Goal: Feedback & Contribution: Contribute content

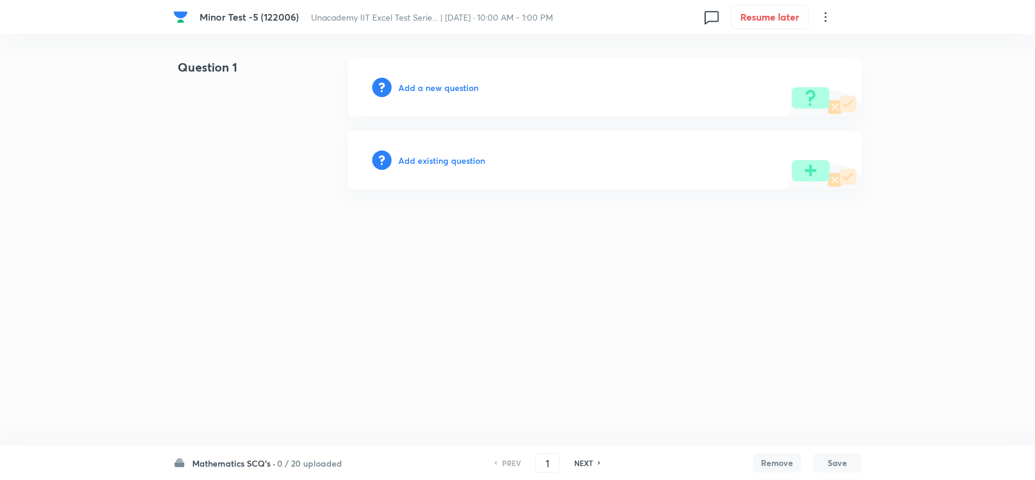
click at [436, 89] on h6 "Add a new question" at bounding box center [439, 87] width 80 height 13
click at [449, 86] on h6 "Choose a question type" at bounding box center [445, 87] width 93 height 13
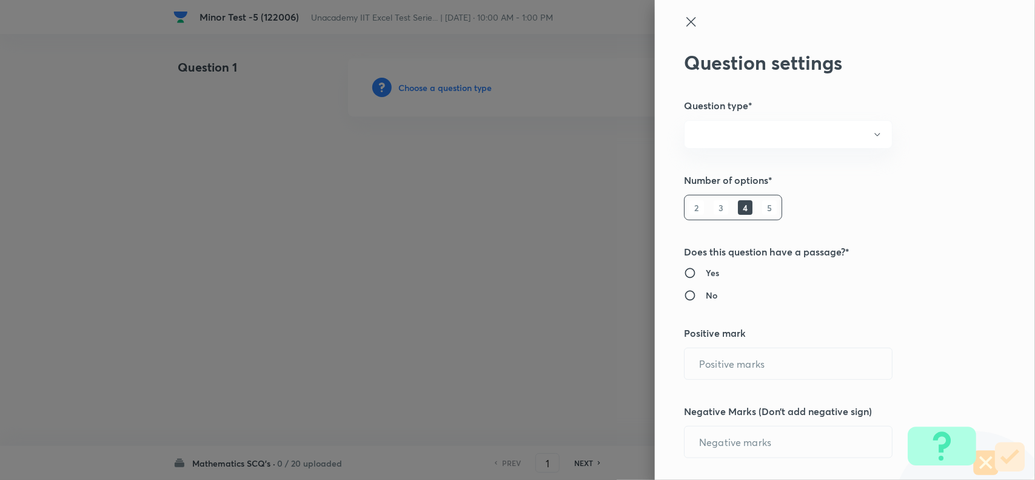
radio input "true"
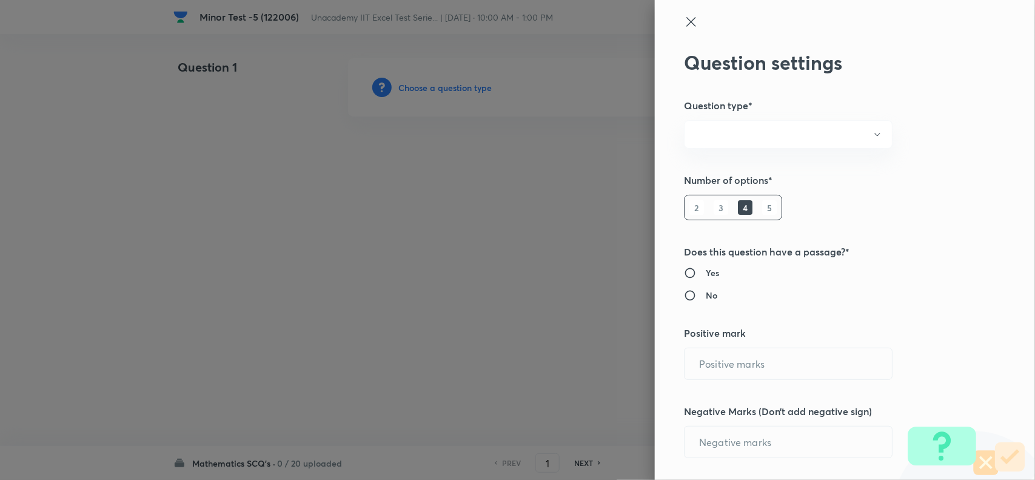
radio input "true"
type input "1"
type input "0"
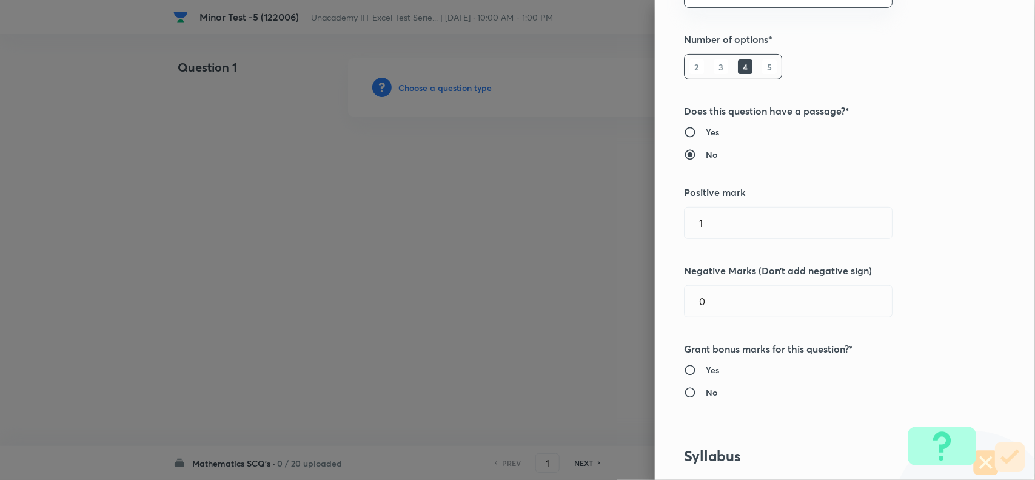
scroll to position [152, 0]
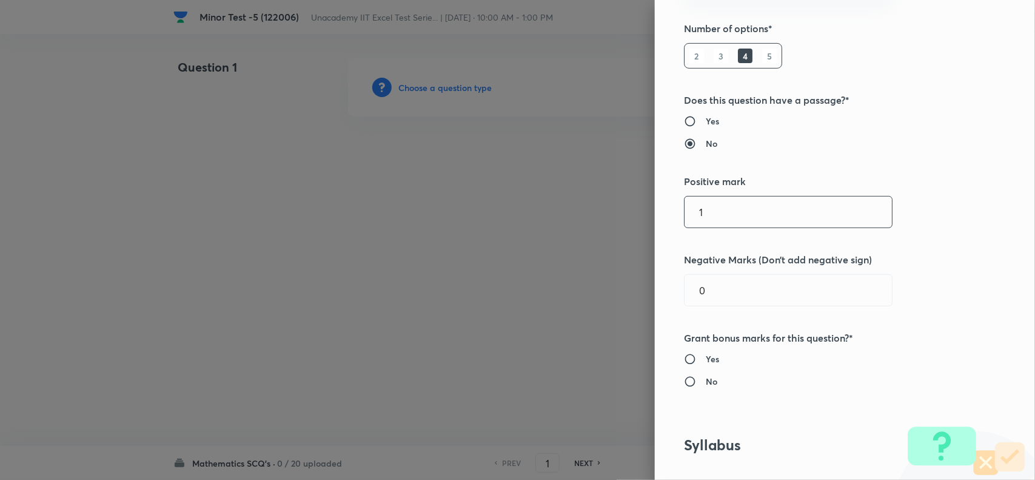
drag, startPoint x: 716, startPoint y: 205, endPoint x: 654, endPoint y: 208, distance: 61.9
click at [655, 208] on div "Question settings Question type* Single choice correct Number of options* 2 3 4…" at bounding box center [845, 240] width 380 height 480
type input "4"
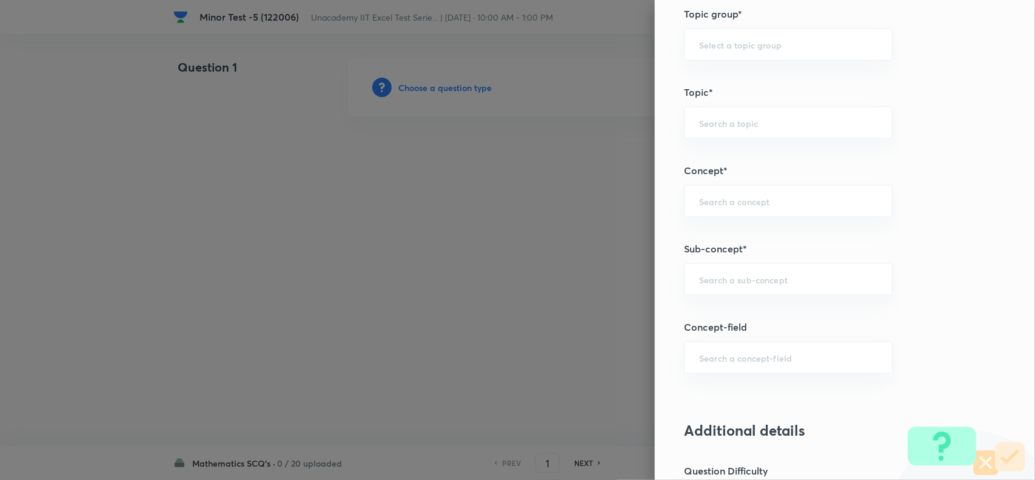
scroll to position [682, 0]
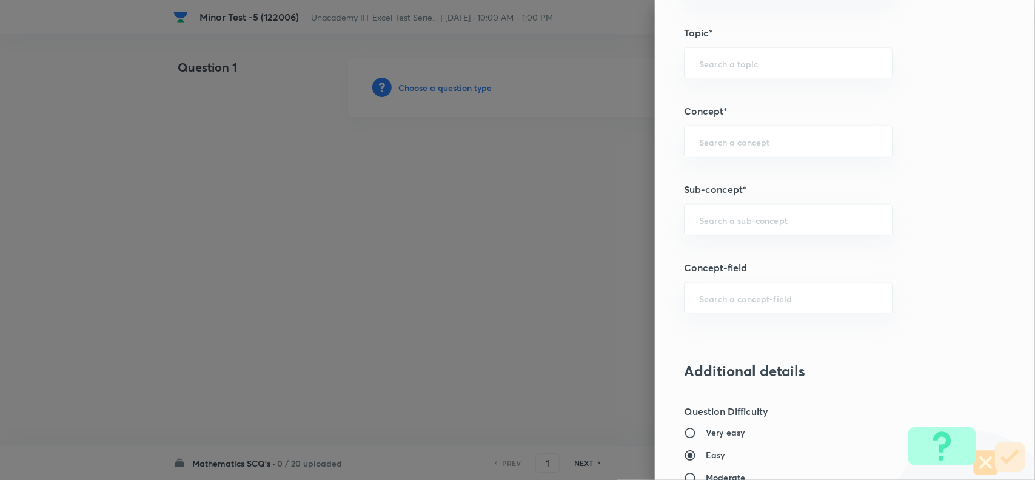
type input "1"
click at [719, 229] on div "​" at bounding box center [788, 220] width 209 height 32
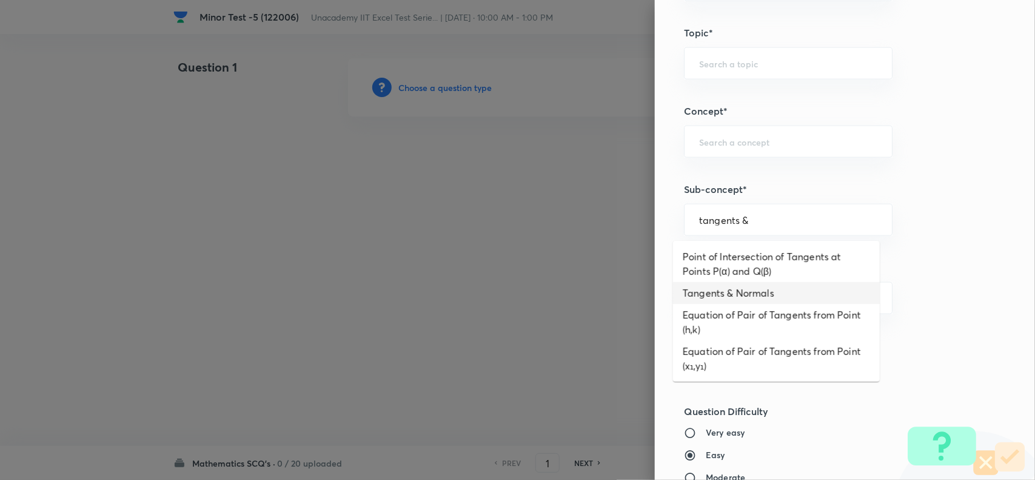
click at [724, 295] on li "Tangents & Normals" at bounding box center [776, 293] width 207 height 22
type input "Tangents & Normals"
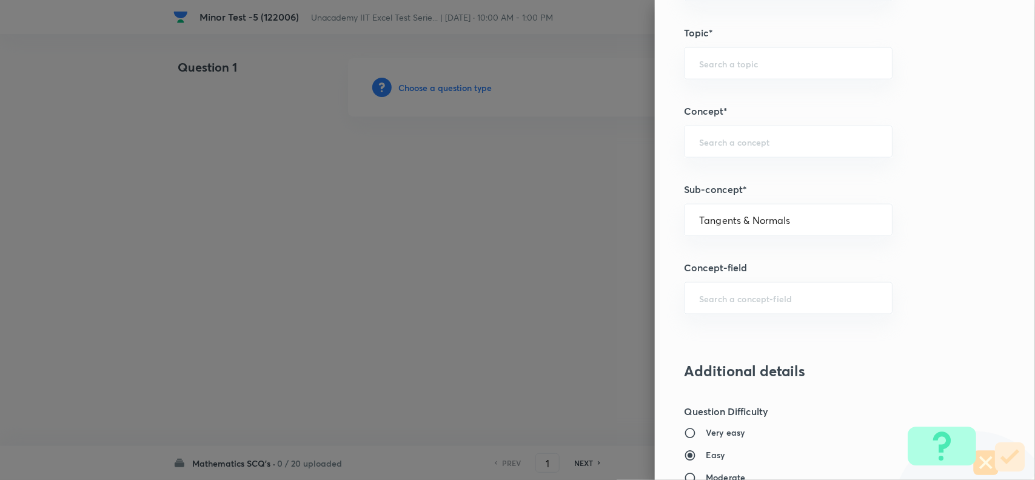
type input "Mathematics"
type input "Calculus"
type input "Application of Derivatives"
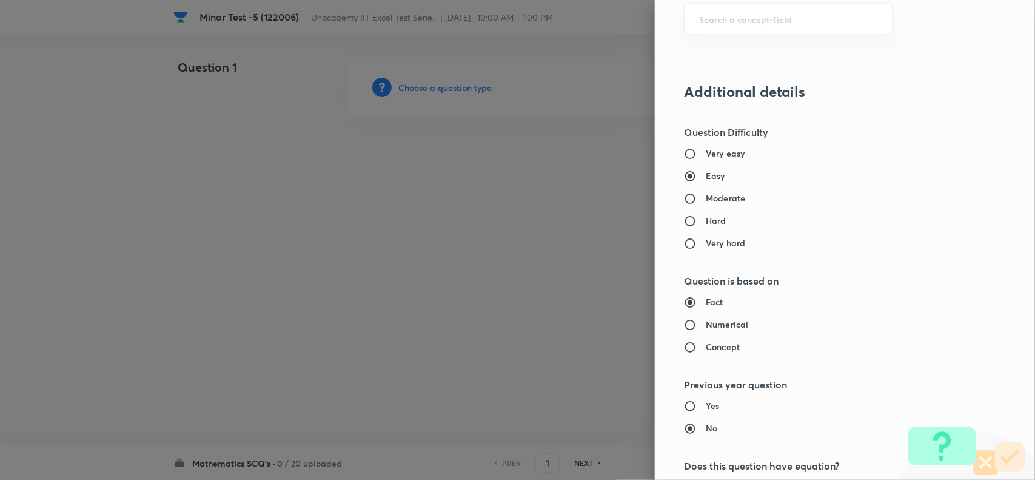
scroll to position [986, 0]
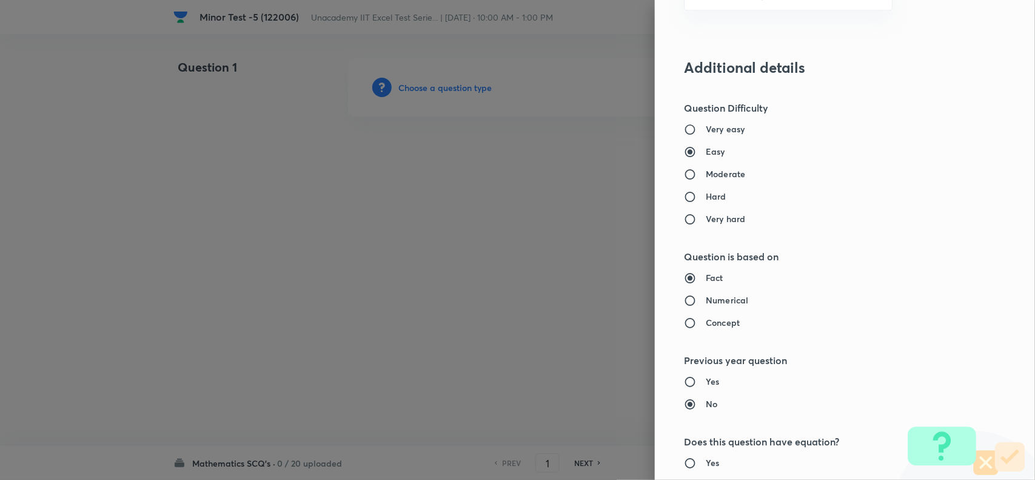
click at [706, 320] on h6 "Concept" at bounding box center [723, 323] width 34 height 13
click at [702, 320] on input "Concept" at bounding box center [695, 323] width 22 height 12
radio input "true"
radio input "false"
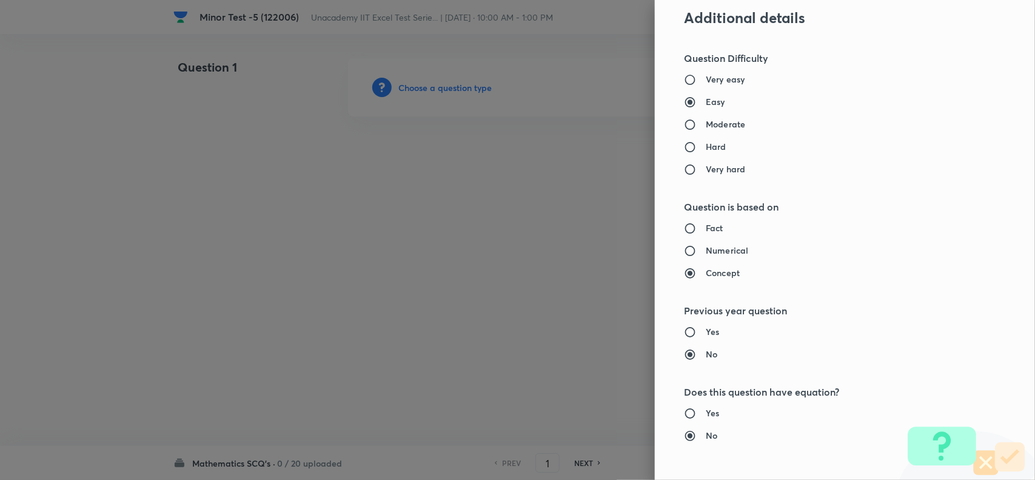
scroll to position [1062, 0]
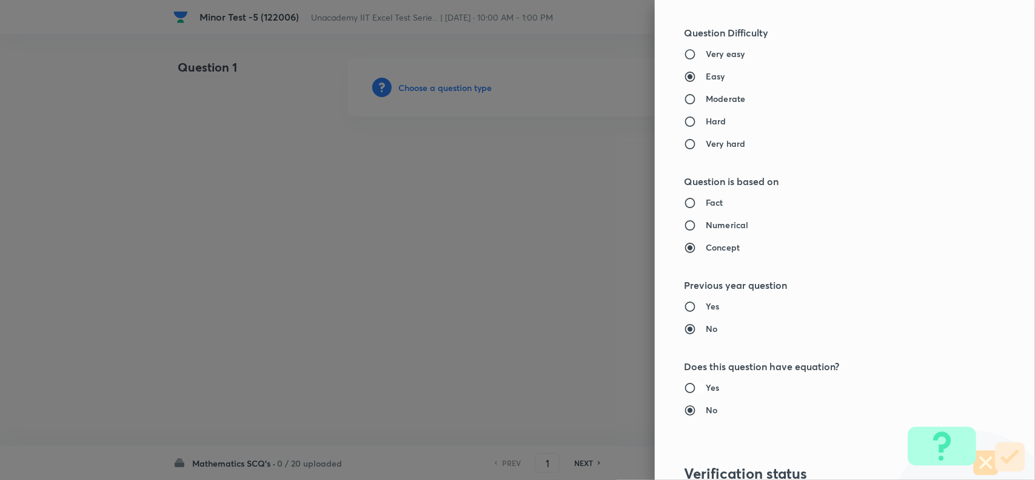
click at [687, 390] on input "Yes" at bounding box center [695, 388] width 22 height 12
radio input "true"
radio input "false"
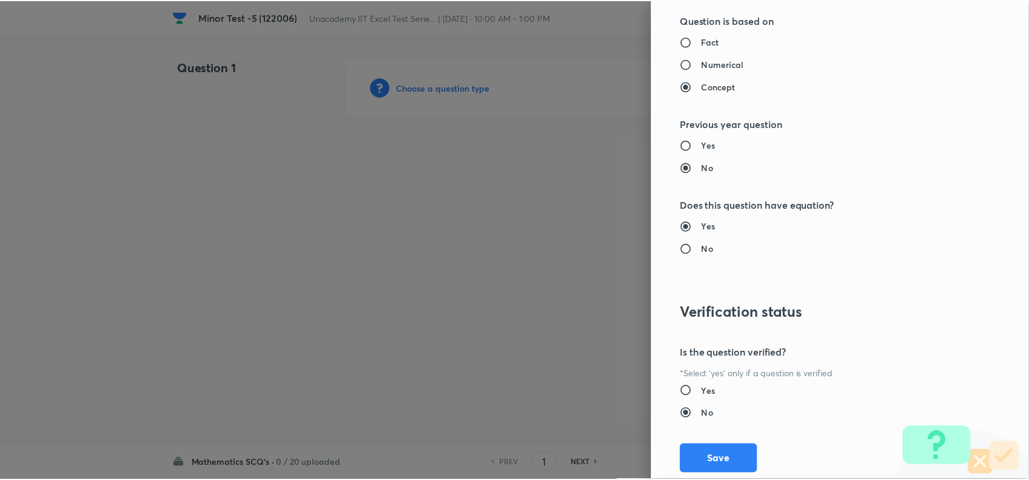
scroll to position [1257, 0]
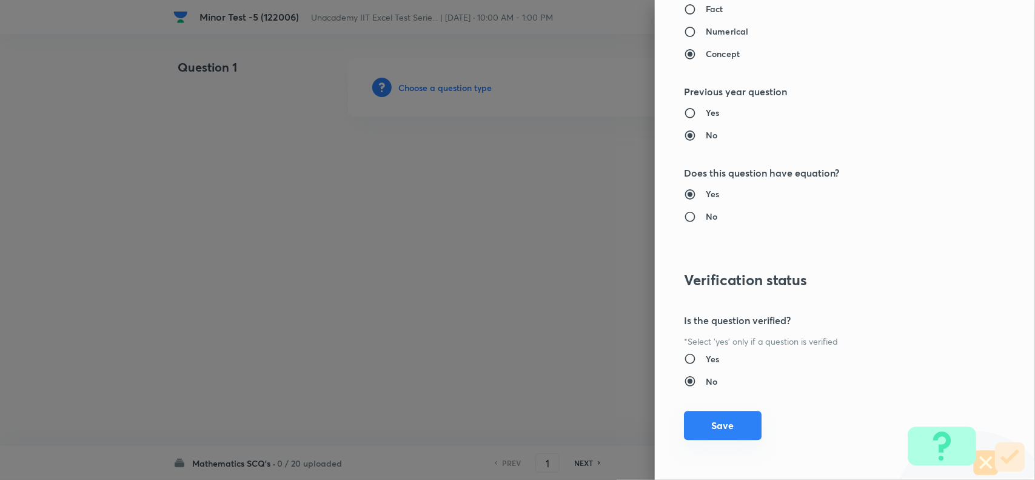
click at [710, 425] on button "Save" at bounding box center [723, 425] width 78 height 29
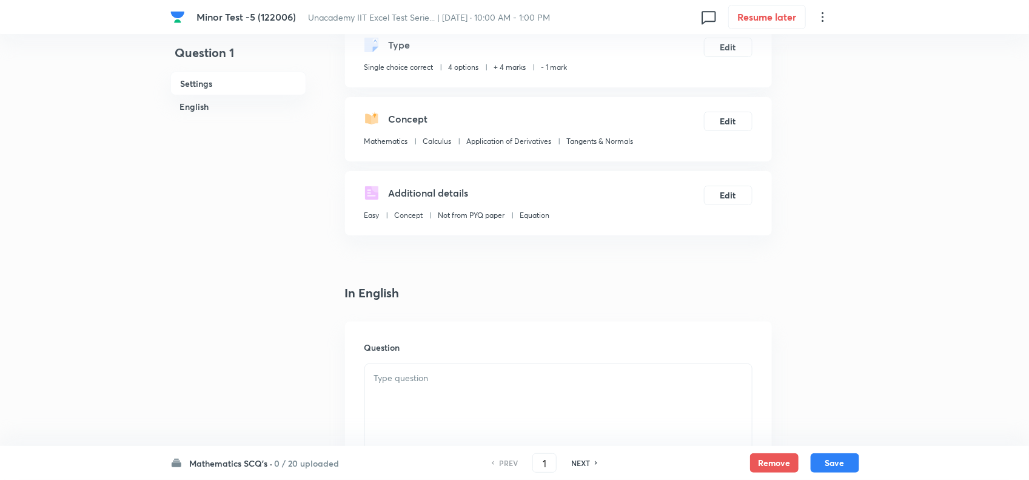
scroll to position [227, 0]
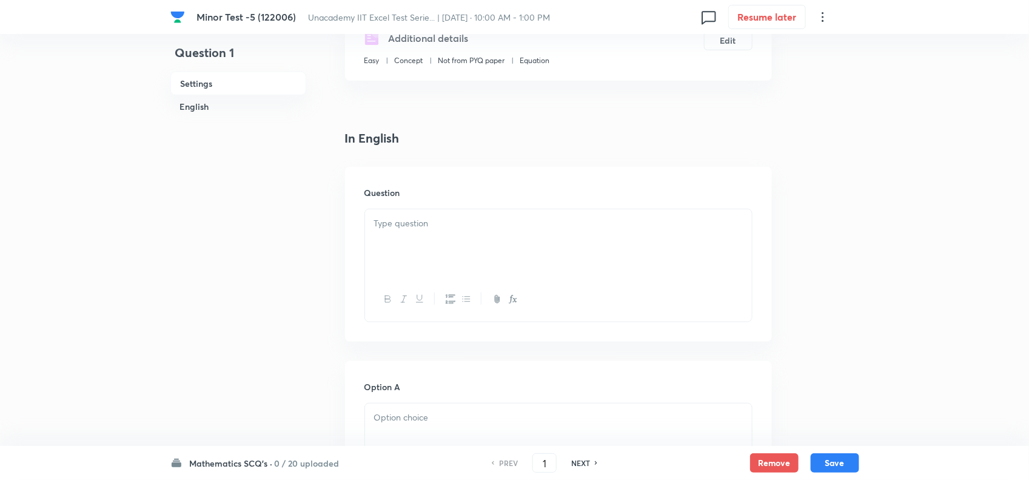
click at [469, 244] on div at bounding box center [558, 243] width 387 height 68
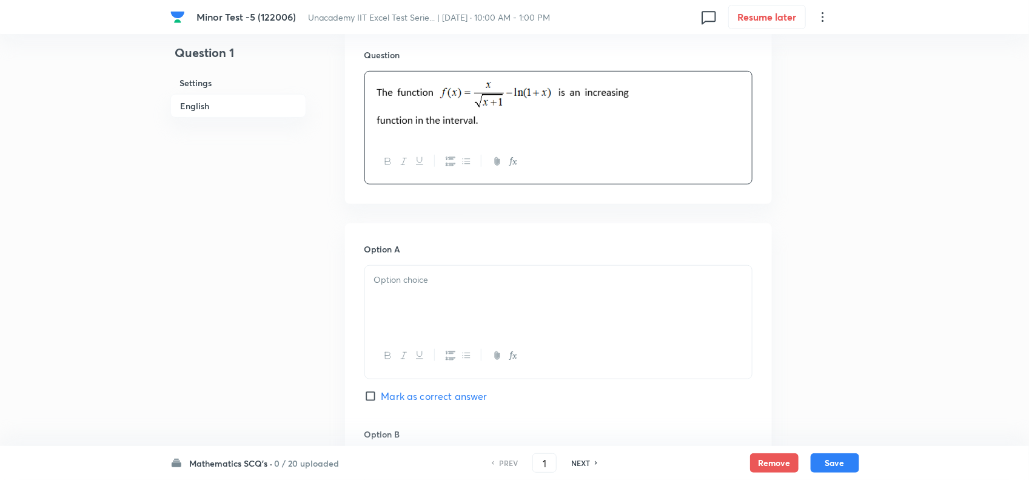
scroll to position [379, 0]
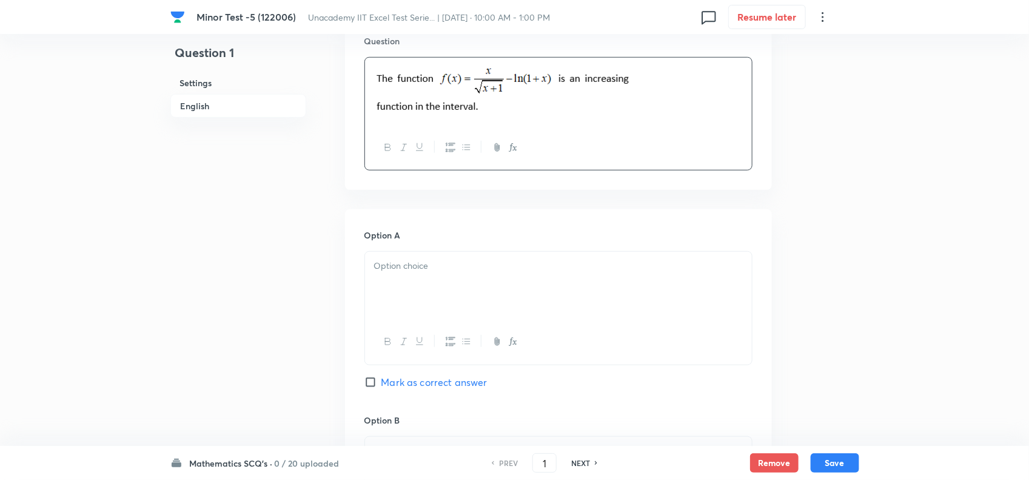
click at [462, 272] on p at bounding box center [558, 266] width 369 height 14
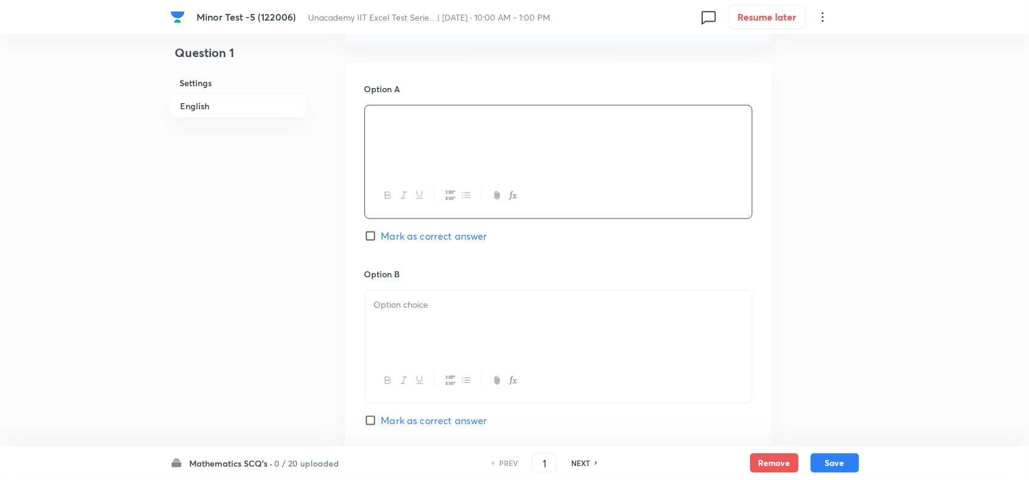
scroll to position [531, 0]
click at [452, 316] on div at bounding box center [558, 319] width 387 height 68
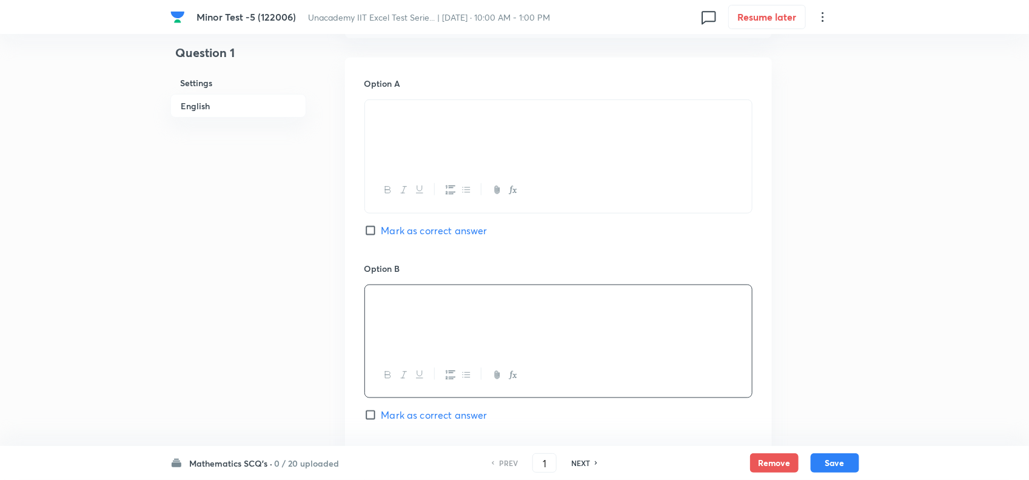
click at [432, 417] on span "Mark as correct answer" at bounding box center [435, 415] width 106 height 15
click at [382, 417] on input "Mark as correct answer" at bounding box center [373, 415] width 17 height 12
checkbox input "true"
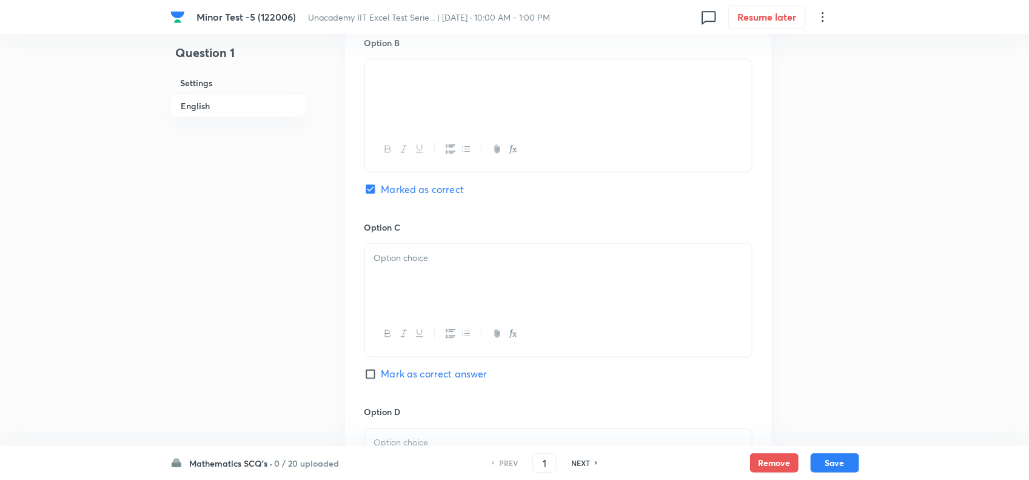
scroll to position [758, 0]
click at [438, 289] on div at bounding box center [558, 276] width 387 height 68
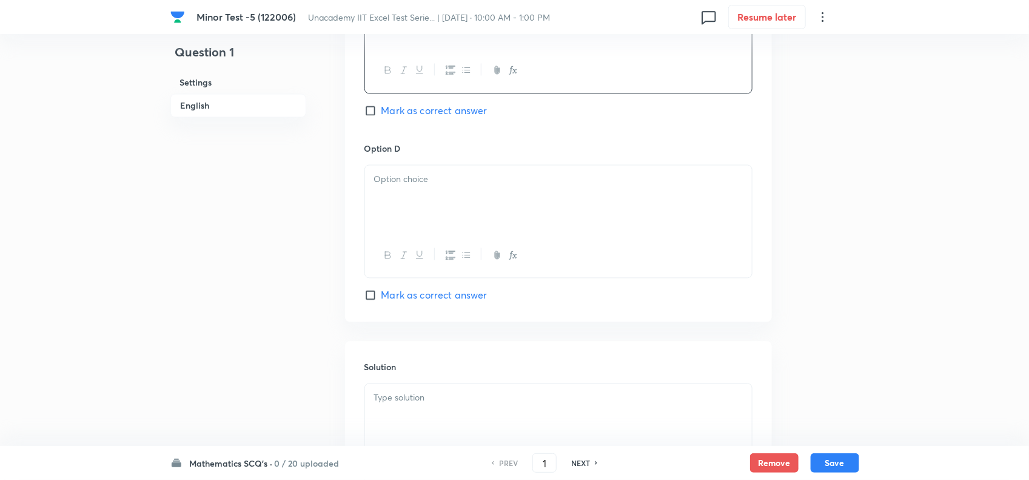
scroll to position [1062, 0]
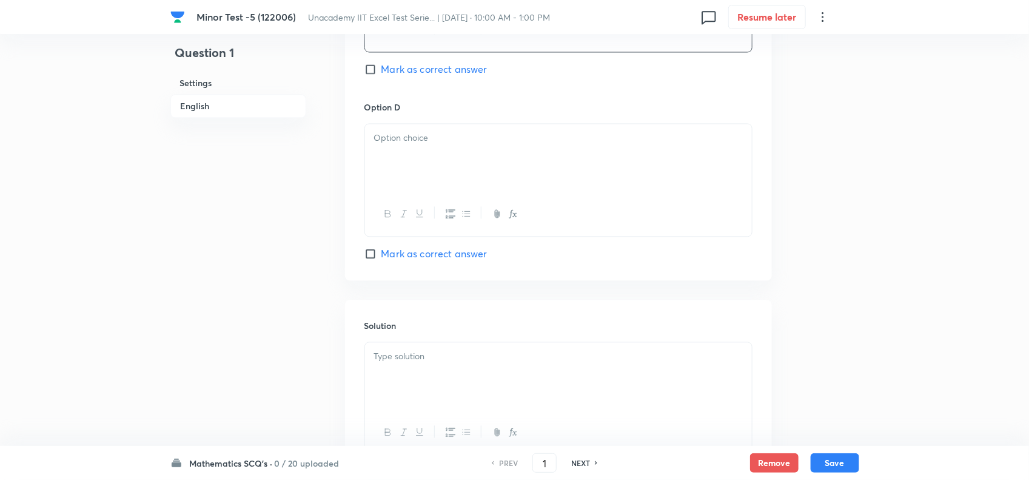
click at [428, 189] on div at bounding box center [558, 158] width 387 height 68
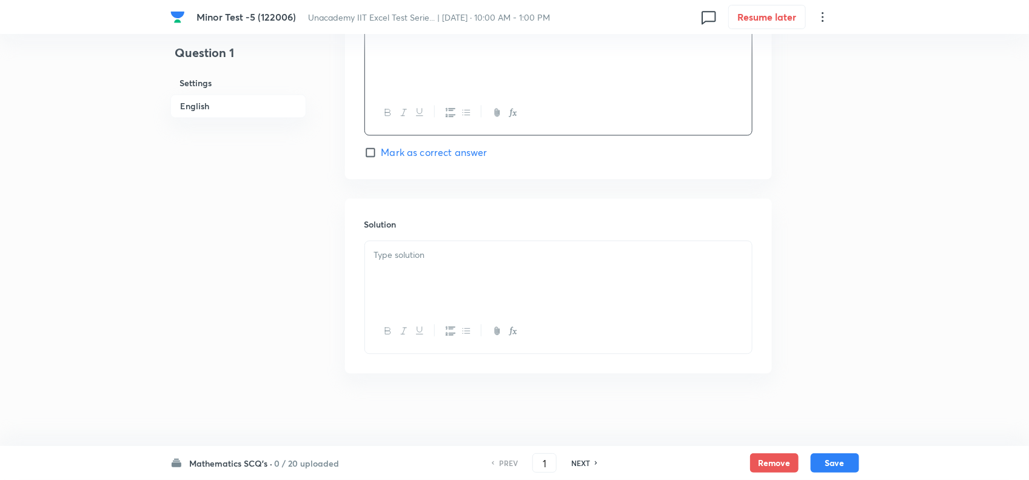
scroll to position [1168, 0]
click at [479, 271] on div at bounding box center [558, 275] width 387 height 68
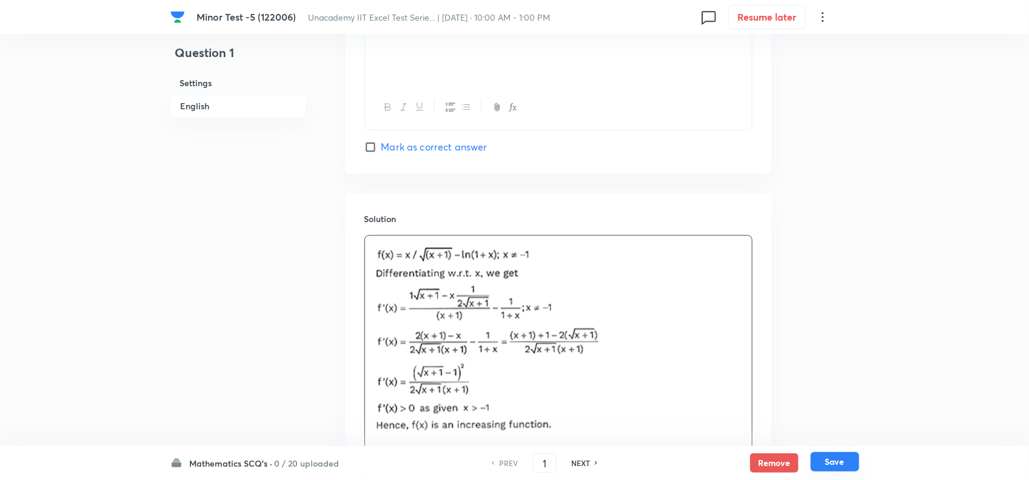
click at [832, 460] on button "Save" at bounding box center [835, 461] width 49 height 19
type input "2"
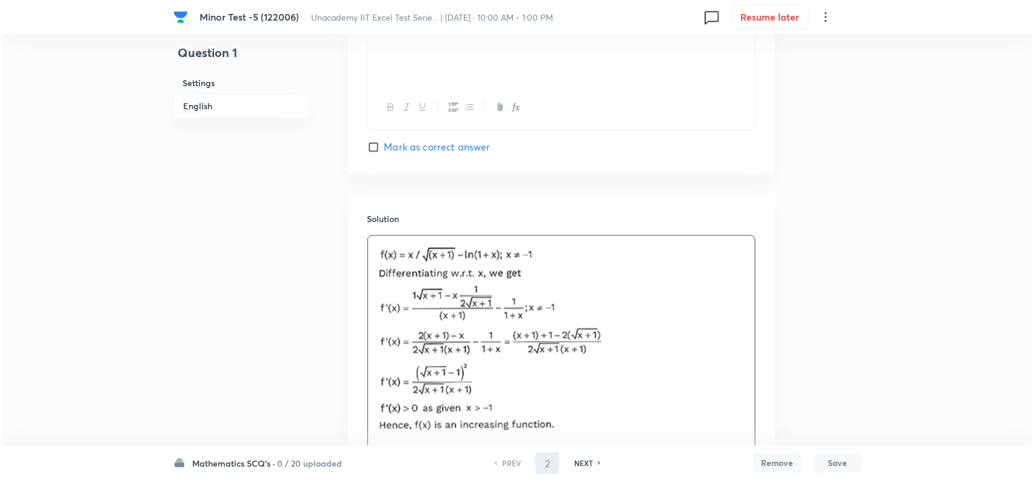
scroll to position [0, 0]
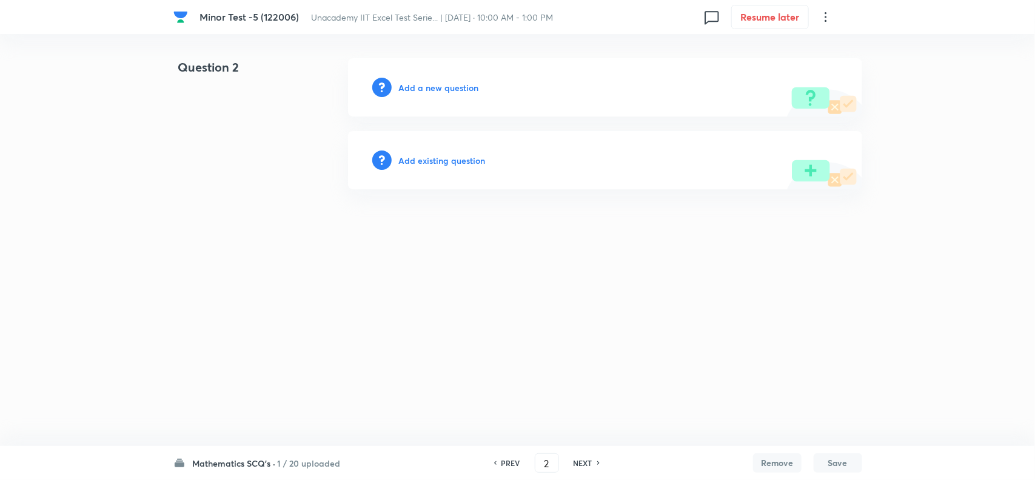
click at [449, 83] on h6 "Add a new question" at bounding box center [439, 87] width 80 height 13
click at [458, 86] on h6 "Choose a question type" at bounding box center [445, 87] width 93 height 13
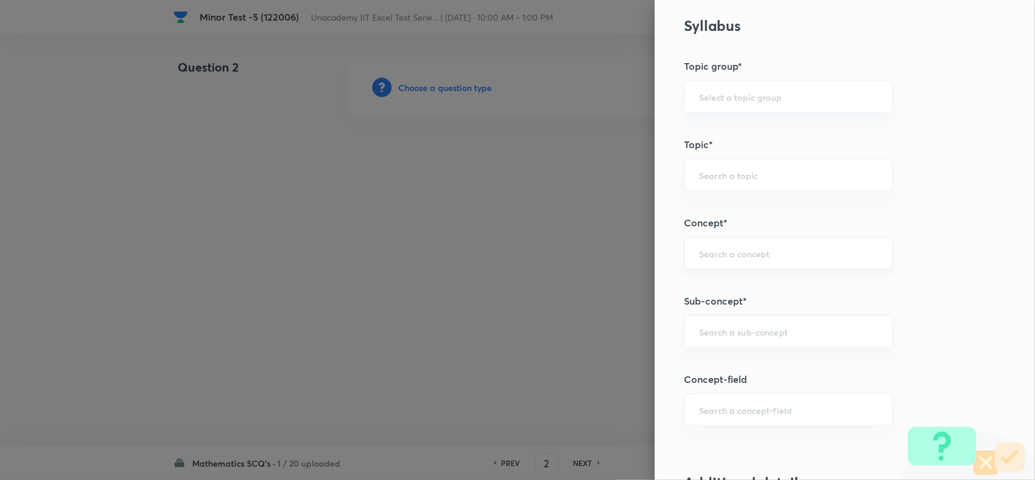
scroll to position [607, 0]
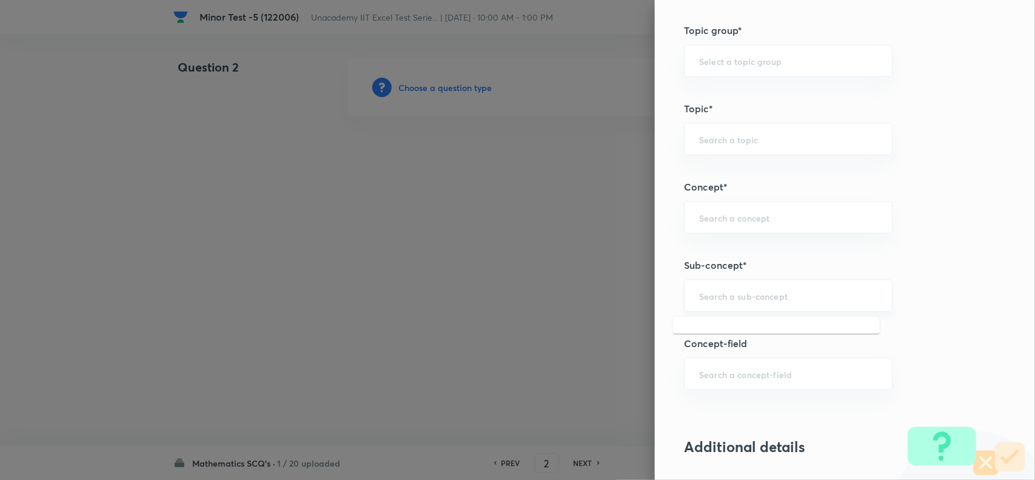
click at [708, 300] on input "text" at bounding box center [788, 296] width 178 height 12
click at [723, 331] on li "Rate Measure" at bounding box center [776, 332] width 207 height 22
type input "Rate Measure"
type input "Mathematics"
type input "Calculus"
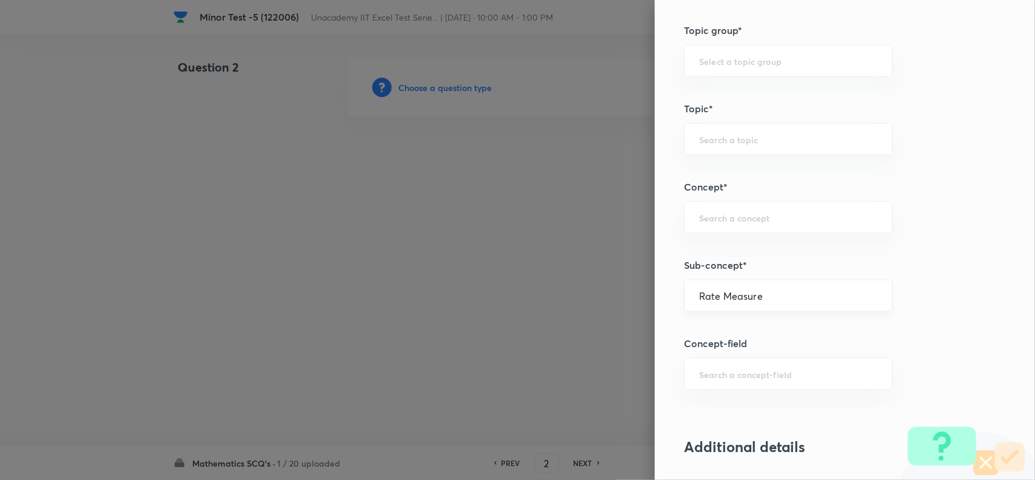
type input "Differentiations"
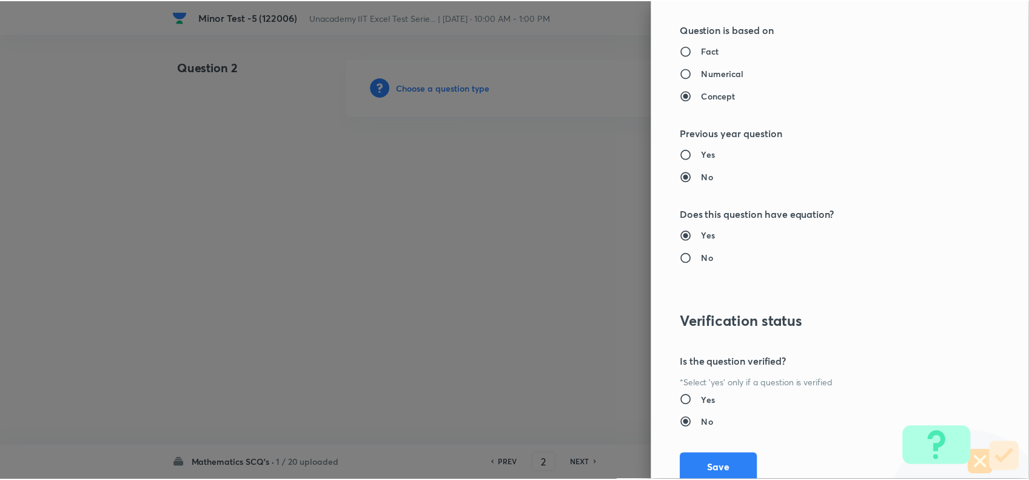
scroll to position [1257, 0]
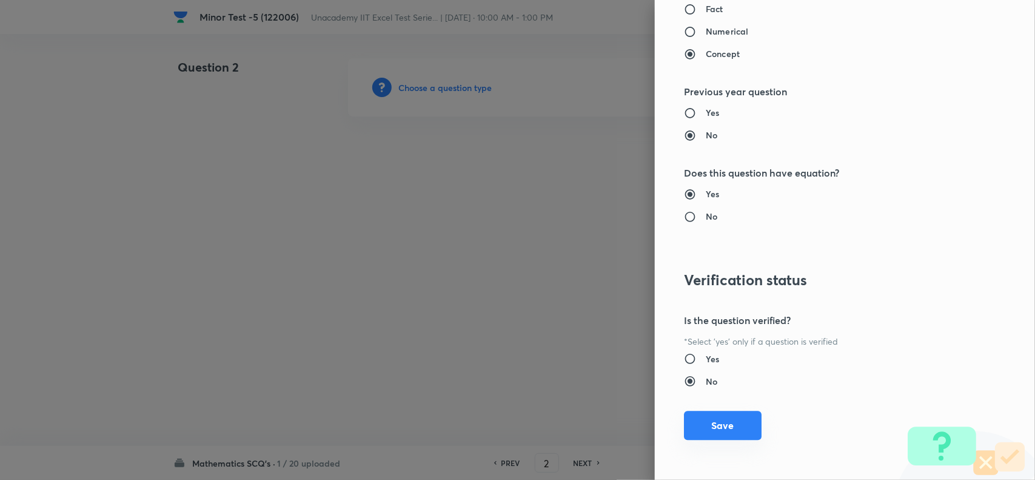
click at [699, 429] on button "Save" at bounding box center [723, 425] width 78 height 29
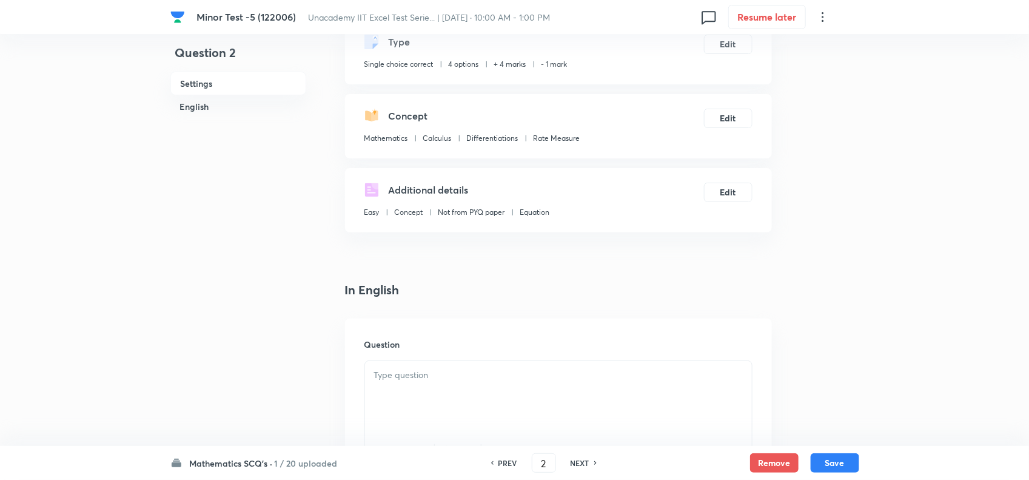
scroll to position [227, 0]
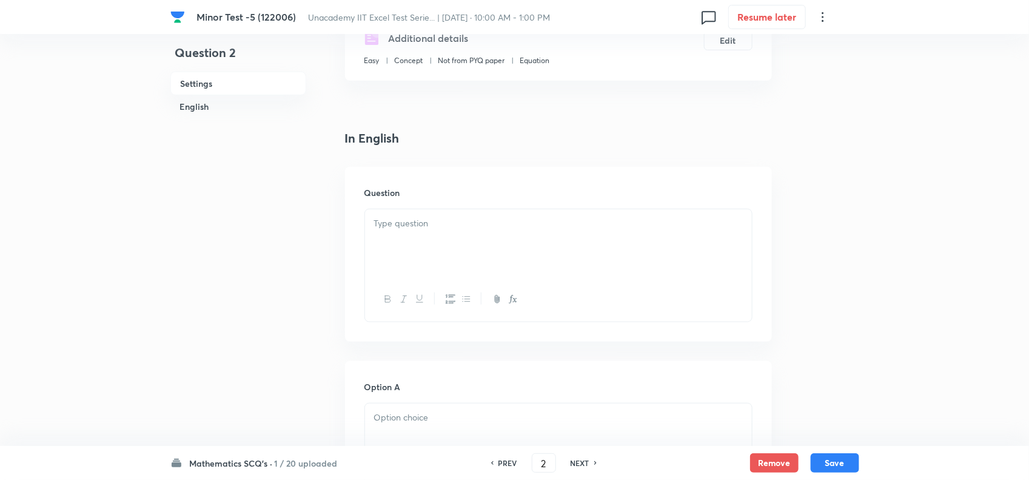
click at [449, 237] on div at bounding box center [558, 243] width 387 height 68
click at [406, 238] on div at bounding box center [558, 243] width 387 height 68
click at [503, 246] on div at bounding box center [558, 243] width 387 height 68
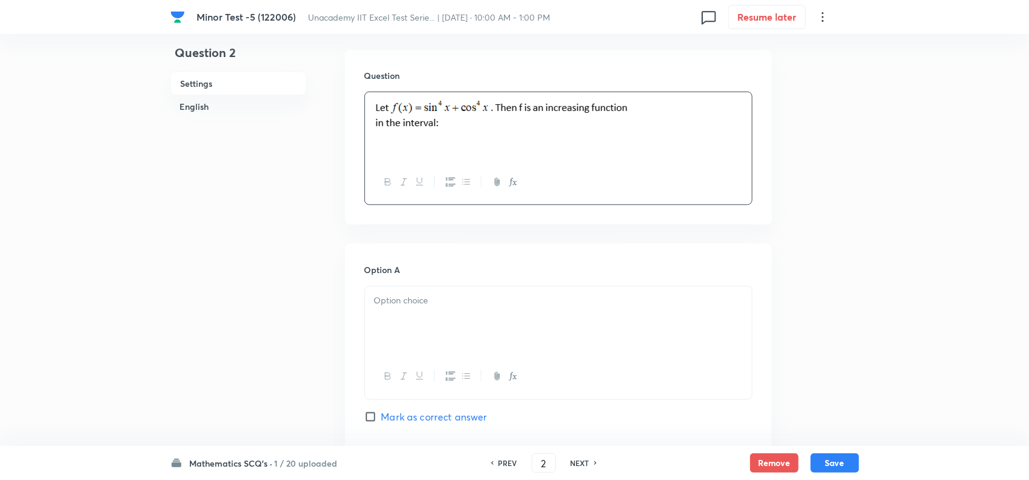
scroll to position [379, 0]
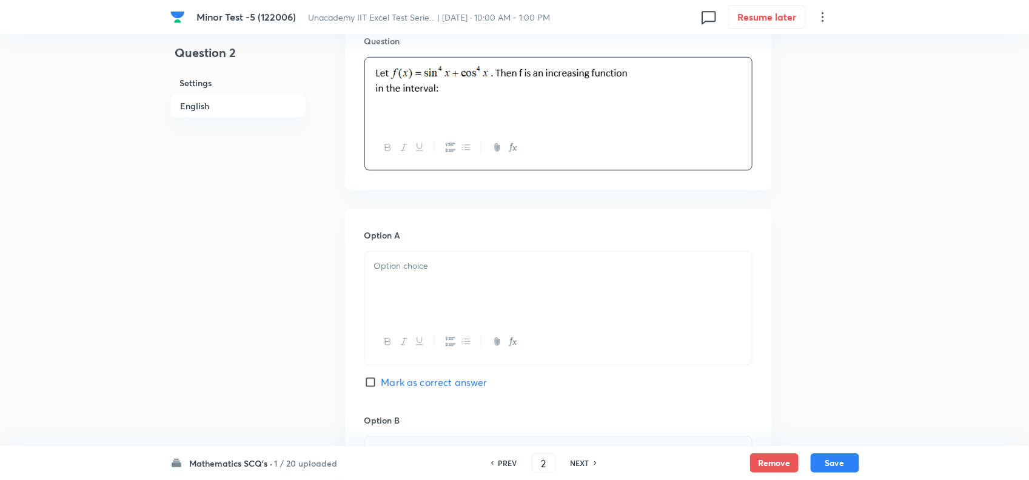
click at [443, 299] on div at bounding box center [558, 286] width 387 height 68
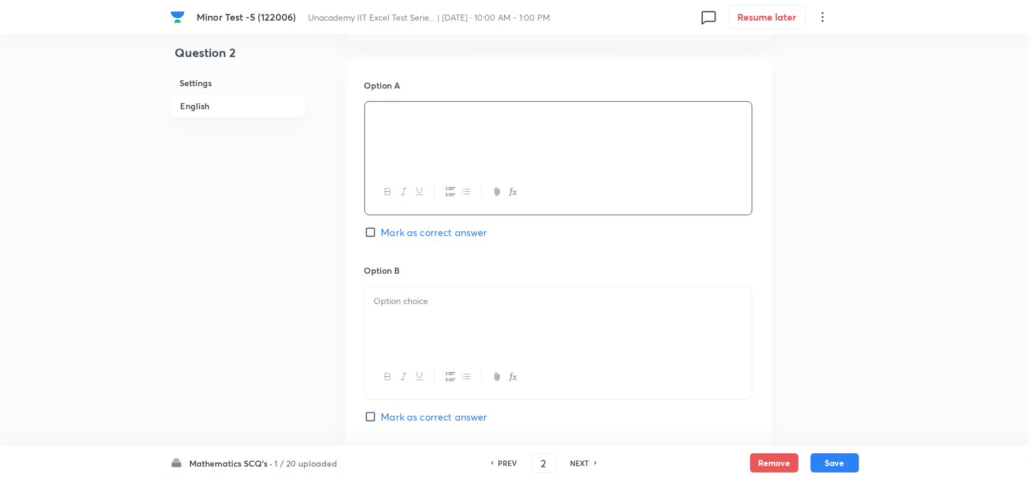
scroll to position [531, 0]
click at [416, 318] on div at bounding box center [558, 319] width 387 height 68
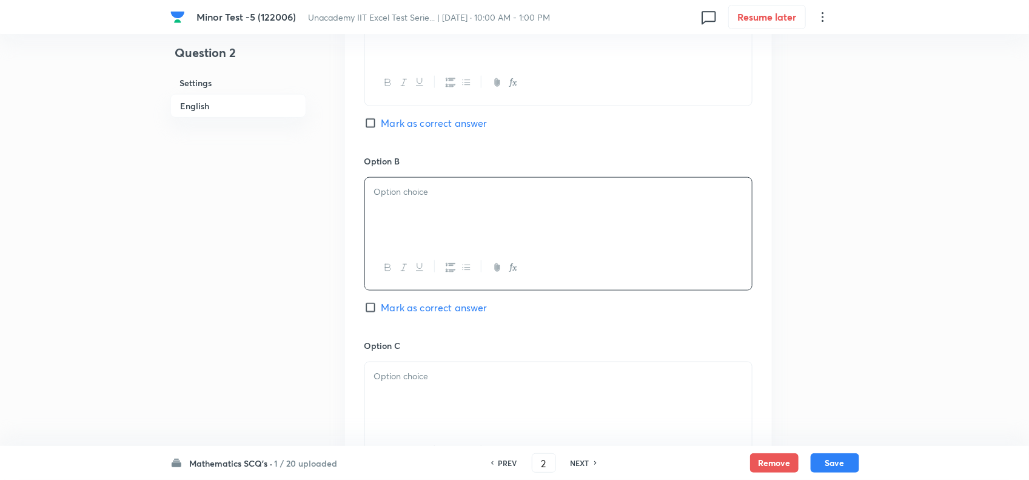
scroll to position [682, 0]
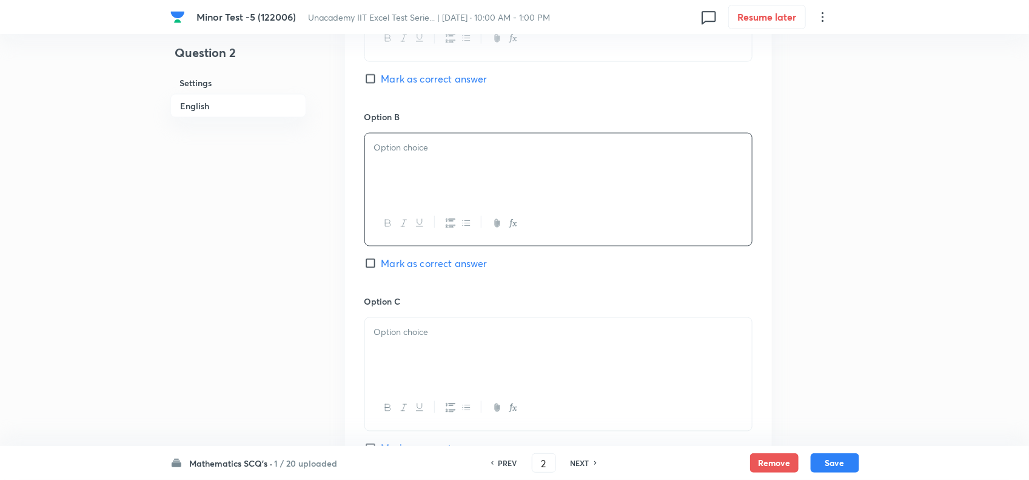
click at [454, 195] on div at bounding box center [558, 167] width 387 height 68
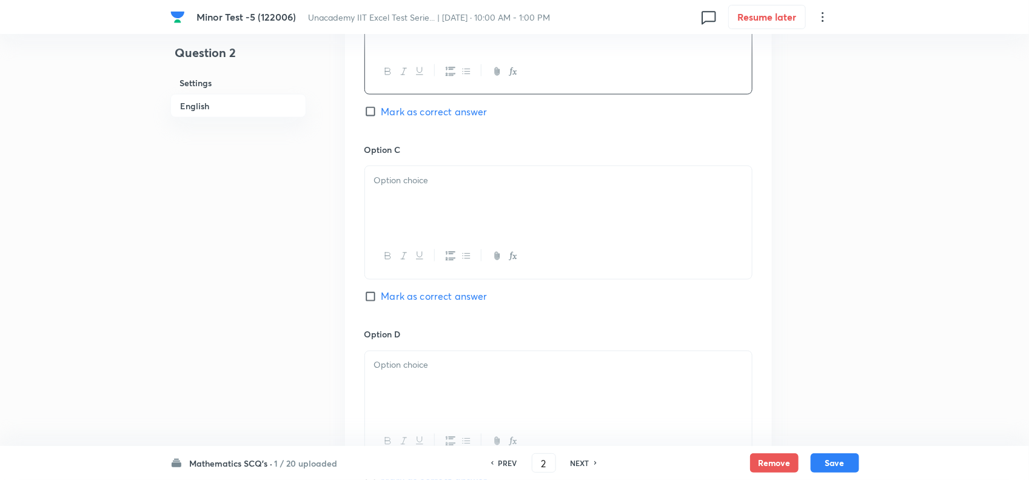
click at [422, 201] on div at bounding box center [558, 200] width 387 height 68
click at [410, 299] on span "Mark as correct answer" at bounding box center [435, 296] width 106 height 15
click at [382, 299] on input "Mark as correct answer" at bounding box center [373, 297] width 17 height 12
checkbox input "true"
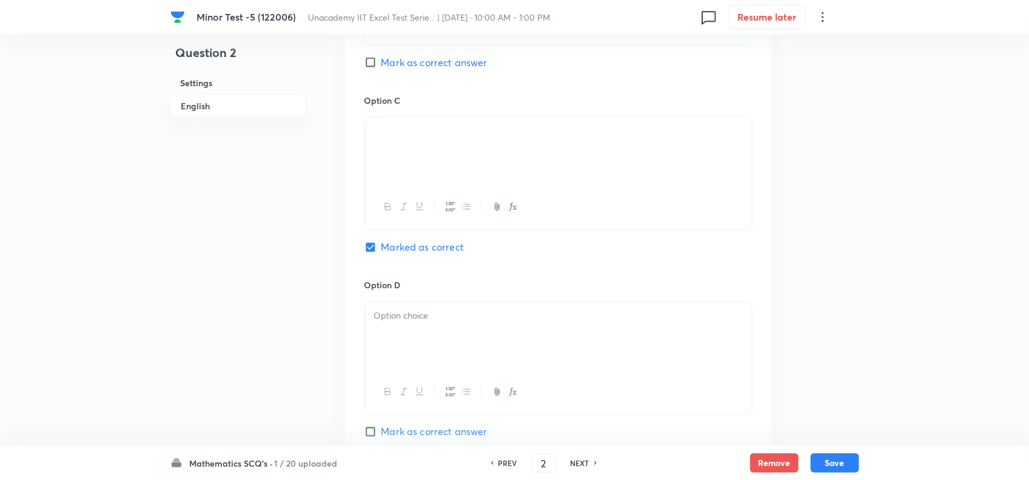
scroll to position [986, 0]
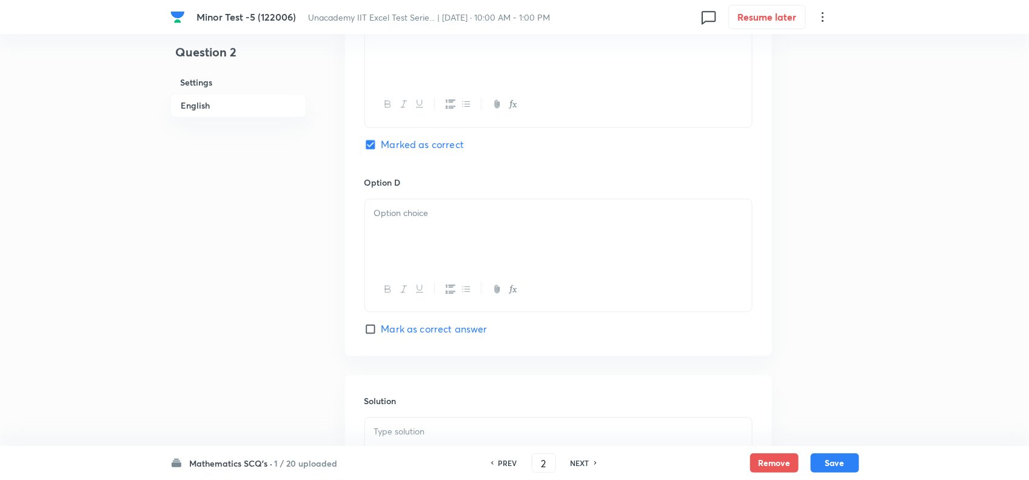
click at [401, 252] on div at bounding box center [558, 234] width 387 height 68
click at [440, 237] on div at bounding box center [558, 234] width 387 height 68
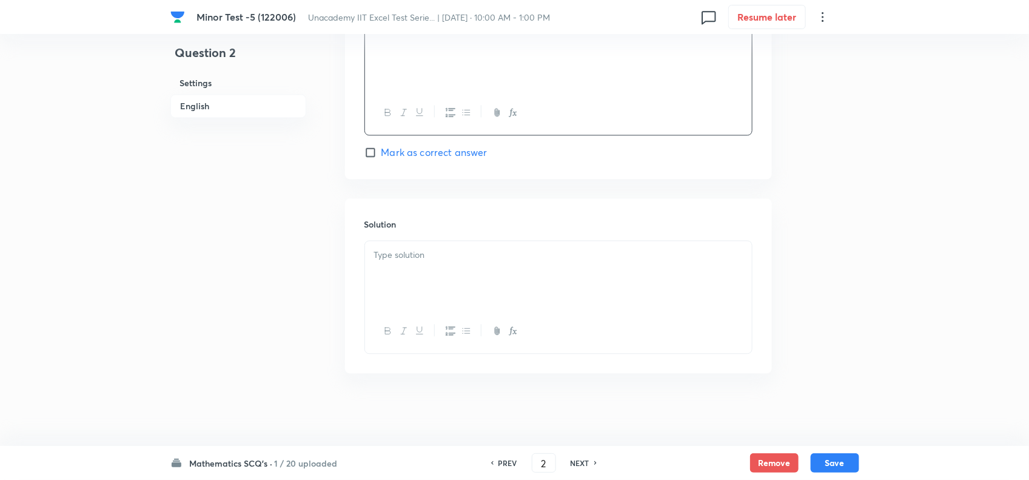
scroll to position [1168, 0]
click at [395, 254] on p at bounding box center [558, 255] width 369 height 14
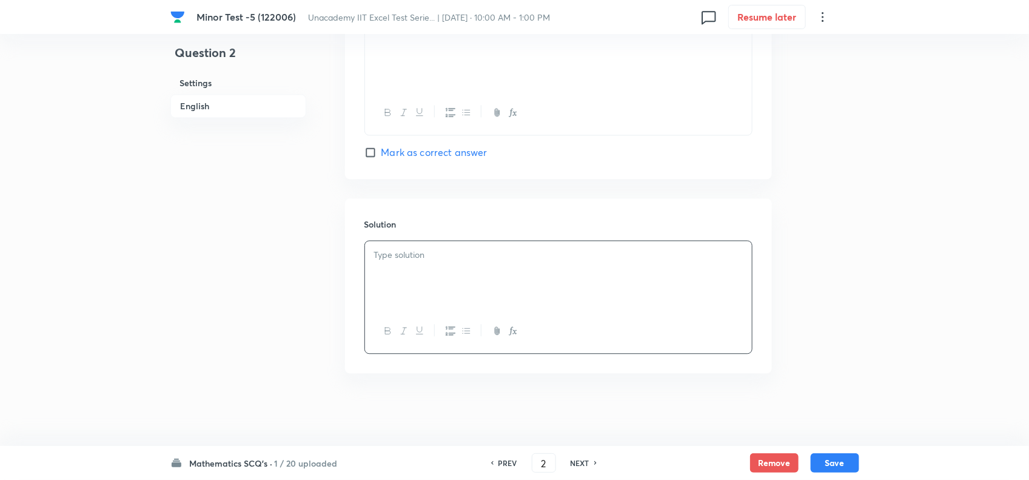
click at [473, 296] on div at bounding box center [558, 275] width 387 height 68
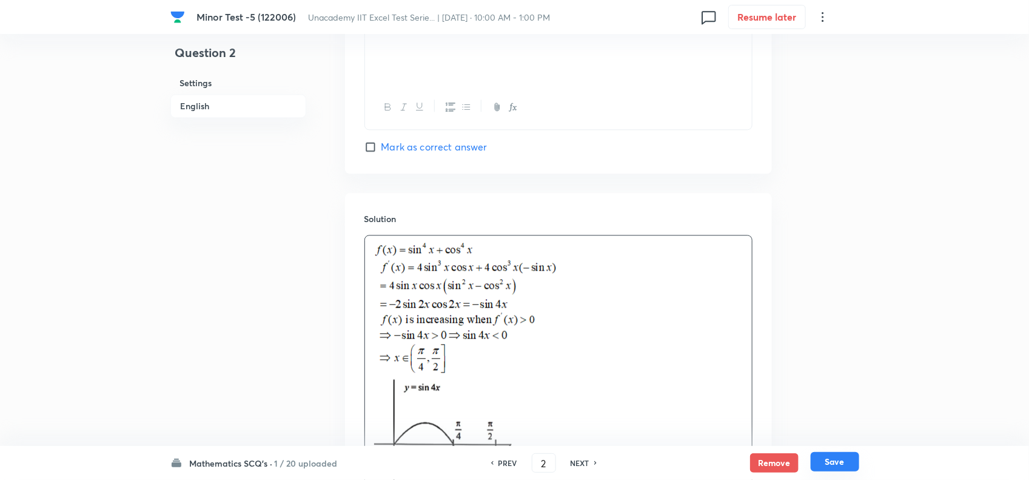
click at [841, 465] on button "Save" at bounding box center [835, 461] width 49 height 19
type input "3"
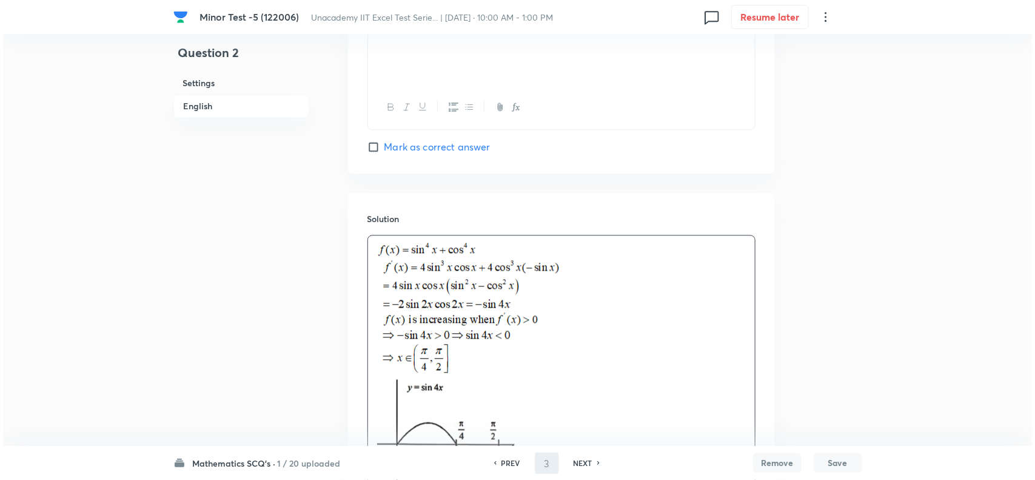
scroll to position [0, 0]
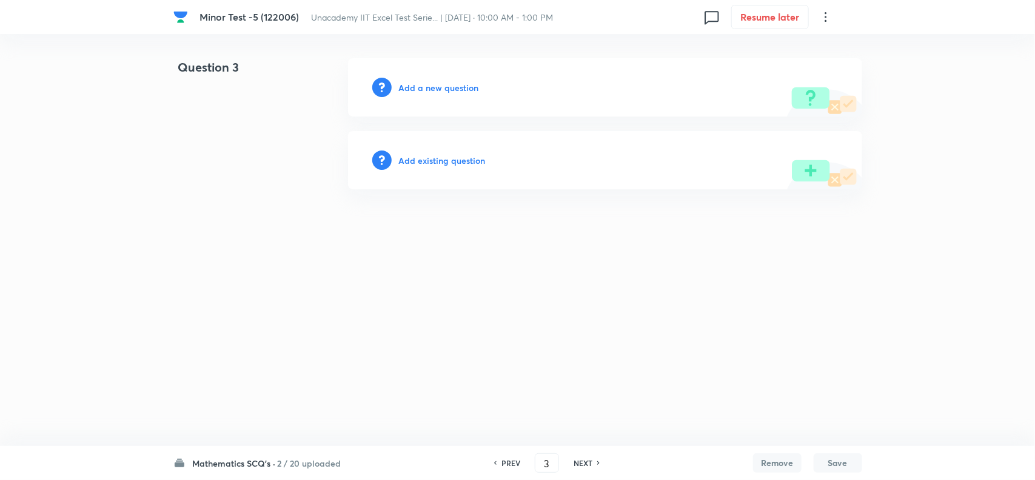
click at [449, 86] on h6 "Add a new question" at bounding box center [439, 87] width 80 height 13
click at [450, 86] on h6 "Choose a question type" at bounding box center [445, 87] width 93 height 13
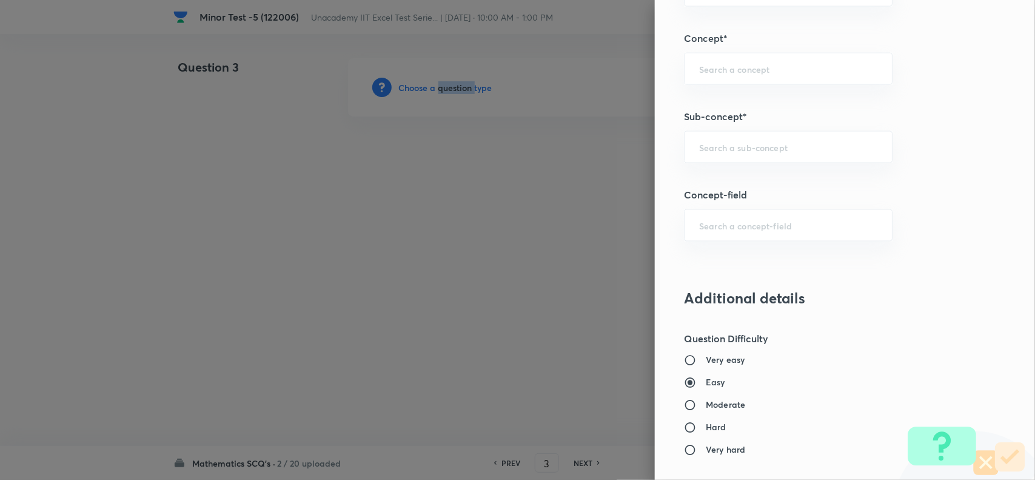
scroll to position [758, 0]
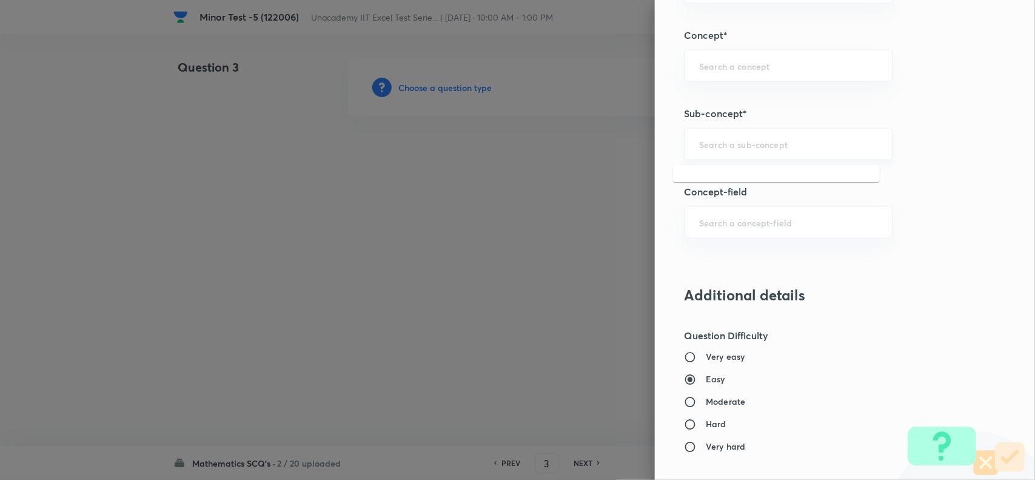
click at [719, 147] on input "text" at bounding box center [788, 144] width 178 height 12
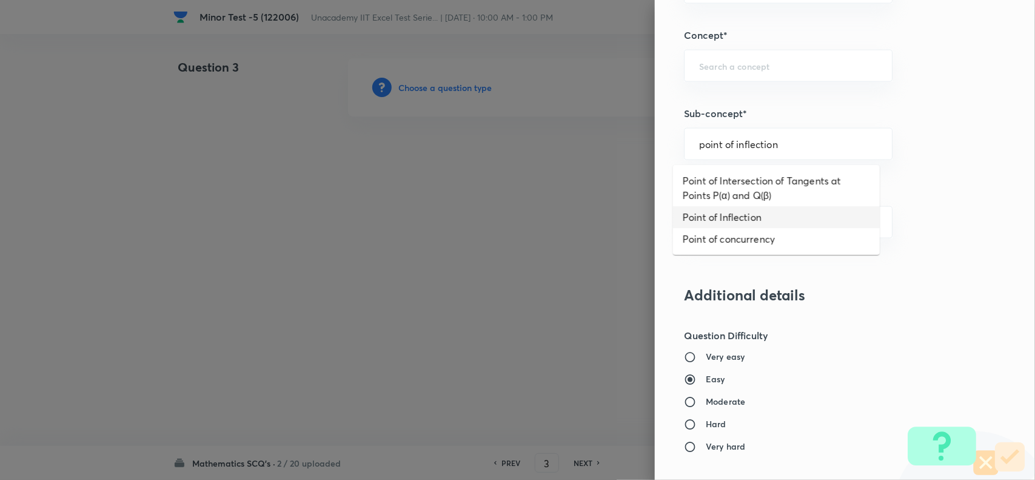
click at [759, 217] on li "Point of Inflection" at bounding box center [776, 217] width 207 height 22
type input "Point of Inflection"
type input "Mathematics"
type input "Calculus"
type input "Maxima - Minima"
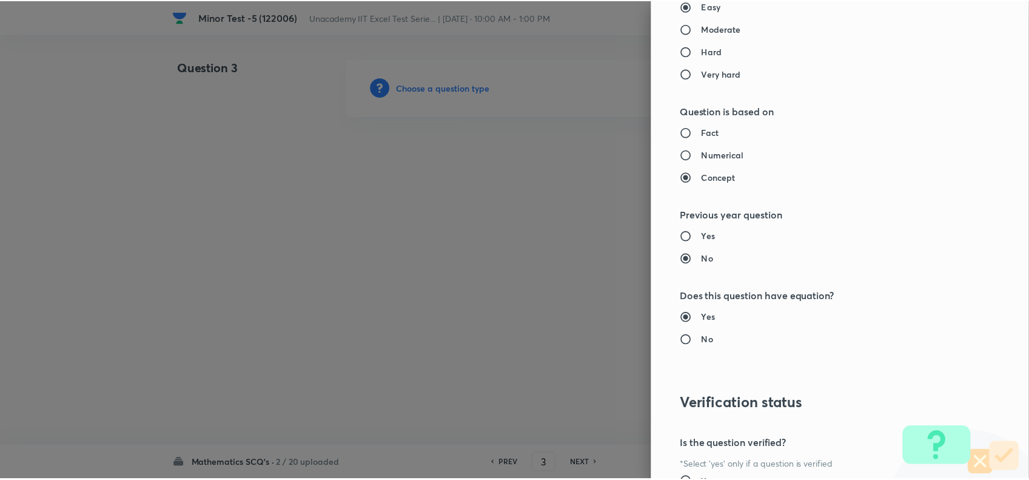
scroll to position [1257, 0]
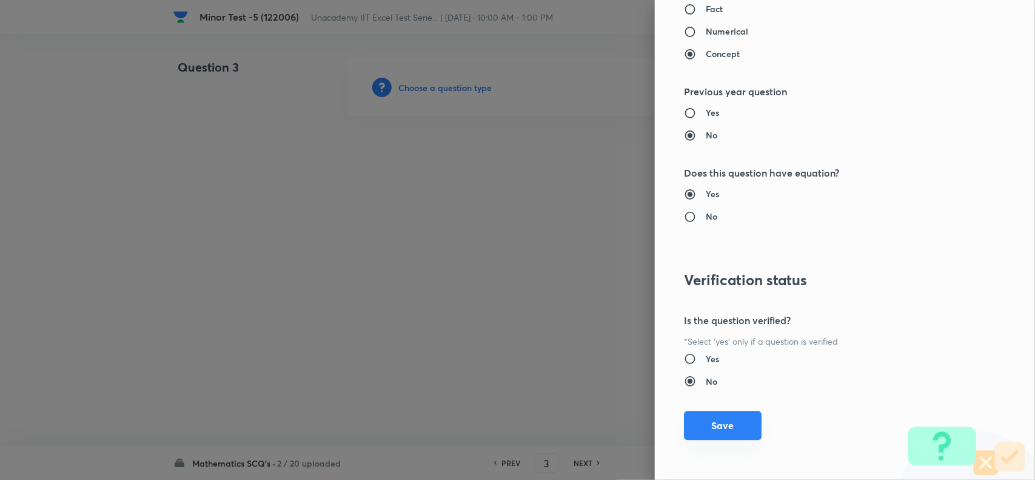
click at [708, 420] on button "Save" at bounding box center [723, 425] width 78 height 29
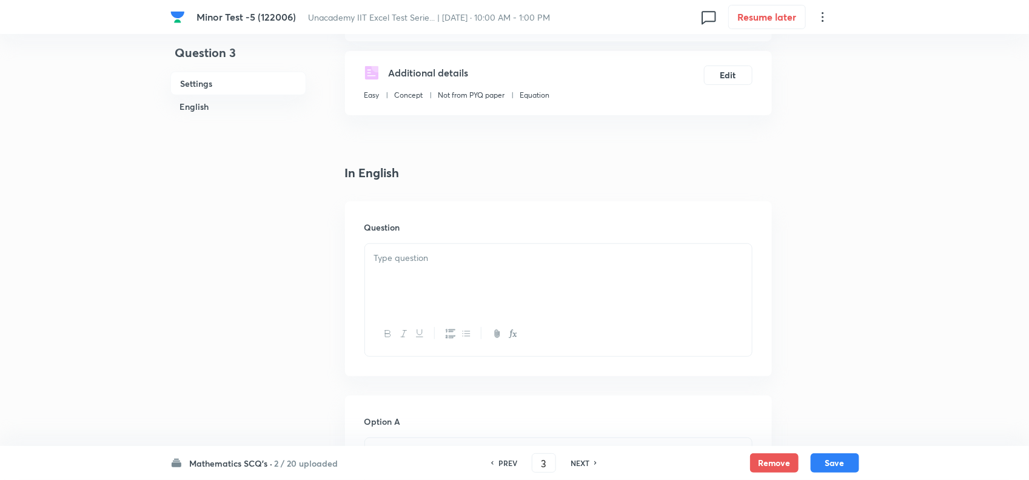
scroll to position [227, 0]
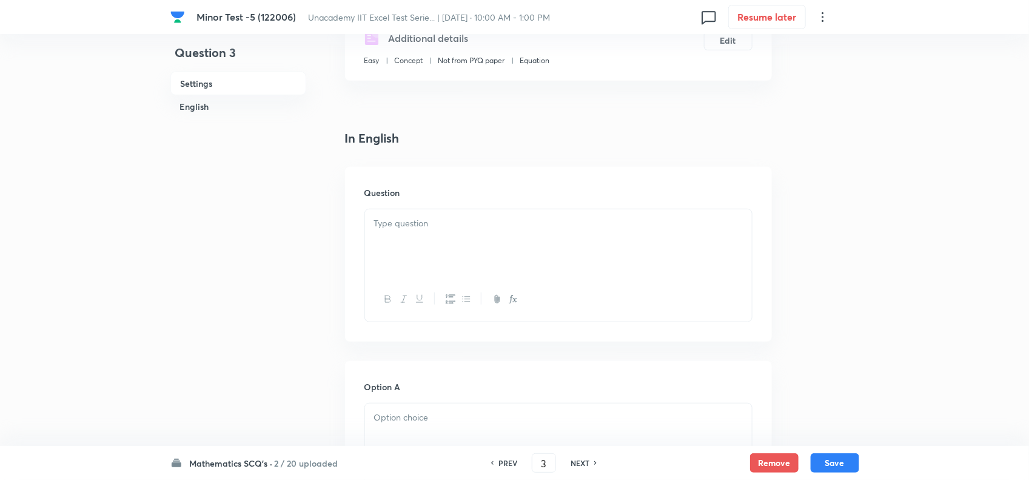
click at [438, 243] on div at bounding box center [558, 243] width 387 height 68
click at [493, 219] on p at bounding box center [558, 224] width 369 height 14
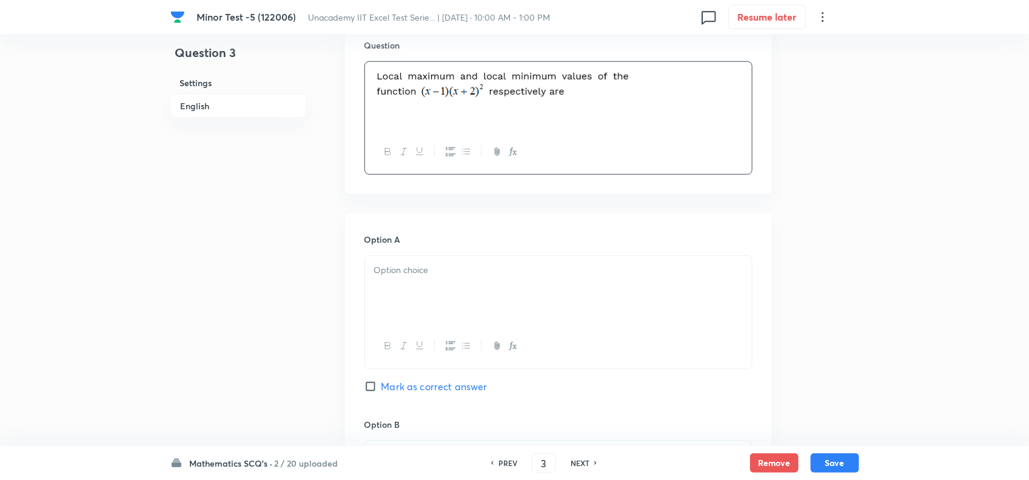
scroll to position [455, 0]
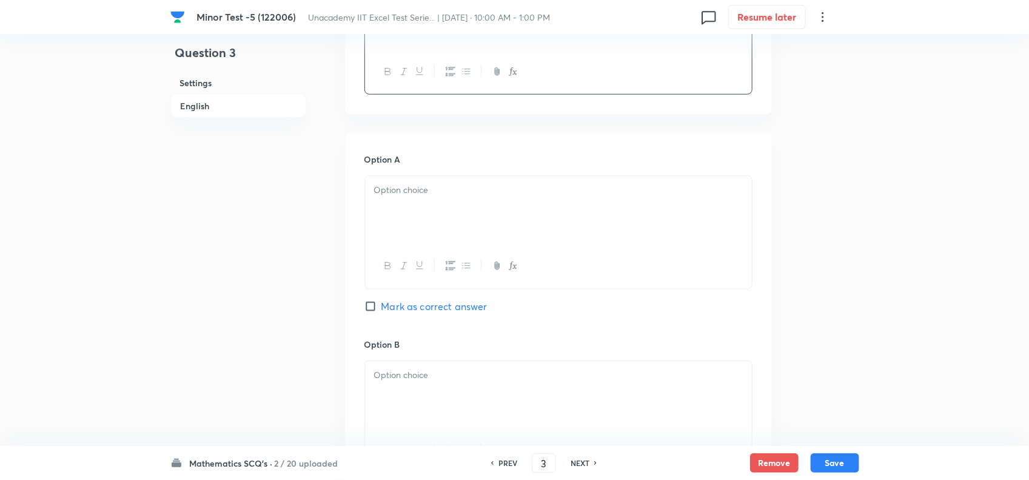
click at [499, 198] on div at bounding box center [558, 210] width 387 height 68
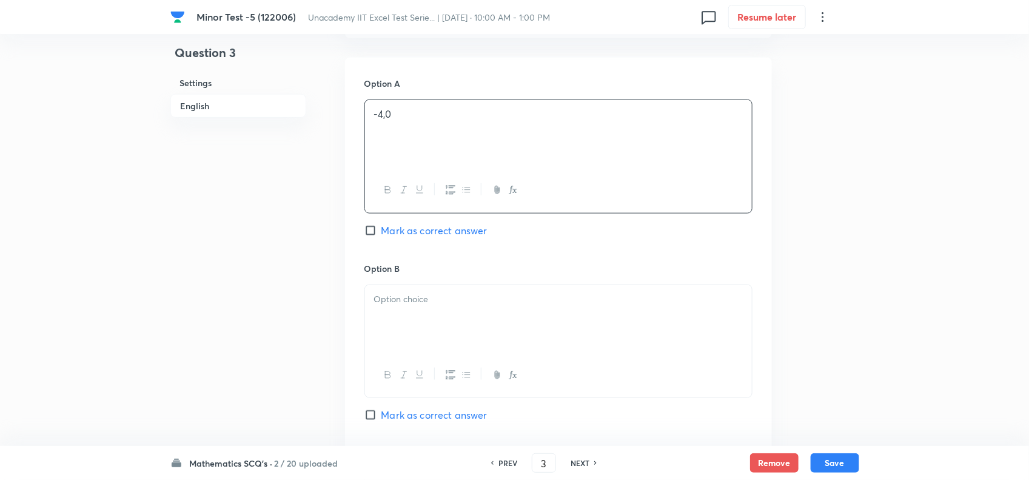
click at [417, 328] on div at bounding box center [558, 319] width 387 height 68
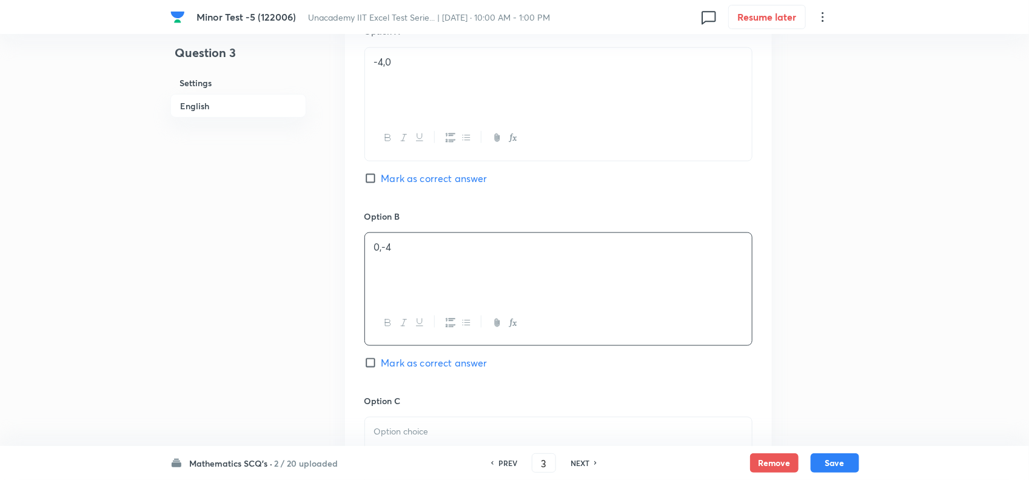
scroll to position [607, 0]
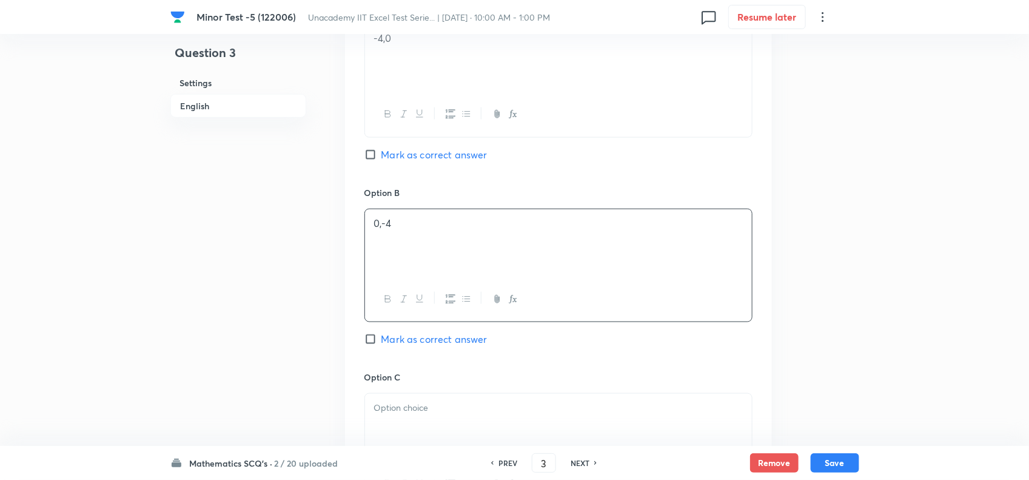
click at [422, 346] on span "Mark as correct answer" at bounding box center [435, 339] width 106 height 15
click at [382, 345] on input "Mark as correct answer" at bounding box center [373, 339] width 17 height 12
checkbox input "true"
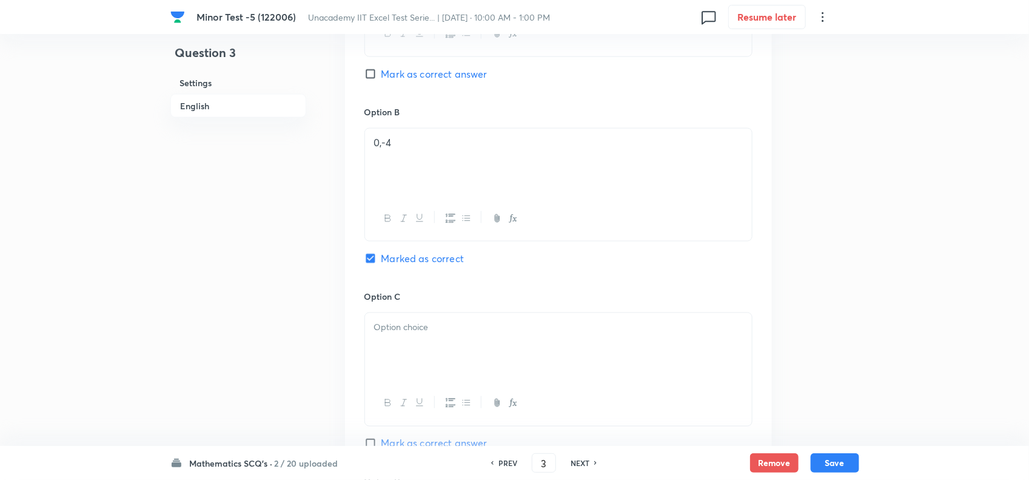
scroll to position [910, 0]
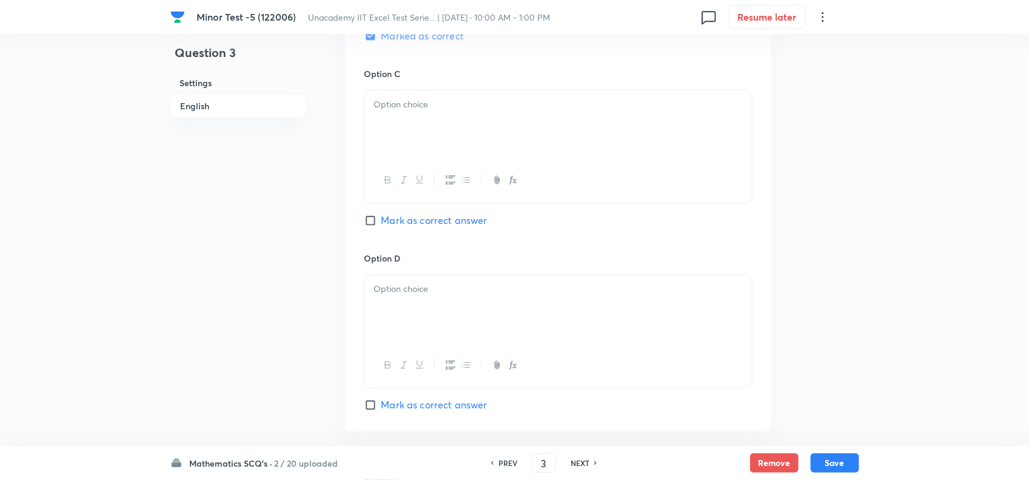
click at [426, 106] on p at bounding box center [558, 105] width 369 height 14
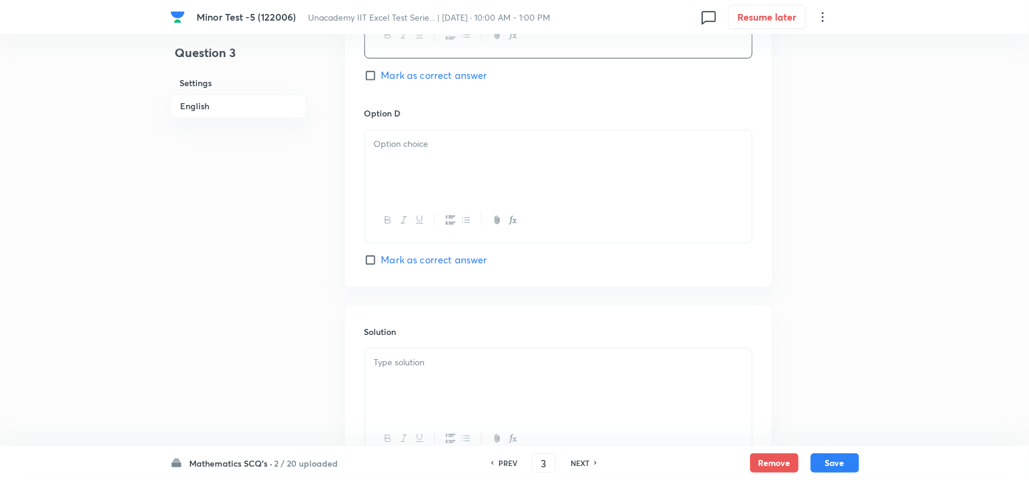
scroll to position [1062, 0]
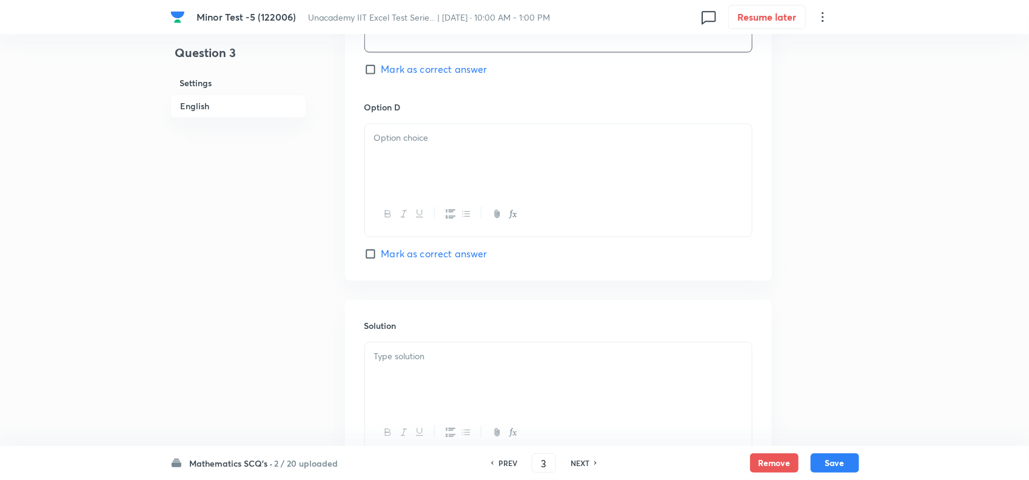
click at [494, 155] on div at bounding box center [558, 158] width 387 height 68
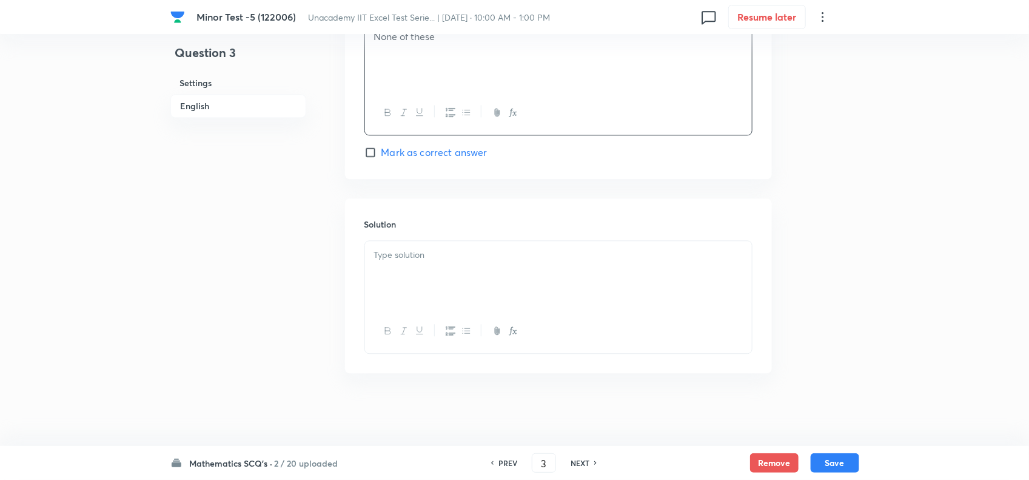
click at [411, 246] on div at bounding box center [558, 275] width 387 height 68
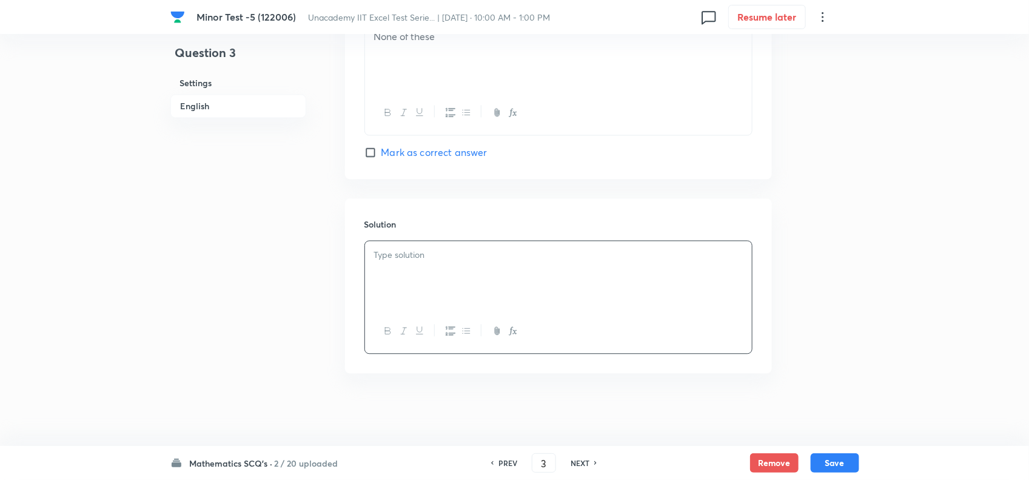
click at [511, 282] on div at bounding box center [558, 275] width 387 height 68
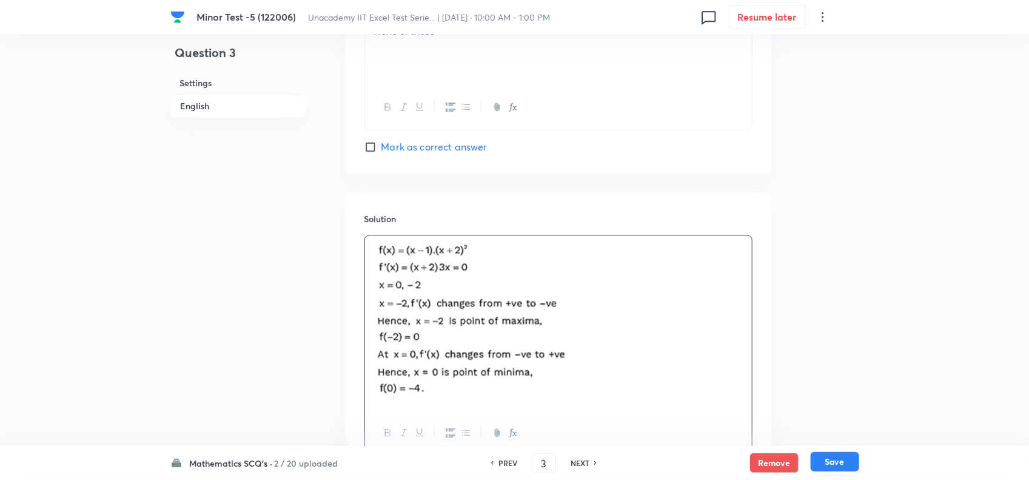
click at [829, 465] on button "Save" at bounding box center [835, 461] width 49 height 19
type input "4"
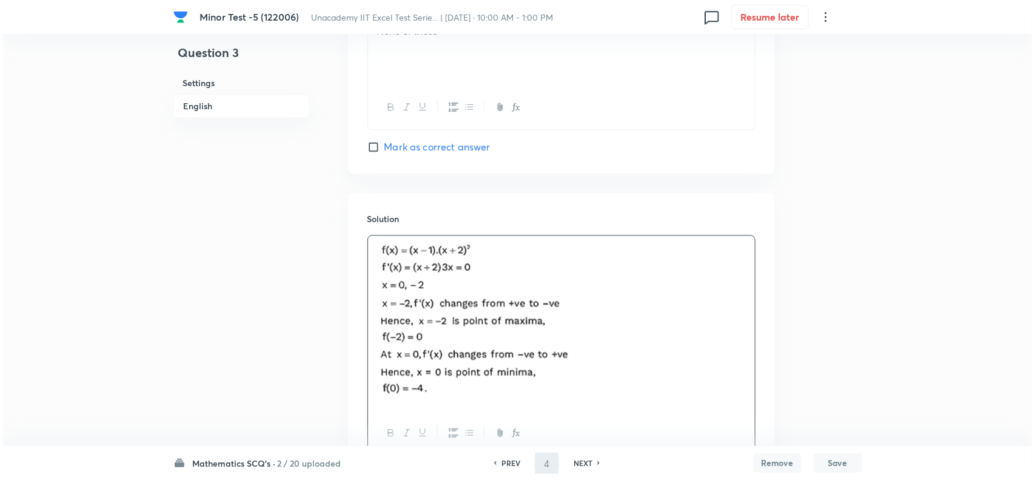
scroll to position [0, 0]
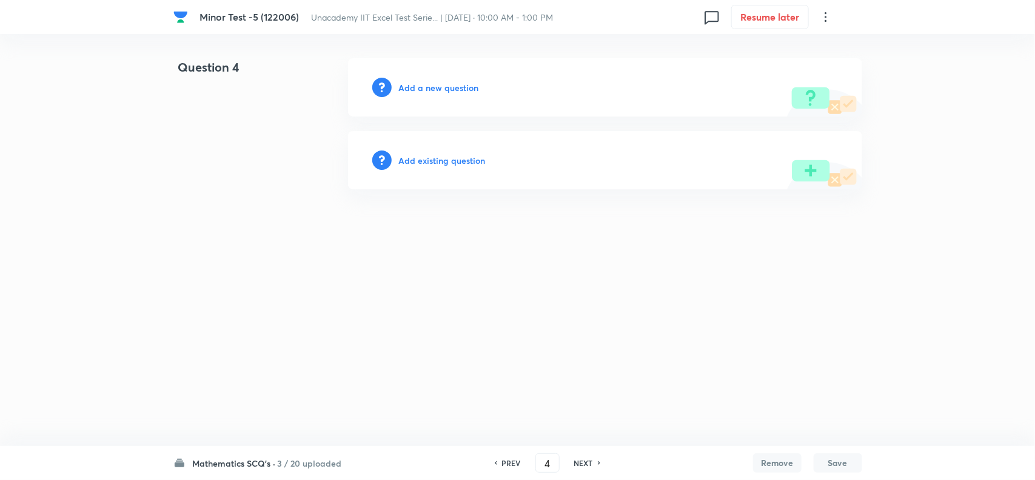
click at [423, 93] on h6 "Add a new question" at bounding box center [439, 87] width 80 height 13
click at [444, 84] on h6 "Choose a question type" at bounding box center [445, 87] width 93 height 13
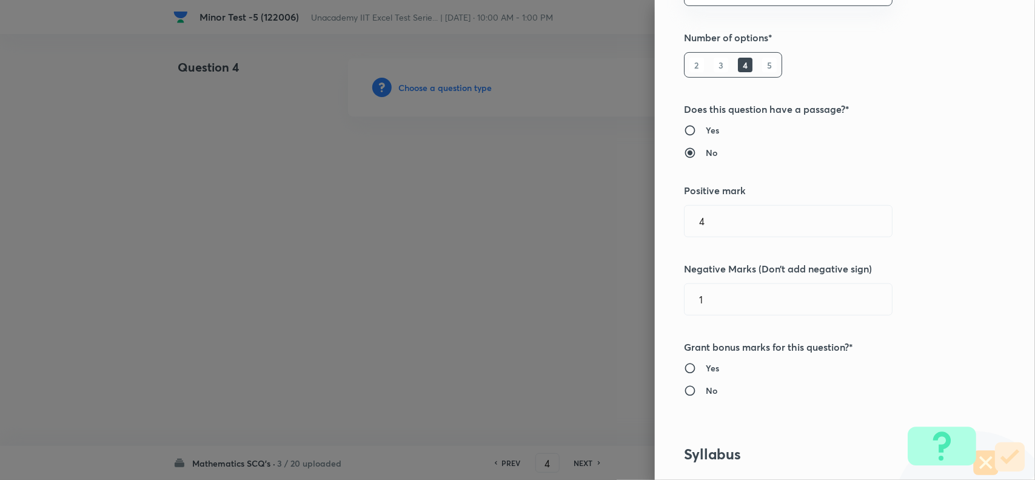
scroll to position [607, 0]
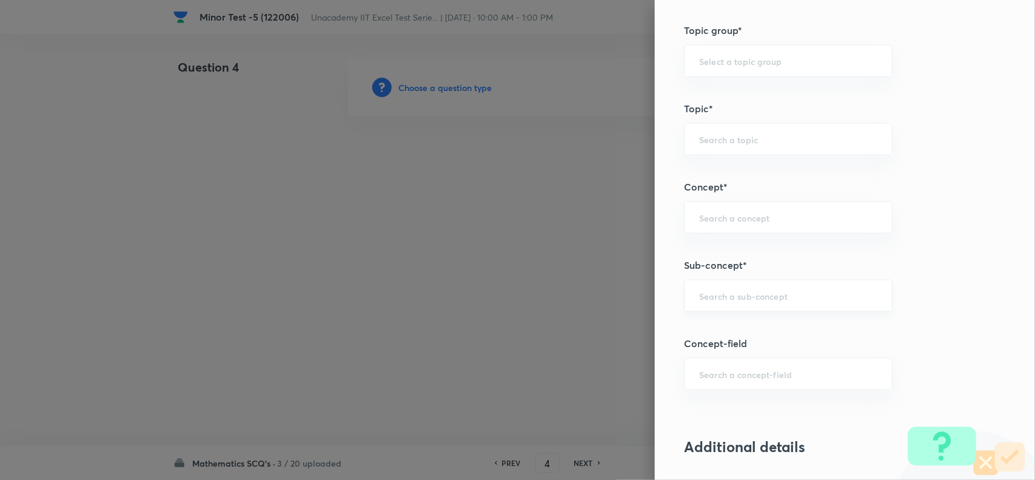
click at [719, 298] on input "text" at bounding box center [788, 296] width 178 height 12
click at [807, 335] on li "Definition of Maxima & Minima" at bounding box center [776, 332] width 207 height 22
type input "Definition of Maxima & Minima"
type input "Mathematics"
type input "Calculus"
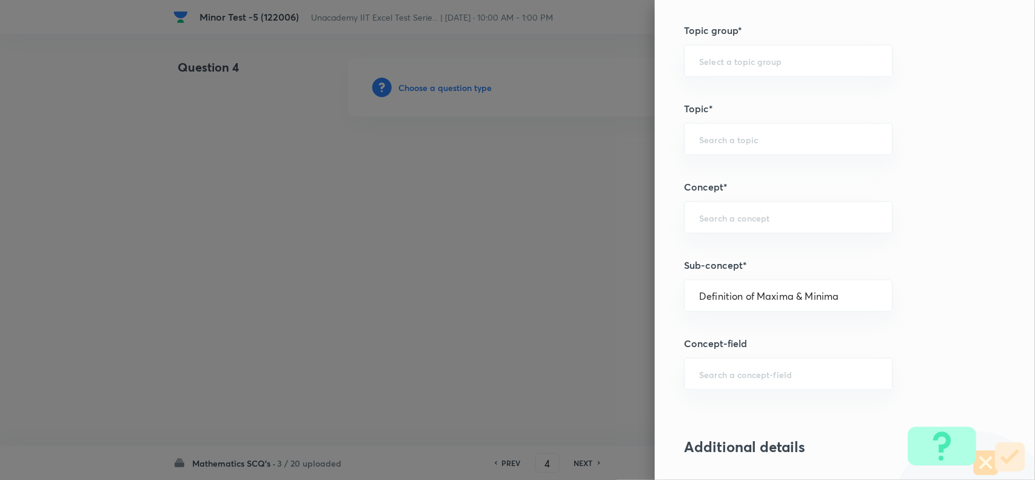
type input "Maxima - Minima"
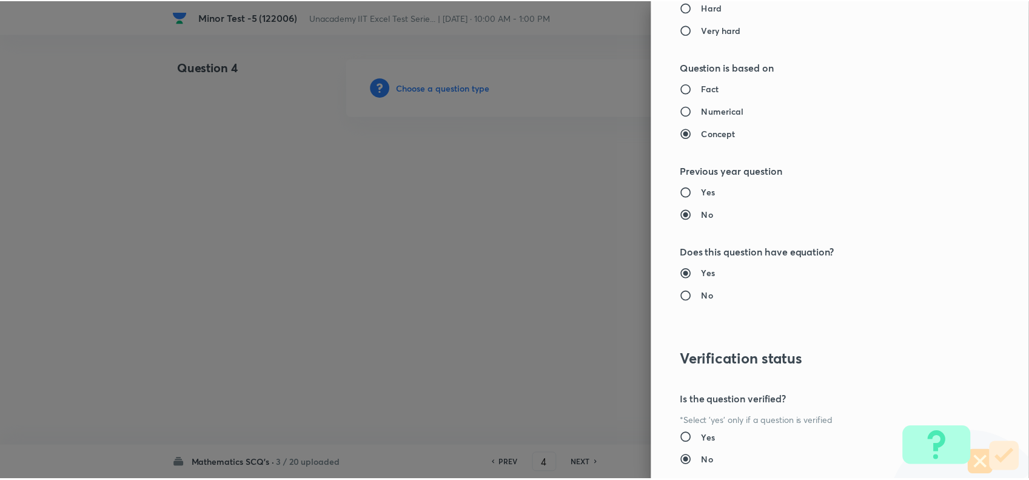
scroll to position [1257, 0]
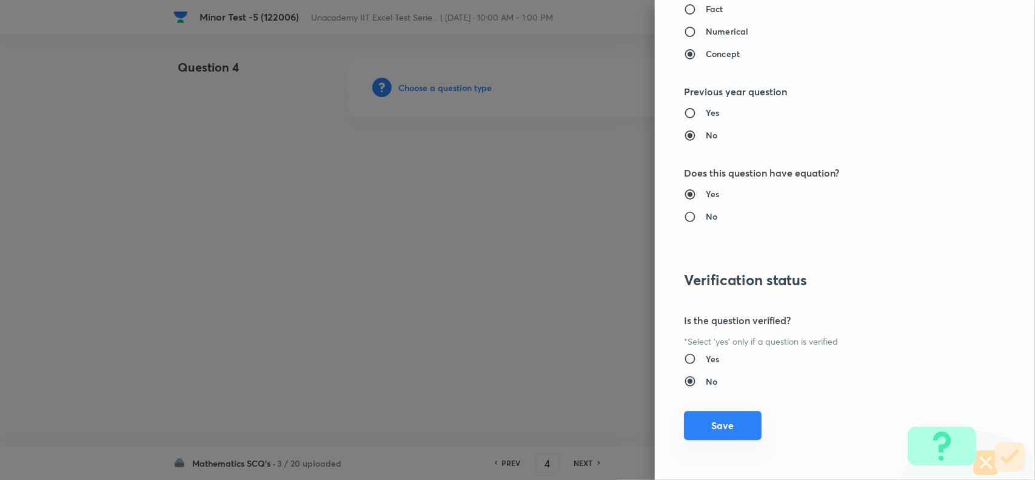
click at [708, 432] on button "Save" at bounding box center [723, 425] width 78 height 29
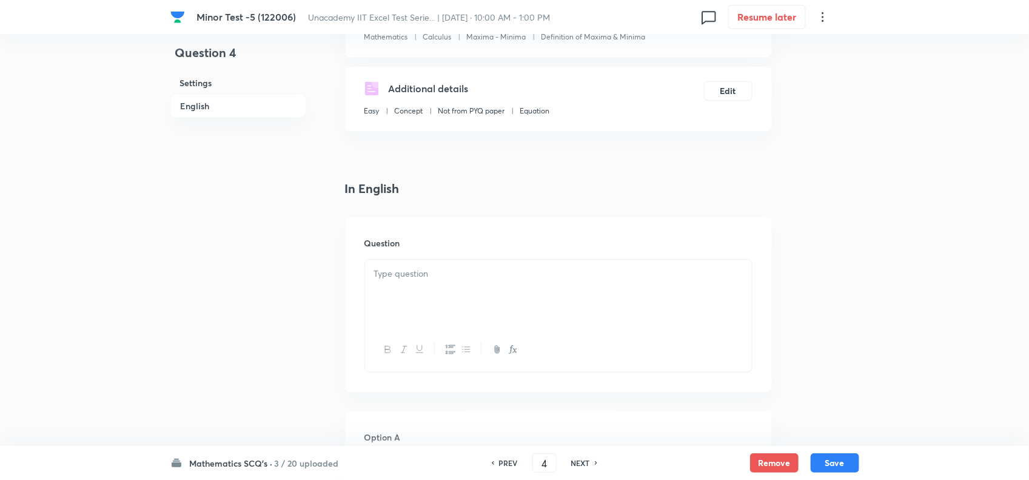
scroll to position [303, 0]
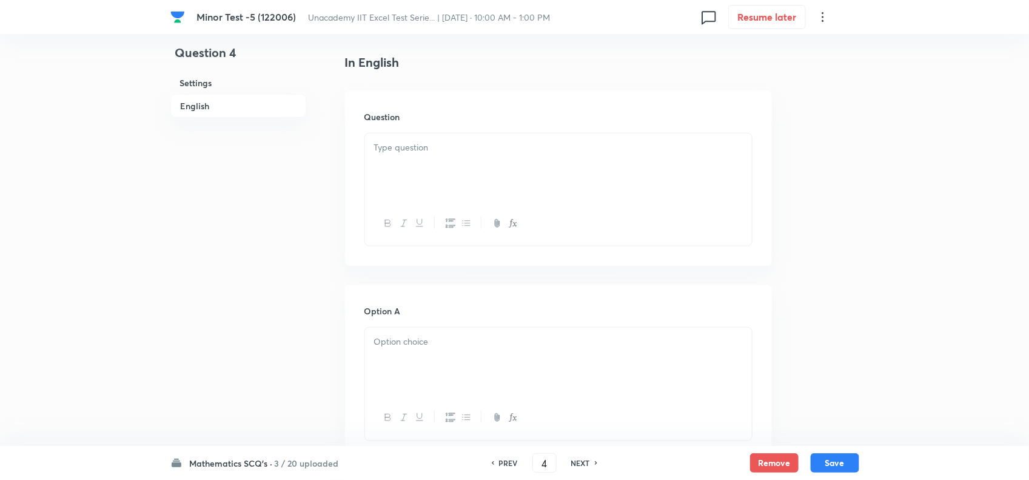
click at [425, 149] on p at bounding box center [558, 148] width 369 height 14
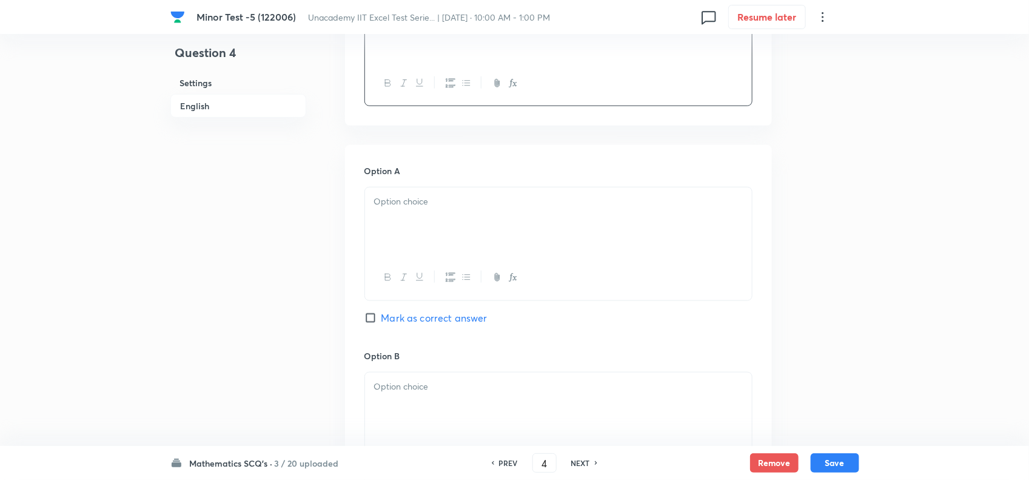
scroll to position [455, 0]
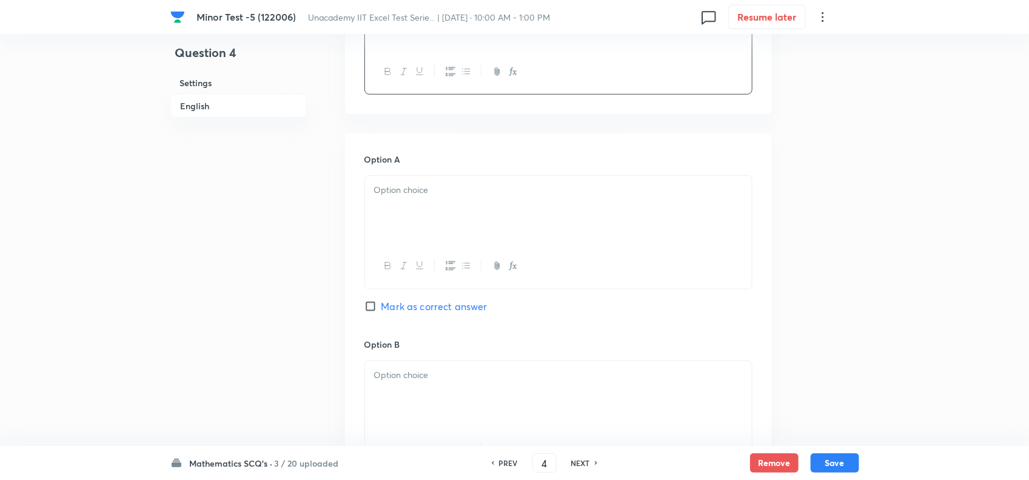
click at [446, 211] on div at bounding box center [558, 210] width 387 height 68
click at [419, 312] on span "Mark as correct answer" at bounding box center [435, 306] width 106 height 15
click at [382, 312] on input "Mark as correct answer" at bounding box center [373, 306] width 17 height 12
checkbox input "true"
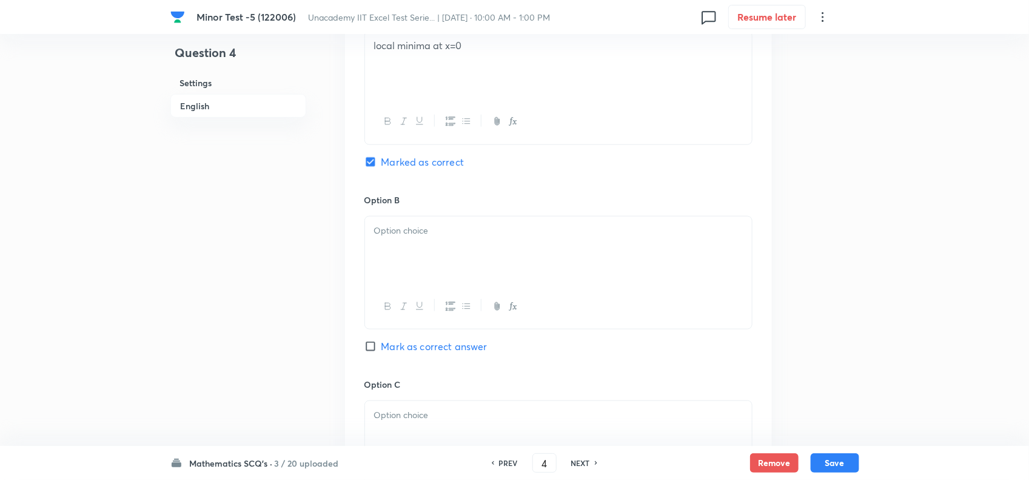
scroll to position [607, 0]
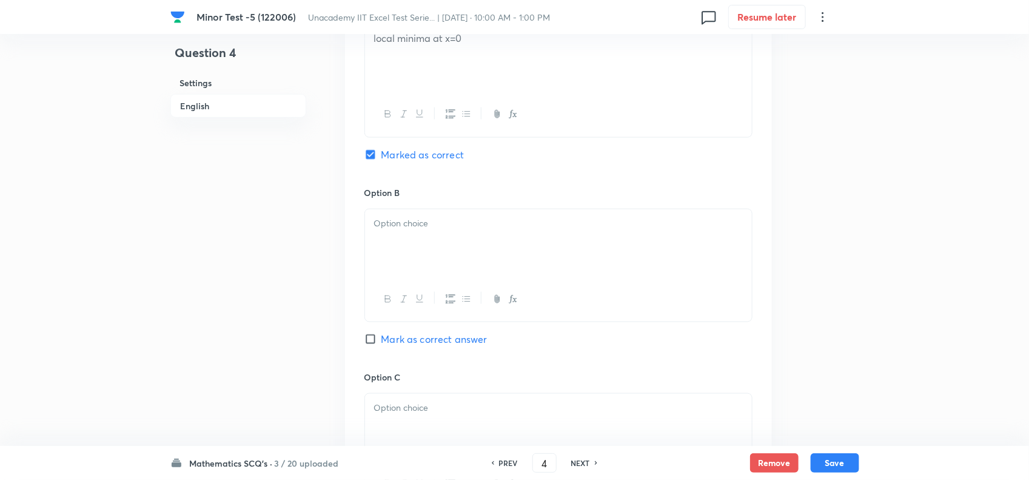
click at [429, 252] on div at bounding box center [558, 243] width 387 height 68
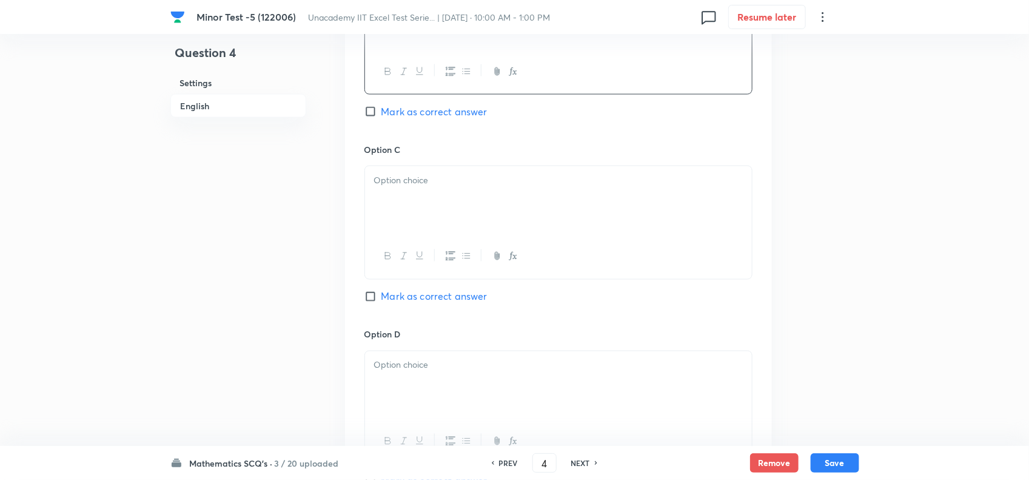
click at [453, 204] on div at bounding box center [558, 200] width 387 height 68
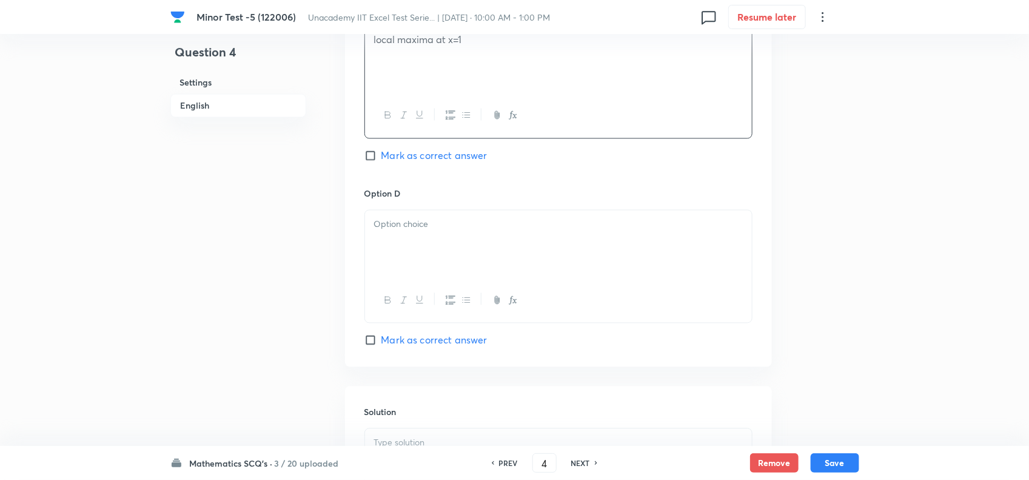
scroll to position [986, 0]
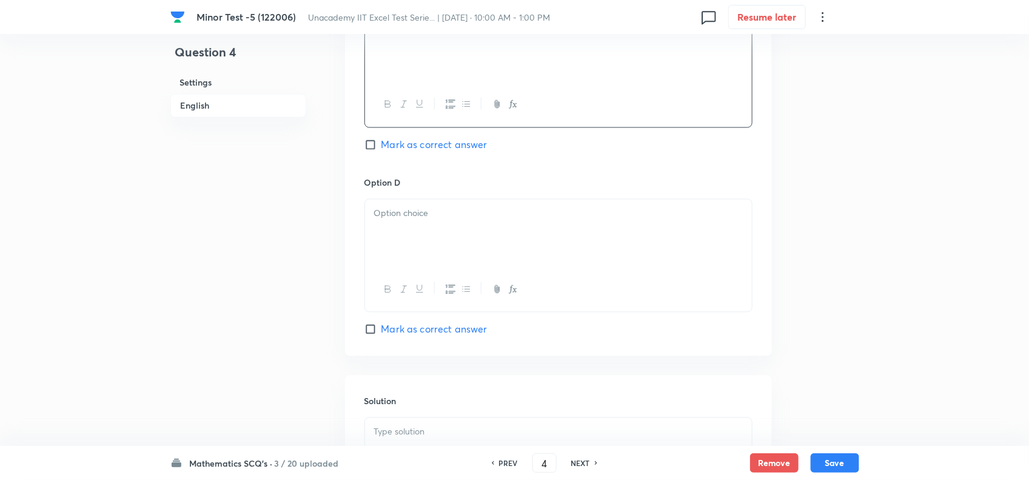
click at [426, 238] on div at bounding box center [558, 234] width 387 height 68
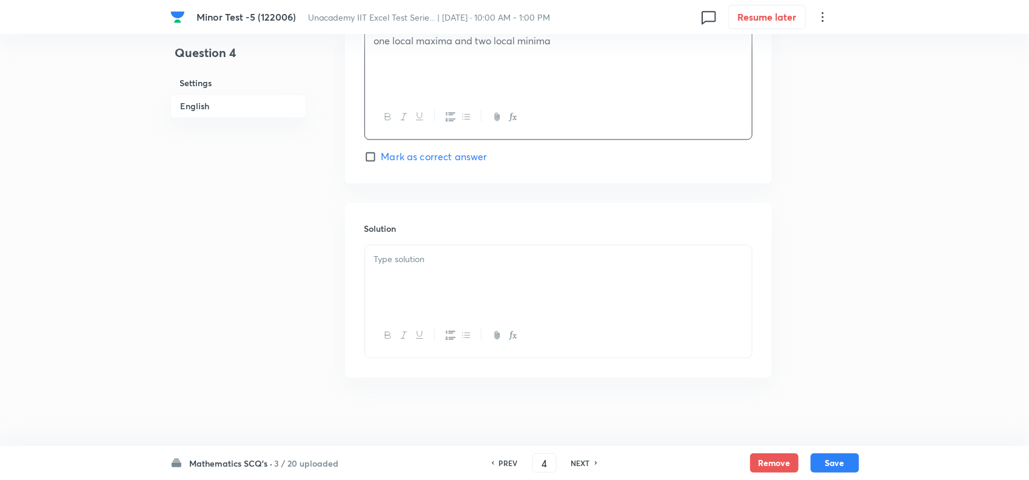
scroll to position [1168, 0]
click at [440, 270] on div at bounding box center [558, 275] width 387 height 68
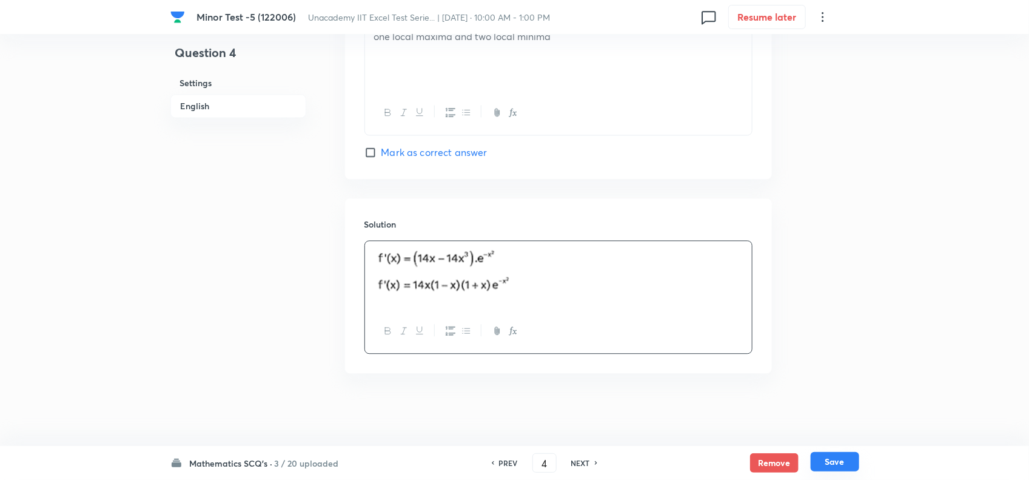
click at [834, 463] on button "Save" at bounding box center [835, 461] width 49 height 19
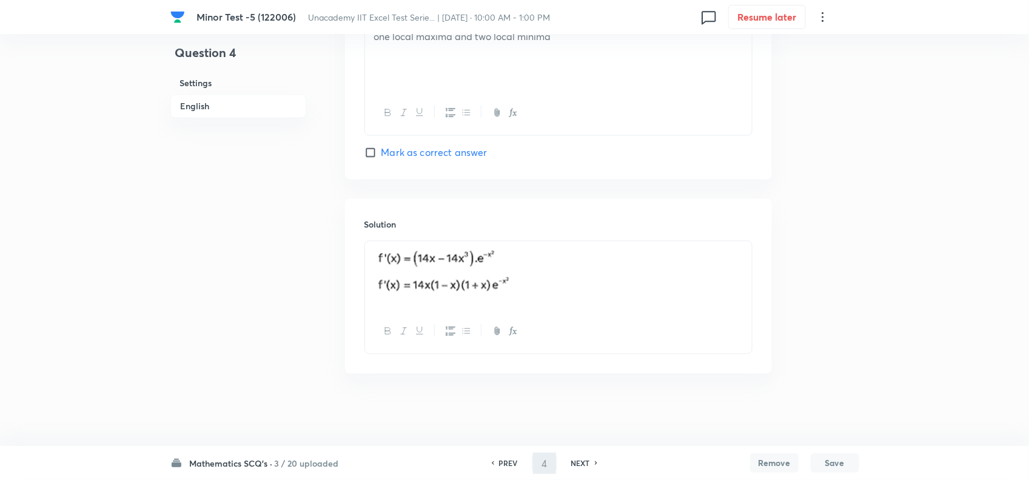
type input "5"
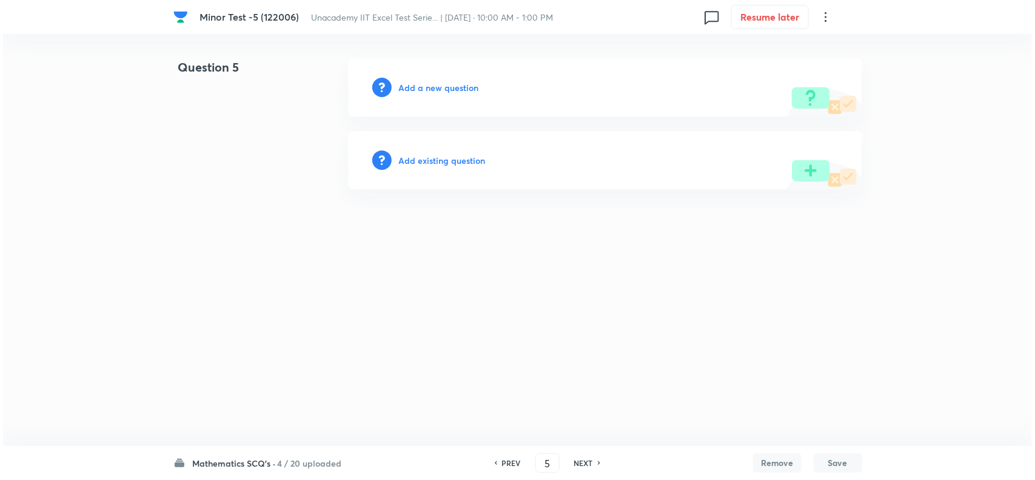
scroll to position [0, 0]
click at [386, 16] on span "Unacademy IIT Excel Test Serie... | [DATE] · 10:00 AM - 1:00 PM" at bounding box center [432, 18] width 242 height 12
drag, startPoint x: 361, startPoint y: 16, endPoint x: 434, endPoint y: 19, distance: 72.9
click at [434, 19] on span "Unacademy IIT Excel Test Serie... | [DATE] · 10:00 AM - 1:00 PM" at bounding box center [432, 18] width 242 height 12
click at [440, 89] on h6 "Add a new question" at bounding box center [439, 87] width 80 height 13
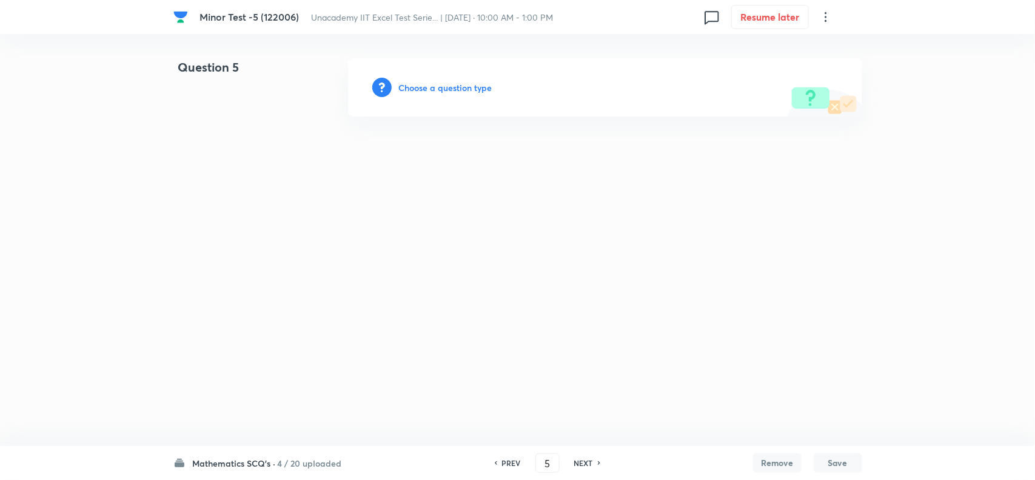
click at [456, 84] on h6 "Choose a question type" at bounding box center [445, 87] width 93 height 13
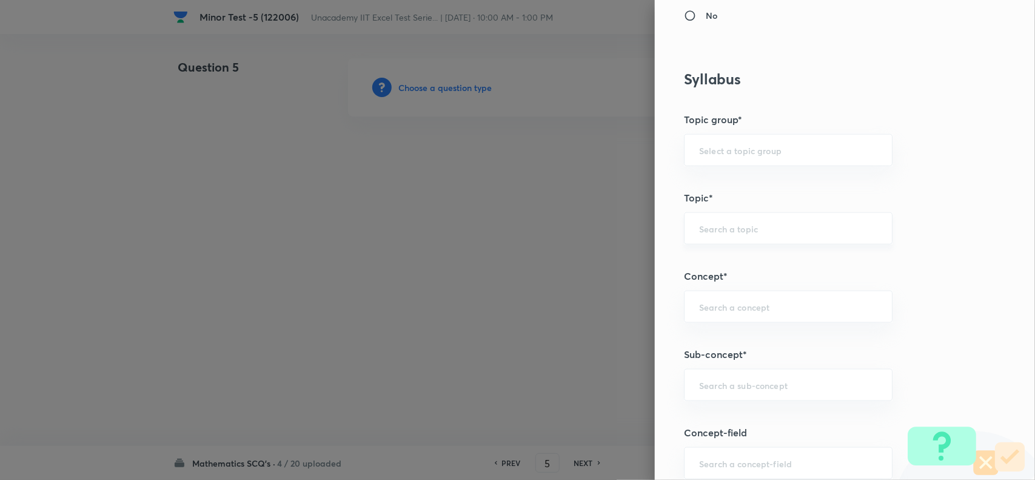
scroll to position [531, 0]
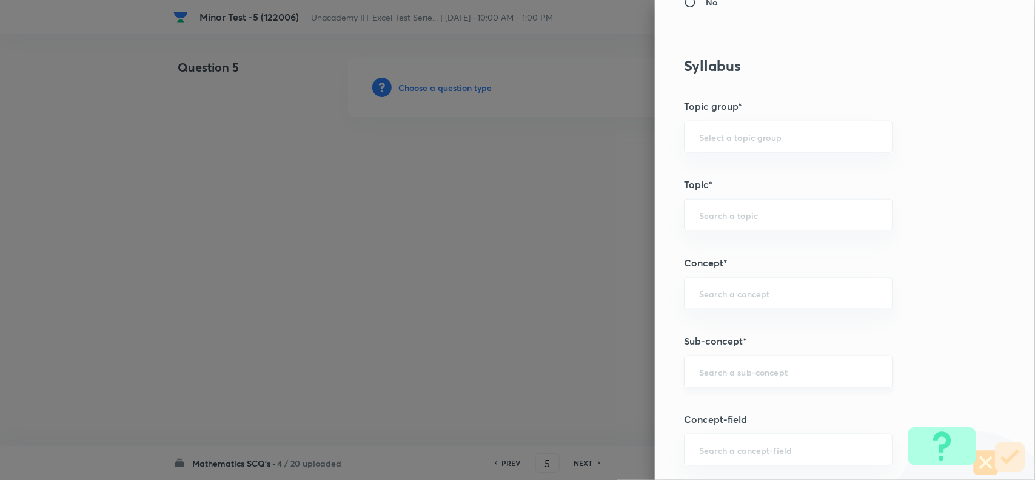
click at [733, 368] on input "text" at bounding box center [788, 372] width 178 height 12
click at [717, 403] on li "Tests for Local Maximum/Minimum" at bounding box center [776, 408] width 207 height 22
type input "Tests for Local Maximum/Minimum"
type input "Mathematics"
type input "Calculus"
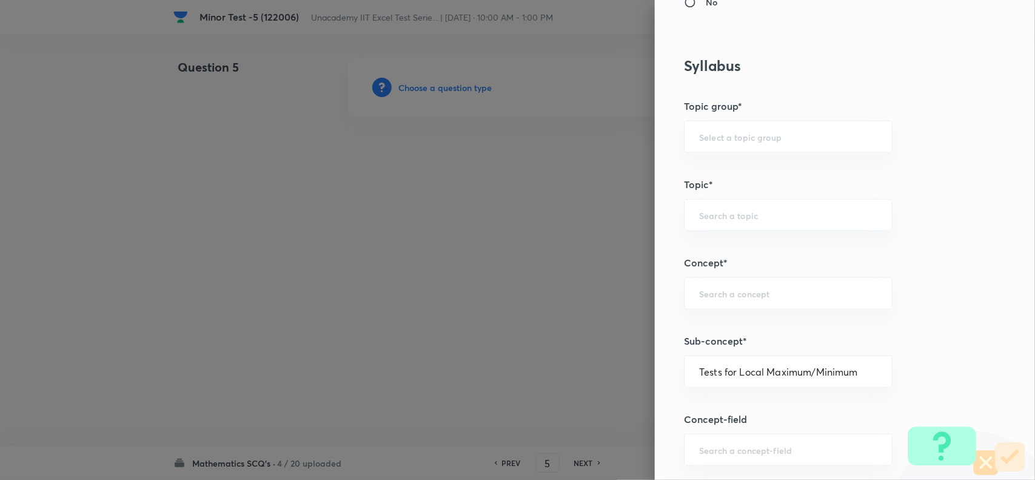
type input "Maxima - Minima"
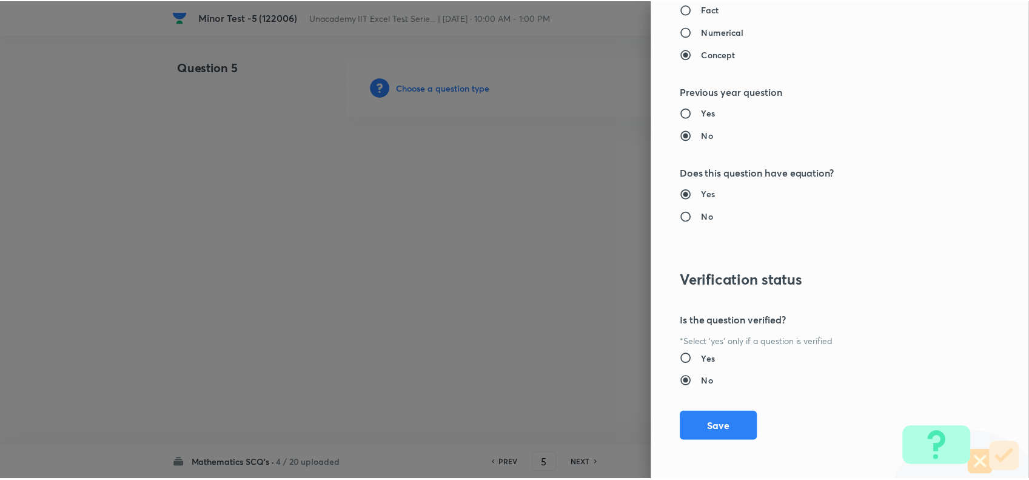
scroll to position [1257, 0]
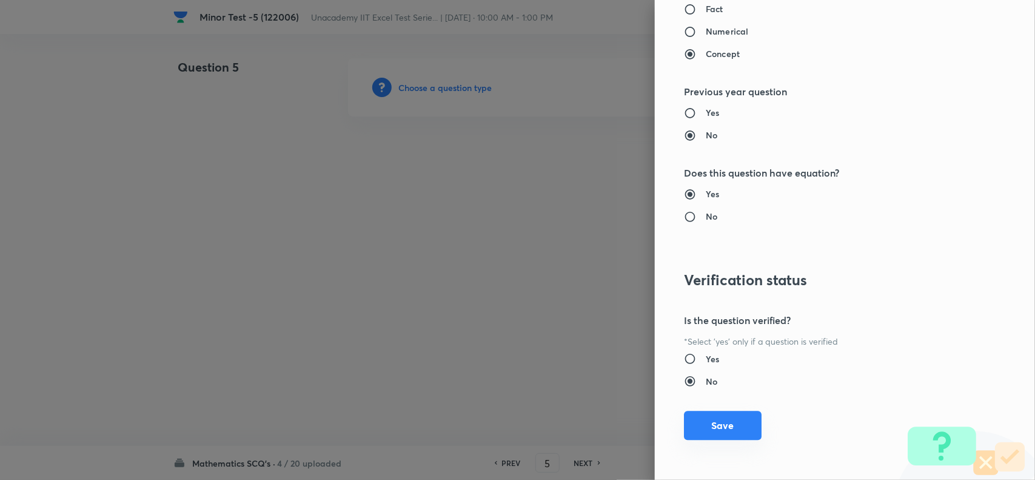
click at [715, 429] on button "Save" at bounding box center [723, 425] width 78 height 29
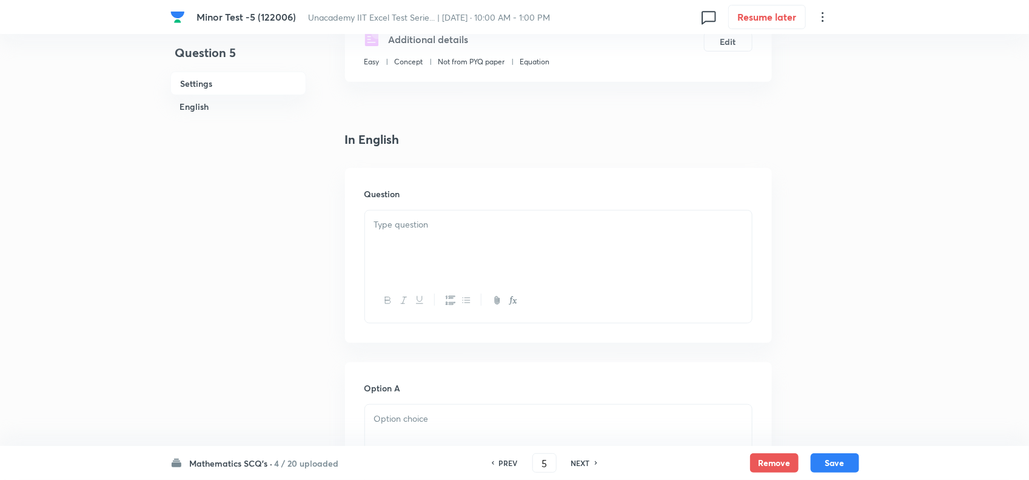
scroll to position [227, 0]
click at [423, 222] on p at bounding box center [558, 224] width 369 height 14
click at [477, 228] on p at bounding box center [558, 224] width 369 height 14
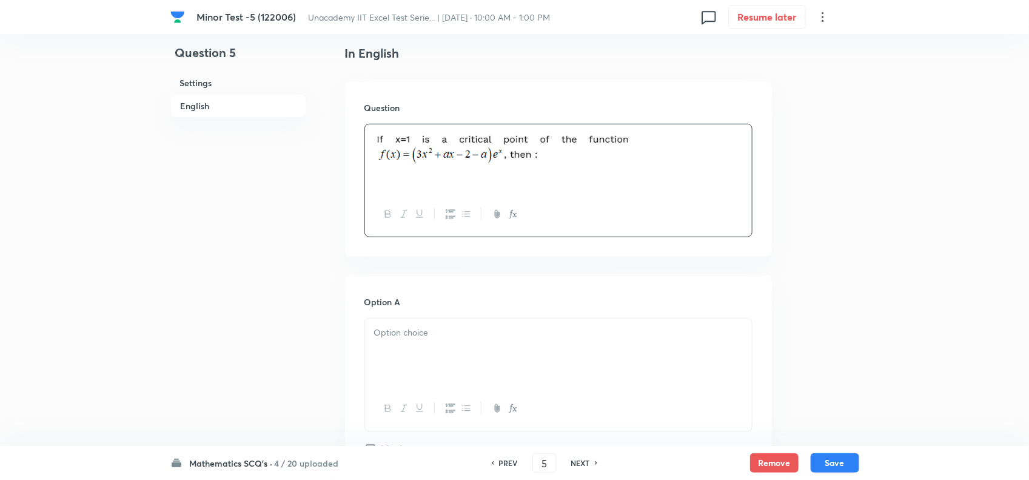
scroll to position [455, 0]
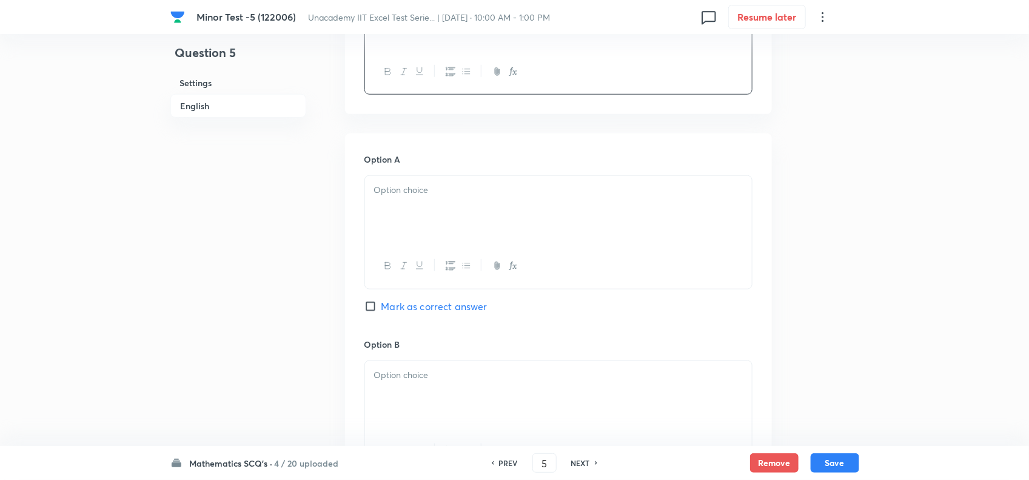
click at [486, 231] on div at bounding box center [558, 210] width 387 height 68
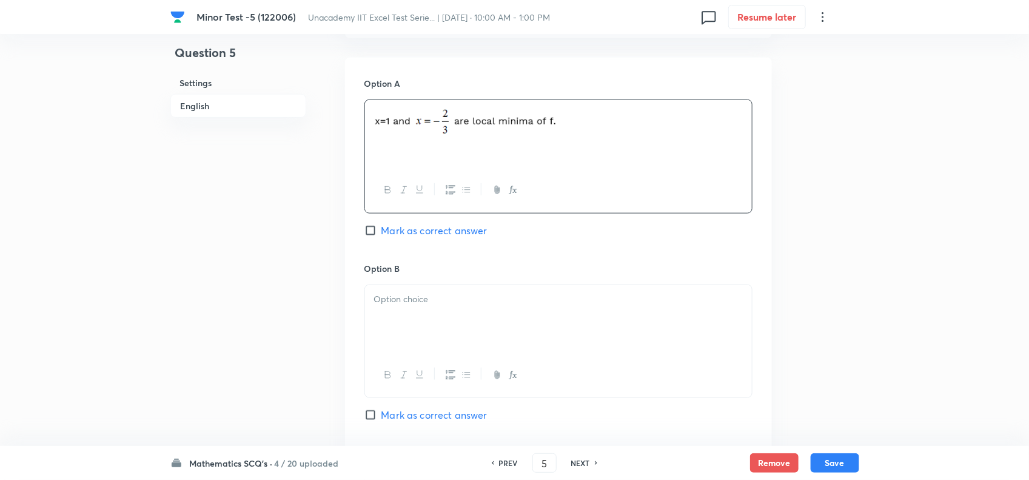
scroll to position [607, 0]
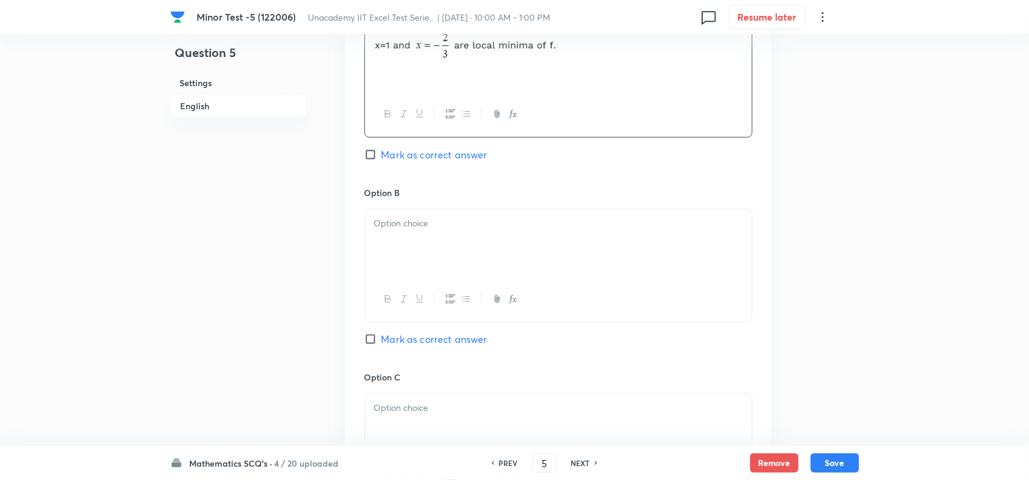
click at [479, 240] on div at bounding box center [558, 243] width 387 height 68
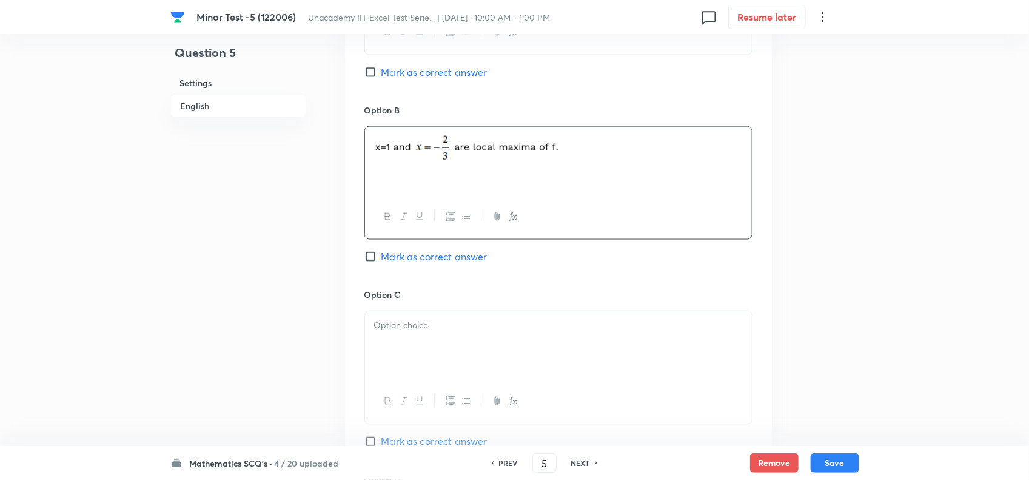
scroll to position [758, 0]
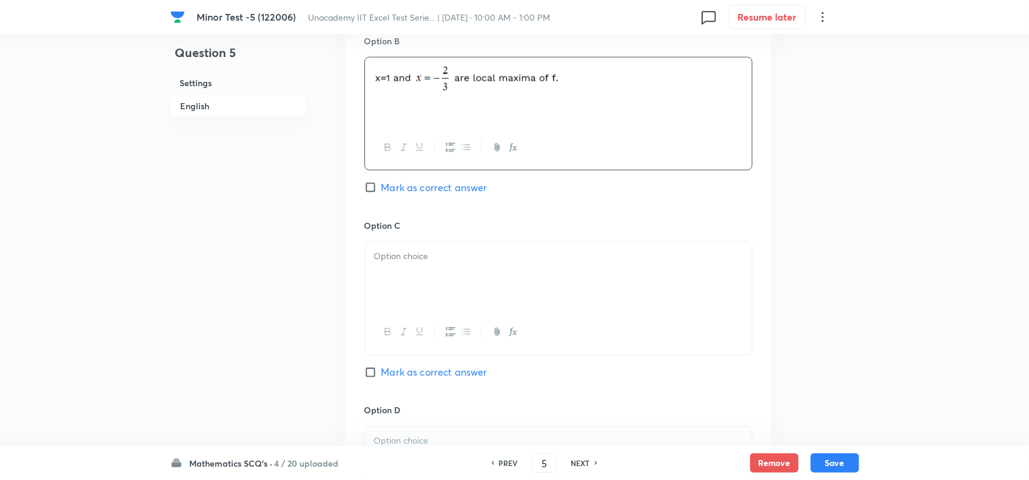
click at [488, 280] on div at bounding box center [558, 276] width 387 height 68
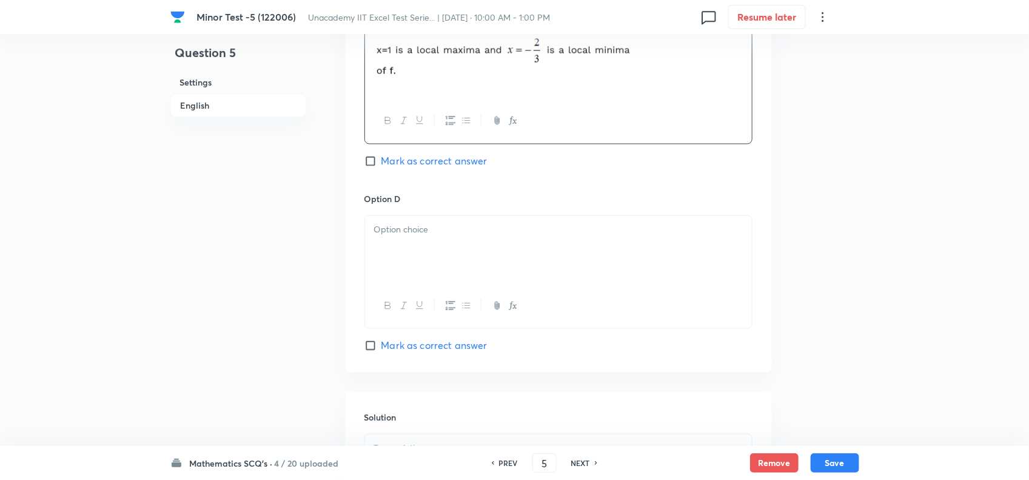
scroll to position [986, 0]
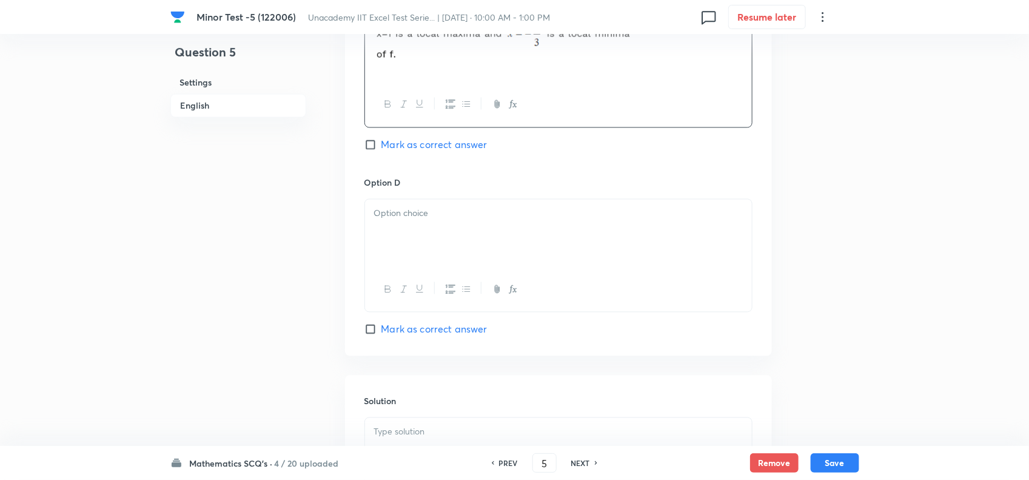
click at [471, 238] on div at bounding box center [558, 234] width 387 height 68
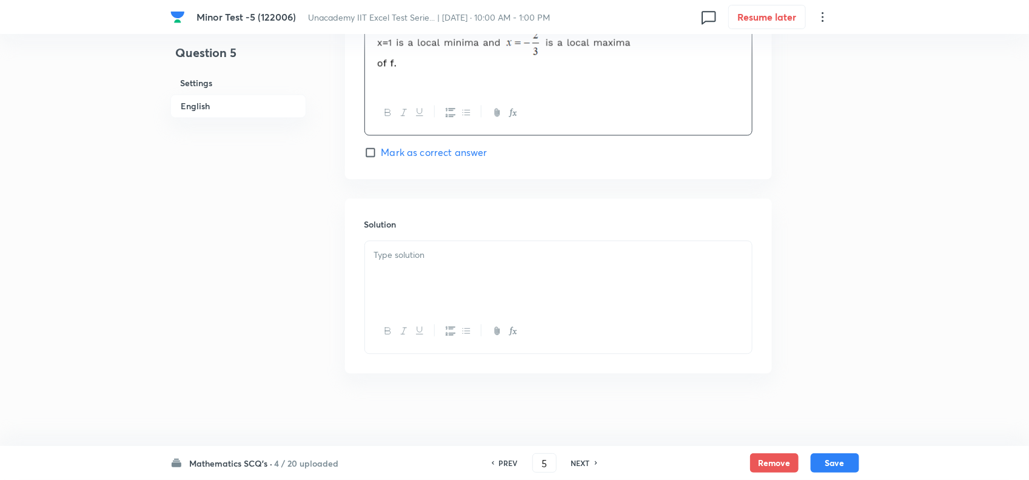
scroll to position [1168, 0]
click at [425, 153] on span "Mark as correct answer" at bounding box center [435, 152] width 106 height 15
click at [382, 153] on input "Mark as correct answer" at bounding box center [373, 152] width 17 height 12
checkbox input "true"
click at [451, 299] on div at bounding box center [558, 275] width 387 height 68
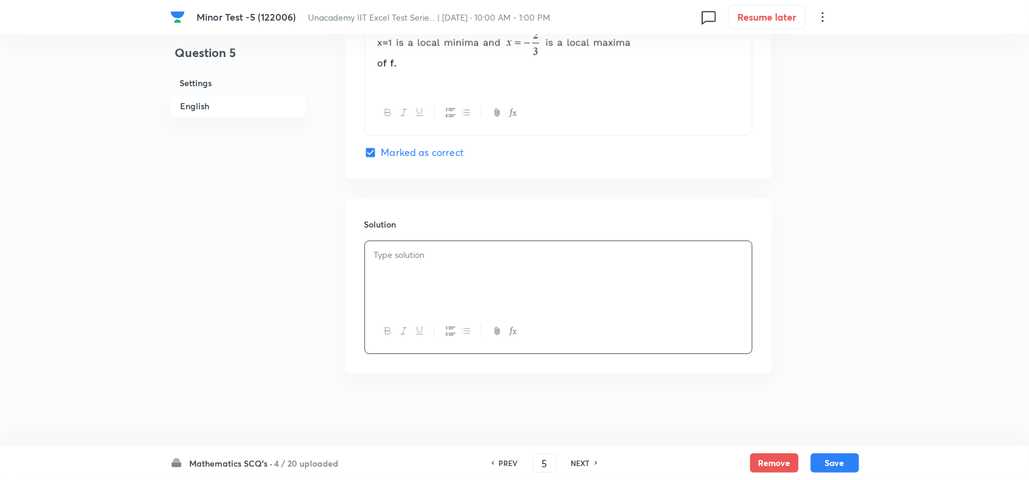
click at [443, 286] on div at bounding box center [558, 275] width 387 height 68
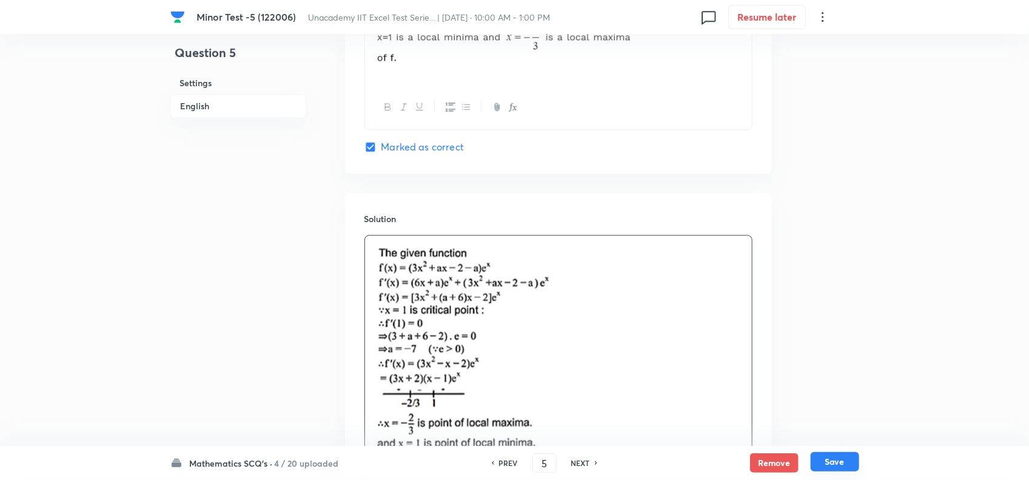
click at [835, 460] on button "Save" at bounding box center [835, 461] width 49 height 19
type input "6"
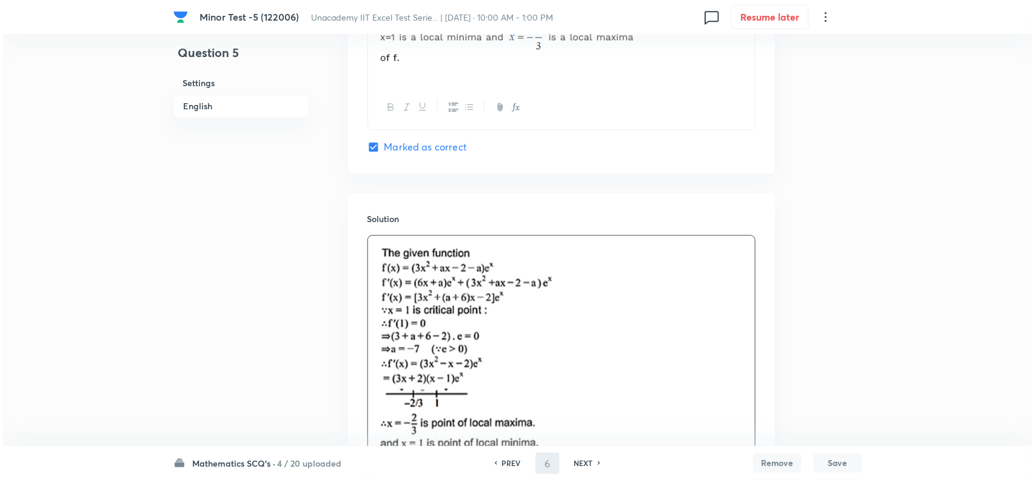
scroll to position [0, 0]
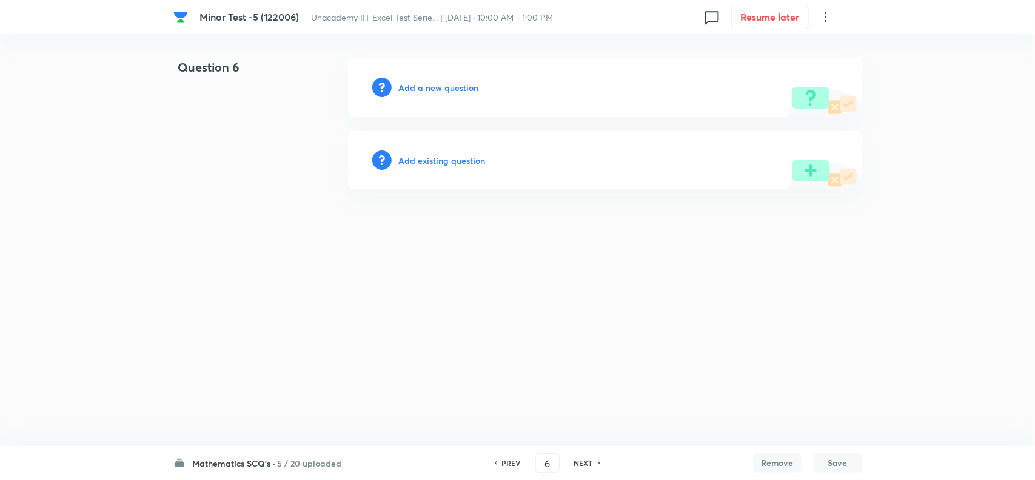
click at [463, 85] on h6 "Add a new question" at bounding box center [439, 87] width 80 height 13
click at [463, 85] on h6 "Choose a question type" at bounding box center [445, 87] width 93 height 13
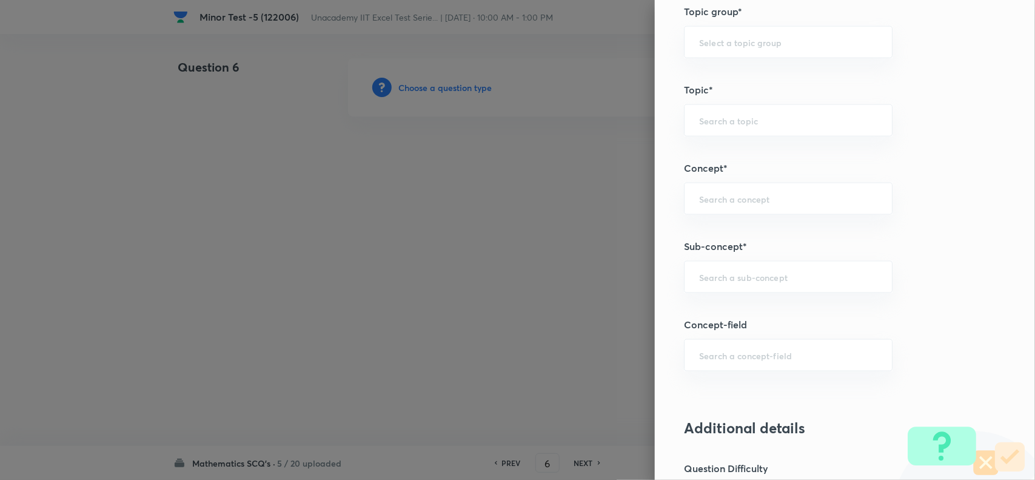
scroll to position [834, 0]
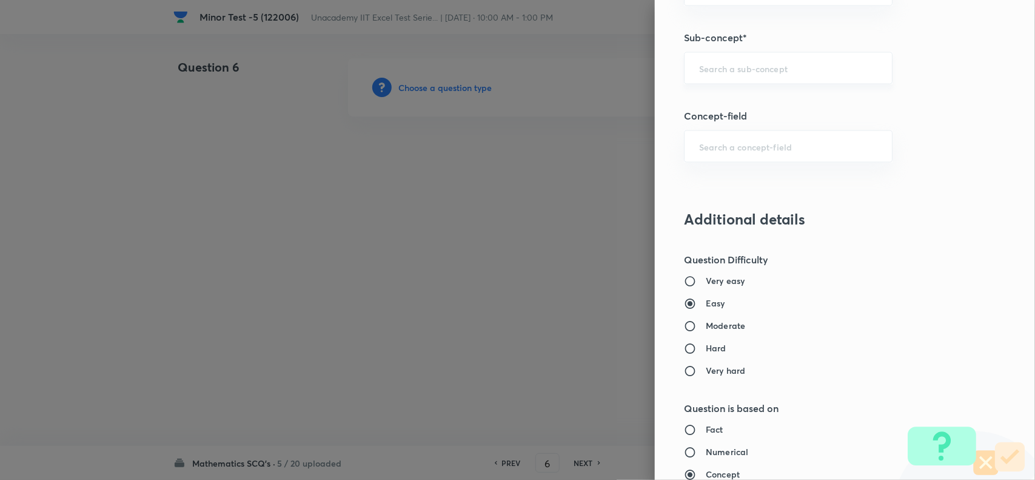
click at [715, 77] on div "​" at bounding box center [788, 68] width 209 height 32
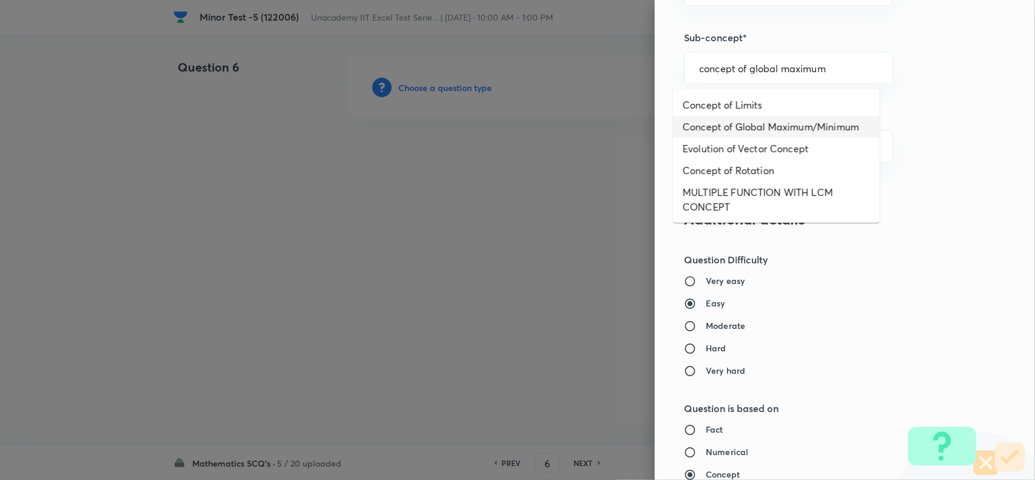
click at [769, 130] on li "Concept of Global Maximum/Minimum" at bounding box center [776, 127] width 207 height 22
type input "Concept of Global Maximum/Minimum"
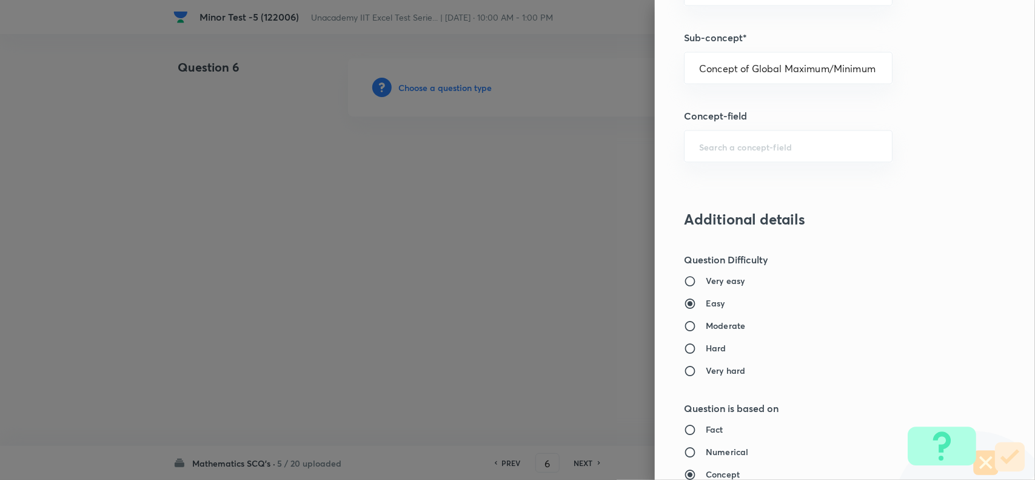
type input "Mathematics"
type input "Calculus"
type input "Maxima - Minima"
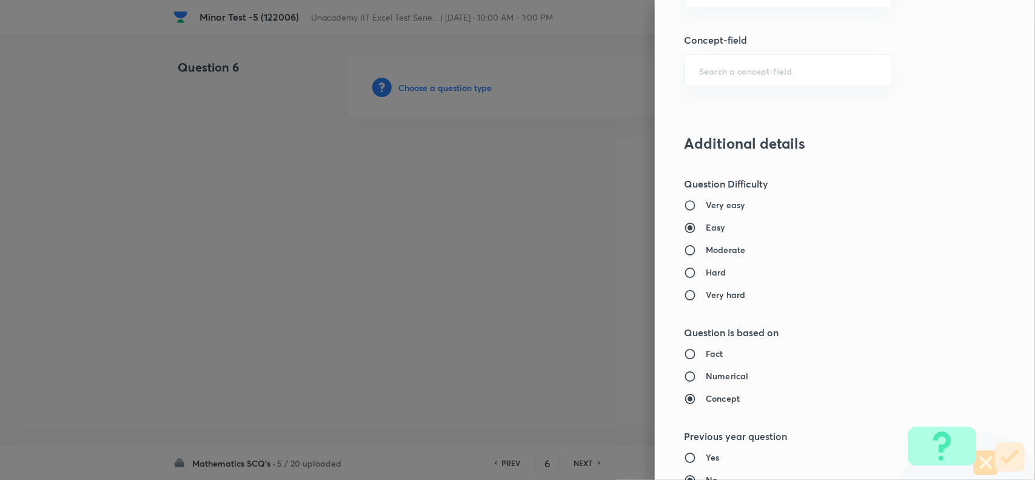
click at [706, 254] on h6 "Moderate" at bounding box center [725, 250] width 39 height 13
click at [701, 254] on input "Moderate" at bounding box center [695, 250] width 22 height 12
radio input "true"
radio input "false"
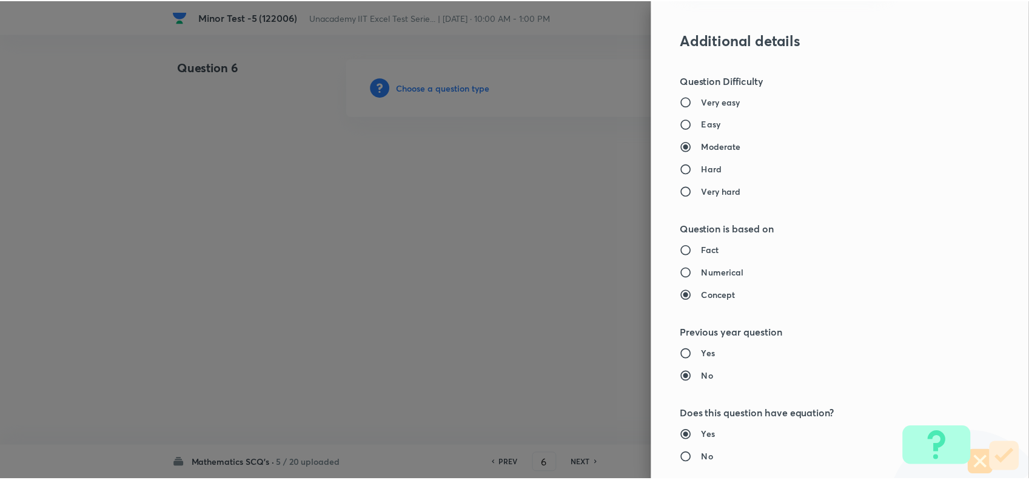
scroll to position [1257, 0]
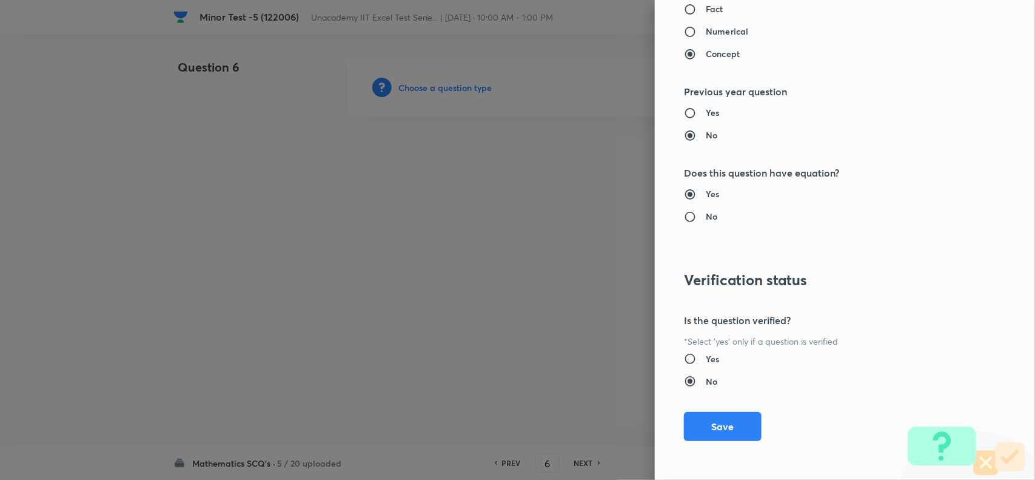
click at [733, 406] on div "Question settings Question type* Single choice correct Number of options* 2 3 4…" at bounding box center [845, 240] width 380 height 480
click at [712, 436] on button "Save" at bounding box center [723, 425] width 78 height 29
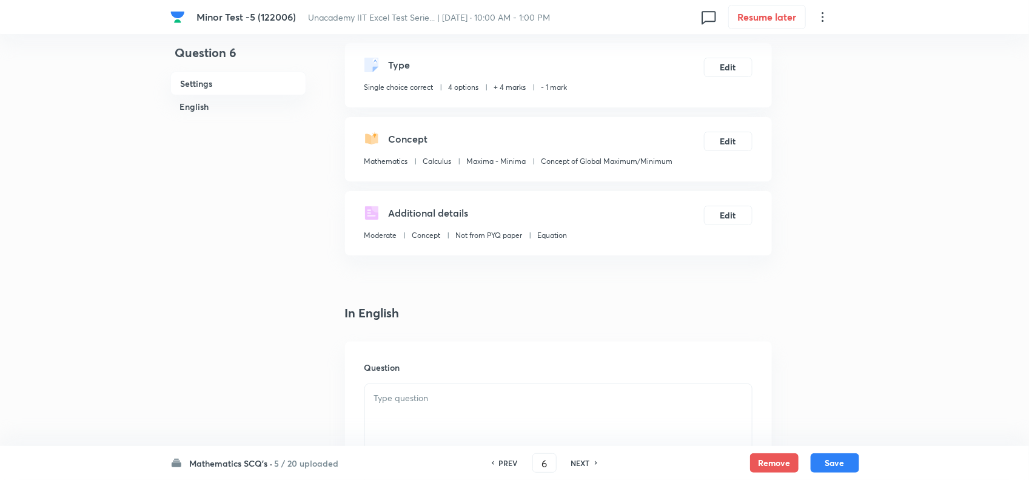
scroll to position [303, 0]
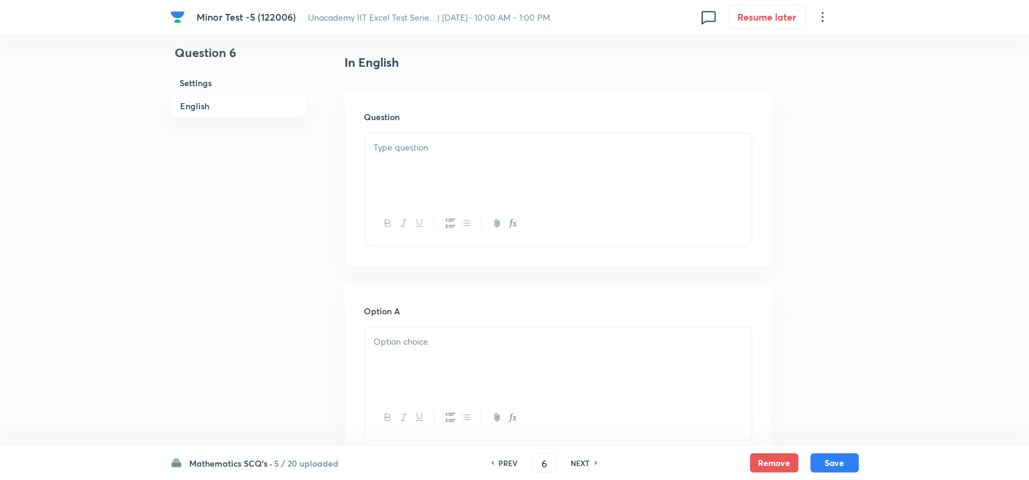
click at [405, 170] on div at bounding box center [558, 167] width 387 height 68
click at [419, 146] on p at bounding box center [558, 148] width 369 height 14
click at [511, 222] on icon "button" at bounding box center [513, 223] width 10 height 10
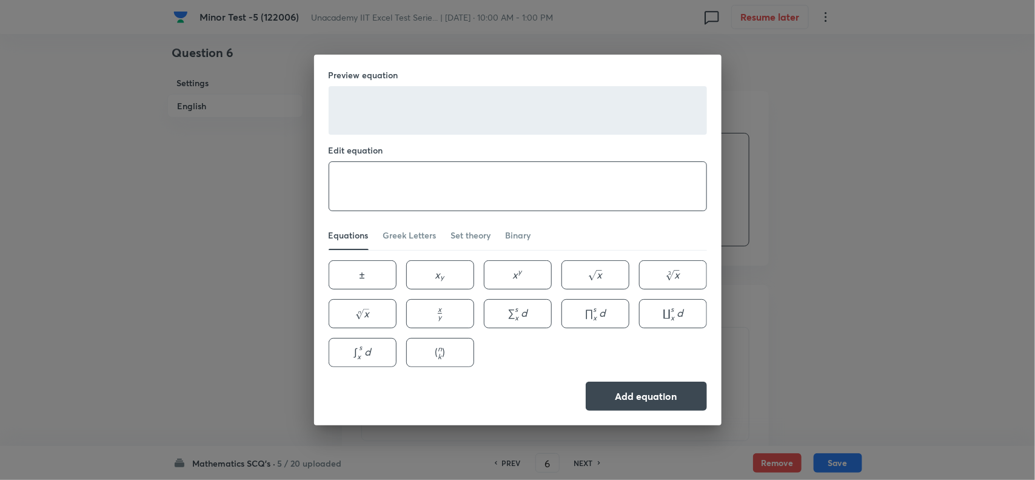
click at [428, 178] on textarea at bounding box center [517, 186] width 377 height 49
paste textarea "f(x)=\frac{x}{2}+\frac{2}{x}"
type textarea "f(x)=\frac{x}{2}+\frac{2}{x}"
click at [625, 397] on button "Add equation" at bounding box center [646, 394] width 121 height 29
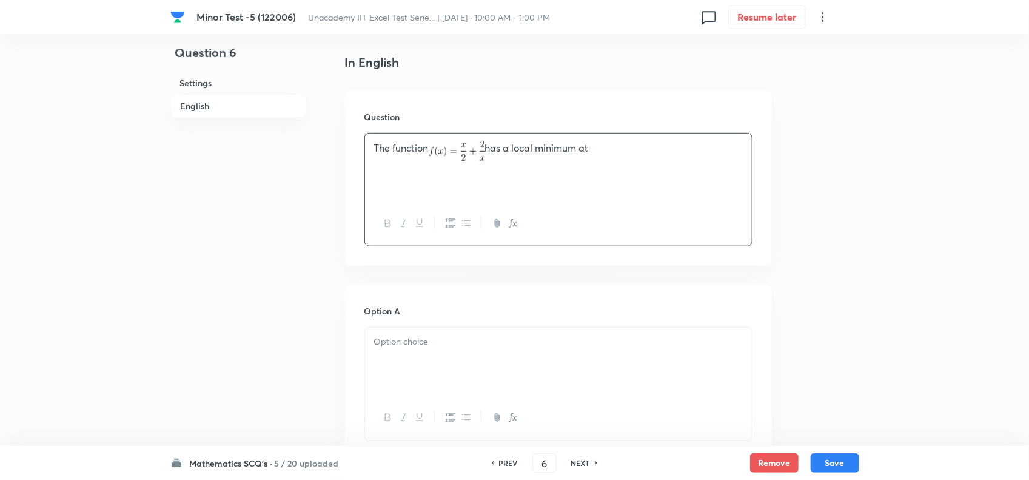
click at [390, 351] on div at bounding box center [558, 362] width 387 height 68
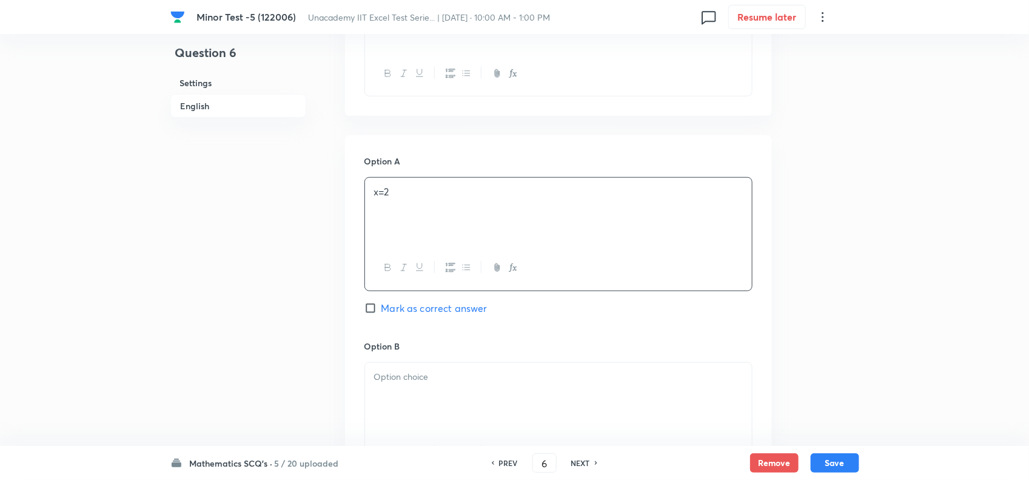
scroll to position [455, 0]
click at [420, 402] on div at bounding box center [558, 395] width 387 height 68
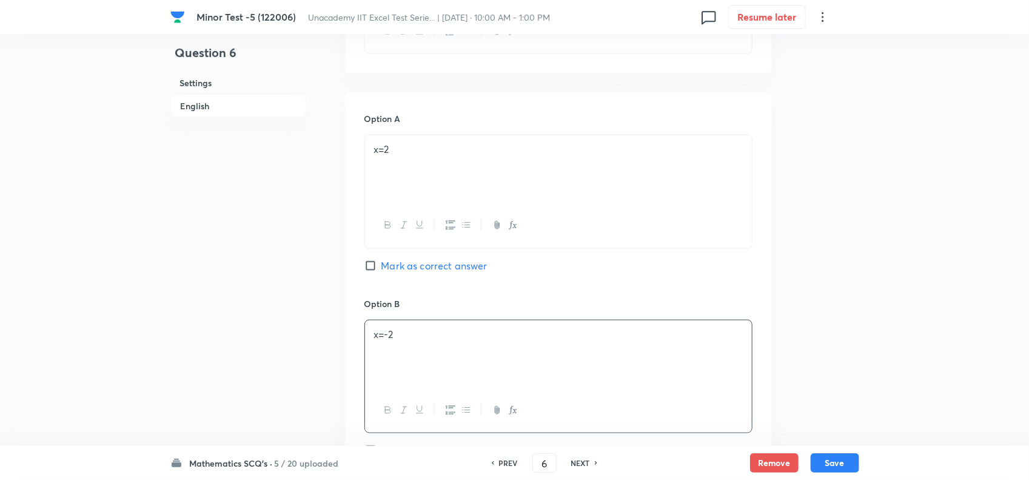
scroll to position [607, 0]
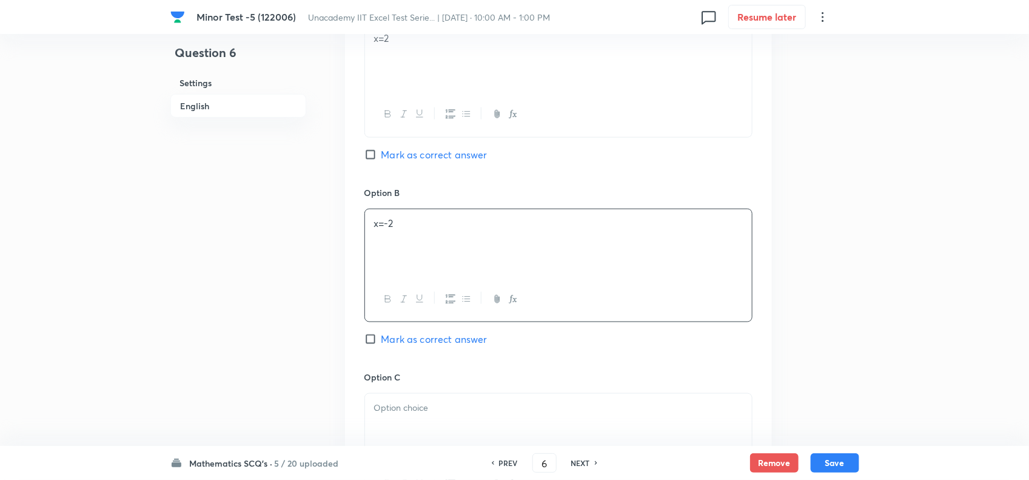
click at [419, 419] on div at bounding box center [558, 428] width 387 height 68
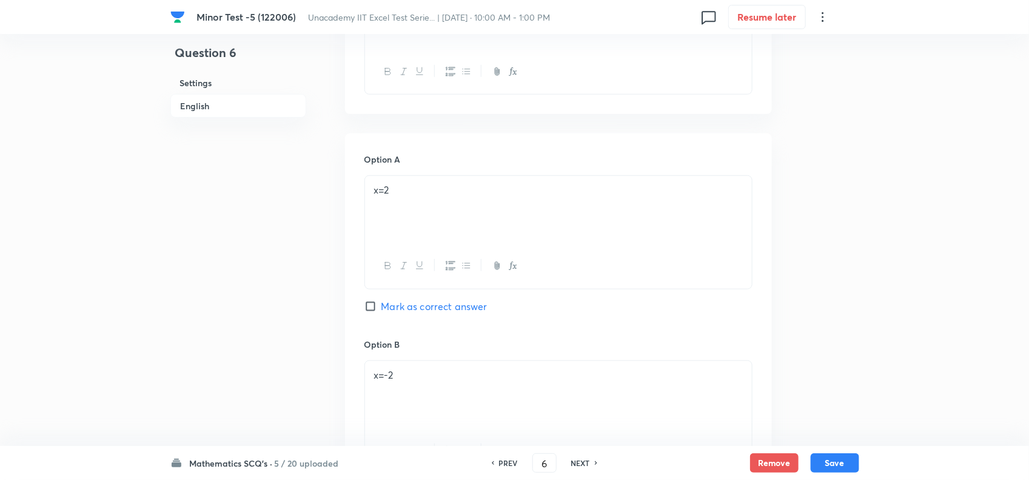
click at [406, 304] on span "Mark as correct answer" at bounding box center [435, 306] width 106 height 15
click at [382, 304] on input "Mark as correct answer" at bounding box center [373, 306] width 17 height 12
checkbox input "true"
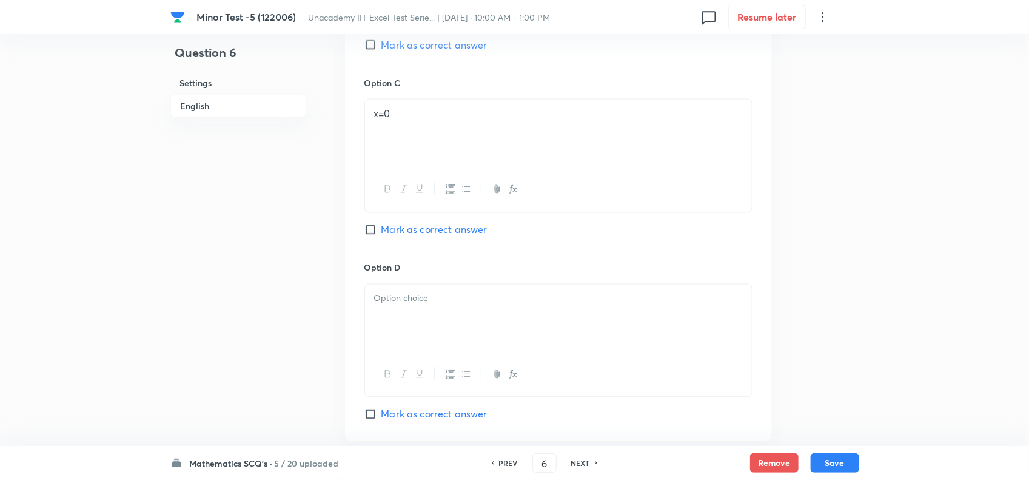
scroll to position [910, 0]
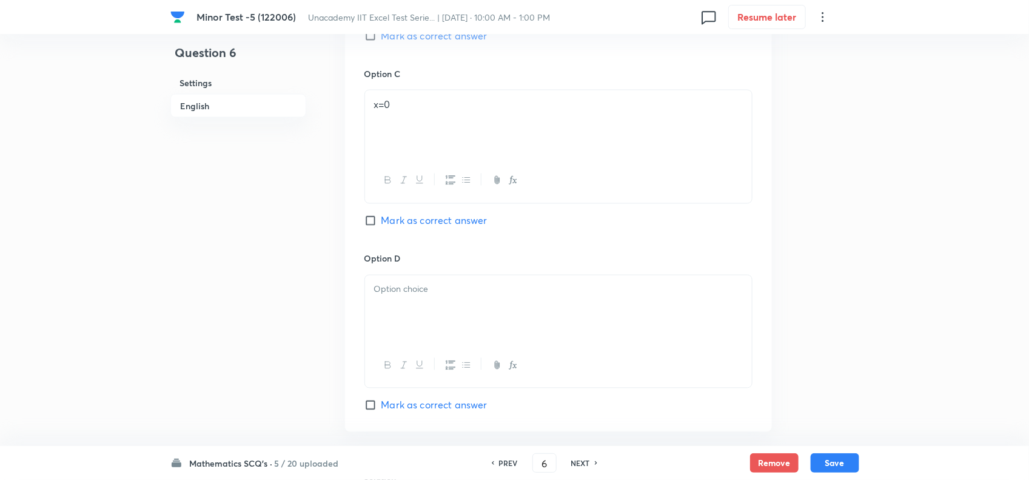
click at [422, 297] on p at bounding box center [558, 290] width 369 height 14
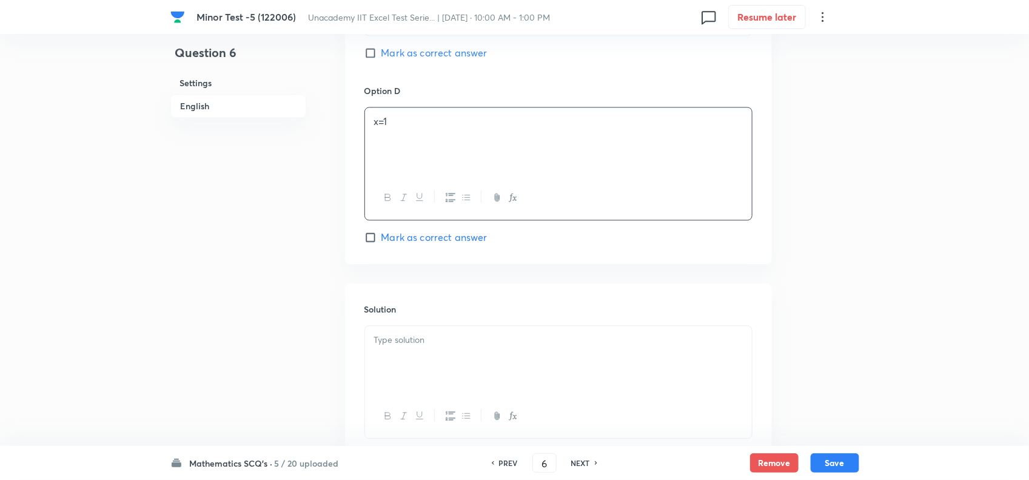
scroll to position [1137, 0]
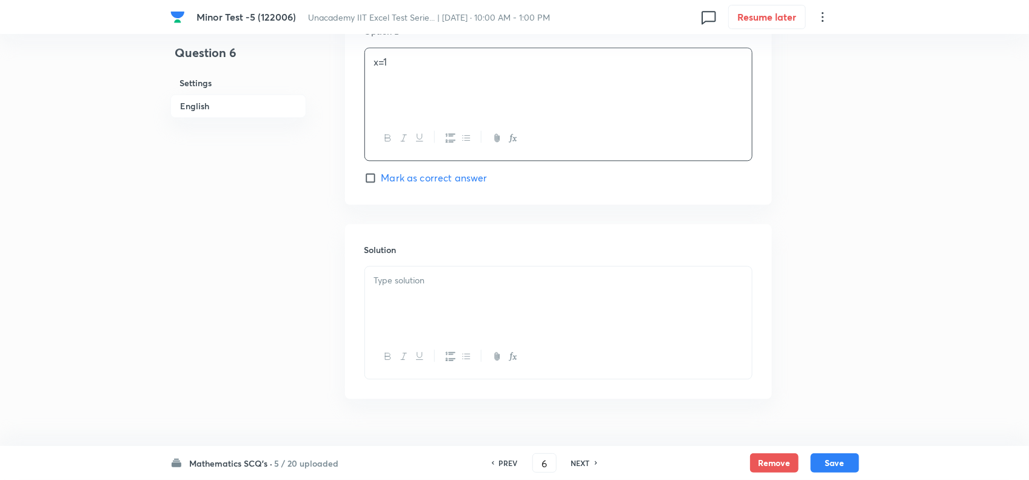
click at [464, 306] on div at bounding box center [558, 300] width 387 height 68
click at [845, 459] on button "Save" at bounding box center [835, 461] width 49 height 19
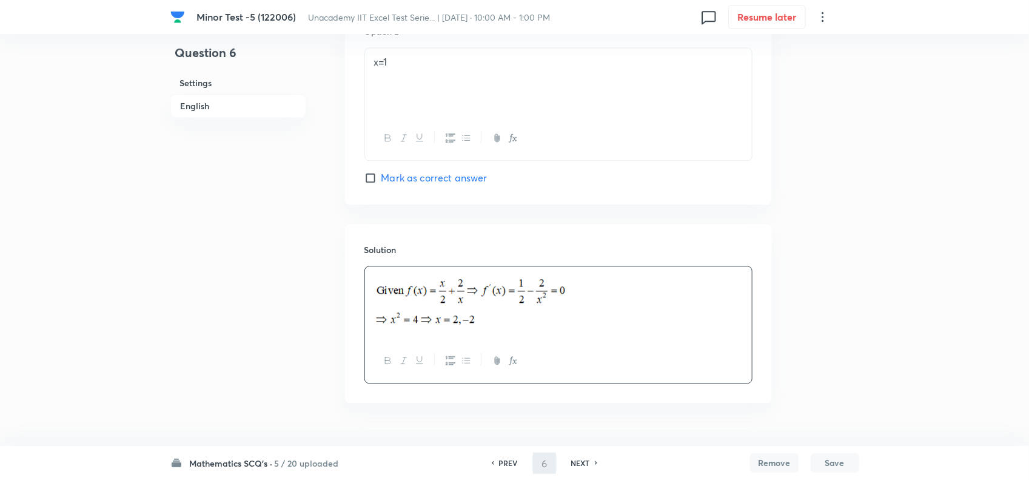
type input "7"
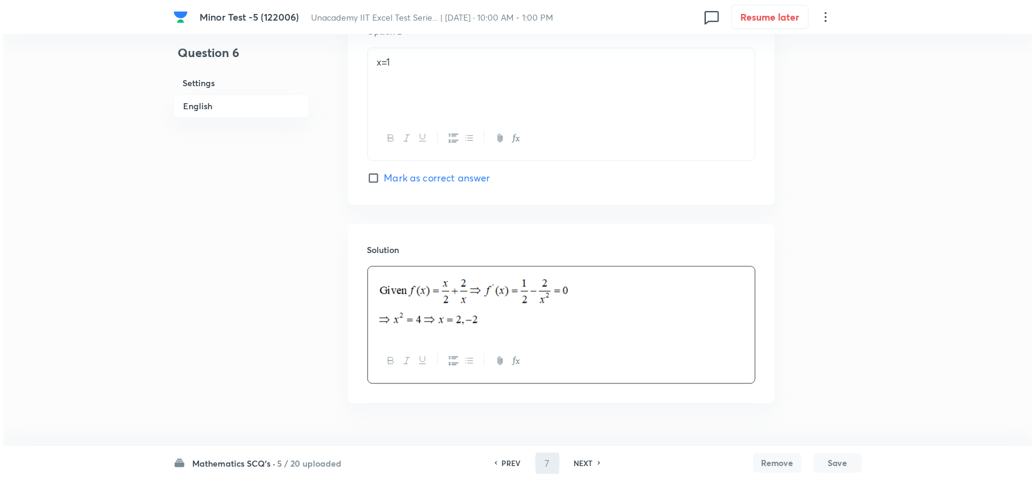
scroll to position [0, 0]
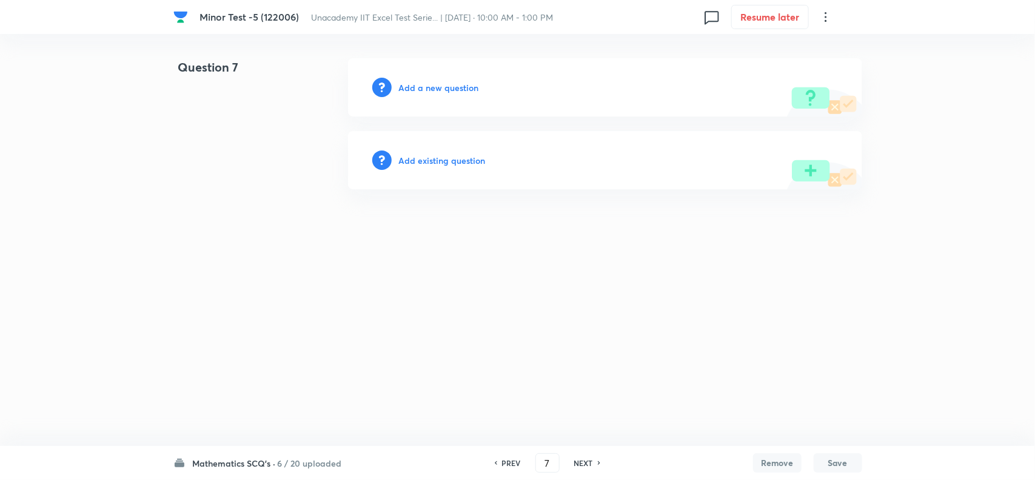
click at [456, 90] on h6 "Add a new question" at bounding box center [439, 87] width 80 height 13
click at [456, 90] on h6 "Choose a question type" at bounding box center [445, 87] width 93 height 13
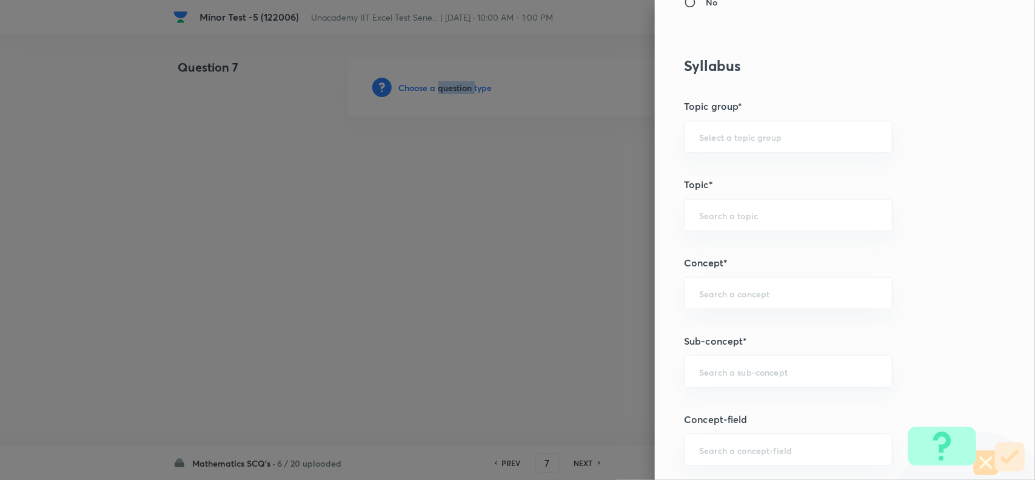
scroll to position [682, 0]
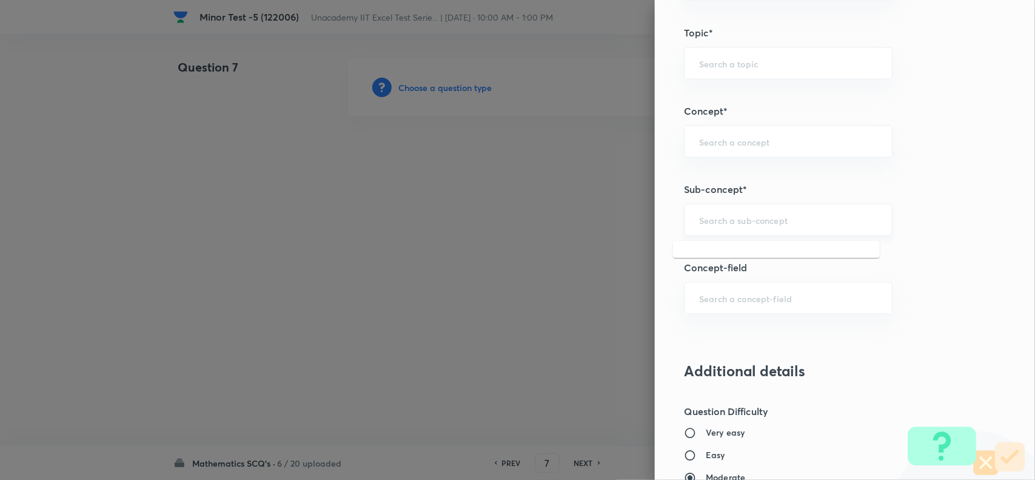
click at [722, 217] on input "text" at bounding box center [788, 220] width 178 height 12
click at [766, 255] on li "Nature of Roots of Cubic Polynomials" at bounding box center [776, 257] width 207 height 22
type input "Nature of Roots of Cubic Polynomials"
type input "Mathematics"
type input "Calculus"
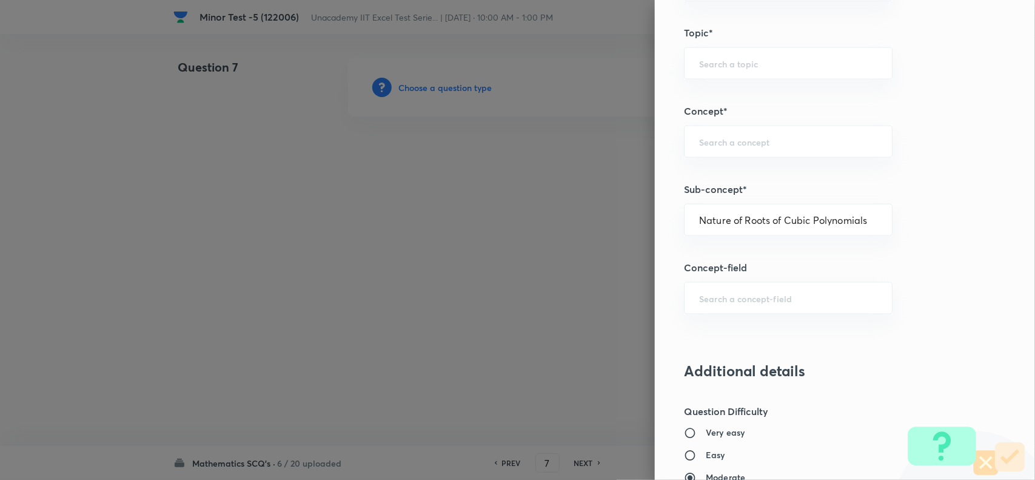
type input "Maxima - Minima"
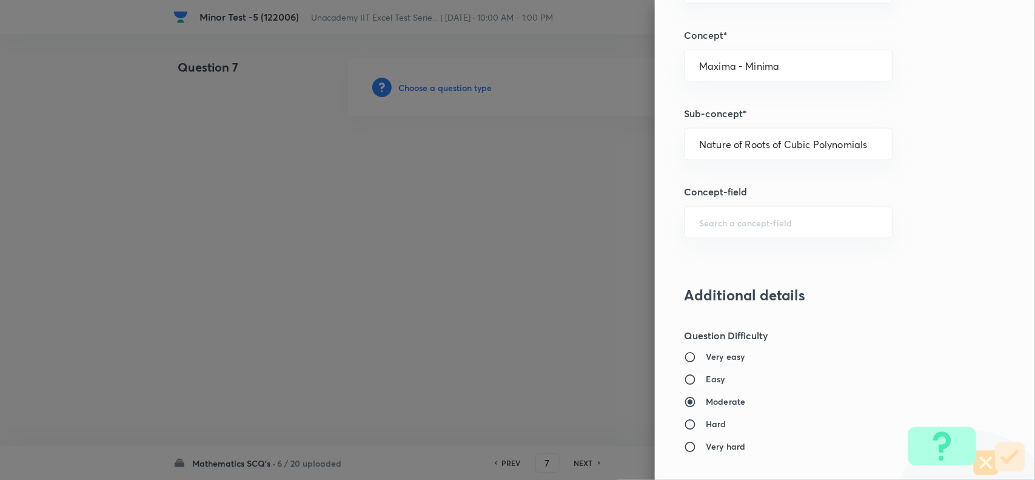
click at [693, 382] on input "Easy" at bounding box center [695, 380] width 22 height 12
radio input "true"
radio input "false"
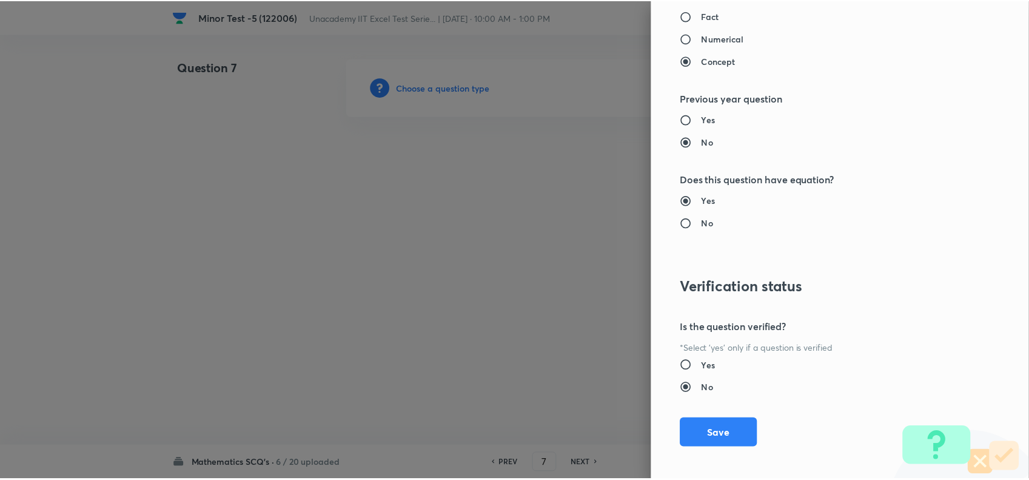
scroll to position [1257, 0]
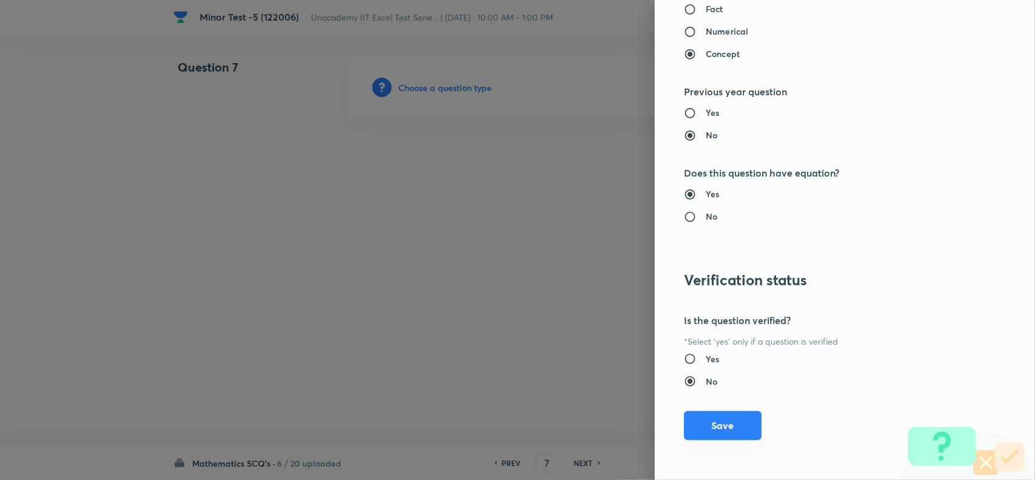
click at [725, 422] on button "Save" at bounding box center [723, 425] width 78 height 29
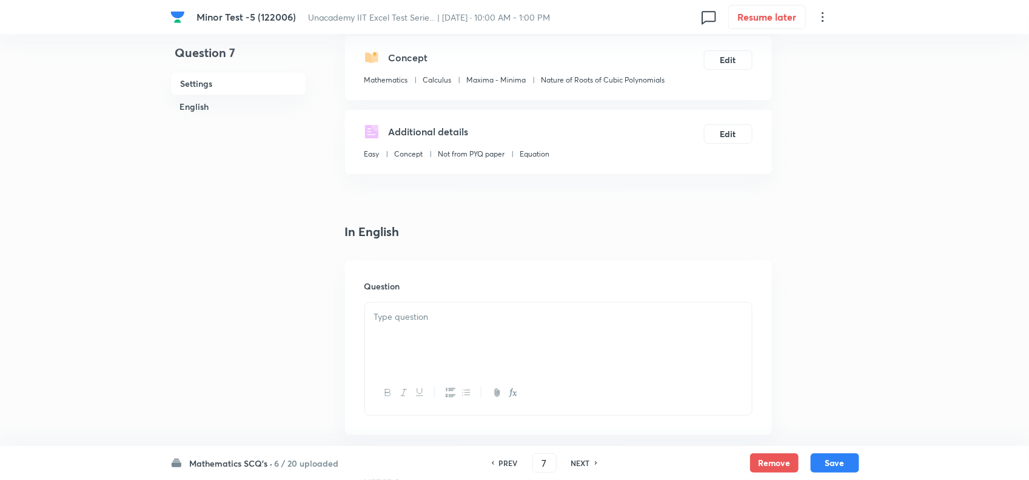
scroll to position [303, 0]
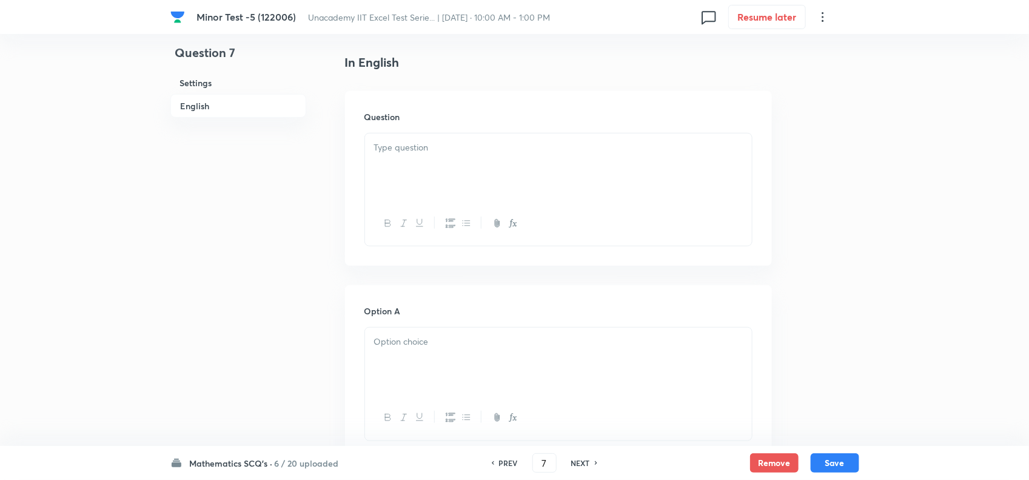
click at [436, 163] on div at bounding box center [558, 167] width 387 height 68
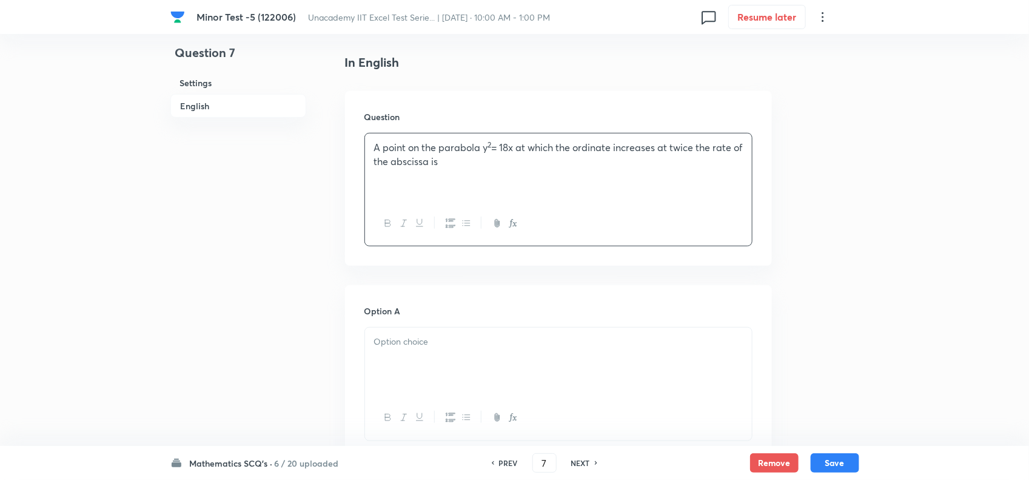
click at [443, 356] on div at bounding box center [558, 362] width 387 height 68
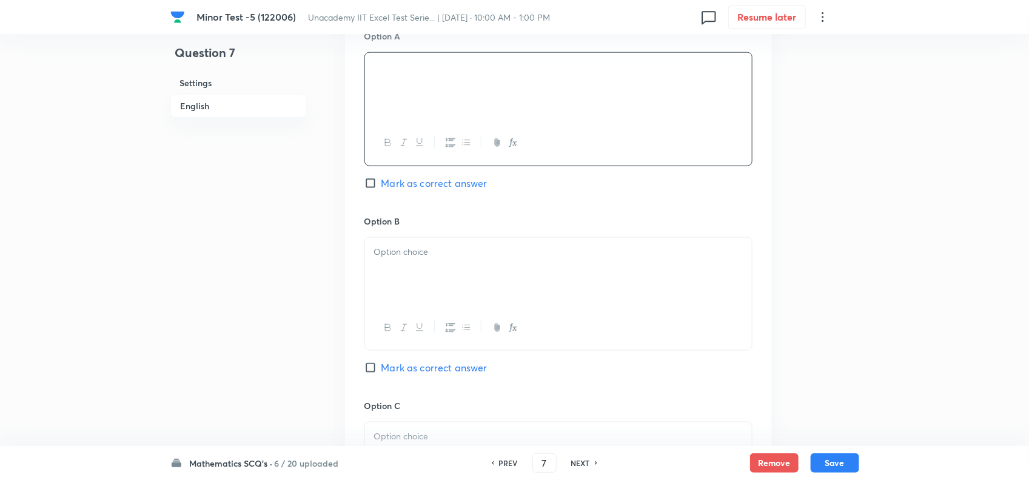
scroll to position [607, 0]
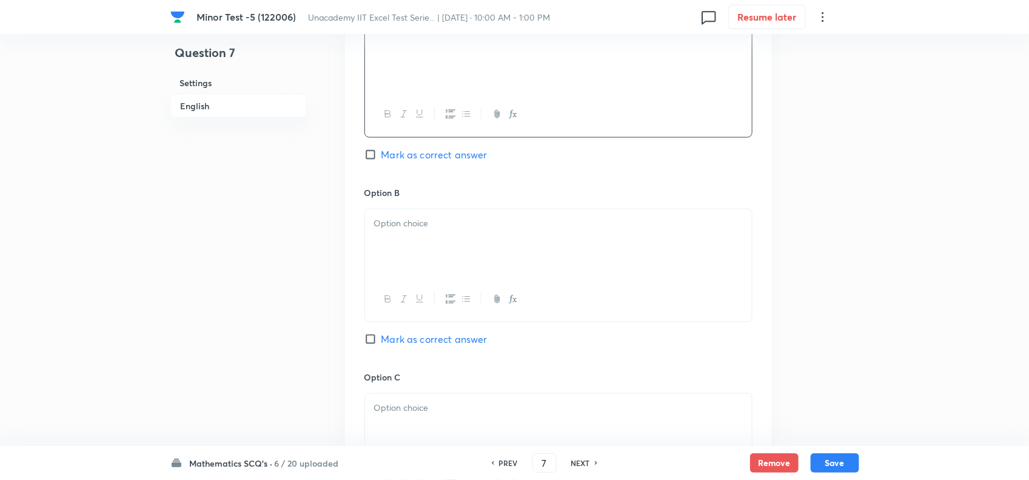
click at [451, 252] on div at bounding box center [558, 243] width 387 height 68
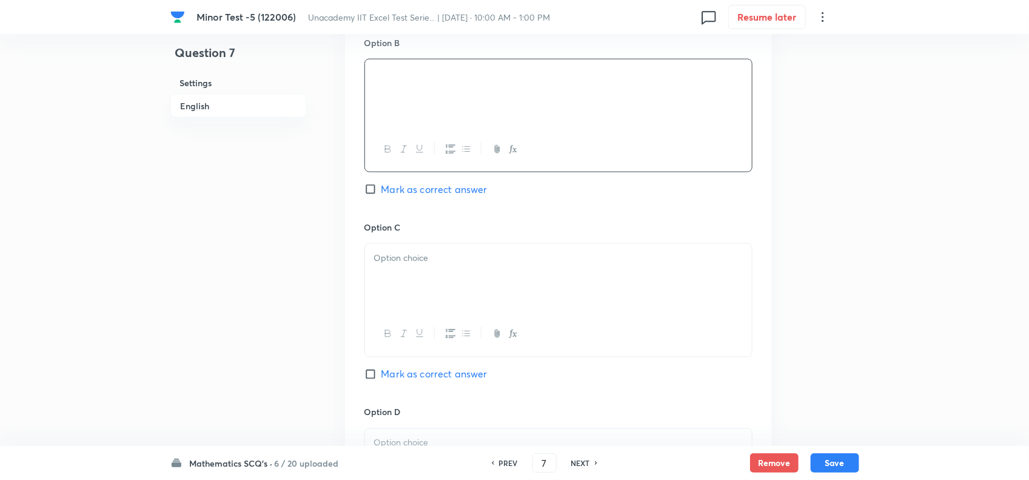
scroll to position [758, 0]
click at [429, 255] on p at bounding box center [558, 256] width 369 height 14
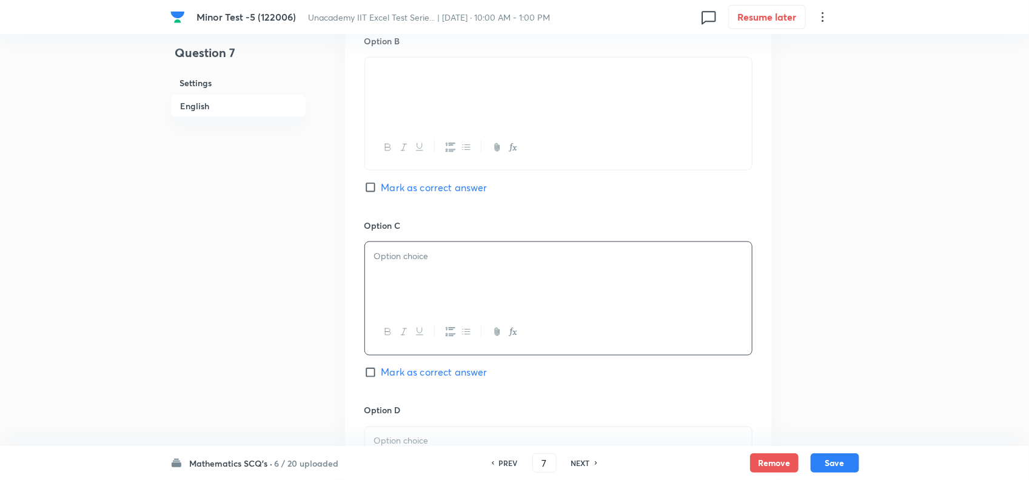
click at [429, 186] on span "Mark as correct answer" at bounding box center [435, 187] width 106 height 15
click at [382, 186] on input "Mark as correct answer" at bounding box center [373, 187] width 17 height 12
checkbox input "true"
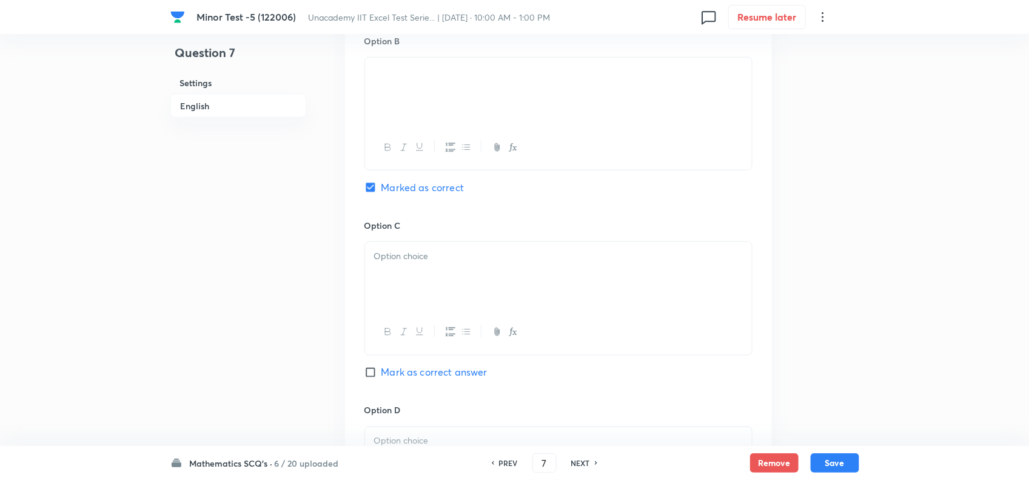
scroll to position [910, 0]
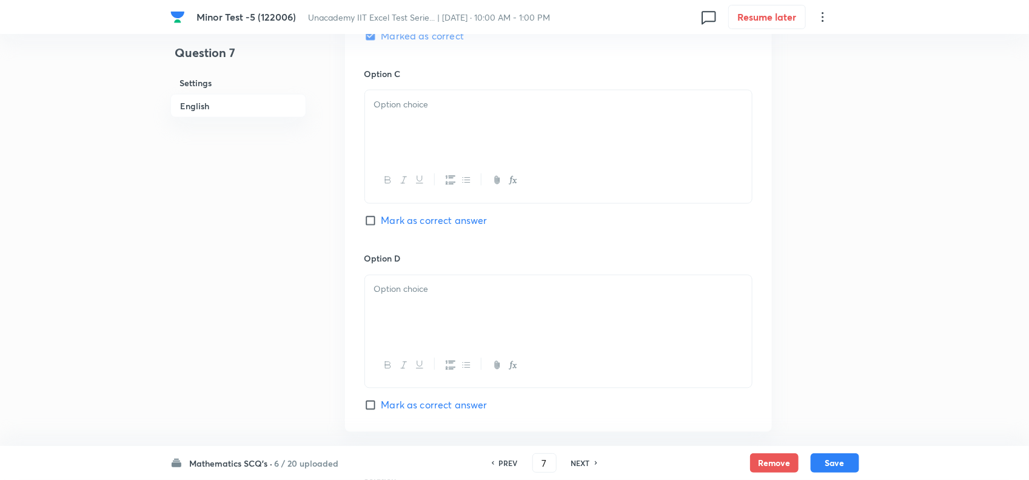
drag, startPoint x: 426, startPoint y: 273, endPoint x: 426, endPoint y: 295, distance: 21.8
click at [426, 274] on div "Option D [PERSON_NAME] as correct answer" at bounding box center [559, 332] width 388 height 160
click at [426, 295] on p at bounding box center [558, 290] width 369 height 14
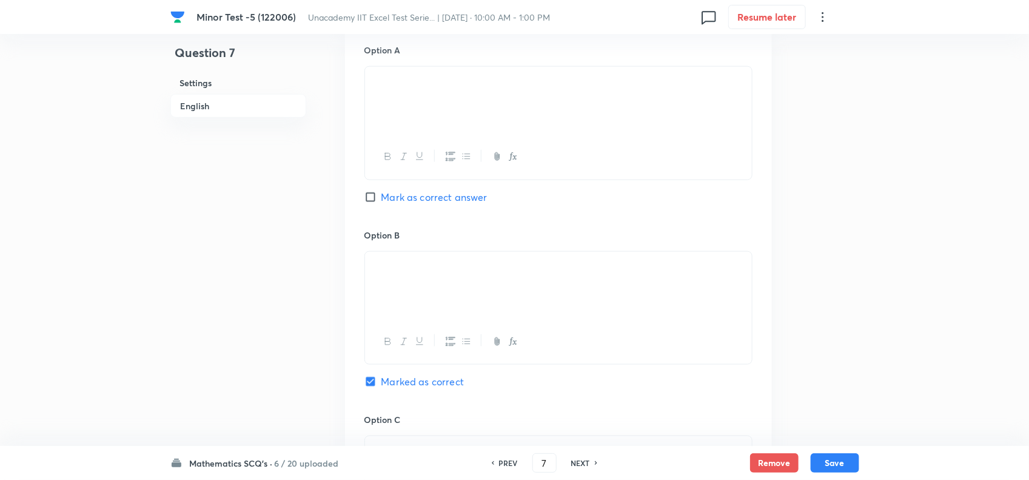
scroll to position [531, 0]
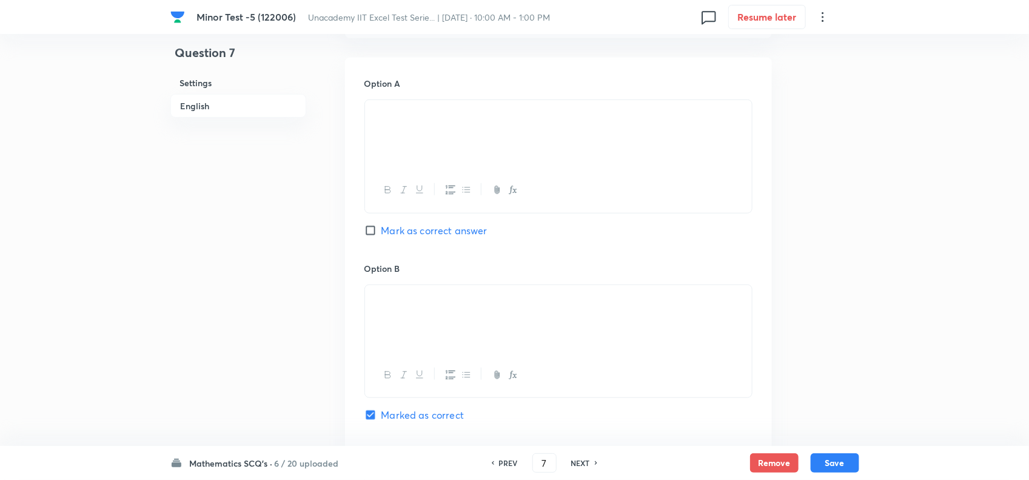
click at [409, 237] on span "Mark as correct answer" at bounding box center [435, 230] width 106 height 15
click at [382, 237] on input "Mark as correct answer" at bounding box center [373, 230] width 17 height 12
checkbox input "true"
checkbox input "false"
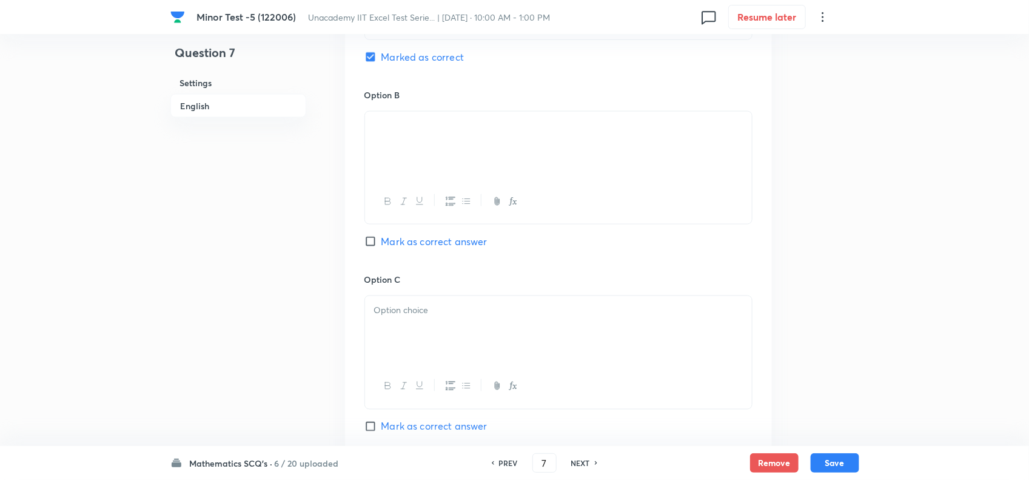
scroll to position [758, 0]
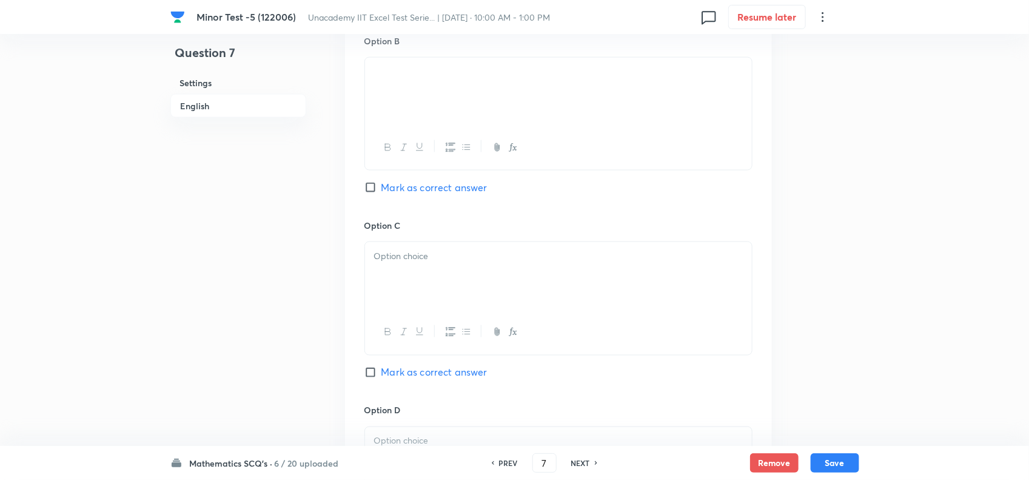
click at [406, 291] on div at bounding box center [558, 276] width 387 height 68
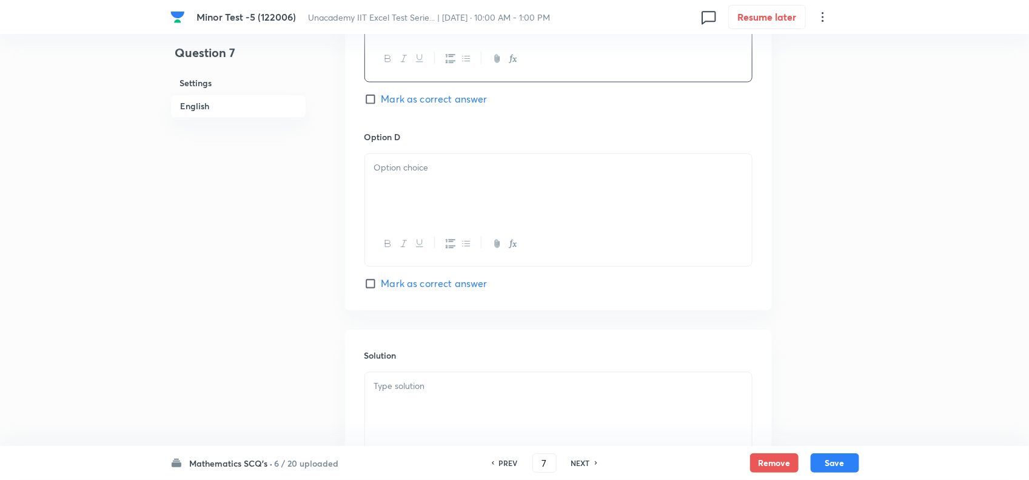
scroll to position [1062, 0]
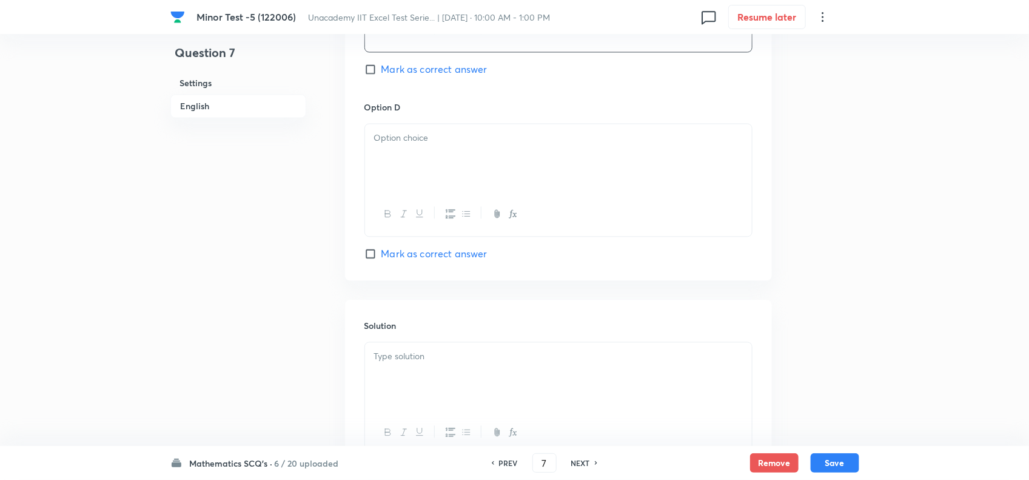
click at [420, 159] on div at bounding box center [558, 158] width 387 height 68
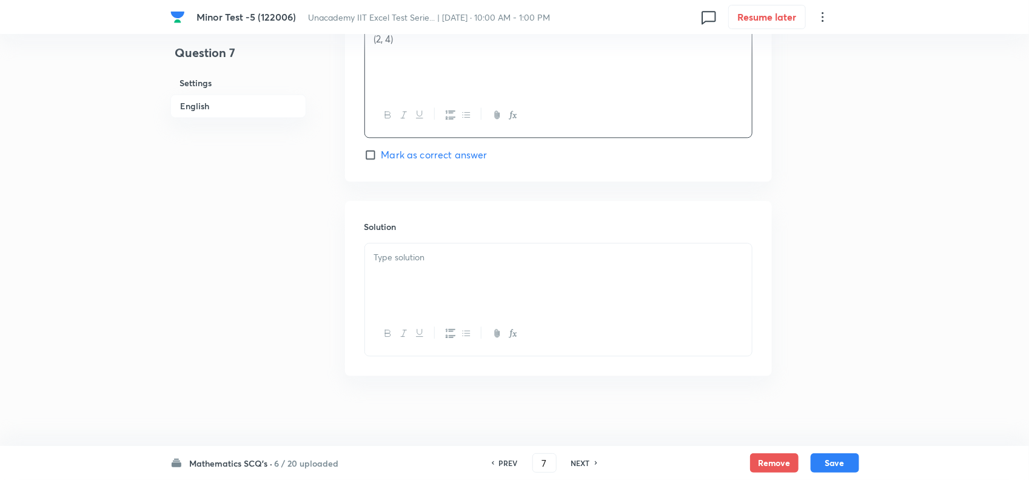
scroll to position [1168, 0]
click at [462, 253] on p at bounding box center [558, 255] width 369 height 14
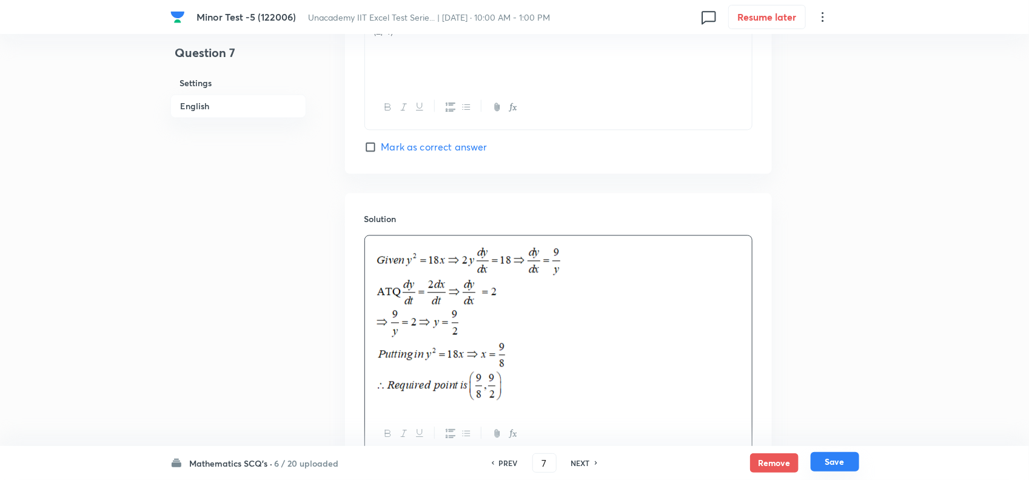
click at [839, 458] on button "Save" at bounding box center [835, 461] width 49 height 19
type input "8"
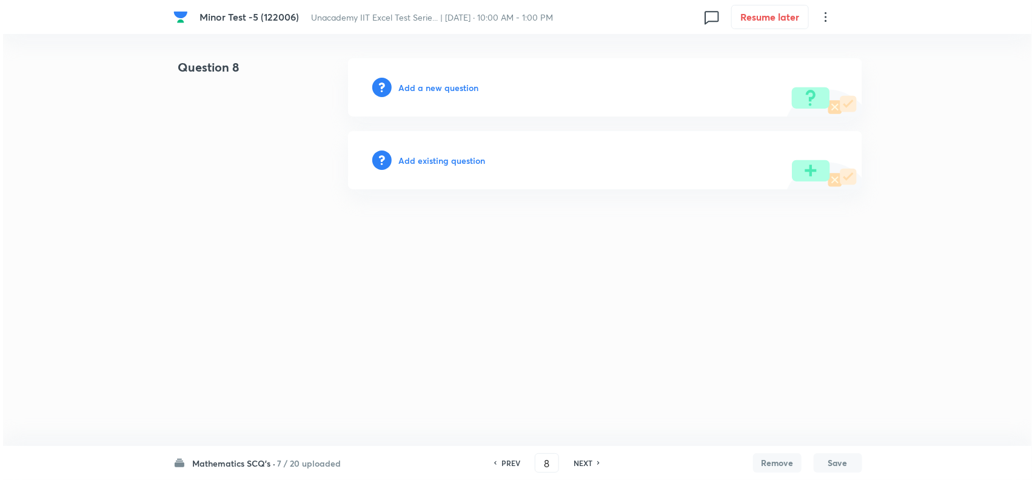
scroll to position [0, 0]
click at [456, 81] on h6 "Add a new question" at bounding box center [439, 87] width 80 height 13
click at [455, 82] on h6 "Choose a question type" at bounding box center [445, 87] width 93 height 13
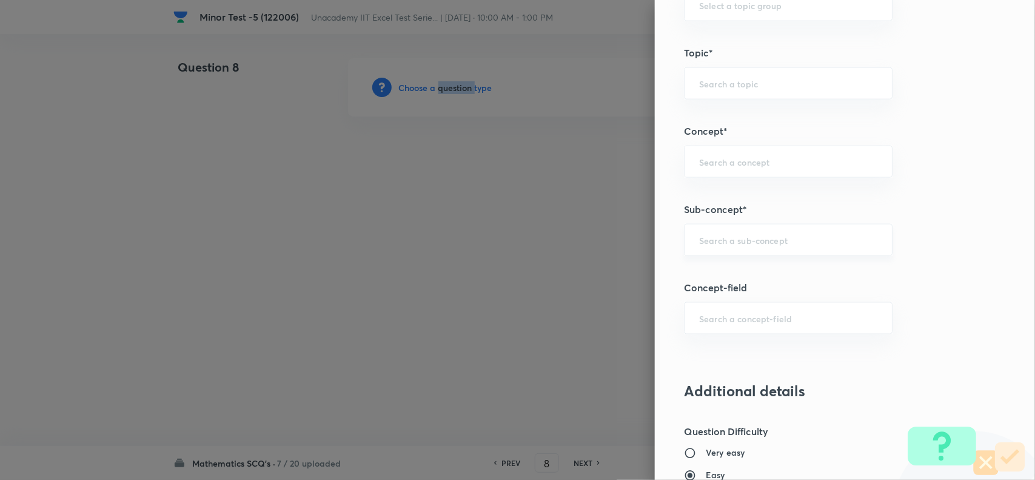
scroll to position [682, 0]
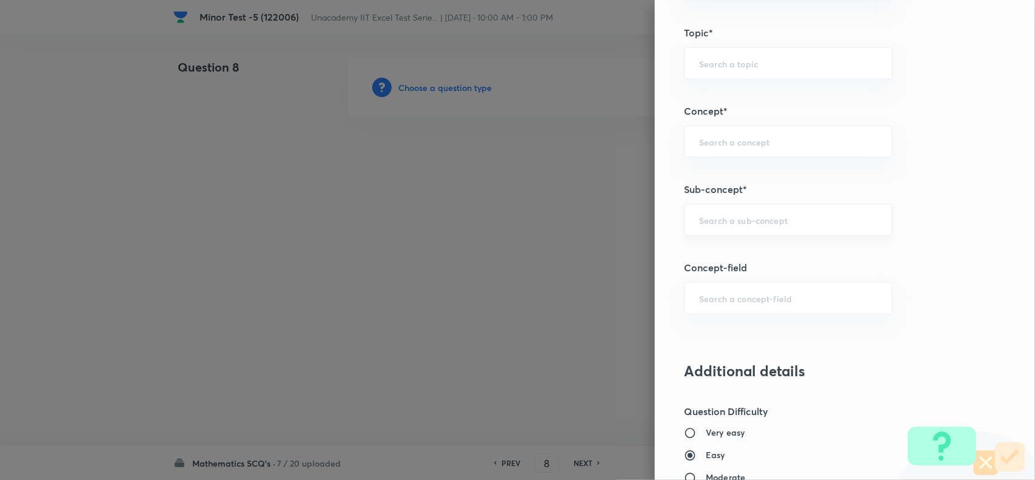
click at [729, 223] on input "text" at bounding box center [788, 220] width 178 height 12
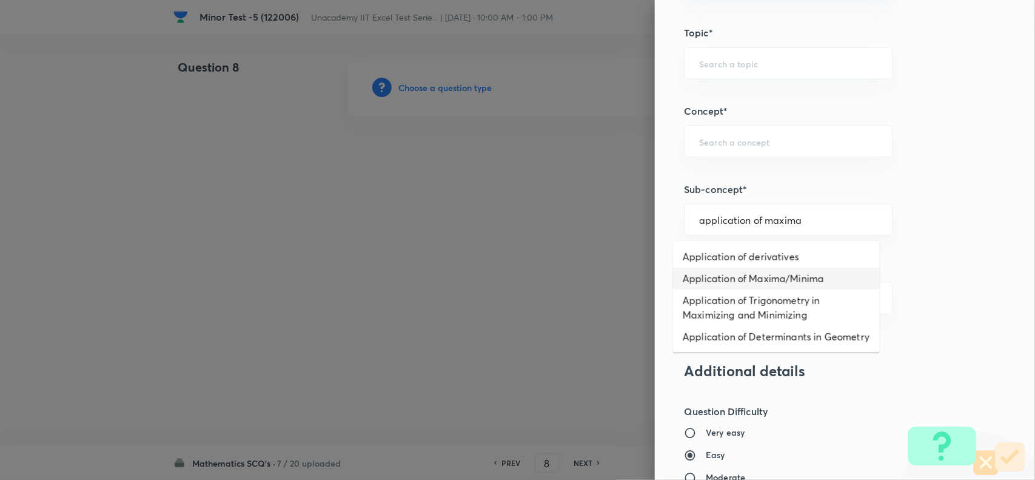
click at [802, 281] on li "Application of Maxima/Minima" at bounding box center [776, 279] width 207 height 22
type input "Application of Maxima/Minima"
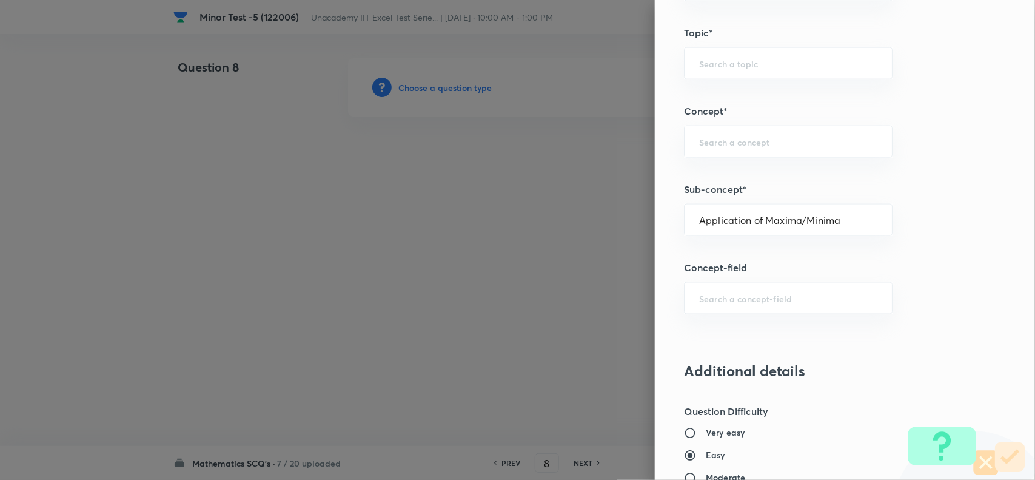
type input "Mathematics"
type input "Calculus"
type input "Maxima - Minima"
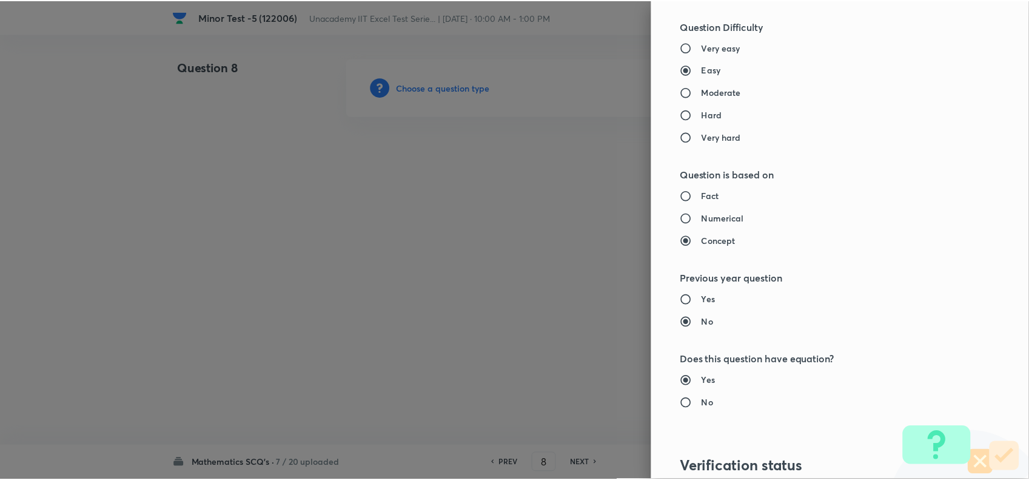
scroll to position [1257, 0]
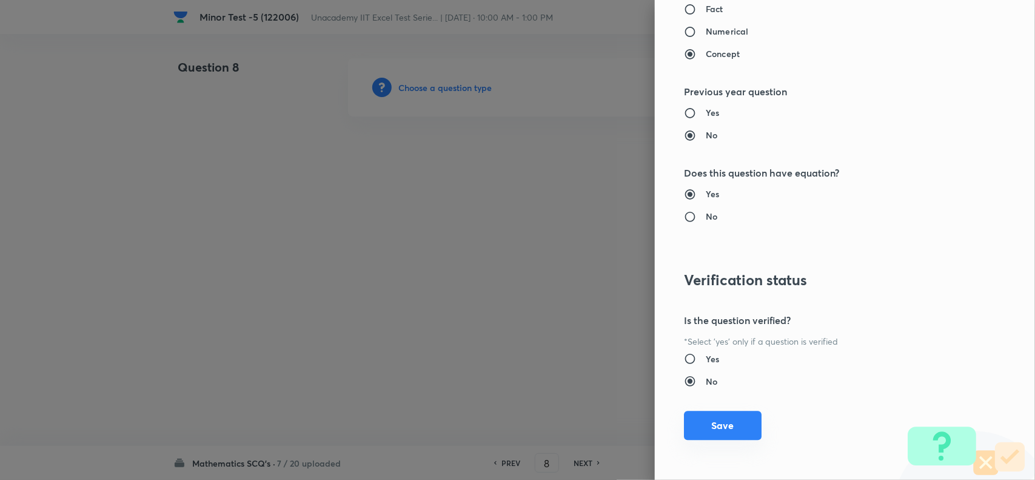
click at [708, 431] on button "Save" at bounding box center [723, 425] width 78 height 29
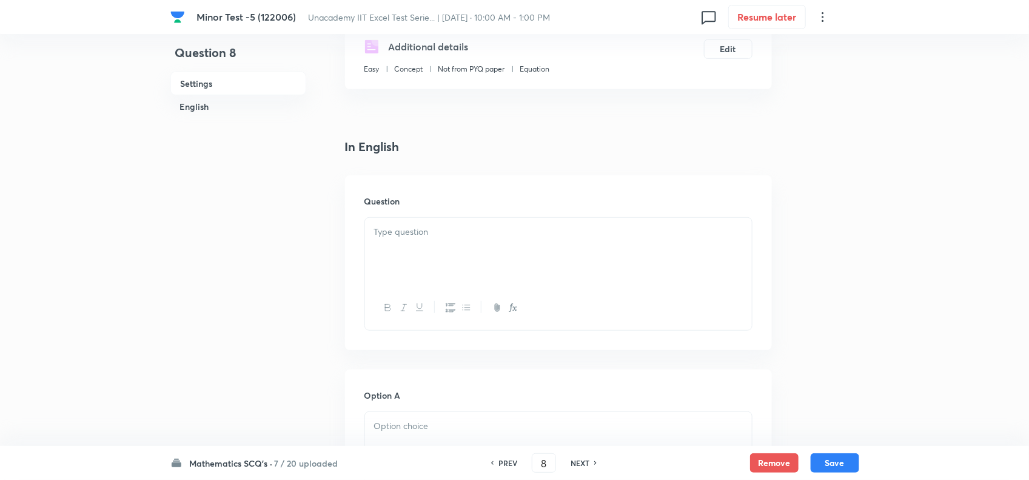
scroll to position [227, 0]
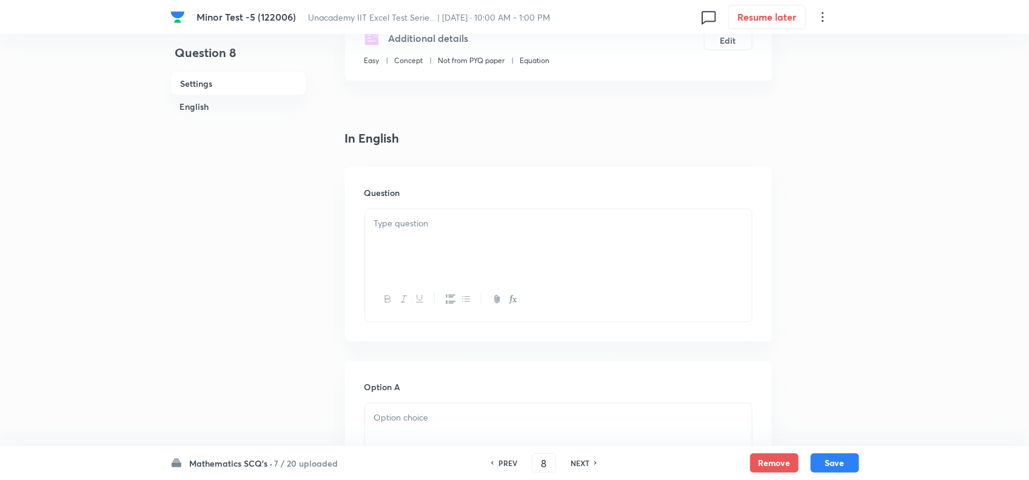
click at [469, 246] on div at bounding box center [558, 243] width 387 height 68
click at [502, 235] on div at bounding box center [558, 243] width 387 height 68
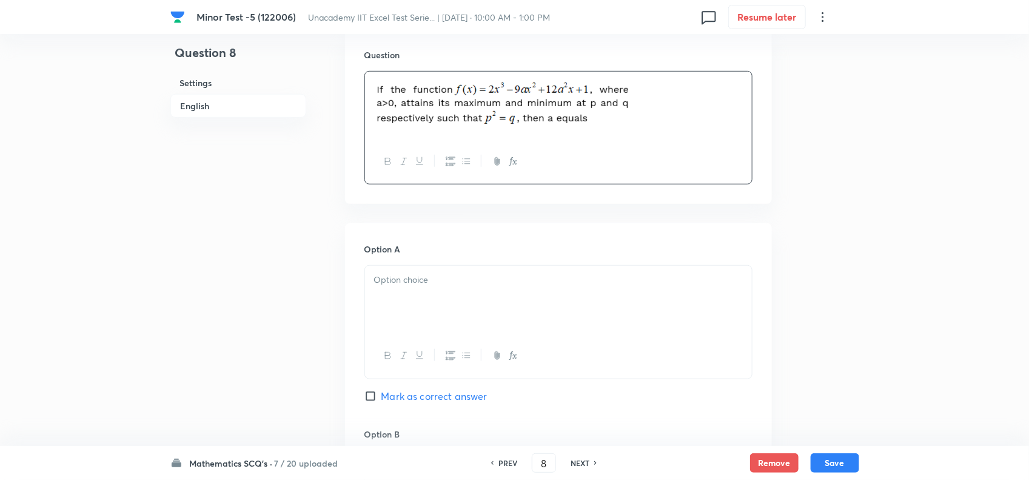
scroll to position [379, 0]
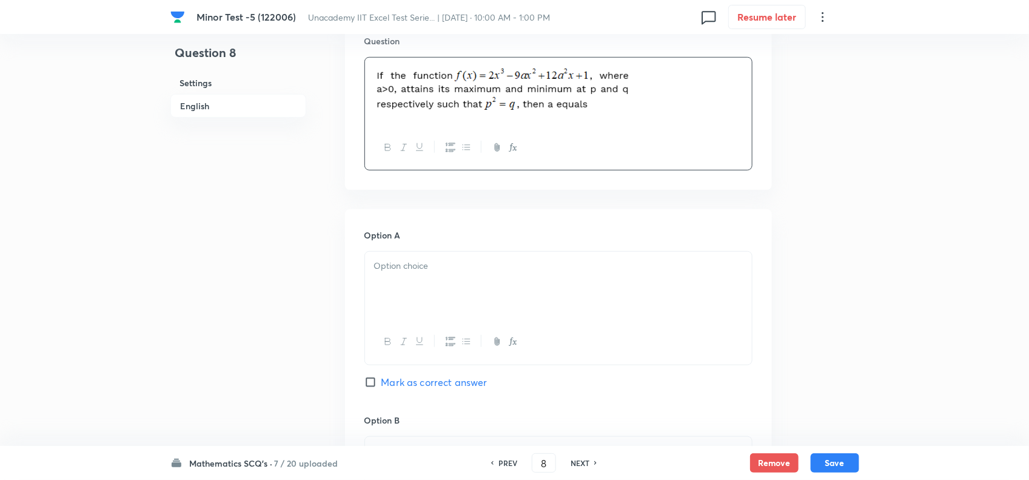
click at [417, 287] on div at bounding box center [558, 286] width 387 height 68
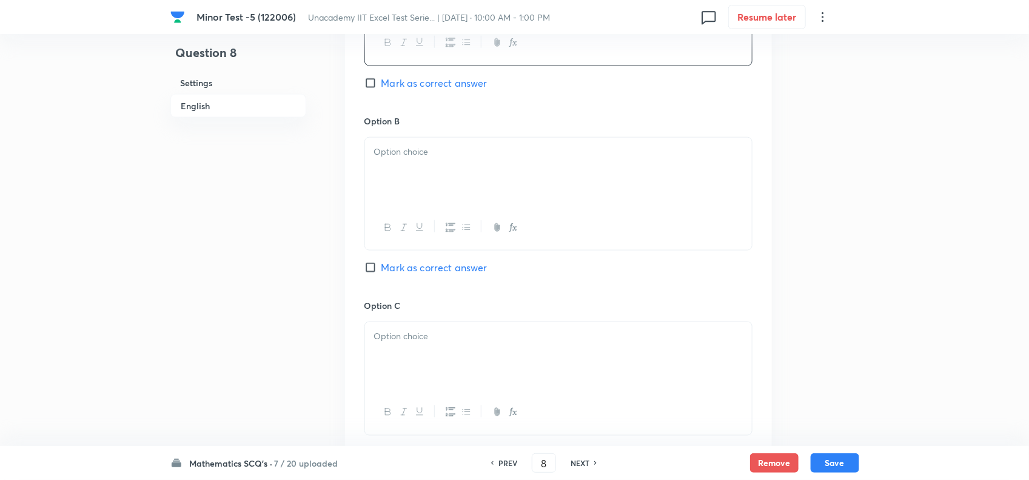
scroll to position [682, 0]
click at [454, 140] on div at bounding box center [558, 167] width 387 height 68
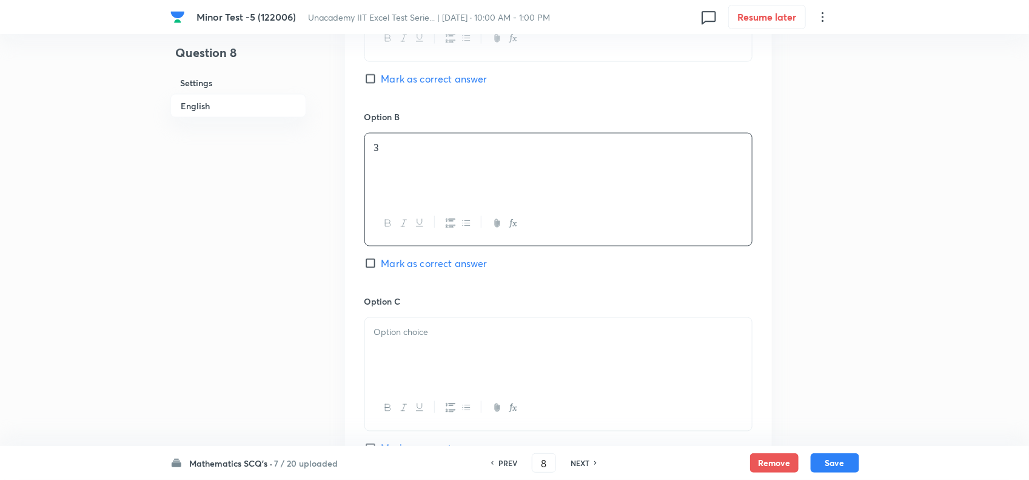
click at [441, 334] on p at bounding box center [558, 332] width 369 height 14
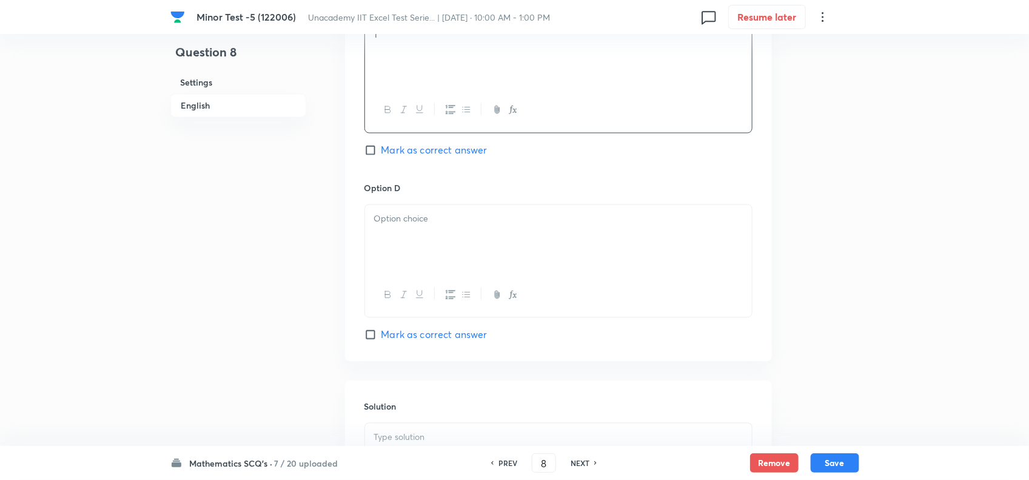
scroll to position [986, 0]
click at [426, 226] on div at bounding box center [558, 234] width 387 height 68
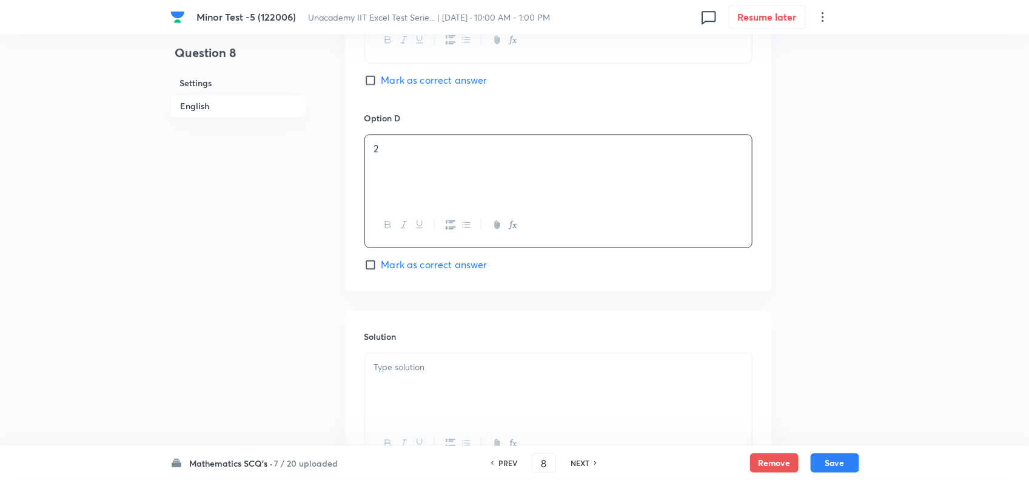
scroll to position [1062, 0]
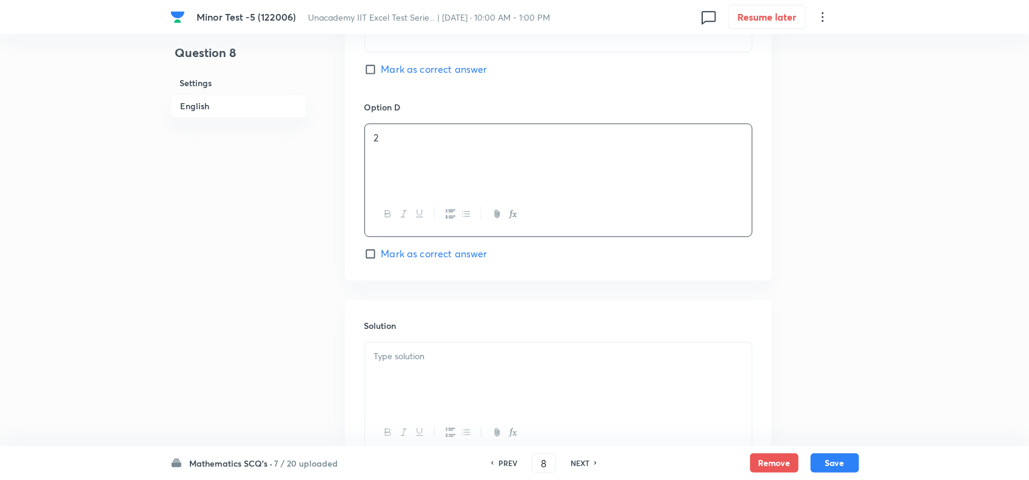
drag, startPoint x: 398, startPoint y: 254, endPoint x: 405, endPoint y: 328, distance: 74.3
click at [396, 254] on span "Mark as correct answer" at bounding box center [435, 253] width 106 height 15
click at [417, 371] on div at bounding box center [558, 376] width 387 height 68
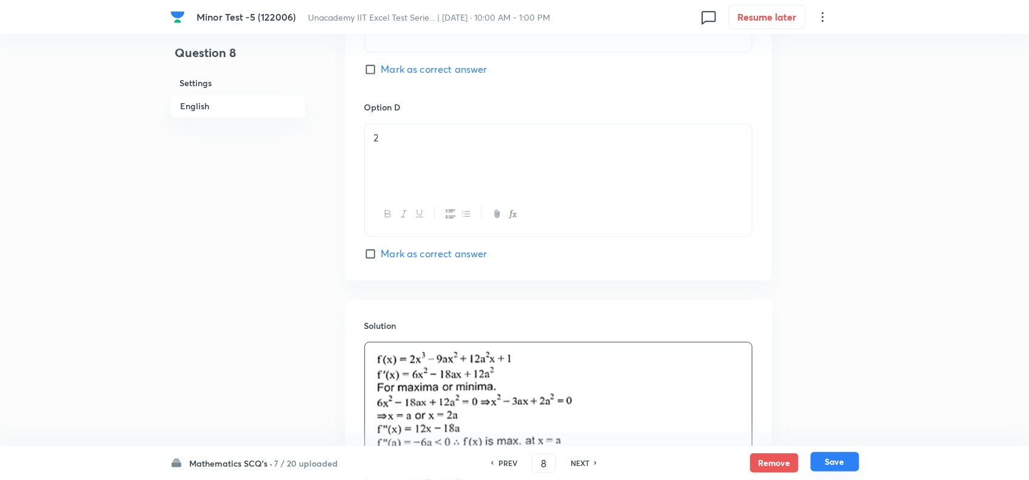
click at [826, 463] on button "Save" at bounding box center [835, 461] width 49 height 19
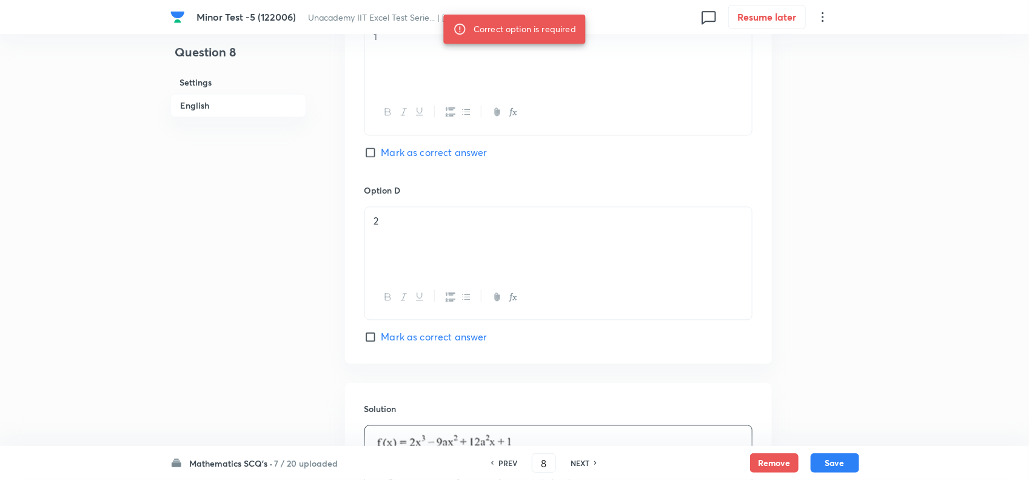
scroll to position [1137, 0]
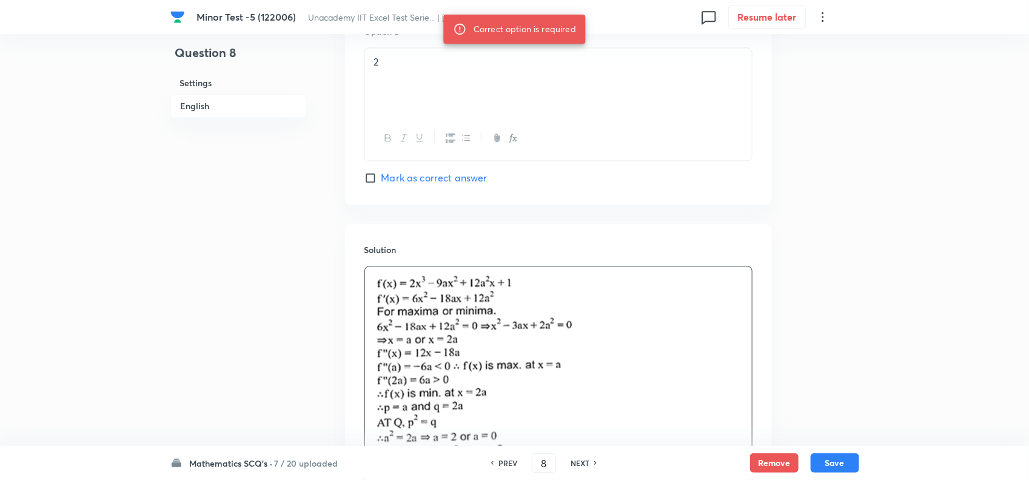
click at [408, 183] on span "Mark as correct answer" at bounding box center [435, 177] width 106 height 15
click at [382, 183] on input "Mark as correct answer" at bounding box center [373, 178] width 17 height 12
checkbox input "true"
click at [844, 460] on button "Save" at bounding box center [835, 461] width 49 height 19
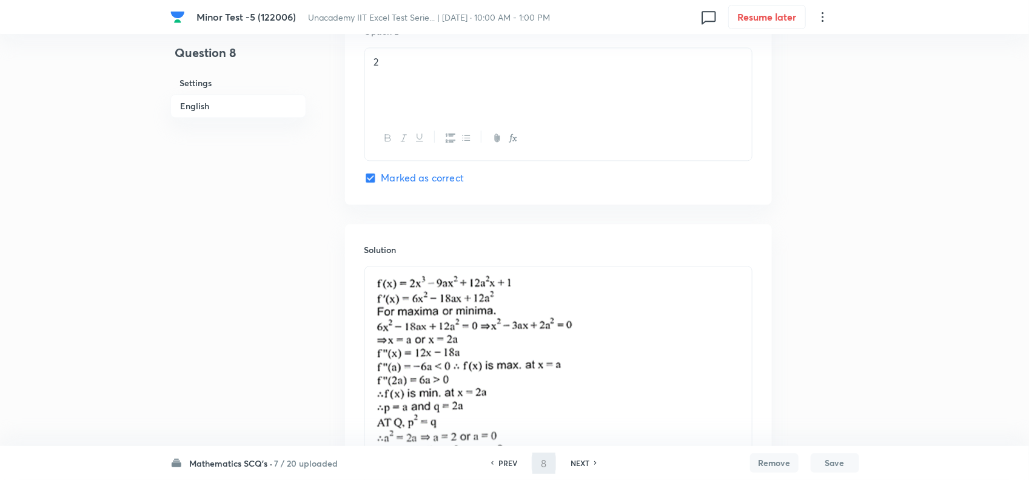
type input "9"
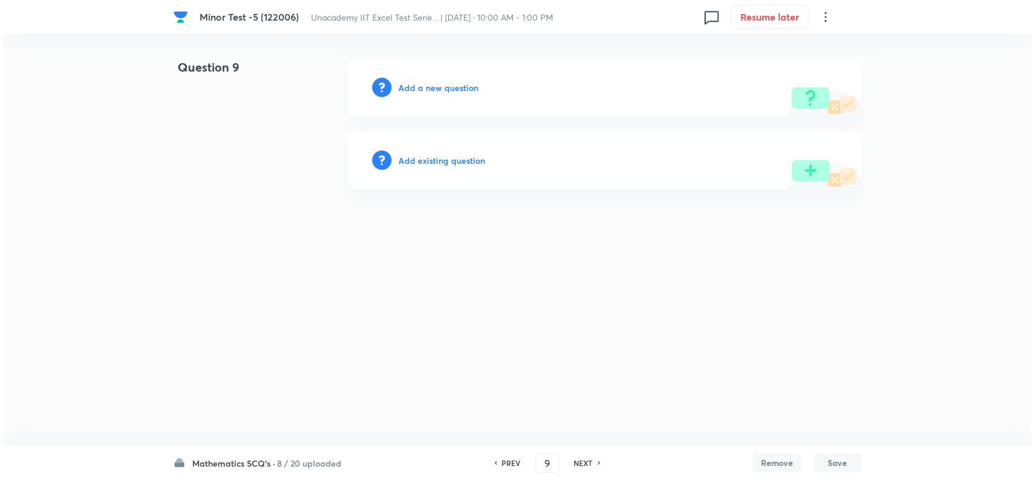
scroll to position [0, 0]
click at [428, 85] on h6 "Add a new question" at bounding box center [439, 87] width 80 height 13
click at [448, 86] on h6 "Choose a question type" at bounding box center [445, 87] width 93 height 13
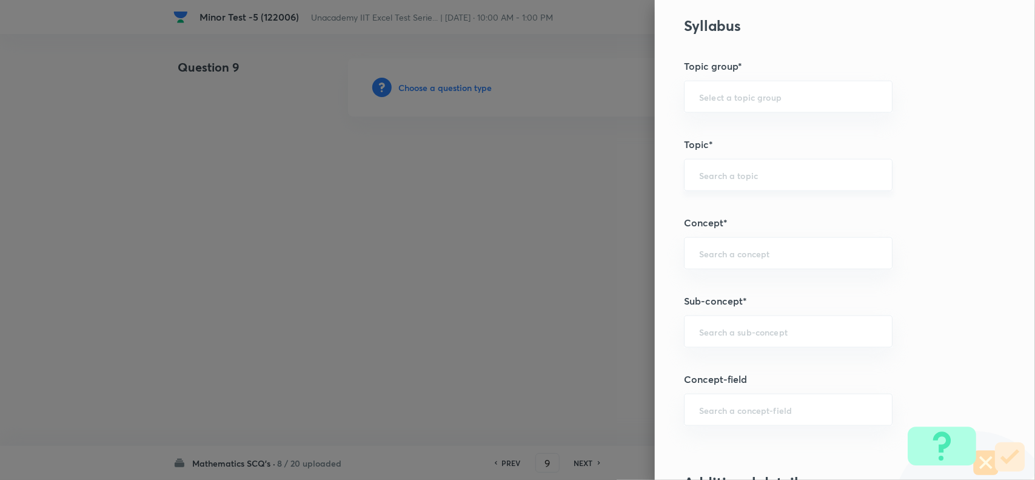
scroll to position [607, 0]
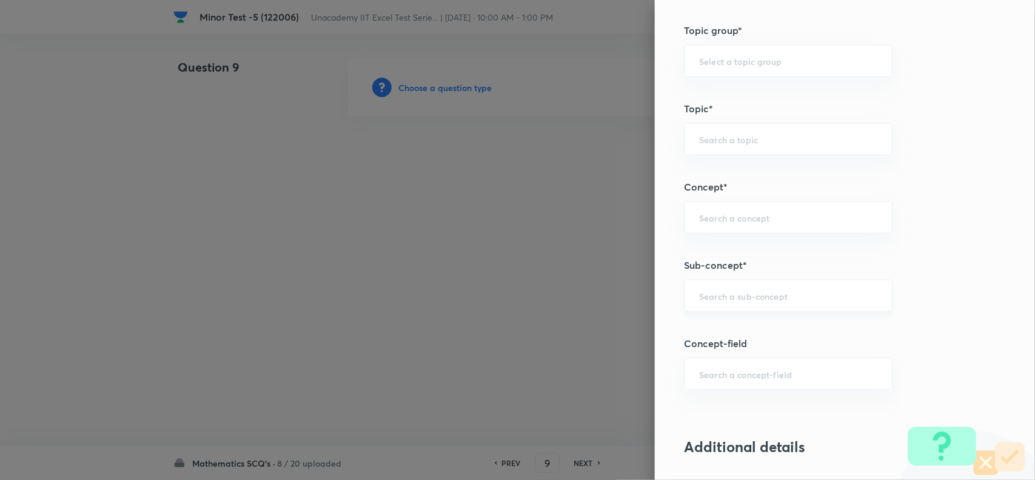
click at [712, 300] on input "text" at bounding box center [788, 296] width 178 height 12
click at [732, 331] on li "Solid Geometry" at bounding box center [776, 332] width 207 height 22
type input "Solid Geometry"
type input "Mathematics"
type input "Calculus"
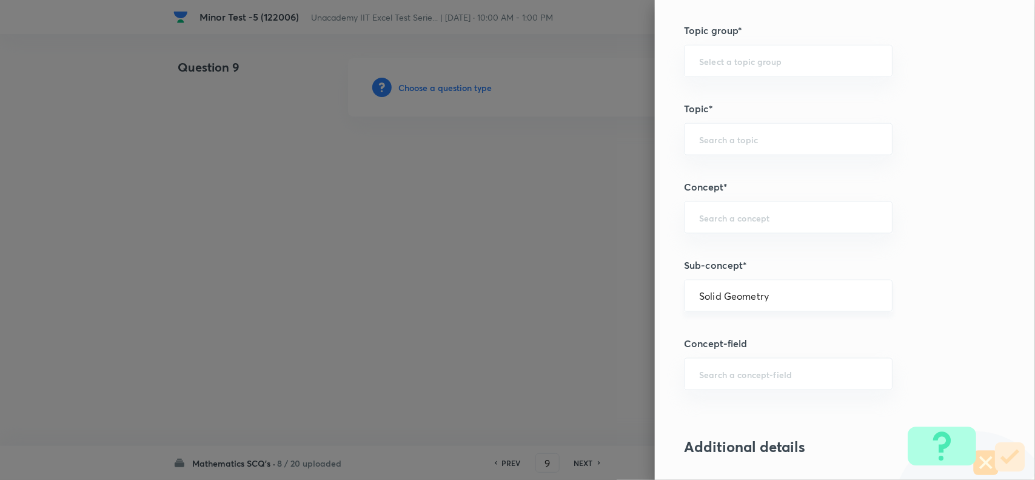
type input "Maxima - Minima"
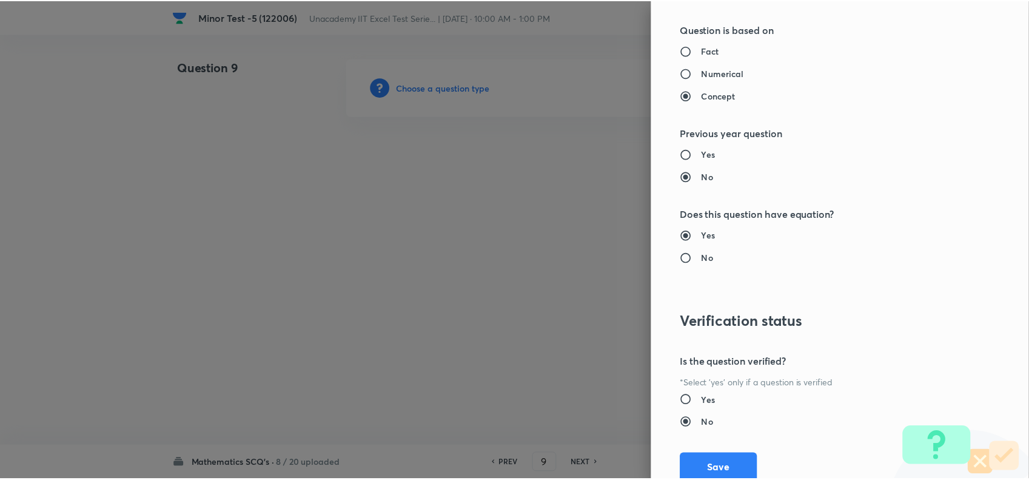
scroll to position [1257, 0]
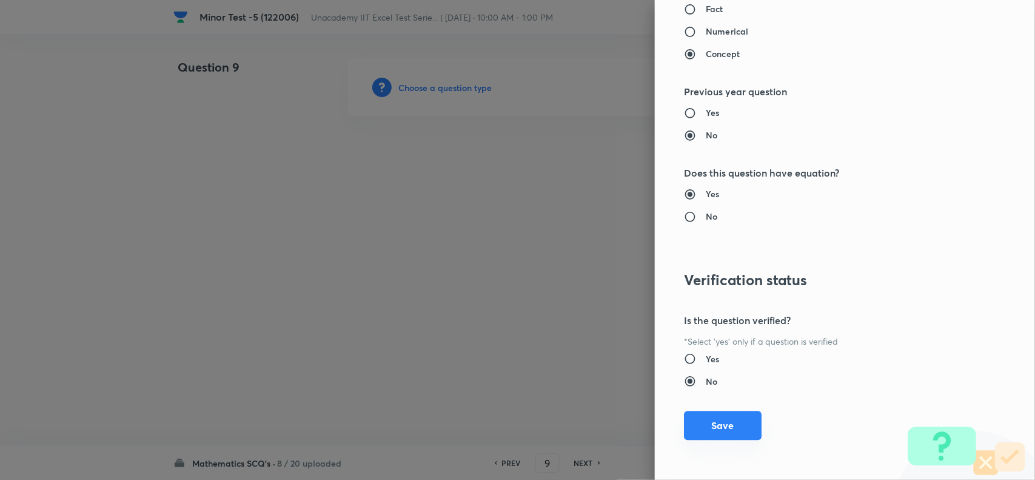
click at [716, 431] on button "Save" at bounding box center [723, 425] width 78 height 29
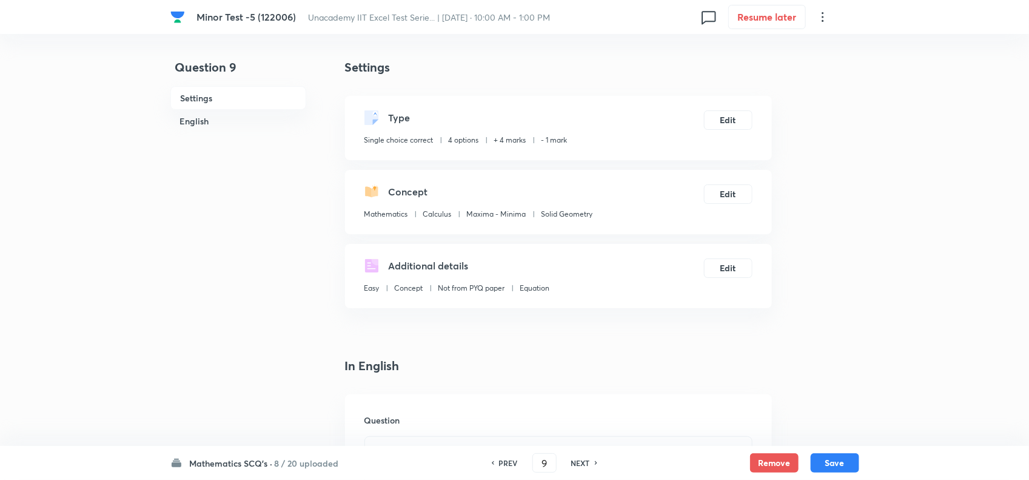
scroll to position [227, 0]
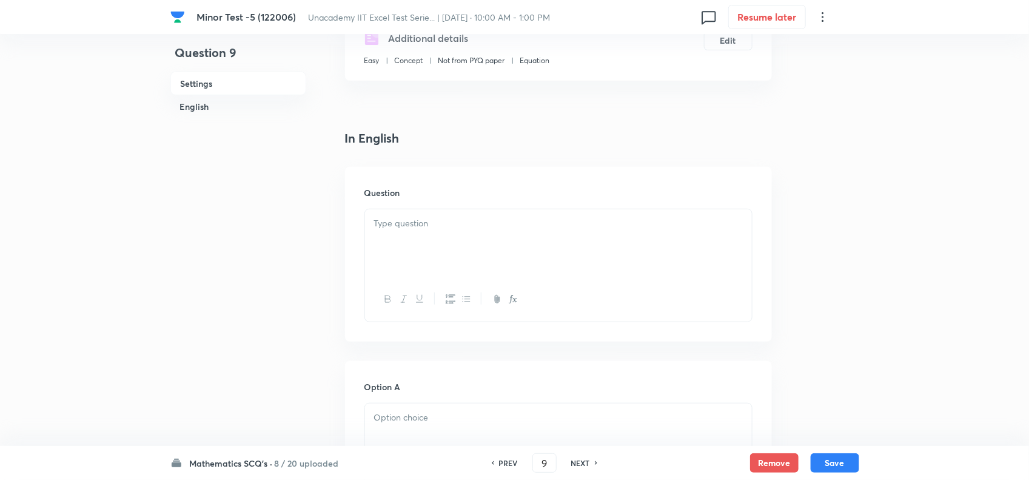
click at [432, 246] on div at bounding box center [558, 243] width 387 height 68
click at [554, 252] on div at bounding box center [558, 243] width 387 height 68
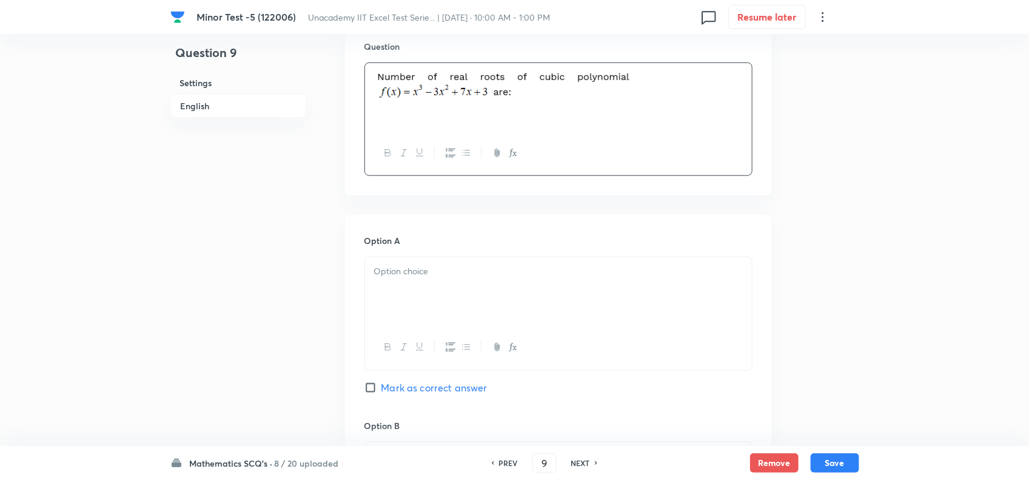
scroll to position [379, 0]
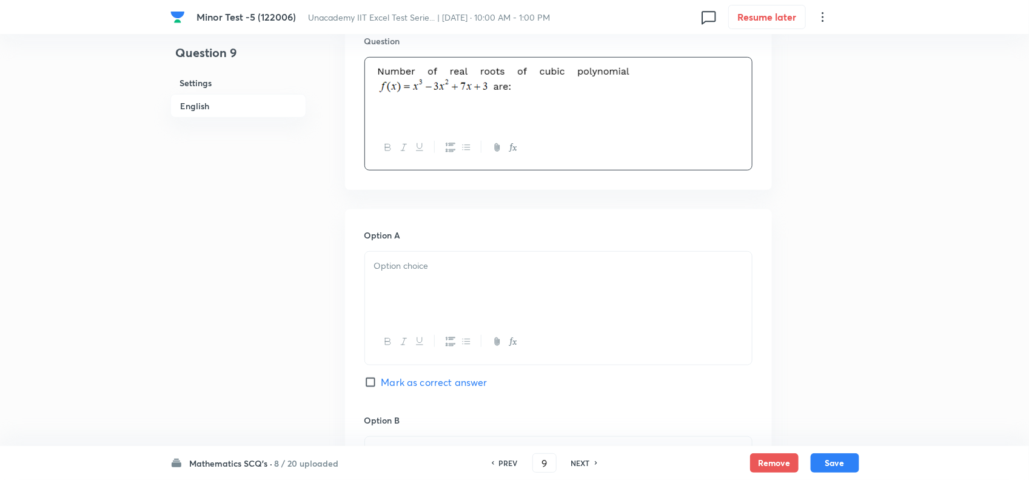
click at [423, 289] on div at bounding box center [558, 286] width 387 height 68
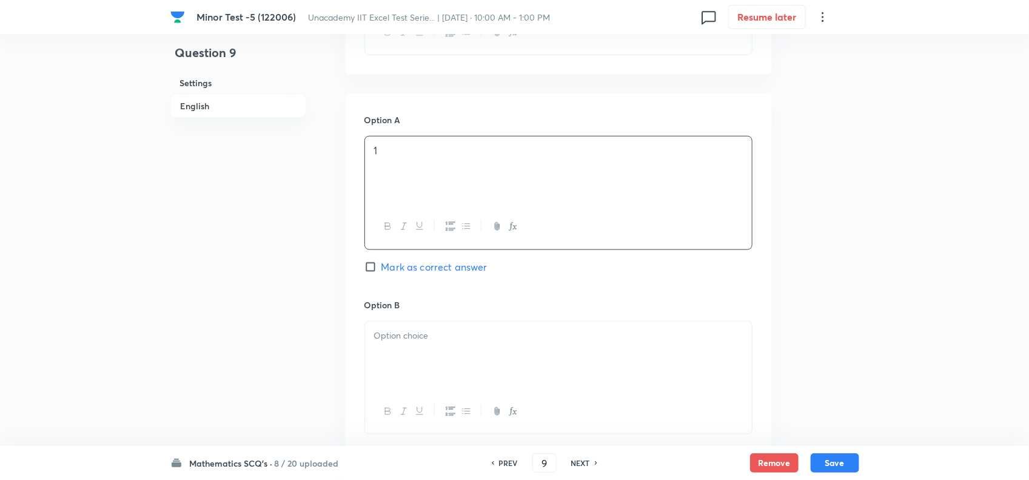
scroll to position [531, 0]
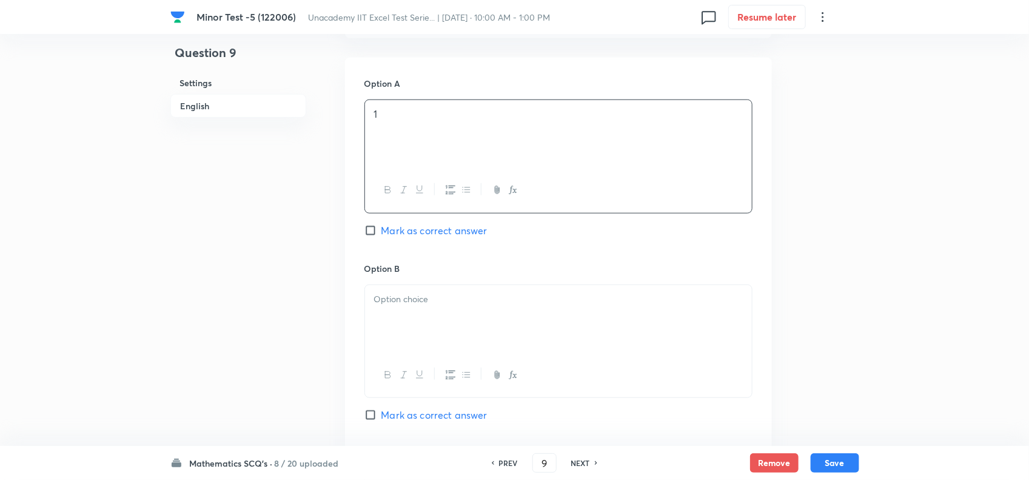
click at [426, 289] on div at bounding box center [558, 319] width 387 height 68
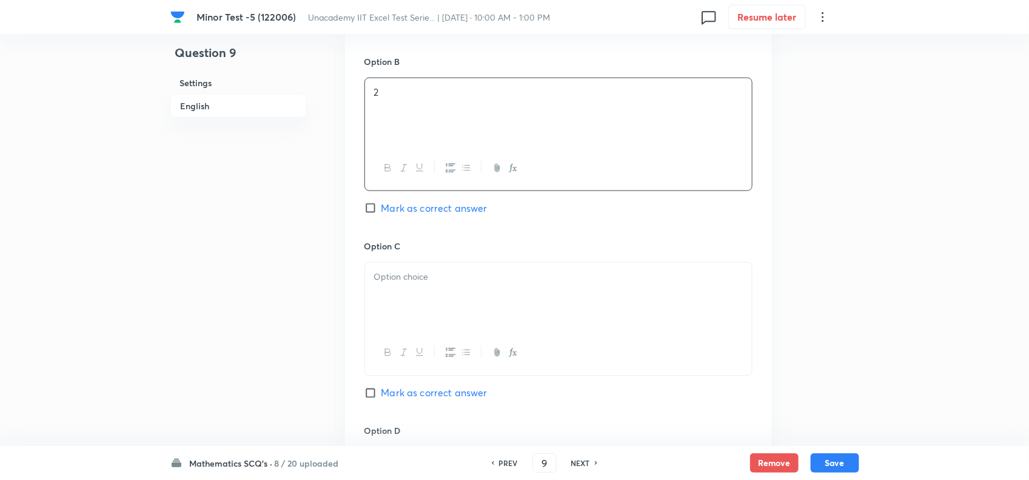
scroll to position [758, 0]
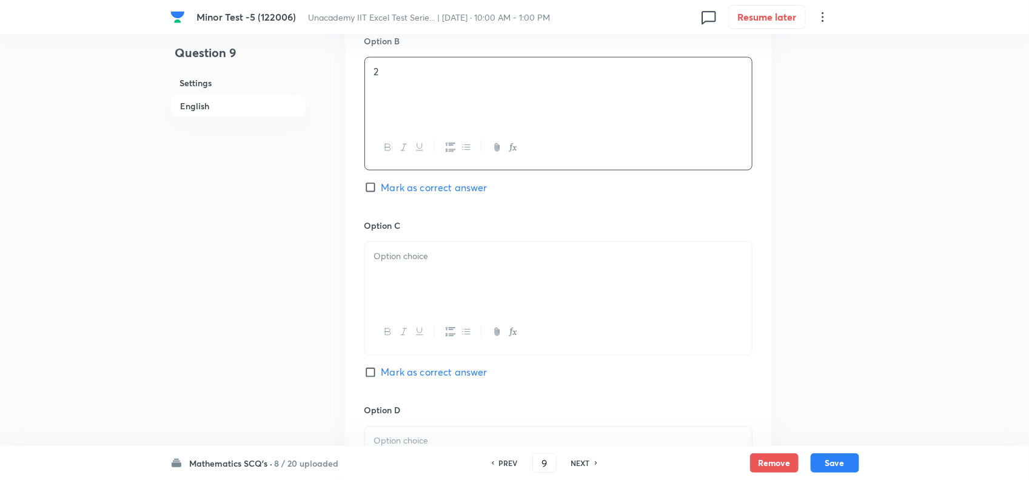
click at [432, 263] on p at bounding box center [558, 256] width 369 height 14
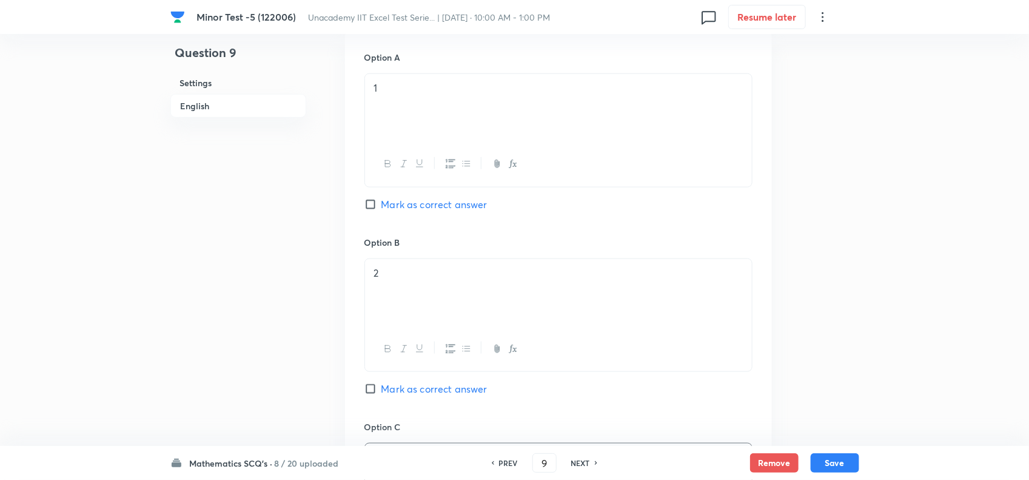
scroll to position [531, 0]
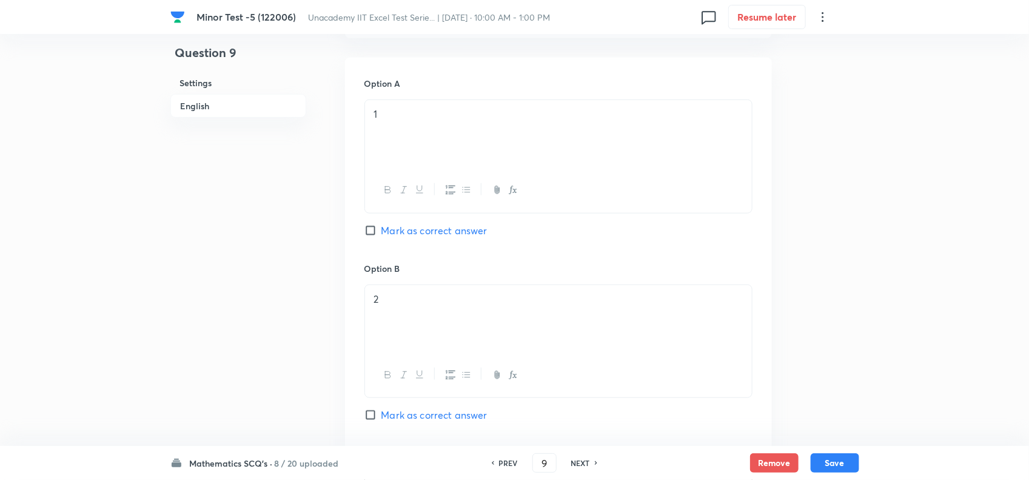
click at [431, 234] on span "Mark as correct answer" at bounding box center [435, 230] width 106 height 15
click at [382, 234] on input "Mark as correct answer" at bounding box center [373, 230] width 17 height 12
checkbox input "true"
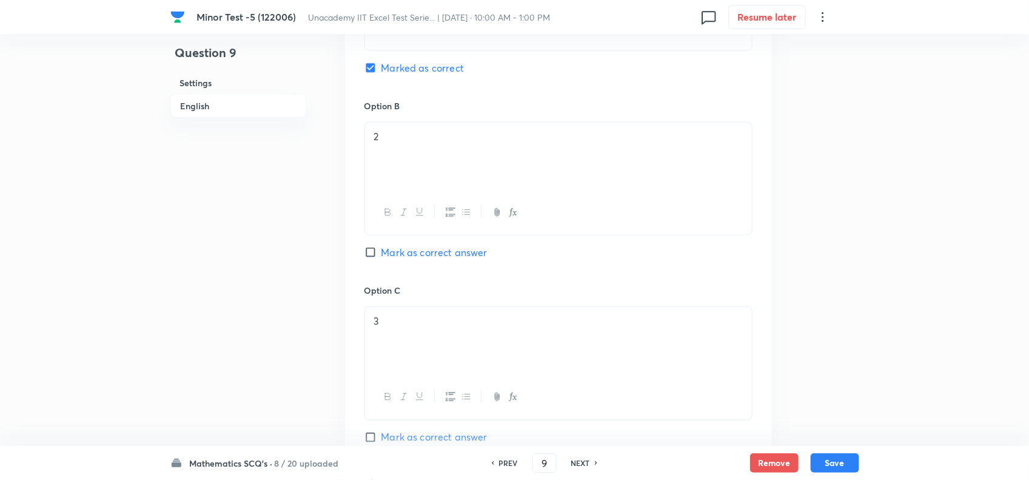
scroll to position [1062, 0]
click at [434, 159] on div at bounding box center [558, 158] width 387 height 68
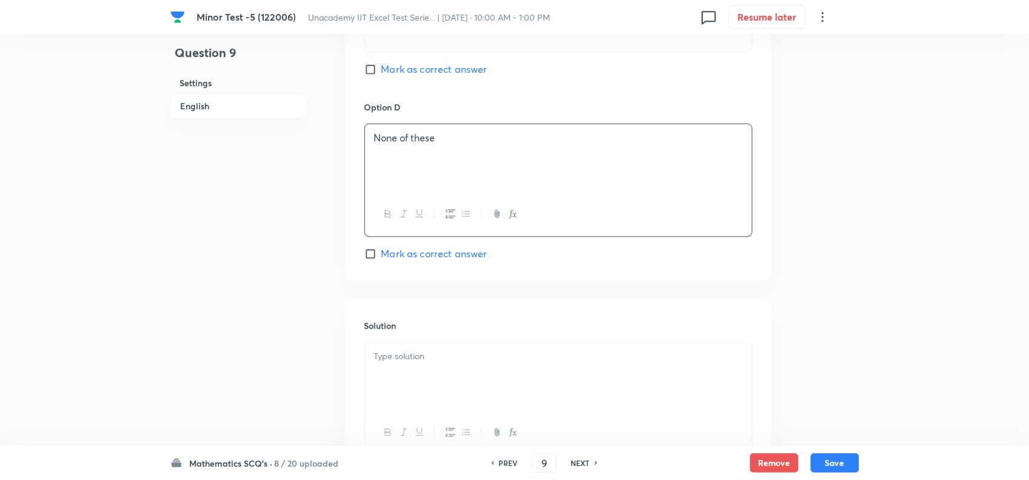
click at [423, 374] on div at bounding box center [558, 376] width 387 height 68
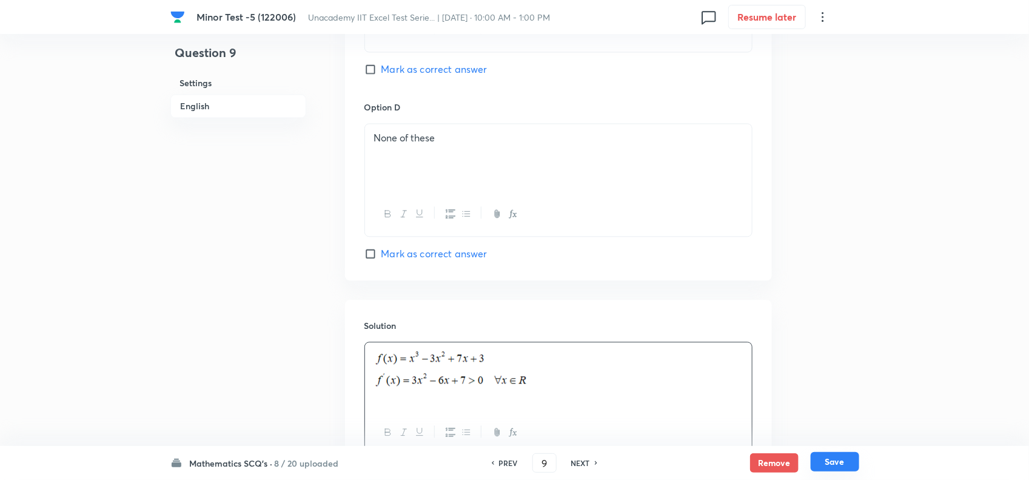
click at [832, 465] on button "Save" at bounding box center [835, 461] width 49 height 19
type input "10"
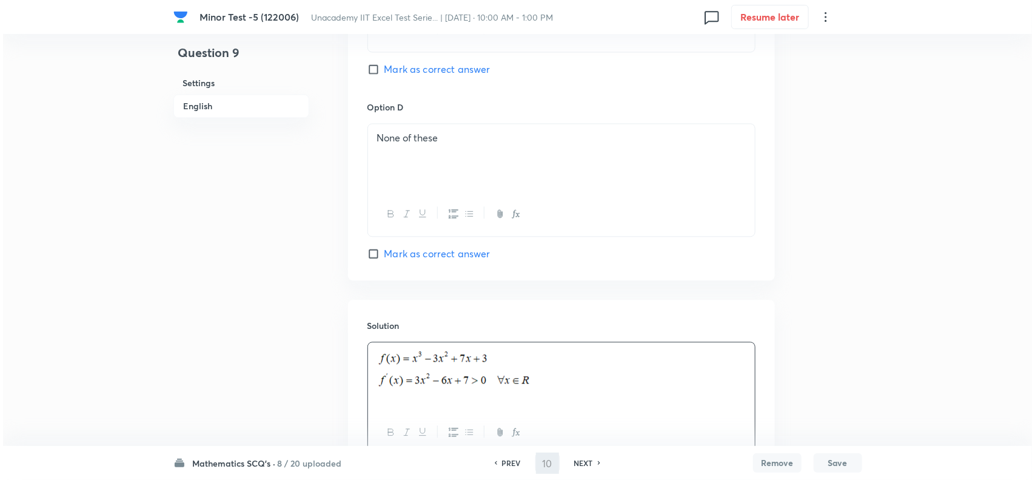
scroll to position [0, 0]
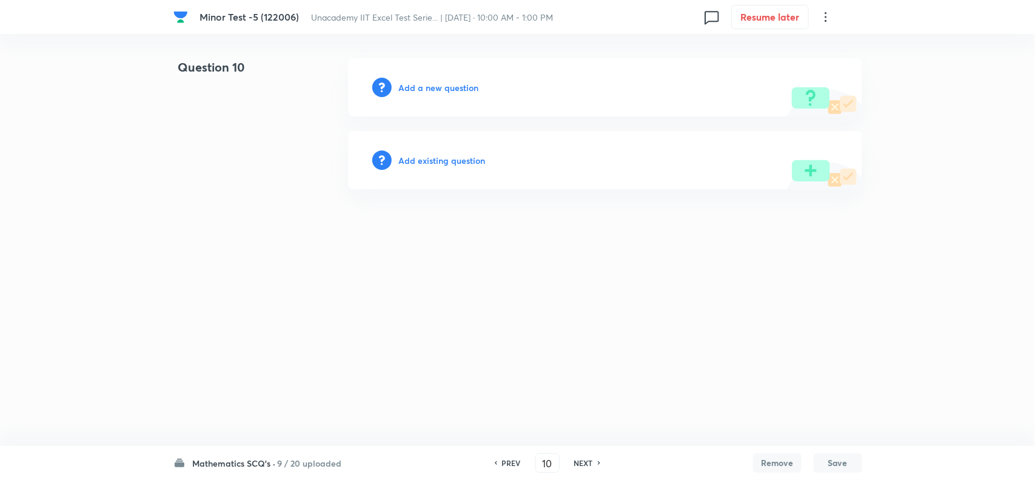
click at [454, 92] on h6 "Add a new question" at bounding box center [439, 87] width 80 height 13
click at [463, 89] on h6 "Choose a question type" at bounding box center [445, 87] width 93 height 13
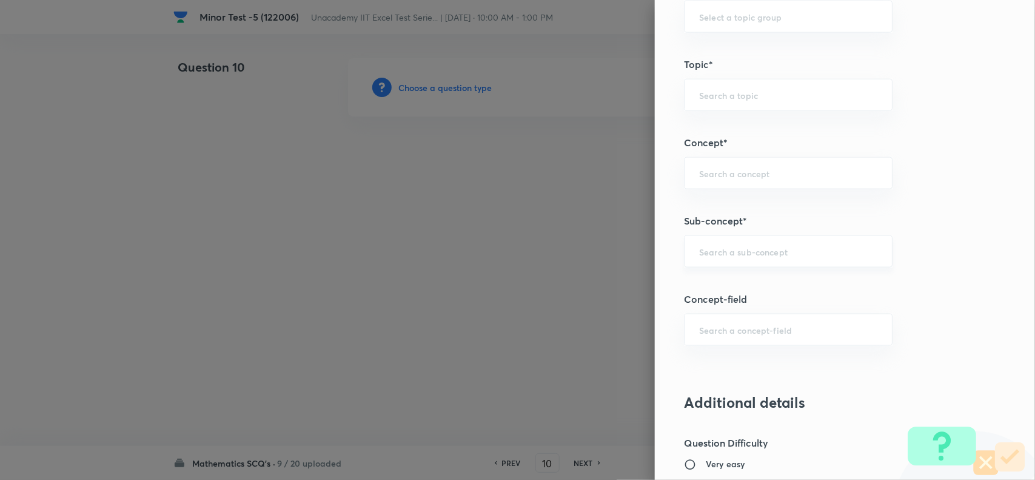
scroll to position [682, 0]
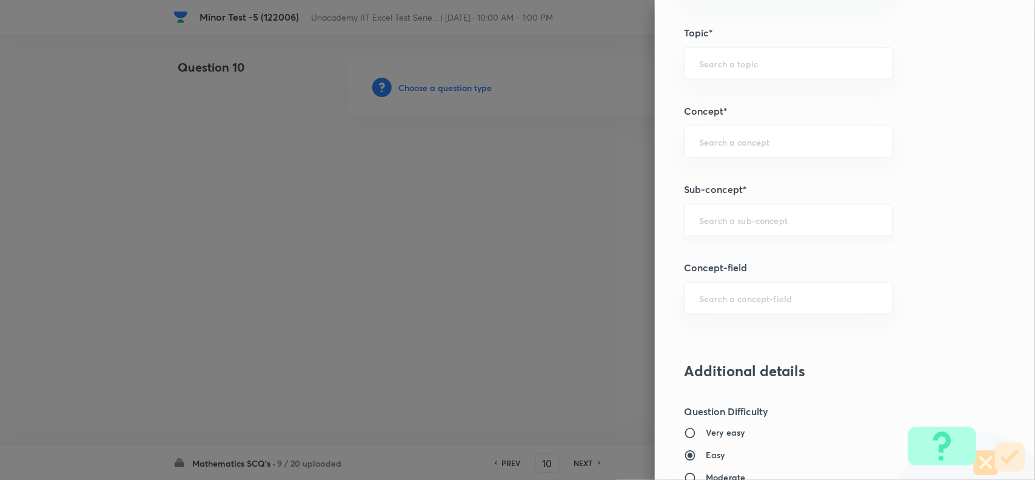
click at [732, 219] on input "text" at bounding box center [788, 220] width 178 height 12
click at [716, 221] on input "text" at bounding box center [788, 220] width 178 height 12
click at [741, 252] on li "Graph Plotting" at bounding box center [776, 257] width 207 height 22
type input "Graph Plotting"
type input "Mathematics"
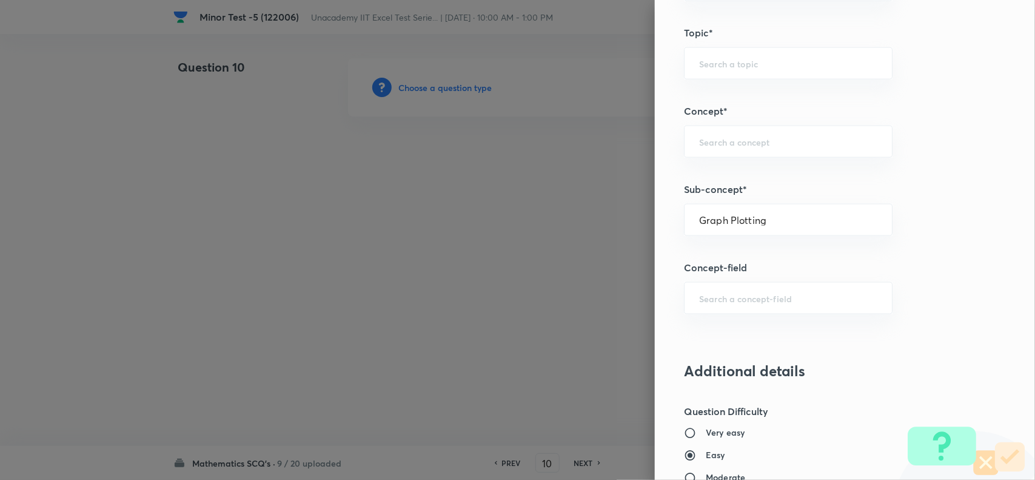
type input "Calculus"
type input "Maxima - Minima"
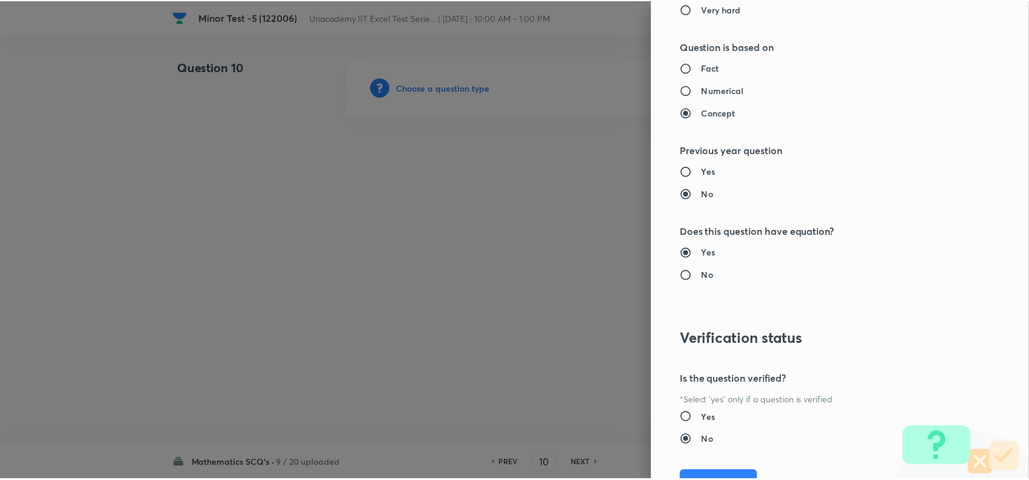
scroll to position [1257, 0]
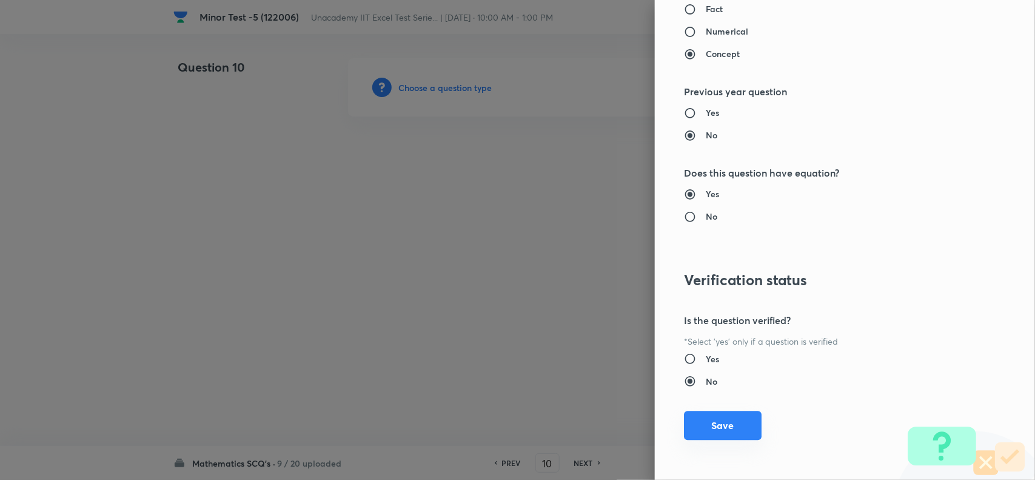
drag, startPoint x: 732, startPoint y: 426, endPoint x: 692, endPoint y: 405, distance: 46.1
click at [732, 426] on button "Save" at bounding box center [723, 425] width 78 height 29
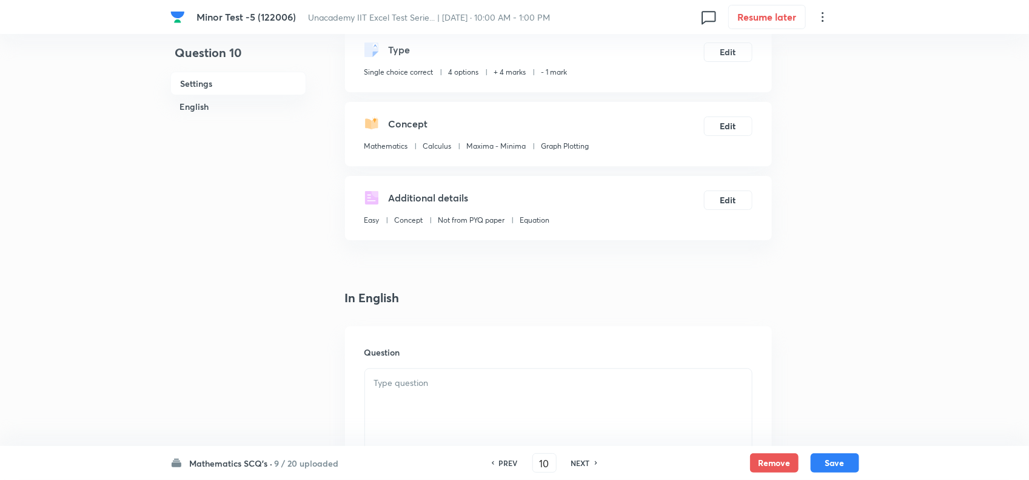
scroll to position [152, 0]
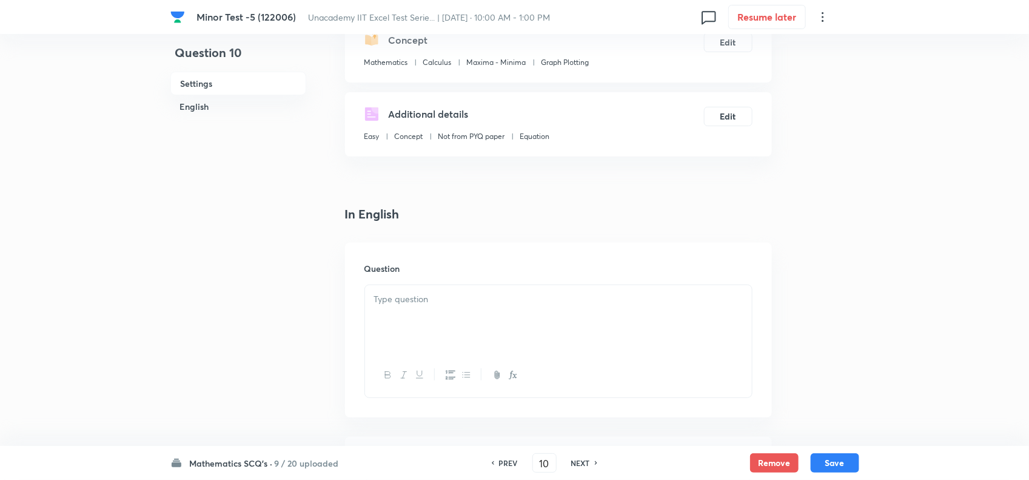
click at [436, 328] on div at bounding box center [558, 319] width 387 height 68
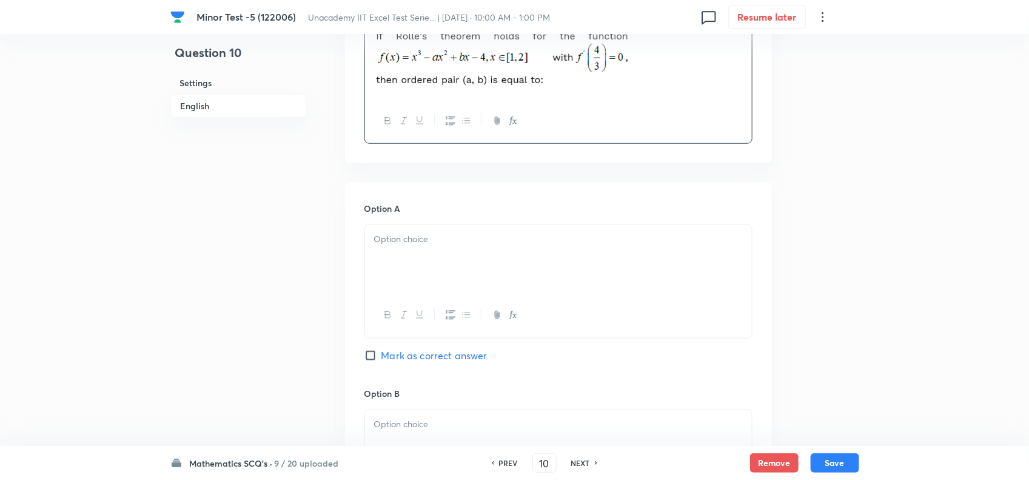
scroll to position [455, 0]
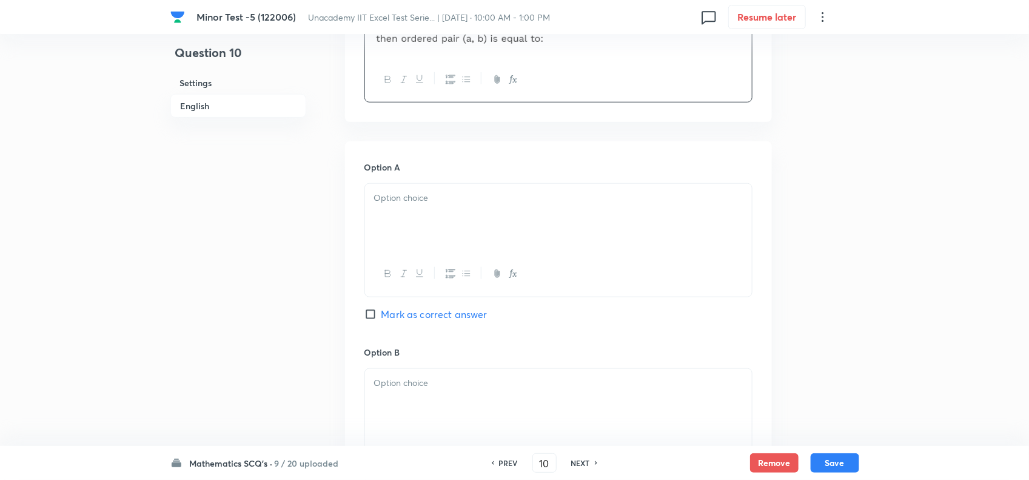
click at [476, 211] on div at bounding box center [558, 218] width 387 height 68
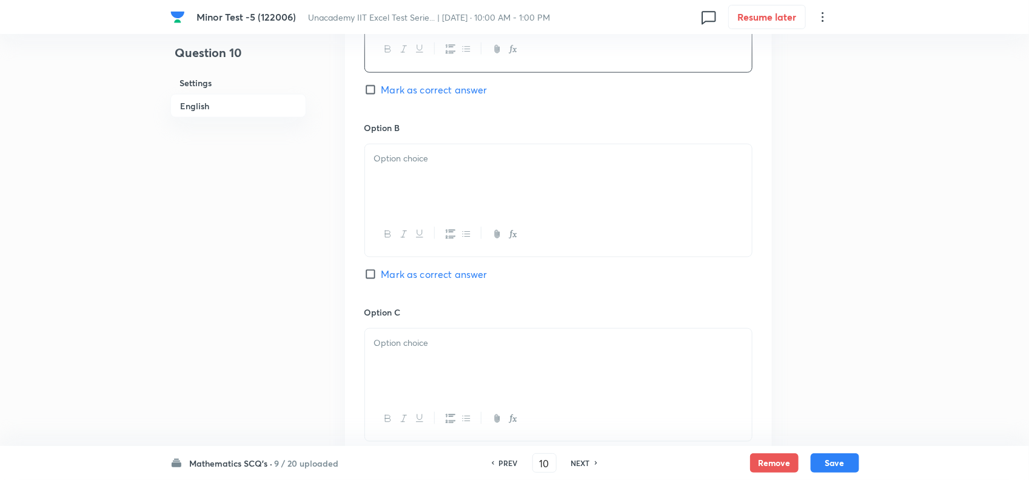
scroll to position [682, 0]
click at [468, 184] on div at bounding box center [558, 175] width 387 height 68
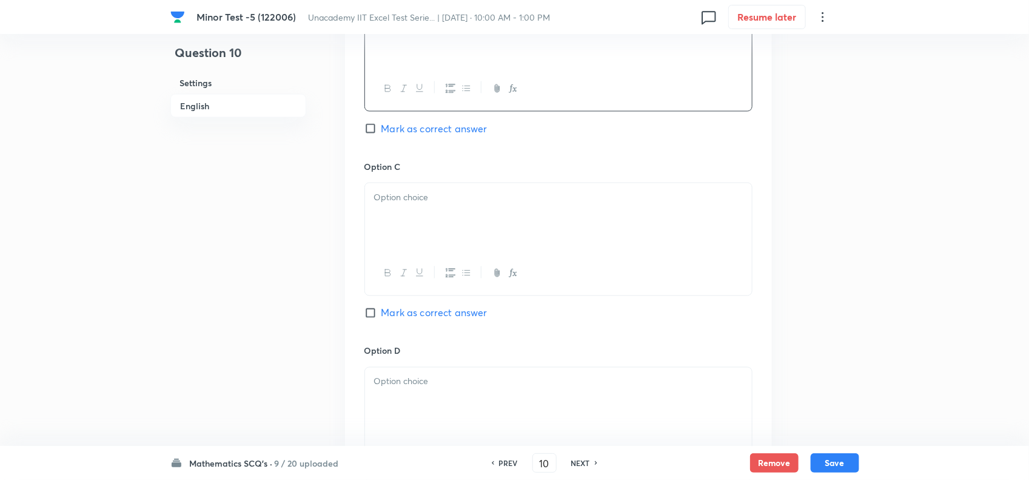
scroll to position [834, 0]
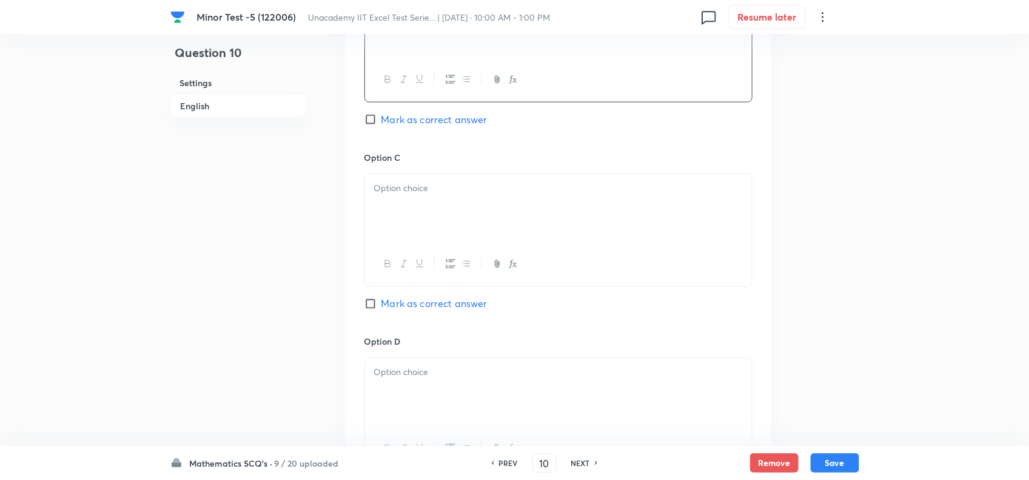
click at [419, 211] on div at bounding box center [558, 208] width 387 height 68
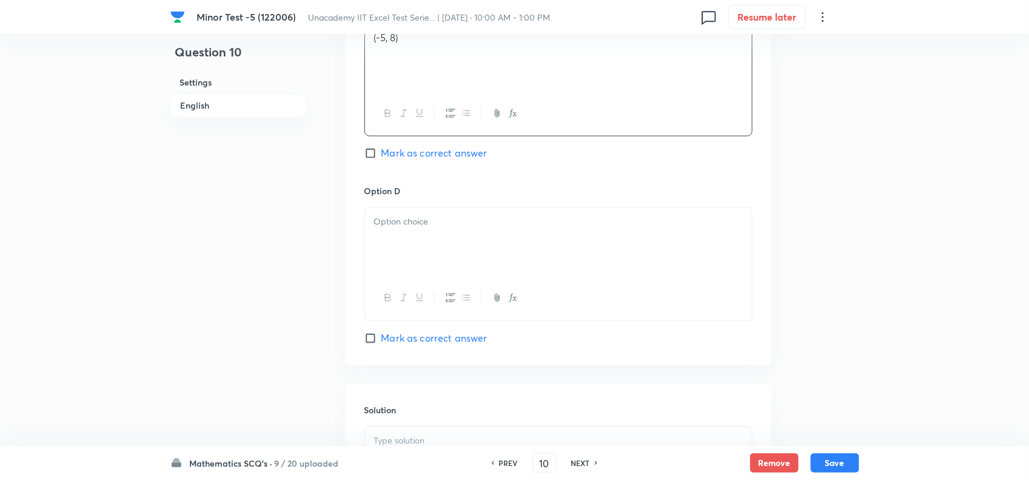
scroll to position [986, 0]
click at [422, 212] on div at bounding box center [558, 241] width 387 height 68
click at [398, 345] on span "Mark as correct answer" at bounding box center [435, 337] width 106 height 15
click at [382, 343] on input "Mark as correct answer" at bounding box center [373, 337] width 17 height 12
checkbox input "true"
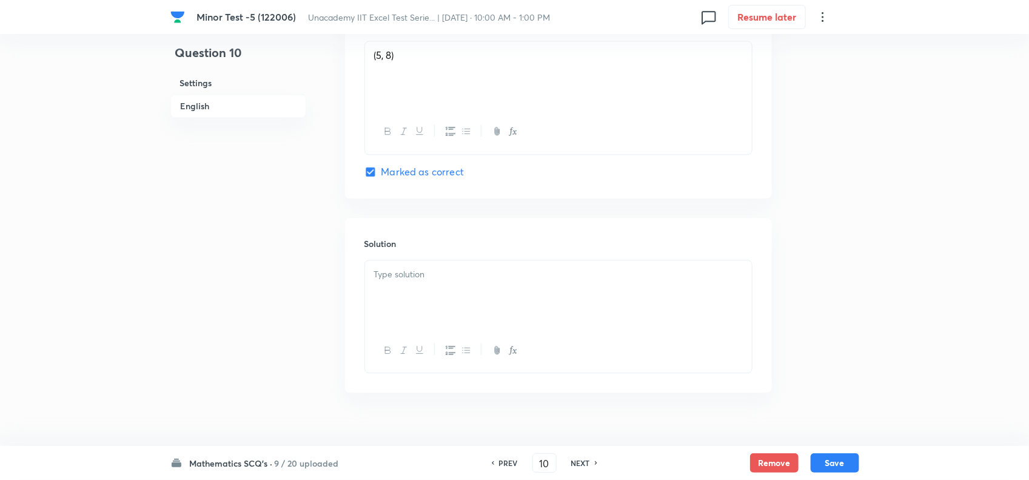
scroll to position [1177, 0]
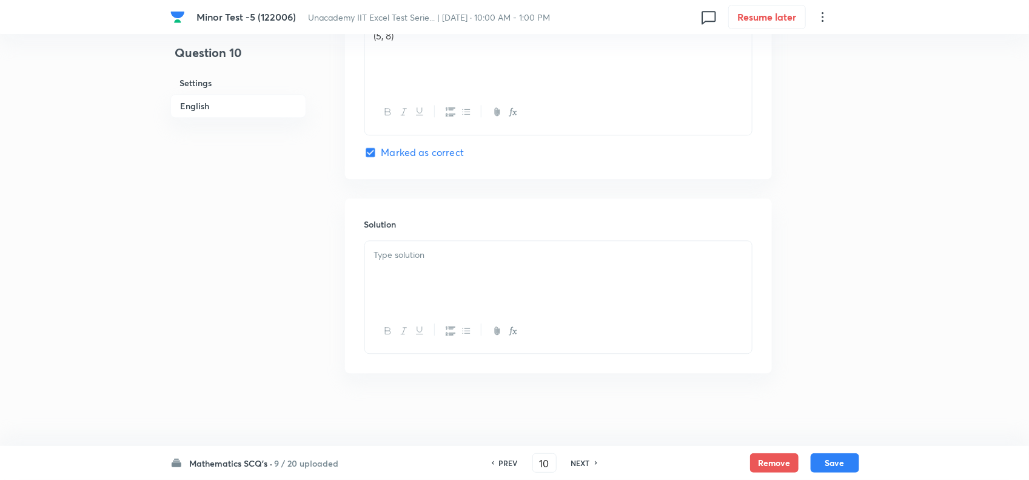
click at [443, 261] on p at bounding box center [558, 255] width 369 height 14
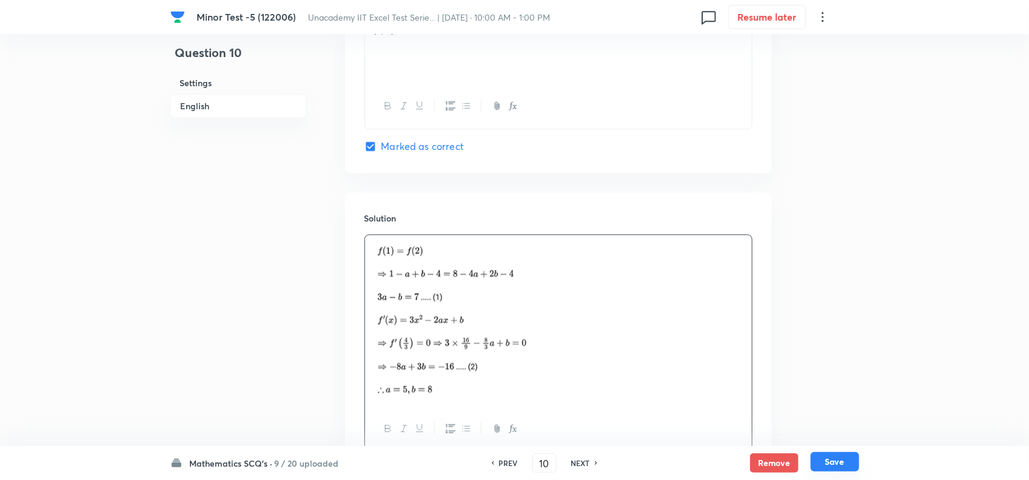
click at [835, 457] on button "Save" at bounding box center [835, 461] width 49 height 19
type input "11"
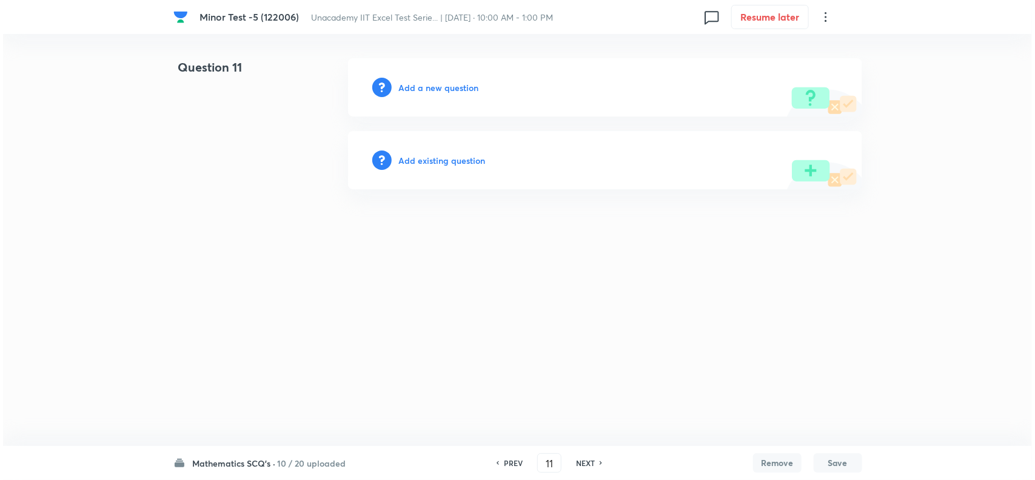
scroll to position [0, 0]
click at [429, 88] on h6 "Add a new question" at bounding box center [439, 87] width 80 height 13
click at [443, 86] on h6 "Choose a question type" at bounding box center [445, 87] width 93 height 13
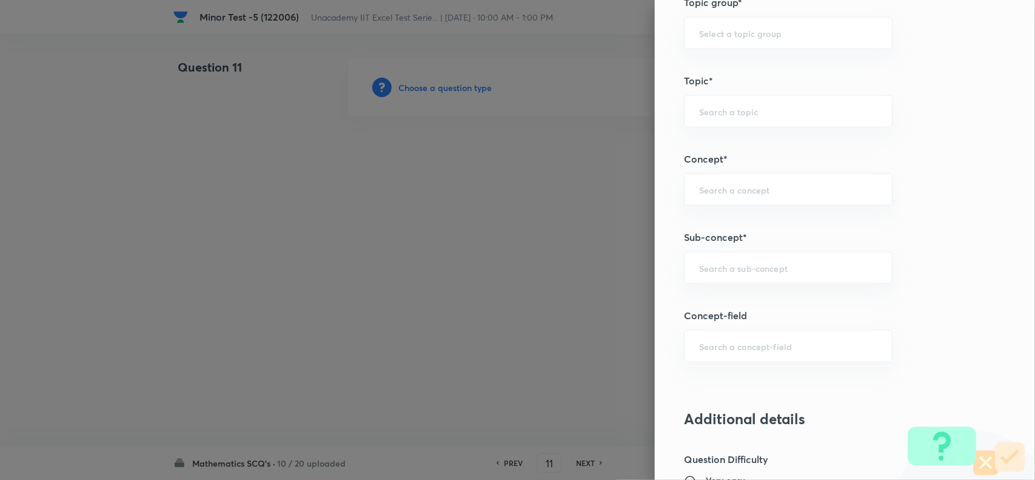
scroll to position [682, 0]
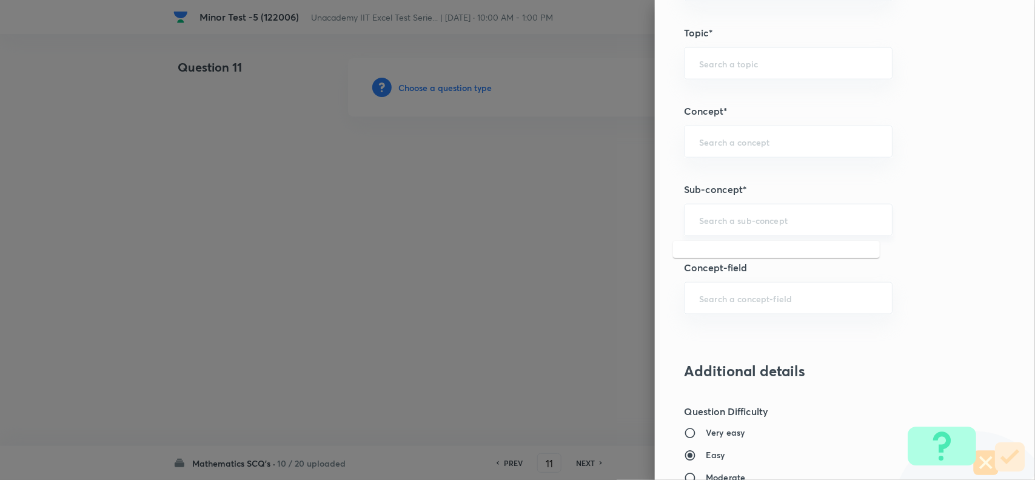
click at [699, 226] on input "text" at bounding box center [788, 220] width 178 height 12
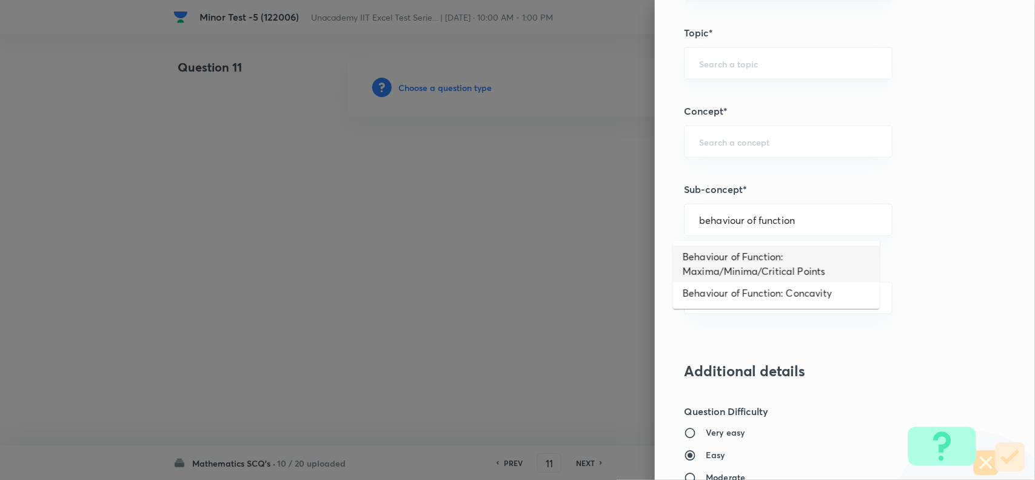
click at [719, 264] on li "Behaviour of Function: Maxima/Minima/Critical Points" at bounding box center [776, 264] width 207 height 36
type input "Behaviour of Function: Maxima/Minima/Critical Points"
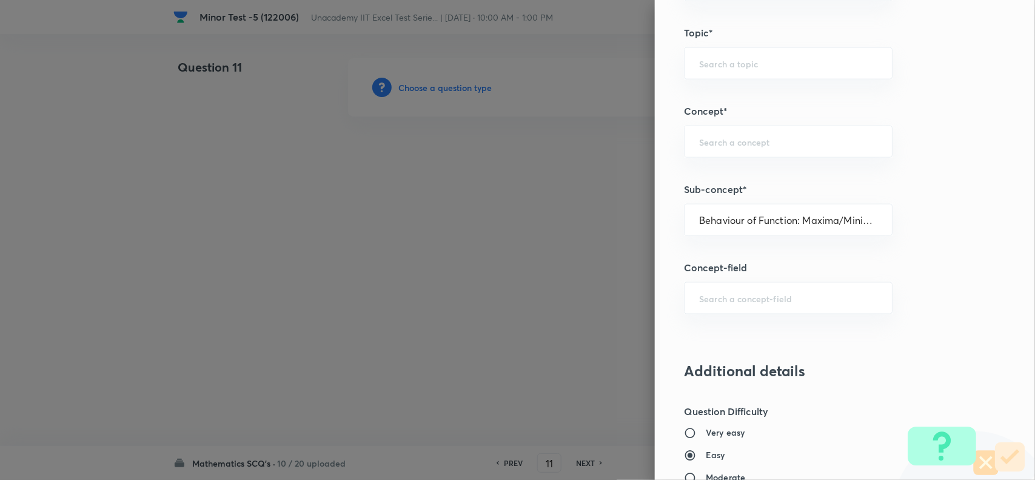
type input "Mathematics"
type input "Calculus"
type input "Maxima - Minima"
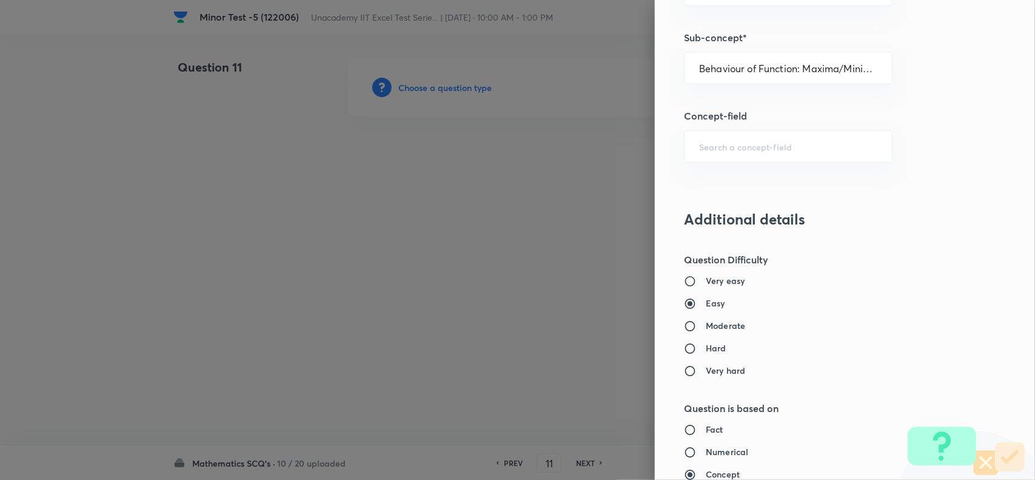
click at [719, 328] on h6 "Moderate" at bounding box center [725, 326] width 39 height 13
click at [706, 328] on input "Moderate" at bounding box center [695, 326] width 22 height 12
radio input "true"
radio input "false"
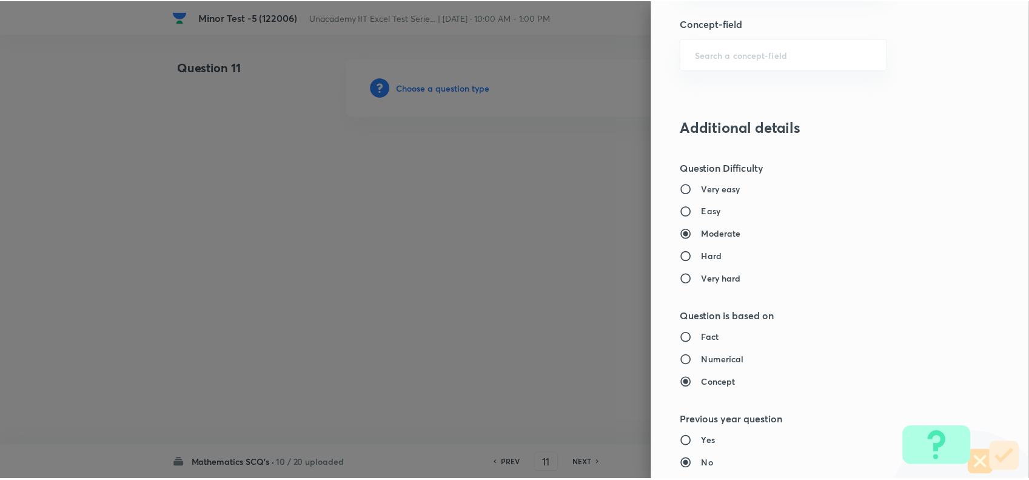
scroll to position [1257, 0]
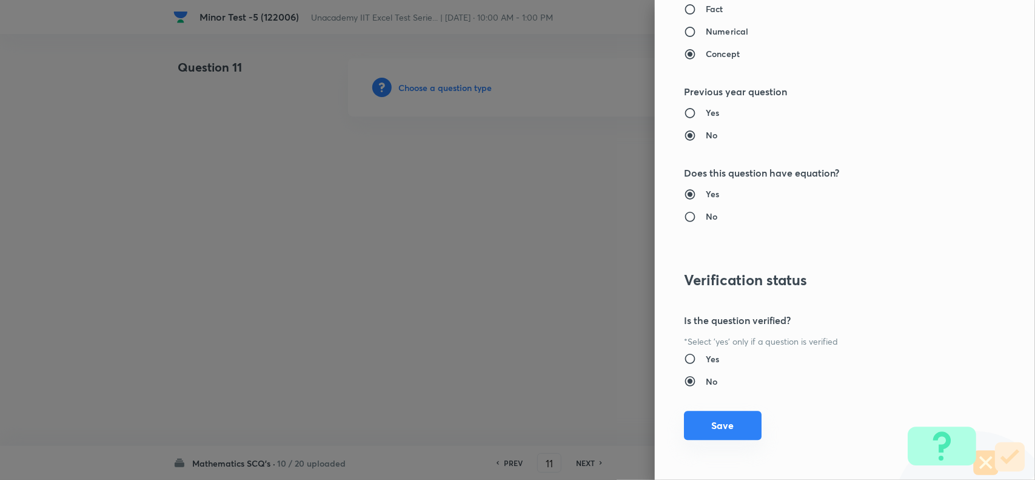
click at [711, 422] on button "Save" at bounding box center [723, 425] width 78 height 29
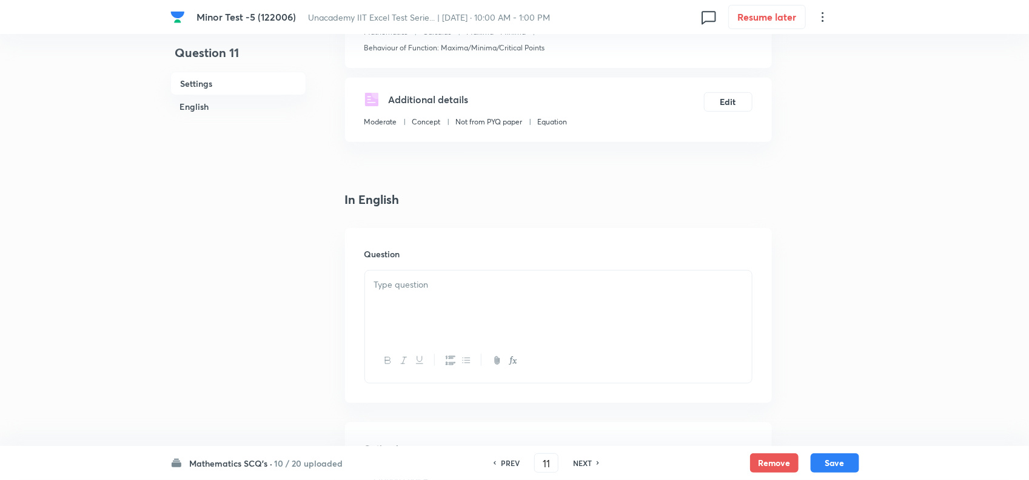
scroll to position [303, 0]
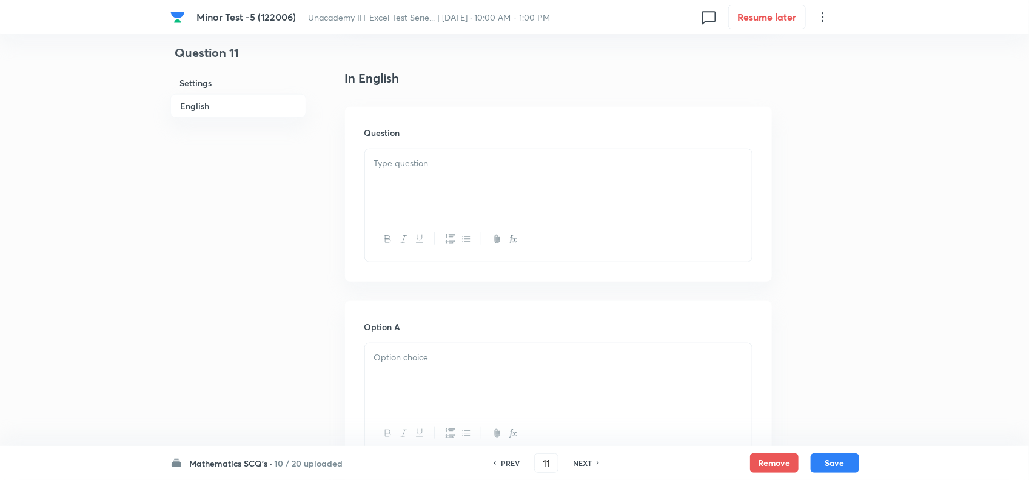
click at [483, 194] on div at bounding box center [558, 183] width 387 height 68
click at [513, 235] on icon "button" at bounding box center [513, 239] width 10 height 10
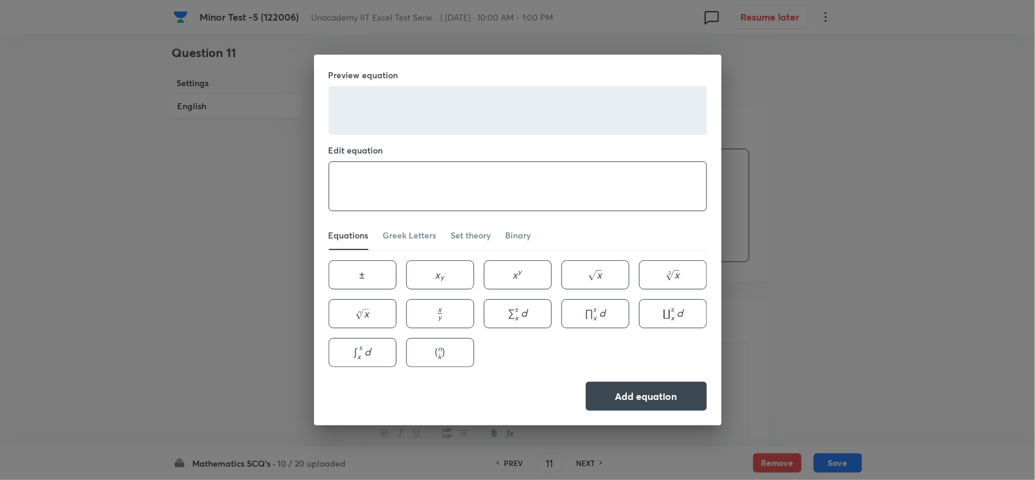
click at [466, 182] on textarea at bounding box center [517, 186] width 377 height 49
paste textarea "f(x)=x^3-3 x^2+5 x+7,"
type textarea "f(x)=x^3-3 x^2+5 x+7,"
click at [629, 386] on button "Add equation" at bounding box center [646, 394] width 121 height 29
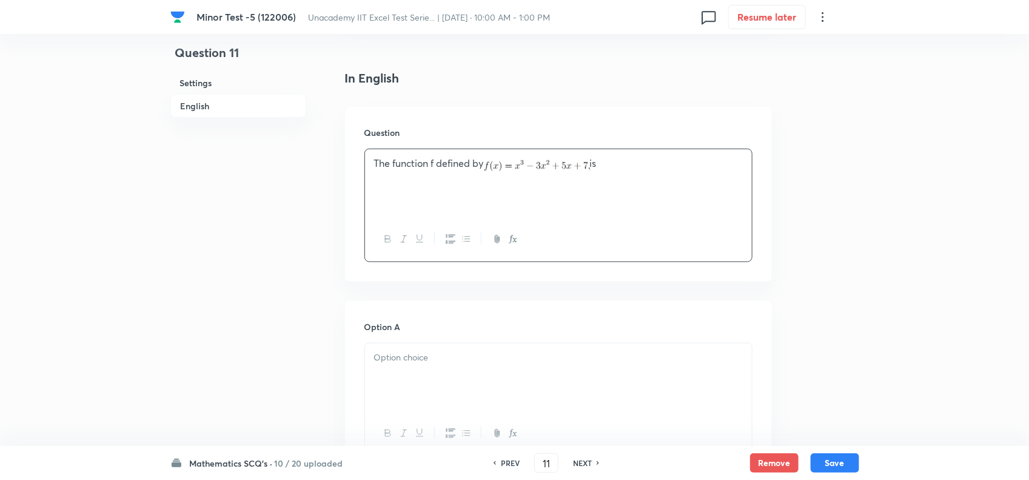
click at [426, 376] on div at bounding box center [558, 377] width 387 height 68
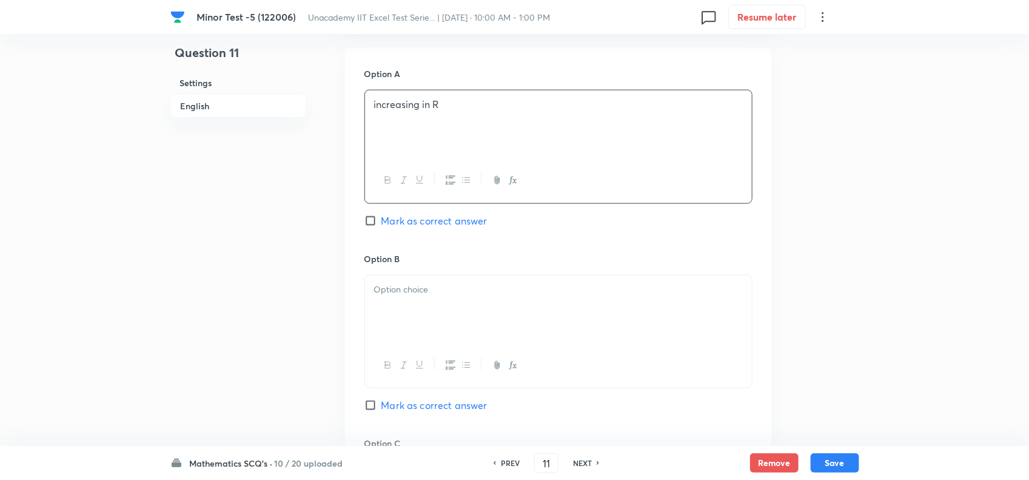
scroll to position [607, 0]
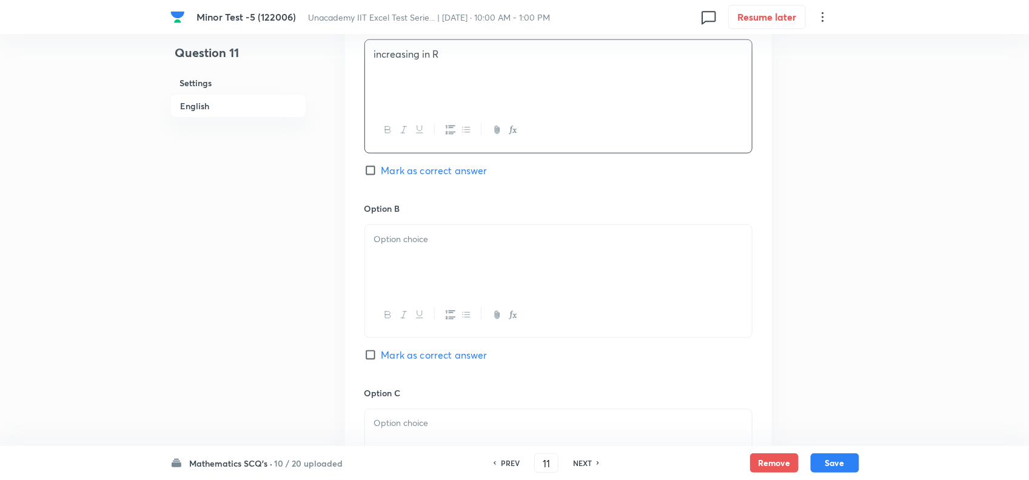
click at [402, 277] on div at bounding box center [558, 259] width 387 height 68
click at [387, 176] on span "Mark as correct answer" at bounding box center [435, 170] width 106 height 15
click at [382, 176] on input "Mark as correct answer" at bounding box center [373, 170] width 17 height 12
checkbox input "true"
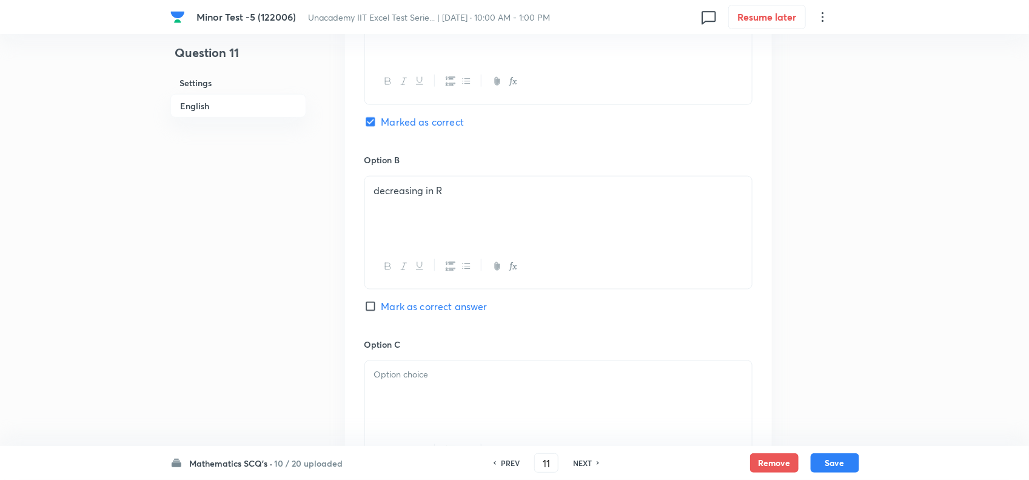
scroll to position [682, 0]
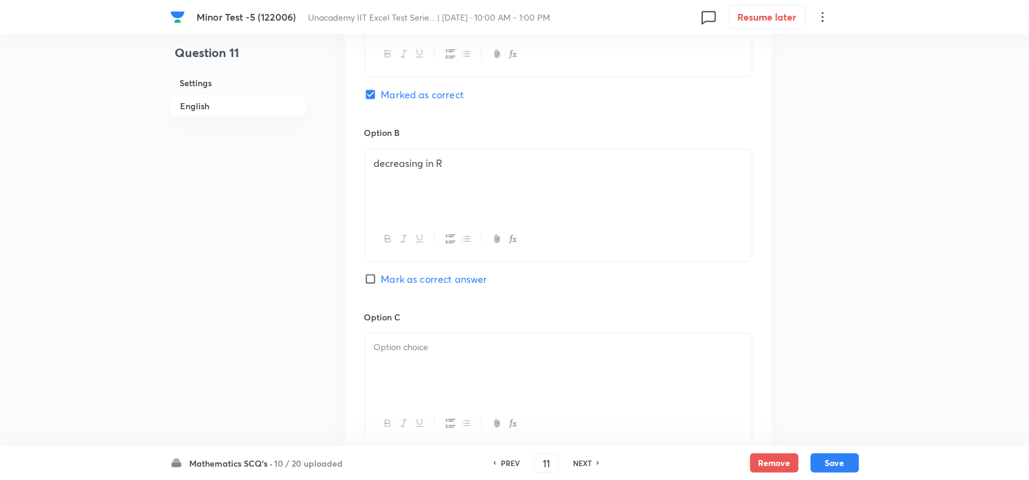
click at [411, 367] on div at bounding box center [558, 368] width 387 height 68
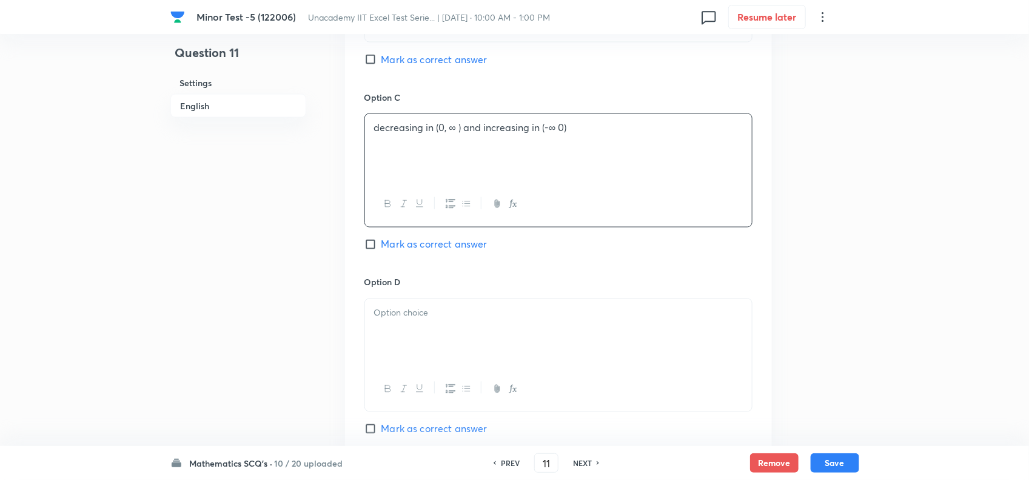
scroll to position [986, 0]
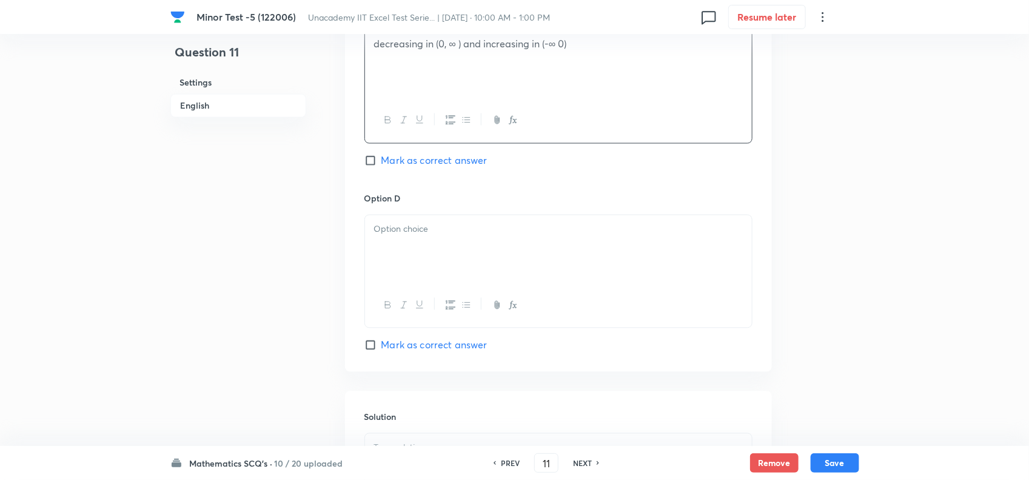
click at [447, 243] on div at bounding box center [558, 249] width 387 height 68
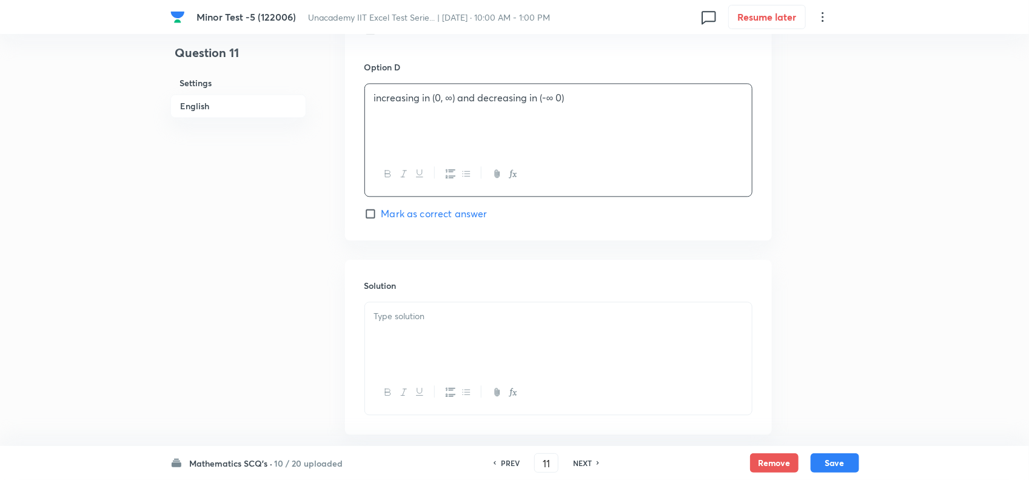
scroll to position [1184, 0]
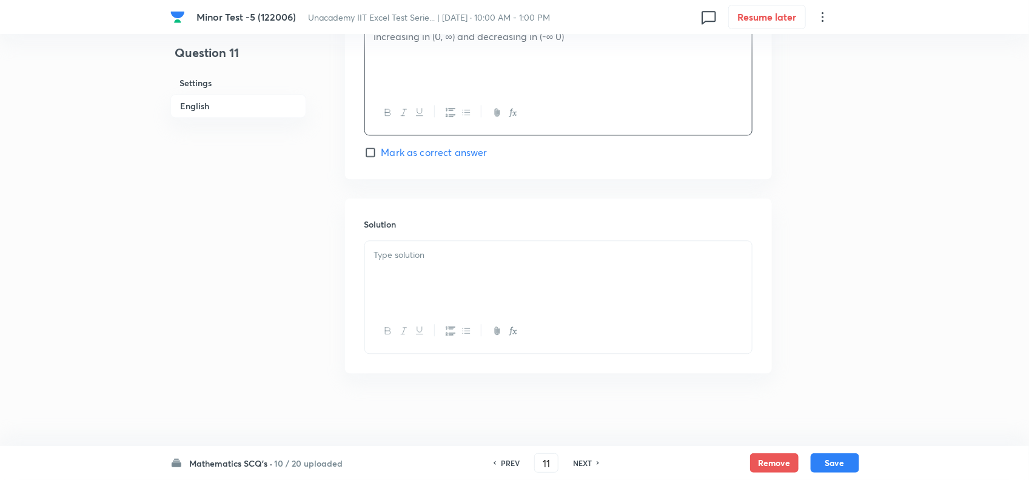
click at [444, 277] on div at bounding box center [558, 275] width 387 height 68
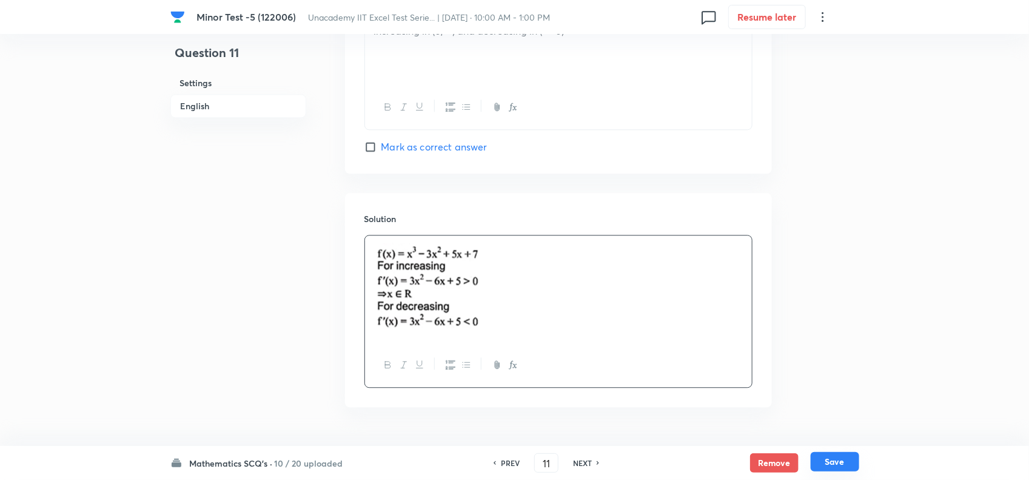
click at [838, 459] on button "Save" at bounding box center [835, 461] width 49 height 19
type input "12"
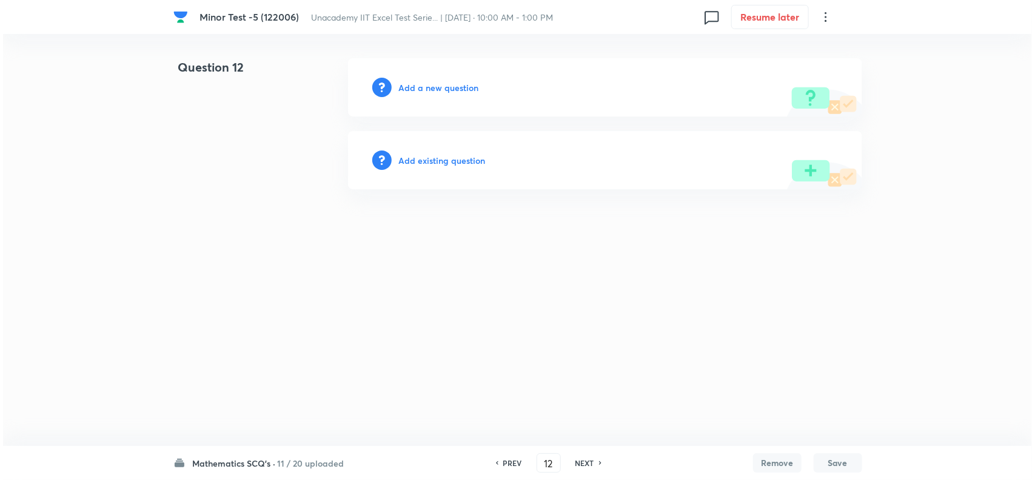
scroll to position [0, 0]
click at [448, 85] on h6 "Add a new question" at bounding box center [439, 87] width 80 height 13
click at [462, 89] on h6 "Choose a question type" at bounding box center [445, 87] width 93 height 13
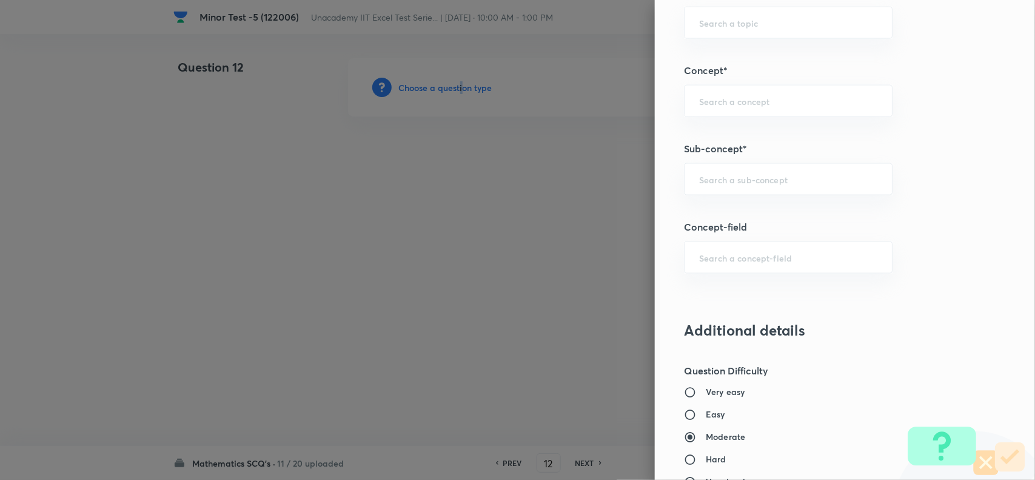
scroll to position [758, 0]
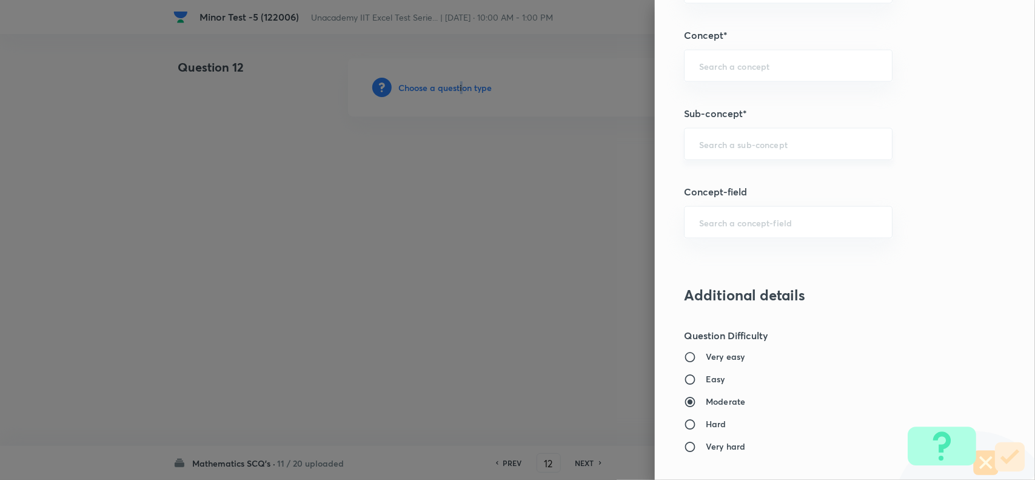
click at [722, 155] on div "​" at bounding box center [788, 144] width 209 height 32
click at [749, 150] on input "text" at bounding box center [788, 144] width 178 height 12
click at [750, 222] on li "First Derivative Test" at bounding box center [776, 217] width 207 height 22
type input "First Derivative Test"
type input "Mathematics"
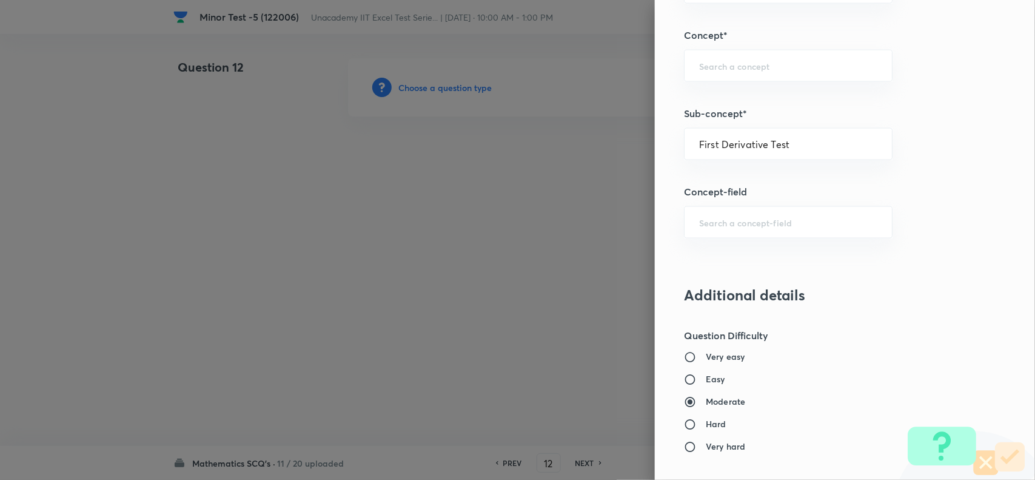
type input "Calculus"
type input "Maxima - Minima"
click at [706, 380] on h6 "Easy" at bounding box center [715, 379] width 19 height 13
click at [704, 380] on input "Easy" at bounding box center [695, 380] width 22 height 12
radio input "true"
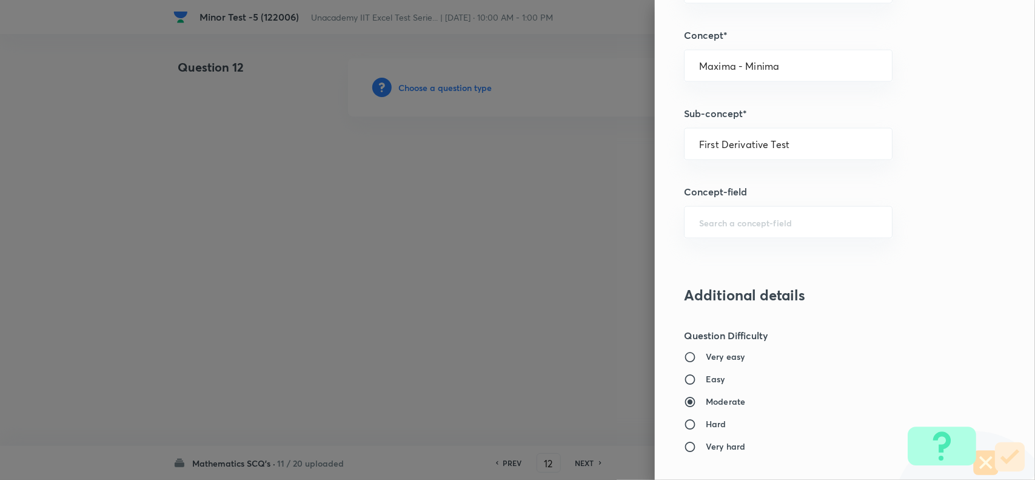
radio input "false"
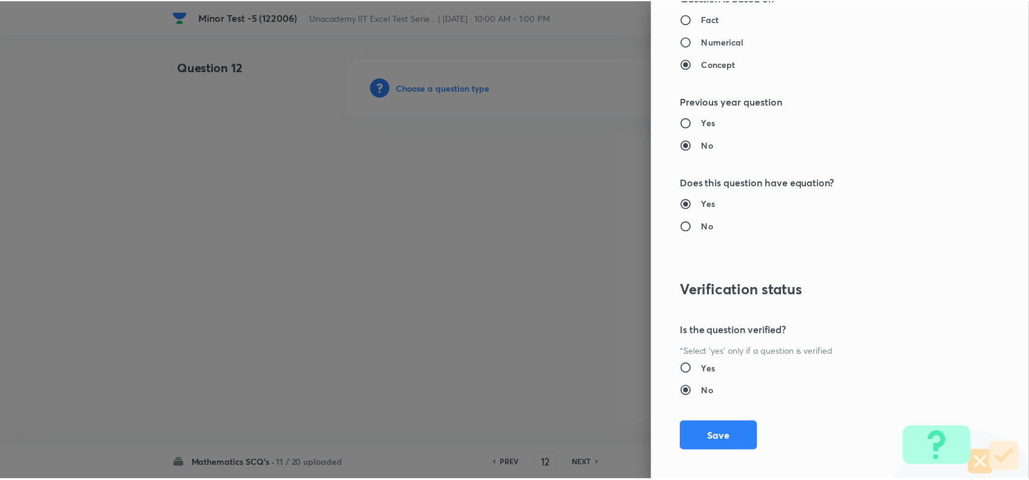
scroll to position [1257, 0]
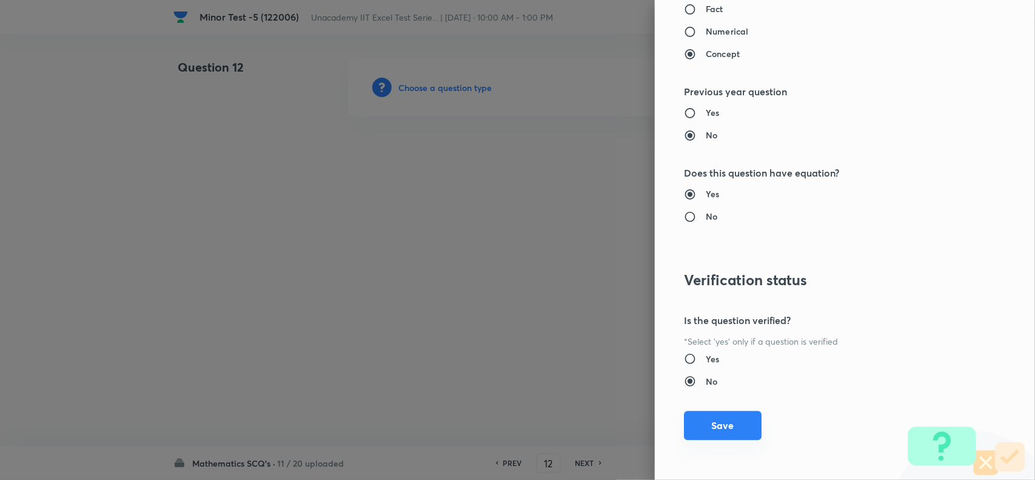
click at [711, 425] on button "Save" at bounding box center [723, 425] width 78 height 29
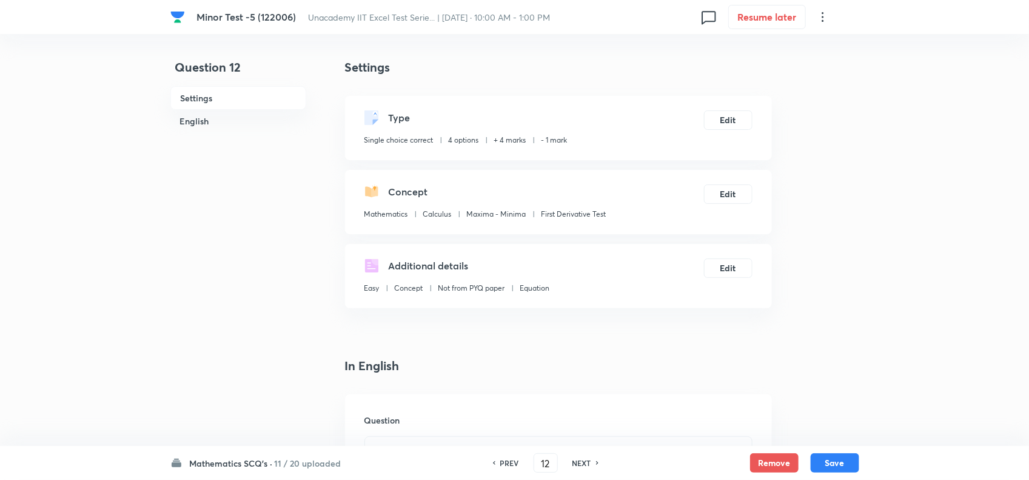
scroll to position [152, 0]
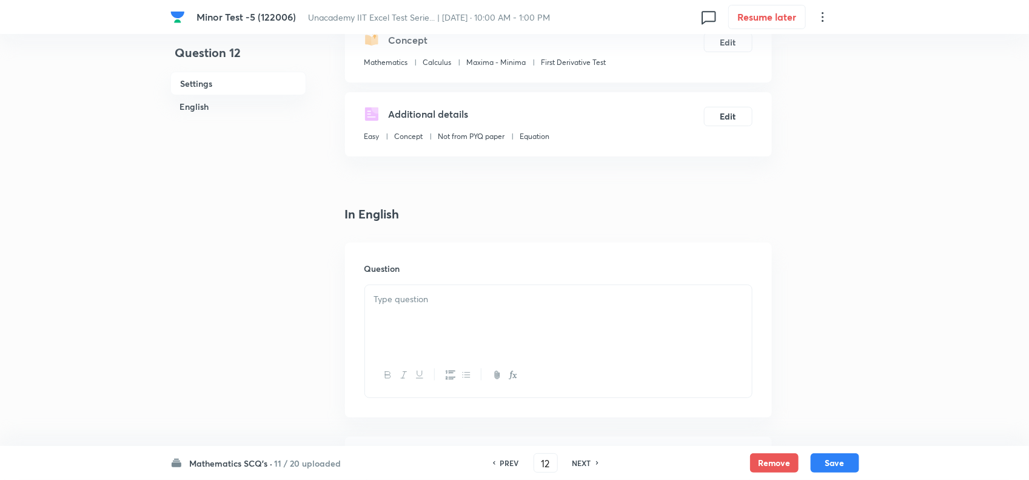
click at [453, 299] on p at bounding box center [558, 299] width 369 height 14
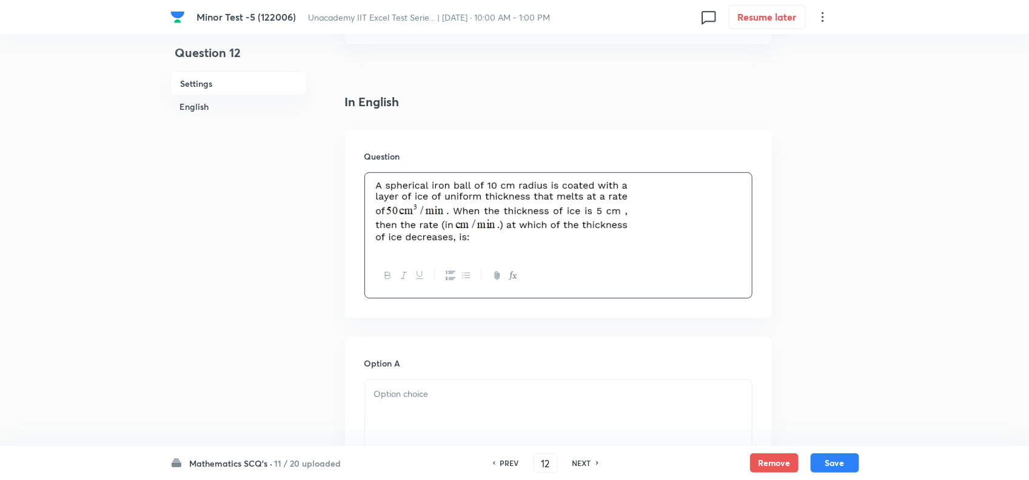
scroll to position [379, 0]
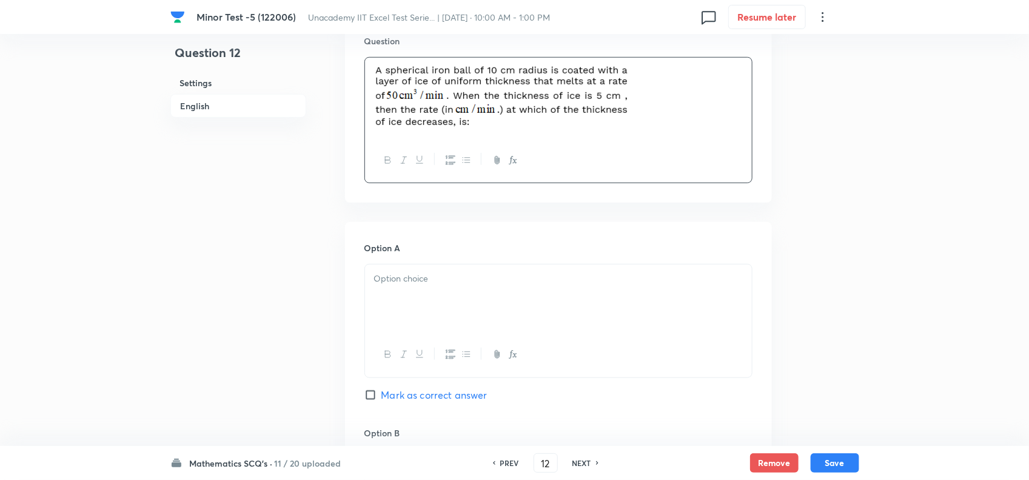
click at [453, 247] on h6 "Option A" at bounding box center [559, 247] width 388 height 13
click at [442, 278] on p at bounding box center [558, 279] width 369 height 14
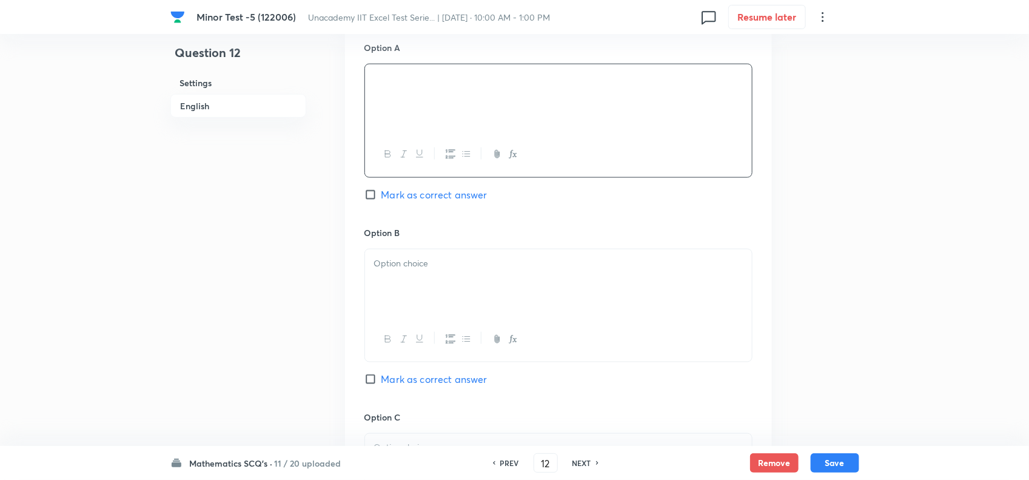
scroll to position [607, 0]
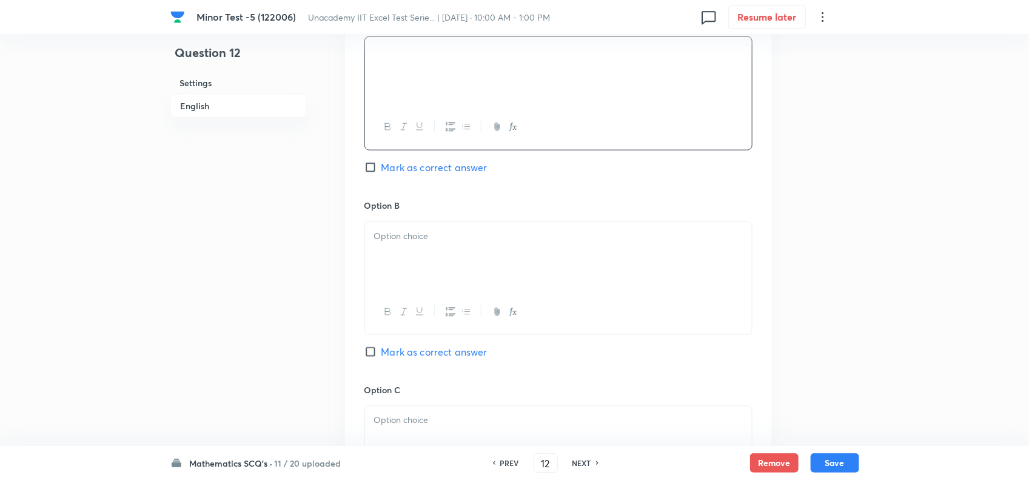
click at [434, 288] on div at bounding box center [558, 256] width 387 height 68
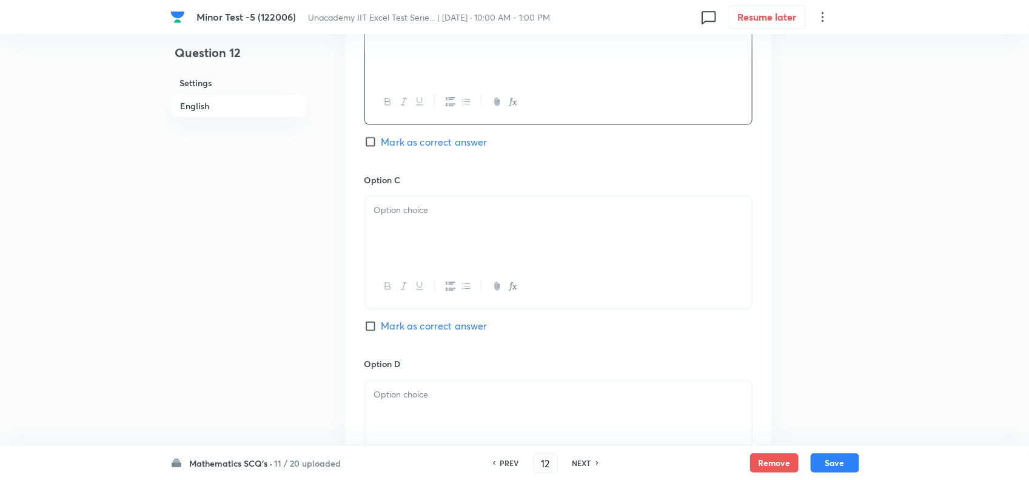
scroll to position [834, 0]
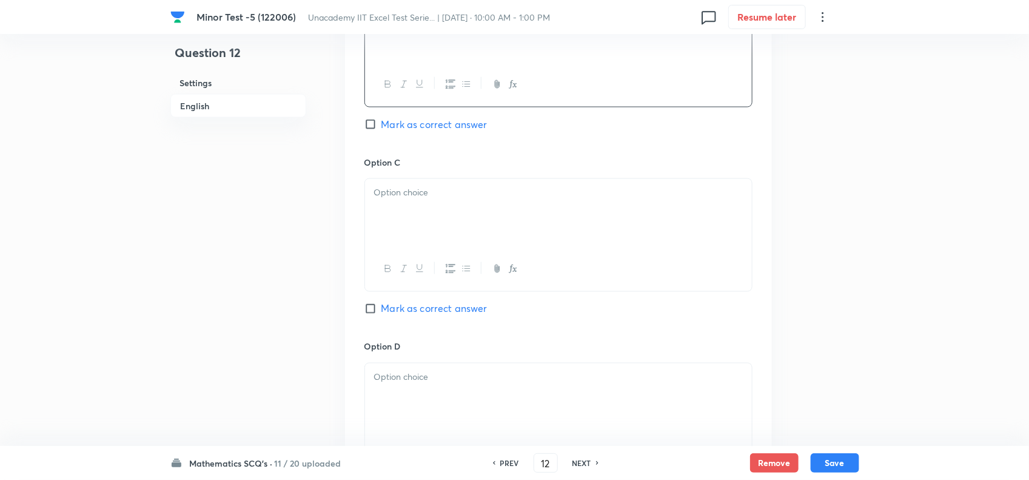
click at [434, 210] on div at bounding box center [558, 213] width 387 height 68
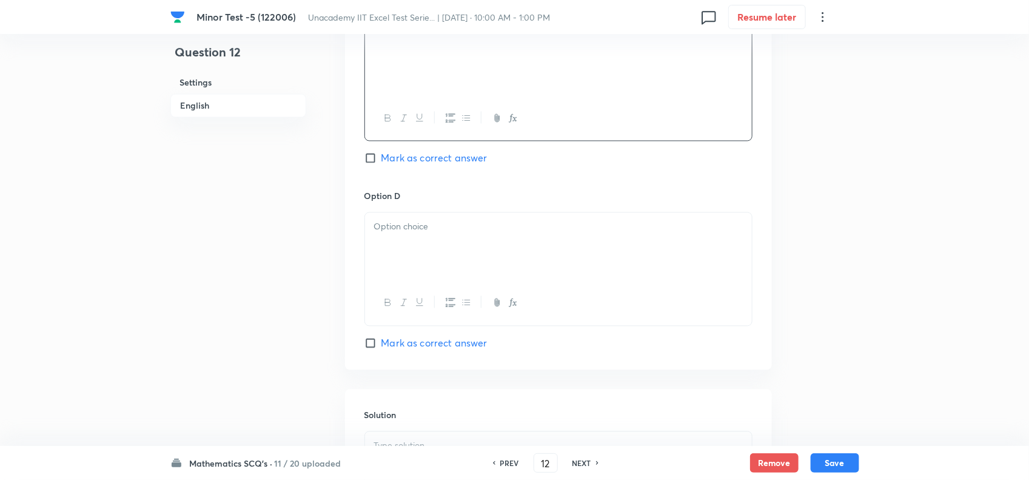
scroll to position [986, 0]
click at [417, 225] on p at bounding box center [558, 226] width 369 height 14
click at [416, 349] on span "Mark as correct answer" at bounding box center [435, 342] width 106 height 15
click at [382, 348] on input "Mark as correct answer" at bounding box center [373, 342] width 17 height 12
checkbox input "true"
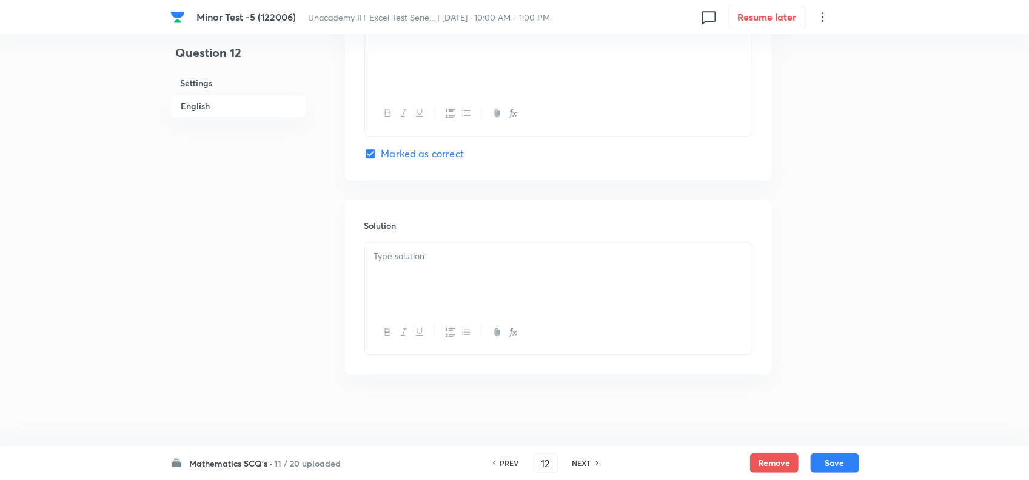
scroll to position [1182, 0]
click at [423, 251] on p at bounding box center [558, 255] width 369 height 14
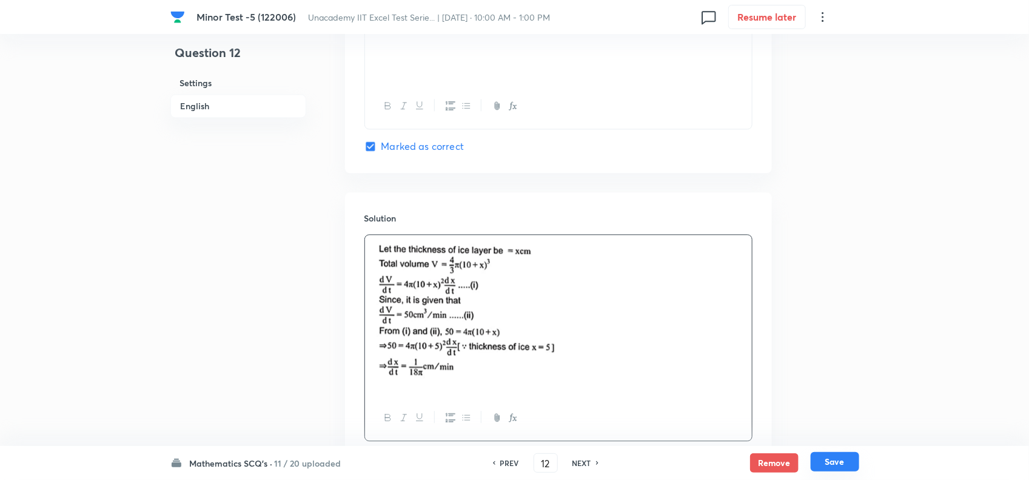
click at [838, 462] on button "Save" at bounding box center [835, 461] width 49 height 19
type input "13"
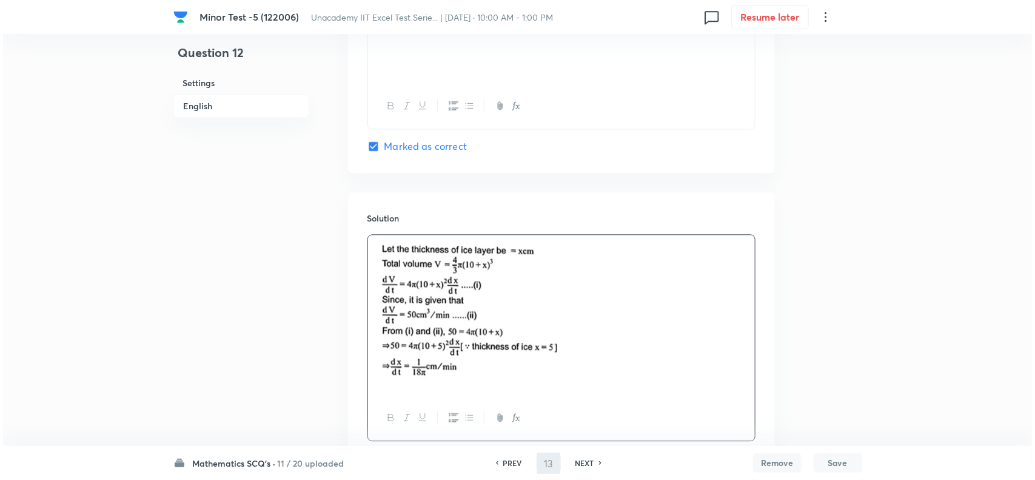
scroll to position [0, 0]
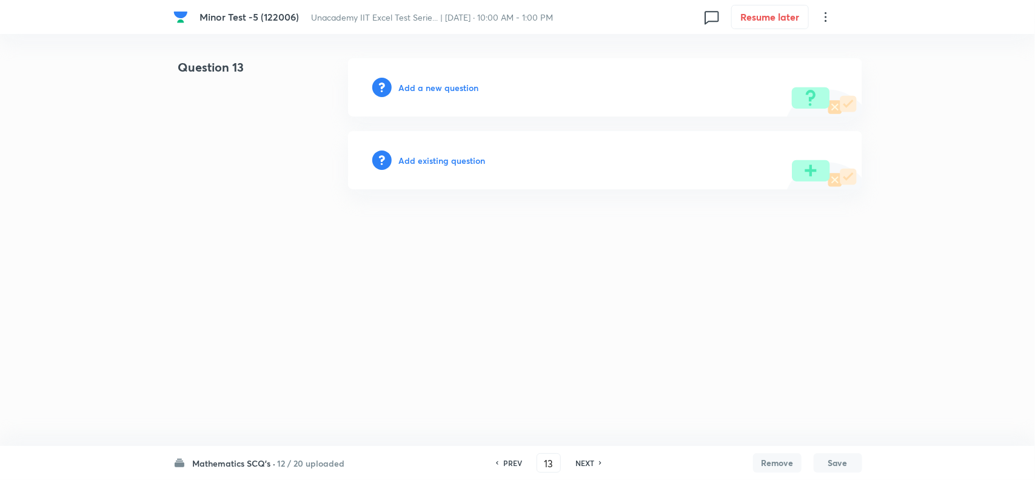
click at [434, 87] on h6 "Add a new question" at bounding box center [439, 87] width 80 height 13
click at [456, 87] on h6 "Choose a question type" at bounding box center [445, 87] width 93 height 13
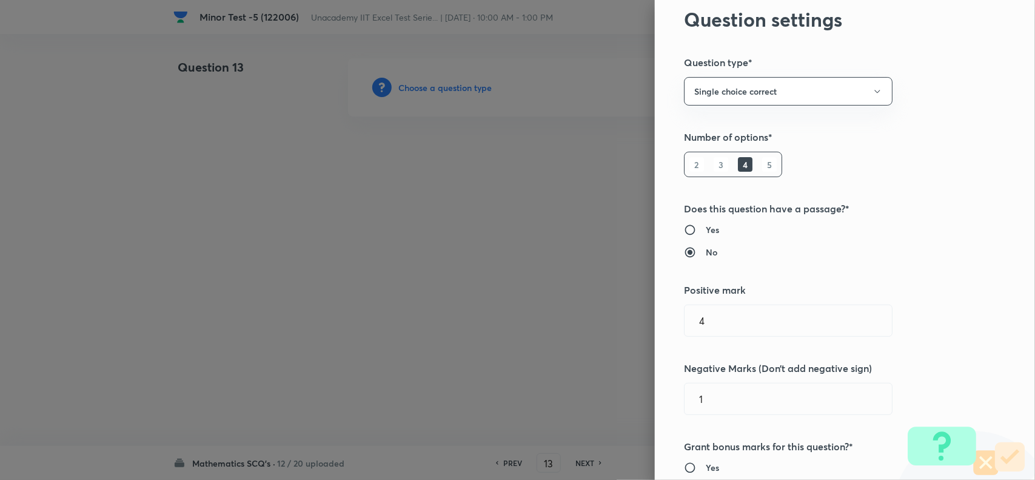
scroll to position [682, 0]
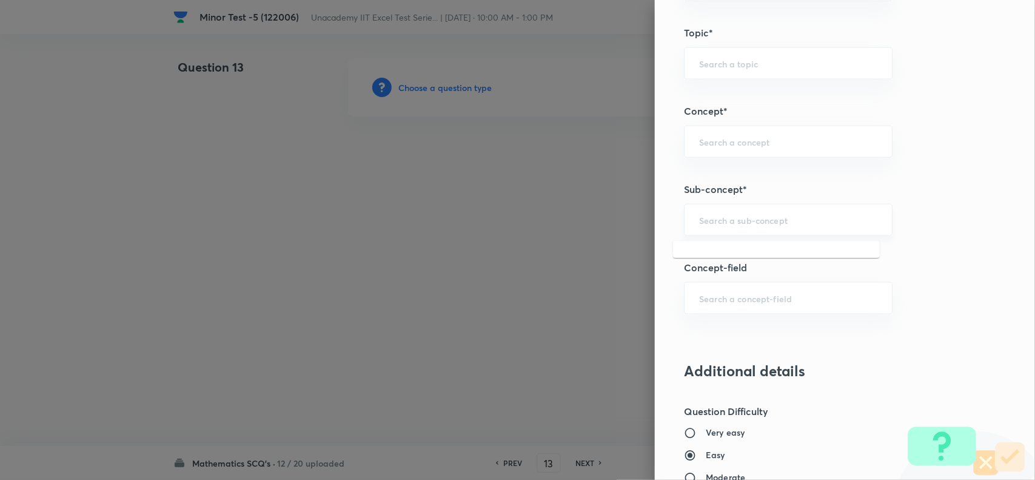
click at [726, 222] on input "text" at bounding box center [788, 220] width 178 height 12
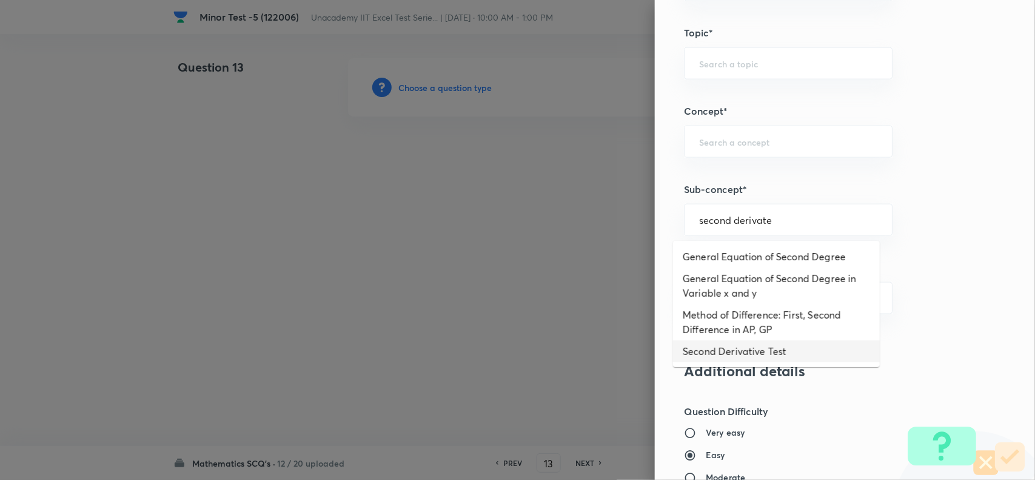
click at [741, 351] on li "Second Derivative Test" at bounding box center [776, 351] width 207 height 22
type input "Second Derivative Test"
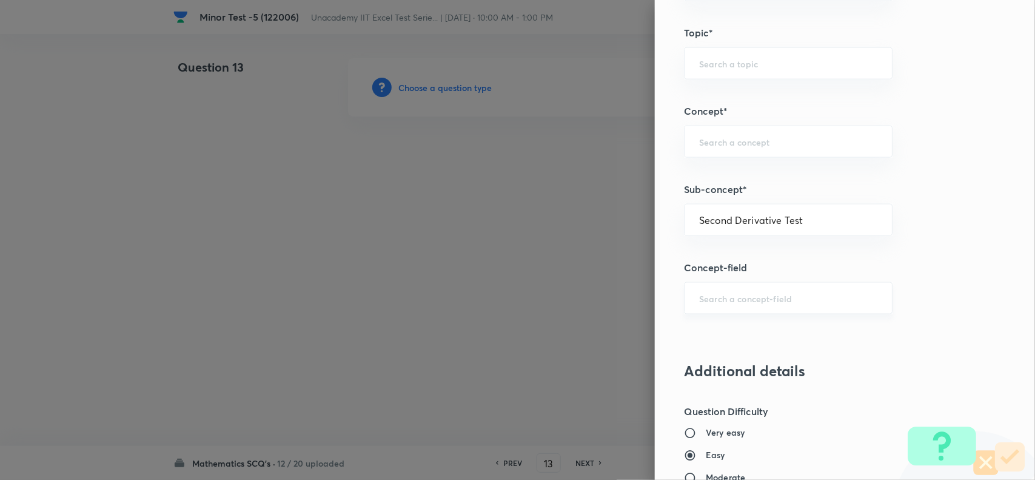
type input "Mathematics"
type input "Calculus"
type input "Maxima - Minima"
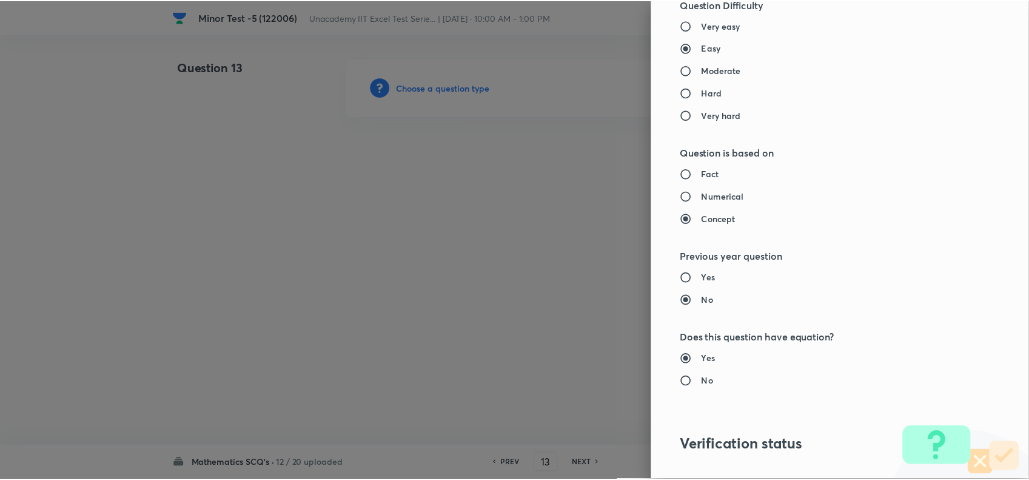
scroll to position [1257, 0]
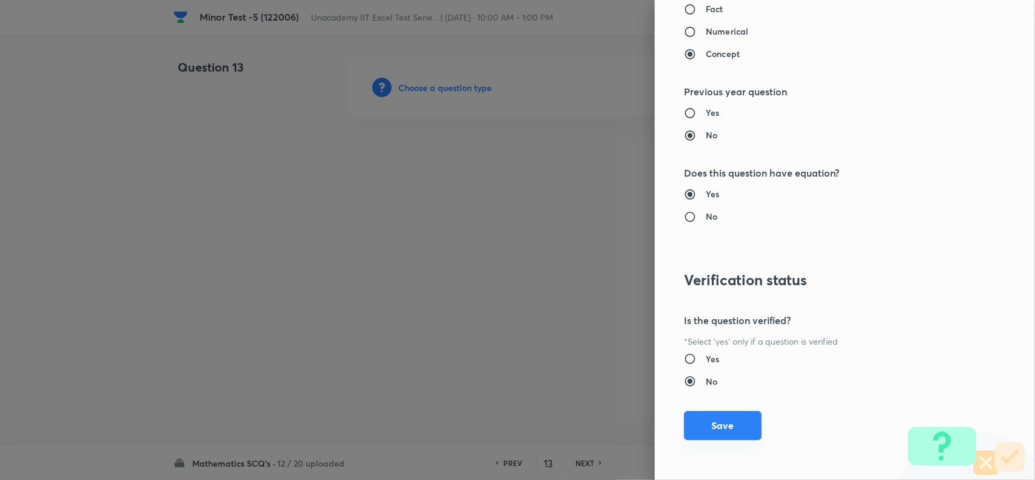
click at [708, 422] on button "Save" at bounding box center [723, 425] width 78 height 29
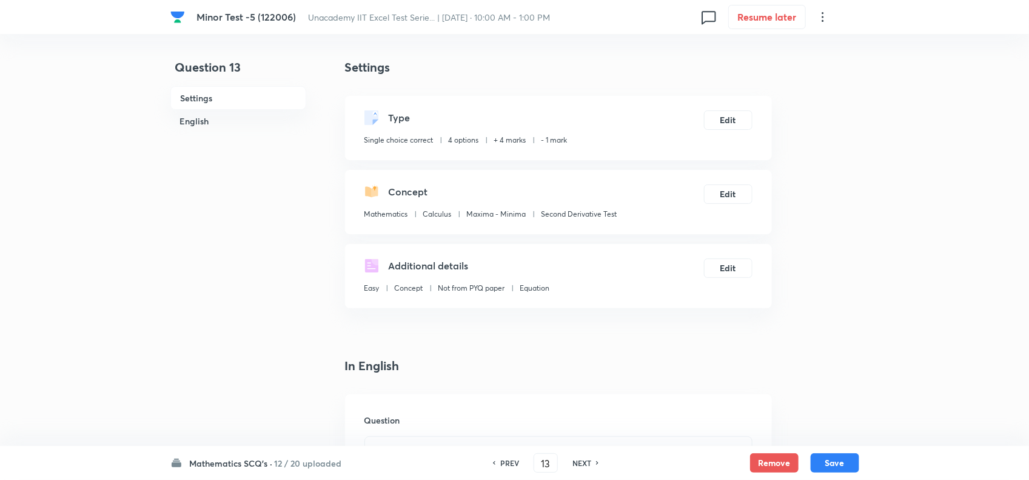
scroll to position [227, 0]
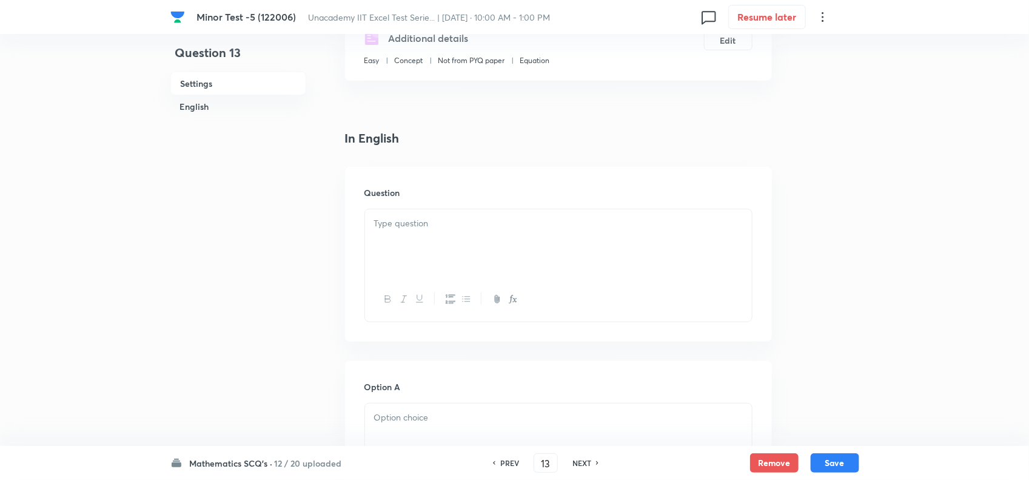
click at [445, 247] on div at bounding box center [558, 243] width 387 height 68
click at [508, 263] on div at bounding box center [558, 243] width 387 height 68
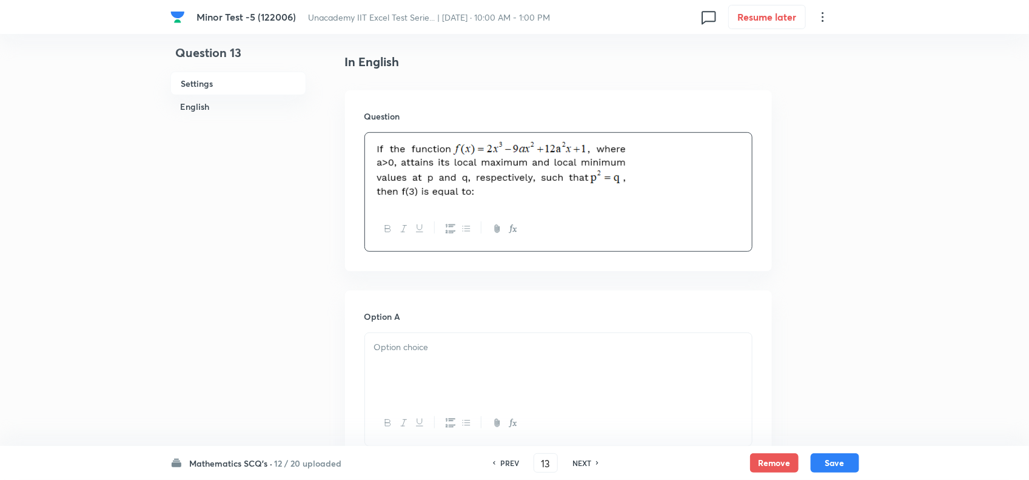
scroll to position [455, 0]
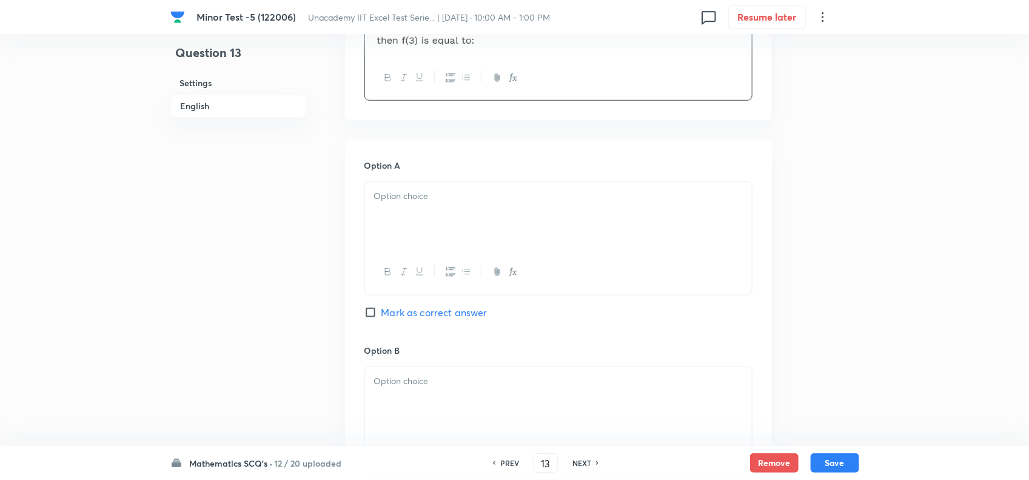
click at [445, 226] on div at bounding box center [558, 216] width 387 height 68
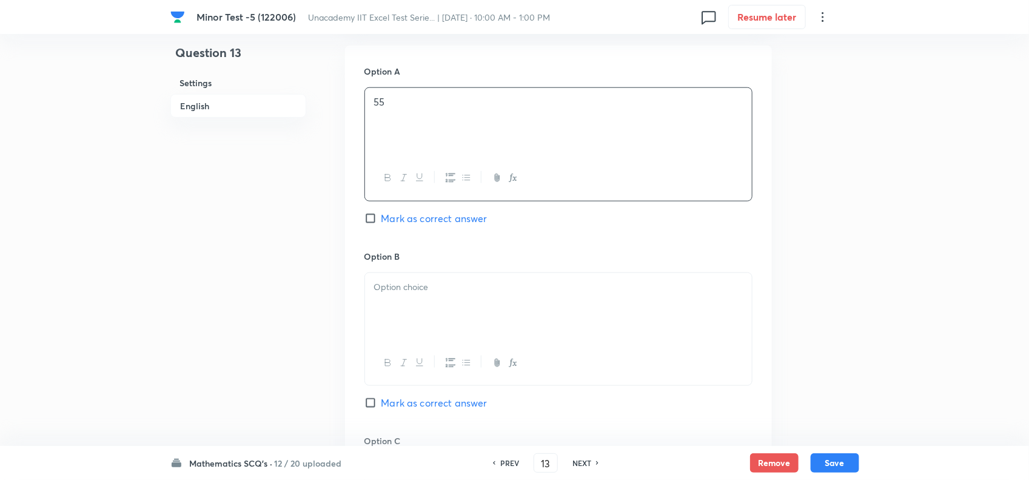
scroll to position [682, 0]
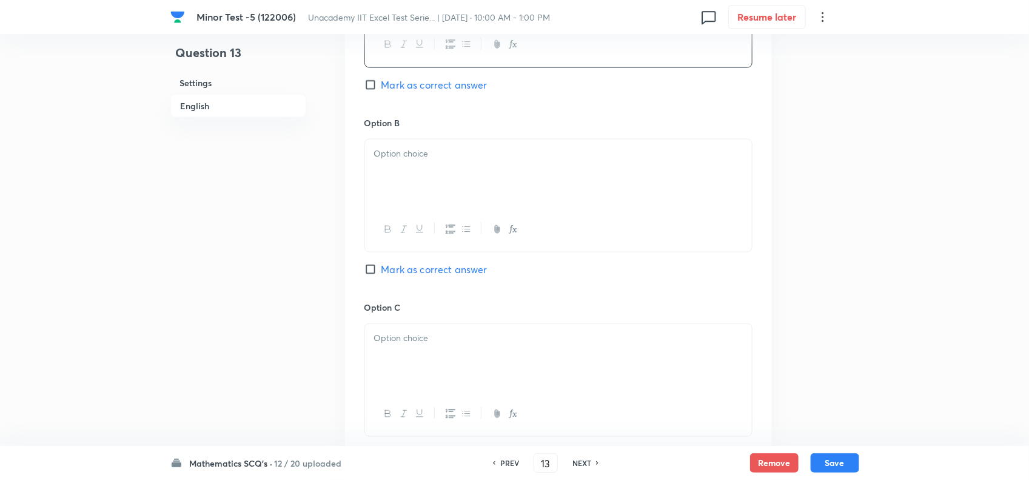
click at [425, 152] on p at bounding box center [558, 154] width 369 height 14
click at [412, 349] on div at bounding box center [558, 358] width 387 height 68
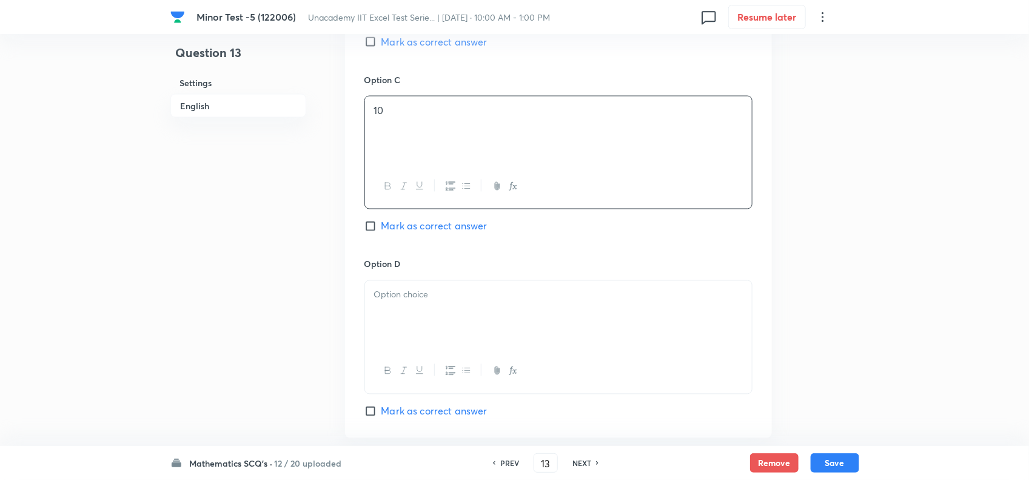
click at [414, 328] on div at bounding box center [558, 315] width 387 height 68
click at [411, 47] on span "Mark as correct answer" at bounding box center [435, 42] width 106 height 15
click at [382, 47] on input "Mark as correct answer" at bounding box center [373, 42] width 17 height 12
checkbox input "true"
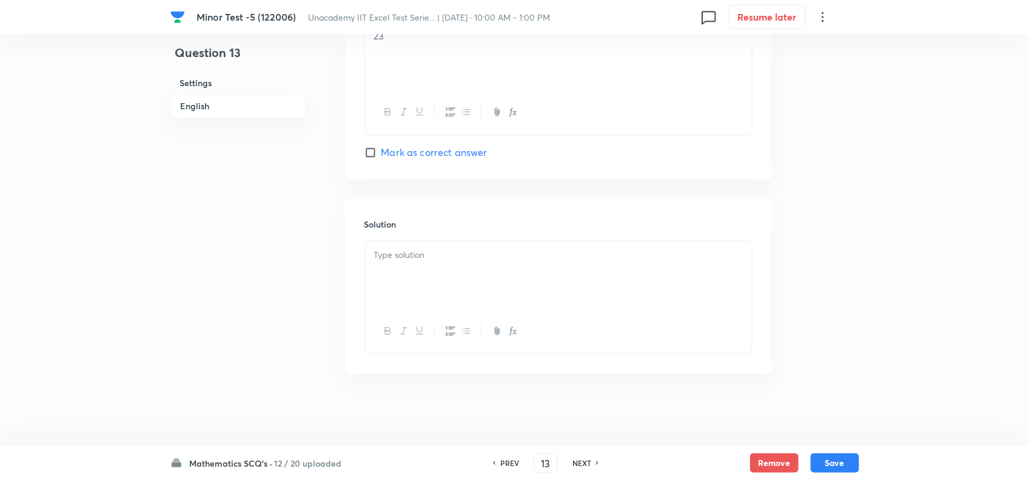
scroll to position [1175, 0]
click at [447, 257] on p at bounding box center [558, 255] width 369 height 14
click at [449, 263] on div at bounding box center [558, 275] width 387 height 68
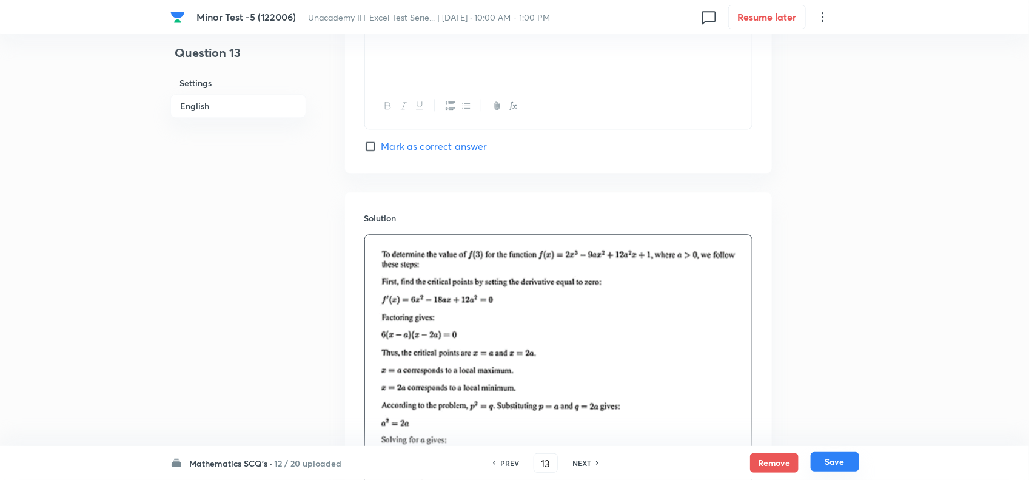
click at [821, 462] on button "Save" at bounding box center [835, 461] width 49 height 19
type input "14"
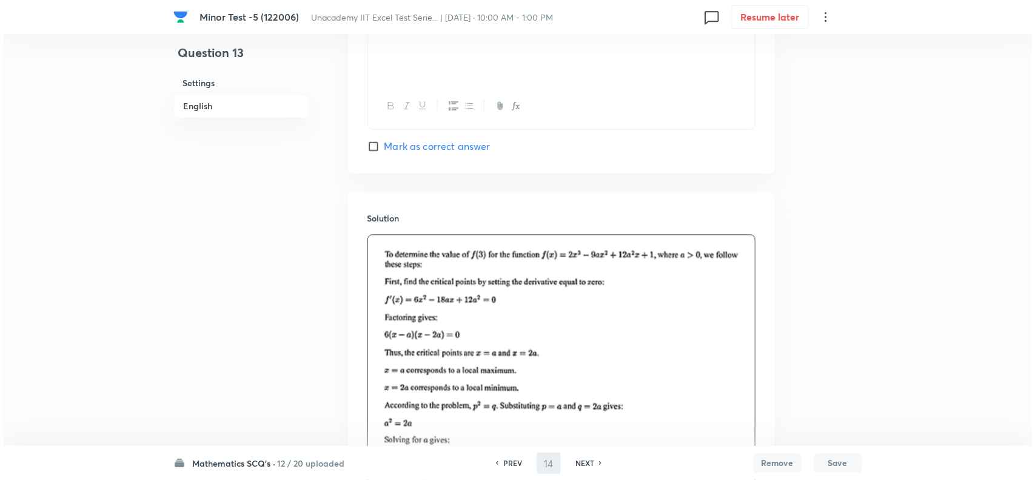
scroll to position [0, 0]
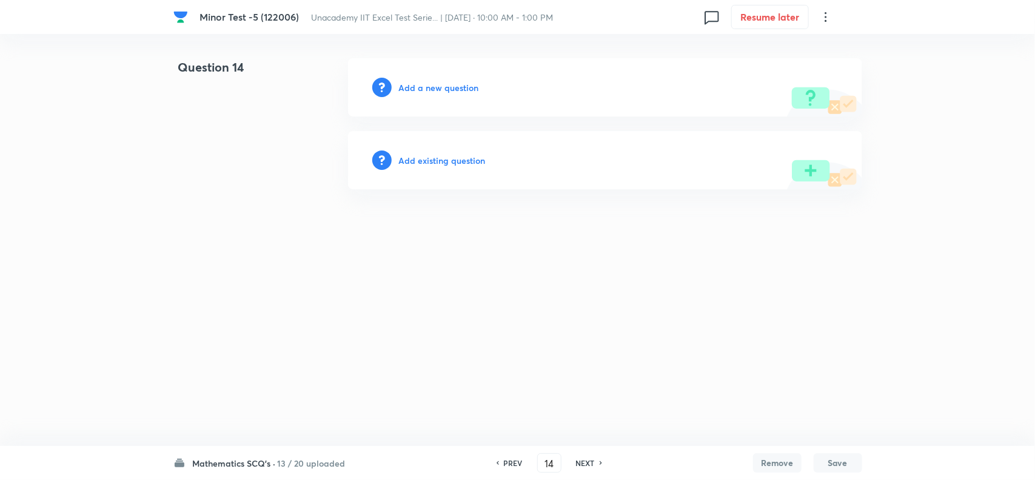
click at [428, 93] on h6 "Add a new question" at bounding box center [439, 87] width 80 height 13
click at [475, 86] on h6 "Choose a question type" at bounding box center [445, 87] width 93 height 13
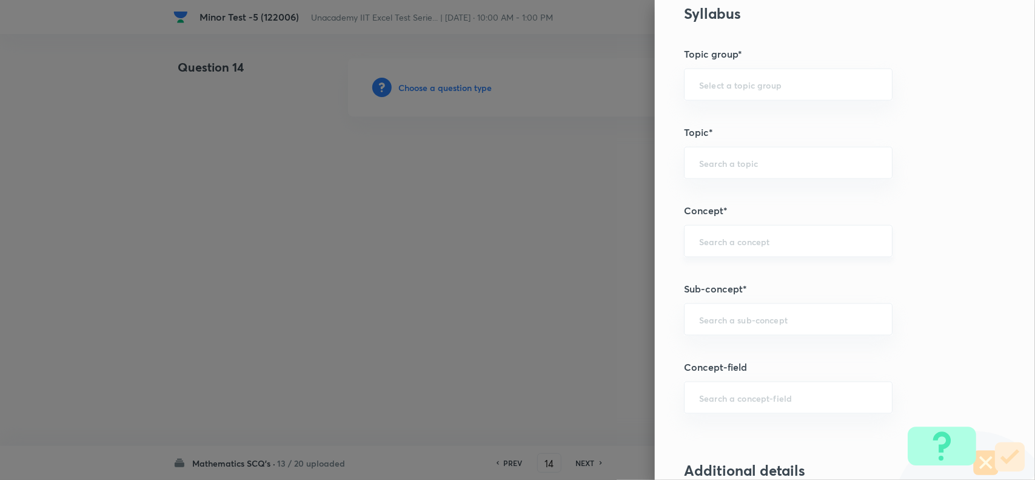
scroll to position [607, 0]
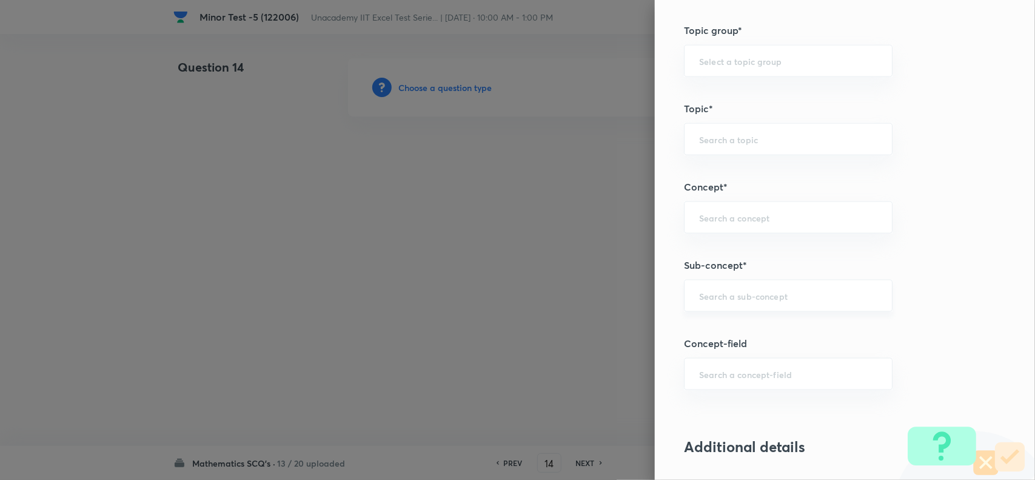
click at [733, 292] on input "text" at bounding box center [788, 296] width 178 height 12
click at [750, 332] on li "Higher Order Derivative Test: n th Order Derivative" at bounding box center [776, 339] width 207 height 36
type input "Higher Order Derivative Test: n th Order Derivative"
type input "Mathematics"
type input "Calculus"
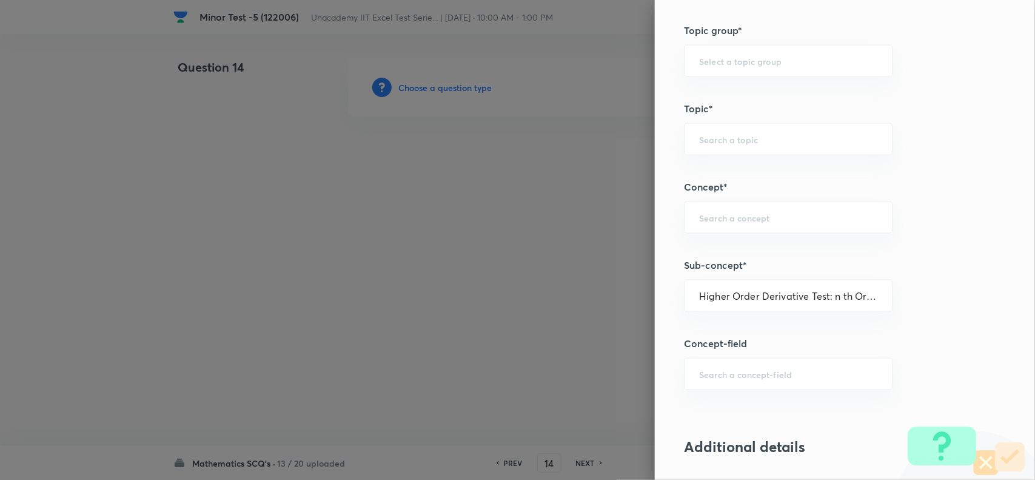
type input "Maxima - Minima"
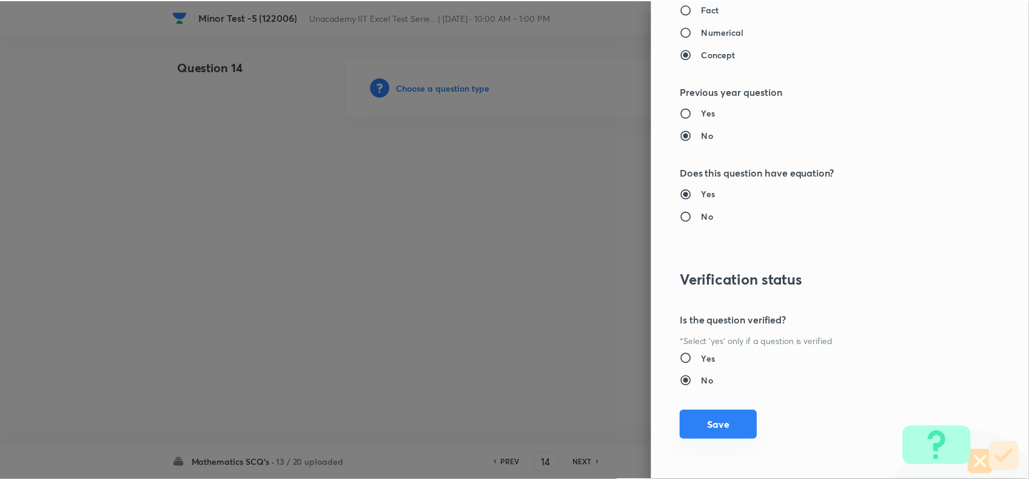
scroll to position [1257, 0]
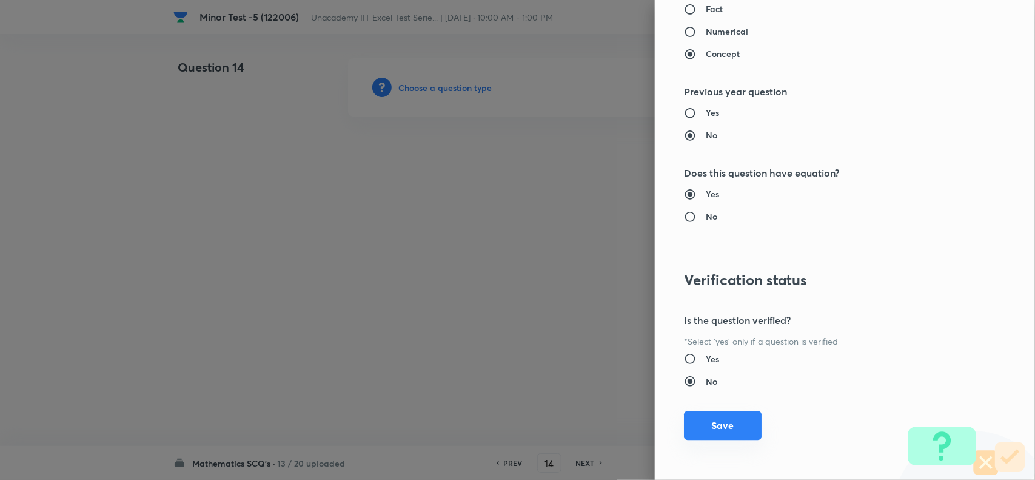
click at [713, 422] on button "Save" at bounding box center [723, 425] width 78 height 29
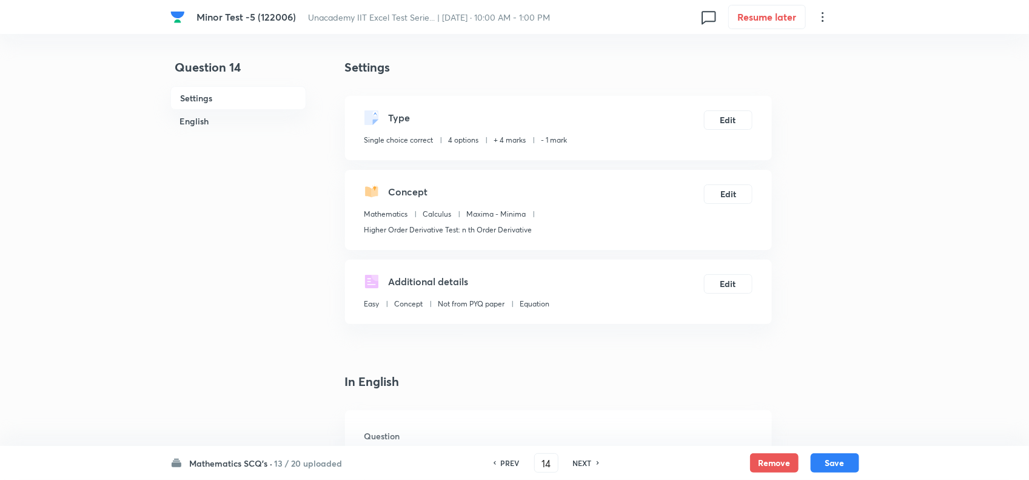
scroll to position [152, 0]
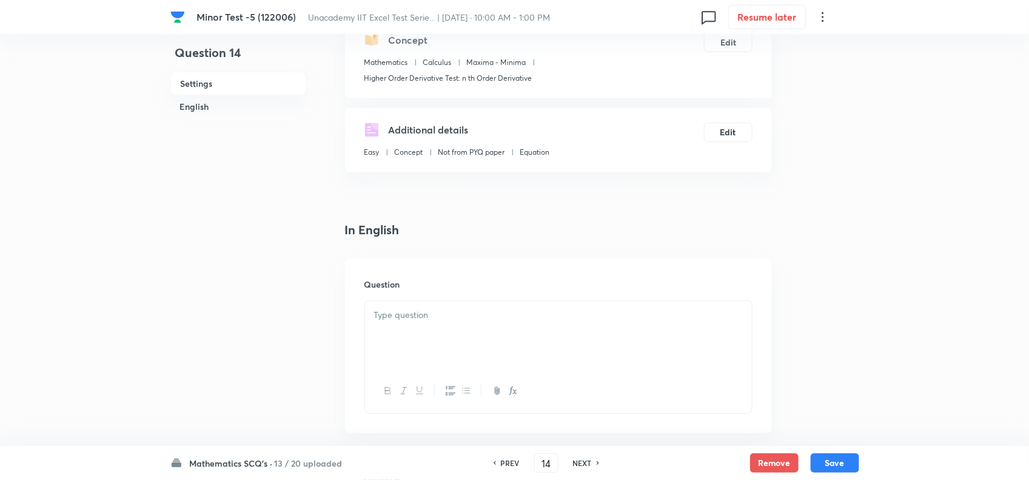
click at [434, 321] on p at bounding box center [558, 315] width 369 height 14
click at [514, 392] on icon "button" at bounding box center [515, 391] width 4 height 4
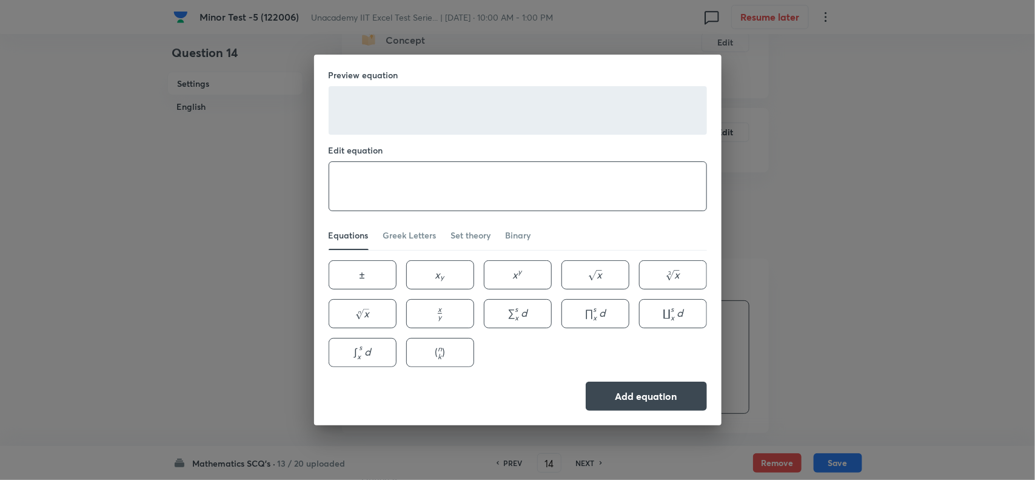
click at [464, 202] on textarea at bounding box center [517, 186] width 377 height 49
paste textarea "y=x^{\frac{5}{3}}"
type textarea "y=x^{\frac{5}{3}}"
click at [644, 386] on button "Add equation" at bounding box center [646, 394] width 121 height 29
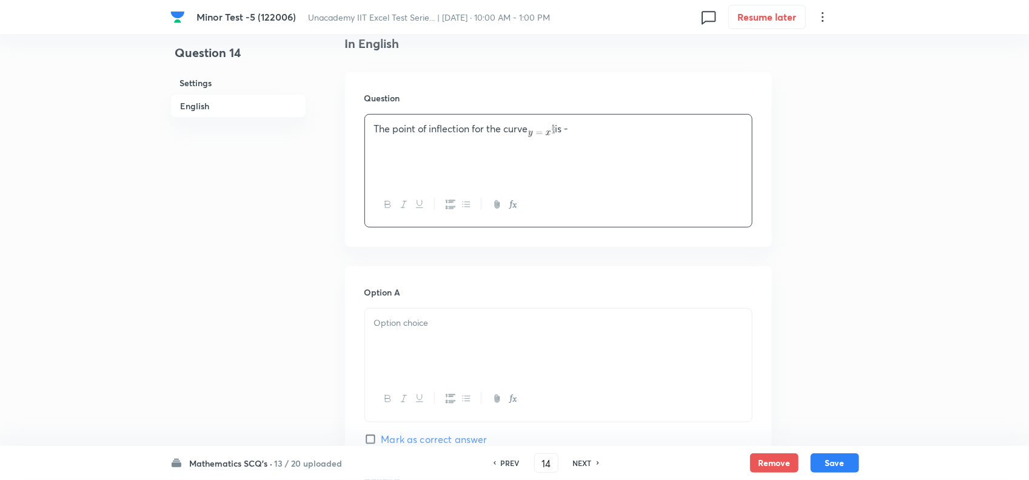
scroll to position [379, 0]
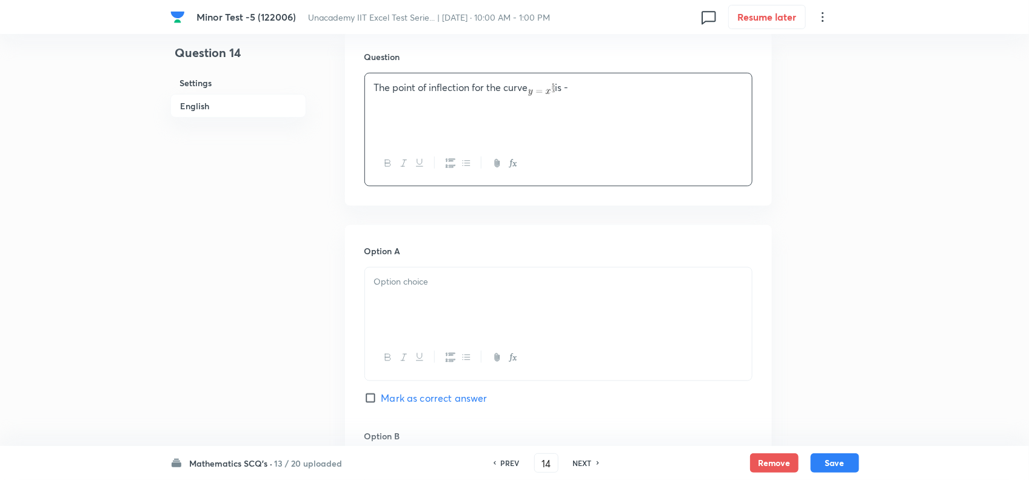
click at [429, 288] on p at bounding box center [558, 282] width 369 height 14
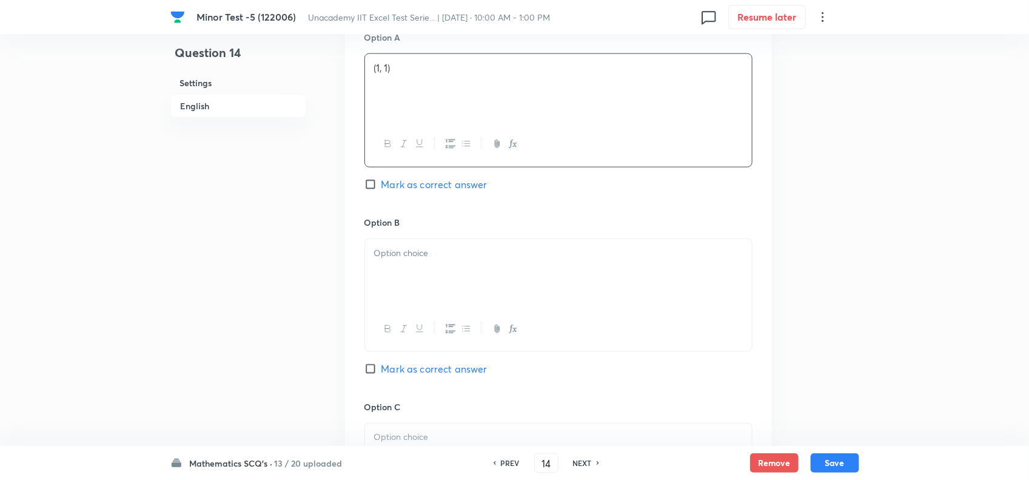
scroll to position [682, 0]
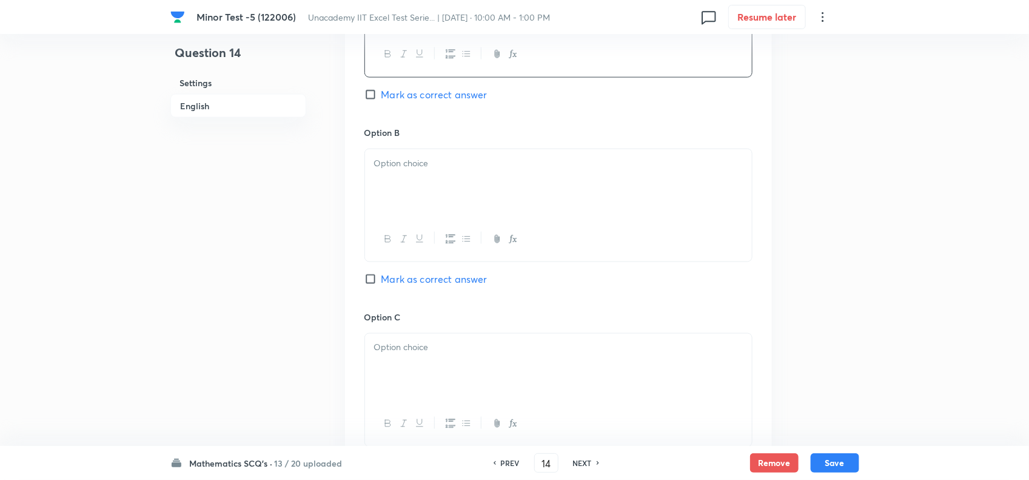
click at [417, 168] on p at bounding box center [558, 163] width 369 height 14
click at [420, 273] on div "Option B (0, 0) [PERSON_NAME] as correct answer" at bounding box center [559, 218] width 388 height 184
click at [420, 277] on span "Mark as correct answer" at bounding box center [435, 279] width 106 height 15
click at [382, 277] on input "Mark as correct answer" at bounding box center [373, 279] width 17 height 12
checkbox input "true"
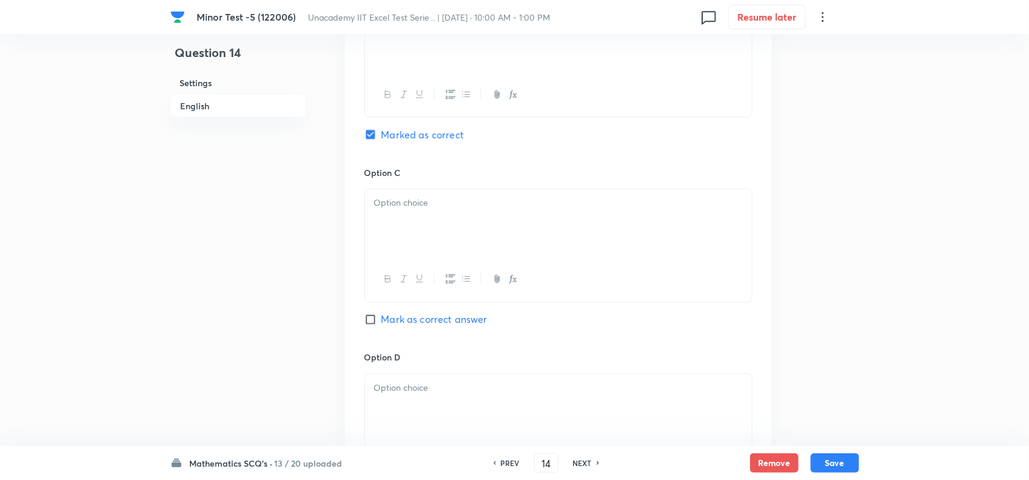
scroll to position [834, 0]
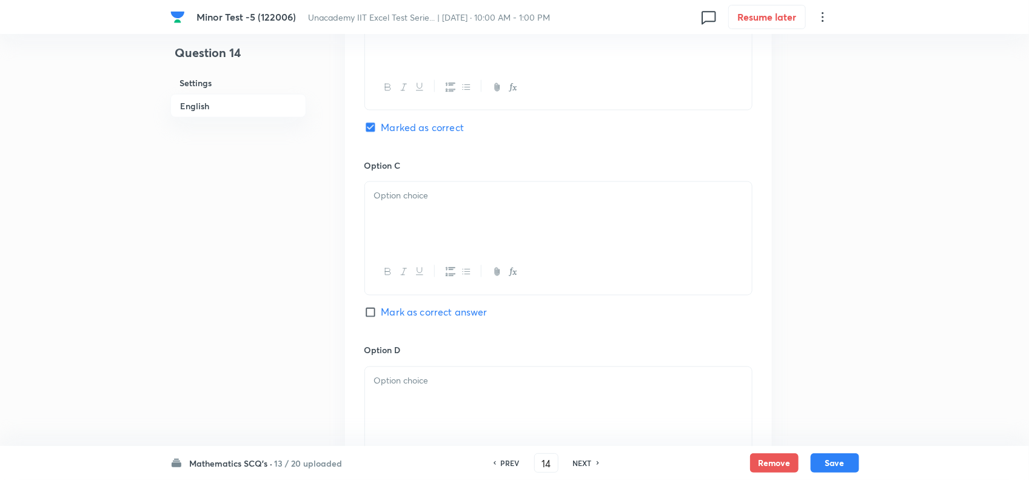
click at [423, 217] on div at bounding box center [558, 216] width 387 height 68
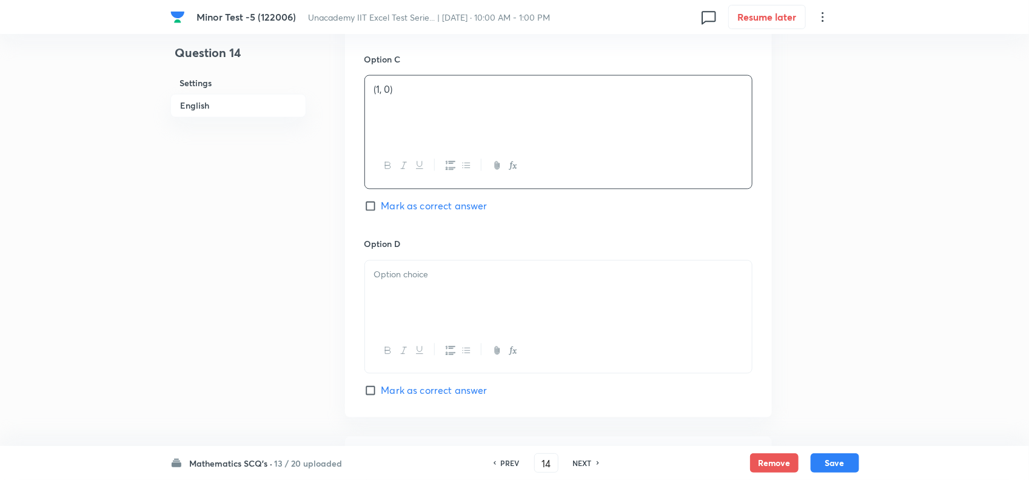
scroll to position [986, 0]
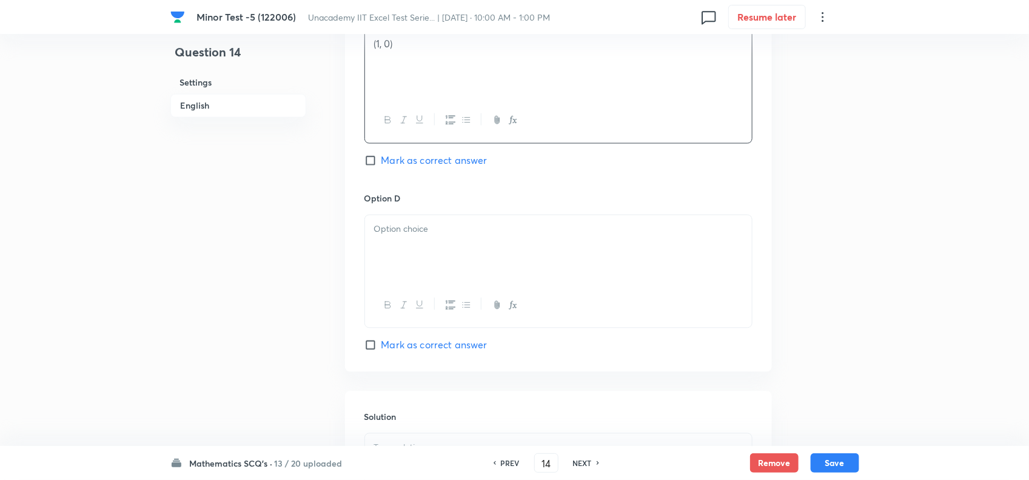
click at [419, 249] on div at bounding box center [558, 249] width 387 height 68
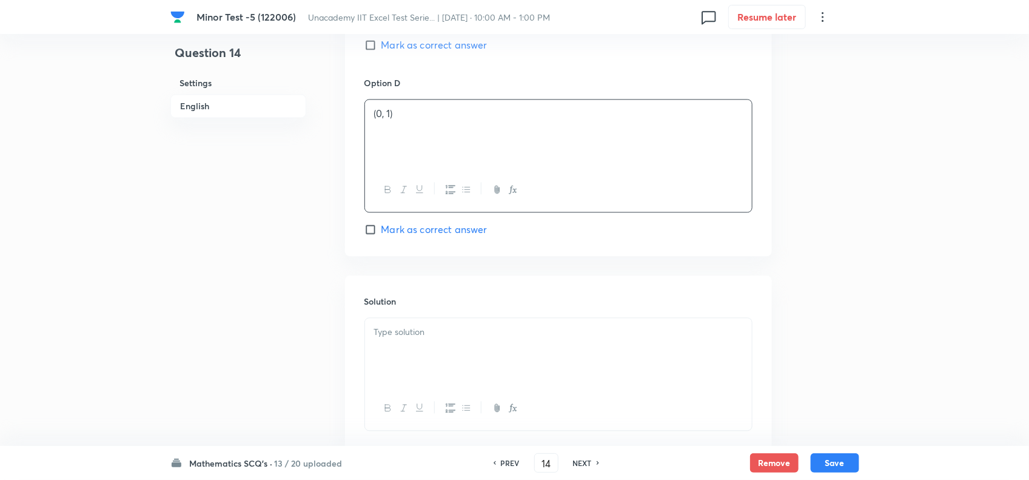
scroll to position [1137, 0]
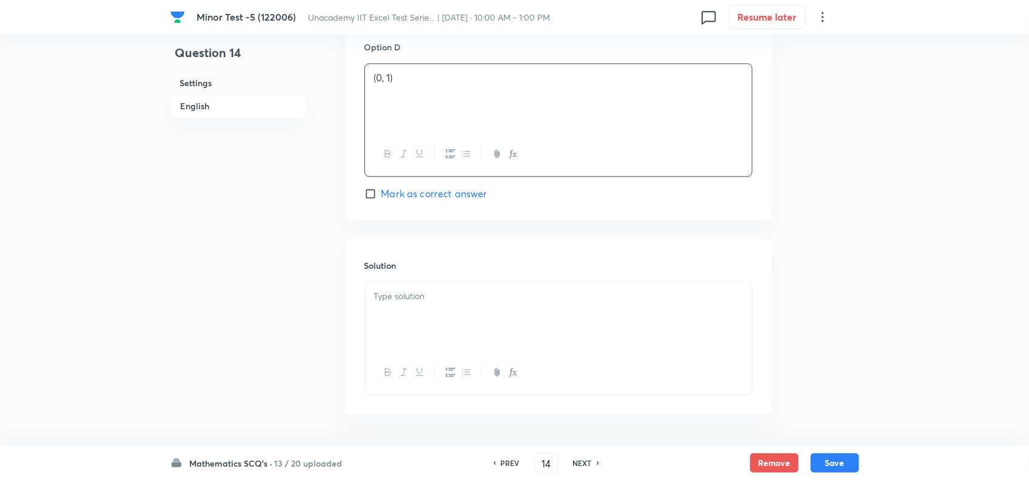
click at [406, 318] on div at bounding box center [558, 316] width 387 height 68
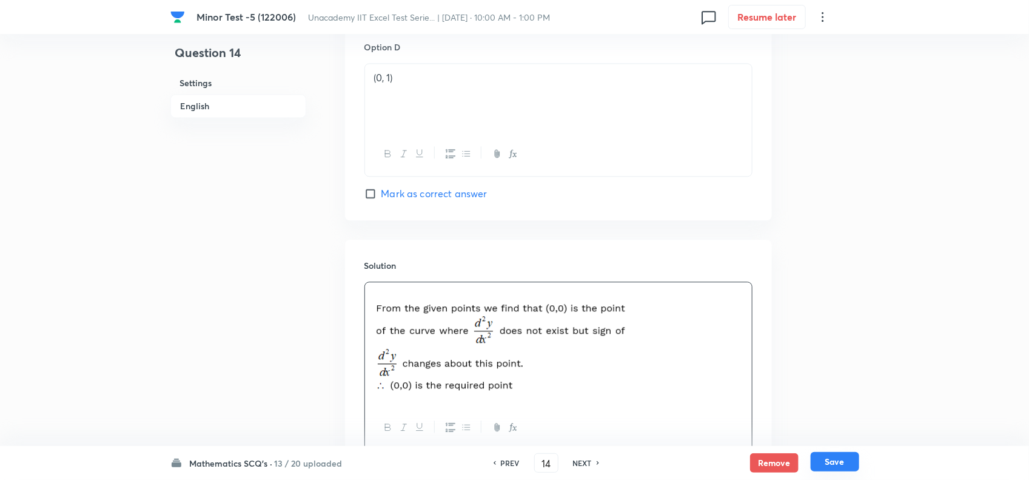
click at [839, 465] on button "Save" at bounding box center [835, 461] width 49 height 19
type input "15"
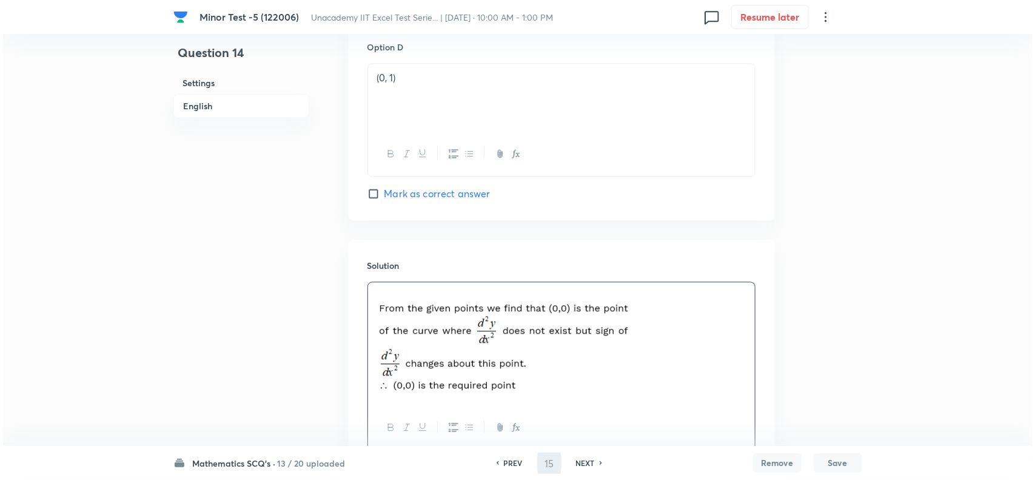
scroll to position [0, 0]
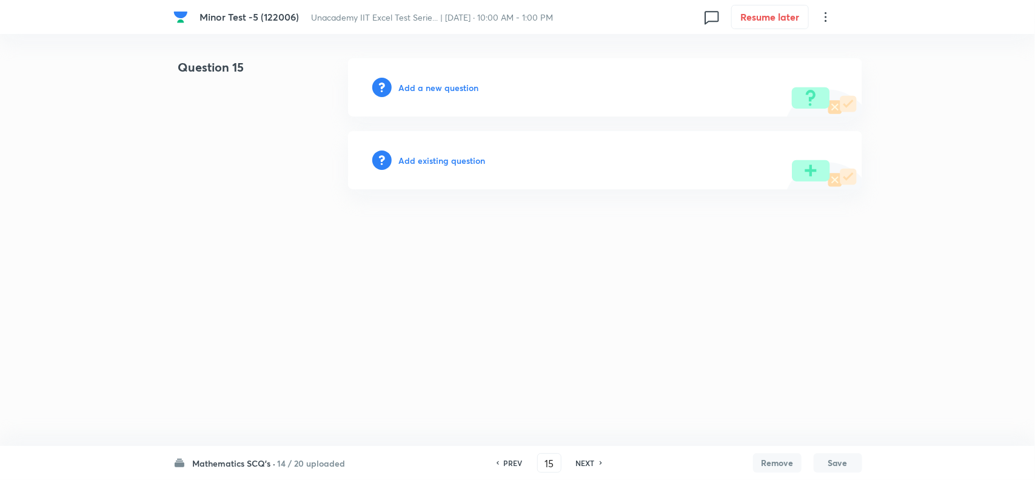
click at [434, 83] on h6 "Add a new question" at bounding box center [439, 87] width 80 height 13
click at [447, 83] on h6 "Choose a question type" at bounding box center [445, 87] width 93 height 13
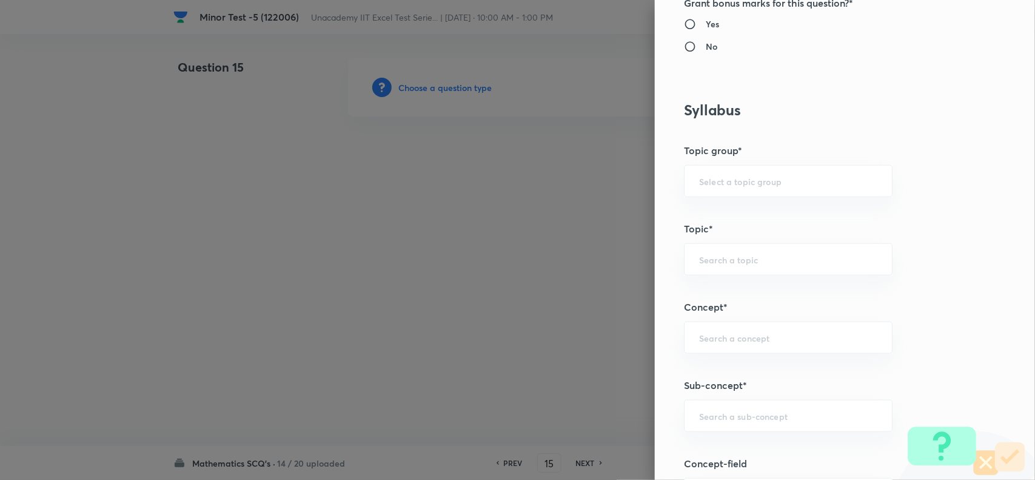
scroll to position [682, 0]
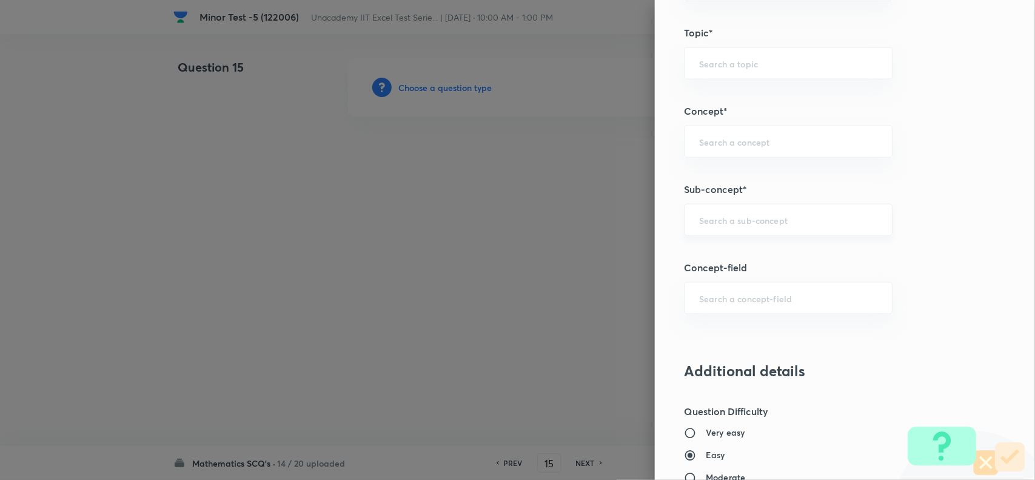
click at [738, 220] on input "text" at bounding box center [788, 220] width 178 height 12
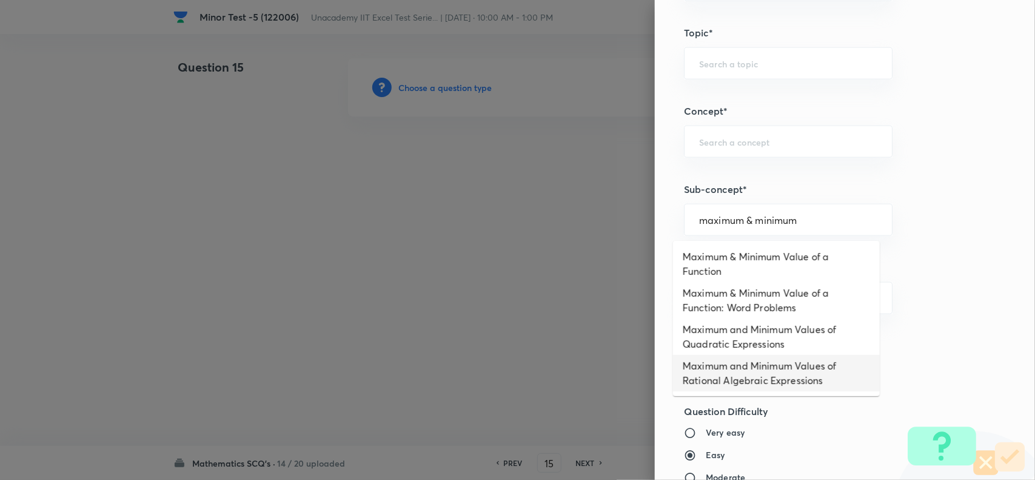
type input "maximum & minimum"
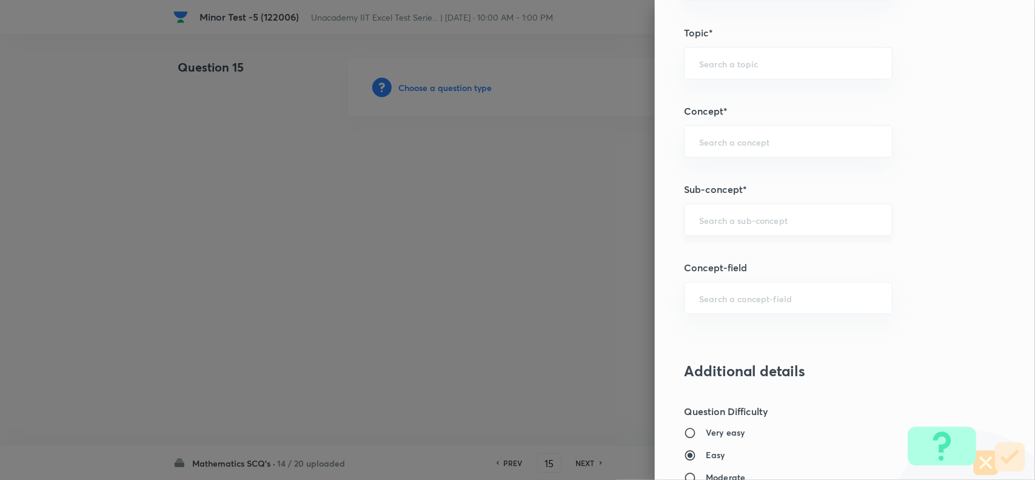
click at [746, 229] on div "​" at bounding box center [788, 220] width 209 height 32
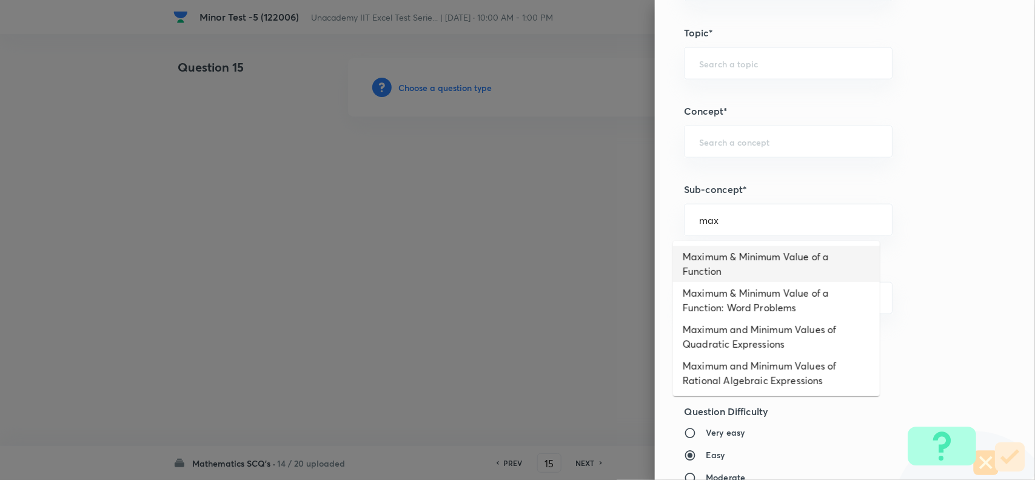
click at [736, 271] on li "Maximum & Minimum Value of a Function" at bounding box center [776, 264] width 207 height 36
type input "Maximum & Minimum Value of a Function"
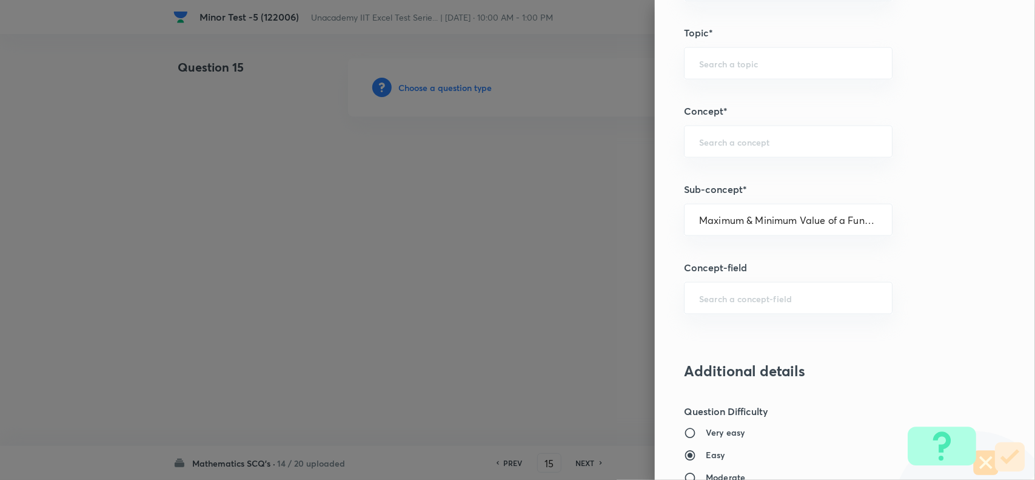
type input "Mathematics"
type input "Calculus"
type input "Maxima - Minima"
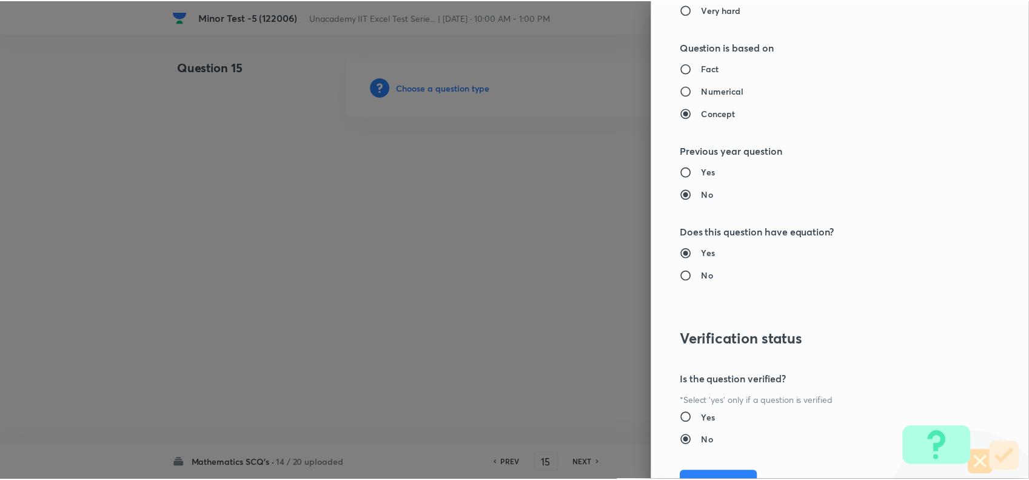
scroll to position [1257, 0]
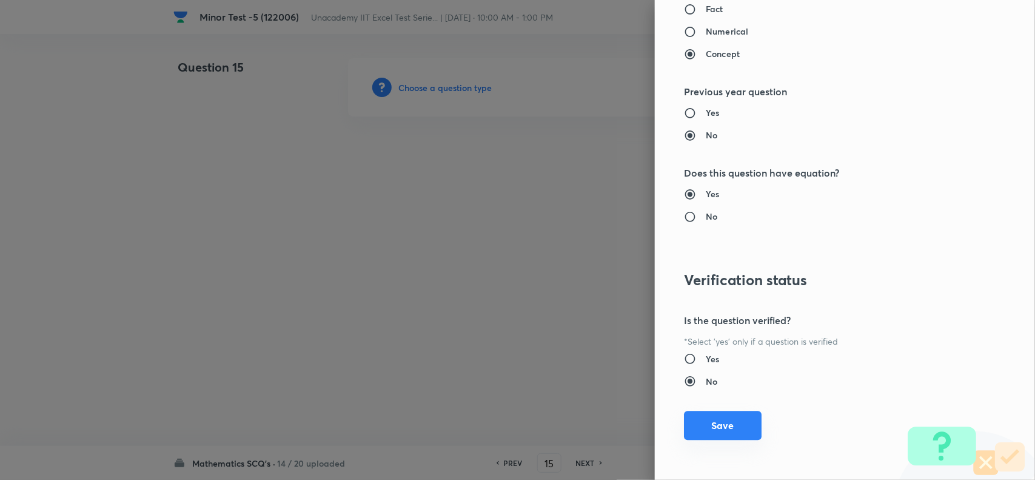
click at [713, 435] on button "Save" at bounding box center [723, 425] width 78 height 29
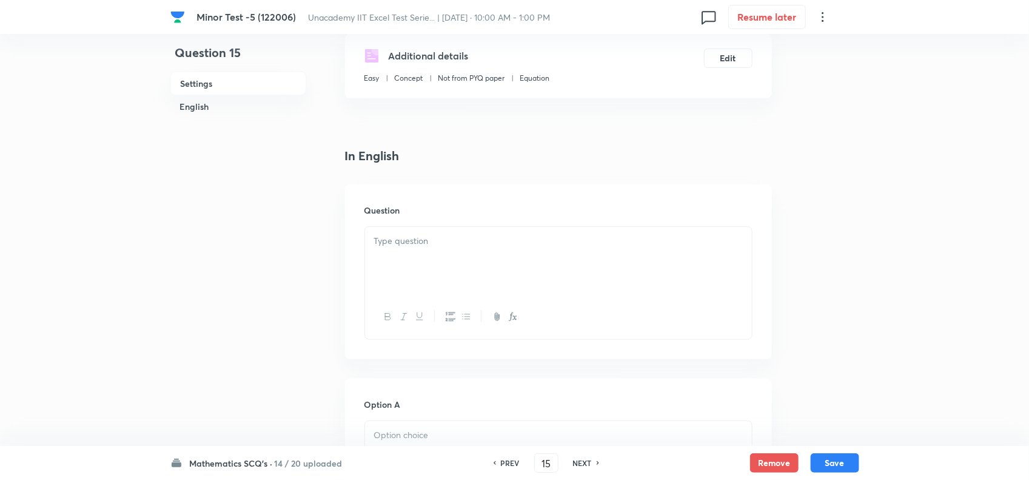
scroll to position [227, 0]
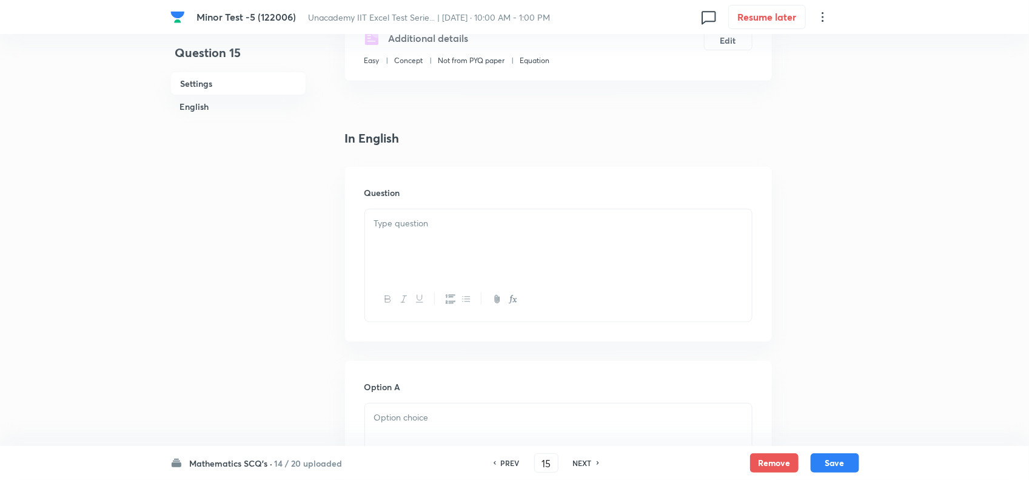
click at [414, 252] on div at bounding box center [558, 243] width 387 height 68
click at [504, 247] on div at bounding box center [558, 243] width 387 height 68
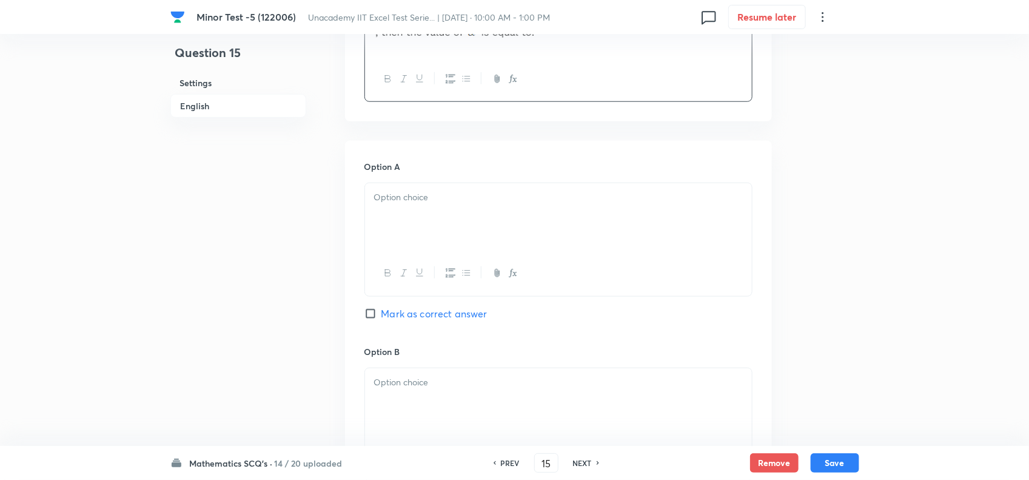
scroll to position [455, 0]
click at [503, 221] on div at bounding box center [558, 210] width 387 height 68
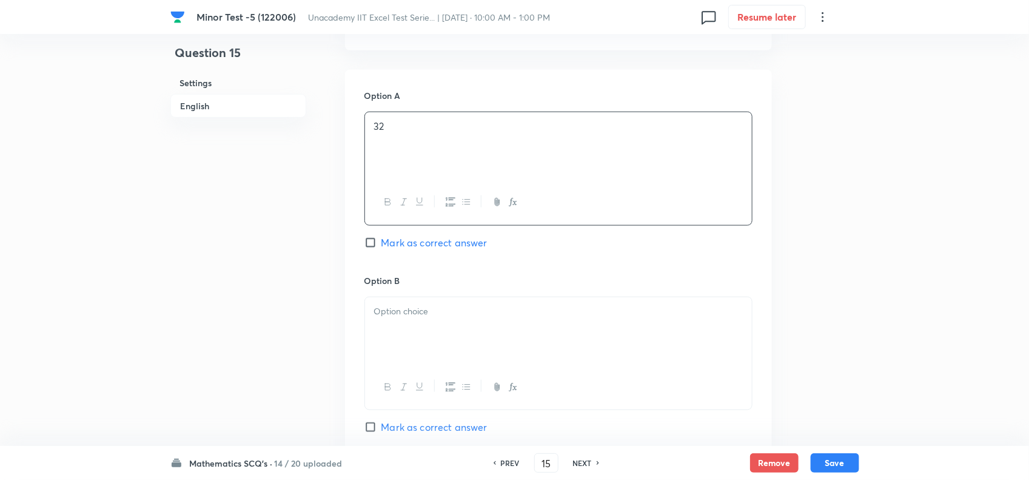
scroll to position [607, 0]
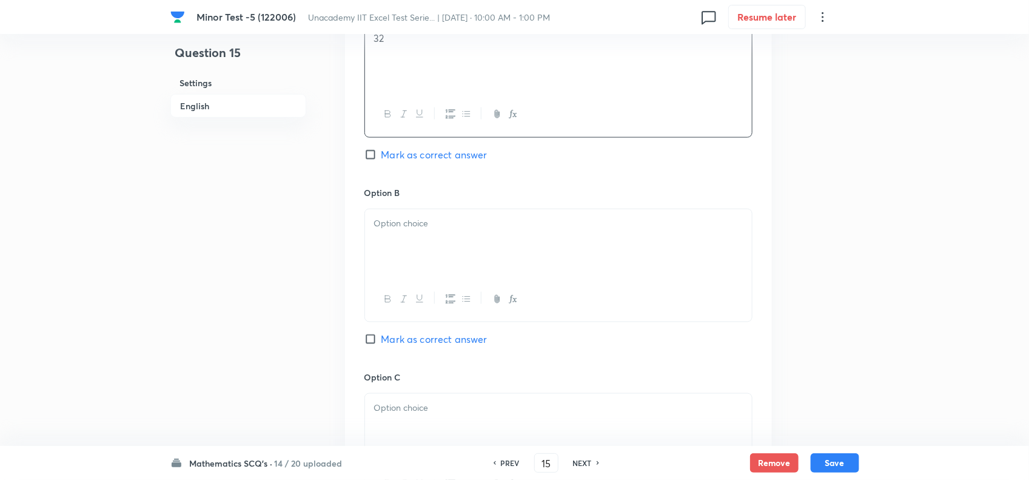
click at [494, 253] on div at bounding box center [558, 243] width 387 height 68
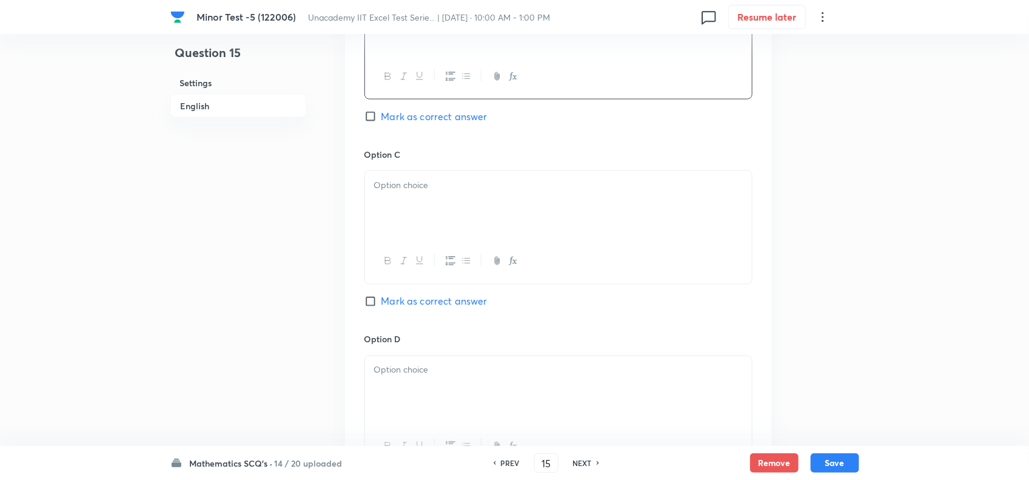
scroll to position [834, 0]
click at [468, 197] on div at bounding box center [558, 200] width 387 height 68
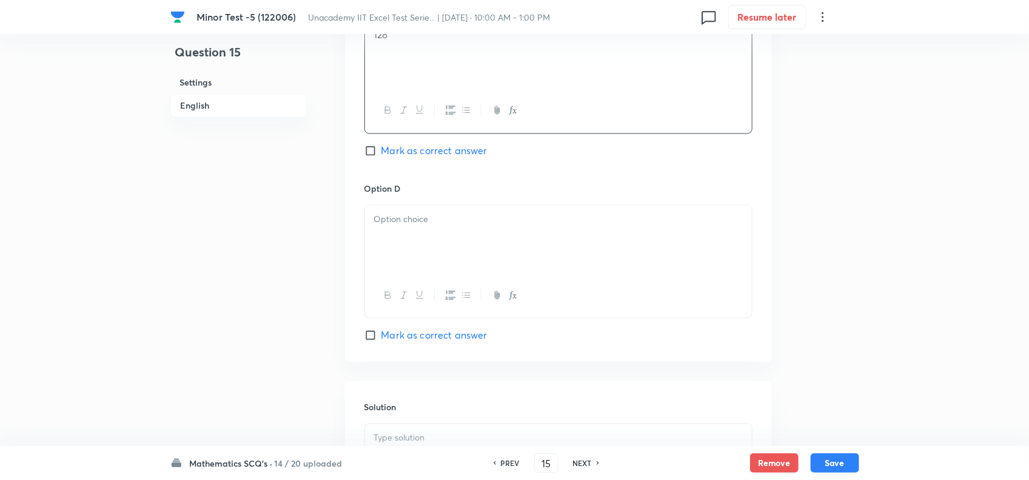
scroll to position [986, 0]
click at [464, 247] on div at bounding box center [558, 234] width 387 height 68
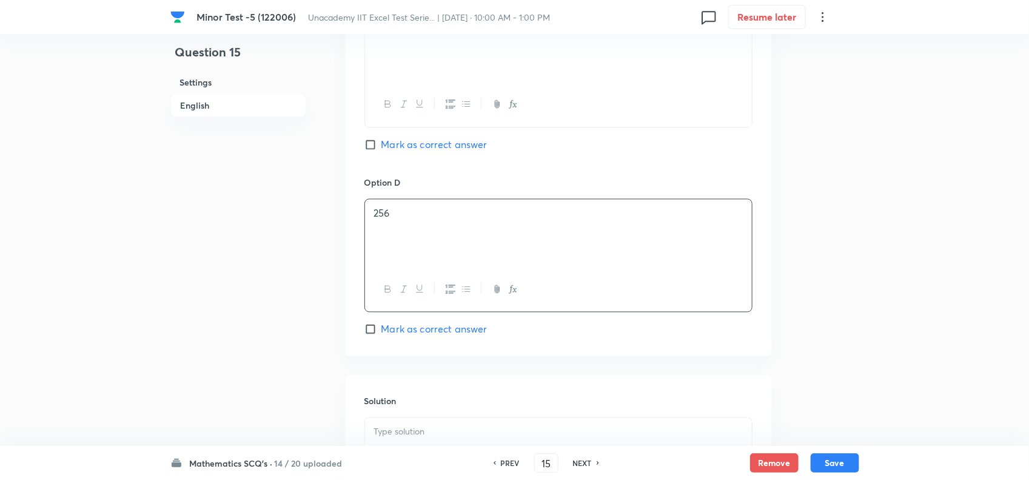
click at [393, 149] on span "Mark as correct answer" at bounding box center [435, 145] width 106 height 15
click at [382, 149] on input "Mark as correct answer" at bounding box center [373, 145] width 17 height 12
checkbox input "true"
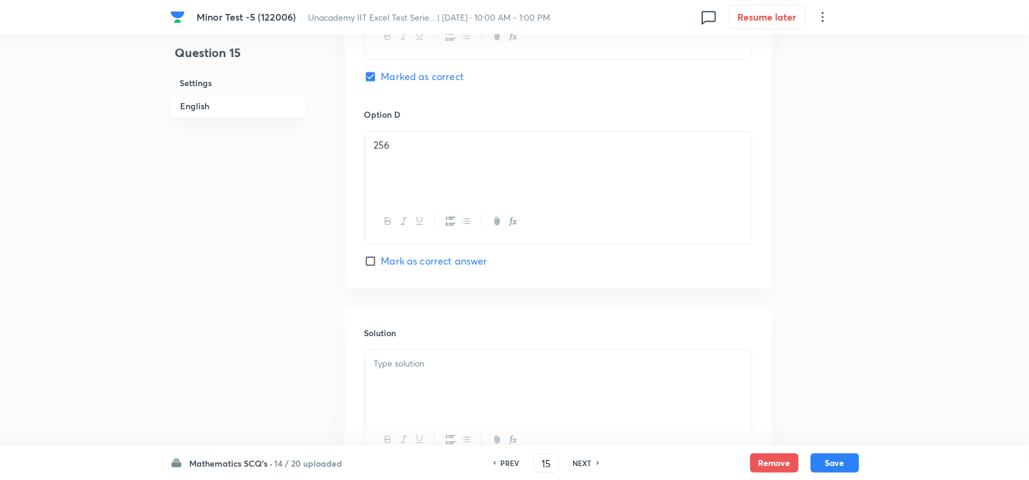
scroll to position [1168, 0]
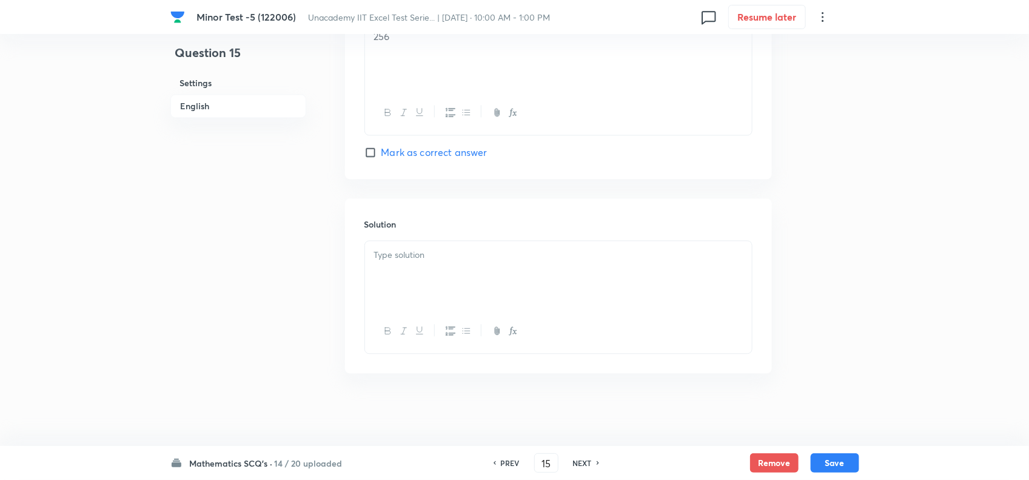
click at [425, 286] on div at bounding box center [558, 275] width 387 height 68
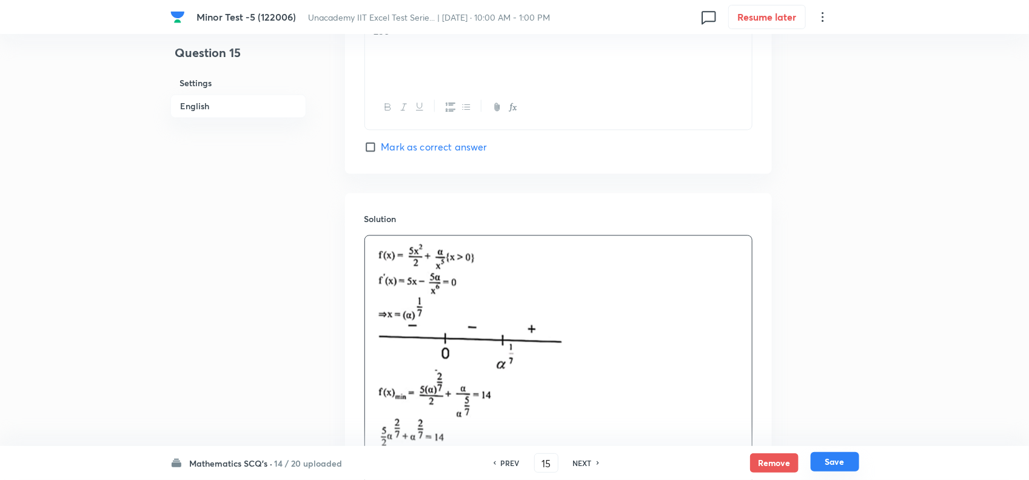
click at [834, 457] on button "Save" at bounding box center [835, 461] width 49 height 19
type input "16"
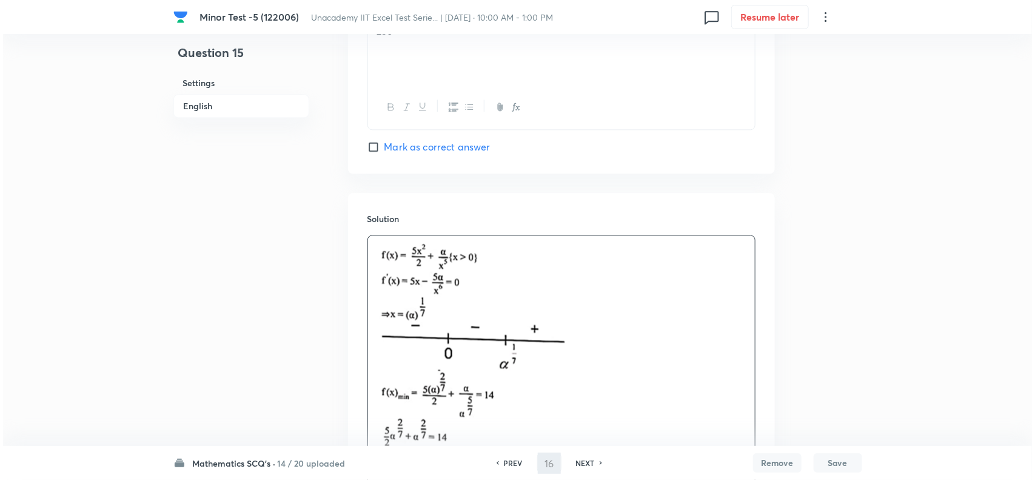
scroll to position [0, 0]
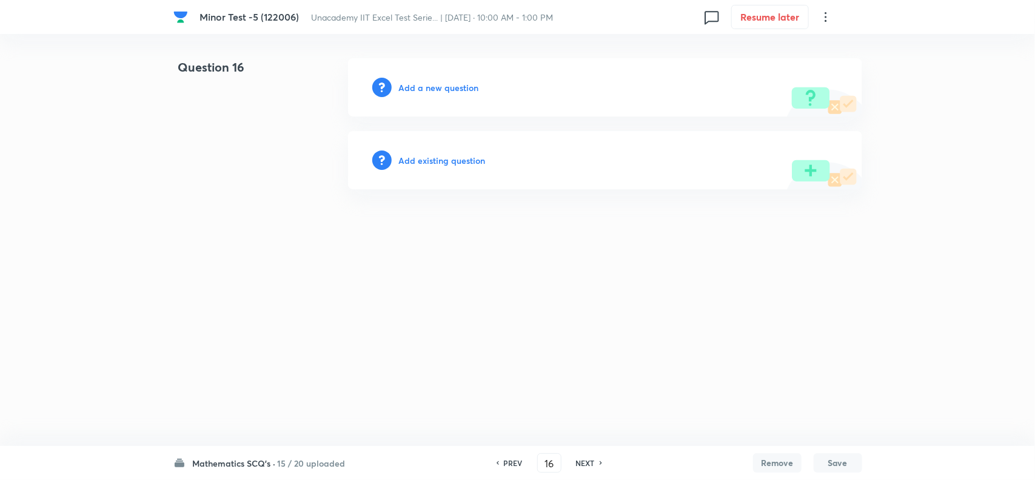
click at [438, 89] on h6 "Add a new question" at bounding box center [439, 87] width 80 height 13
click at [447, 89] on h6 "Choose a question type" at bounding box center [445, 87] width 93 height 13
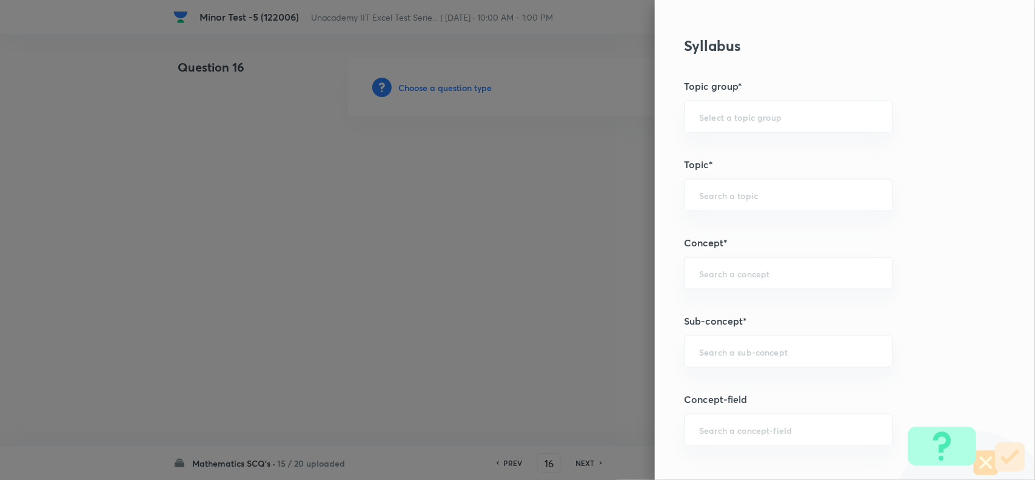
scroll to position [607, 0]
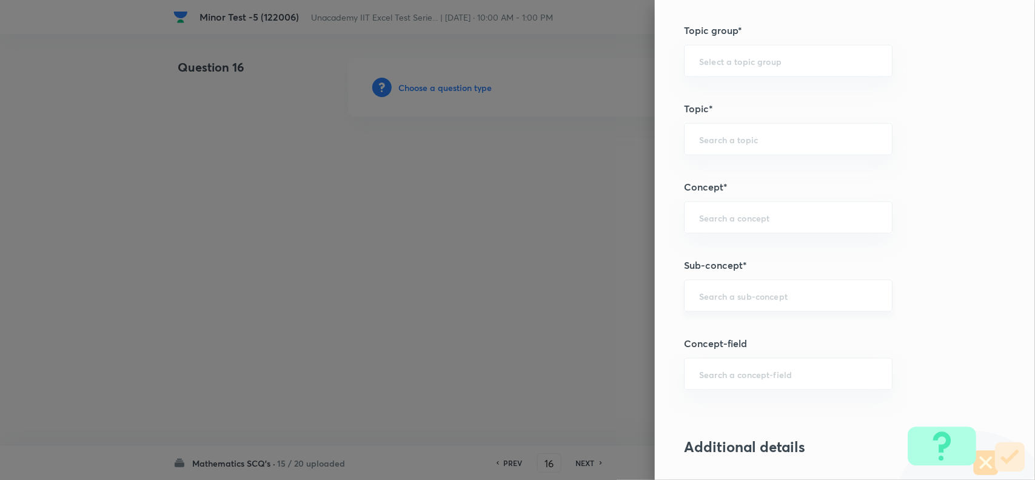
click at [708, 290] on div "​" at bounding box center [788, 296] width 209 height 32
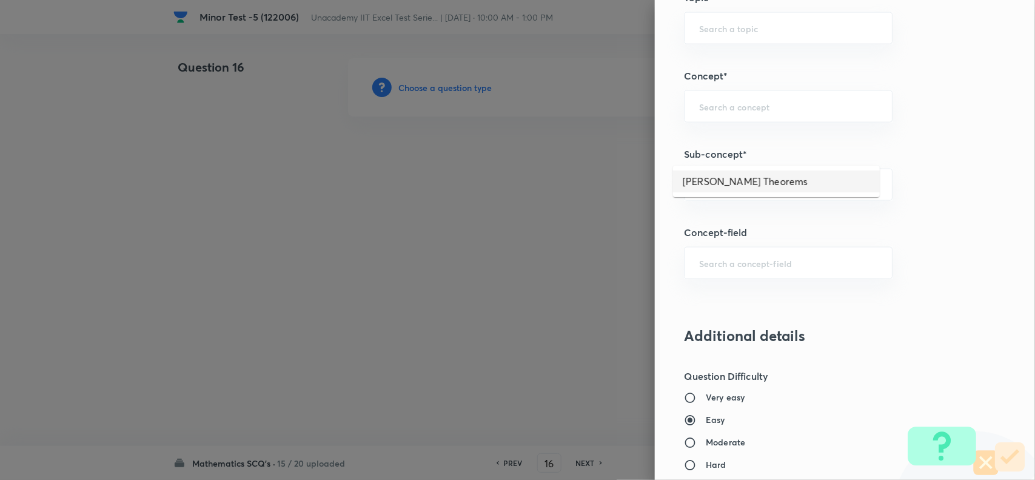
scroll to position [758, 0]
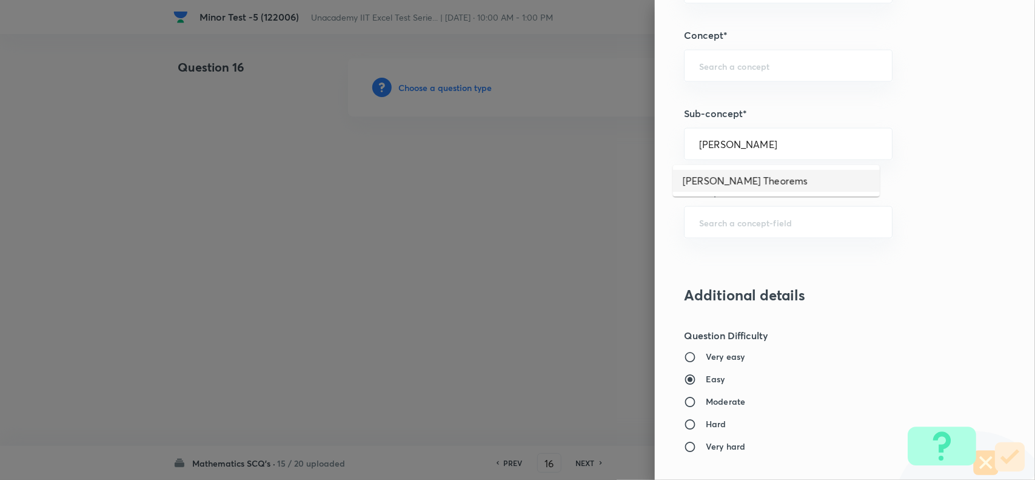
click at [741, 180] on li "[PERSON_NAME] Theorems" at bounding box center [776, 181] width 207 height 22
type input "[PERSON_NAME] Theorems"
type input "Mathematics"
type input "Calculus"
type input "Maxima - Minima"
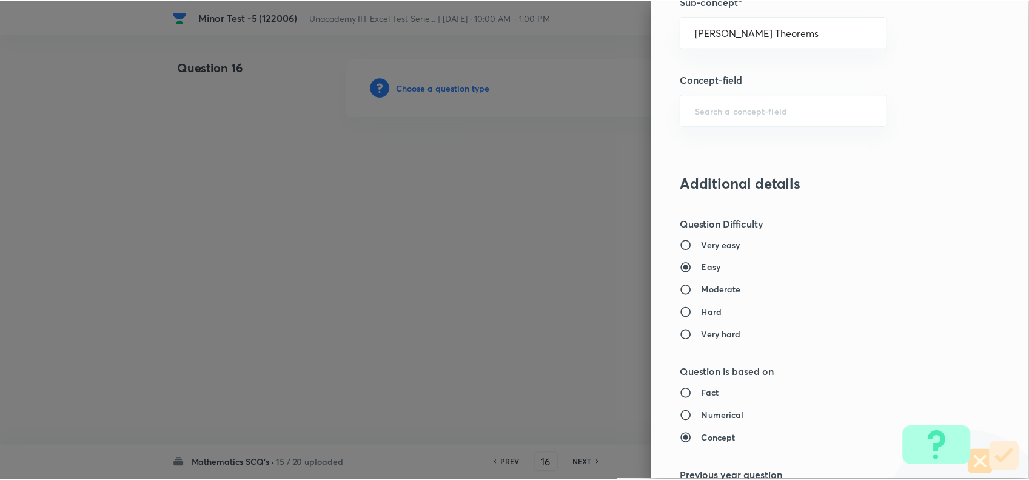
scroll to position [1257, 0]
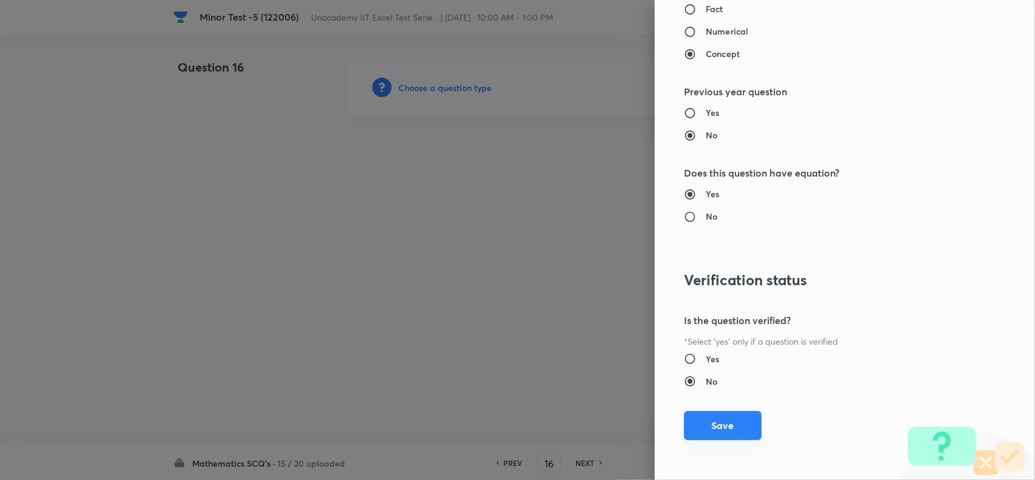
click at [724, 422] on button "Save" at bounding box center [723, 425] width 78 height 29
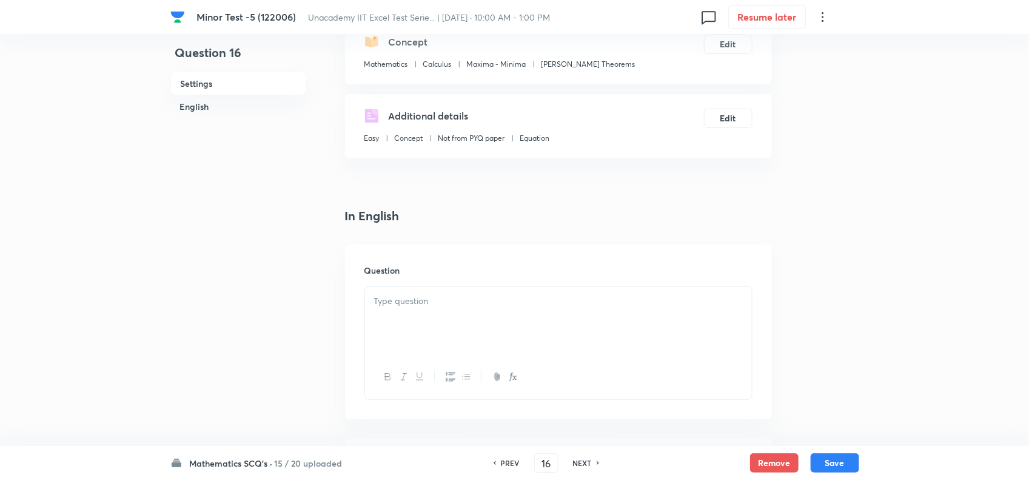
scroll to position [152, 0]
click at [416, 295] on p at bounding box center [558, 299] width 369 height 14
click at [534, 334] on div at bounding box center [558, 319] width 387 height 68
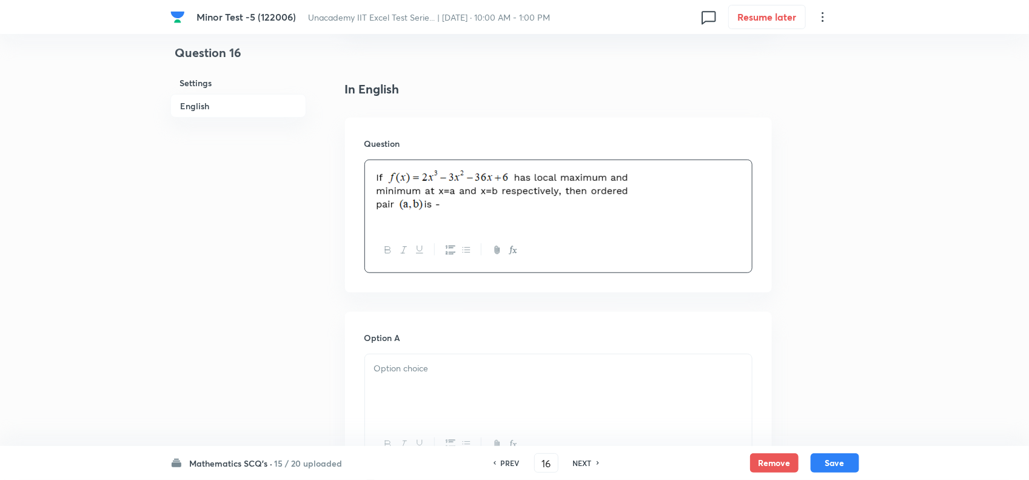
scroll to position [379, 0]
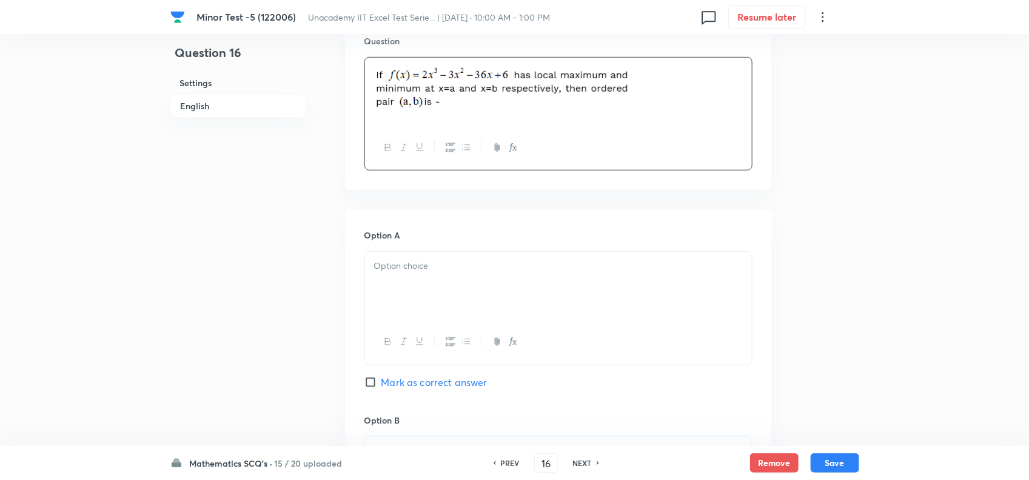
click at [462, 323] on div at bounding box center [558, 342] width 387 height 44
click at [464, 276] on div at bounding box center [558, 286] width 387 height 68
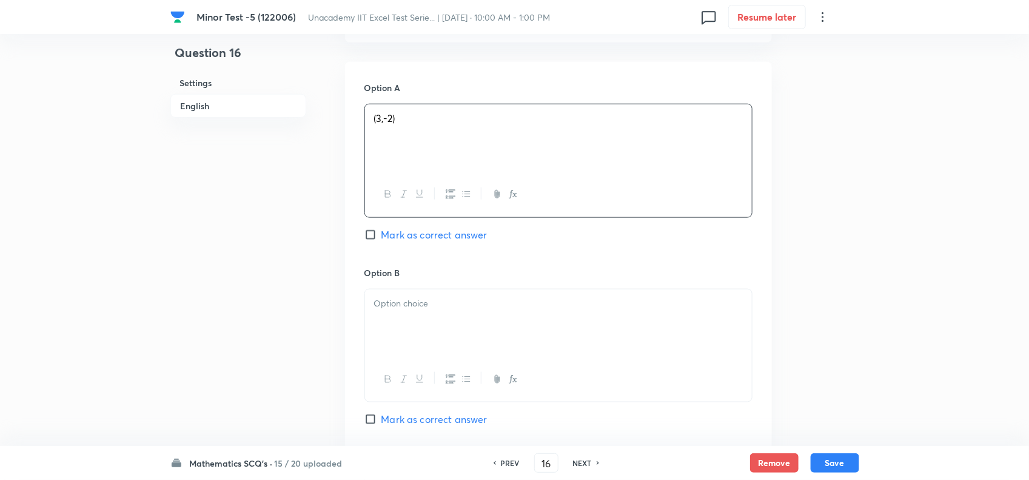
scroll to position [531, 0]
click at [413, 298] on p at bounding box center [558, 299] width 369 height 14
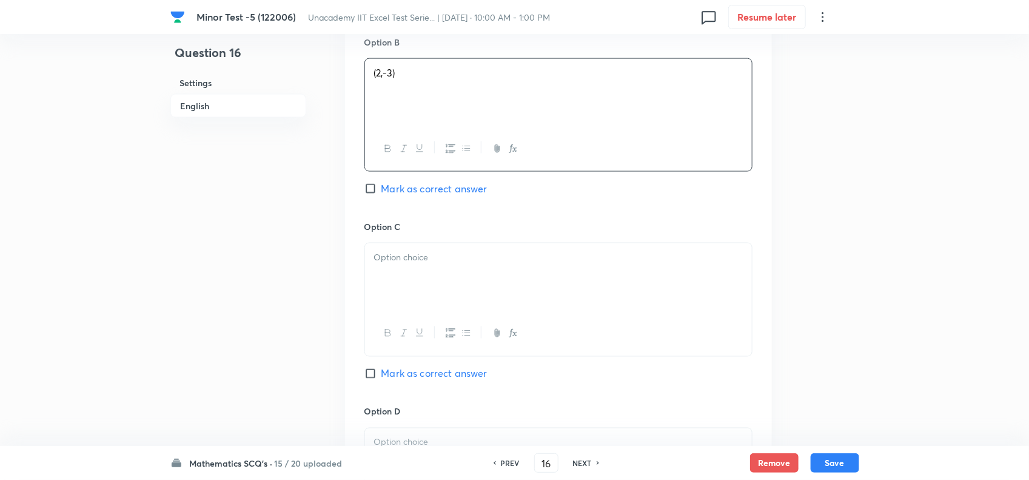
scroll to position [758, 0]
click at [416, 271] on div at bounding box center [558, 276] width 387 height 68
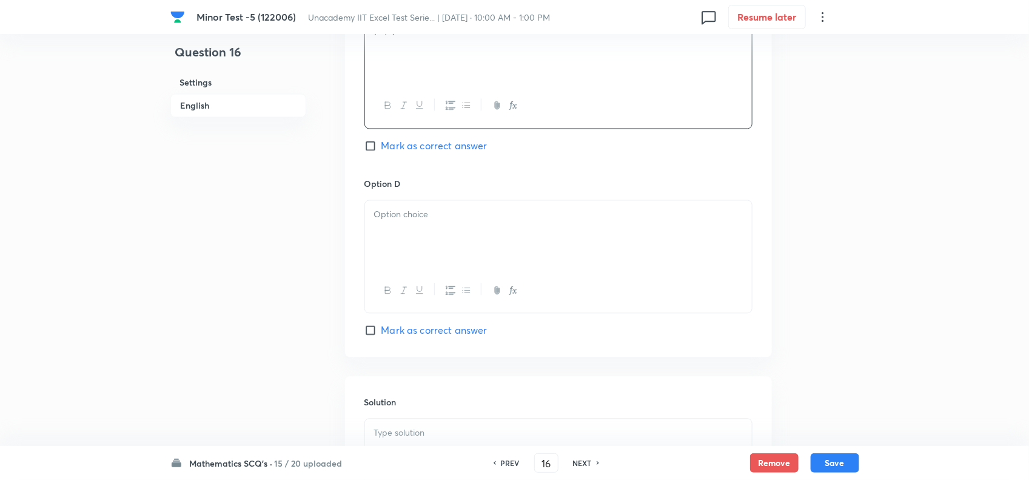
scroll to position [986, 0]
click at [432, 221] on p at bounding box center [558, 214] width 369 height 14
click at [397, 152] on span "Mark as correct answer" at bounding box center [435, 145] width 106 height 15
click at [382, 151] on input "Mark as correct answer" at bounding box center [373, 145] width 17 height 12
checkbox input "true"
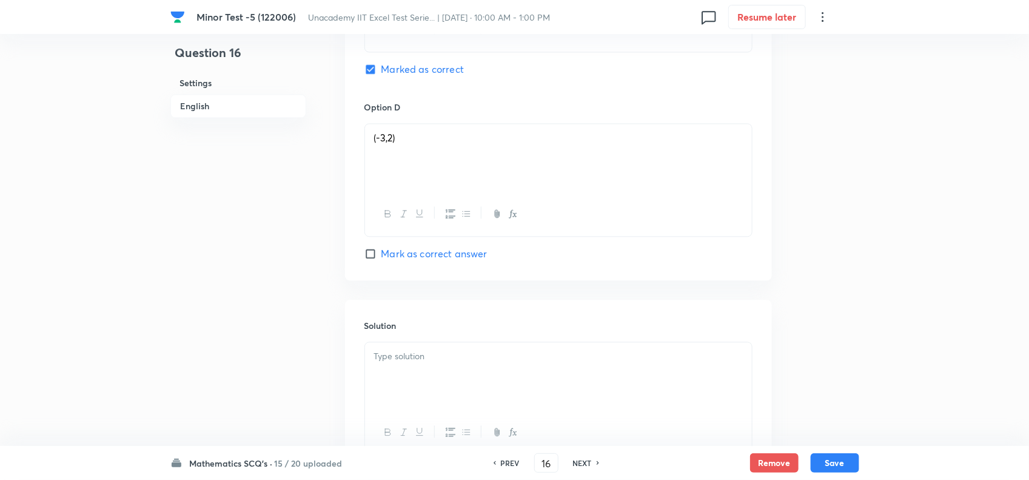
scroll to position [1168, 0]
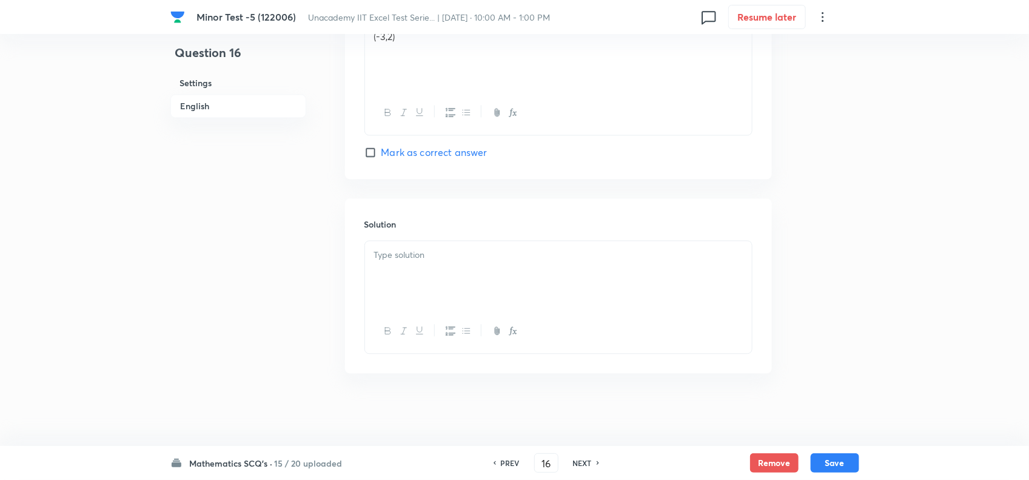
click at [425, 277] on div at bounding box center [558, 275] width 387 height 68
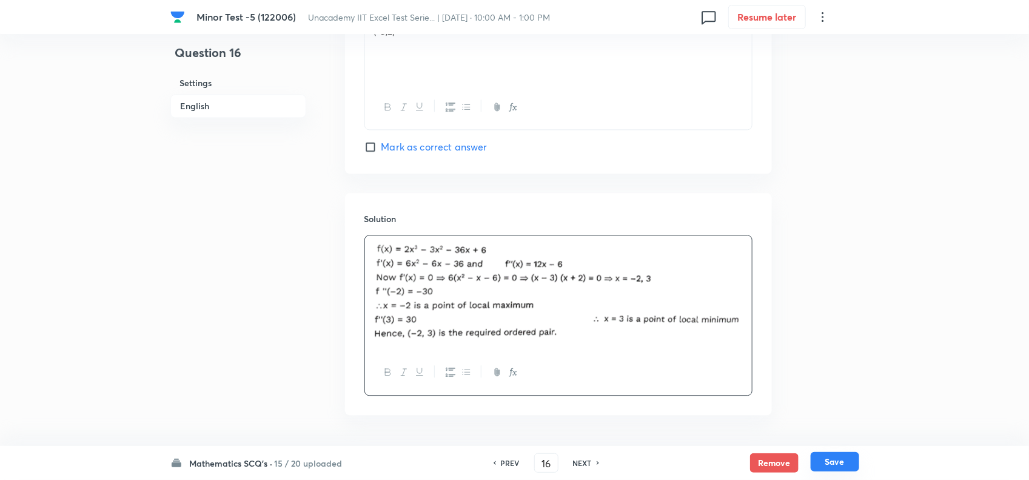
click at [854, 462] on button "Save" at bounding box center [835, 461] width 49 height 19
type input "17"
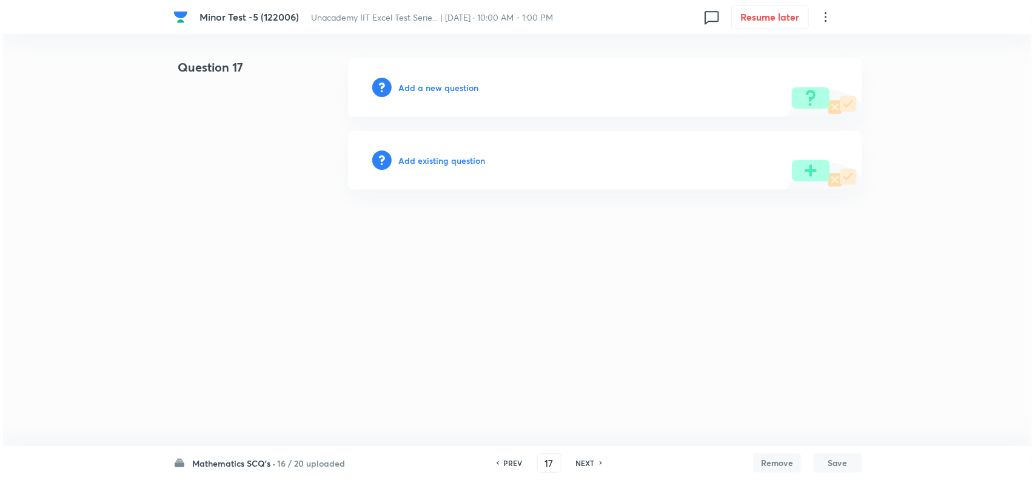
scroll to position [0, 0]
click at [417, 87] on h6 "Add a new question" at bounding box center [439, 87] width 80 height 13
click at [444, 86] on h6 "Choose a question type" at bounding box center [445, 87] width 93 height 13
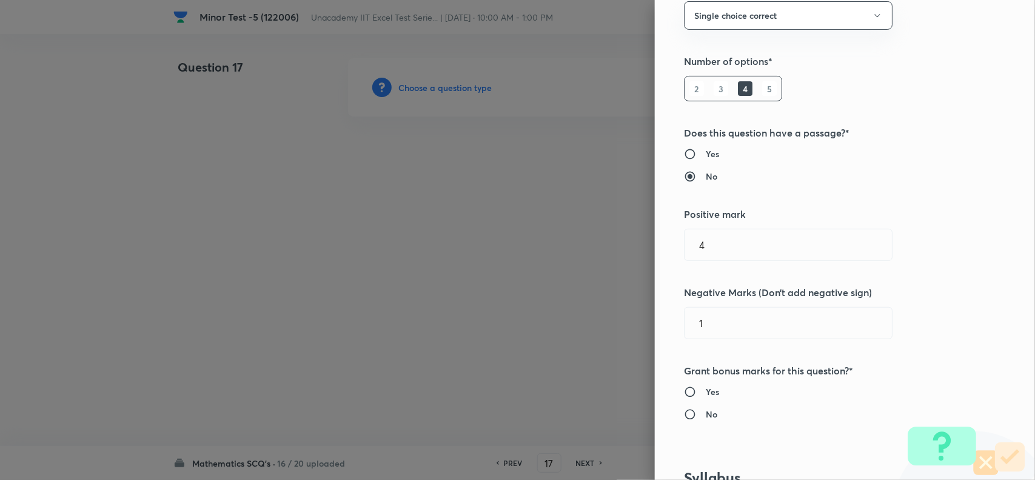
scroll to position [682, 0]
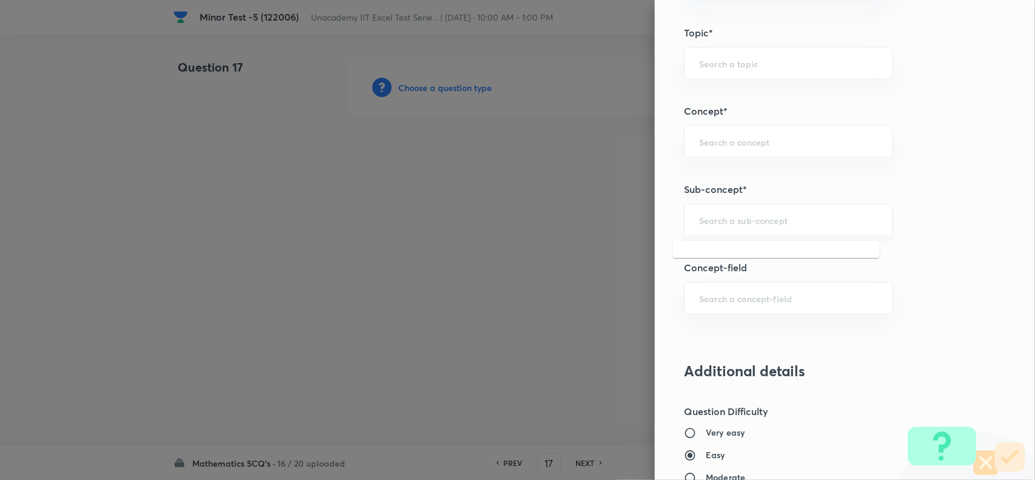
click at [721, 225] on input "text" at bounding box center [788, 220] width 178 height 12
click at [732, 256] on li "LMVT: [PERSON_NAME]'s Mean Value Theorems" at bounding box center [776, 264] width 207 height 36
type input "LMVT: [PERSON_NAME]'s Mean Value Theorems"
type input "Mathematics"
type input "Calculus"
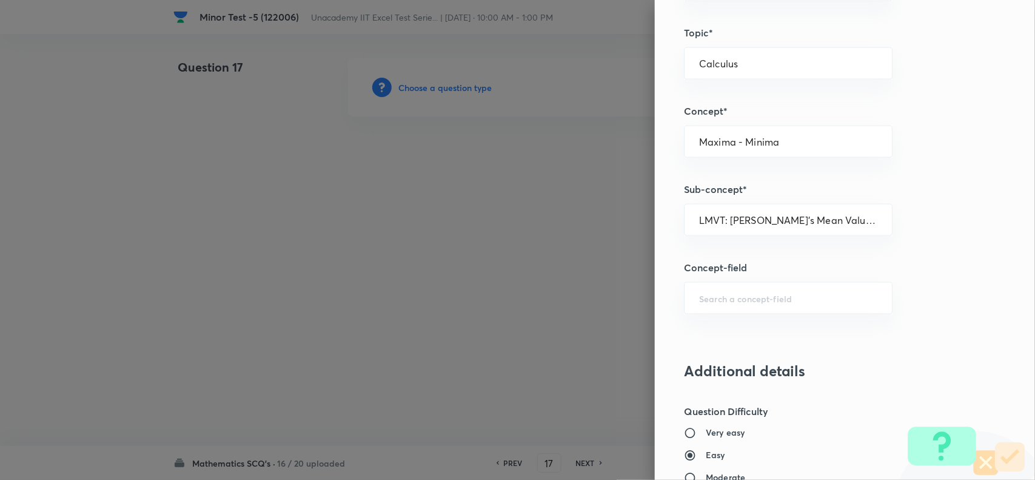
type input "Maxima - Minima"
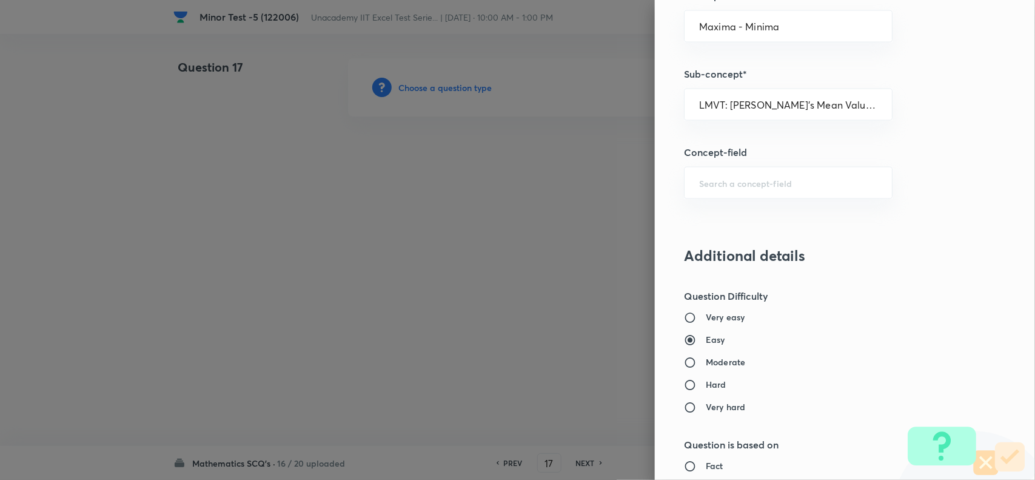
scroll to position [834, 0]
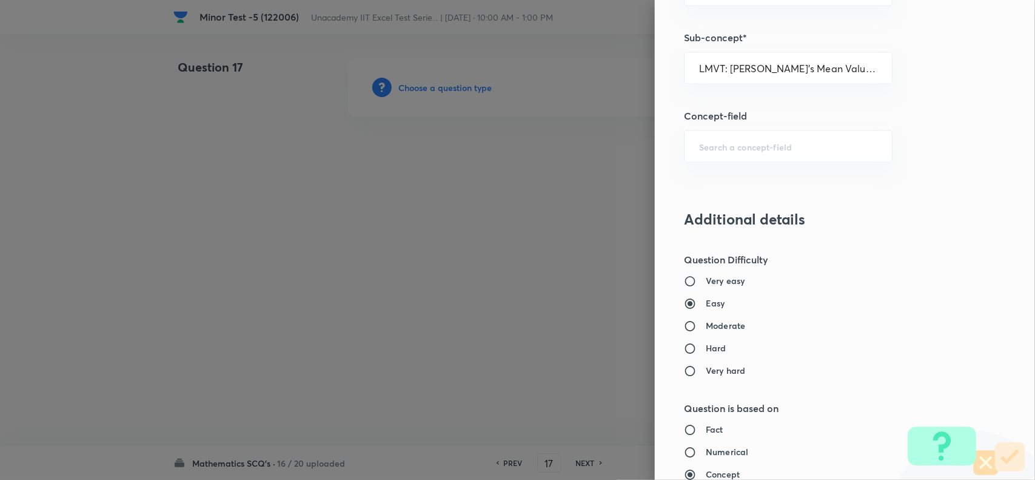
click at [707, 352] on h6 "Hard" at bounding box center [716, 348] width 21 height 13
click at [706, 352] on input "Hard" at bounding box center [695, 349] width 22 height 12
radio input "true"
radio input "false"
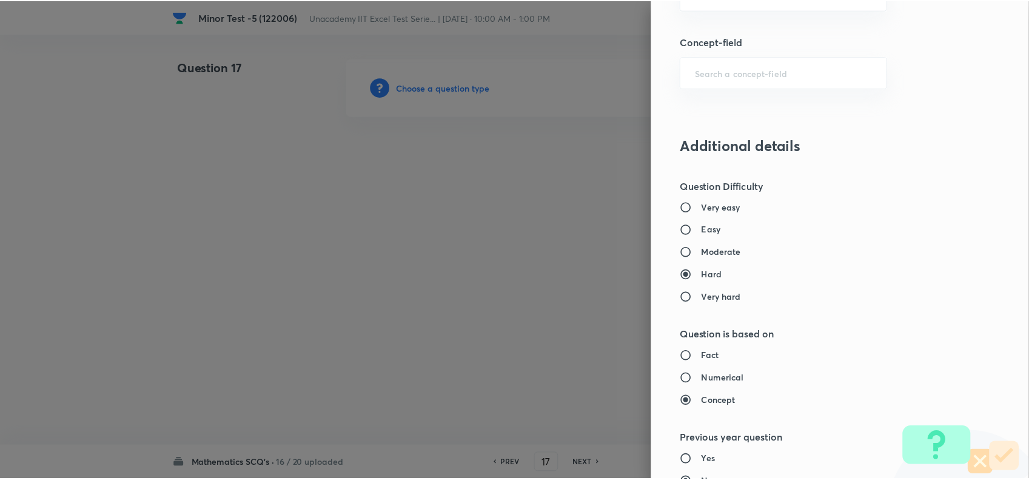
scroll to position [1257, 0]
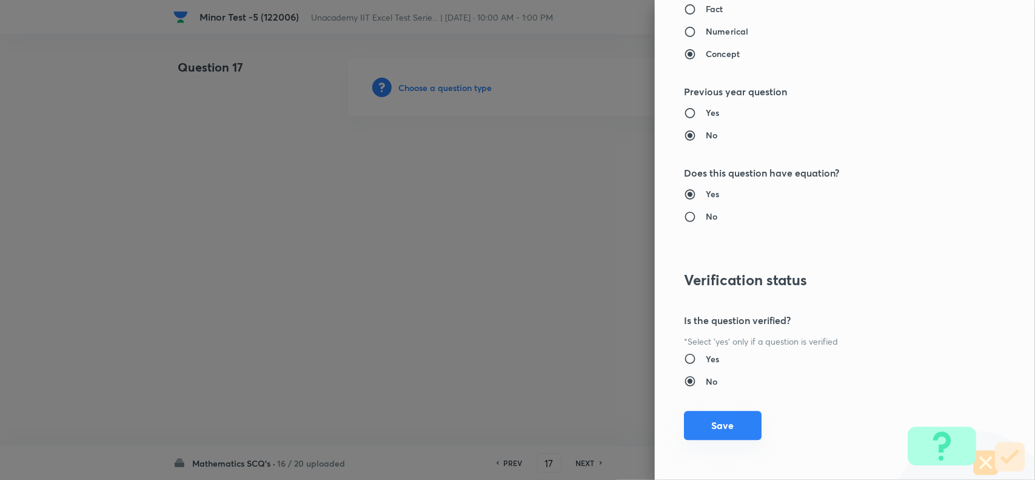
click at [705, 429] on button "Save" at bounding box center [723, 425] width 78 height 29
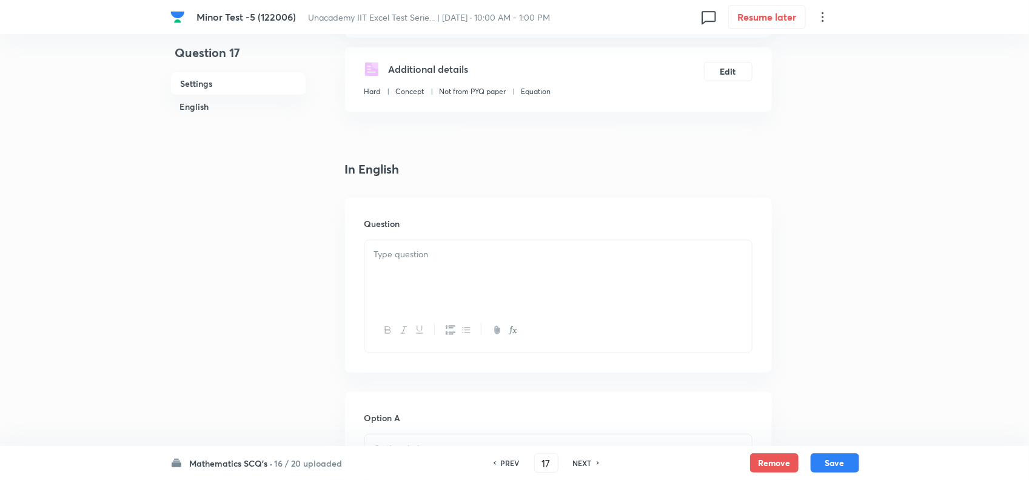
scroll to position [227, 0]
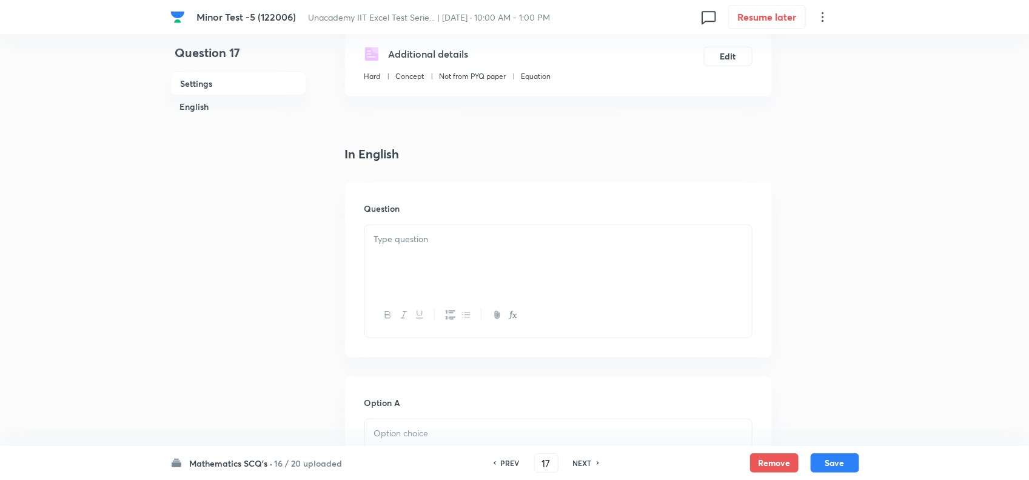
click at [425, 232] on div at bounding box center [558, 259] width 387 height 68
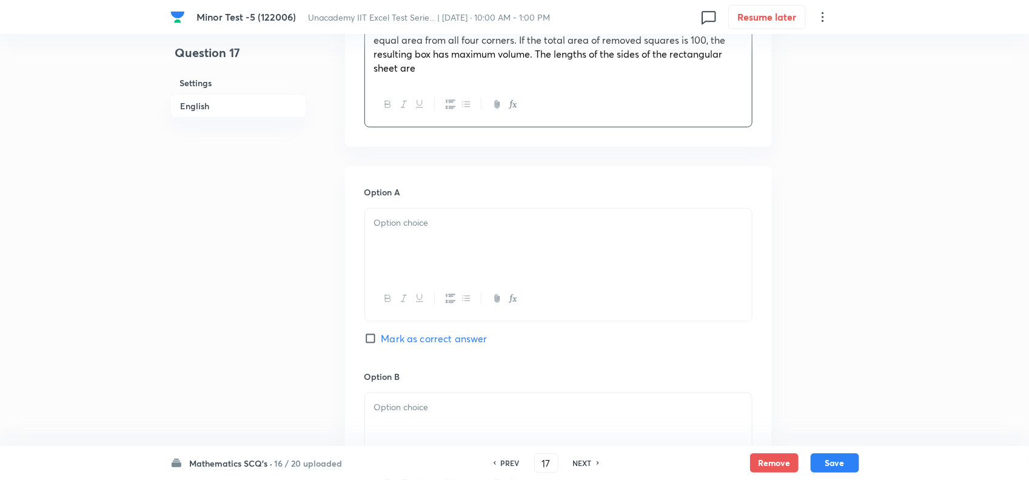
scroll to position [455, 0]
click at [452, 249] on div at bounding box center [558, 241] width 387 height 68
click at [417, 229] on div at bounding box center [558, 241] width 387 height 68
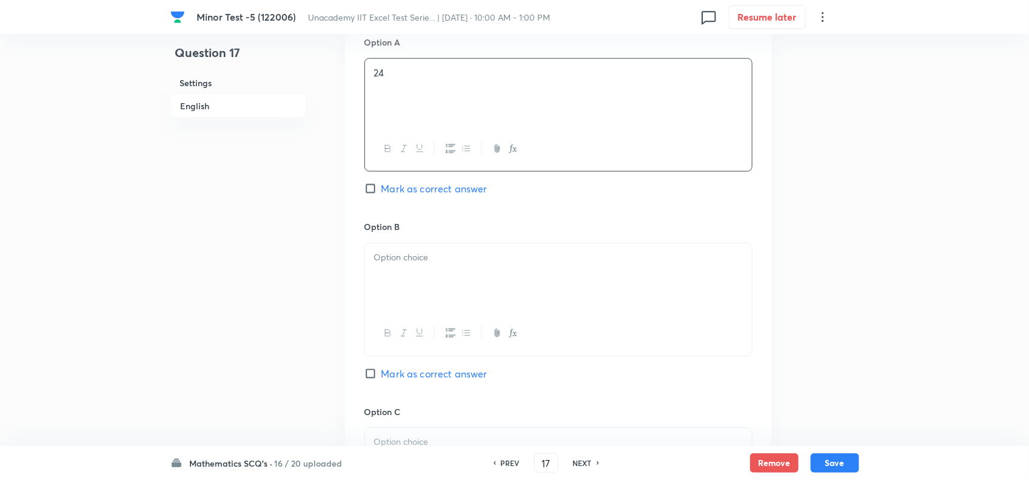
scroll to position [607, 0]
click at [414, 262] on div at bounding box center [558, 274] width 387 height 68
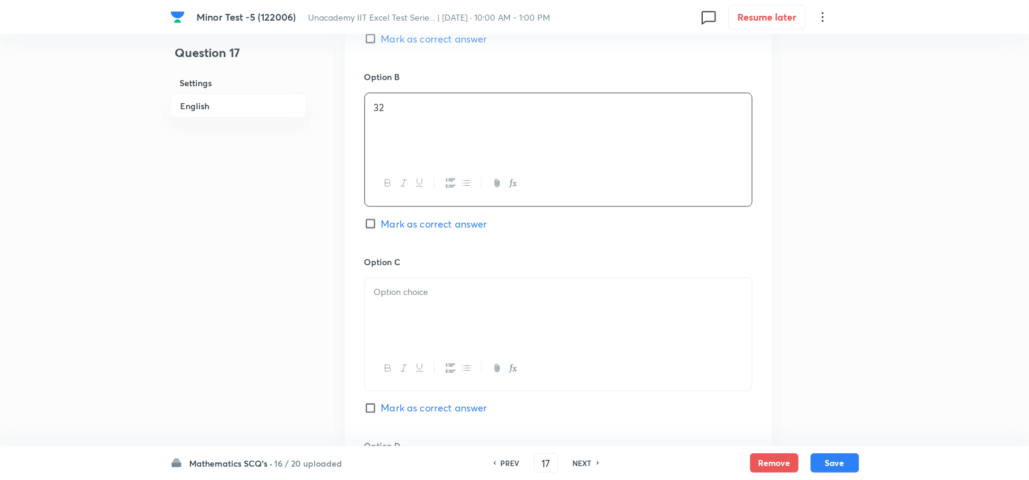
scroll to position [758, 0]
click at [414, 274] on div at bounding box center [558, 308] width 387 height 68
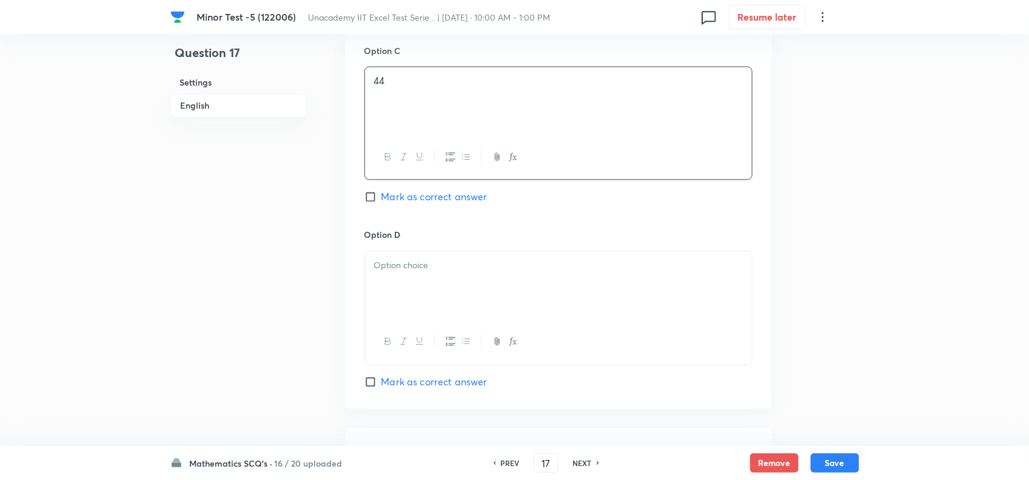
scroll to position [986, 0]
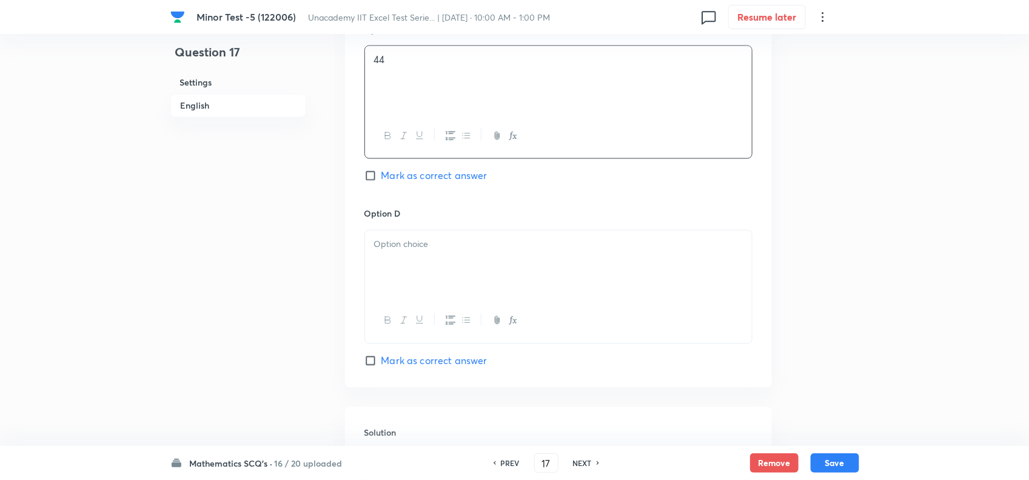
click at [414, 263] on div at bounding box center [558, 265] width 387 height 68
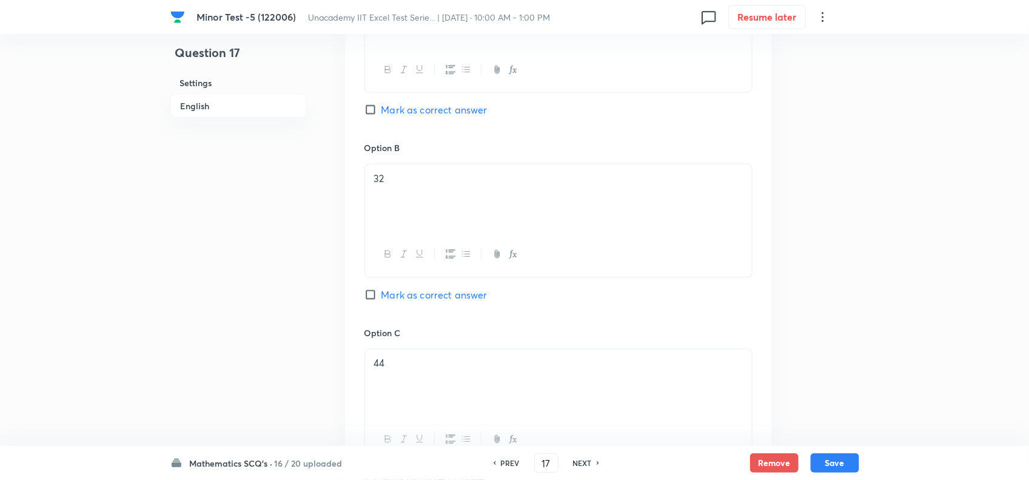
click at [398, 103] on span "Mark as correct answer" at bounding box center [435, 110] width 106 height 15
click at [382, 104] on input "Mark as correct answer" at bounding box center [373, 110] width 17 height 12
checkbox input "true"
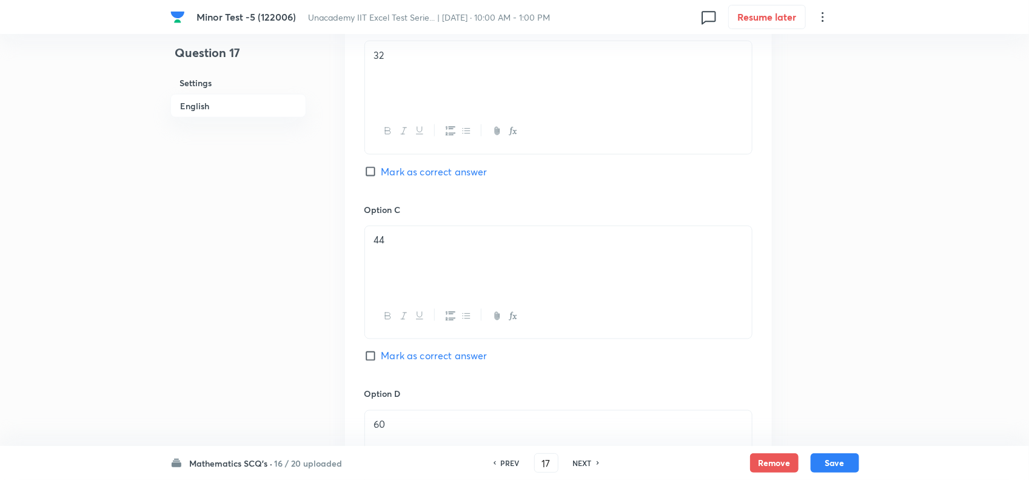
scroll to position [1137, 0]
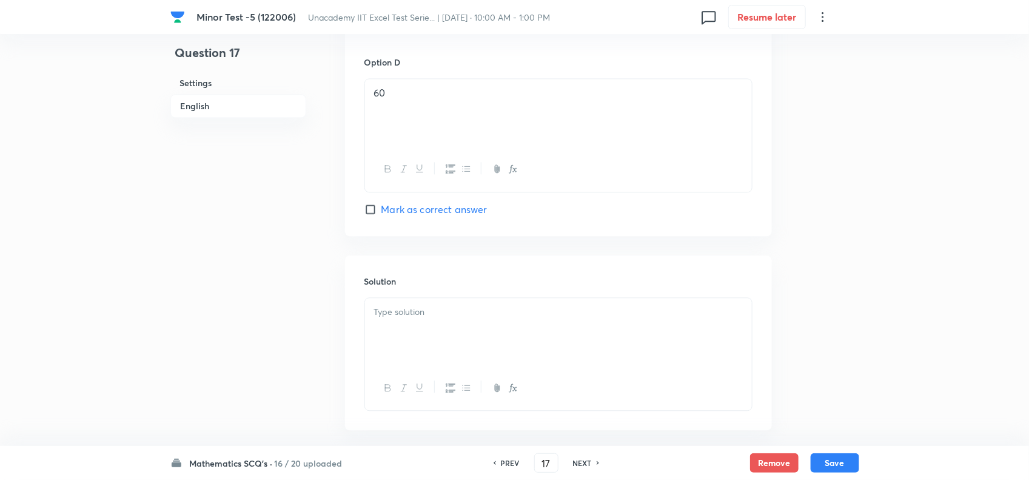
click at [432, 314] on div at bounding box center [558, 332] width 387 height 68
click at [440, 305] on p at bounding box center [558, 312] width 369 height 14
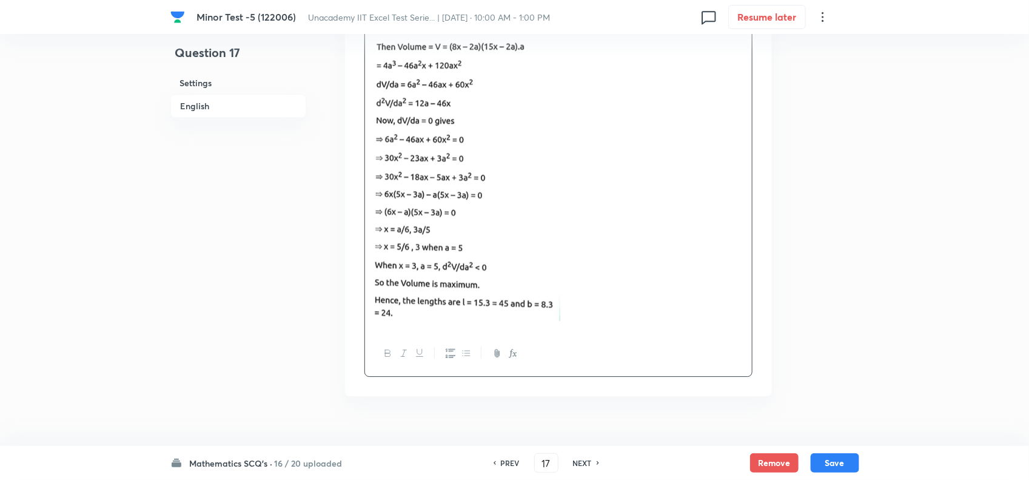
scroll to position [1490, 0]
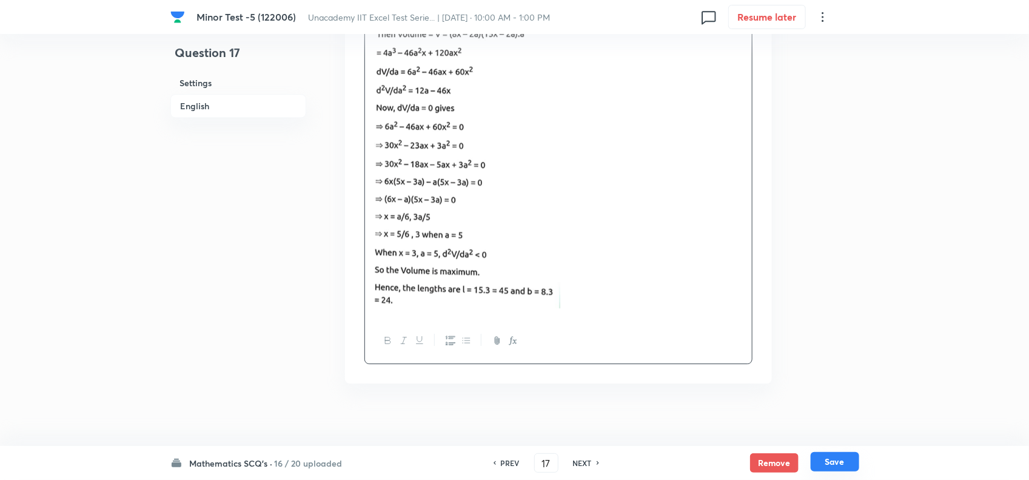
click at [833, 462] on button "Save" at bounding box center [835, 461] width 49 height 19
type input "18"
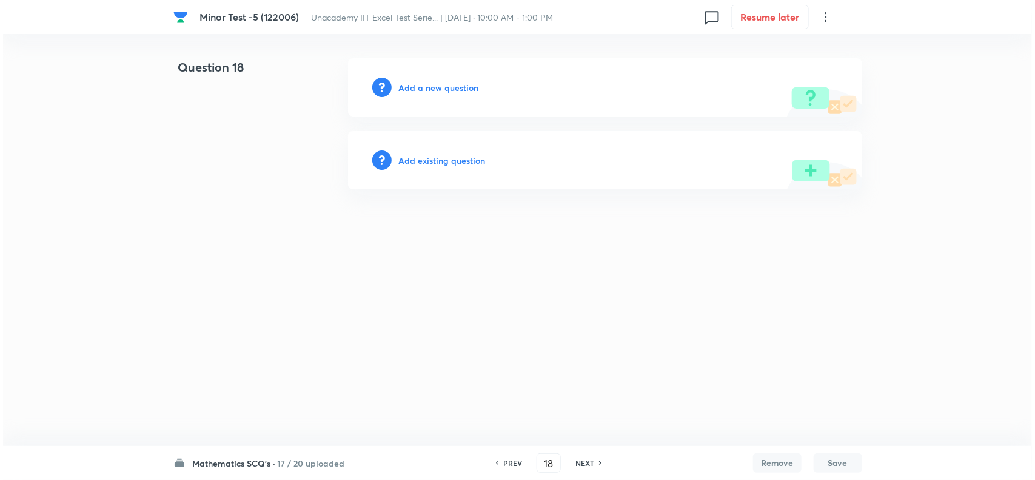
scroll to position [0, 0]
click at [437, 85] on h6 "Add a new question" at bounding box center [439, 87] width 80 height 13
click at [437, 85] on h6 "Choose a question type" at bounding box center [445, 87] width 93 height 13
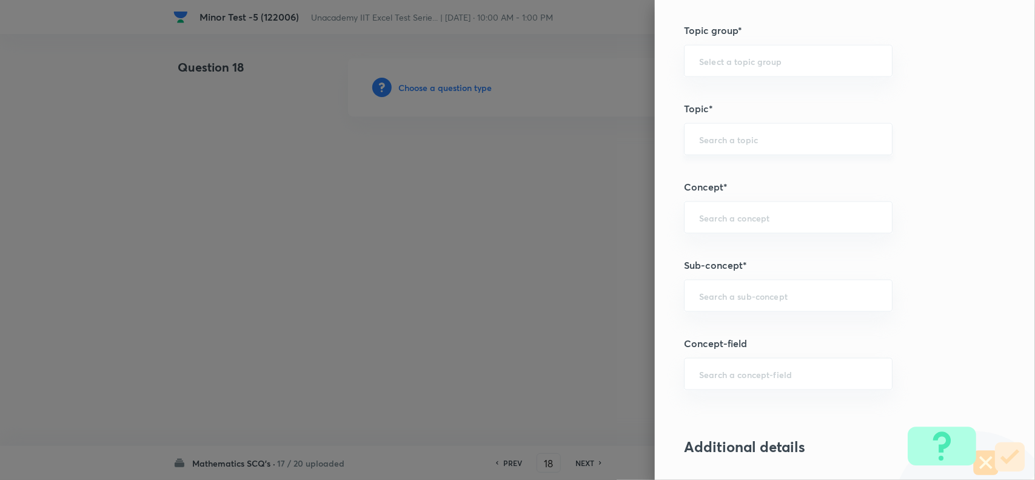
scroll to position [682, 0]
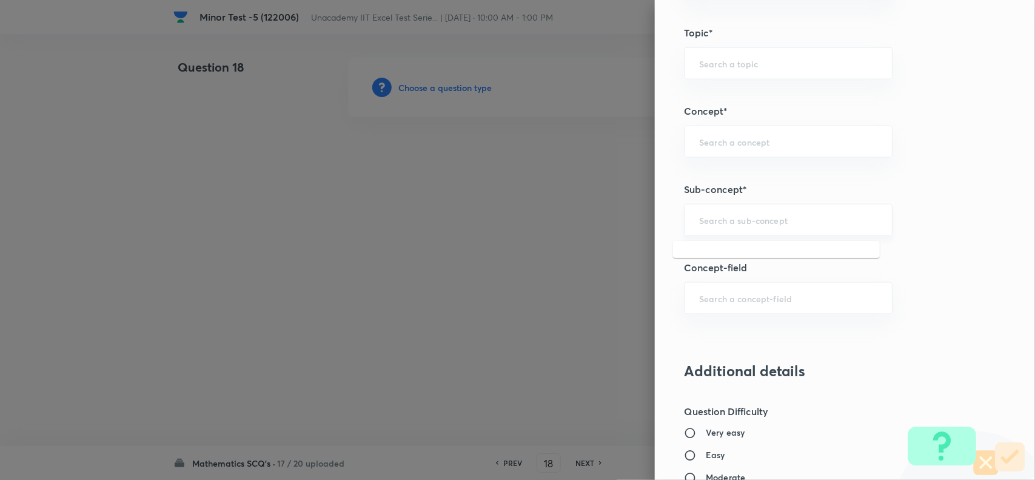
click at [720, 226] on input "text" at bounding box center [788, 220] width 178 height 12
click at [719, 224] on input "text" at bounding box center [788, 220] width 178 height 12
click at [766, 262] on li "Inequalities using LMVT" at bounding box center [776, 257] width 207 height 22
type input "Inequalities using LMVT"
type input "Mathematics"
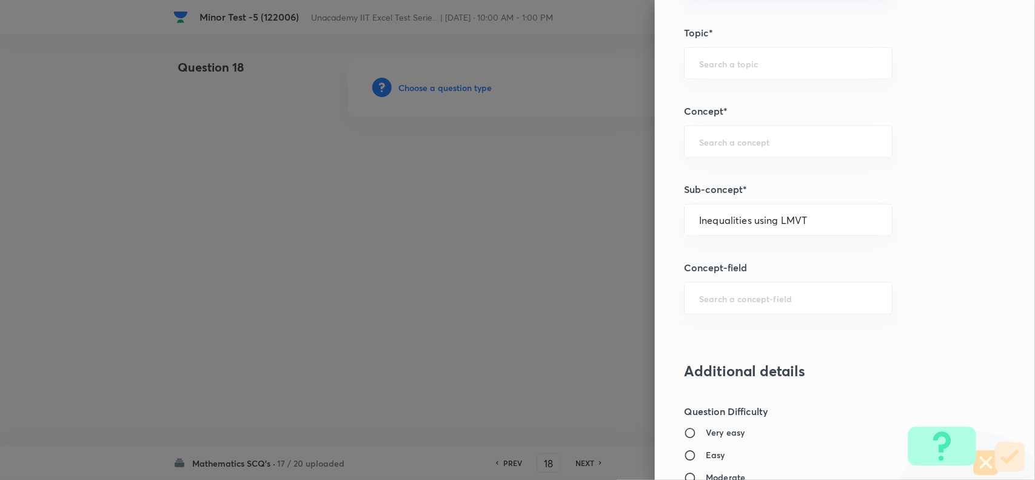
type input "Calculus"
type input "Maxima - Minima"
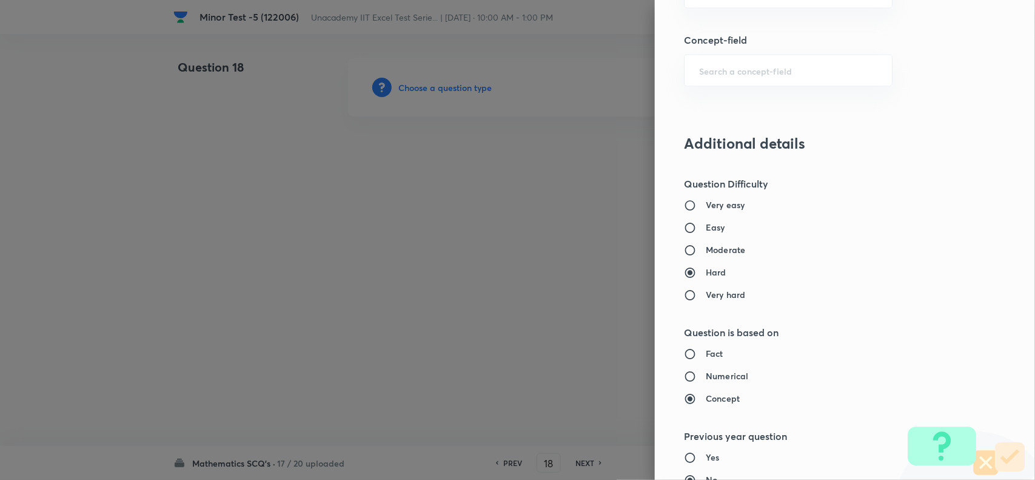
click at [706, 249] on h6 "Moderate" at bounding box center [725, 250] width 39 height 13
click at [705, 249] on input "Moderate" at bounding box center [695, 250] width 22 height 12
radio input "true"
radio input "false"
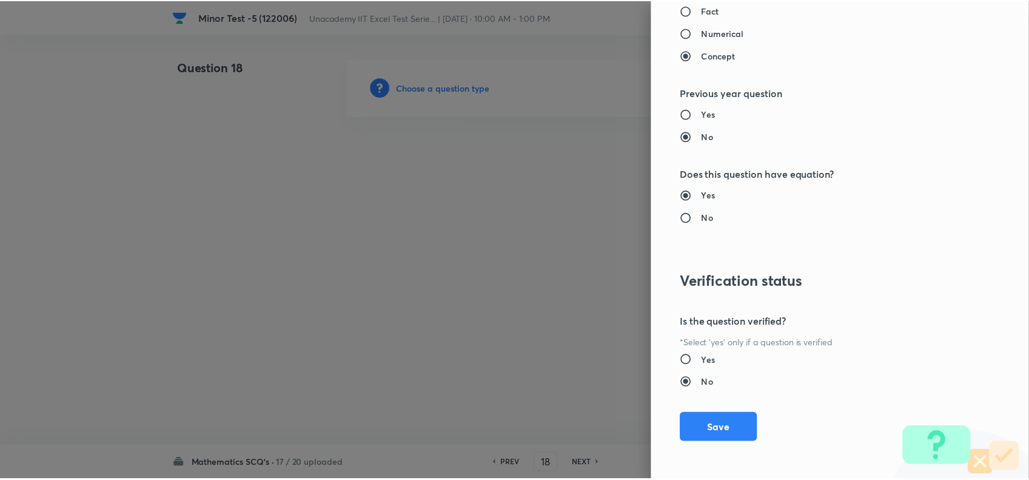
scroll to position [1257, 0]
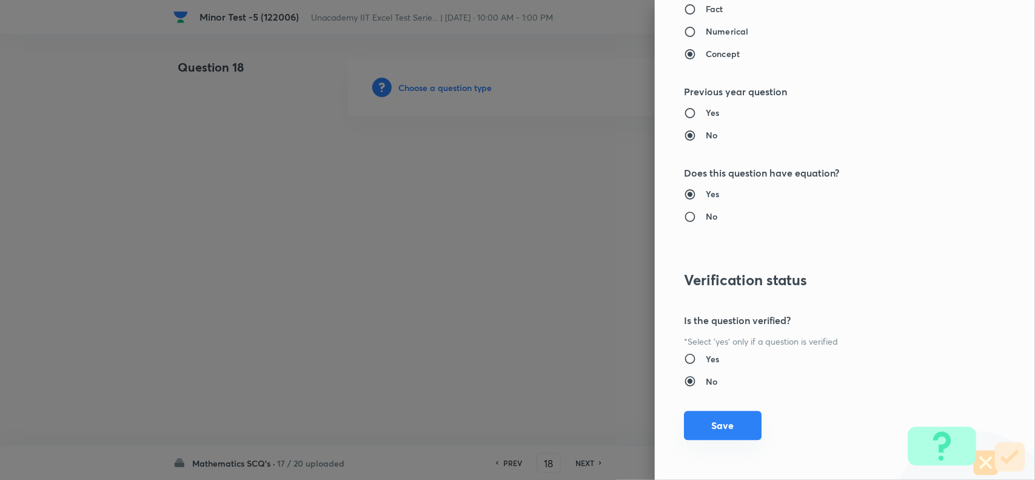
click at [714, 437] on button "Save" at bounding box center [723, 425] width 78 height 29
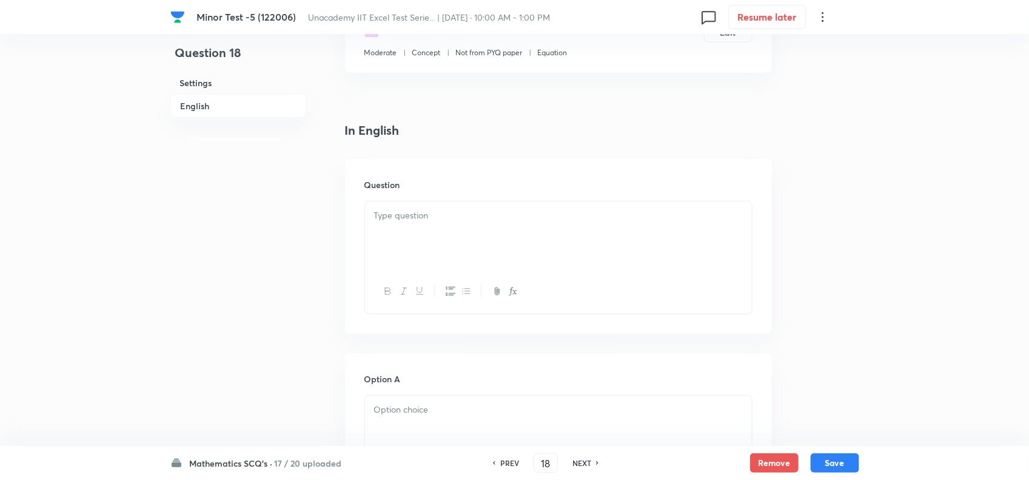
scroll to position [303, 0]
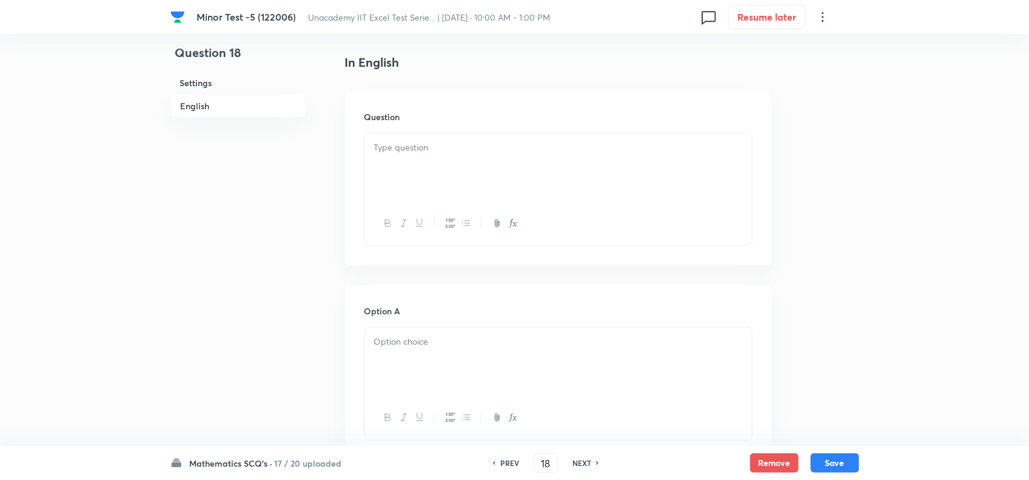
click at [411, 177] on div at bounding box center [558, 167] width 387 height 68
click at [540, 186] on div at bounding box center [558, 167] width 387 height 68
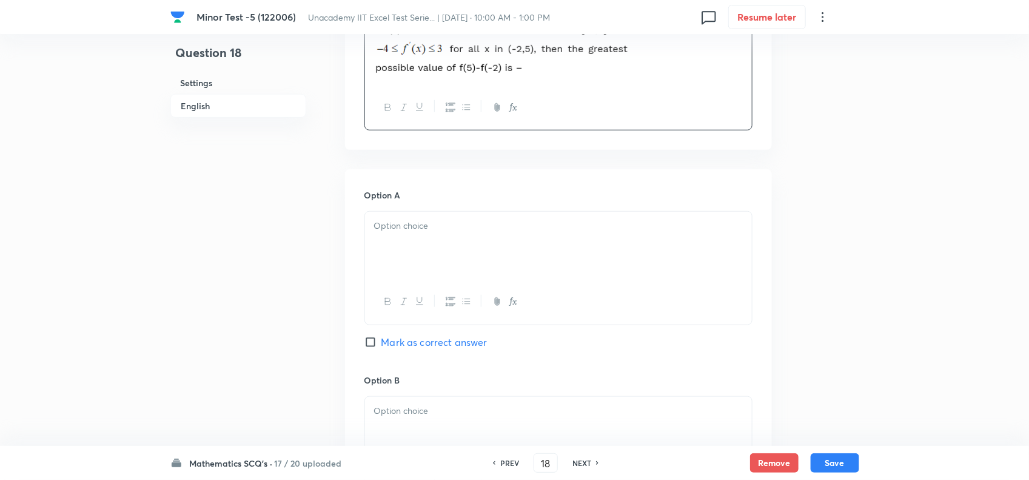
scroll to position [455, 0]
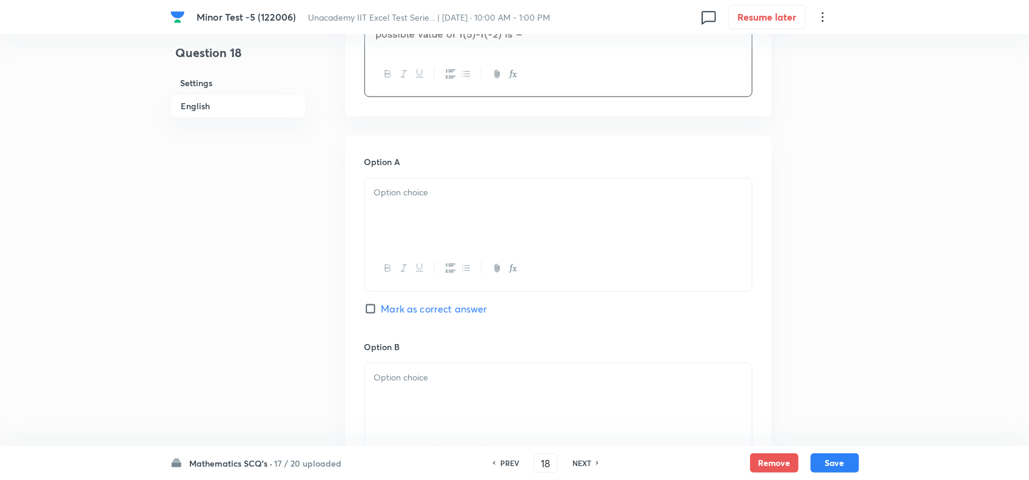
click at [485, 220] on div at bounding box center [558, 212] width 387 height 68
click at [457, 391] on div at bounding box center [558, 397] width 387 height 68
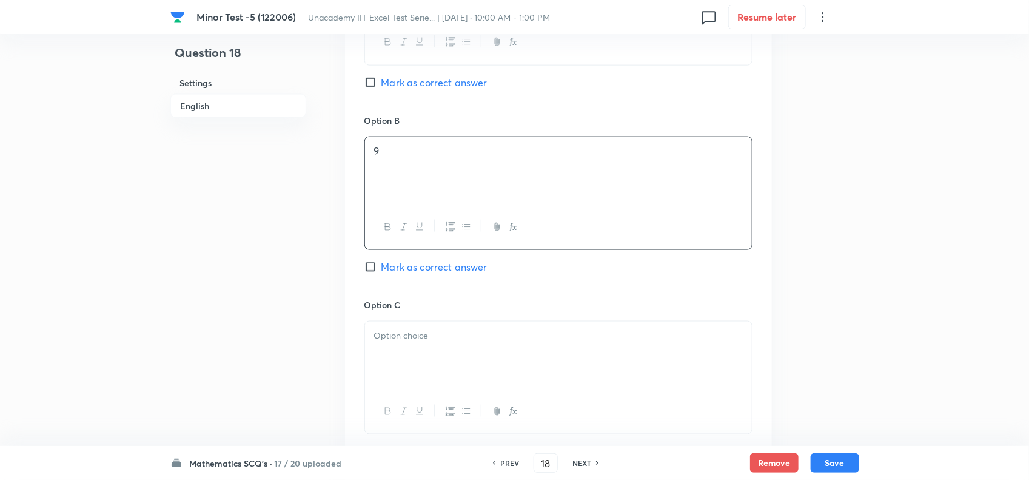
scroll to position [682, 0]
click at [434, 349] on div at bounding box center [558, 354] width 387 height 68
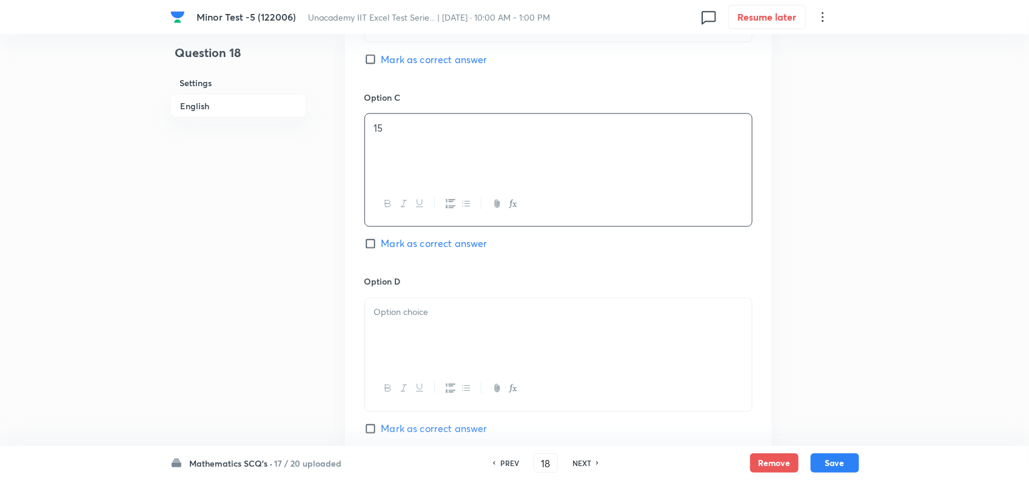
scroll to position [910, 0]
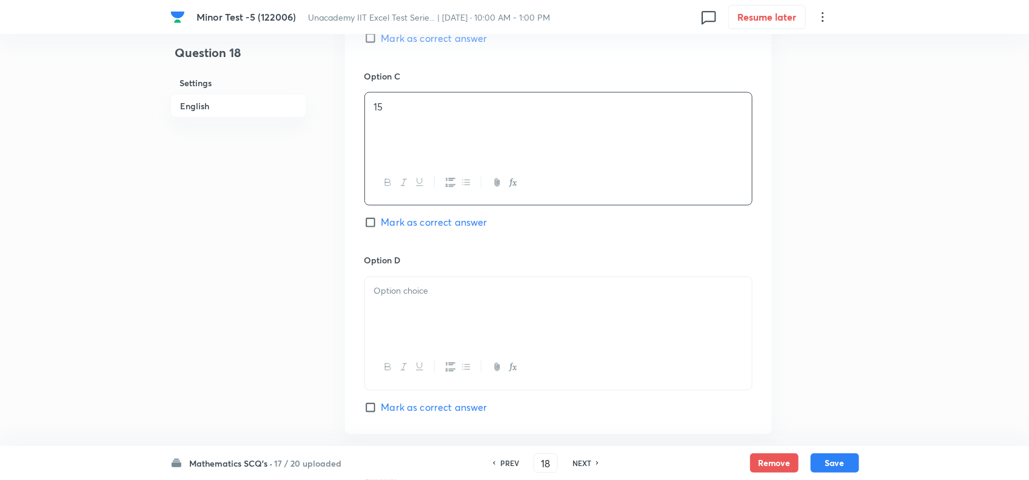
click at [431, 338] on div at bounding box center [558, 311] width 387 height 68
click at [389, 415] on span "Mark as correct answer" at bounding box center [435, 407] width 106 height 15
click at [382, 414] on input "Mark as correct answer" at bounding box center [373, 408] width 17 height 12
checkbox input "true"
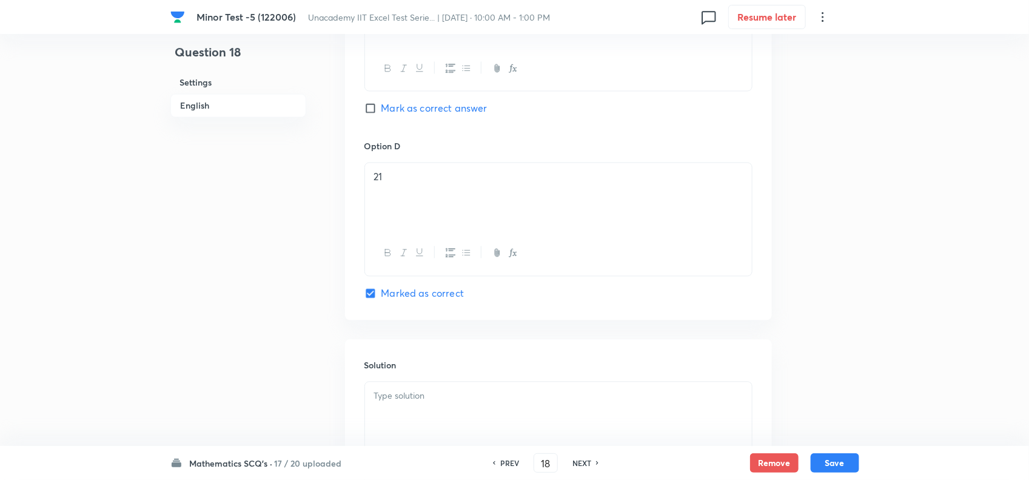
scroll to position [1171, 0]
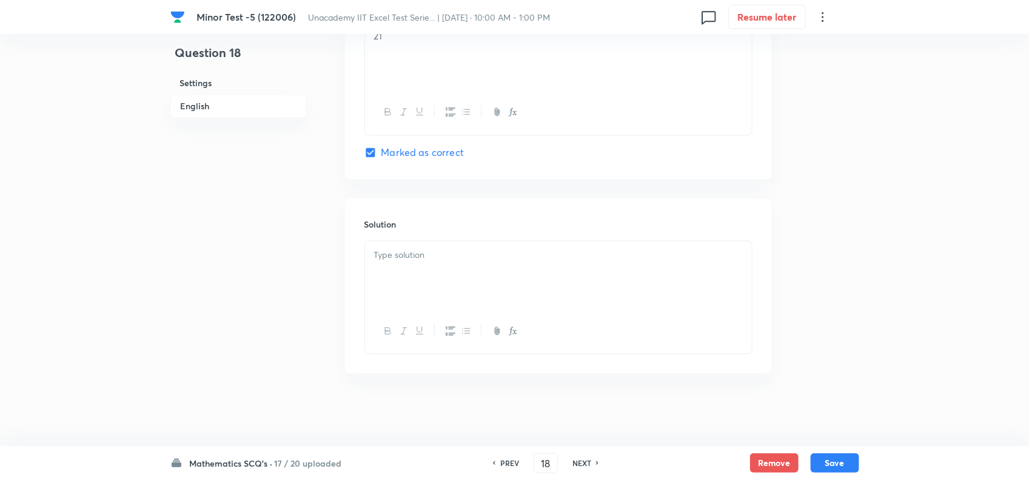
click at [437, 253] on p at bounding box center [558, 255] width 369 height 14
click at [495, 276] on div at bounding box center [558, 275] width 387 height 68
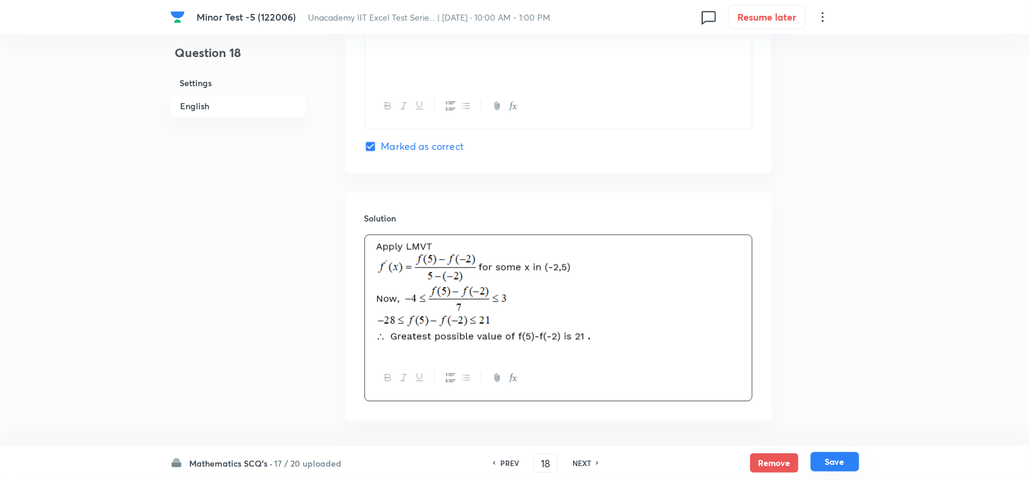
click at [832, 464] on button "Save" at bounding box center [835, 461] width 49 height 19
type input "19"
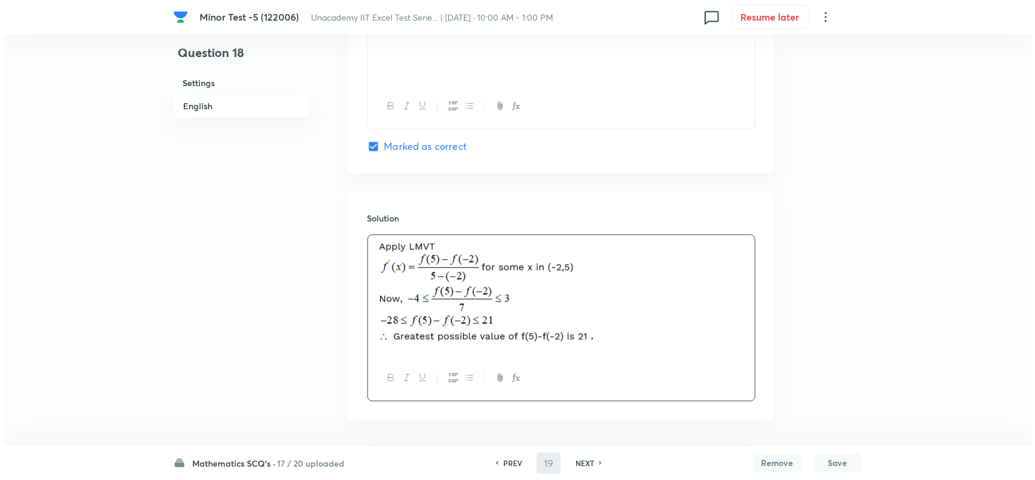
scroll to position [0, 0]
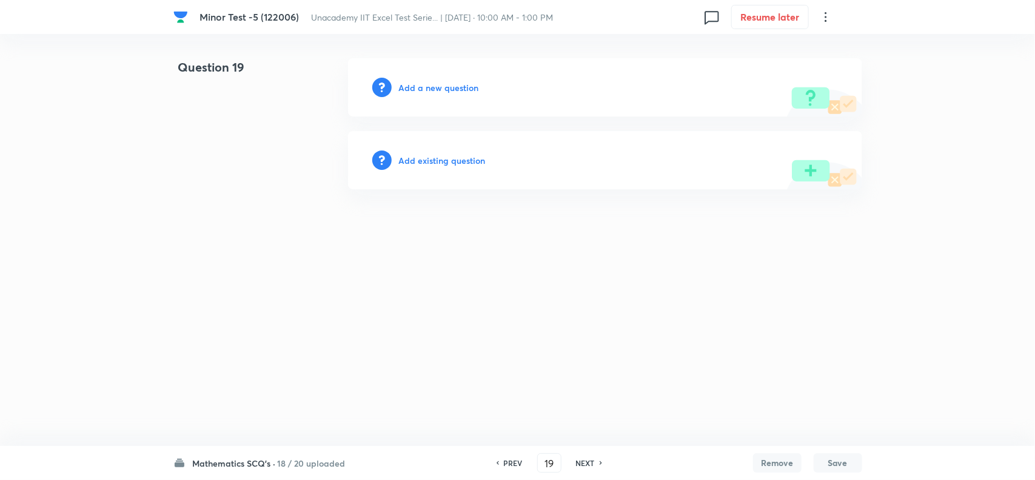
click at [420, 89] on h6 "Add a new question" at bounding box center [439, 87] width 80 height 13
click at [437, 89] on h6 "Choose a question type" at bounding box center [445, 87] width 93 height 13
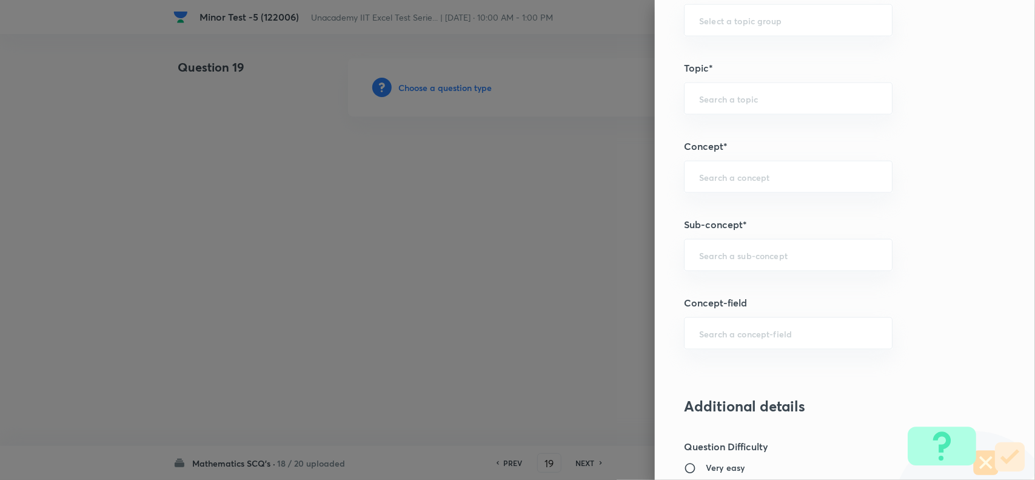
scroll to position [682, 0]
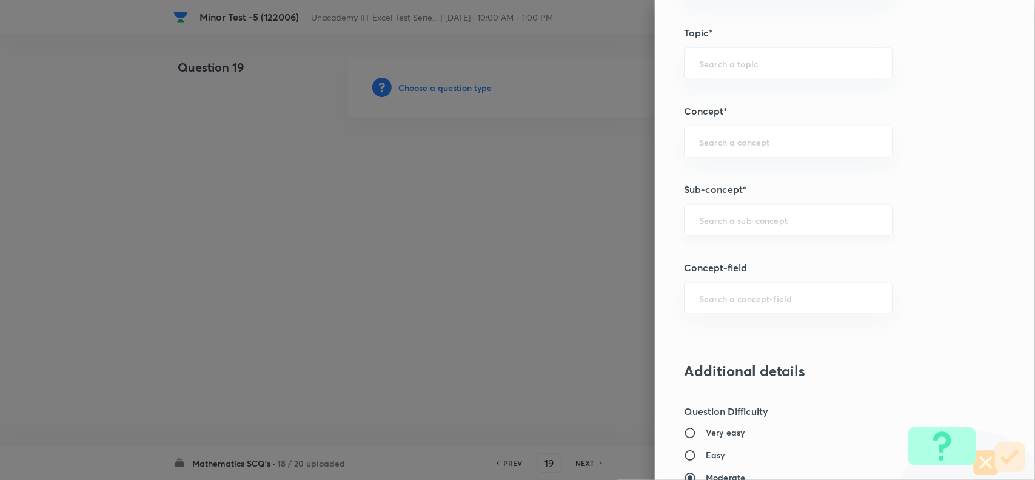
click at [712, 229] on div "​" at bounding box center [788, 220] width 209 height 32
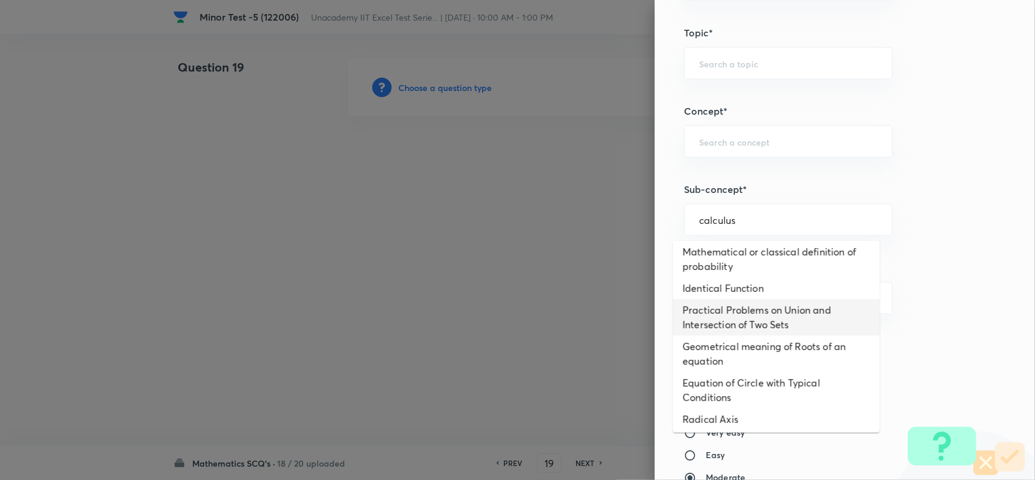
scroll to position [76, 0]
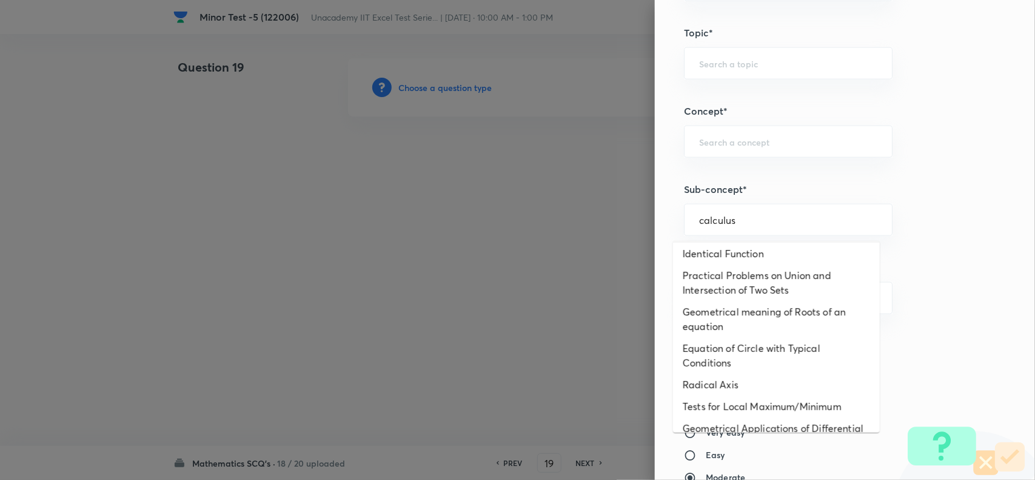
drag, startPoint x: 763, startPoint y: 219, endPoint x: 577, endPoint y: 219, distance: 185.6
click at [577, 219] on div "Question settings Question type* Single choice correct Number of options* 2 3 4…" at bounding box center [517, 240] width 1035 height 480
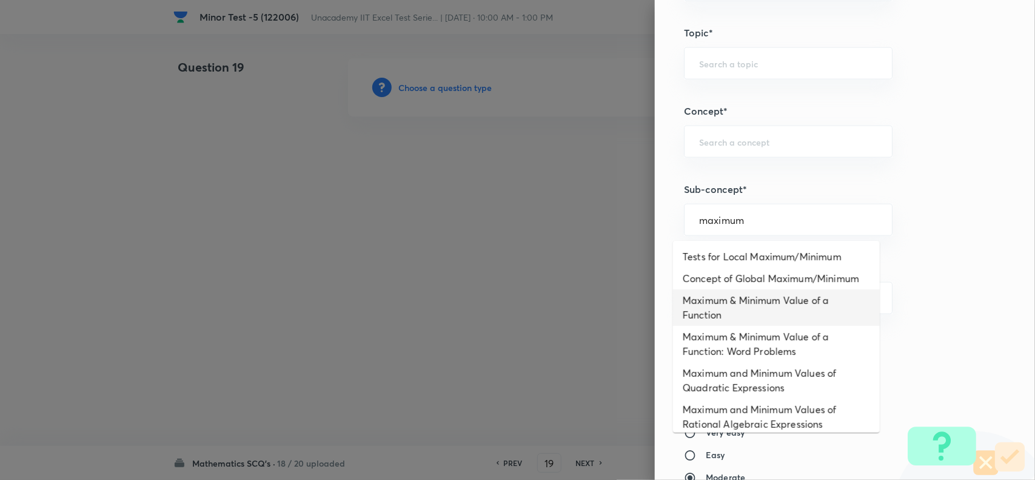
click at [753, 322] on li "Maximum & Minimum Value of a Function" at bounding box center [776, 307] width 207 height 36
type input "Maximum & Minimum Value of a Function"
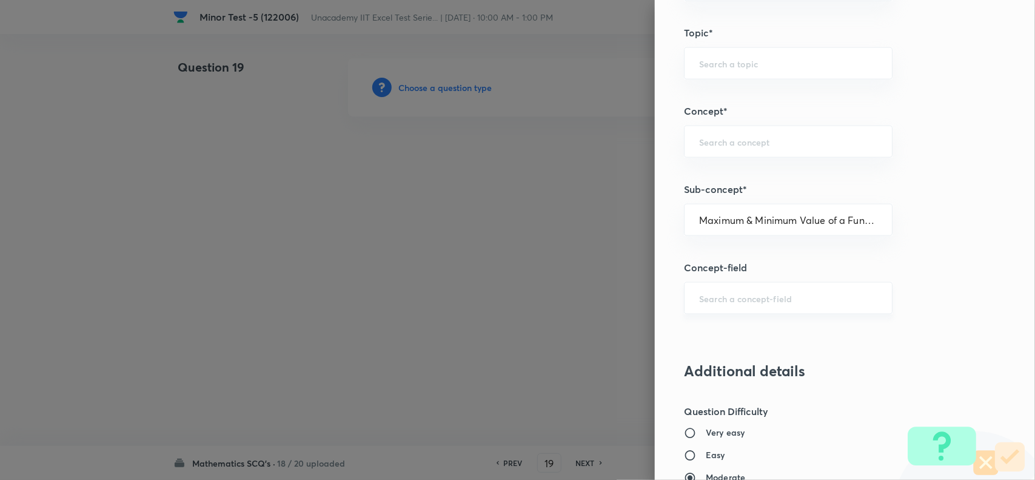
type input "Mathematics"
type input "Calculus"
type input "Maxima - Minima"
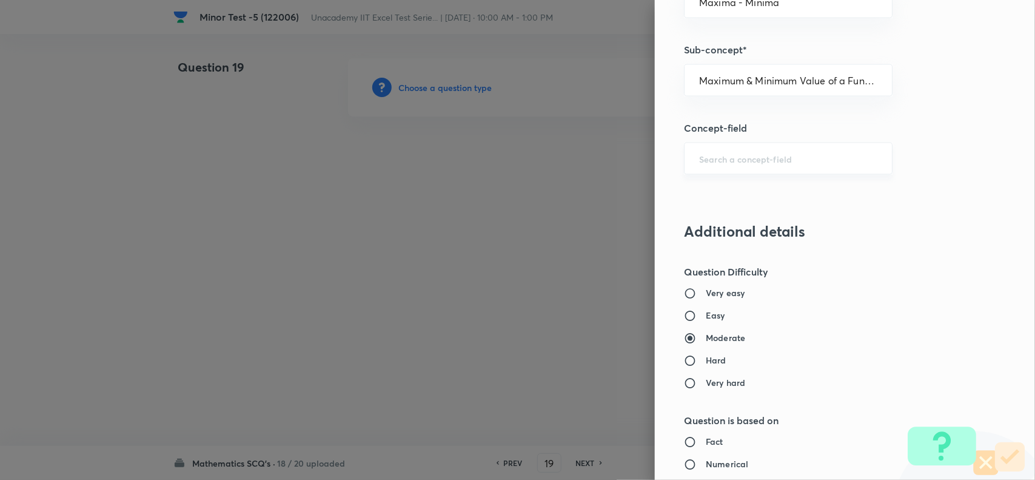
scroll to position [834, 0]
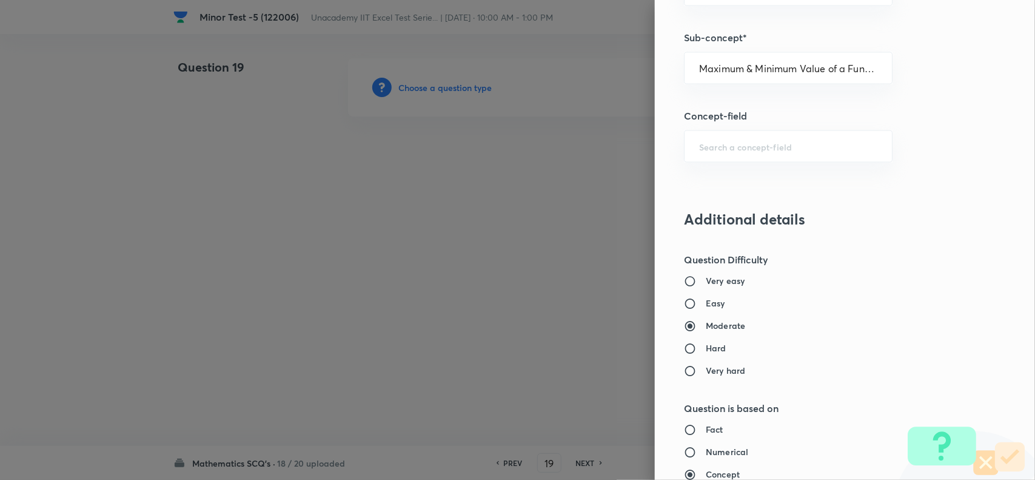
click at [706, 304] on h6 "Easy" at bounding box center [715, 303] width 19 height 13
click at [698, 304] on input "Easy" at bounding box center [695, 304] width 22 height 12
radio input "true"
radio input "false"
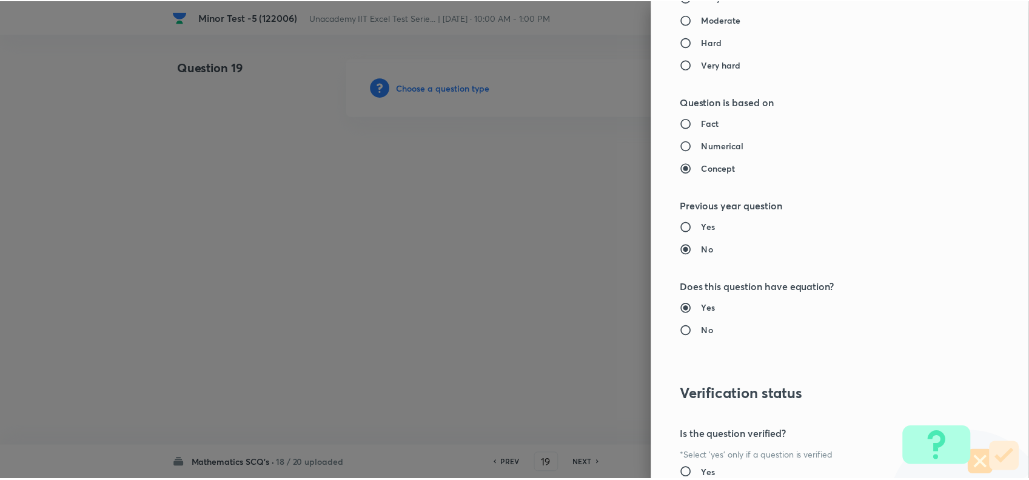
scroll to position [1257, 0]
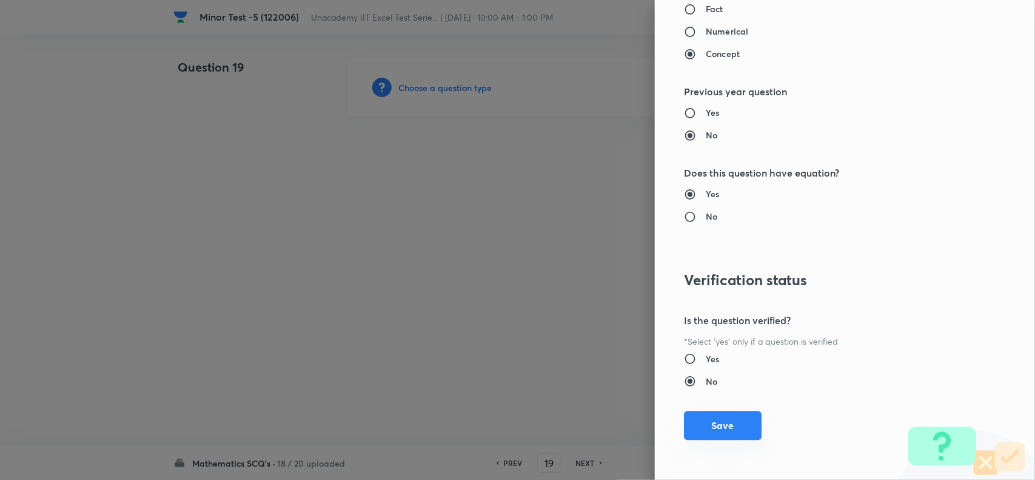
click at [710, 419] on button "Save" at bounding box center [723, 425] width 78 height 29
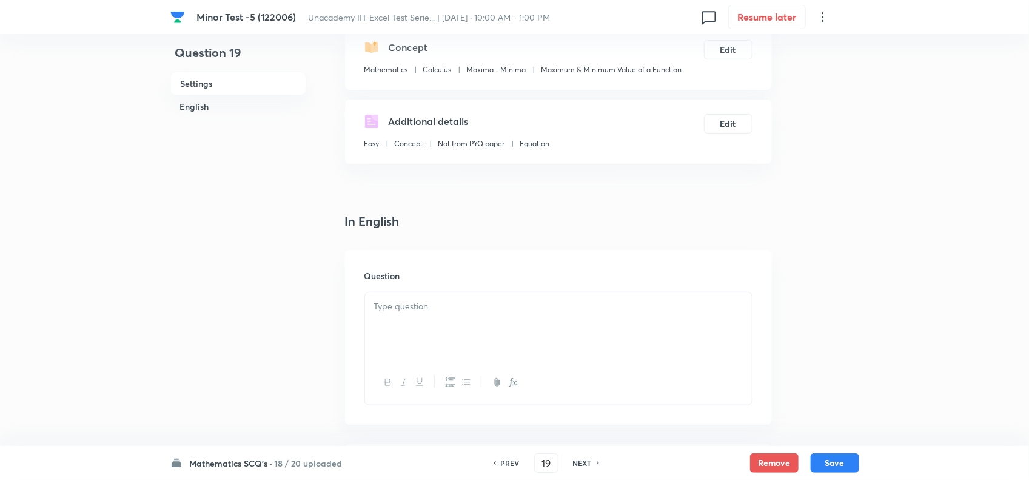
scroll to position [152, 0]
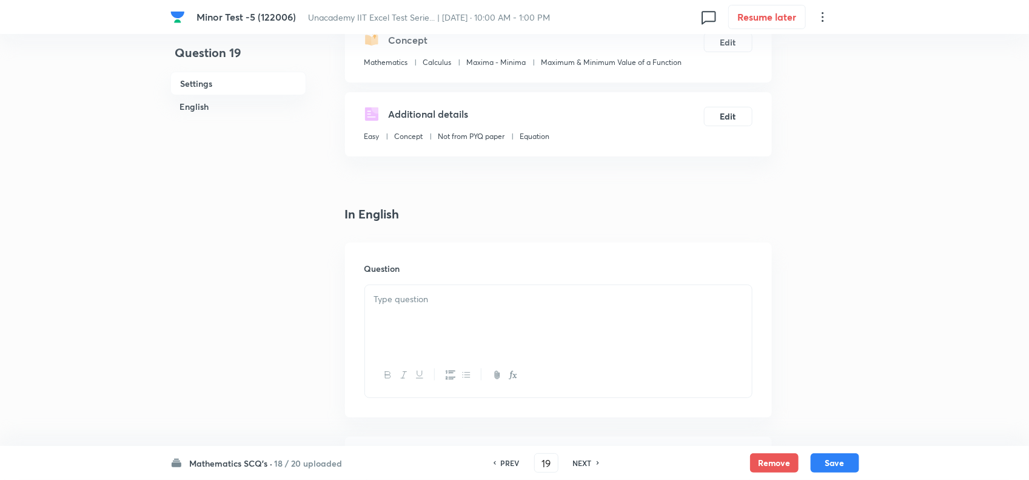
drag, startPoint x: 441, startPoint y: 298, endPoint x: 443, endPoint y: 308, distance: 9.3
click at [441, 299] on p at bounding box center [558, 299] width 369 height 14
click at [505, 320] on div at bounding box center [558, 319] width 387 height 68
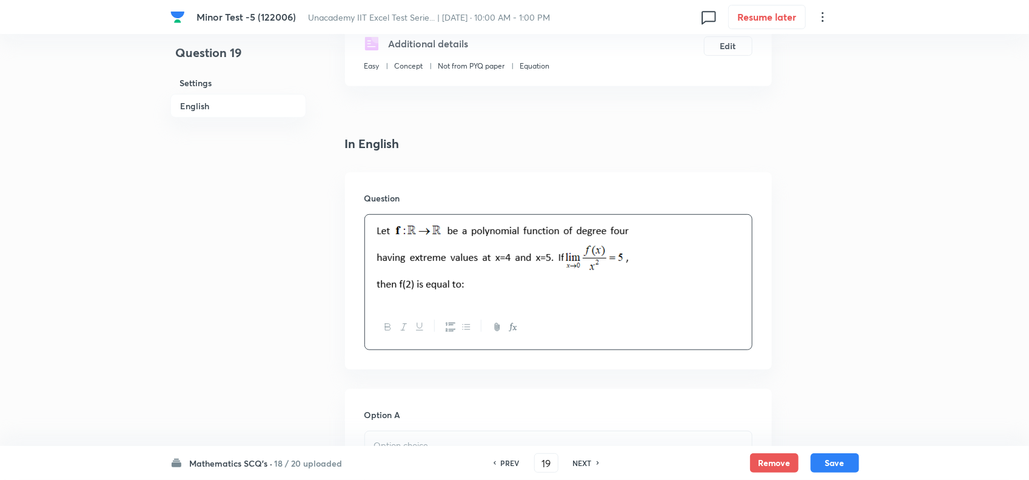
scroll to position [531, 0]
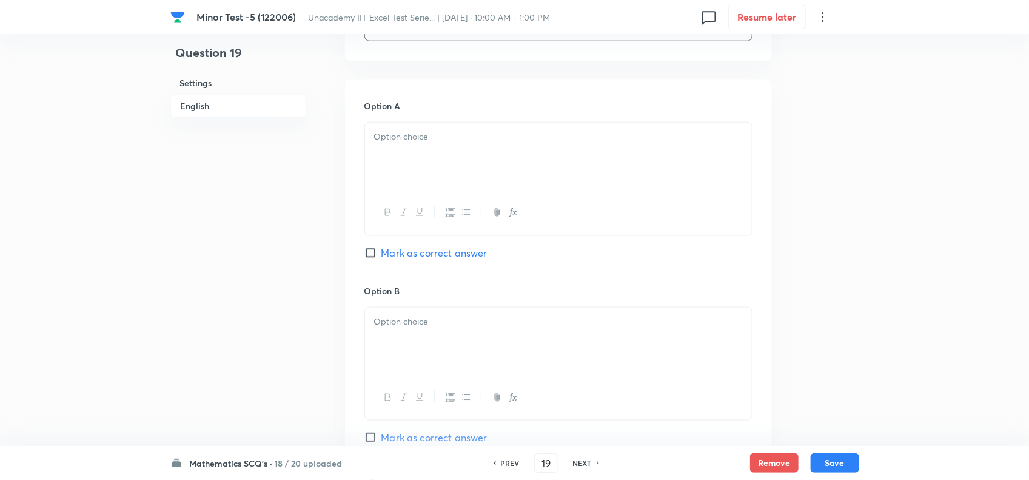
click at [416, 135] on p at bounding box center [558, 137] width 369 height 14
click at [443, 335] on div at bounding box center [558, 342] width 387 height 68
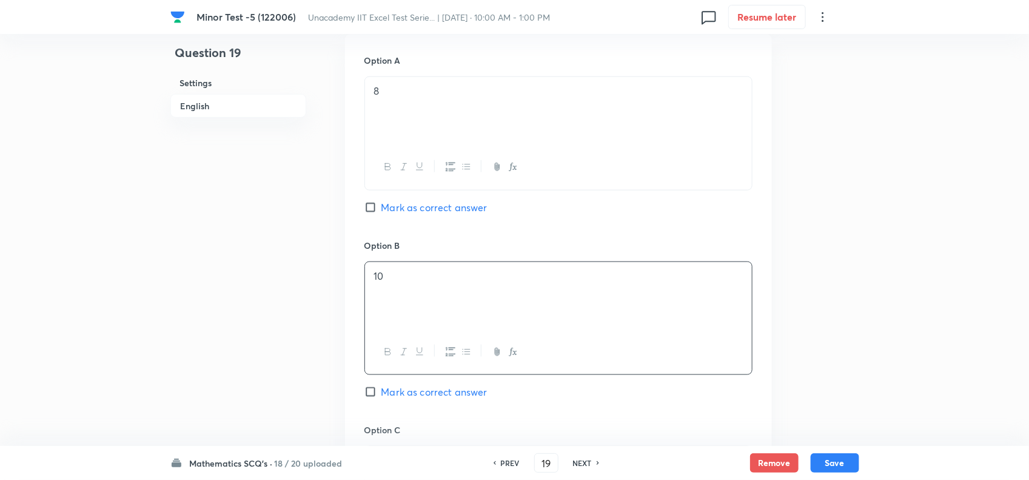
scroll to position [682, 0]
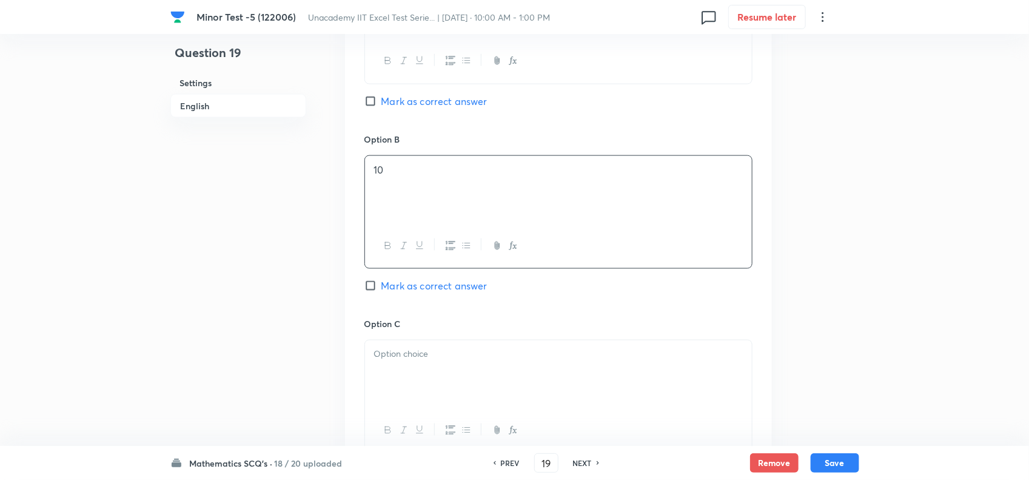
click at [442, 329] on h6 "Option C" at bounding box center [559, 323] width 388 height 13
click at [449, 368] on div at bounding box center [558, 374] width 387 height 68
click at [400, 285] on span "Mark as correct answer" at bounding box center [435, 285] width 106 height 15
click at [382, 285] on input "Mark as correct answer" at bounding box center [373, 286] width 17 height 12
checkbox input "true"
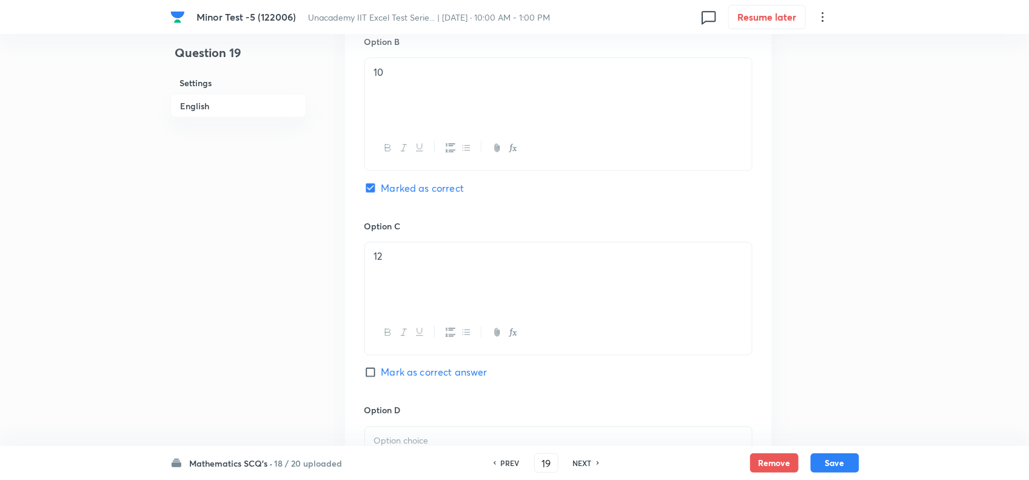
scroll to position [986, 0]
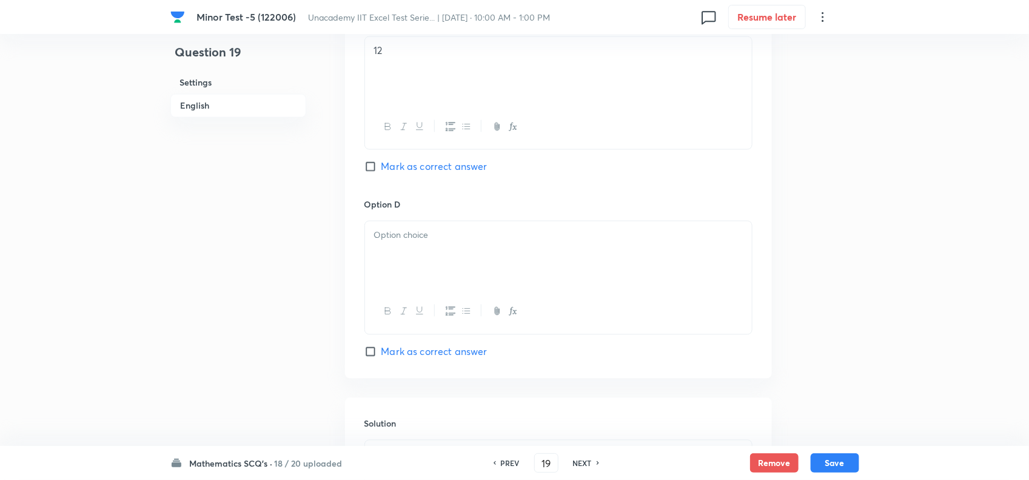
click at [408, 269] on div at bounding box center [558, 255] width 387 height 68
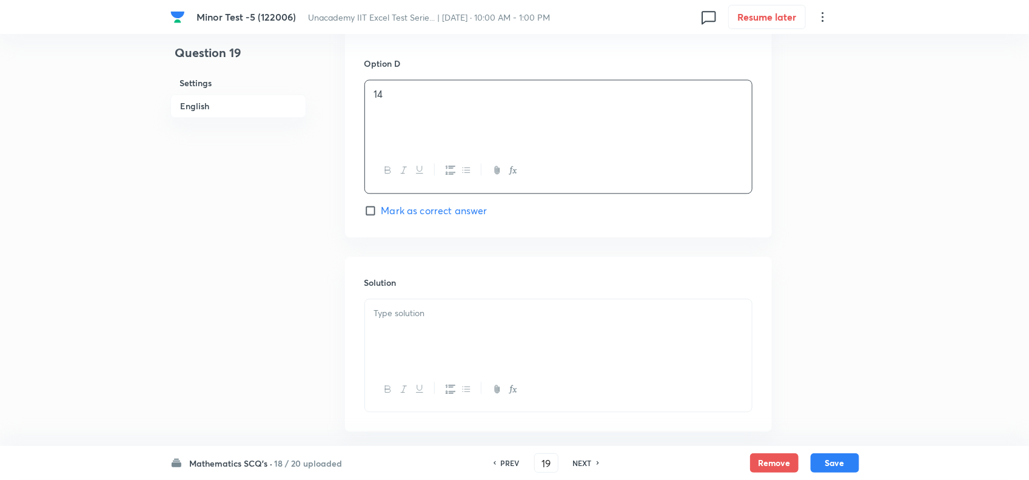
scroll to position [1137, 0]
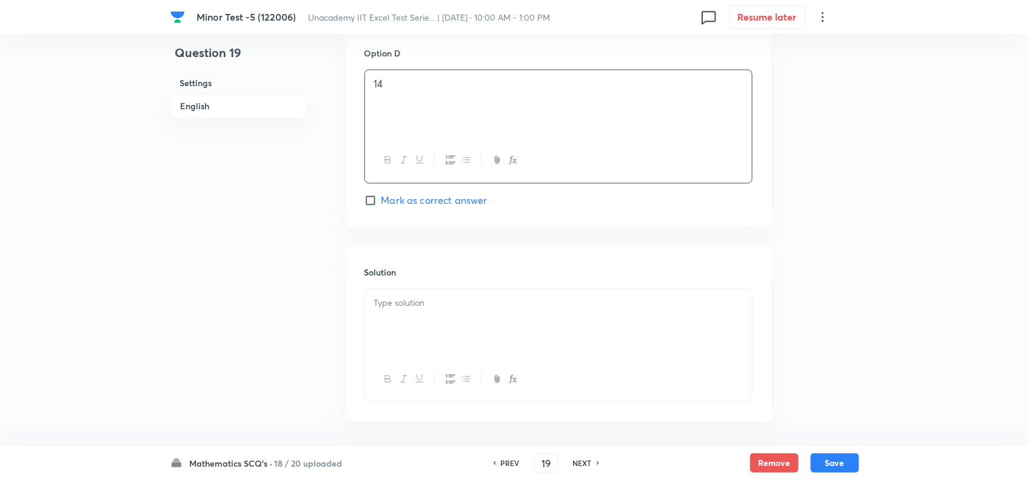
click at [444, 298] on div at bounding box center [558, 323] width 387 height 68
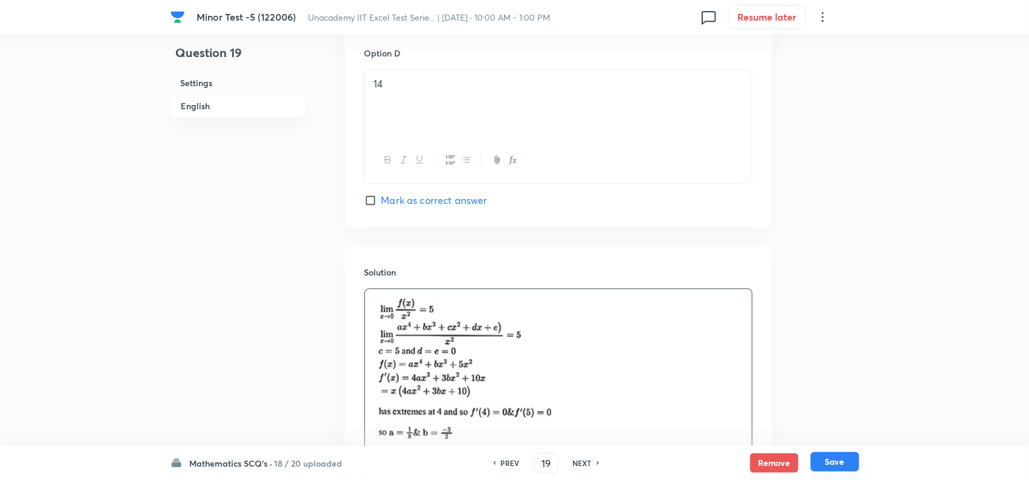
click at [832, 457] on button "Save" at bounding box center [835, 461] width 49 height 19
type input "20"
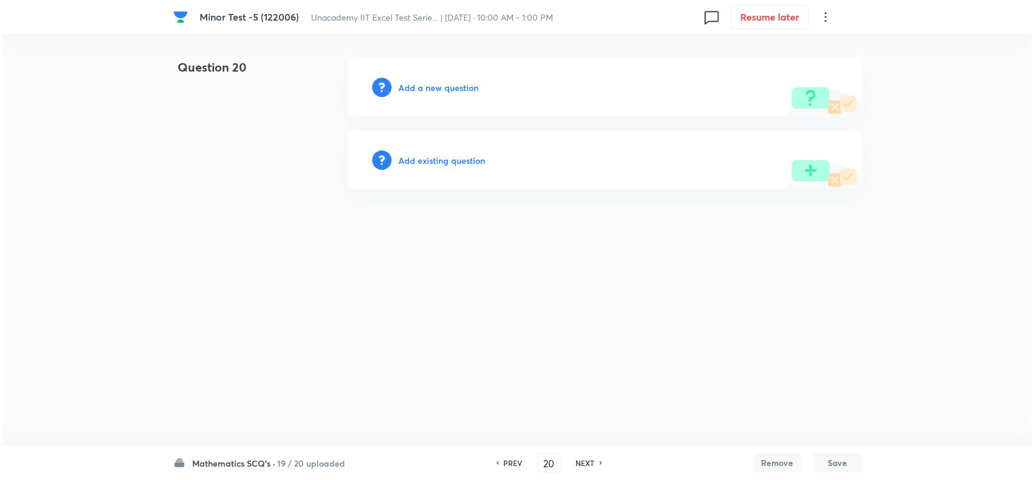
scroll to position [0, 0]
click at [411, 82] on h6 "Add a new question" at bounding box center [439, 87] width 80 height 13
click at [450, 90] on h6 "Choose a question type" at bounding box center [445, 87] width 93 height 13
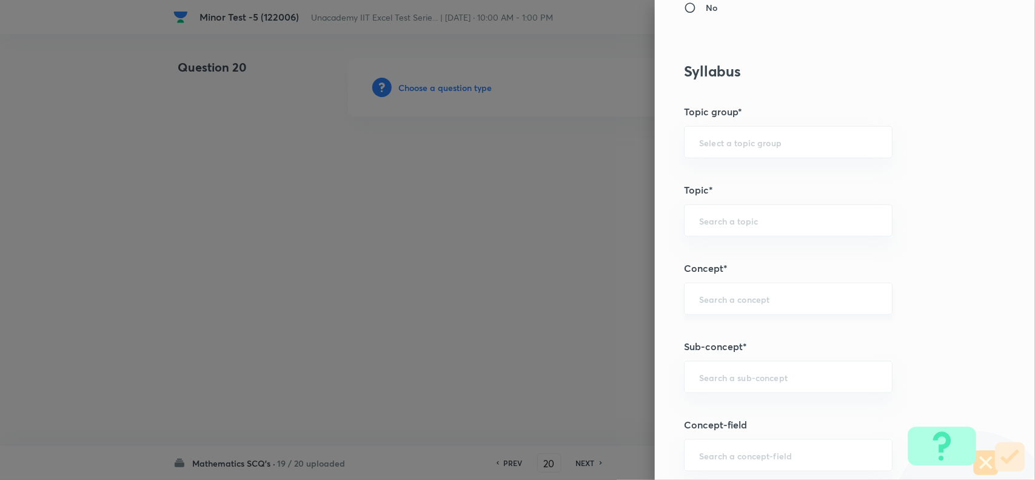
scroll to position [531, 0]
click at [707, 375] on input "text" at bounding box center [788, 372] width 178 height 12
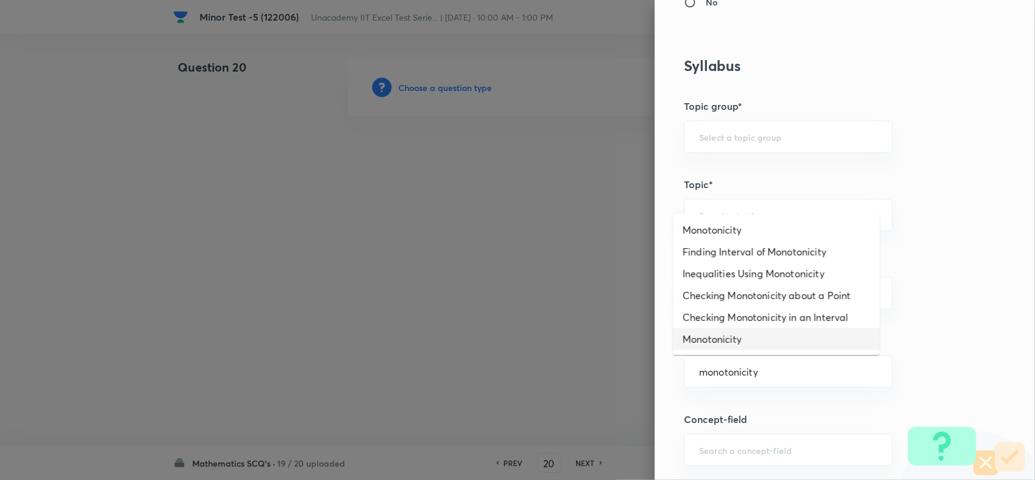
click at [745, 341] on li "Monotonicity" at bounding box center [776, 339] width 207 height 22
type input "Monotonicity"
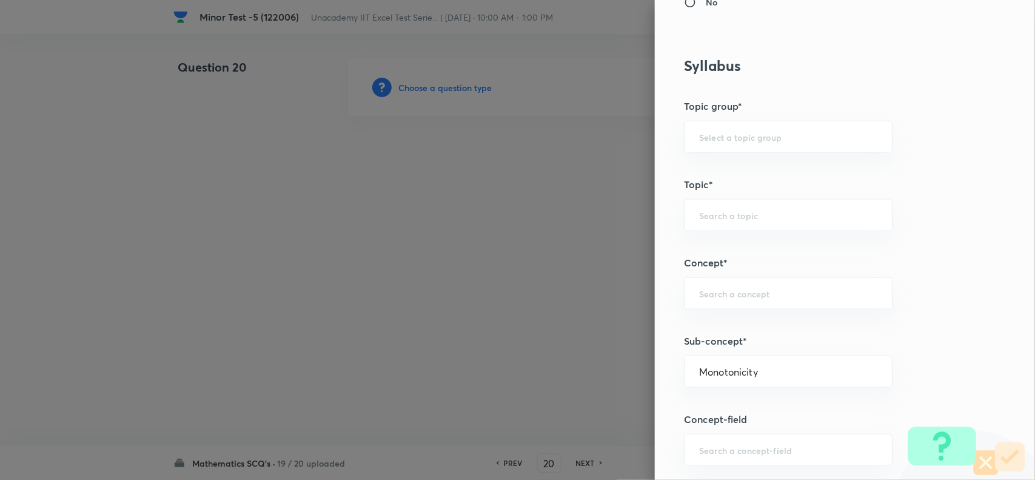
type input "Mathematics"
type input "Monotonicity"
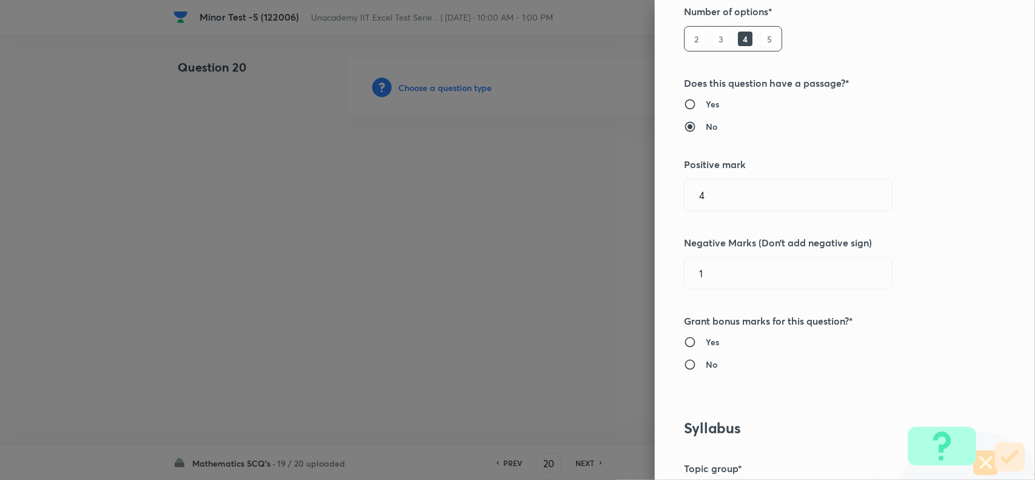
scroll to position [0, 0]
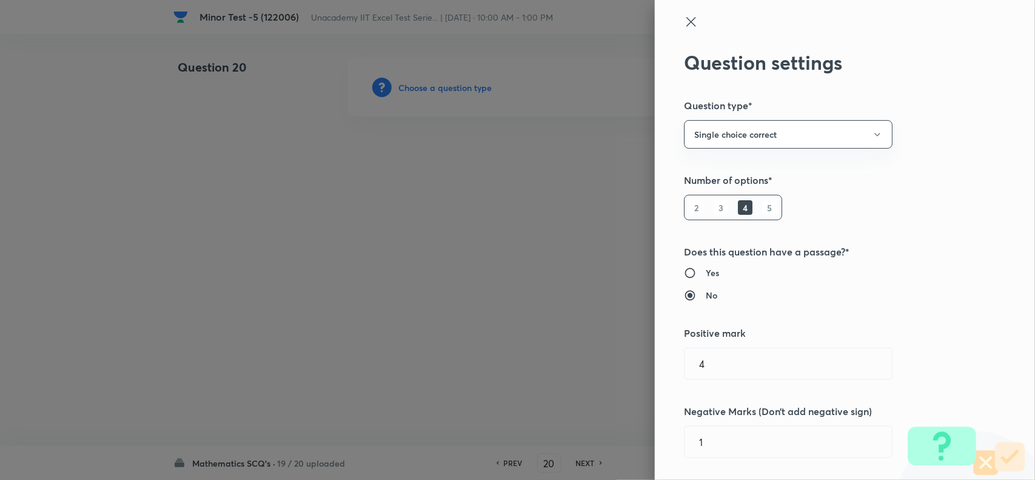
click at [684, 25] on icon at bounding box center [691, 22] width 15 height 15
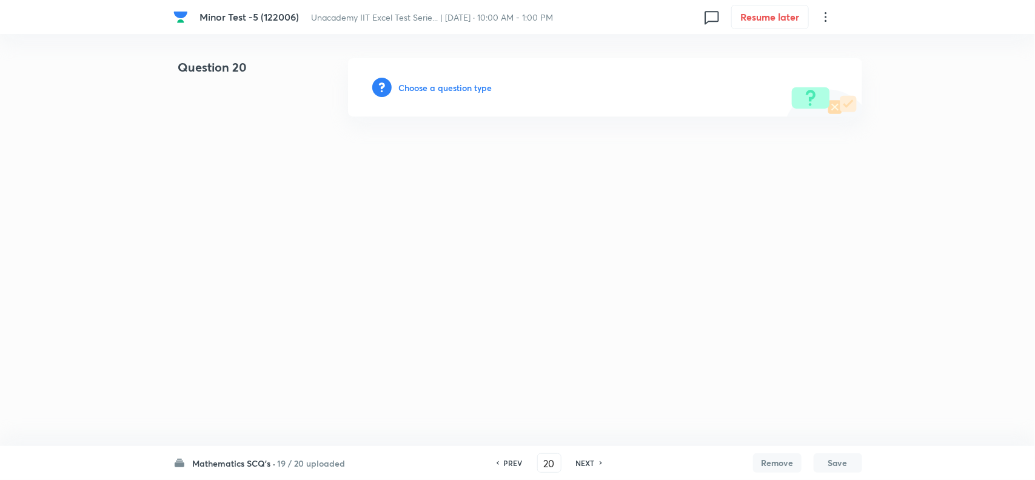
click at [470, 81] on h6 "Choose a question type" at bounding box center [445, 87] width 93 height 13
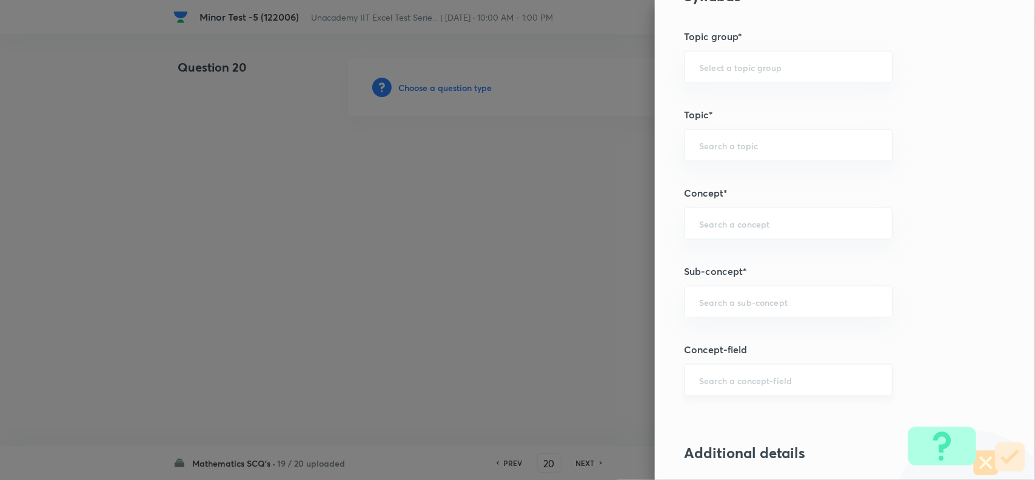
scroll to position [607, 0]
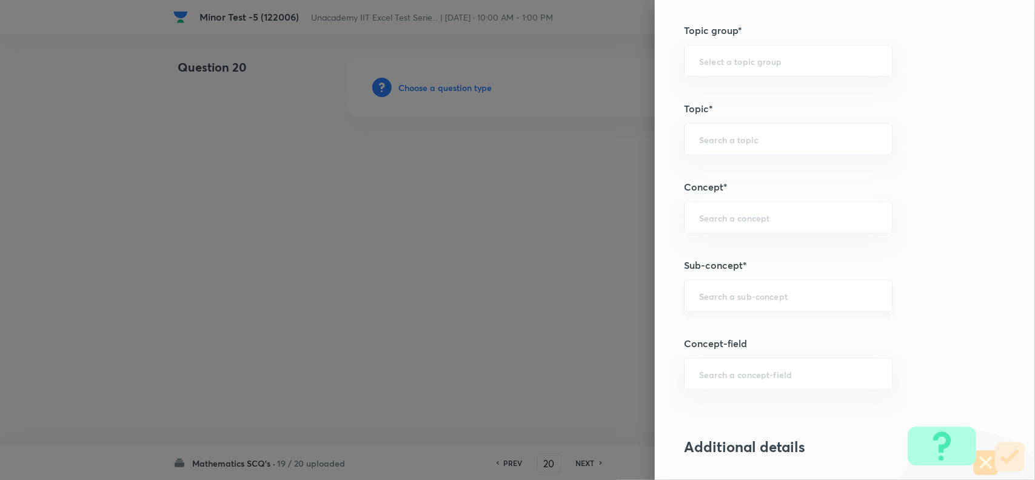
click at [738, 308] on div "​" at bounding box center [788, 296] width 209 height 32
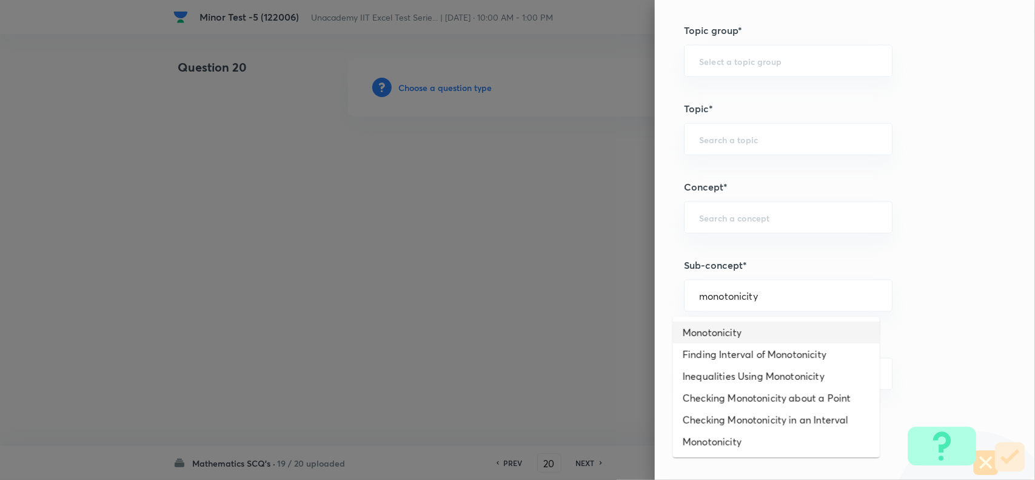
click at [746, 335] on li "Monotonicity" at bounding box center [776, 332] width 207 height 22
type input "Monotonicity"
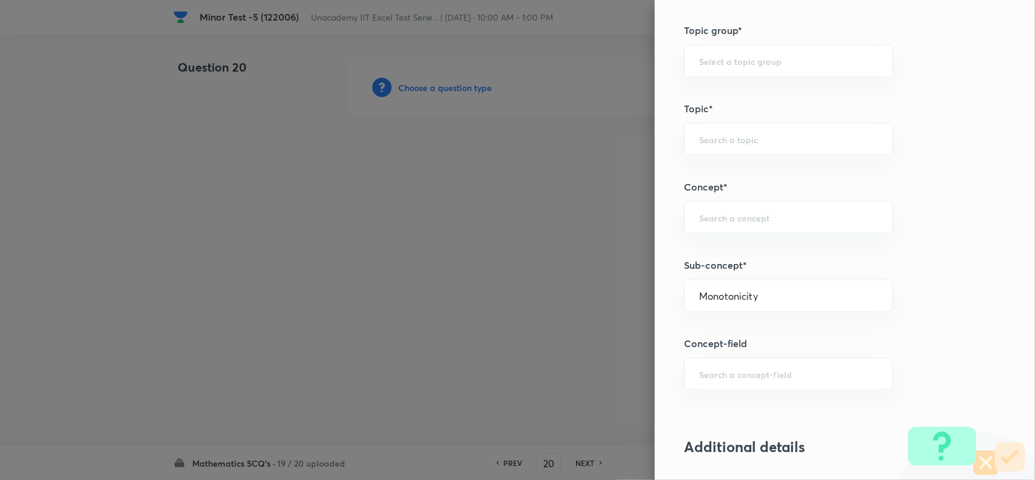
type input "Mathematics"
type input "Calculus"
type input "Monotonicity"
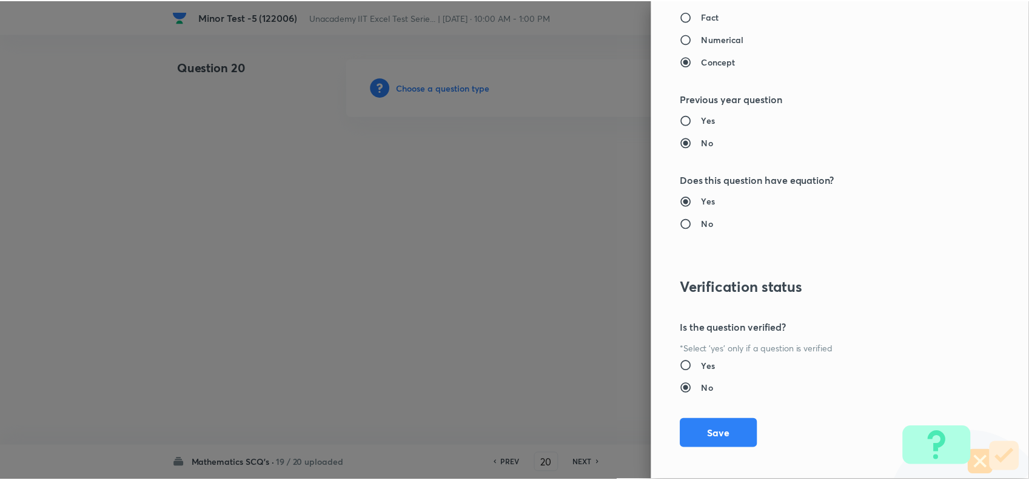
scroll to position [1257, 0]
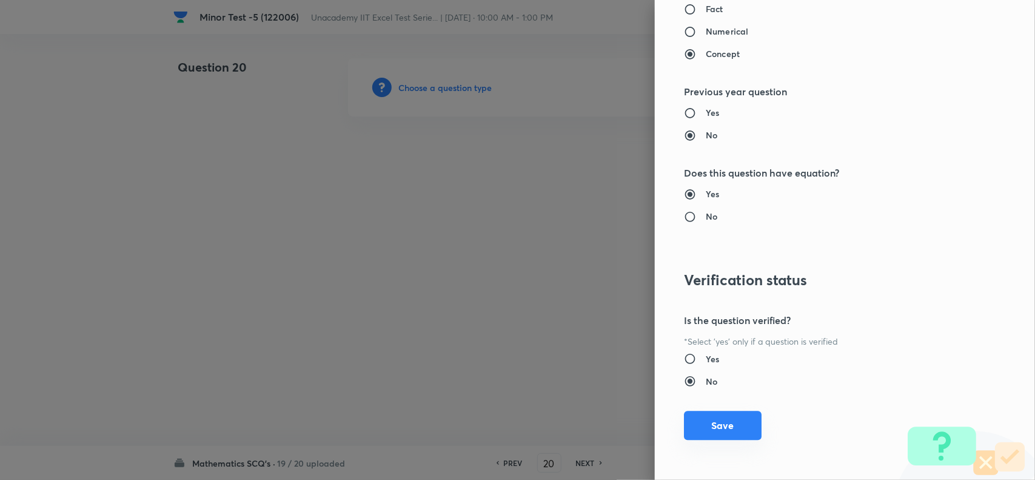
click at [711, 429] on button "Save" at bounding box center [723, 425] width 78 height 29
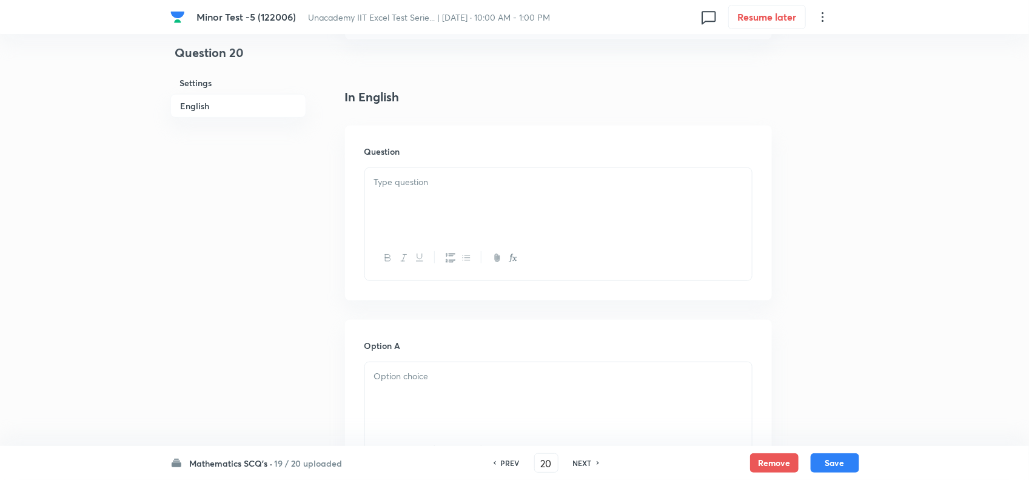
scroll to position [303, 0]
click at [432, 160] on div at bounding box center [558, 167] width 387 height 68
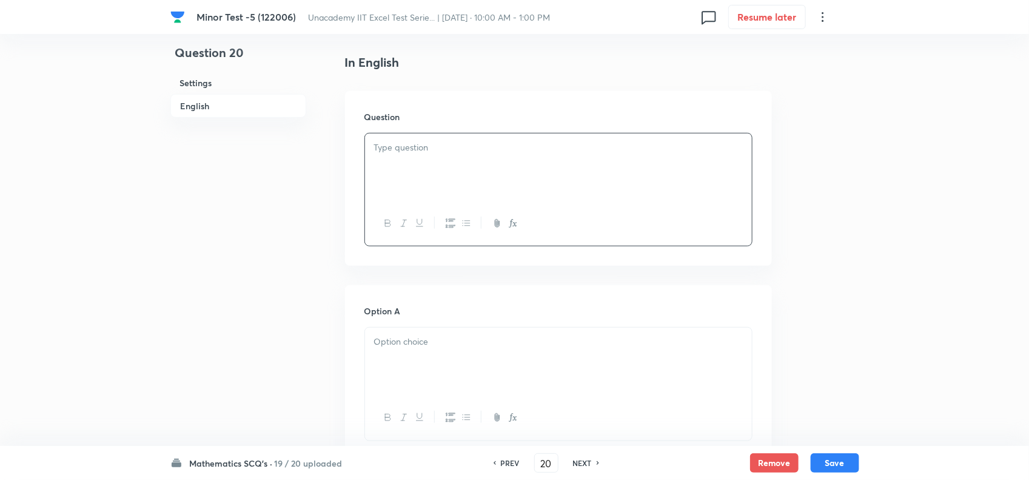
click at [465, 162] on div at bounding box center [558, 167] width 387 height 68
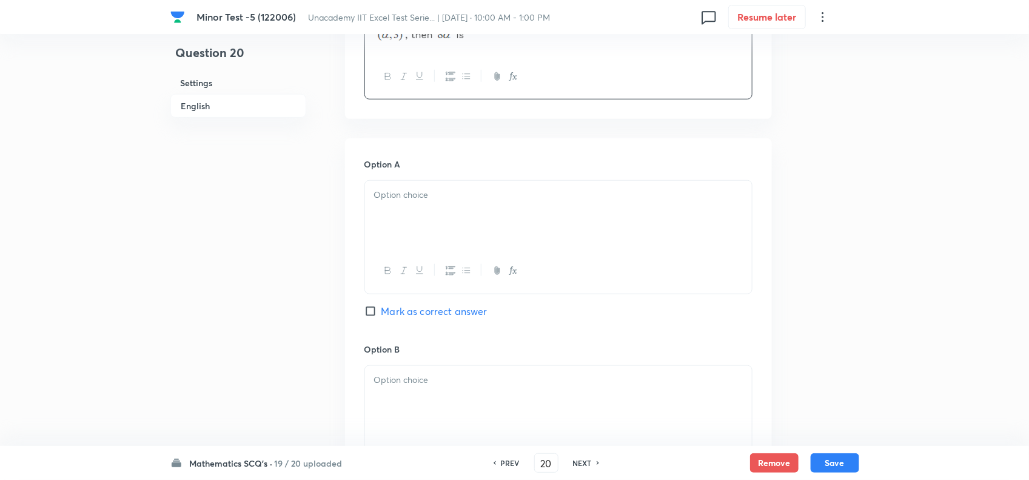
scroll to position [455, 0]
click at [432, 188] on p at bounding box center [558, 190] width 369 height 14
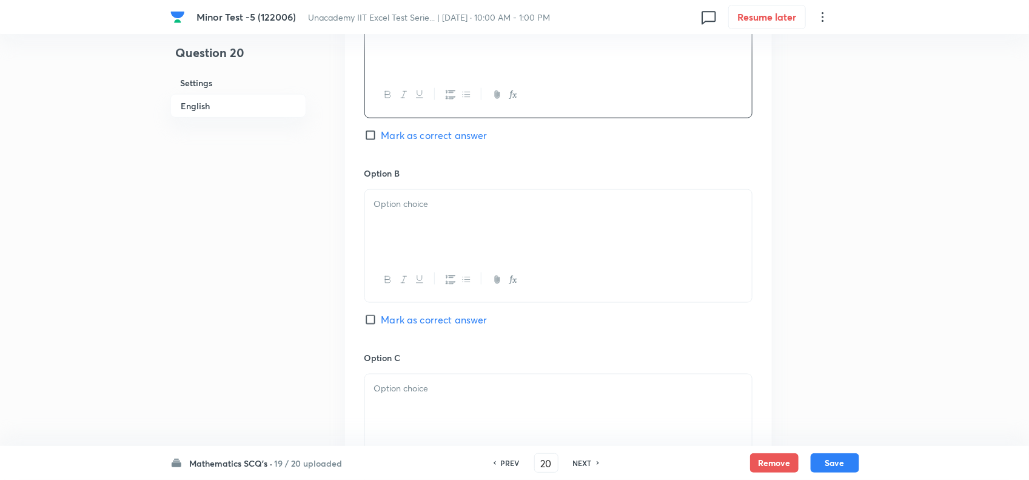
scroll to position [682, 0]
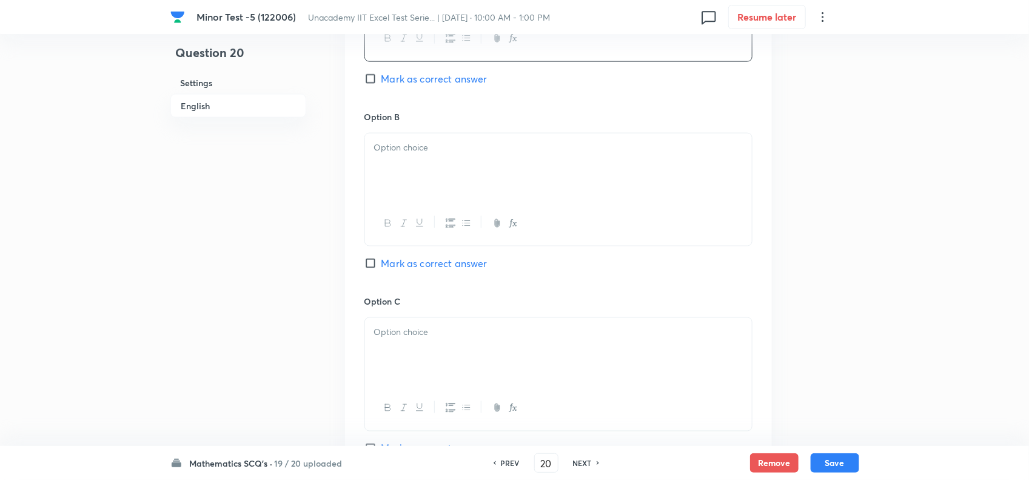
click at [432, 187] on div at bounding box center [558, 167] width 387 height 68
click at [425, 352] on div at bounding box center [558, 352] width 387 height 68
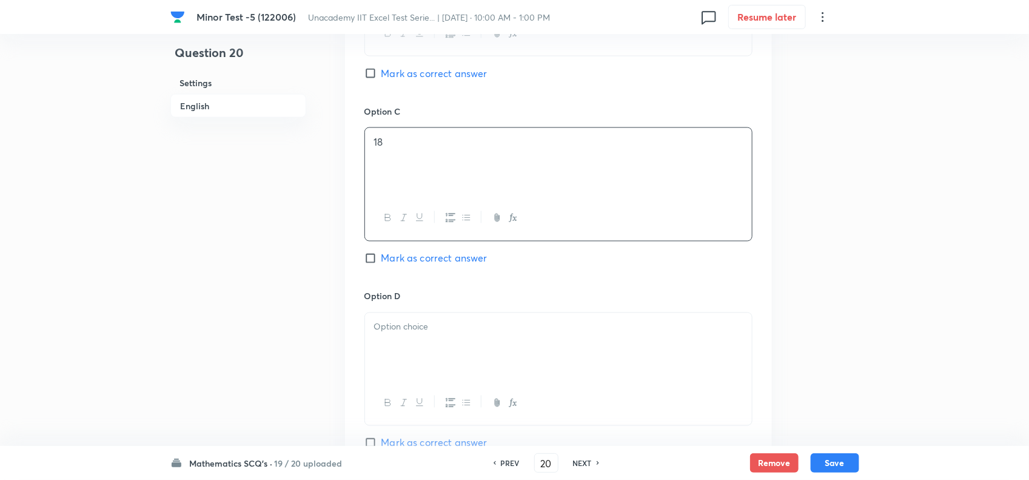
scroll to position [910, 0]
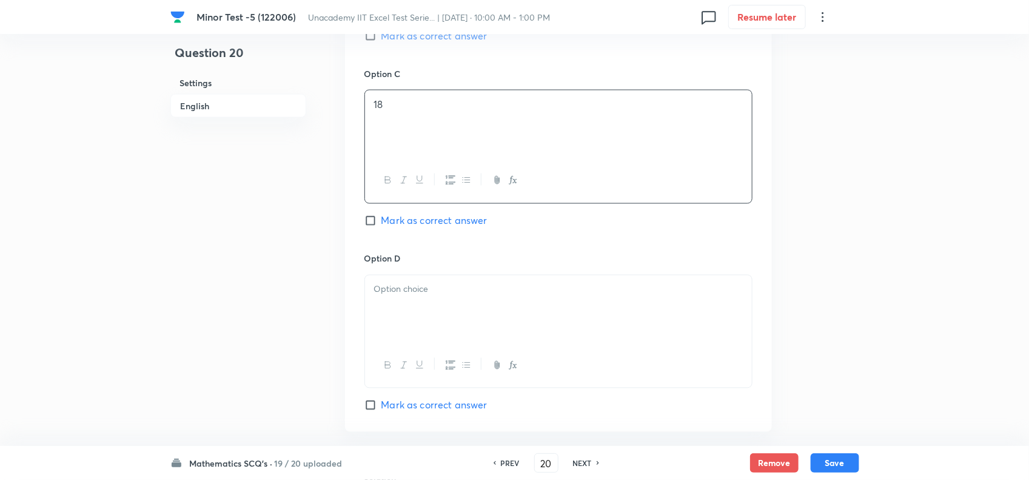
click at [440, 305] on div at bounding box center [558, 309] width 387 height 68
click at [425, 218] on span "Mark as correct answer" at bounding box center [435, 221] width 106 height 15
click at [382, 218] on input "Mark as correct answer" at bounding box center [373, 221] width 17 height 12
checkbox input "true"
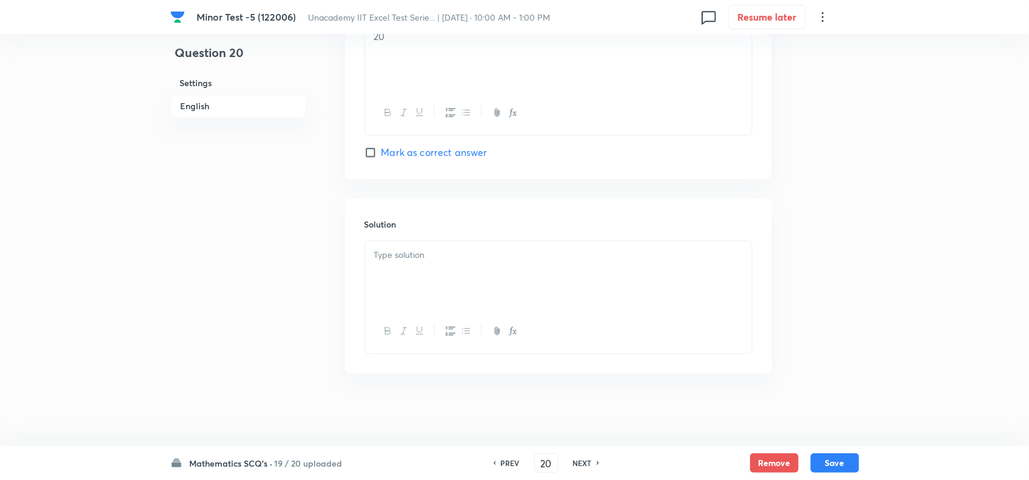
scroll to position [1168, 0]
click at [460, 256] on p at bounding box center [558, 255] width 369 height 14
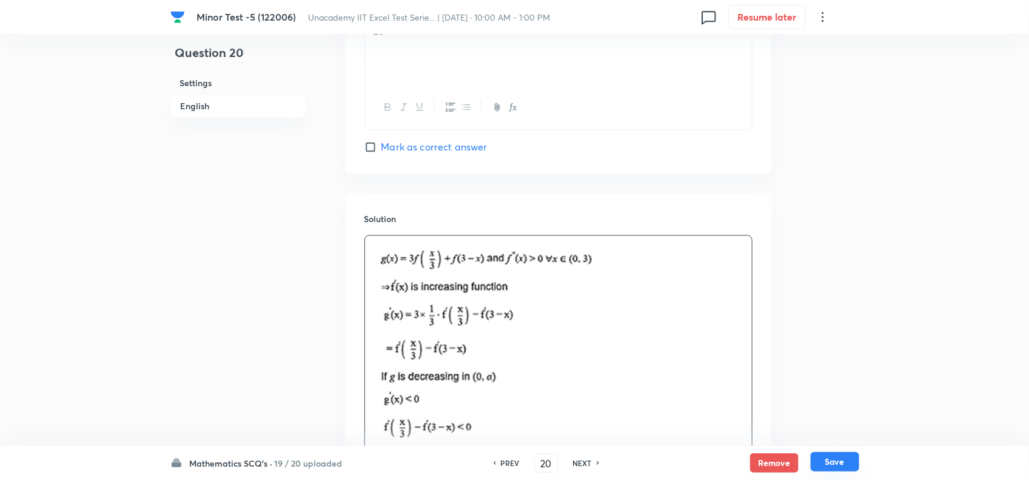
click at [844, 465] on button "Save" at bounding box center [835, 461] width 49 height 19
type input "21"
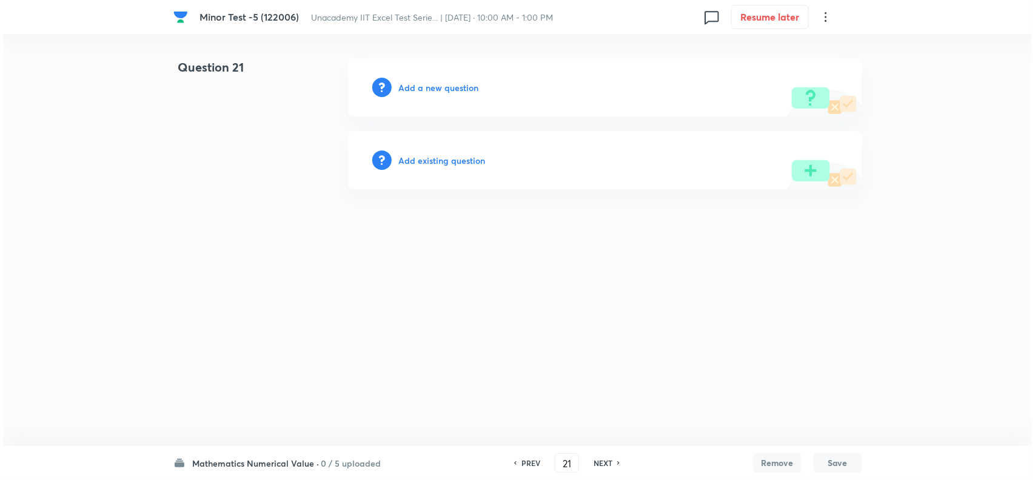
scroll to position [0, 0]
click at [432, 85] on h6 "Add a new question" at bounding box center [439, 87] width 80 height 13
click at [446, 85] on h6 "Choose a question type" at bounding box center [445, 87] width 93 height 13
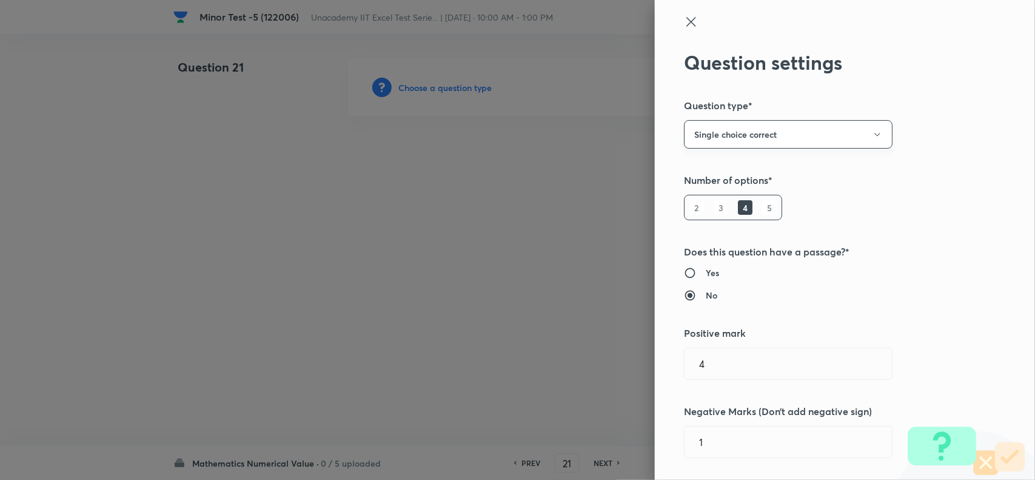
click at [727, 129] on button "Single choice correct" at bounding box center [788, 134] width 209 height 29
click at [745, 222] on span "Integer" at bounding box center [777, 216] width 193 height 13
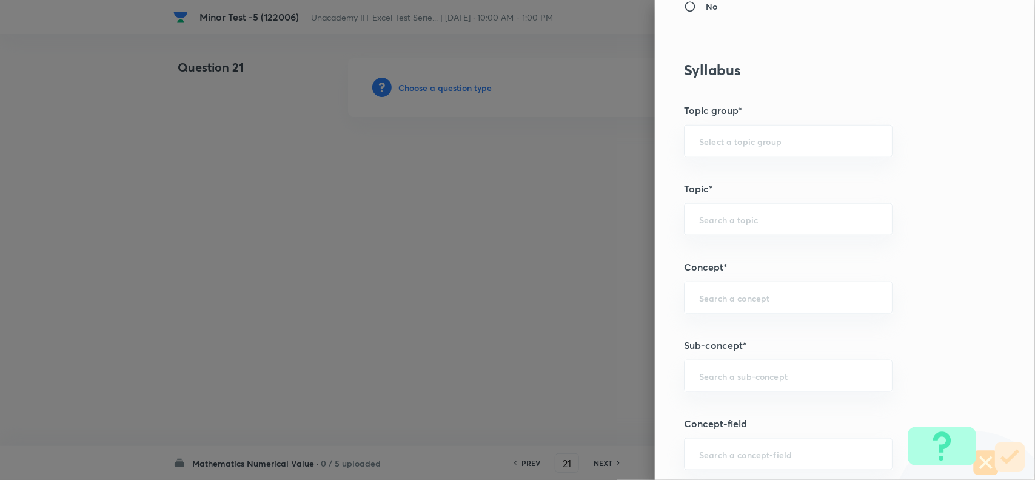
scroll to position [531, 0]
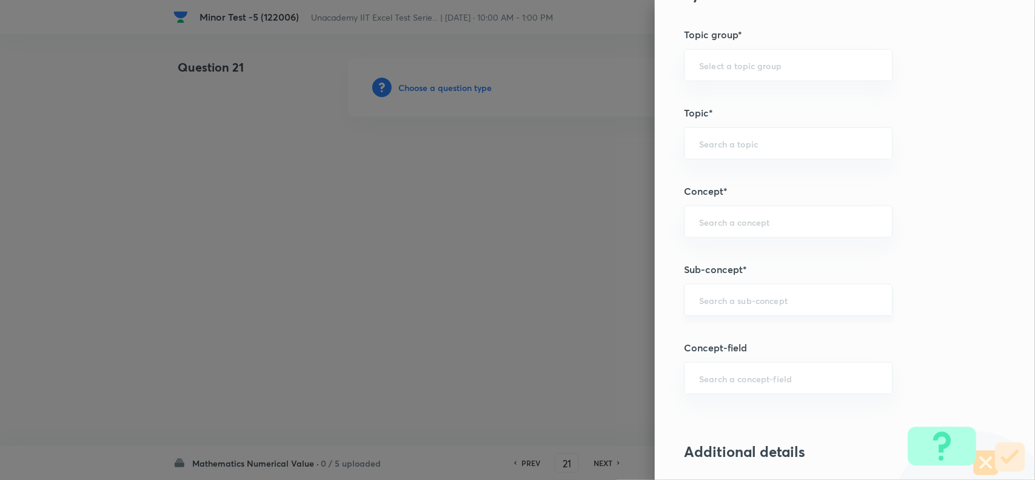
click at [735, 305] on input "text" at bounding box center [788, 300] width 178 height 12
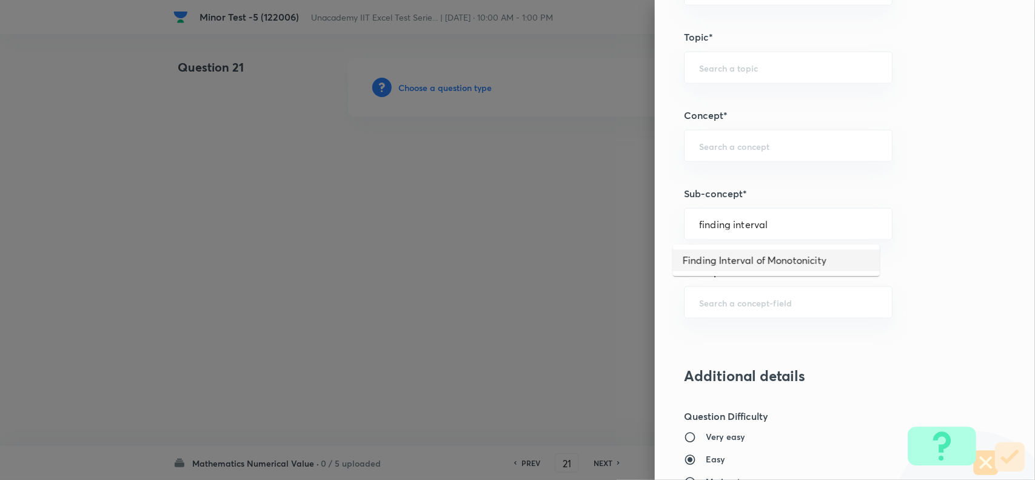
click at [756, 261] on li "Finding Interval of Monotonicity" at bounding box center [776, 260] width 207 height 22
type input "Finding Interval of Monotonicity"
type input "Mathematics"
type input "Calculus"
type input "Monotonicity"
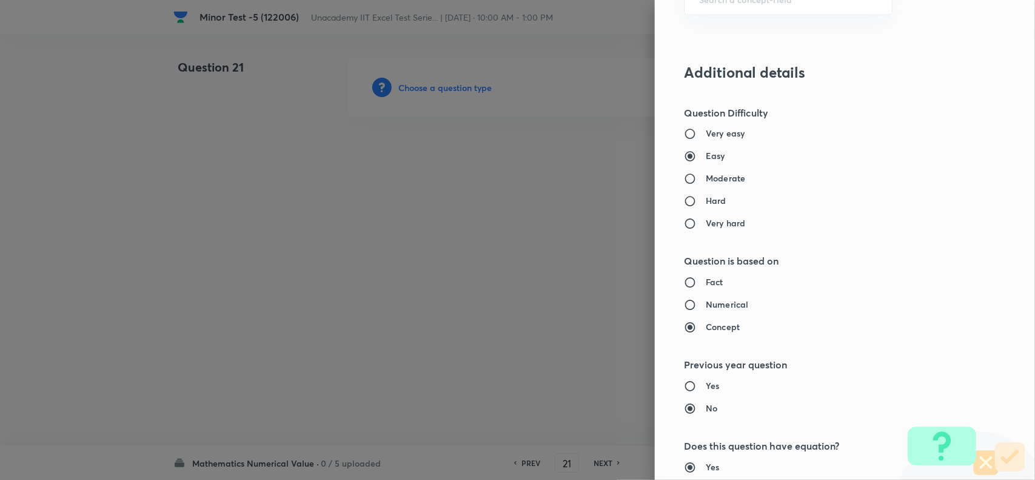
click at [706, 307] on h6 "Numerical" at bounding box center [727, 304] width 42 height 13
click at [704, 307] on input "Numerical" at bounding box center [695, 305] width 22 height 12
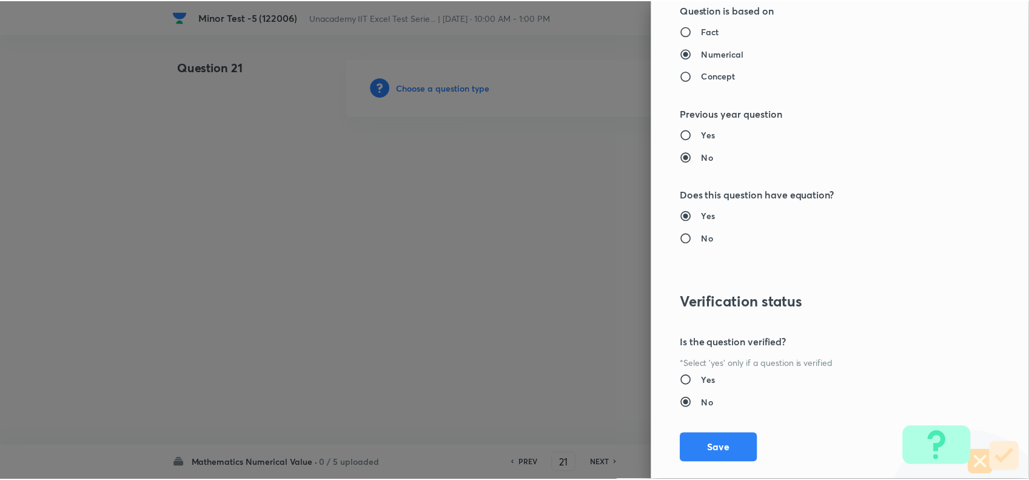
scroll to position [1185, 0]
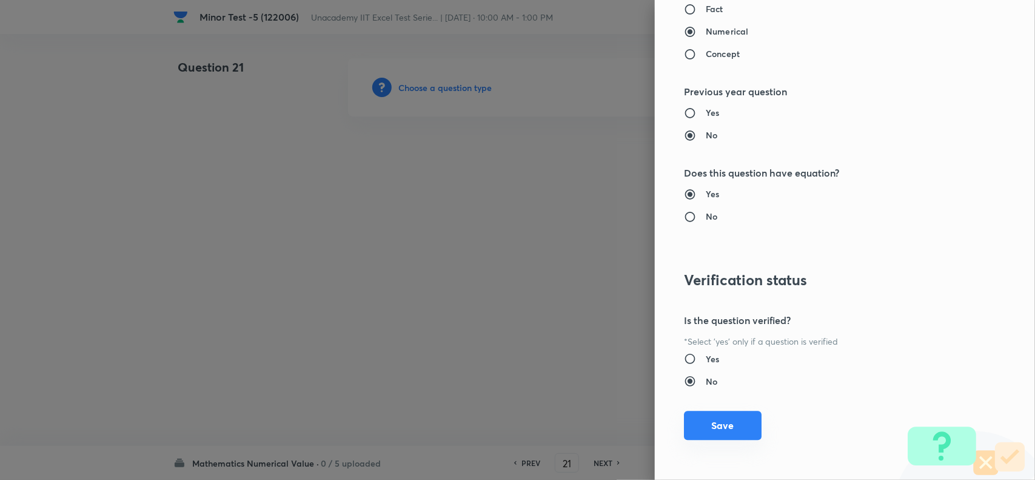
click at [707, 434] on button "Save" at bounding box center [723, 425] width 78 height 29
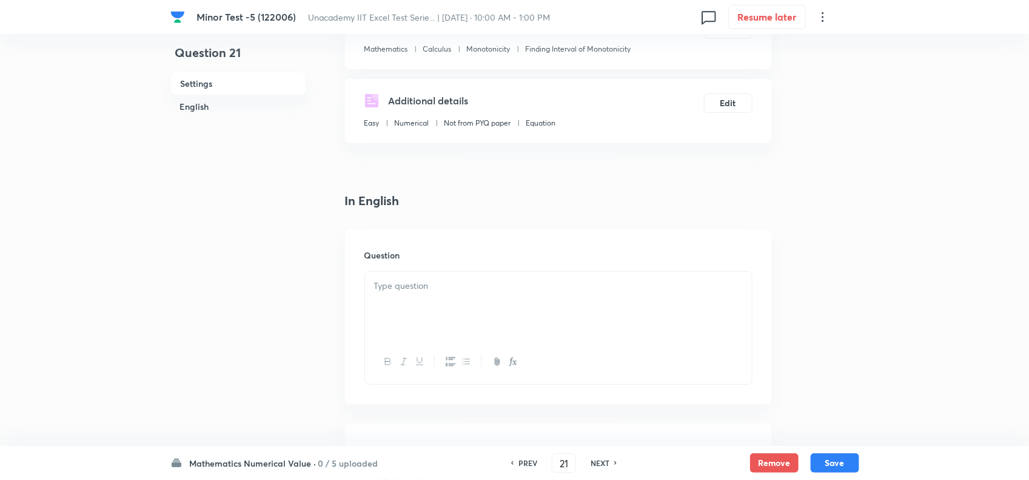
scroll to position [227, 0]
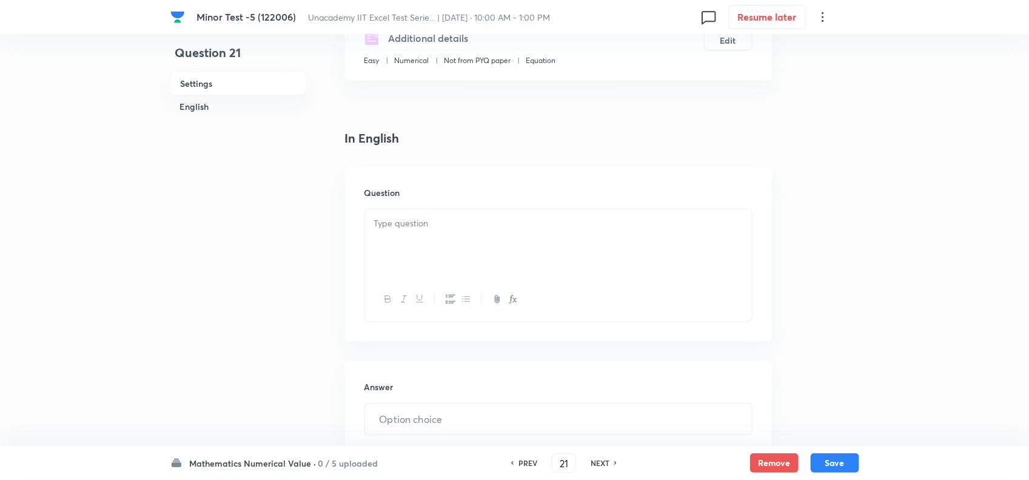
click at [419, 257] on div at bounding box center [558, 243] width 387 height 68
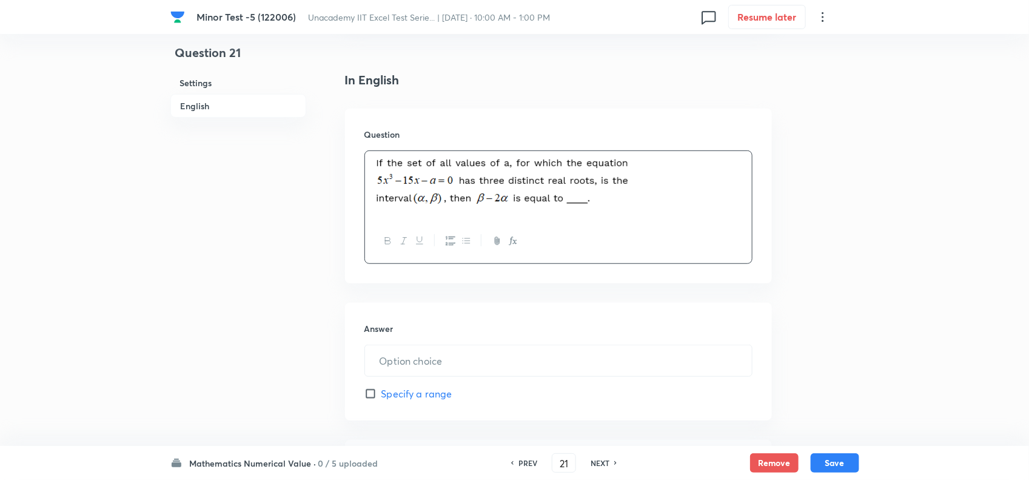
scroll to position [379, 0]
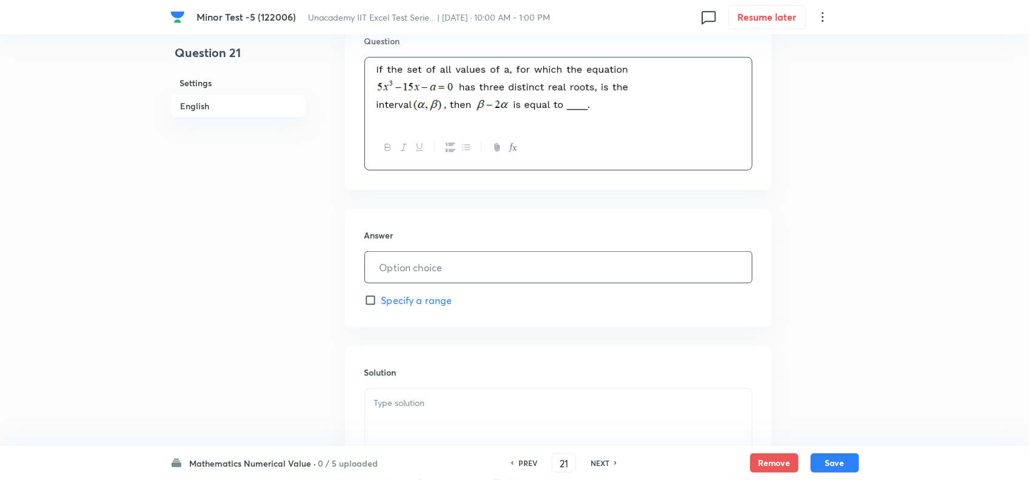
click at [486, 268] on input "text" at bounding box center [558, 267] width 387 height 31
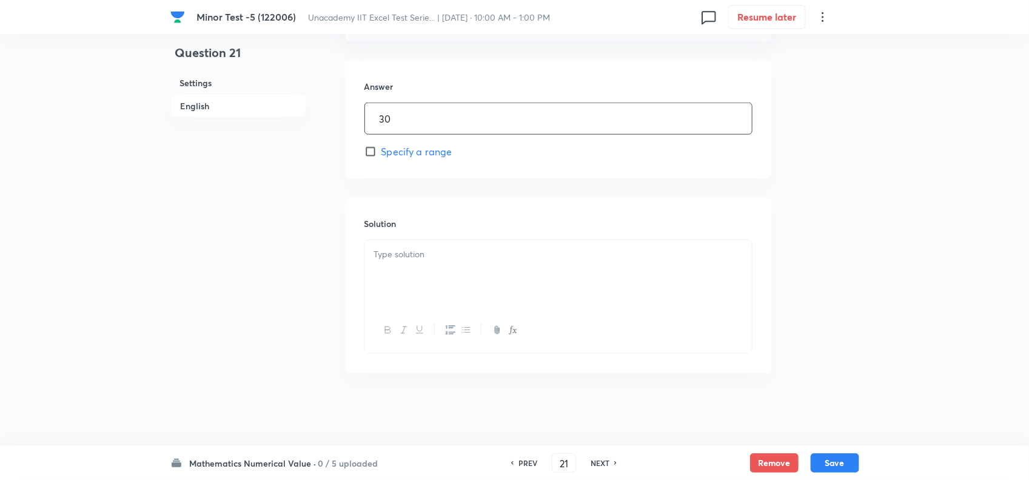
scroll to position [530, 0]
click at [484, 265] on div at bounding box center [558, 274] width 387 height 68
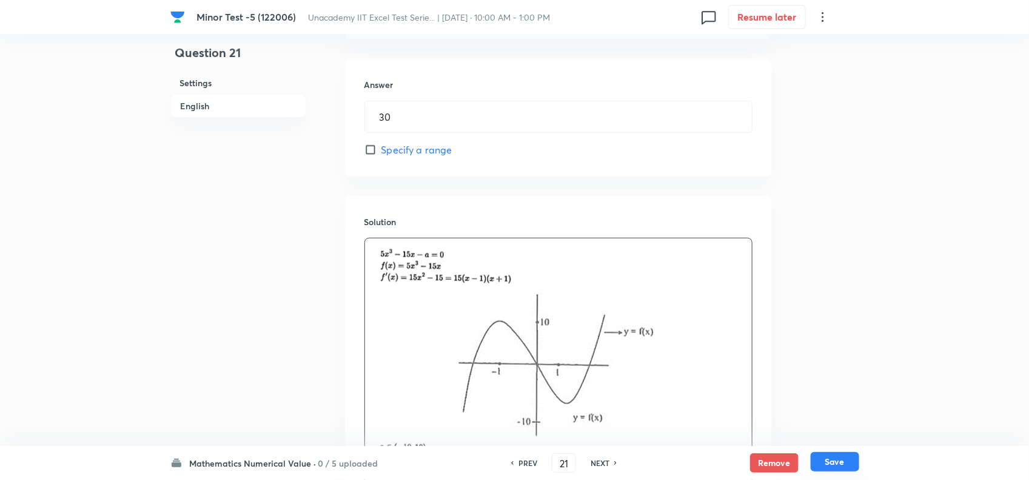
click at [835, 456] on button "Save" at bounding box center [835, 461] width 49 height 19
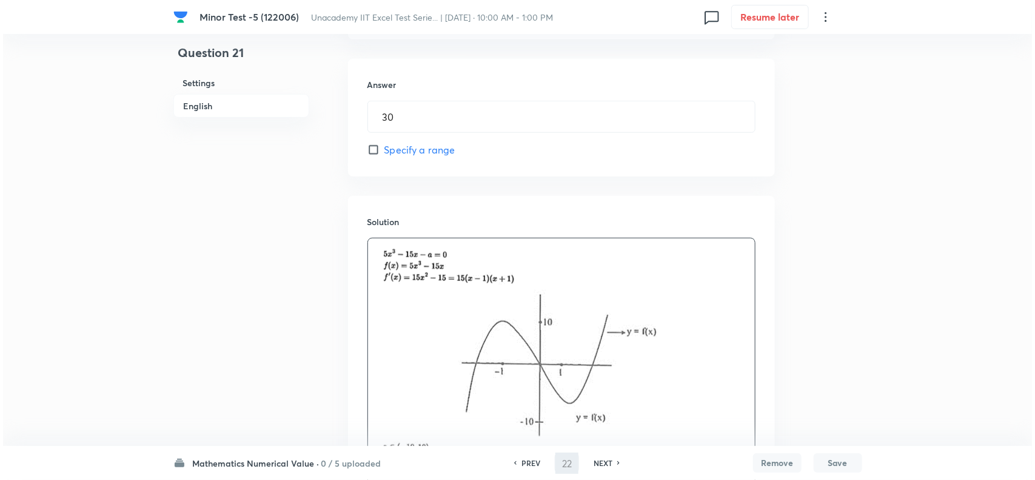
scroll to position [0, 0]
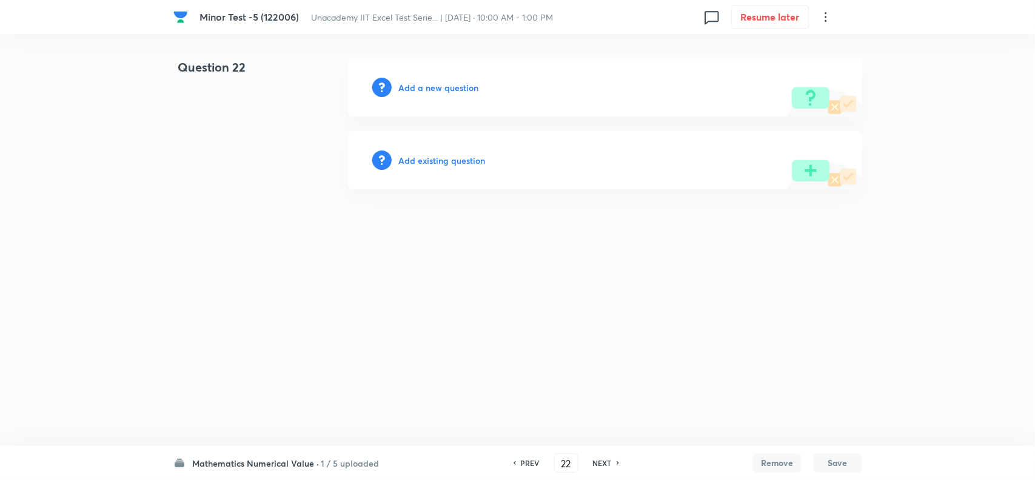
click at [432, 87] on h6 "Add a new question" at bounding box center [439, 87] width 80 height 13
click at [445, 88] on h6 "Choose a question type" at bounding box center [445, 87] width 93 height 13
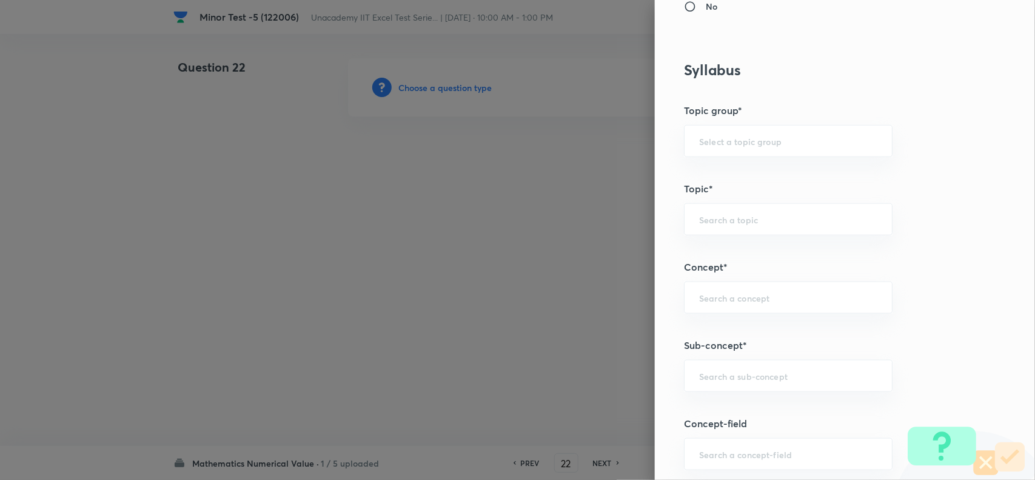
scroll to position [758, 0]
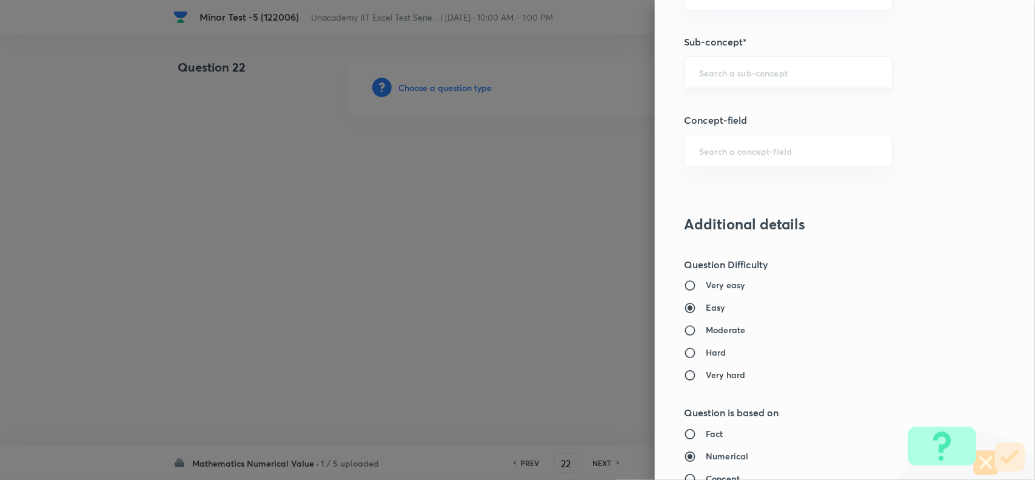
click at [722, 73] on input "text" at bounding box center [788, 73] width 178 height 12
click at [786, 132] on li "Inequalities Using Monotonicity" at bounding box center [776, 130] width 207 height 22
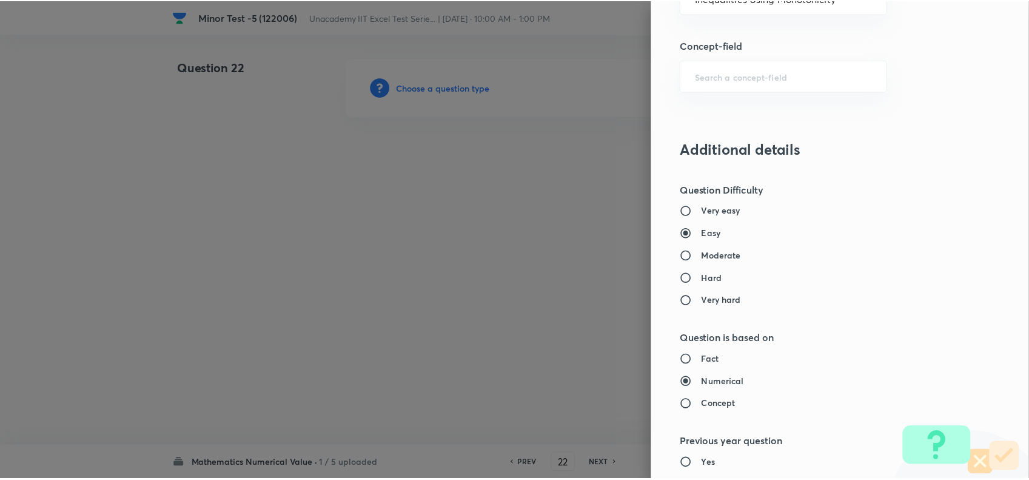
scroll to position [1185, 0]
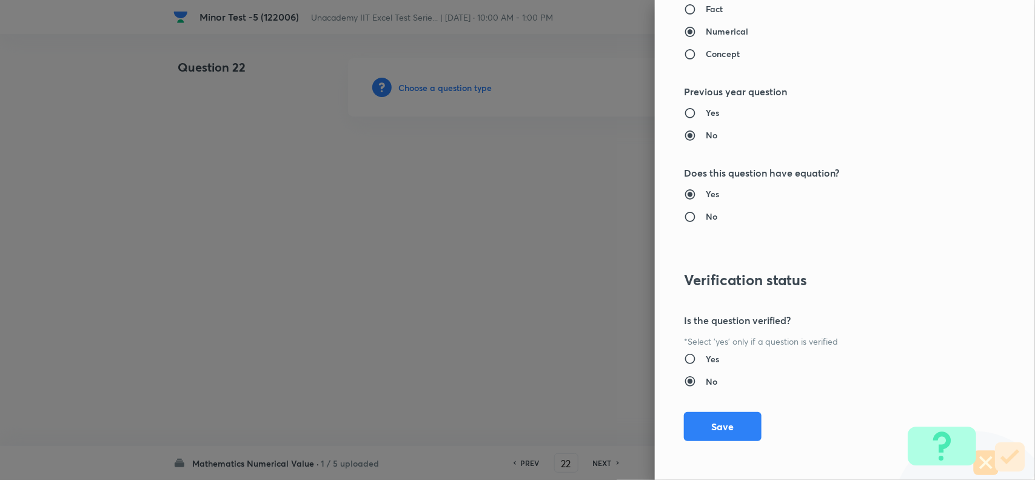
drag, startPoint x: 712, startPoint y: 428, endPoint x: 574, endPoint y: 310, distance: 181.1
click at [712, 428] on button "Save" at bounding box center [723, 426] width 78 height 29
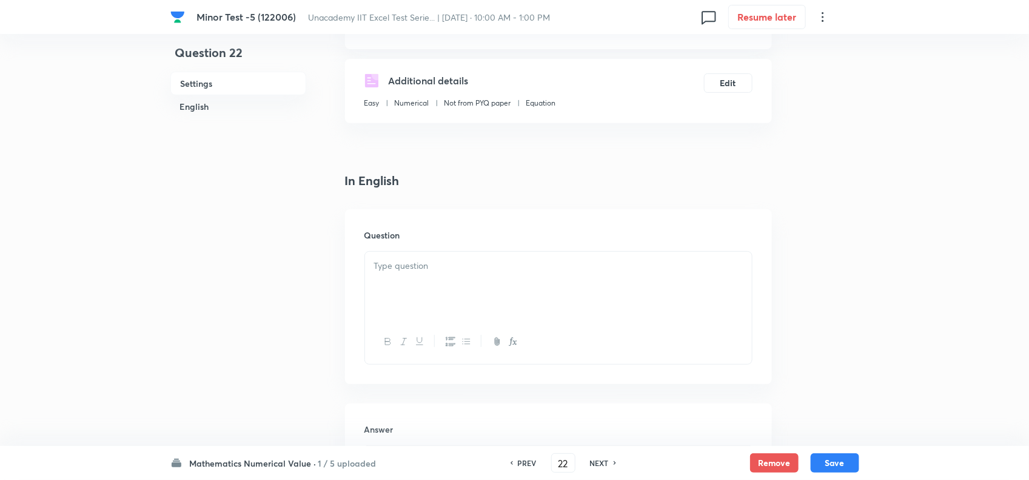
scroll to position [227, 0]
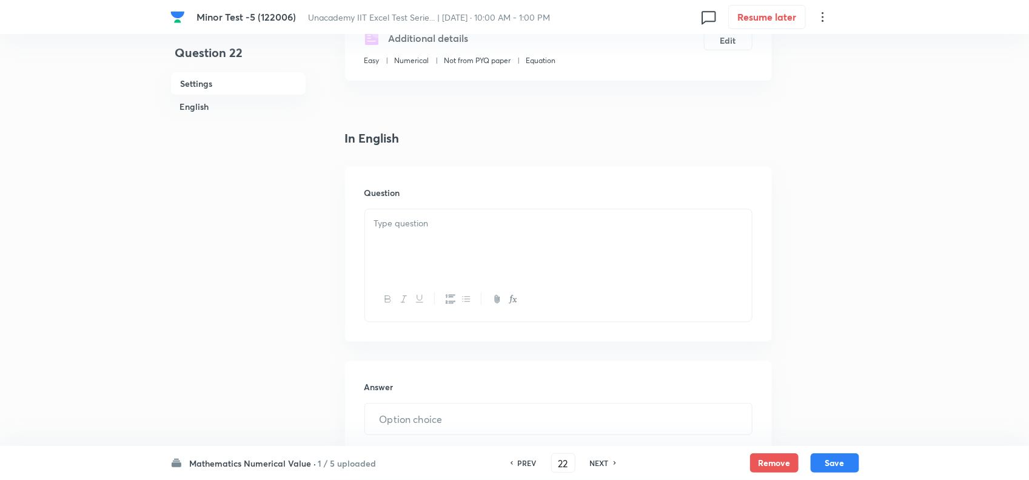
click at [456, 241] on div at bounding box center [558, 243] width 387 height 68
click at [514, 237] on div at bounding box center [558, 243] width 387 height 68
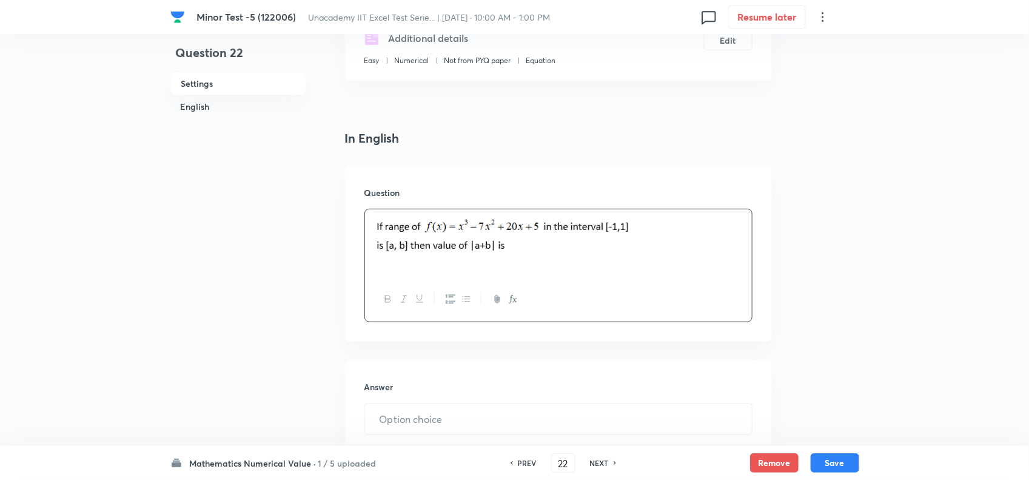
click at [432, 422] on input "text" at bounding box center [558, 418] width 387 height 31
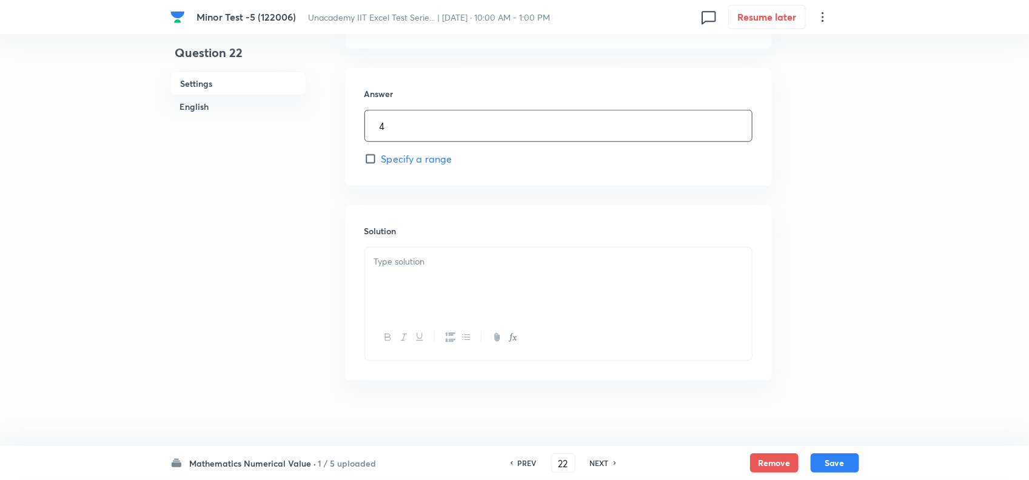
scroll to position [530, 0]
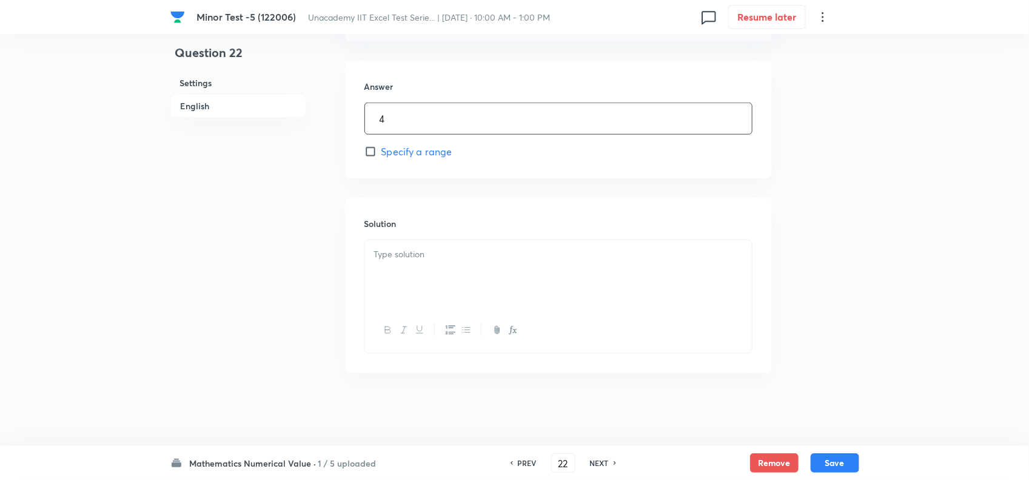
click at [440, 249] on p at bounding box center [558, 254] width 369 height 14
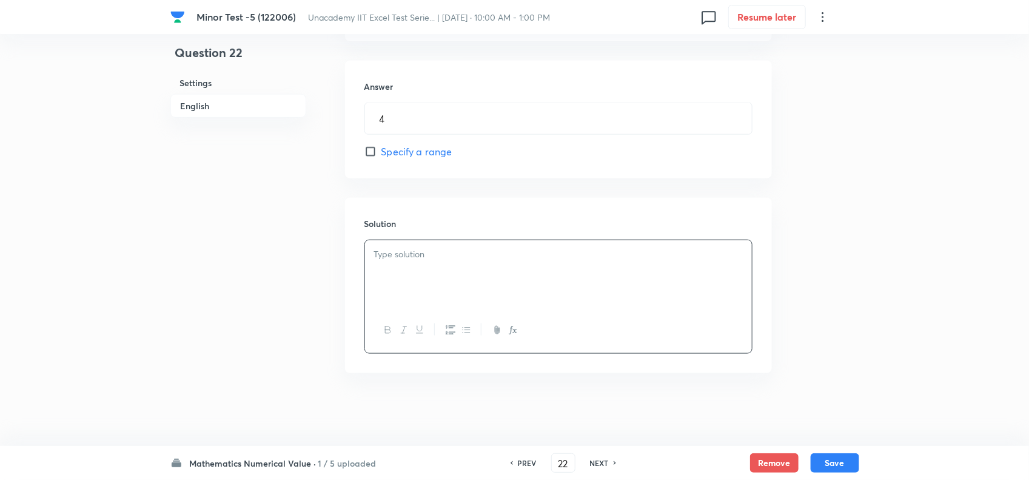
click at [431, 280] on div at bounding box center [558, 274] width 387 height 68
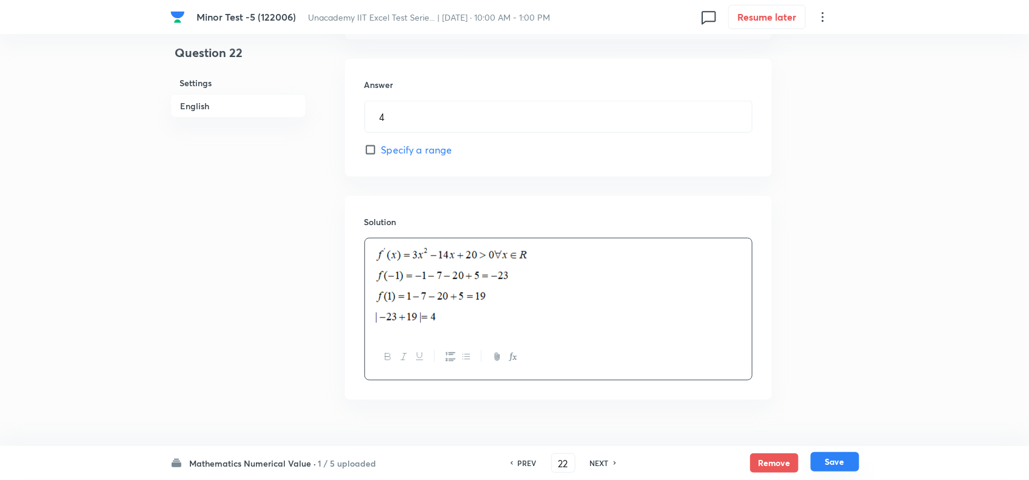
click at [826, 456] on button "Save" at bounding box center [835, 461] width 49 height 19
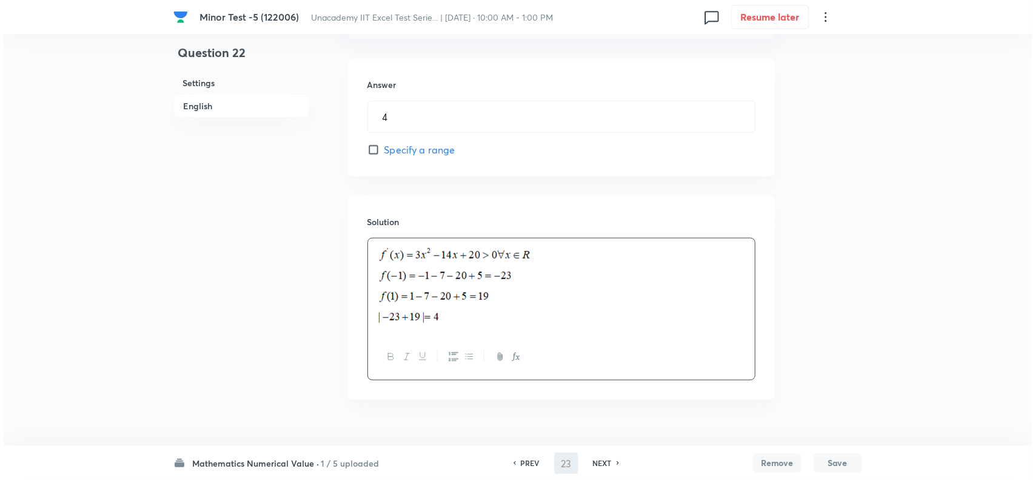
scroll to position [0, 0]
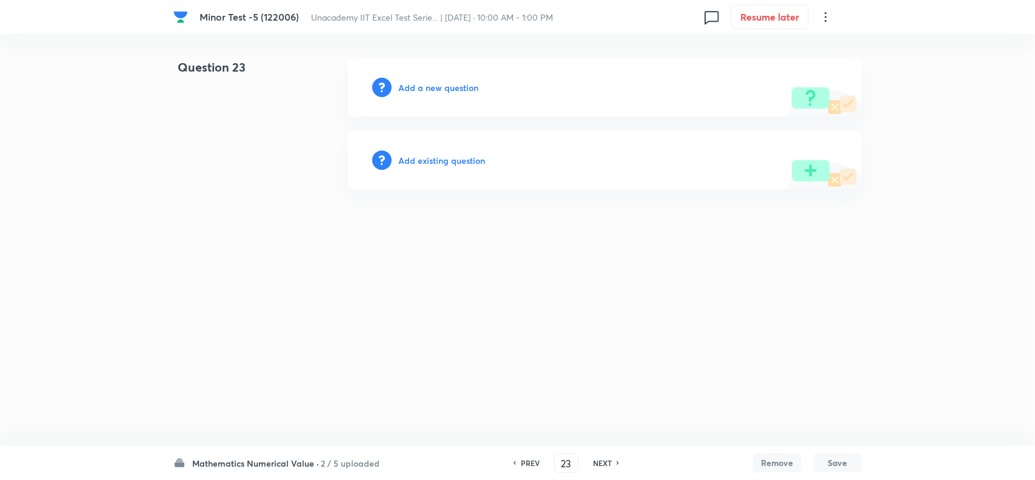
click at [425, 92] on h6 "Add a new question" at bounding box center [439, 87] width 80 height 13
click at [428, 90] on h6 "Choose a question type" at bounding box center [445, 87] width 93 height 13
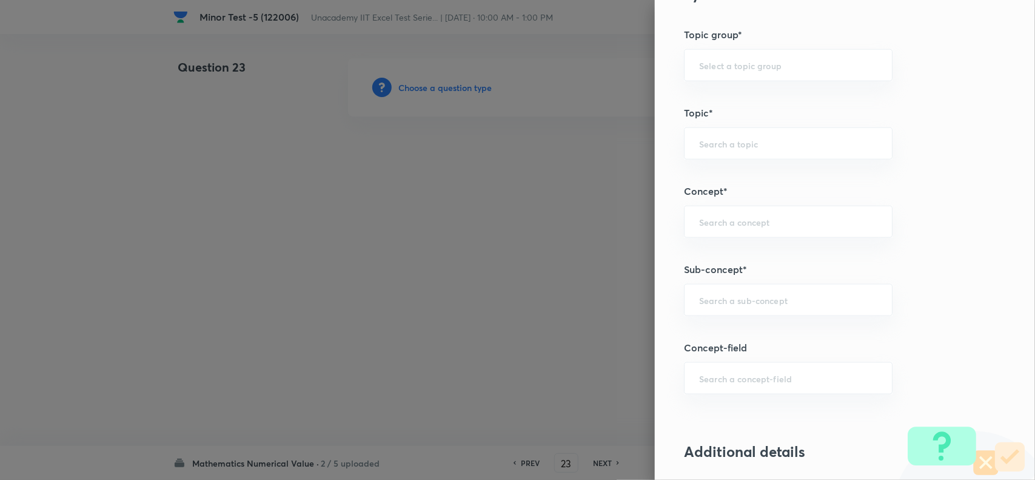
scroll to position [607, 0]
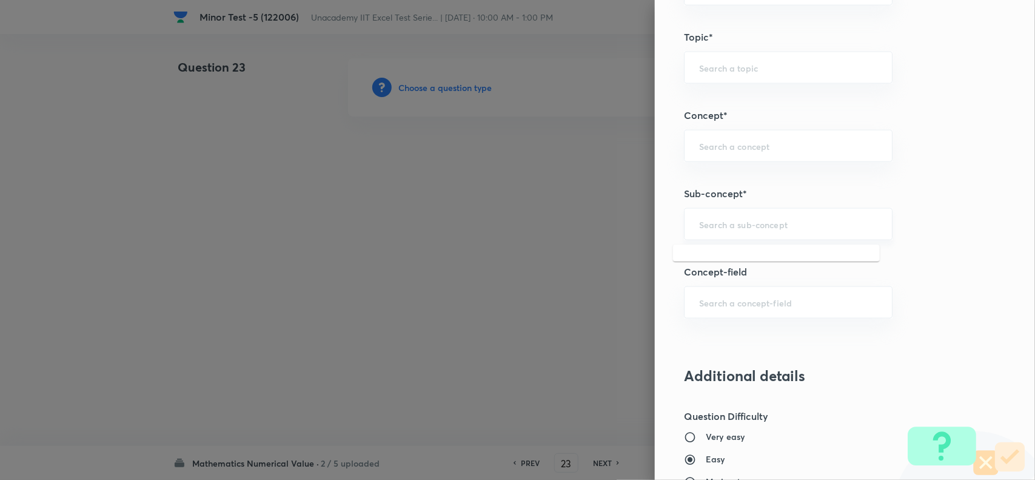
click at [732, 224] on input "text" at bounding box center [788, 224] width 178 height 12
click at [766, 263] on li "Checking Monotonicity about a Point" at bounding box center [776, 260] width 207 height 22
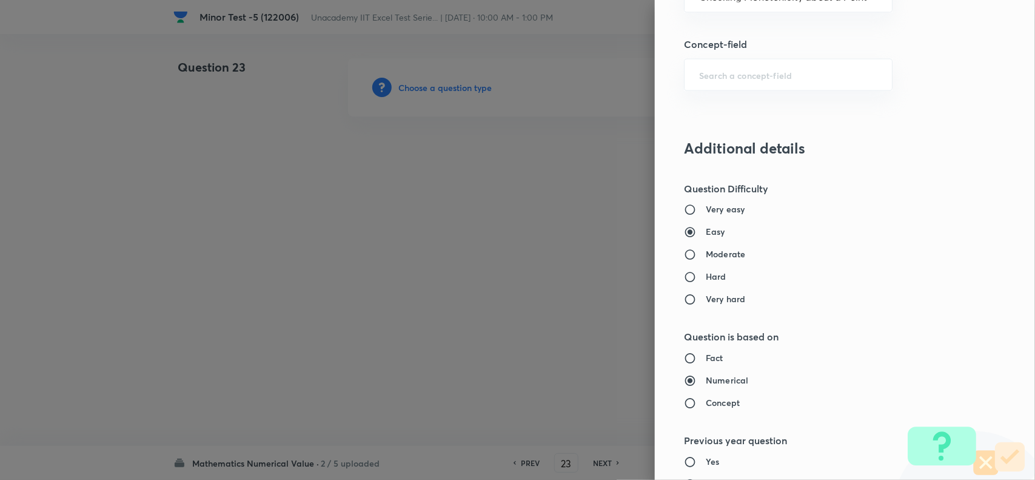
click at [716, 249] on h6 "Moderate" at bounding box center [725, 254] width 39 height 13
click at [706, 249] on input "Moderate" at bounding box center [695, 255] width 22 height 12
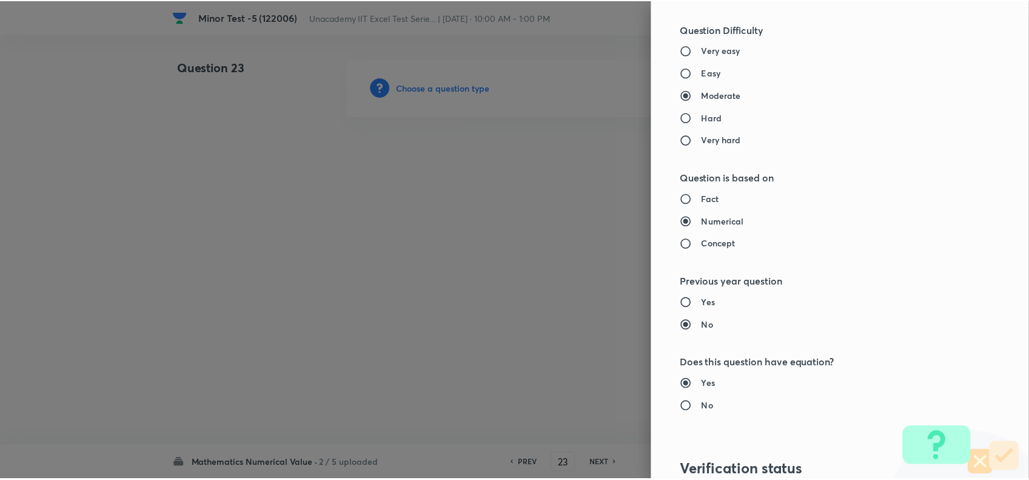
scroll to position [1185, 0]
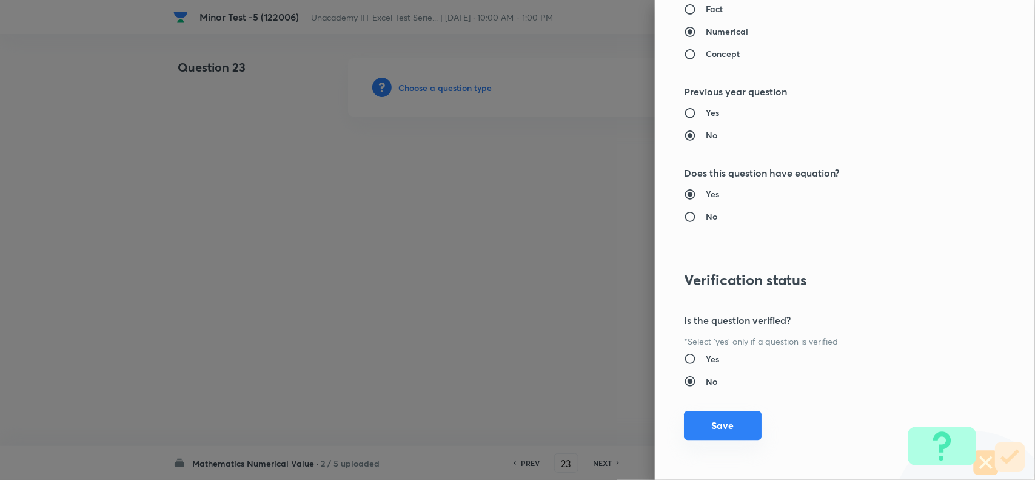
click at [705, 426] on button "Save" at bounding box center [723, 425] width 78 height 29
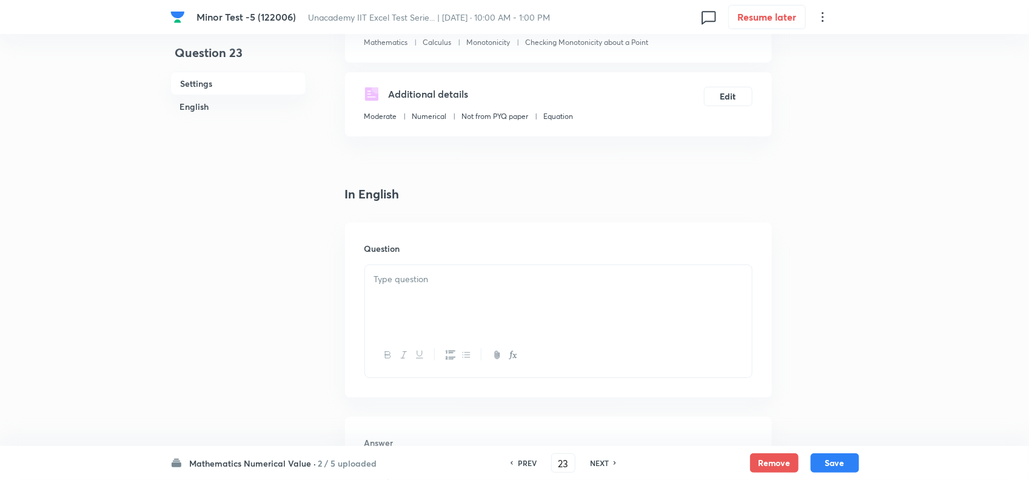
scroll to position [227, 0]
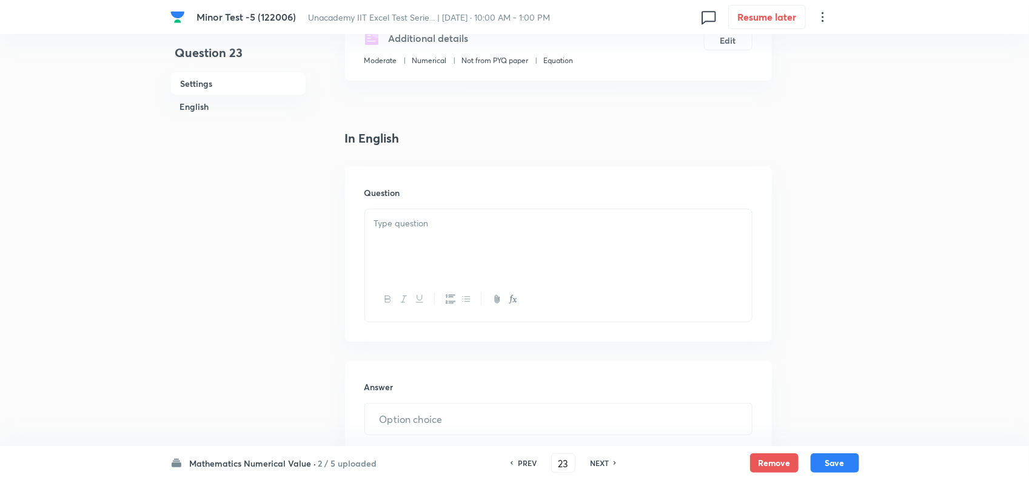
click at [459, 255] on div at bounding box center [558, 243] width 387 height 68
click at [500, 253] on div at bounding box center [558, 243] width 387 height 68
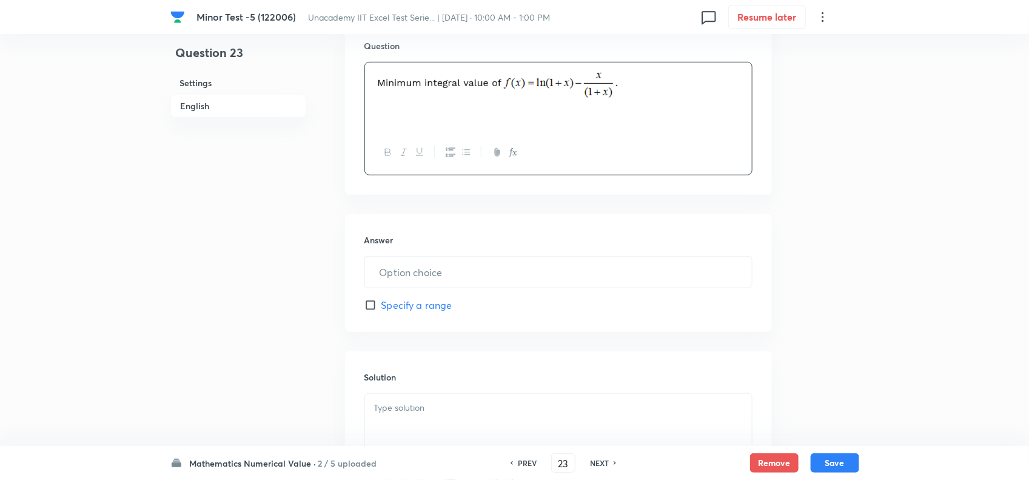
scroll to position [455, 0]
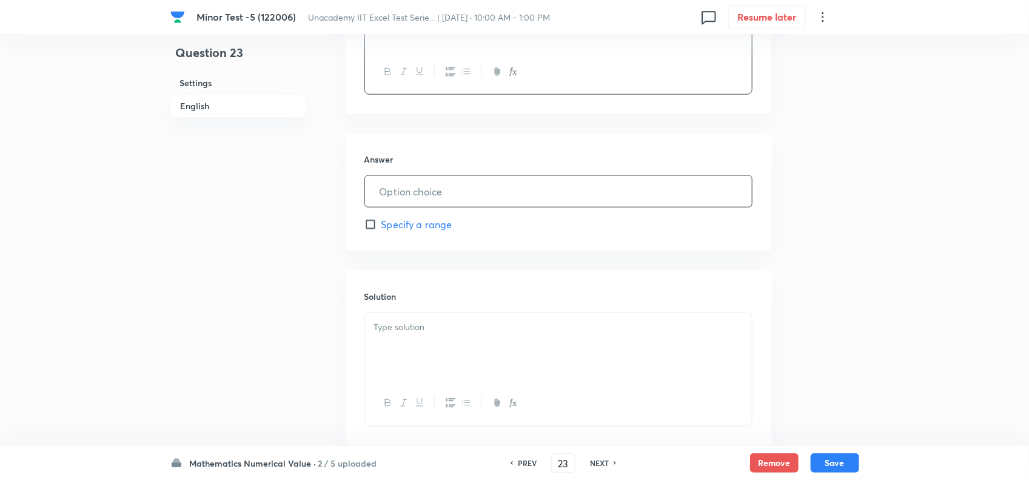
click at [419, 195] on input "text" at bounding box center [558, 191] width 387 height 31
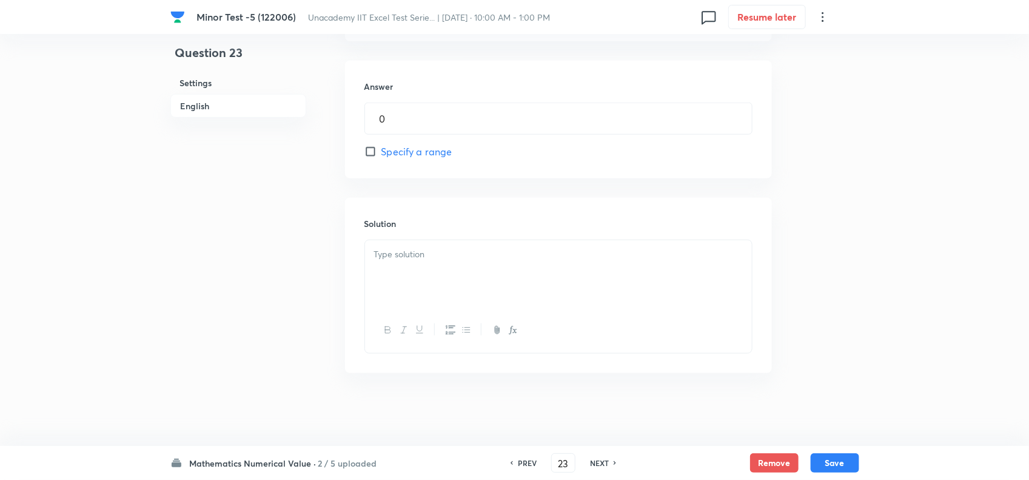
click at [431, 273] on div at bounding box center [558, 274] width 387 height 68
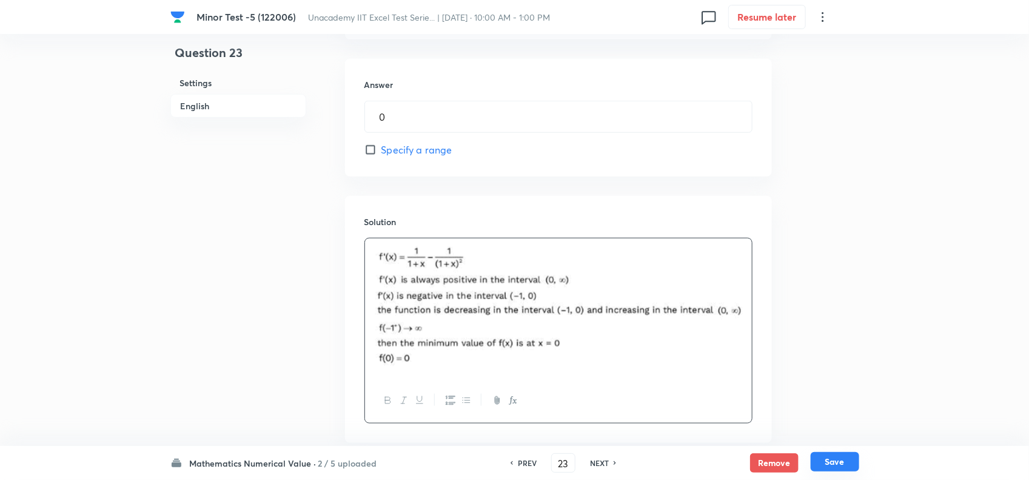
click at [841, 456] on button "Save" at bounding box center [835, 461] width 49 height 19
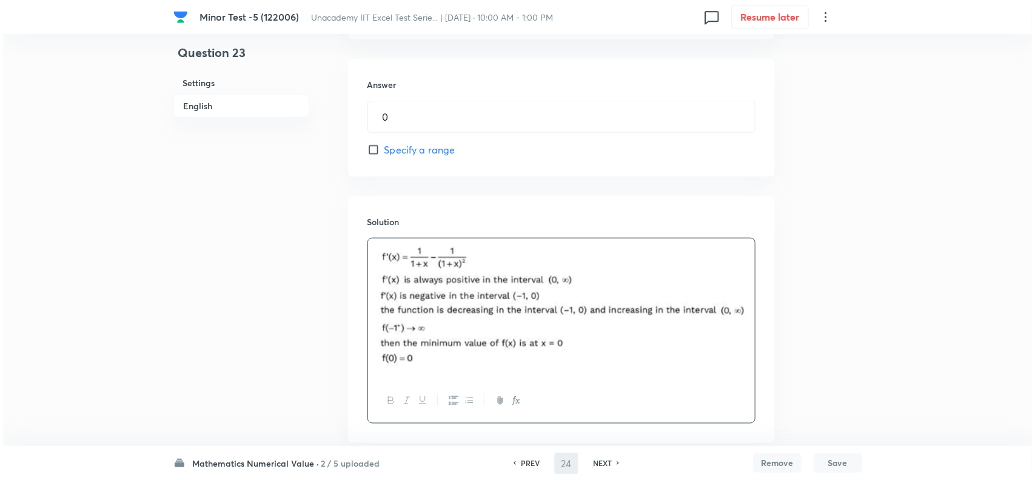
scroll to position [0, 0]
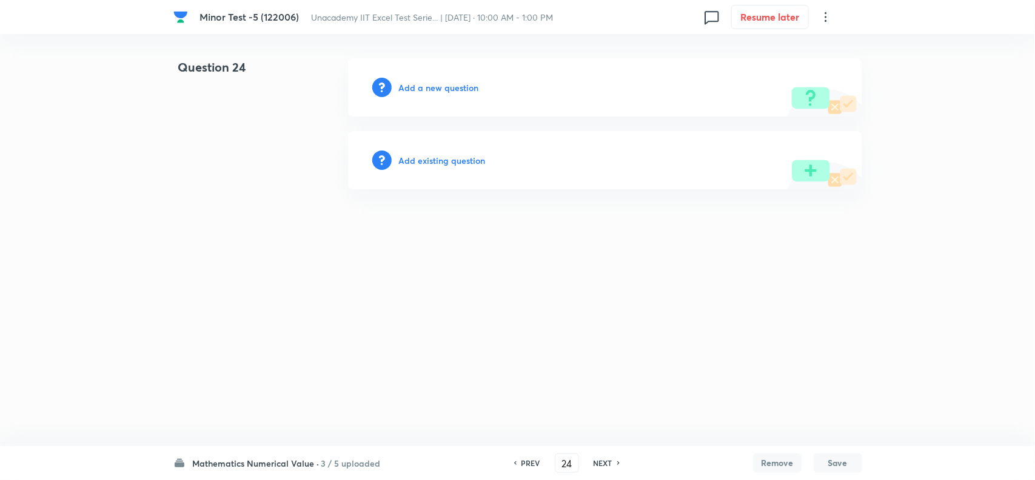
click at [450, 79] on div "Add a new question" at bounding box center [605, 87] width 514 height 58
click at [456, 84] on h6 "Add a new question" at bounding box center [439, 87] width 80 height 13
click at [464, 86] on h6 "Choose a question type" at bounding box center [445, 87] width 93 height 13
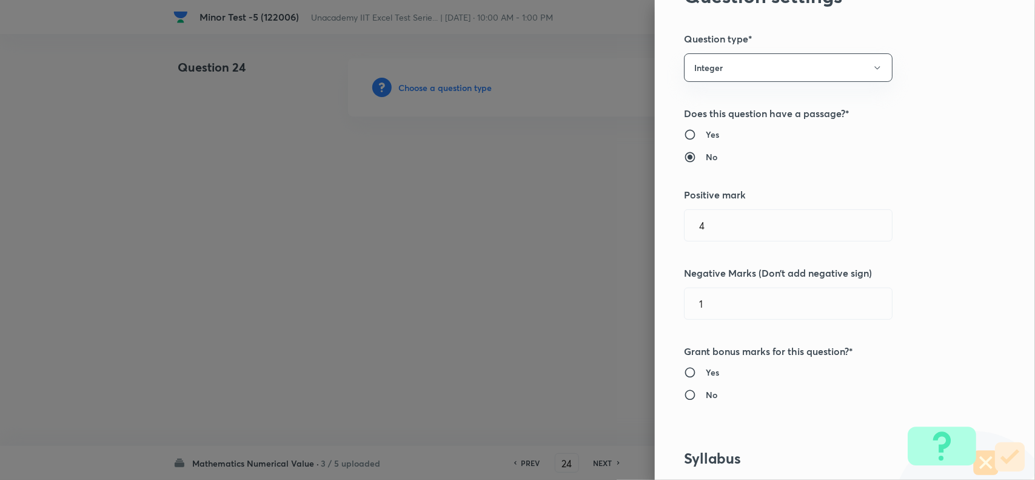
scroll to position [682, 0]
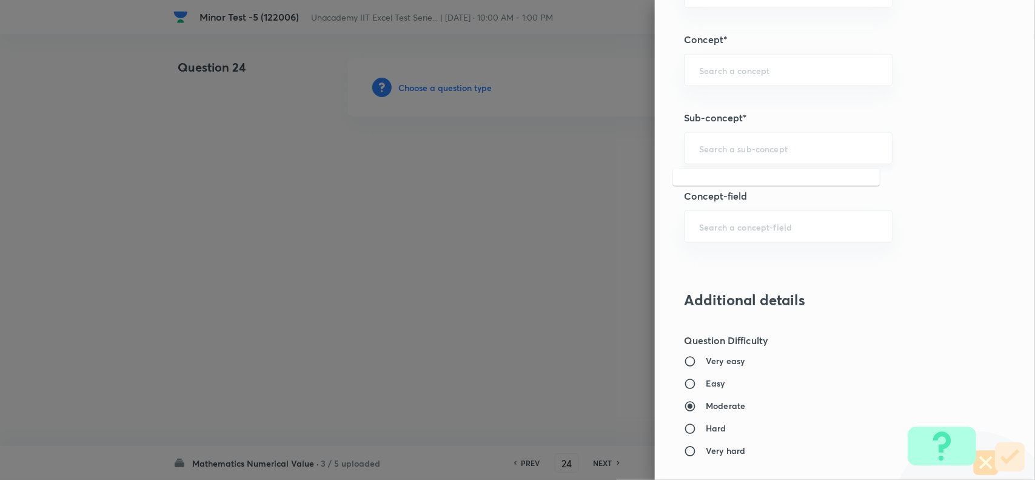
click at [699, 149] on input "text" at bounding box center [788, 149] width 178 height 12
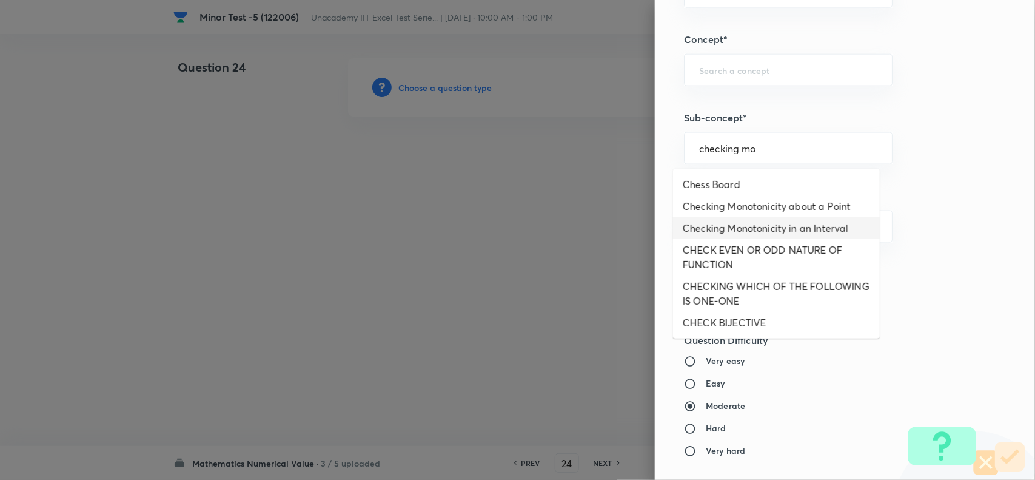
click at [756, 226] on li "Checking Monotonicity in an Interval" at bounding box center [776, 228] width 207 height 22
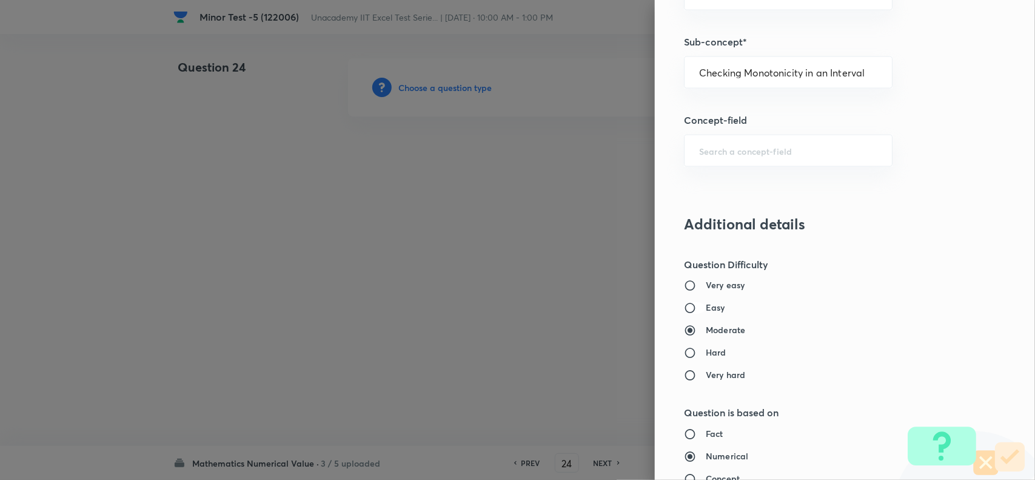
click at [684, 311] on input "Easy" at bounding box center [695, 308] width 22 height 12
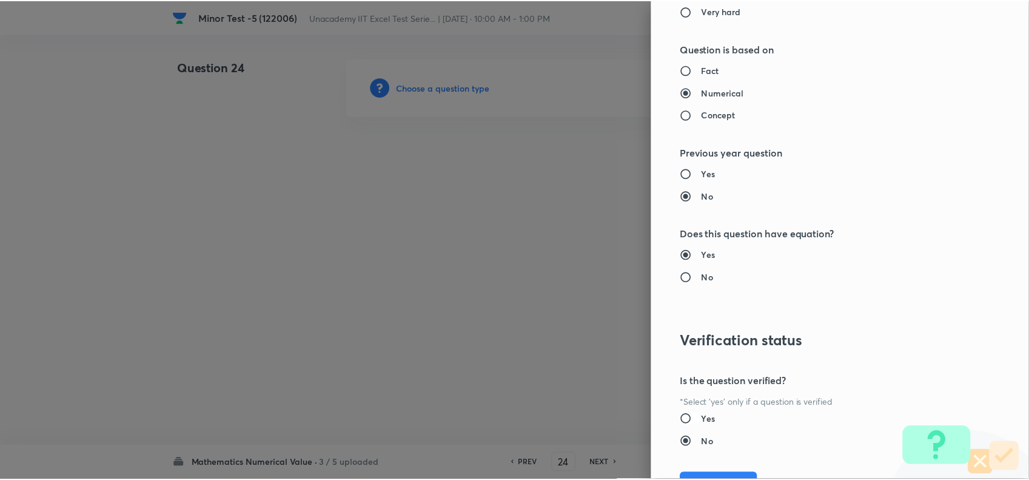
scroll to position [1185, 0]
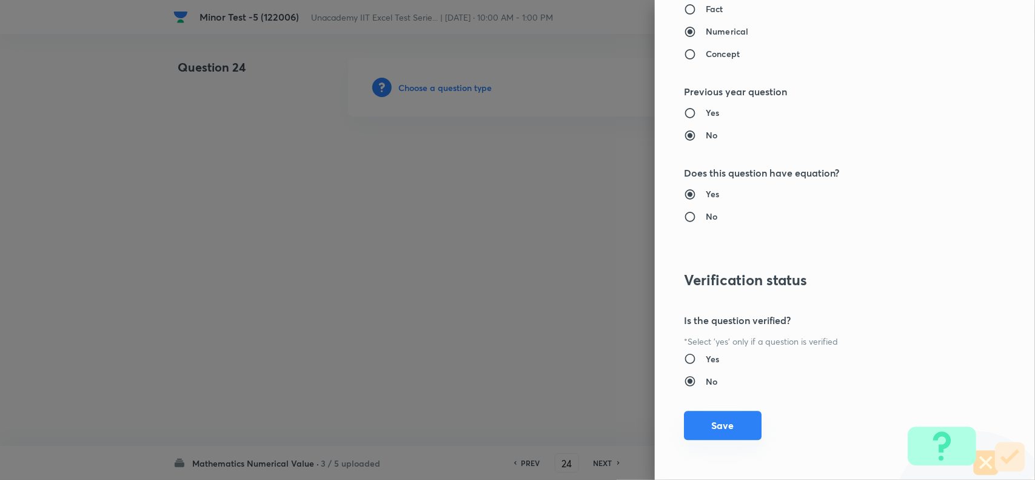
click at [699, 419] on button "Save" at bounding box center [723, 425] width 78 height 29
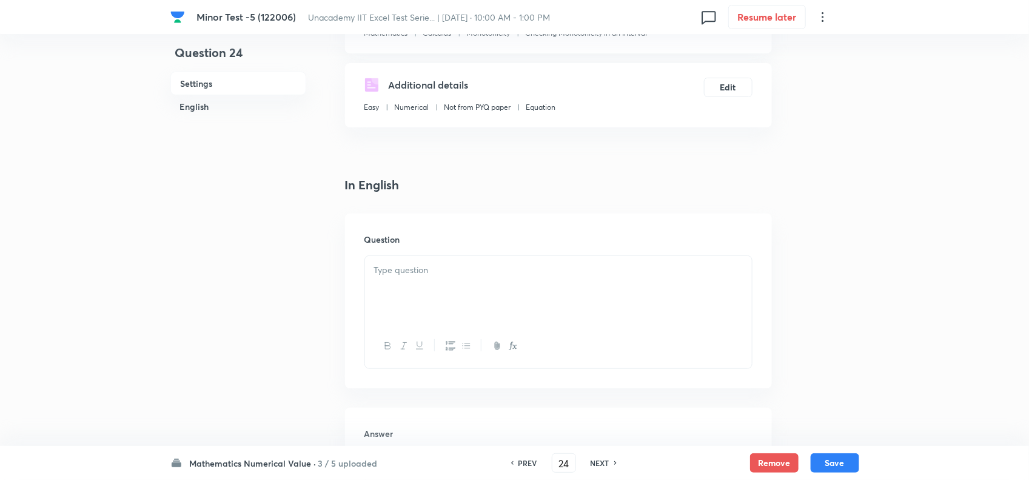
scroll to position [227, 0]
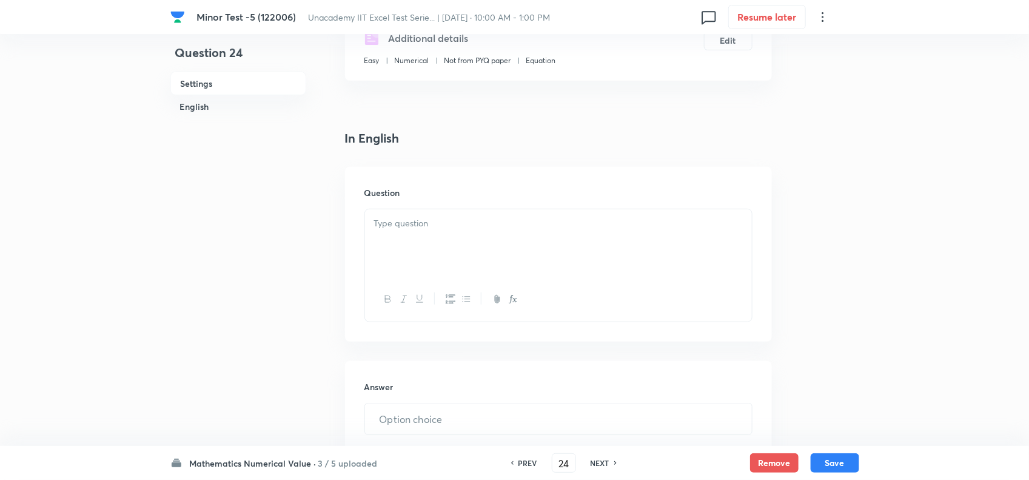
drag, startPoint x: 486, startPoint y: 270, endPoint x: 480, endPoint y: 258, distance: 13.6
click at [486, 269] on div at bounding box center [558, 243] width 387 height 68
click at [486, 234] on div at bounding box center [558, 243] width 387 height 68
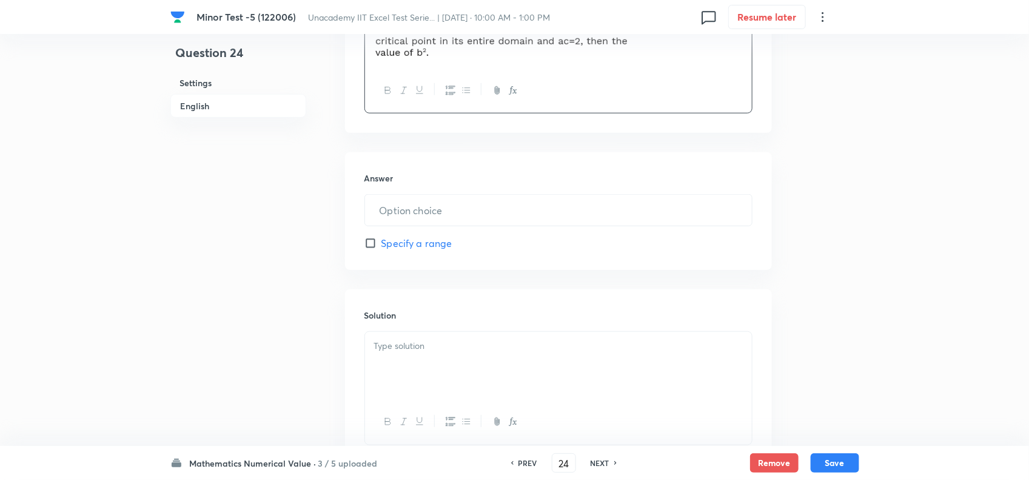
scroll to position [455, 0]
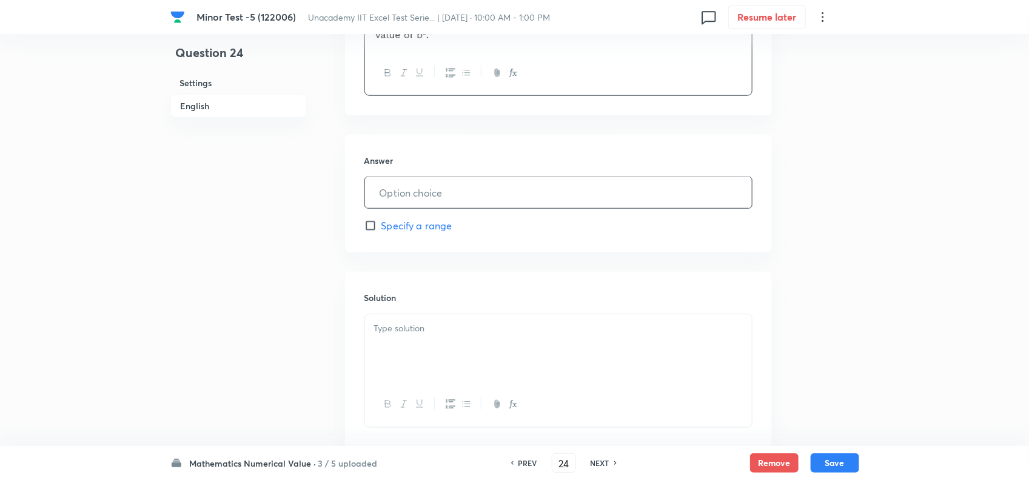
click at [457, 198] on input "text" at bounding box center [558, 192] width 387 height 31
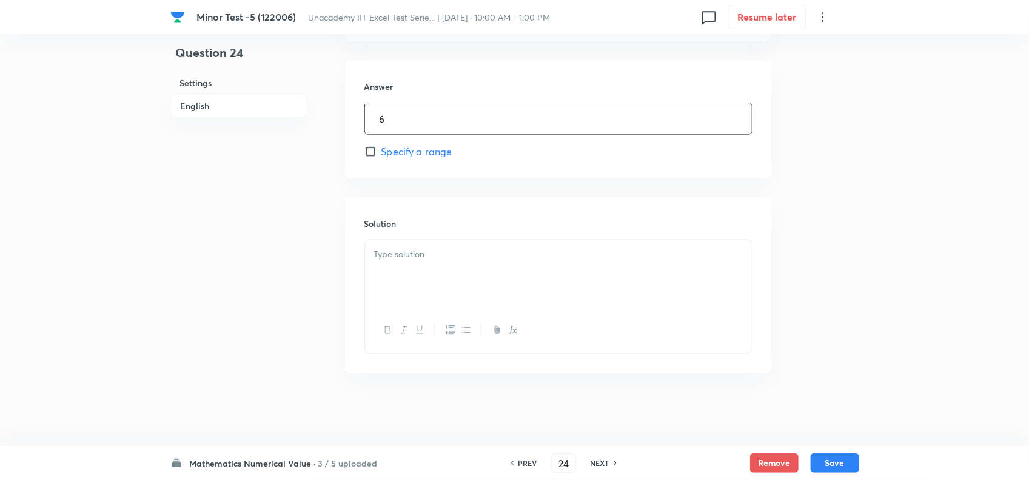
click at [465, 250] on p at bounding box center [558, 254] width 369 height 14
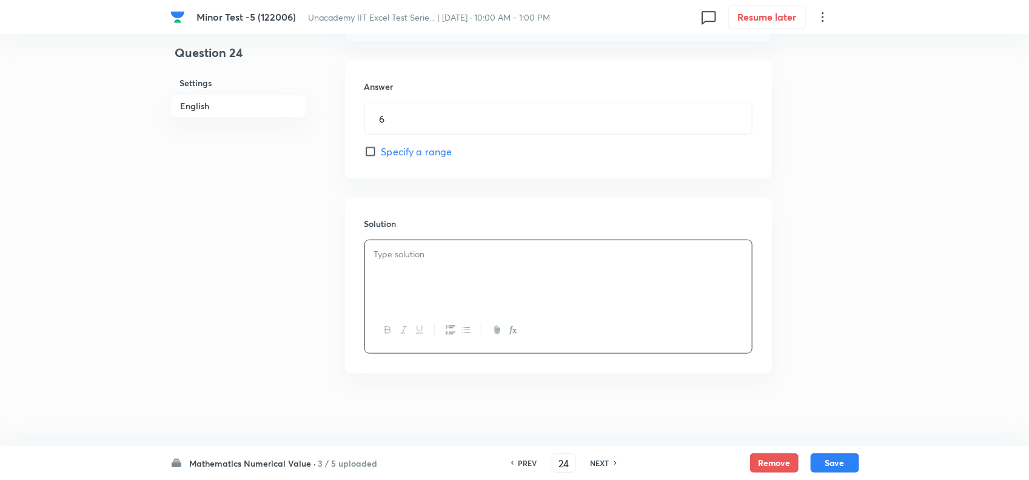
click at [520, 267] on div at bounding box center [558, 274] width 387 height 68
click at [833, 458] on button "Save" at bounding box center [835, 461] width 49 height 19
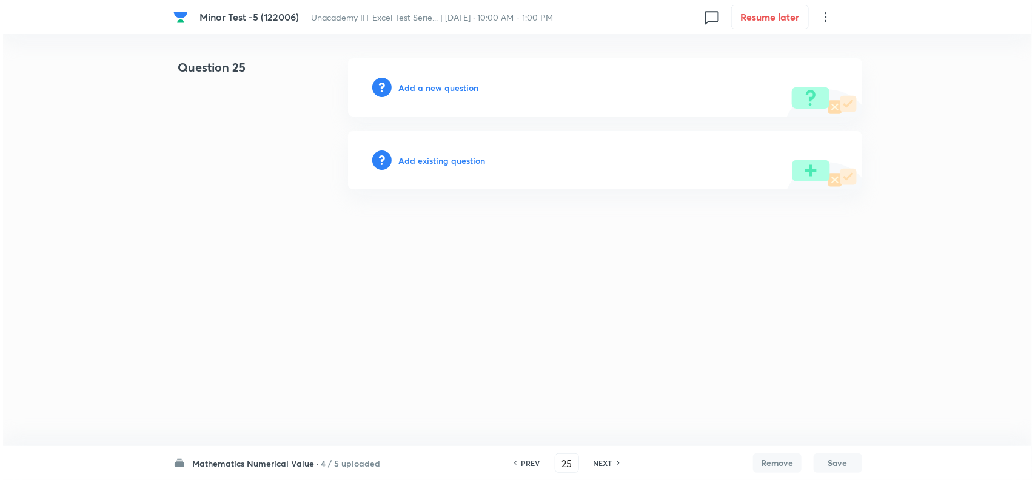
scroll to position [0, 0]
click at [440, 87] on h6 "Add a new question" at bounding box center [439, 87] width 80 height 13
click at [461, 89] on h6 "Choose a question type" at bounding box center [445, 87] width 93 height 13
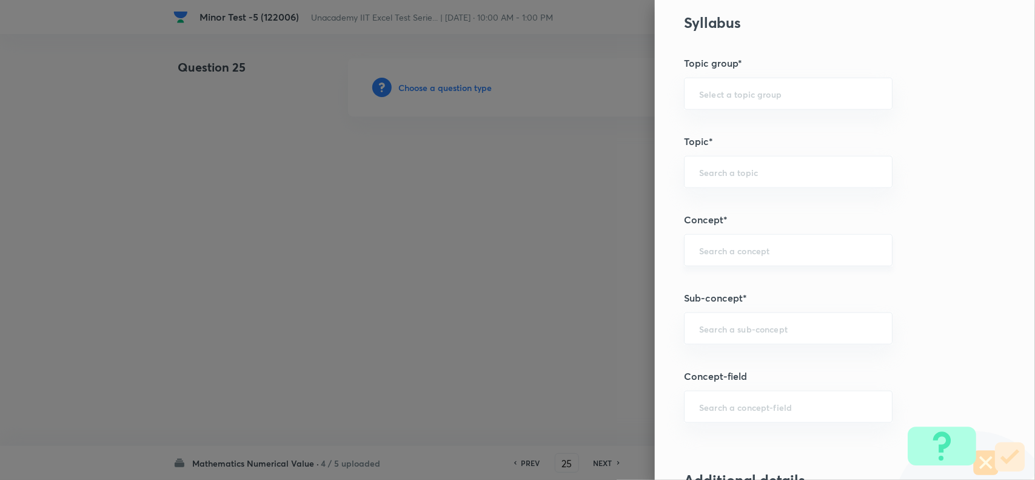
scroll to position [607, 0]
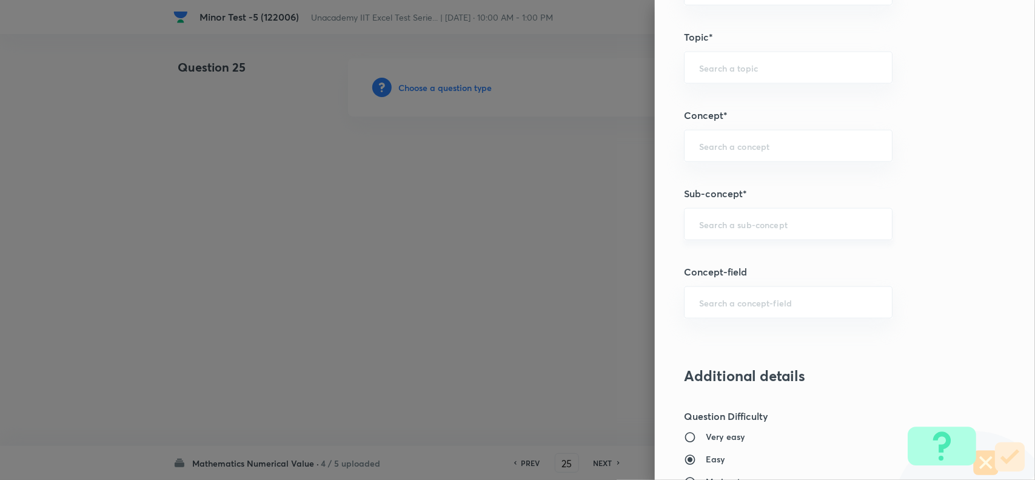
click at [707, 223] on input "text" at bounding box center [788, 224] width 178 height 12
click at [761, 296] on li "Behaviour of Function: Concavity" at bounding box center [776, 297] width 207 height 22
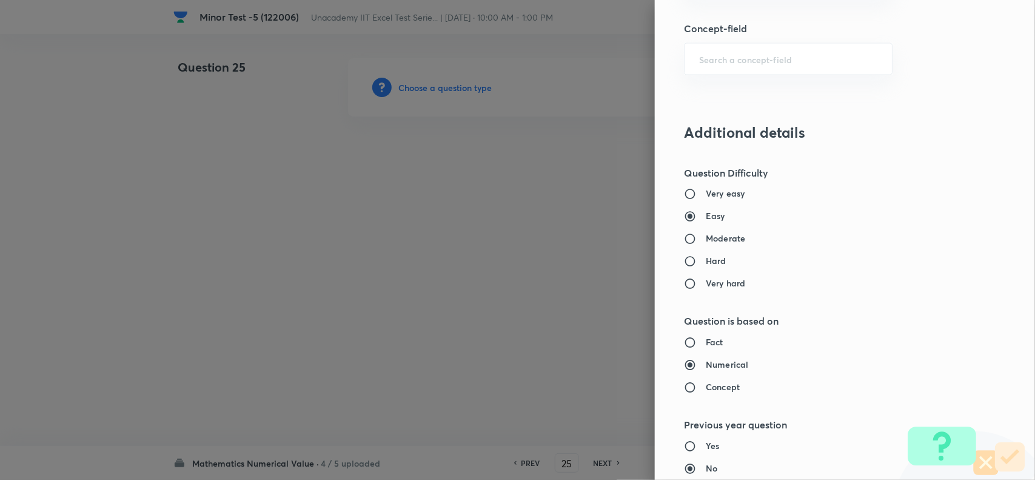
scroll to position [910, 0]
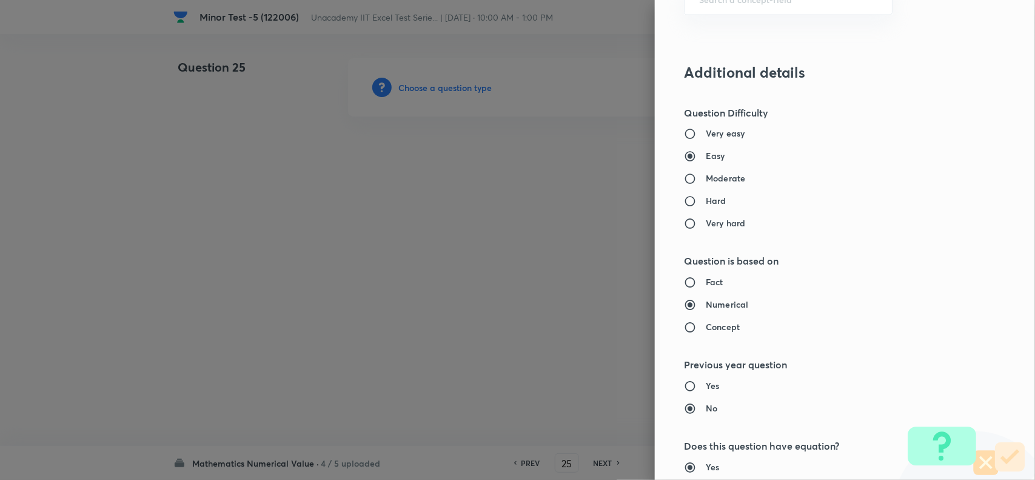
click at [706, 198] on h6 "Hard" at bounding box center [716, 201] width 21 height 13
click at [696, 198] on input "Hard" at bounding box center [695, 201] width 22 height 12
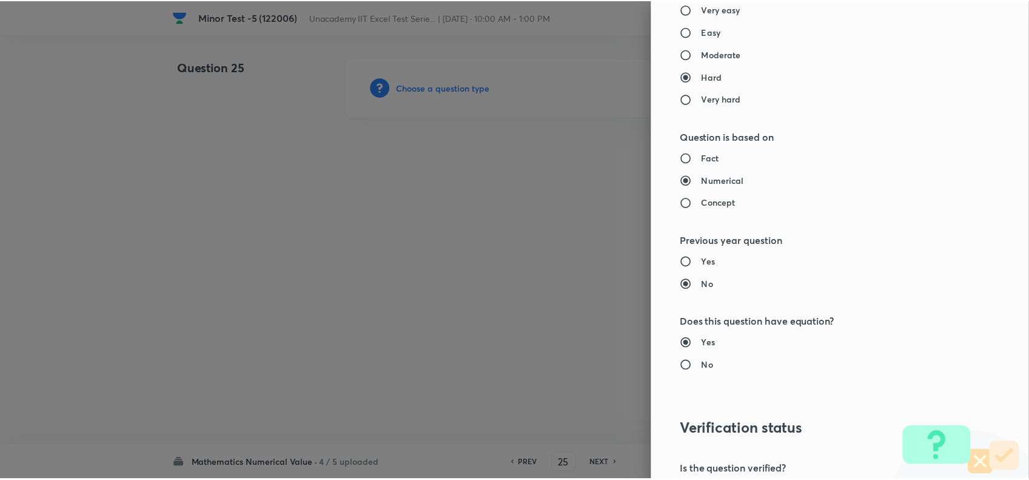
scroll to position [1185, 0]
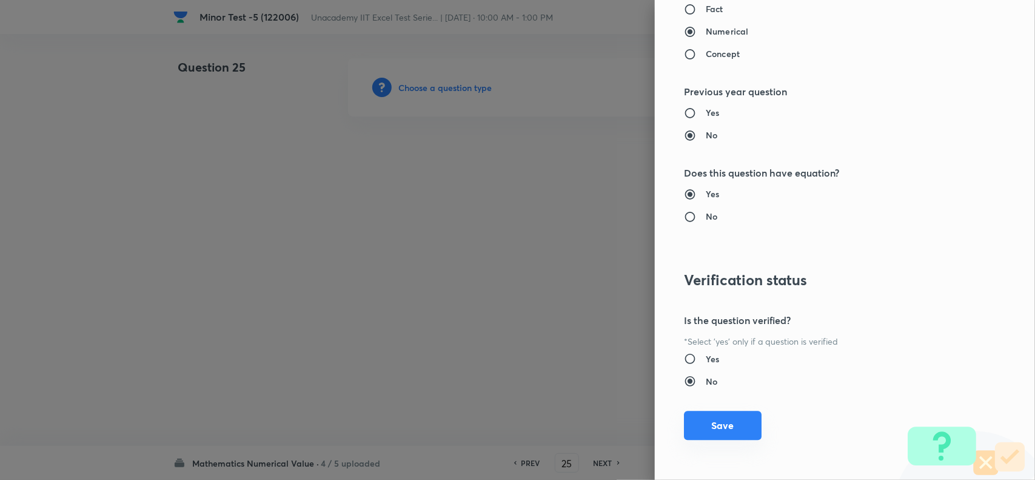
click at [708, 423] on button "Save" at bounding box center [723, 425] width 78 height 29
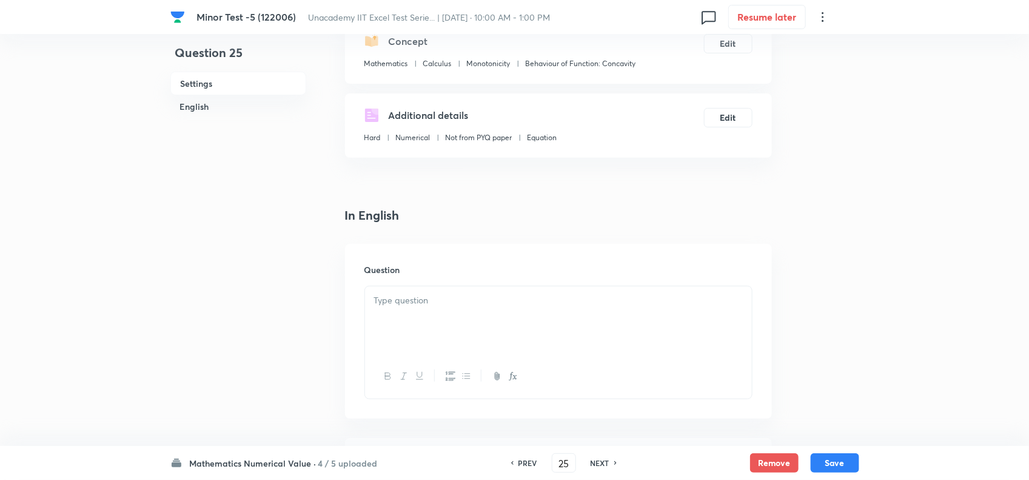
scroll to position [152, 0]
click at [446, 283] on div "Question" at bounding box center [558, 330] width 427 height 175
click at [456, 341] on div at bounding box center [558, 319] width 387 height 68
click at [459, 300] on p at bounding box center [558, 299] width 369 height 14
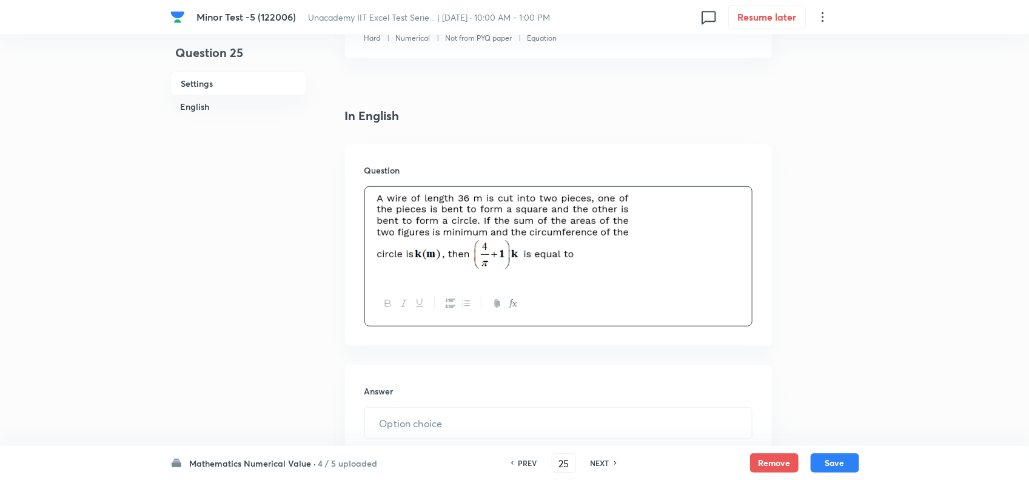
scroll to position [455, 0]
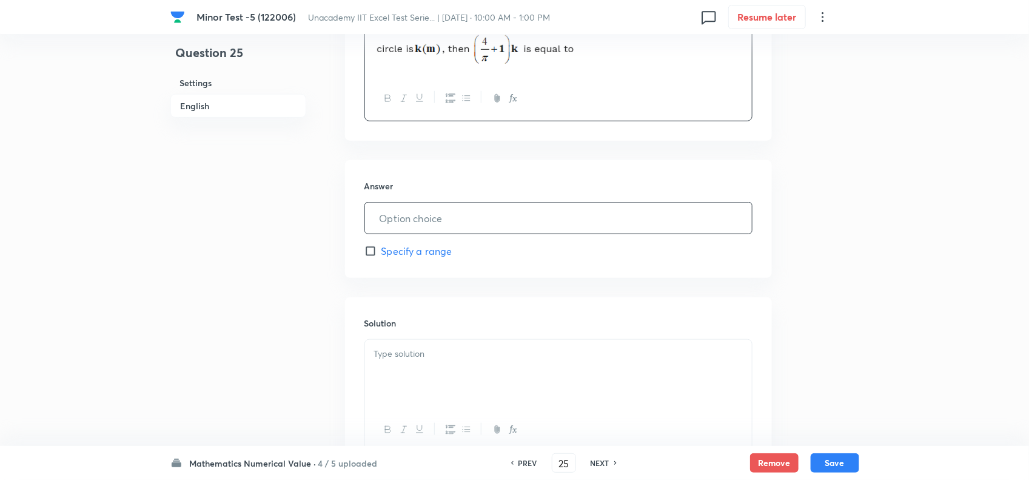
click at [450, 212] on input "text" at bounding box center [558, 218] width 387 height 31
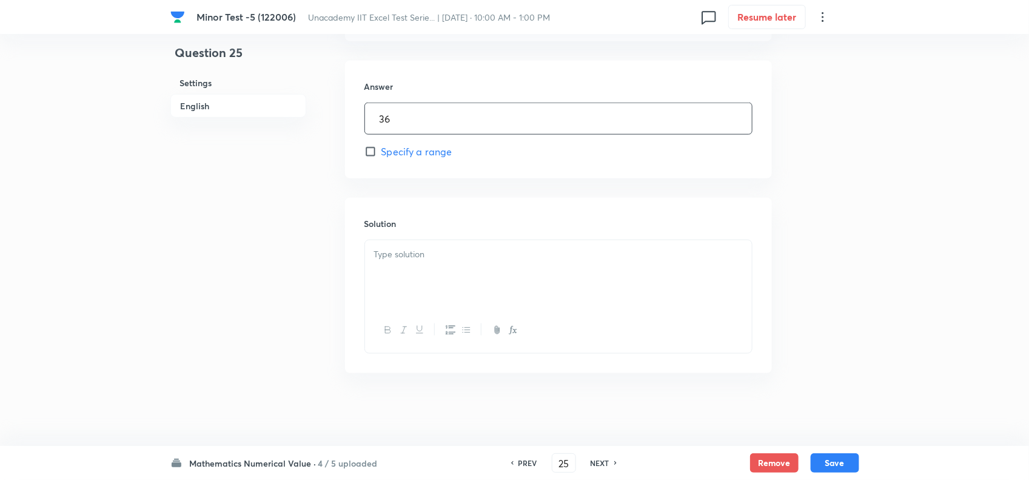
scroll to position [556, 0]
click at [486, 267] on div at bounding box center [558, 274] width 387 height 68
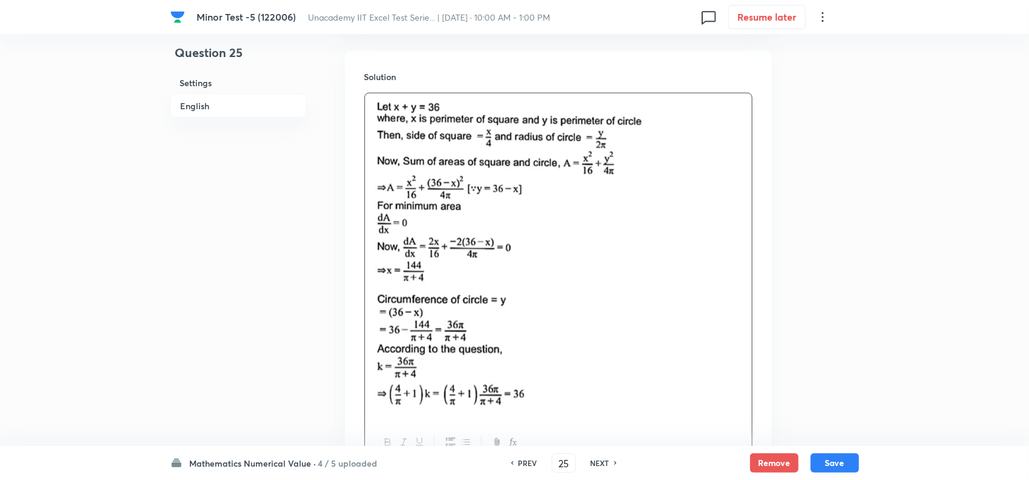
scroll to position [705, 0]
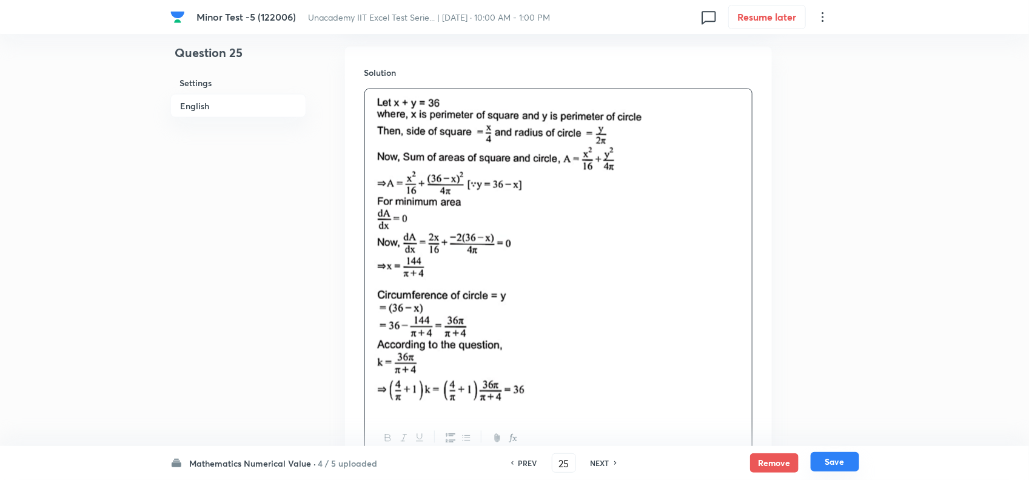
click at [829, 463] on button "Save" at bounding box center [835, 461] width 49 height 19
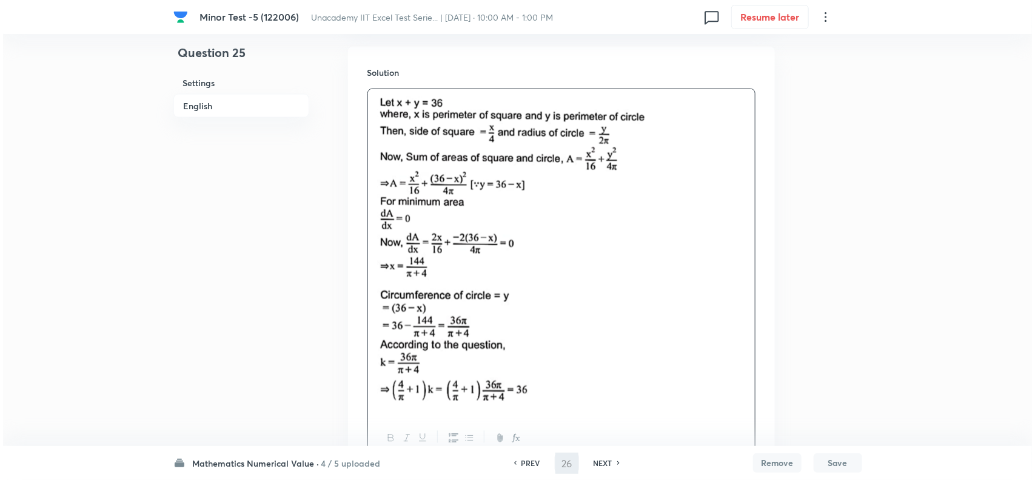
scroll to position [0, 0]
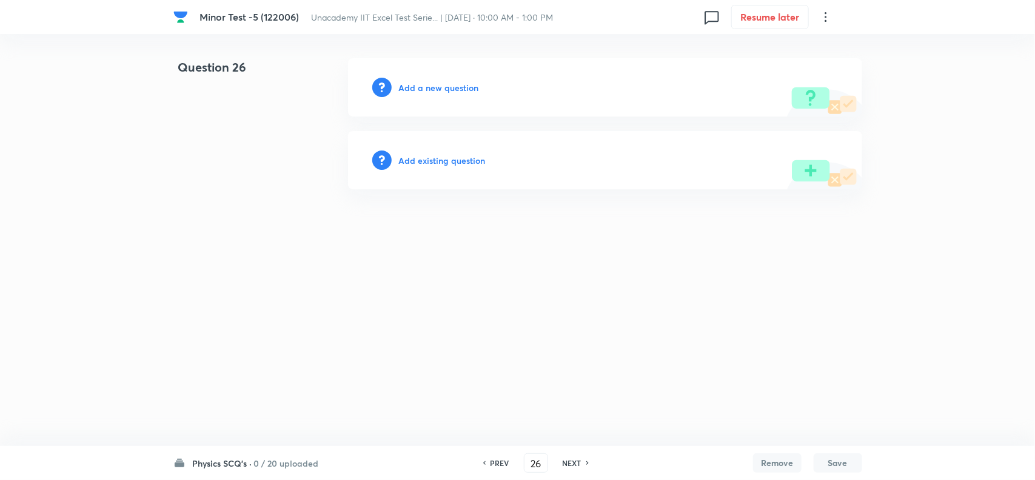
click at [446, 82] on h6 "Add a new question" at bounding box center [439, 87] width 80 height 13
click at [453, 82] on h6 "Choose a question type" at bounding box center [445, 87] width 93 height 13
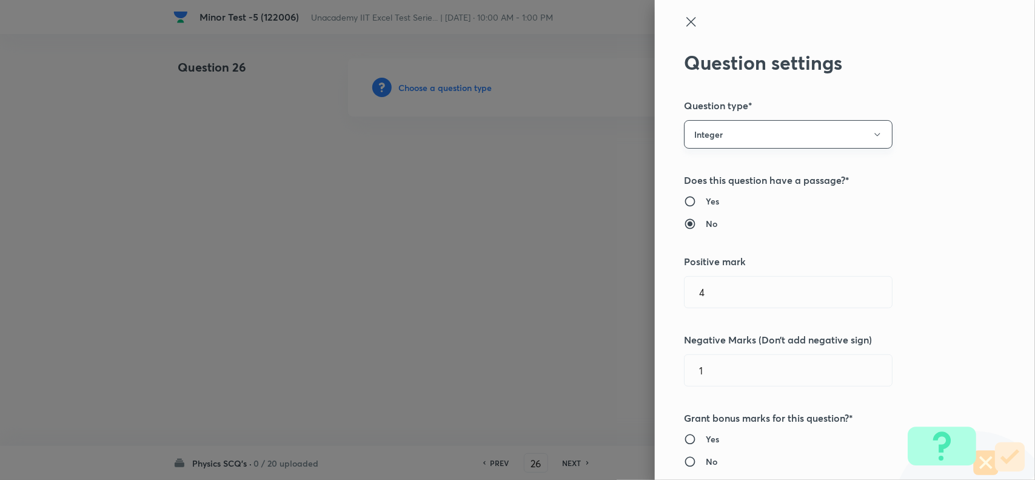
click at [753, 134] on button "Integer" at bounding box center [788, 134] width 209 height 29
click at [752, 173] on span "Single choice correct" at bounding box center [777, 171] width 193 height 13
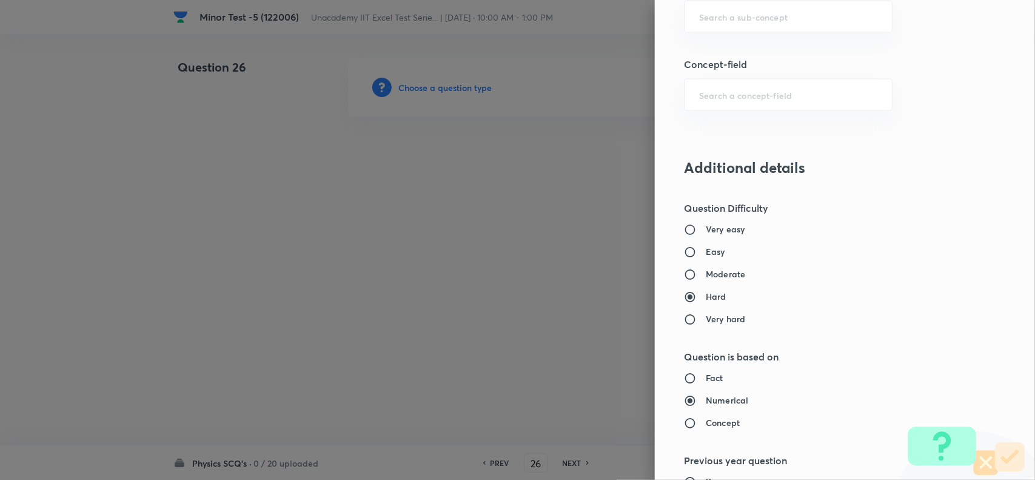
scroll to position [986, 0]
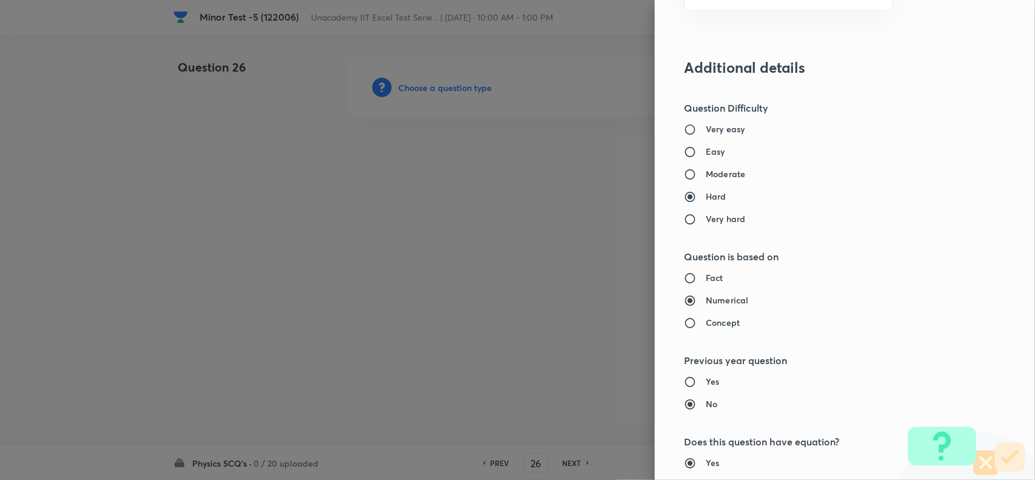
click at [706, 329] on h6 "Concept" at bounding box center [723, 323] width 34 height 13
click at [702, 329] on input "Concept" at bounding box center [695, 323] width 22 height 12
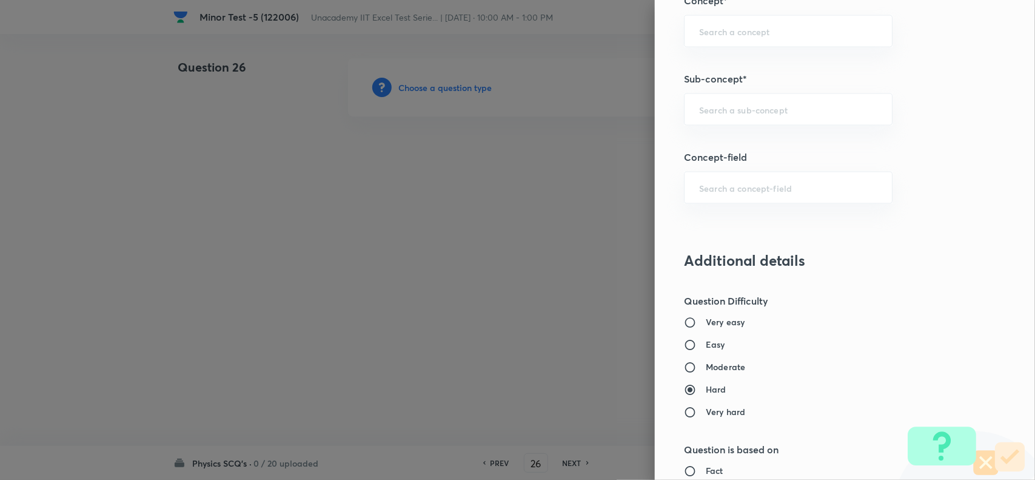
scroll to position [758, 0]
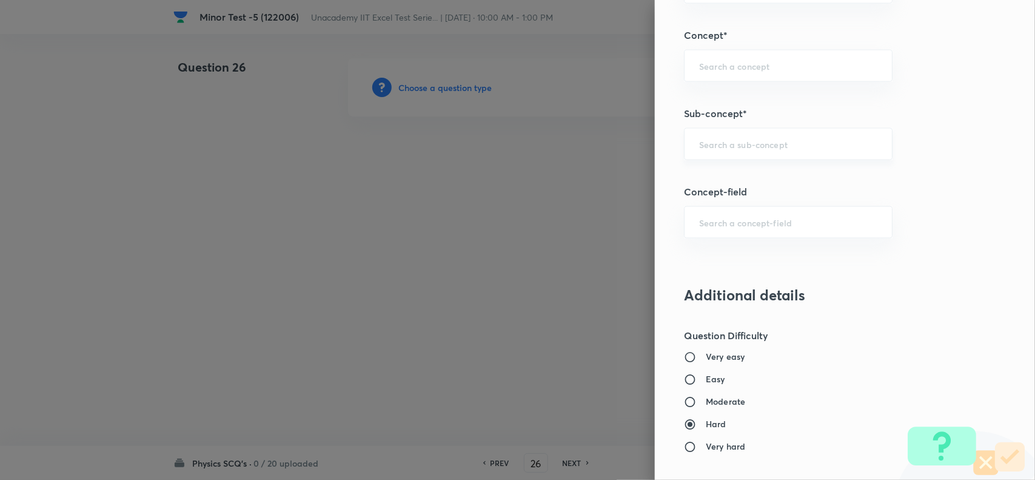
click at [725, 140] on input "text" at bounding box center [788, 144] width 178 height 12
click at [753, 180] on li "Phasor Diagrams" at bounding box center [776, 181] width 207 height 22
click at [706, 402] on h6 "Moderate" at bounding box center [725, 401] width 39 height 13
click at [702, 402] on input "Moderate" at bounding box center [695, 402] width 22 height 12
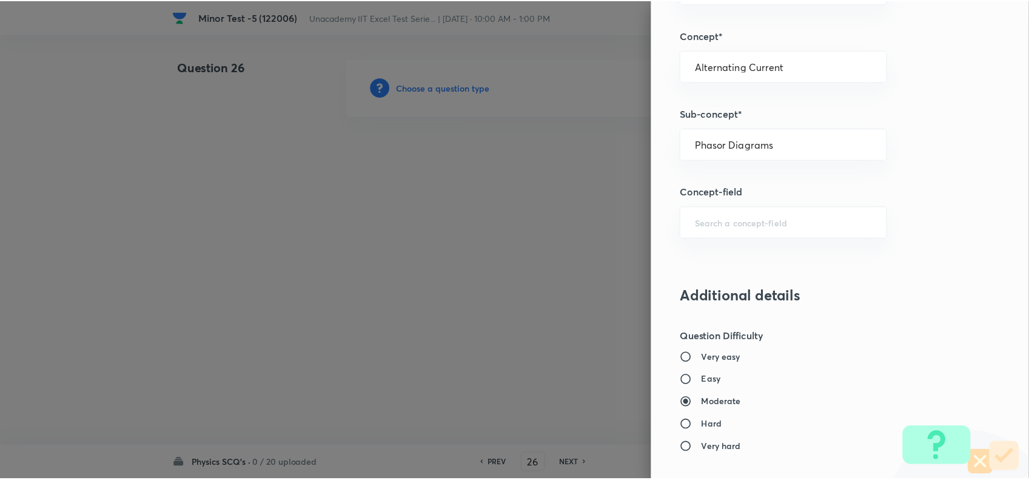
scroll to position [1257, 0]
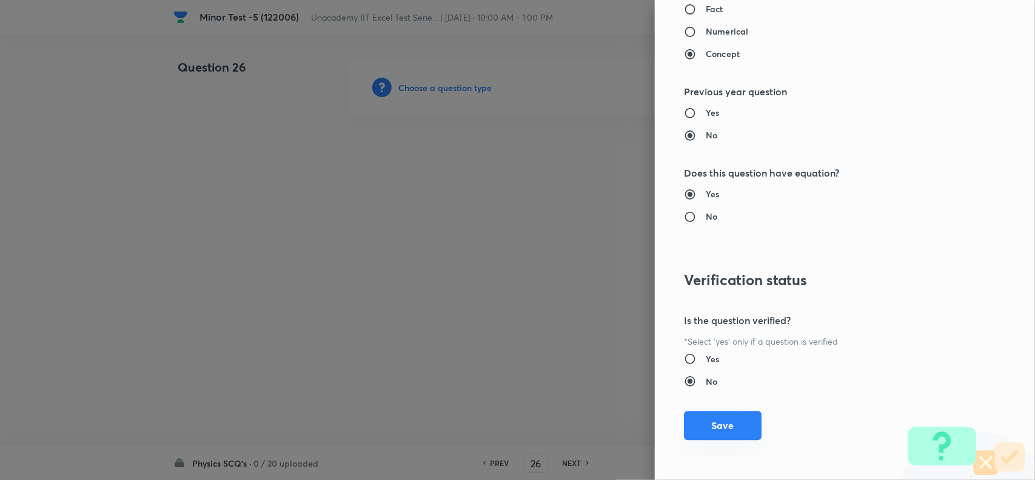
click at [718, 420] on button "Save" at bounding box center [723, 425] width 78 height 29
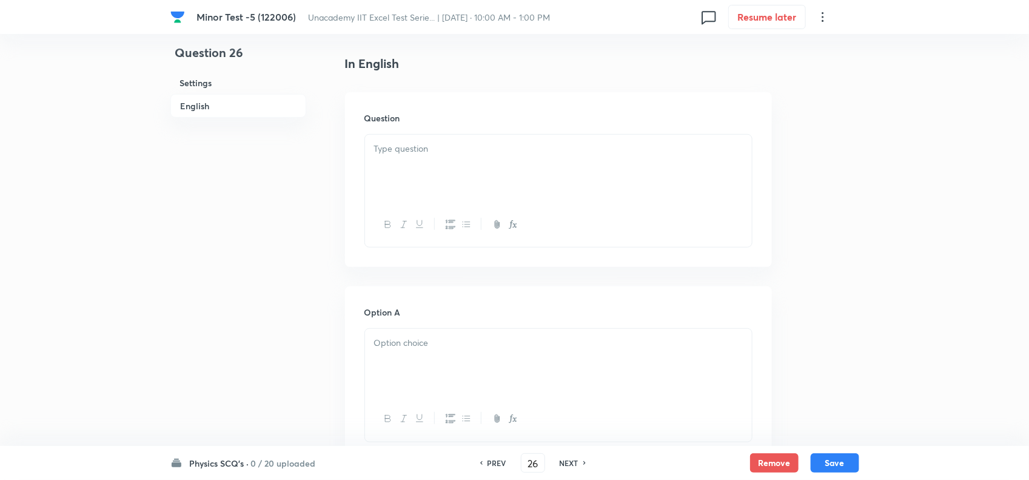
scroll to position [303, 0]
click at [461, 180] on div at bounding box center [558, 167] width 387 height 68
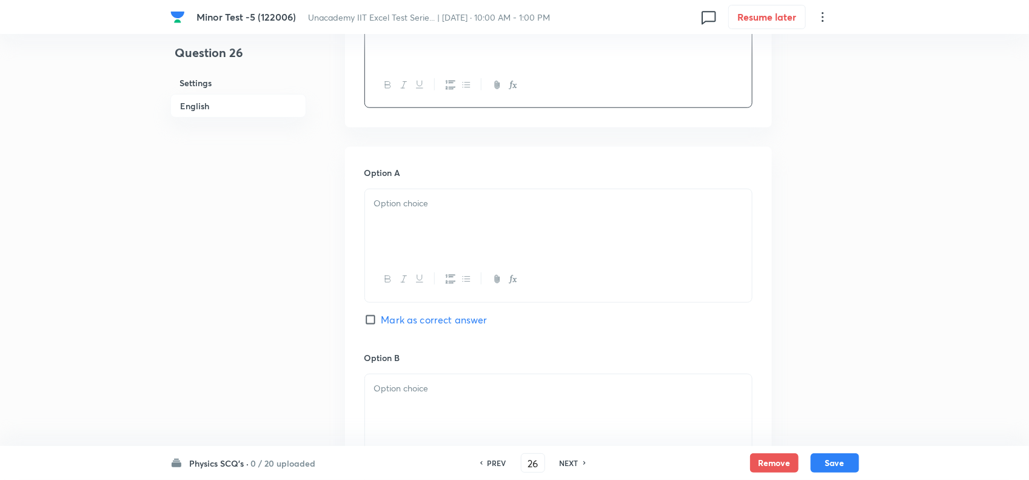
scroll to position [455, 0]
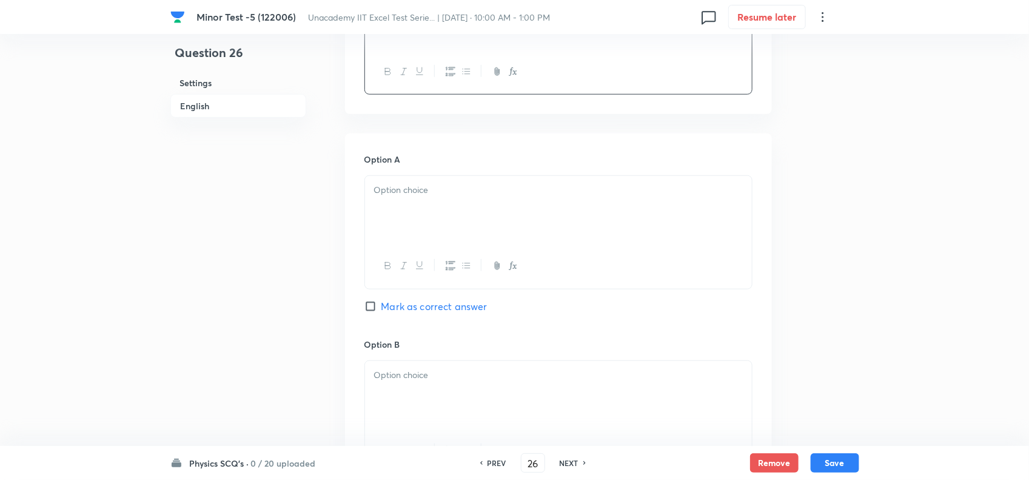
click at [416, 204] on div at bounding box center [558, 210] width 387 height 68
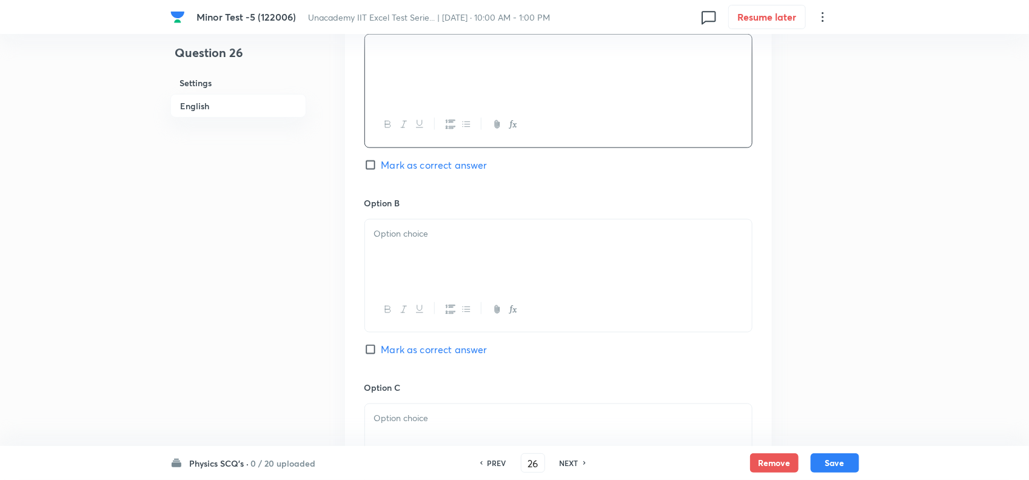
scroll to position [607, 0]
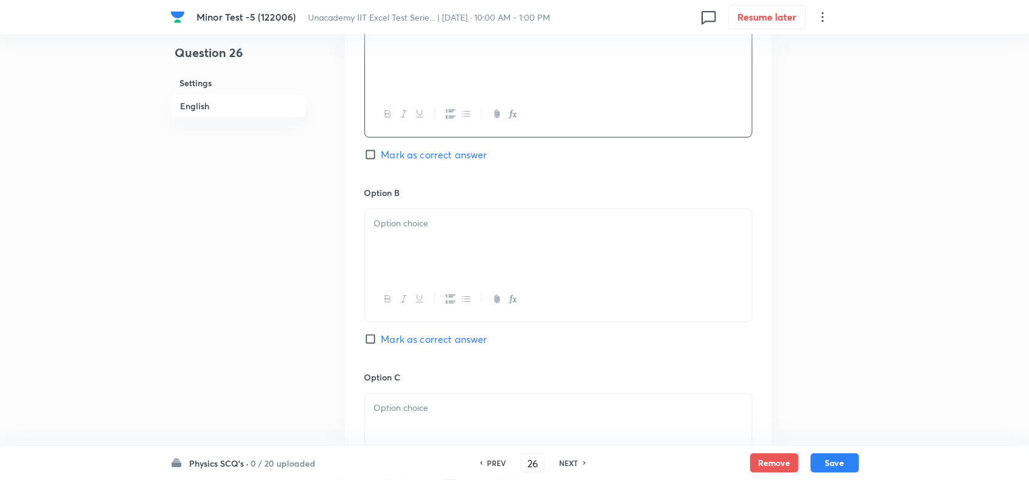
click at [408, 264] on div at bounding box center [558, 243] width 387 height 68
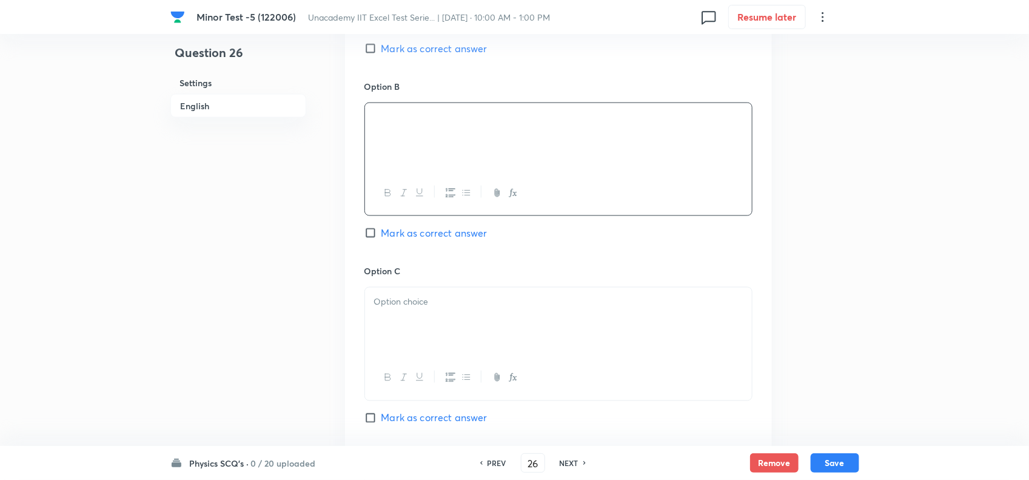
scroll to position [758, 0]
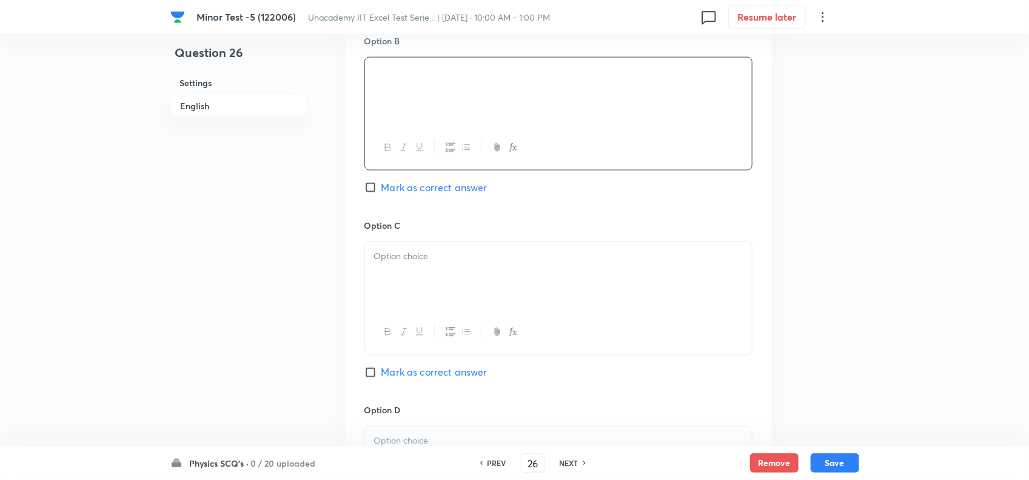
click at [419, 301] on div at bounding box center [558, 276] width 387 height 68
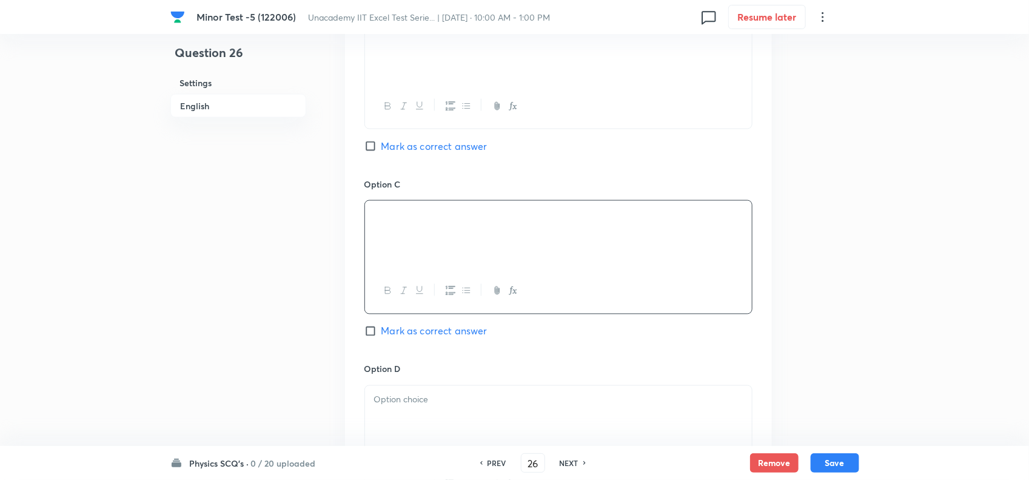
scroll to position [910, 0]
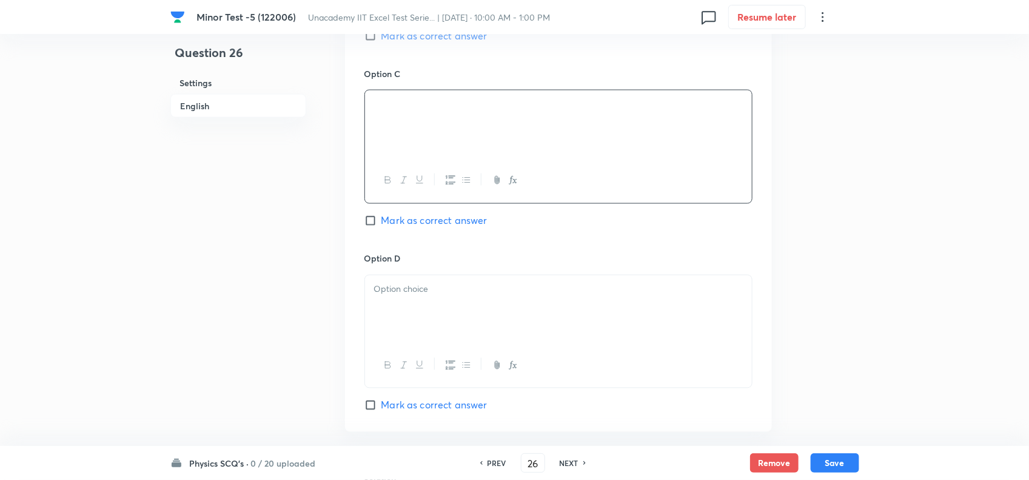
click at [411, 308] on div at bounding box center [558, 309] width 387 height 68
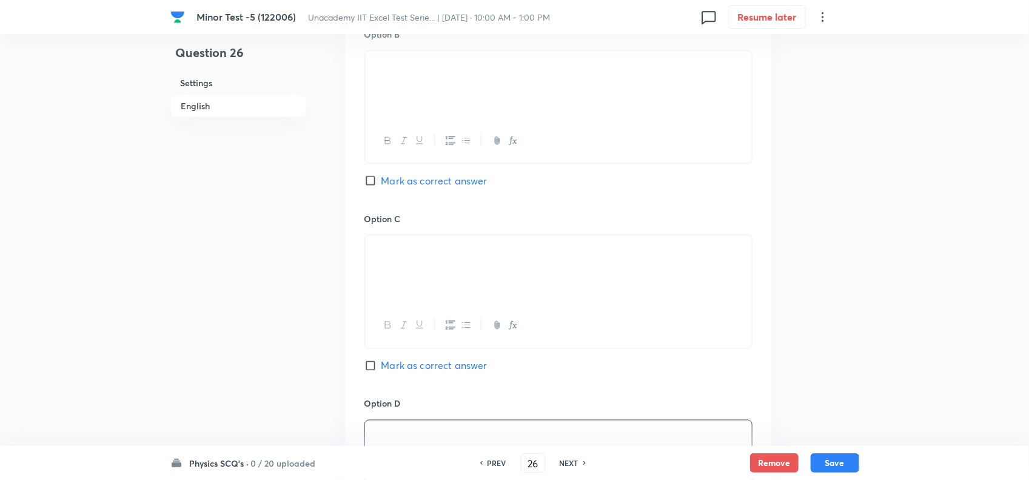
scroll to position [758, 0]
click at [411, 201] on div "Option B [PERSON_NAME] as correct answer" at bounding box center [559, 127] width 388 height 184
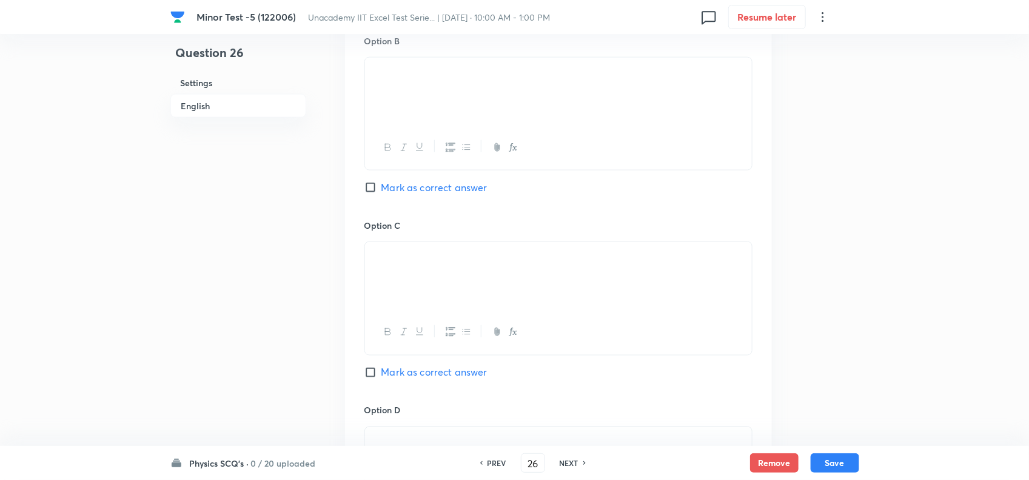
click at [423, 193] on span "Mark as correct answer" at bounding box center [435, 187] width 106 height 15
click at [382, 193] on input "Mark as correct answer" at bounding box center [373, 187] width 17 height 12
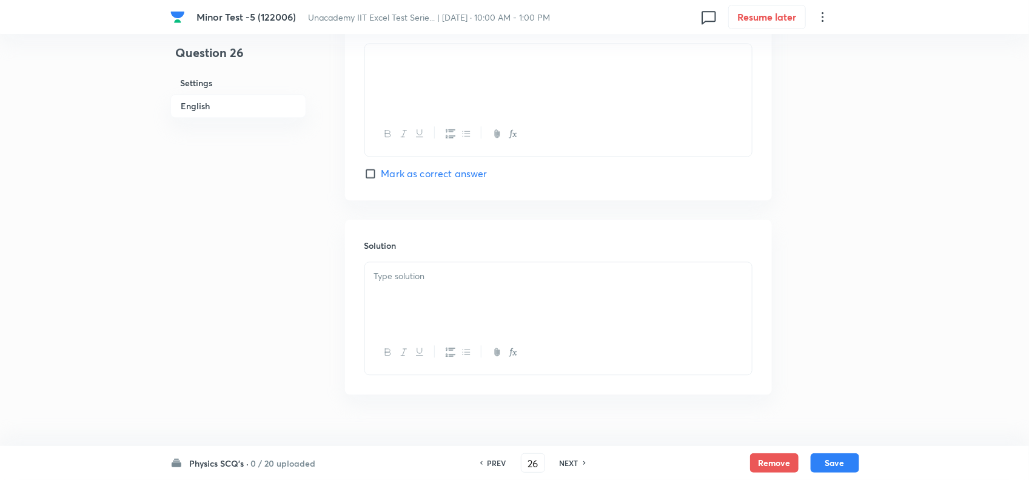
scroll to position [1168, 0]
click at [440, 258] on p at bounding box center [558, 255] width 369 height 14
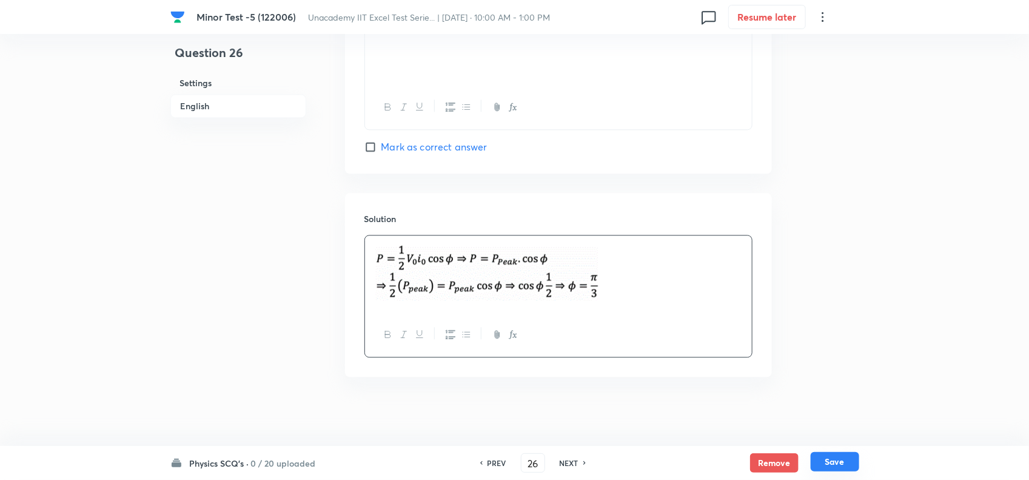
click at [829, 459] on button "Save" at bounding box center [835, 461] width 49 height 19
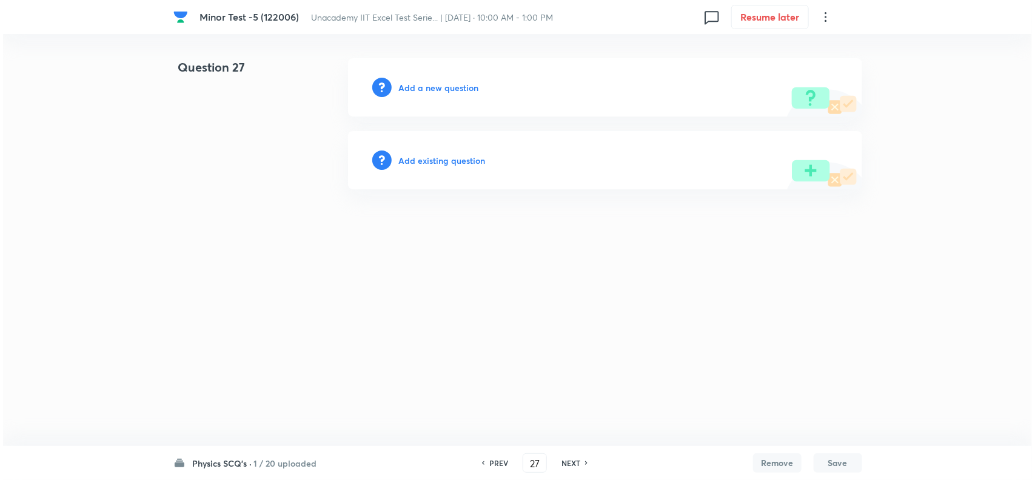
scroll to position [0, 0]
click at [435, 77] on div "Add a new question" at bounding box center [605, 87] width 514 height 58
click at [445, 82] on h6 "Add a new question" at bounding box center [439, 87] width 80 height 13
click at [458, 86] on h6 "Choose a question type" at bounding box center [445, 87] width 93 height 13
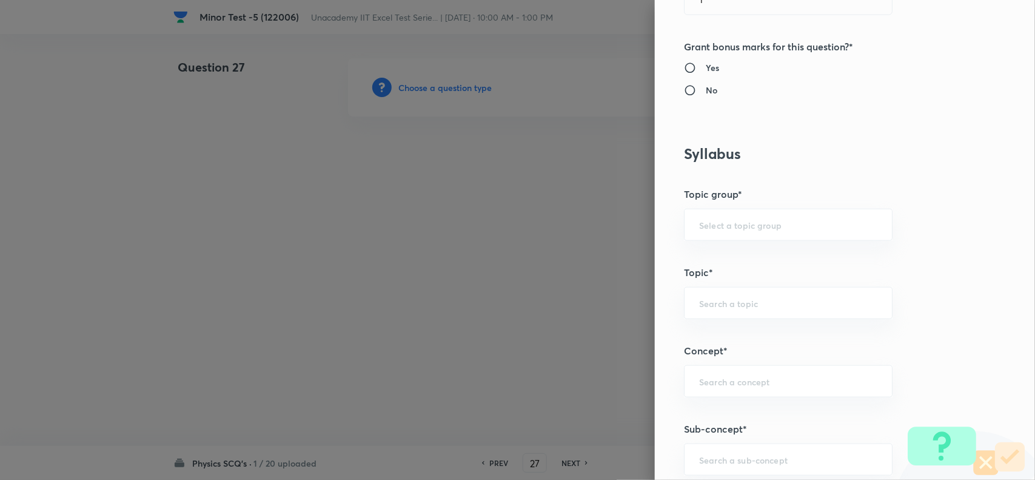
scroll to position [682, 0]
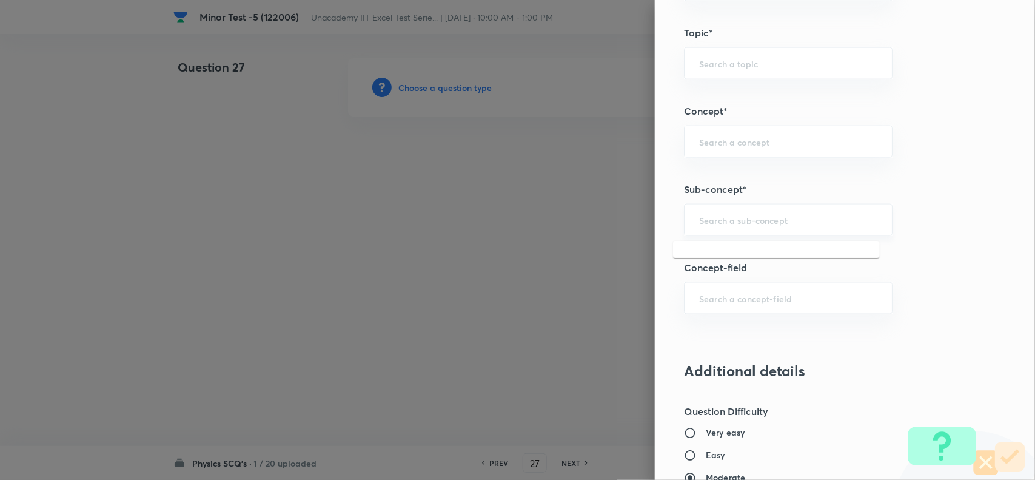
click at [732, 218] on input "text" at bounding box center [788, 220] width 178 height 12
click at [704, 255] on li "Phasor Diagrams" at bounding box center [776, 257] width 207 height 22
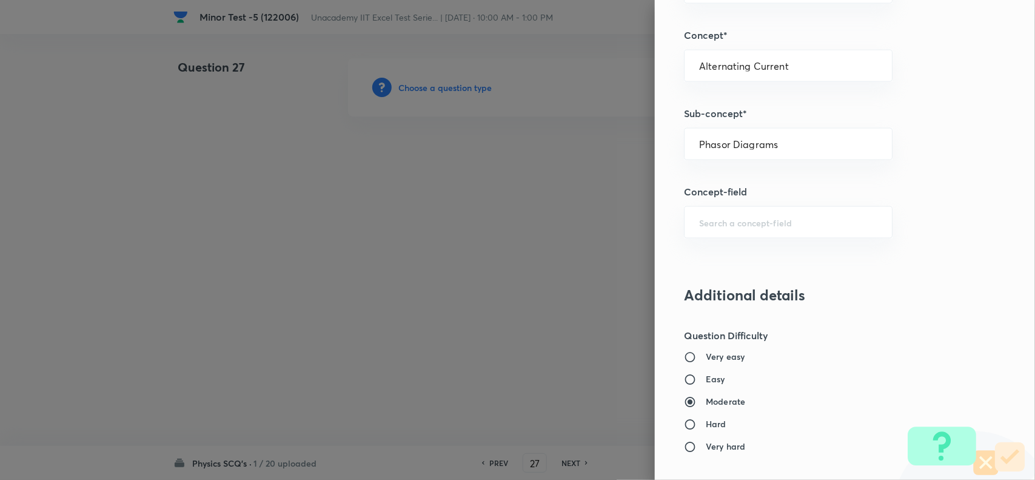
click at [706, 384] on h6 "Easy" at bounding box center [715, 379] width 19 height 13
click at [698, 384] on input "Easy" at bounding box center [695, 380] width 22 height 12
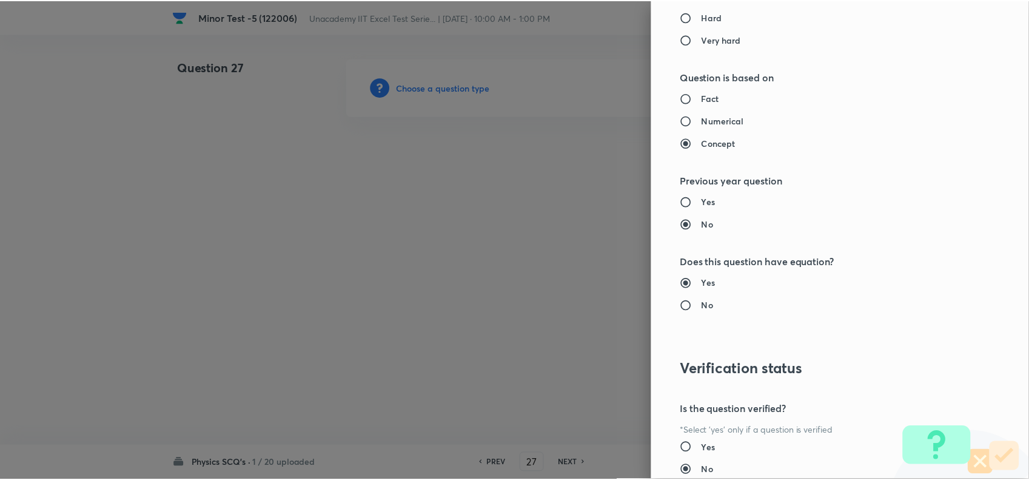
scroll to position [1257, 0]
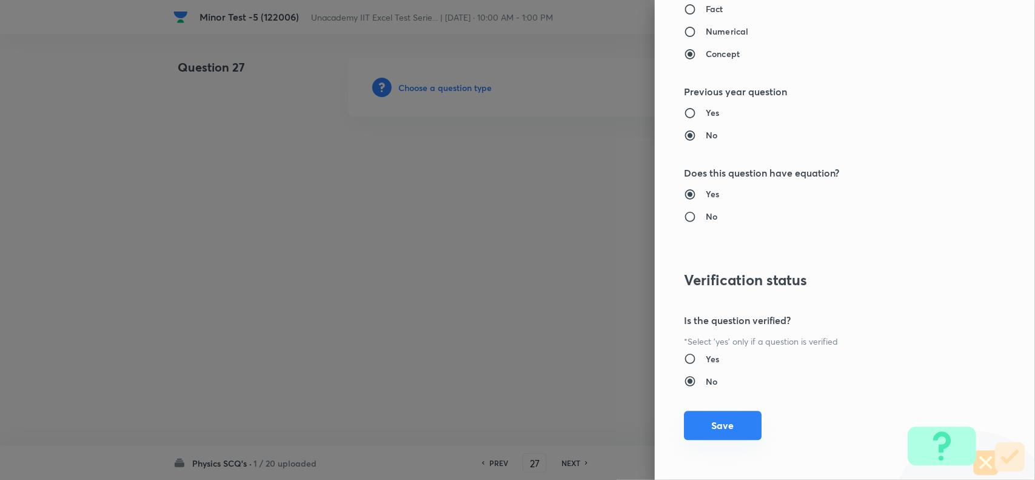
click at [707, 420] on button "Save" at bounding box center [723, 425] width 78 height 29
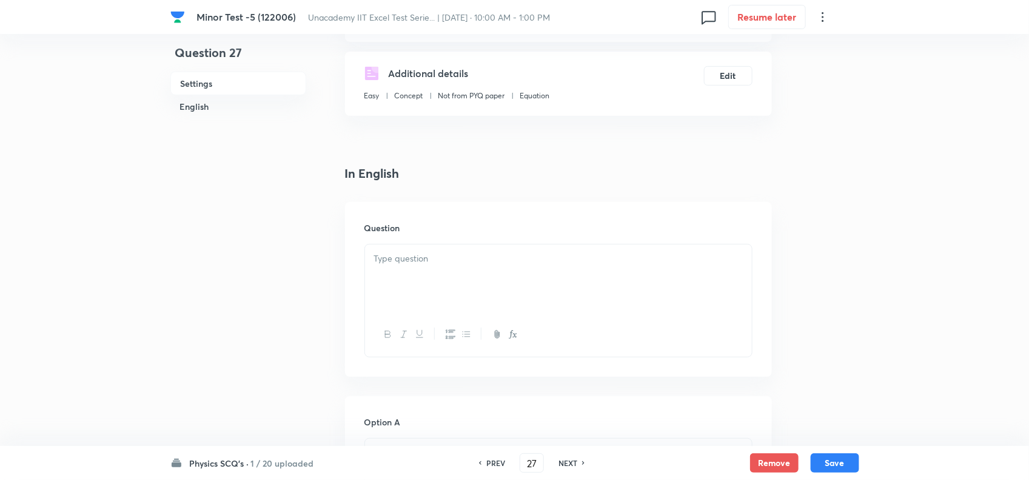
scroll to position [227, 0]
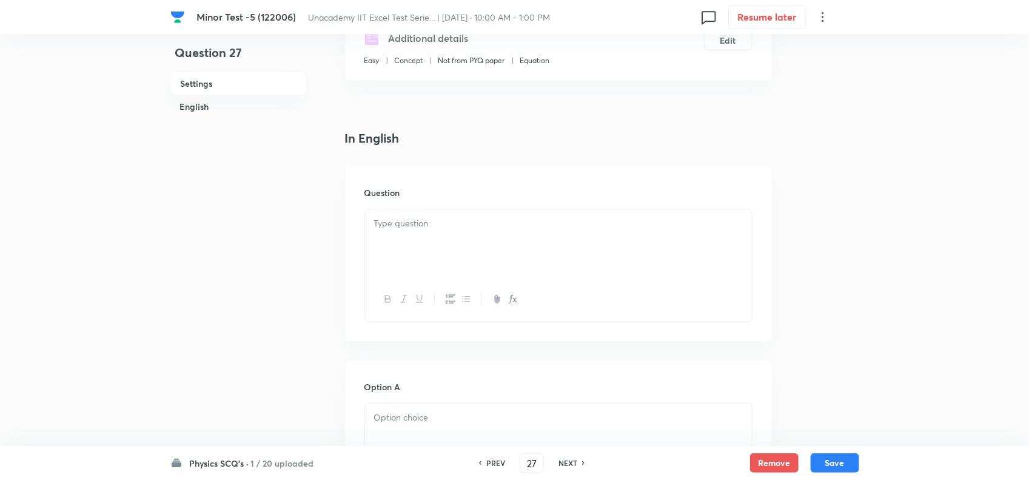
click at [465, 250] on div at bounding box center [558, 243] width 387 height 68
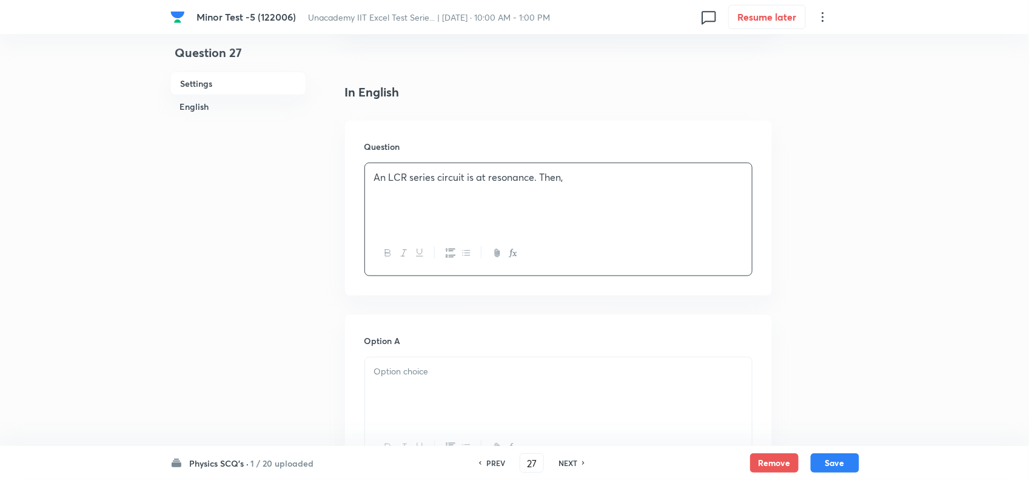
scroll to position [379, 0]
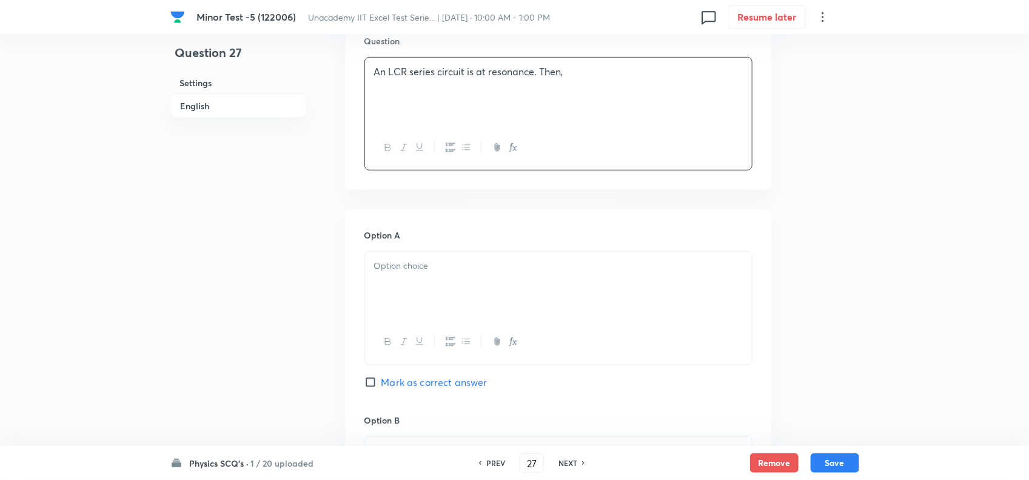
click at [458, 256] on div at bounding box center [558, 286] width 387 height 68
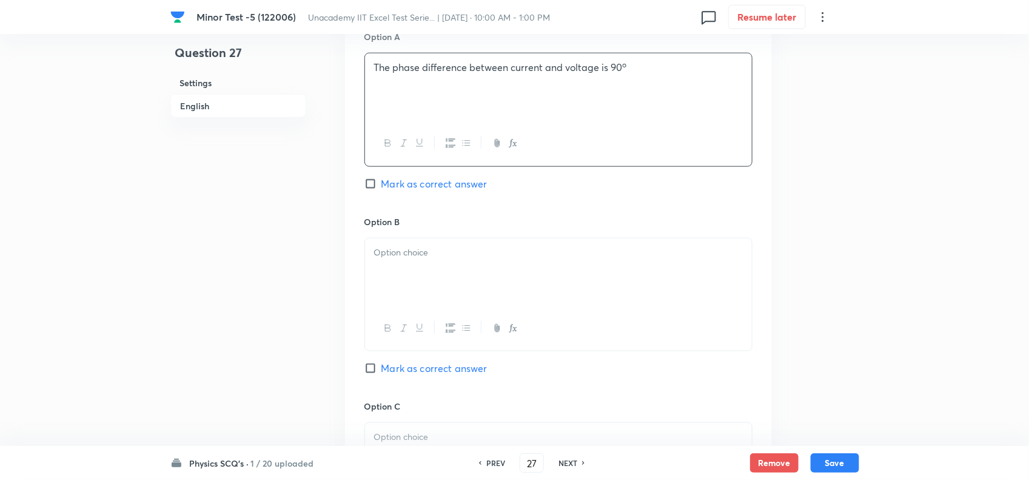
scroll to position [607, 0]
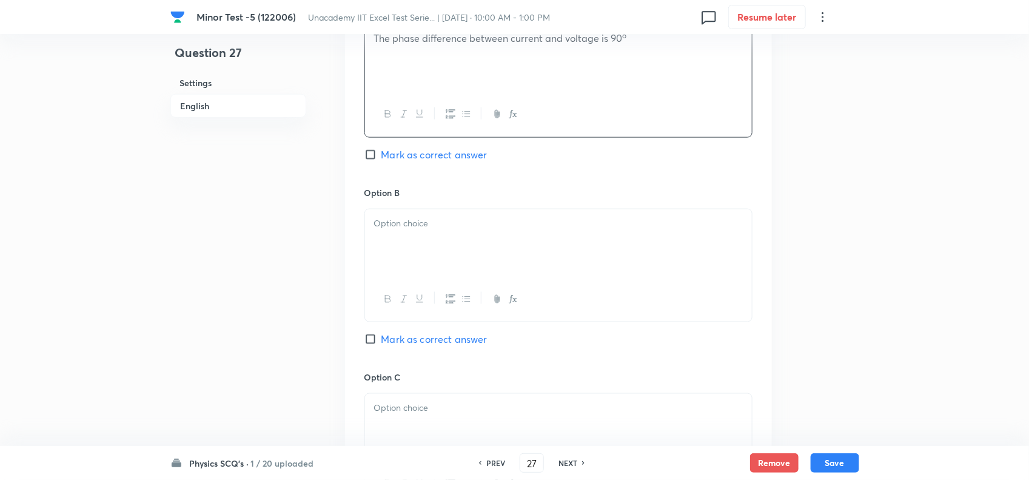
click at [408, 256] on div at bounding box center [558, 243] width 387 height 68
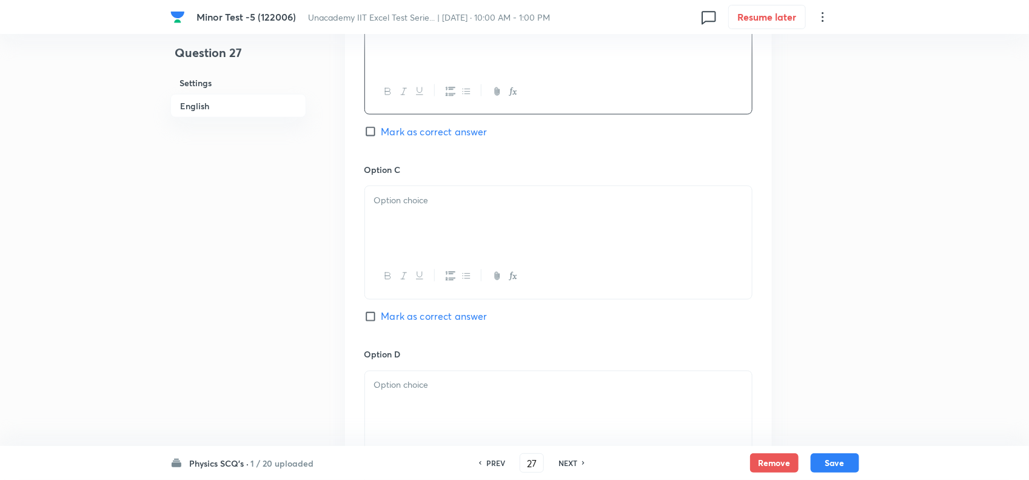
scroll to position [834, 0]
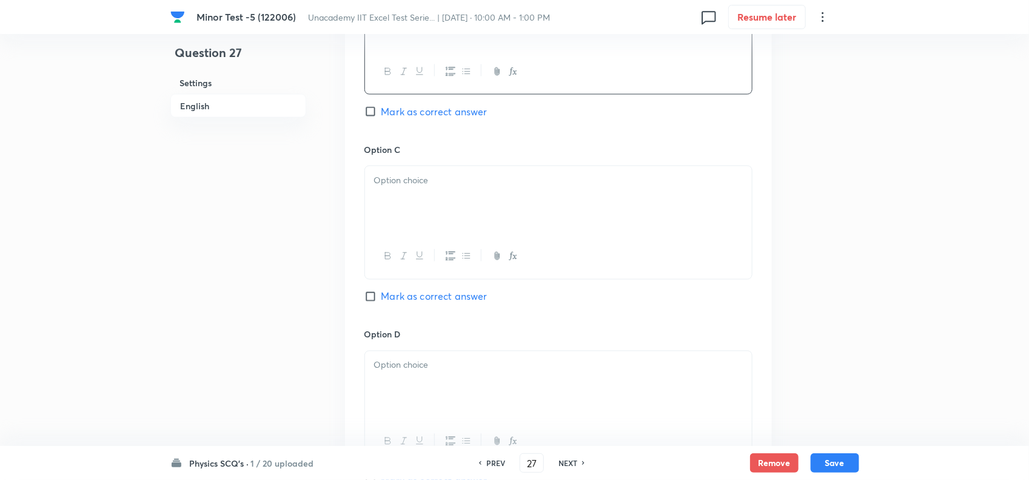
click at [435, 207] on div at bounding box center [558, 200] width 387 height 68
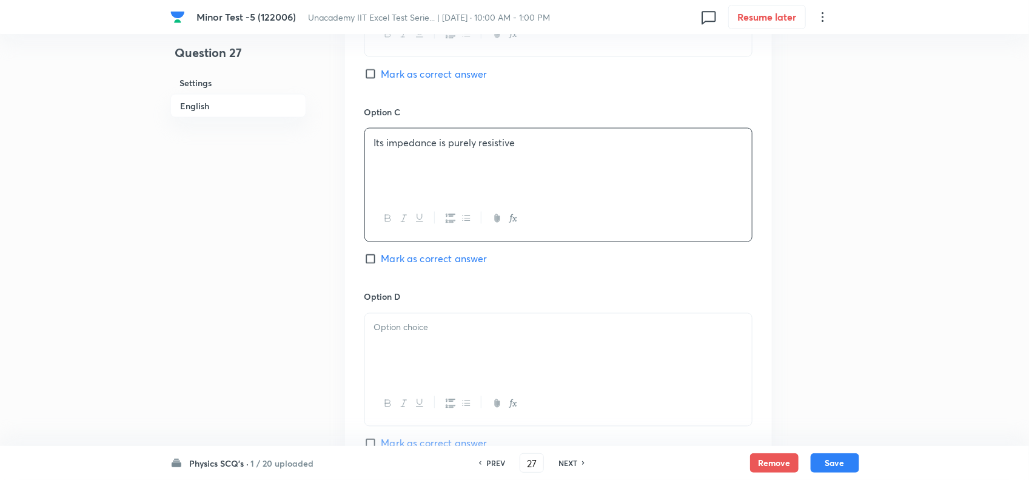
scroll to position [910, 0]
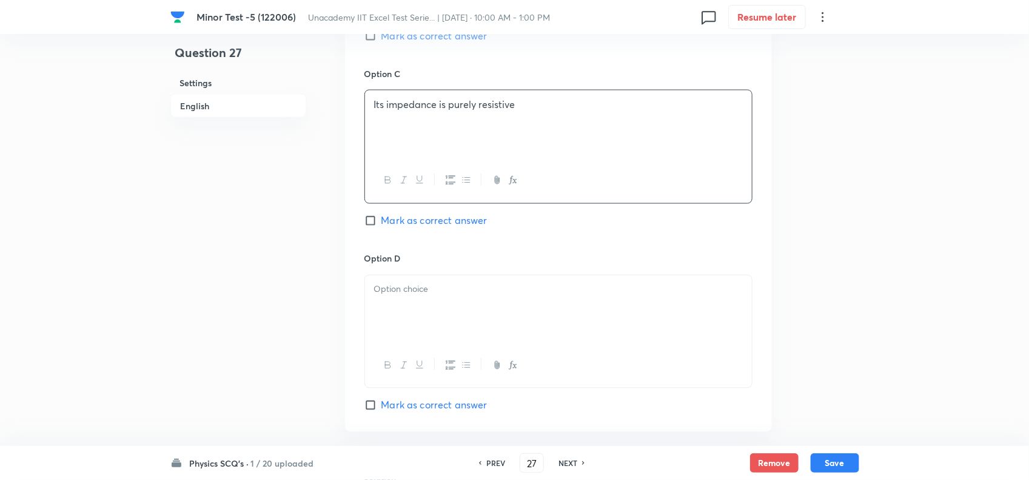
click at [428, 228] on span "Mark as correct answer" at bounding box center [435, 221] width 106 height 15
click at [382, 227] on input "Mark as correct answer" at bounding box center [373, 221] width 17 height 12
click at [423, 305] on div at bounding box center [558, 309] width 387 height 68
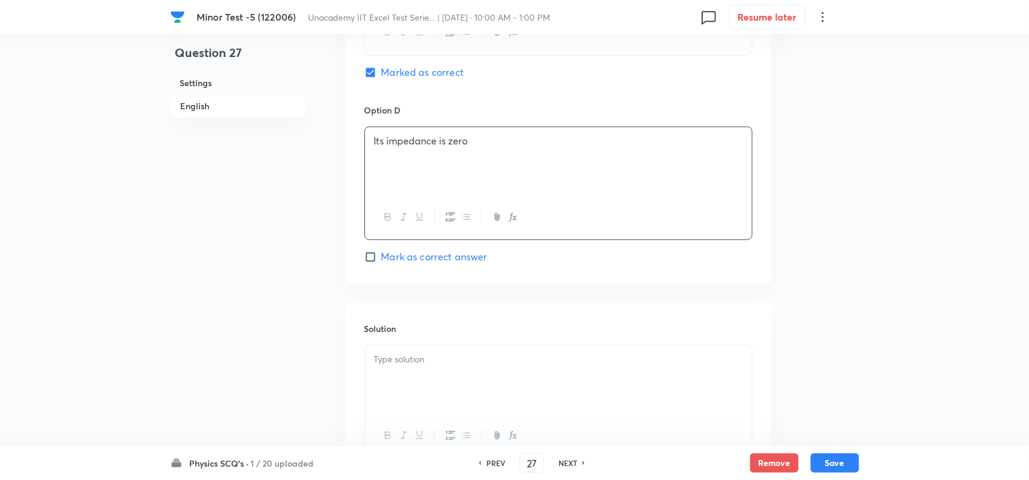
scroll to position [1062, 0]
click at [471, 392] on div at bounding box center [558, 376] width 387 height 68
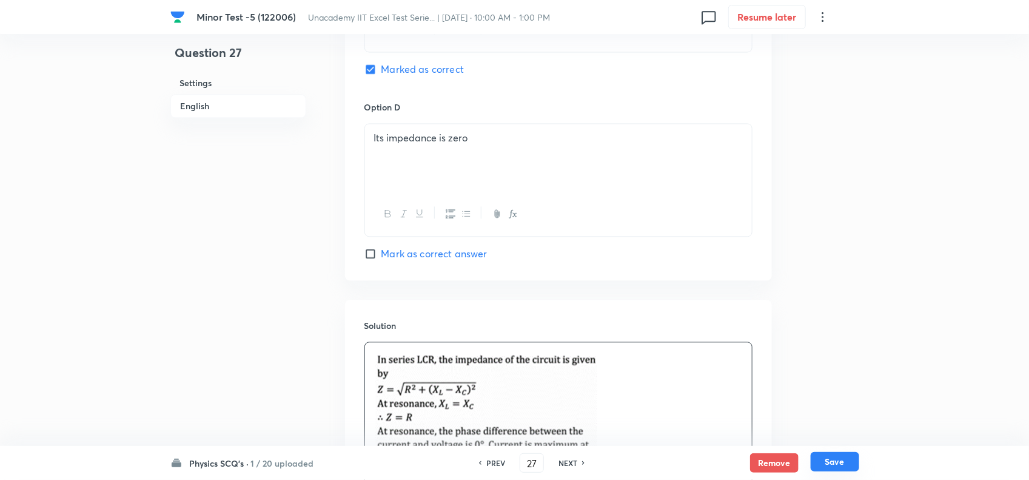
click at [833, 463] on button "Save" at bounding box center [835, 461] width 49 height 19
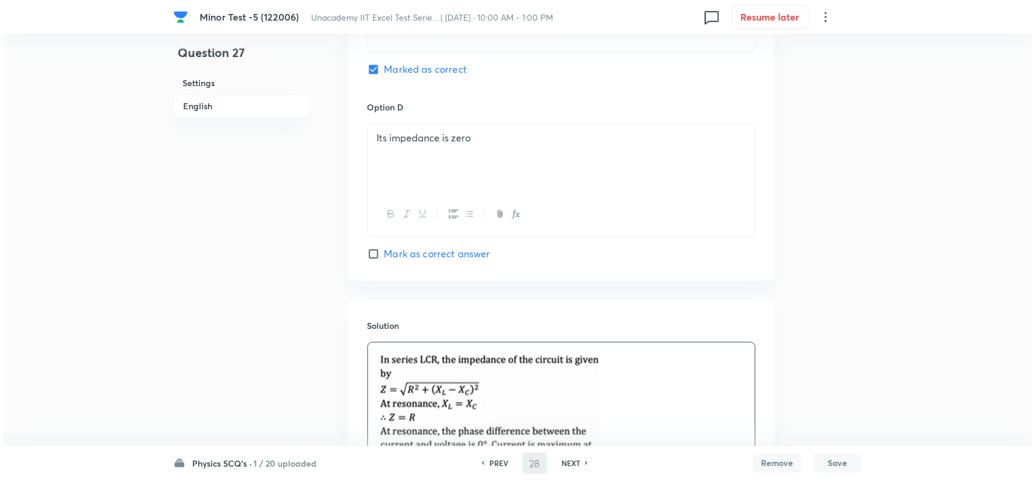
scroll to position [0, 0]
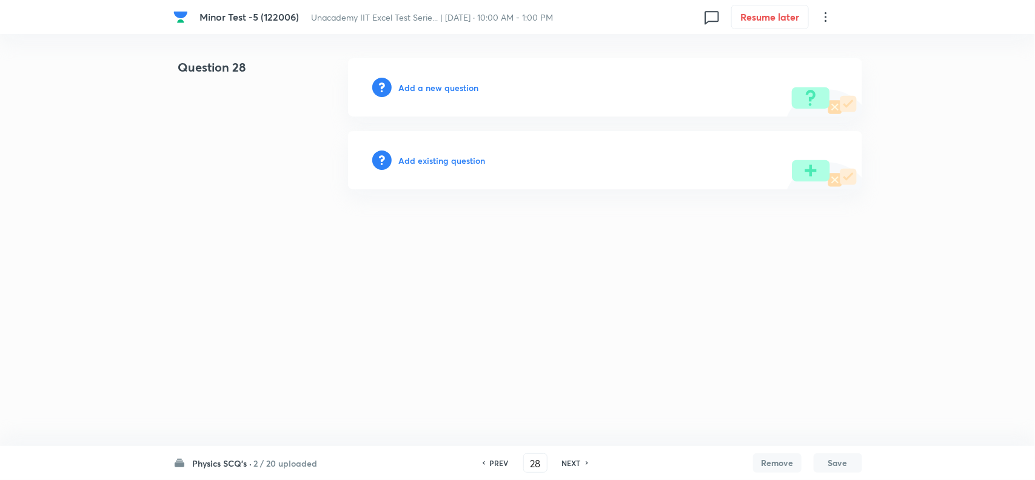
click at [437, 89] on h6 "Add a new question" at bounding box center [439, 87] width 80 height 13
click at [428, 82] on h6 "Choose a question type" at bounding box center [445, 87] width 93 height 13
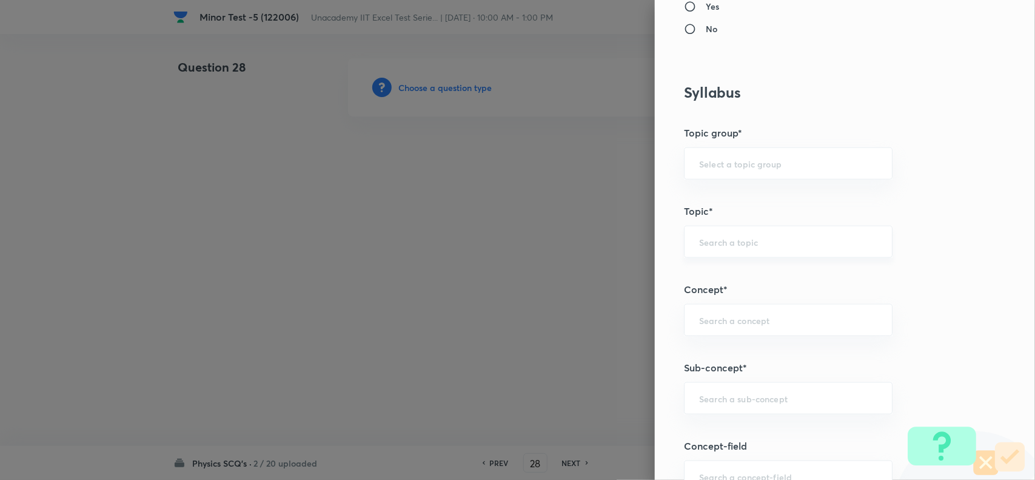
scroll to position [531, 0]
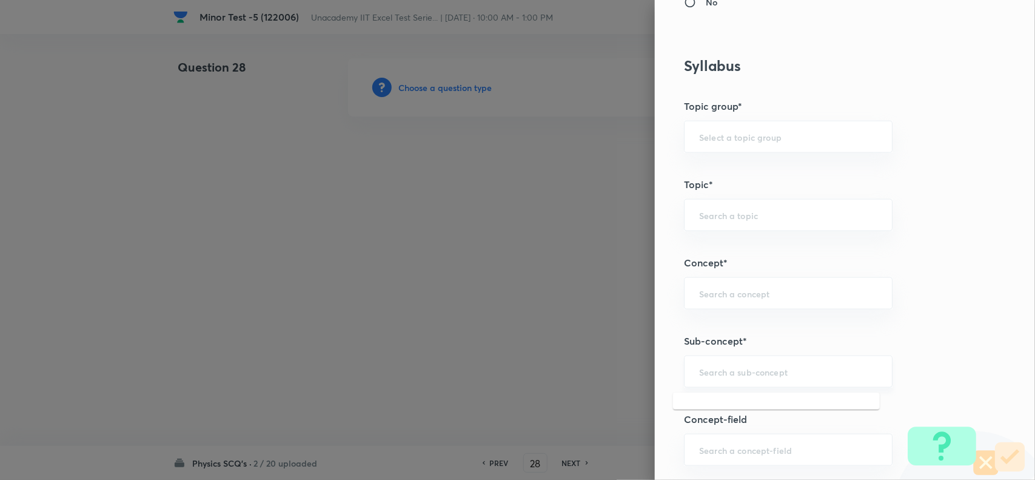
click at [716, 374] on input "text" at bounding box center [788, 372] width 178 height 12
click at [729, 406] on li "Phasor Diagrams" at bounding box center [776, 408] width 207 height 22
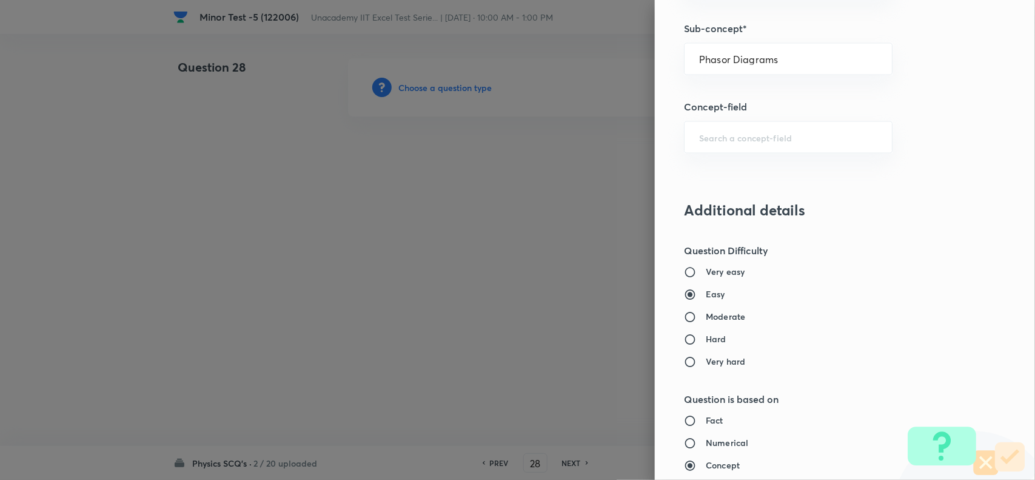
scroll to position [1137, 0]
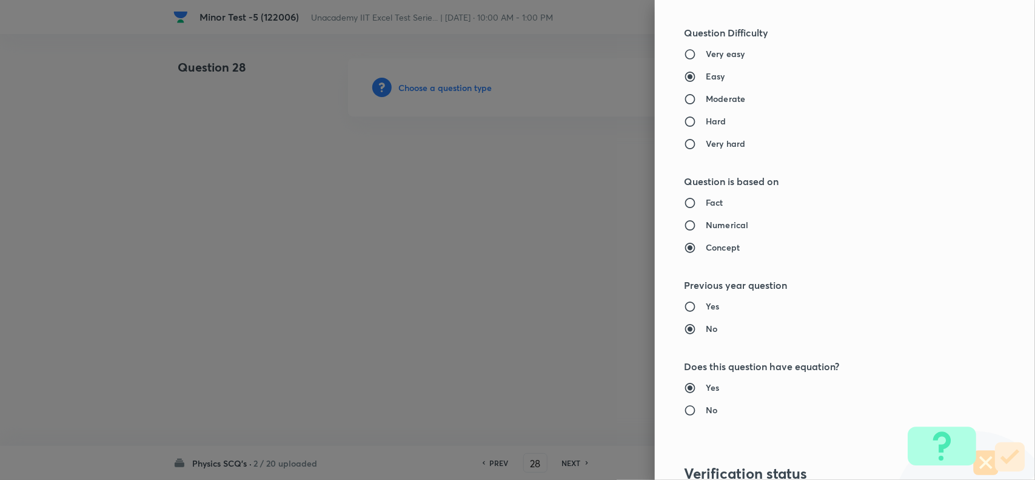
click at [706, 99] on h6 "Moderate" at bounding box center [725, 98] width 39 height 13
click at [698, 99] on input "Moderate" at bounding box center [695, 99] width 22 height 12
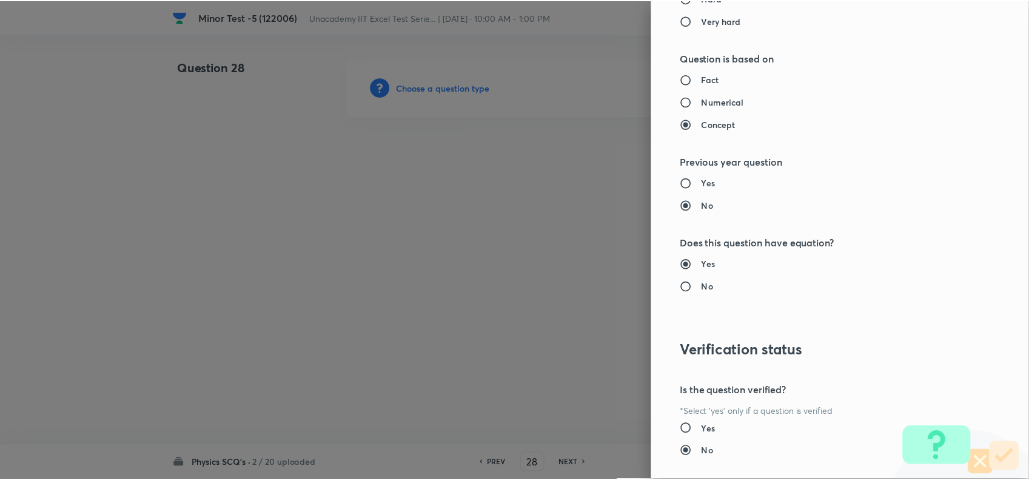
scroll to position [1257, 0]
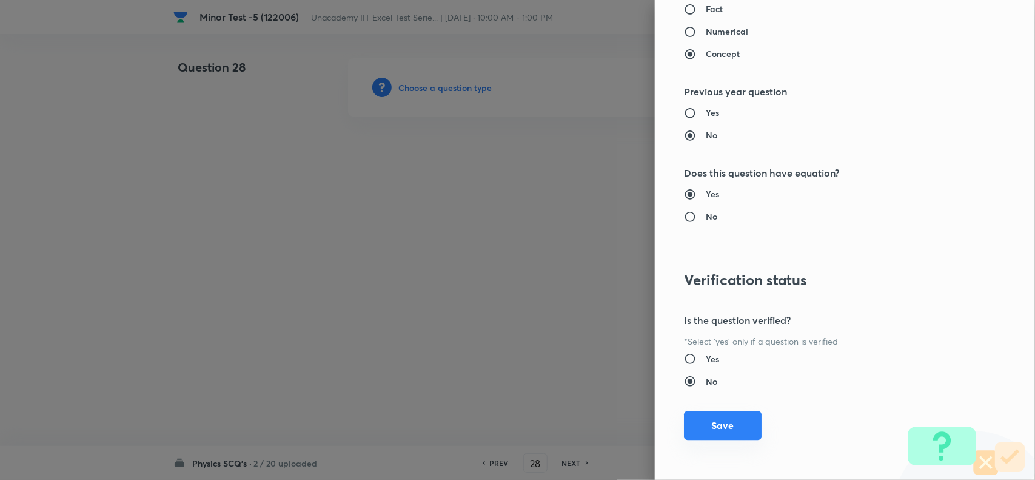
click at [728, 426] on button "Save" at bounding box center [723, 425] width 78 height 29
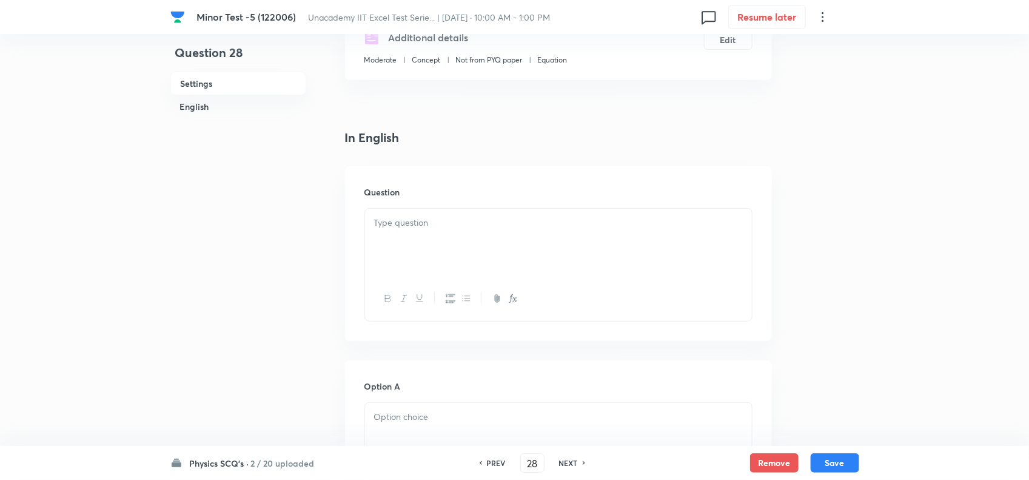
scroll to position [227, 0]
drag, startPoint x: 444, startPoint y: 271, endPoint x: 445, endPoint y: 253, distance: 17.6
click at [444, 270] on div at bounding box center [558, 243] width 387 height 68
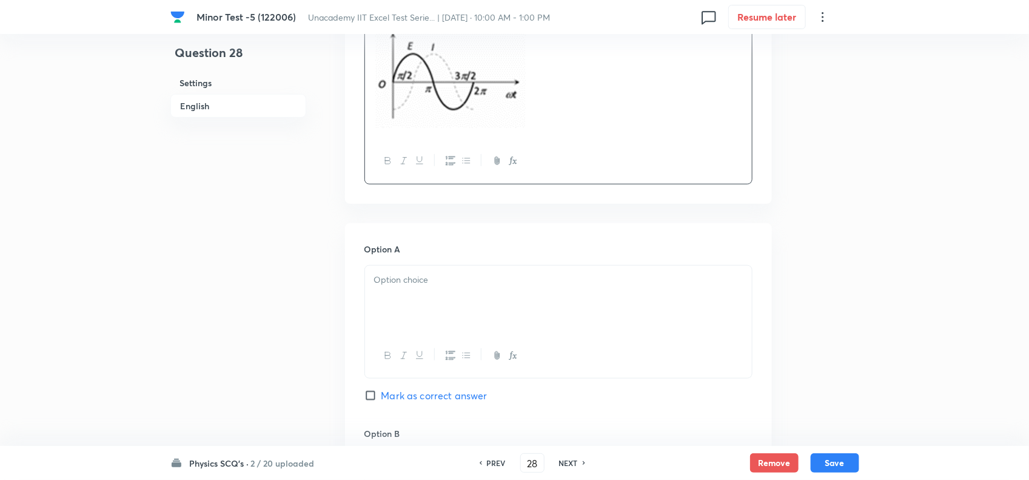
scroll to position [607, 0]
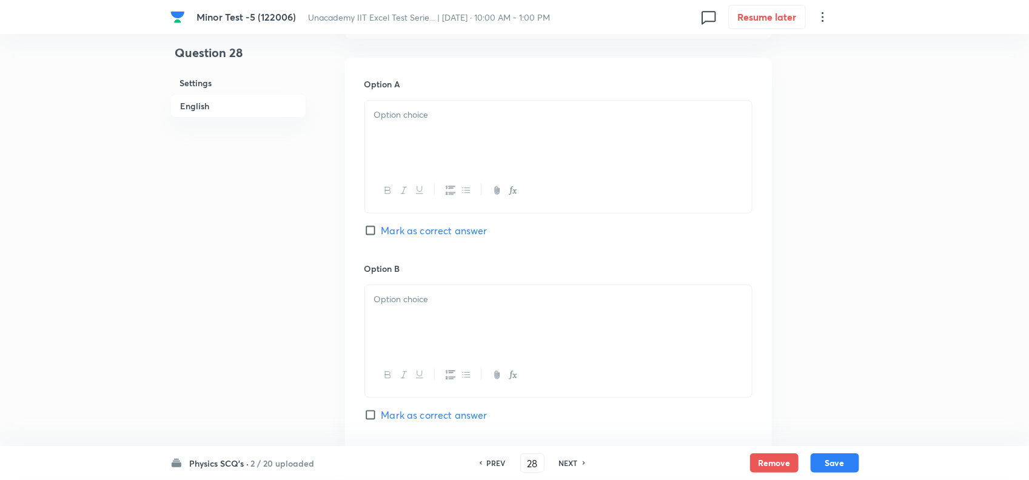
click at [453, 149] on div at bounding box center [558, 135] width 387 height 68
click at [459, 325] on div at bounding box center [558, 319] width 387 height 68
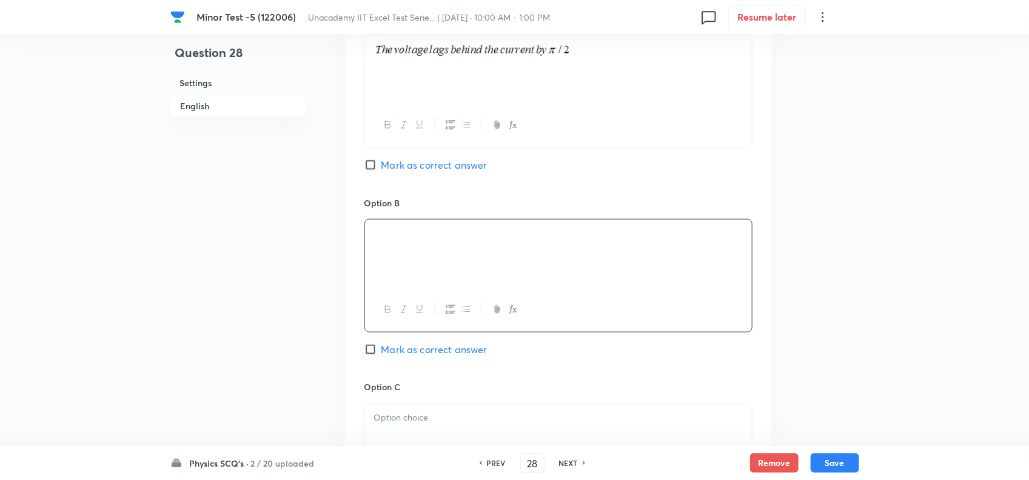
scroll to position [758, 0]
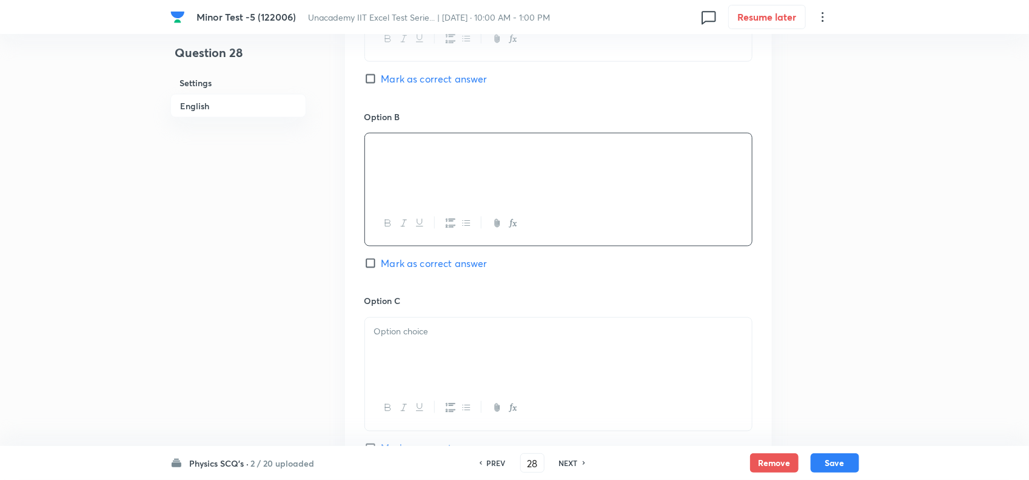
click at [408, 346] on div at bounding box center [558, 352] width 387 height 68
click at [435, 268] on span "Mark as correct answer" at bounding box center [435, 263] width 106 height 15
click at [382, 268] on input "Mark as correct answer" at bounding box center [373, 263] width 17 height 12
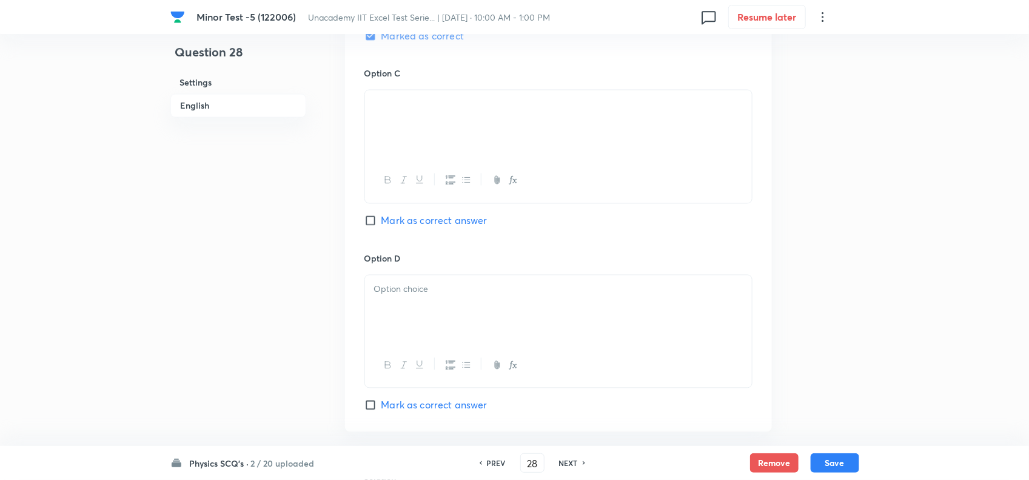
click at [436, 311] on div at bounding box center [558, 309] width 387 height 68
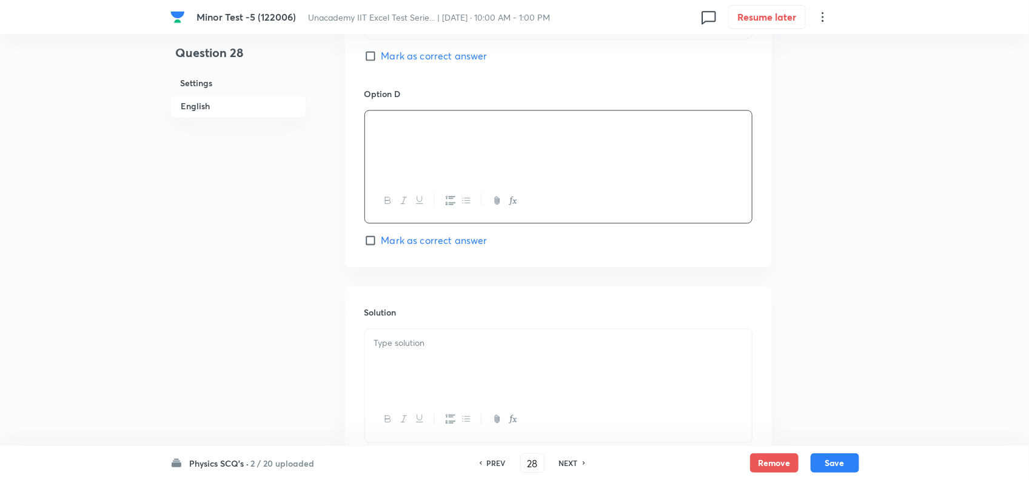
scroll to position [1213, 0]
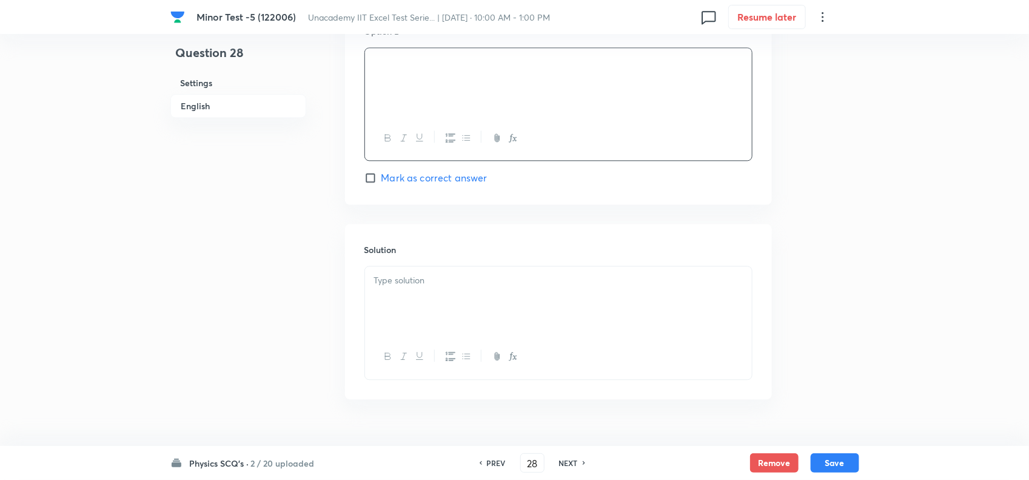
click at [436, 311] on div at bounding box center [558, 300] width 387 height 68
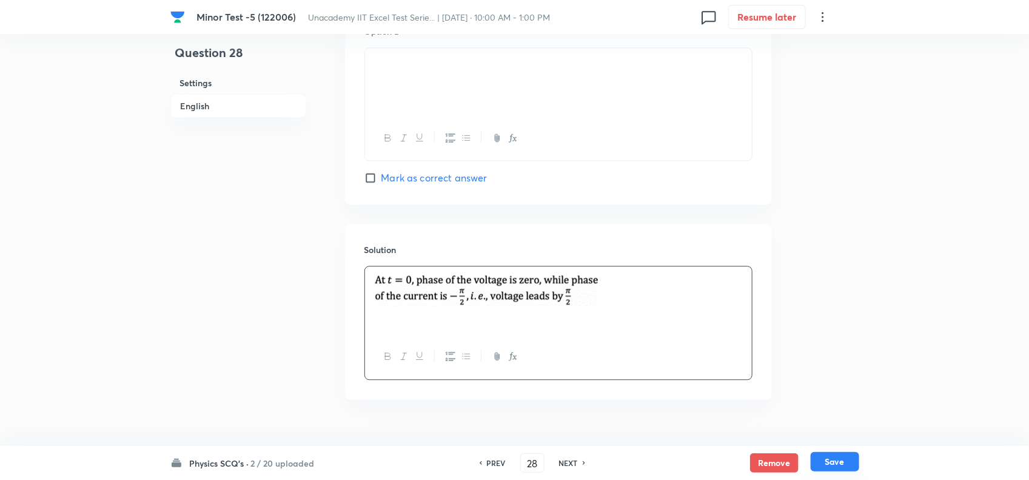
click at [837, 466] on button "Save" at bounding box center [835, 461] width 49 height 19
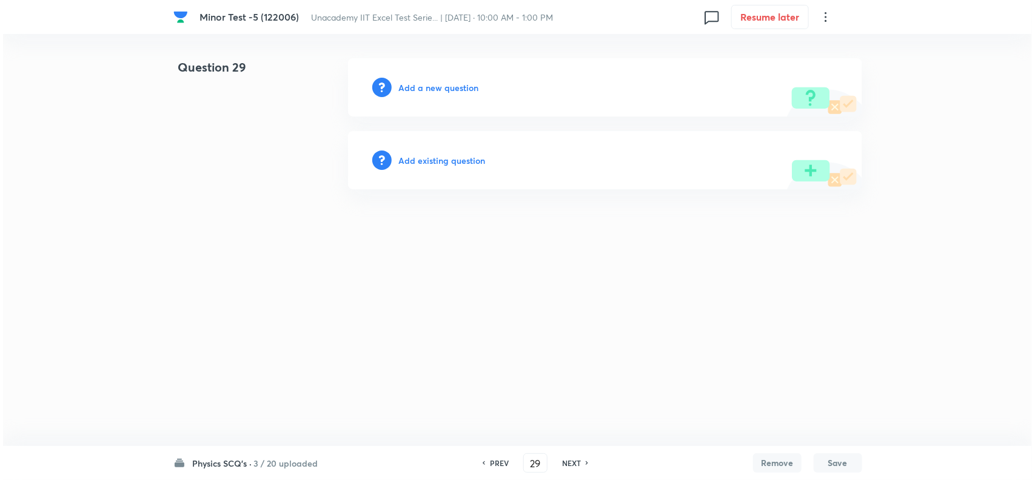
scroll to position [0, 0]
click at [454, 89] on h6 "Add a new question" at bounding box center [439, 87] width 80 height 13
click at [468, 89] on h6 "Choose a question type" at bounding box center [445, 87] width 93 height 13
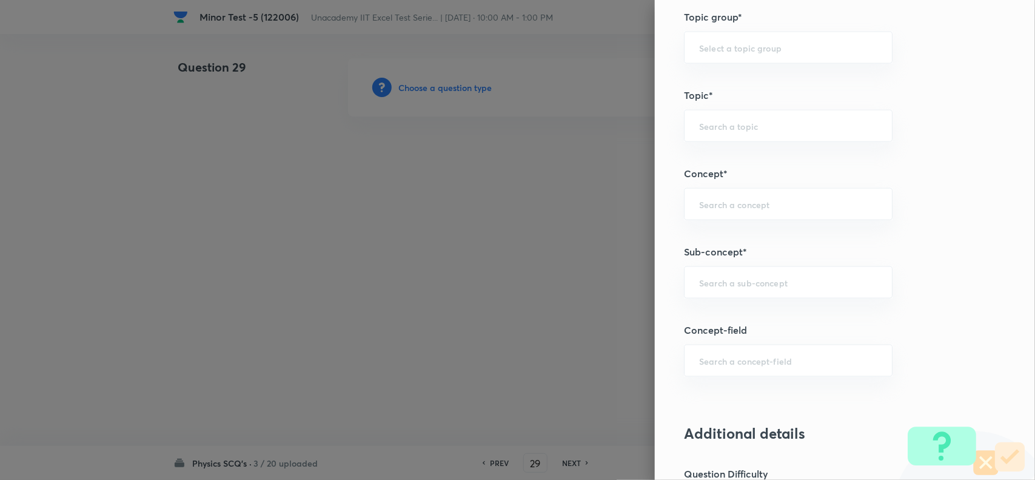
scroll to position [682, 0]
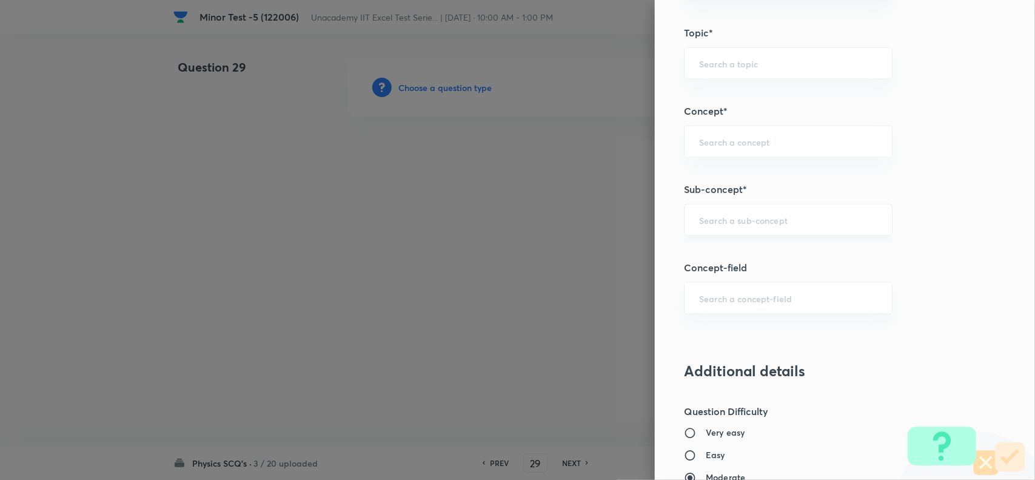
click at [721, 226] on input "text" at bounding box center [788, 220] width 178 height 12
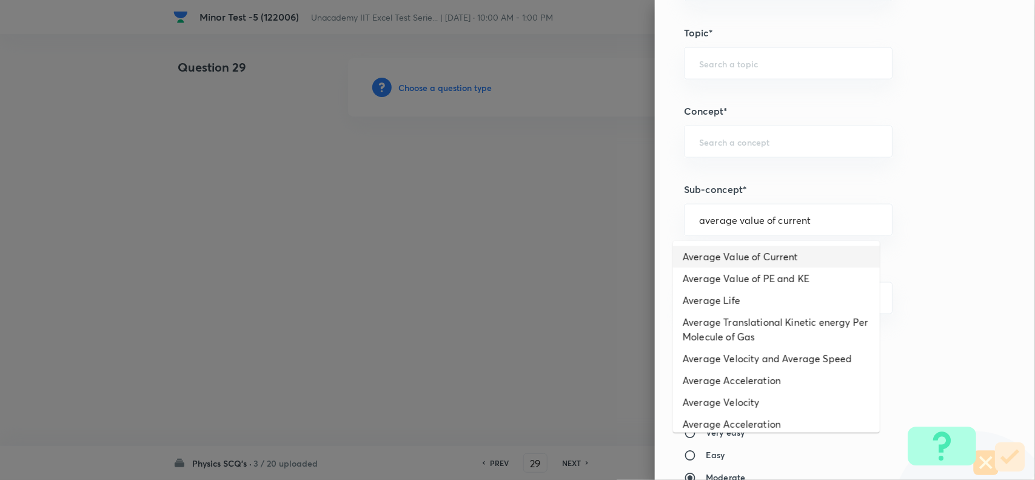
click at [744, 255] on li "Average Value of Current" at bounding box center [776, 257] width 207 height 22
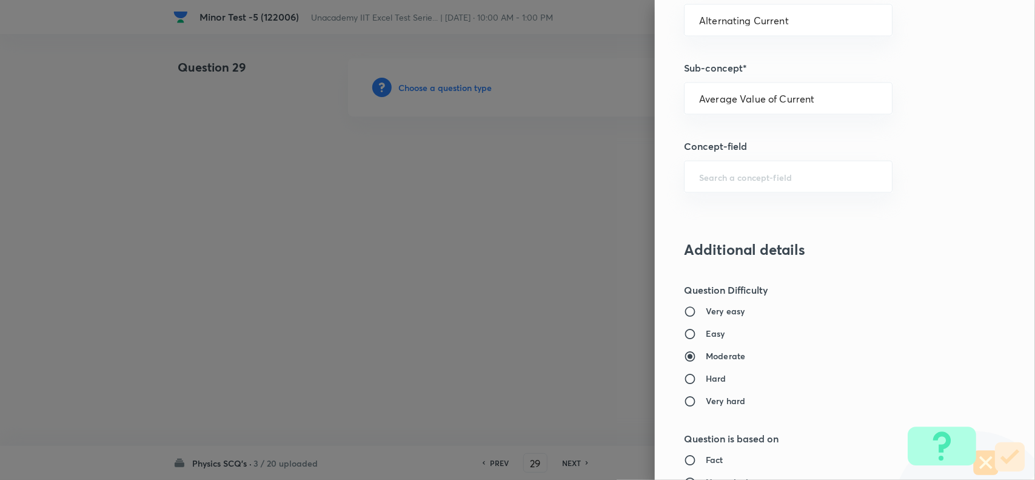
scroll to position [834, 0]
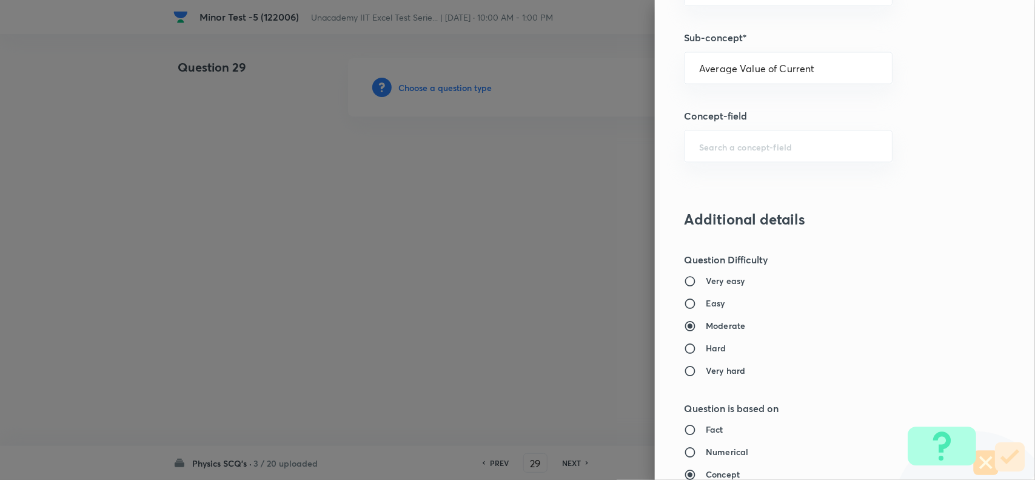
click at [706, 301] on h6 "Easy" at bounding box center [715, 303] width 19 height 13
click at [701, 301] on input "Easy" at bounding box center [695, 304] width 22 height 12
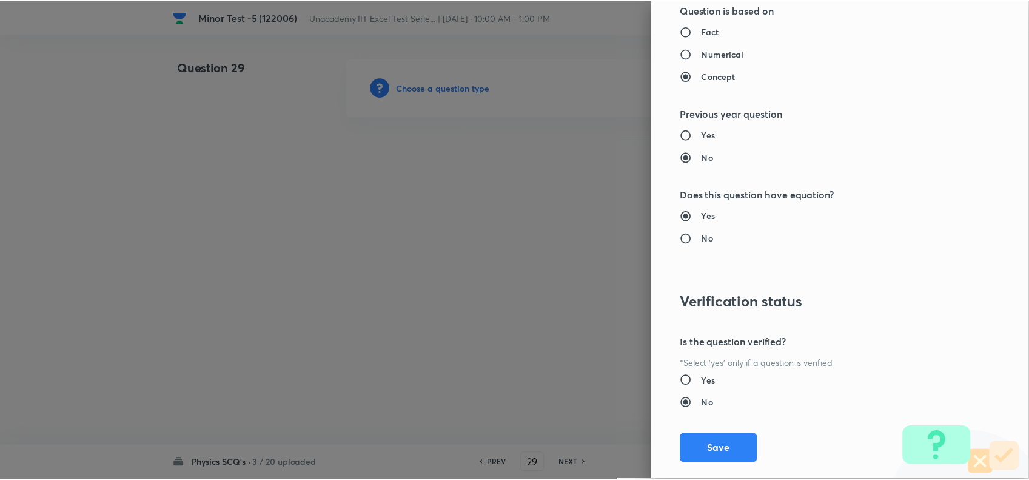
scroll to position [1257, 0]
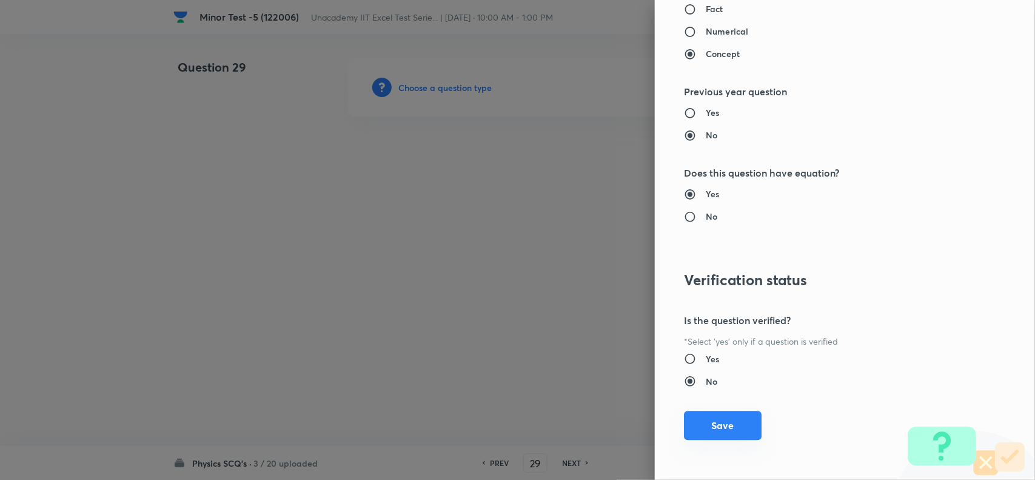
click at [707, 419] on button "Save" at bounding box center [723, 425] width 78 height 29
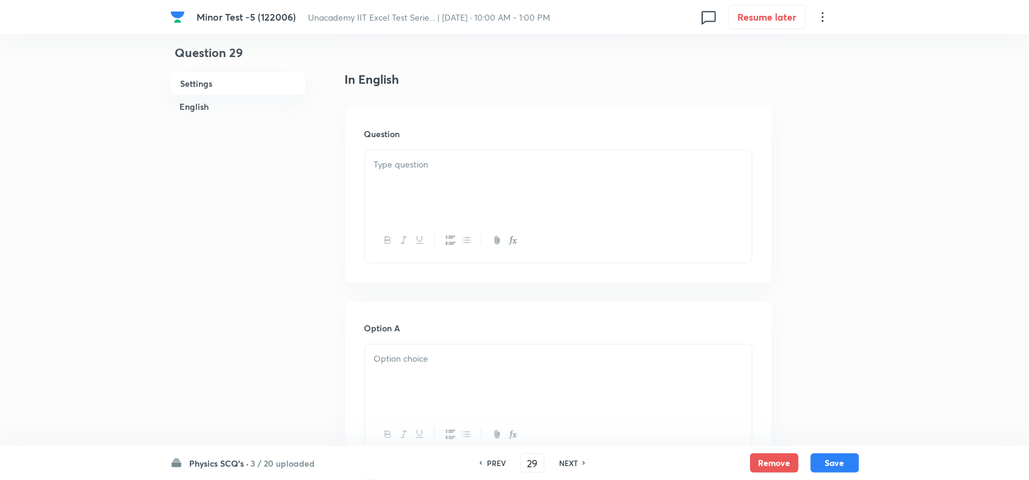
scroll to position [303, 0]
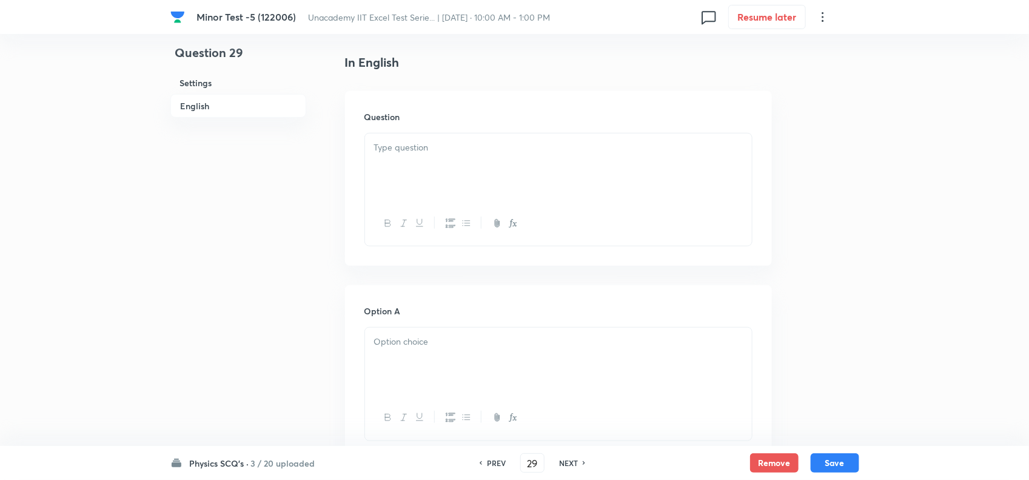
click at [411, 189] on div at bounding box center [558, 167] width 387 height 68
click at [437, 167] on div at bounding box center [558, 167] width 387 height 68
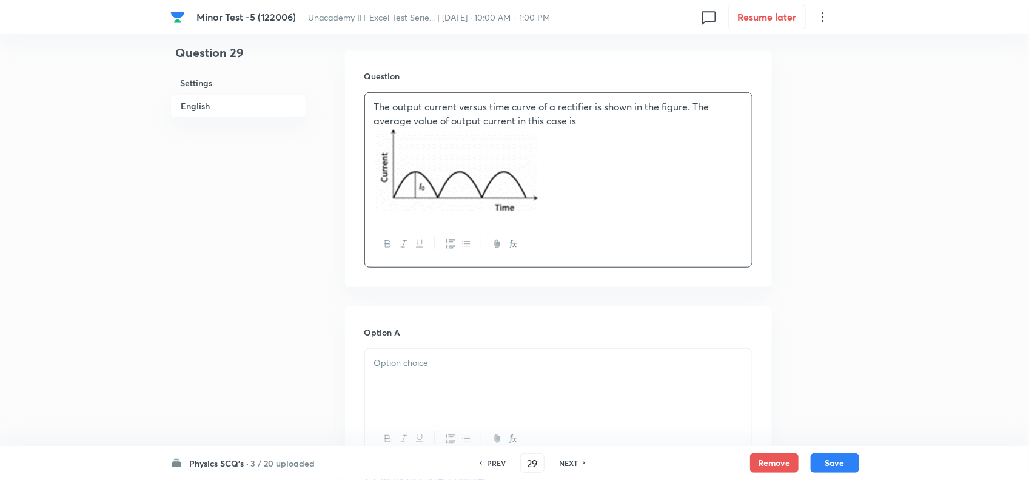
scroll to position [379, 0]
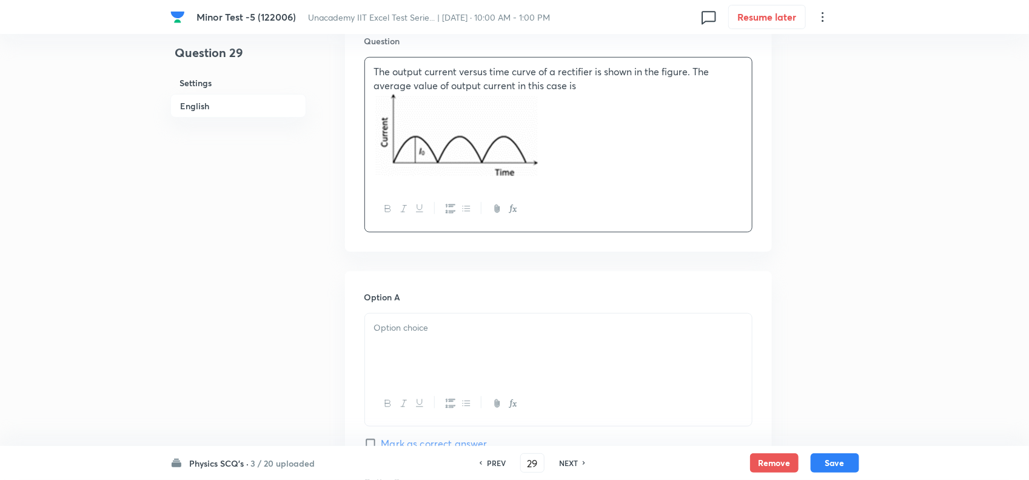
click at [413, 345] on div at bounding box center [558, 348] width 387 height 68
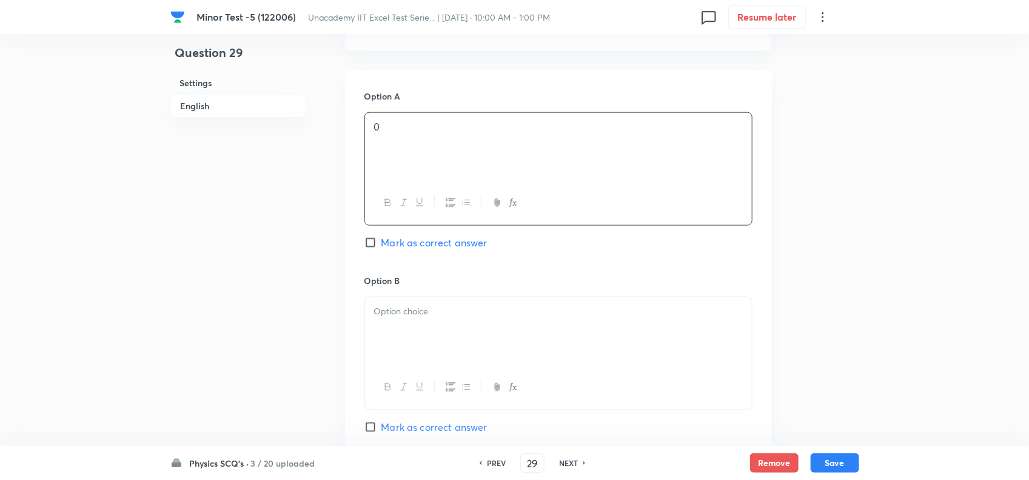
scroll to position [607, 0]
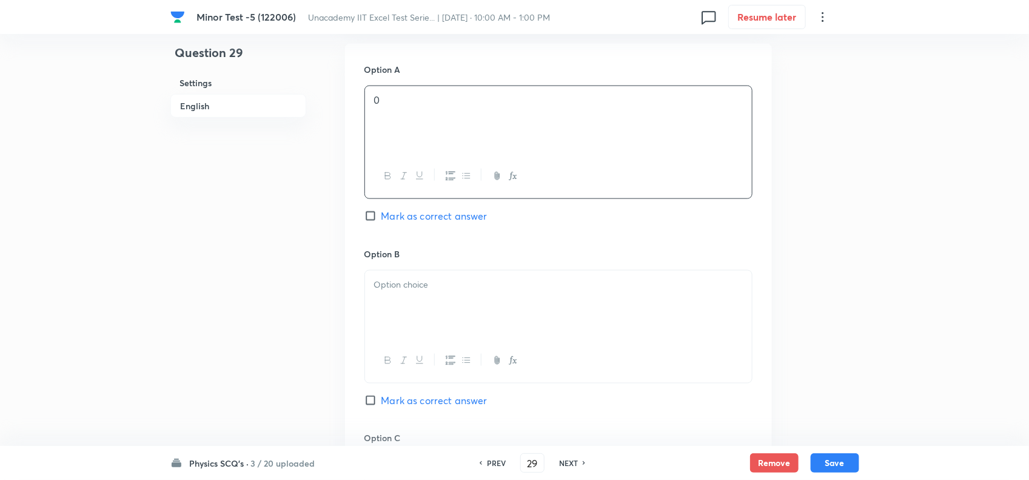
click at [419, 308] on div at bounding box center [558, 305] width 387 height 68
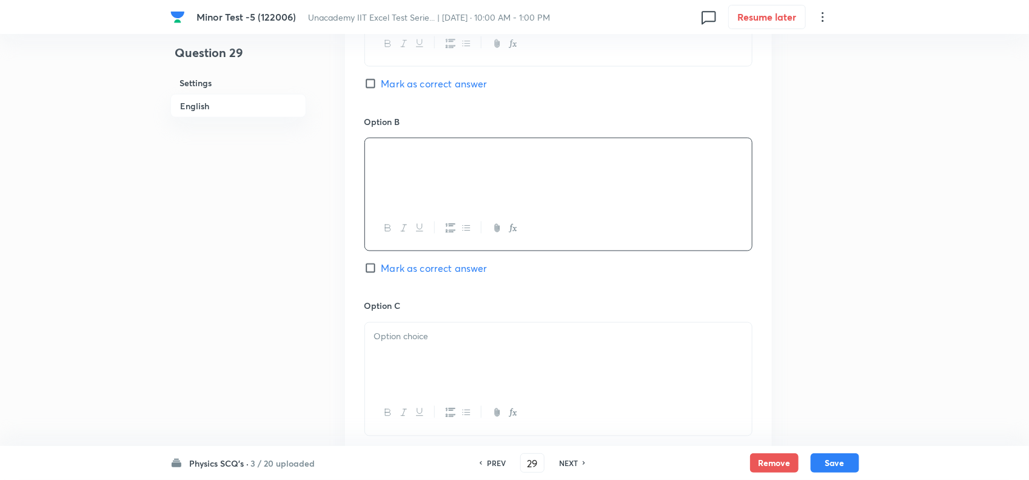
scroll to position [758, 0]
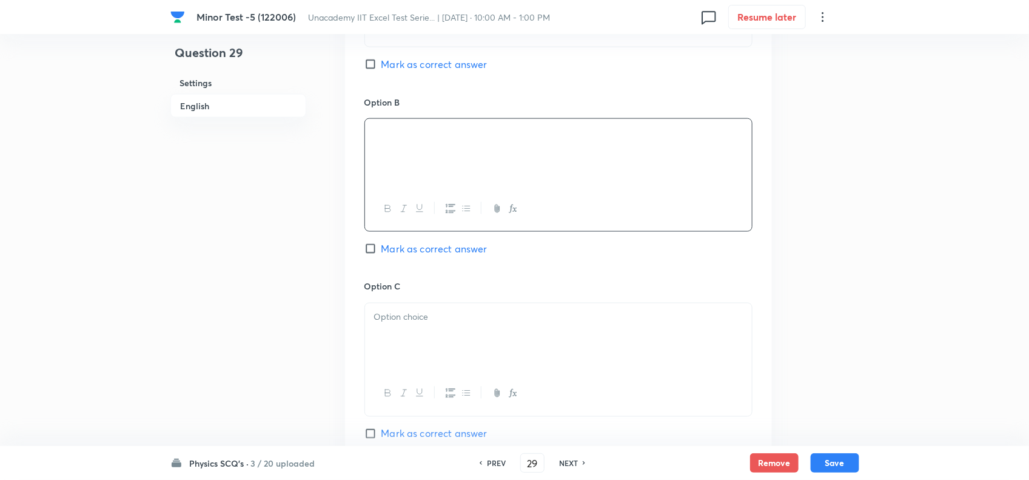
click at [414, 332] on div at bounding box center [558, 337] width 387 height 68
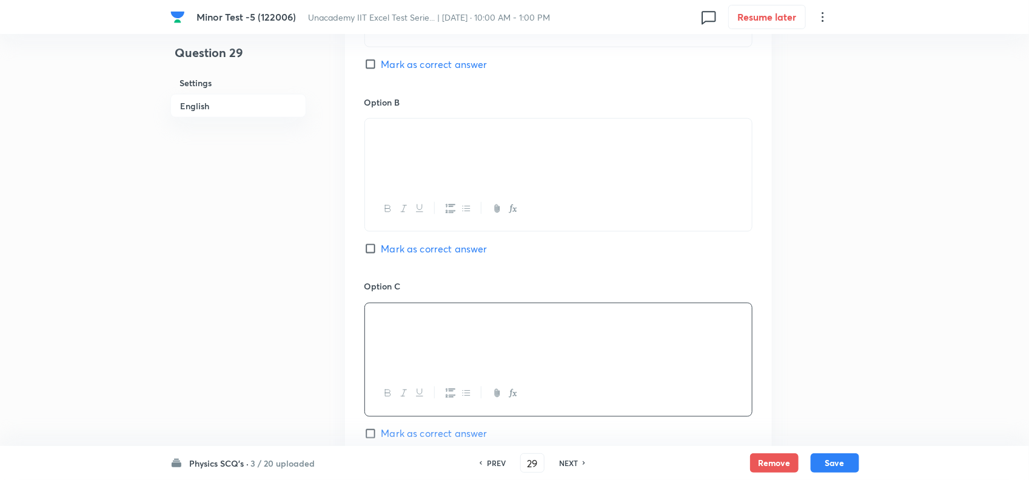
click at [414, 434] on span "Mark as correct answer" at bounding box center [435, 433] width 106 height 15
click at [382, 434] on input "Mark as correct answer" at bounding box center [373, 434] width 17 height 12
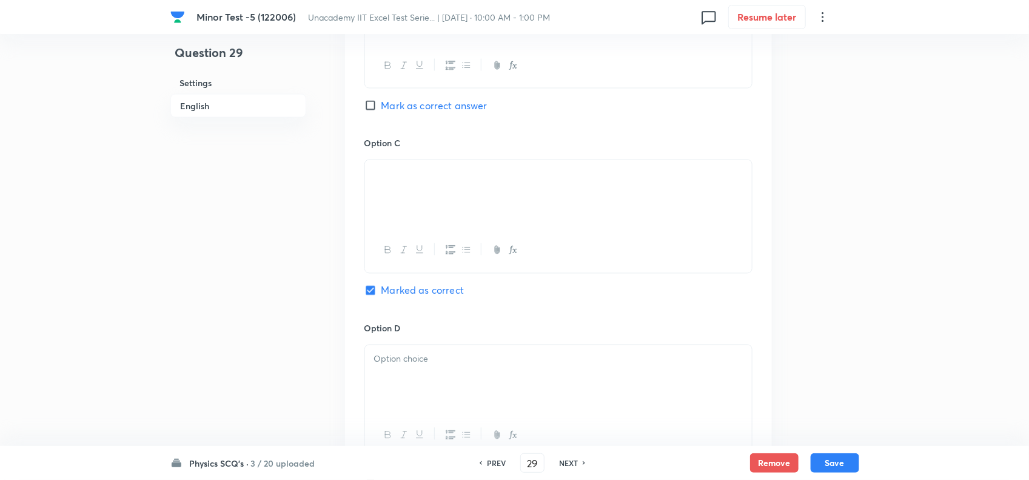
scroll to position [986, 0]
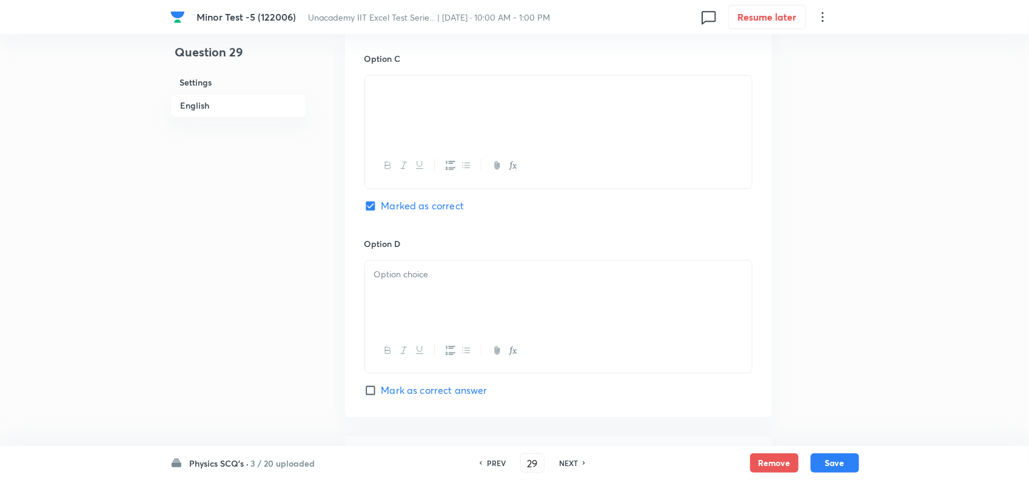
click at [426, 308] on div at bounding box center [558, 295] width 387 height 68
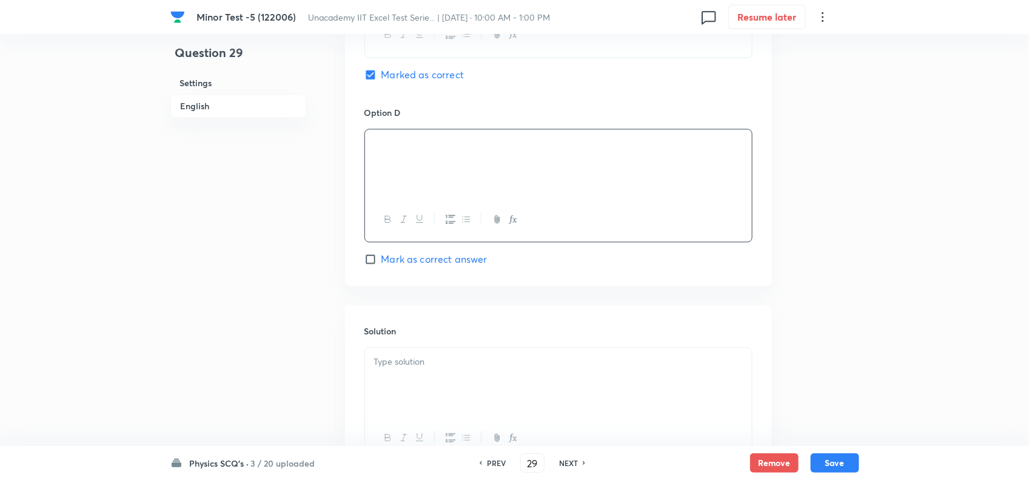
scroll to position [1230, 0]
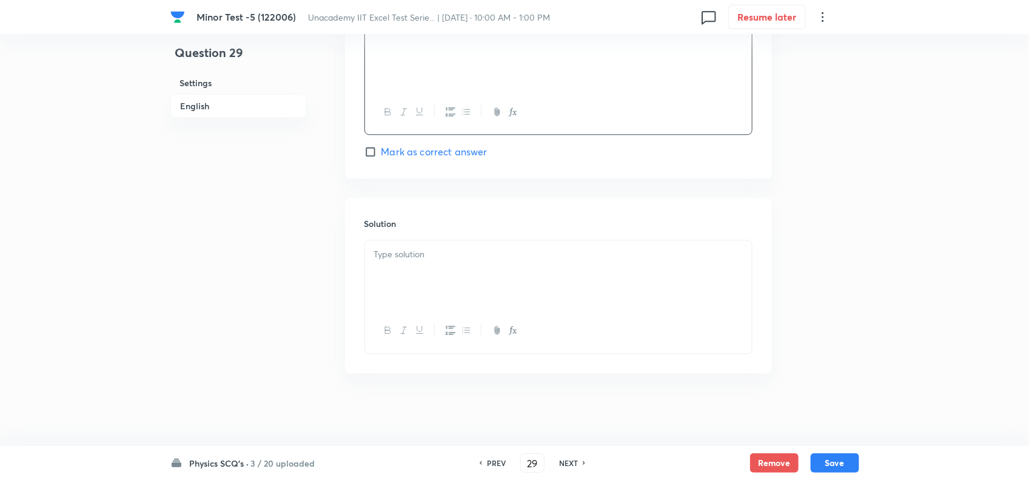
click at [439, 276] on div at bounding box center [558, 274] width 387 height 68
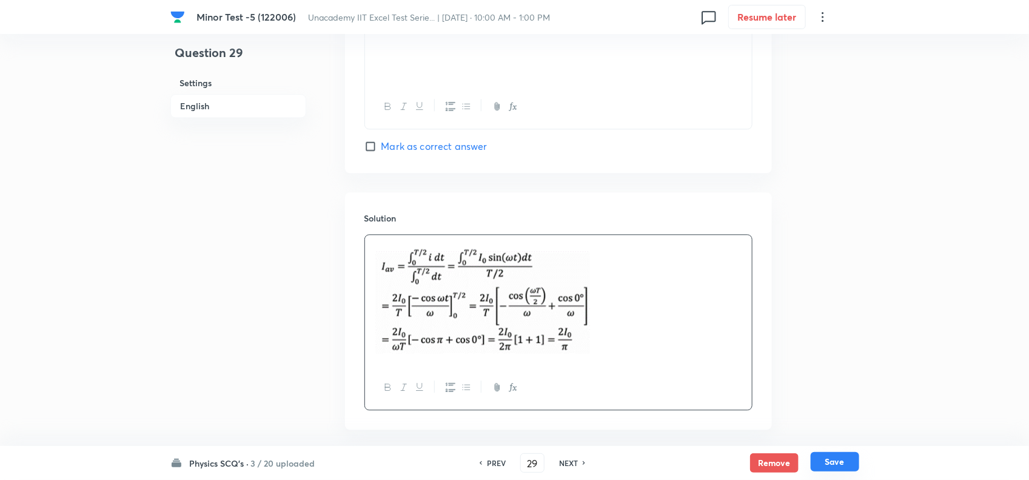
click at [831, 459] on button "Save" at bounding box center [835, 461] width 49 height 19
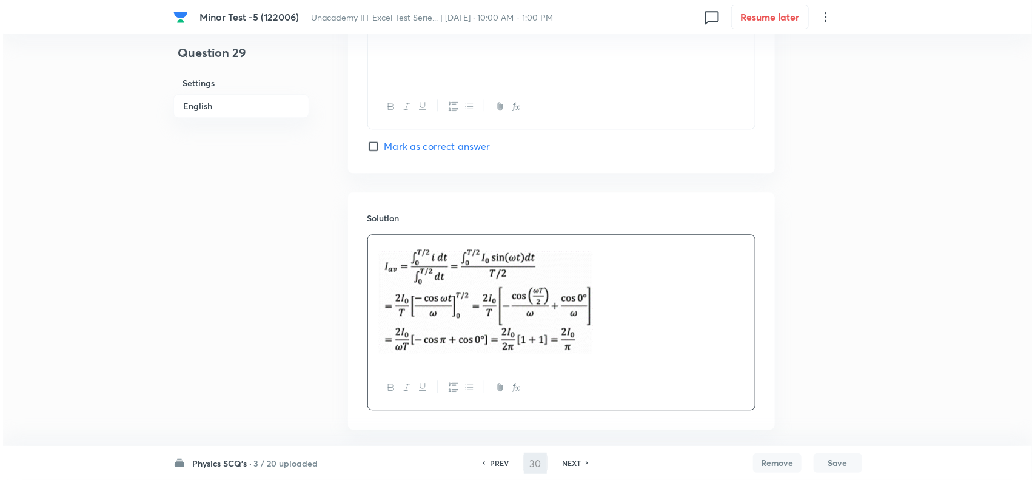
scroll to position [0, 0]
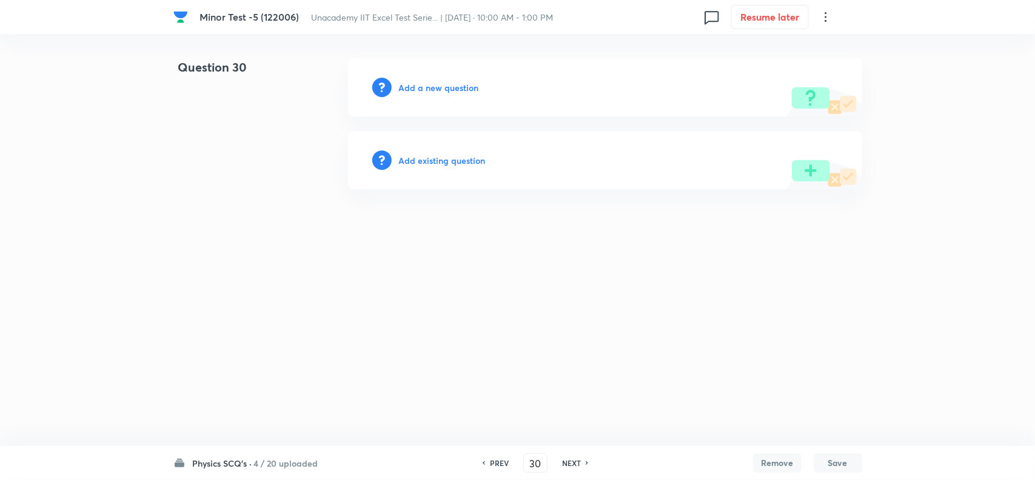
click at [467, 90] on h6 "Add a new question" at bounding box center [439, 87] width 80 height 13
click at [467, 90] on h6 "Choose a question type" at bounding box center [445, 87] width 93 height 13
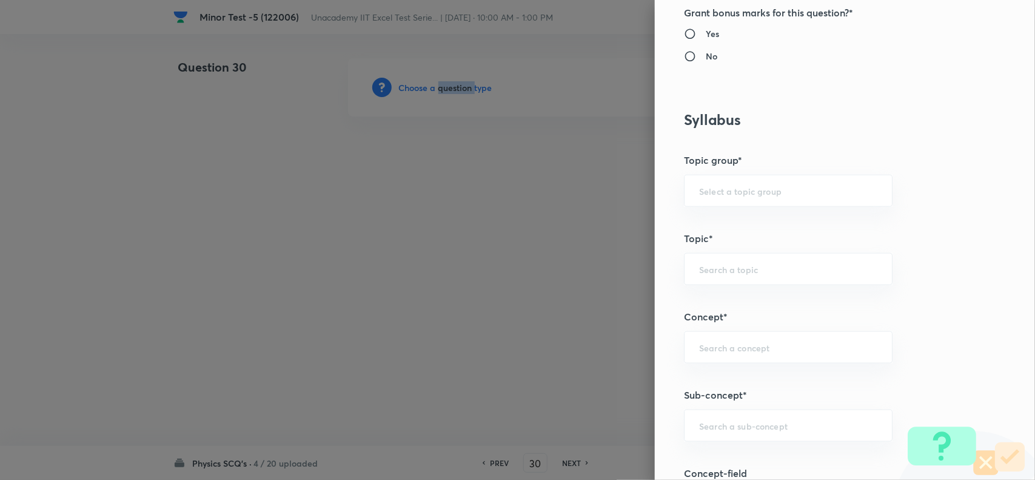
scroll to position [607, 0]
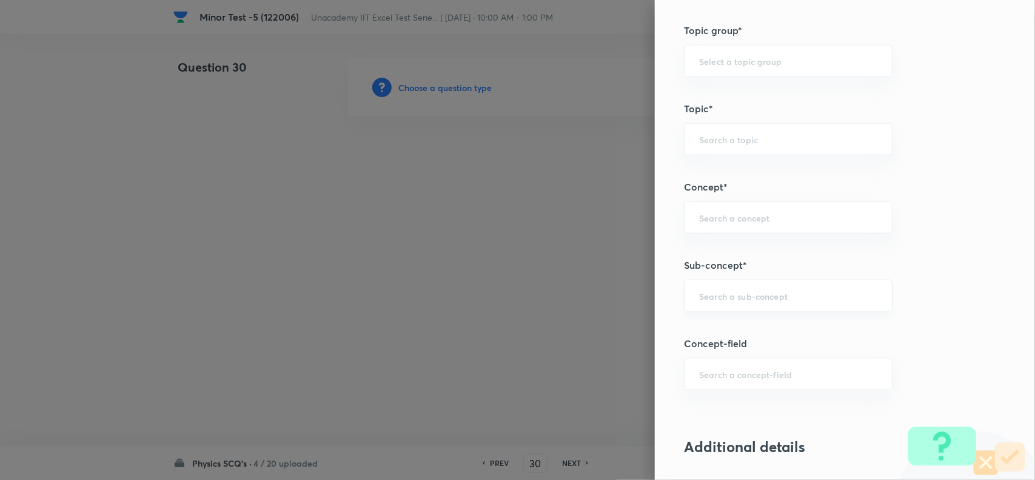
click at [720, 301] on input "text" at bounding box center [788, 296] width 178 height 12
click at [708, 337] on li "RMS Value of Current" at bounding box center [776, 332] width 207 height 22
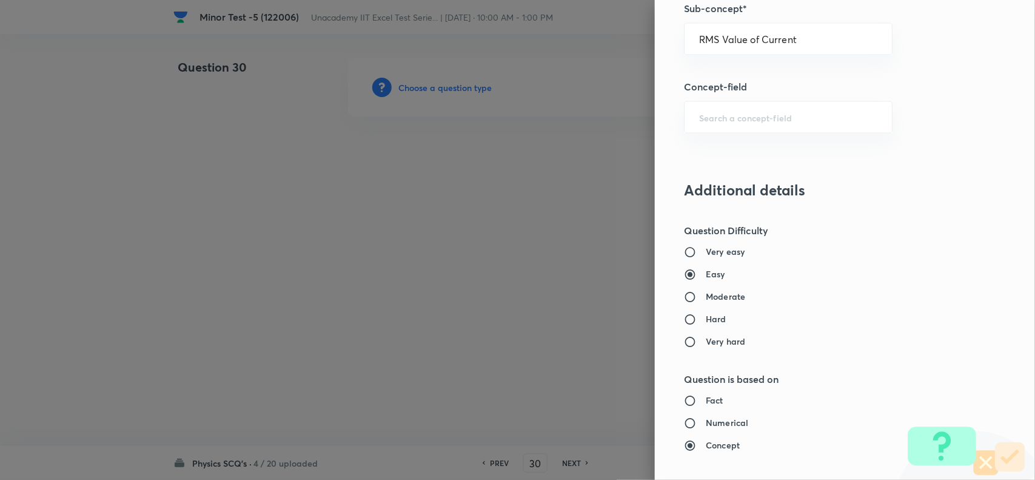
scroll to position [910, 0]
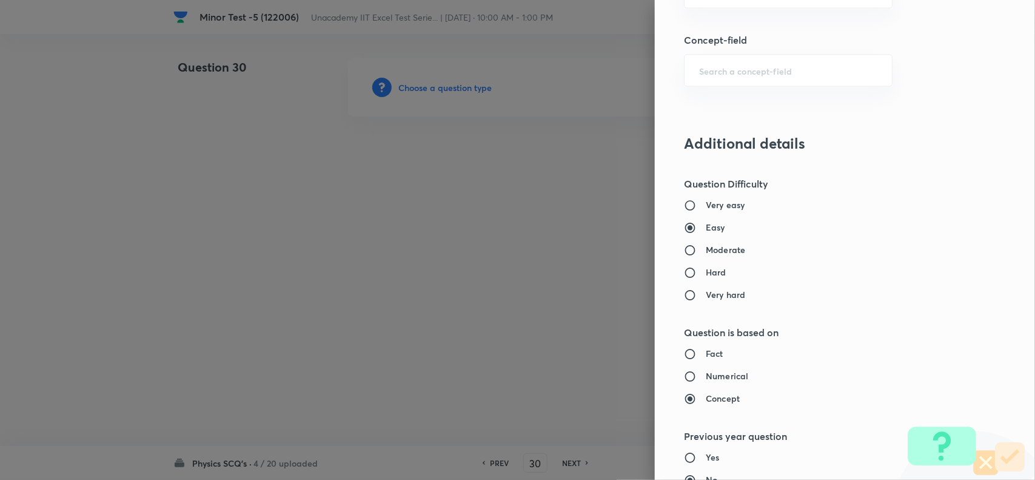
click at [716, 252] on h6 "Moderate" at bounding box center [725, 250] width 39 height 13
click at [706, 252] on input "Moderate" at bounding box center [695, 250] width 22 height 12
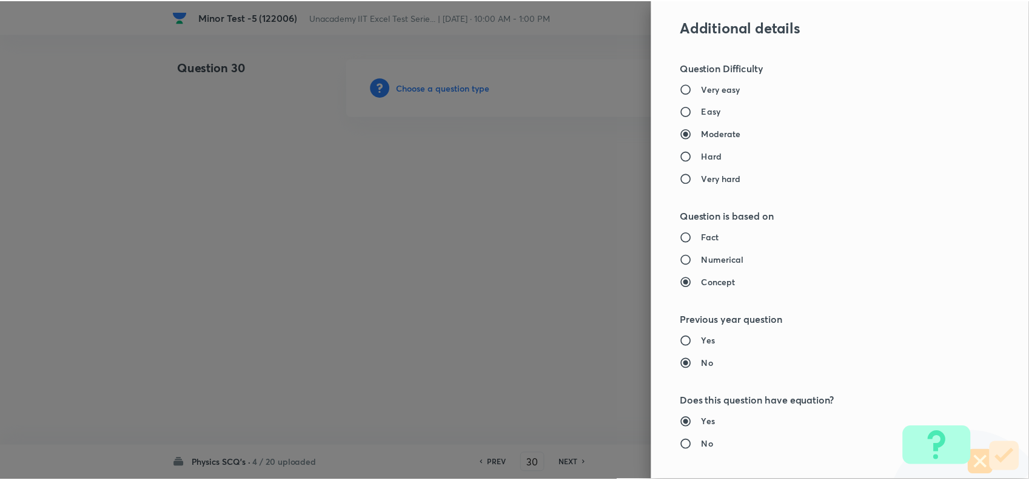
scroll to position [1257, 0]
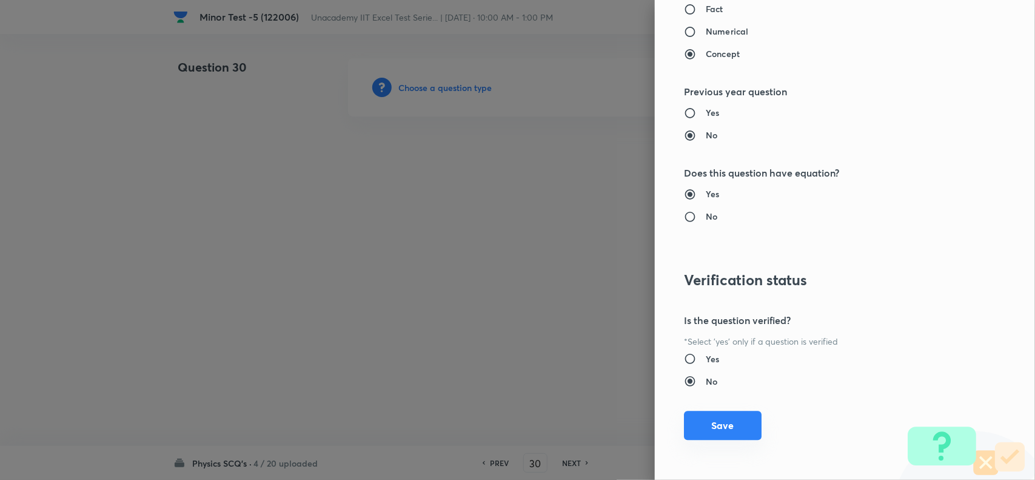
click at [701, 428] on button "Save" at bounding box center [723, 425] width 78 height 29
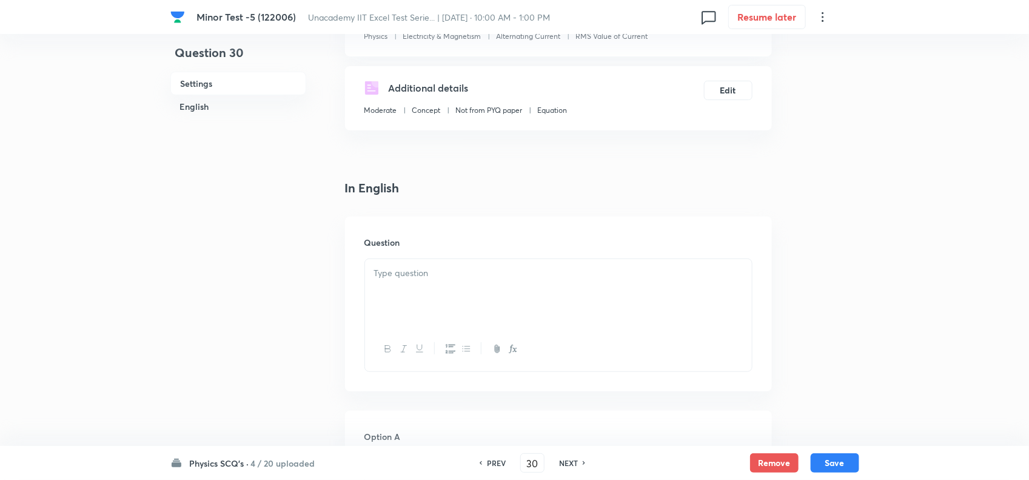
scroll to position [303, 0]
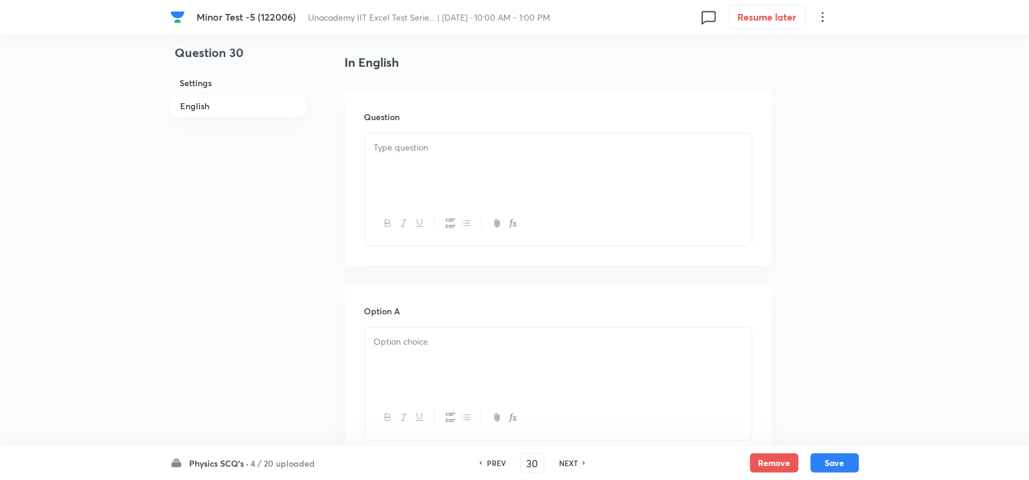
click at [399, 158] on div at bounding box center [558, 167] width 387 height 68
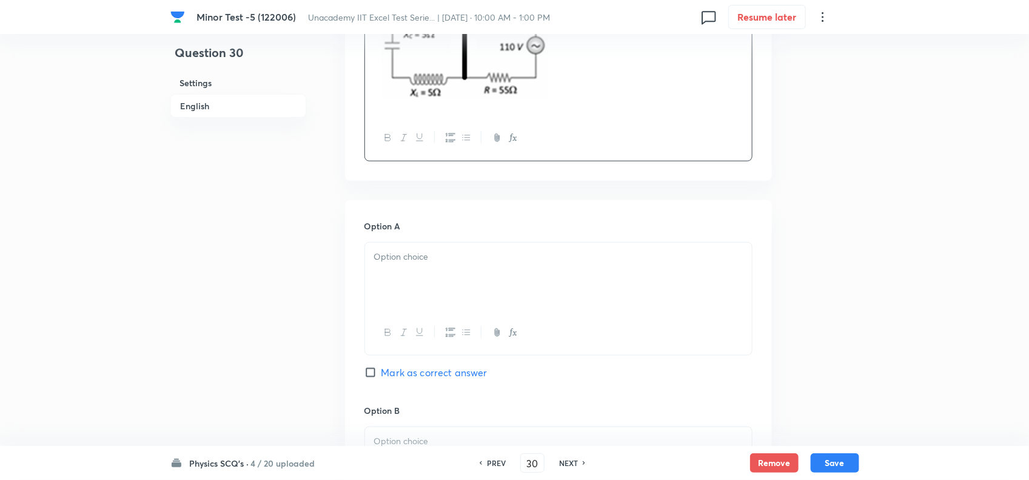
scroll to position [455, 0]
click at [460, 262] on p at bounding box center [558, 255] width 369 height 14
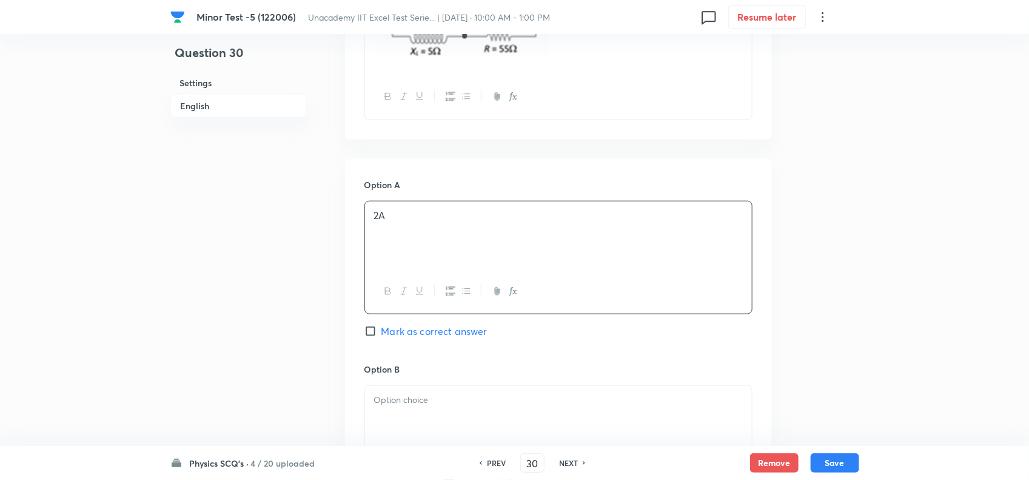
scroll to position [531, 0]
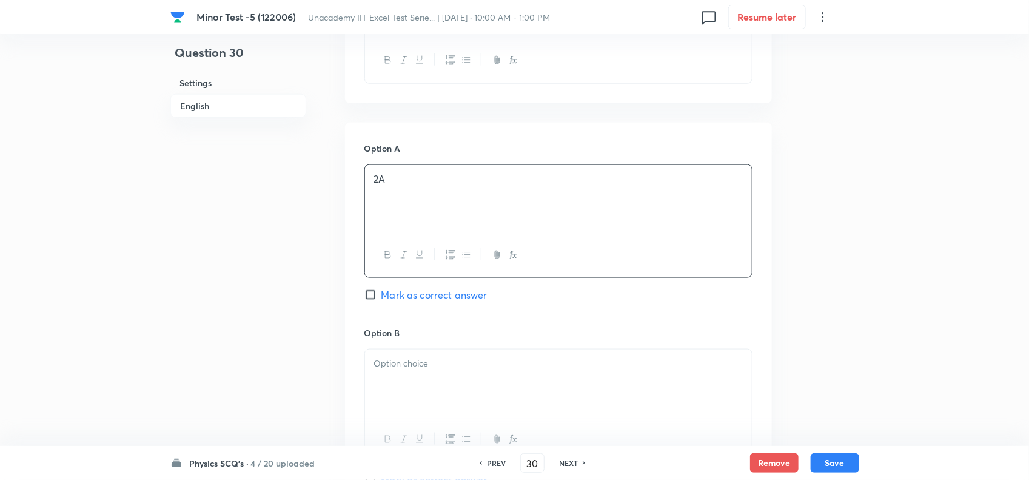
click at [443, 386] on div at bounding box center [558, 383] width 387 height 68
click at [411, 298] on span "Mark as correct answer" at bounding box center [435, 295] width 106 height 15
click at [382, 298] on input "Mark as correct answer" at bounding box center [373, 295] width 17 height 12
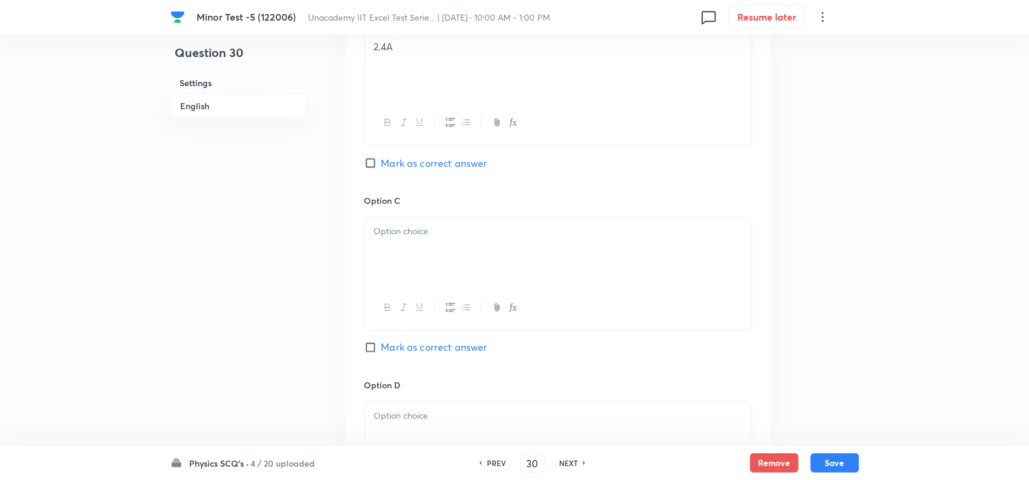
scroll to position [910, 0]
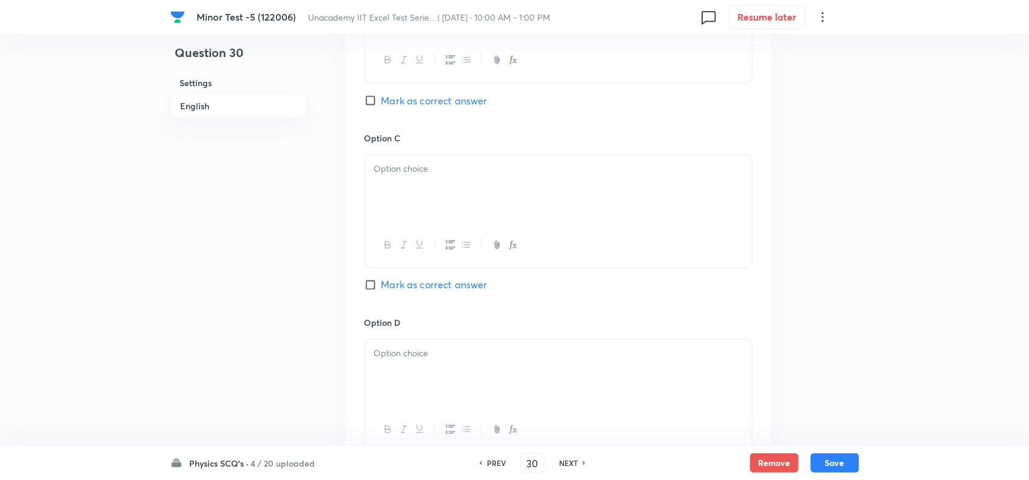
click at [420, 188] on div at bounding box center [558, 189] width 387 height 68
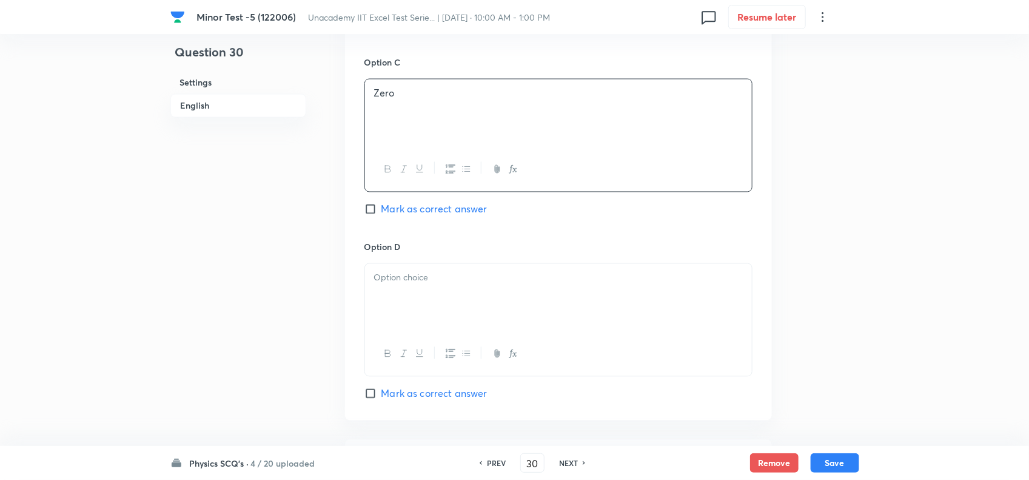
scroll to position [1062, 0]
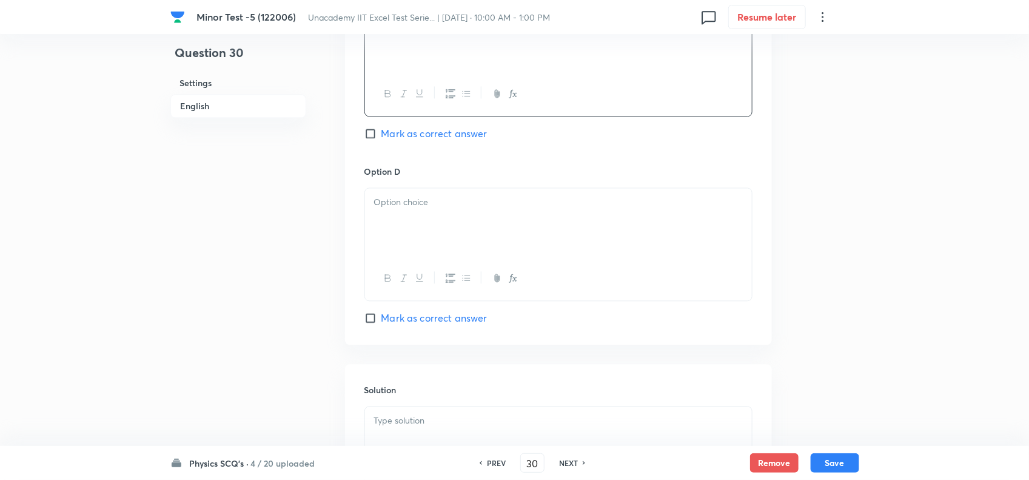
click at [459, 222] on div at bounding box center [558, 222] width 387 height 68
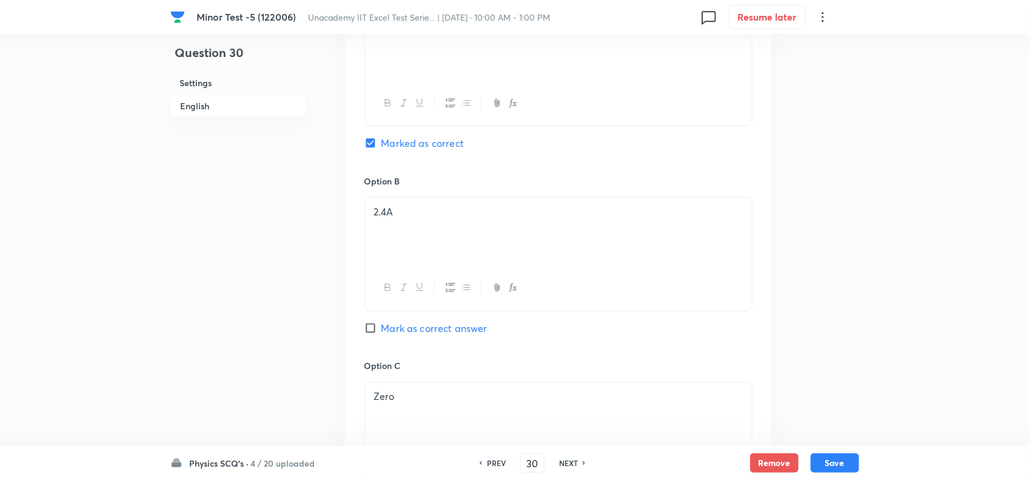
scroll to position [1233, 0]
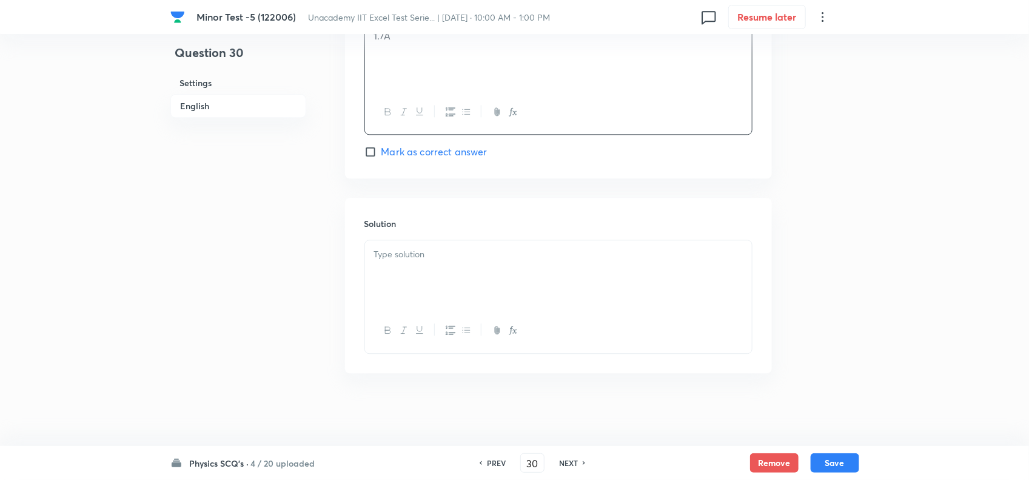
click at [411, 271] on div at bounding box center [558, 274] width 387 height 68
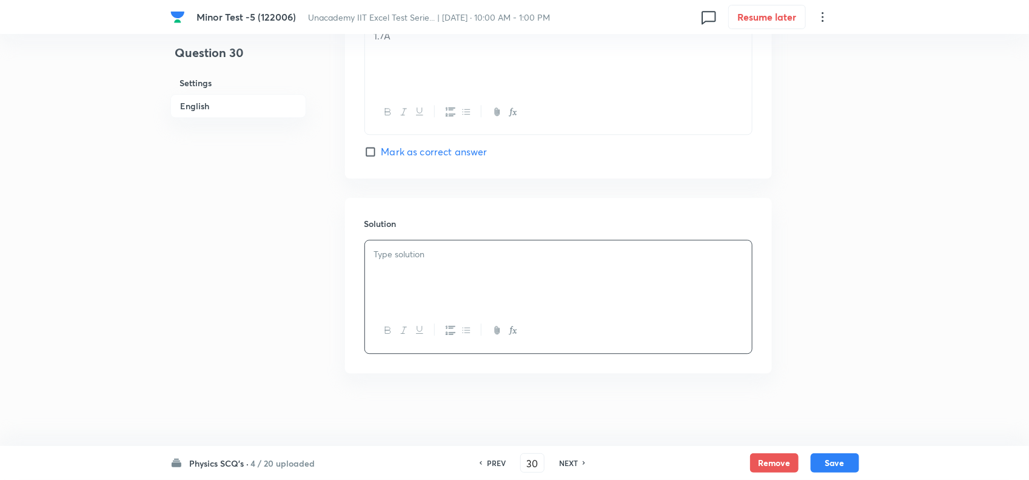
click at [472, 288] on div at bounding box center [558, 274] width 387 height 68
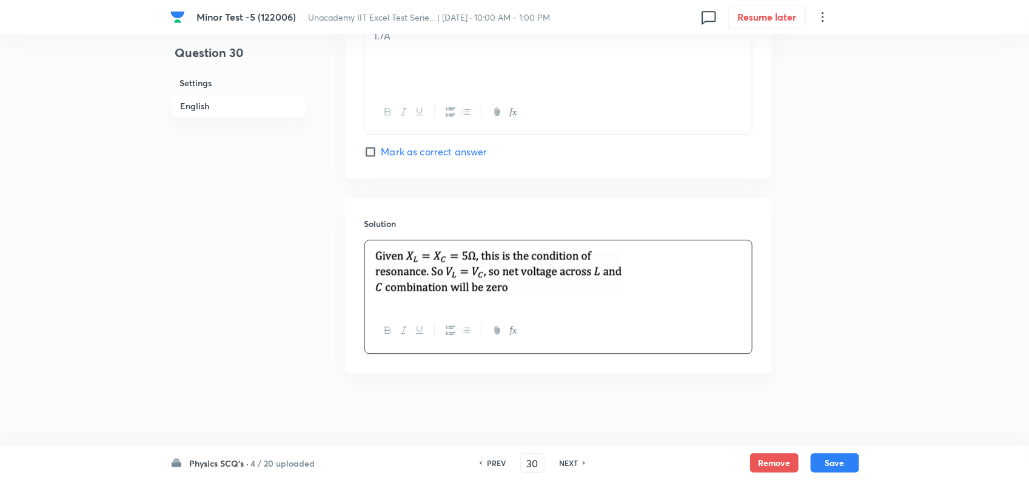
click at [450, 211] on div "Solution" at bounding box center [558, 285] width 427 height 175
click at [831, 460] on button "Save" at bounding box center [835, 461] width 49 height 19
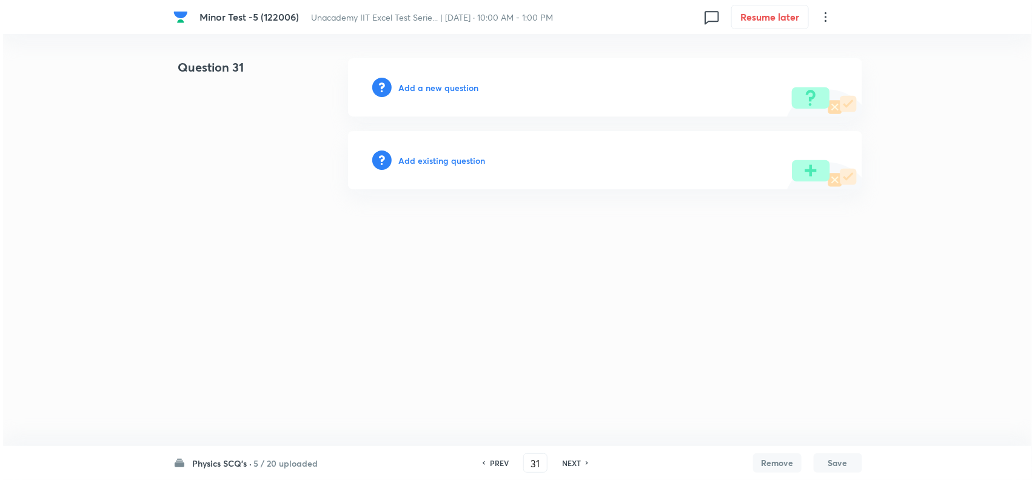
scroll to position [0, 0]
click at [419, 82] on h6 "Add a new question" at bounding box center [439, 87] width 80 height 13
click at [444, 89] on h6 "Choose a question type" at bounding box center [445, 87] width 93 height 13
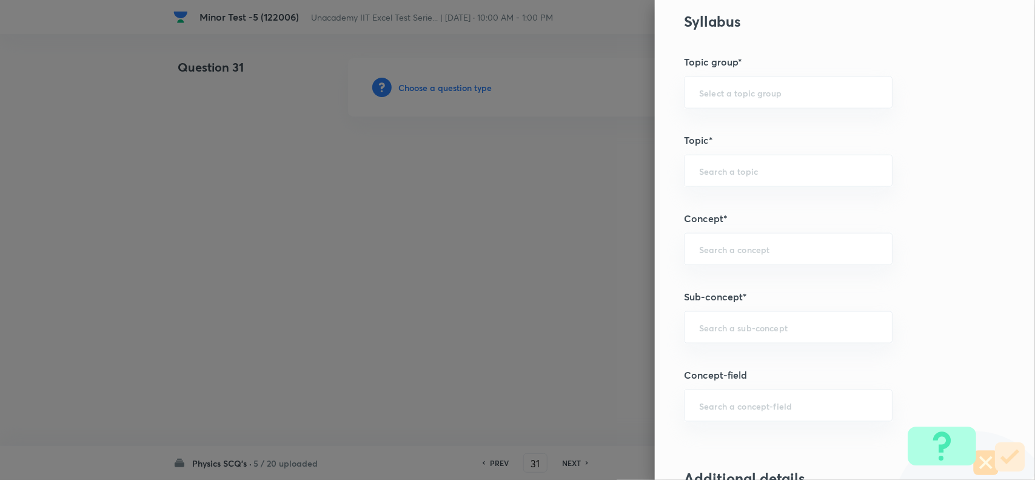
scroll to position [607, 0]
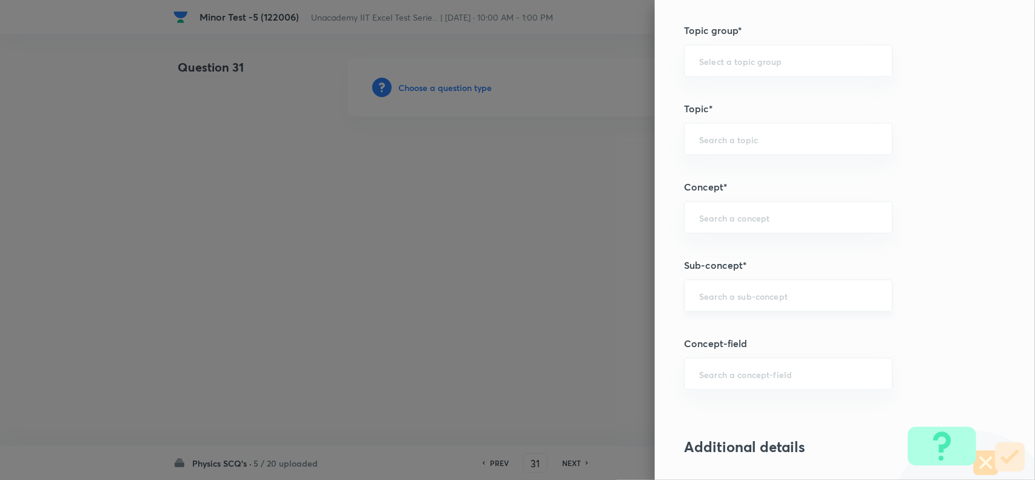
click at [718, 298] on input "text" at bounding box center [788, 296] width 178 height 12
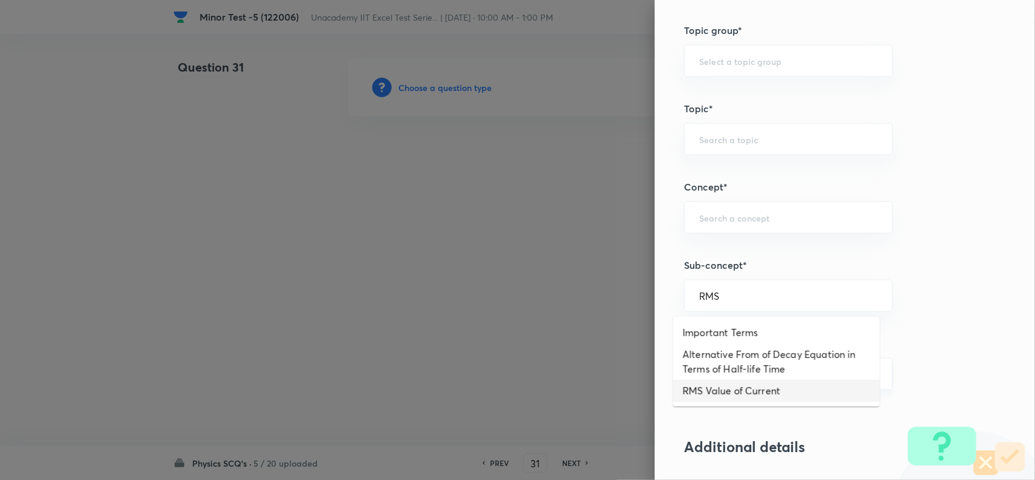
click at [738, 386] on li "RMS Value of Current" at bounding box center [776, 391] width 207 height 22
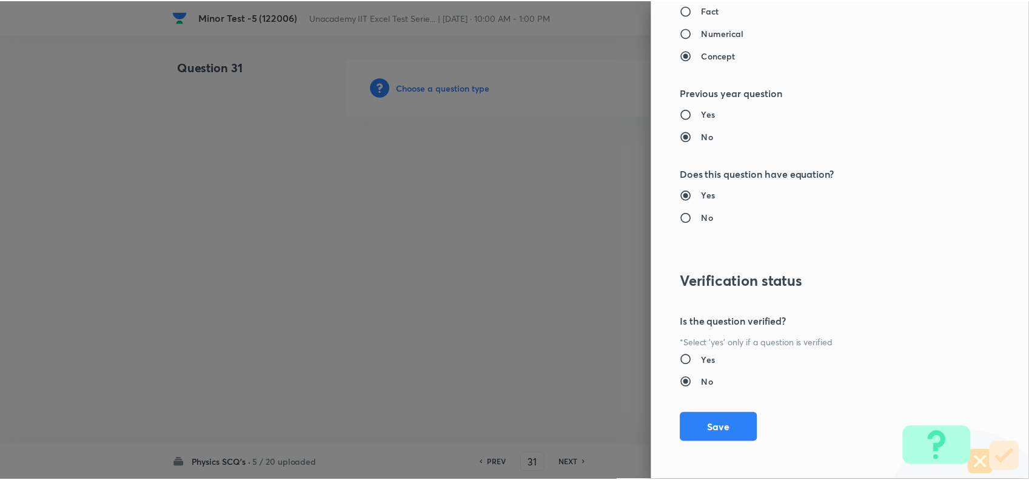
scroll to position [1257, 0]
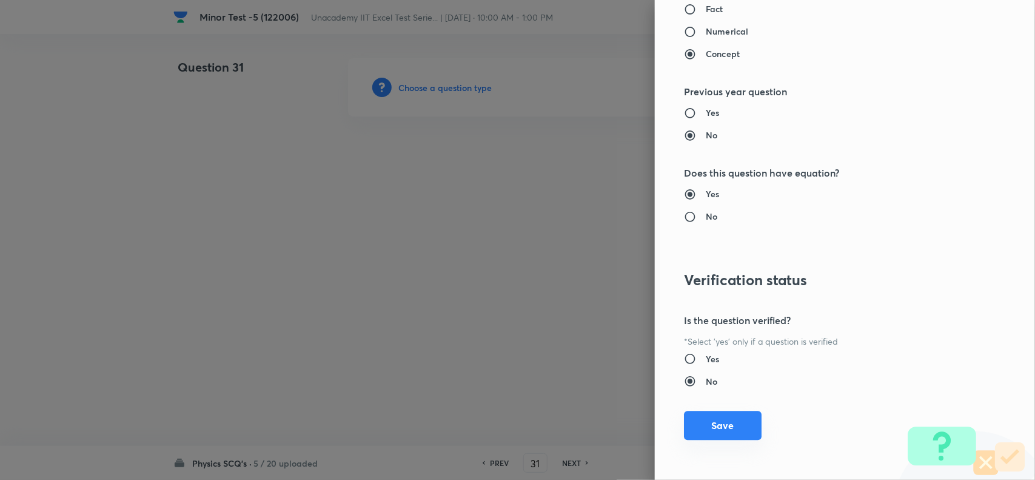
click at [710, 426] on button "Save" at bounding box center [723, 425] width 78 height 29
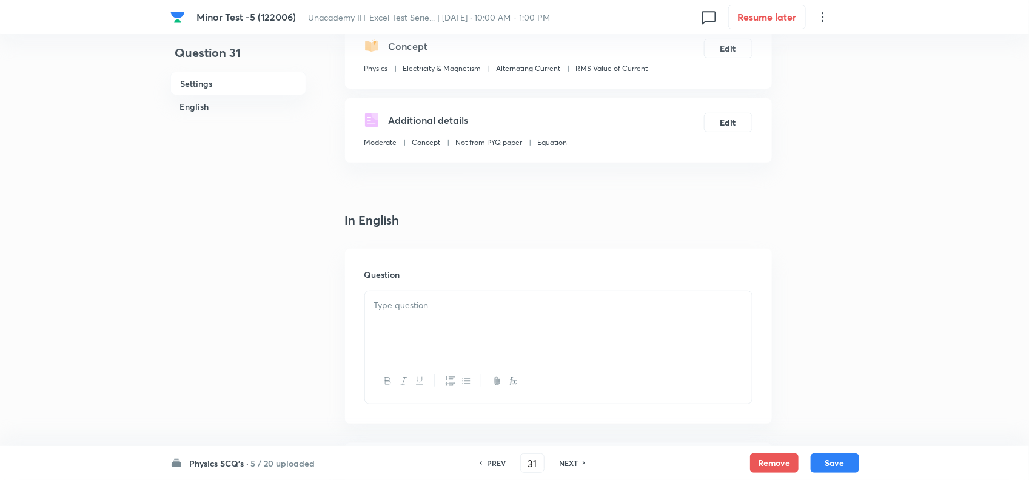
scroll to position [152, 0]
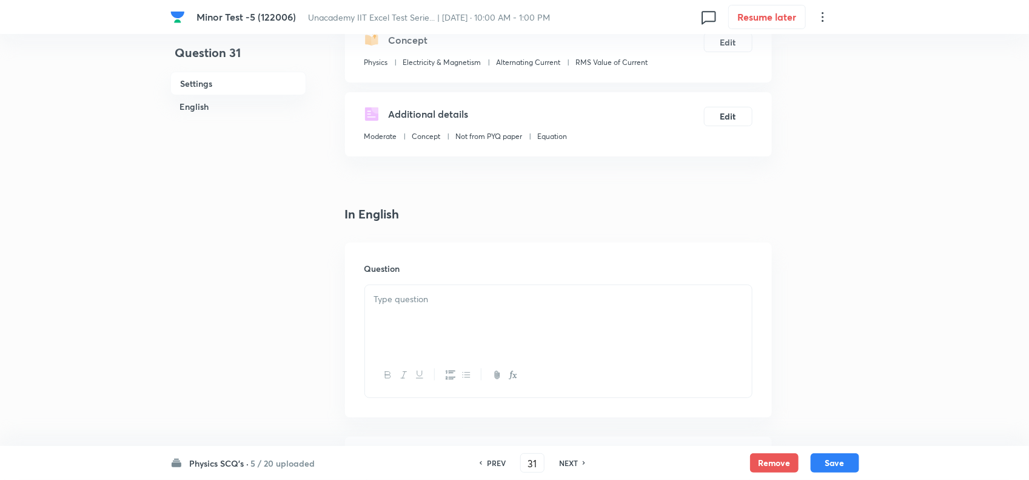
drag, startPoint x: 413, startPoint y: 289, endPoint x: 423, endPoint y: 308, distance: 21.7
click at [413, 291] on div at bounding box center [558, 319] width 387 height 68
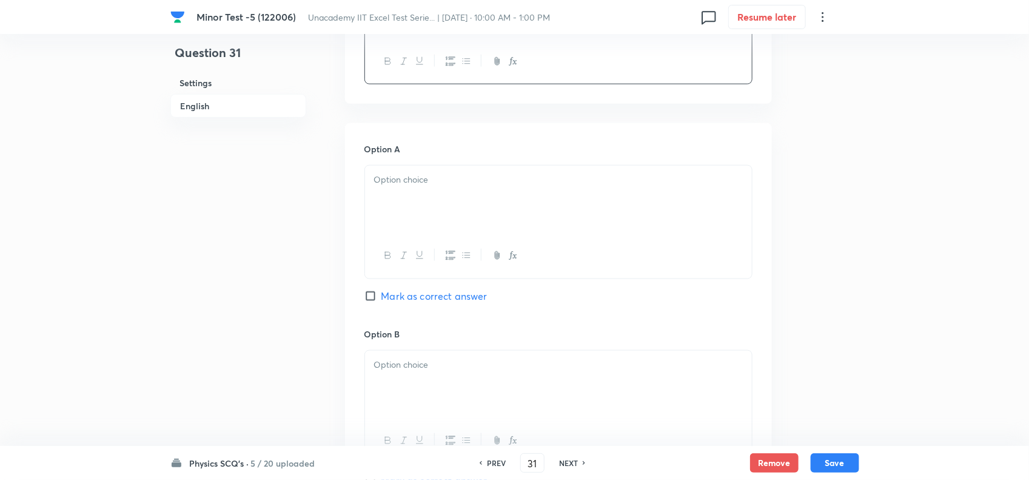
scroll to position [531, 0]
click at [453, 199] on div at bounding box center [558, 198] width 387 height 68
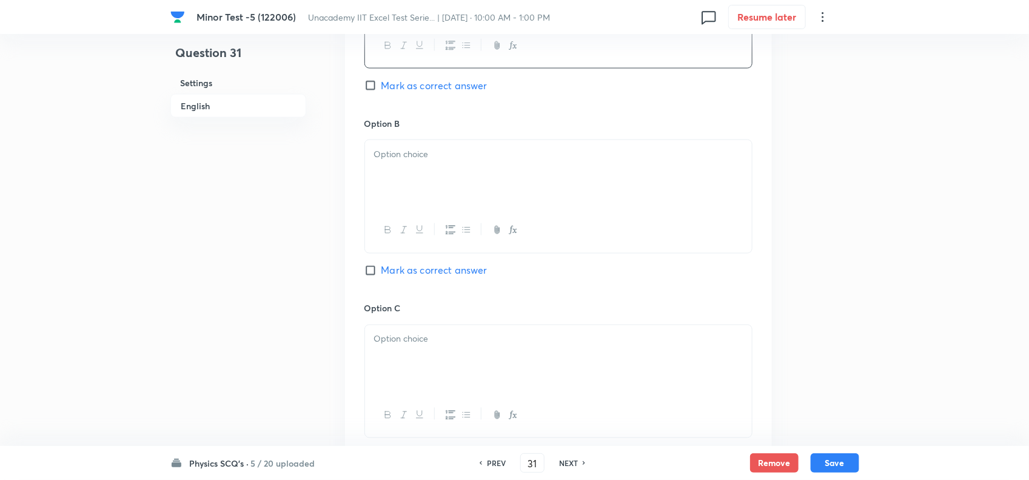
click at [408, 178] on div at bounding box center [558, 174] width 387 height 68
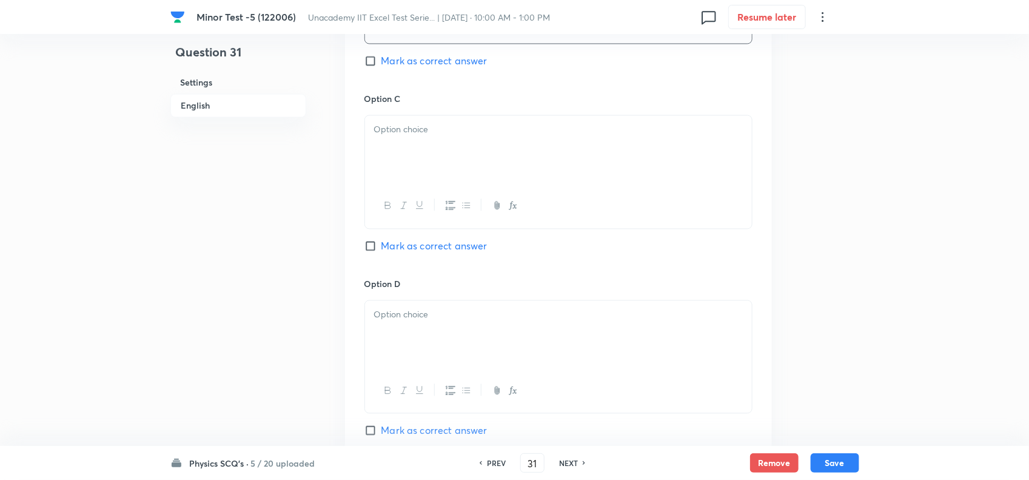
click at [445, 137] on div at bounding box center [558, 150] width 387 height 68
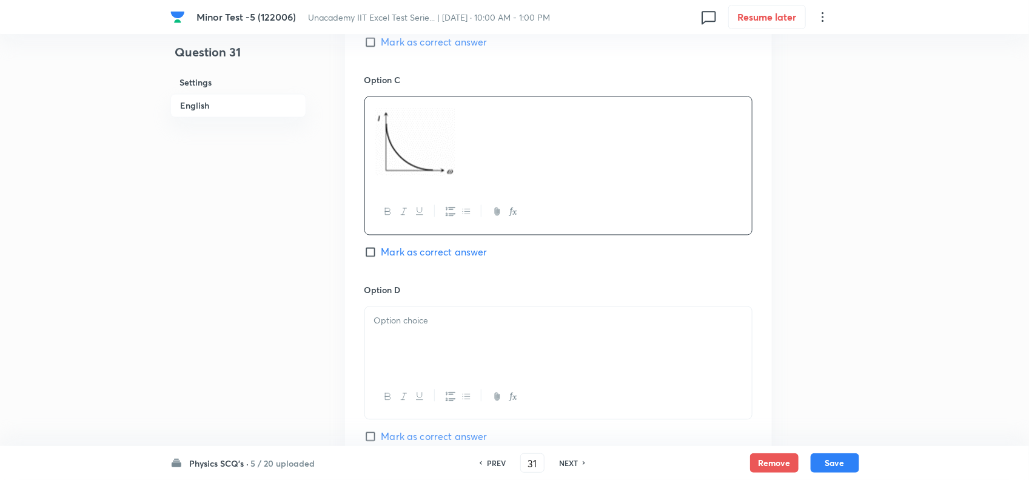
click at [423, 45] on span "Mark as correct answer" at bounding box center [435, 42] width 106 height 15
click at [382, 45] on input "Mark as correct answer" at bounding box center [373, 42] width 17 height 12
click at [443, 346] on div at bounding box center [558, 341] width 387 height 68
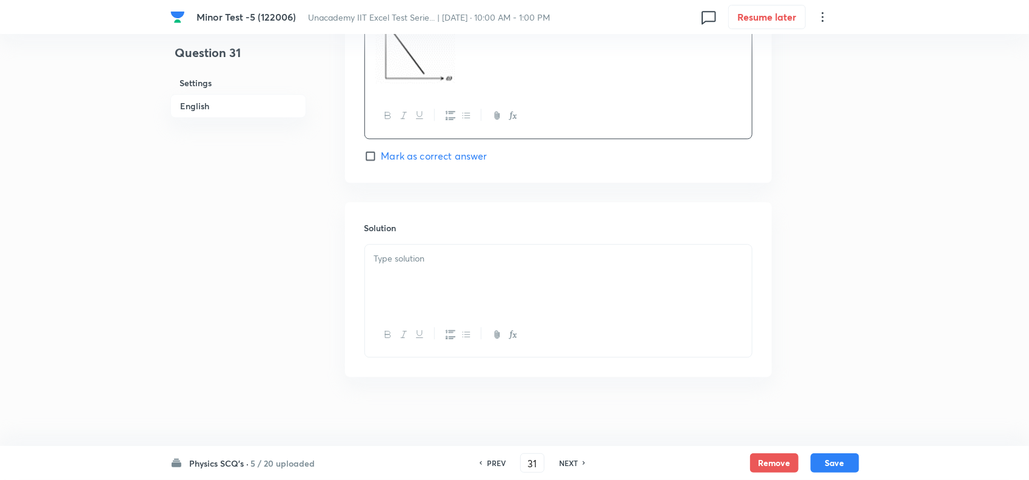
scroll to position [1316, 0]
click at [431, 268] on div at bounding box center [558, 275] width 387 height 68
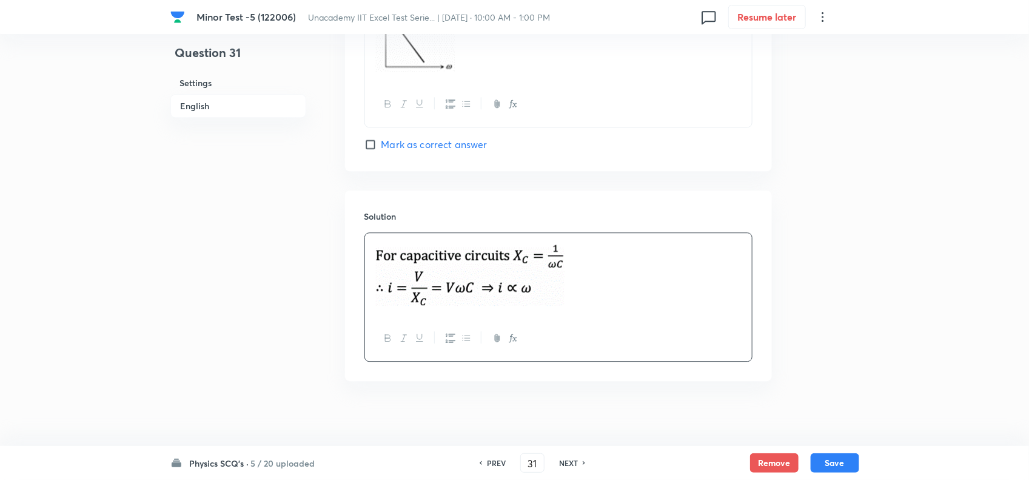
click at [838, 446] on div "Physics SCQ's · 5 / 20 uploaded PREV 31 ​ NEXT Remove Save" at bounding box center [514, 463] width 689 height 34
click at [838, 454] on button "Save" at bounding box center [835, 461] width 49 height 19
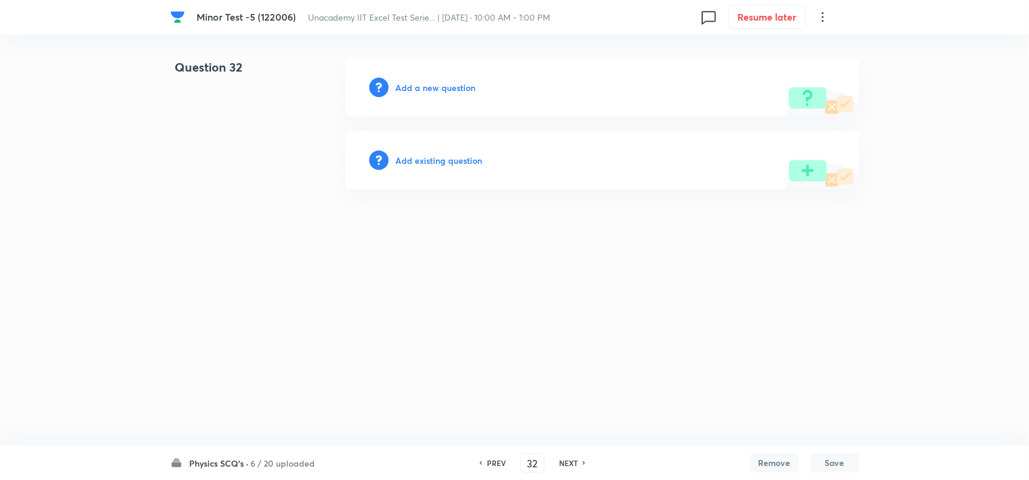
scroll to position [0, 0]
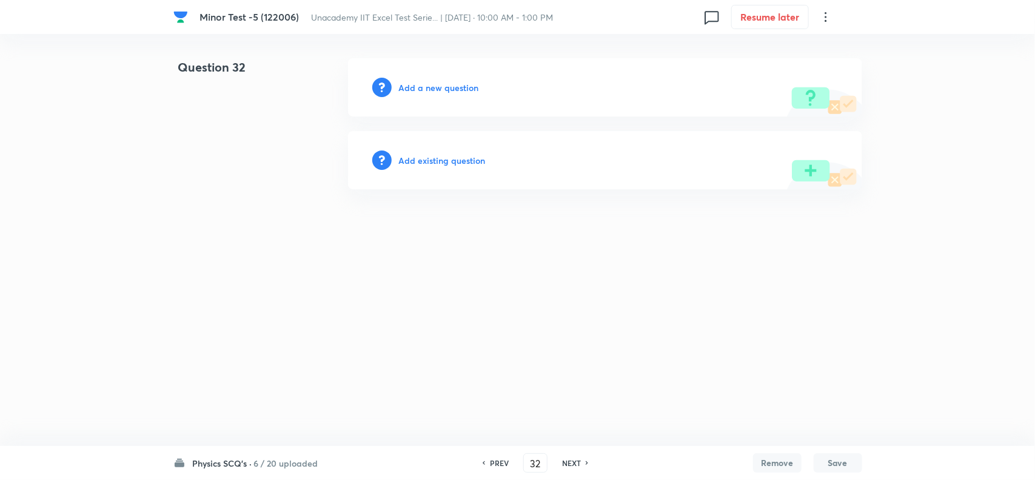
click at [499, 464] on h6 "PREV" at bounding box center [499, 462] width 19 height 11
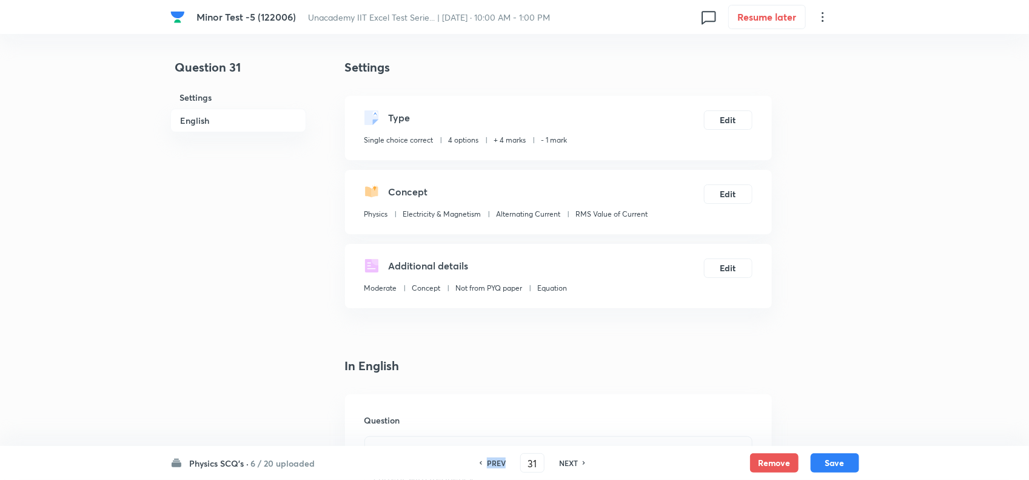
click at [499, 464] on h6 "PREV" at bounding box center [496, 462] width 19 height 11
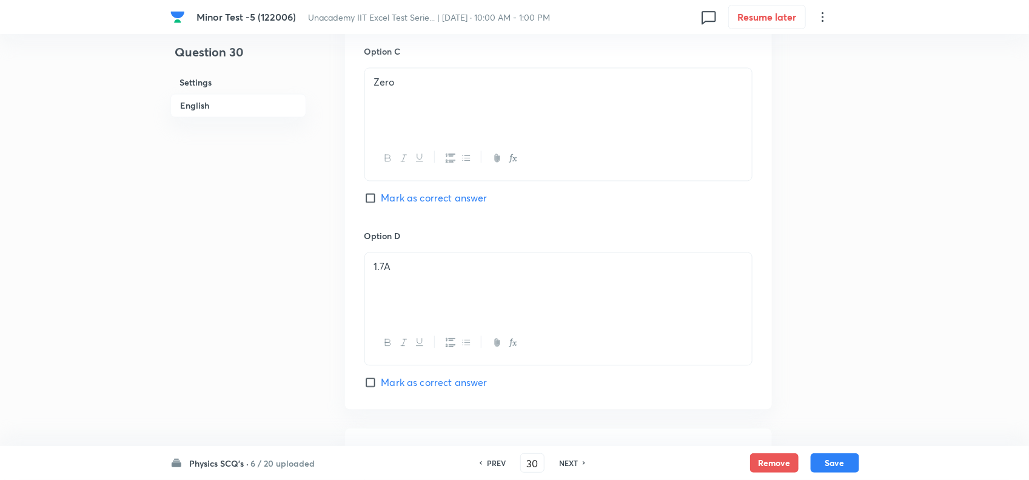
scroll to position [1233, 0]
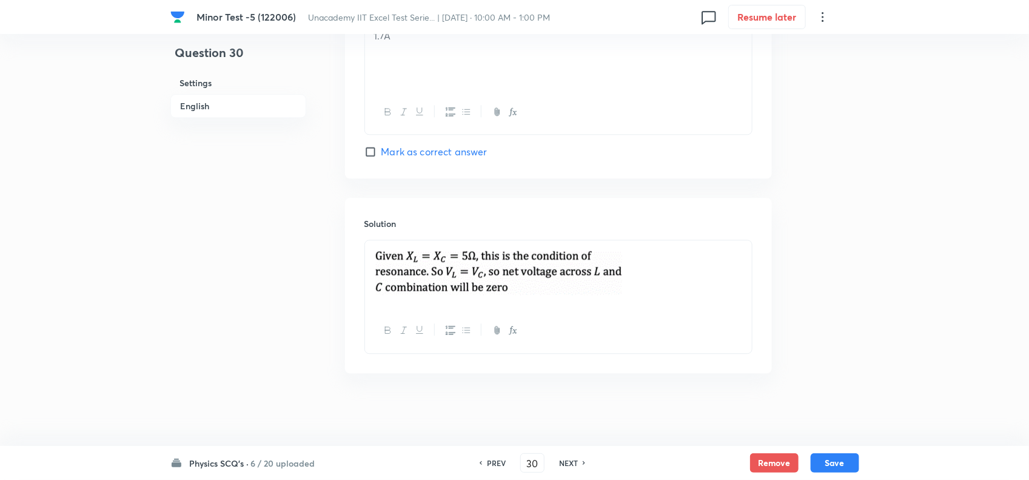
click at [647, 275] on p at bounding box center [558, 272] width 369 height 51
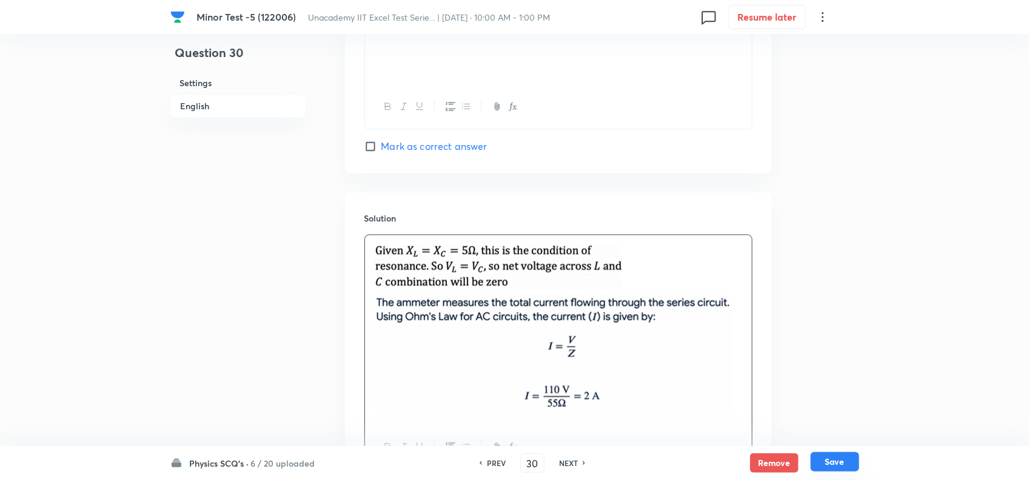
click at [826, 463] on button "Save" at bounding box center [835, 461] width 49 height 19
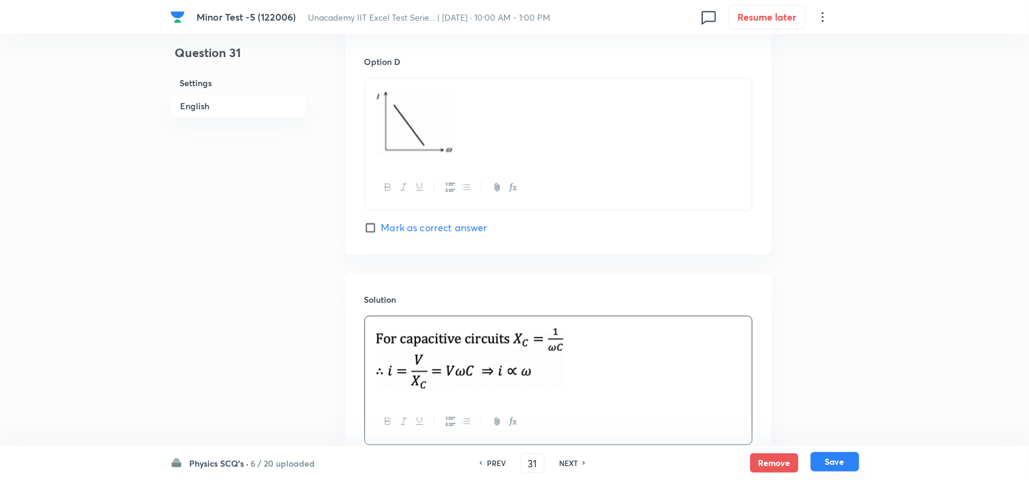
scroll to position [1315, 0]
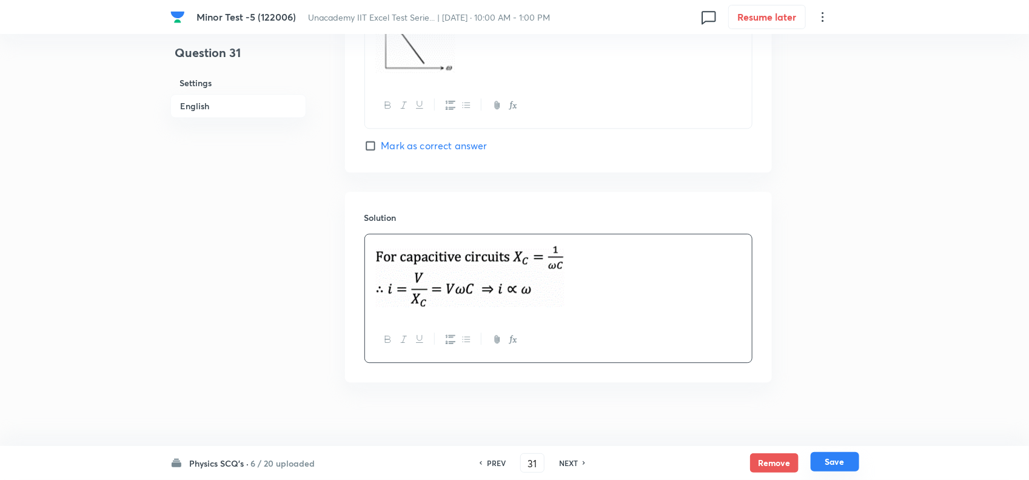
click at [824, 460] on button "Save" at bounding box center [835, 461] width 49 height 19
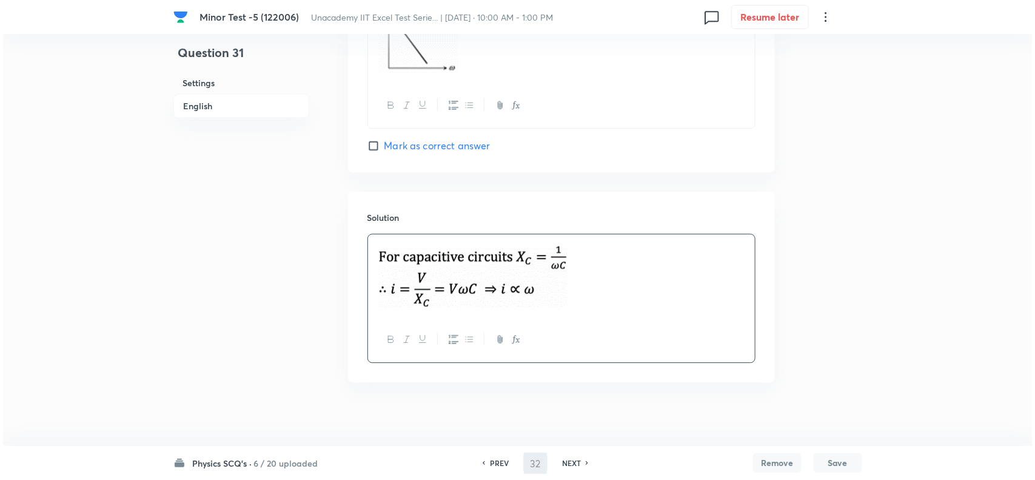
scroll to position [0, 0]
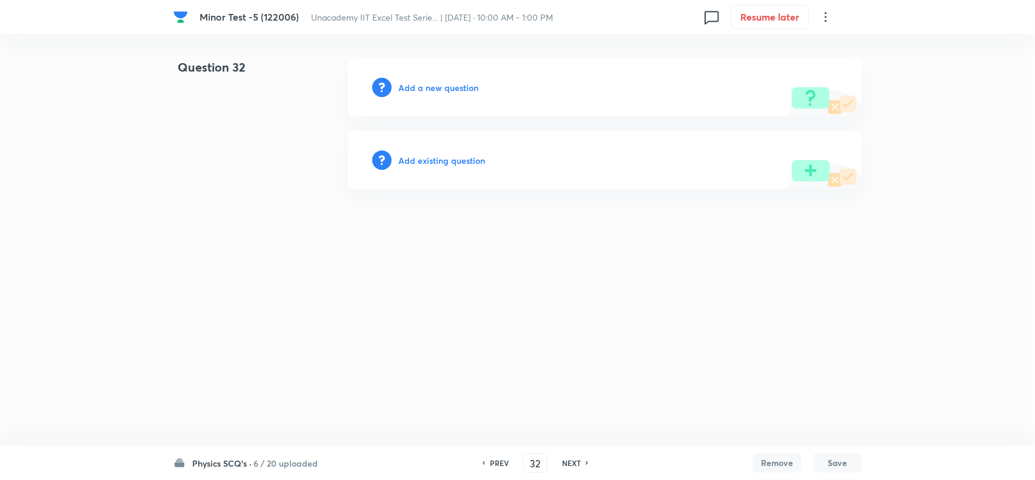
click at [452, 86] on h6 "Add a new question" at bounding box center [439, 87] width 80 height 13
click at [468, 83] on h6 "Choose a question type" at bounding box center [445, 87] width 93 height 13
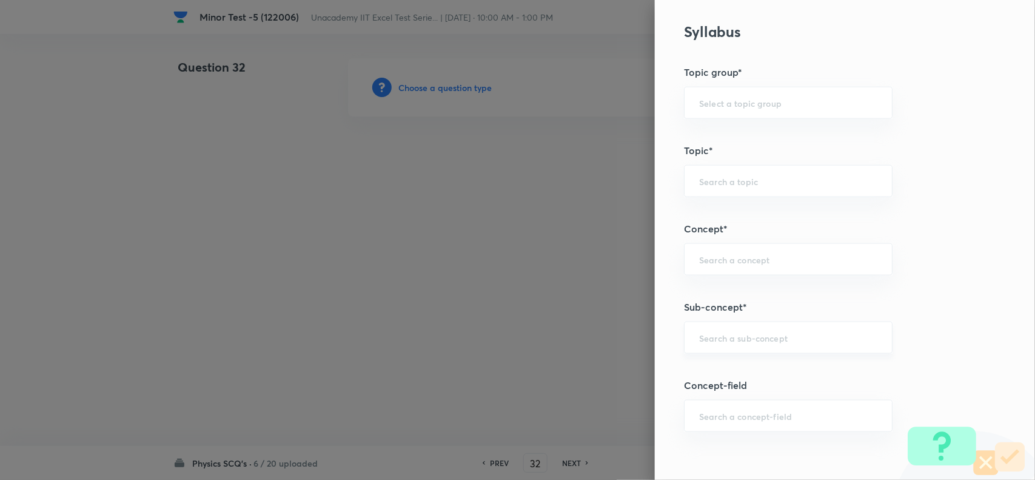
scroll to position [607, 0]
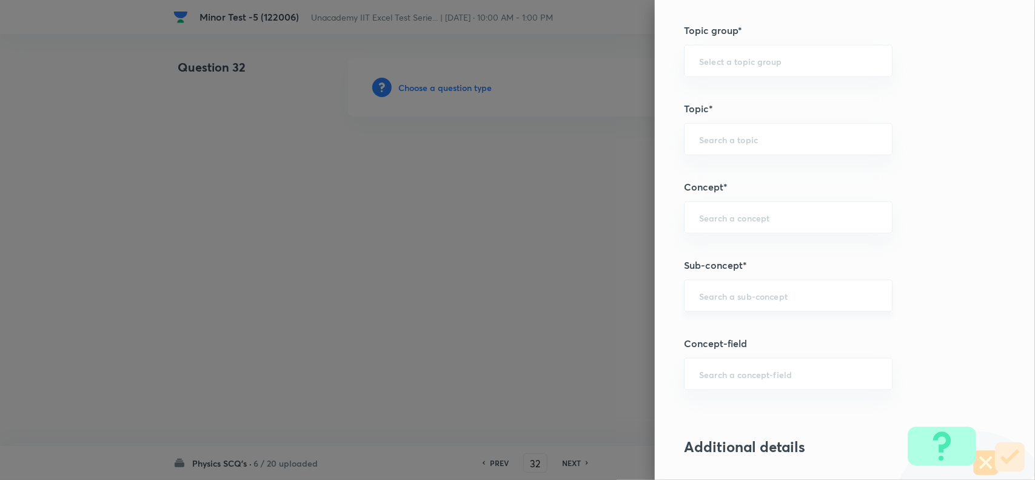
click at [711, 305] on div "​" at bounding box center [788, 296] width 209 height 32
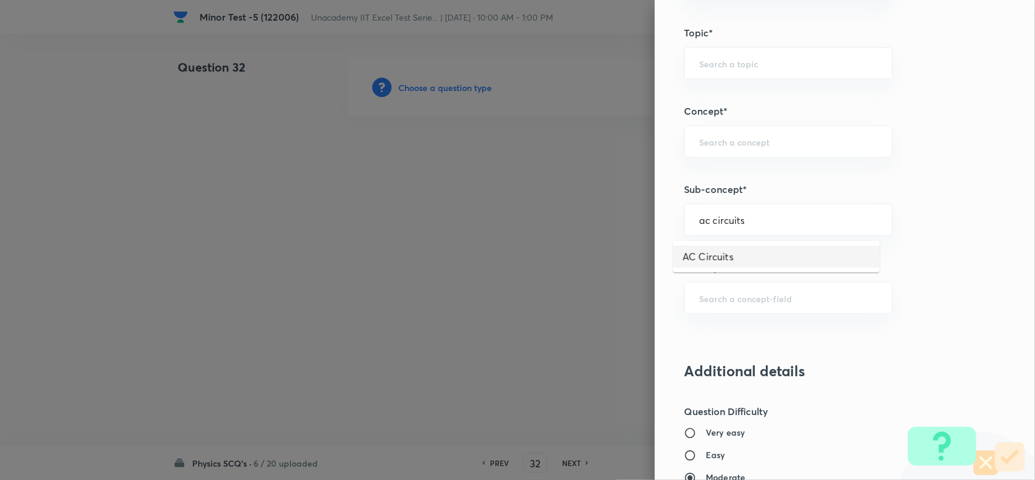
click at [728, 252] on li "AC Circuits" at bounding box center [776, 257] width 207 height 22
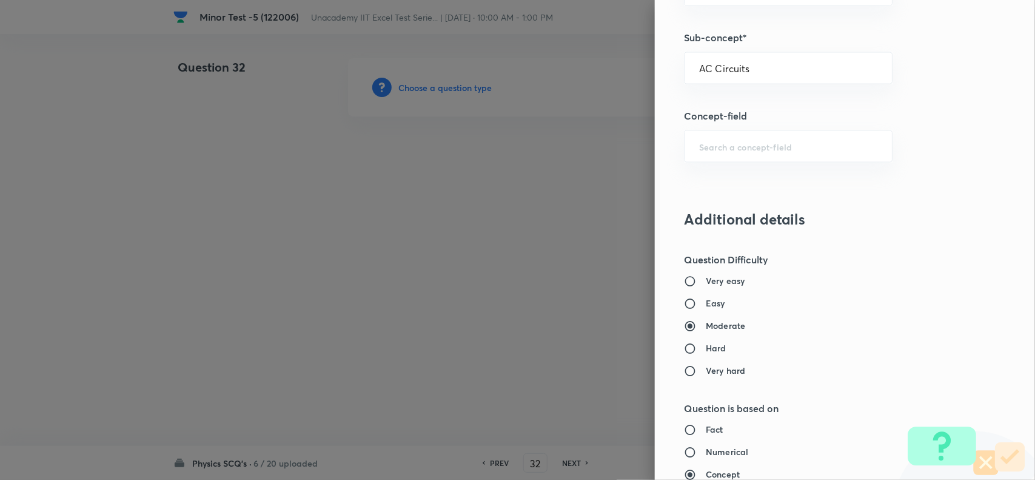
click at [706, 309] on h6 "Easy" at bounding box center [715, 303] width 19 height 13
click at [702, 309] on input "Easy" at bounding box center [695, 304] width 22 height 12
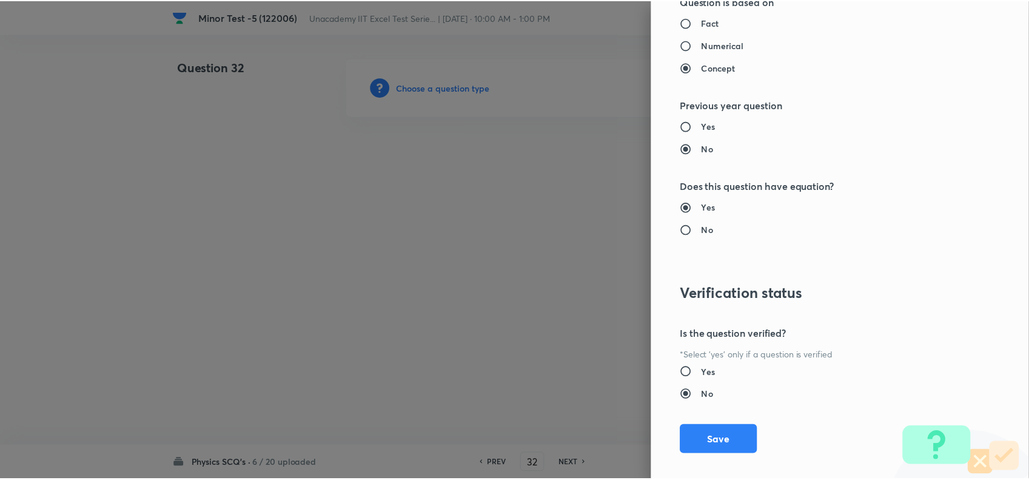
scroll to position [1257, 0]
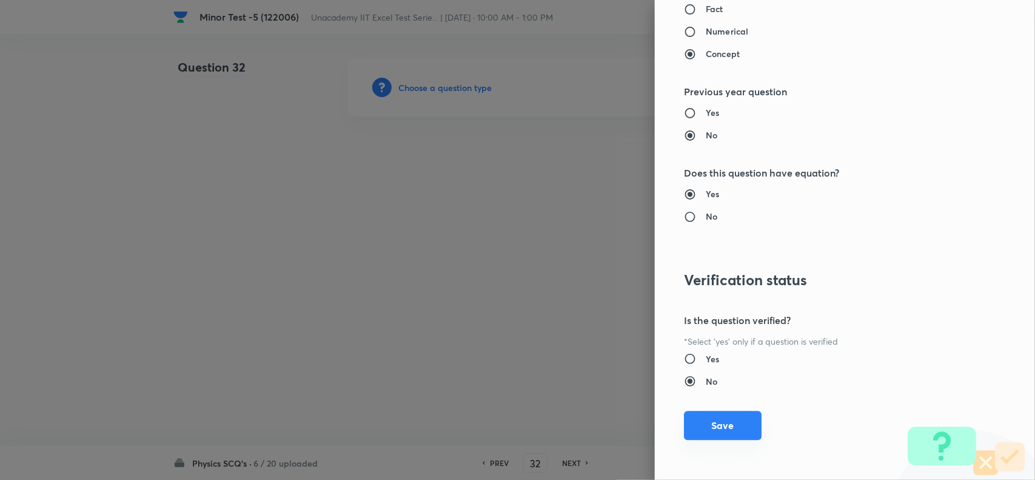
click at [707, 429] on button "Save" at bounding box center [723, 425] width 78 height 29
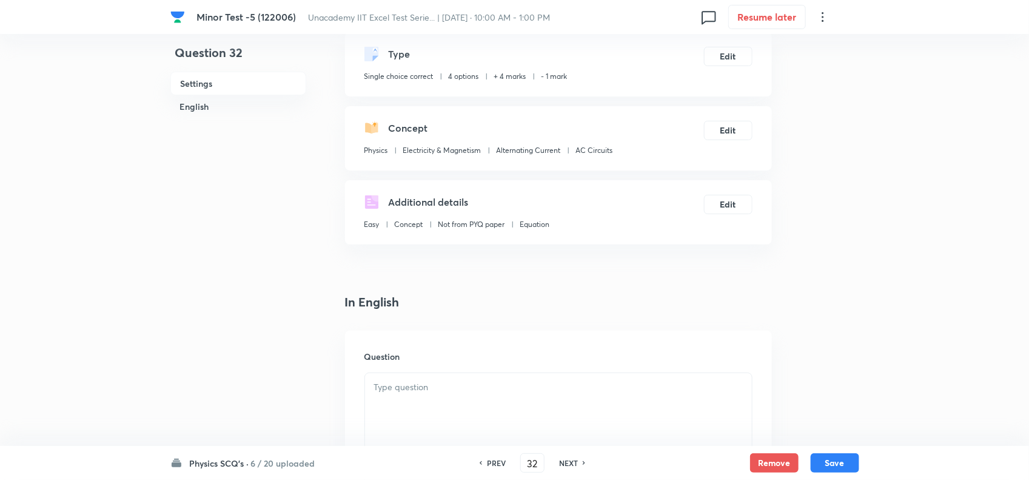
scroll to position [152, 0]
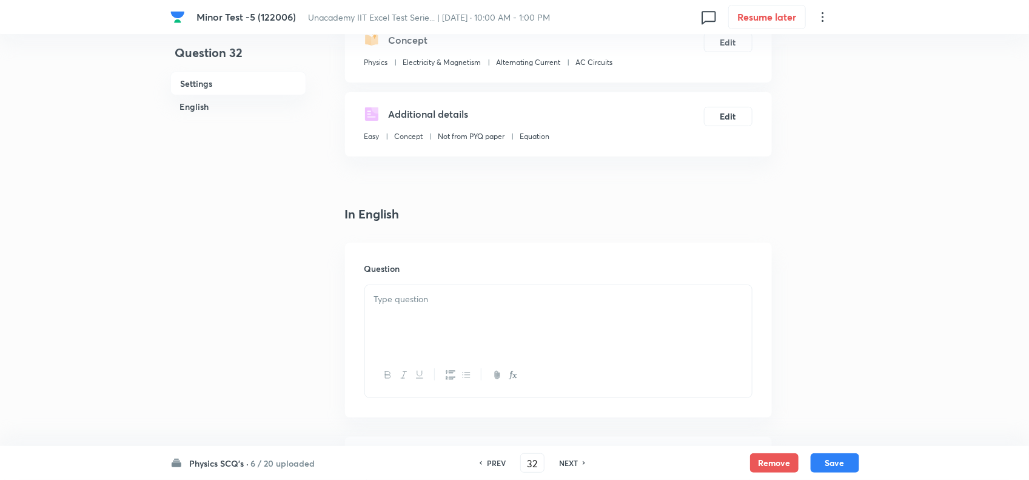
click at [417, 305] on p at bounding box center [558, 299] width 369 height 14
click at [496, 462] on h6 "PREV" at bounding box center [496, 462] width 19 height 11
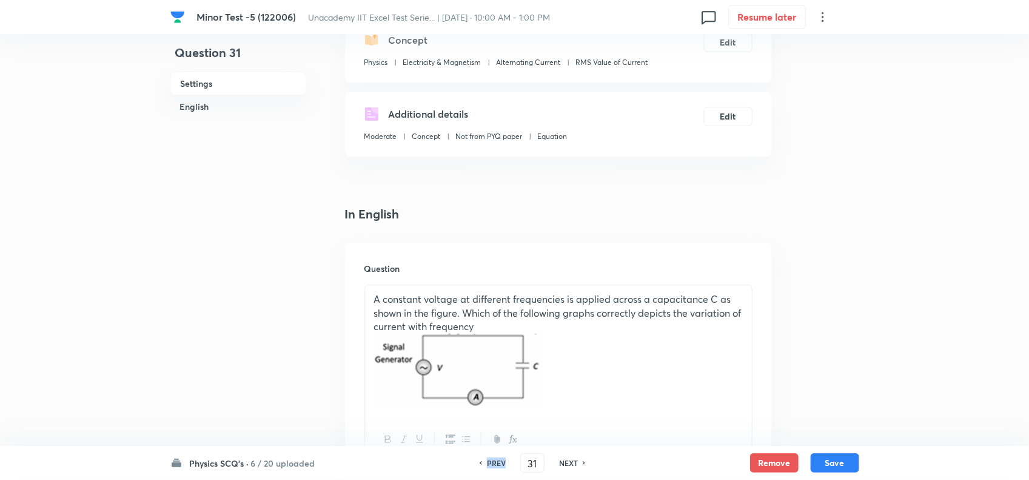
click at [496, 462] on h6 "PREV" at bounding box center [496, 462] width 19 height 11
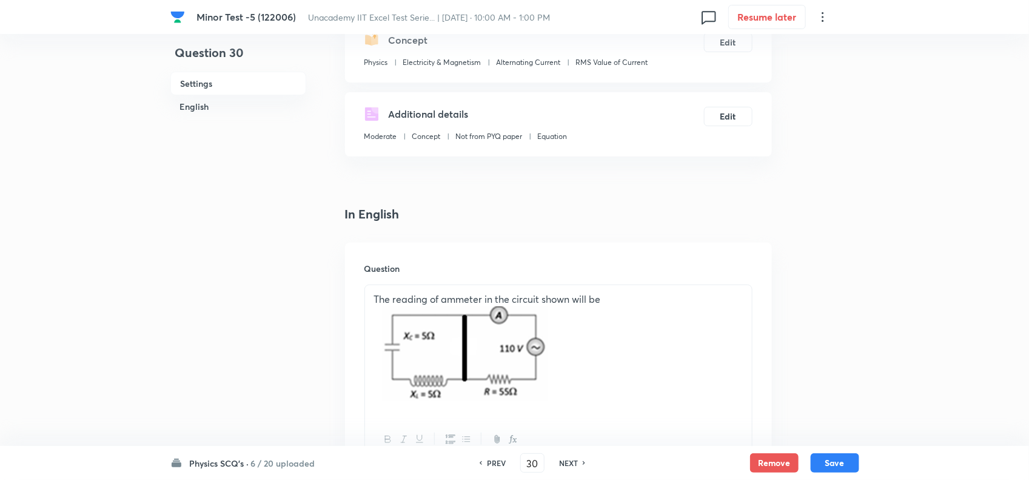
click at [568, 460] on h6 "NEXT" at bounding box center [568, 462] width 19 height 11
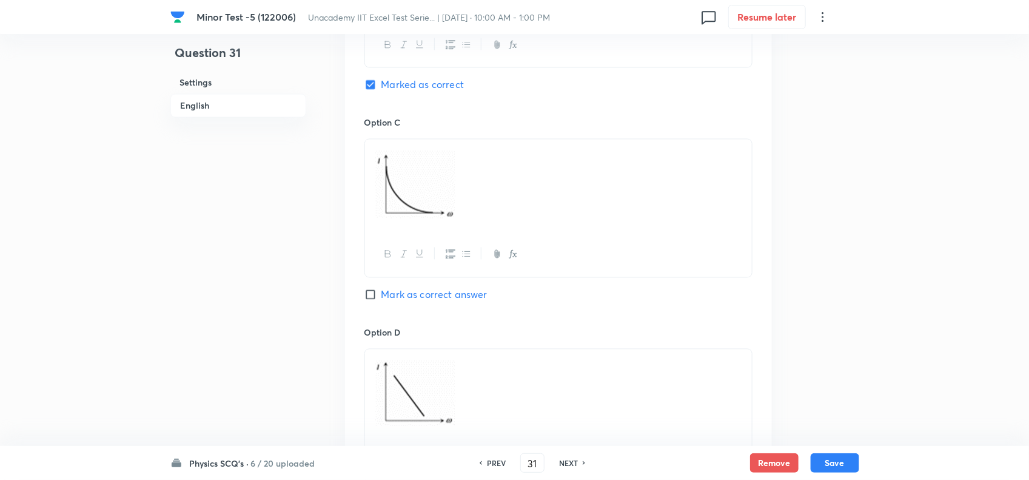
scroll to position [1062, 0]
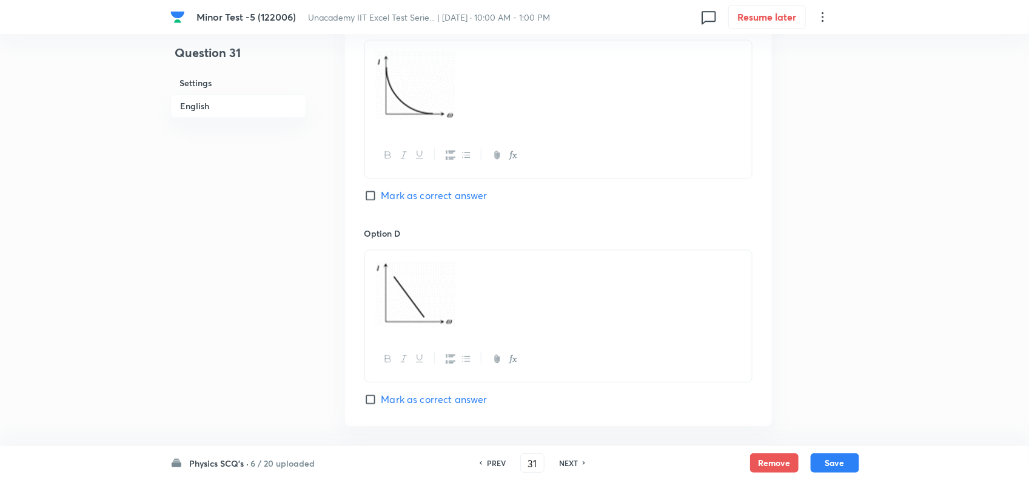
click at [569, 462] on h6 "NEXT" at bounding box center [568, 462] width 19 height 11
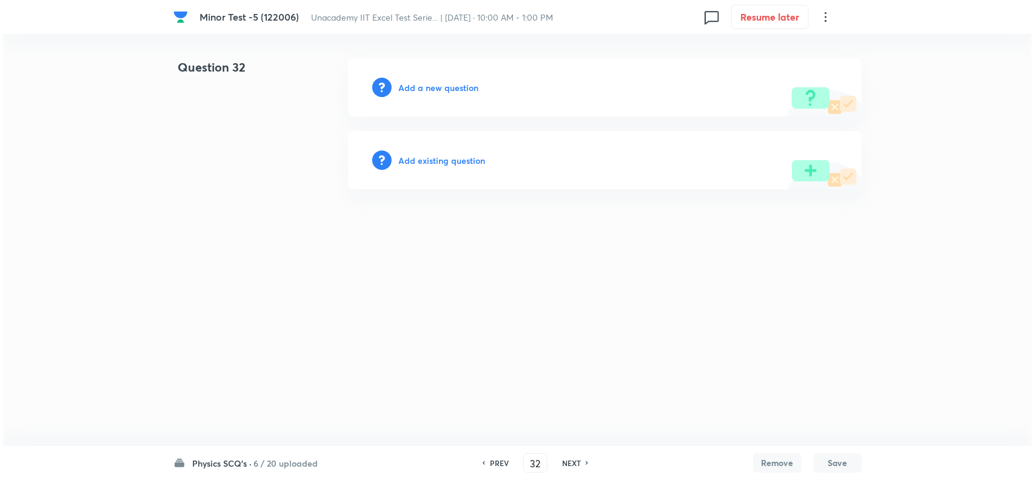
scroll to position [0, 0]
click at [429, 81] on h6 "Add a new question" at bounding box center [439, 87] width 80 height 13
click at [450, 84] on h6 "Choose a question type" at bounding box center [445, 87] width 93 height 13
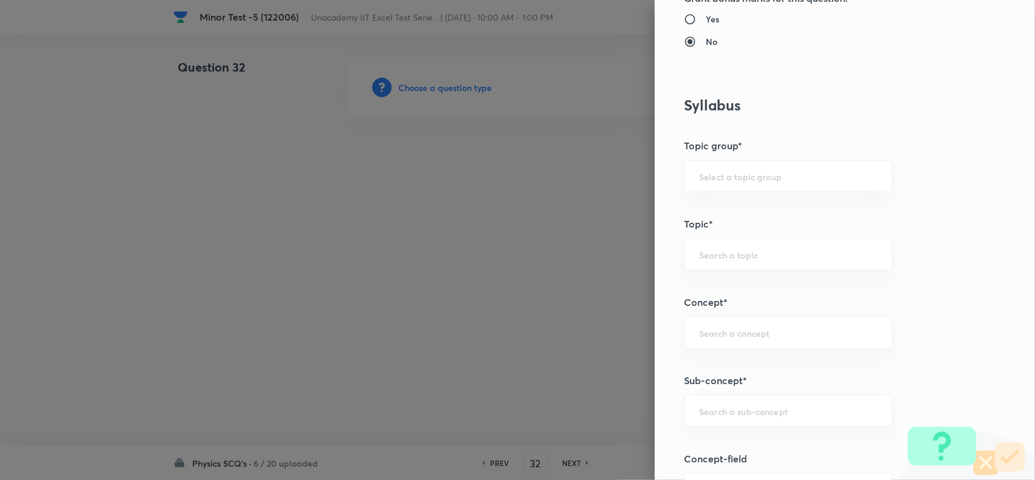
scroll to position [607, 0]
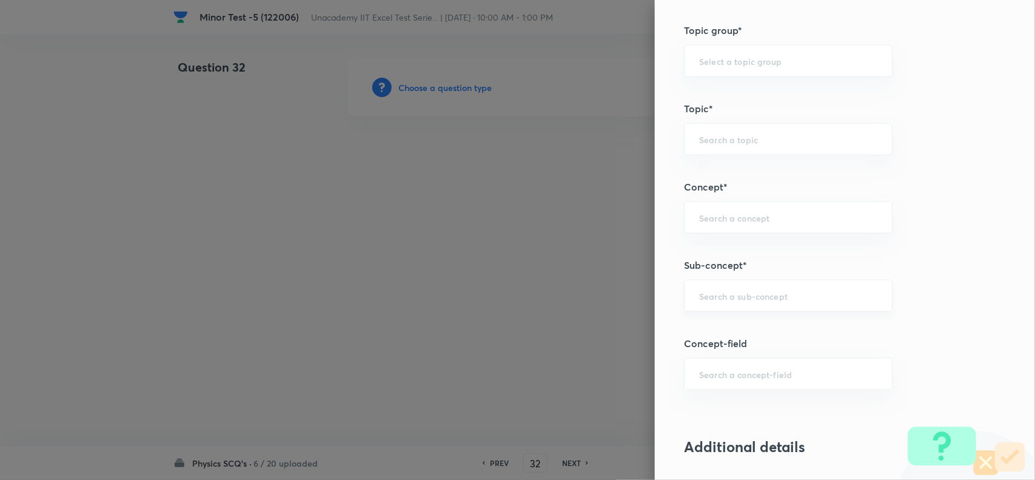
click at [729, 290] on div "​" at bounding box center [788, 296] width 209 height 32
click at [716, 326] on li "AC Circuits" at bounding box center [776, 332] width 207 height 22
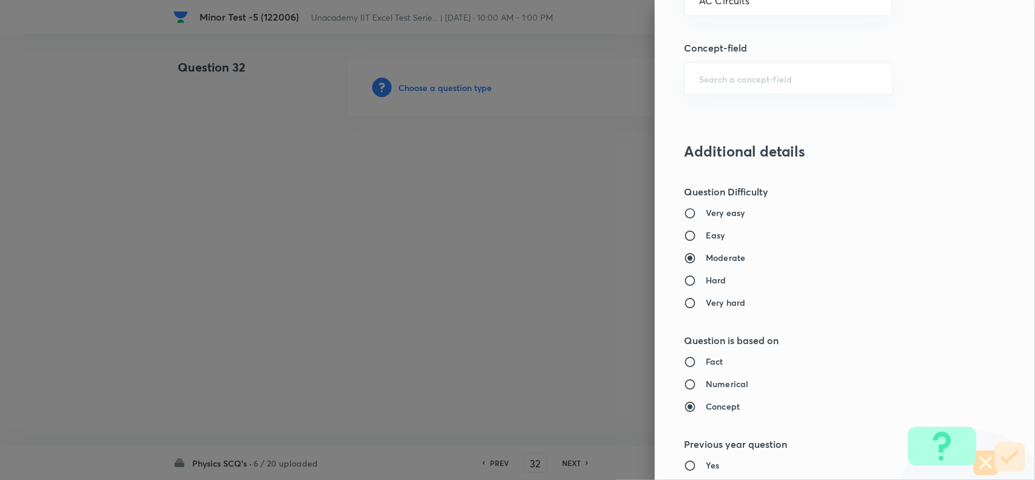
scroll to position [986, 0]
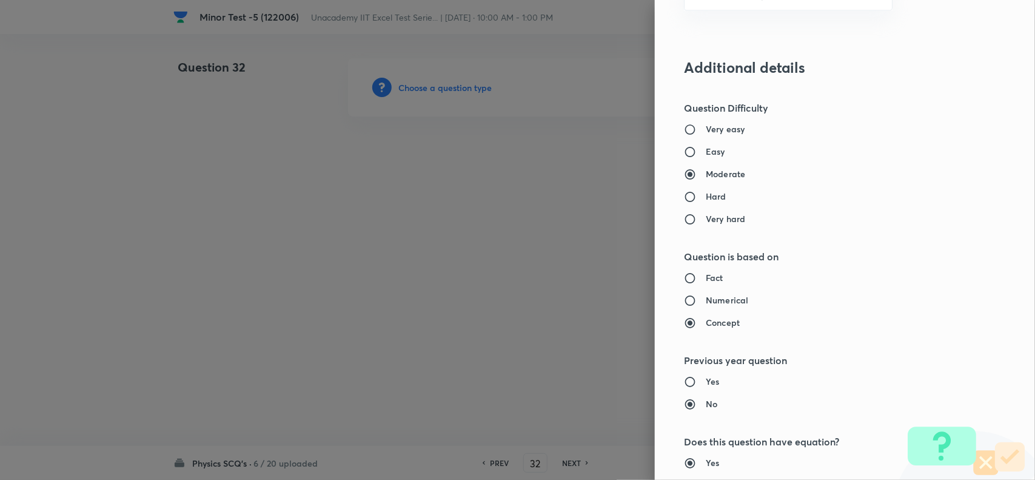
click at [707, 158] on h6 "Easy" at bounding box center [715, 152] width 19 height 13
click at [706, 158] on input "Easy" at bounding box center [695, 152] width 22 height 12
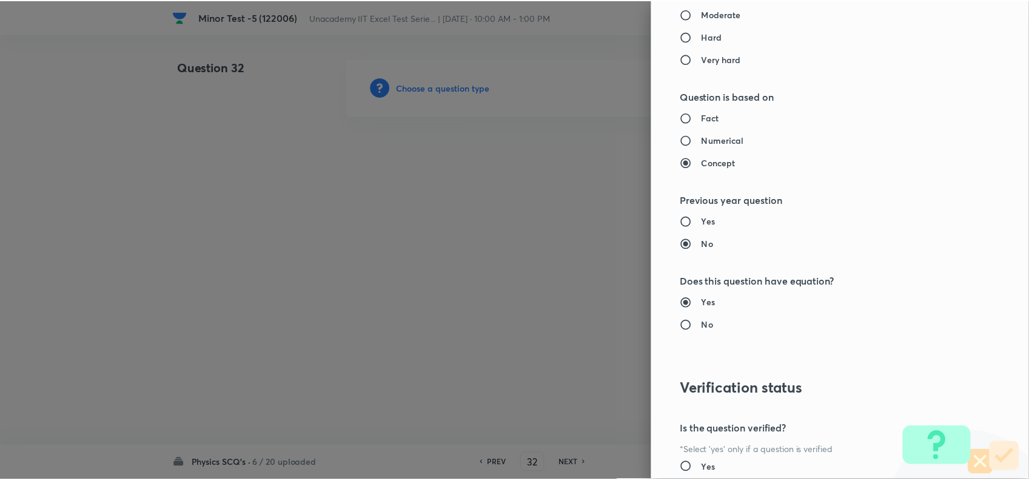
scroll to position [1257, 0]
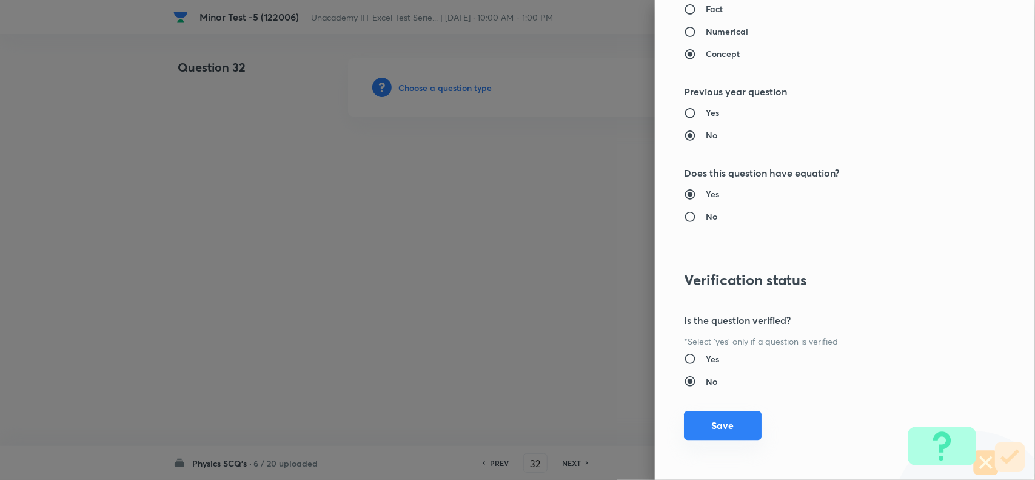
drag, startPoint x: 712, startPoint y: 426, endPoint x: 547, endPoint y: 305, distance: 203.9
click at [711, 426] on button "Save" at bounding box center [723, 425] width 78 height 29
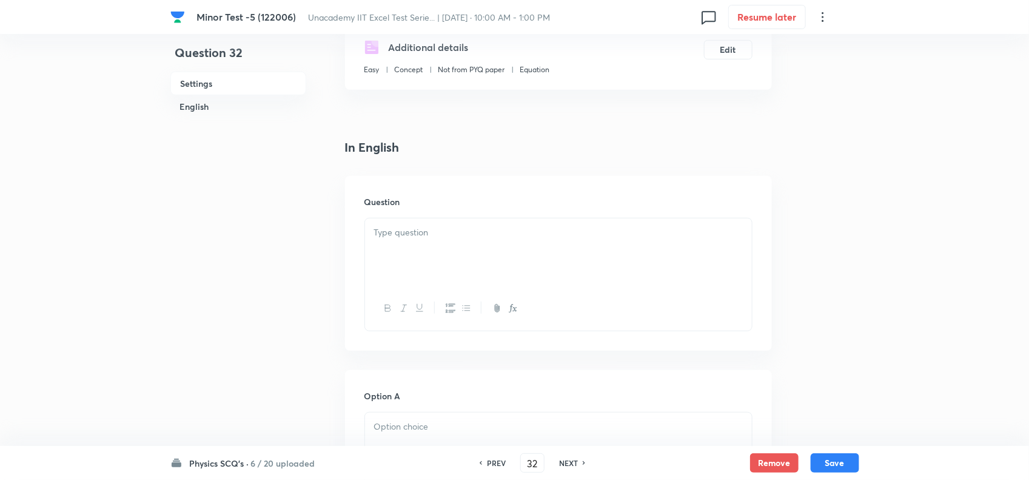
scroll to position [227, 0]
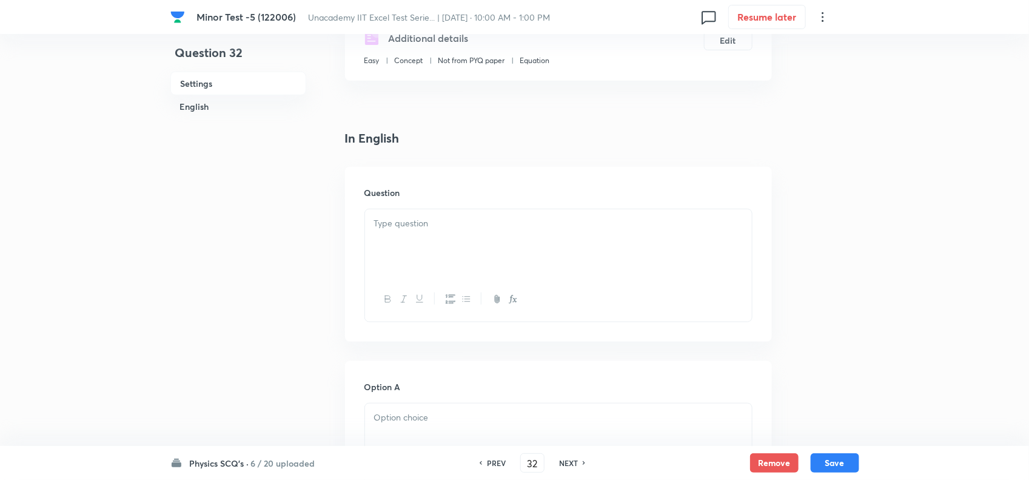
click at [428, 253] on div at bounding box center [558, 243] width 387 height 68
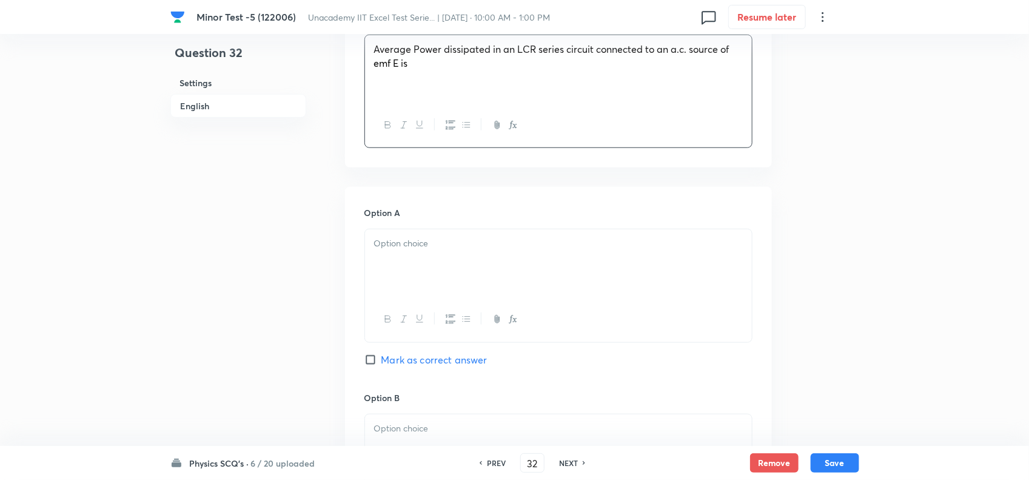
scroll to position [455, 0]
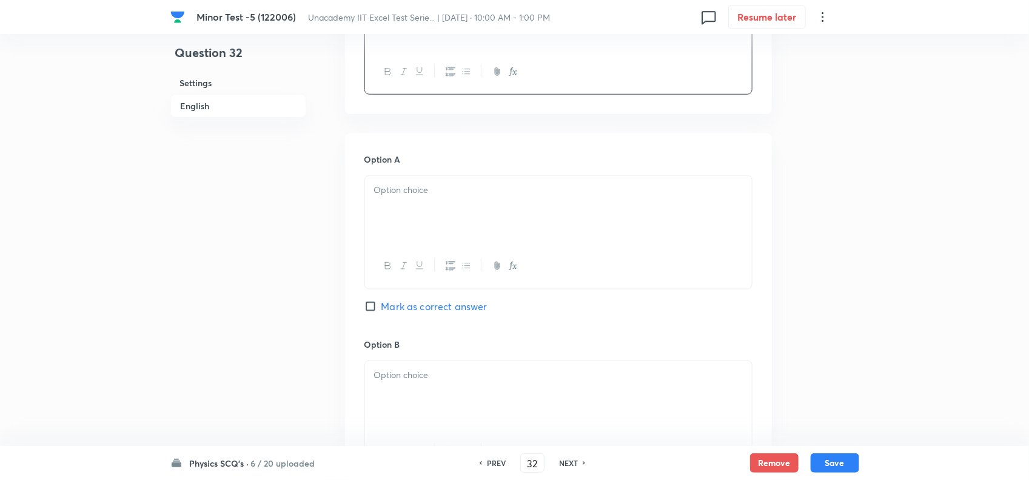
click at [429, 208] on div at bounding box center [558, 210] width 387 height 68
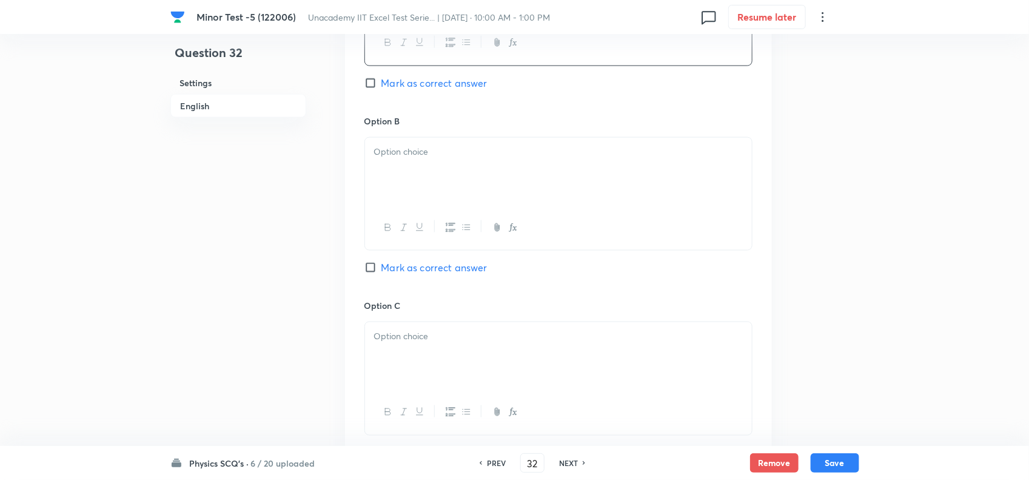
scroll to position [682, 0]
click at [417, 182] on div at bounding box center [558, 167] width 387 height 68
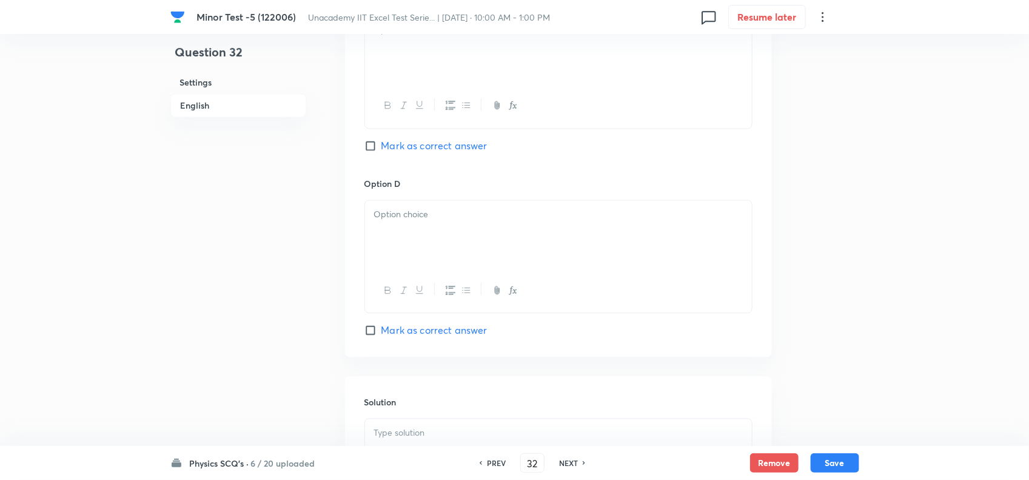
scroll to position [986, 0]
click at [425, 59] on div at bounding box center [558, 49] width 387 height 68
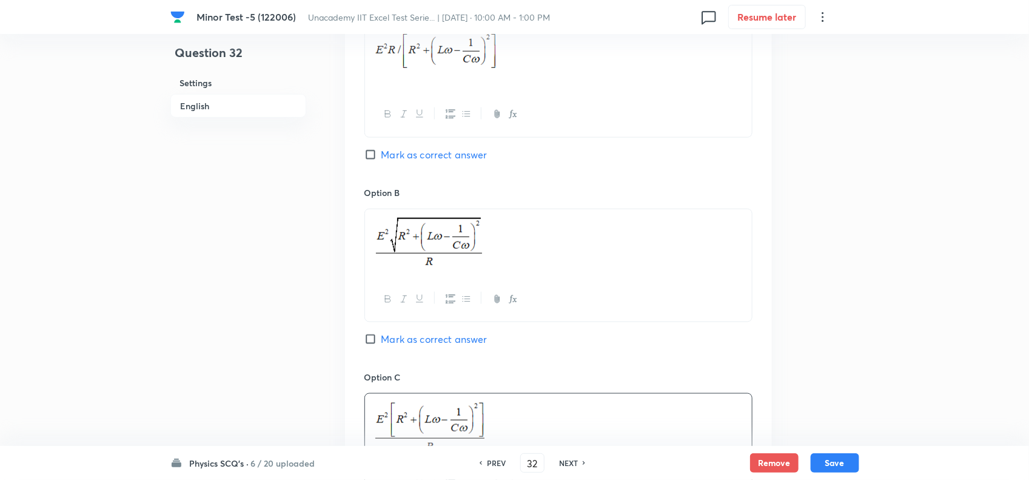
click at [406, 156] on span "Mark as correct answer" at bounding box center [435, 154] width 106 height 15
click at [382, 156] on input "Mark as correct answer" at bounding box center [373, 155] width 17 height 12
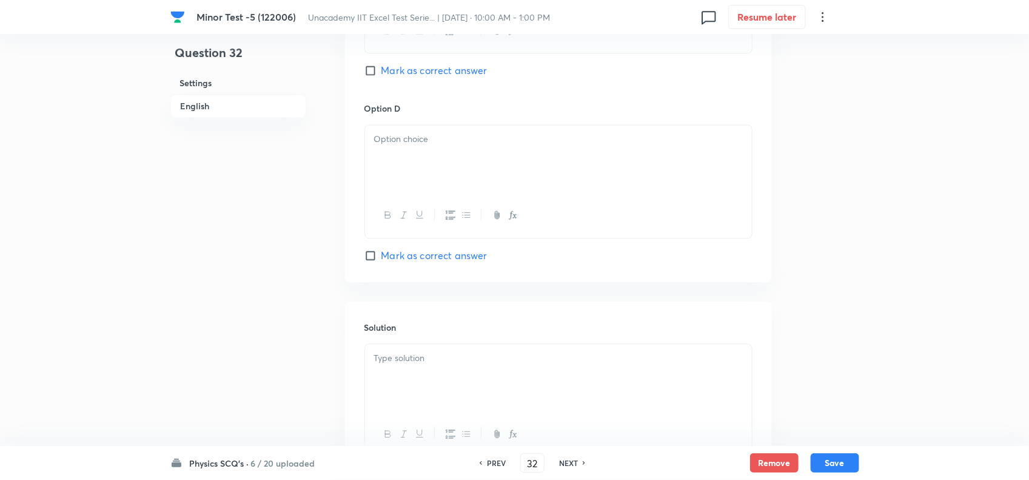
scroll to position [1137, 0]
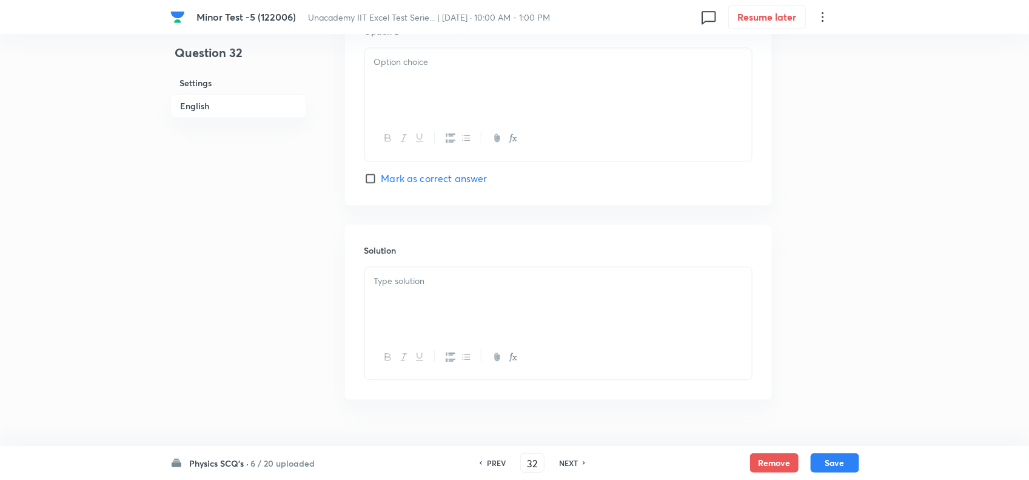
click at [425, 89] on div at bounding box center [558, 82] width 387 height 68
click at [425, 312] on div at bounding box center [558, 301] width 387 height 68
click at [477, 311] on div at bounding box center [558, 301] width 387 height 68
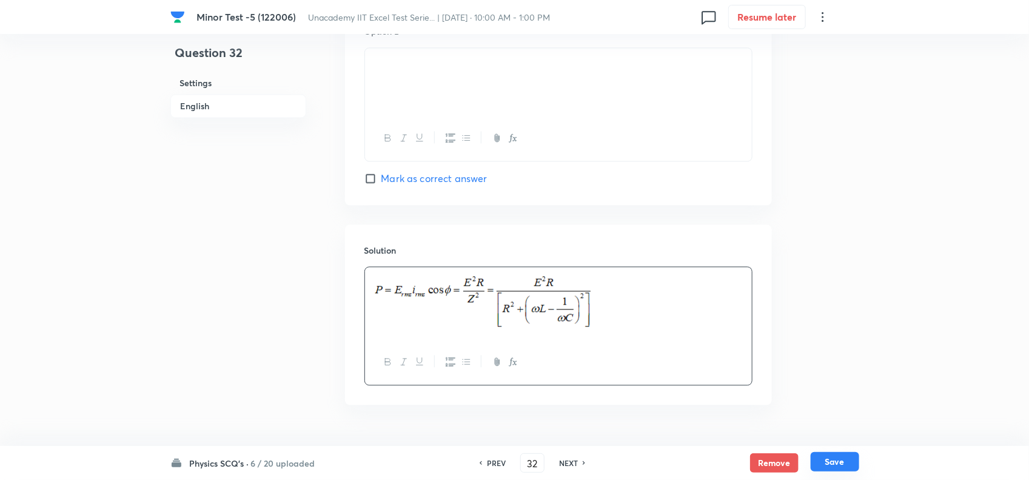
click at [830, 461] on button "Save" at bounding box center [835, 461] width 49 height 19
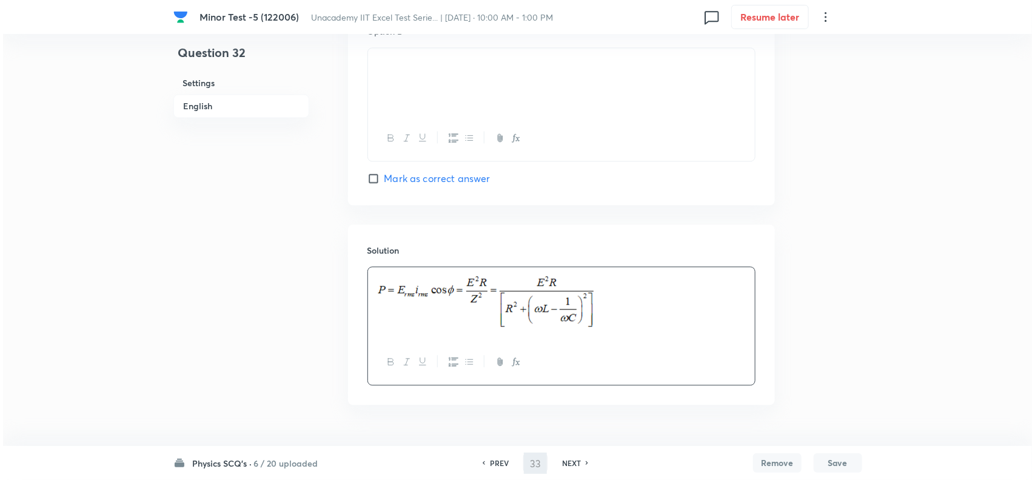
scroll to position [0, 0]
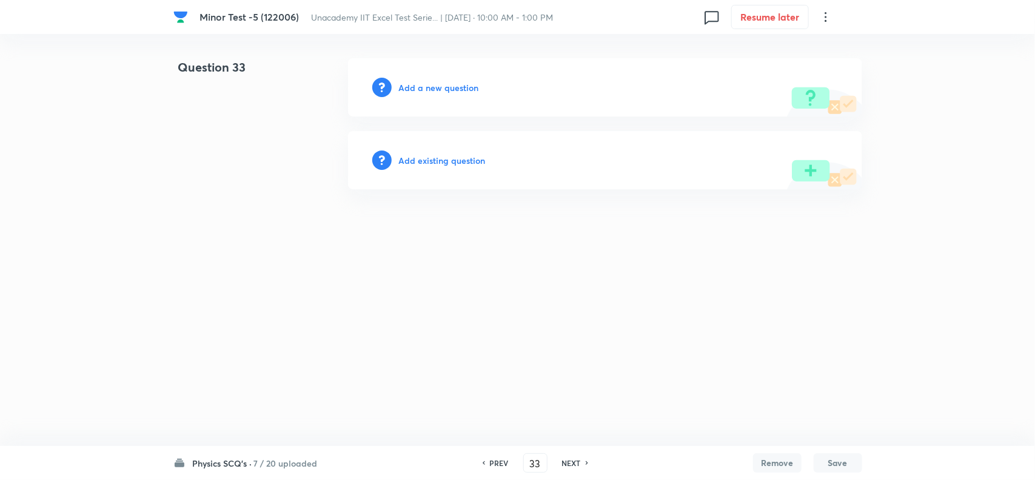
click at [425, 85] on h6 "Add a new question" at bounding box center [439, 87] width 80 height 13
click at [455, 90] on h6 "Choose a question type" at bounding box center [445, 87] width 93 height 13
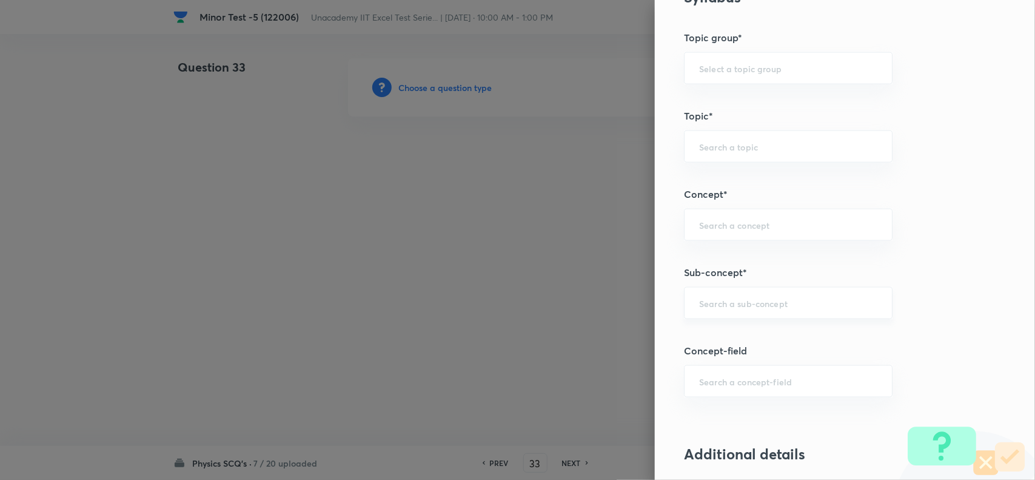
scroll to position [607, 0]
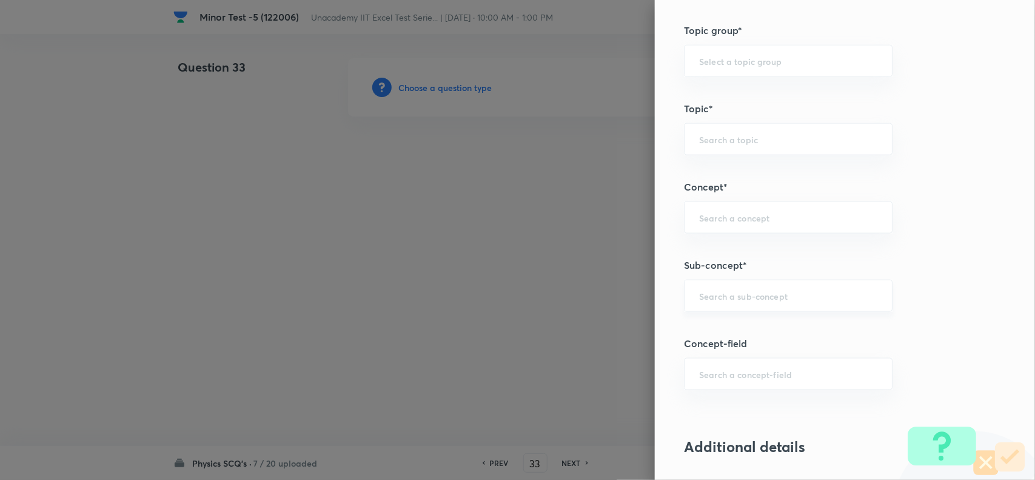
click at [716, 301] on input "text" at bounding box center [788, 296] width 178 height 12
click at [733, 332] on li "AC Circuits" at bounding box center [776, 332] width 207 height 22
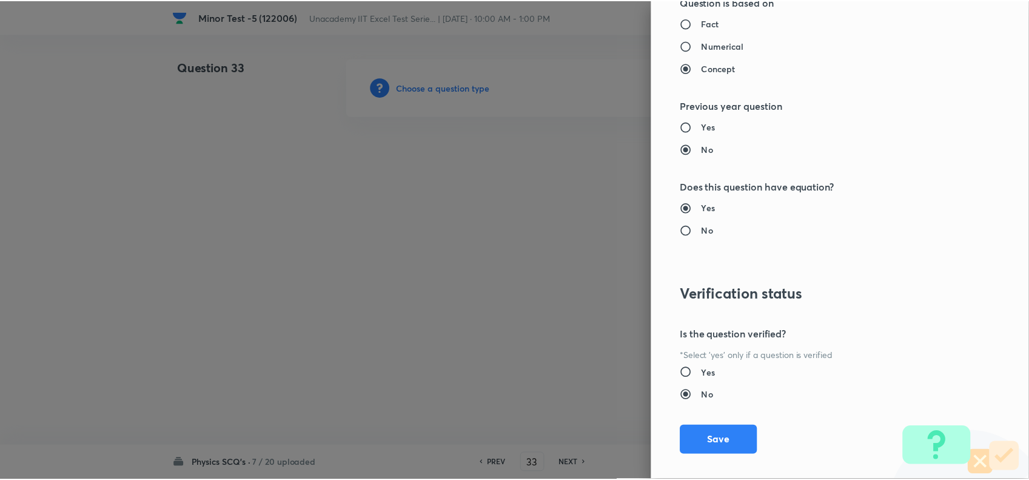
scroll to position [1257, 0]
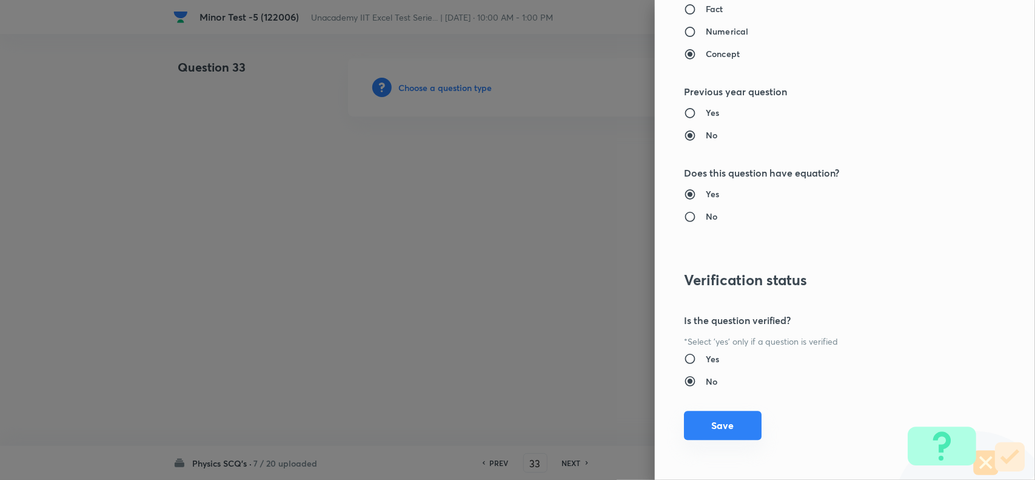
click at [710, 426] on button "Save" at bounding box center [723, 425] width 78 height 29
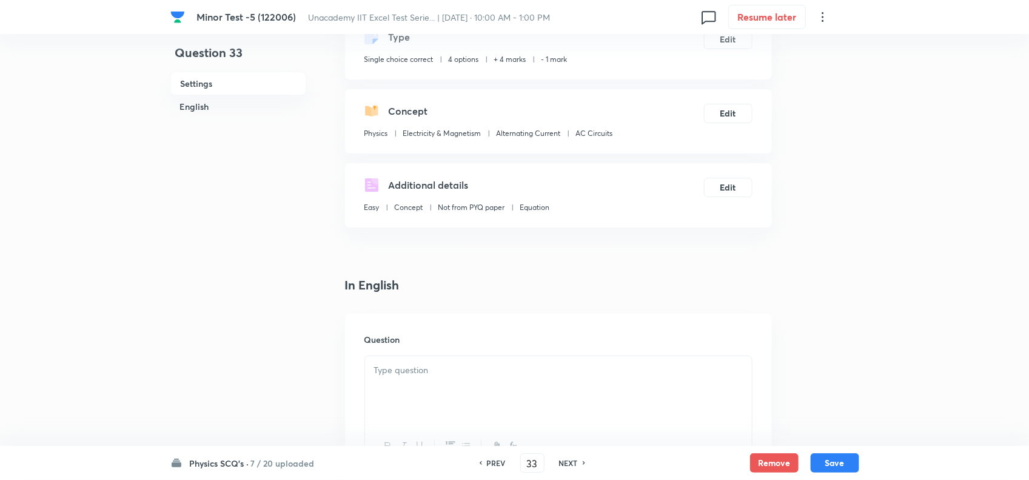
scroll to position [227, 0]
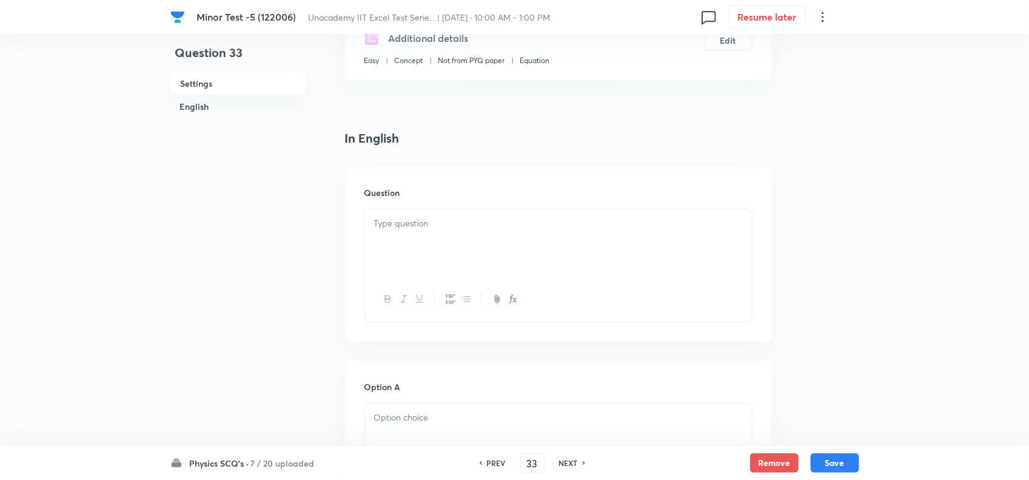
click at [395, 232] on div at bounding box center [558, 243] width 387 height 68
click at [447, 246] on div at bounding box center [558, 243] width 387 height 68
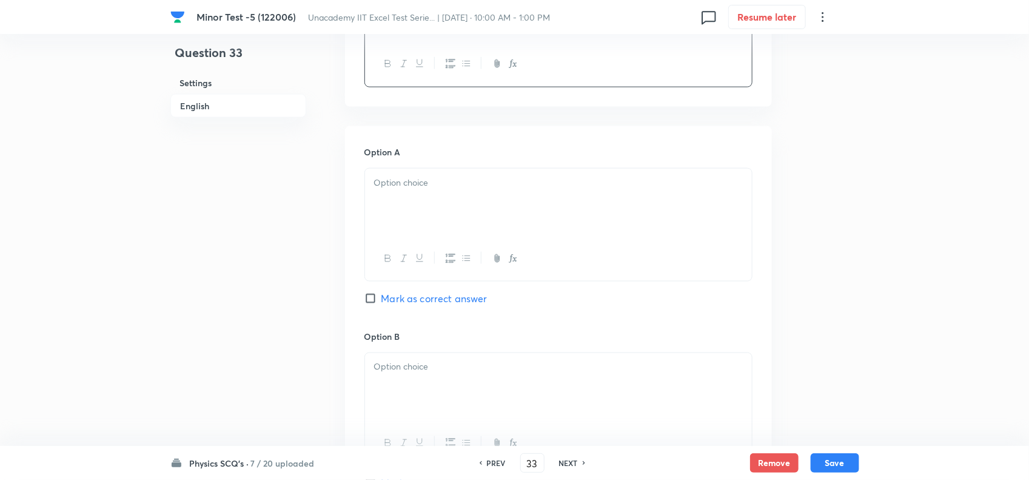
scroll to position [682, 0]
click at [413, 234] on div at bounding box center [558, 201] width 387 height 68
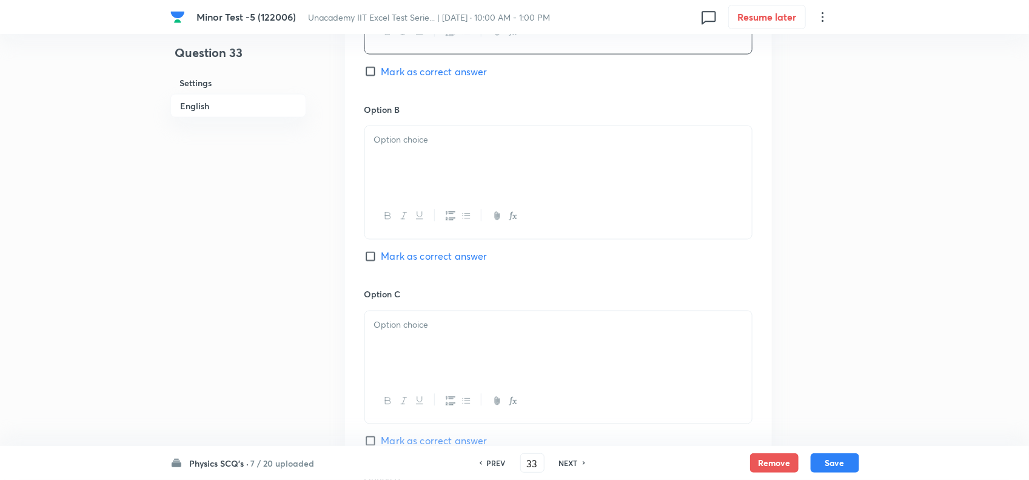
scroll to position [910, 0]
click at [404, 138] on p at bounding box center [558, 139] width 369 height 14
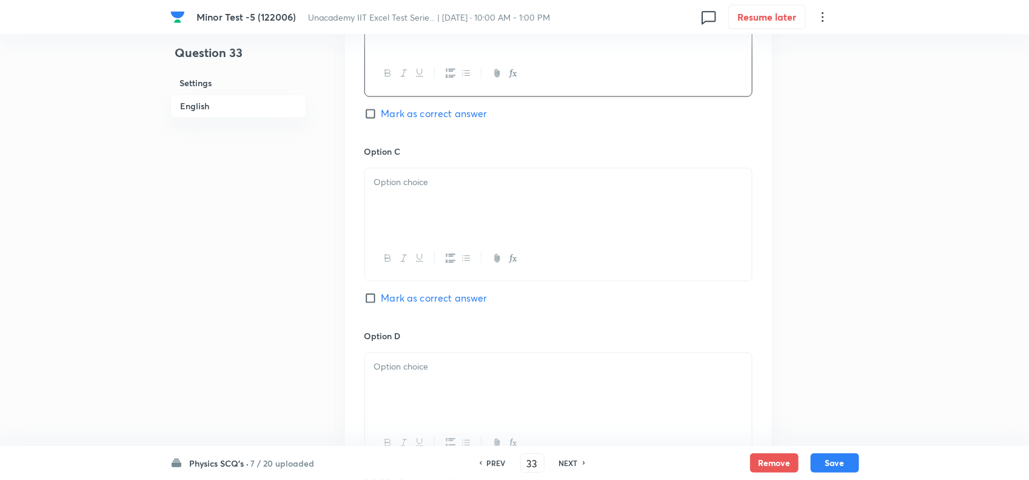
scroll to position [1062, 0]
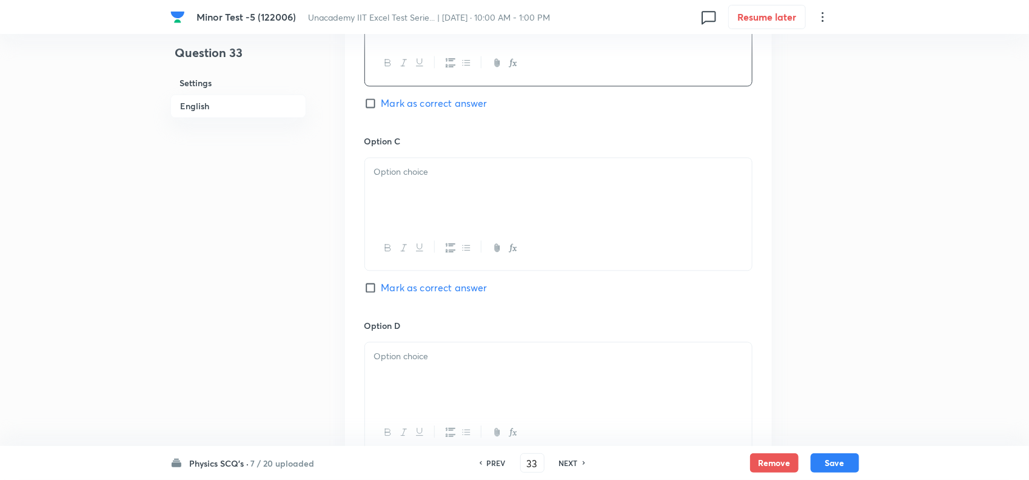
click at [416, 186] on div at bounding box center [558, 192] width 387 height 68
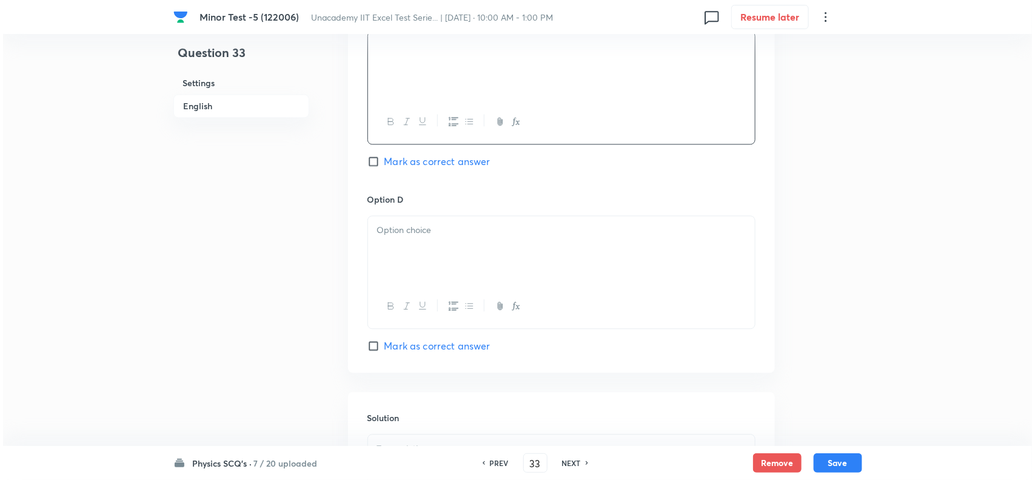
scroll to position [1213, 0]
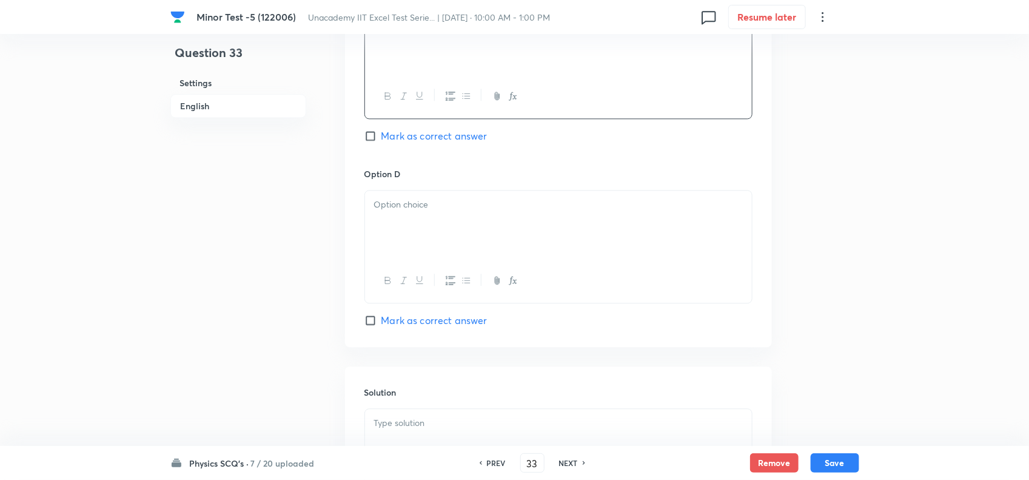
click at [409, 228] on div at bounding box center [558, 224] width 387 height 68
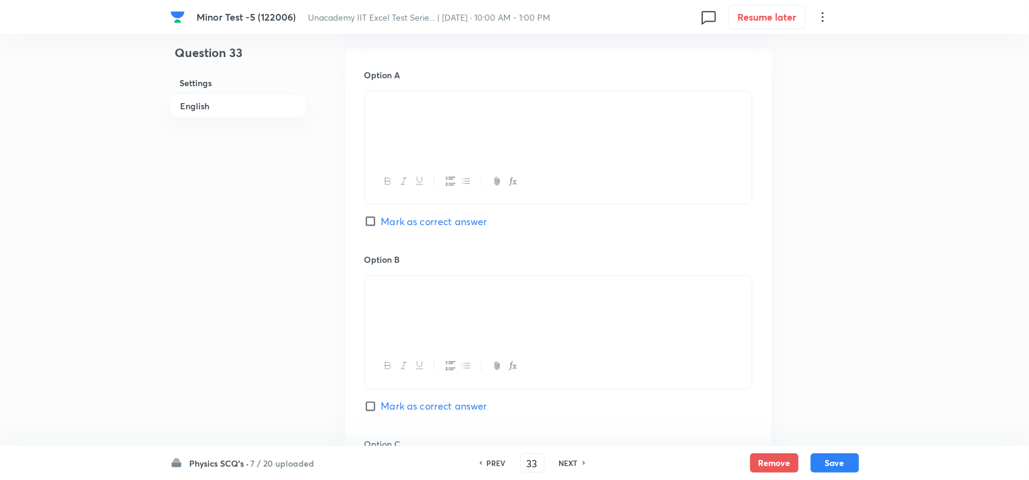
click at [404, 223] on span "Mark as correct answer" at bounding box center [435, 221] width 106 height 15
click at [382, 223] on input "Mark as correct answer" at bounding box center [373, 221] width 17 height 12
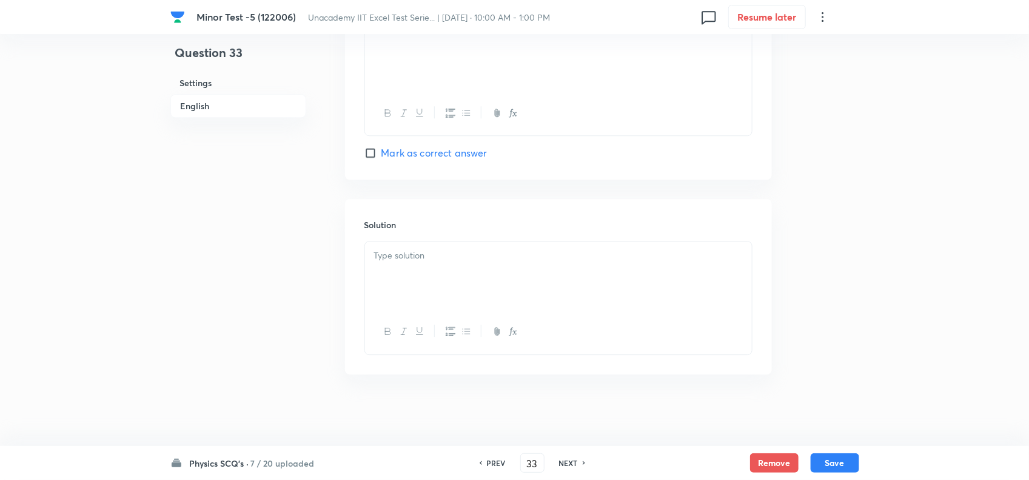
scroll to position [1388, 0]
click at [419, 252] on p at bounding box center [558, 254] width 369 height 14
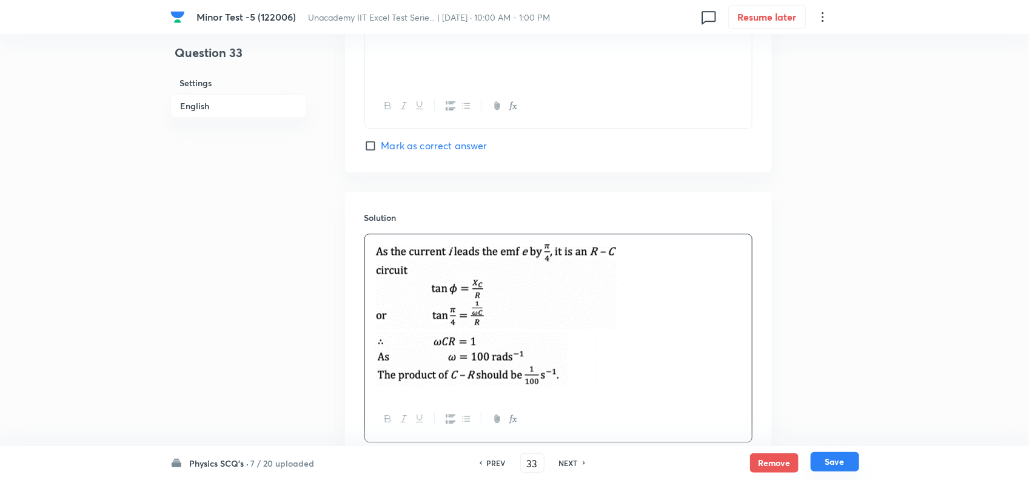
click at [840, 469] on button "Save" at bounding box center [835, 461] width 49 height 19
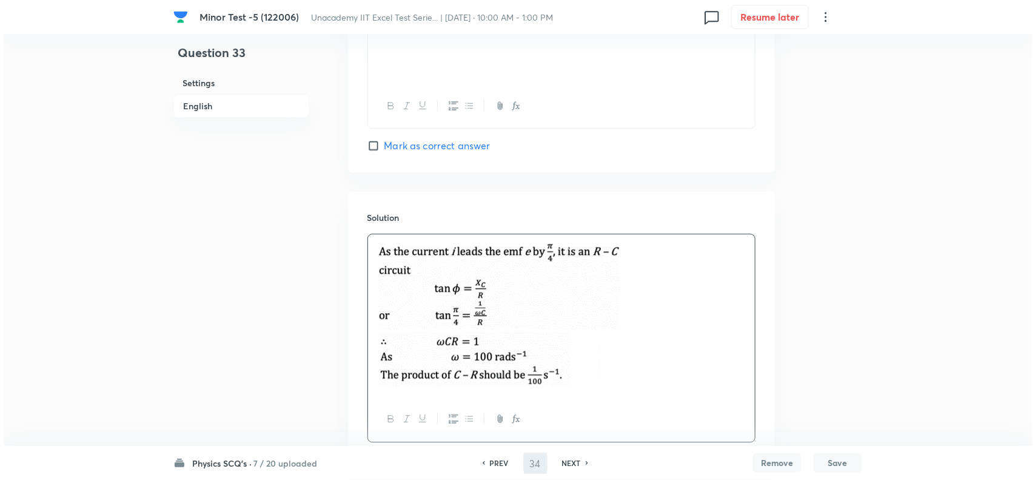
scroll to position [0, 0]
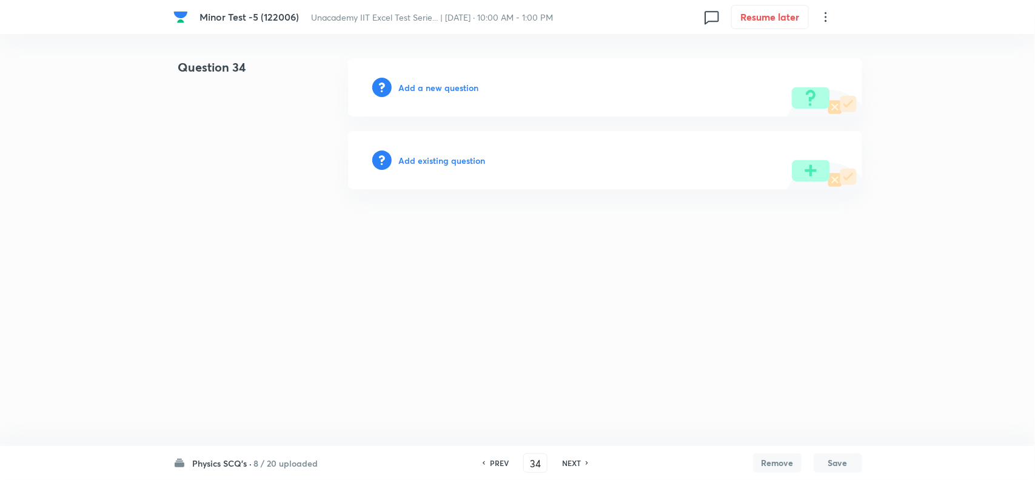
click at [432, 89] on h6 "Add a new question" at bounding box center [439, 87] width 80 height 13
click at [452, 89] on h6 "Choose a question type" at bounding box center [445, 87] width 93 height 13
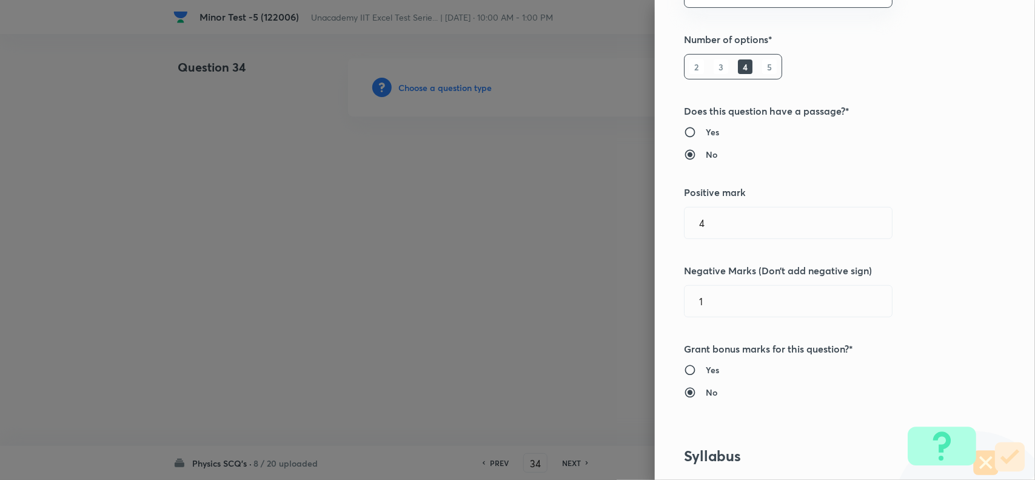
scroll to position [682, 0]
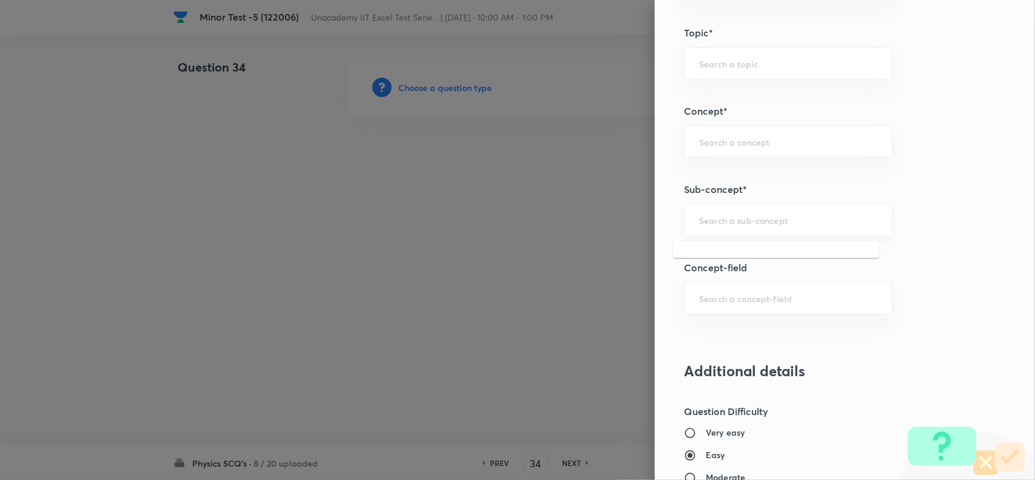
click at [710, 225] on input "text" at bounding box center [788, 220] width 178 height 12
click at [699, 223] on input "text" at bounding box center [788, 220] width 178 height 12
click at [708, 252] on li "AC Circuits" at bounding box center [776, 257] width 207 height 22
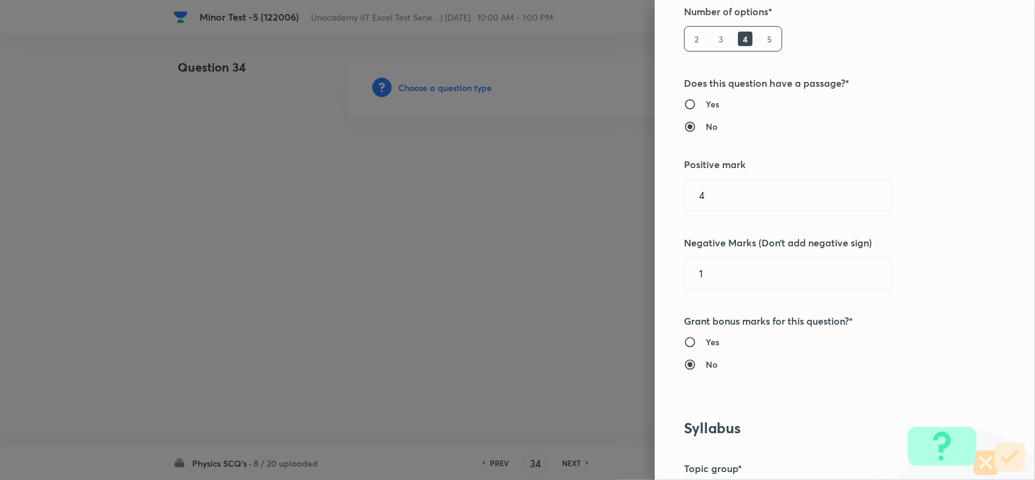
scroll to position [0, 0]
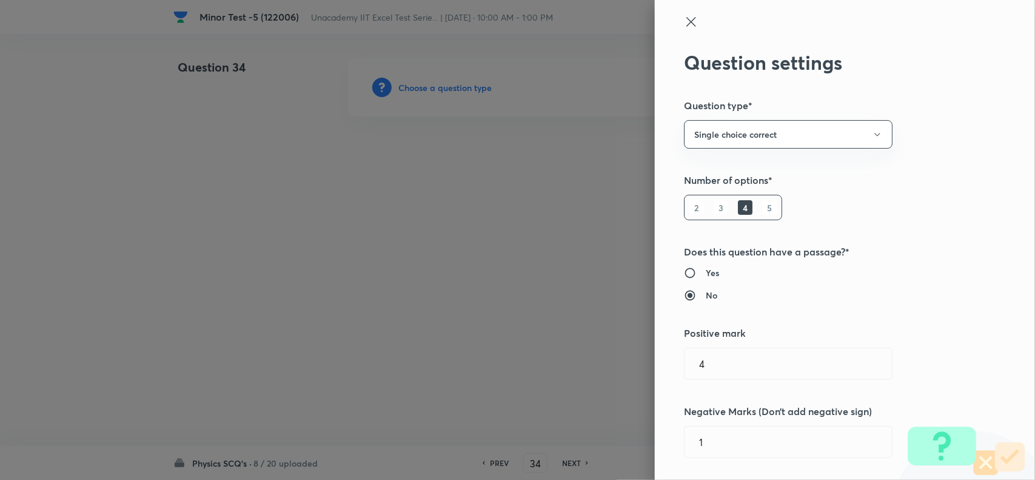
click at [684, 19] on icon at bounding box center [691, 22] width 15 height 15
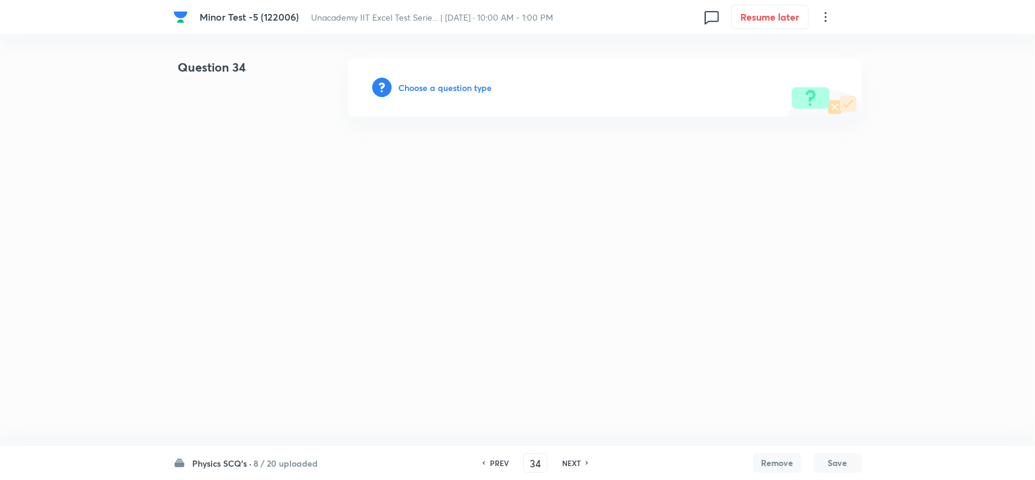
click at [494, 465] on h6 "PREV" at bounding box center [499, 462] width 19 height 11
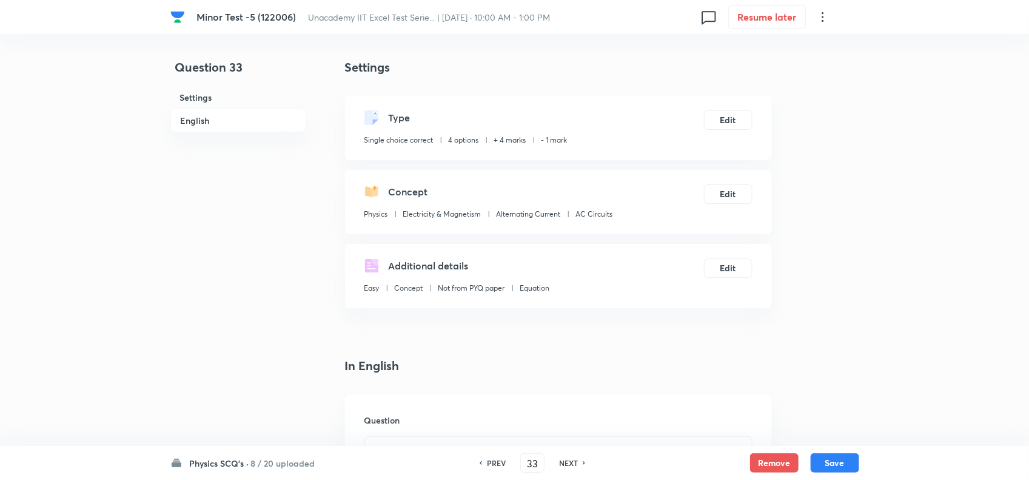
click at [494, 465] on h6 "PREV" at bounding box center [496, 462] width 19 height 11
click at [573, 462] on h6 "NEXT" at bounding box center [568, 462] width 19 height 11
click at [569, 460] on h6 "NEXT" at bounding box center [568, 462] width 19 height 11
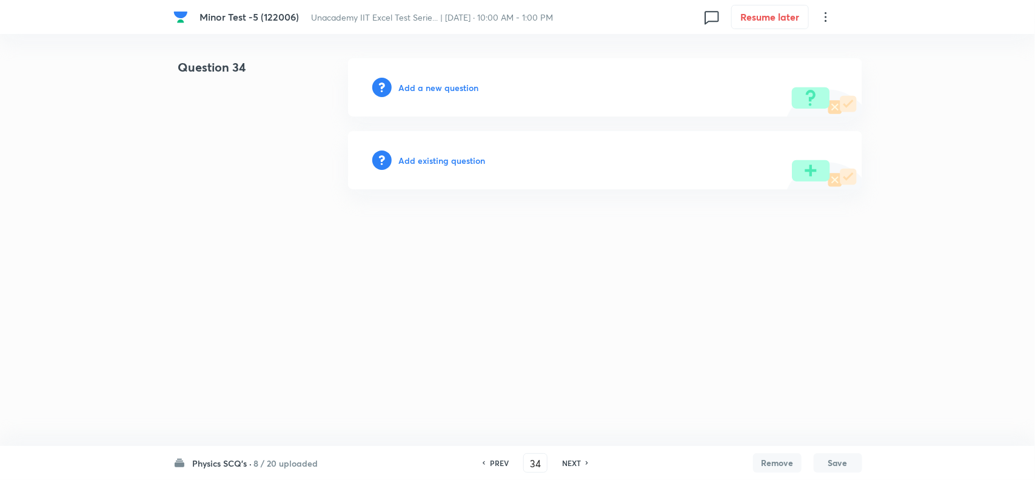
click at [423, 86] on h6 "Add a new question" at bounding box center [439, 87] width 80 height 13
drag, startPoint x: 423, startPoint y: 86, endPoint x: 449, endPoint y: 84, distance: 26.2
click at [449, 84] on h6 "Choose a question type" at bounding box center [445, 87] width 93 height 13
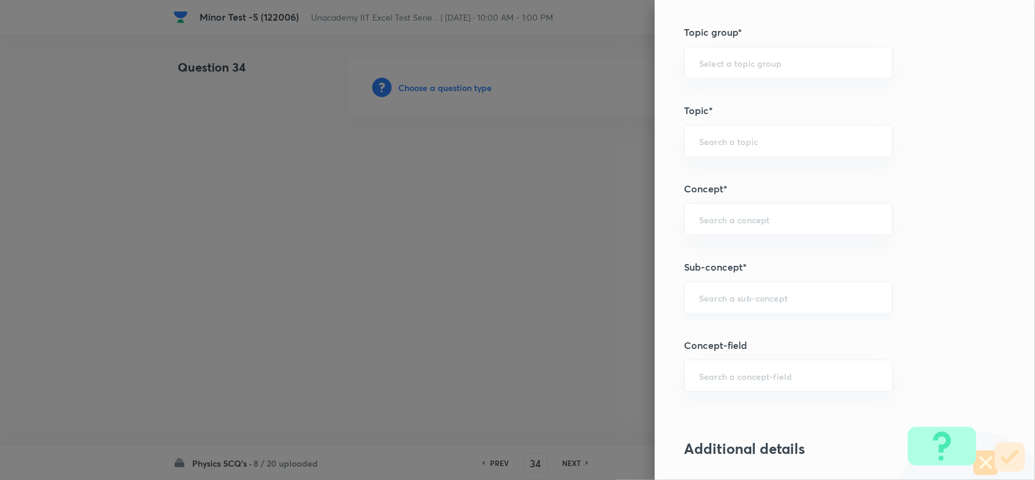
scroll to position [607, 0]
click at [721, 294] on input "text" at bounding box center [788, 296] width 178 height 12
click at [719, 329] on li "AC Circuits" at bounding box center [776, 332] width 207 height 22
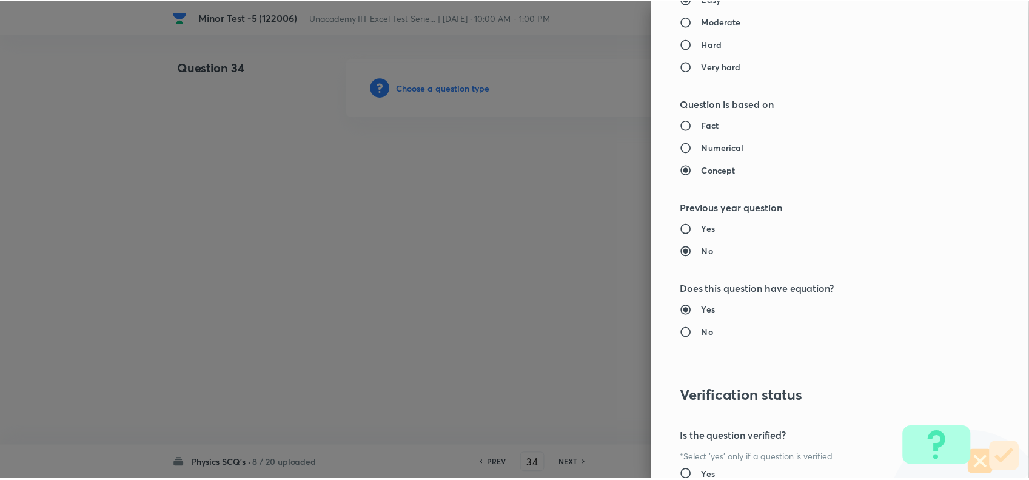
scroll to position [1257, 0]
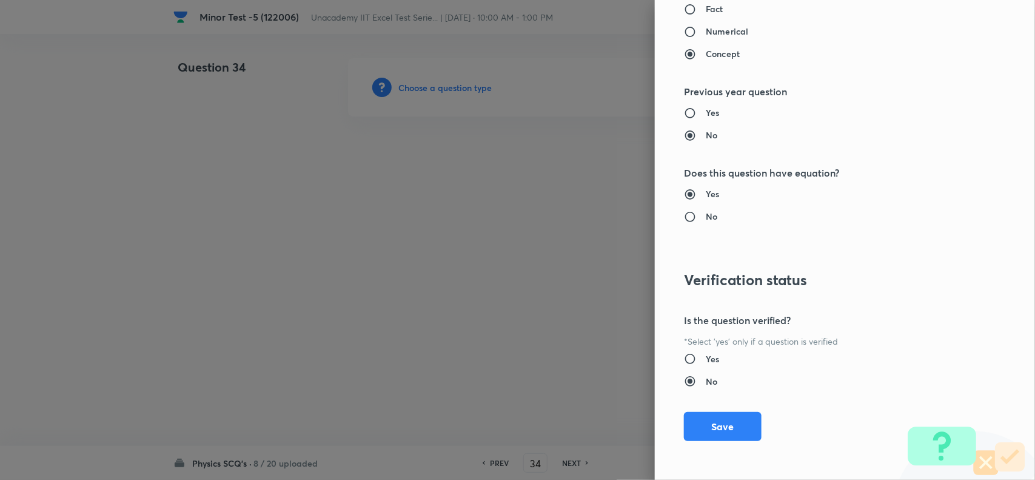
drag, startPoint x: 714, startPoint y: 419, endPoint x: 658, endPoint y: 380, distance: 67.6
click at [713, 420] on button "Save" at bounding box center [723, 426] width 78 height 29
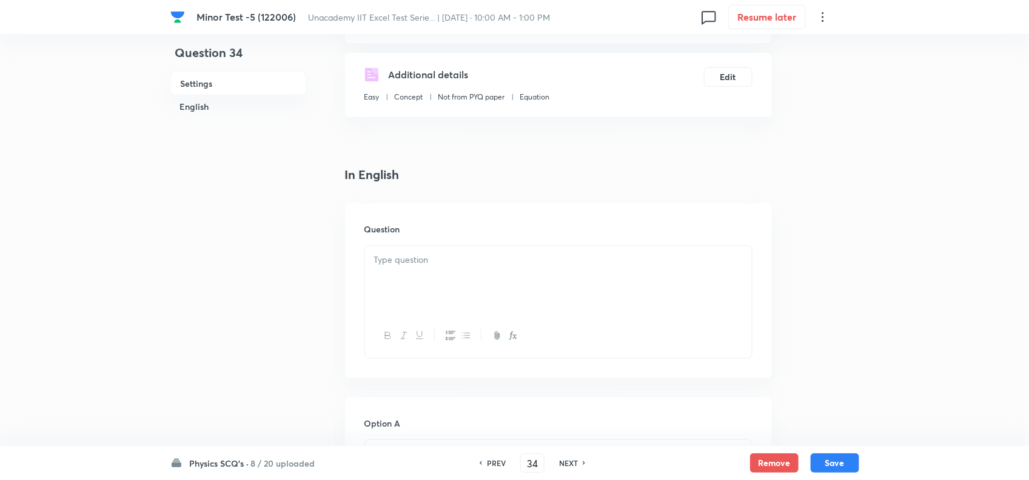
scroll to position [227, 0]
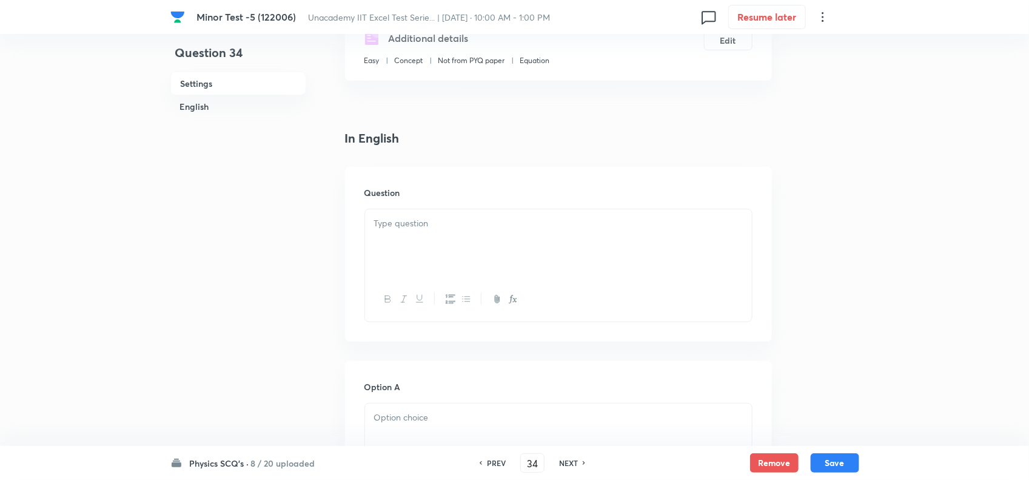
click at [440, 249] on div at bounding box center [558, 243] width 387 height 68
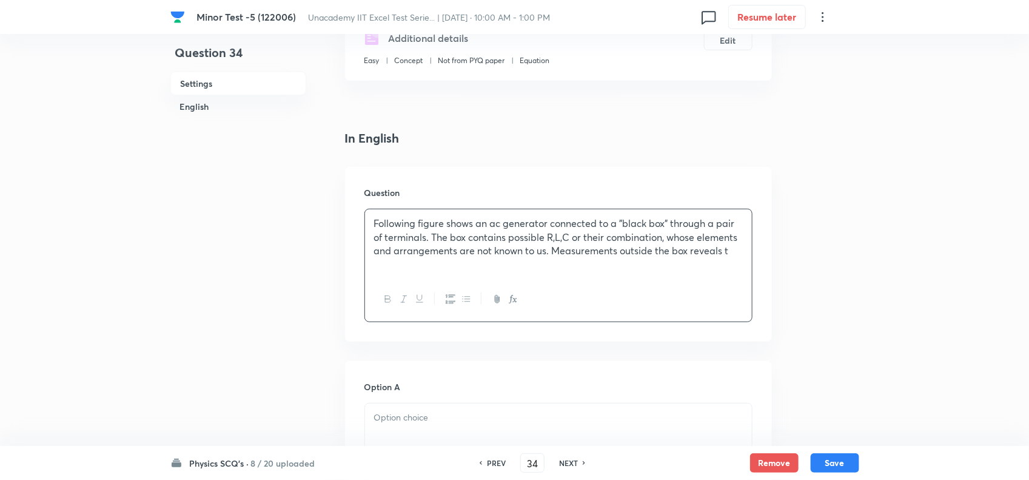
click at [643, 222] on p "Following figure shows an ac generator connected to a "black box" through a pai…" at bounding box center [558, 237] width 369 height 41
click at [737, 251] on p "Following figure shows an ac generator connected to a "black box" through a pai…" at bounding box center [558, 237] width 369 height 41
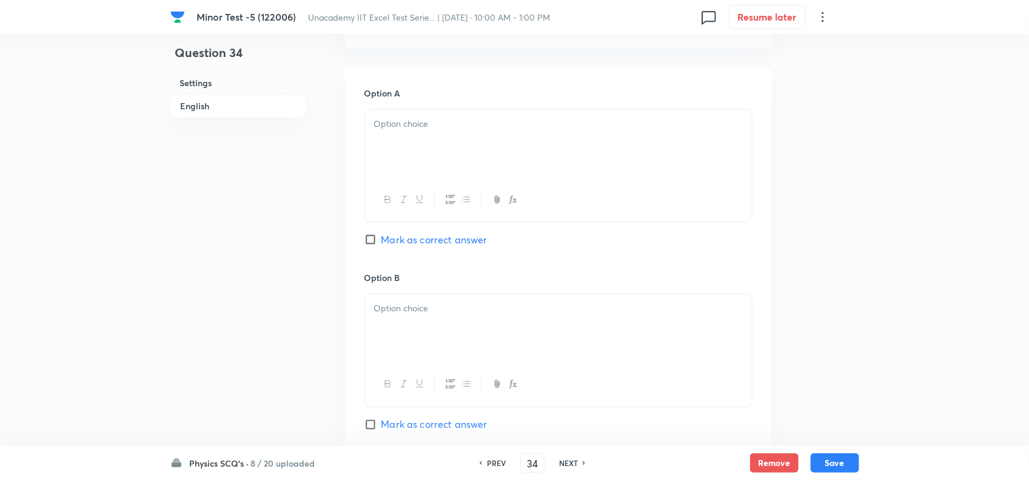
scroll to position [607, 0]
click at [440, 137] on div at bounding box center [558, 142] width 387 height 68
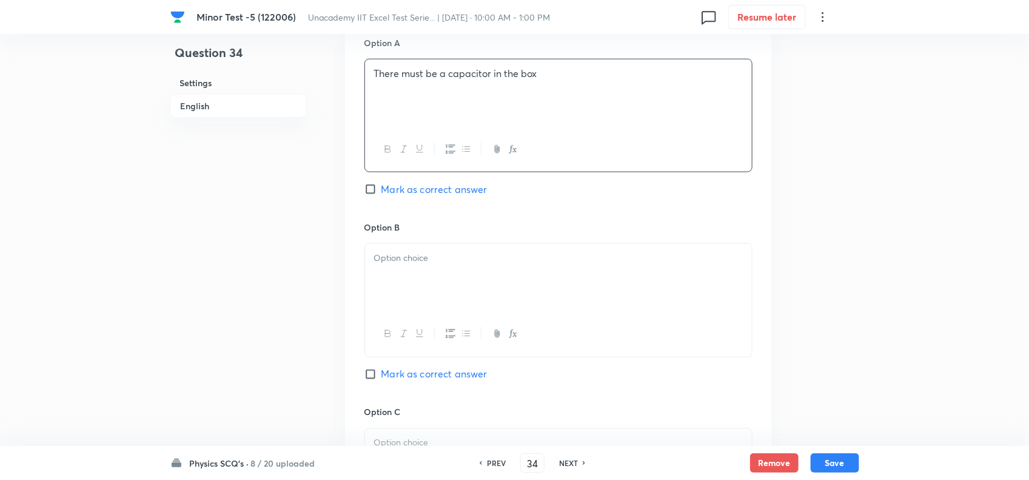
scroll to position [682, 0]
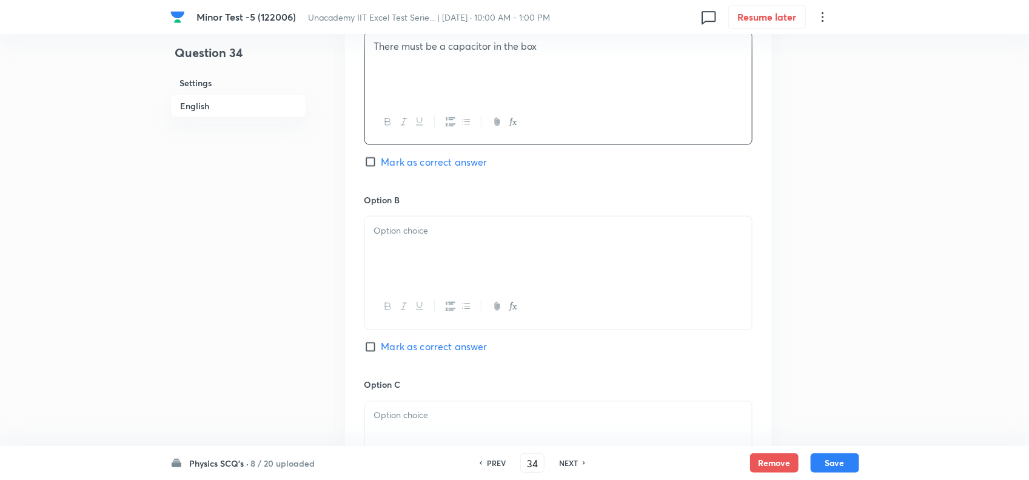
click at [531, 221] on div at bounding box center [558, 251] width 387 height 68
click at [389, 235] on p "(A) There must be an inductor in the box" at bounding box center [558, 231] width 369 height 14
click at [412, 348] on span "Mark as correct answer" at bounding box center [435, 347] width 106 height 15
click at [382, 348] on input "Mark as correct answer" at bounding box center [373, 347] width 17 height 12
click at [425, 423] on p at bounding box center [558, 416] width 369 height 14
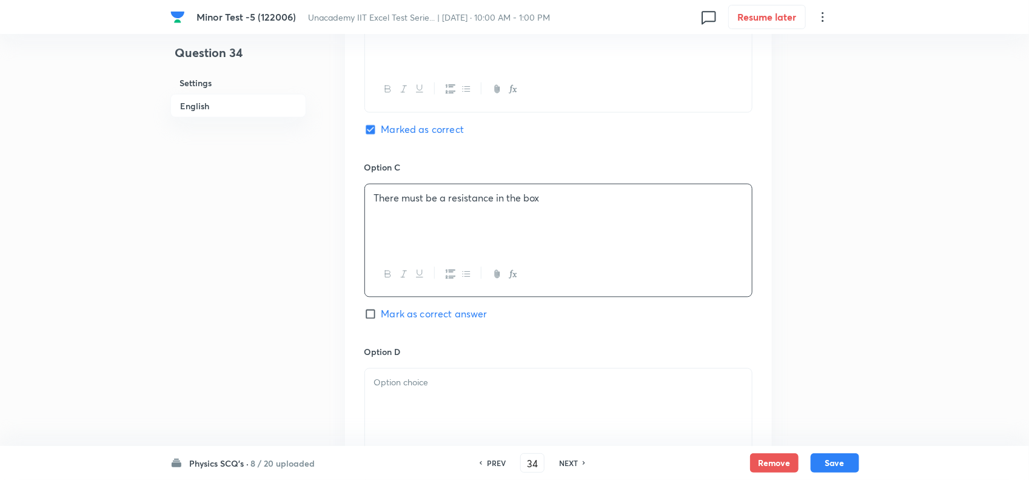
scroll to position [910, 0]
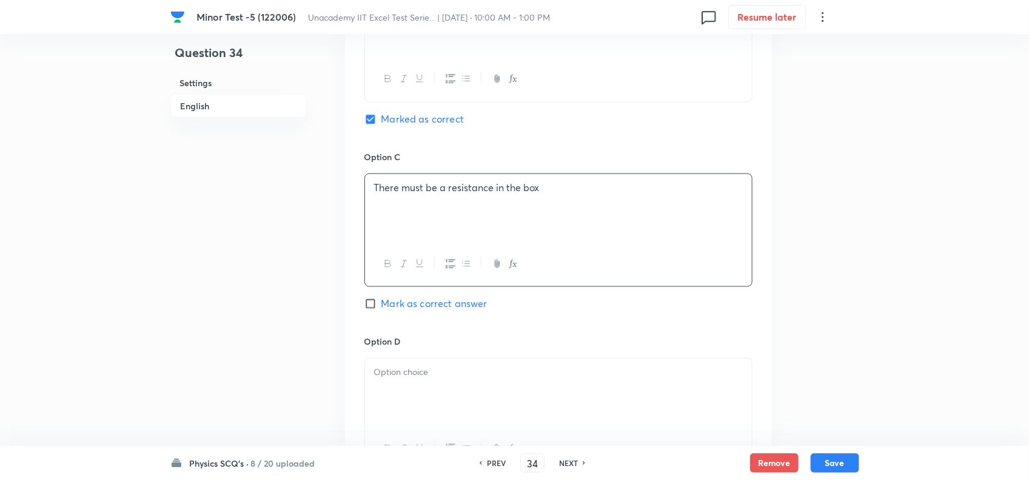
click at [425, 386] on div at bounding box center [558, 392] width 387 height 68
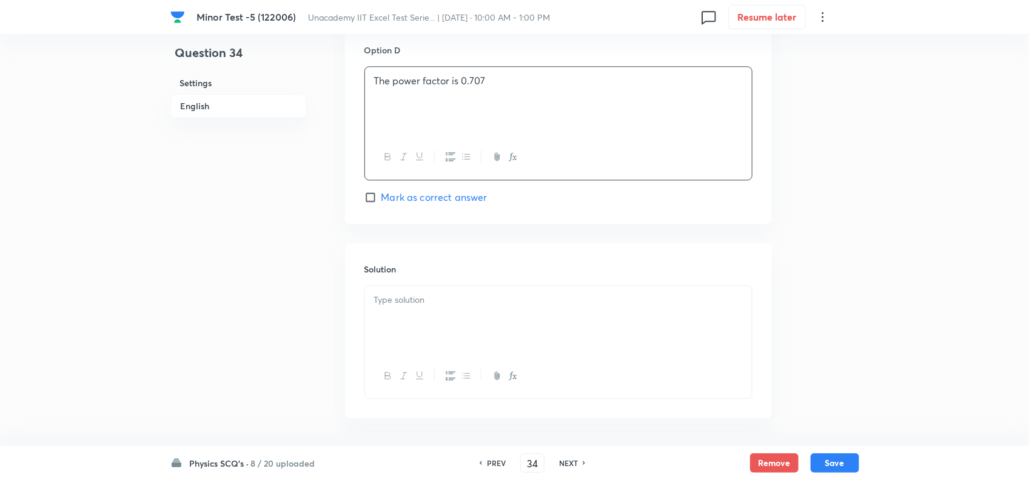
scroll to position [1253, 0]
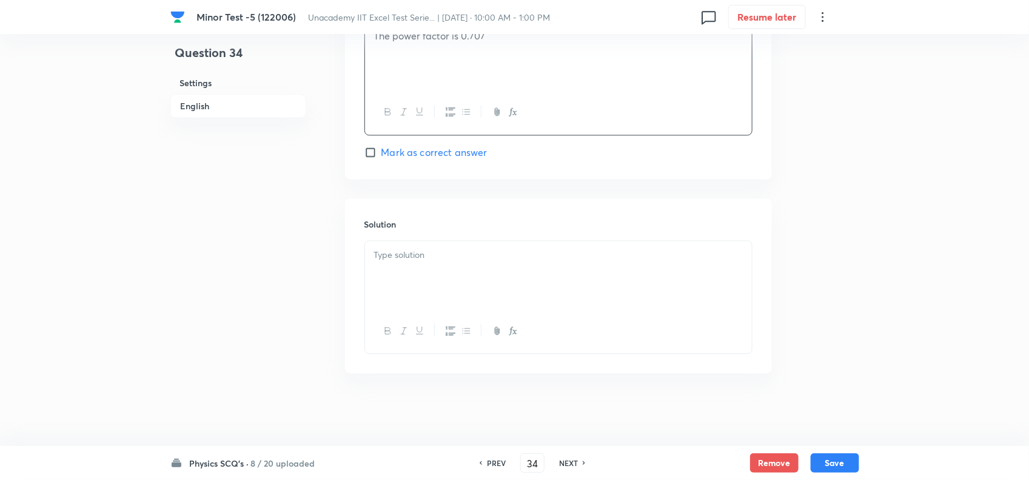
click at [440, 237] on div "Solution" at bounding box center [558, 285] width 427 height 175
click at [471, 289] on div at bounding box center [558, 275] width 387 height 68
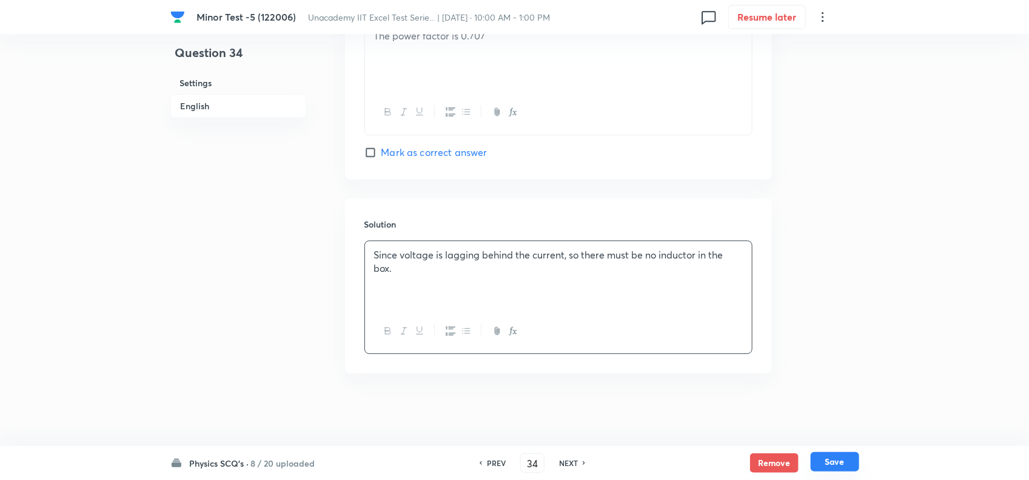
click at [842, 461] on button "Save" at bounding box center [835, 461] width 49 height 19
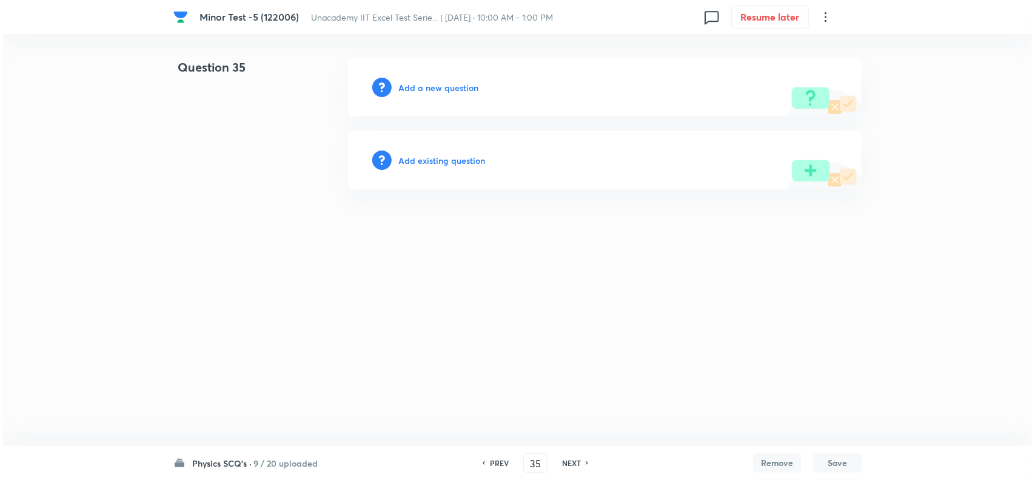
scroll to position [0, 0]
click at [437, 87] on h6 "Add a new question" at bounding box center [439, 87] width 80 height 13
click at [460, 87] on h6 "Choose a question type" at bounding box center [445, 87] width 93 height 13
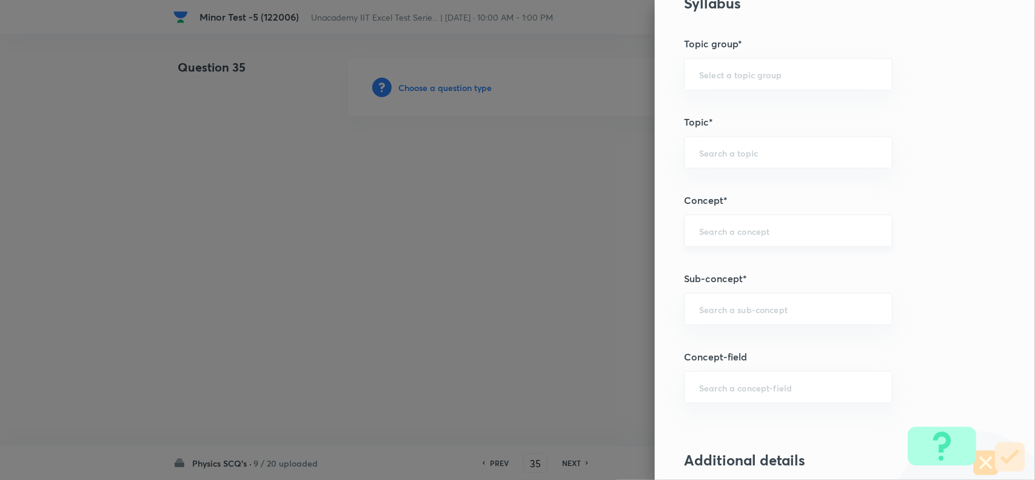
scroll to position [682, 0]
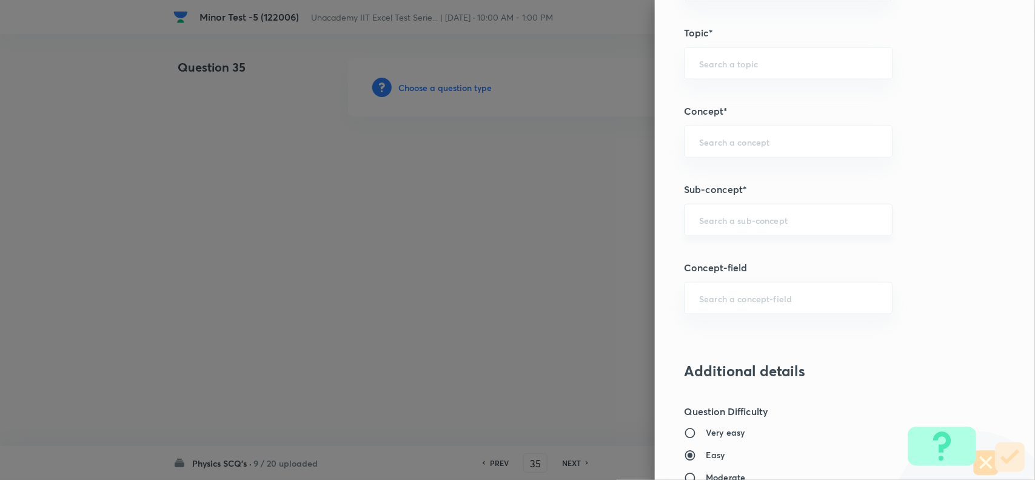
click at [718, 223] on input "text" at bounding box center [788, 220] width 178 height 12
click at [718, 222] on input "text" at bounding box center [788, 220] width 178 height 12
click at [729, 216] on input "text" at bounding box center [788, 220] width 178 height 12
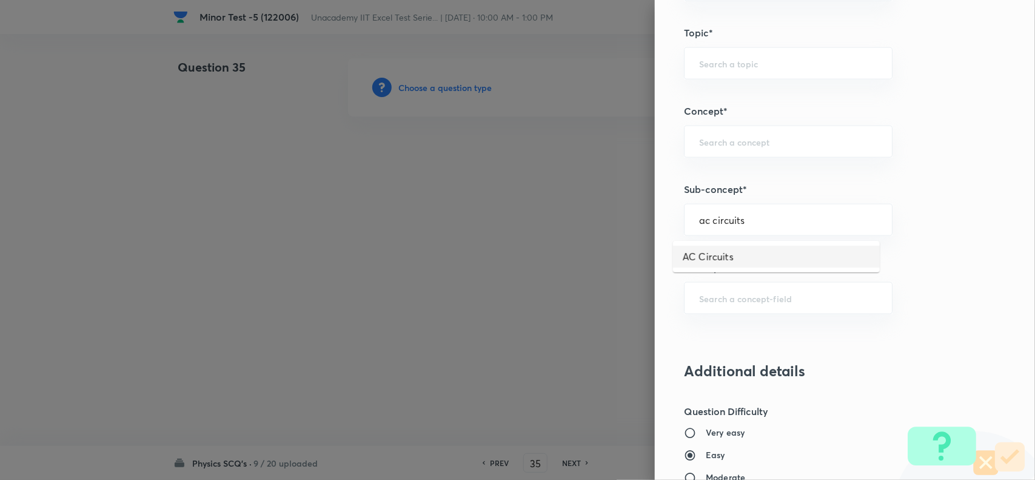
click at [705, 262] on li "AC Circuits" at bounding box center [776, 257] width 207 height 22
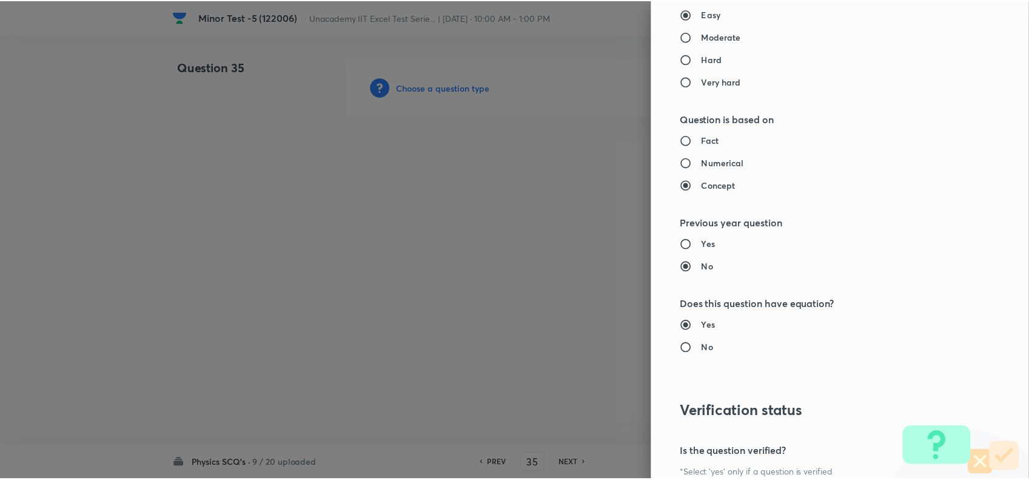
scroll to position [1257, 0]
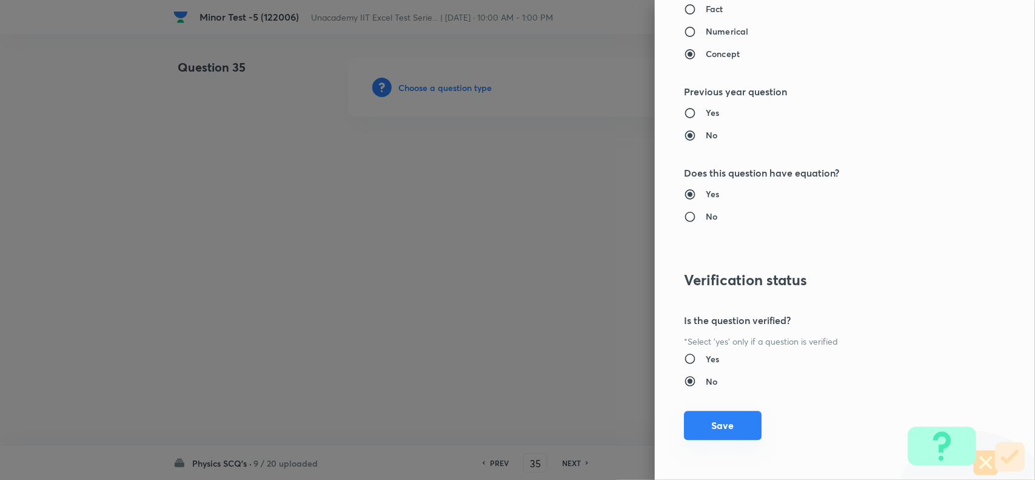
click at [715, 417] on button "Save" at bounding box center [723, 425] width 78 height 29
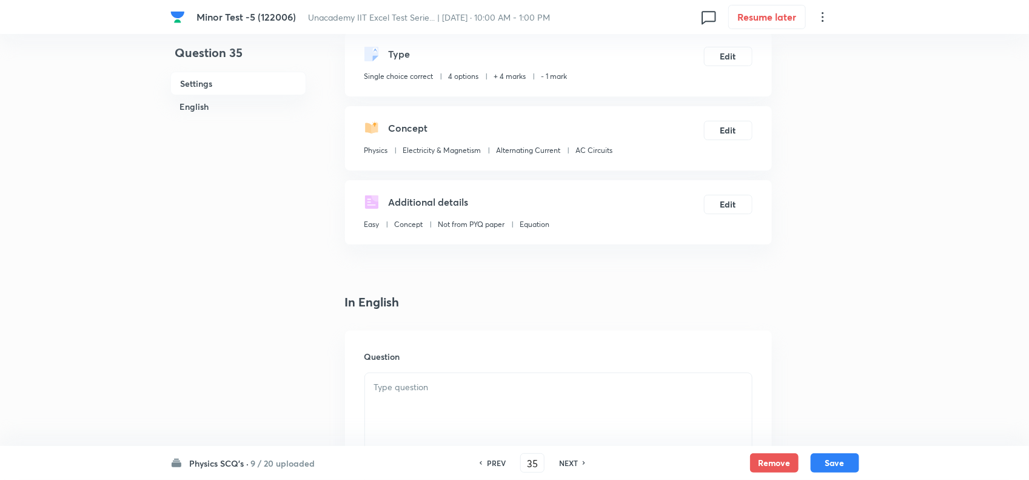
scroll to position [152, 0]
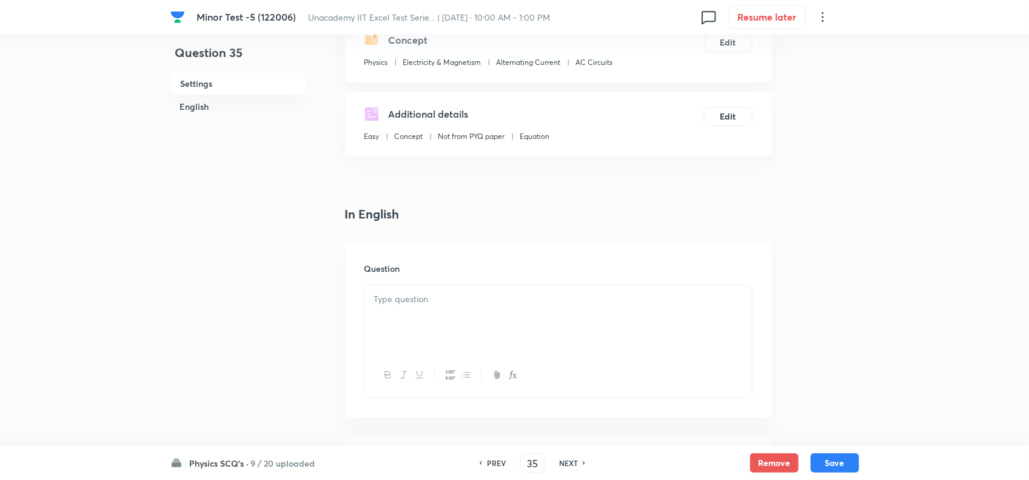
click at [441, 304] on p at bounding box center [558, 299] width 369 height 14
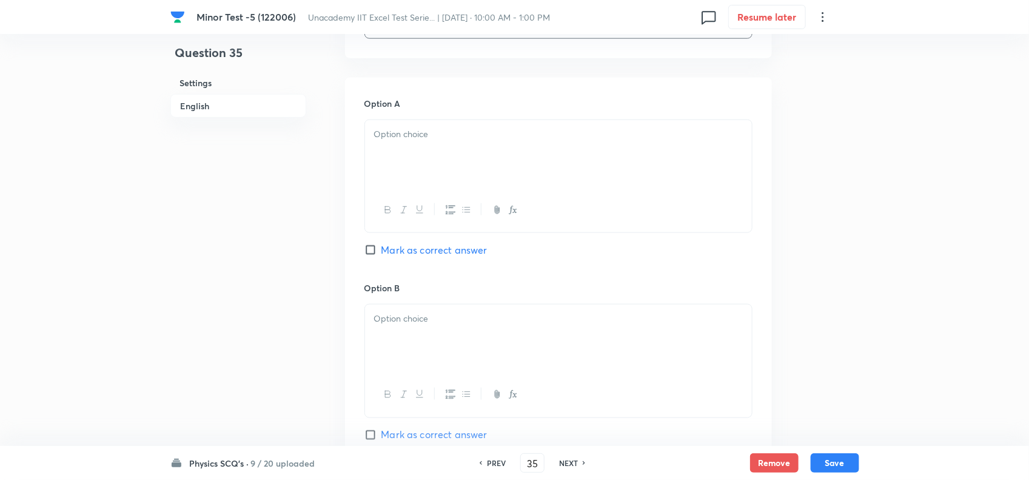
scroll to position [607, 0]
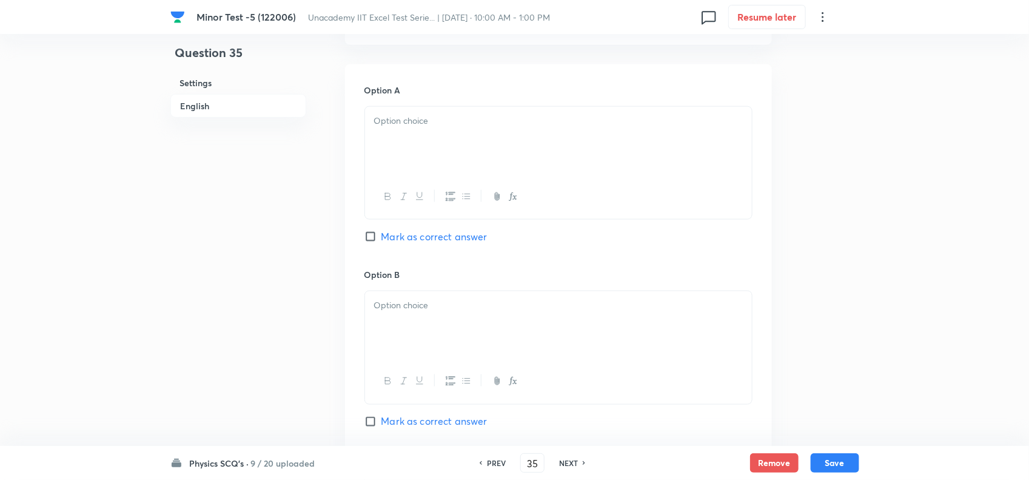
click at [456, 158] on div at bounding box center [558, 141] width 387 height 68
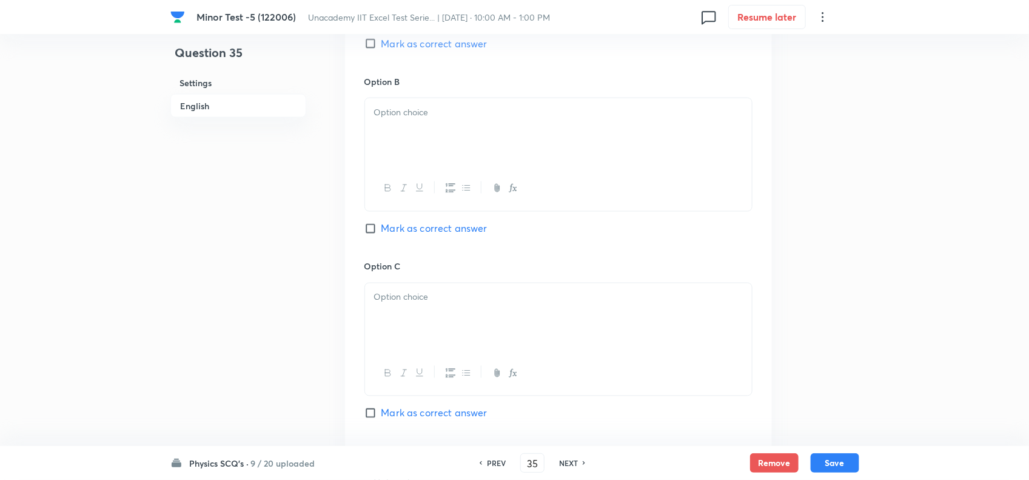
scroll to position [834, 0]
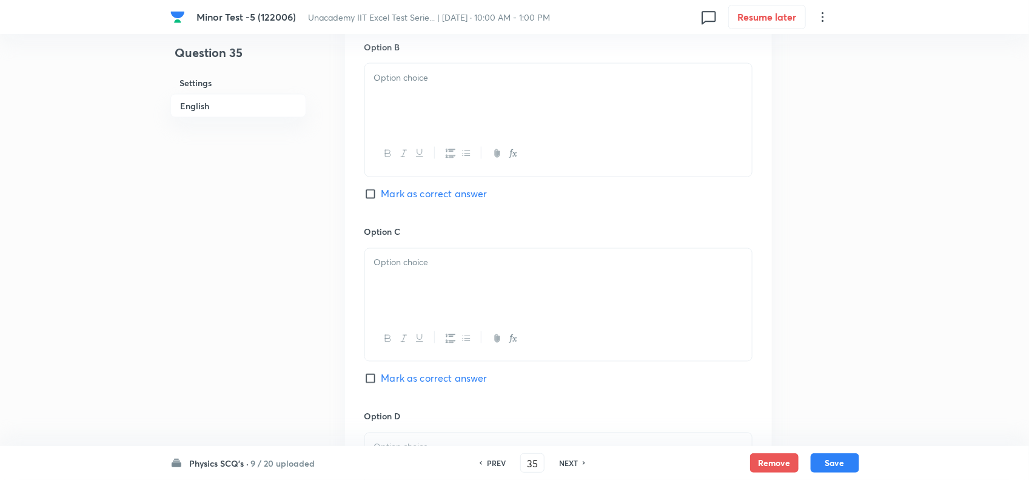
click at [410, 110] on div at bounding box center [558, 98] width 387 height 68
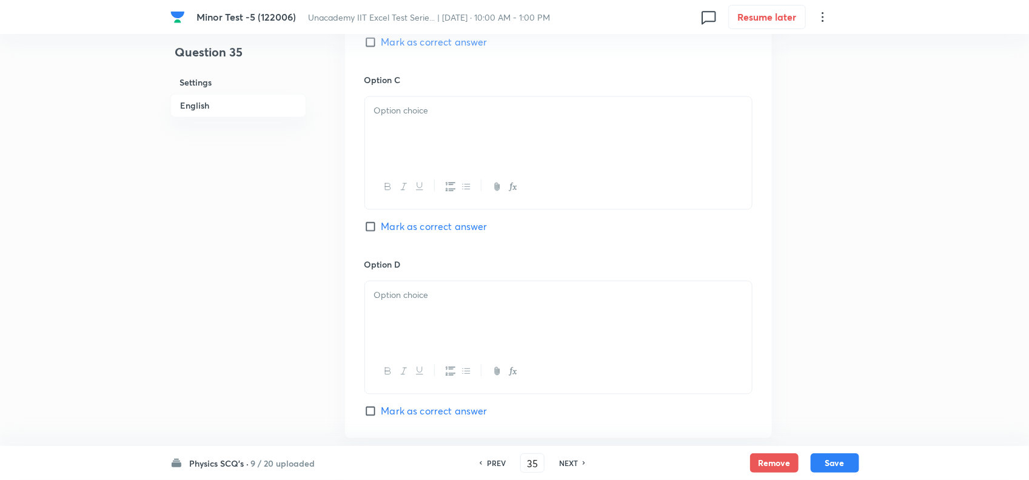
click at [412, 118] on p at bounding box center [558, 111] width 369 height 14
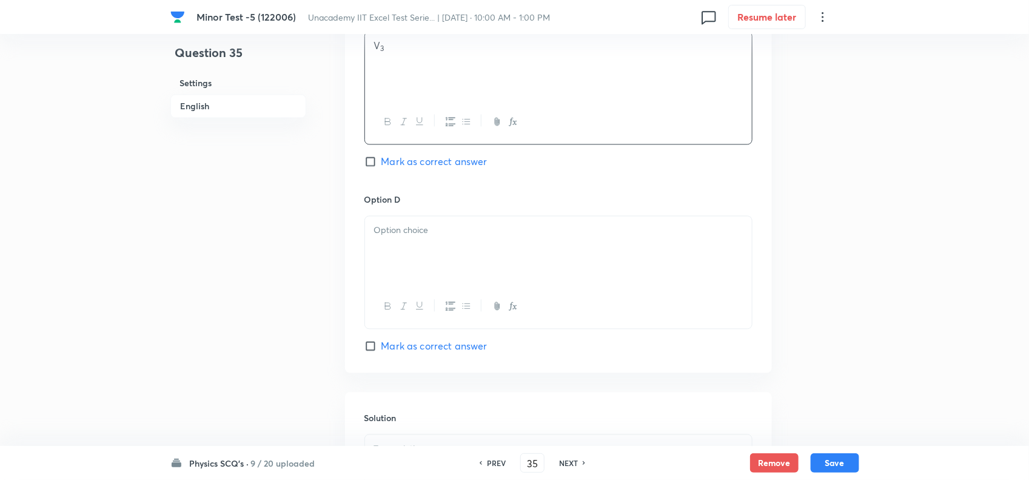
scroll to position [1137, 0]
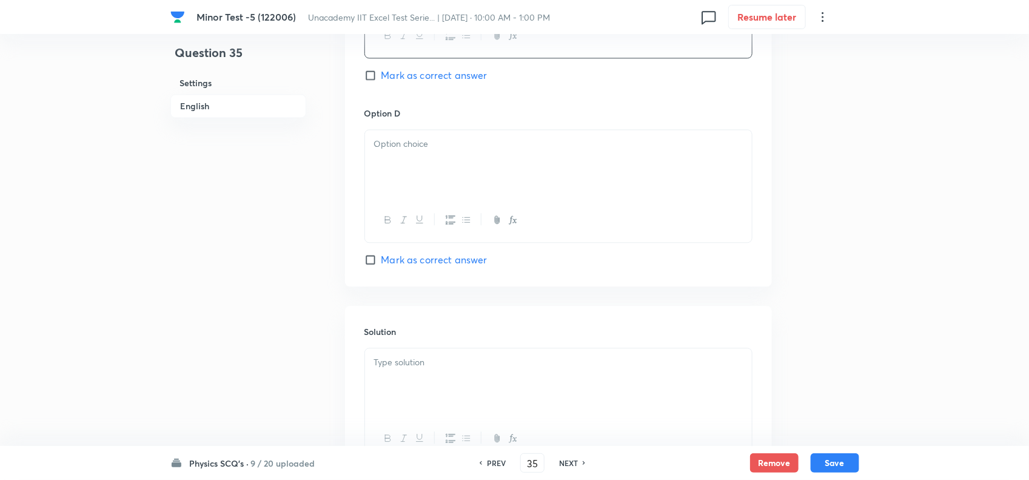
click at [417, 163] on div at bounding box center [558, 164] width 387 height 68
click at [392, 267] on span "Mark as correct answer" at bounding box center [435, 259] width 106 height 15
click at [382, 266] on input "Mark as correct answer" at bounding box center [373, 260] width 17 height 12
click at [446, 412] on div at bounding box center [558, 382] width 387 height 68
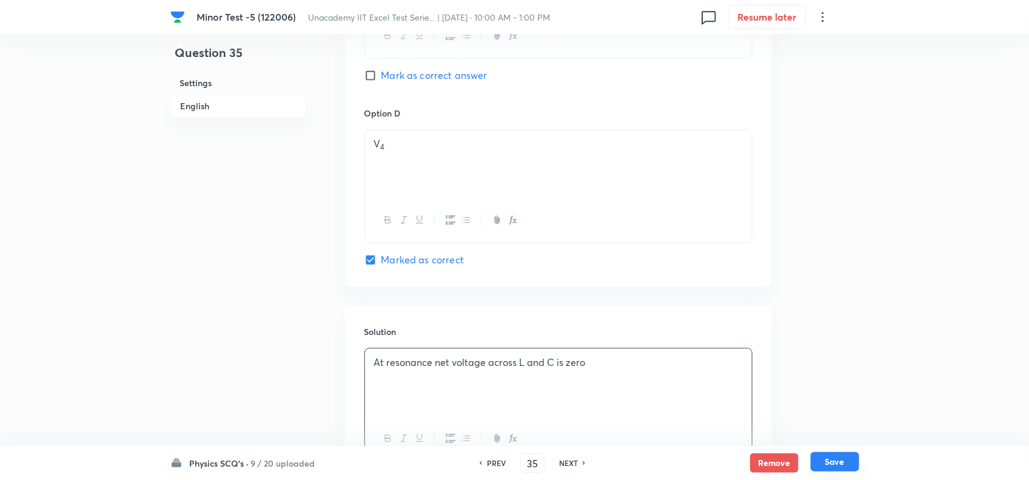
click at [849, 468] on button "Save" at bounding box center [835, 461] width 49 height 19
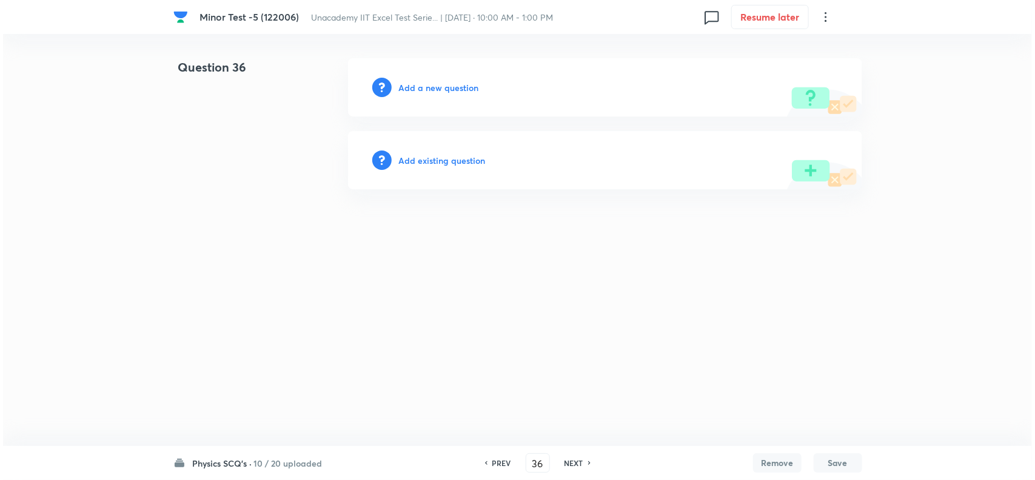
scroll to position [0, 0]
click at [428, 81] on h6 "Add a new question" at bounding box center [439, 87] width 80 height 13
click at [447, 89] on h6 "Choose a question type" at bounding box center [445, 87] width 93 height 13
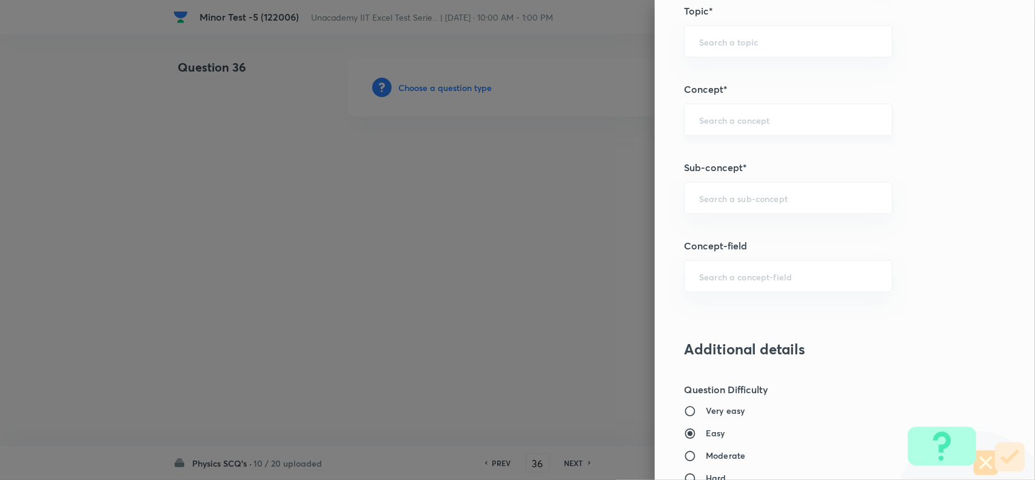
scroll to position [834, 0]
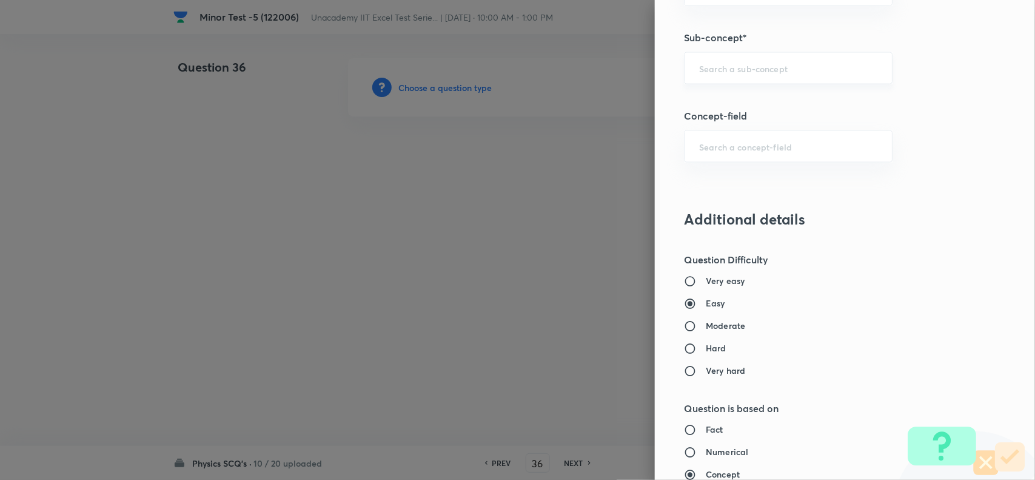
click at [707, 62] on div "​" at bounding box center [788, 68] width 209 height 32
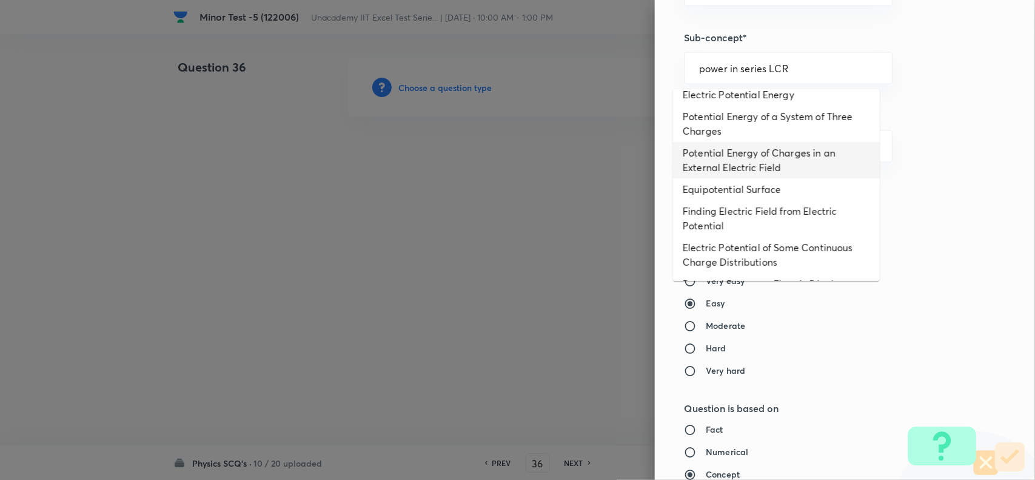
scroll to position [0, 0]
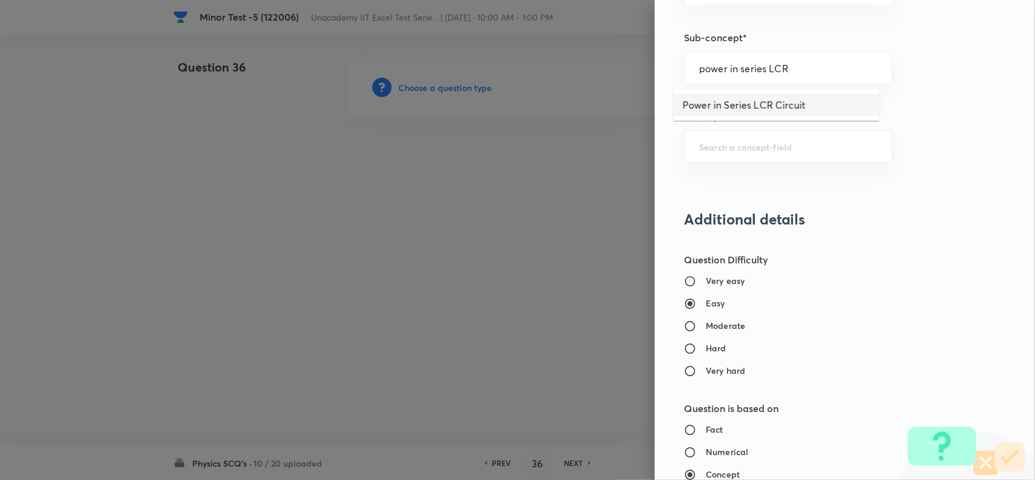
click at [762, 101] on li "Power in Series LCR Circuit" at bounding box center [776, 105] width 207 height 22
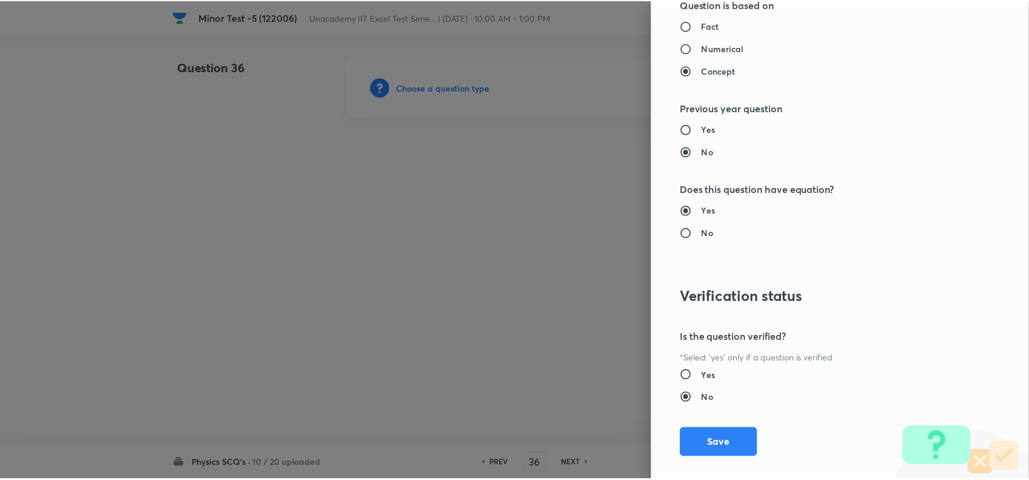
scroll to position [1257, 0]
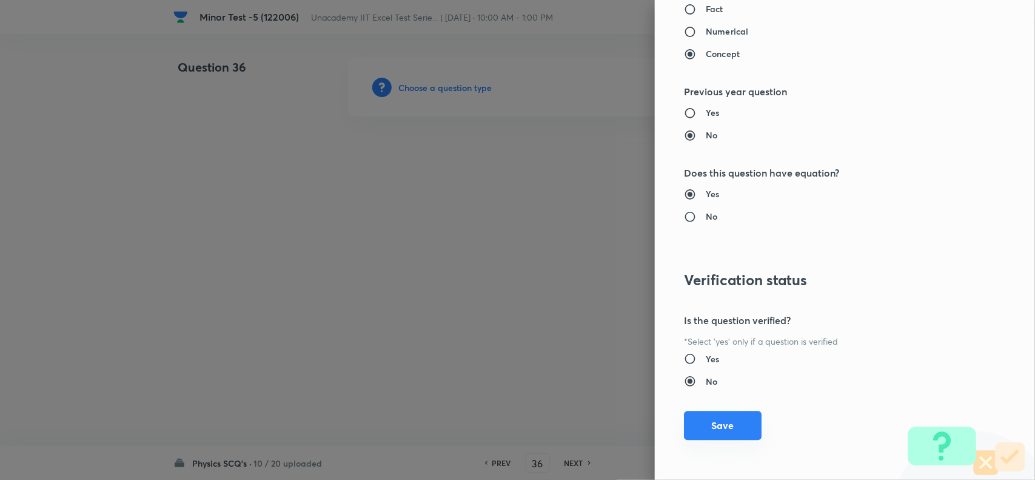
drag, startPoint x: 718, startPoint y: 411, endPoint x: 711, endPoint y: 411, distance: 6.7
click at [717, 411] on button "Save" at bounding box center [723, 425] width 78 height 29
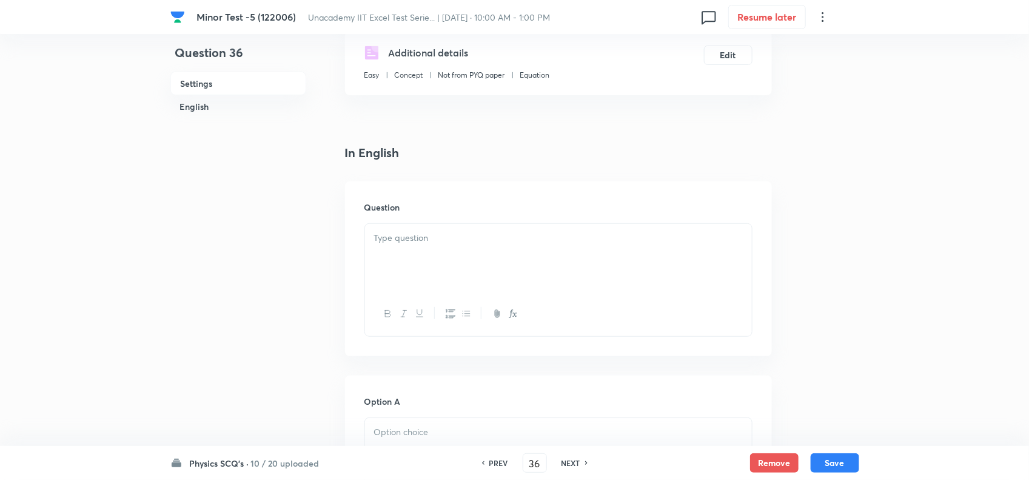
scroll to position [227, 0]
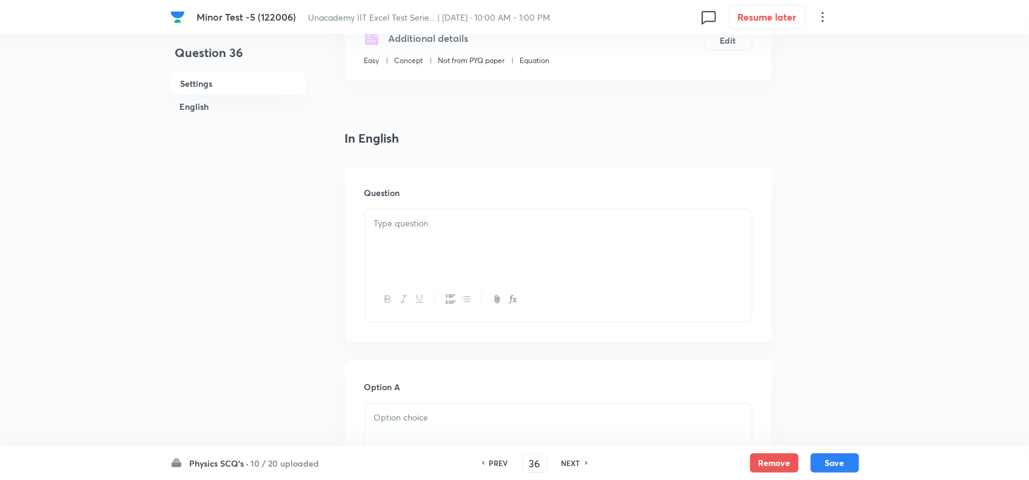
click at [472, 255] on div at bounding box center [558, 243] width 387 height 68
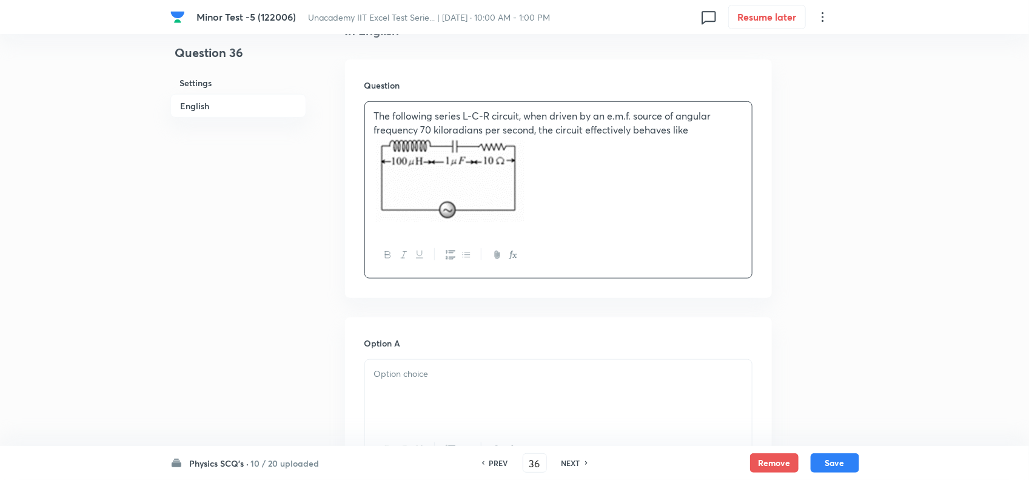
scroll to position [607, 0]
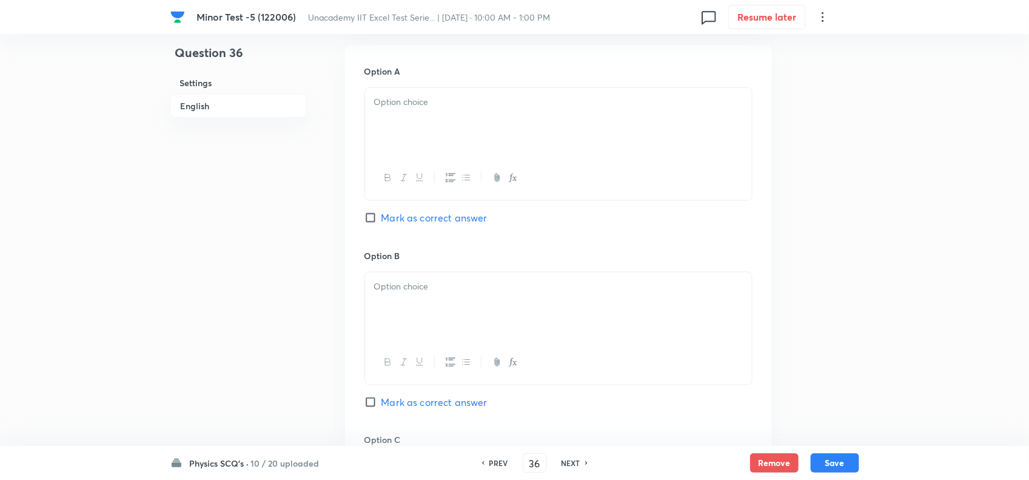
click at [426, 120] on div at bounding box center [558, 122] width 387 height 68
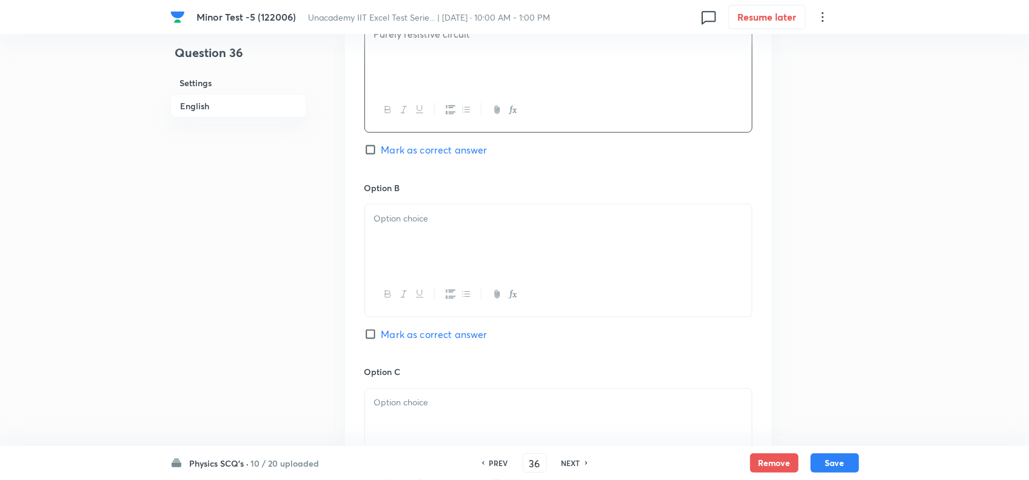
scroll to position [758, 0]
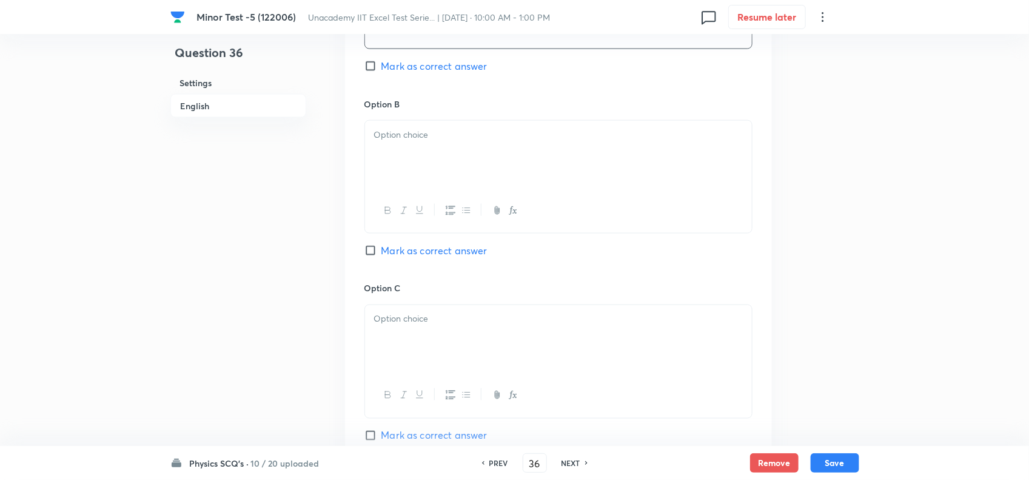
click at [422, 147] on div at bounding box center [558, 155] width 387 height 68
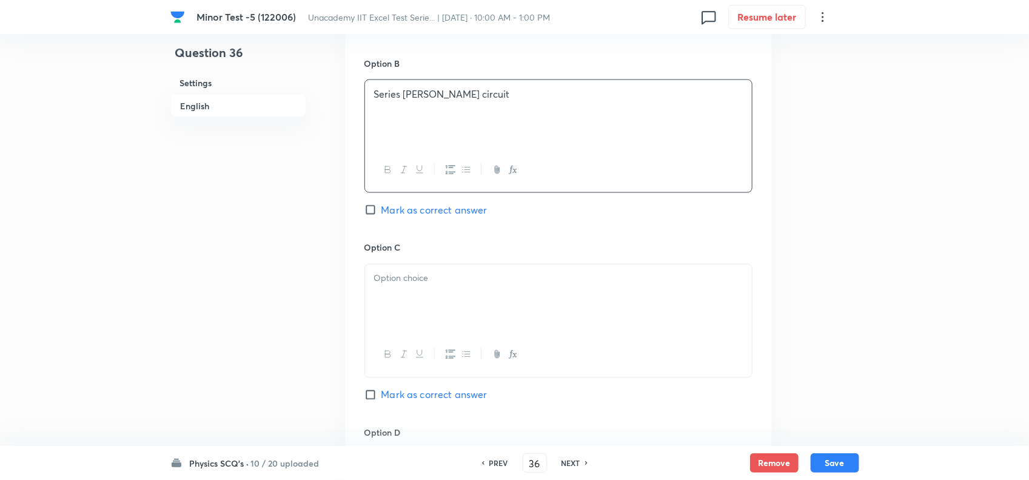
scroll to position [834, 0]
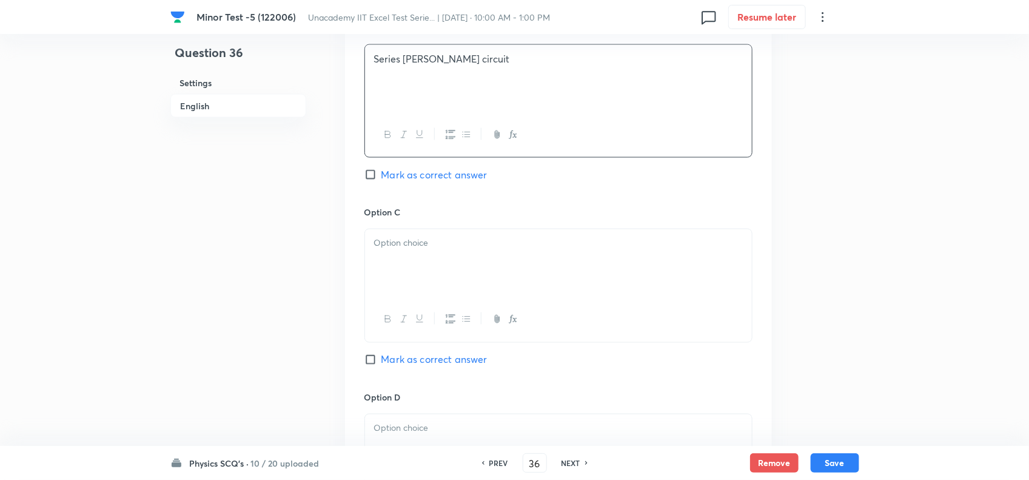
click at [455, 250] on p at bounding box center [558, 244] width 369 height 14
click at [414, 353] on div "Option C Series R-C circuit Mark as correct answer" at bounding box center [559, 298] width 388 height 184
click at [412, 361] on span "Mark as correct answer" at bounding box center [435, 359] width 106 height 15
click at [382, 361] on input "Mark as correct answer" at bounding box center [373, 360] width 17 height 12
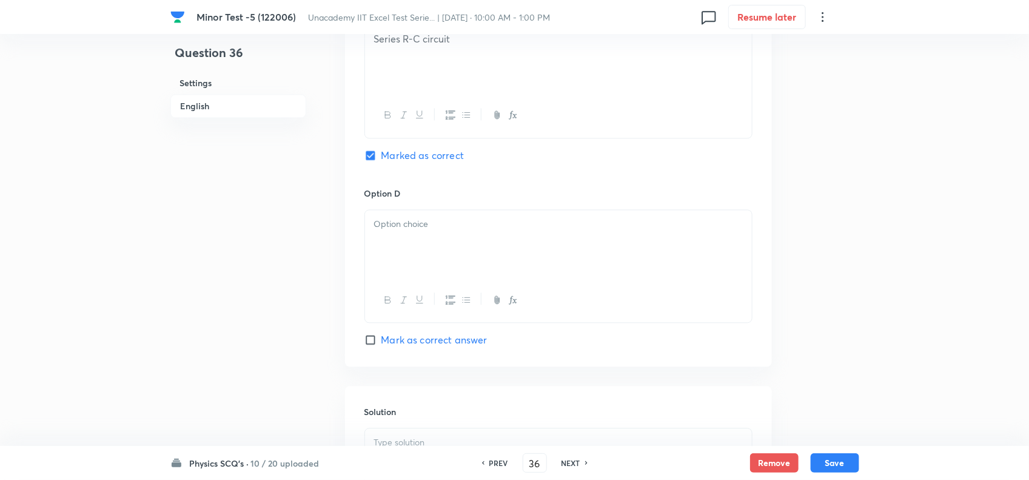
scroll to position [1062, 0]
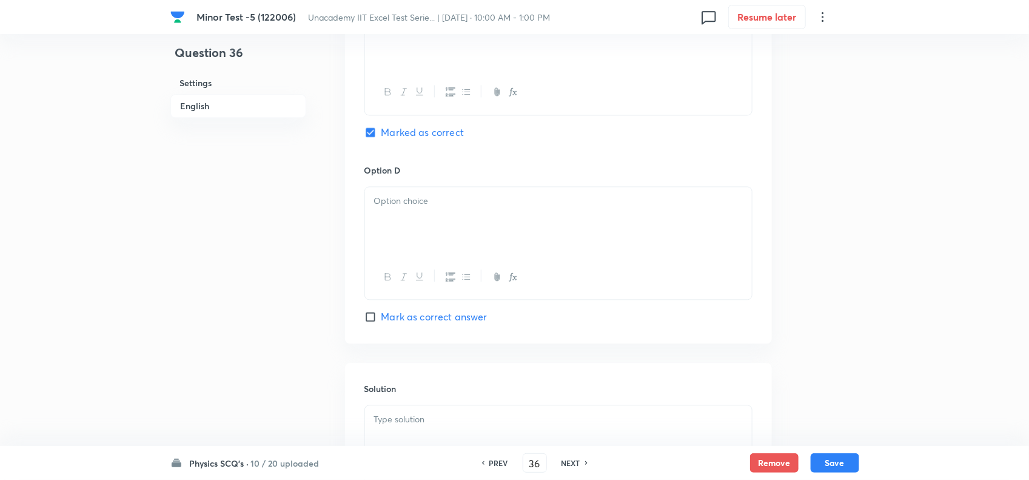
click at [426, 214] on div at bounding box center [558, 221] width 387 height 68
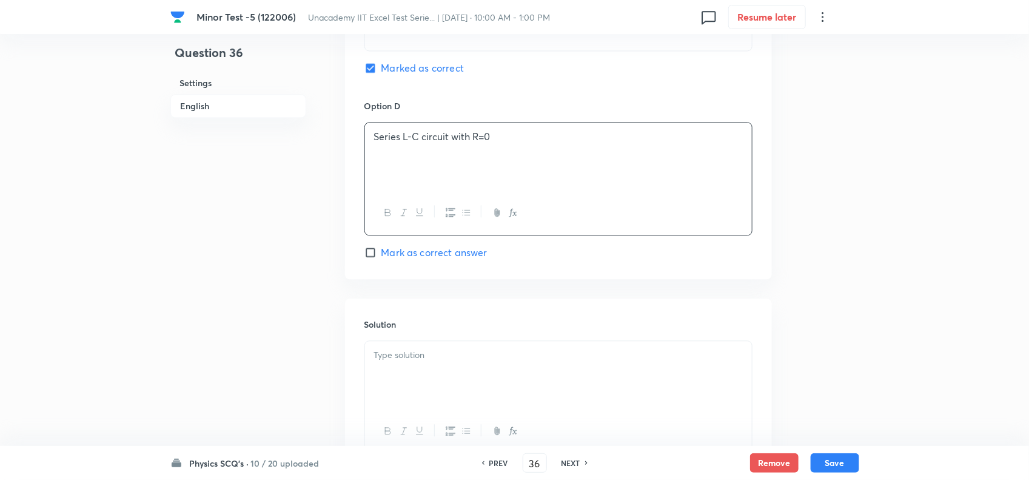
scroll to position [1232, 0]
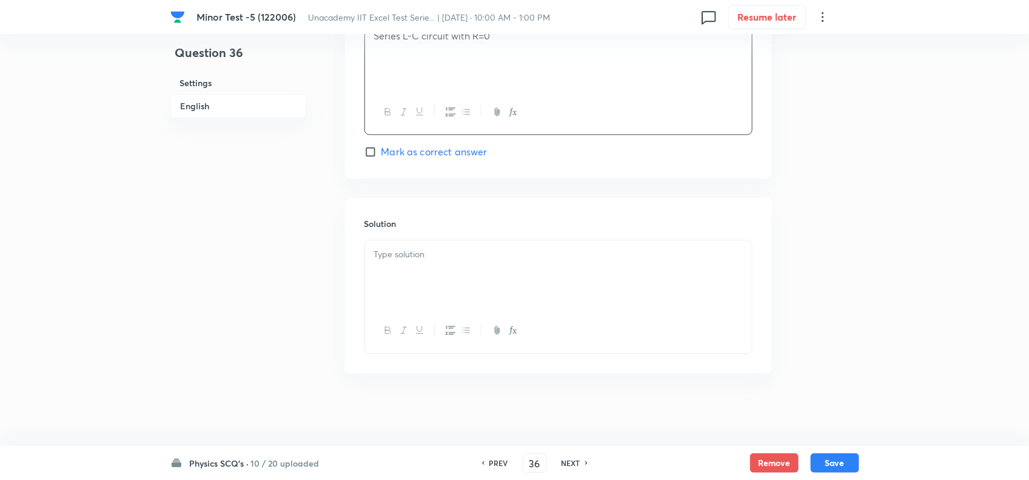
click at [446, 257] on p at bounding box center [558, 254] width 369 height 14
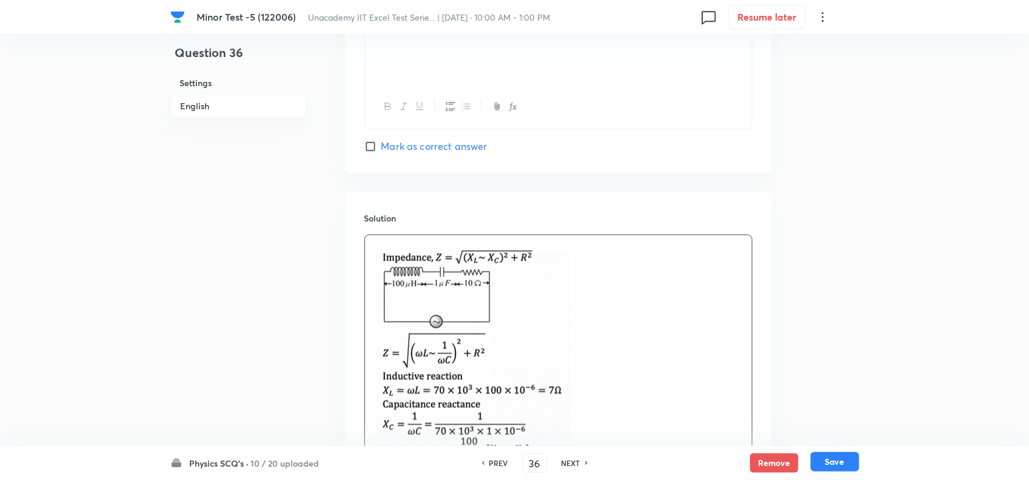
click at [838, 458] on button "Save" at bounding box center [835, 461] width 49 height 19
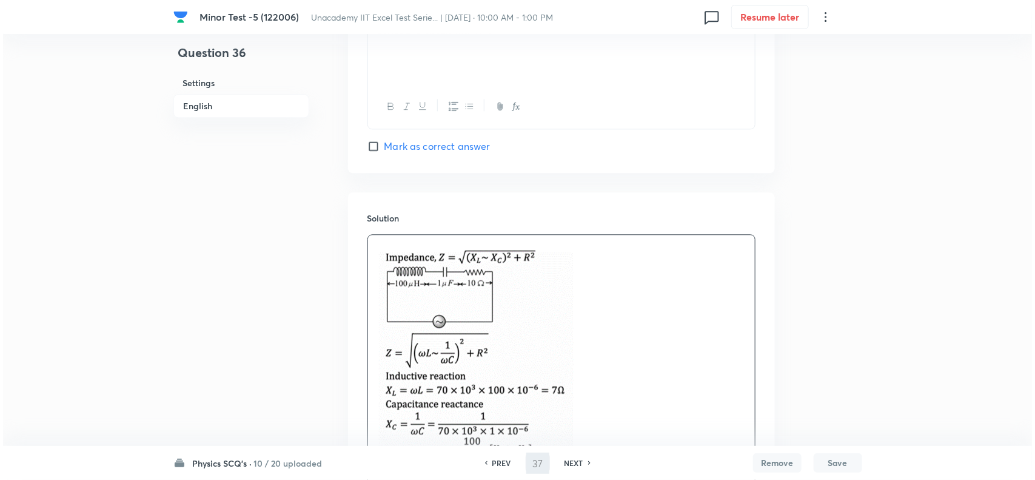
scroll to position [0, 0]
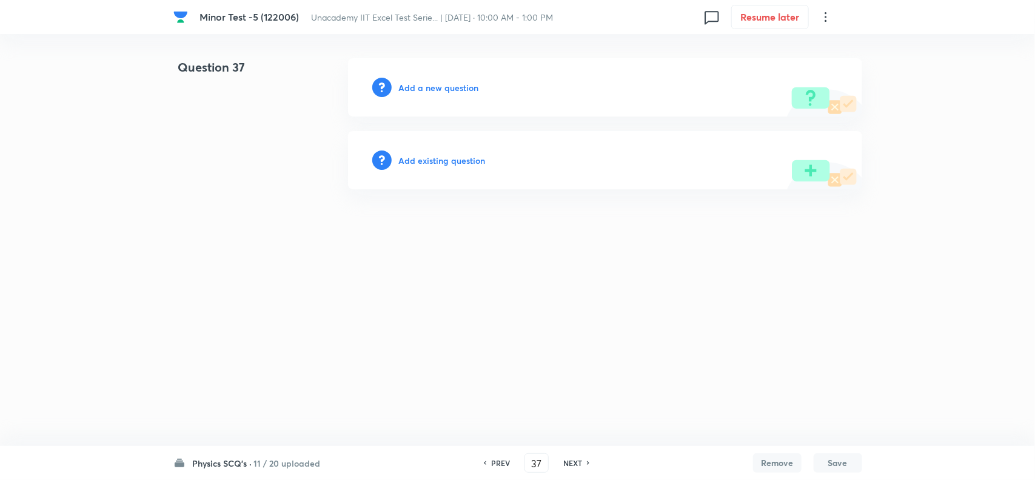
click at [449, 85] on h6 "Add a new question" at bounding box center [439, 87] width 80 height 13
click at [457, 86] on h6 "Choose a question type" at bounding box center [445, 87] width 93 height 13
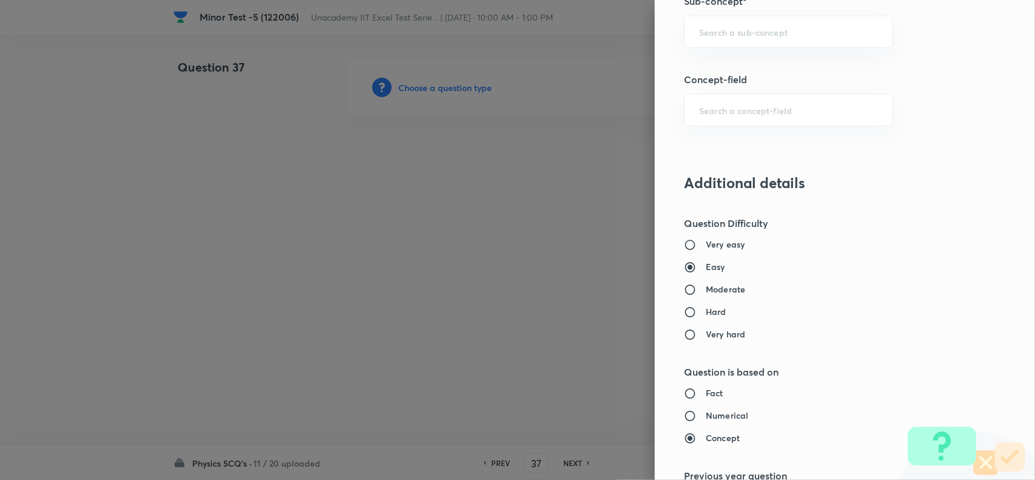
scroll to position [758, 0]
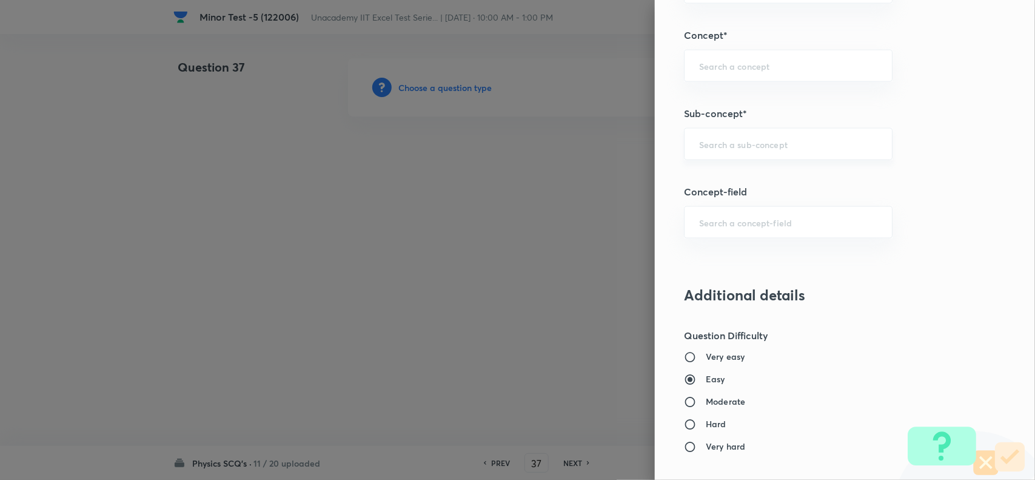
click at [723, 141] on input "text" at bounding box center [788, 144] width 178 height 12
drag, startPoint x: 779, startPoint y: 144, endPoint x: 761, endPoint y: 143, distance: 18.2
click at [761, 143] on input "power in series CR" at bounding box center [788, 144] width 178 height 12
click at [778, 179] on li "Power in Series LCR Circuit" at bounding box center [776, 181] width 207 height 22
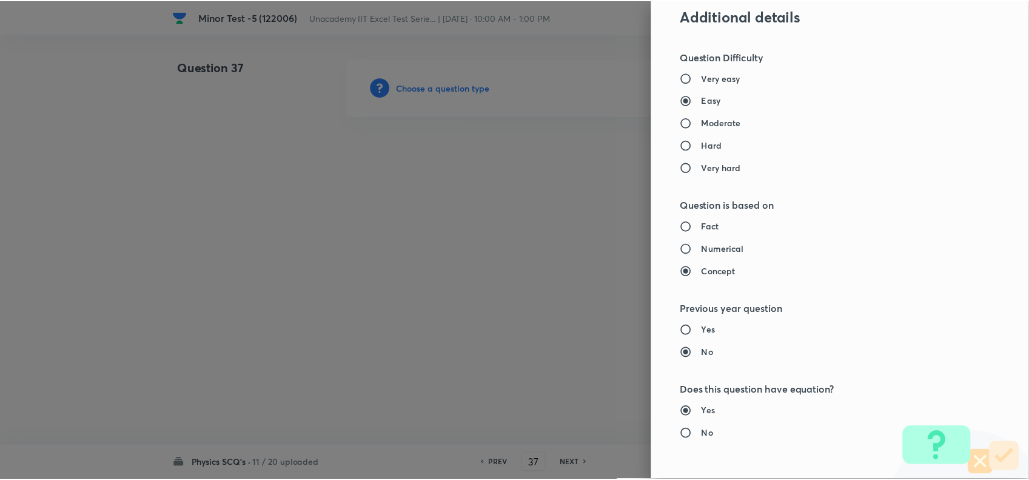
scroll to position [1257, 0]
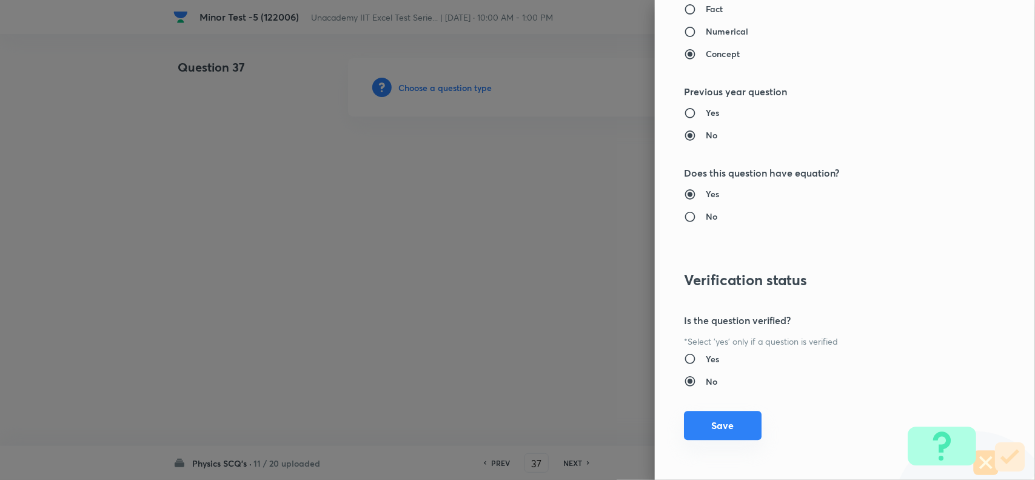
click at [716, 432] on button "Save" at bounding box center [723, 425] width 78 height 29
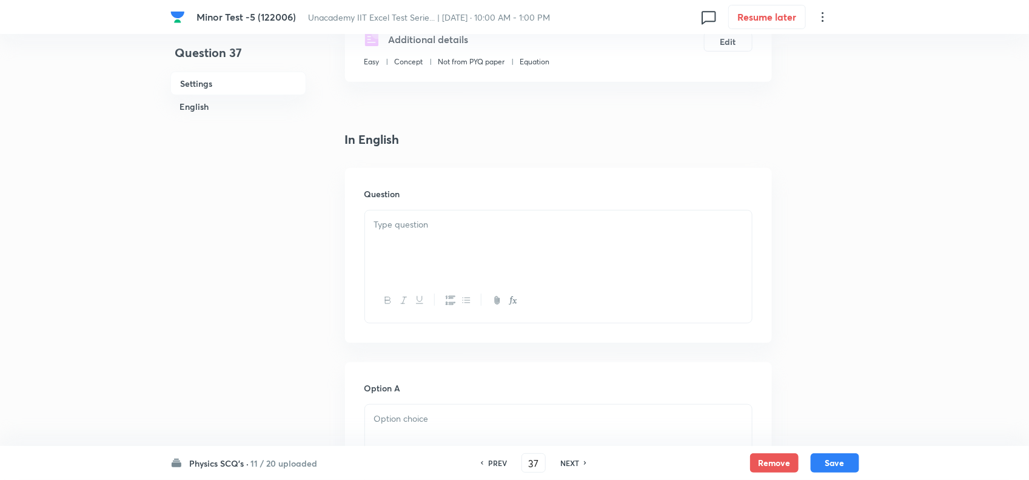
scroll to position [227, 0]
click at [460, 246] on div at bounding box center [558, 243] width 387 height 68
click at [459, 232] on div at bounding box center [558, 243] width 387 height 68
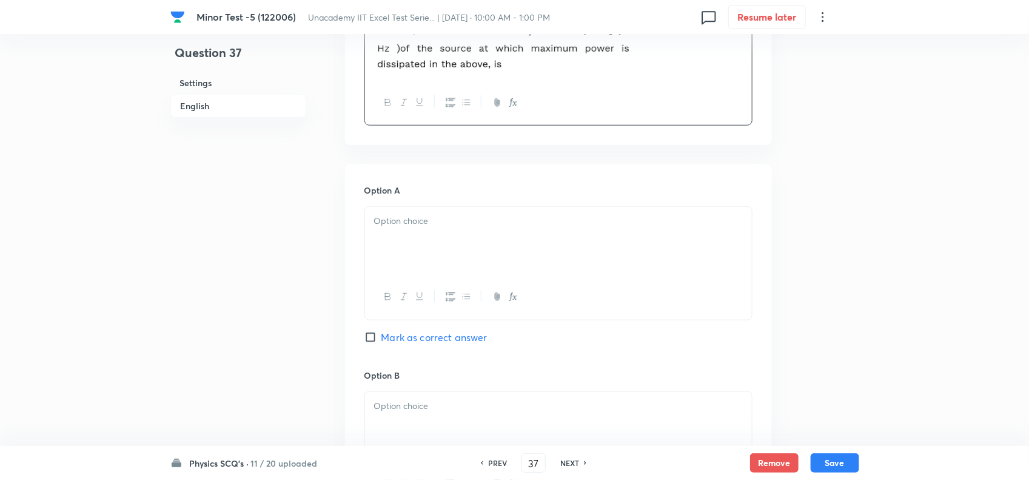
scroll to position [455, 0]
click at [451, 235] on div at bounding box center [558, 237] width 387 height 68
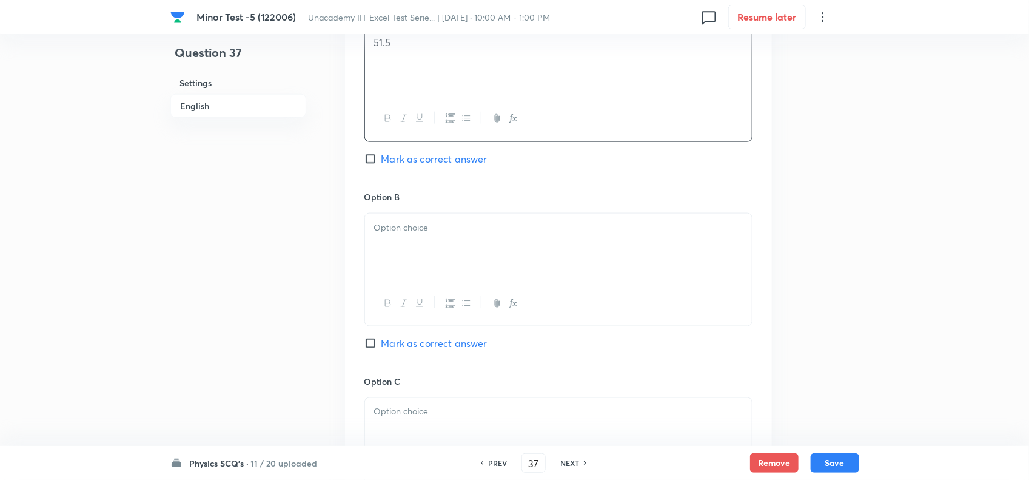
scroll to position [682, 0]
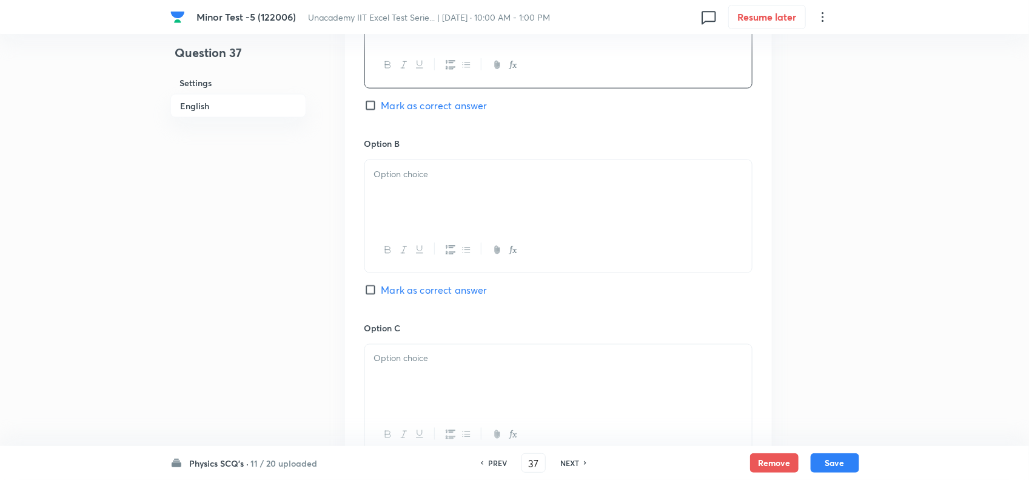
click at [408, 192] on div at bounding box center [558, 194] width 387 height 68
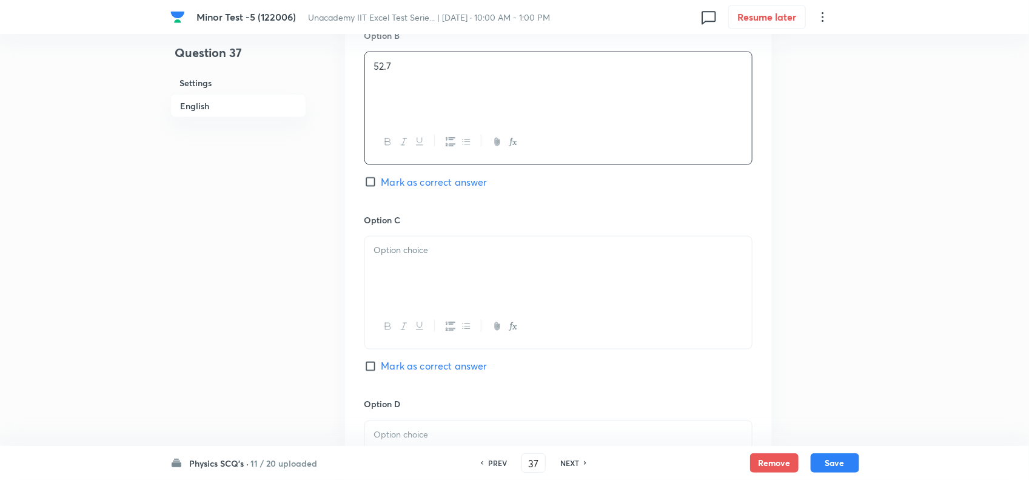
scroll to position [834, 0]
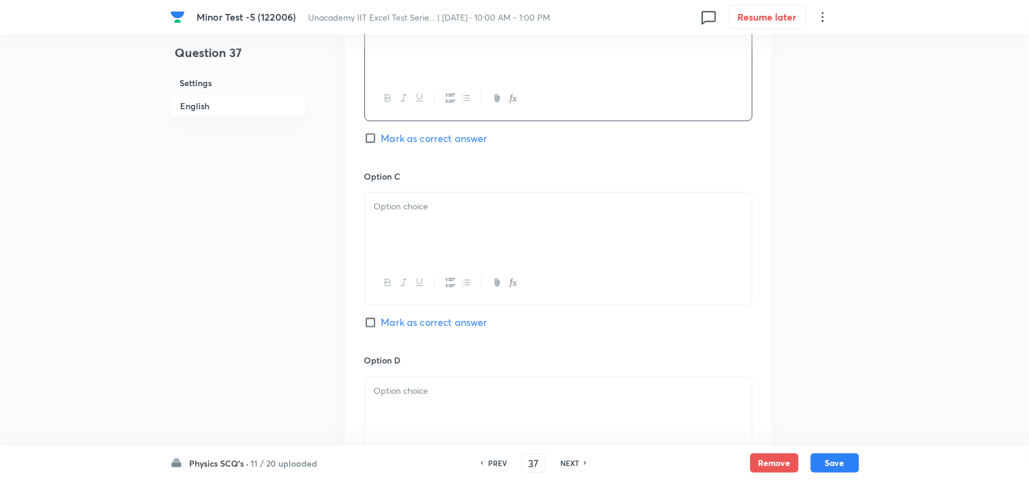
click at [431, 198] on div at bounding box center [558, 227] width 387 height 68
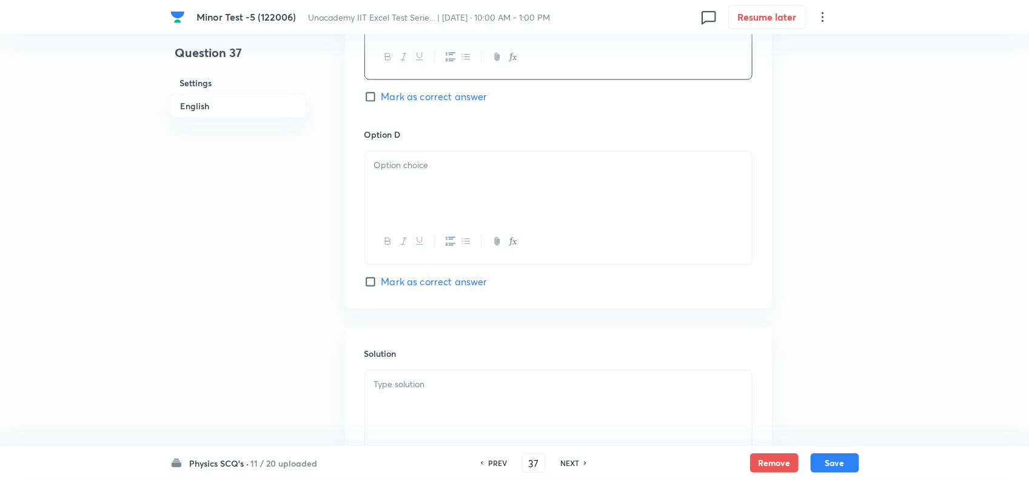
scroll to position [1062, 0]
click at [420, 210] on div at bounding box center [558, 184] width 387 height 68
click at [422, 285] on span "Mark as correct answer" at bounding box center [435, 280] width 106 height 15
click at [382, 285] on input "Mark as correct answer" at bounding box center [373, 280] width 17 height 12
click at [458, 416] on div at bounding box center [558, 403] width 387 height 68
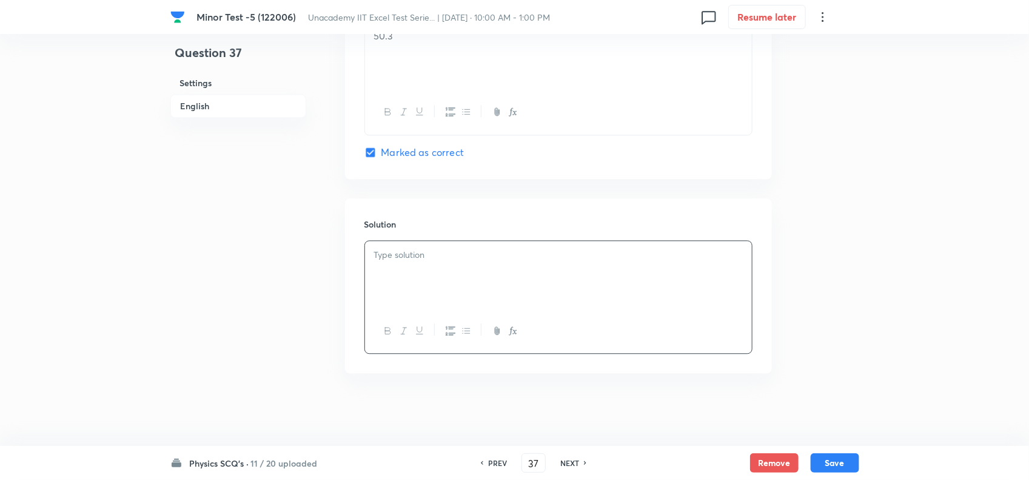
scroll to position [1196, 0]
click at [482, 258] on p at bounding box center [558, 255] width 369 height 14
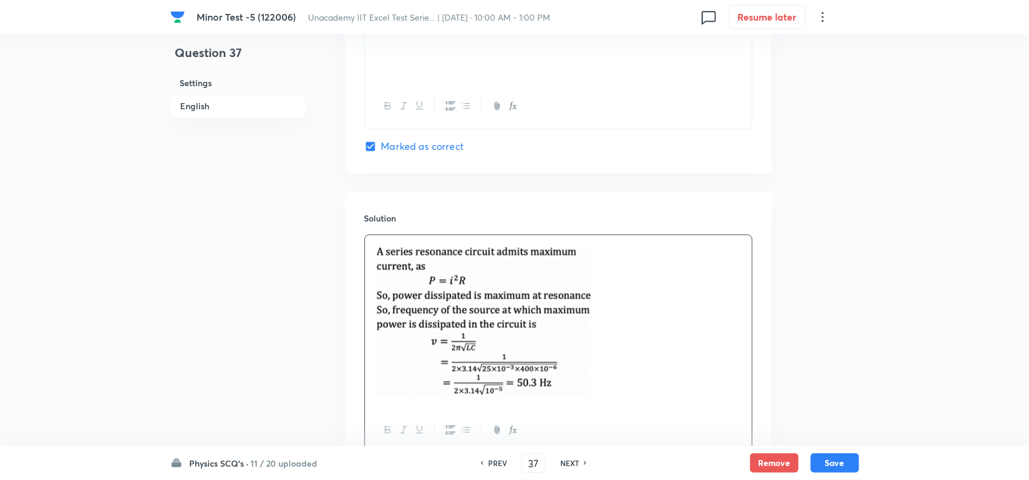
click at [829, 461] on button "Save" at bounding box center [835, 462] width 49 height 19
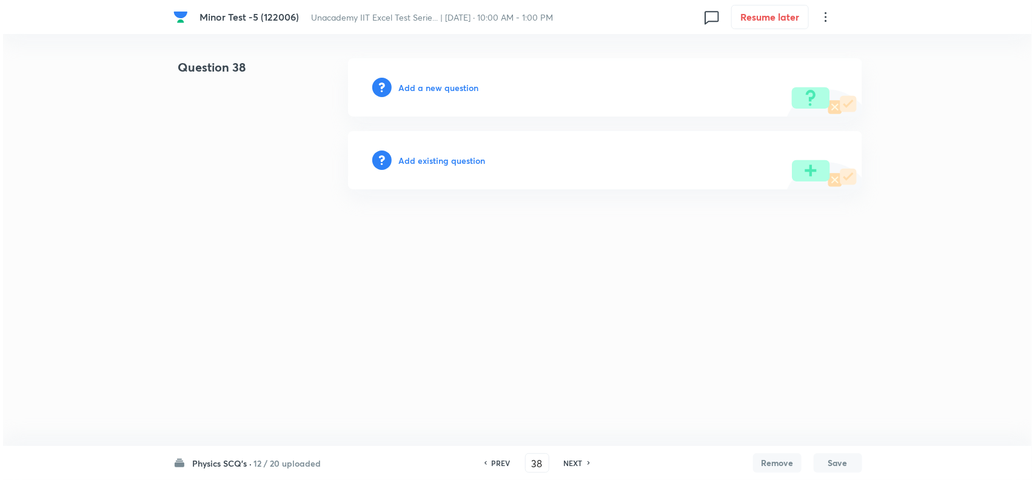
scroll to position [0, 0]
click at [423, 94] on div "Add a new question" at bounding box center [605, 87] width 514 height 58
click at [425, 89] on h6 "Add a new question" at bounding box center [439, 87] width 80 height 13
click at [435, 89] on h6 "Choose a question type" at bounding box center [445, 87] width 93 height 13
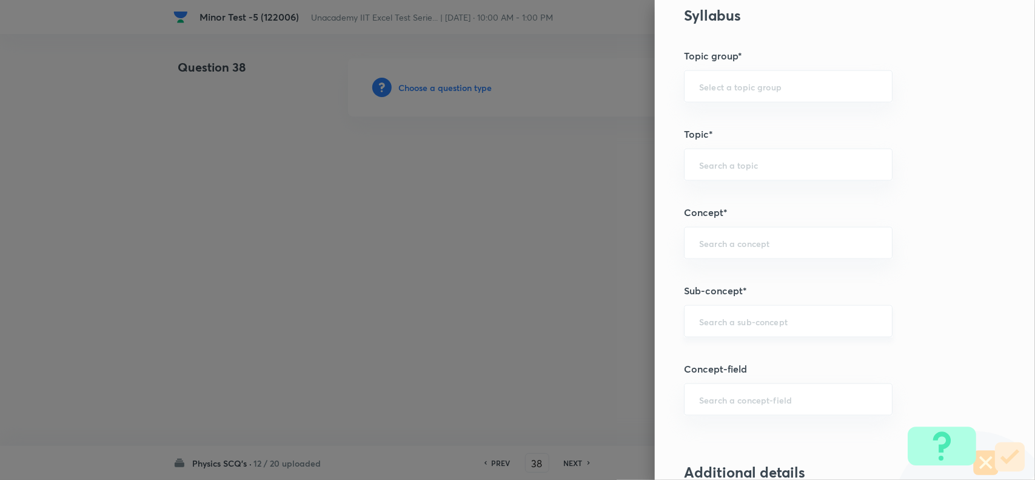
scroll to position [607, 0]
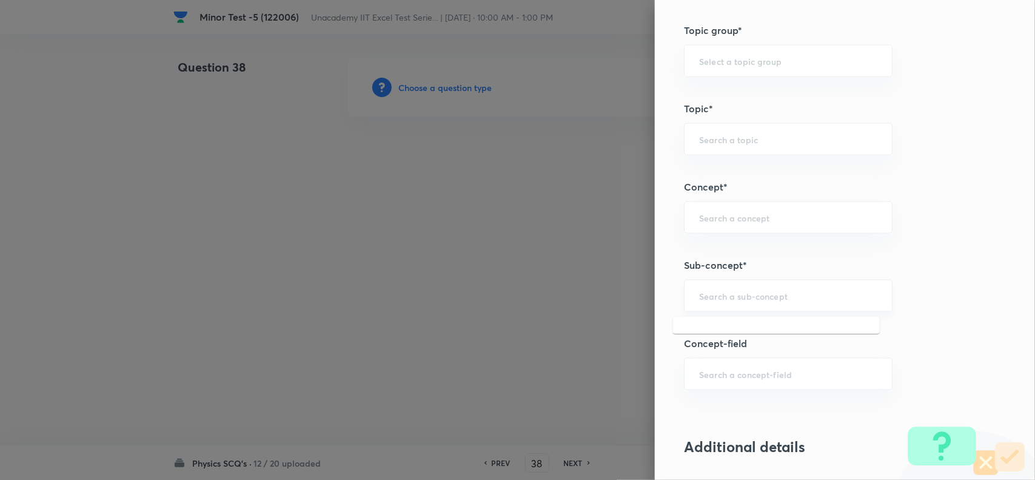
click at [714, 298] on input "text" at bounding box center [788, 296] width 178 height 12
click at [728, 328] on li "Power in Series LCR Circuit" at bounding box center [776, 332] width 207 height 22
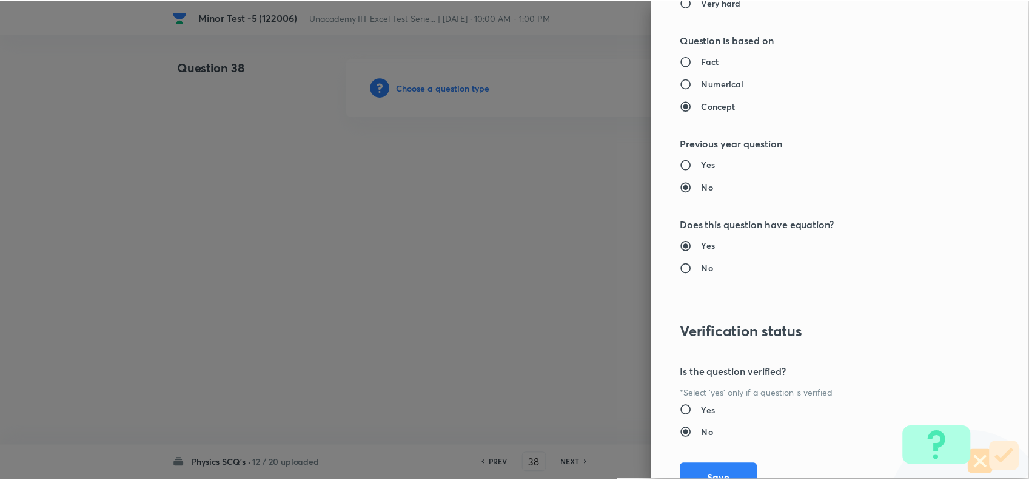
scroll to position [1257, 0]
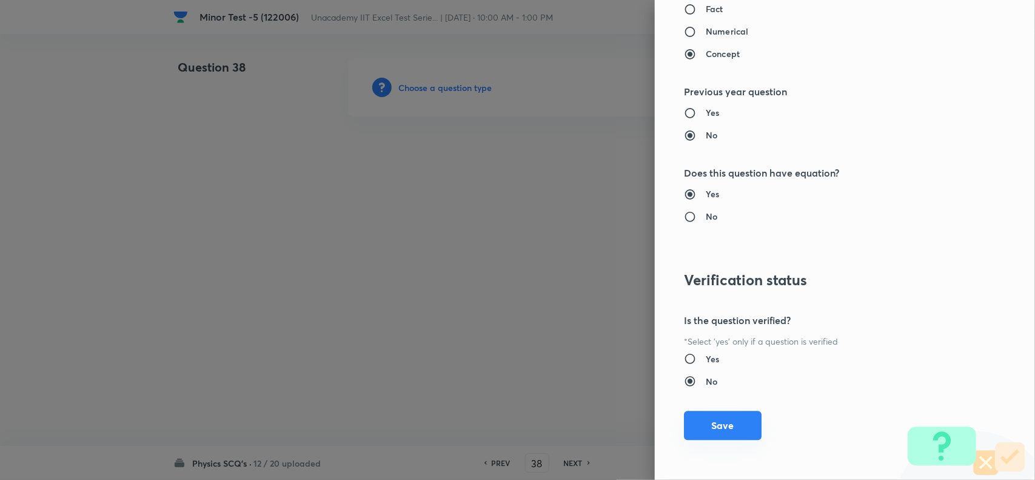
click at [728, 423] on button "Save" at bounding box center [723, 425] width 78 height 29
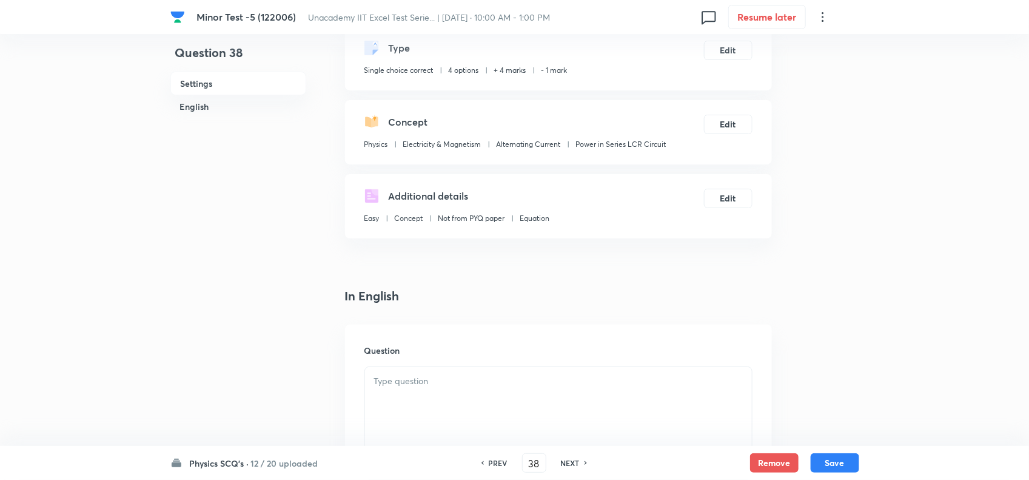
scroll to position [227, 0]
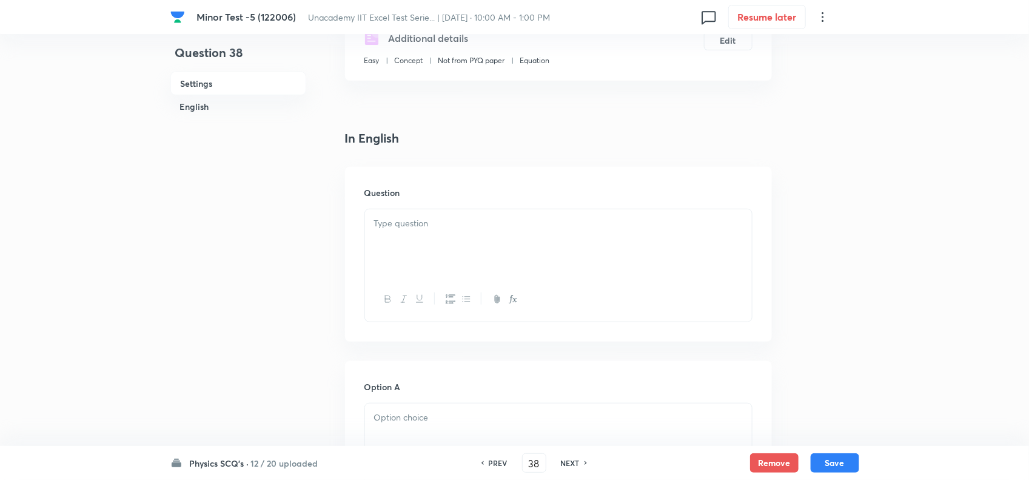
click at [443, 247] on div at bounding box center [558, 243] width 387 height 68
click at [468, 243] on div at bounding box center [558, 243] width 387 height 68
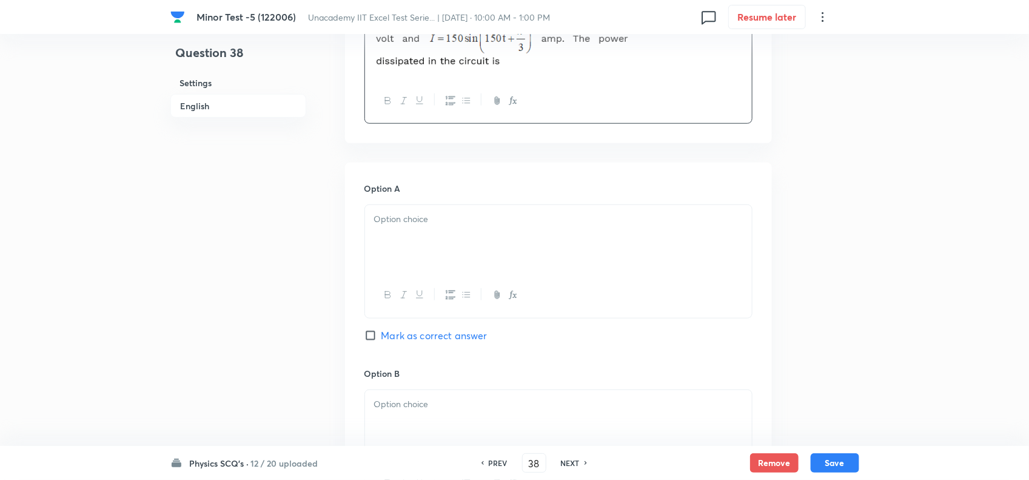
scroll to position [455, 0]
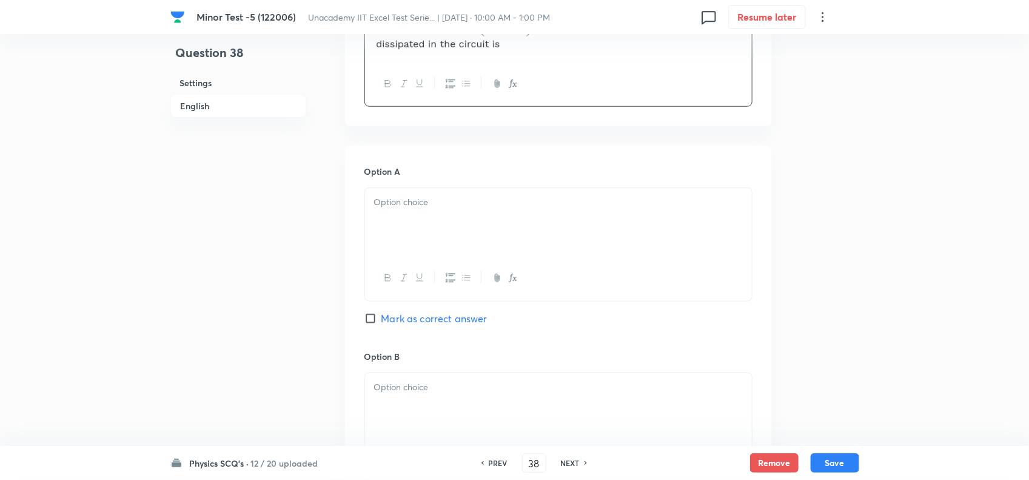
click at [428, 226] on div at bounding box center [558, 222] width 387 height 68
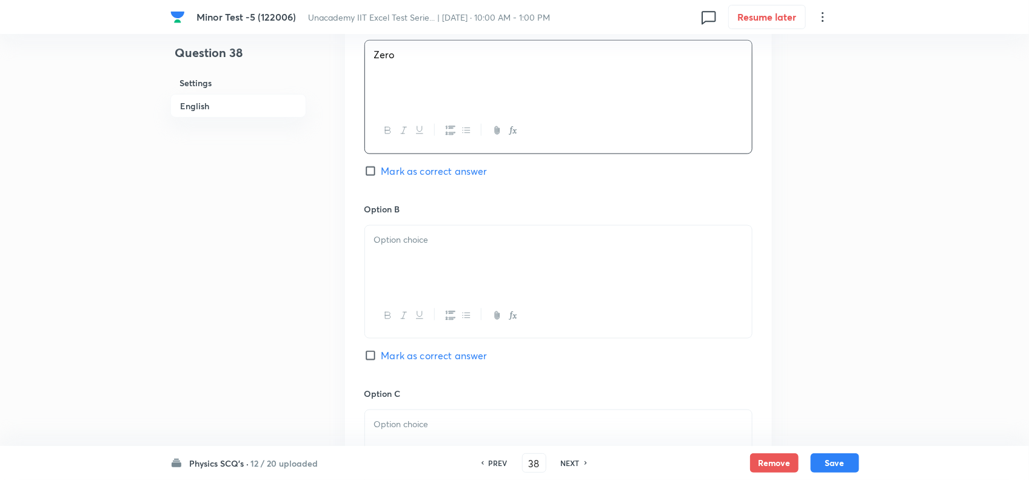
scroll to position [607, 0]
click at [399, 274] on div at bounding box center [558, 255] width 387 height 68
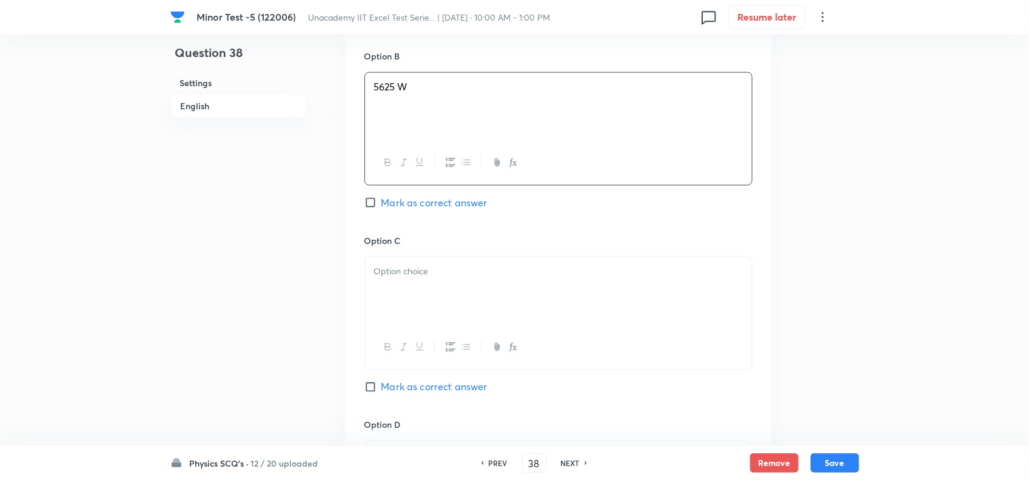
scroll to position [758, 0]
click at [404, 284] on div at bounding box center [558, 288] width 387 height 68
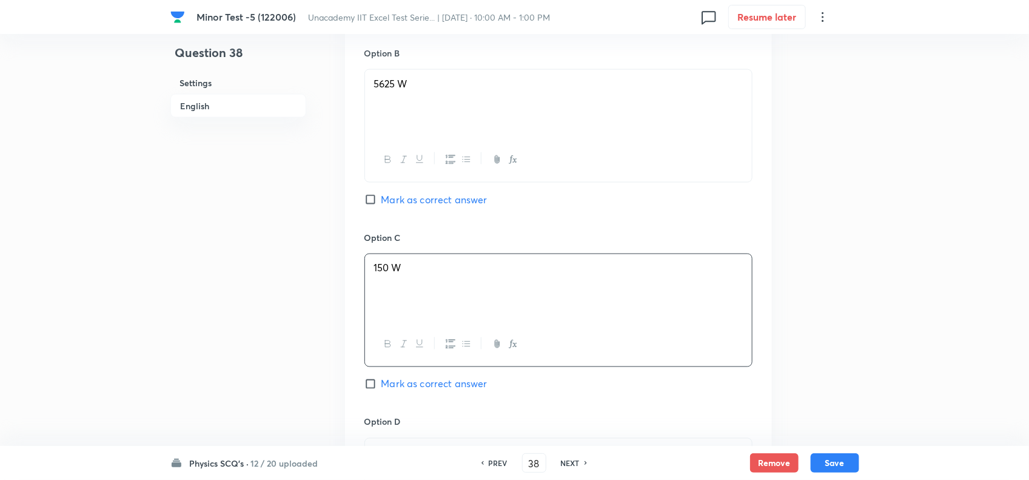
click at [407, 202] on span "Mark as correct answer" at bounding box center [435, 199] width 106 height 15
click at [382, 202] on input "Mark as correct answer" at bounding box center [373, 200] width 17 height 12
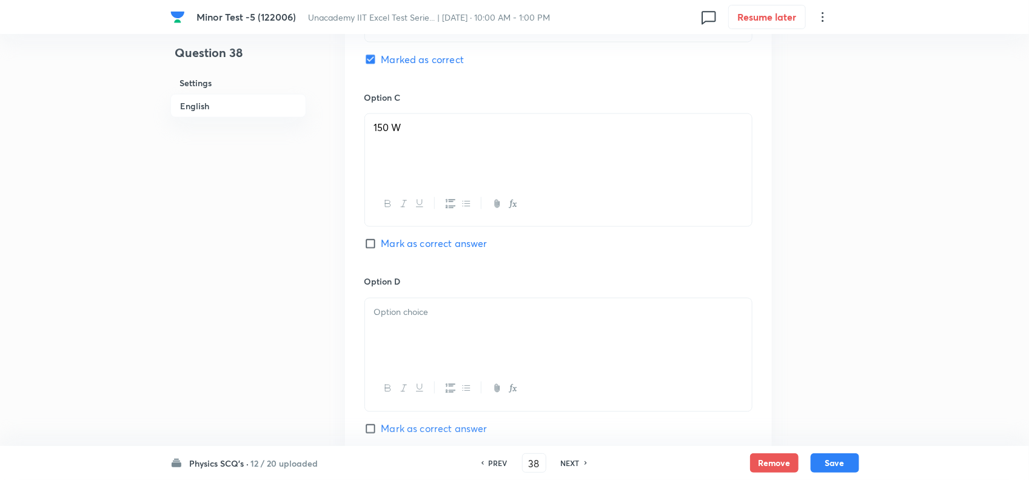
scroll to position [910, 0]
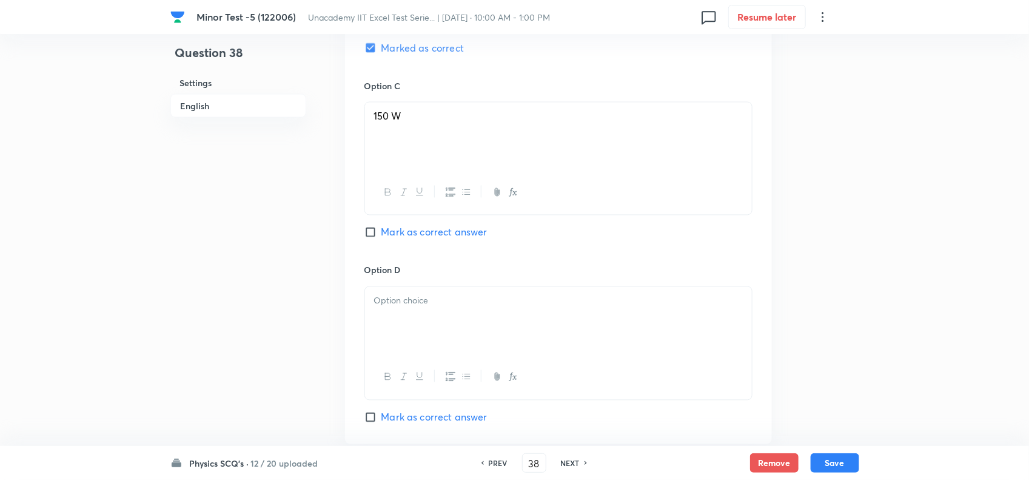
click at [437, 277] on h6 "Option D" at bounding box center [559, 270] width 388 height 13
click at [434, 314] on div at bounding box center [558, 321] width 387 height 68
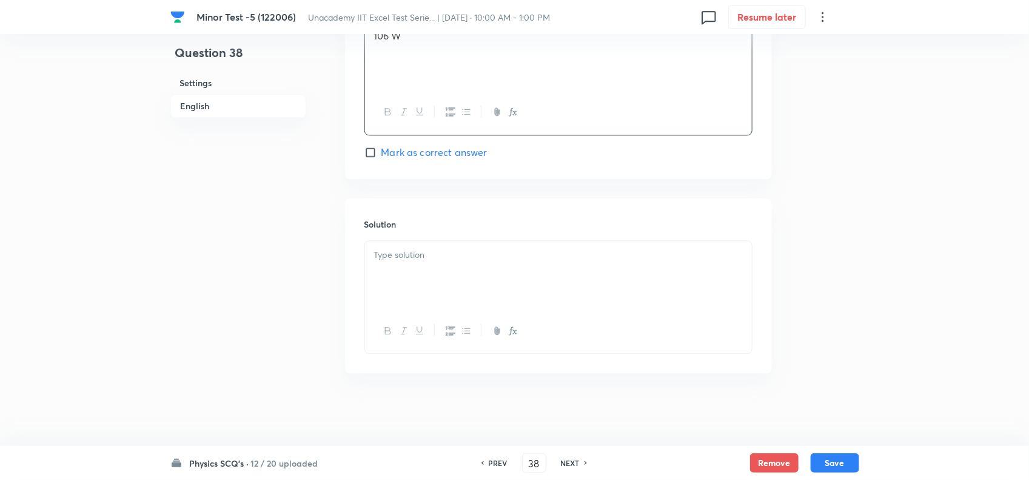
scroll to position [1181, 0]
click at [444, 286] on div at bounding box center [558, 275] width 387 height 68
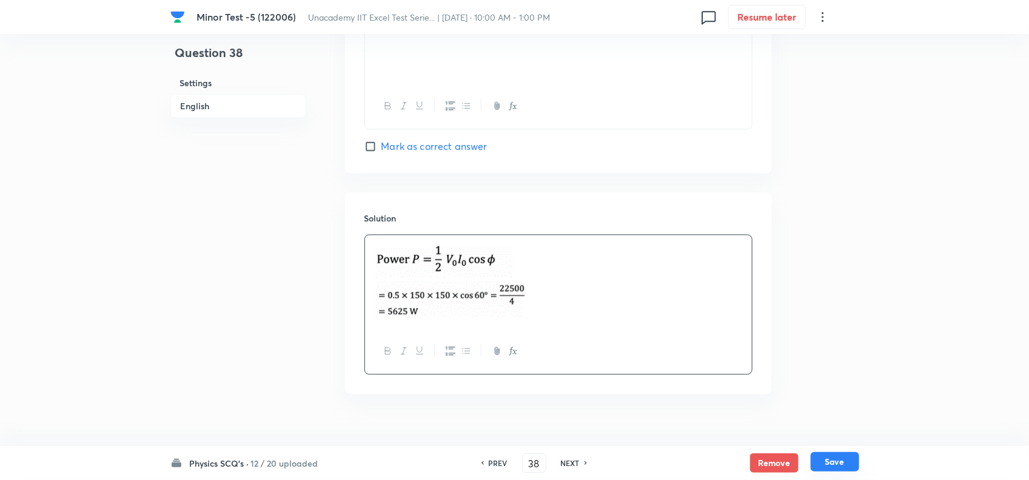
click at [832, 461] on button "Save" at bounding box center [835, 461] width 49 height 19
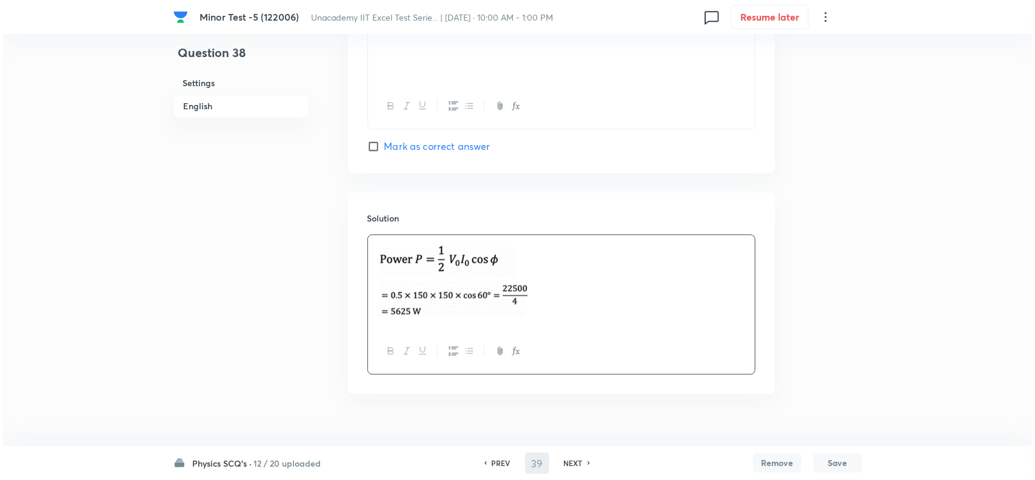
scroll to position [0, 0]
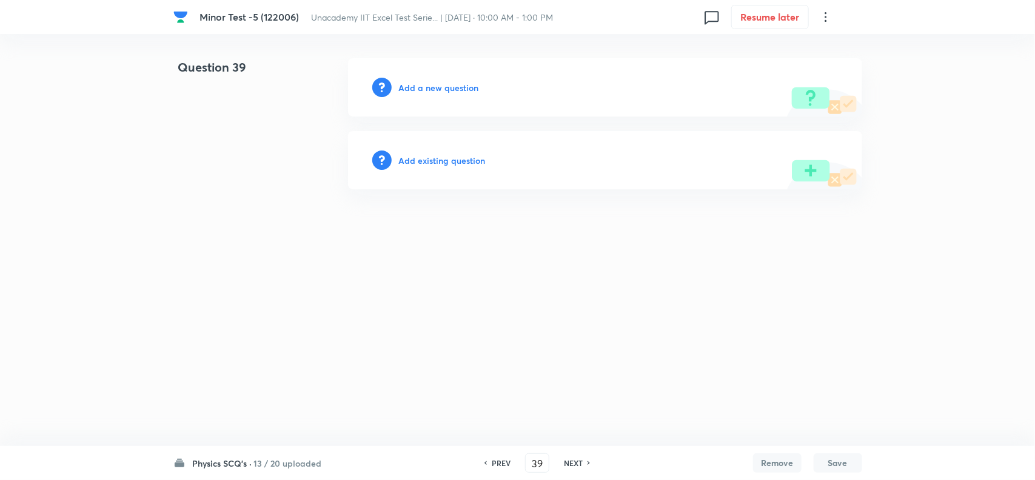
click at [426, 89] on h6 "Add a new question" at bounding box center [439, 87] width 80 height 13
click at [444, 85] on h6 "Choose a question type" at bounding box center [445, 87] width 93 height 13
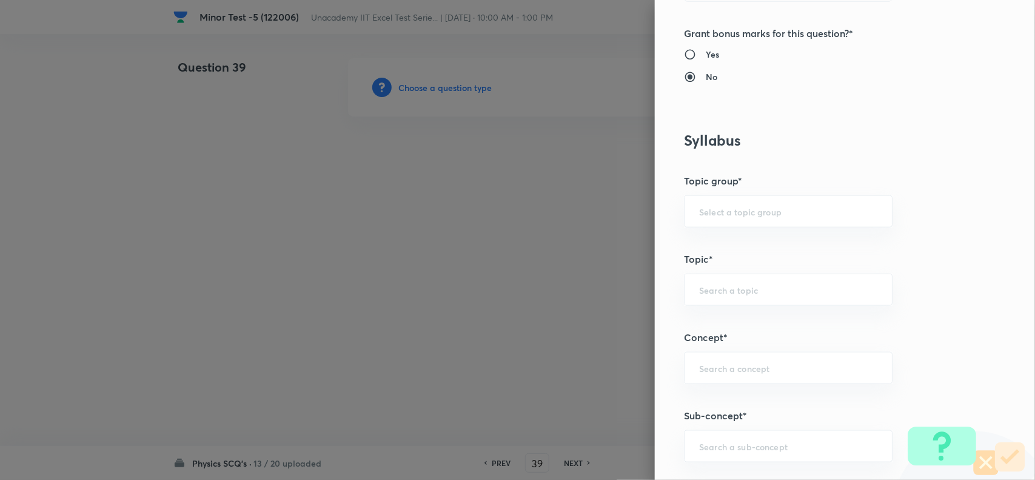
scroll to position [834, 0]
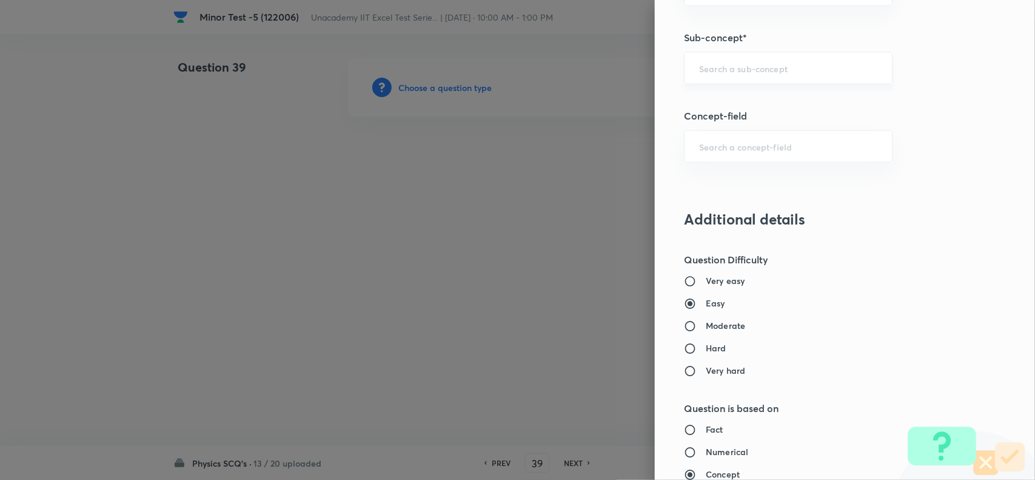
click at [713, 74] on input "text" at bounding box center [788, 68] width 178 height 12
click at [732, 70] on input "power in ac circuit" at bounding box center [788, 68] width 178 height 12
click at [738, 70] on input "power in ac circuit" at bounding box center [788, 68] width 178 height 12
drag, startPoint x: 729, startPoint y: 69, endPoint x: 741, endPoint y: 69, distance: 12.1
click at [741, 69] on input "power in ac circuit" at bounding box center [788, 68] width 178 height 12
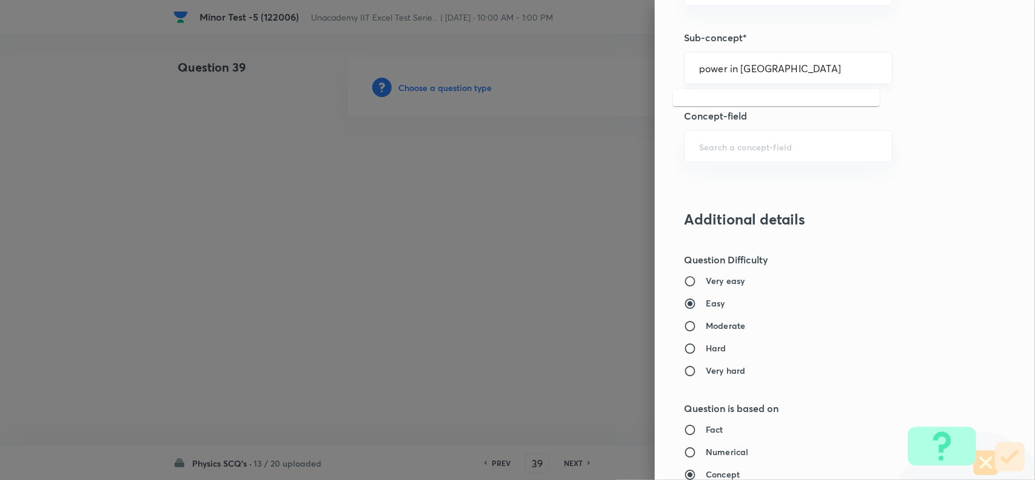
click at [732, 70] on input "power in [GEOGRAPHIC_DATA]" at bounding box center [788, 68] width 178 height 12
drag, startPoint x: 717, startPoint y: 70, endPoint x: 740, endPoint y: 70, distance: 23.1
click at [740, 70] on input "power in [GEOGRAPHIC_DATA]" at bounding box center [788, 68] width 178 height 12
drag, startPoint x: 718, startPoint y: 70, endPoint x: 782, endPoint y: 70, distance: 64.9
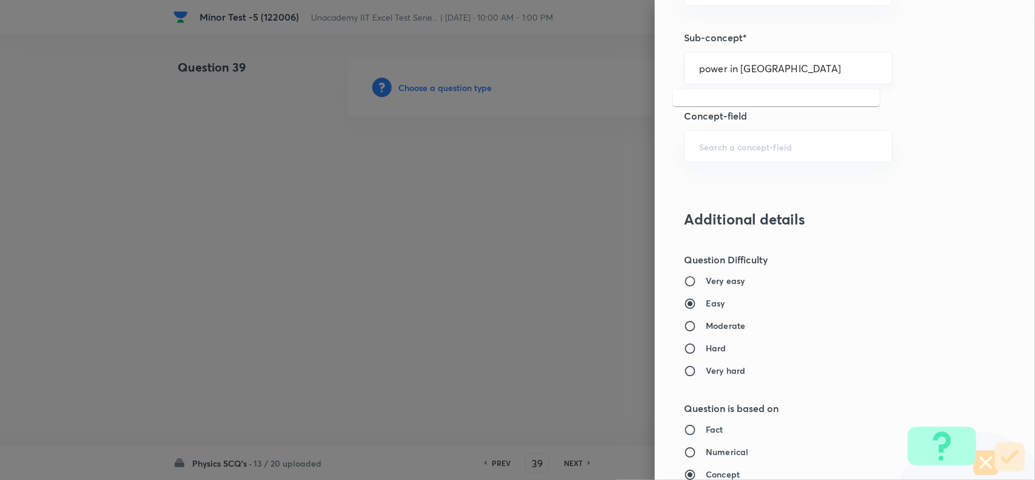
click at [782, 70] on input "power in [GEOGRAPHIC_DATA]" at bounding box center [788, 68] width 178 height 12
click at [783, 107] on li "Power in Series LCR Circuit" at bounding box center [776, 105] width 207 height 22
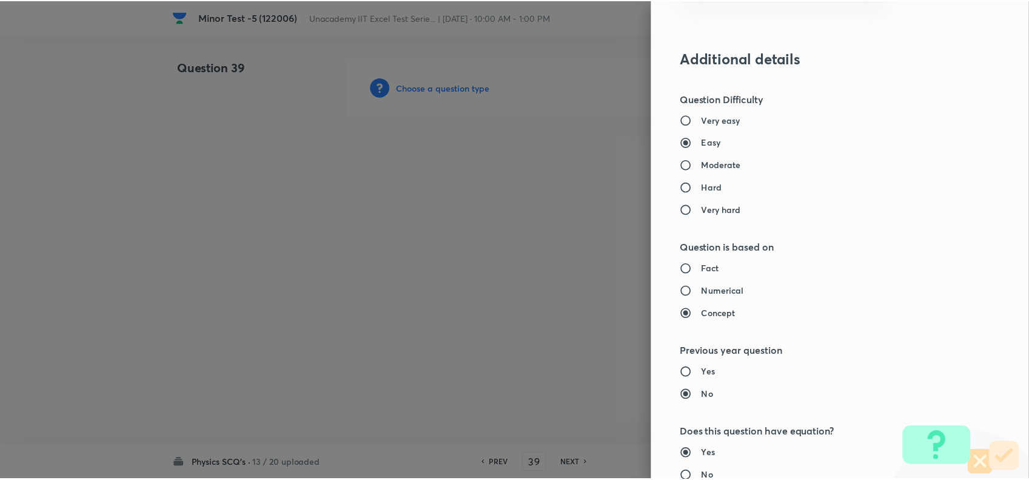
scroll to position [1257, 0]
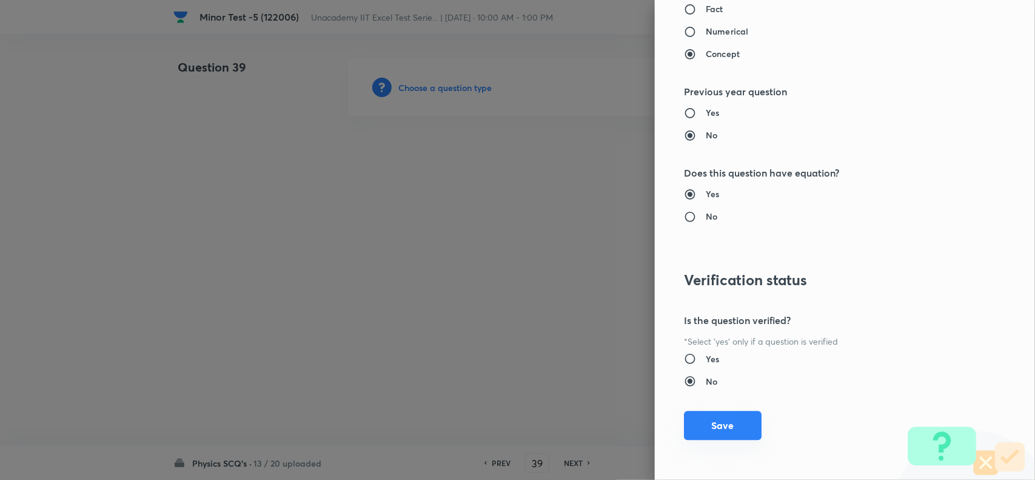
click at [704, 435] on button "Save" at bounding box center [723, 425] width 78 height 29
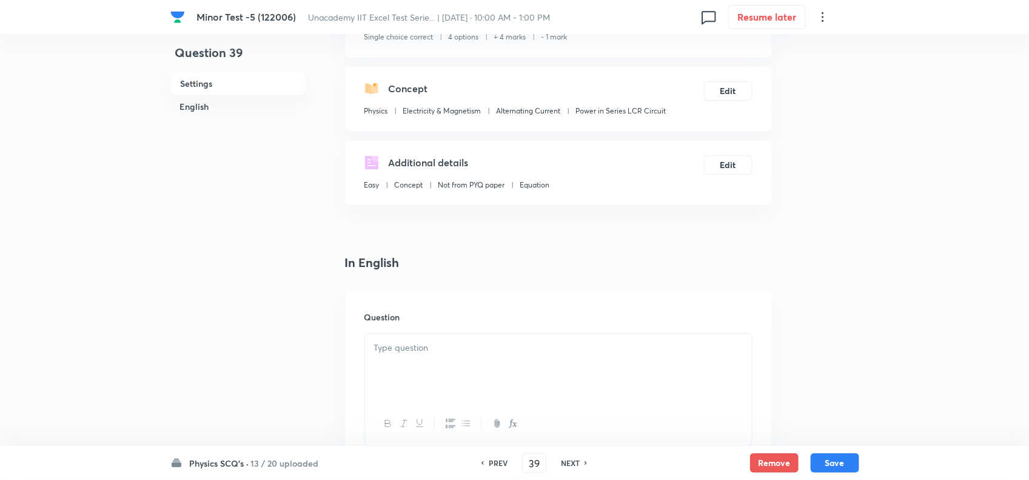
scroll to position [152, 0]
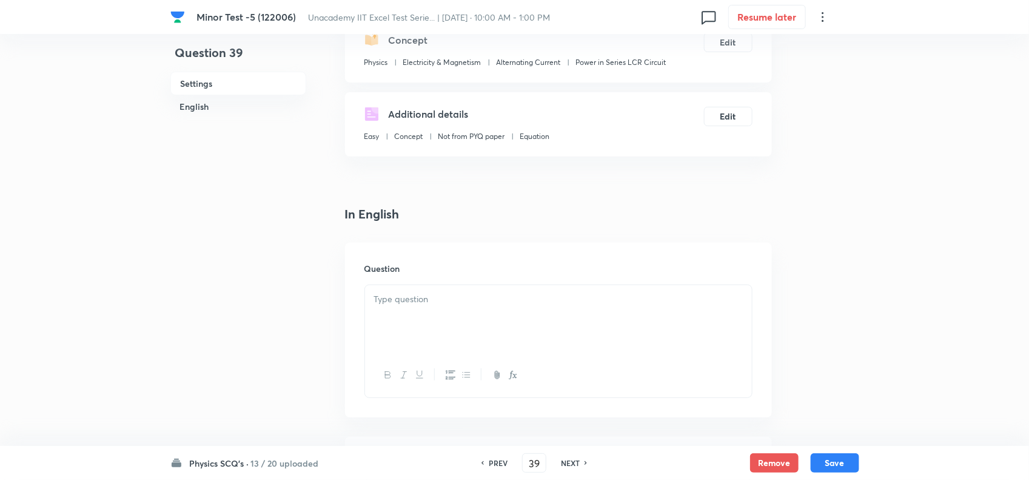
click at [446, 308] on div at bounding box center [558, 319] width 387 height 68
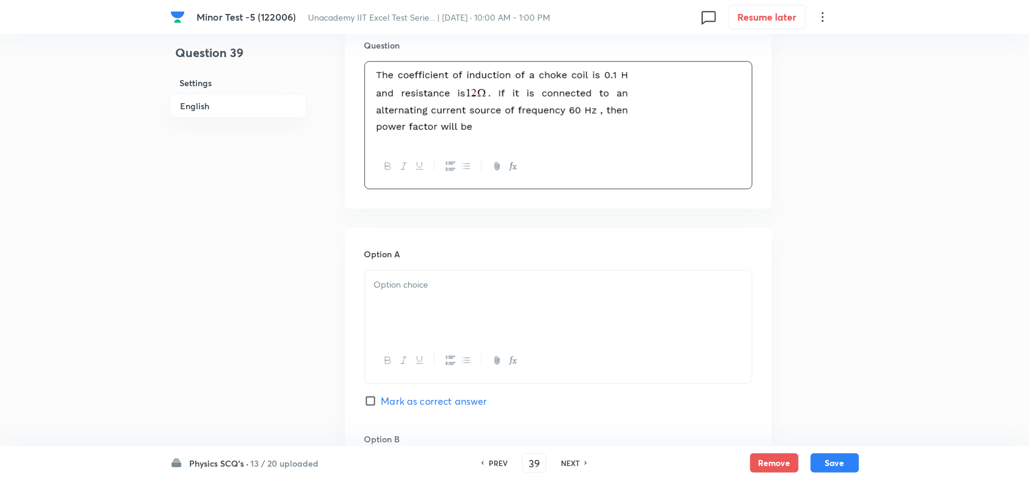
scroll to position [379, 0]
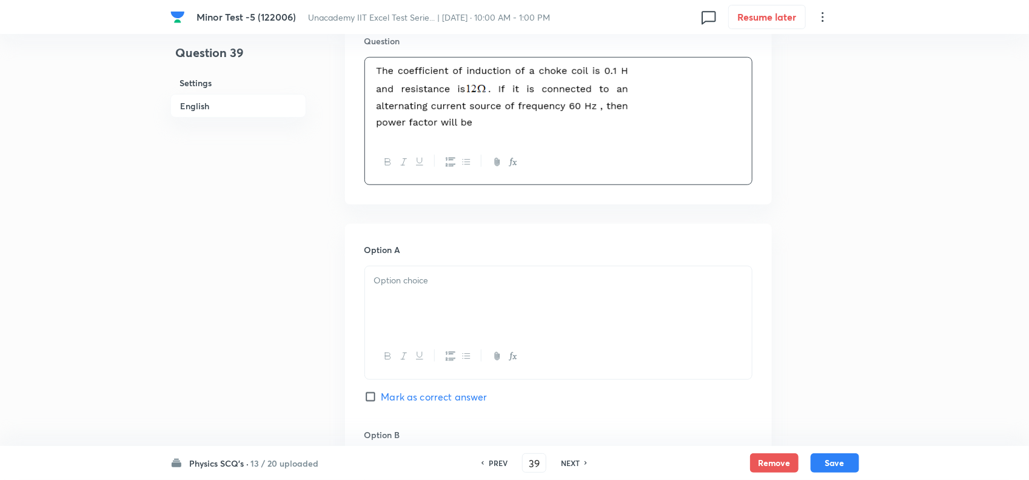
click at [432, 276] on p at bounding box center [558, 281] width 369 height 14
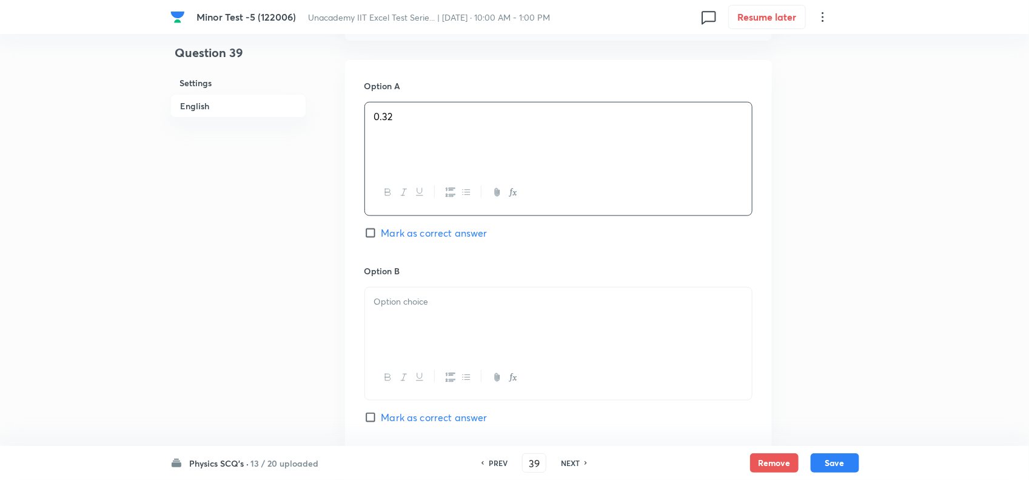
scroll to position [607, 0]
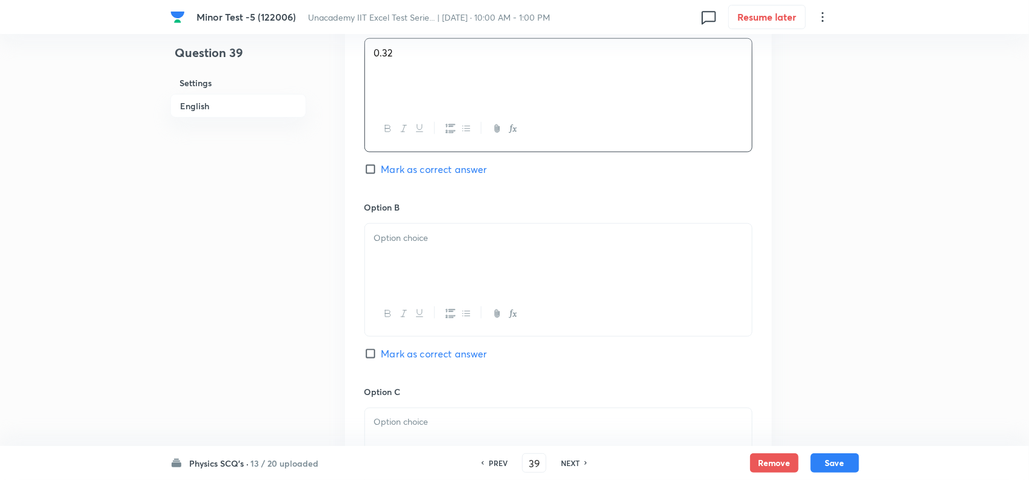
click at [423, 268] on div at bounding box center [558, 258] width 387 height 68
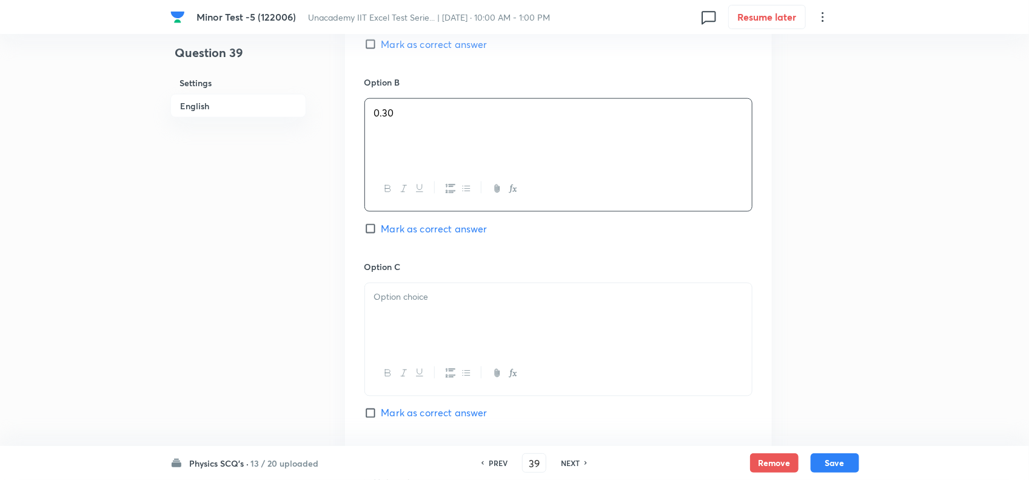
scroll to position [758, 0]
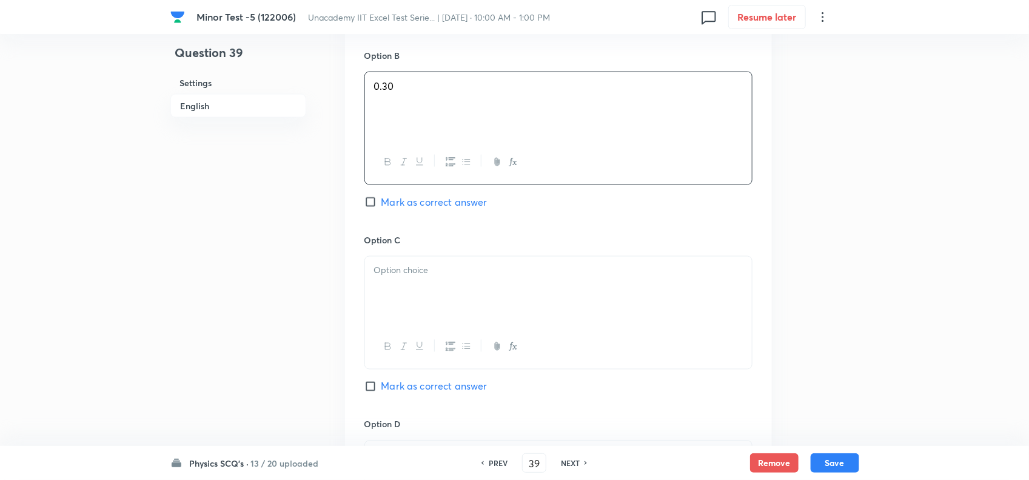
click at [434, 209] on span "Mark as correct answer" at bounding box center [435, 202] width 106 height 15
click at [382, 208] on input "Mark as correct answer" at bounding box center [373, 202] width 17 height 12
click at [429, 287] on div at bounding box center [558, 291] width 387 height 68
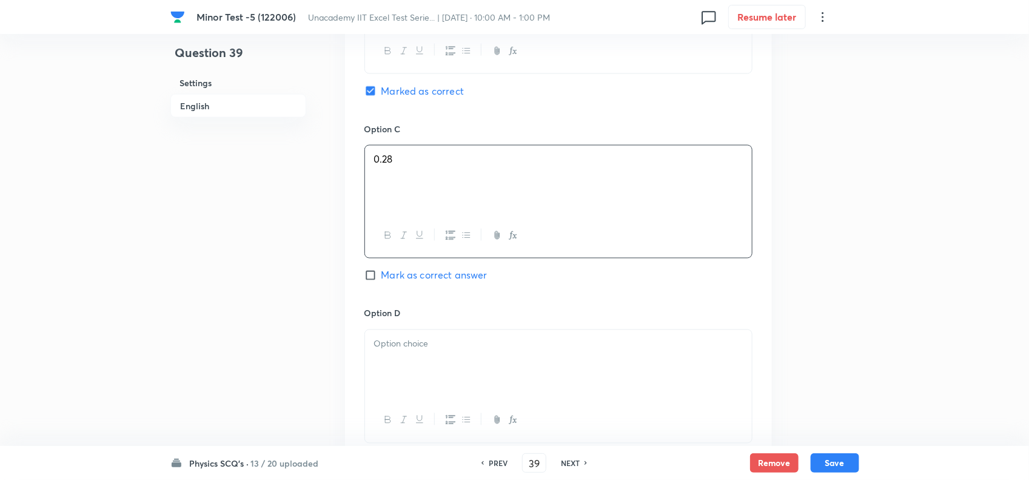
scroll to position [910, 0]
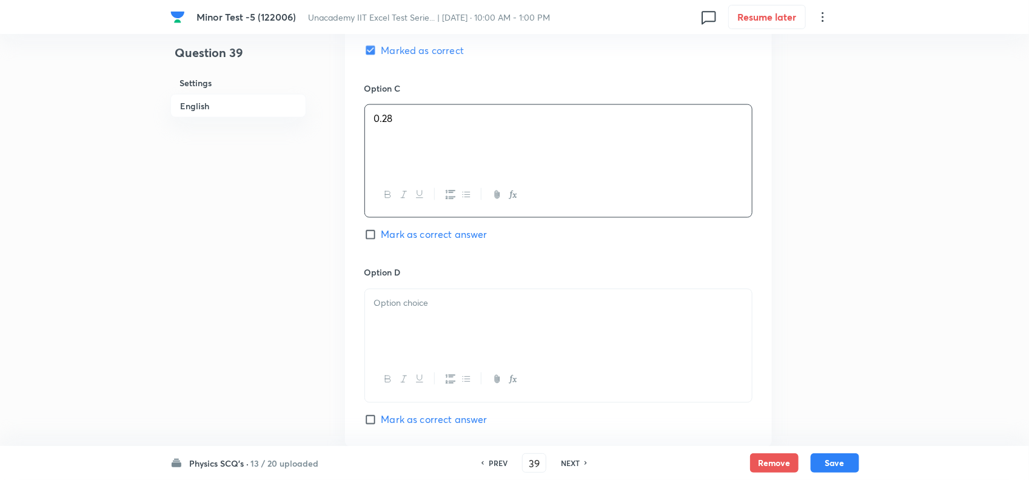
click at [452, 311] on p at bounding box center [558, 304] width 369 height 14
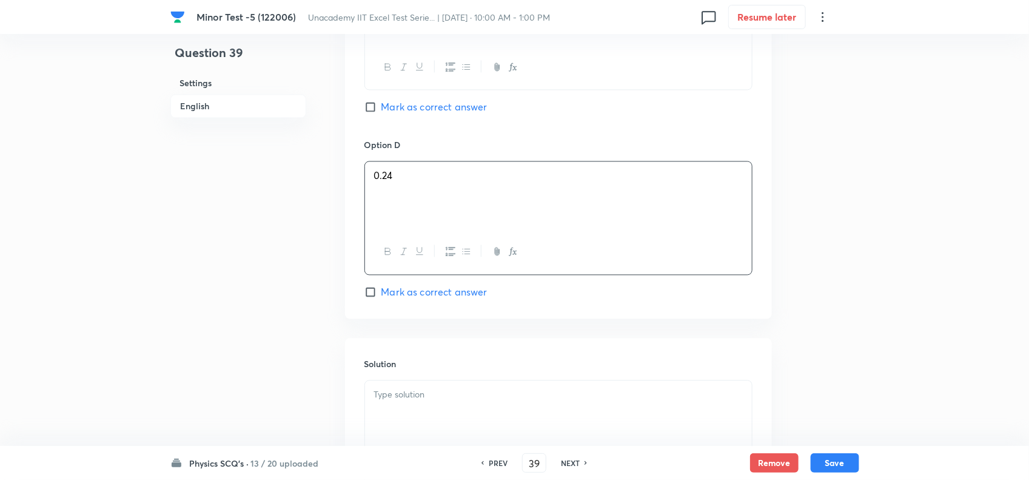
scroll to position [1062, 0]
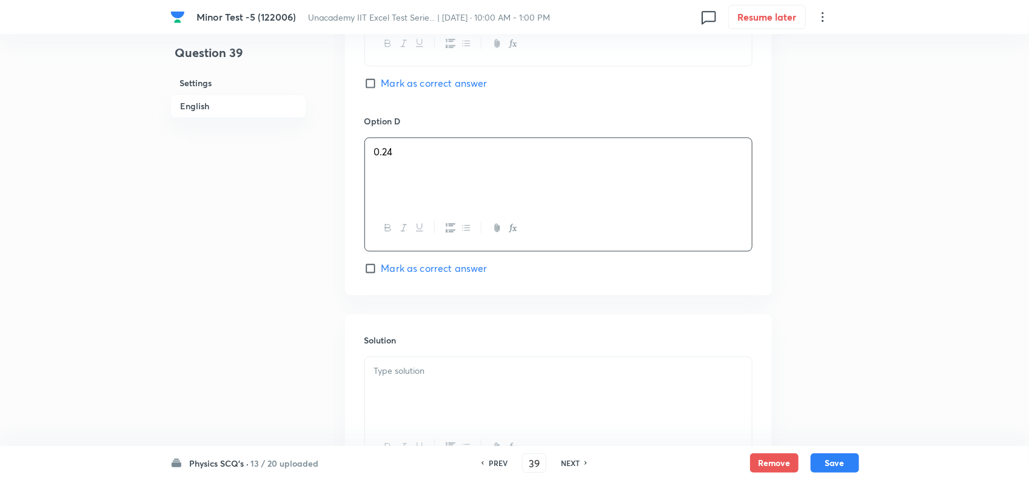
click at [436, 369] on p at bounding box center [558, 371] width 369 height 14
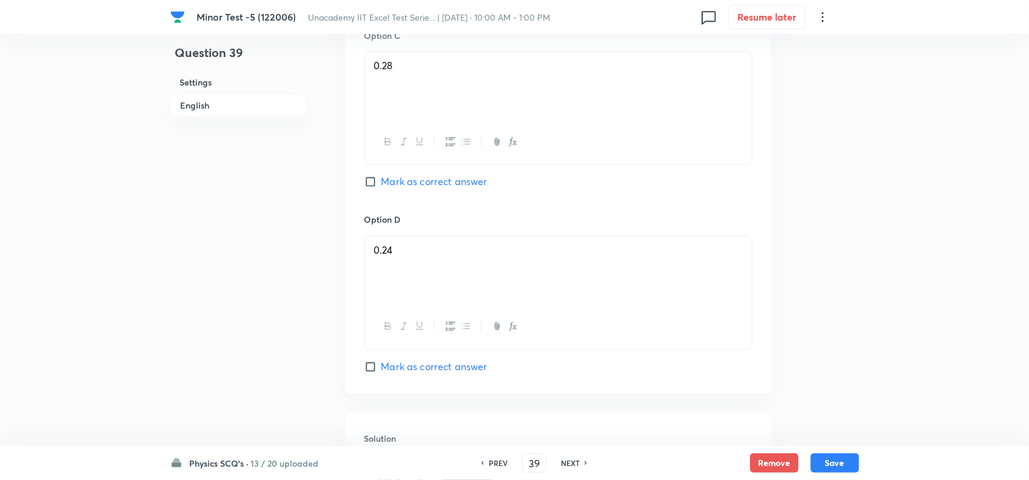
scroll to position [986, 0]
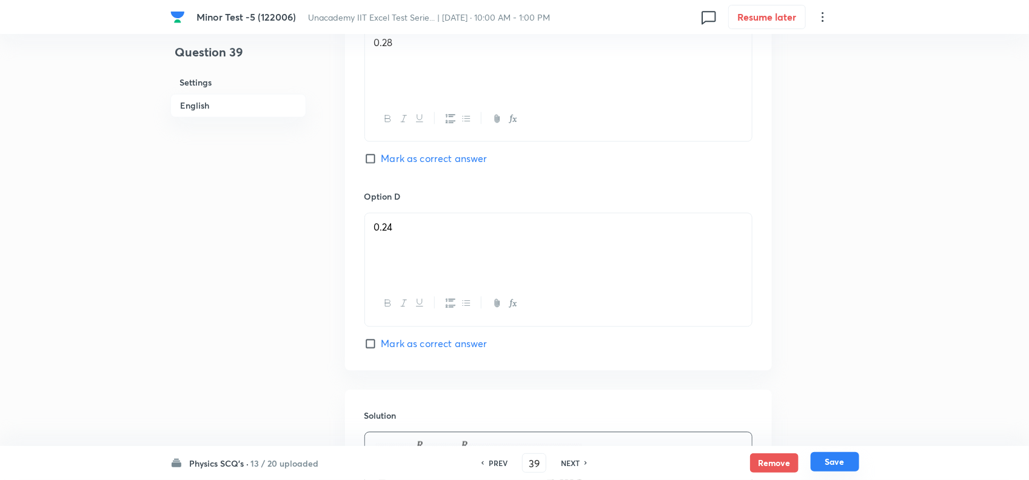
click at [828, 464] on button "Save" at bounding box center [835, 461] width 49 height 19
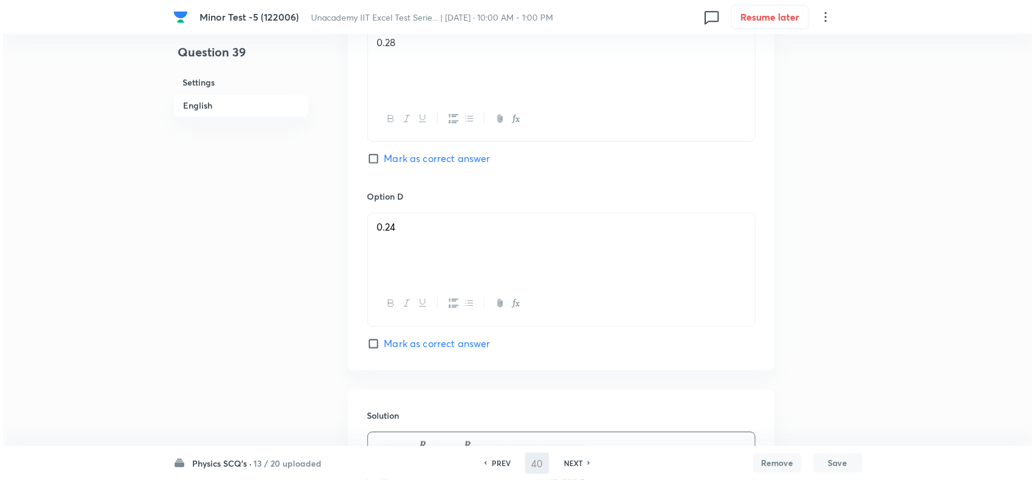
scroll to position [0, 0]
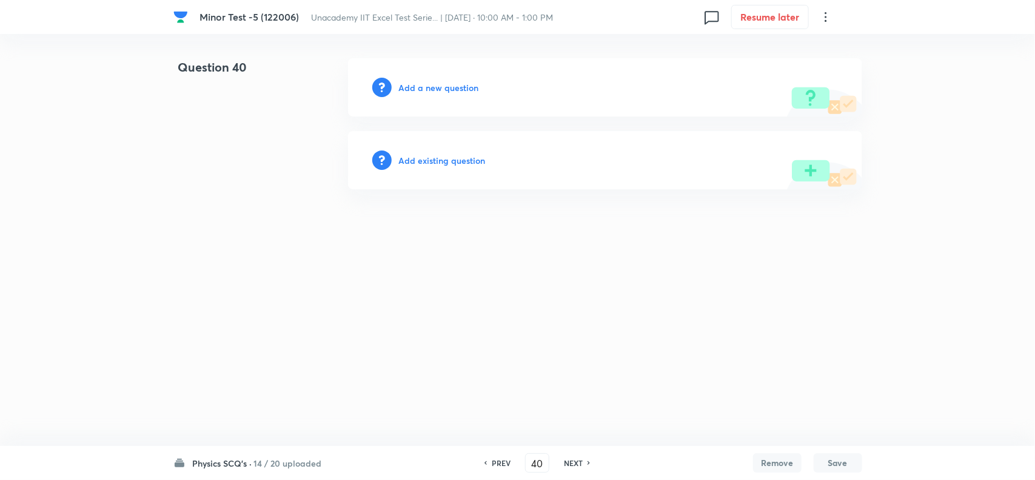
click at [435, 89] on h6 "Add a new question" at bounding box center [439, 87] width 80 height 13
drag, startPoint x: 435, startPoint y: 89, endPoint x: 465, endPoint y: 86, distance: 30.5
click at [465, 86] on h6 "Choose a question type" at bounding box center [445, 87] width 93 height 13
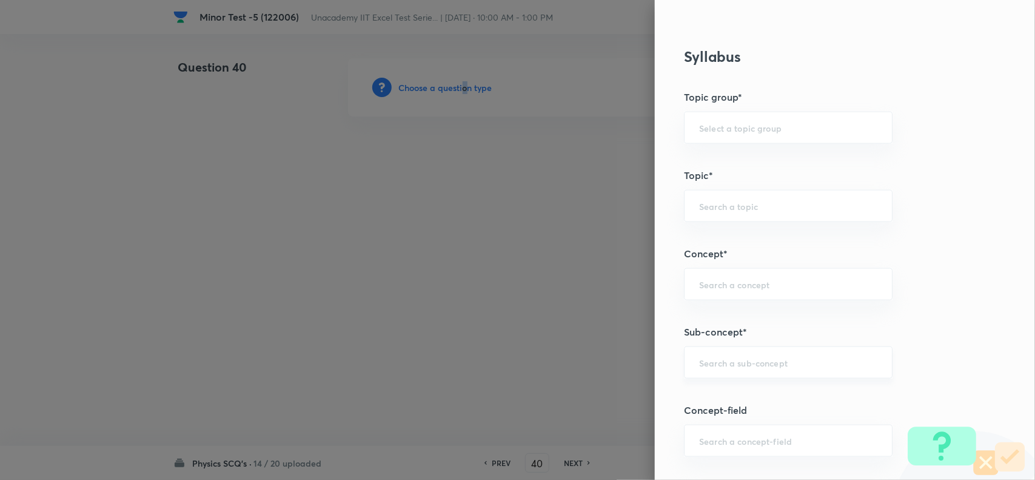
scroll to position [607, 0]
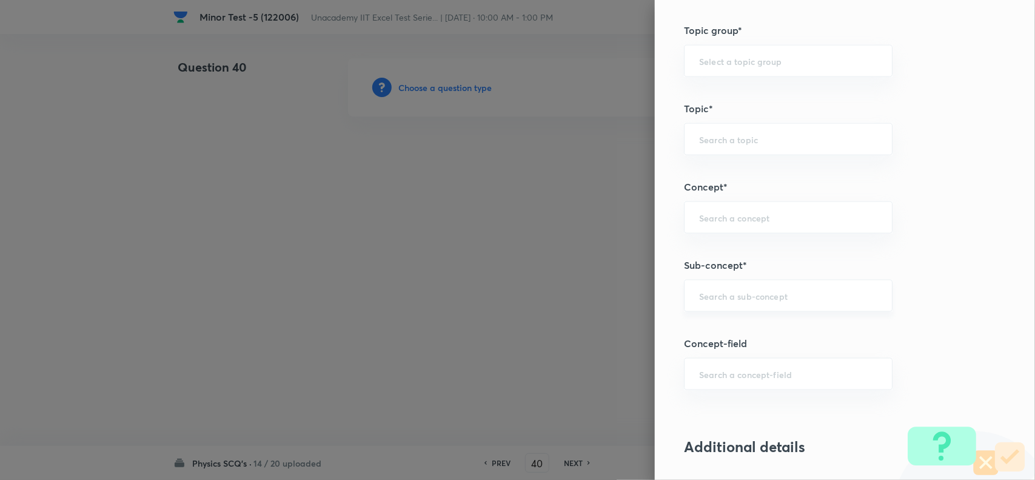
click at [733, 301] on input "text" at bounding box center [788, 296] width 178 height 12
click at [729, 335] on li "Choke Coil" at bounding box center [776, 332] width 207 height 22
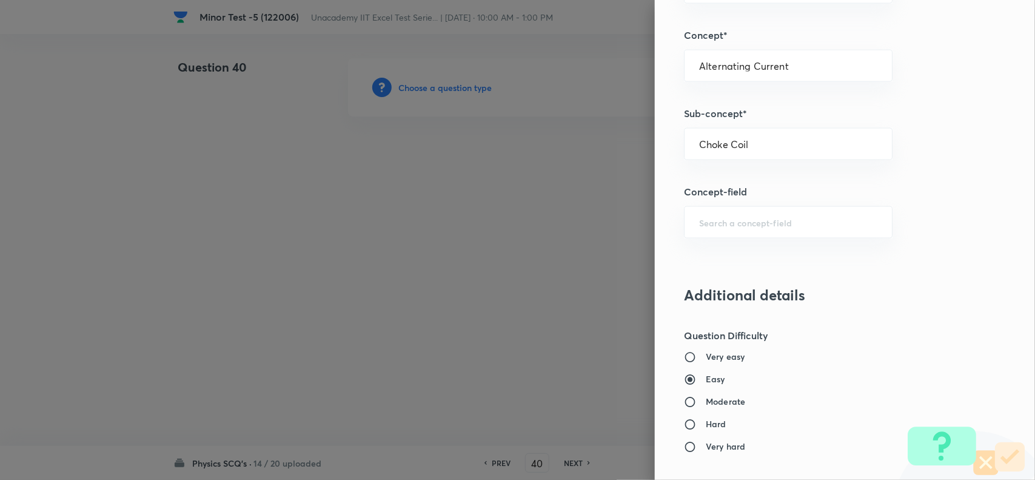
scroll to position [834, 0]
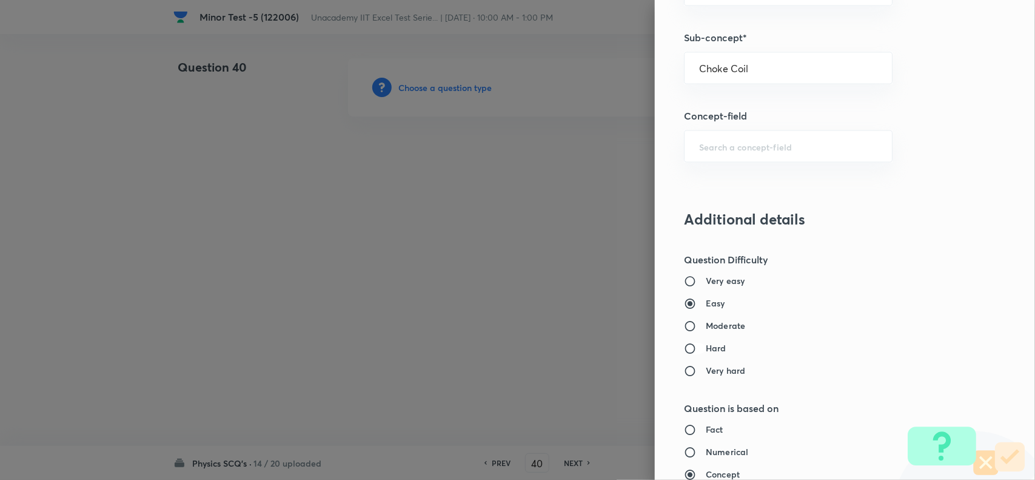
click at [693, 349] on input "Hard" at bounding box center [695, 349] width 22 height 12
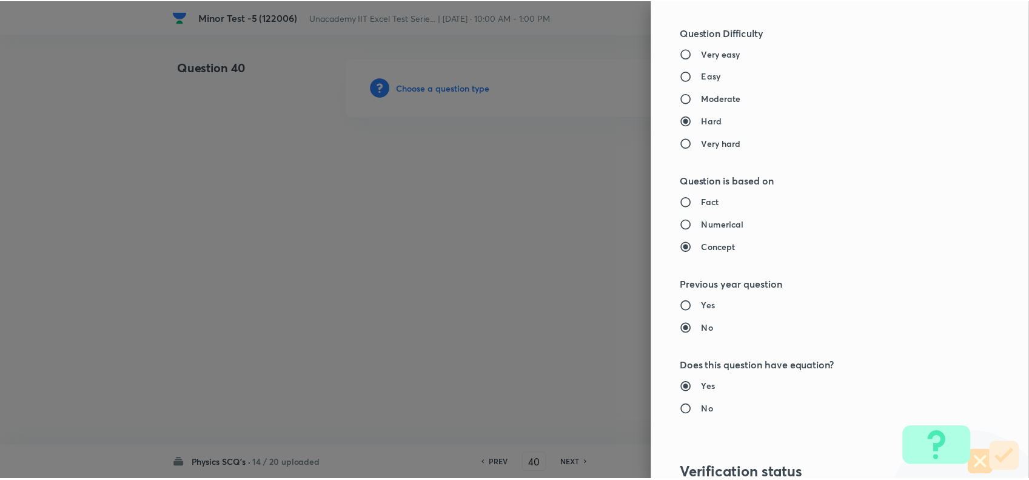
scroll to position [1257, 0]
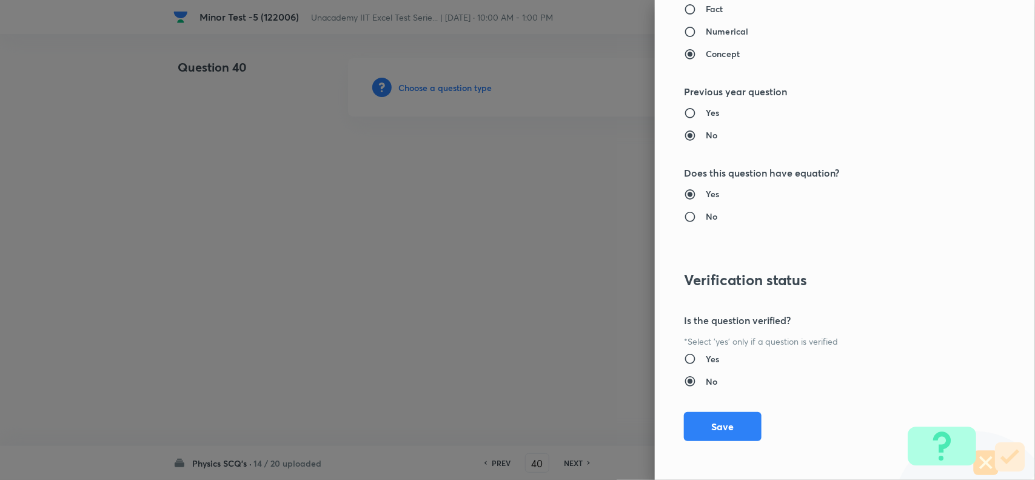
drag, startPoint x: 704, startPoint y: 419, endPoint x: 690, endPoint y: 414, distance: 15.5
click at [704, 420] on button "Save" at bounding box center [723, 426] width 78 height 29
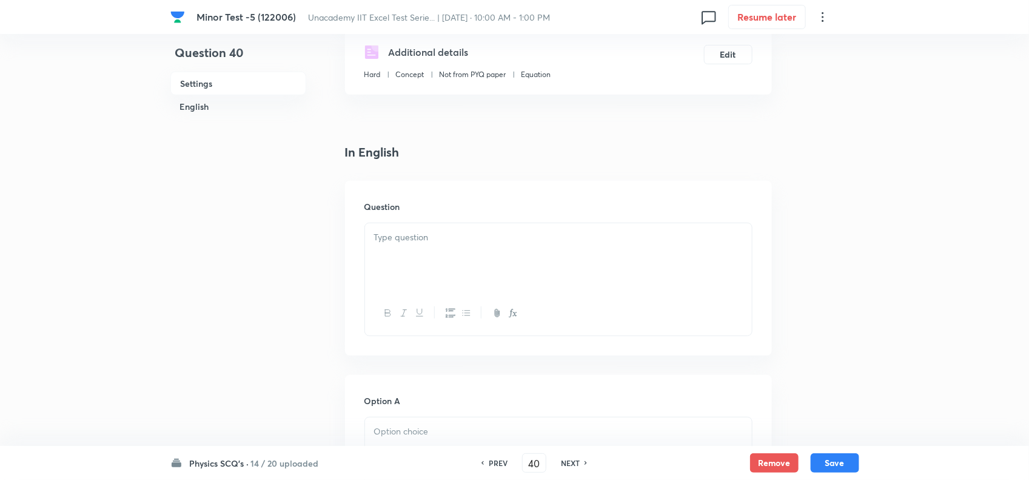
scroll to position [227, 0]
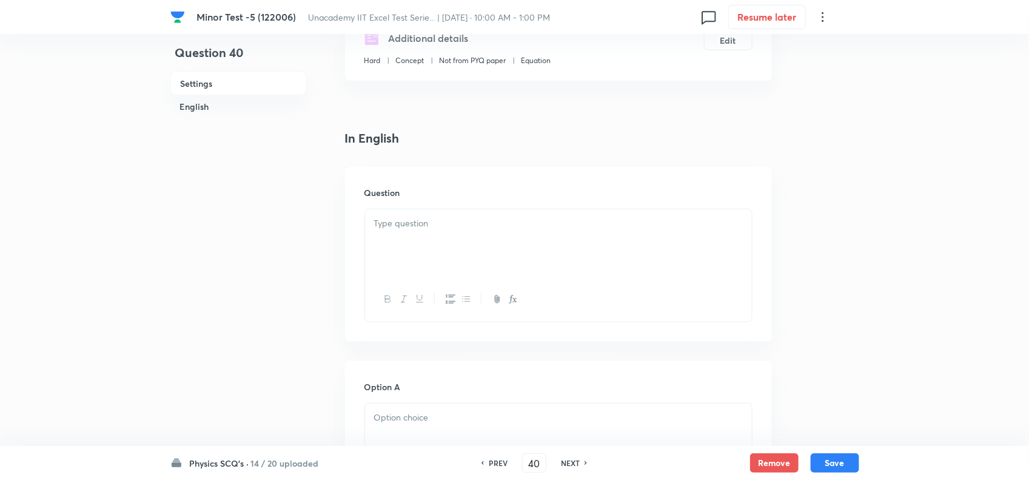
click at [428, 270] on div at bounding box center [558, 243] width 387 height 68
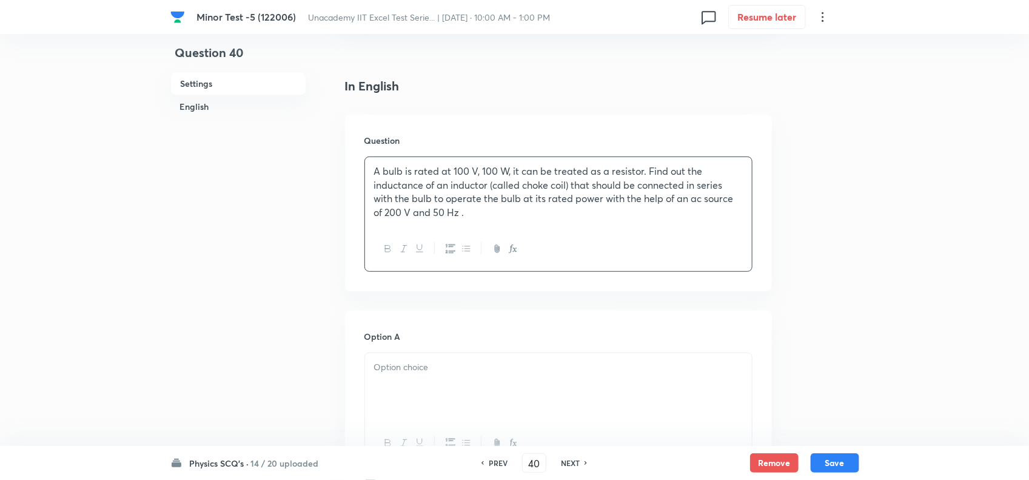
scroll to position [455, 0]
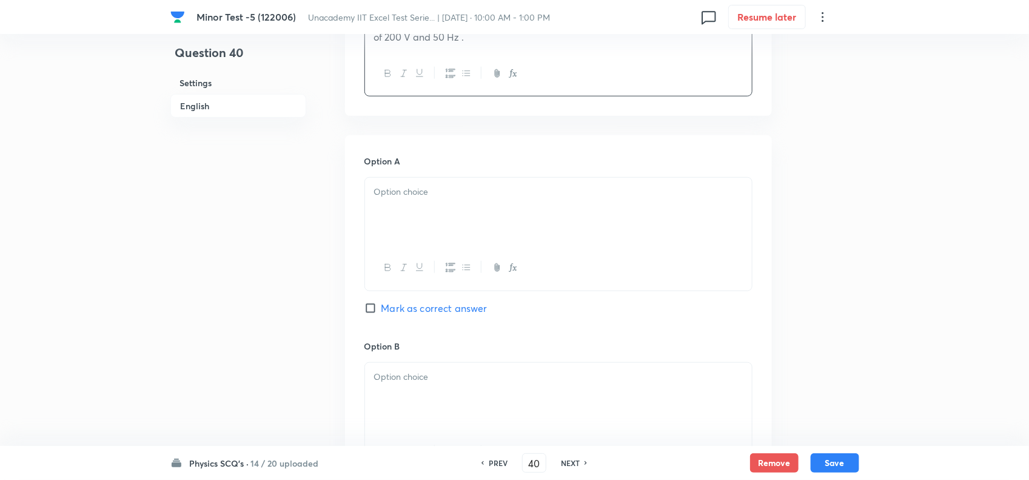
click at [455, 224] on div at bounding box center [558, 212] width 387 height 68
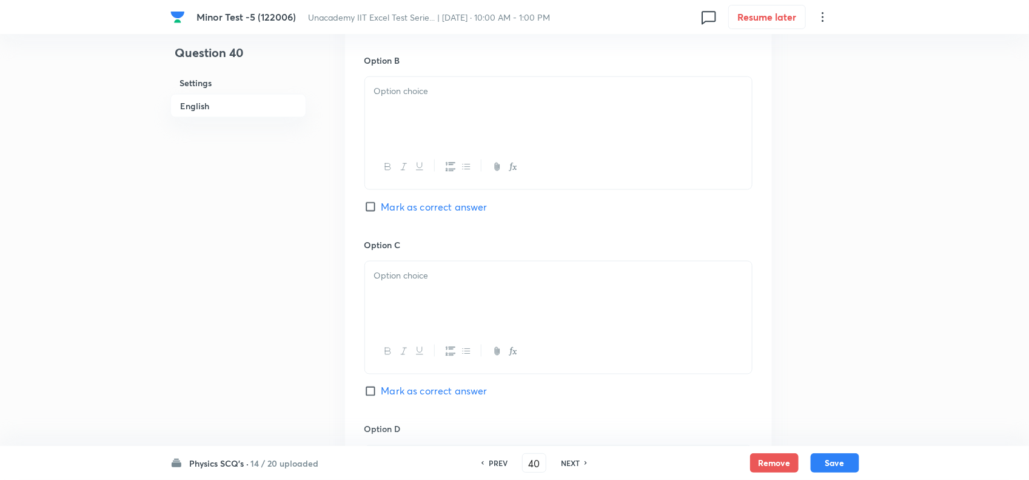
scroll to position [758, 0]
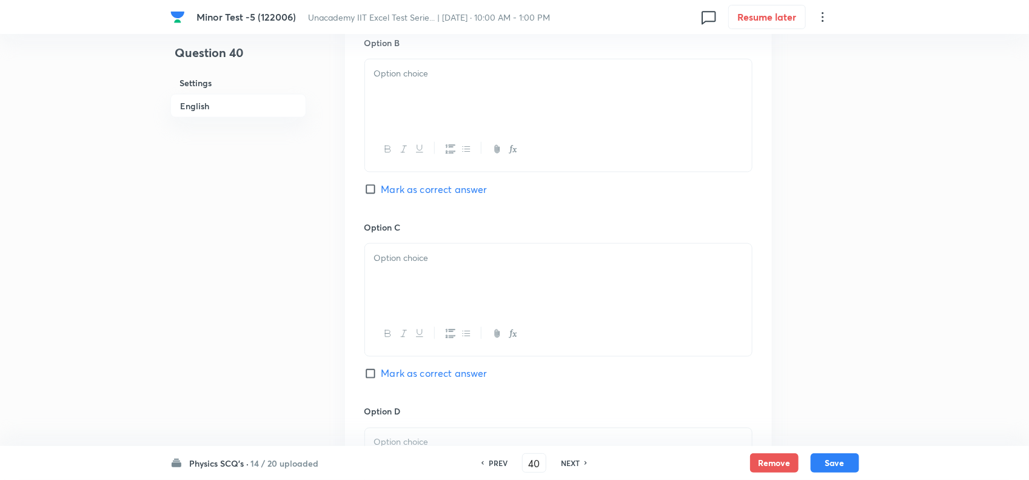
click at [422, 68] on p at bounding box center [558, 74] width 369 height 14
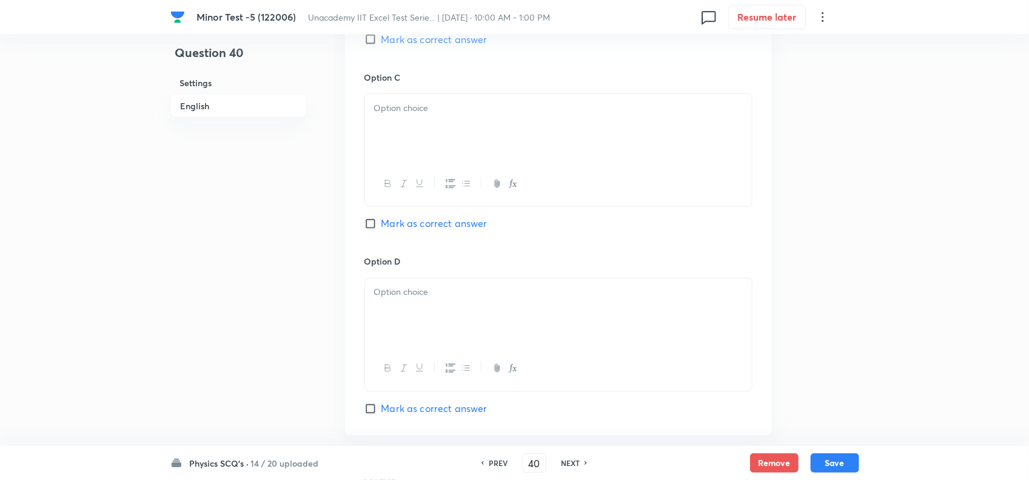
scroll to position [910, 0]
click at [419, 121] on div at bounding box center [558, 126] width 387 height 68
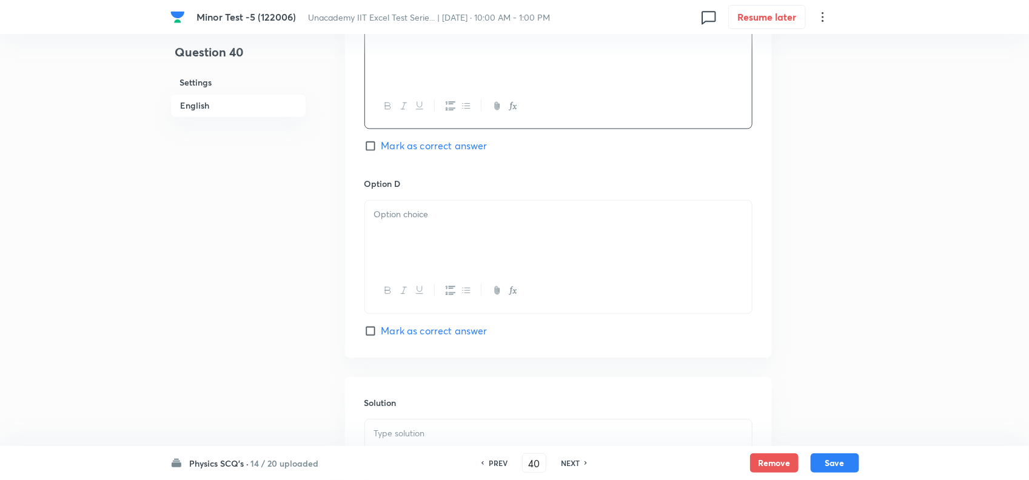
drag, startPoint x: 402, startPoint y: 220, endPoint x: 401, endPoint y: 228, distance: 8.5
click at [401, 220] on p at bounding box center [558, 215] width 369 height 14
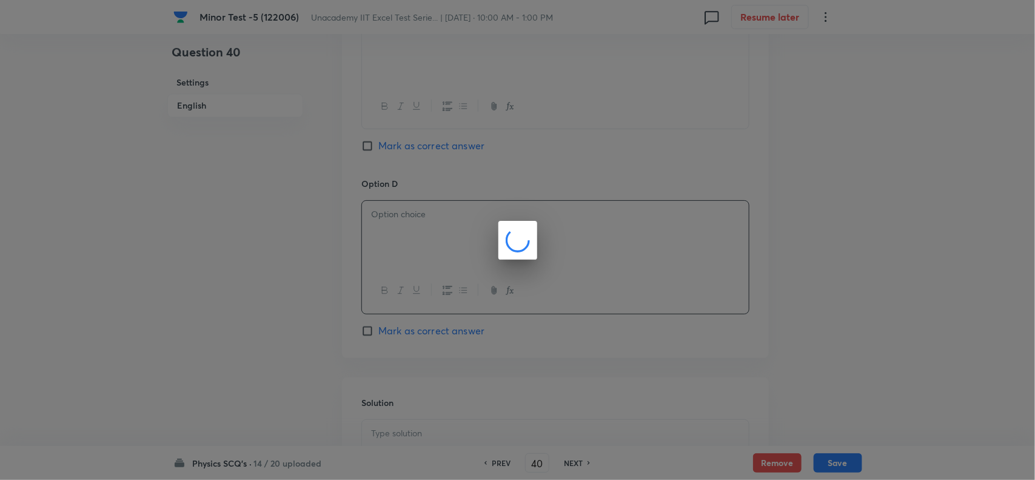
click at [417, 334] on div at bounding box center [517, 240] width 1035 height 480
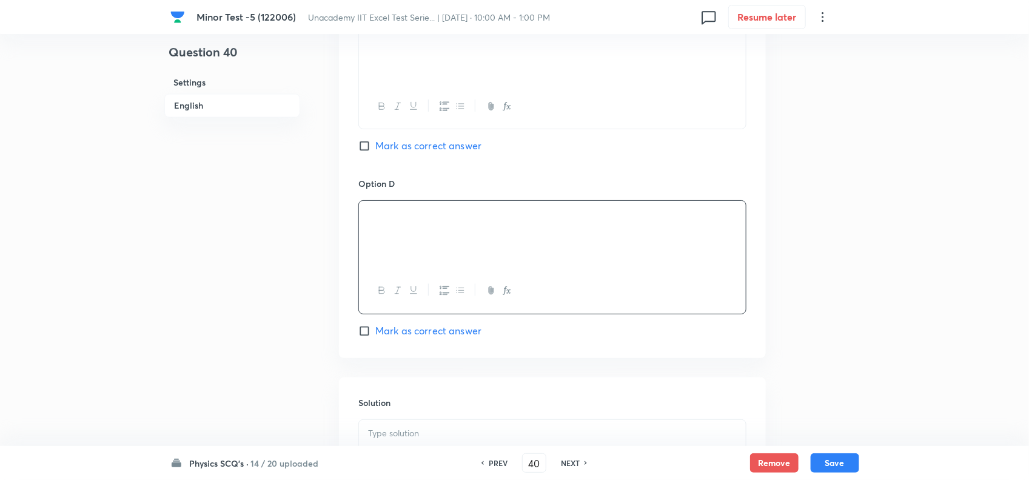
click at [370, 337] on input "Mark as correct answer" at bounding box center [366, 331] width 17 height 12
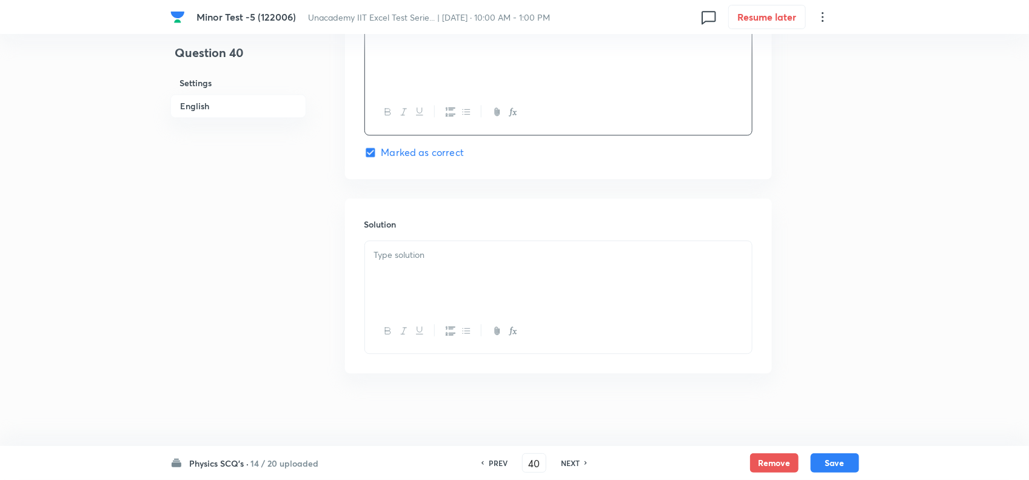
scroll to position [1171, 0]
click at [438, 249] on p at bounding box center [558, 255] width 369 height 14
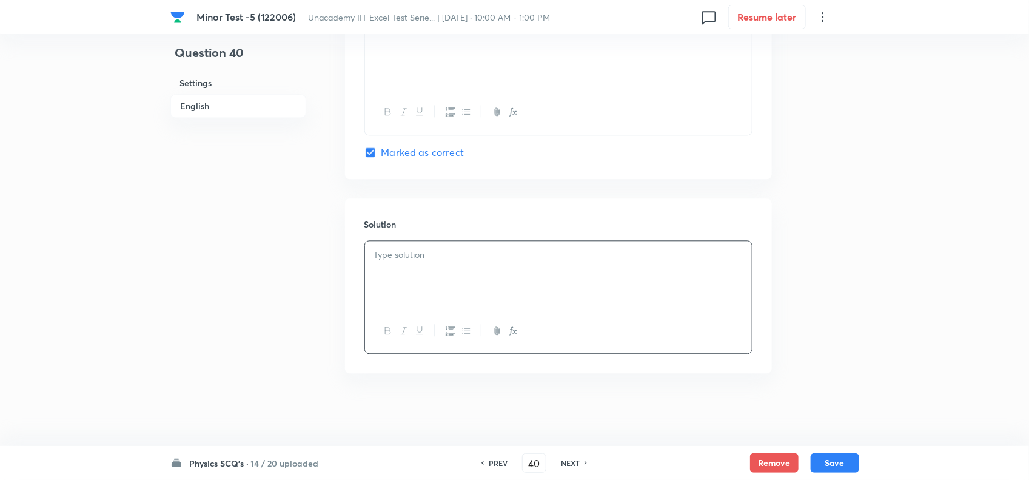
click at [422, 270] on div at bounding box center [558, 275] width 387 height 68
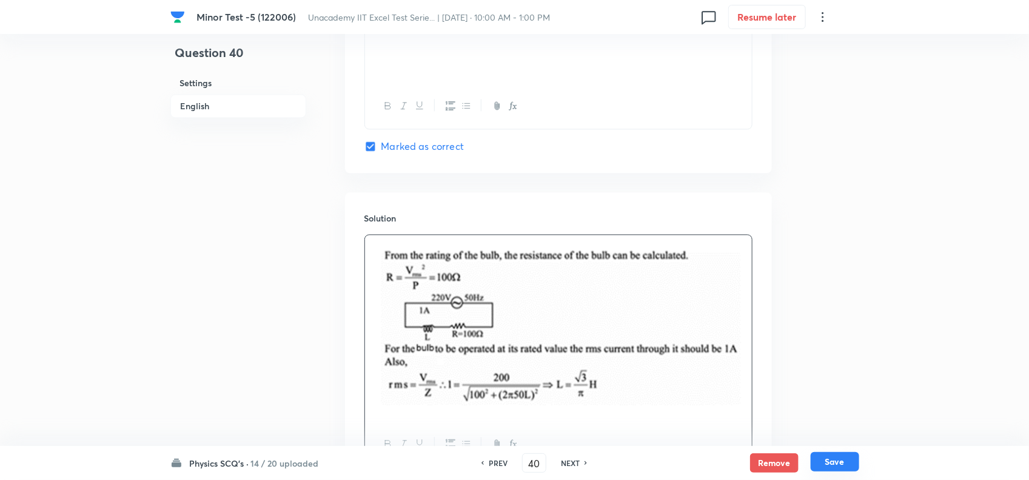
click at [820, 462] on button "Save" at bounding box center [835, 461] width 49 height 19
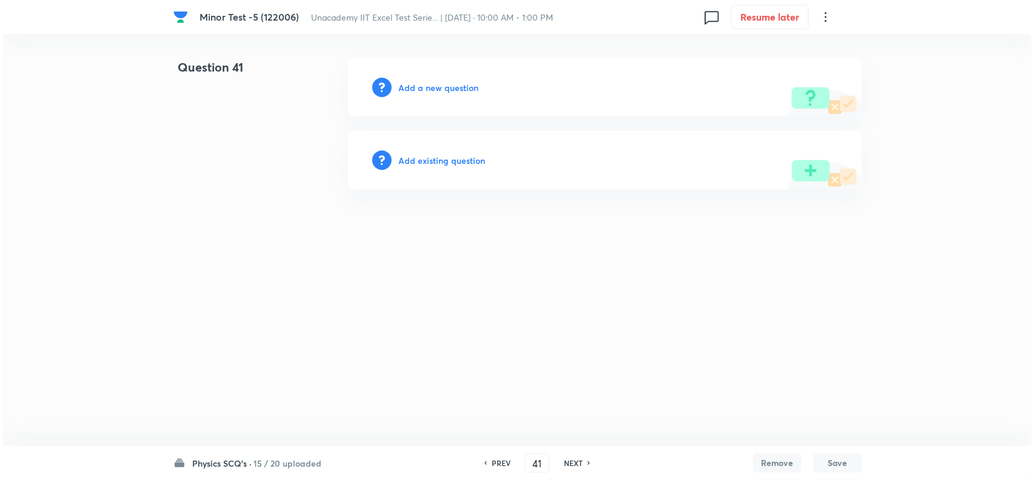
scroll to position [0, 0]
click at [432, 89] on h6 "Add a new question" at bounding box center [439, 87] width 80 height 13
click at [457, 86] on h6 "Choose a question type" at bounding box center [445, 87] width 93 height 13
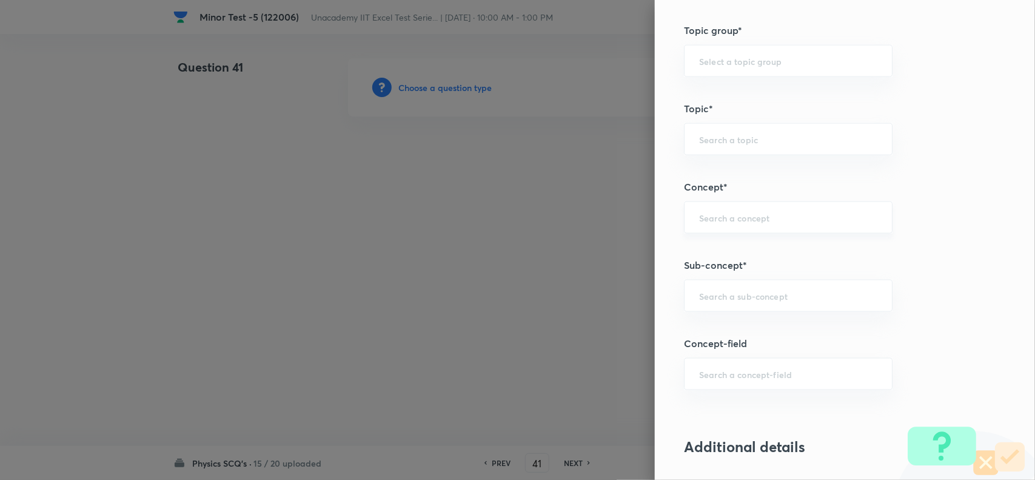
scroll to position [758, 0]
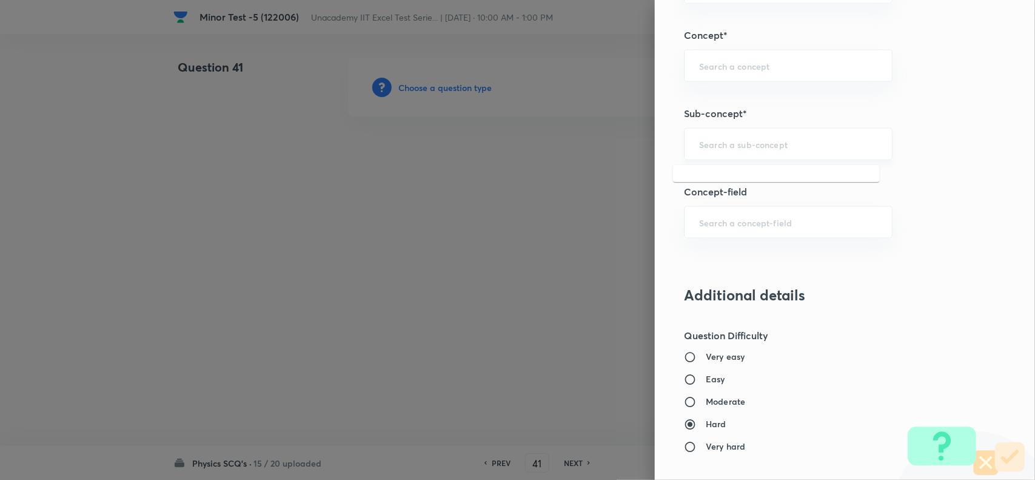
click at [720, 143] on input "text" at bounding box center [788, 144] width 178 height 12
click at [747, 181] on li "Transformers" at bounding box center [776, 181] width 207 height 22
click at [706, 377] on h6 "Easy" at bounding box center [715, 379] width 19 height 13
click at [701, 377] on input "Easy" at bounding box center [695, 380] width 22 height 12
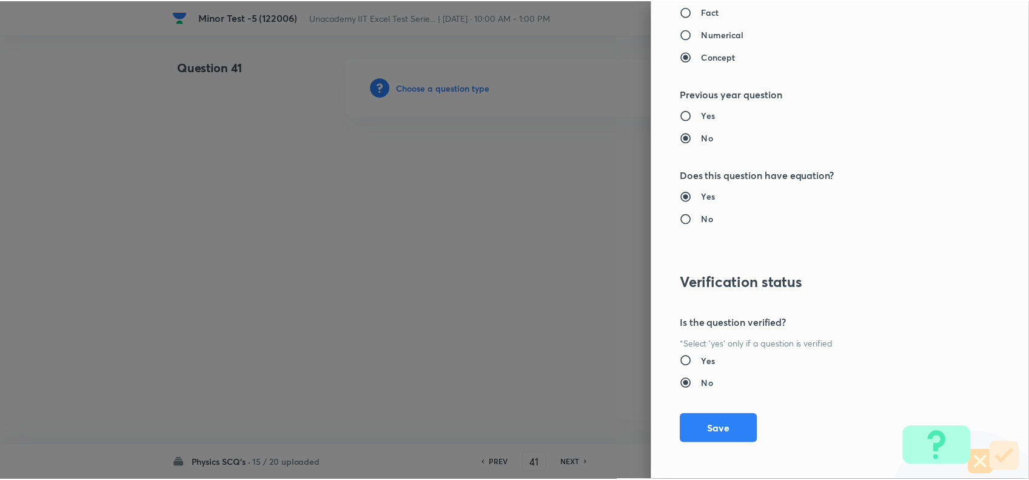
scroll to position [1257, 0]
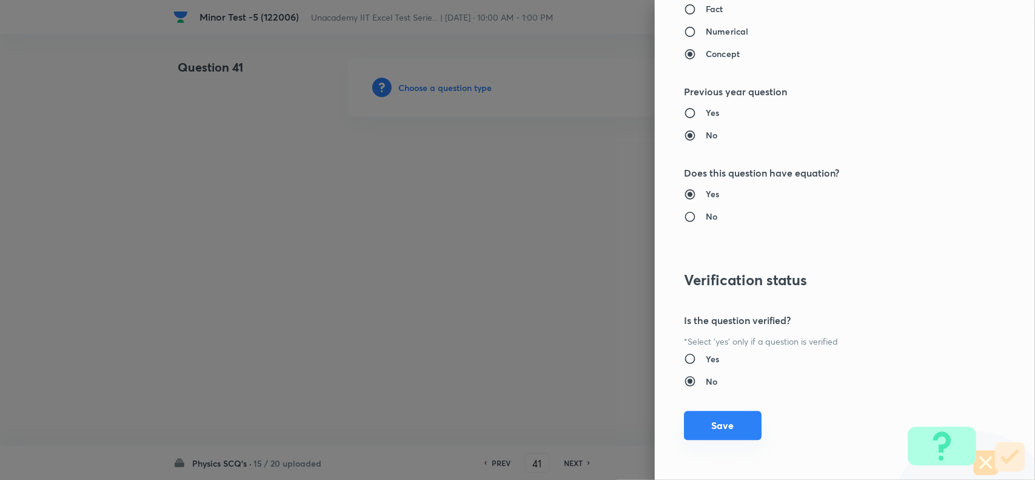
click at [710, 425] on button "Save" at bounding box center [723, 425] width 78 height 29
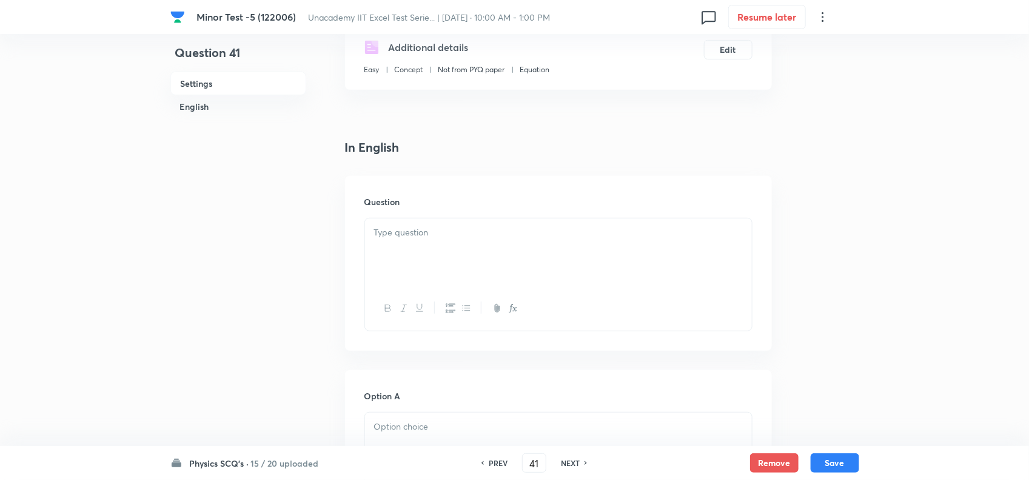
scroll to position [227, 0]
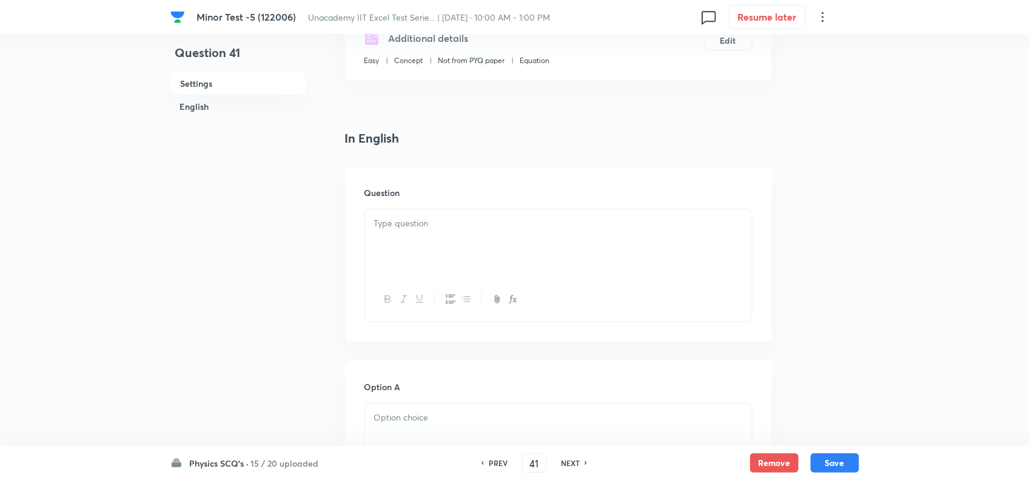
click at [414, 246] on div at bounding box center [558, 243] width 387 height 68
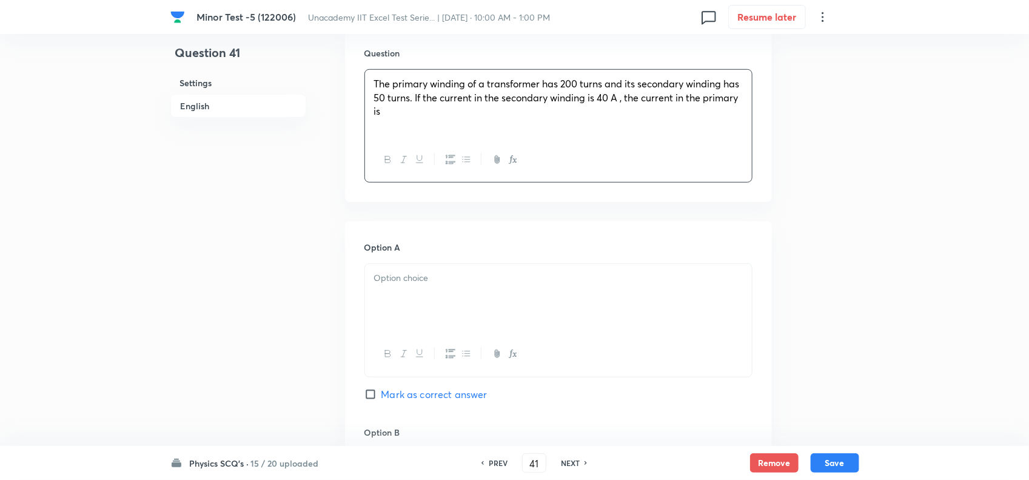
scroll to position [379, 0]
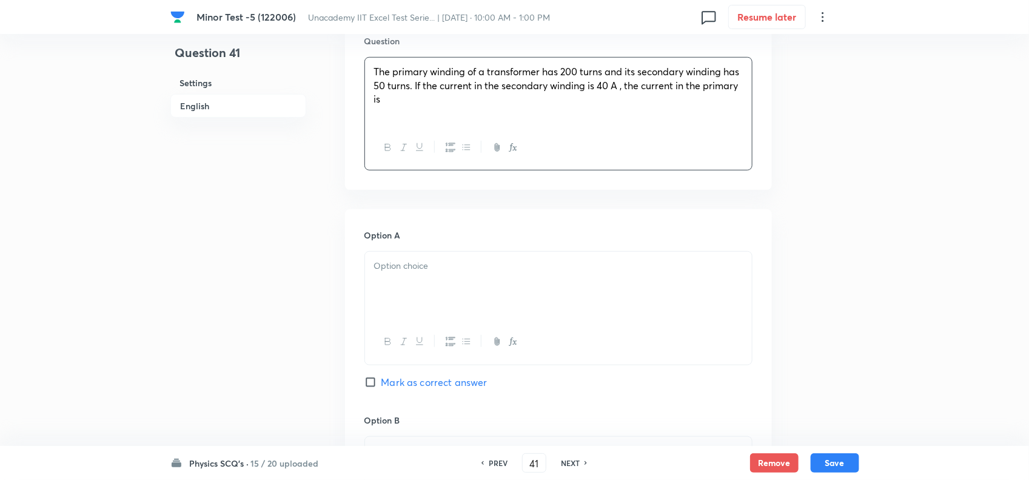
click at [413, 261] on p at bounding box center [558, 266] width 369 height 14
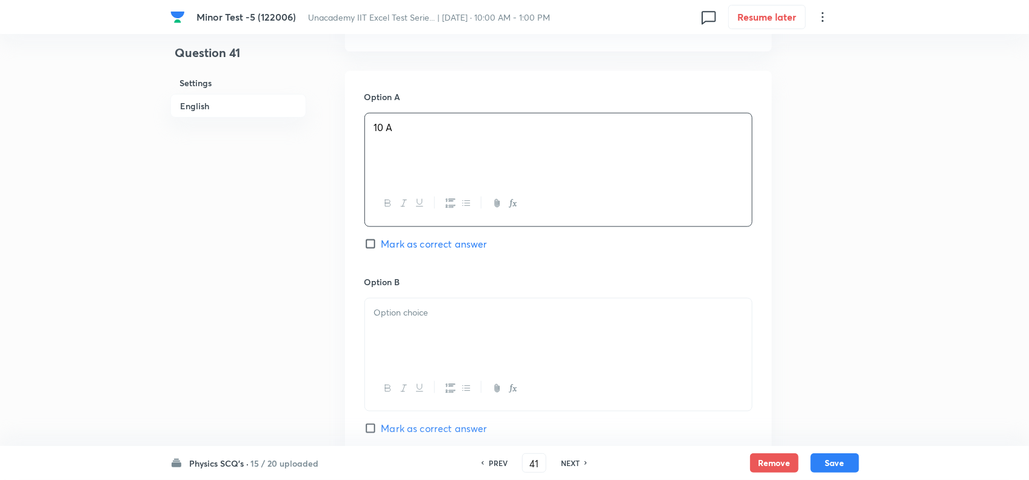
scroll to position [531, 0]
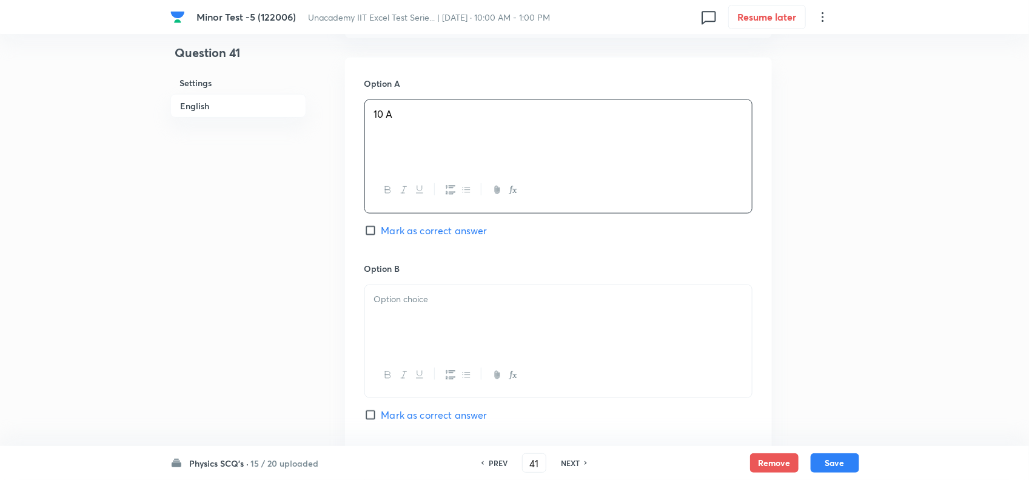
click at [413, 303] on p at bounding box center [558, 299] width 369 height 14
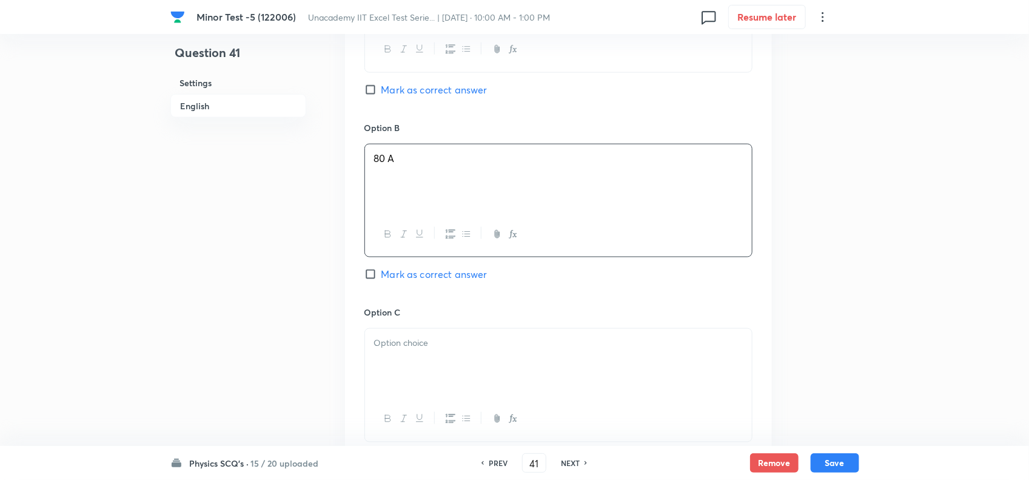
scroll to position [682, 0]
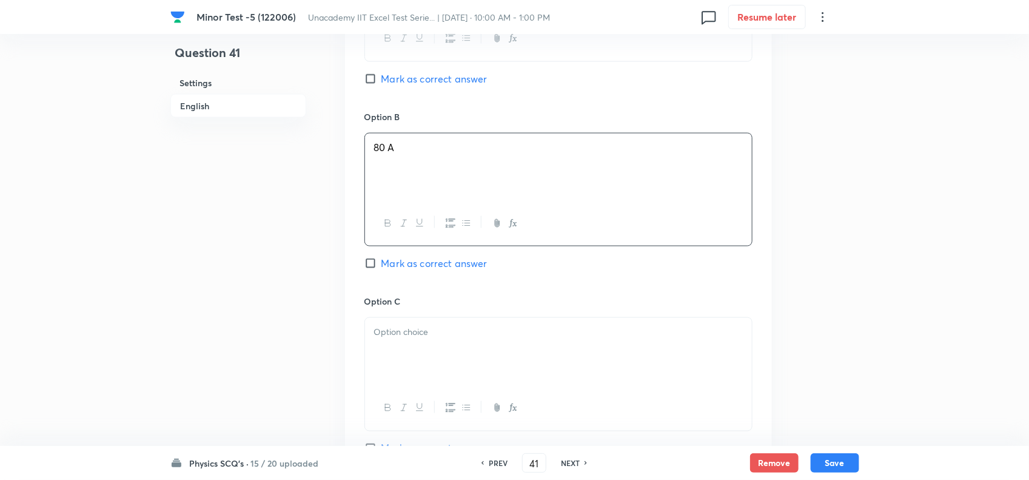
drag, startPoint x: 387, startPoint y: 78, endPoint x: 419, endPoint y: 164, distance: 91.7
click at [389, 82] on span "Mark as correct answer" at bounding box center [435, 79] width 106 height 15
click at [382, 82] on input "Mark as correct answer" at bounding box center [373, 79] width 17 height 12
click at [425, 352] on div at bounding box center [558, 352] width 387 height 68
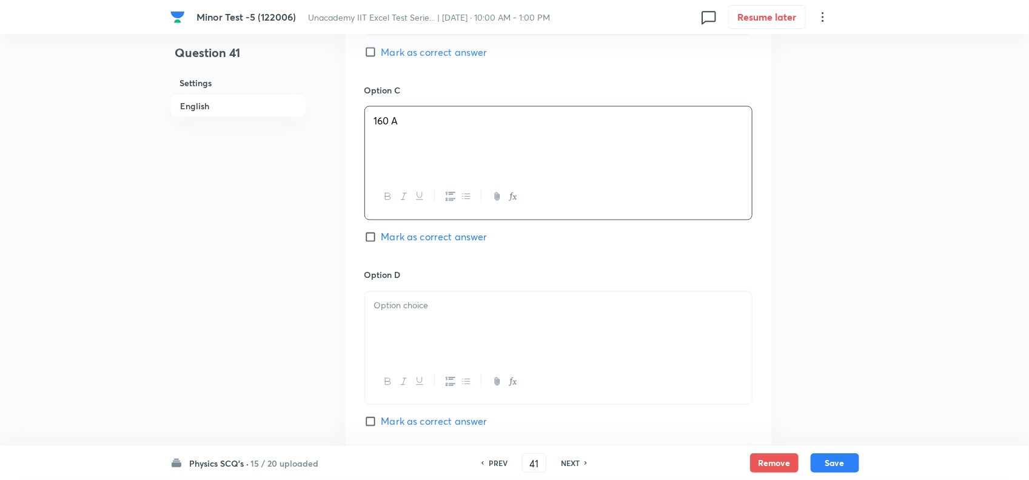
scroll to position [986, 0]
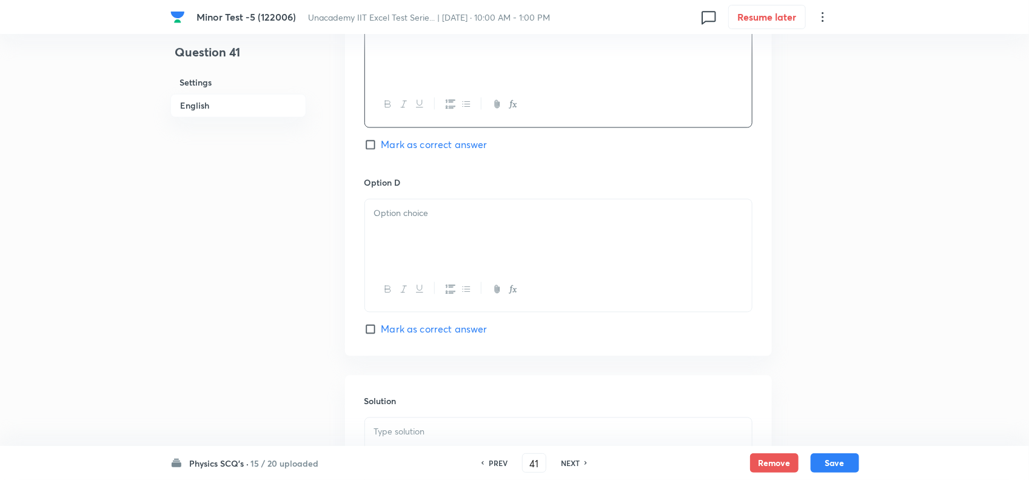
click at [416, 238] on div at bounding box center [558, 234] width 387 height 68
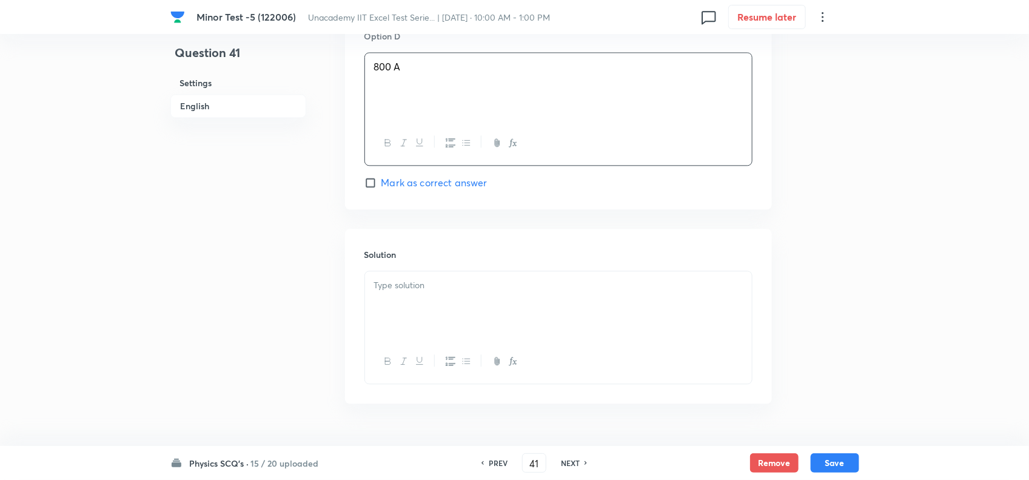
scroll to position [1137, 0]
click at [417, 302] on div at bounding box center [558, 300] width 387 height 68
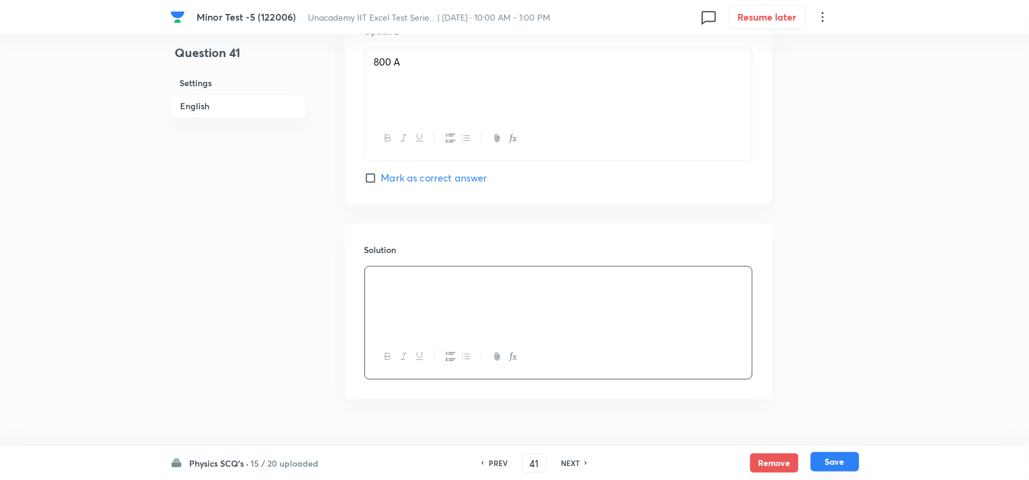
click at [838, 457] on button "Save" at bounding box center [835, 461] width 49 height 19
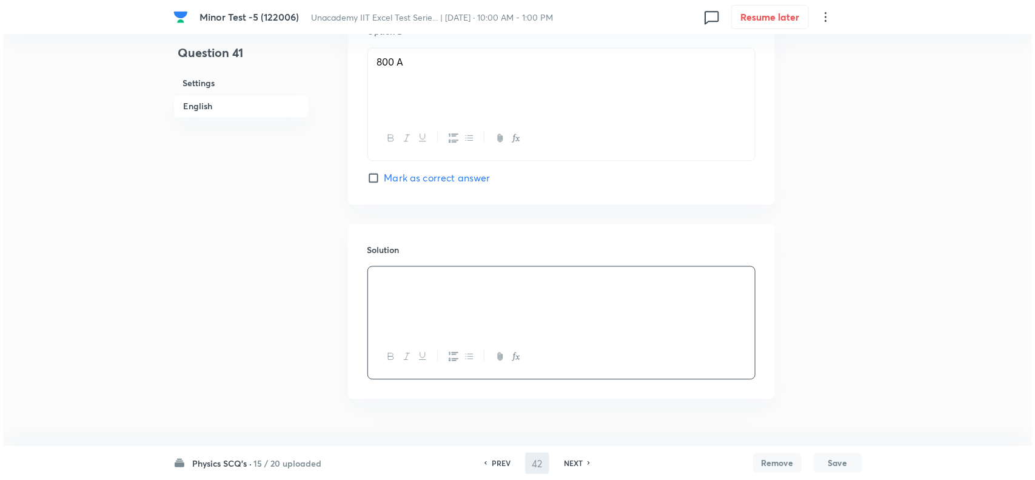
scroll to position [0, 0]
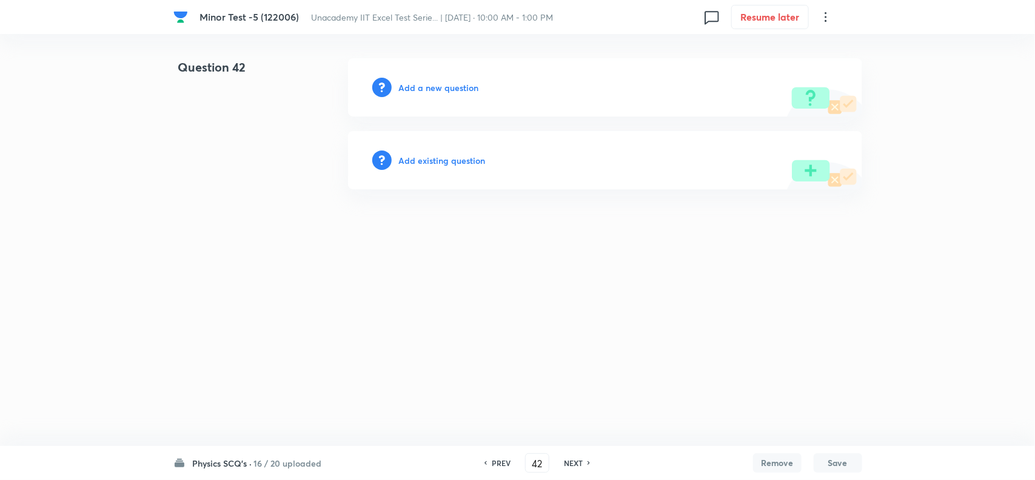
click at [437, 83] on h6 "Add a new question" at bounding box center [439, 87] width 80 height 13
click at [458, 86] on h6 "Choose a question type" at bounding box center [445, 87] width 93 height 13
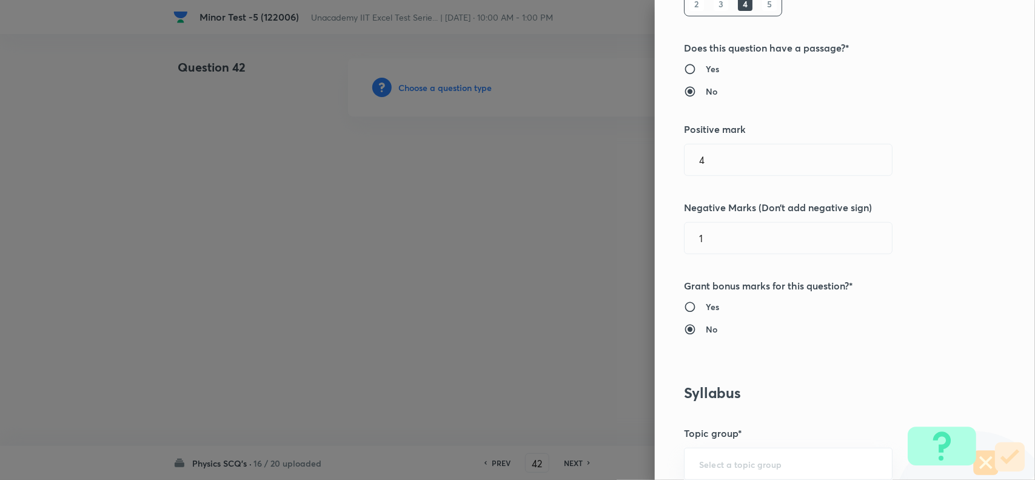
scroll to position [682, 0]
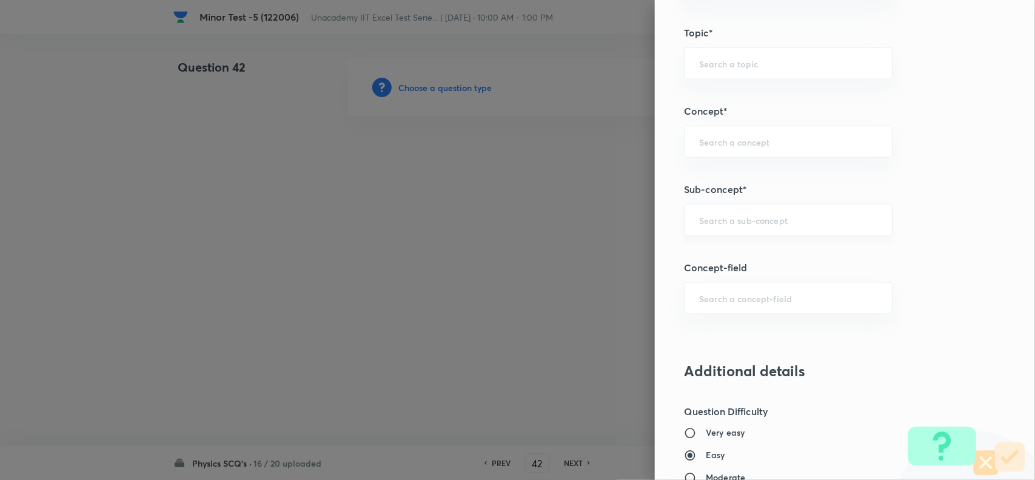
click at [721, 213] on div "​" at bounding box center [788, 220] width 209 height 32
click at [732, 249] on li "Transformers" at bounding box center [776, 257] width 207 height 22
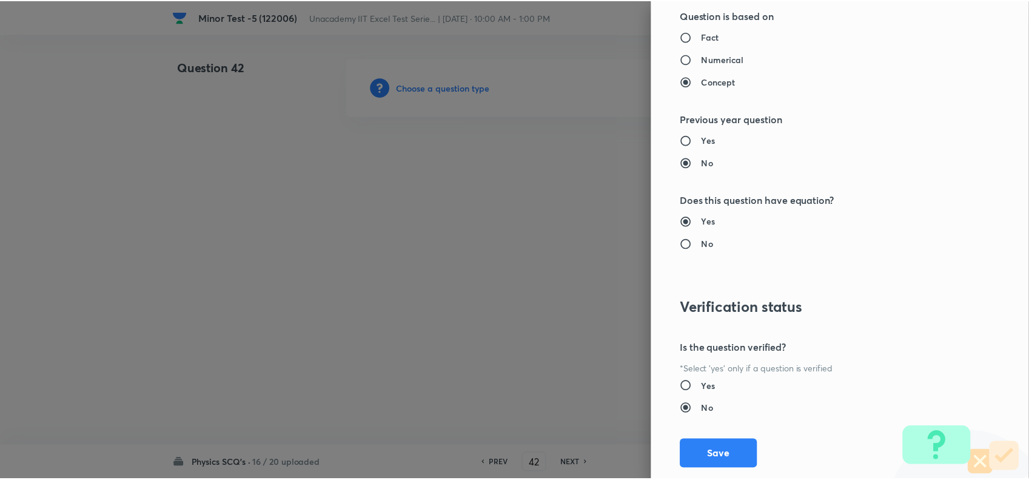
scroll to position [1257, 0]
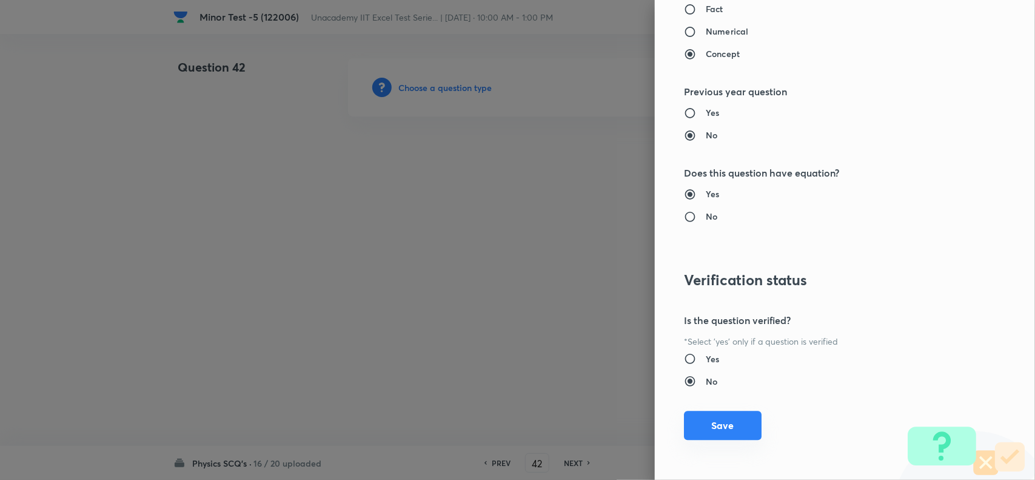
click at [702, 425] on button "Save" at bounding box center [723, 425] width 78 height 29
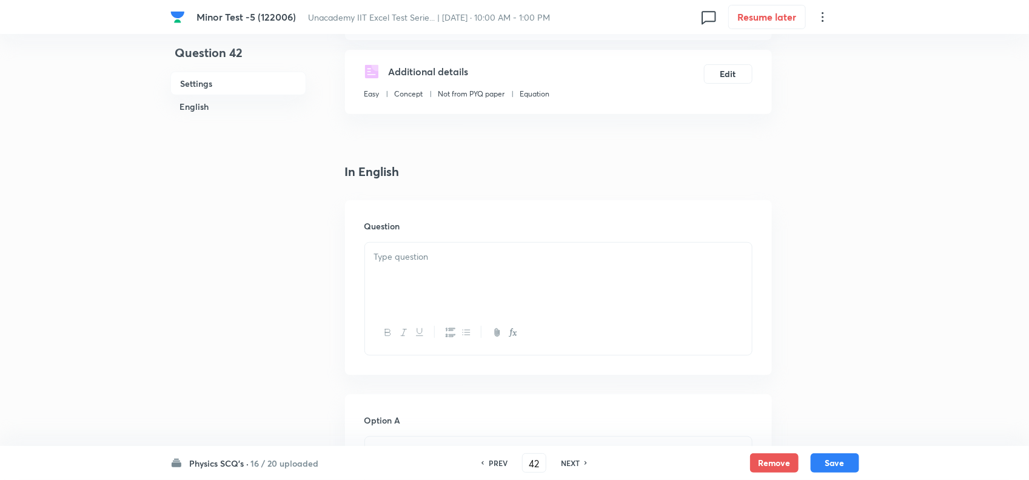
scroll to position [227, 0]
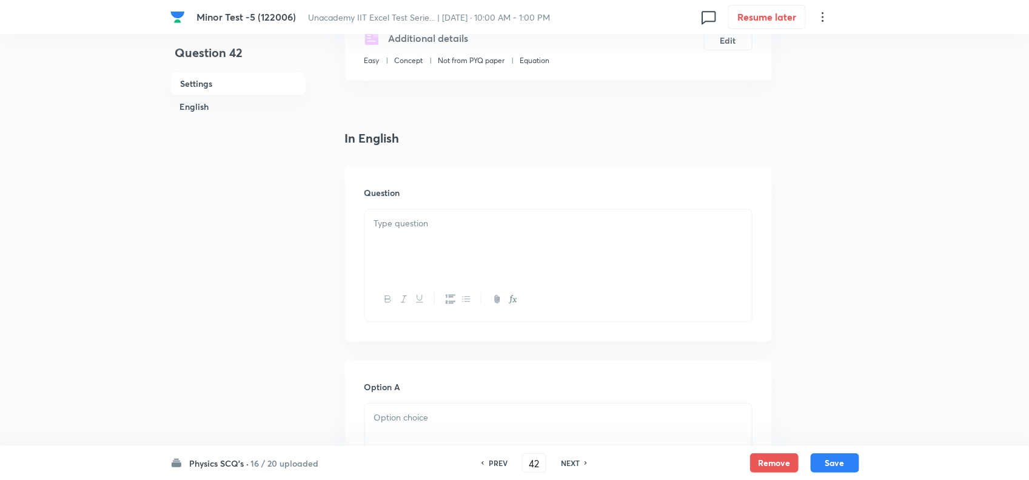
click at [439, 249] on div at bounding box center [558, 243] width 387 height 68
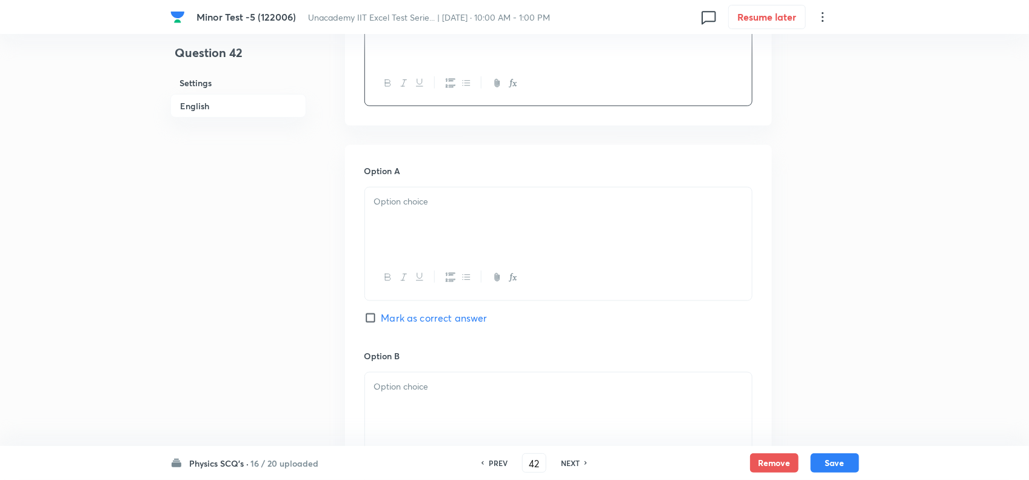
scroll to position [455, 0]
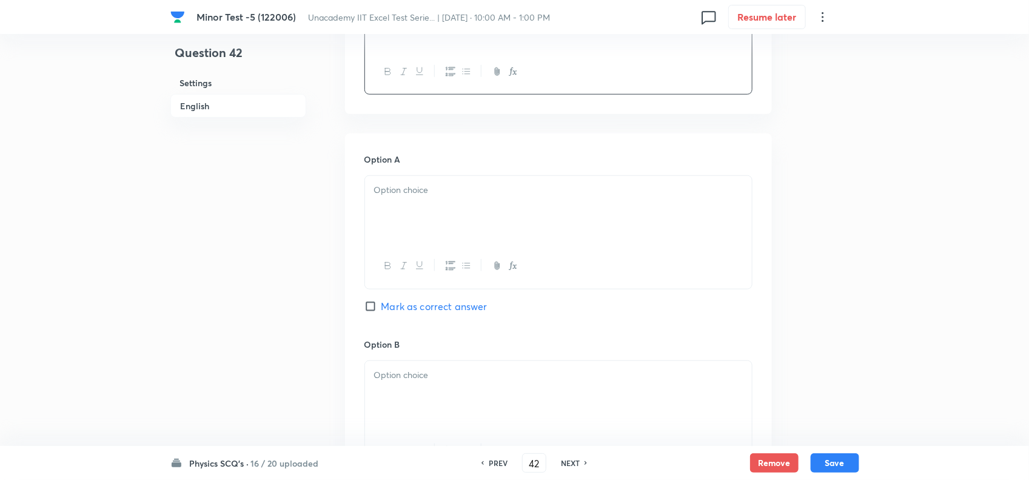
click at [404, 206] on div at bounding box center [558, 210] width 387 height 68
click at [429, 313] on span "Mark as correct answer" at bounding box center [435, 306] width 106 height 15
click at [382, 312] on input "Mark as correct answer" at bounding box center [373, 306] width 17 height 12
click at [428, 387] on div at bounding box center [558, 395] width 387 height 68
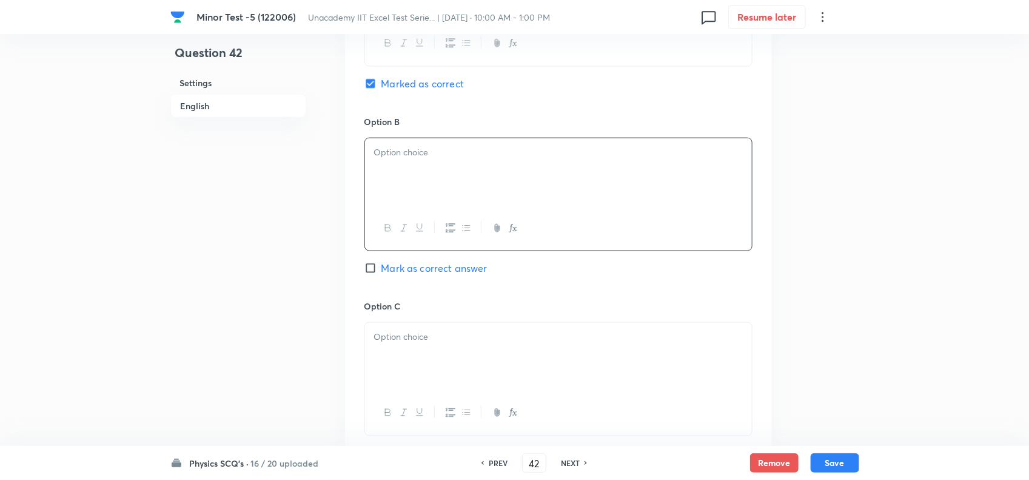
scroll to position [682, 0]
drag, startPoint x: 390, startPoint y: 146, endPoint x: 312, endPoint y: 147, distance: 77.7
click at [312, 147] on div "Question 42 Settings English Settings Type Single choice correct 4 options + 4 …" at bounding box center [514, 139] width 689 height 1526
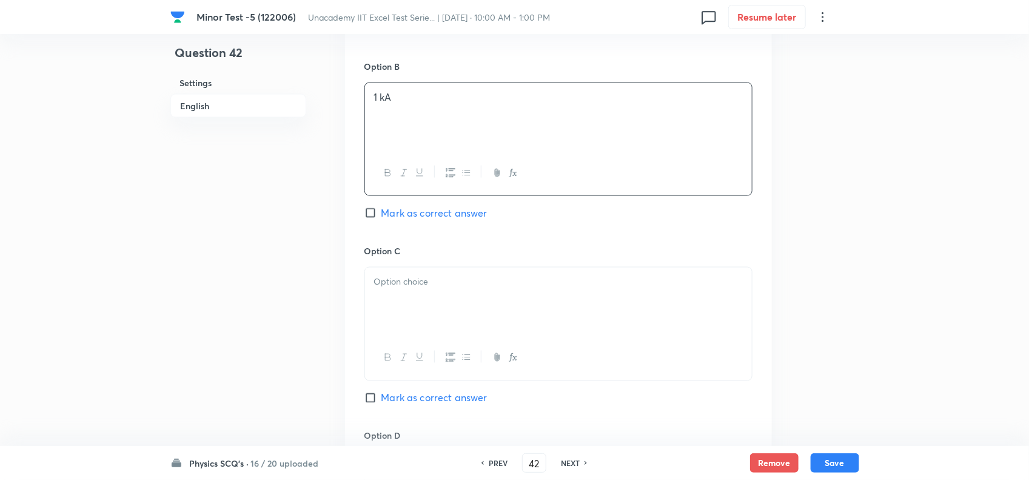
scroll to position [758, 0]
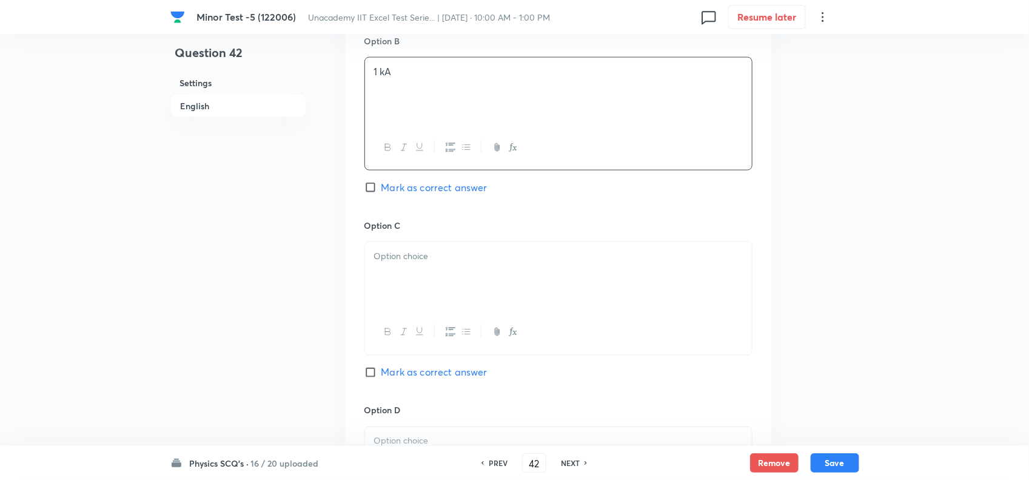
click at [428, 295] on div at bounding box center [558, 276] width 387 height 68
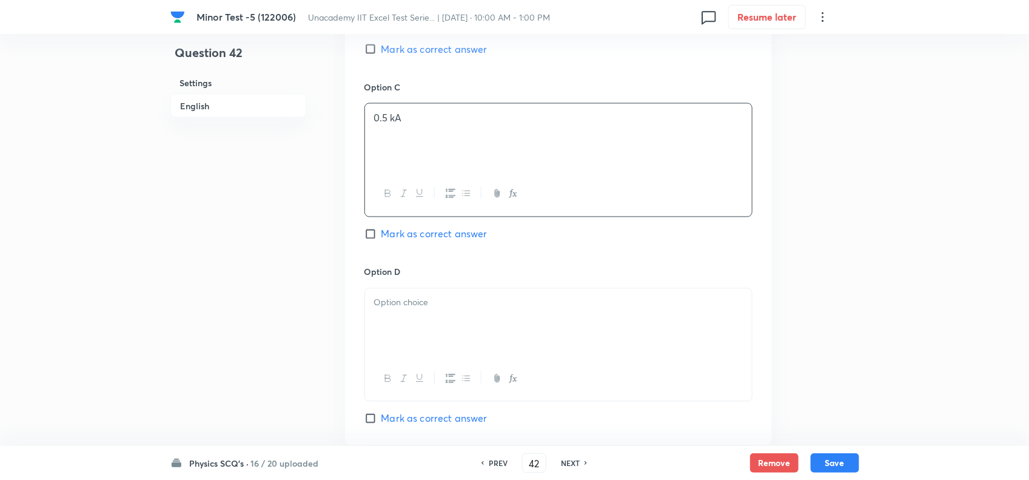
scroll to position [910, 0]
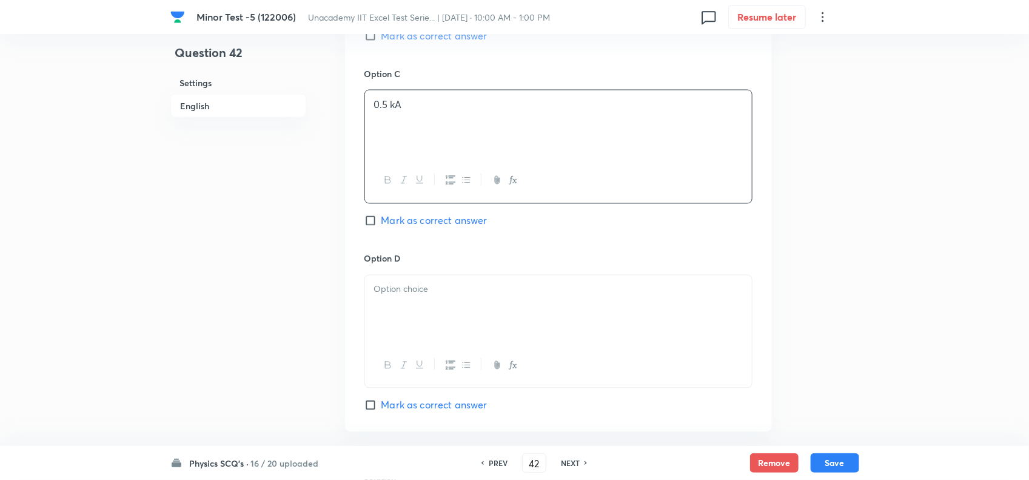
click at [404, 312] on div at bounding box center [558, 309] width 387 height 68
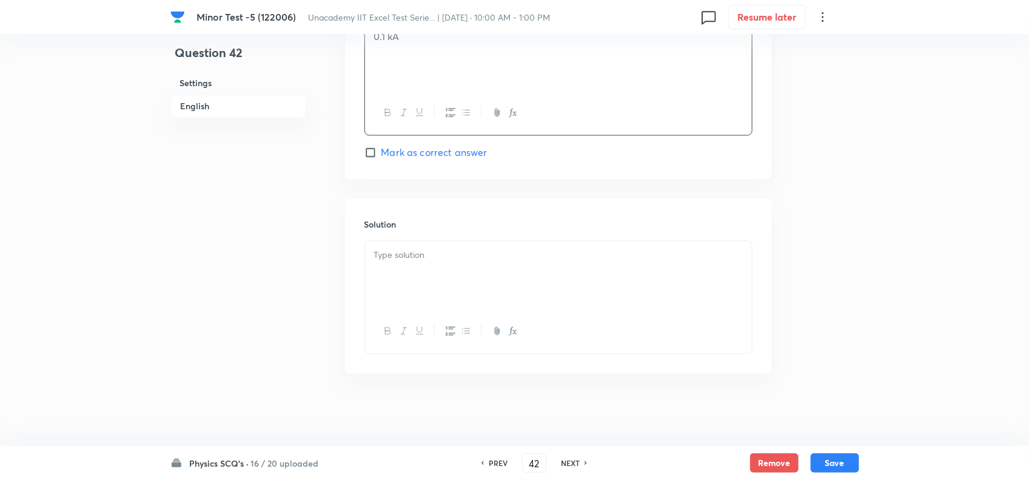
scroll to position [1168, 0]
click at [426, 262] on div at bounding box center [558, 275] width 387 height 68
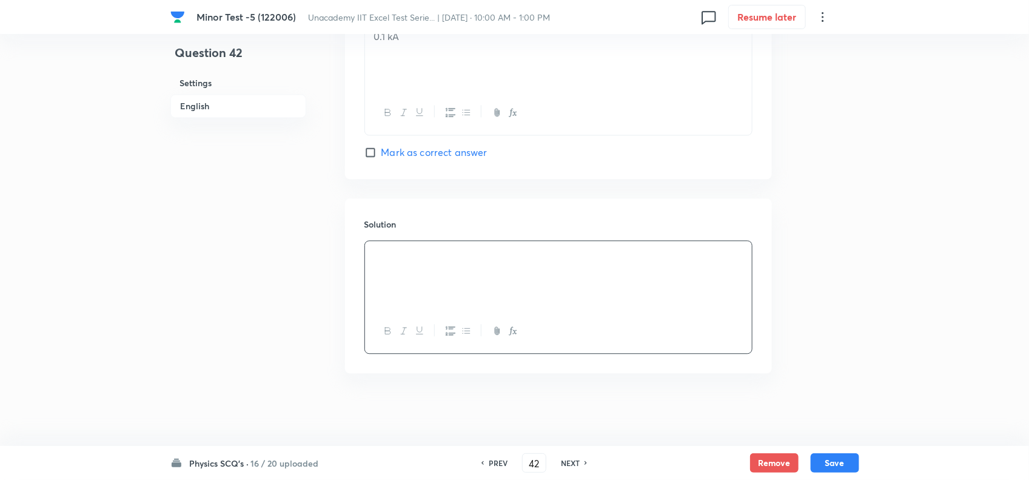
click at [844, 461] on button "Save" at bounding box center [835, 462] width 49 height 19
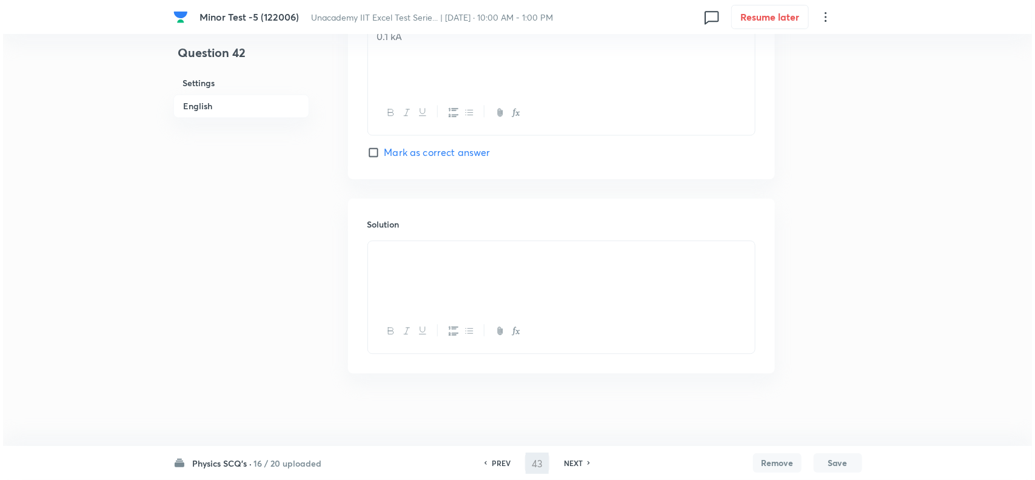
scroll to position [0, 0]
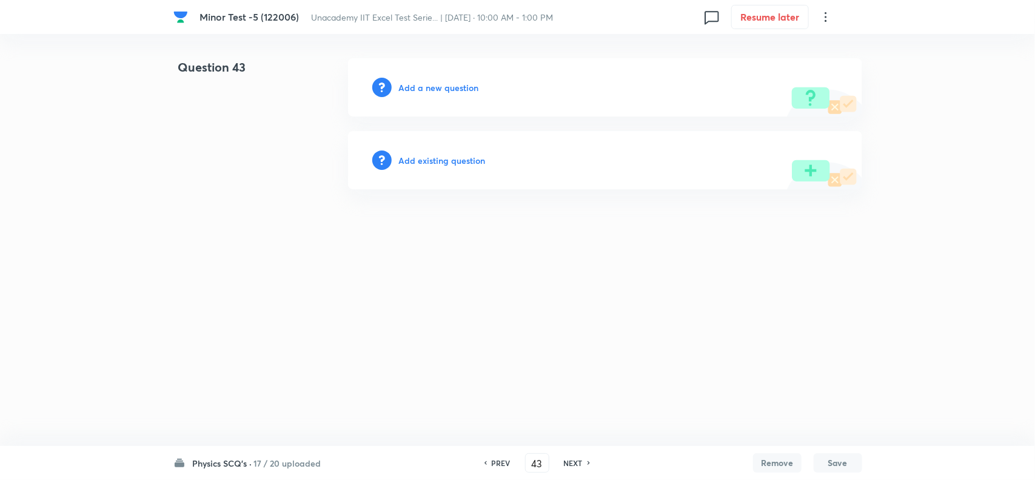
click at [419, 82] on h6 "Add a new question" at bounding box center [439, 87] width 80 height 13
click at [429, 86] on h6 "Choose a question type" at bounding box center [445, 87] width 93 height 13
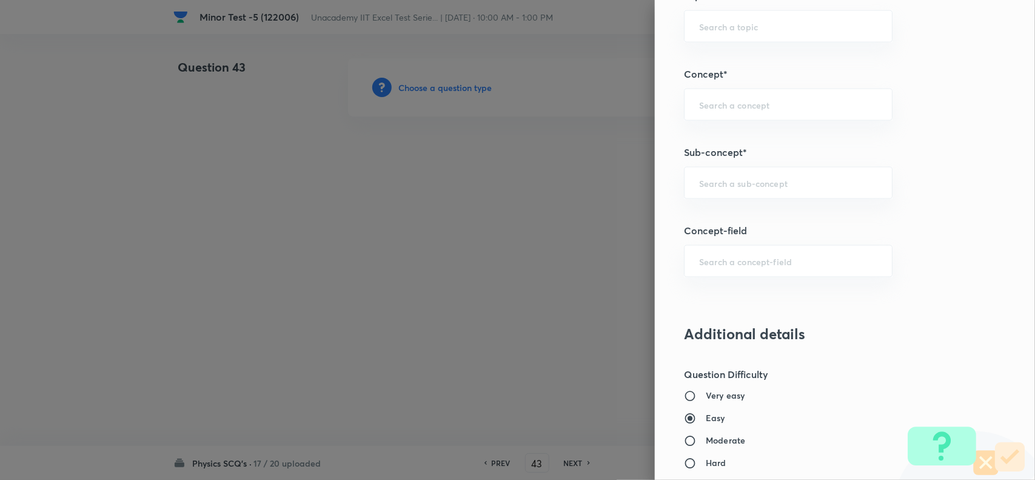
scroll to position [682, 0]
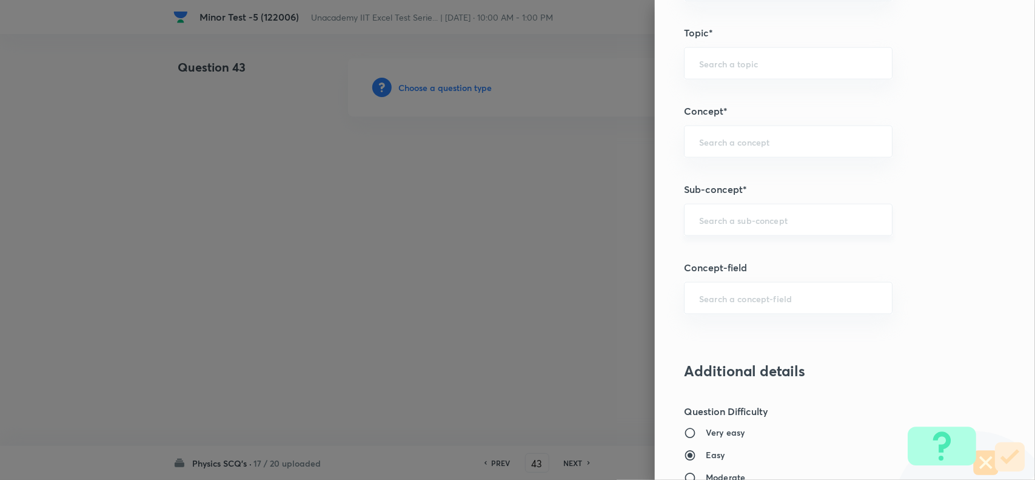
click at [734, 228] on div "​" at bounding box center [788, 220] width 209 height 32
click at [750, 256] on li "Resonance in Series LCR Circuit" at bounding box center [776, 257] width 207 height 22
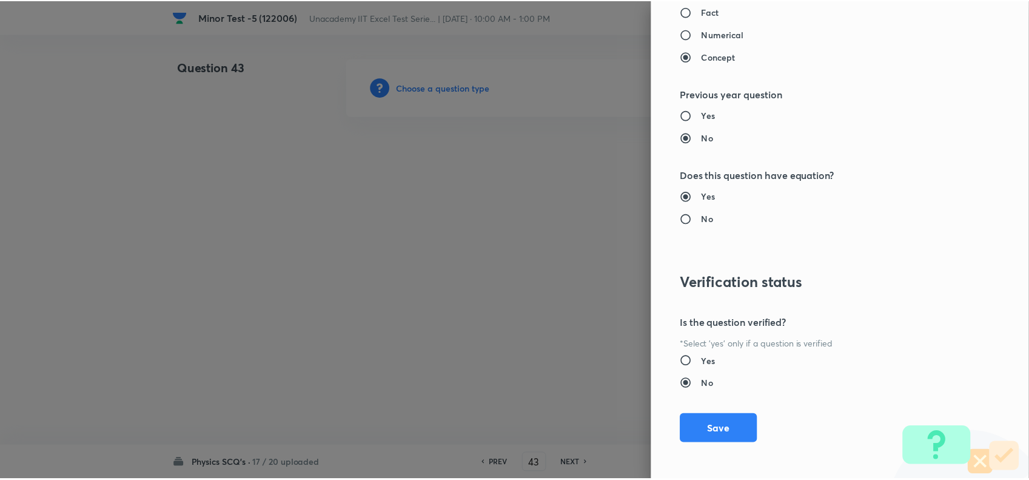
scroll to position [1257, 0]
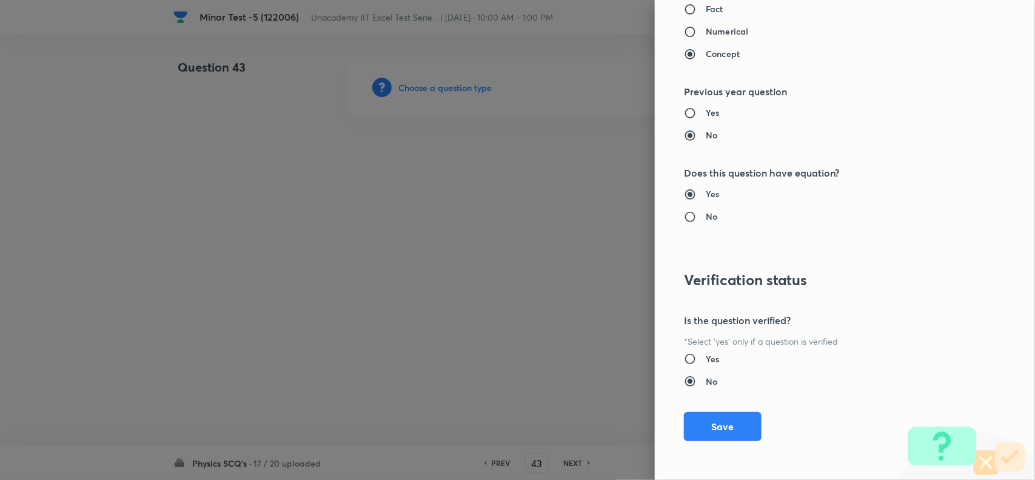
drag, startPoint x: 724, startPoint y: 416, endPoint x: 531, endPoint y: 313, distance: 217.9
click at [722, 416] on button "Save" at bounding box center [723, 426] width 78 height 29
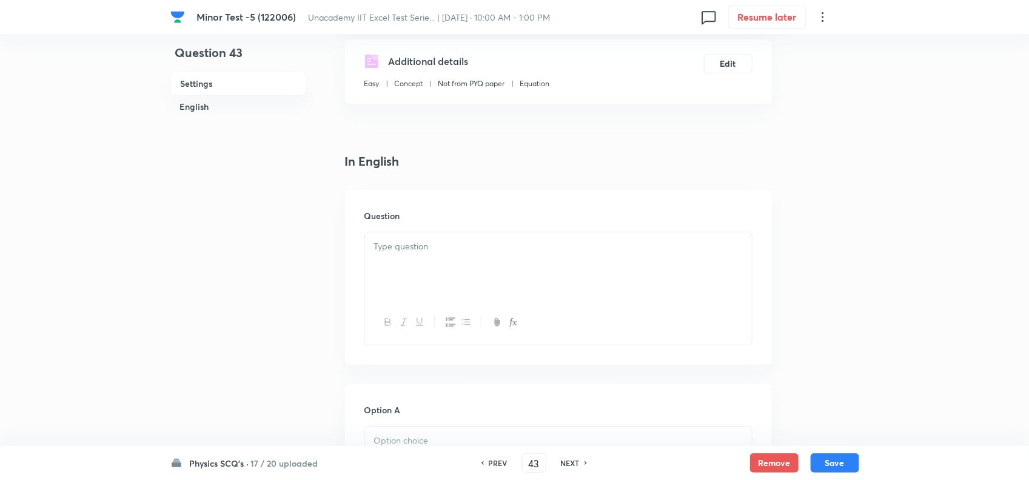
scroll to position [227, 0]
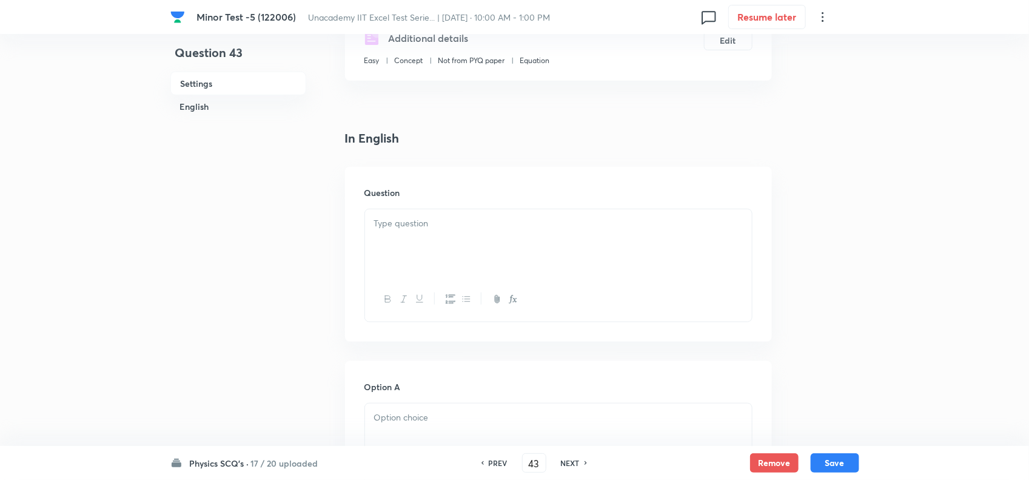
click at [436, 198] on h6 "Question" at bounding box center [559, 192] width 388 height 13
click at [437, 241] on div at bounding box center [558, 243] width 387 height 68
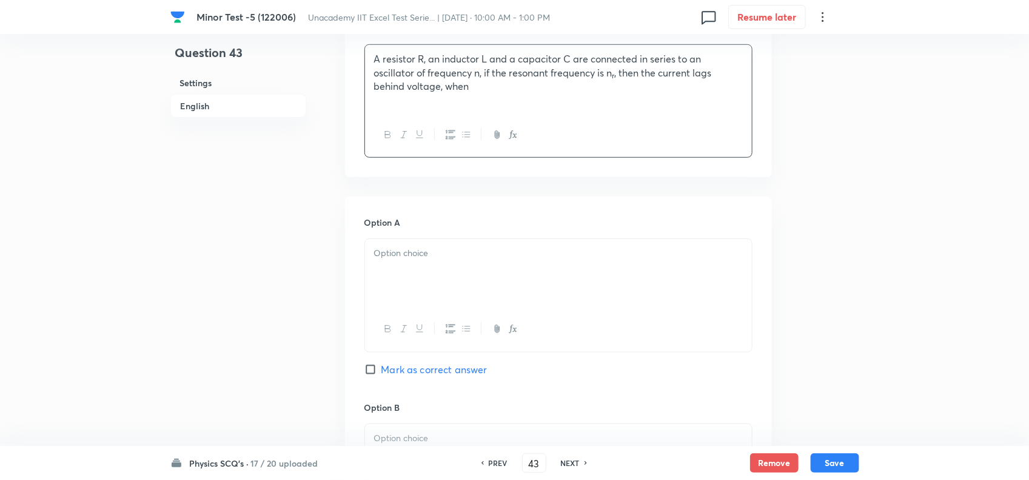
scroll to position [455, 0]
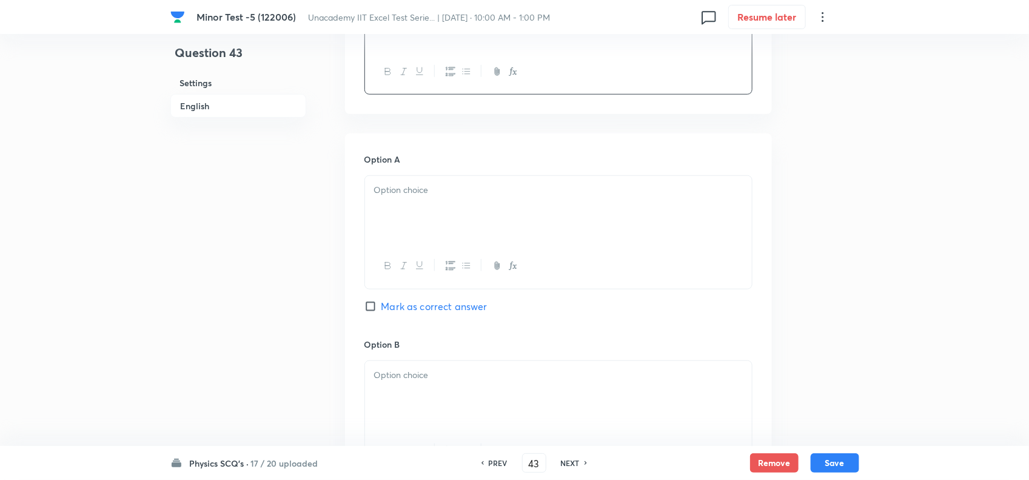
click at [412, 203] on div at bounding box center [558, 210] width 387 height 68
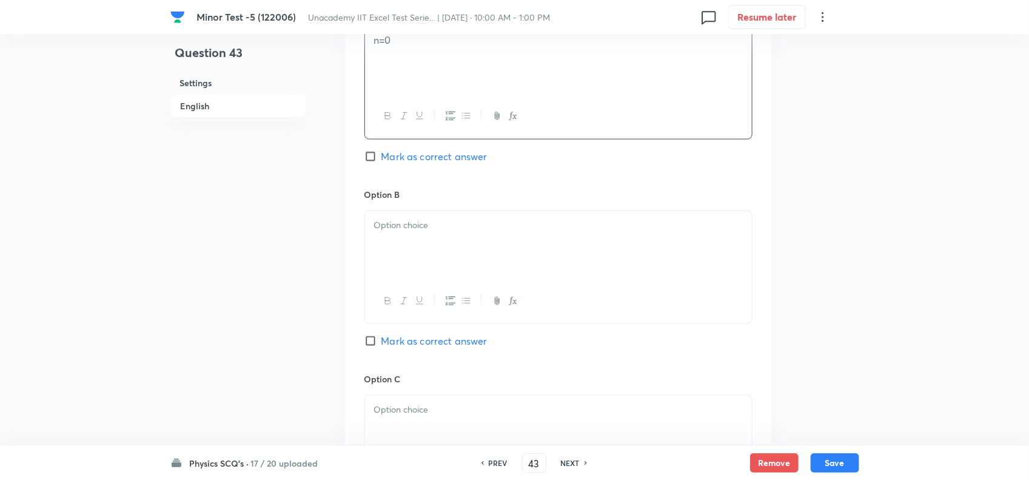
scroll to position [607, 0]
click at [422, 258] on div at bounding box center [558, 243] width 387 height 68
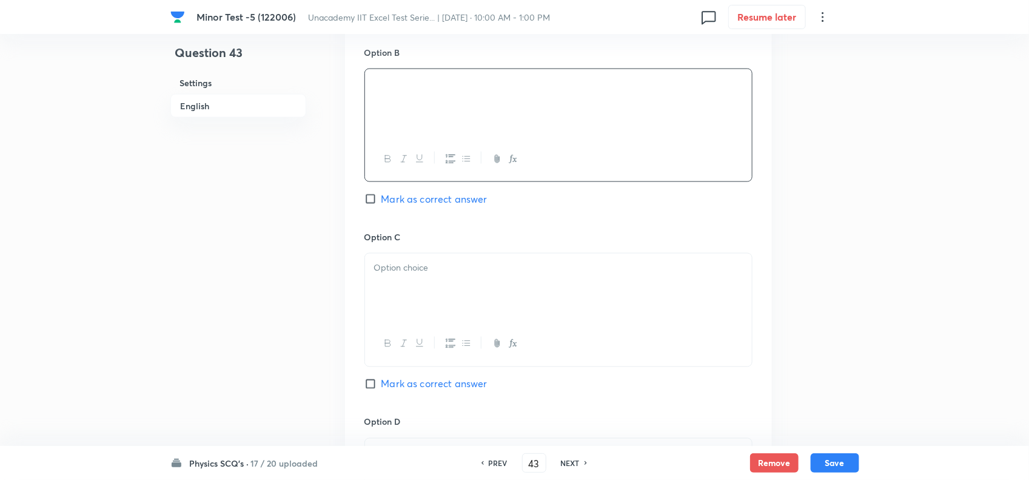
scroll to position [758, 0]
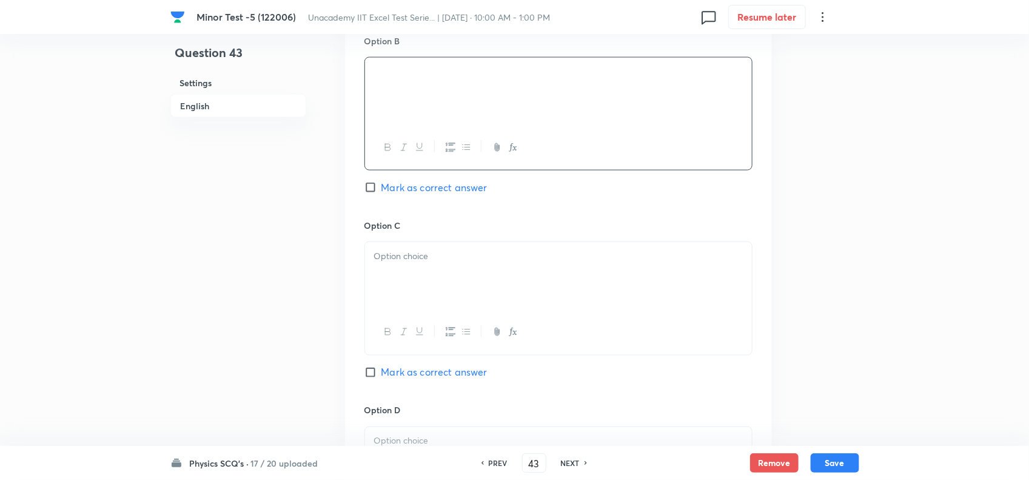
click at [395, 247] on div at bounding box center [558, 276] width 387 height 68
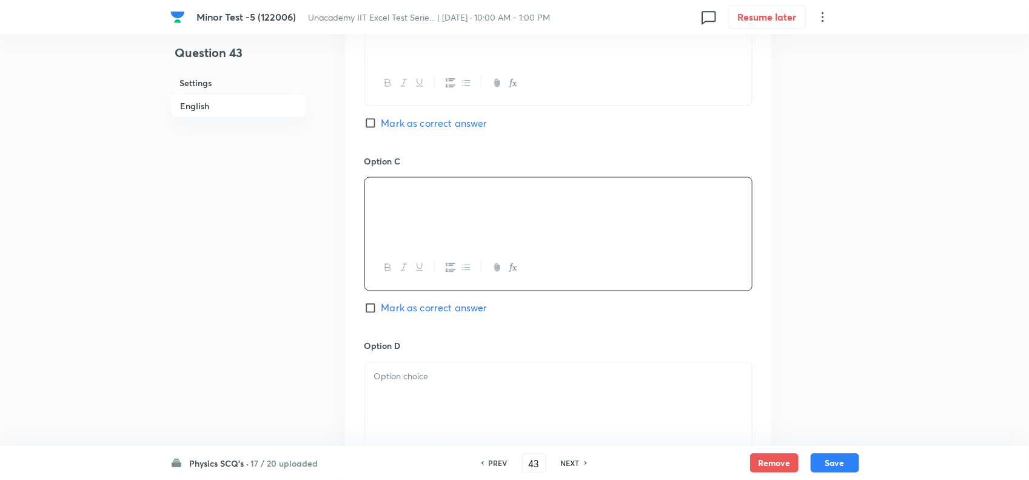
scroll to position [910, 0]
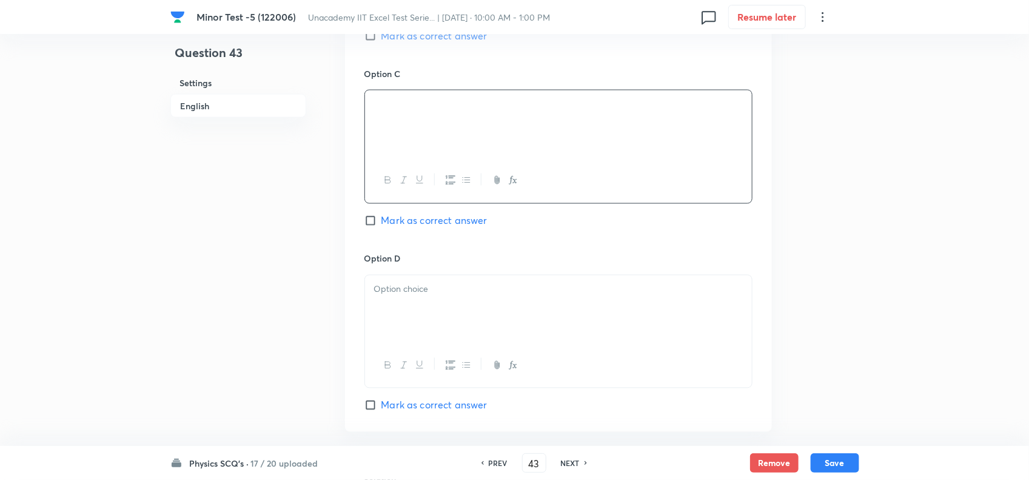
drag, startPoint x: 402, startPoint y: 286, endPoint x: 401, endPoint y: 298, distance: 12.8
click at [401, 286] on p at bounding box center [558, 290] width 369 height 14
click at [403, 411] on span "Mark as correct answer" at bounding box center [435, 405] width 106 height 15
click at [382, 411] on input "Mark as correct answer" at bounding box center [373, 405] width 17 height 12
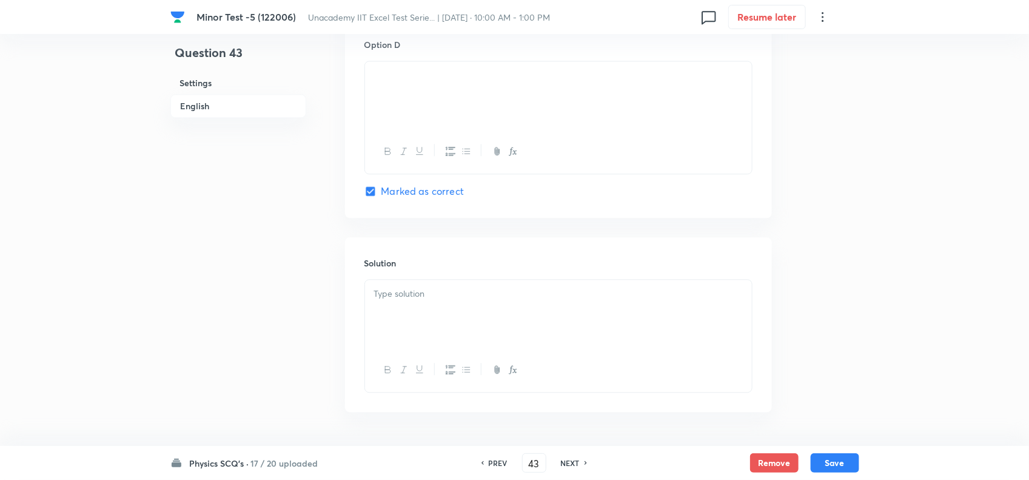
scroll to position [1168, 0]
click at [426, 291] on div at bounding box center [558, 275] width 387 height 68
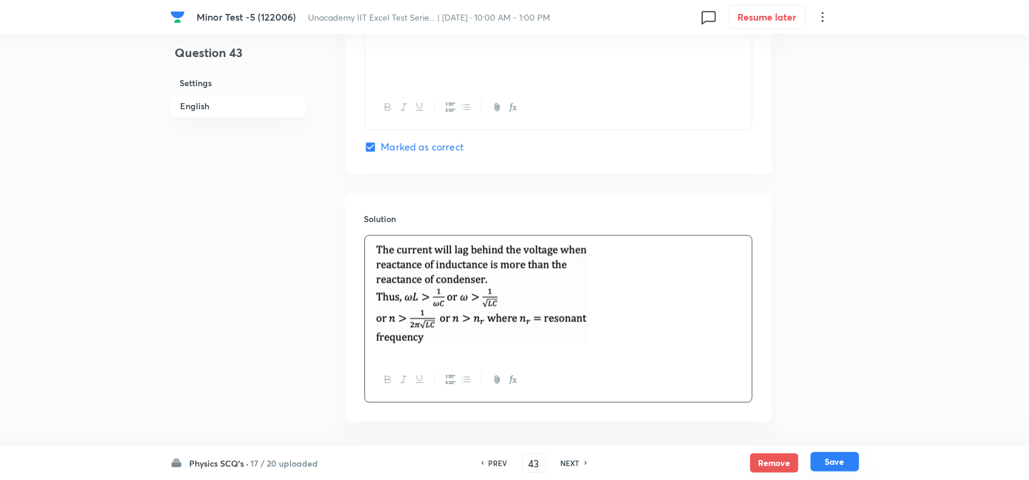
click at [826, 453] on button "Save" at bounding box center [835, 461] width 49 height 19
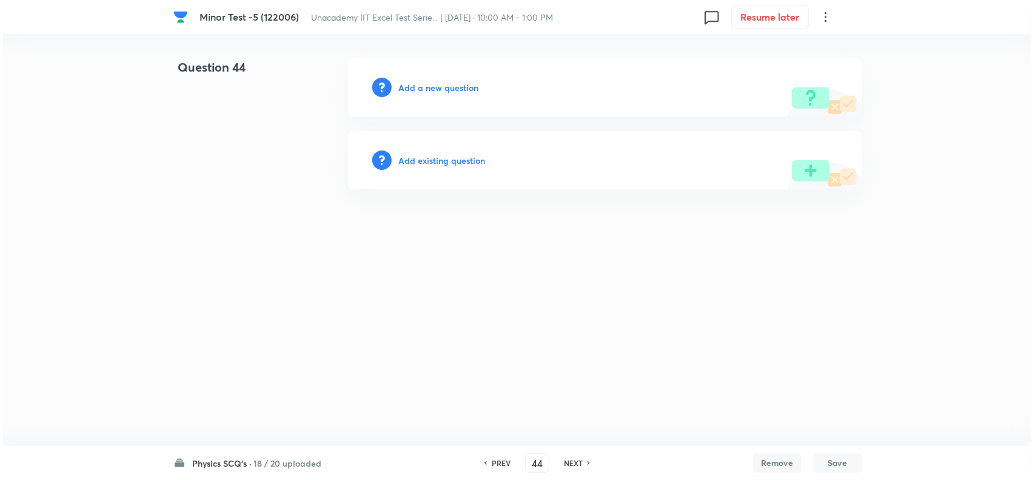
scroll to position [0, 0]
click at [431, 82] on h6 "Add a new question" at bounding box center [439, 87] width 80 height 13
click at [446, 83] on h6 "Choose a question type" at bounding box center [445, 87] width 93 height 13
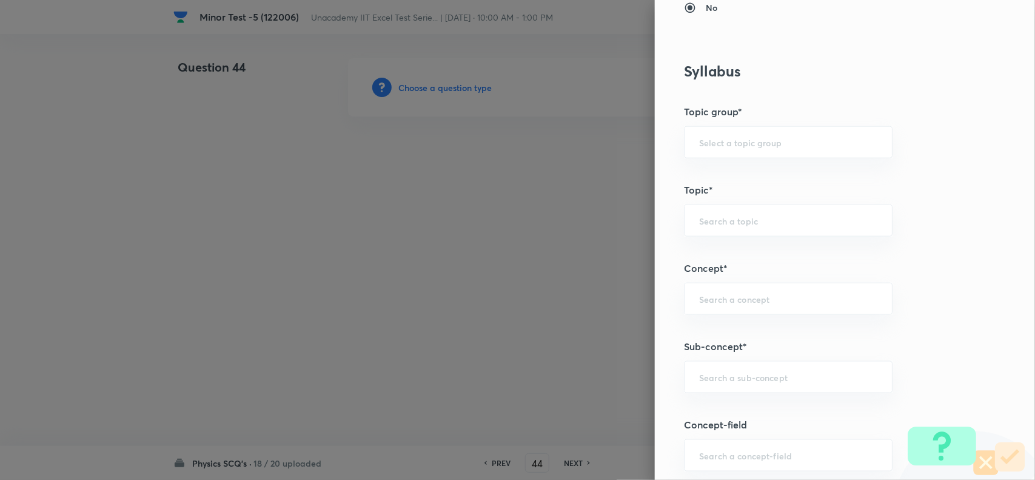
scroll to position [607, 0]
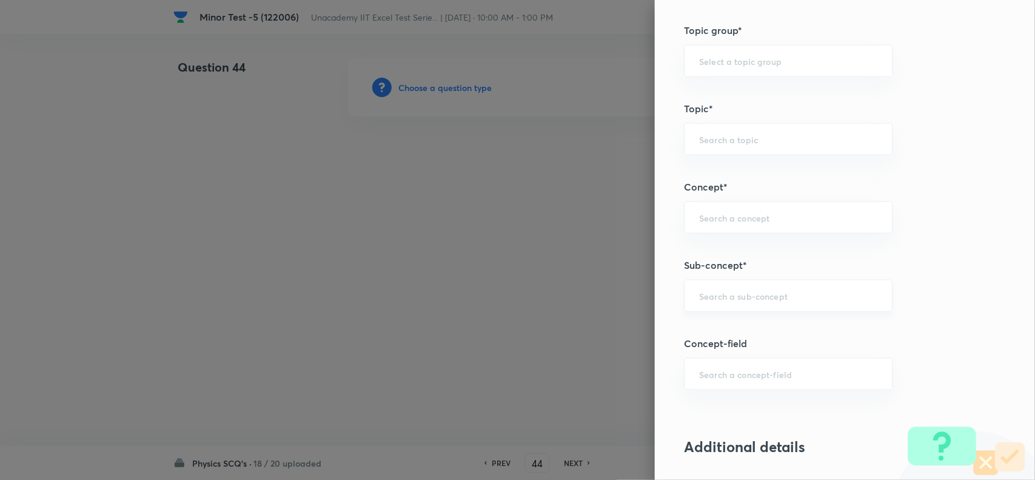
click at [725, 292] on input "text" at bounding box center [788, 296] width 178 height 12
click at [707, 329] on li "AC Circuits" at bounding box center [776, 332] width 207 height 22
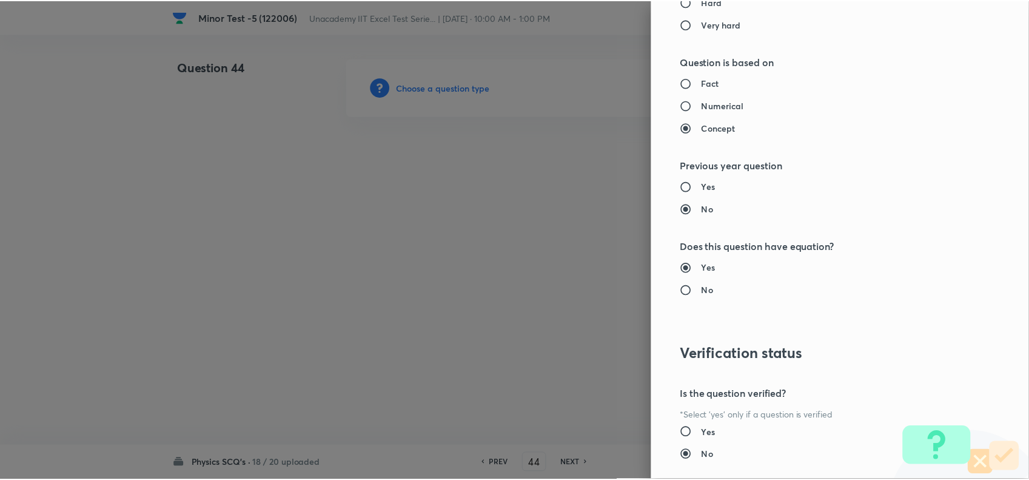
scroll to position [1257, 0]
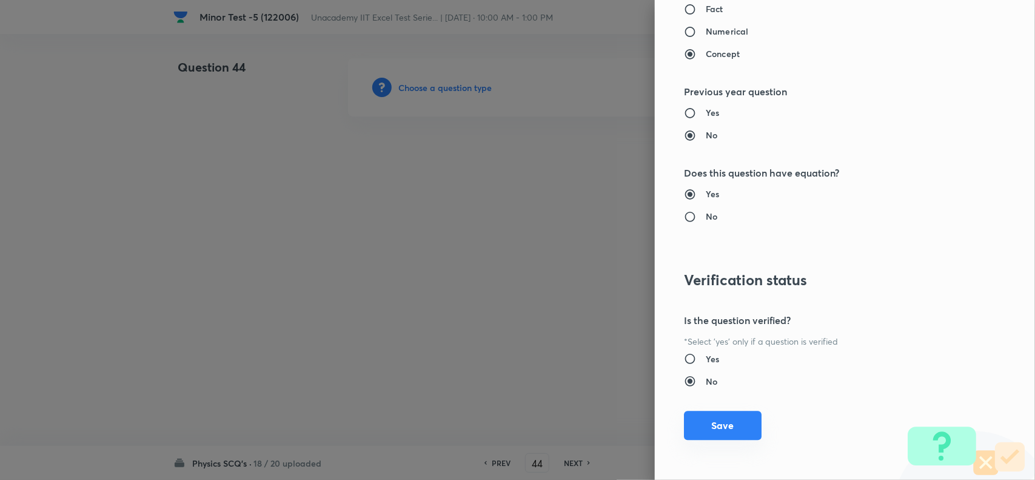
click at [719, 423] on button "Save" at bounding box center [723, 425] width 78 height 29
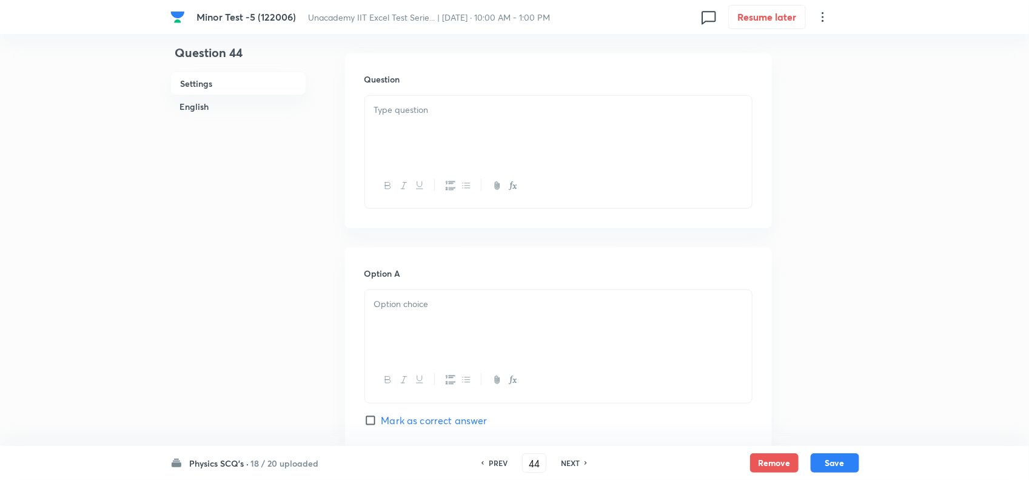
scroll to position [379, 0]
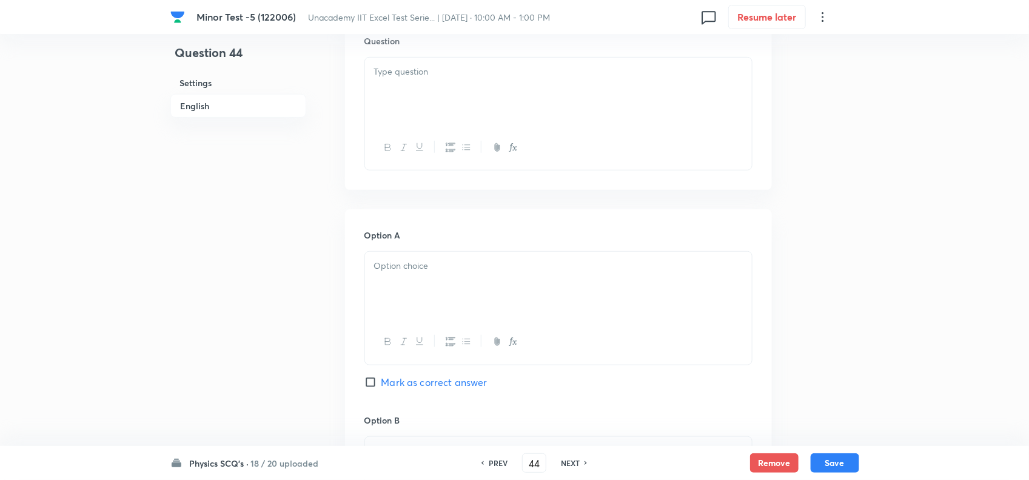
click at [468, 86] on div at bounding box center [558, 92] width 387 height 68
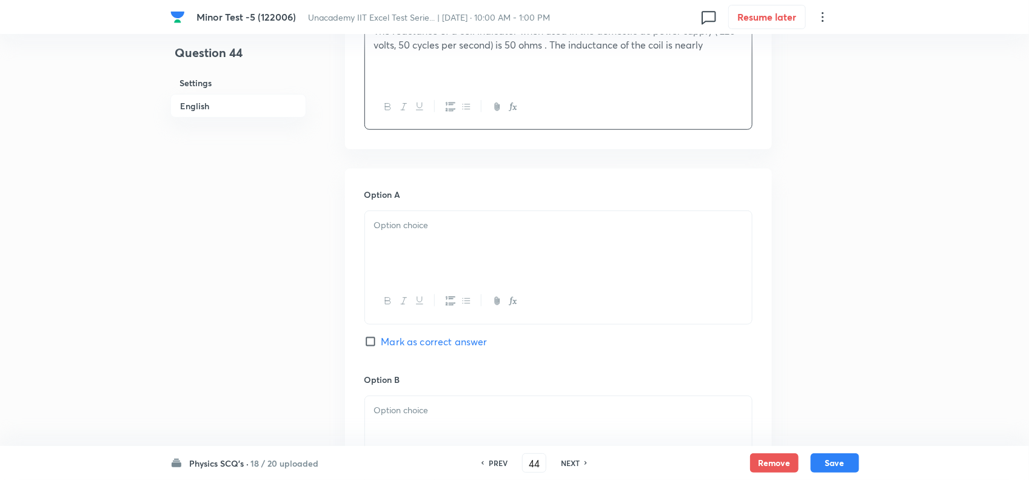
scroll to position [455, 0]
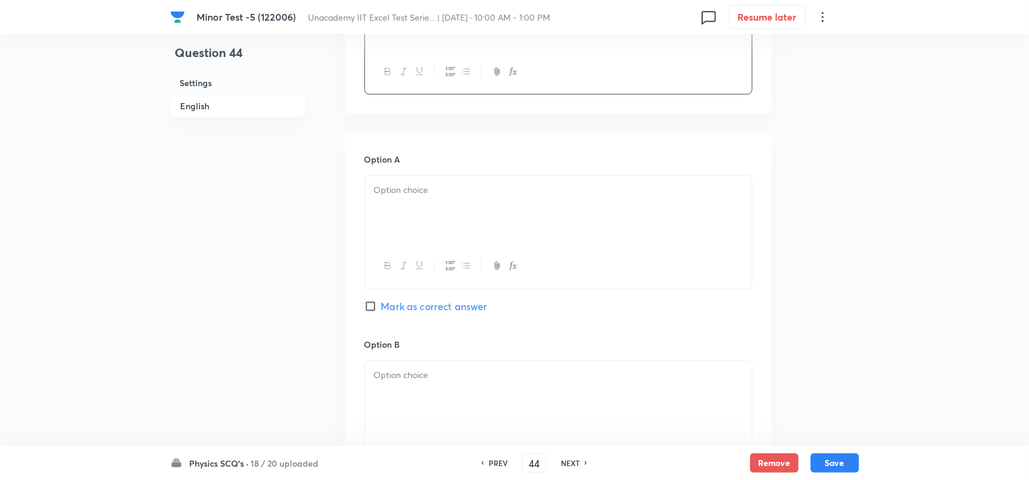
click at [408, 195] on p at bounding box center [558, 190] width 369 height 14
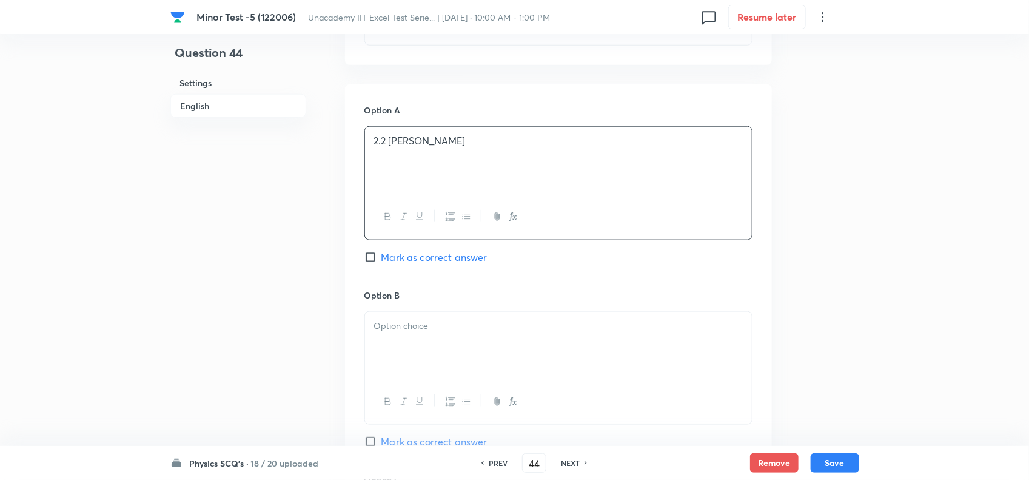
scroll to position [531, 0]
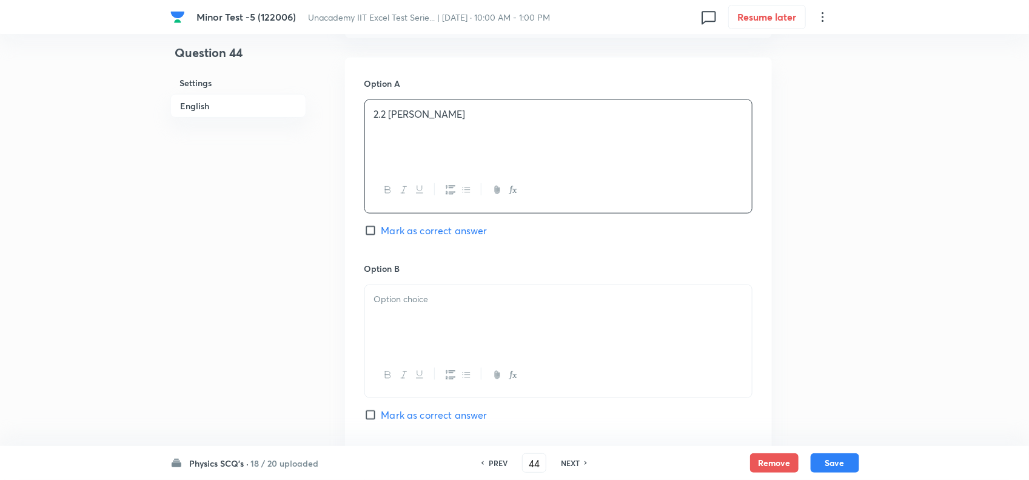
click at [414, 340] on div at bounding box center [558, 319] width 387 height 68
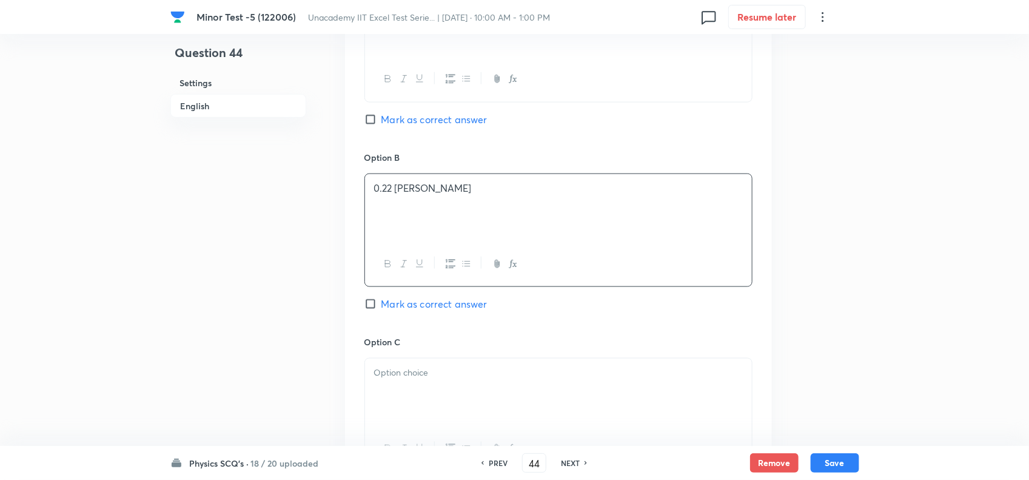
scroll to position [682, 0]
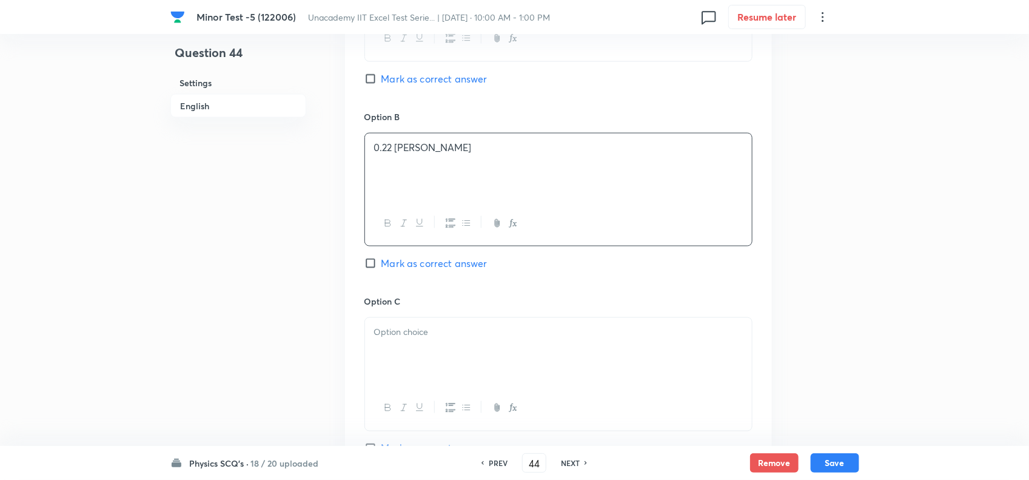
click at [413, 353] on div at bounding box center [558, 352] width 387 height 68
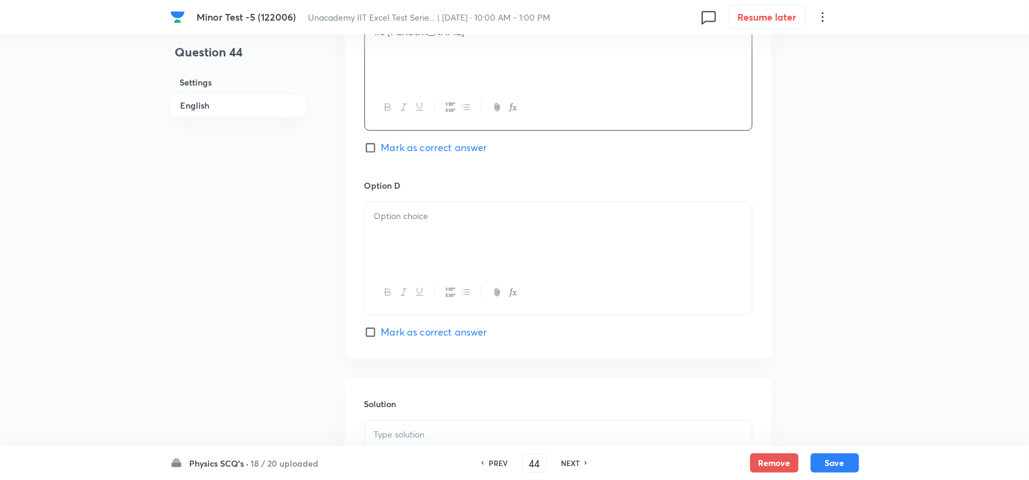
scroll to position [986, 0]
click at [447, 257] on div at bounding box center [558, 234] width 387 height 68
click at [392, 337] on span "Mark as correct answer" at bounding box center [435, 329] width 106 height 15
click at [382, 335] on input "Mark as correct answer" at bounding box center [373, 329] width 17 height 12
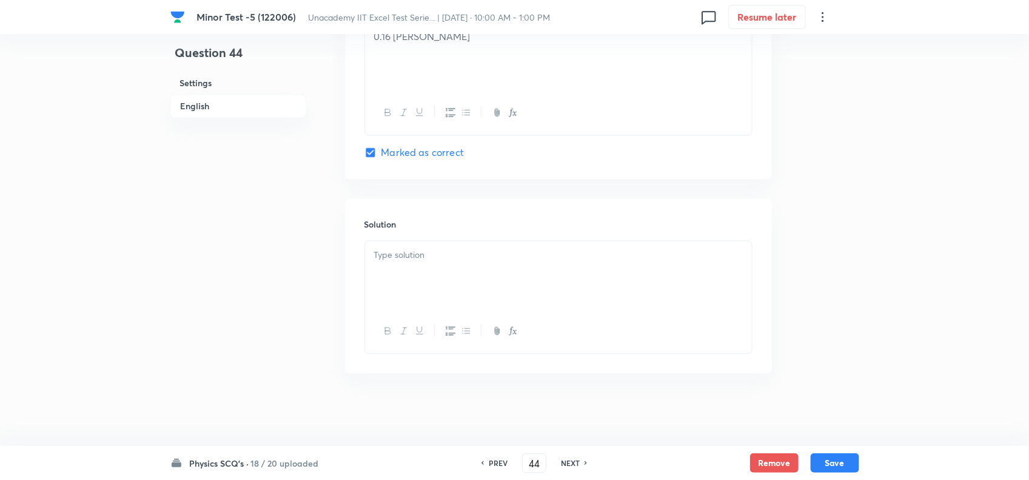
scroll to position [1168, 0]
click at [444, 234] on div "Solution" at bounding box center [558, 285] width 427 height 175
click at [445, 255] on p at bounding box center [558, 255] width 369 height 14
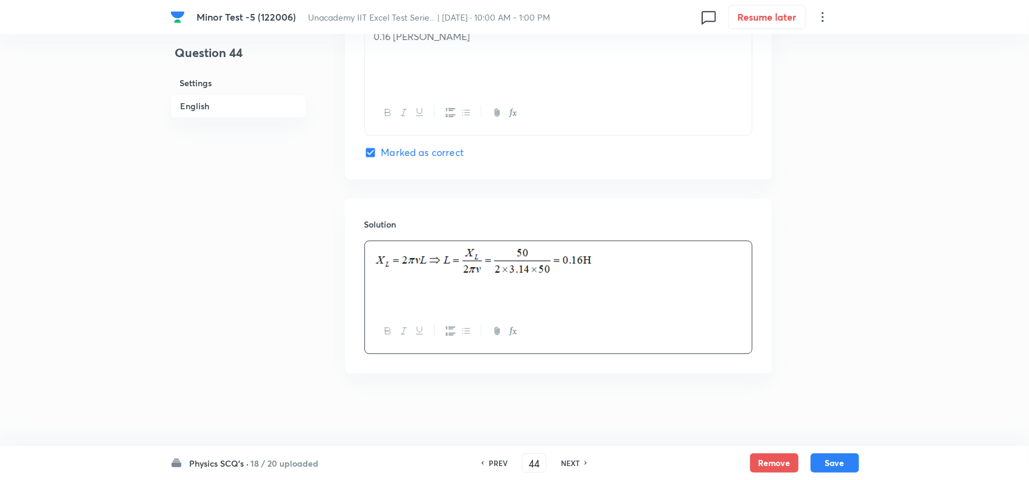
click at [843, 463] on button "Save" at bounding box center [835, 462] width 49 height 19
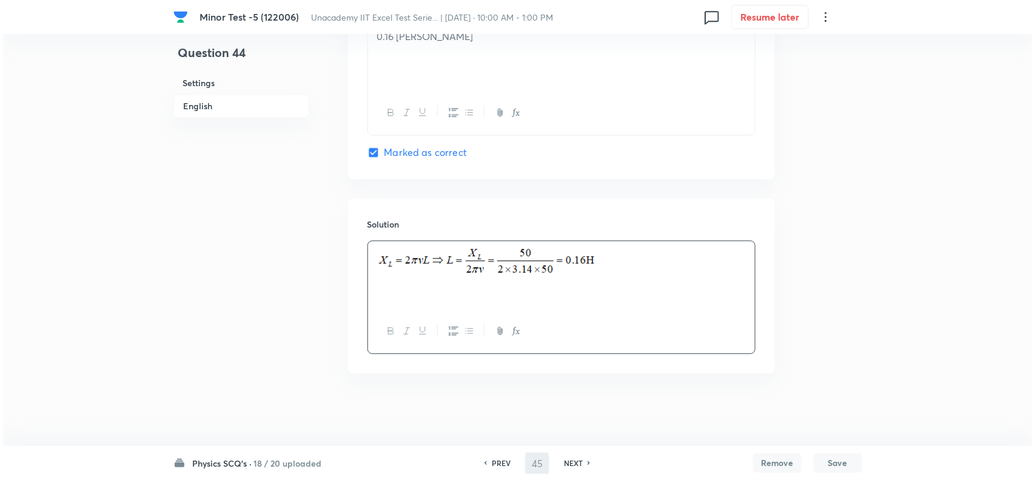
scroll to position [0, 0]
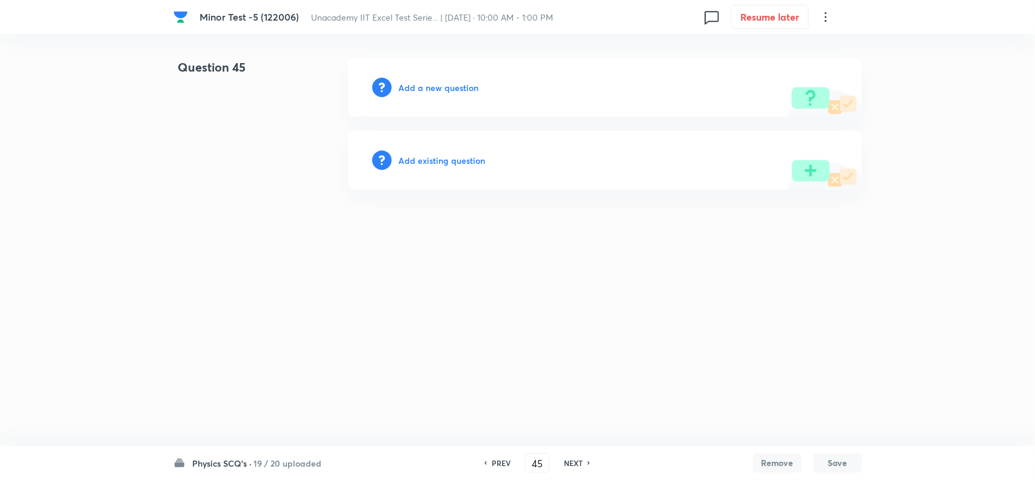
click at [428, 91] on h6 "Add a new question" at bounding box center [439, 87] width 80 height 13
click at [443, 89] on h6 "Choose a question type" at bounding box center [445, 87] width 93 height 13
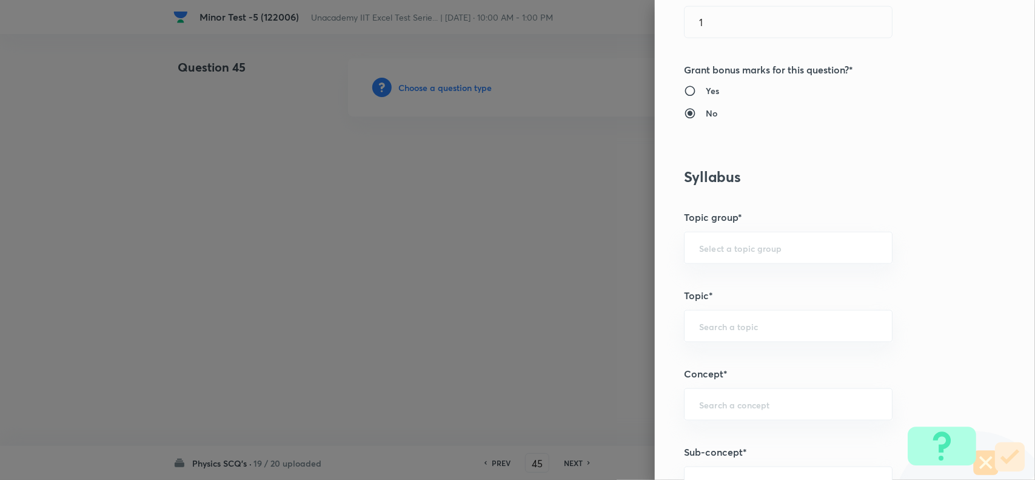
scroll to position [531, 0]
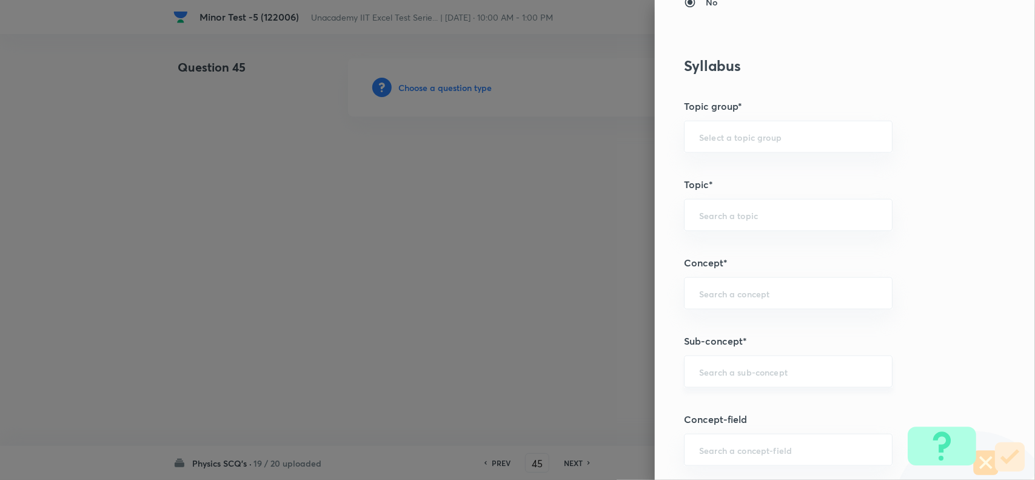
click at [733, 370] on input "text" at bounding box center [788, 372] width 178 height 12
click at [705, 417] on h5 "Concept-field" at bounding box center [824, 419] width 281 height 15
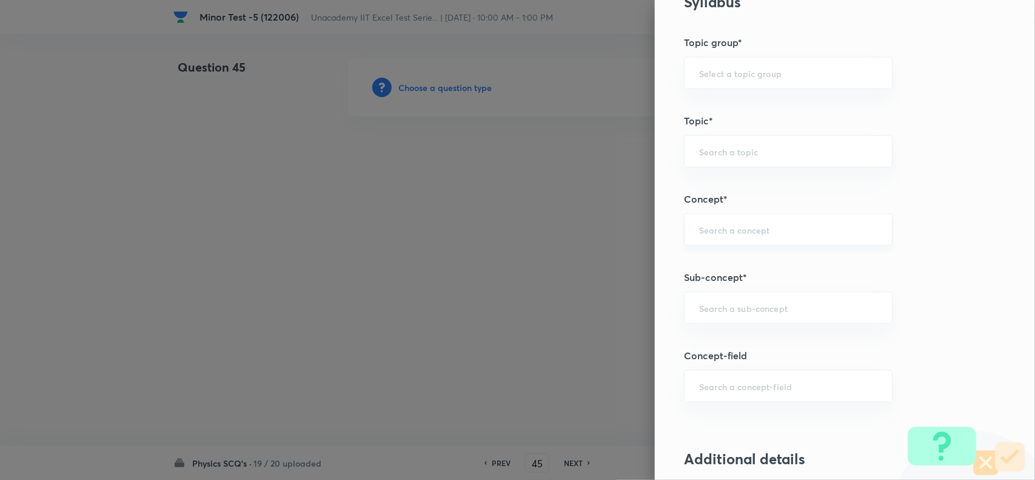
scroll to position [682, 0]
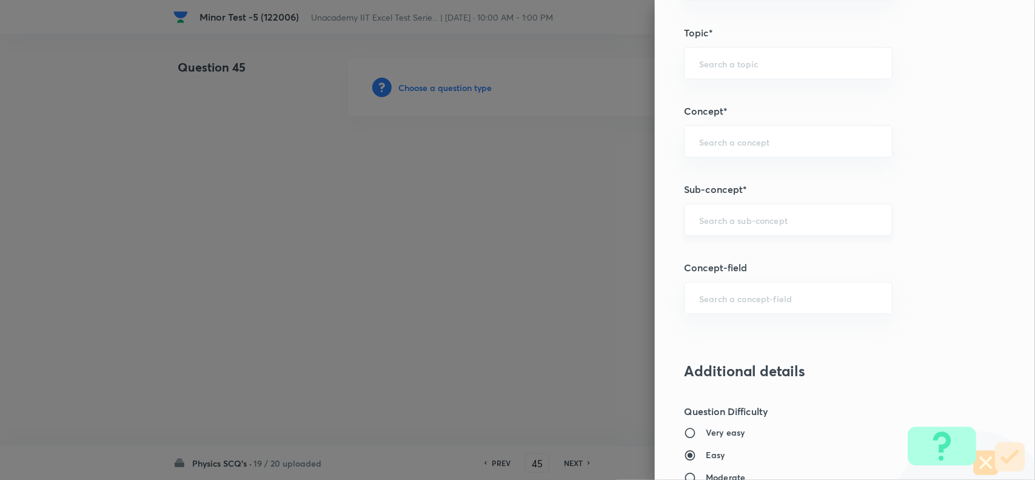
click at [726, 232] on div "​" at bounding box center [788, 220] width 209 height 32
click at [723, 258] on li "AC Circuits" at bounding box center [776, 257] width 207 height 22
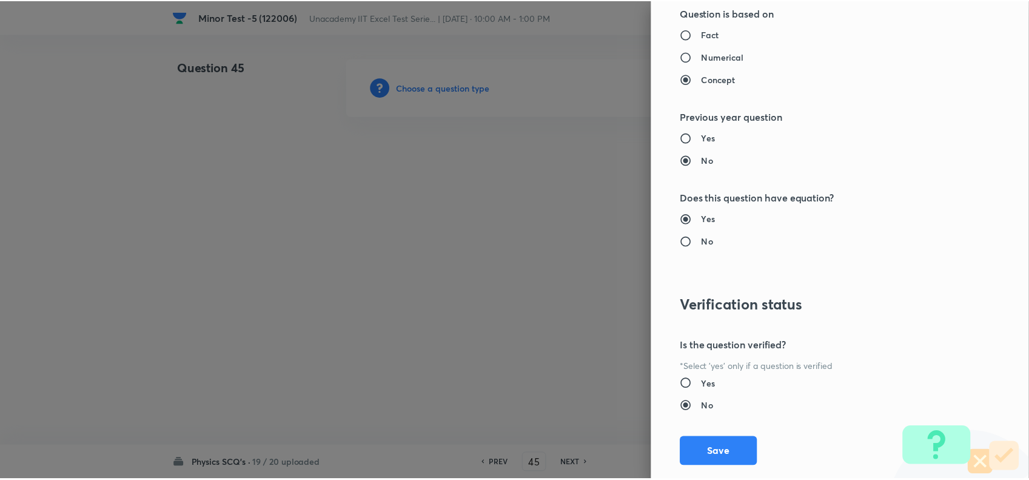
scroll to position [1257, 0]
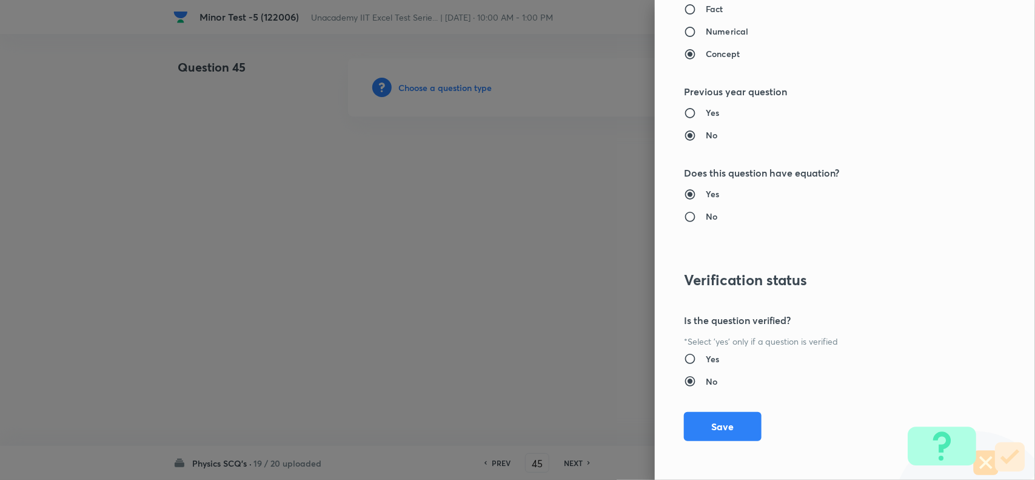
drag, startPoint x: 725, startPoint y: 425, endPoint x: 641, endPoint y: 390, distance: 91.4
click at [722, 425] on button "Save" at bounding box center [723, 426] width 78 height 29
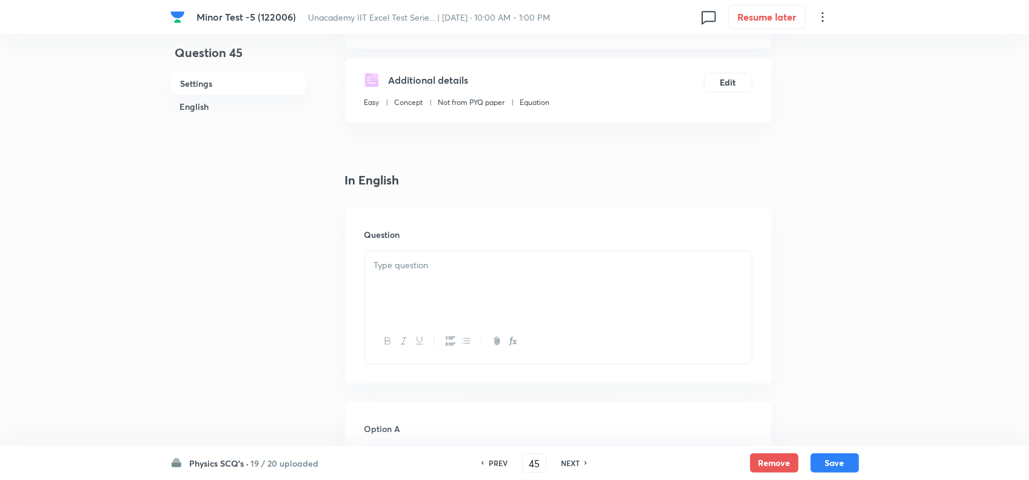
scroll to position [227, 0]
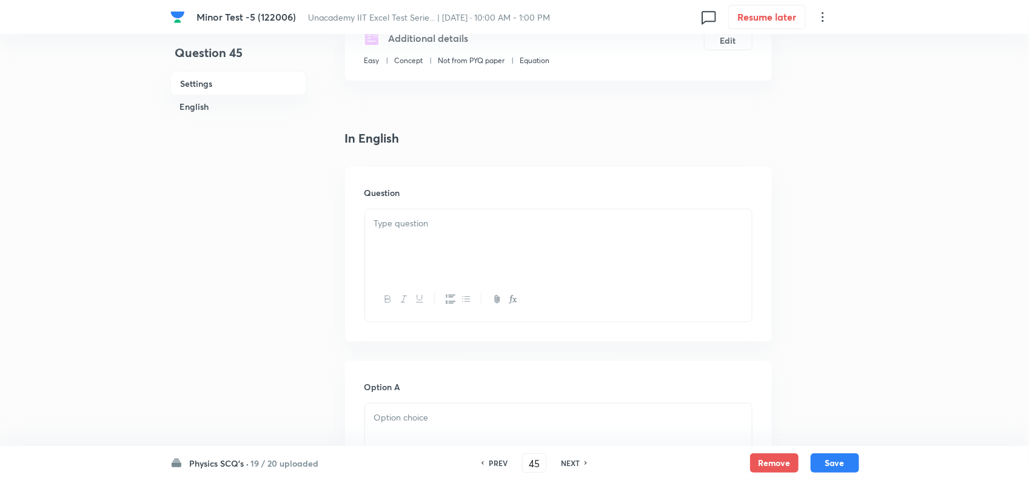
click at [405, 228] on p at bounding box center [558, 224] width 369 height 14
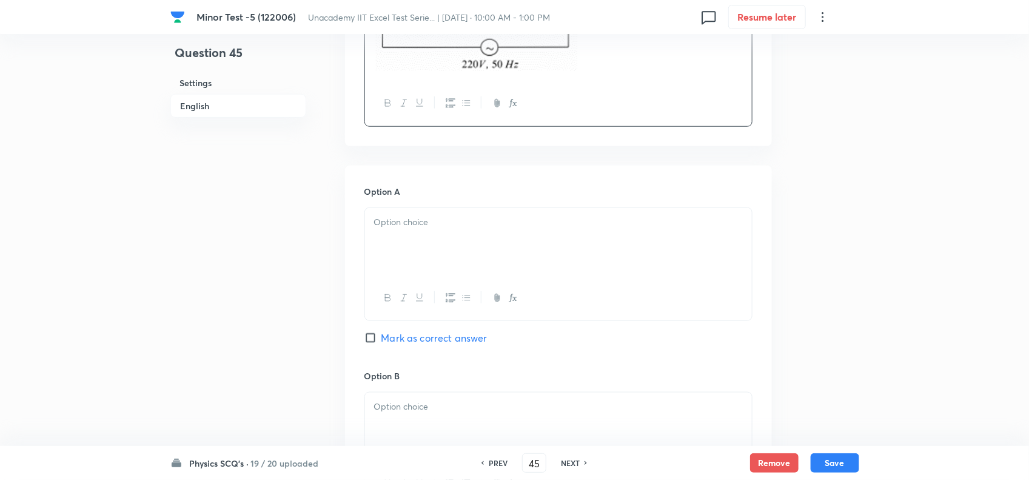
scroll to position [531, 0]
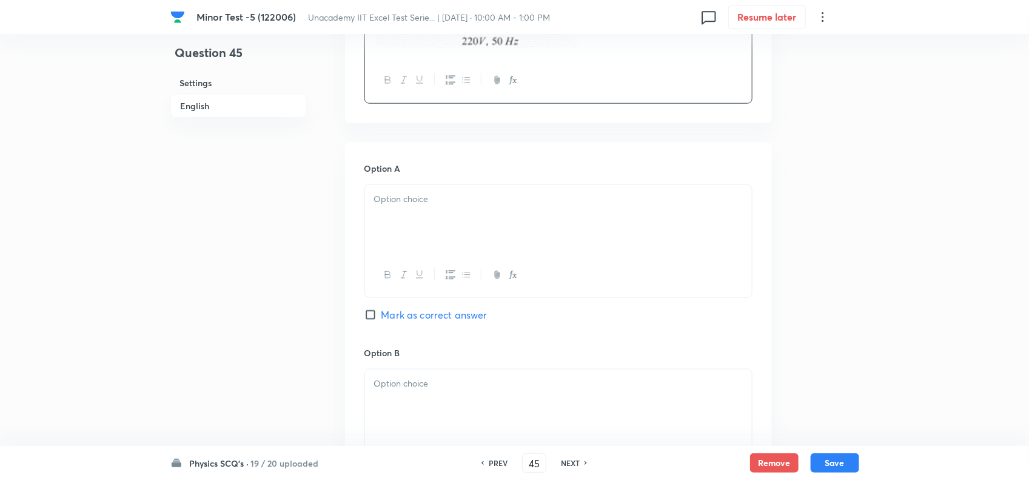
click at [436, 228] on div at bounding box center [558, 219] width 387 height 68
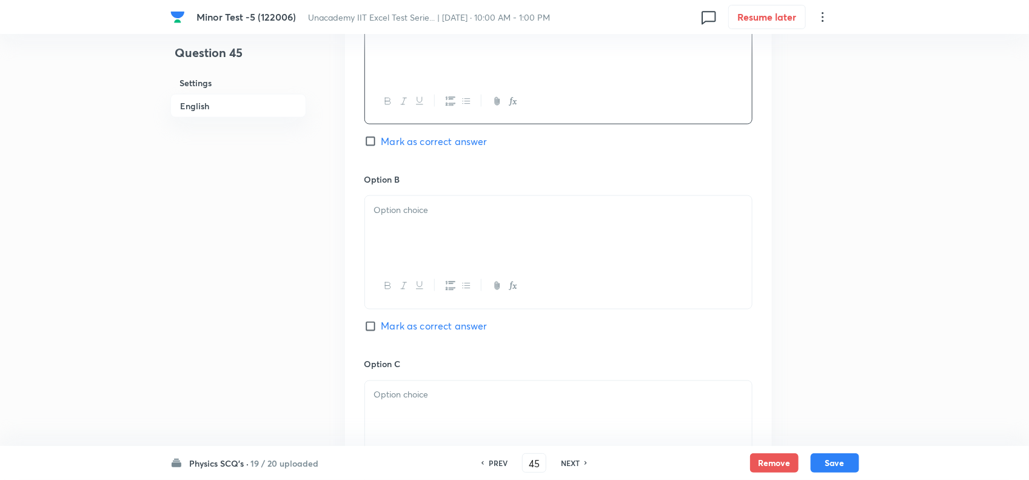
scroll to position [758, 0]
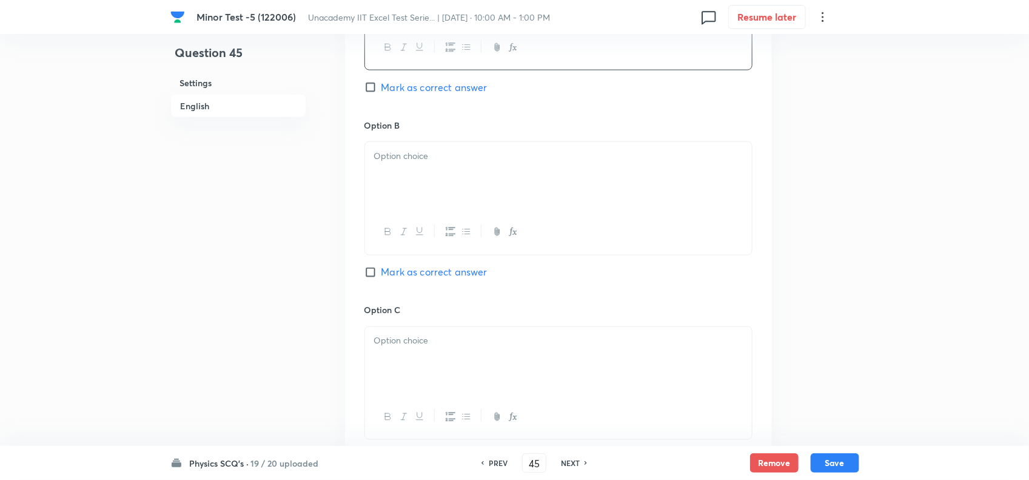
click at [414, 207] on div at bounding box center [558, 176] width 387 height 68
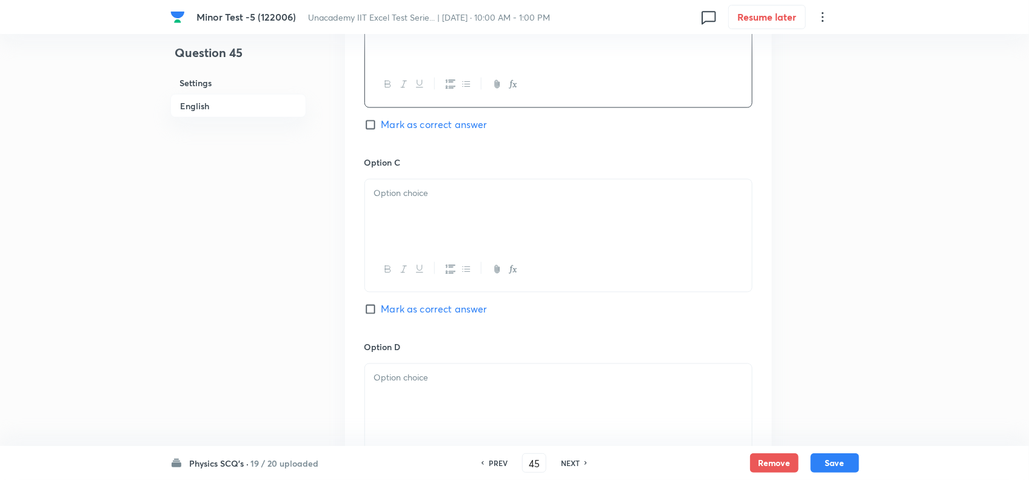
scroll to position [910, 0]
click at [408, 247] on div at bounding box center [558, 265] width 387 height 44
click at [410, 209] on div at bounding box center [558, 209] width 387 height 68
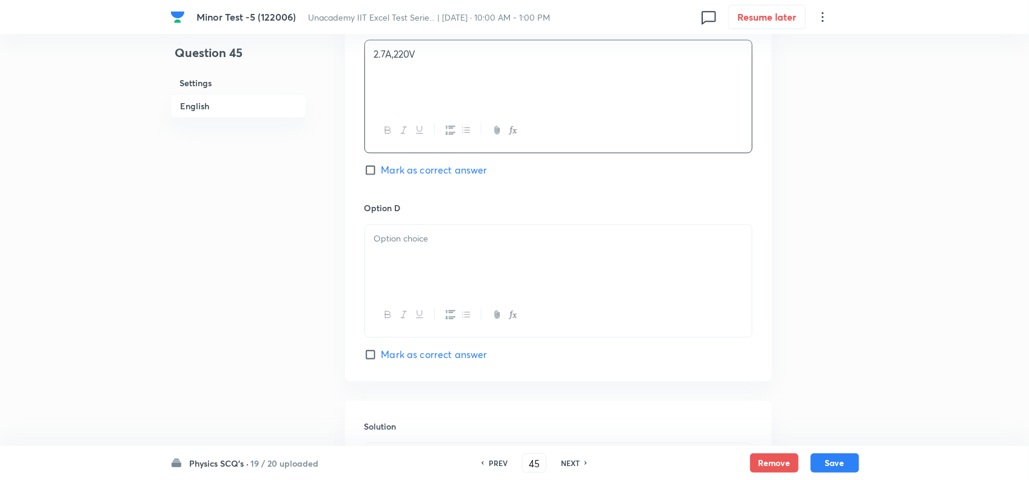
scroll to position [1062, 0]
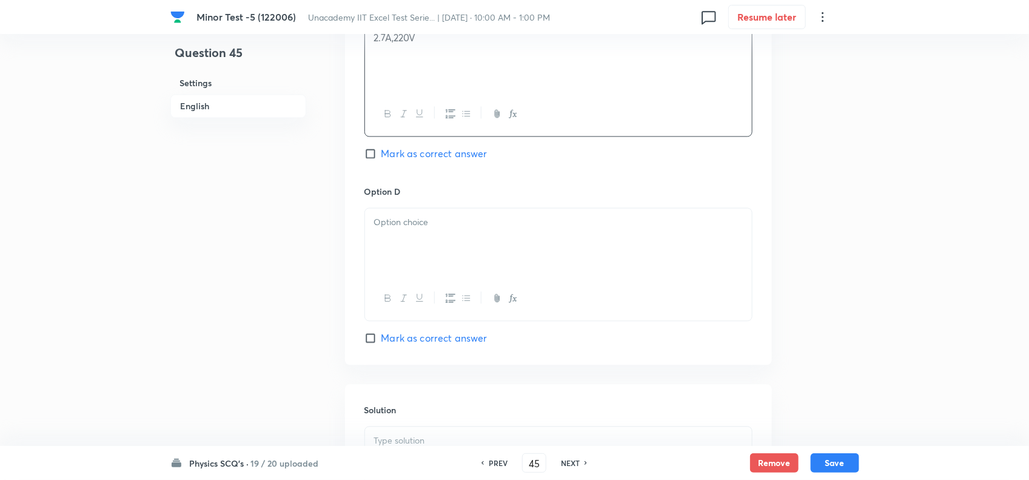
click at [400, 257] on div at bounding box center [558, 242] width 387 height 68
click at [401, 345] on span "Mark as correct answer" at bounding box center [435, 338] width 106 height 15
click at [382, 344] on input "Mark as correct answer" at bounding box center [373, 338] width 17 height 12
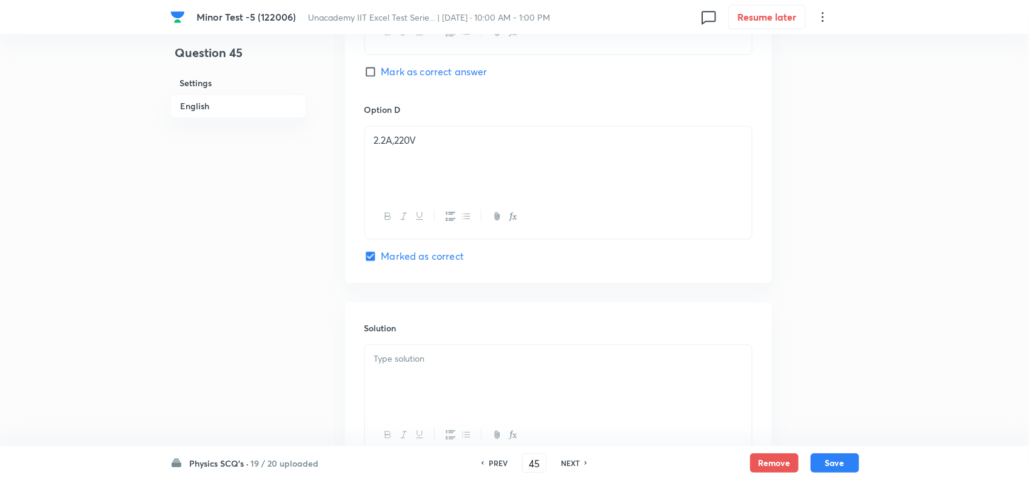
scroll to position [1254, 0]
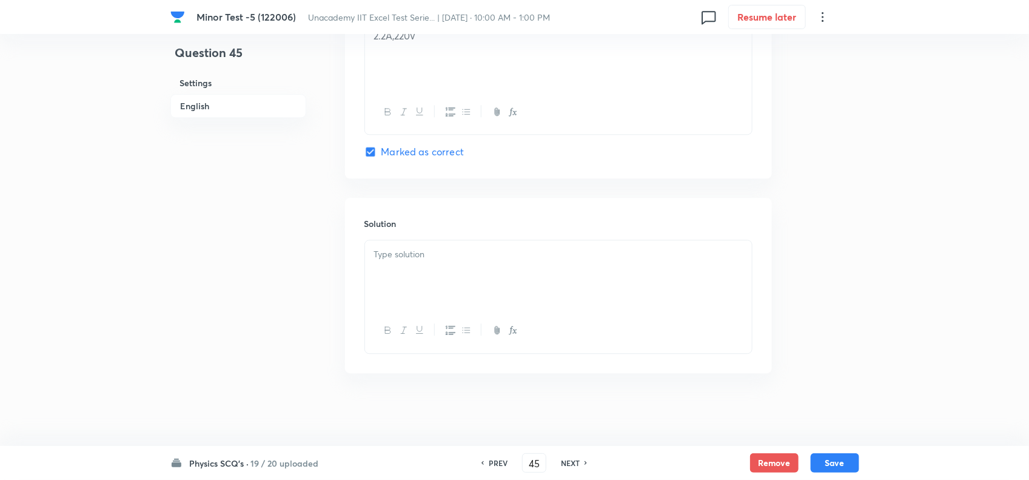
click at [417, 261] on div at bounding box center [558, 274] width 387 height 68
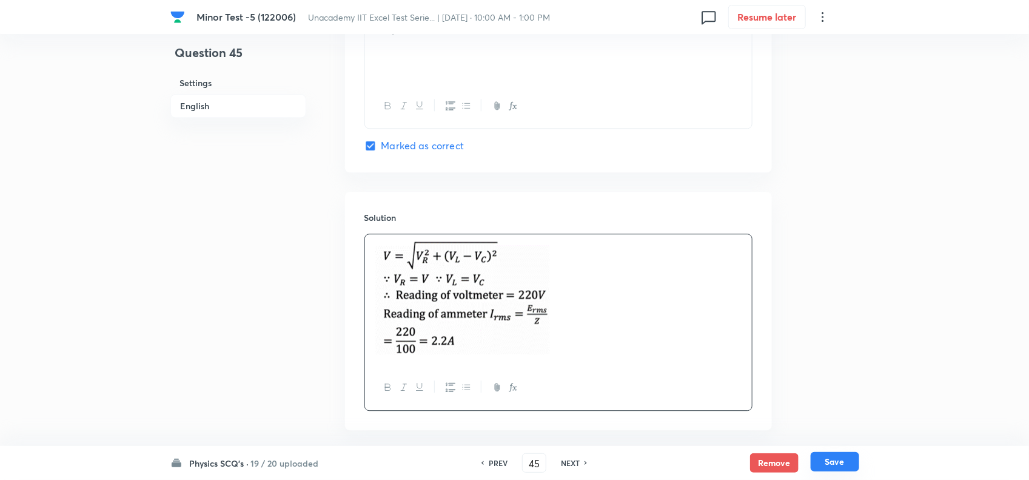
click at [846, 462] on button "Save" at bounding box center [835, 461] width 49 height 19
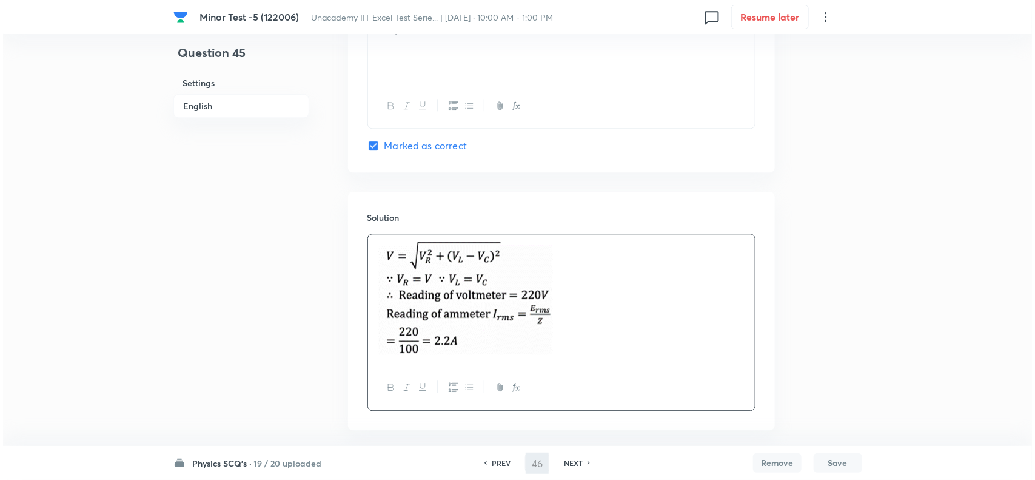
scroll to position [0, 0]
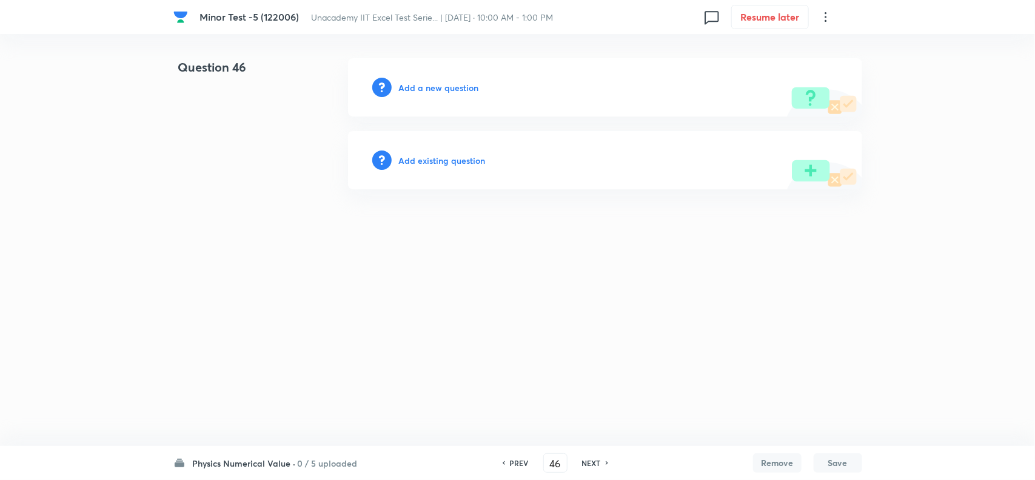
click at [446, 82] on h6 "Add a new question" at bounding box center [439, 87] width 80 height 13
click at [458, 84] on h6 "Choose a question type" at bounding box center [445, 87] width 93 height 13
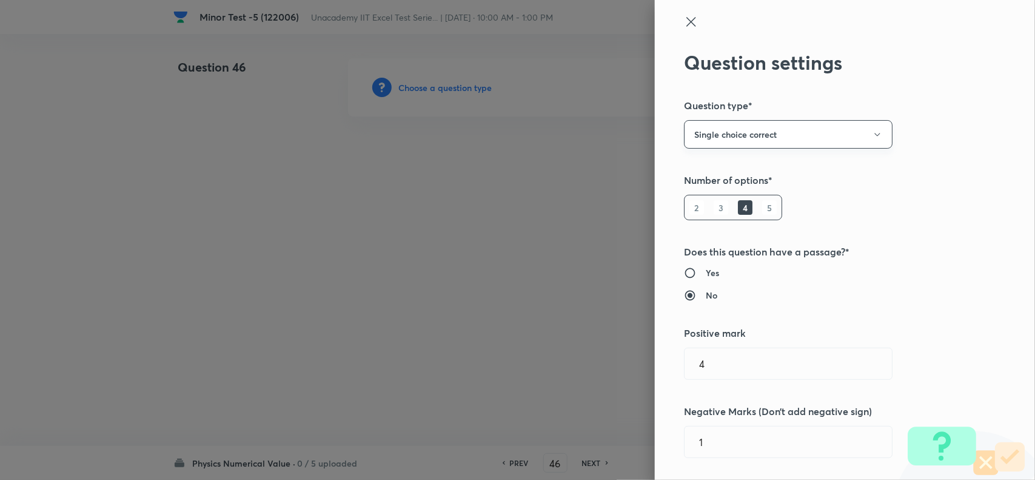
click at [724, 133] on button "Single choice correct" at bounding box center [788, 134] width 209 height 29
click at [721, 214] on span "Integer" at bounding box center [777, 216] width 193 height 13
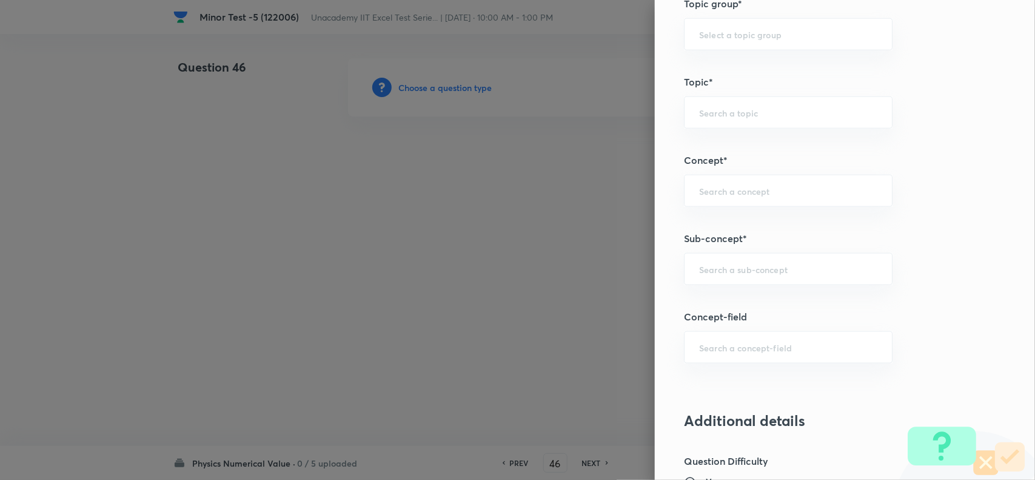
scroll to position [607, 0]
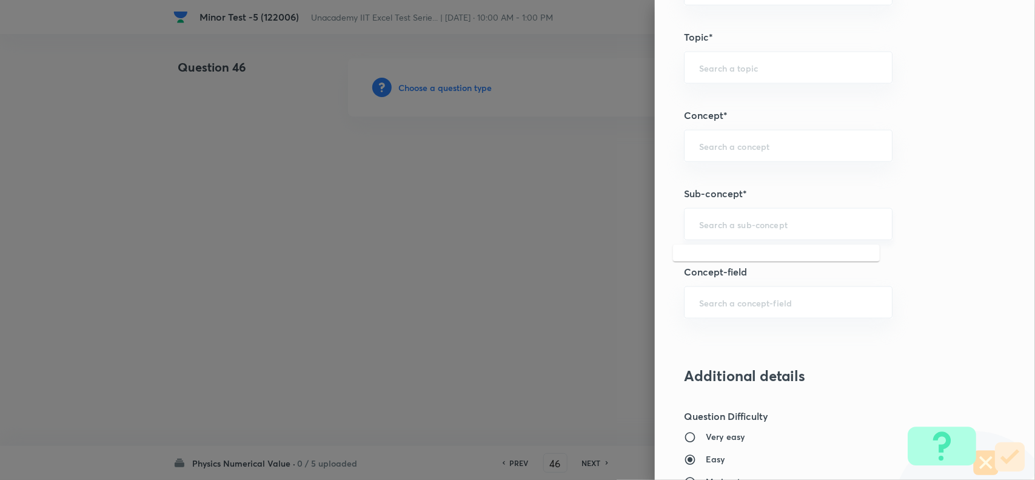
click at [717, 226] on input "text" at bounding box center [788, 224] width 178 height 12
click at [737, 257] on li "Resonance in Series LCR Circuit" at bounding box center [776, 260] width 207 height 22
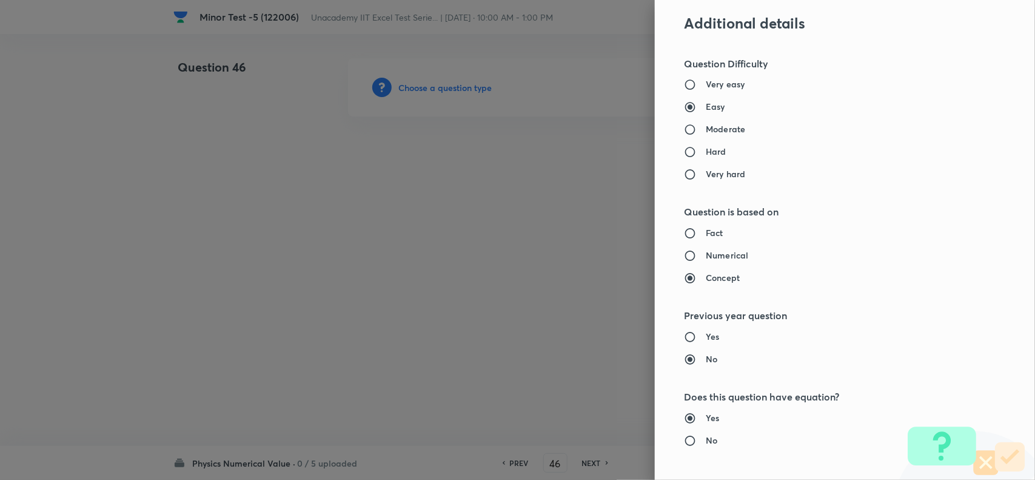
scroll to position [986, 0]
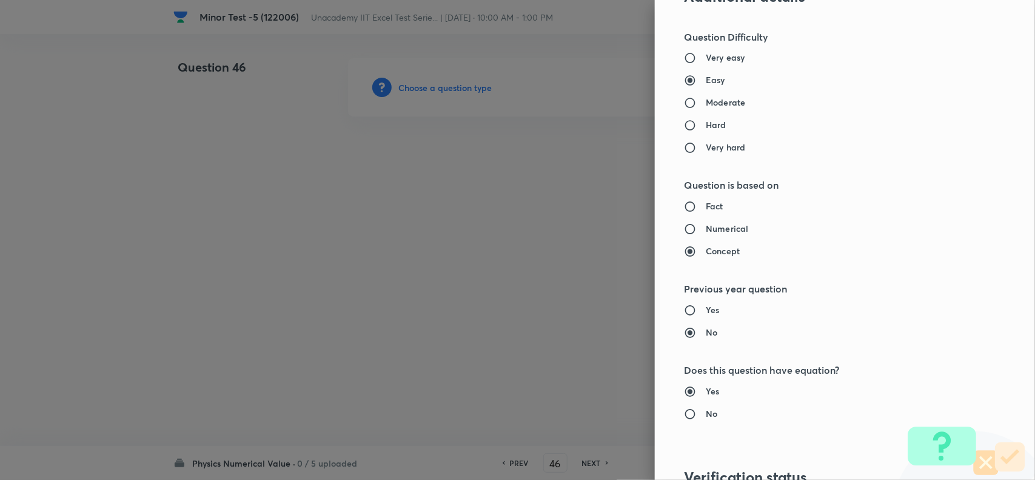
click at [706, 234] on h6 "Numerical" at bounding box center [727, 229] width 42 height 13
click at [705, 234] on input "Numerical" at bounding box center [695, 229] width 22 height 12
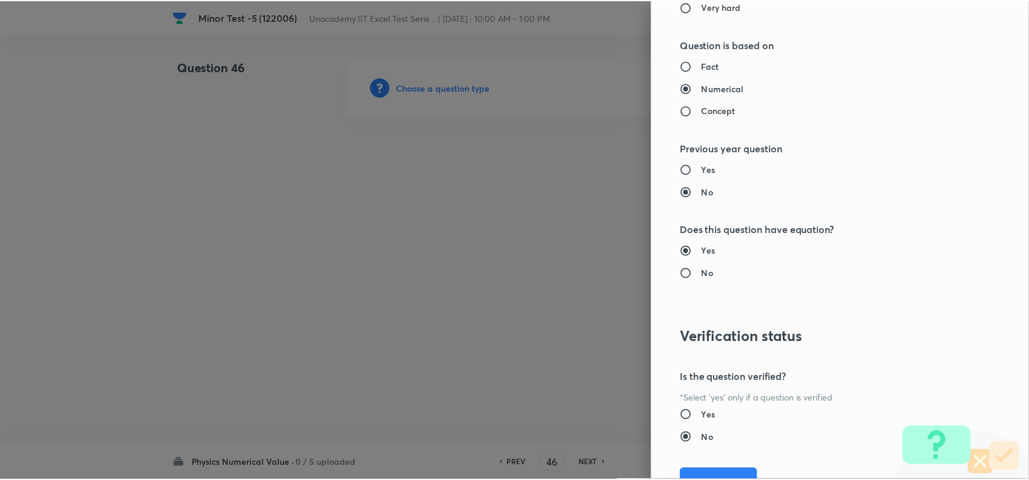
scroll to position [1185, 0]
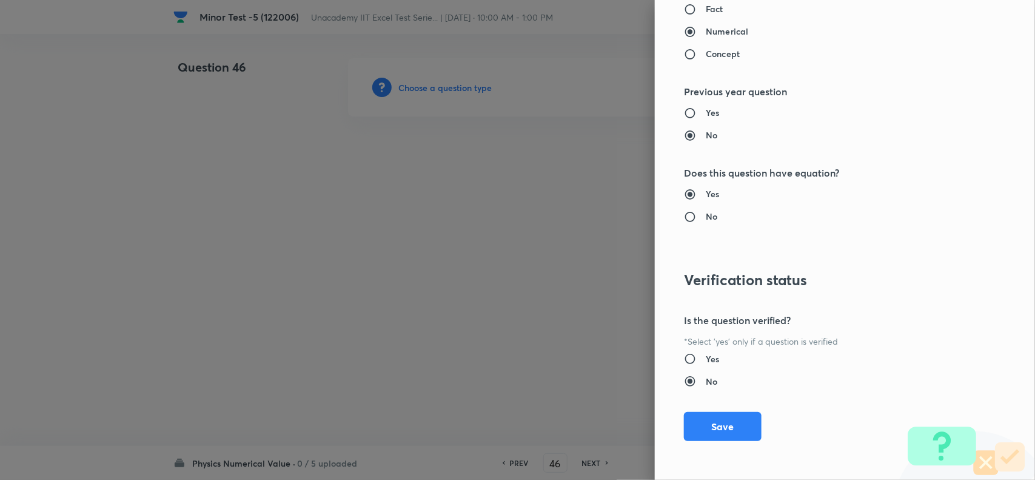
drag, startPoint x: 716, startPoint y: 431, endPoint x: 655, endPoint y: 407, distance: 65.1
click at [714, 431] on button "Save" at bounding box center [723, 426] width 78 height 29
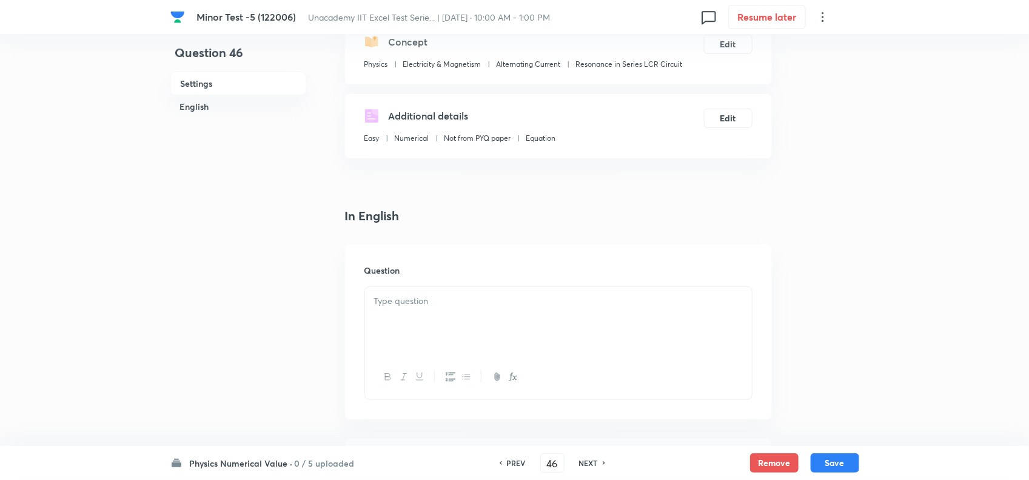
scroll to position [152, 0]
click at [425, 308] on div at bounding box center [558, 319] width 387 height 68
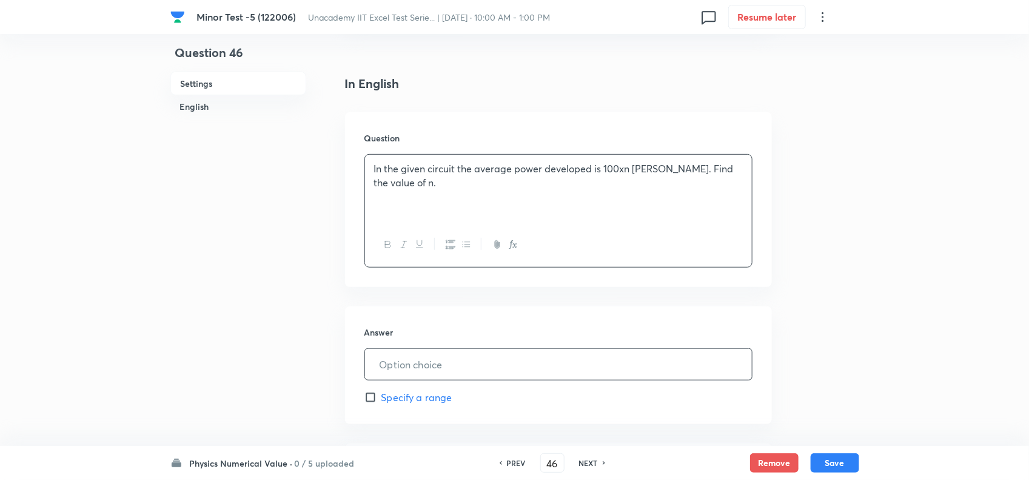
scroll to position [303, 0]
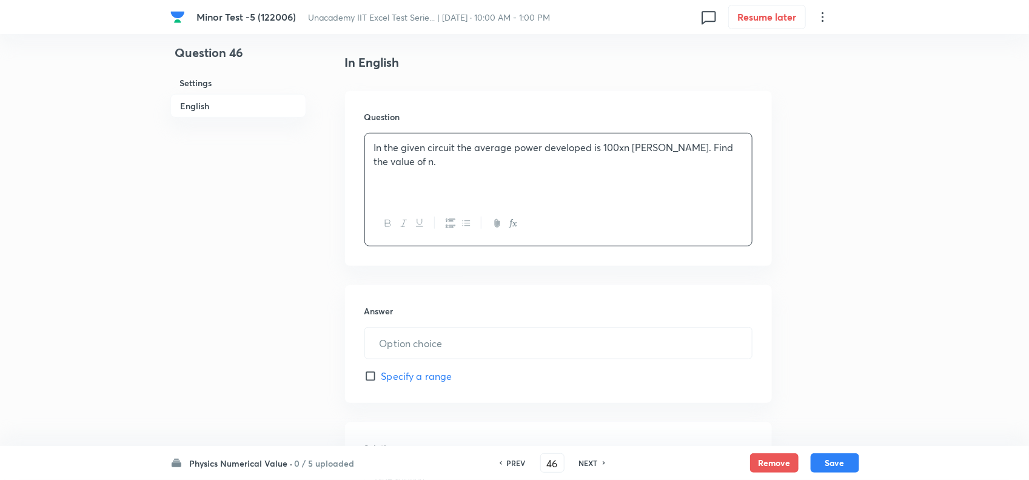
click at [416, 321] on div "Answer ​ Specify a range" at bounding box center [558, 344] width 427 height 118
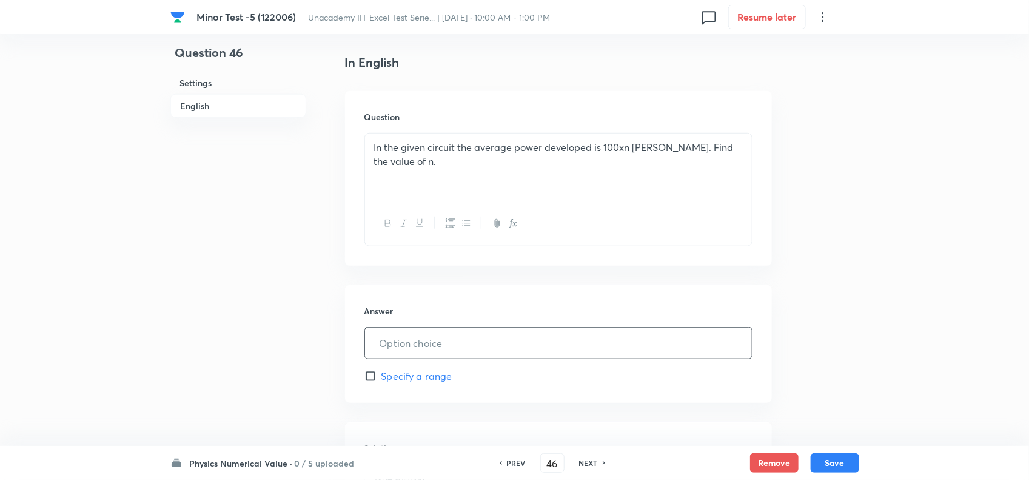
click at [426, 350] on input "text" at bounding box center [558, 343] width 387 height 31
paste input "2.00"
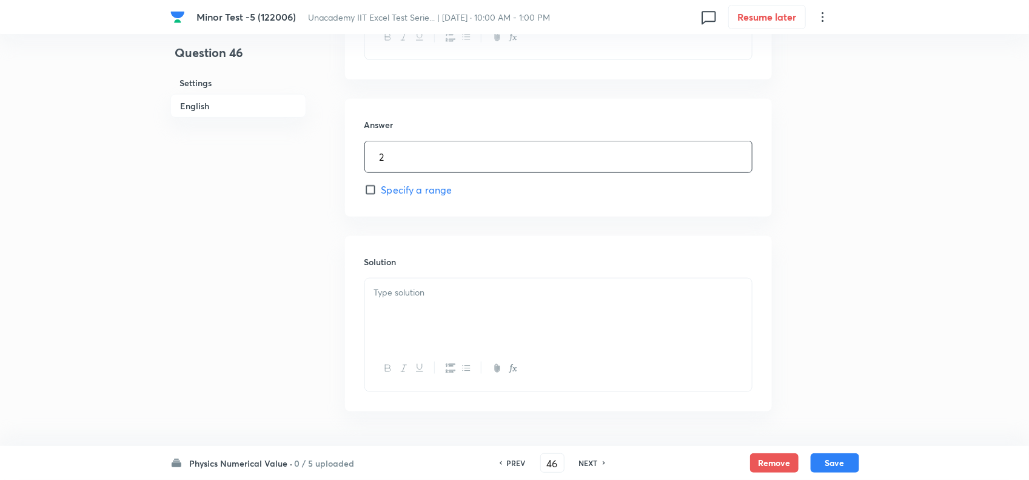
scroll to position [530, 0]
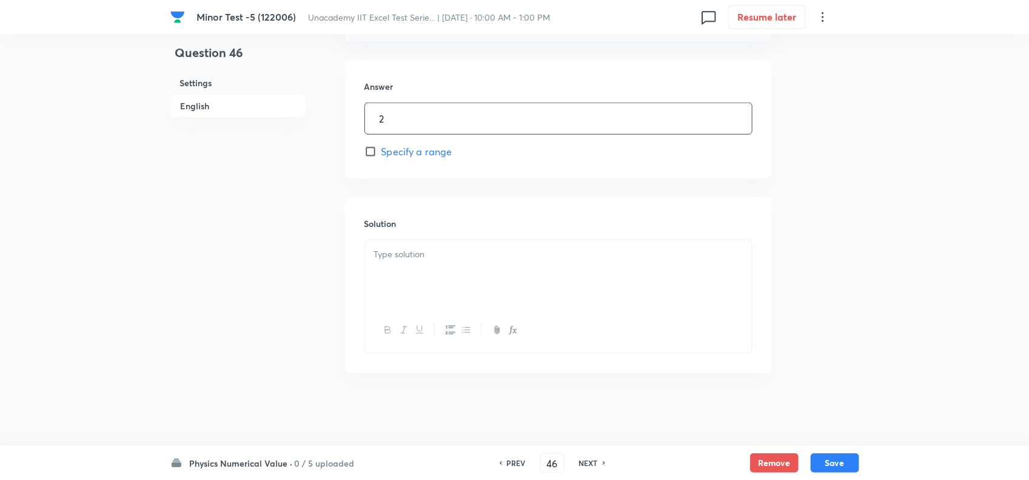
click at [407, 272] on div at bounding box center [558, 274] width 387 height 68
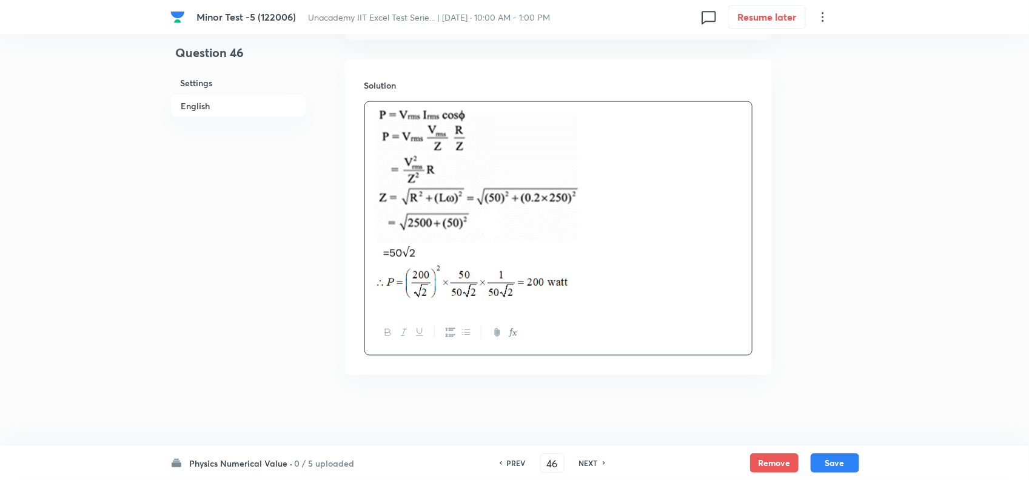
scroll to position [671, 0]
click at [847, 457] on button "Save" at bounding box center [835, 461] width 49 height 19
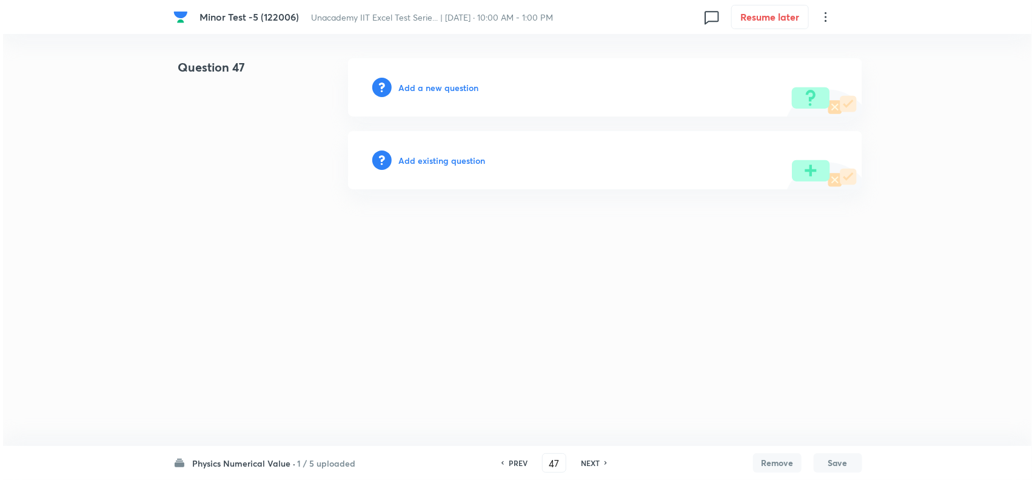
scroll to position [0, 0]
click at [443, 86] on h6 "Add a new question" at bounding box center [439, 87] width 80 height 13
click at [455, 85] on h6 "Choose a question type" at bounding box center [445, 87] width 93 height 13
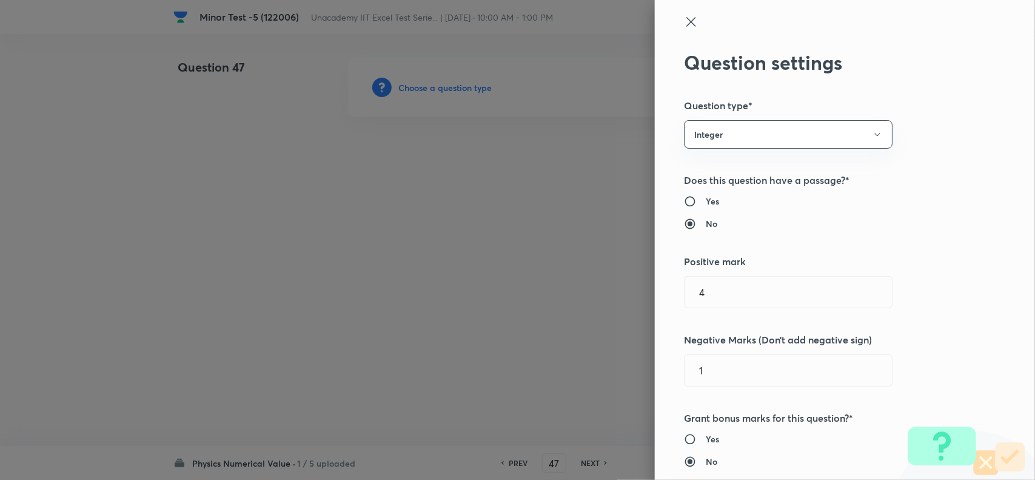
scroll to position [531, 0]
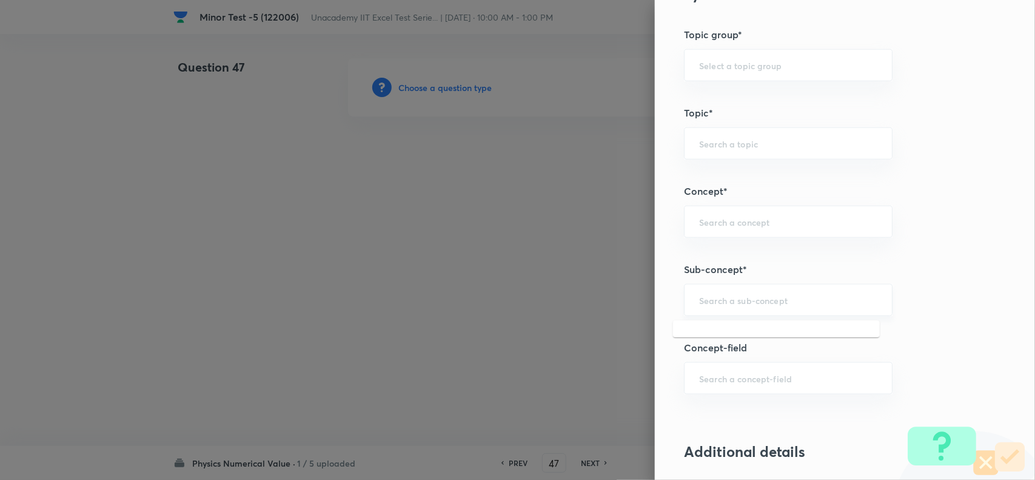
click at [719, 300] on input "text" at bounding box center [788, 300] width 178 height 12
click at [731, 335] on li "Power in Series LCR Circuit" at bounding box center [776, 336] width 207 height 22
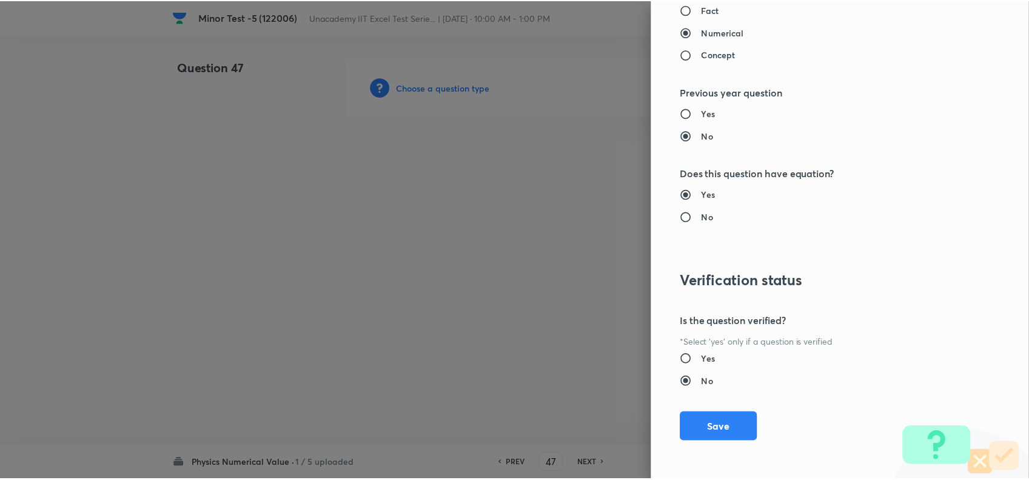
scroll to position [1185, 0]
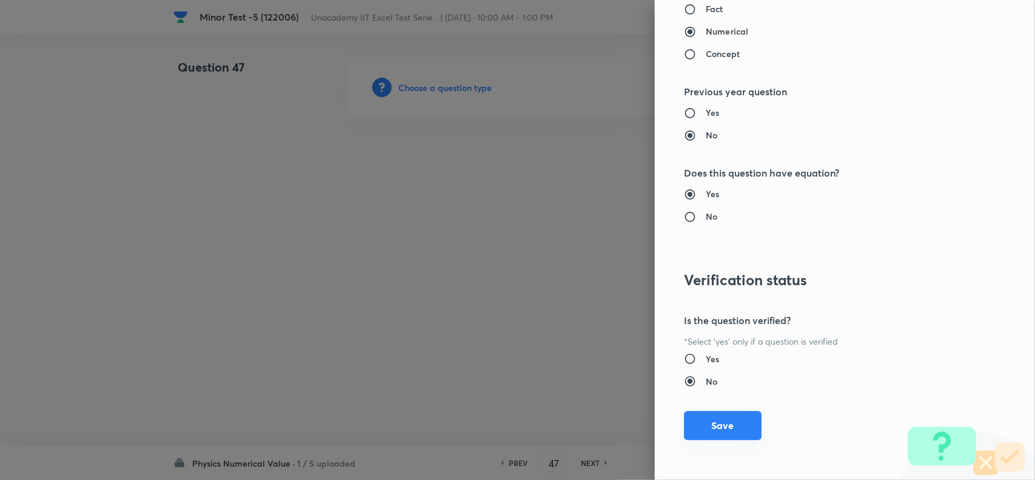
click at [718, 436] on button "Save" at bounding box center [723, 425] width 78 height 29
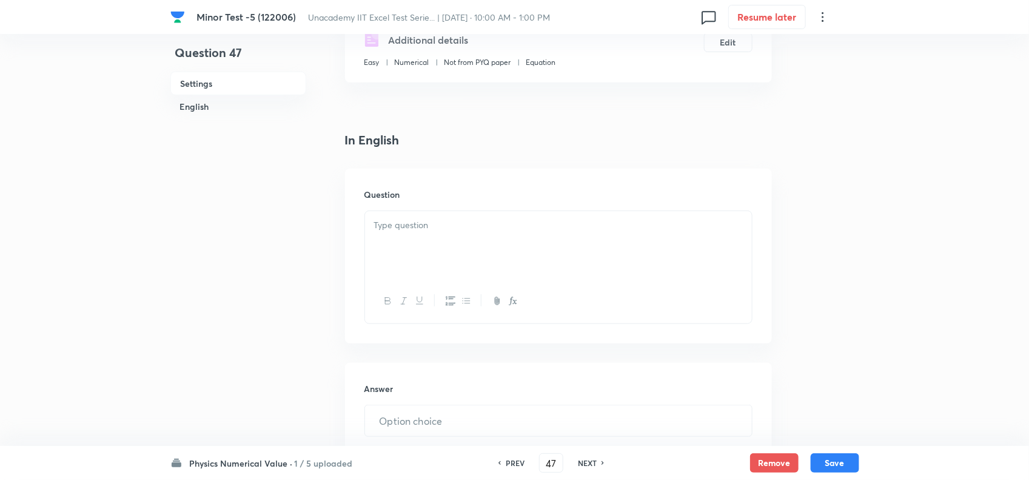
scroll to position [227, 0]
click at [405, 225] on p at bounding box center [558, 224] width 369 height 14
click at [449, 249] on div at bounding box center [558, 243] width 387 height 68
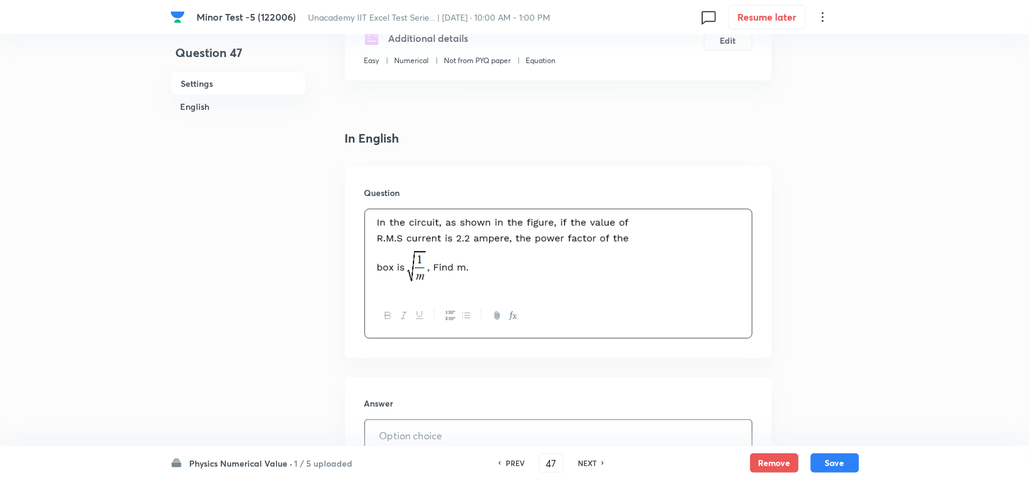
click at [429, 420] on input "text" at bounding box center [558, 435] width 387 height 31
click at [656, 261] on p at bounding box center [558, 252] width 369 height 70
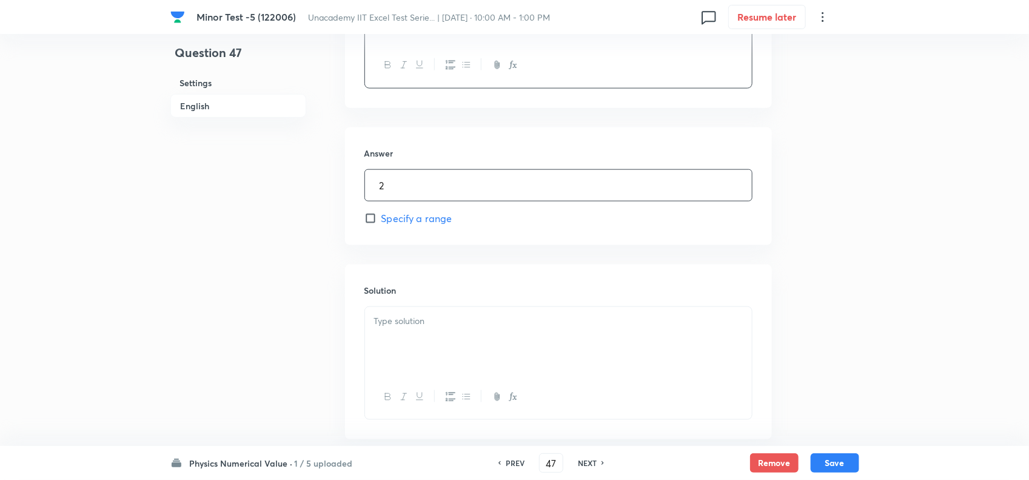
scroll to position [607, 0]
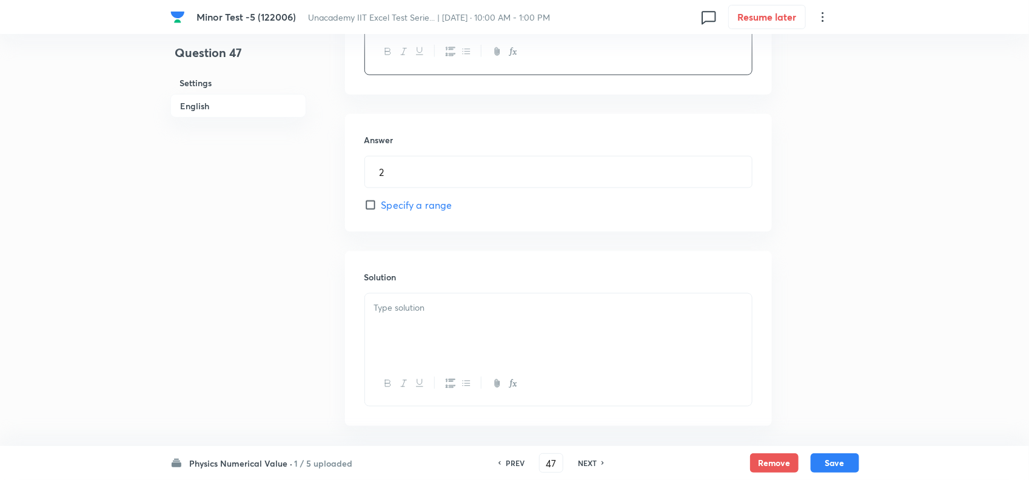
click at [436, 320] on div at bounding box center [558, 328] width 387 height 68
click at [488, 303] on p at bounding box center [558, 308] width 369 height 14
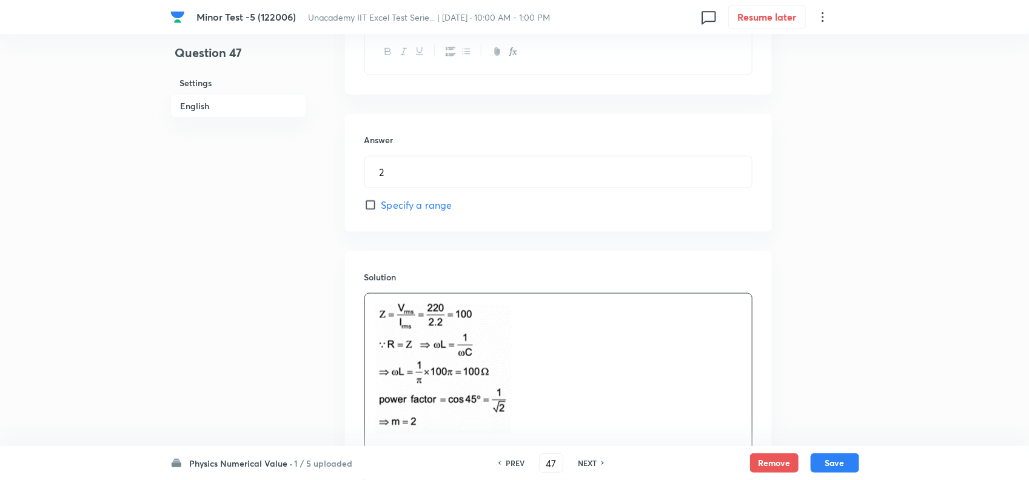
scroll to position [746, 0]
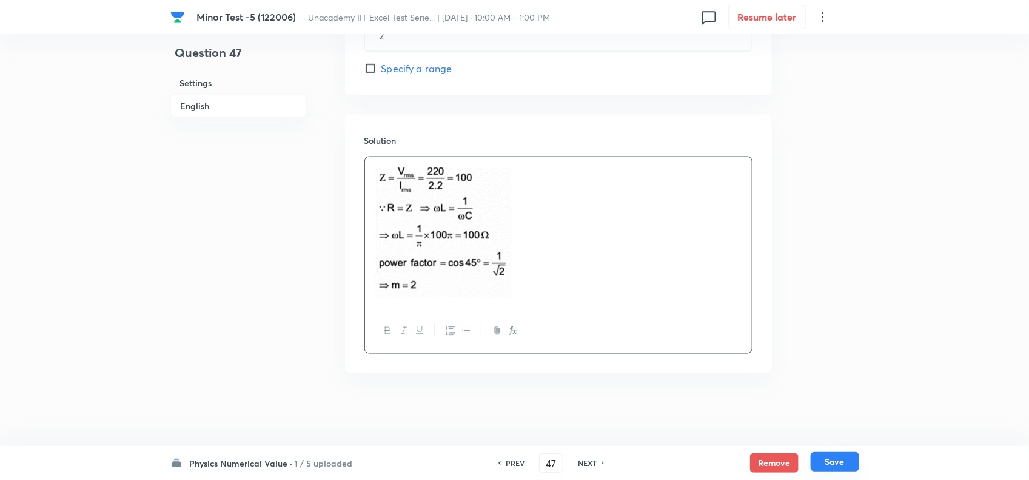
click at [821, 467] on button "Save" at bounding box center [835, 461] width 49 height 19
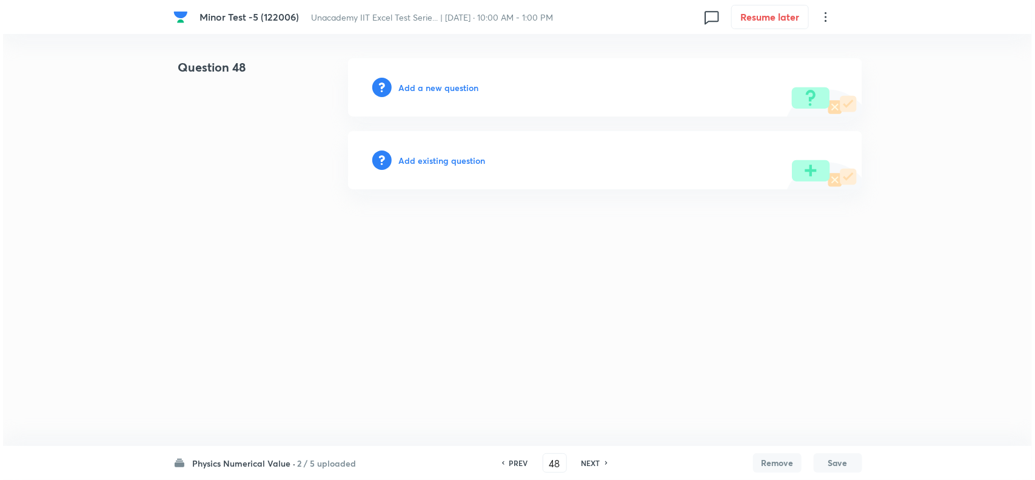
scroll to position [0, 0]
click at [434, 86] on h6 "Add a new question" at bounding box center [439, 87] width 80 height 13
click at [457, 86] on h6 "Choose a question type" at bounding box center [445, 87] width 93 height 13
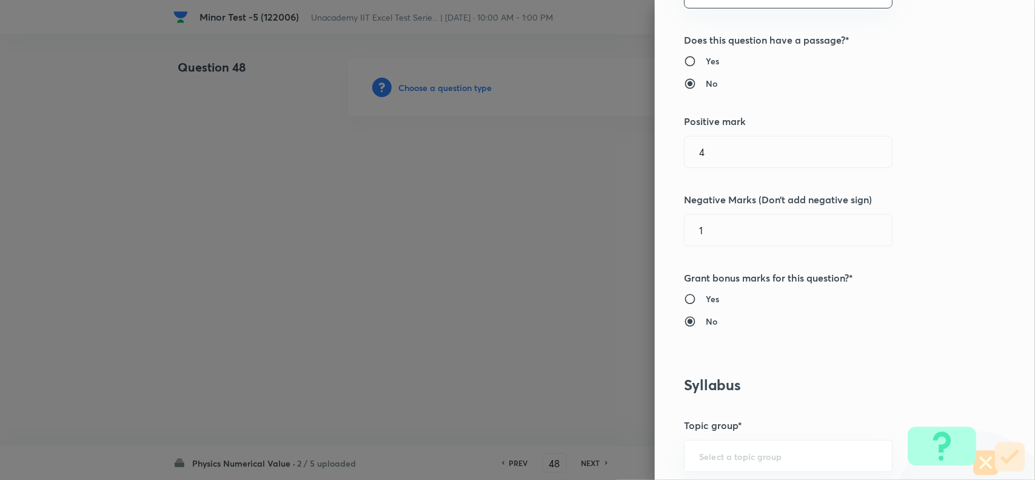
scroll to position [607, 0]
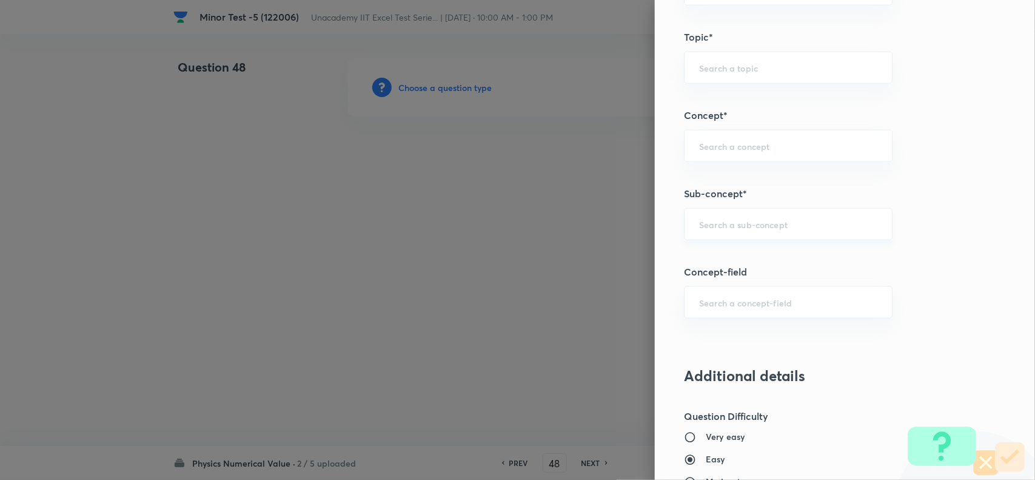
click at [731, 226] on input "text" at bounding box center [788, 224] width 178 height 12
click at [747, 258] on li "Phasor Diagrams" at bounding box center [776, 260] width 207 height 22
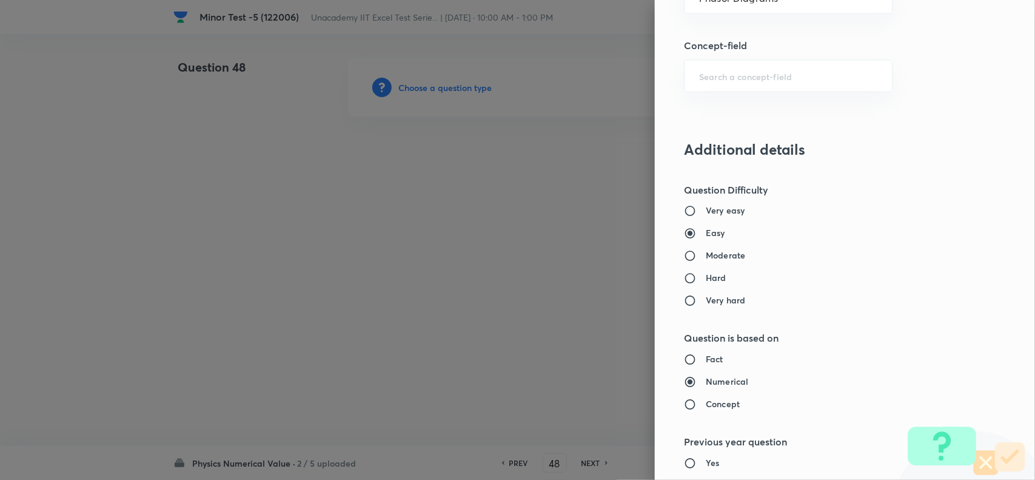
scroll to position [834, 0]
click at [716, 249] on h6 "Moderate" at bounding box center [725, 254] width 39 height 13
click at [706, 249] on input "Moderate" at bounding box center [695, 255] width 22 height 12
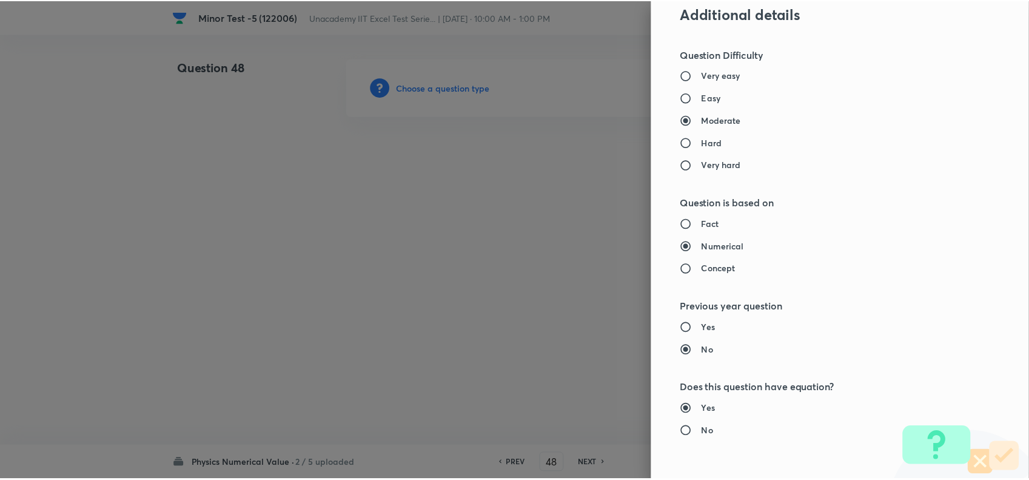
scroll to position [1185, 0]
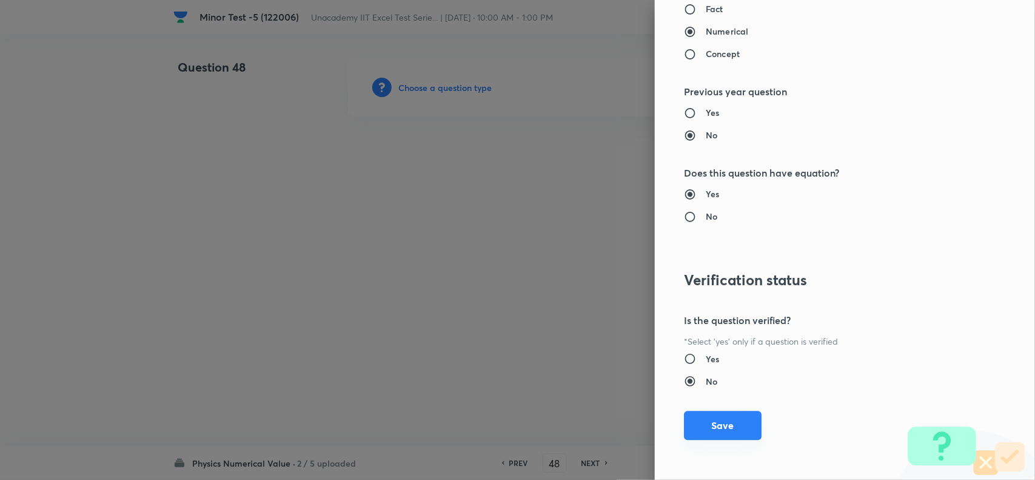
drag, startPoint x: 704, startPoint y: 409, endPoint x: 702, endPoint y: 419, distance: 10.0
click at [702, 417] on div "Question settings Question type* Integer Does this question have a passage?* Ye…" at bounding box center [845, 240] width 380 height 480
click at [702, 419] on button "Save" at bounding box center [723, 425] width 78 height 29
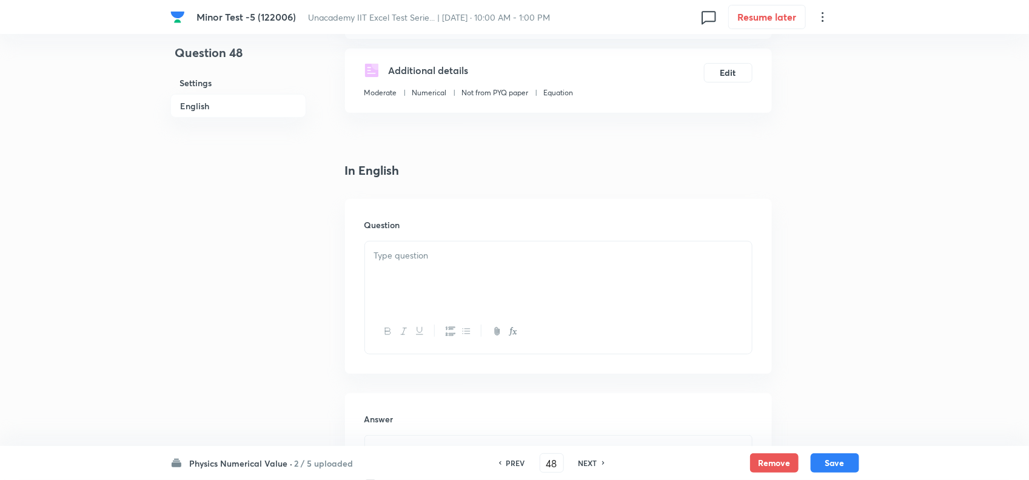
scroll to position [303, 0]
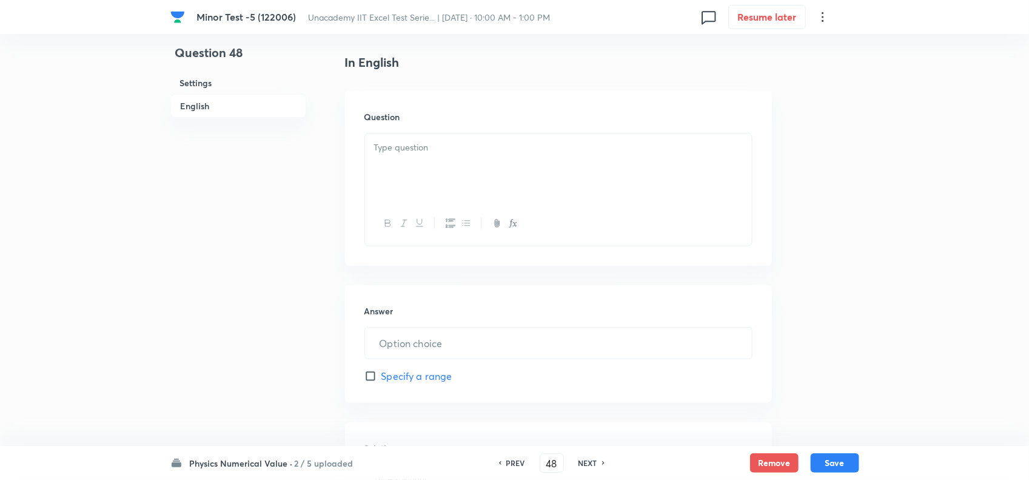
click at [419, 150] on p at bounding box center [558, 148] width 369 height 14
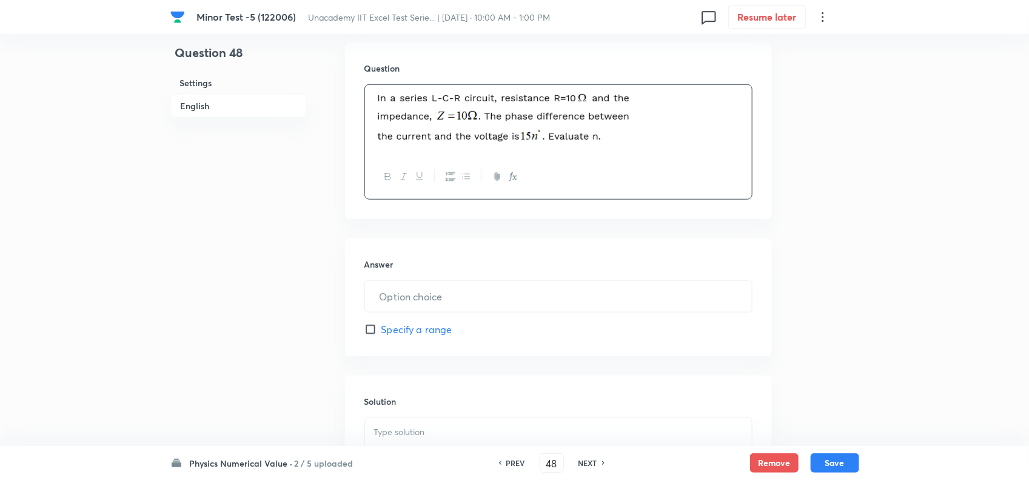
scroll to position [379, 0]
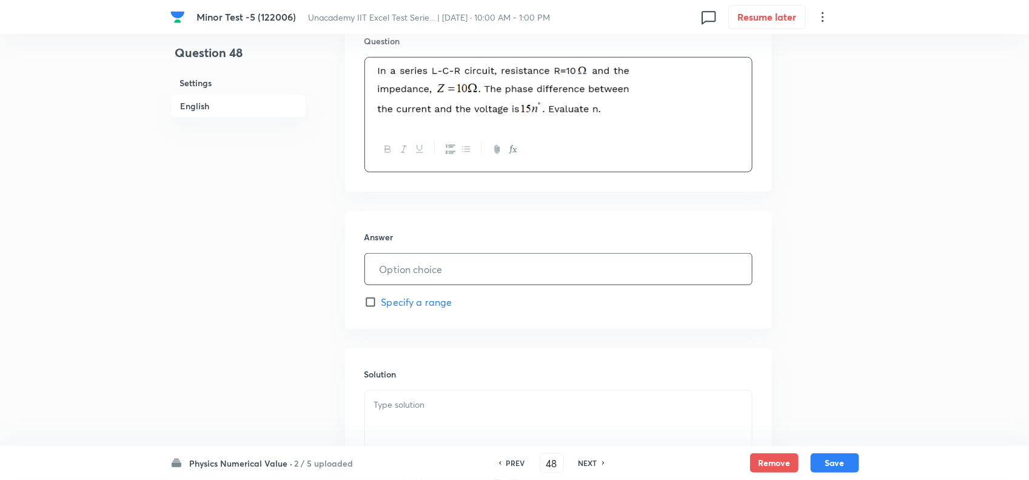
click at [423, 263] on input "text" at bounding box center [558, 269] width 387 height 31
click at [400, 393] on div at bounding box center [558, 425] width 387 height 68
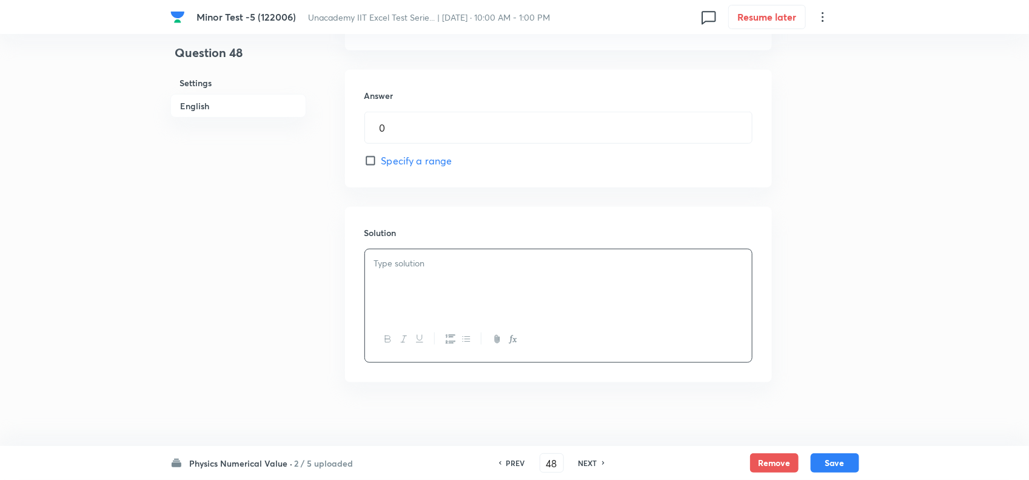
scroll to position [531, 0]
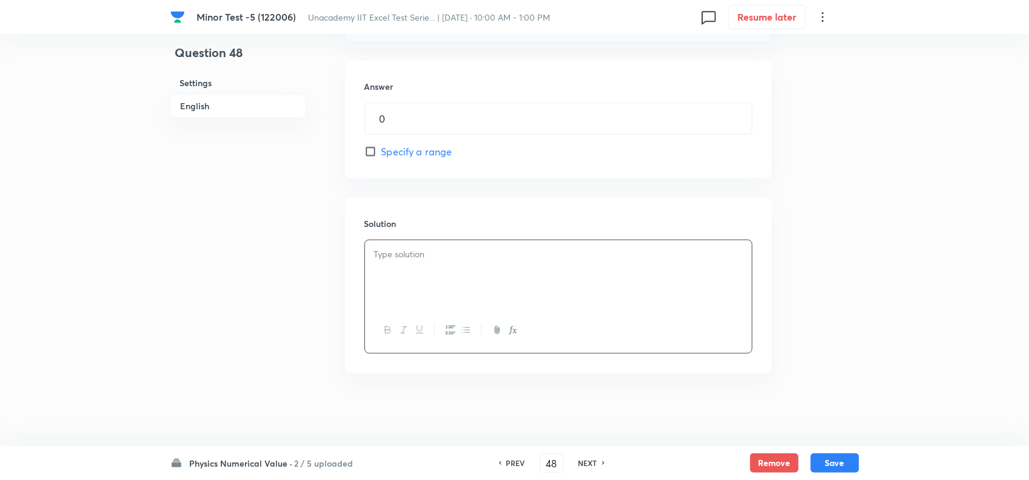
click at [471, 261] on p at bounding box center [558, 254] width 369 height 14
click at [840, 468] on button "Save" at bounding box center [835, 461] width 49 height 19
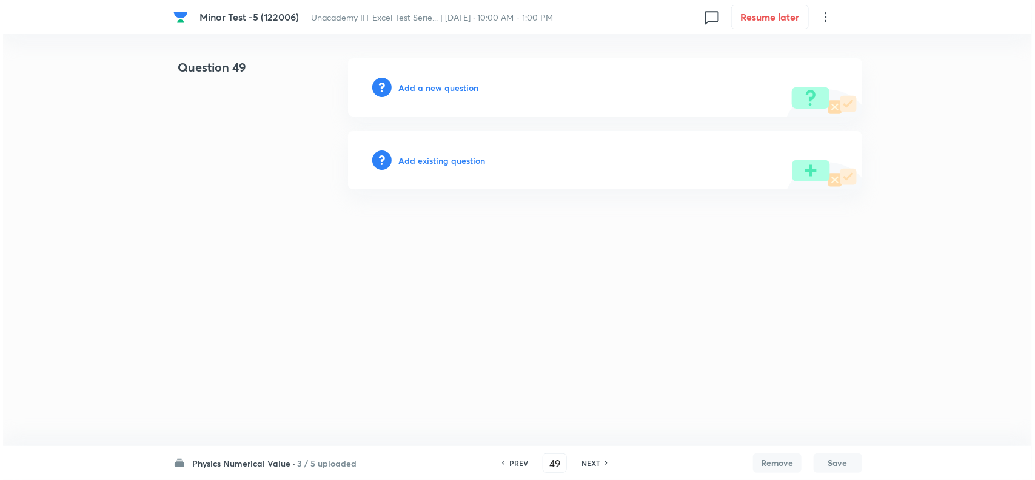
scroll to position [0, 0]
click at [436, 81] on h6 "Add a new question" at bounding box center [439, 87] width 80 height 13
click at [447, 84] on h6 "Choose a question type" at bounding box center [445, 87] width 93 height 13
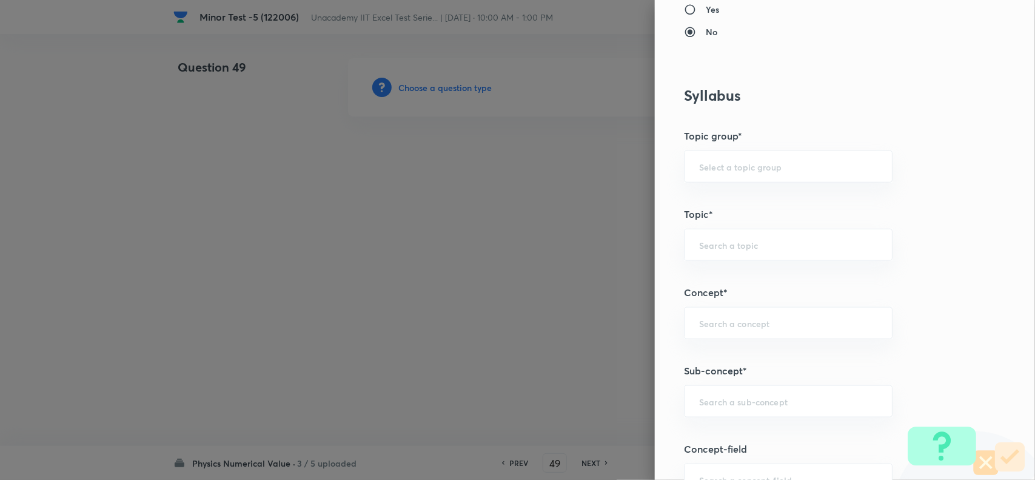
scroll to position [531, 0]
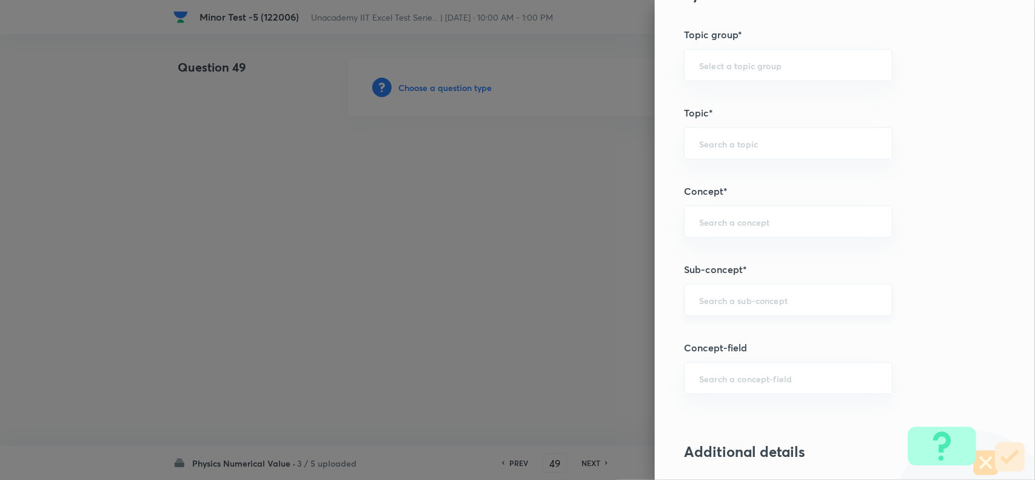
click at [719, 308] on div "​" at bounding box center [788, 300] width 209 height 32
click at [719, 345] on li "AC Circuits" at bounding box center [776, 336] width 207 height 22
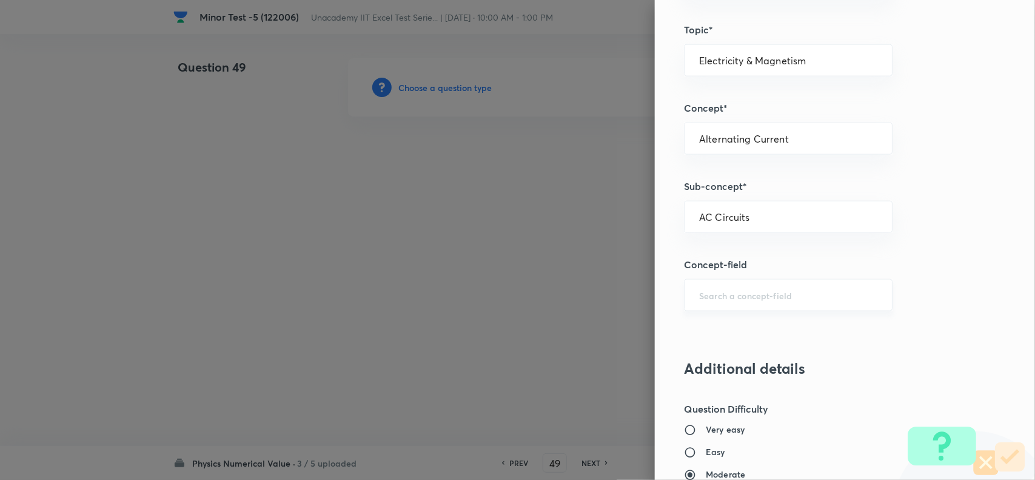
scroll to position [758, 0]
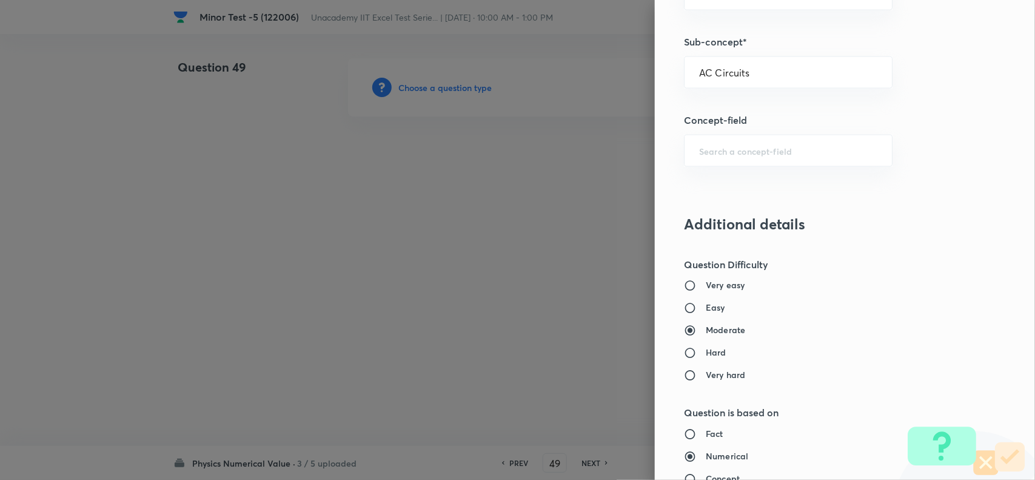
click at [706, 308] on h6 "Easy" at bounding box center [715, 307] width 19 height 13
click at [698, 308] on input "Easy" at bounding box center [695, 308] width 22 height 12
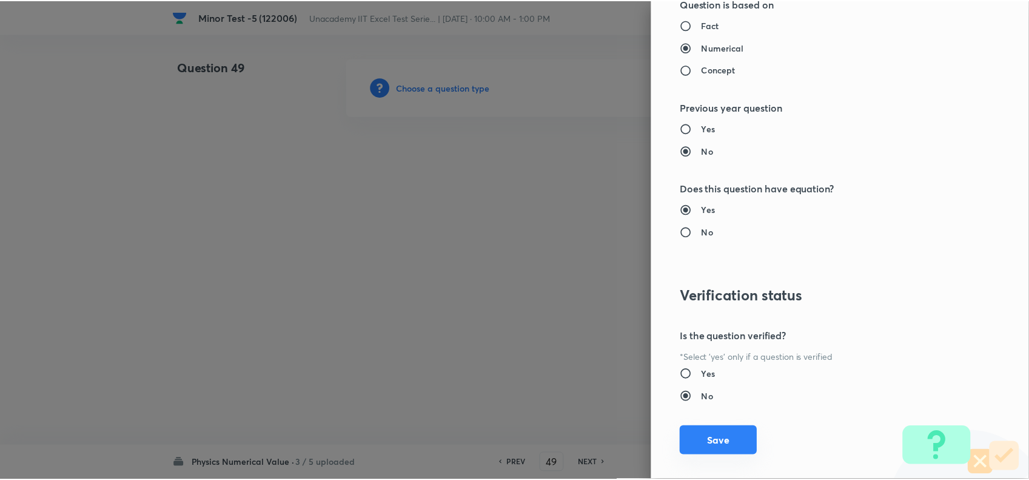
scroll to position [1185, 0]
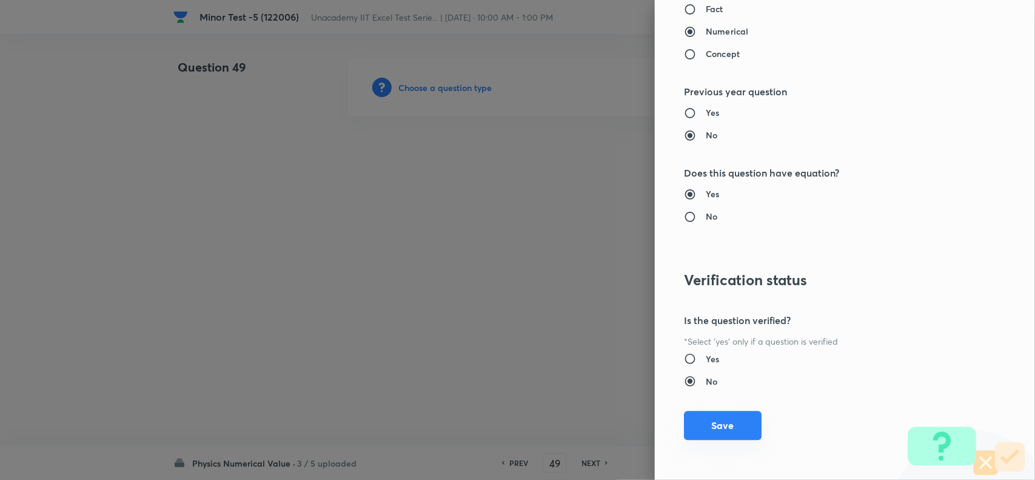
click at [715, 431] on button "Save" at bounding box center [723, 425] width 78 height 29
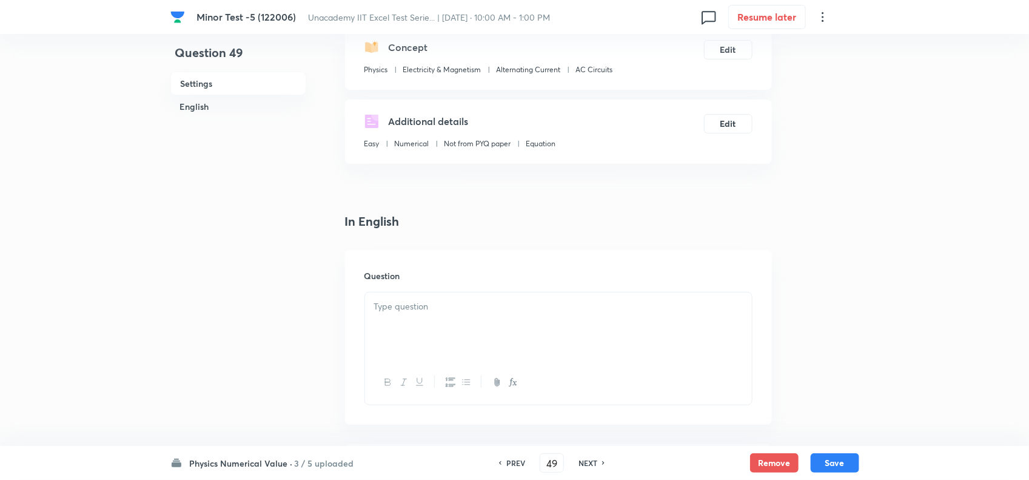
scroll to position [152, 0]
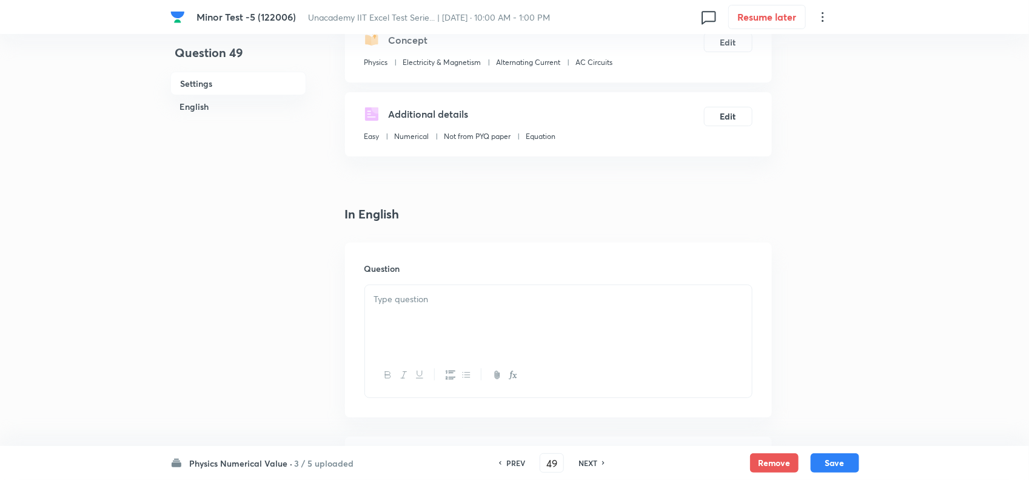
click at [420, 296] on p at bounding box center [558, 299] width 369 height 14
click at [461, 323] on div at bounding box center [558, 319] width 387 height 68
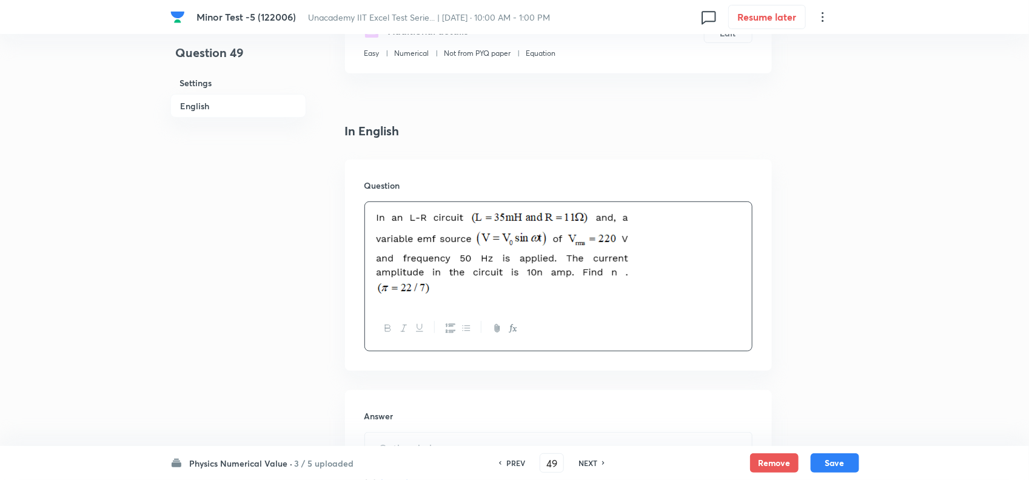
scroll to position [379, 0]
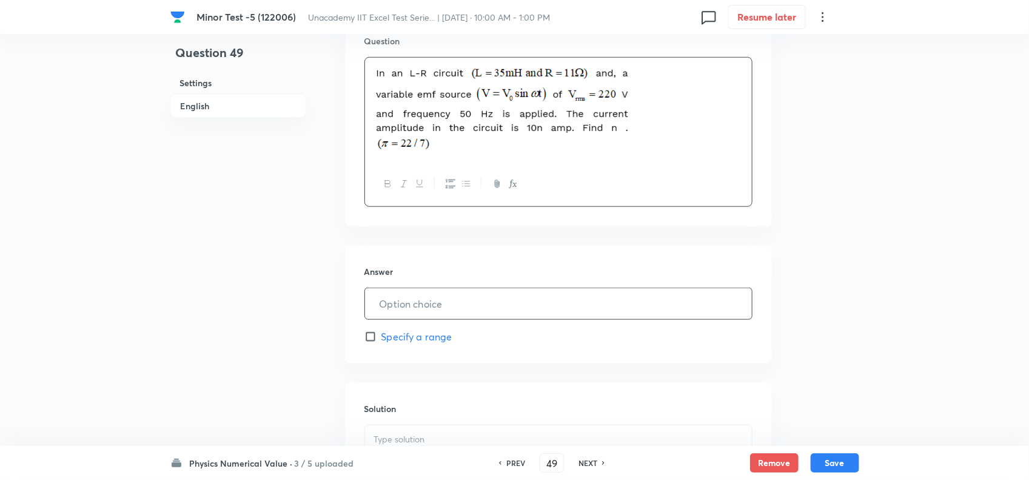
click at [401, 308] on input "text" at bounding box center [558, 303] width 387 height 31
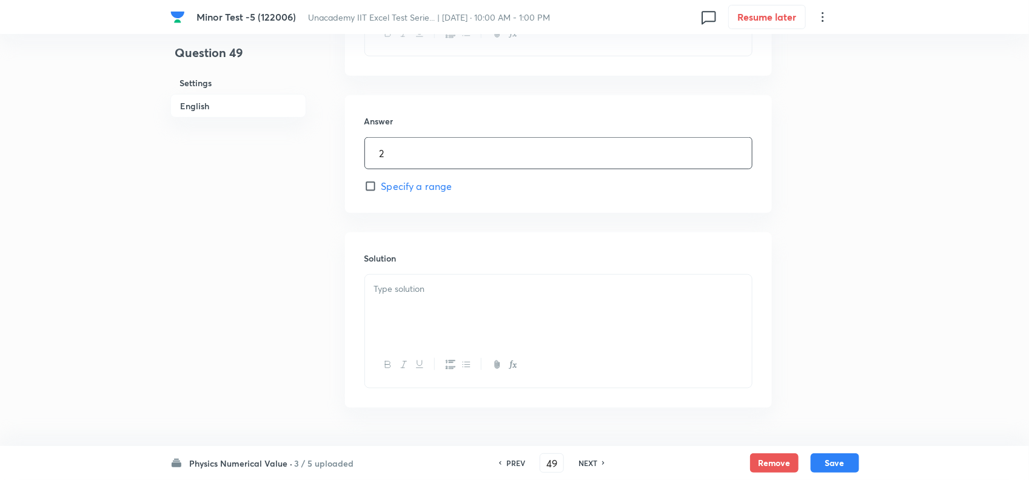
scroll to position [531, 0]
click at [402, 308] on div at bounding box center [558, 308] width 387 height 68
drag, startPoint x: 818, startPoint y: 452, endPoint x: 822, endPoint y: 457, distance: 6.4
click at [819, 456] on div "Physics Numerical Value · 3 / 5 uploaded PREV 49 ​ NEXT Remove Save" at bounding box center [514, 463] width 689 height 34
click at [822, 457] on button "Save" at bounding box center [835, 461] width 49 height 19
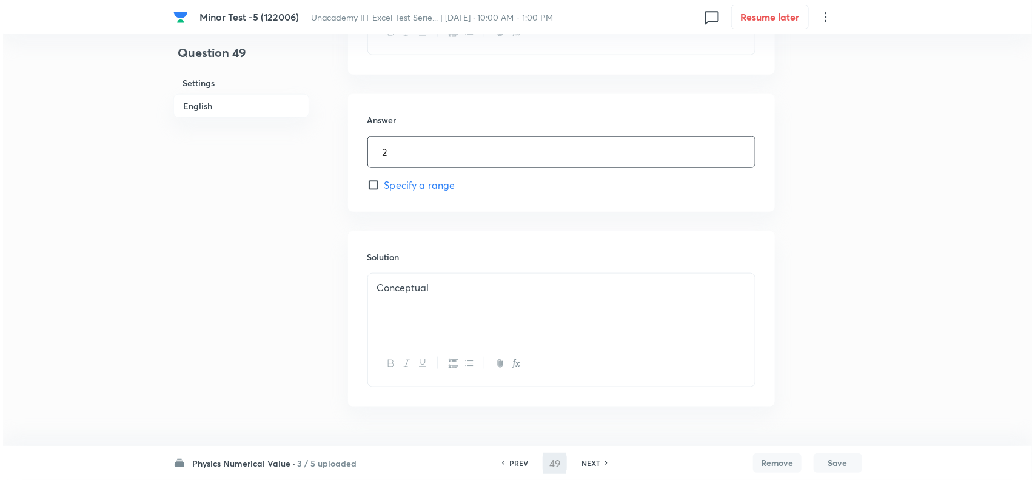
scroll to position [0, 0]
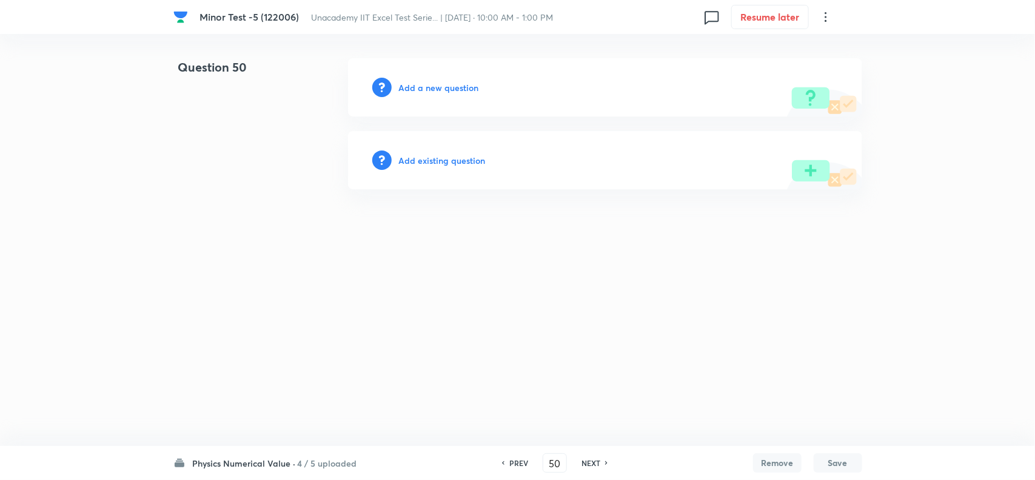
click at [428, 86] on h6 "Add a new question" at bounding box center [439, 87] width 80 height 13
click at [432, 86] on h6 "Choose a question type" at bounding box center [445, 87] width 93 height 13
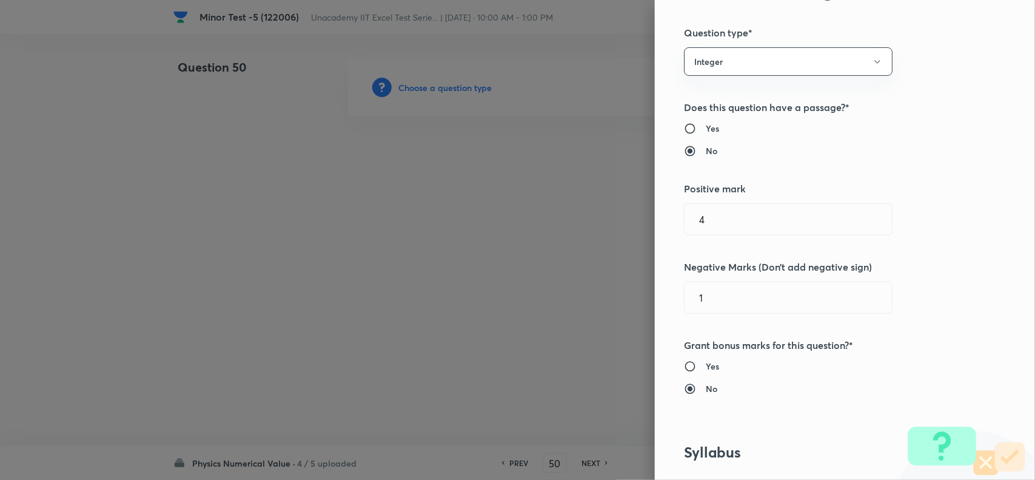
scroll to position [607, 0]
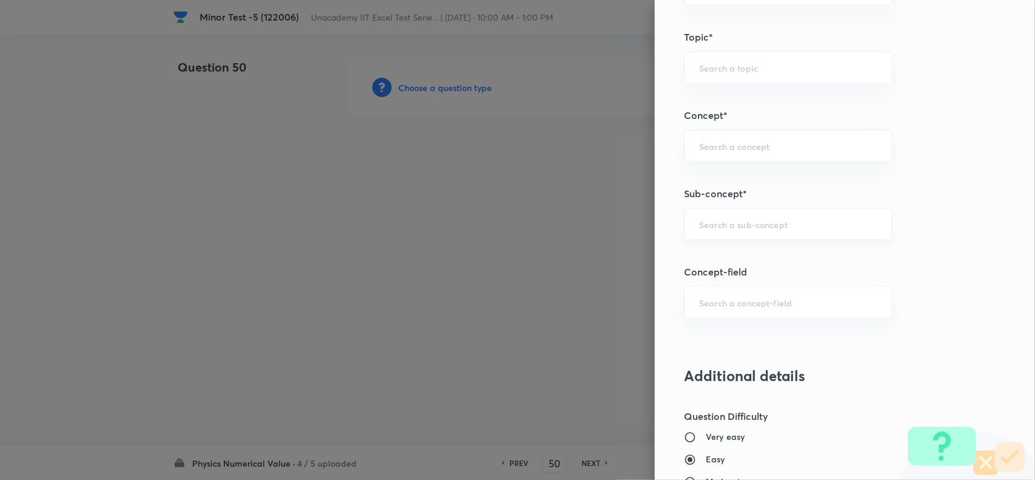
click at [725, 232] on div "​" at bounding box center [788, 224] width 209 height 32
click at [728, 227] on input "text" at bounding box center [788, 224] width 178 height 12
click at [716, 268] on li "AC Circuits" at bounding box center [776, 260] width 207 height 22
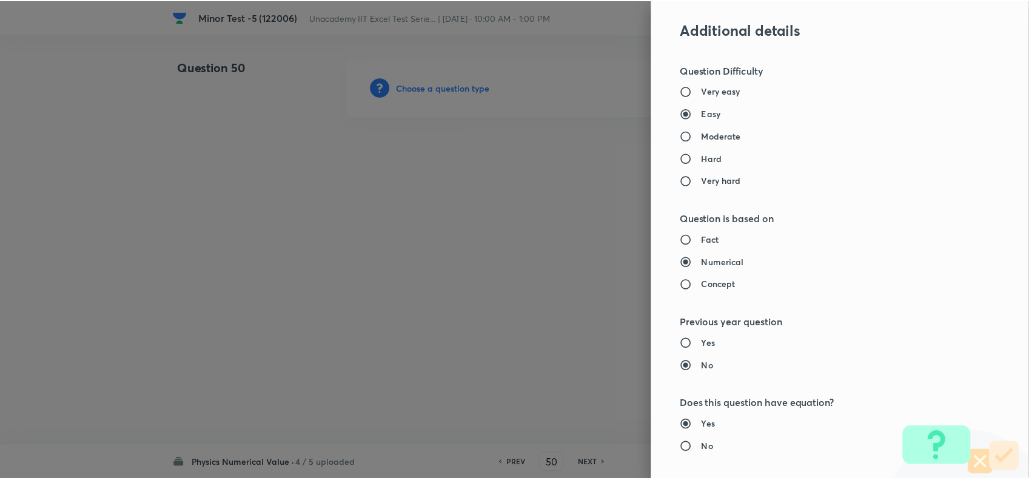
scroll to position [1185, 0]
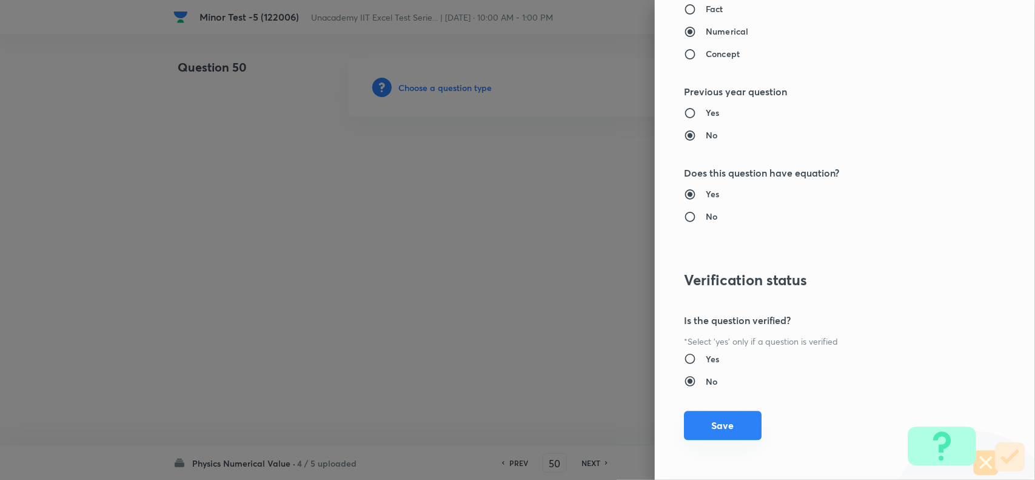
click at [705, 426] on button "Save" at bounding box center [723, 425] width 78 height 29
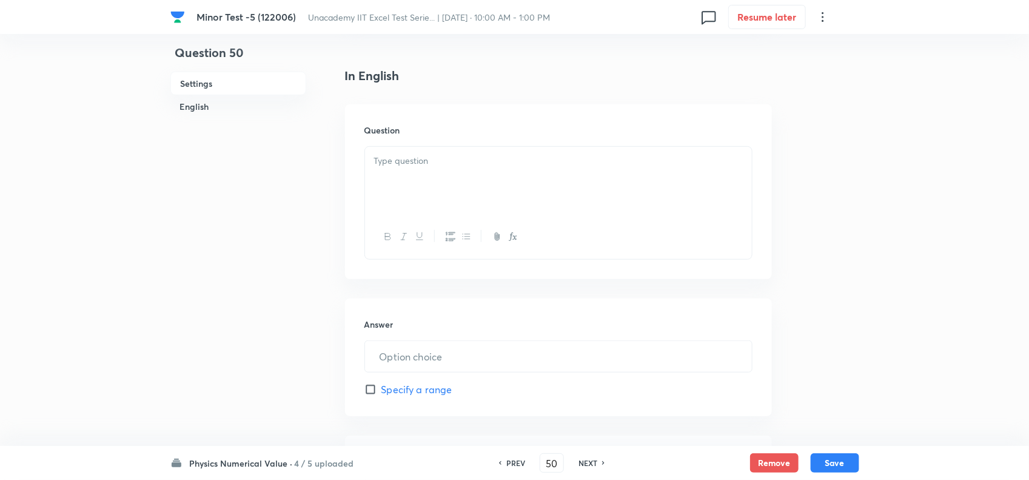
scroll to position [303, 0]
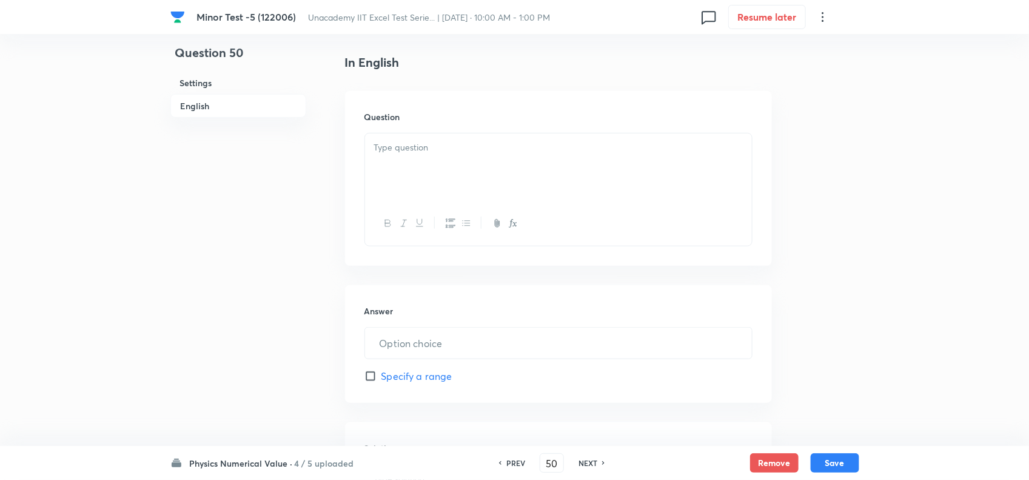
click at [442, 141] on p at bounding box center [558, 148] width 369 height 14
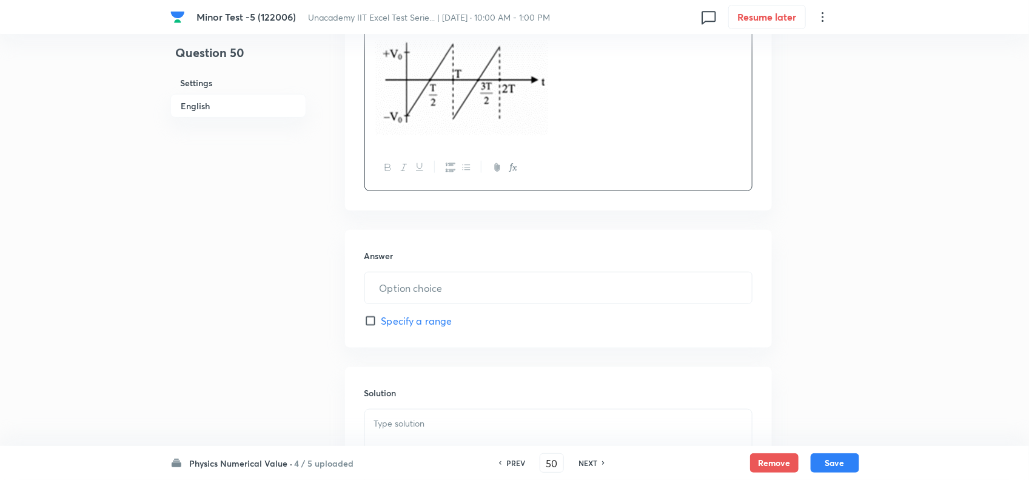
scroll to position [531, 0]
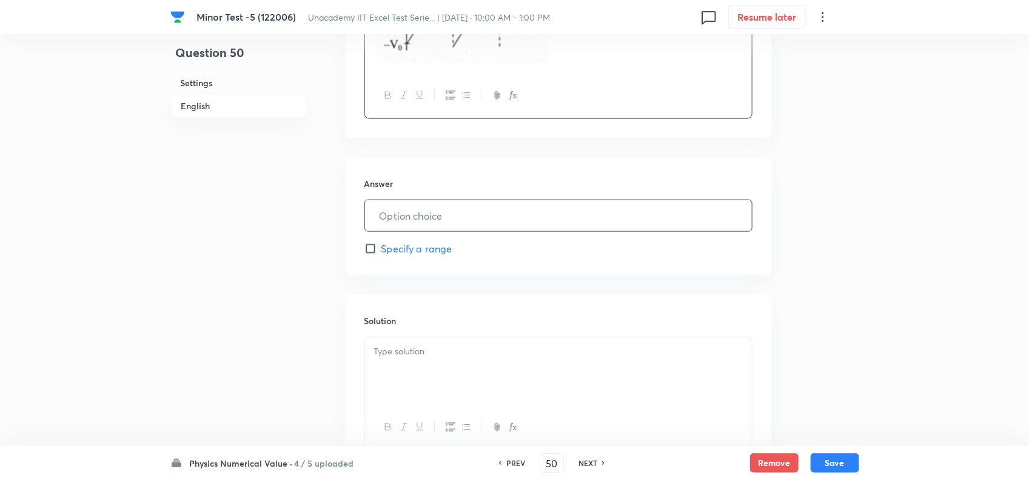
click at [459, 217] on input "text" at bounding box center [558, 215] width 387 height 31
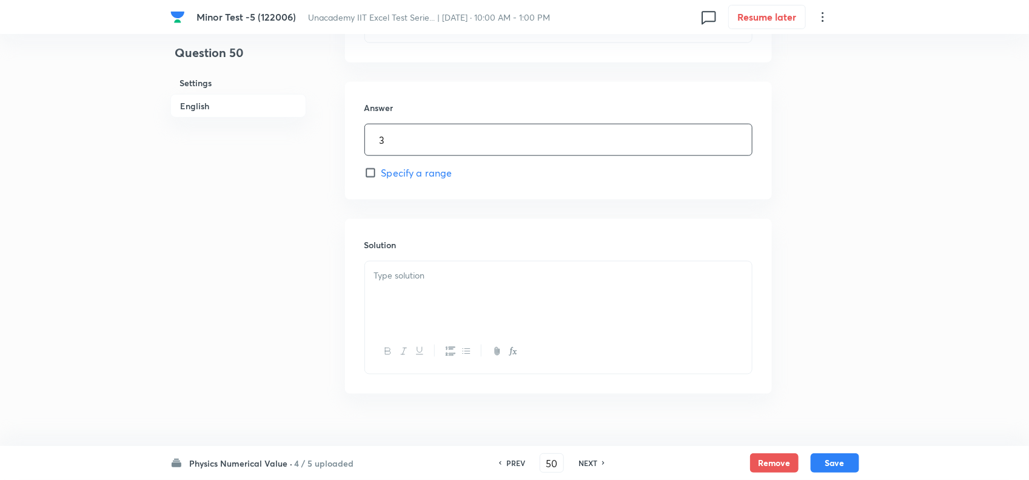
click at [417, 263] on div at bounding box center [558, 295] width 387 height 68
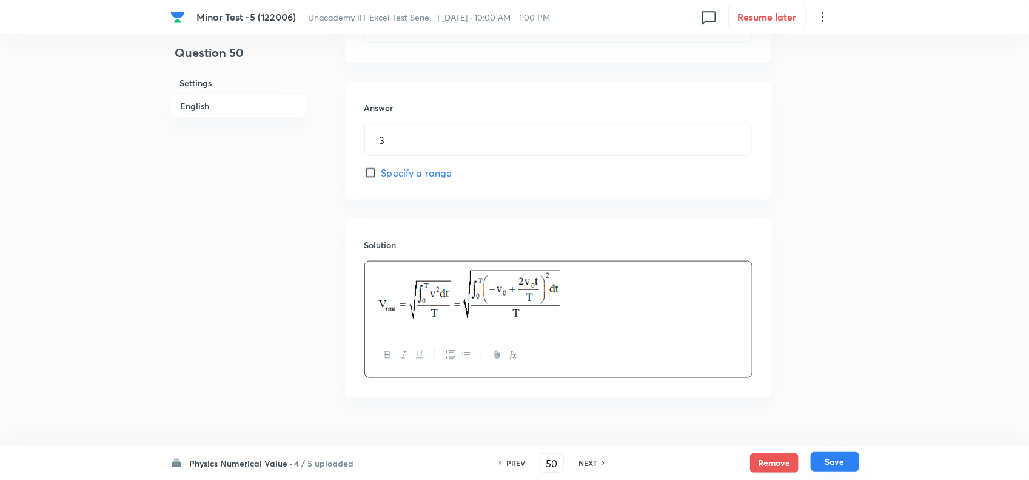
click at [840, 460] on button "Save" at bounding box center [835, 461] width 49 height 19
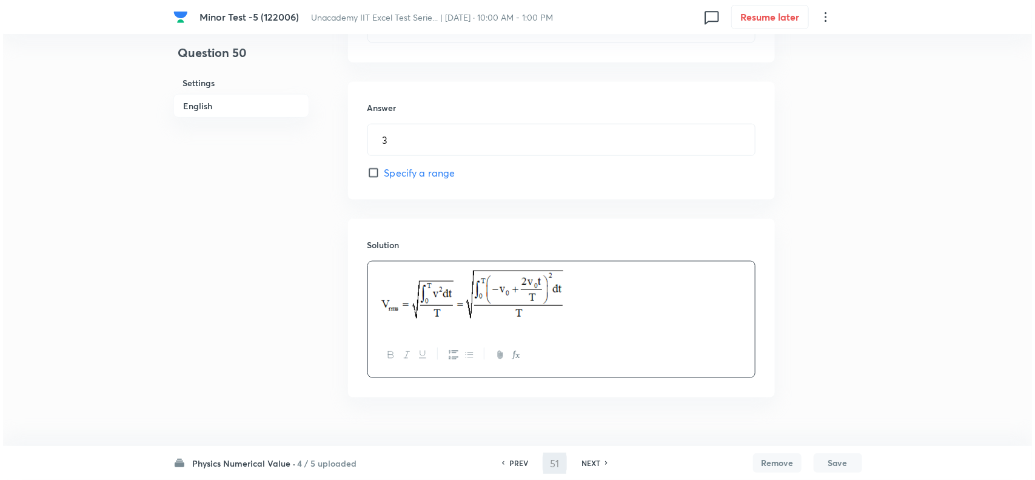
scroll to position [0, 0]
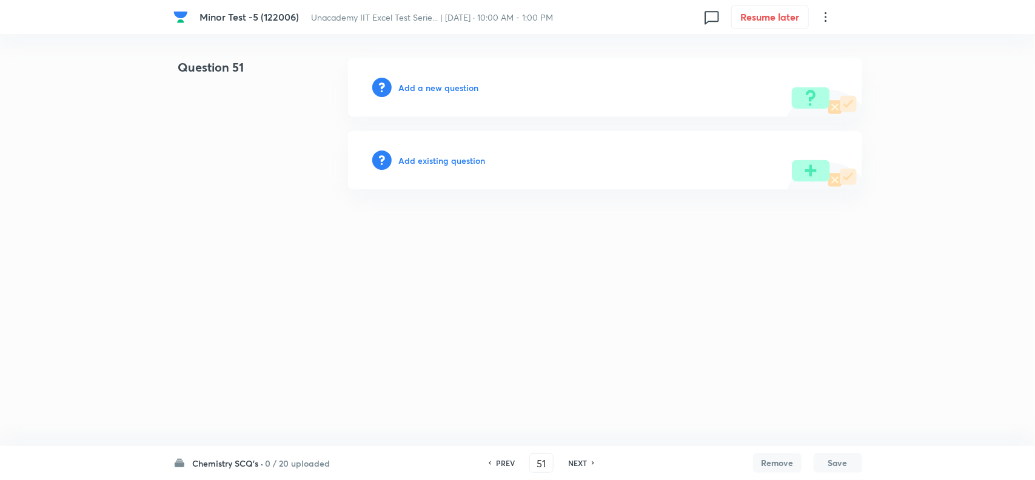
click at [453, 79] on div "Add a new question" at bounding box center [605, 87] width 514 height 58
click at [456, 85] on h6 "Add a new question" at bounding box center [439, 87] width 80 height 13
click at [460, 86] on h6 "Choose a question type" at bounding box center [445, 87] width 93 height 13
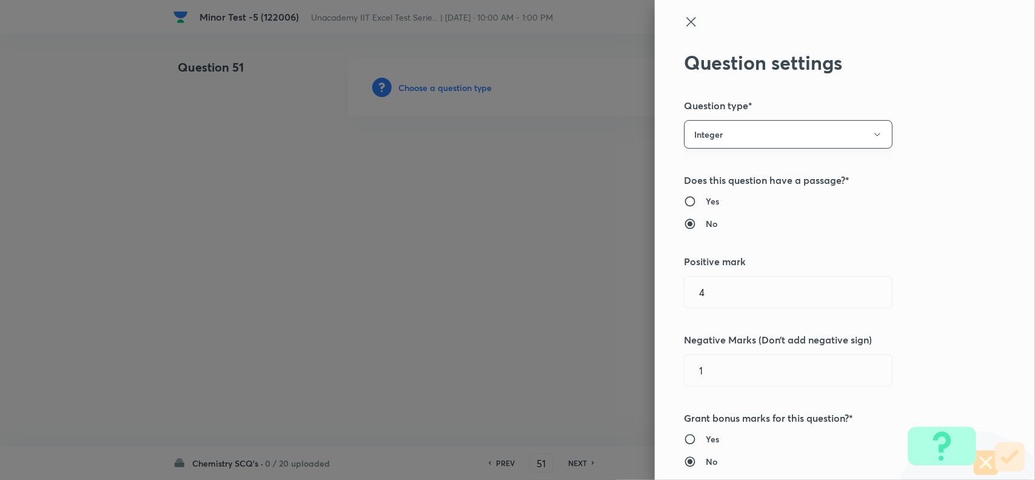
click at [759, 141] on button "Integer" at bounding box center [788, 134] width 209 height 29
click at [740, 175] on span "Single choice correct" at bounding box center [777, 171] width 193 height 13
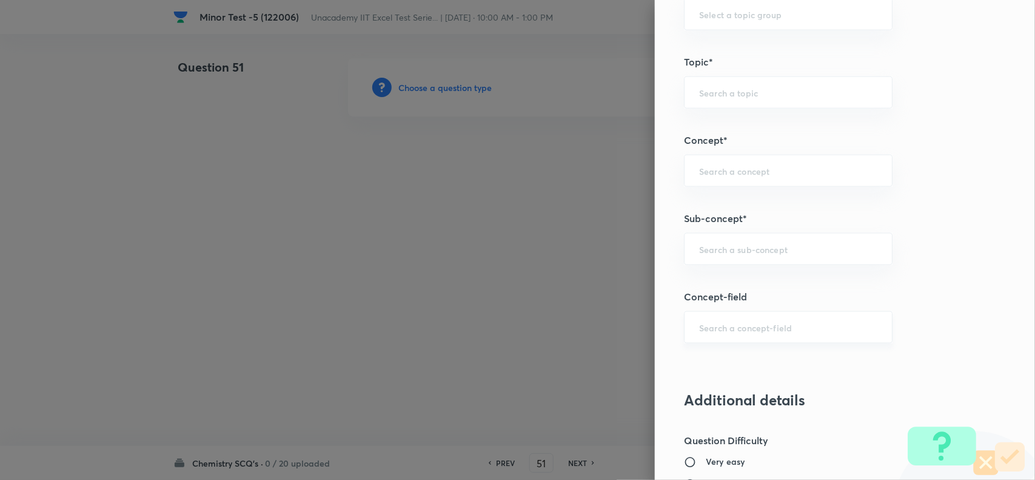
scroll to position [682, 0]
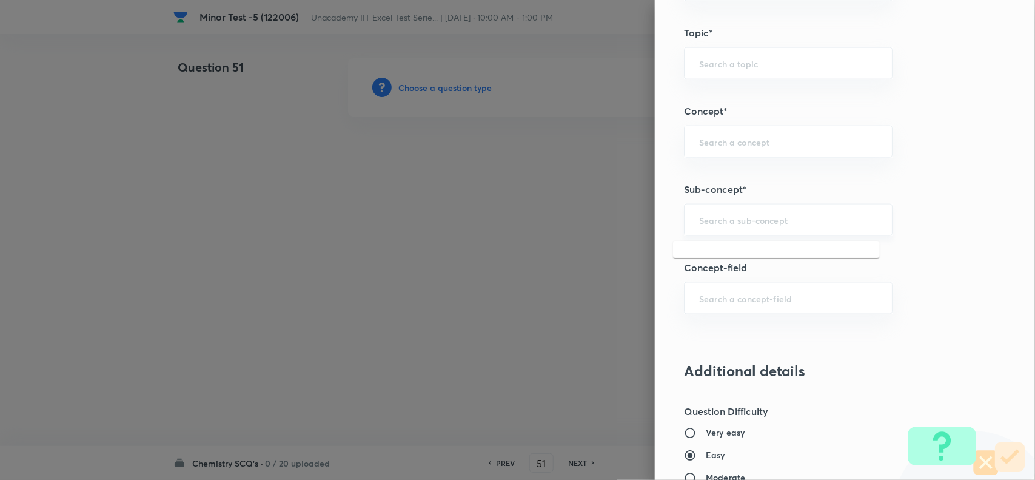
click at [717, 219] on input "text" at bounding box center [788, 220] width 178 height 12
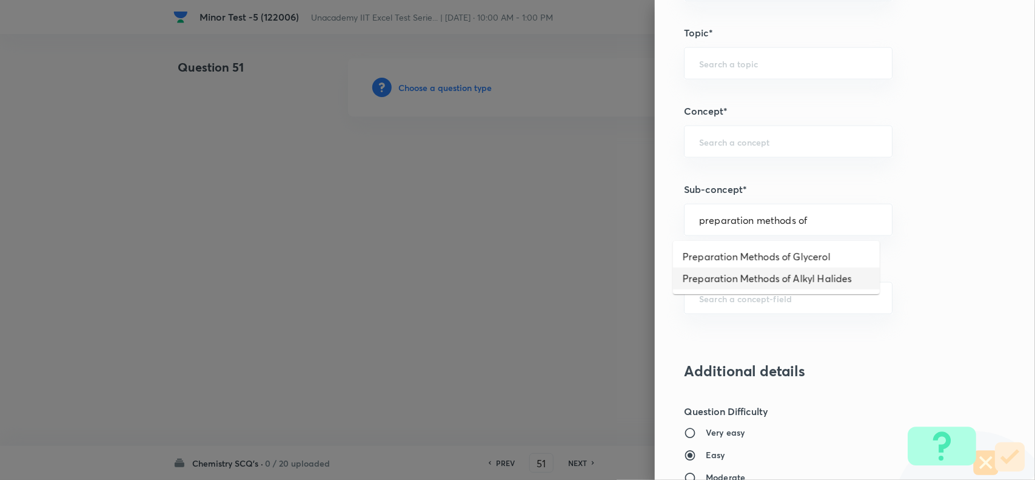
click at [766, 280] on li "Preparation Methods of Alkyl Halides" at bounding box center [776, 279] width 207 height 22
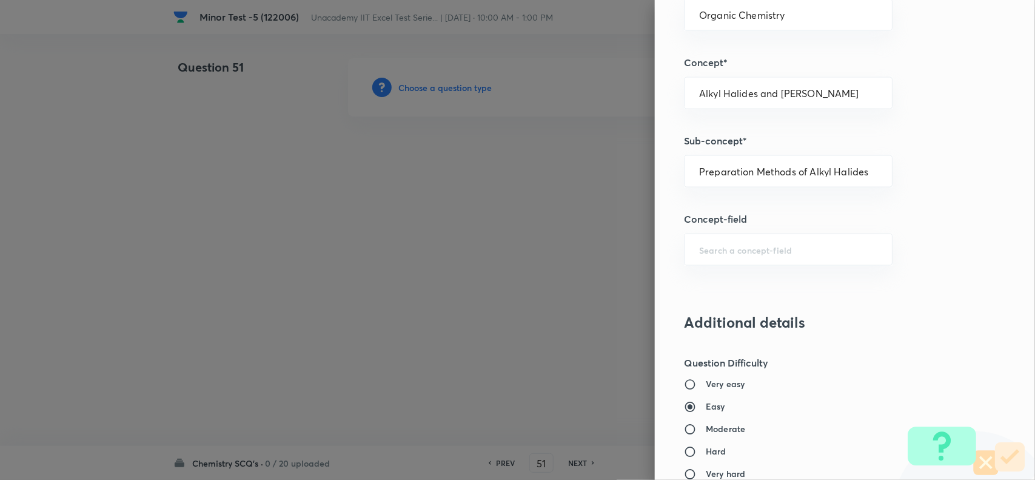
scroll to position [758, 0]
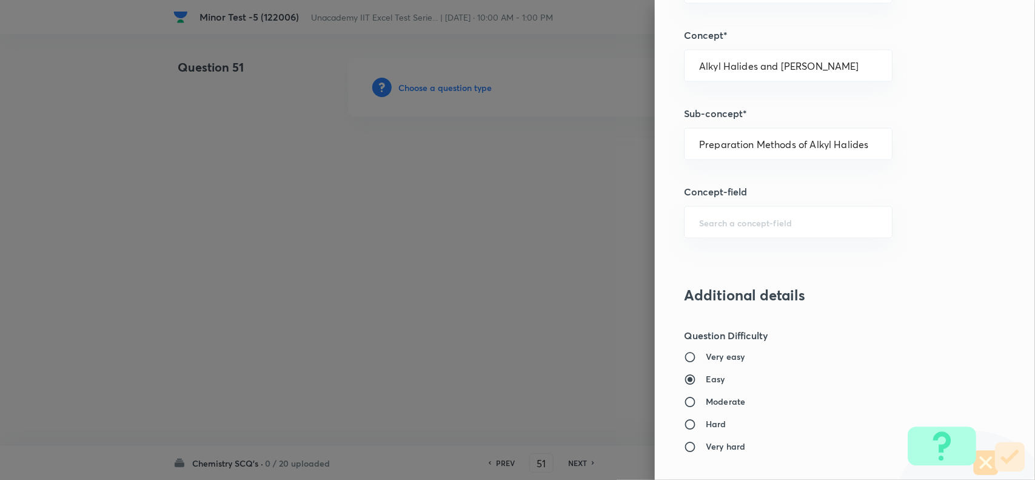
click at [706, 408] on h6 "Moderate" at bounding box center [725, 401] width 39 height 13
click at [698, 408] on input "Moderate" at bounding box center [695, 402] width 22 height 12
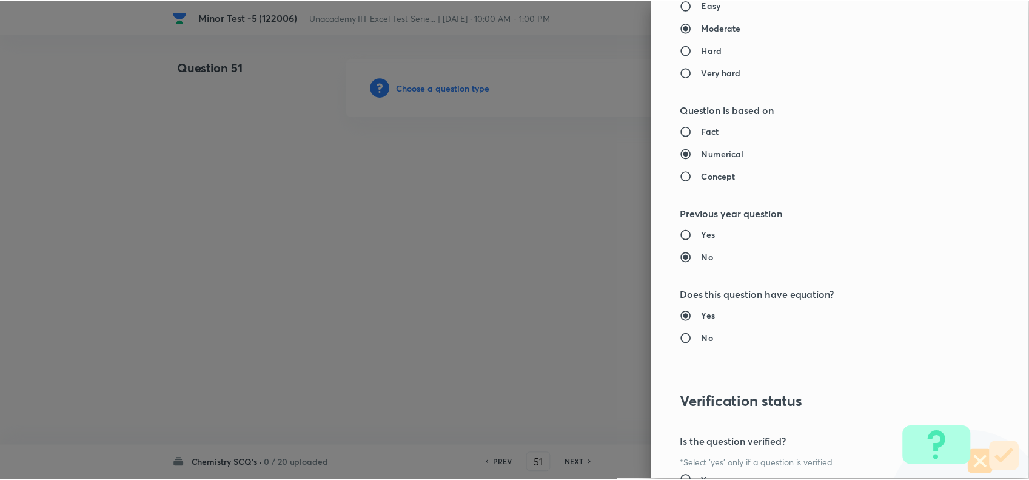
scroll to position [1257, 0]
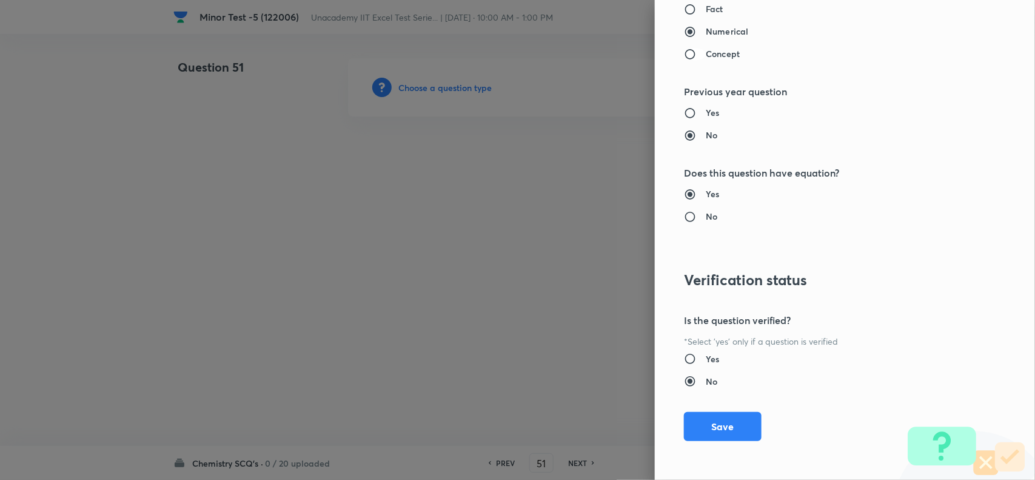
click at [684, 53] on input "Concept" at bounding box center [695, 54] width 22 height 12
click at [707, 431] on button "Save" at bounding box center [723, 425] width 78 height 29
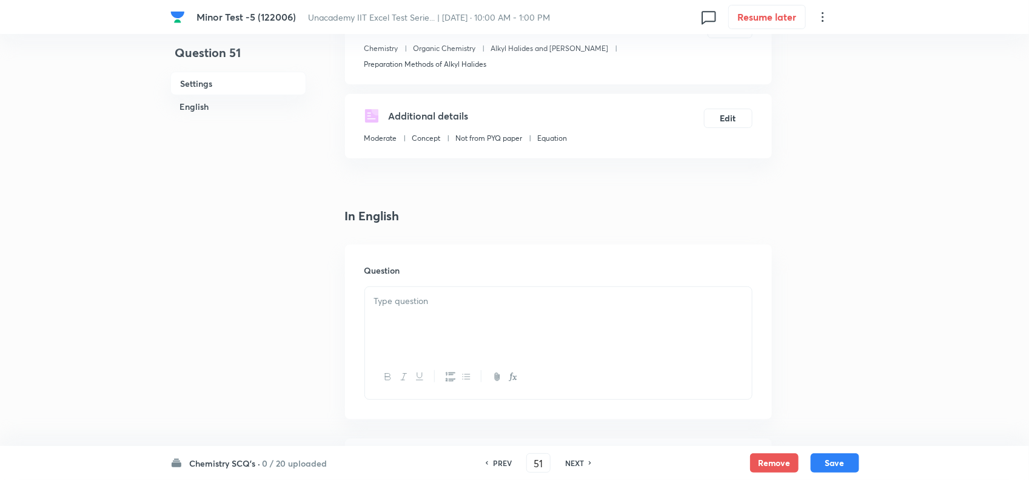
scroll to position [227, 0]
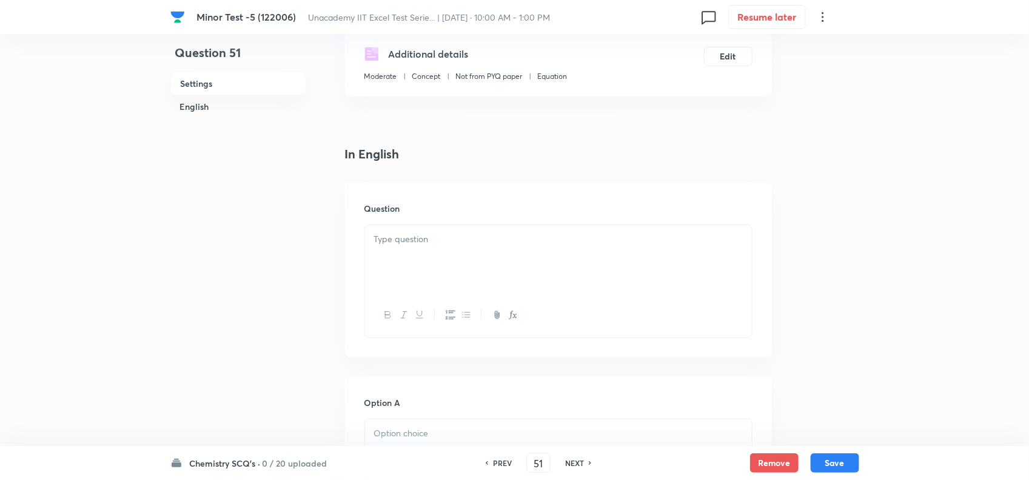
click at [445, 284] on div at bounding box center [558, 259] width 387 height 68
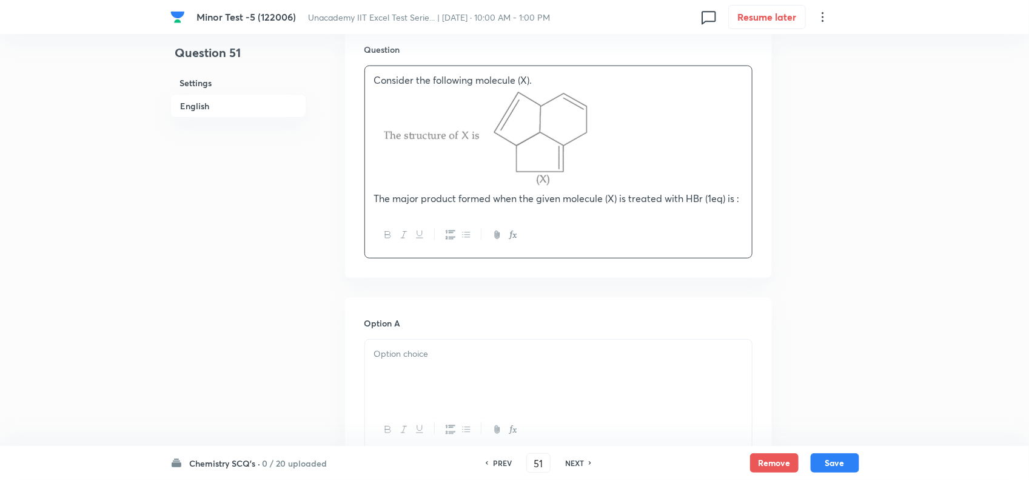
scroll to position [455, 0]
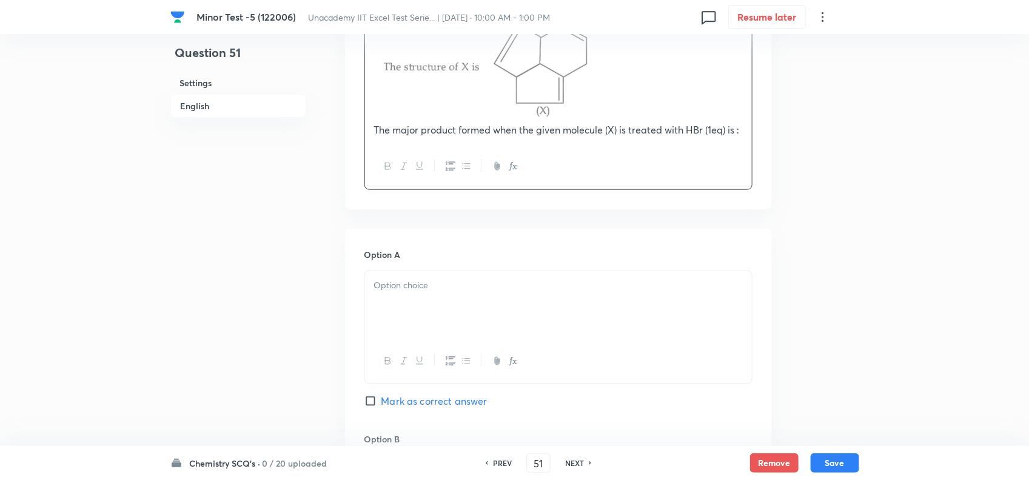
click at [456, 292] on p at bounding box center [558, 285] width 369 height 14
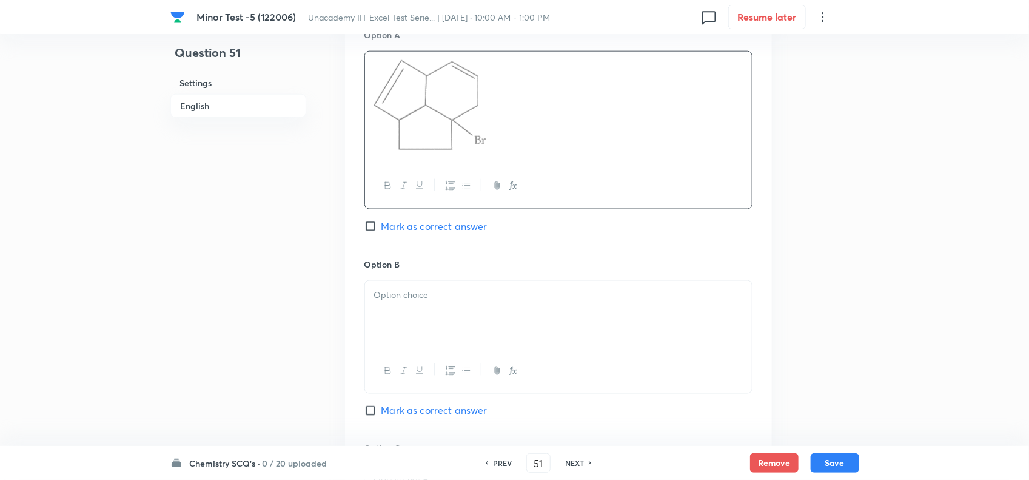
scroll to position [682, 0]
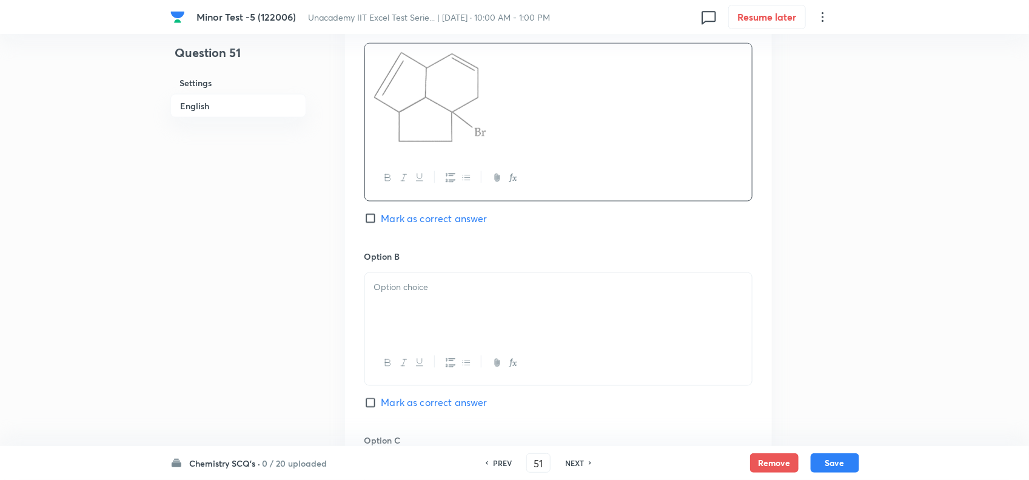
click at [431, 334] on div at bounding box center [558, 307] width 387 height 68
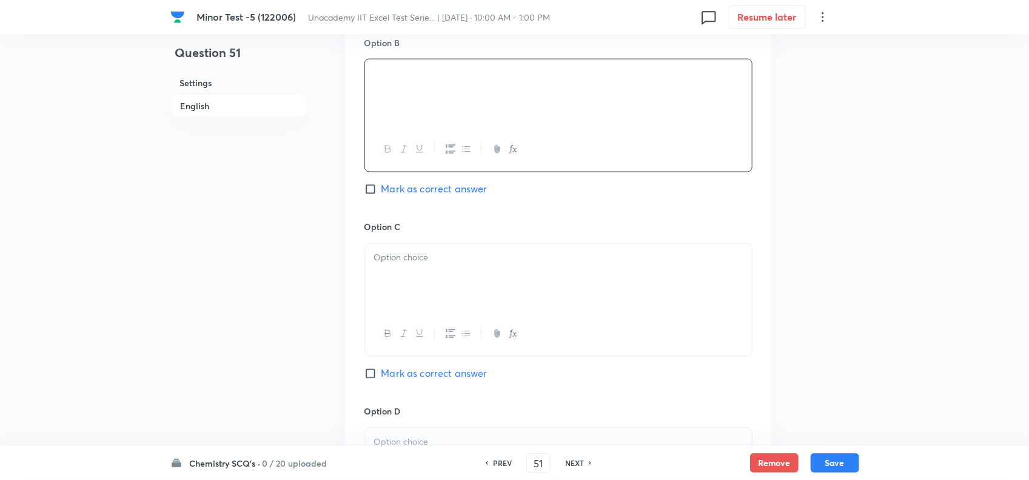
scroll to position [910, 0]
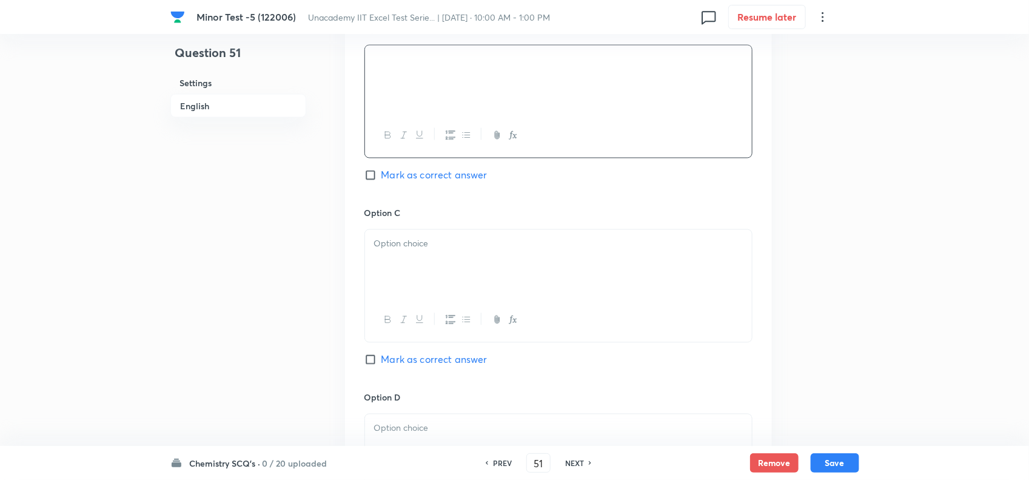
click at [394, 290] on div at bounding box center [558, 264] width 387 height 68
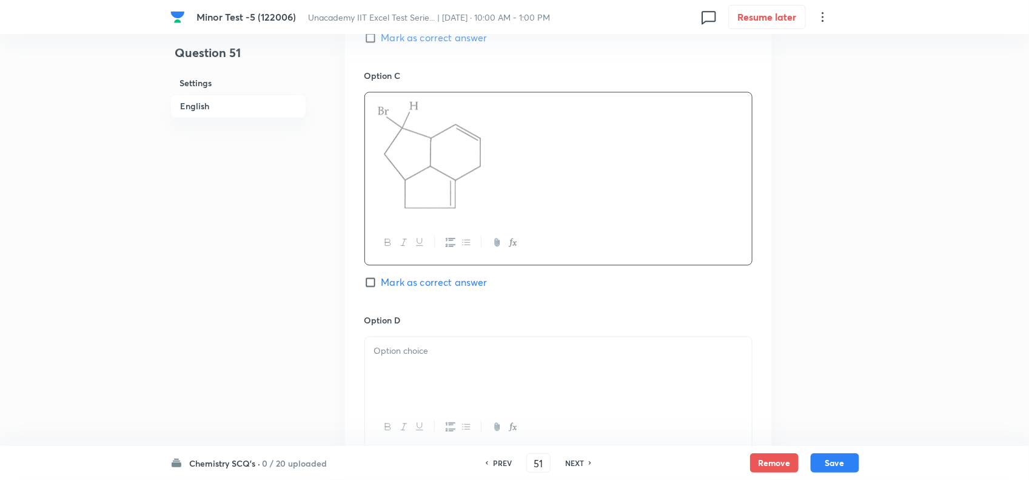
scroll to position [1062, 0]
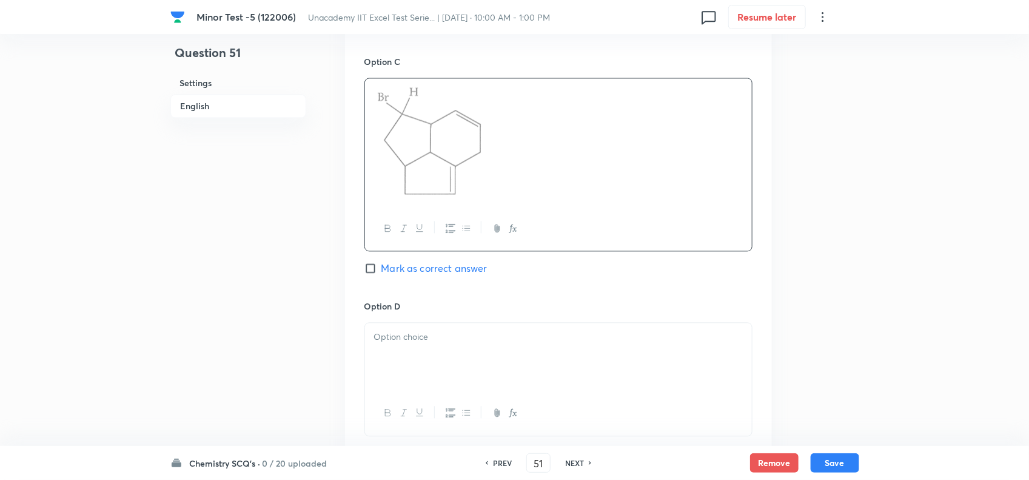
click at [413, 344] on p at bounding box center [558, 337] width 369 height 14
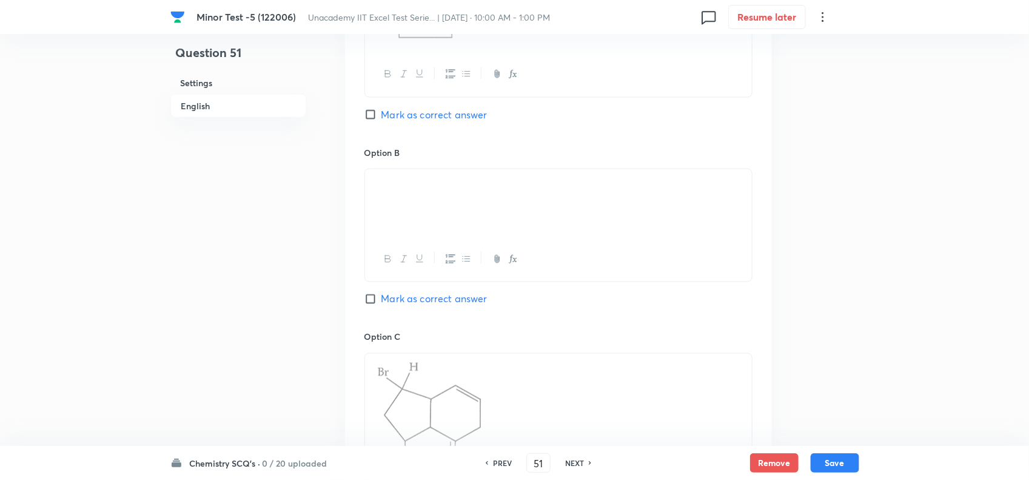
scroll to position [758, 0]
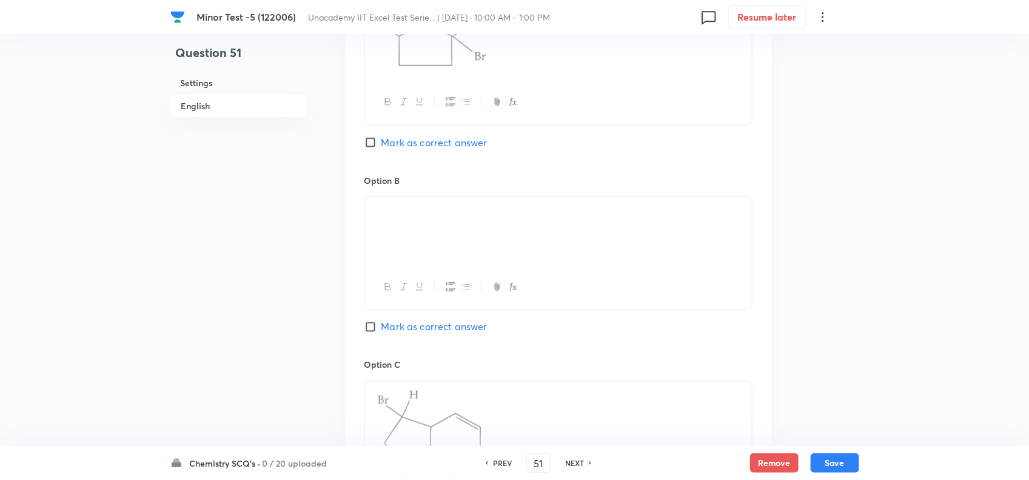
click at [412, 138] on span "Mark as correct answer" at bounding box center [435, 142] width 106 height 15
click at [382, 138] on input "Mark as correct answer" at bounding box center [373, 142] width 17 height 12
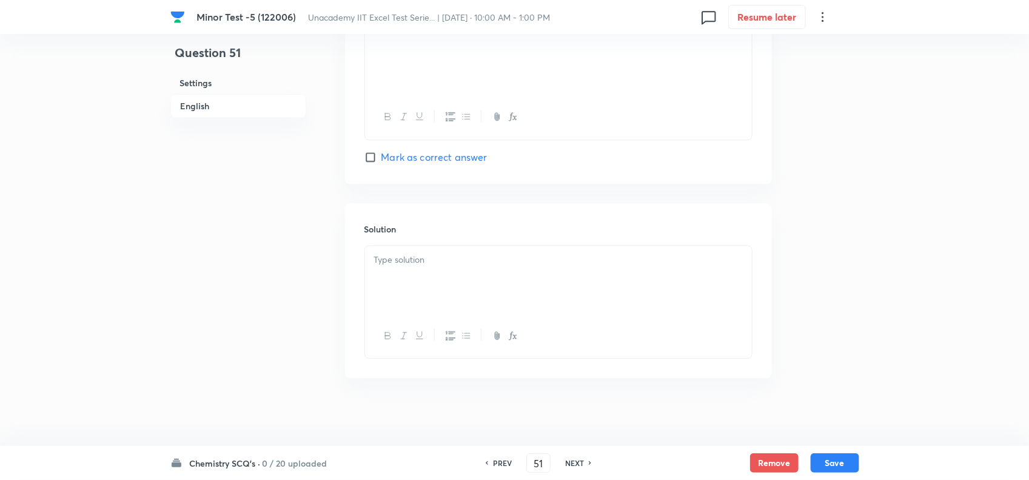
scroll to position [1426, 0]
click at [456, 252] on p at bounding box center [558, 255] width 369 height 14
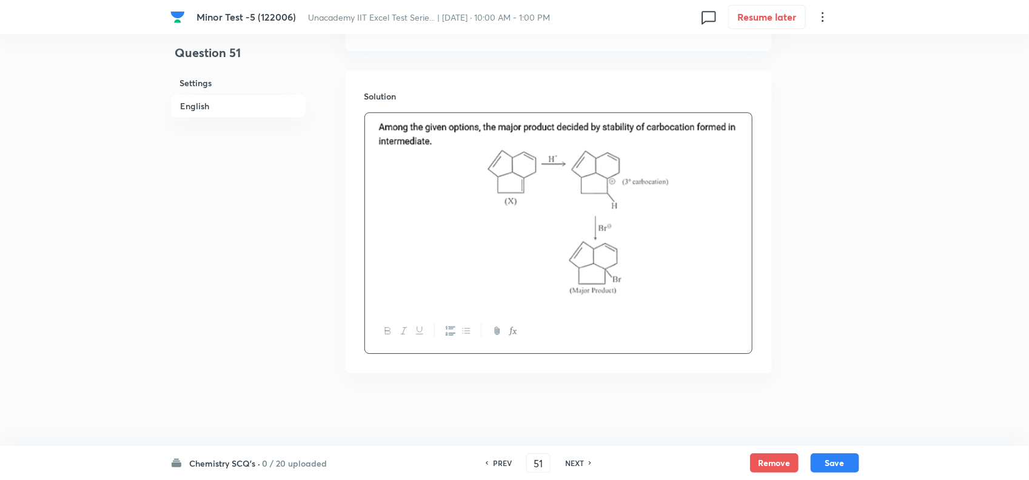
scroll to position [1555, 0]
click at [835, 465] on button "Save" at bounding box center [835, 461] width 49 height 19
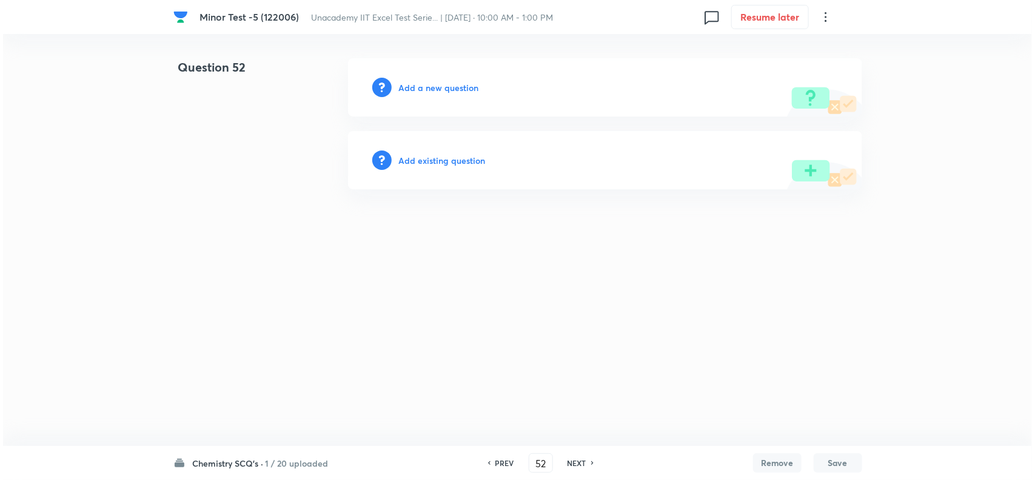
scroll to position [0, 0]
click at [420, 85] on h6 "Add a new question" at bounding box center [439, 87] width 80 height 13
click at [429, 83] on h6 "Choose a question type" at bounding box center [445, 87] width 93 height 13
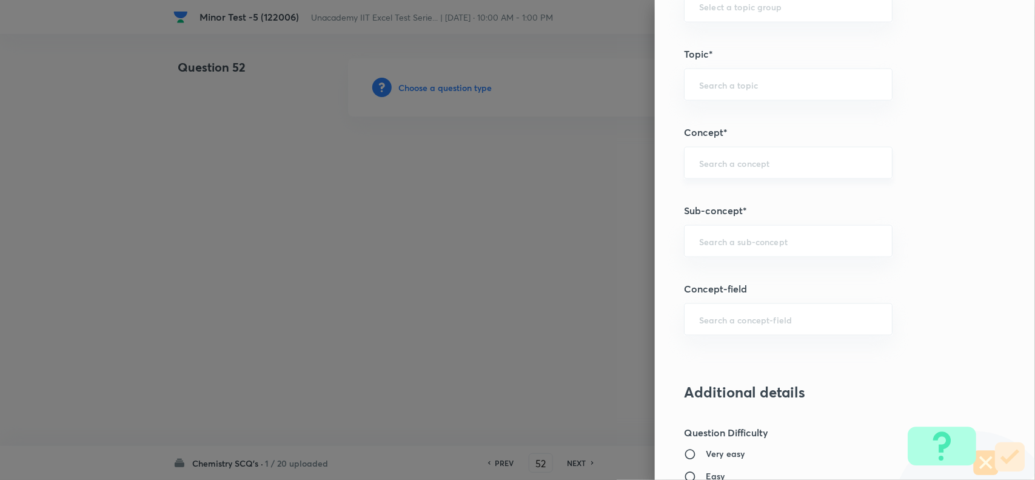
scroll to position [682, 0]
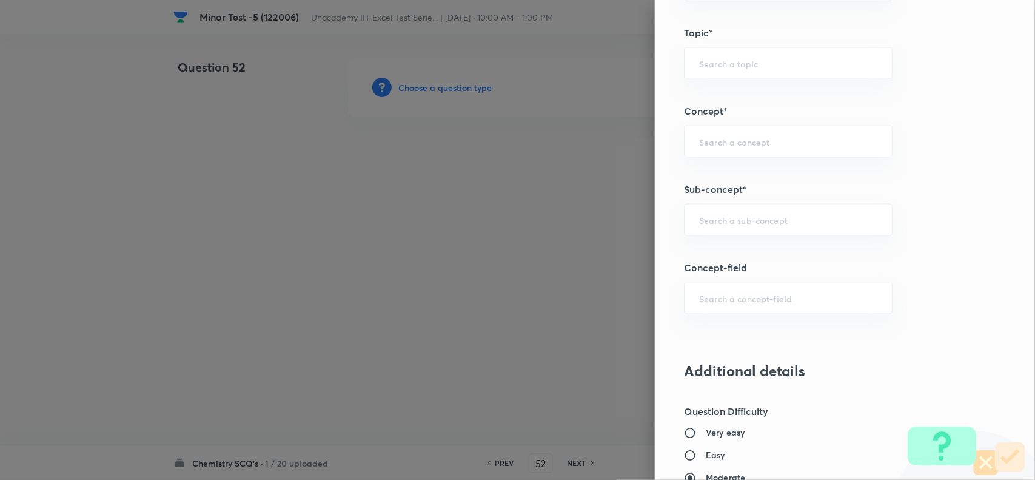
click at [744, 238] on div "Question settings Question type* Single choice correct Number of options* 2 3 4…" at bounding box center [845, 240] width 380 height 480
click at [746, 228] on div "​" at bounding box center [788, 220] width 209 height 32
click at [726, 220] on input "reaction of alkyl" at bounding box center [788, 220] width 178 height 12
click at [724, 223] on input "reaction of alkyl" at bounding box center [788, 220] width 178 height 12
click at [759, 282] on li "Reactions of Alkyl Halides" at bounding box center [776, 279] width 207 height 22
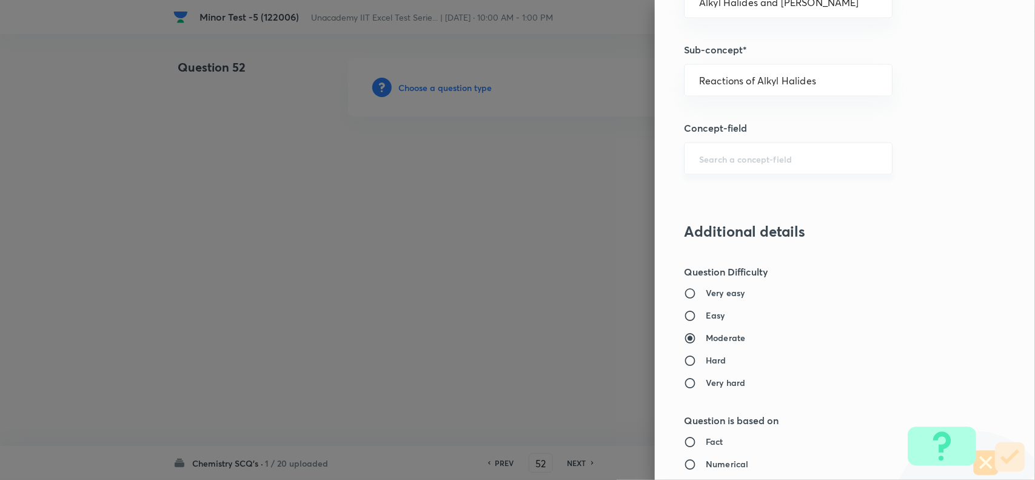
scroll to position [834, 0]
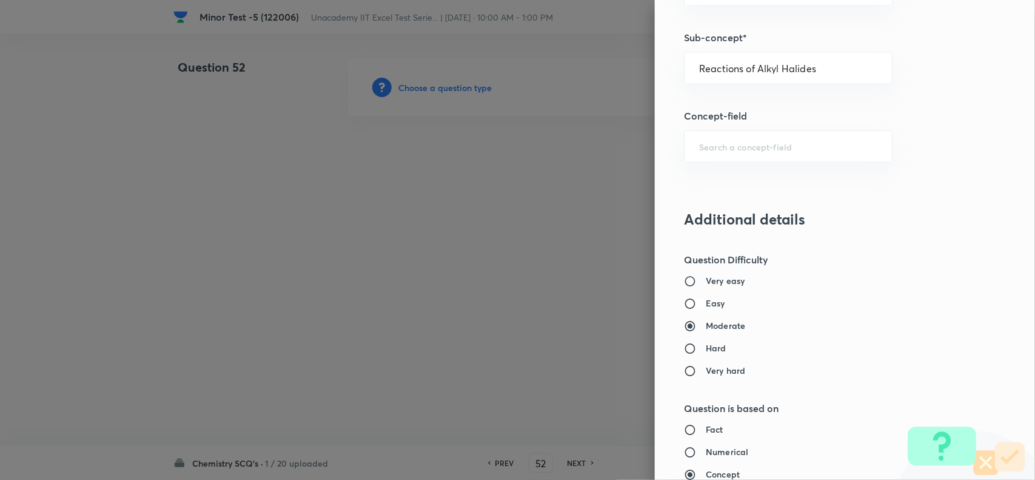
click at [695, 307] on input "Easy" at bounding box center [695, 304] width 22 height 12
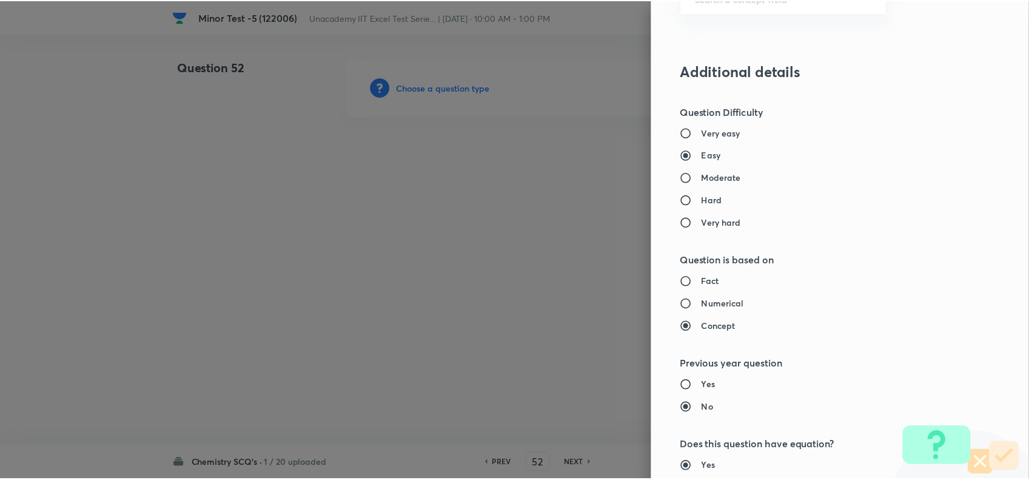
scroll to position [1257, 0]
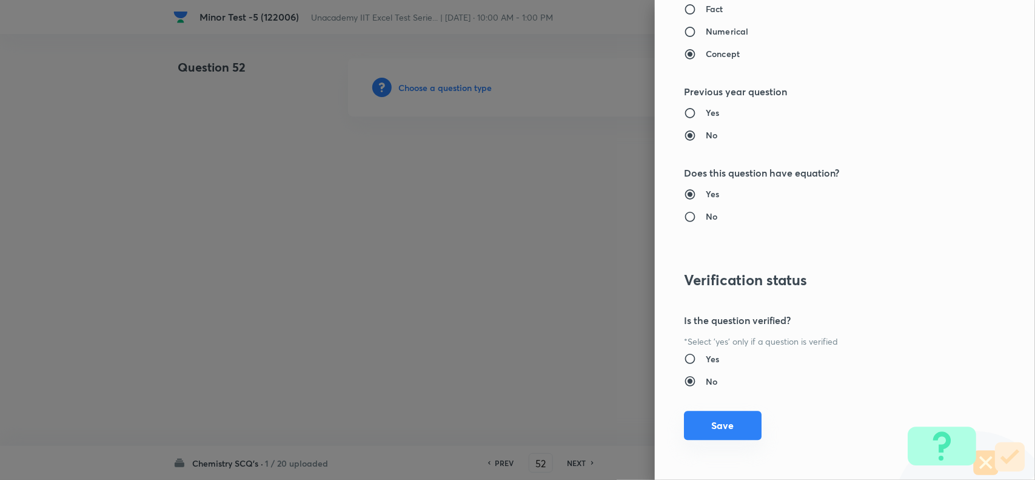
click at [715, 428] on button "Save" at bounding box center [723, 425] width 78 height 29
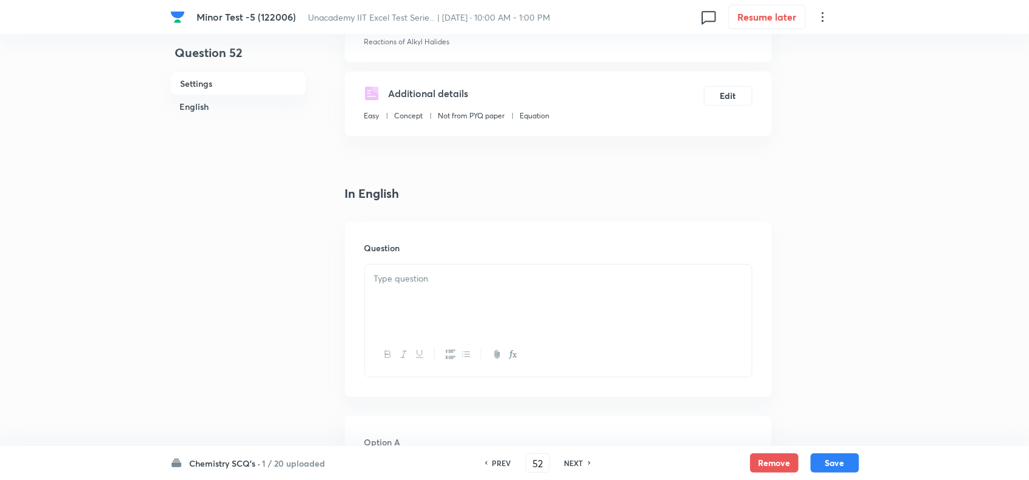
scroll to position [227, 0]
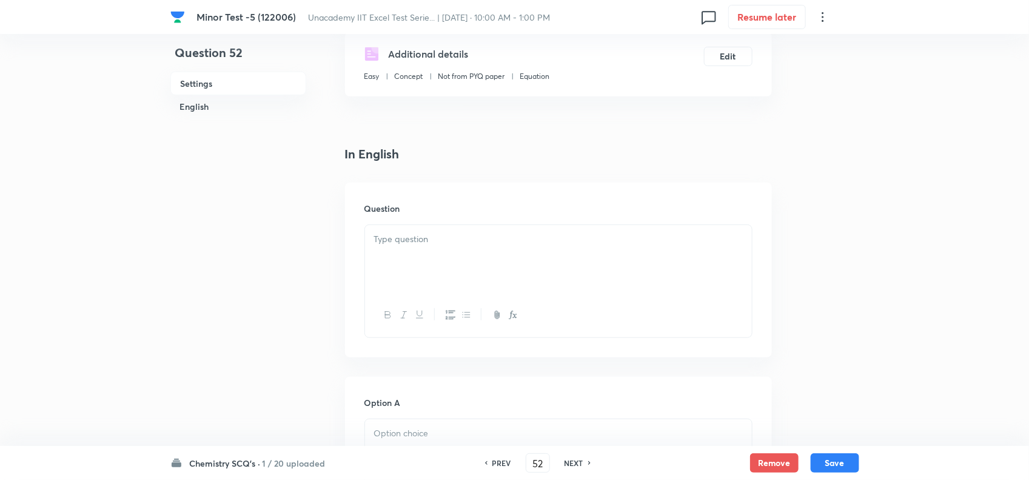
click at [417, 247] on div at bounding box center [558, 259] width 387 height 68
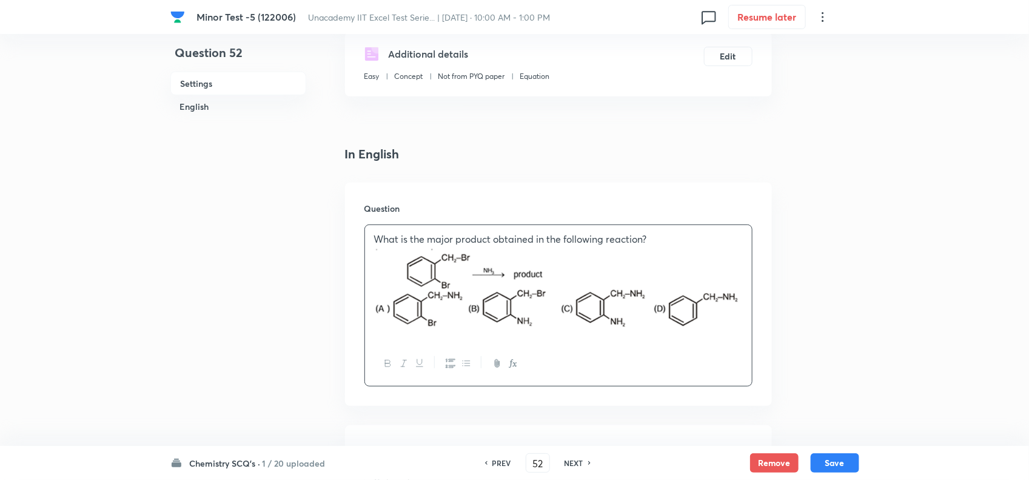
click at [453, 283] on img at bounding box center [558, 288] width 369 height 84
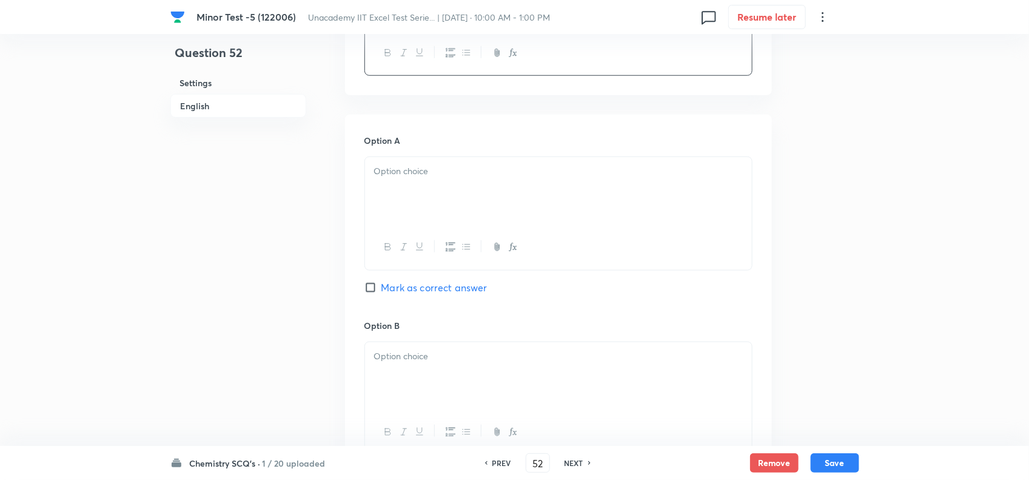
scroll to position [531, 0]
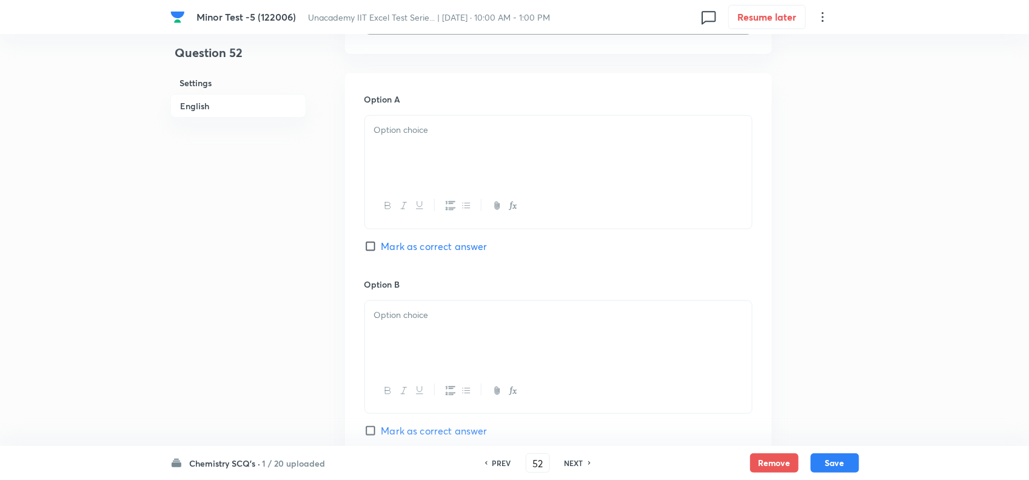
click at [452, 137] on div at bounding box center [558, 150] width 387 height 68
click at [486, 184] on div at bounding box center [558, 206] width 387 height 44
click at [480, 149] on div at bounding box center [558, 150] width 387 height 68
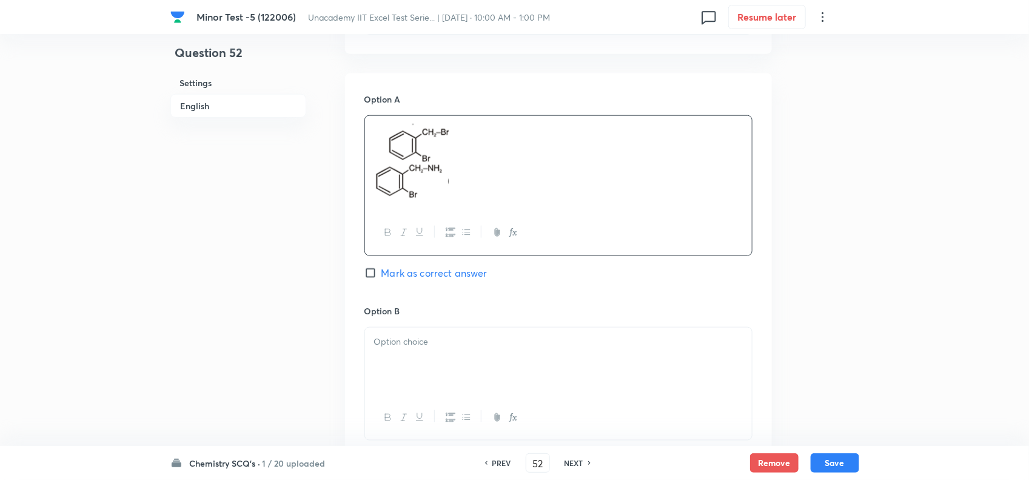
click at [437, 335] on p at bounding box center [558, 342] width 369 height 14
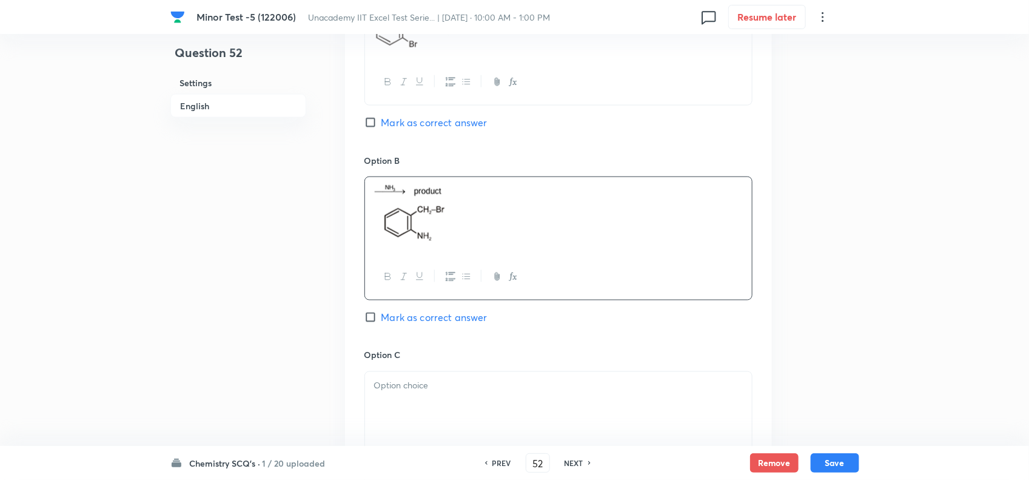
scroll to position [682, 0]
click at [422, 378] on p at bounding box center [558, 385] width 369 height 14
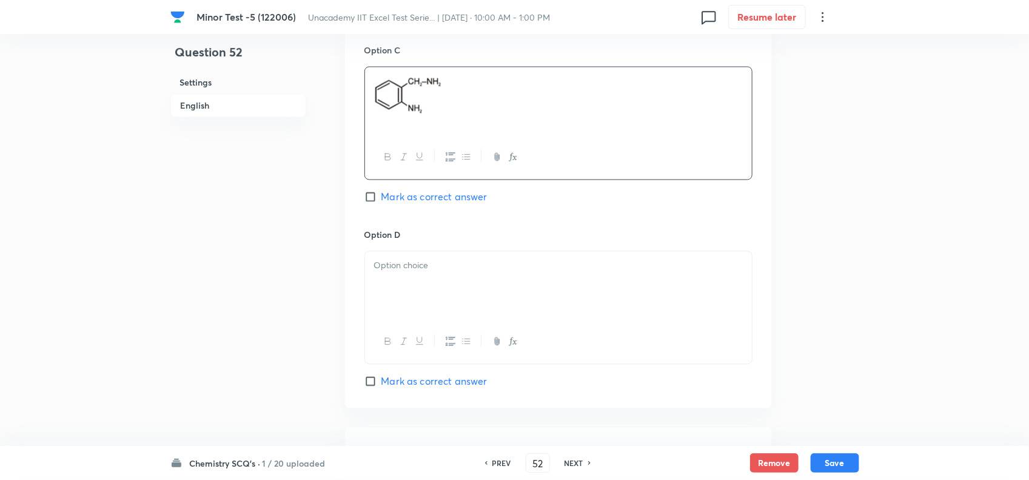
click at [411, 274] on div at bounding box center [558, 286] width 387 height 68
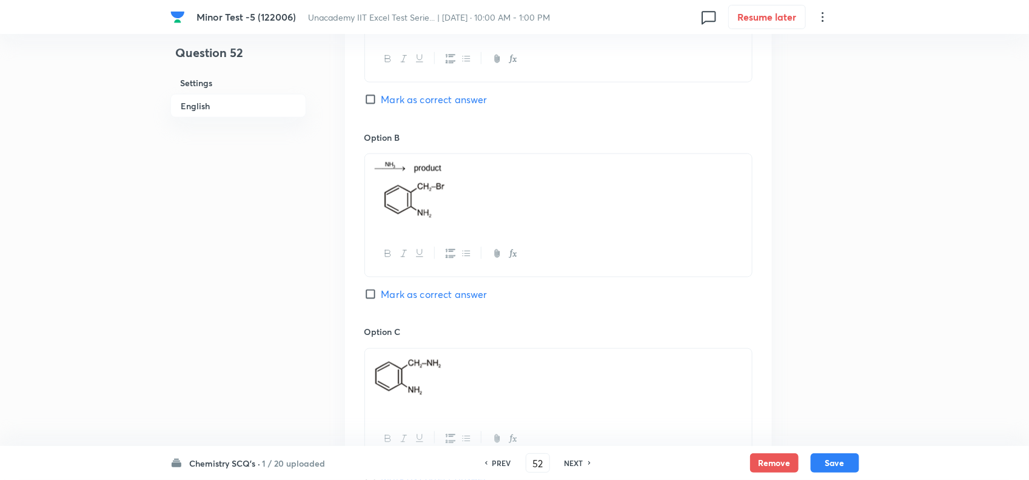
scroll to position [531, 0]
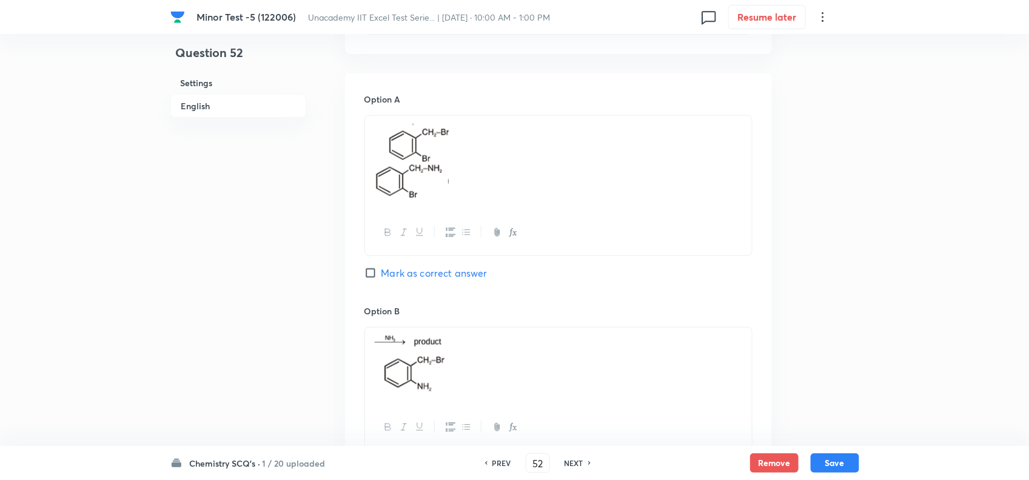
click at [401, 266] on span "Mark as correct answer" at bounding box center [435, 273] width 106 height 15
click at [382, 267] on input "Mark as correct answer" at bounding box center [373, 273] width 17 height 12
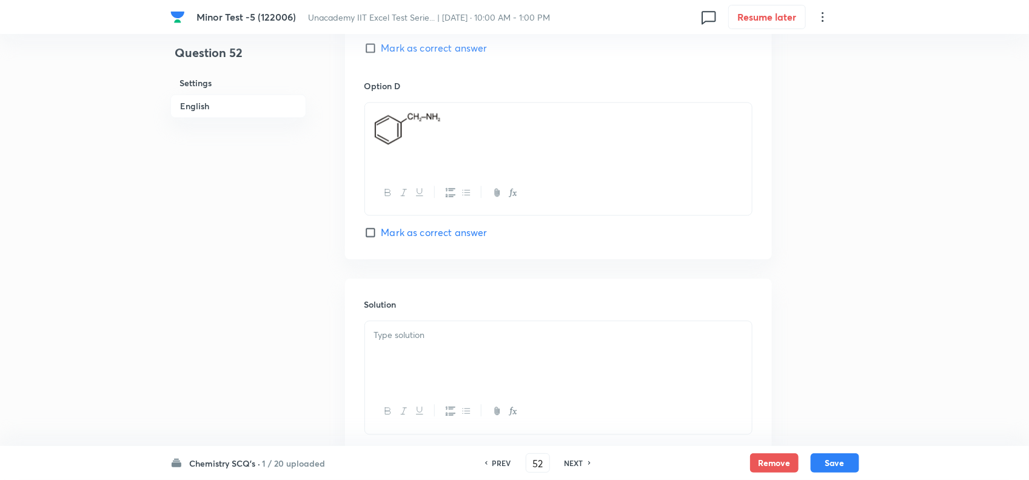
scroll to position [1206, 0]
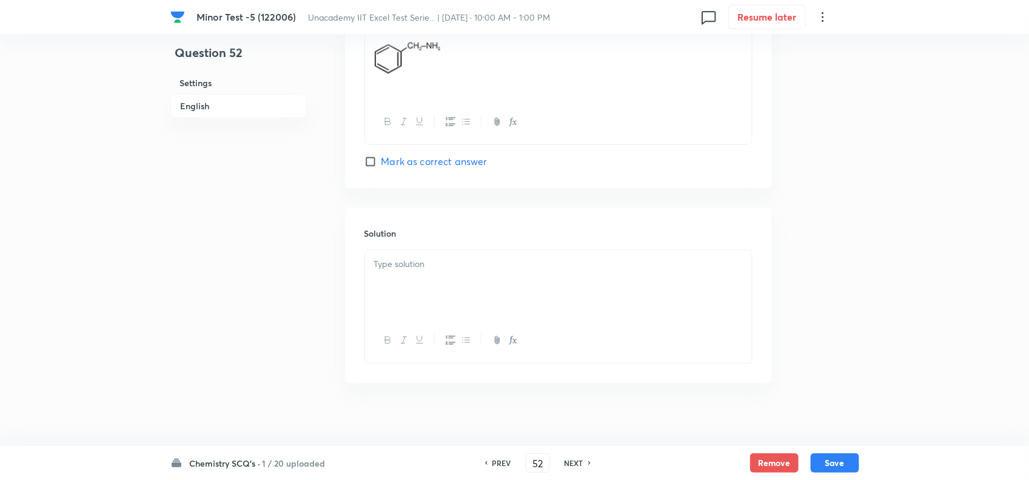
click at [441, 262] on div at bounding box center [558, 284] width 387 height 68
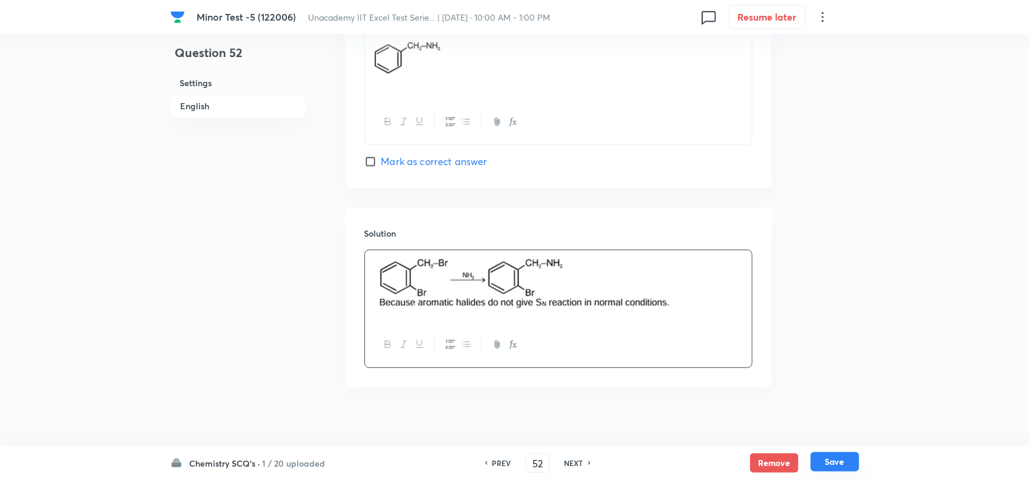
click at [828, 466] on button "Save" at bounding box center [835, 461] width 49 height 19
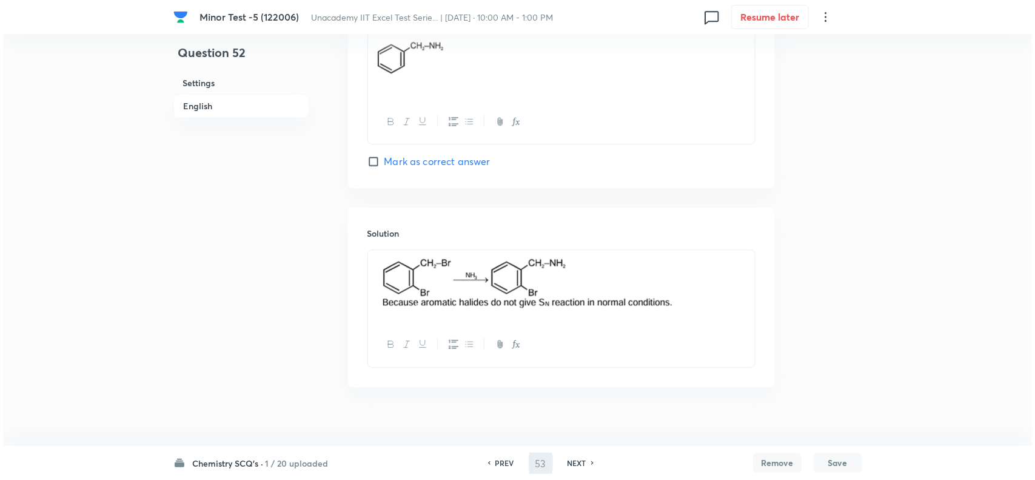
scroll to position [0, 0]
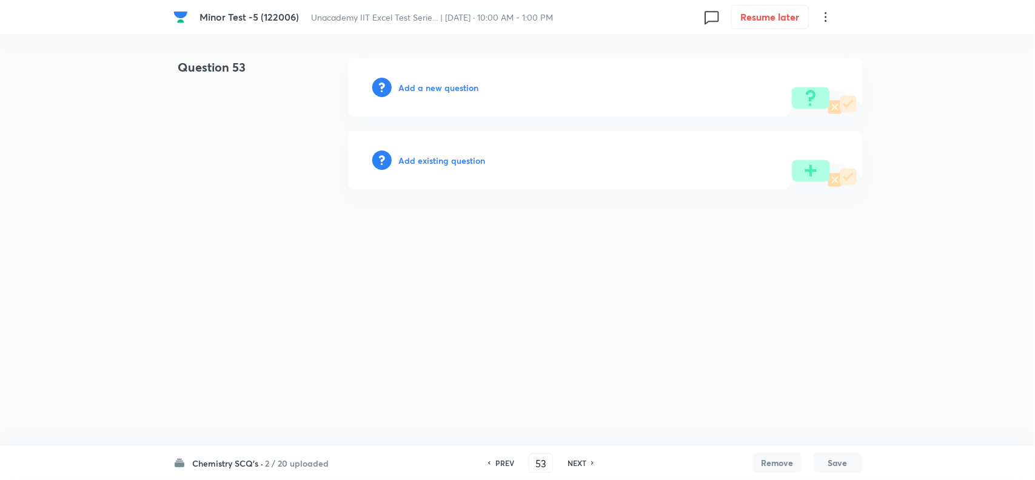
click at [428, 82] on h6 "Add a new question" at bounding box center [439, 87] width 80 height 13
click at [444, 83] on h6 "Choose a question type" at bounding box center [445, 87] width 93 height 13
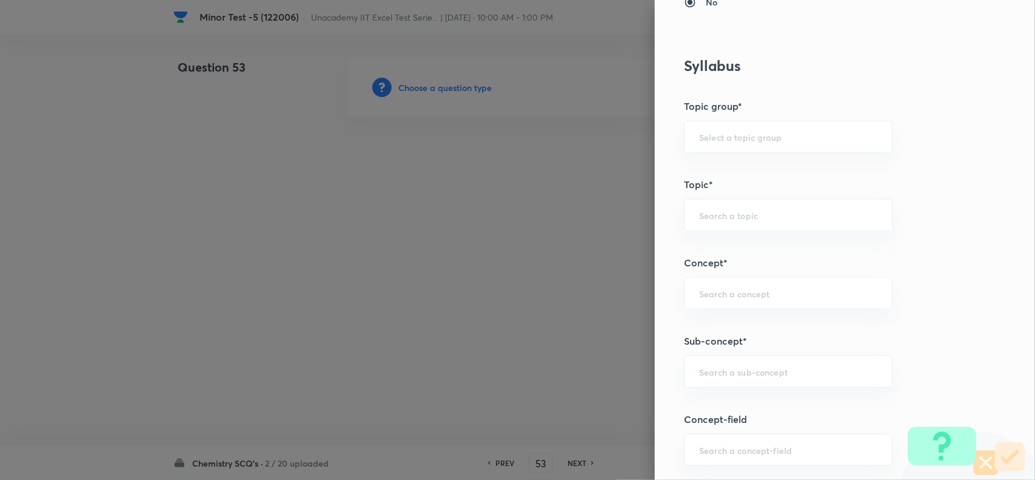
scroll to position [607, 0]
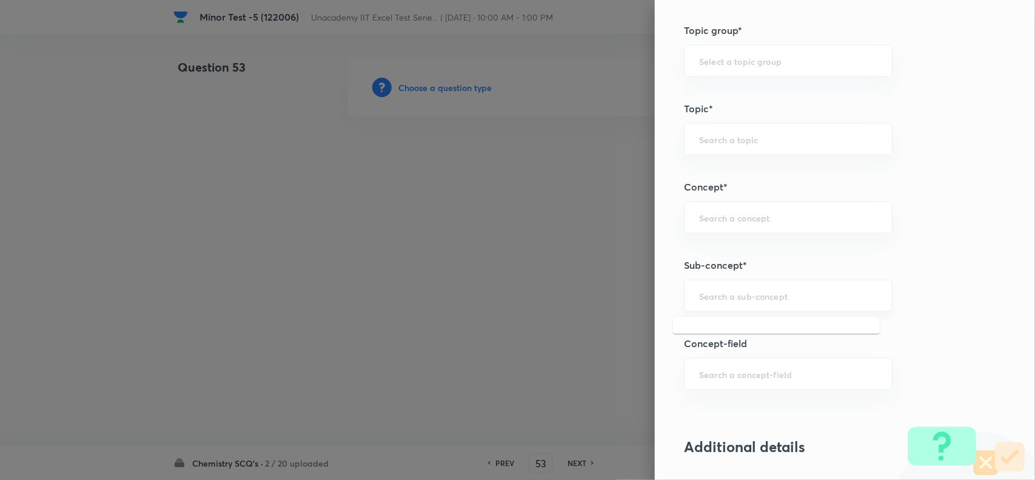
click at [719, 300] on input "text" at bounding box center [788, 296] width 178 height 12
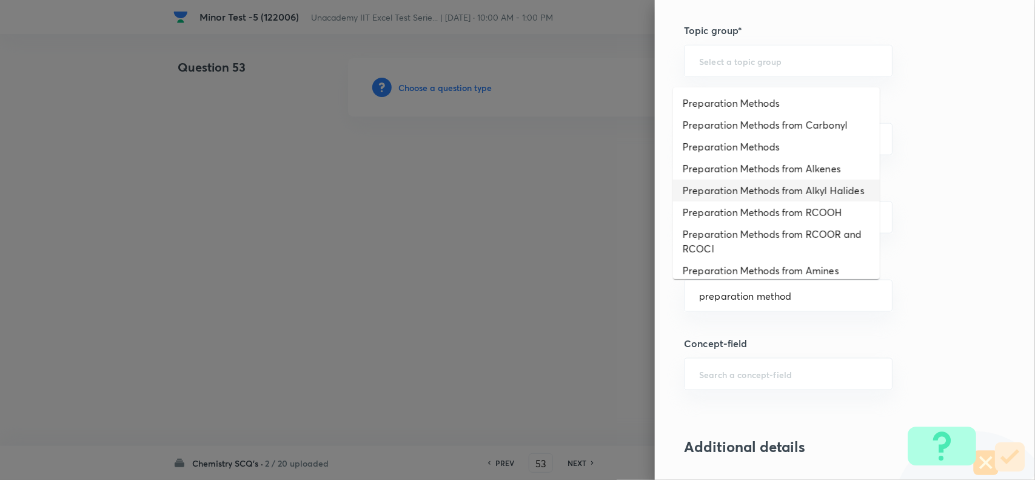
click at [798, 189] on li "Preparation Methods from Alkyl Halides" at bounding box center [776, 191] width 207 height 22
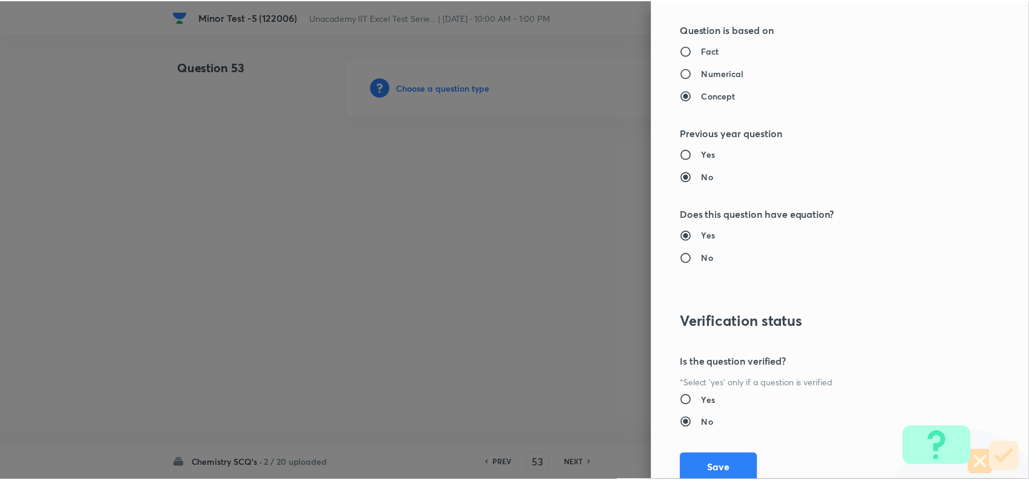
scroll to position [1257, 0]
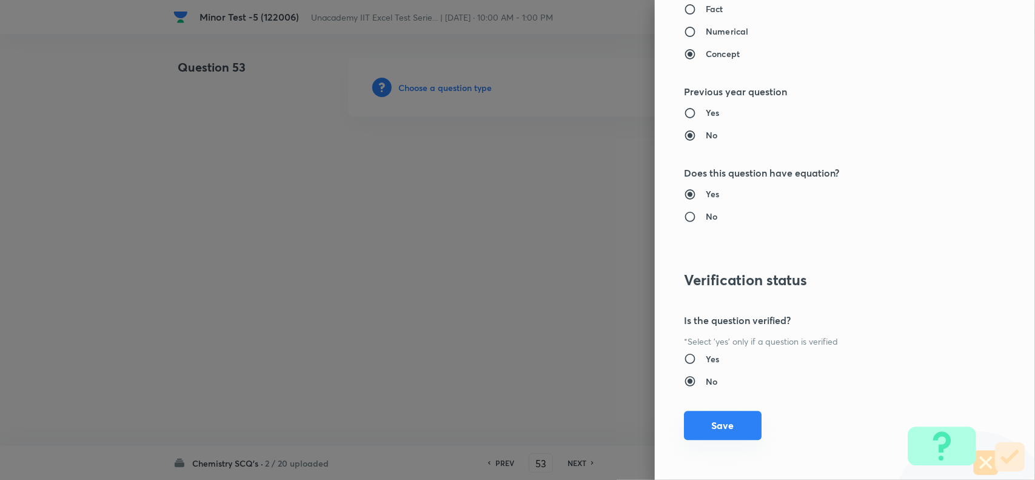
click at [720, 432] on button "Save" at bounding box center [723, 425] width 78 height 29
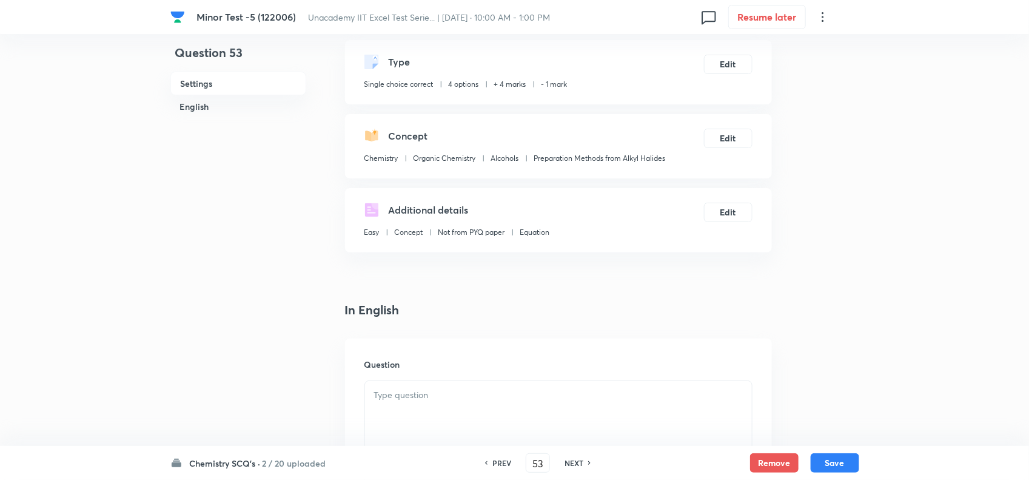
scroll to position [152, 0]
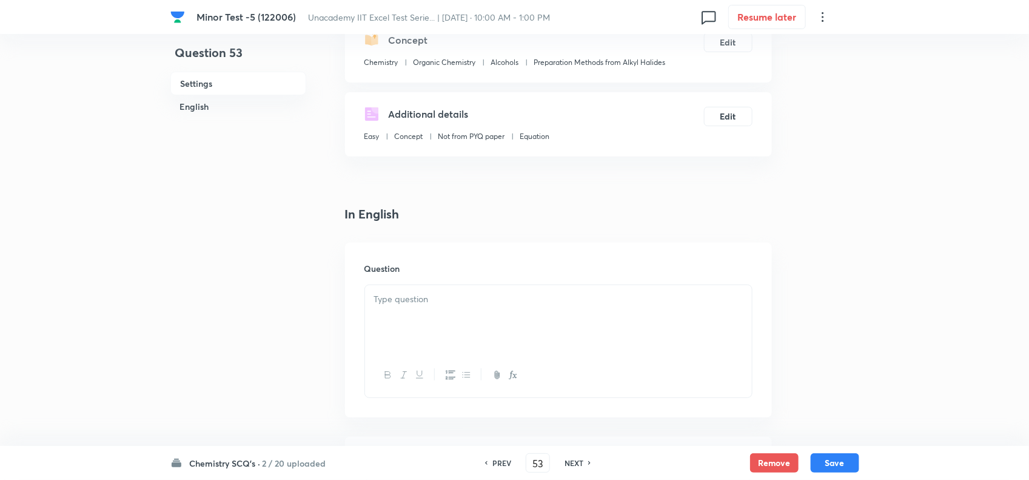
click at [425, 286] on div at bounding box center [558, 319] width 387 height 68
click at [443, 301] on p at bounding box center [558, 299] width 369 height 14
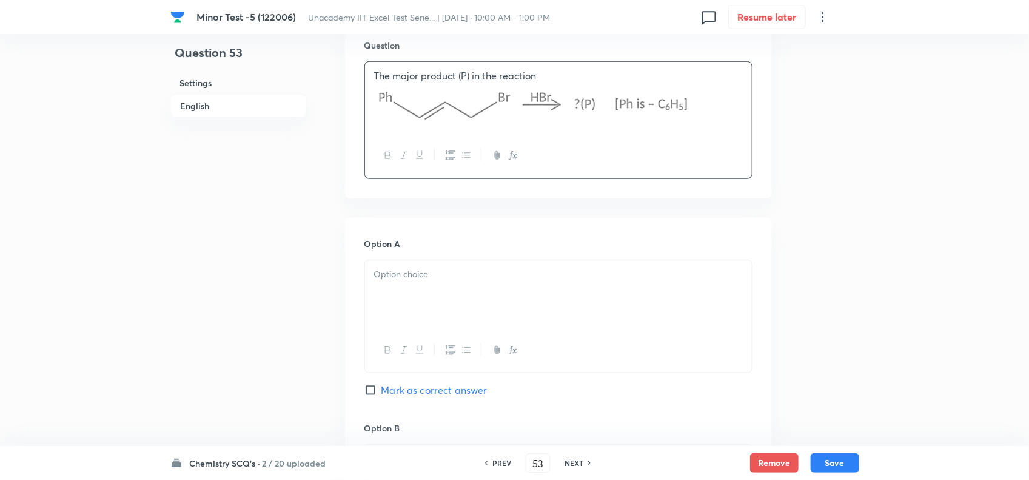
scroll to position [379, 0]
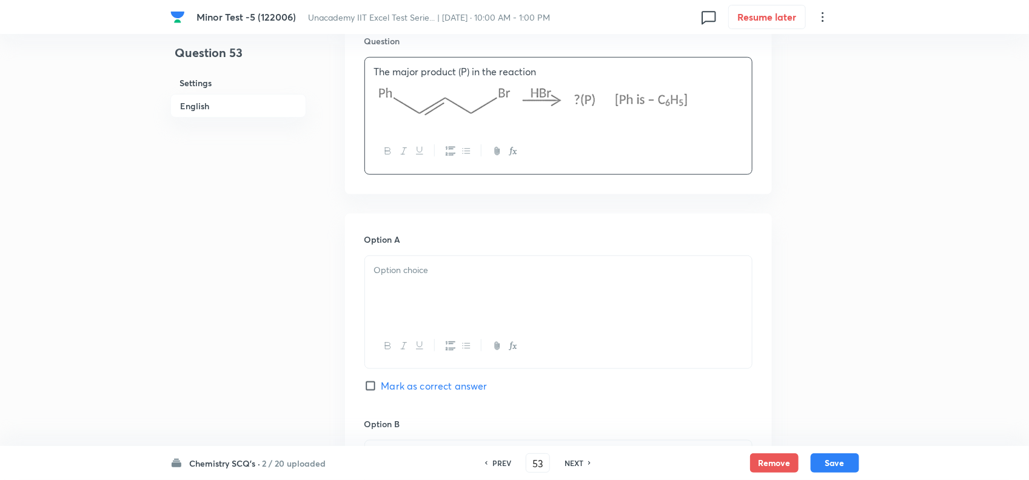
click at [423, 271] on p at bounding box center [558, 270] width 369 height 14
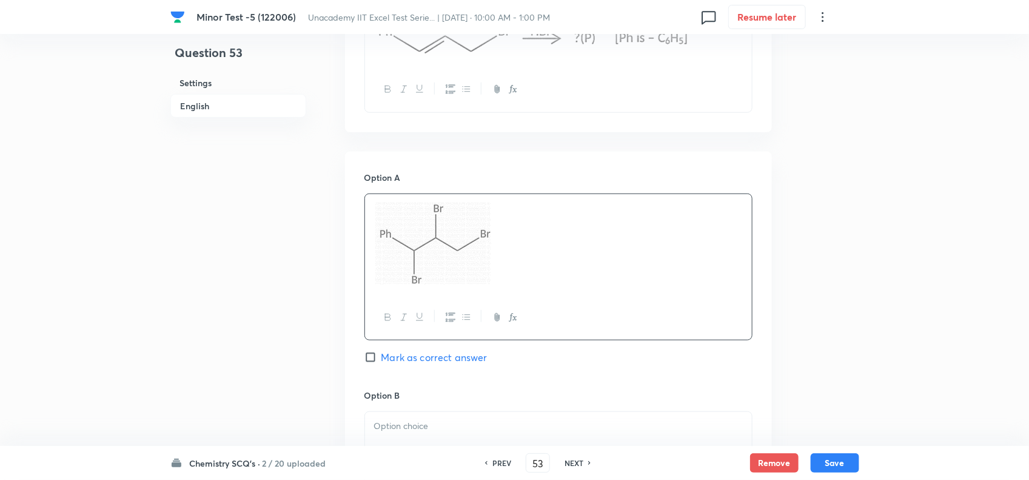
scroll to position [607, 0]
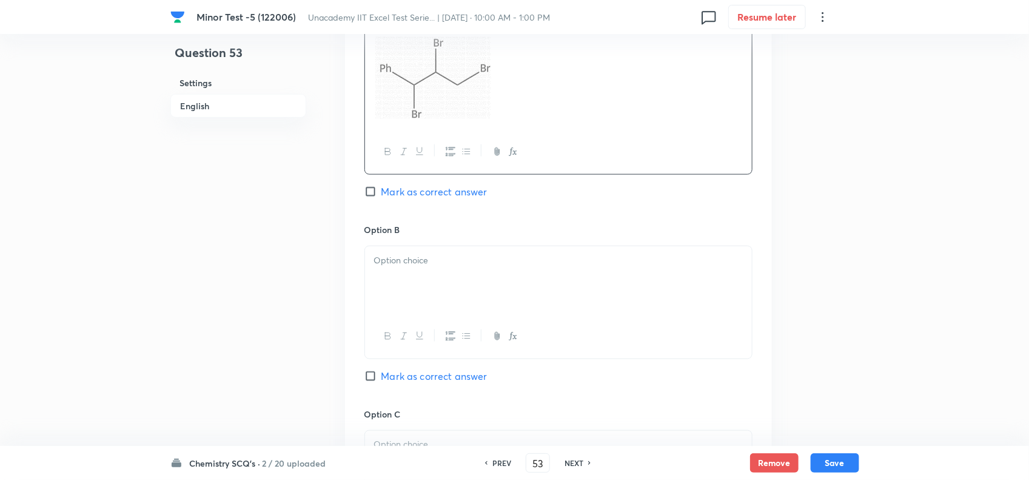
click at [461, 314] on div at bounding box center [558, 280] width 387 height 68
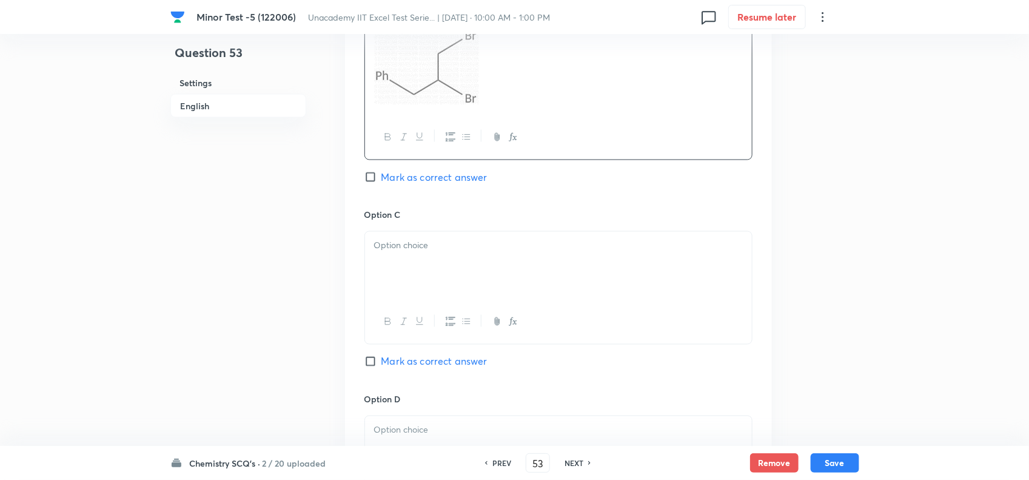
scroll to position [910, 0]
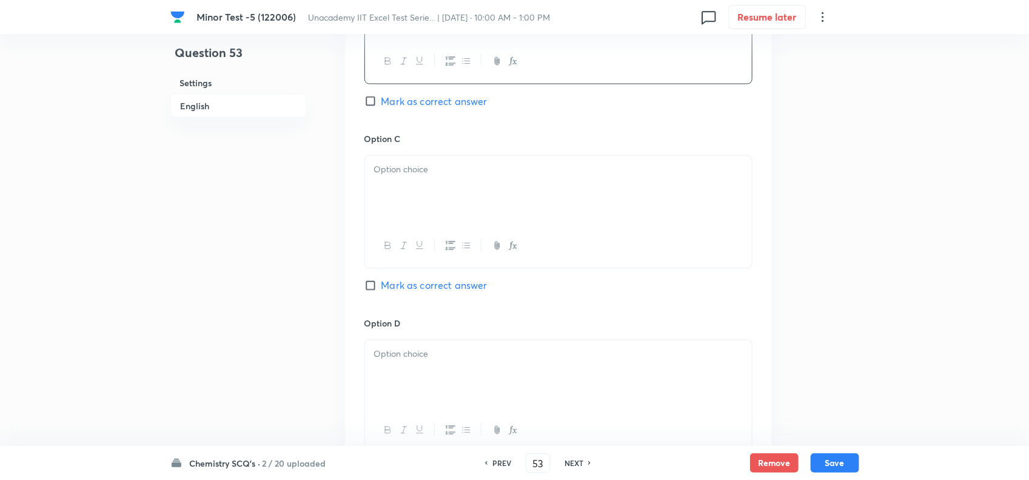
click at [457, 170] on p at bounding box center [558, 170] width 369 height 14
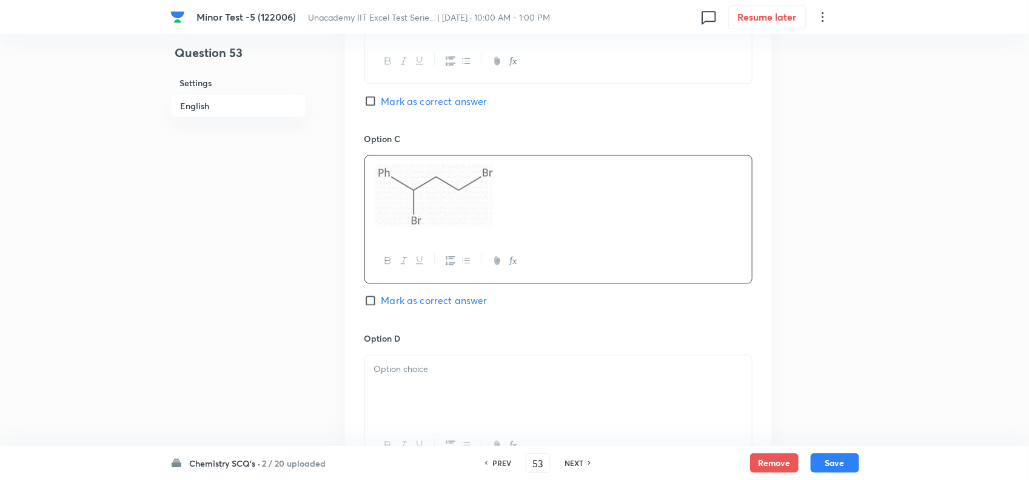
click at [410, 302] on span "Mark as correct answer" at bounding box center [435, 301] width 106 height 15
click at [382, 302] on input "Mark as correct answer" at bounding box center [373, 301] width 17 height 12
click at [423, 397] on div at bounding box center [558, 389] width 387 height 68
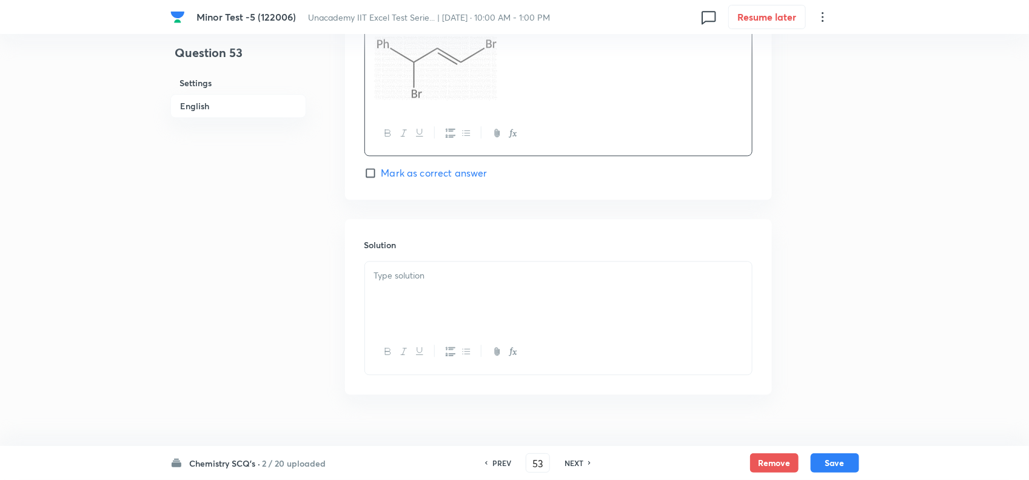
scroll to position [1267, 0]
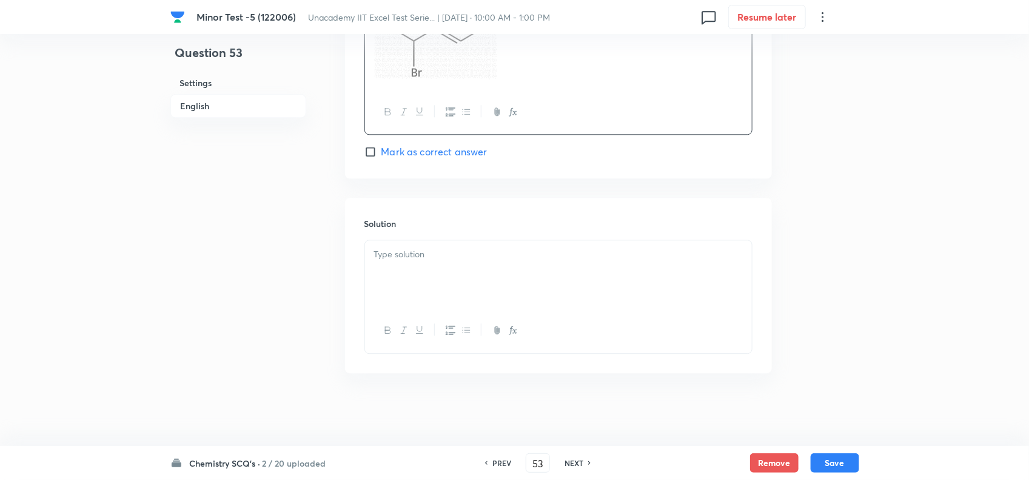
click at [443, 272] on div at bounding box center [558, 274] width 387 height 68
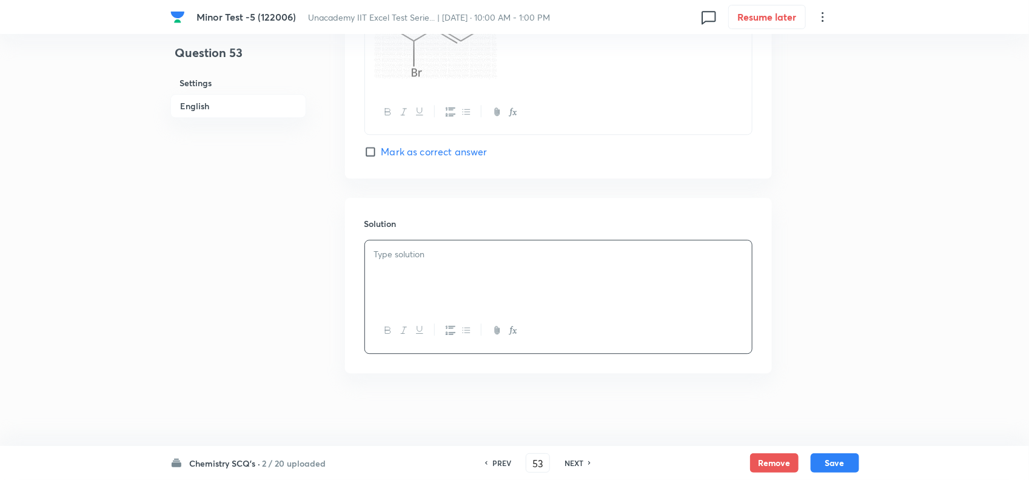
click at [441, 273] on div at bounding box center [558, 274] width 387 height 68
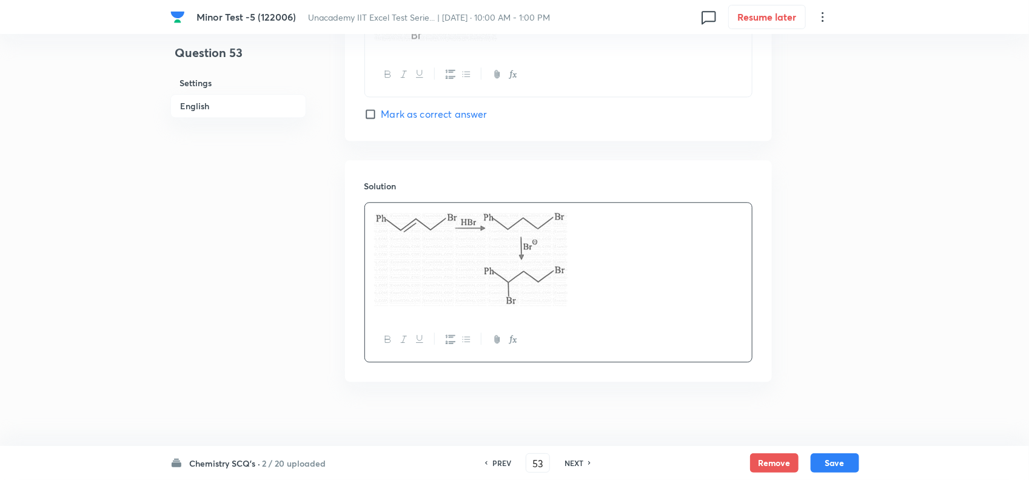
scroll to position [1314, 0]
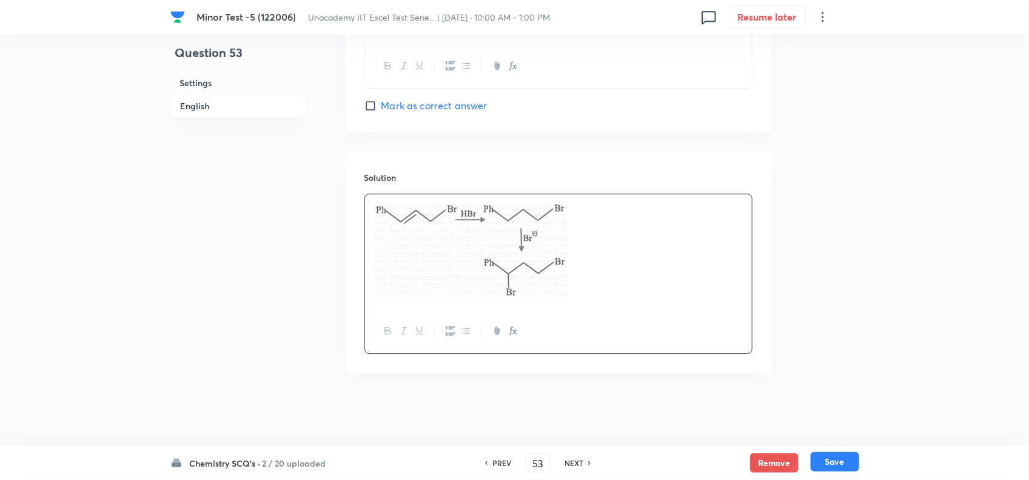
click at [834, 459] on button "Save" at bounding box center [835, 461] width 49 height 19
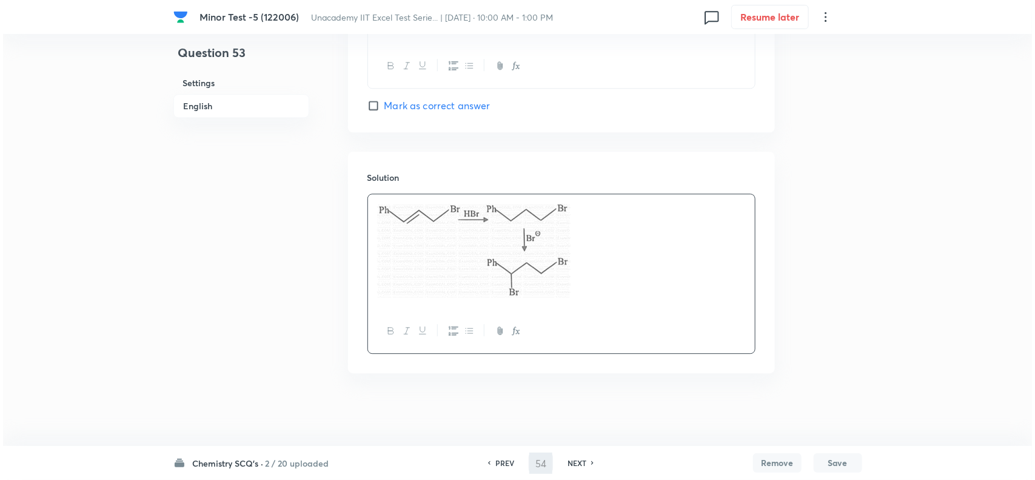
scroll to position [0, 0]
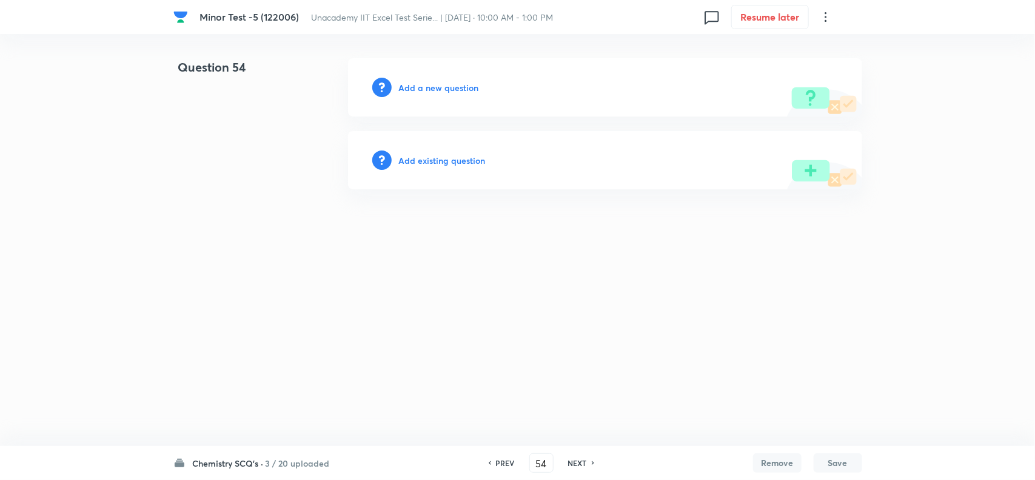
click at [449, 92] on h6 "Add a new question" at bounding box center [439, 87] width 80 height 13
click at [454, 90] on h6 "Choose a question type" at bounding box center [445, 87] width 93 height 13
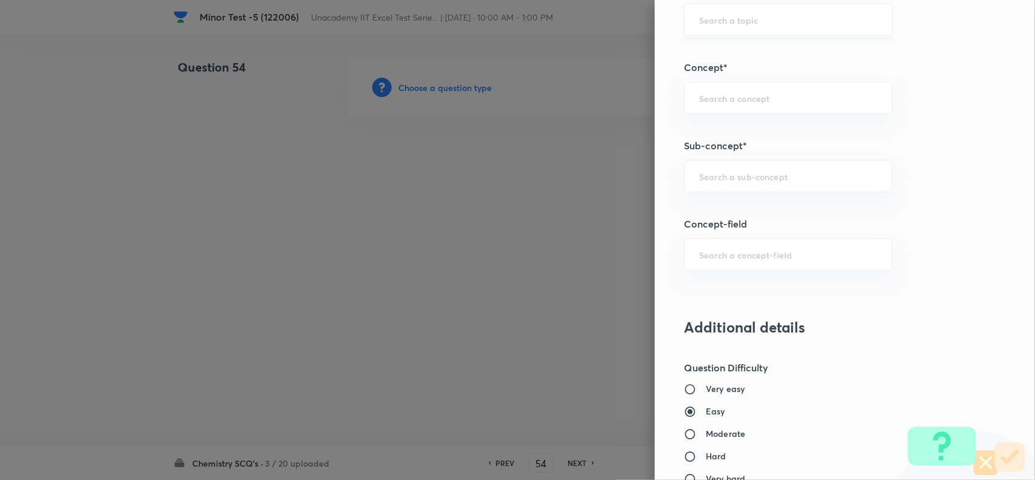
scroll to position [758, 0]
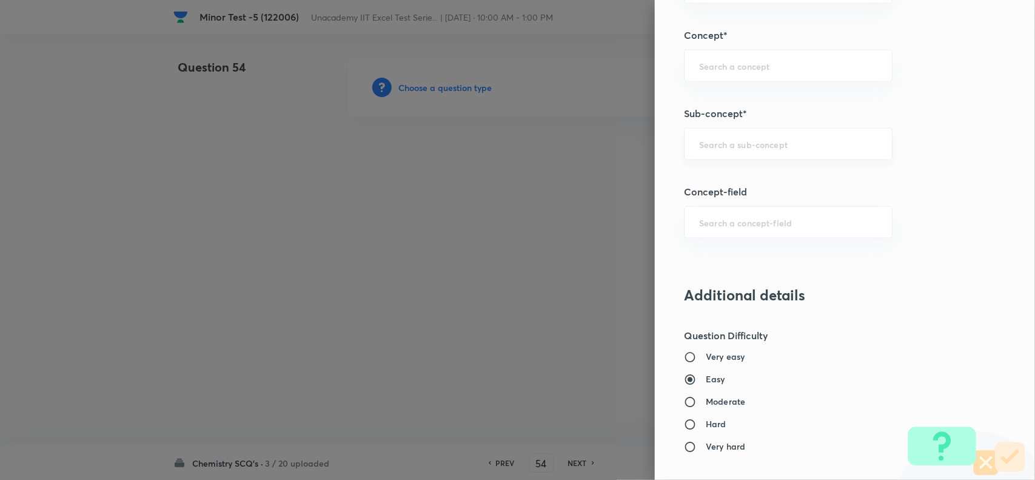
click at [723, 138] on div "​" at bounding box center [788, 144] width 209 height 32
click at [731, 146] on input "text" at bounding box center [788, 144] width 178 height 12
click at [753, 180] on li "Reactions of [PERSON_NAME]" at bounding box center [776, 181] width 207 height 22
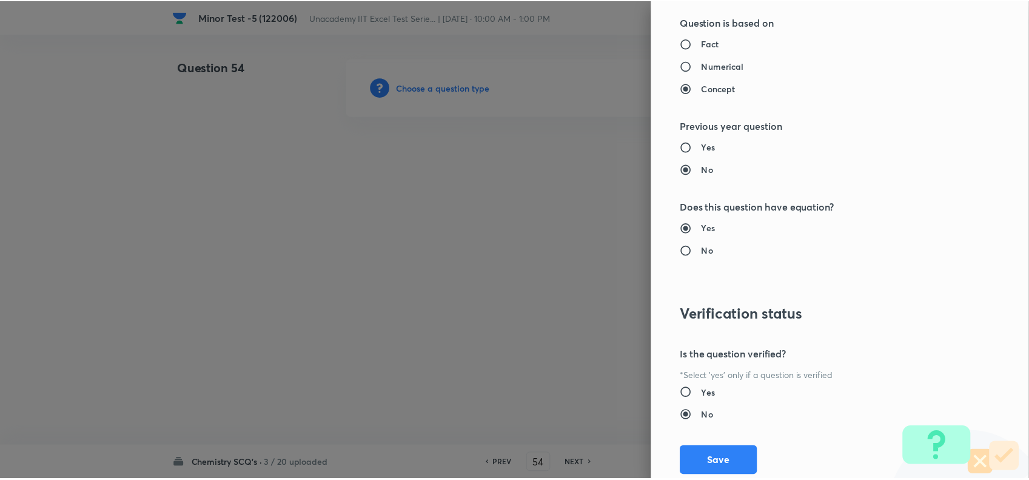
scroll to position [1257, 0]
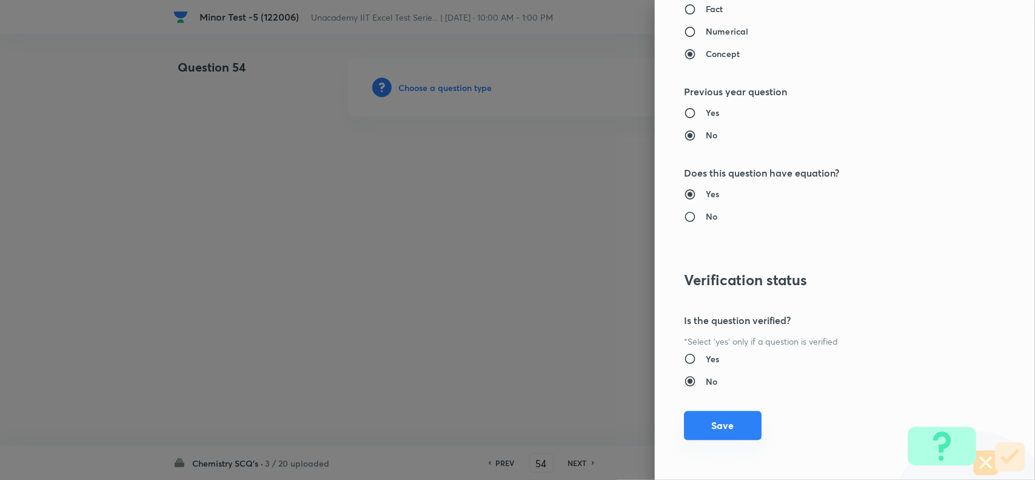
click at [718, 425] on button "Save" at bounding box center [723, 425] width 78 height 29
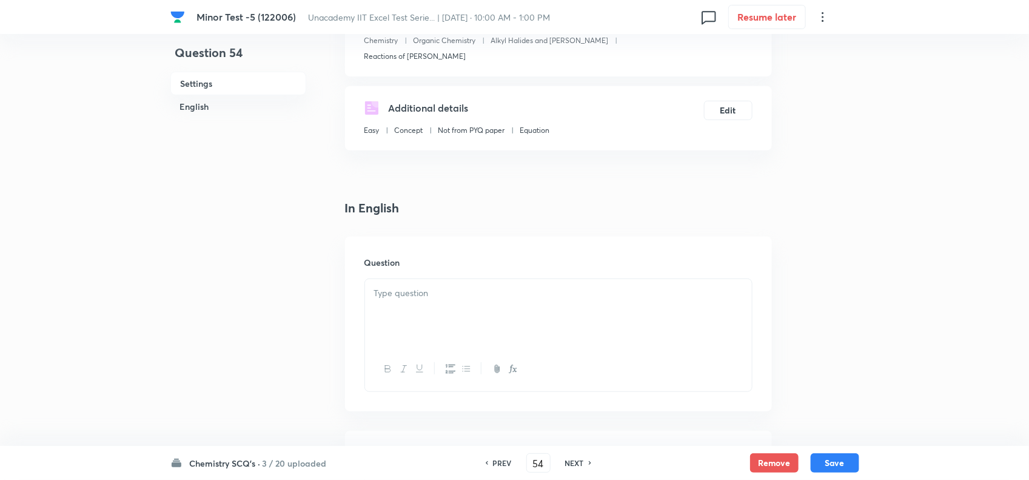
scroll to position [227, 0]
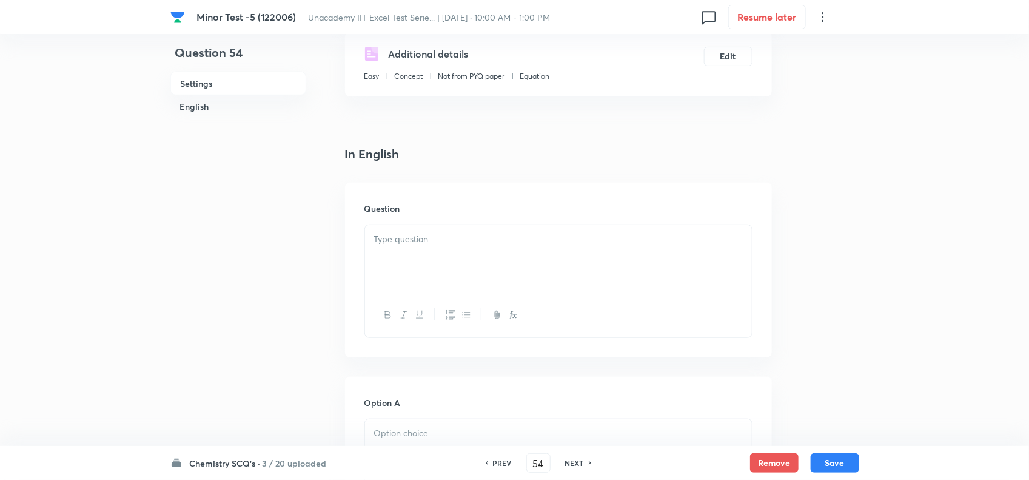
click at [442, 244] on div at bounding box center [558, 259] width 387 height 68
click at [569, 246] on div at bounding box center [558, 259] width 387 height 68
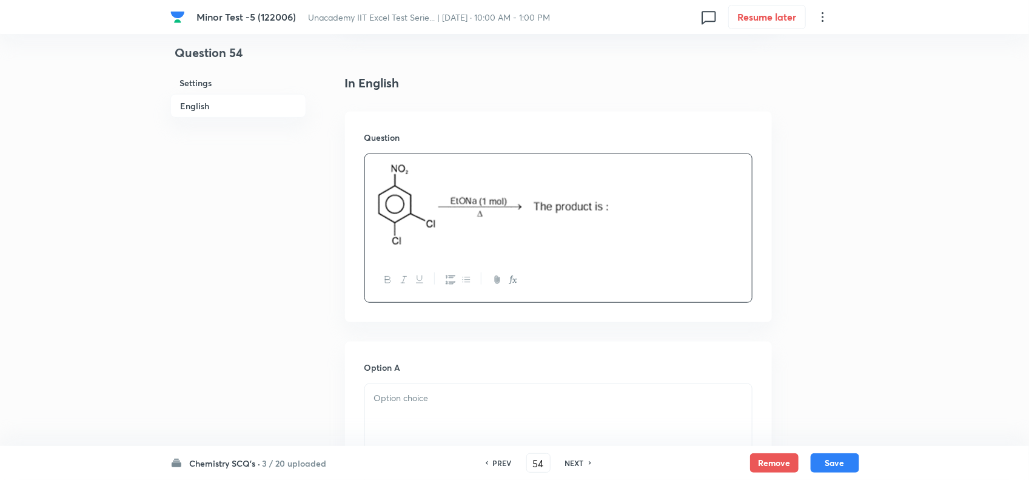
scroll to position [379, 0]
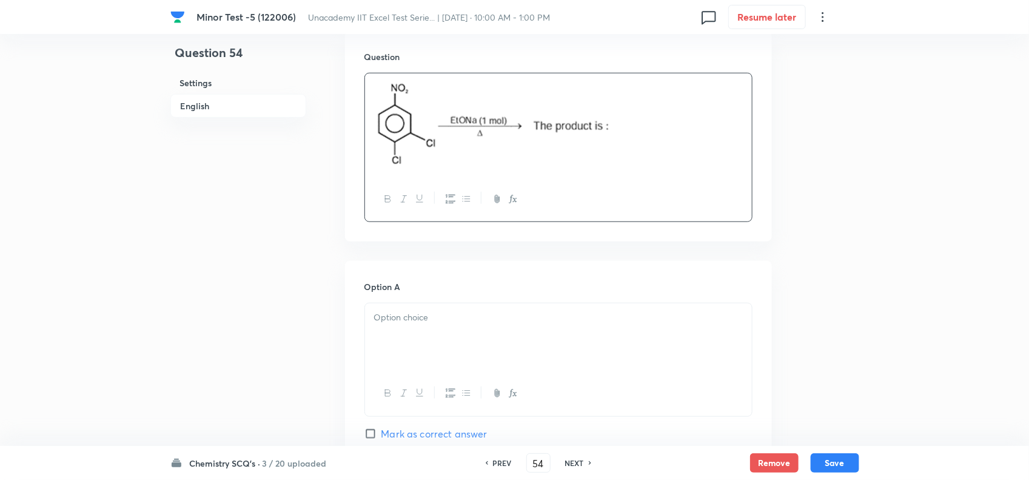
click at [405, 284] on div "Option A Mark as correct answer" at bounding box center [559, 372] width 388 height 184
click at [408, 321] on div at bounding box center [558, 337] width 387 height 68
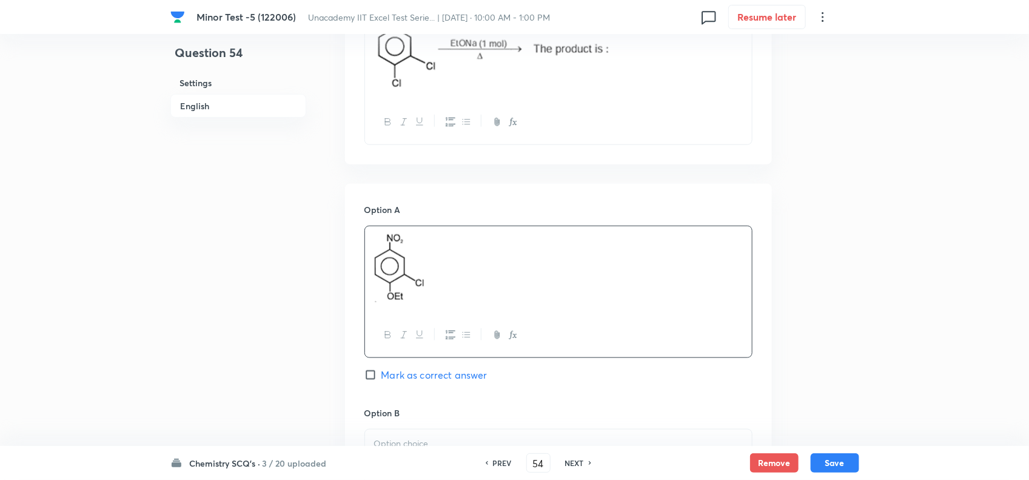
scroll to position [682, 0]
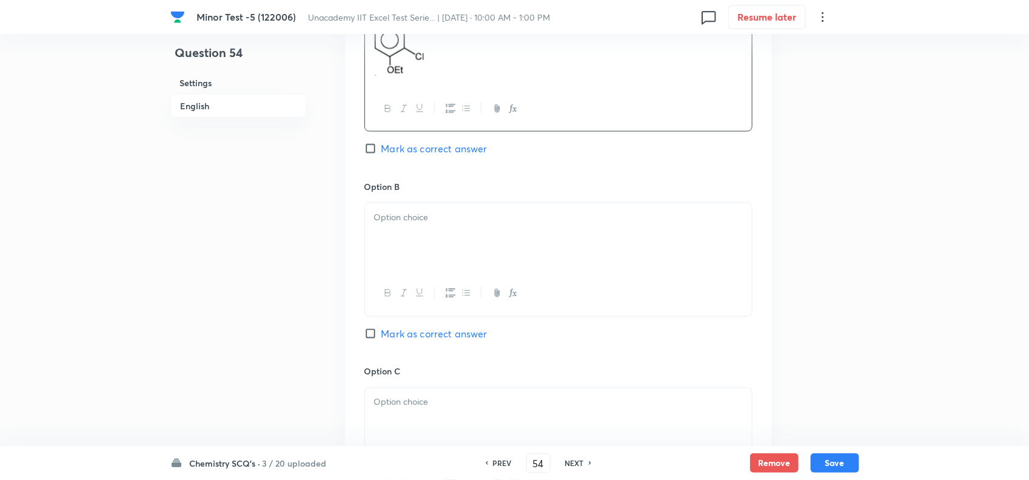
click at [416, 232] on div at bounding box center [558, 237] width 387 height 68
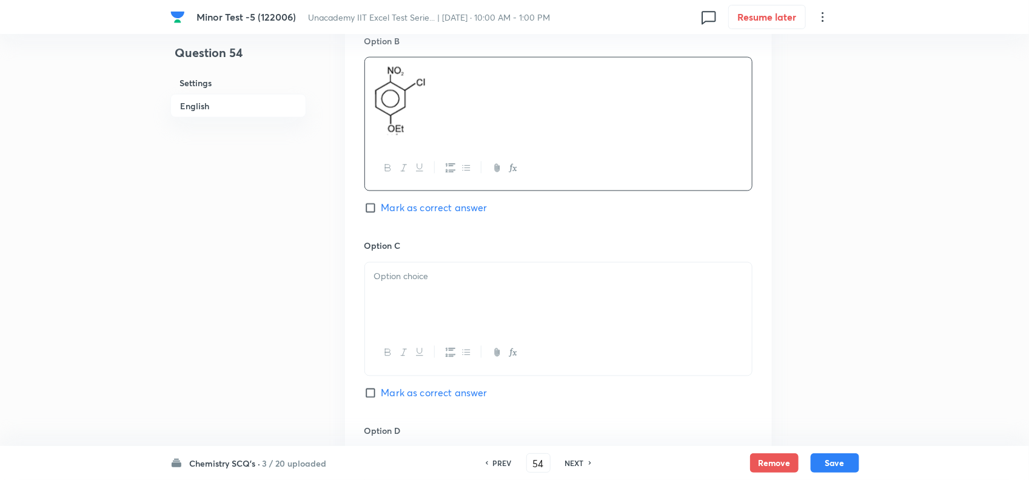
scroll to position [834, 0]
click at [416, 264] on p at bounding box center [558, 271] width 369 height 14
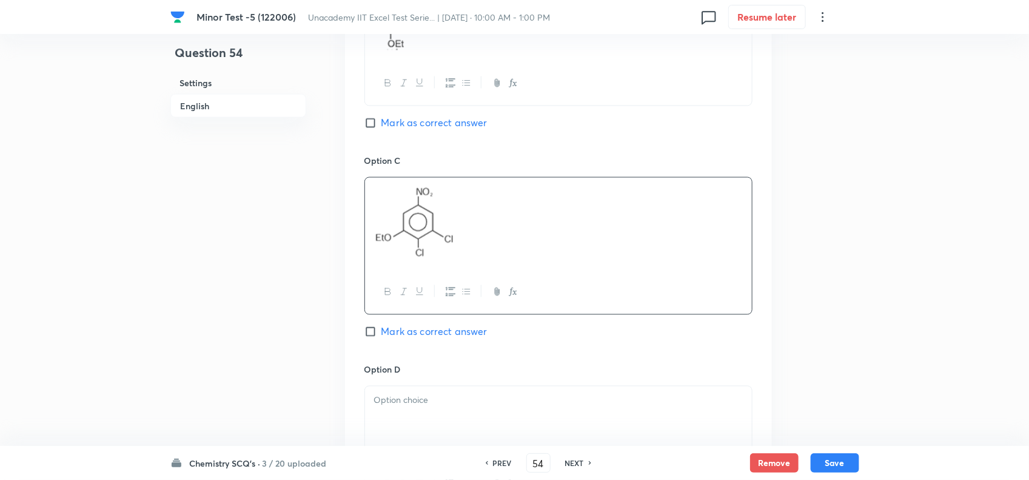
scroll to position [986, 0]
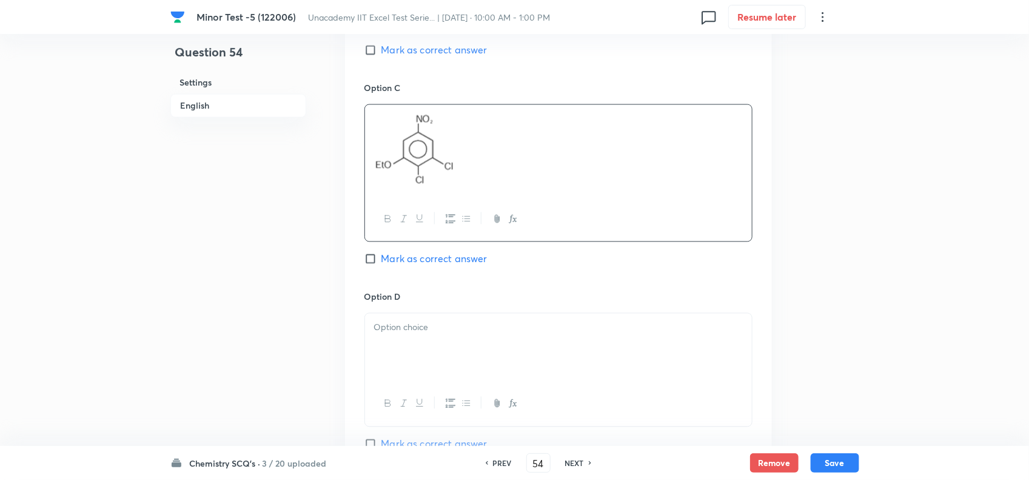
click at [448, 349] on div at bounding box center [558, 348] width 387 height 68
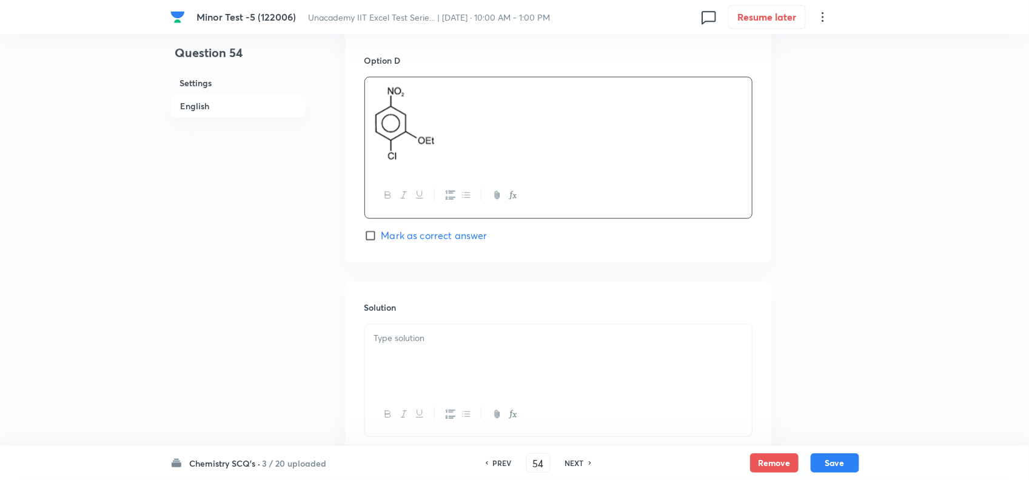
scroll to position [1297, 0]
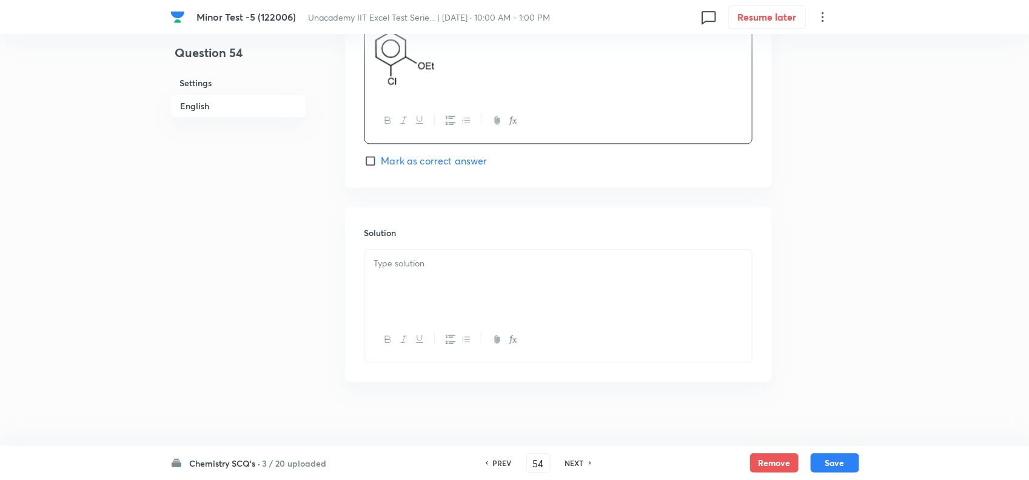
drag, startPoint x: 457, startPoint y: 223, endPoint x: 457, endPoint y: 300, distance: 77.0
click at [457, 231] on div "Solution" at bounding box center [558, 294] width 427 height 175
click at [457, 305] on div at bounding box center [558, 283] width 387 height 68
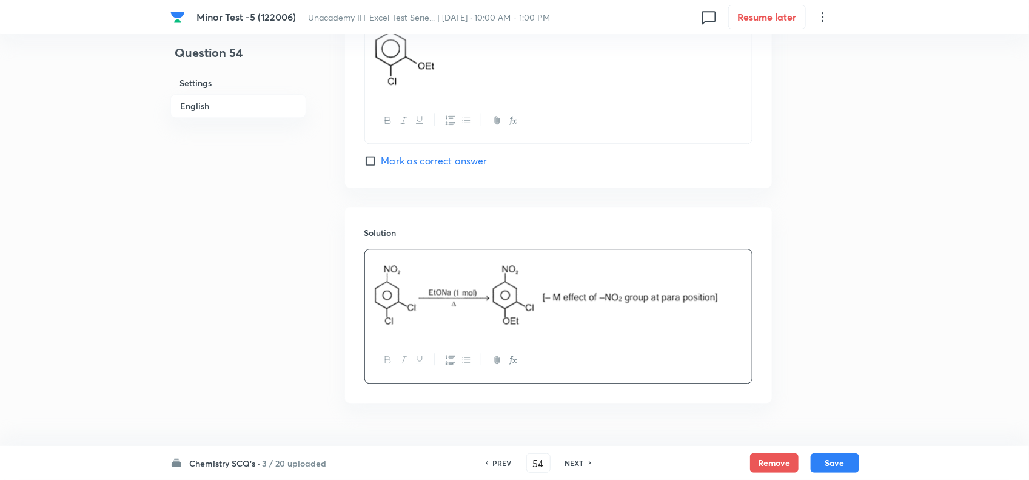
click at [841, 463] on button "Save" at bounding box center [835, 462] width 49 height 19
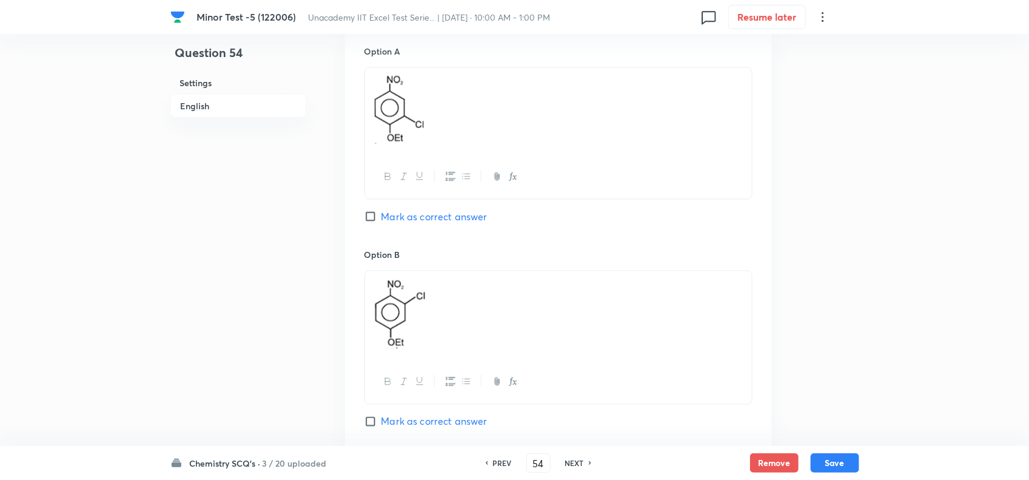
click at [419, 209] on span "Mark as correct answer" at bounding box center [435, 216] width 106 height 15
click at [382, 210] on input "Mark as correct answer" at bounding box center [373, 216] width 17 height 12
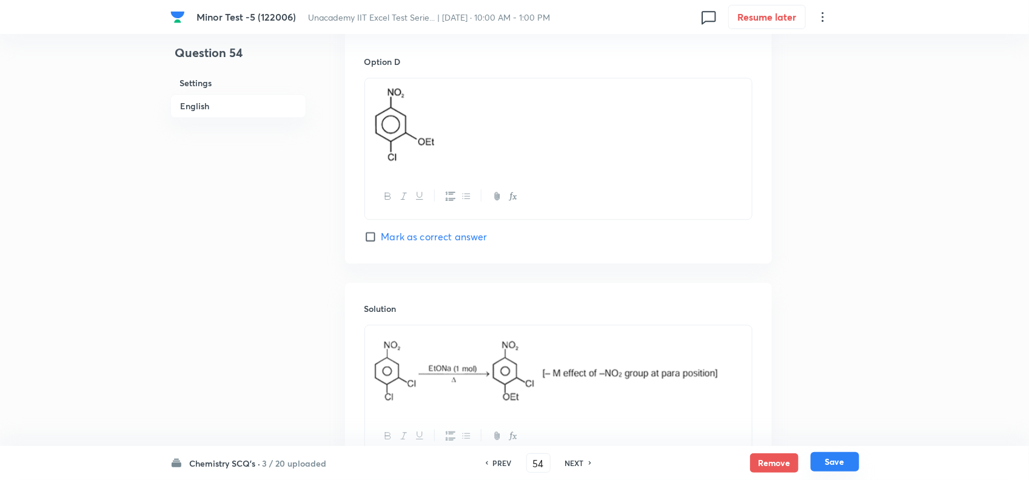
click at [842, 460] on button "Save" at bounding box center [835, 461] width 49 height 19
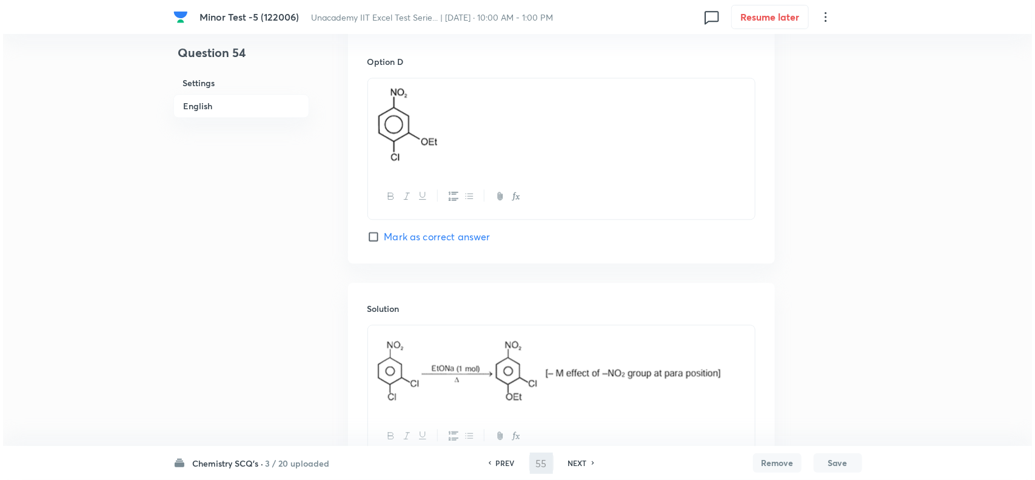
scroll to position [0, 0]
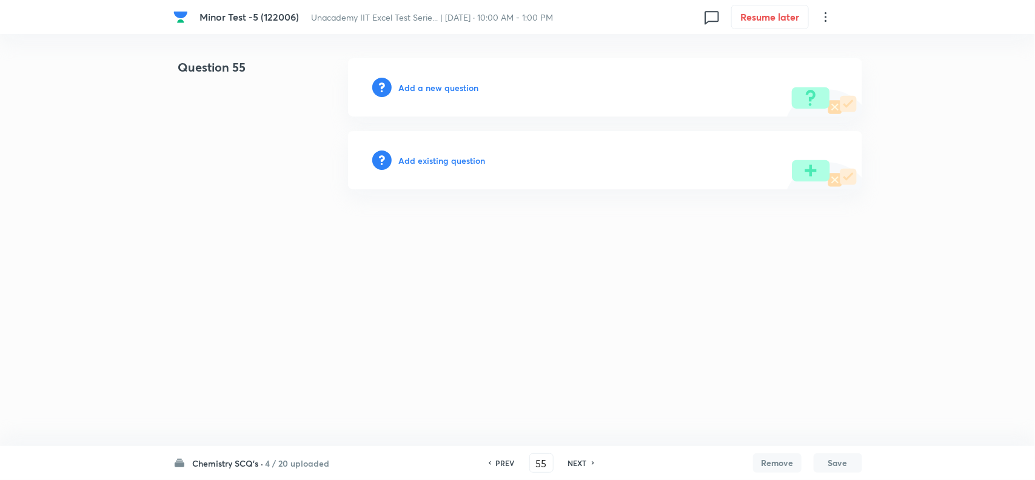
click at [446, 86] on h6 "Add a new question" at bounding box center [439, 87] width 80 height 13
click at [451, 86] on h6 "Choose a question type" at bounding box center [445, 87] width 93 height 13
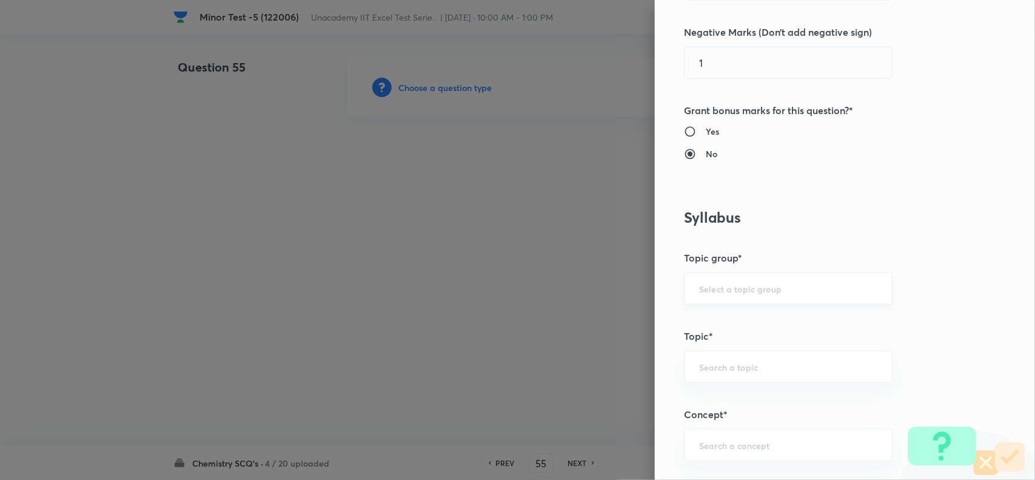
scroll to position [607, 0]
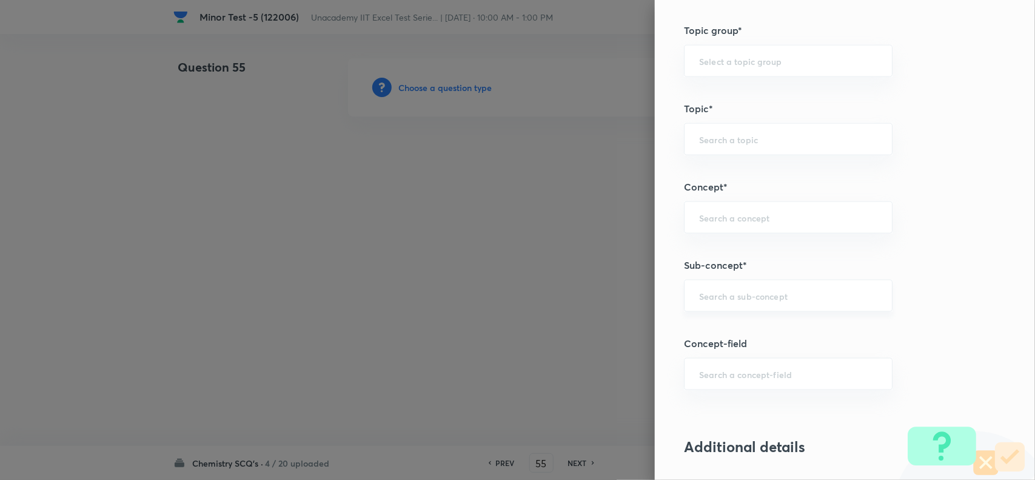
click at [729, 285] on div "​" at bounding box center [788, 296] width 209 height 32
click at [715, 301] on input "text" at bounding box center [788, 296] width 178 height 12
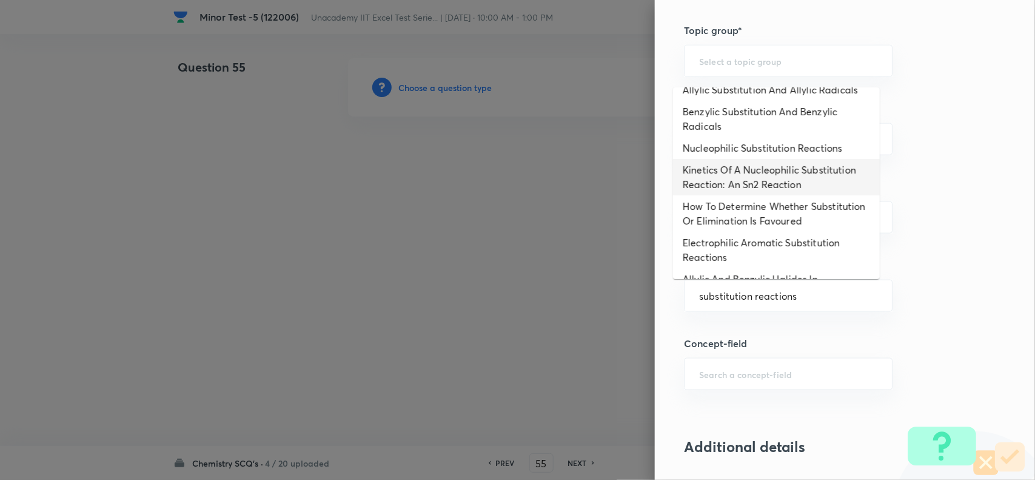
scroll to position [0, 0]
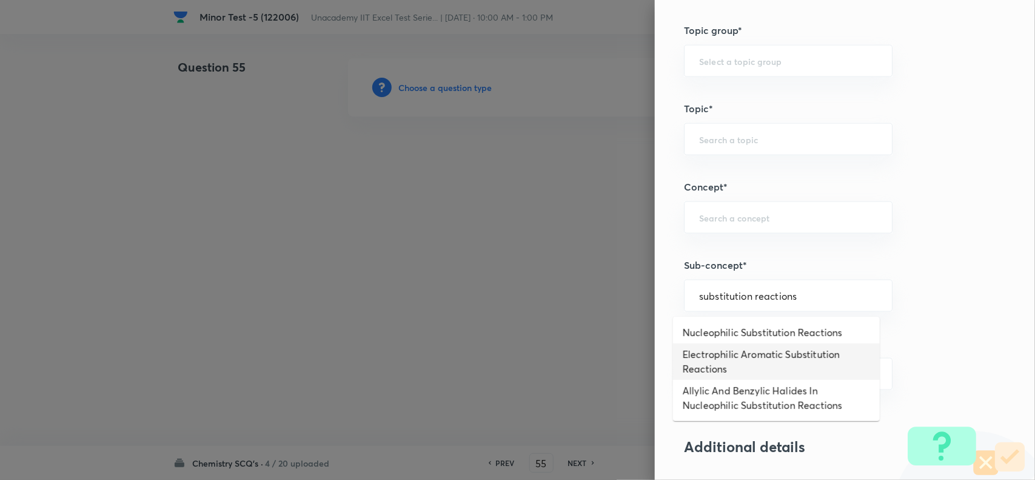
click at [782, 358] on li "Electrophilic Aromatic Substitution Reactions" at bounding box center [776, 361] width 207 height 36
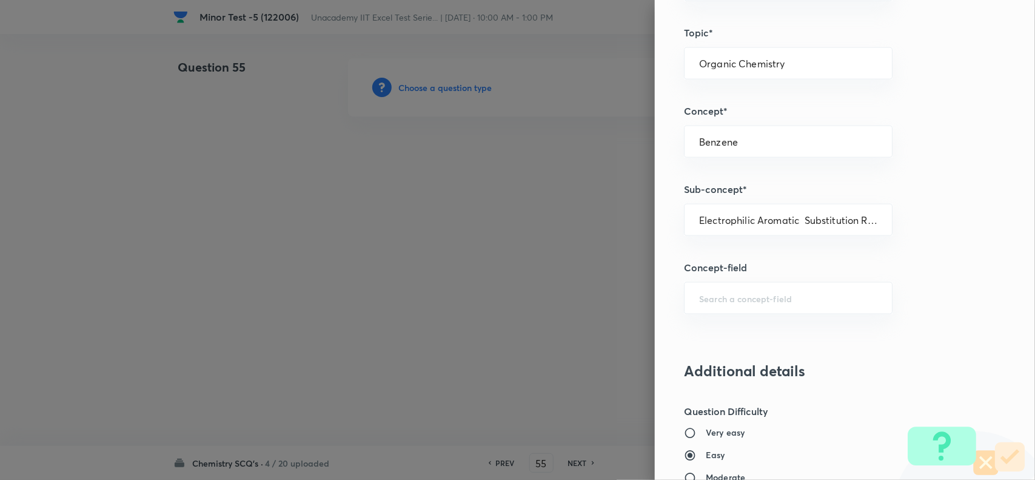
scroll to position [986, 0]
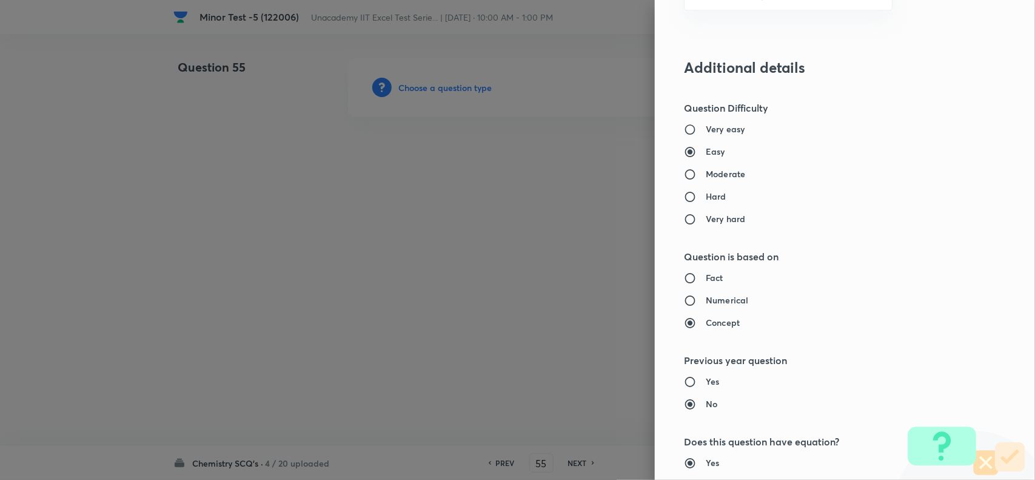
click at [713, 177] on h6 "Moderate" at bounding box center [725, 174] width 39 height 13
click at [706, 177] on input "Moderate" at bounding box center [695, 175] width 22 height 12
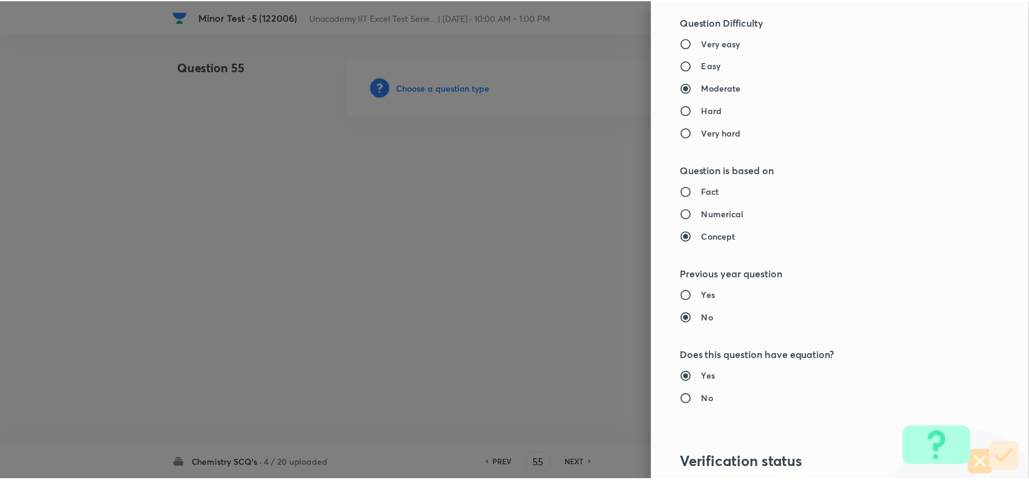
scroll to position [1257, 0]
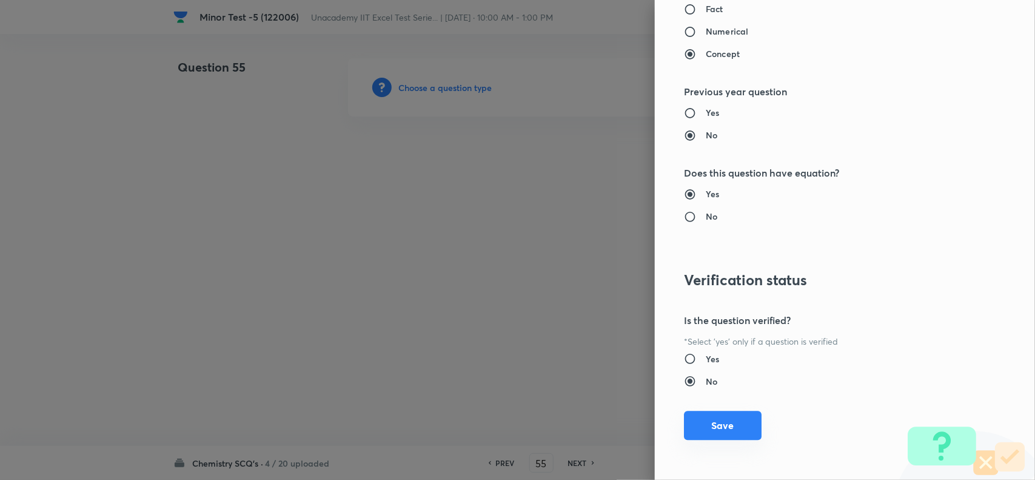
click at [713, 432] on button "Save" at bounding box center [723, 425] width 78 height 29
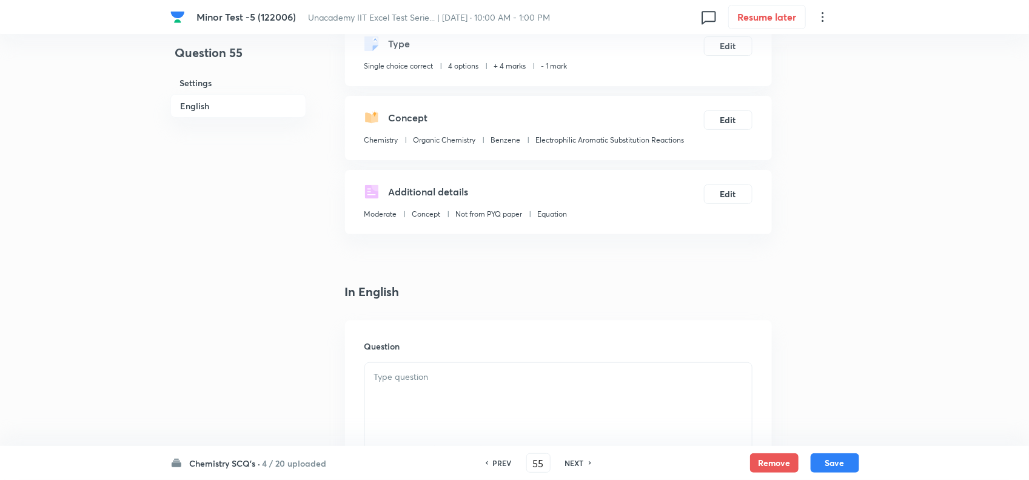
scroll to position [303, 0]
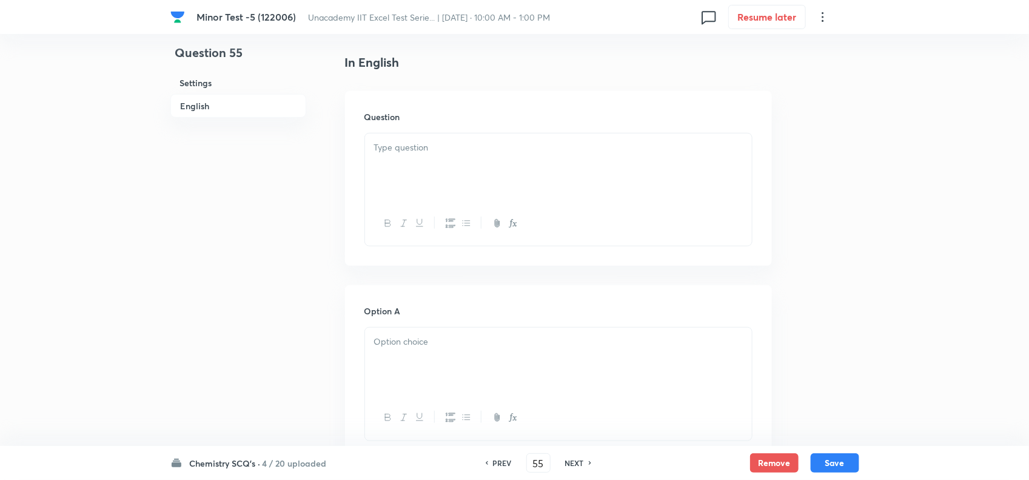
click at [425, 164] on div at bounding box center [558, 167] width 387 height 68
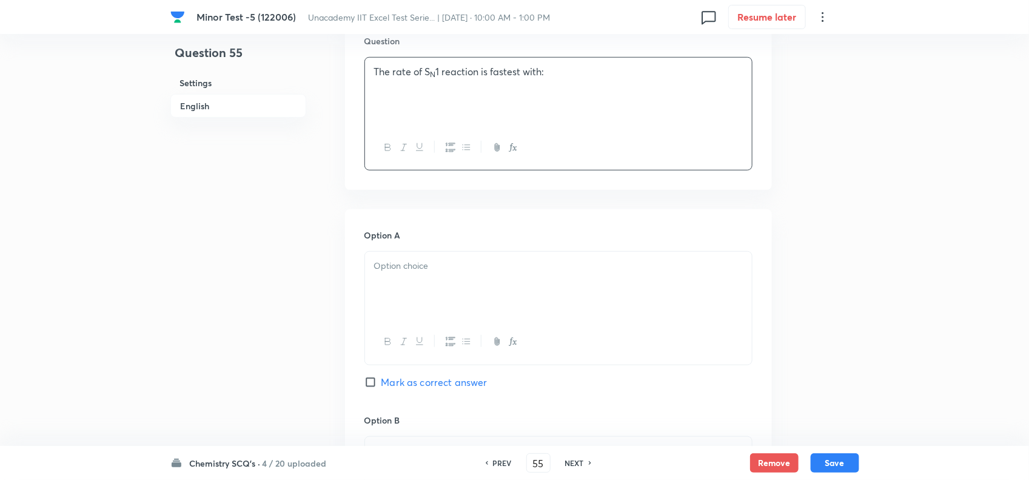
click at [432, 277] on div at bounding box center [558, 286] width 387 height 68
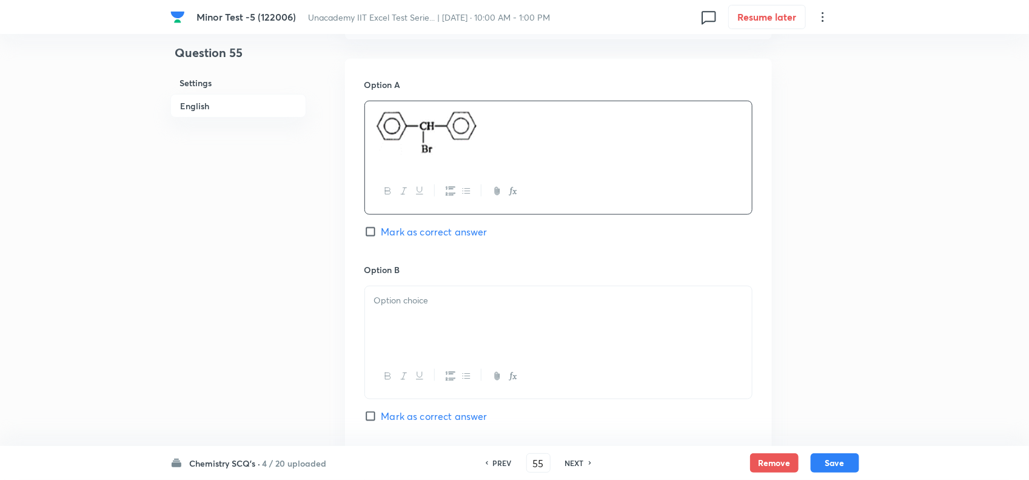
scroll to position [531, 0]
click at [490, 312] on div at bounding box center [558, 319] width 387 height 68
click at [391, 229] on span "Mark as correct answer" at bounding box center [435, 230] width 106 height 15
click at [382, 229] on input "Mark as correct answer" at bounding box center [373, 230] width 17 height 12
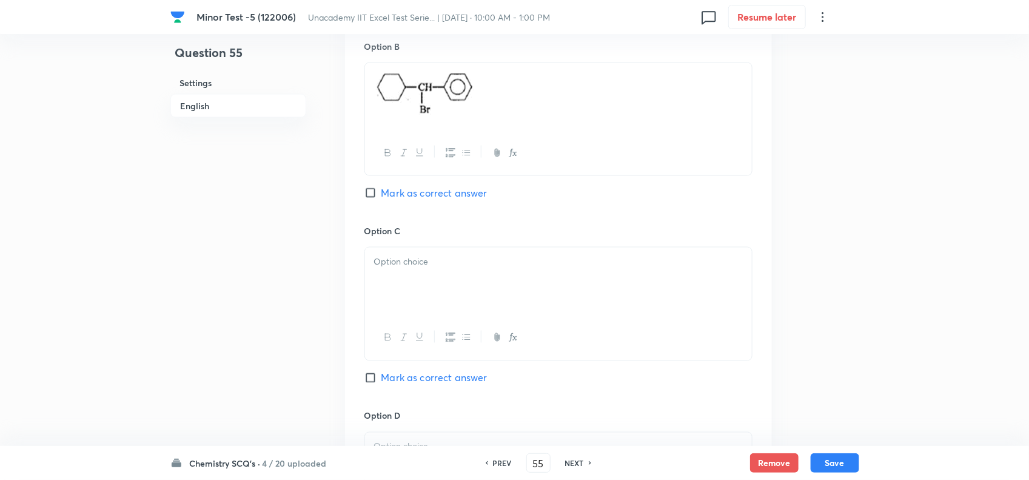
scroll to position [758, 0]
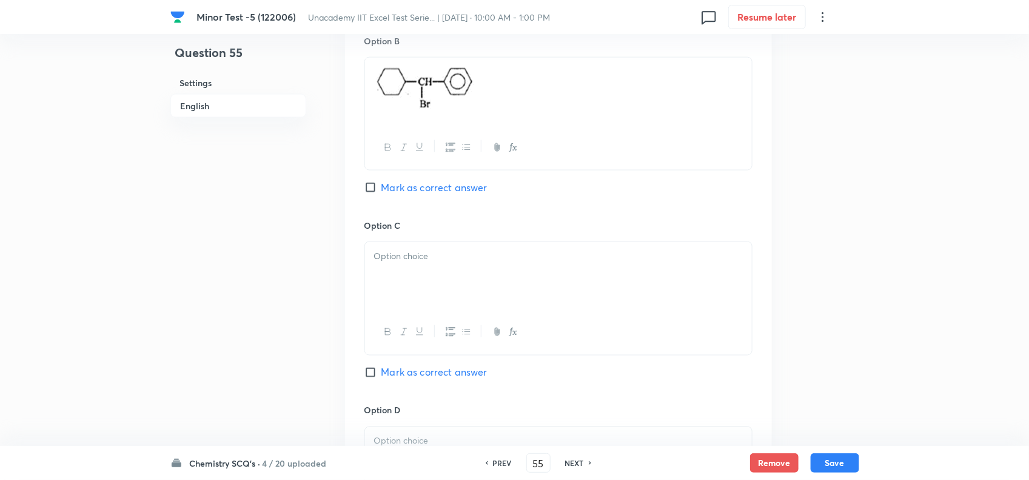
click at [408, 262] on p at bounding box center [558, 256] width 369 height 14
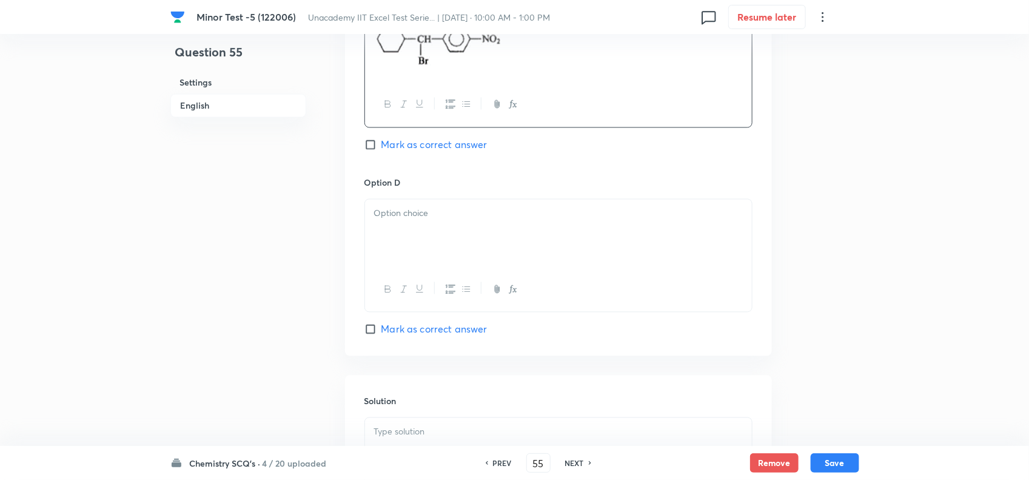
scroll to position [1062, 0]
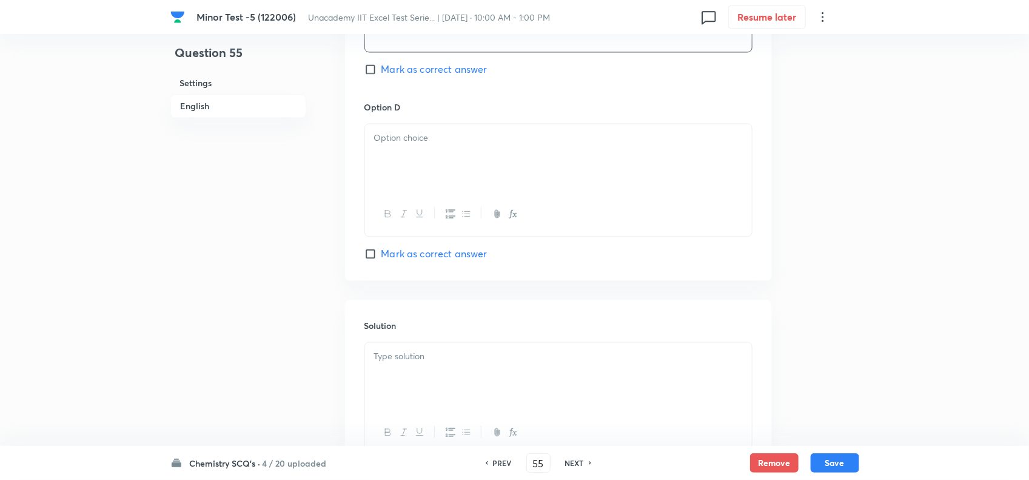
drag, startPoint x: 411, startPoint y: 192, endPoint x: 411, endPoint y: 186, distance: 6.7
click at [411, 186] on div at bounding box center [558, 158] width 387 height 68
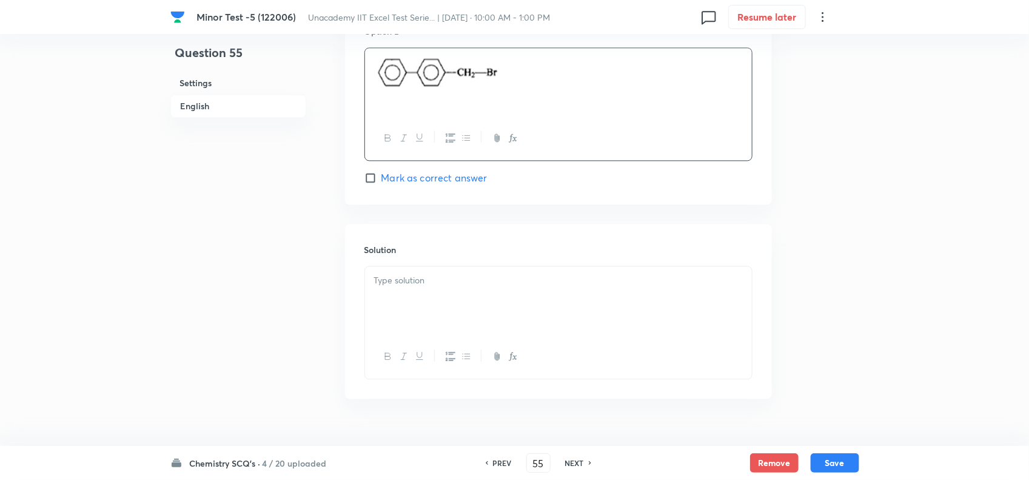
scroll to position [1168, 0]
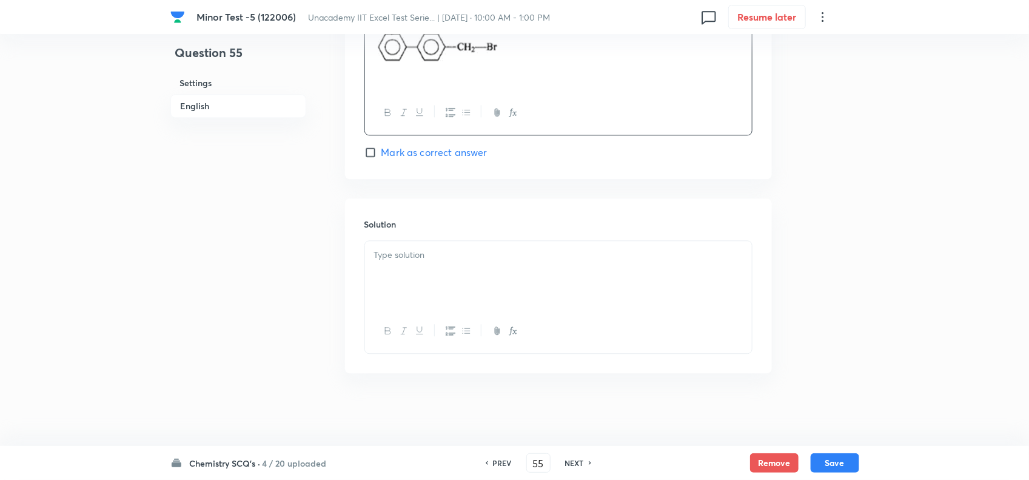
click at [422, 271] on div at bounding box center [558, 275] width 387 height 68
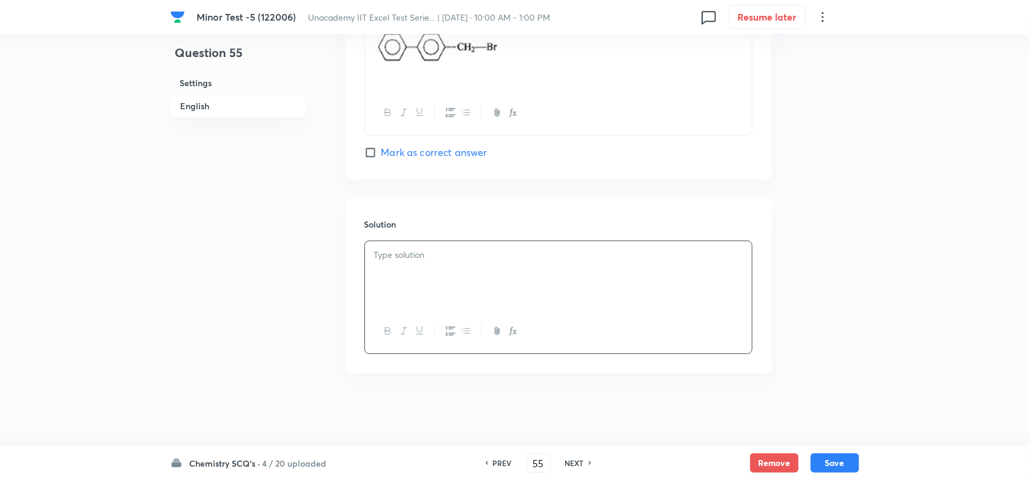
drag, startPoint x: 416, startPoint y: 243, endPoint x: 414, endPoint y: 252, distance: 9.8
click at [416, 243] on div at bounding box center [558, 275] width 387 height 68
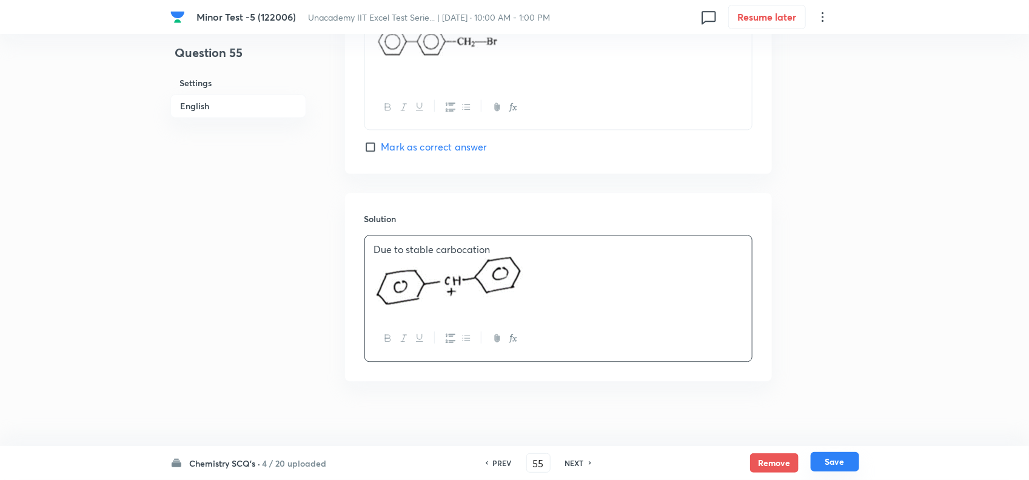
click at [836, 460] on button "Save" at bounding box center [835, 461] width 49 height 19
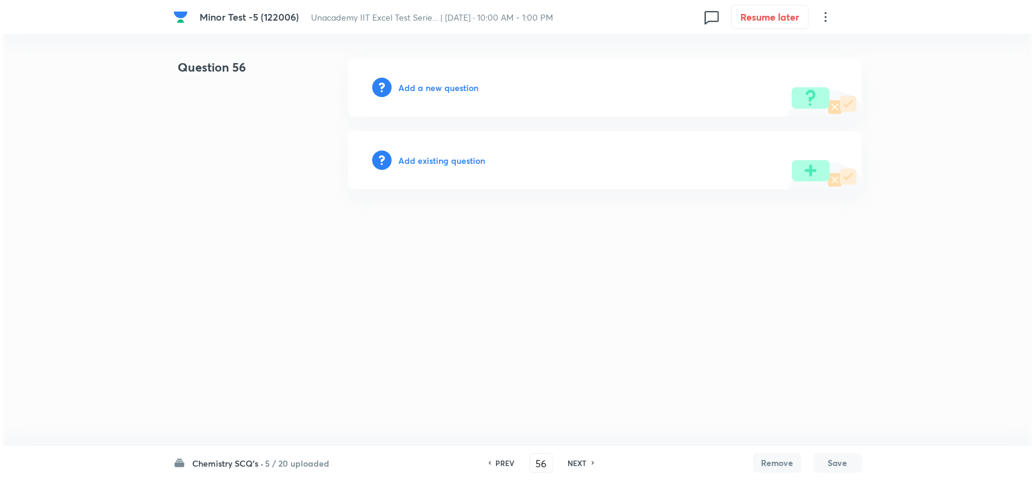
scroll to position [0, 0]
drag, startPoint x: 456, startPoint y: 81, endPoint x: 453, endPoint y: 87, distance: 6.5
click at [453, 87] on h6 "Add a new question" at bounding box center [439, 87] width 80 height 13
click at [471, 88] on h6 "Choose a question type" at bounding box center [445, 87] width 93 height 13
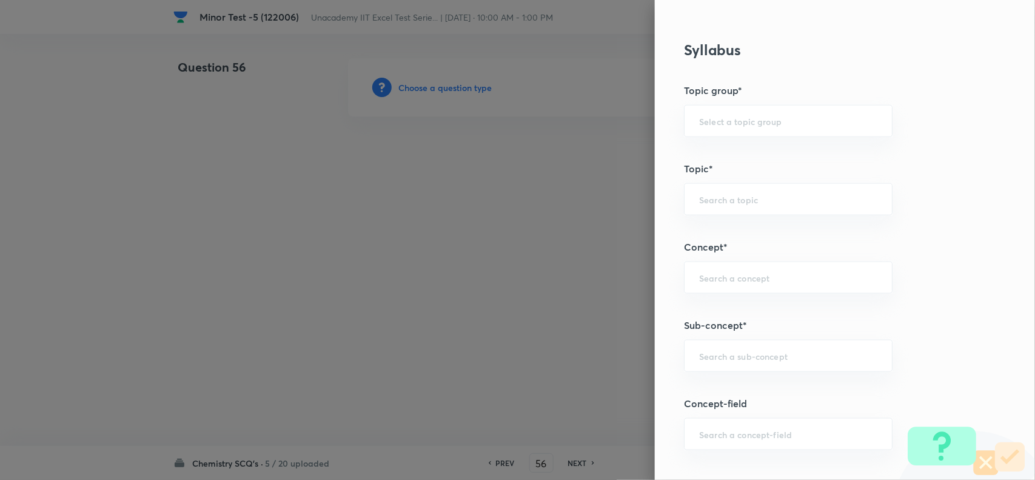
scroll to position [607, 0]
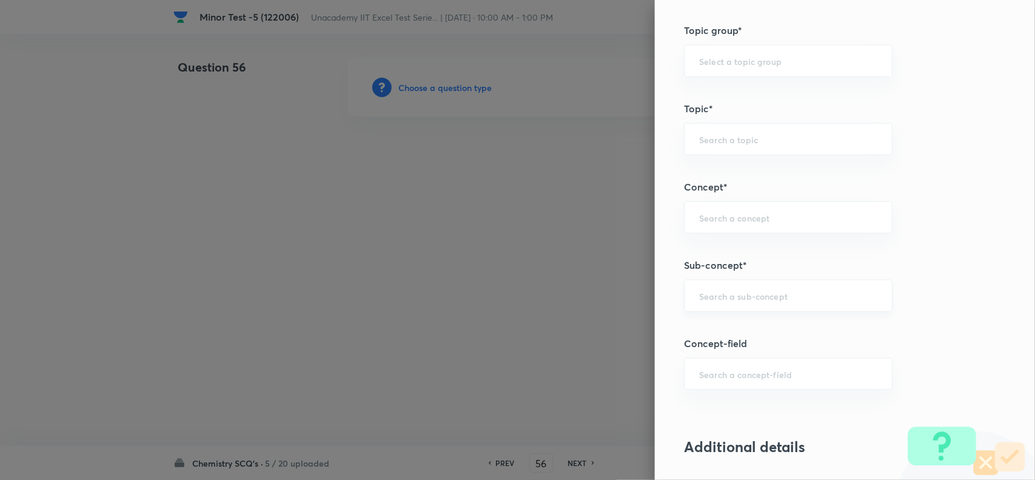
click at [739, 305] on div "​" at bounding box center [788, 296] width 209 height 32
click at [710, 300] on input "text" at bounding box center [788, 296] width 178 height 12
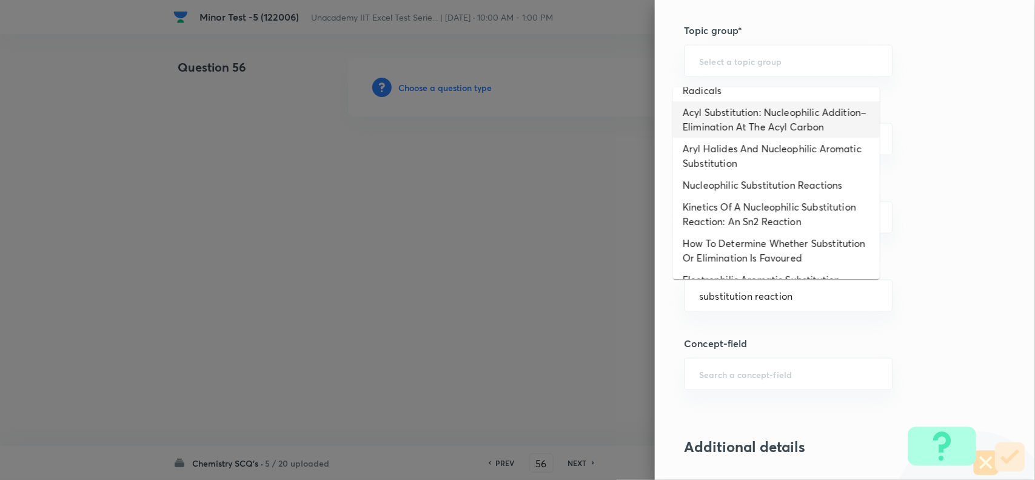
scroll to position [76, 0]
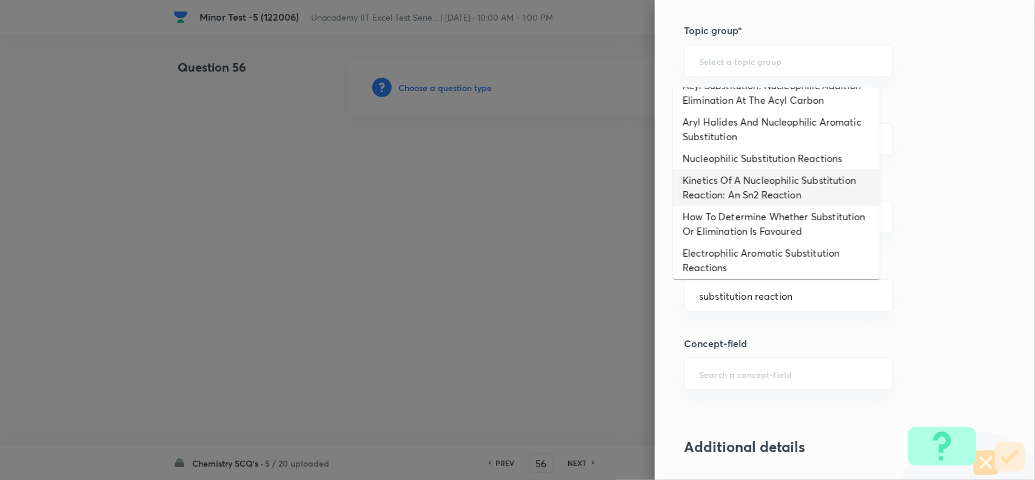
click at [792, 204] on li "Kinetics Of A Nucleophilic Substitution Reaction: An Sn2 Reaction" at bounding box center [776, 187] width 207 height 36
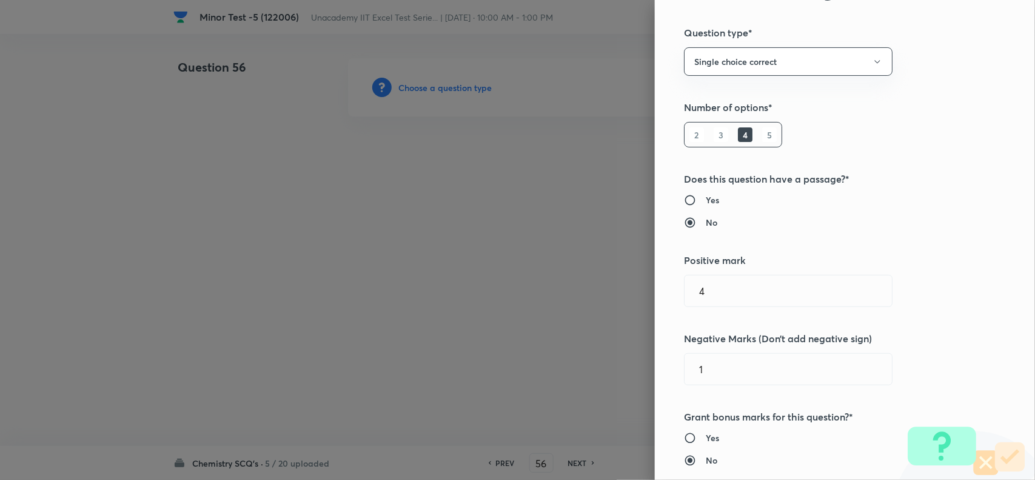
scroll to position [0, 0]
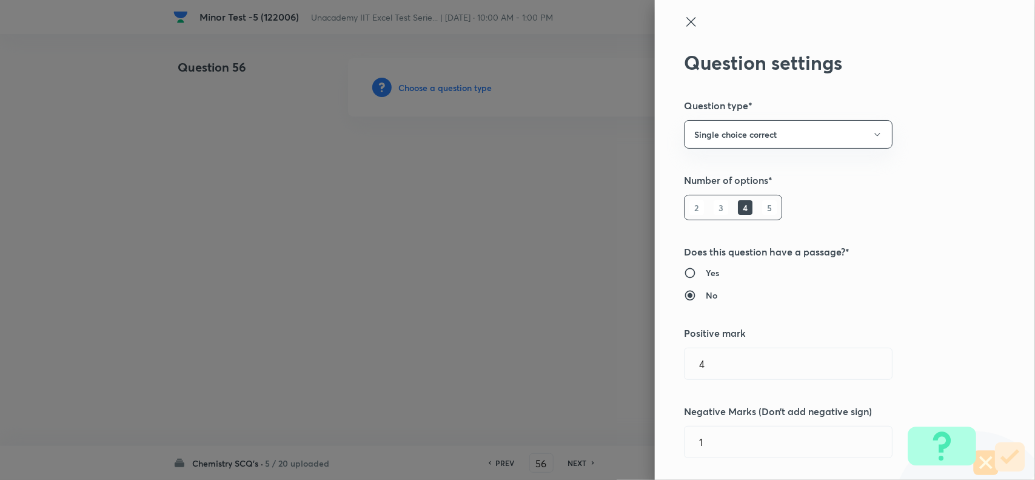
click at [687, 22] on icon at bounding box center [691, 21] width 9 height 9
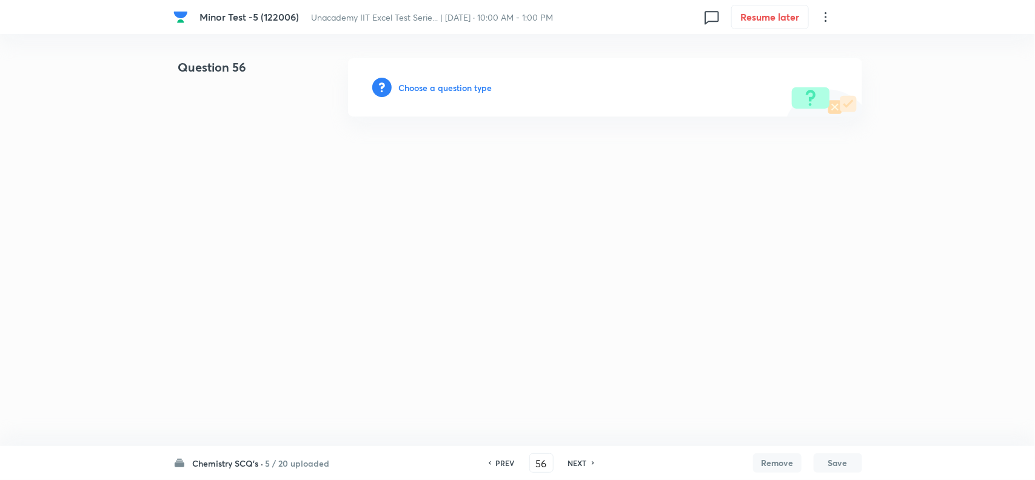
click at [437, 89] on h6 "Choose a question type" at bounding box center [445, 87] width 93 height 13
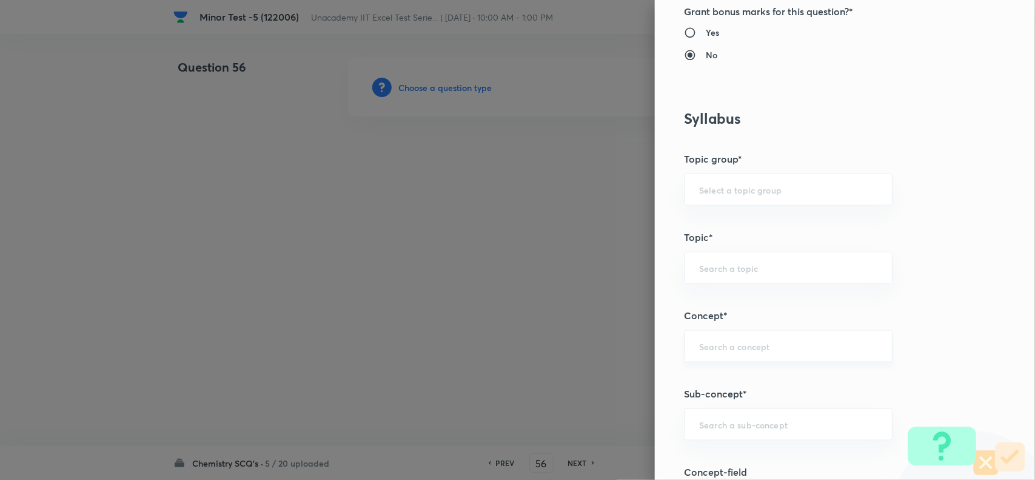
scroll to position [531, 0]
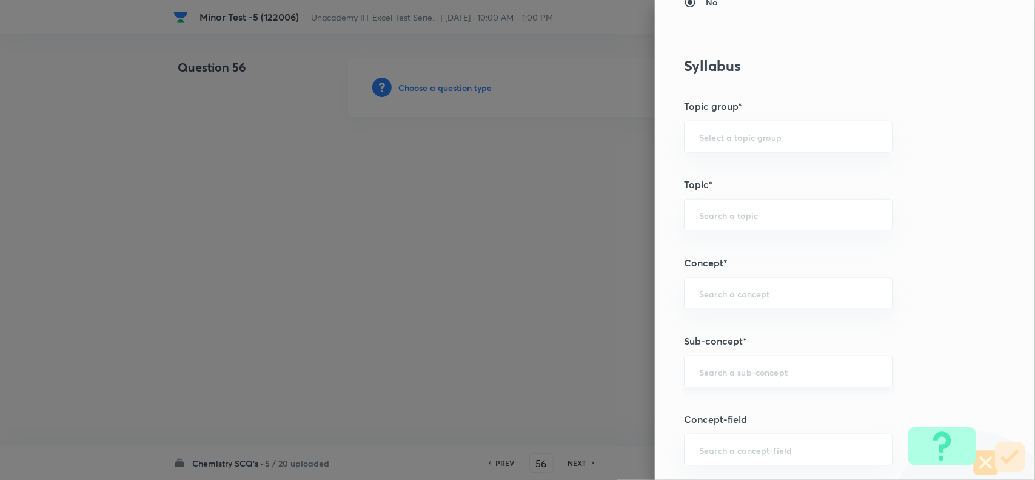
click at [715, 377] on input "text" at bounding box center [788, 372] width 178 height 12
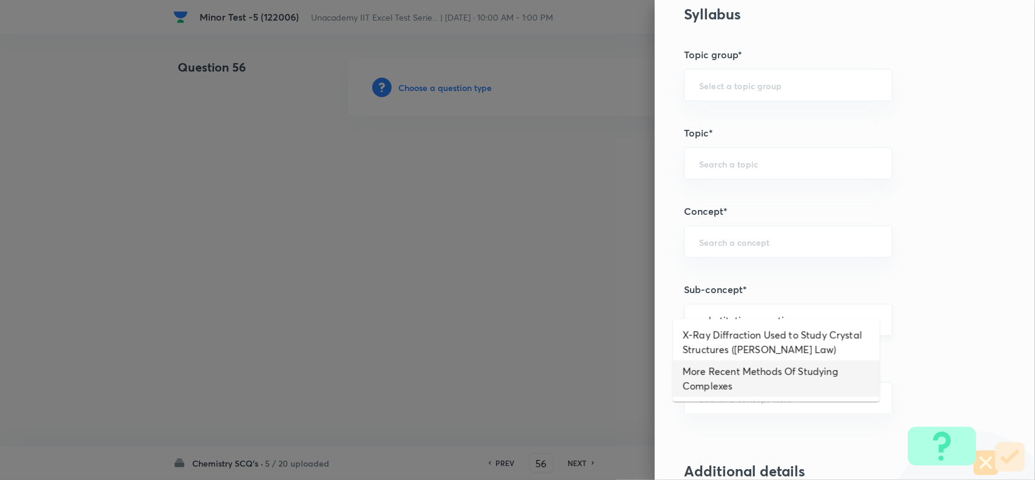
scroll to position [607, 0]
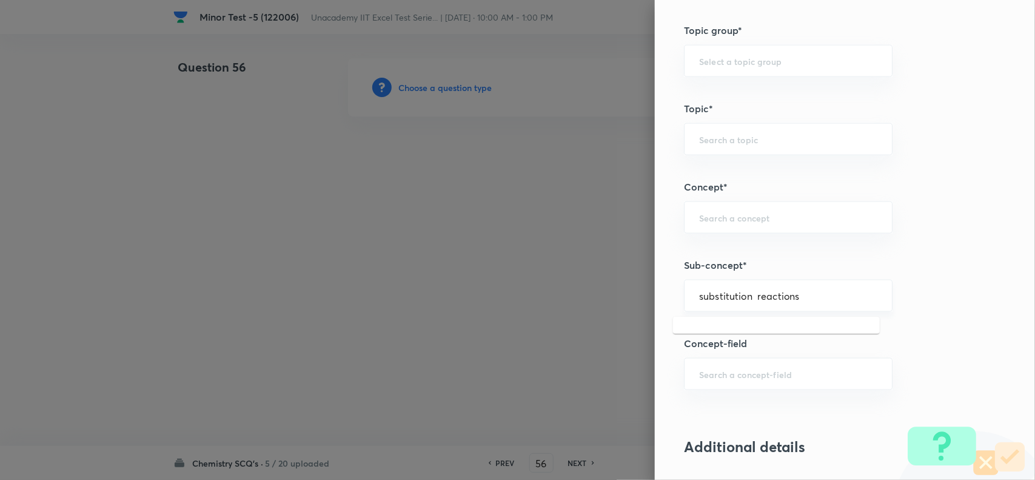
click at [741, 295] on input "substitution reactions" at bounding box center [788, 296] width 178 height 12
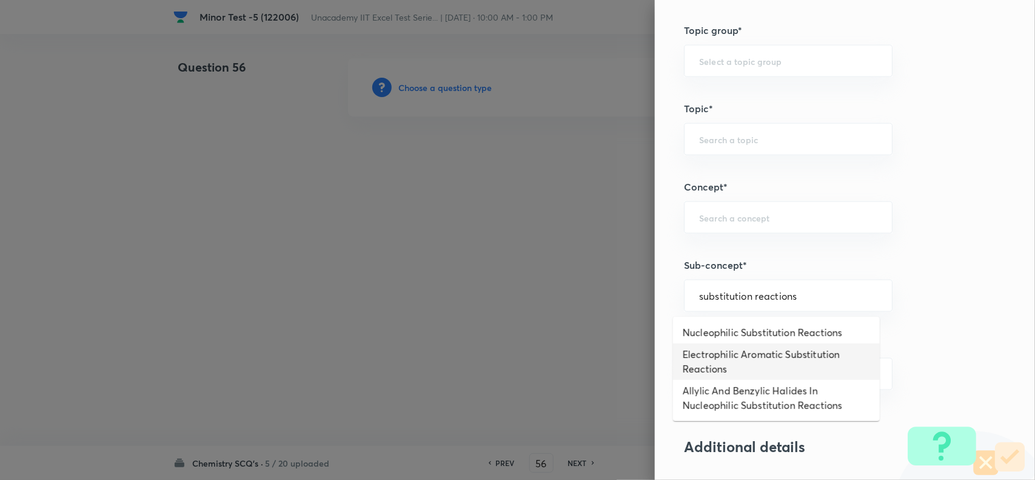
click at [816, 362] on li "Electrophilic Aromatic Substitution Reactions" at bounding box center [776, 361] width 207 height 36
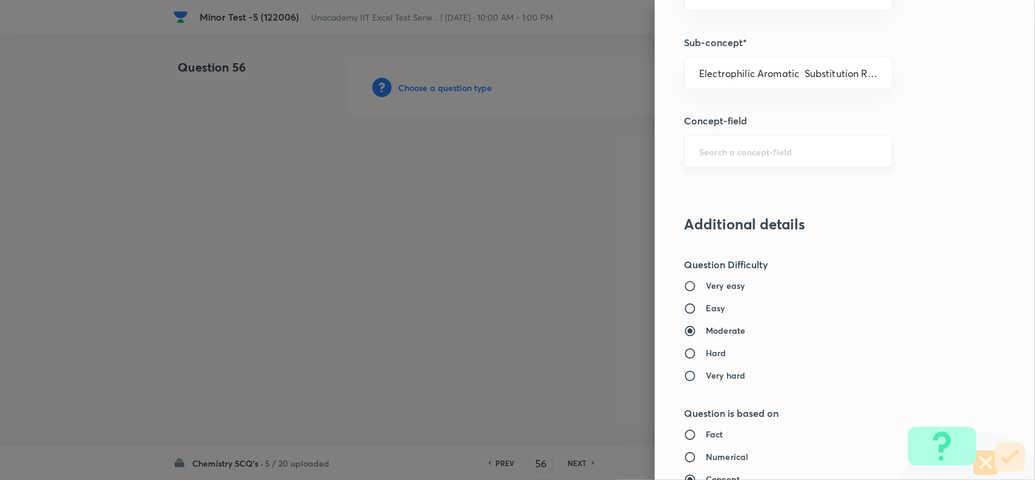
scroll to position [834, 0]
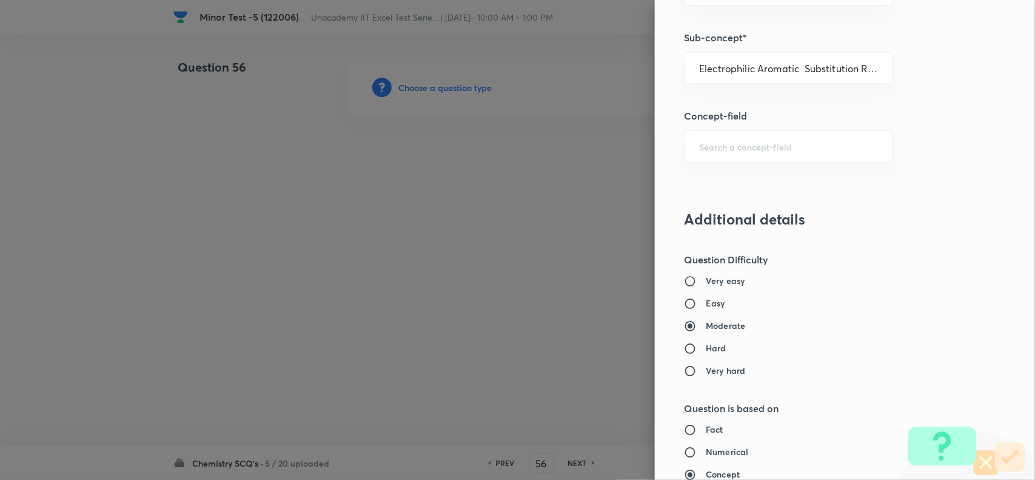
click at [706, 302] on h6 "Easy" at bounding box center [715, 303] width 19 height 13
click at [701, 302] on input "Easy" at bounding box center [695, 304] width 22 height 12
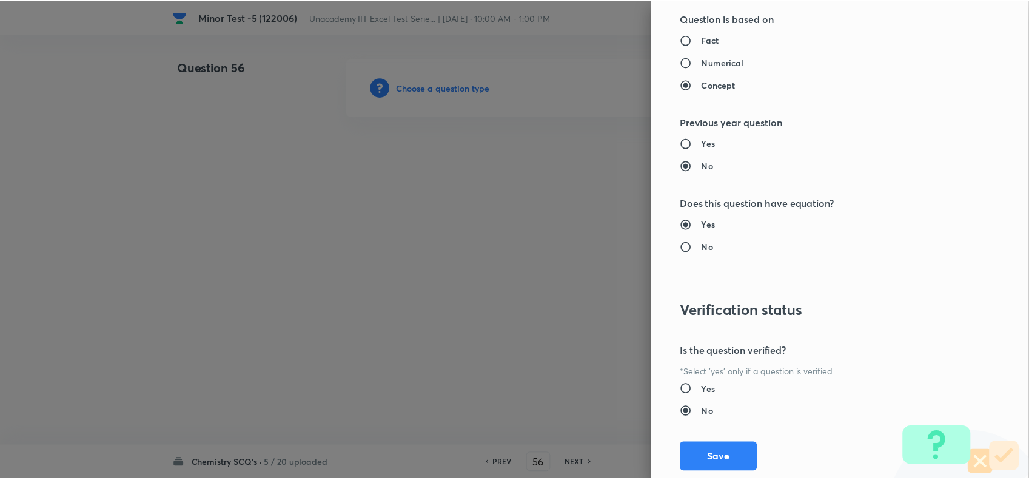
scroll to position [1257, 0]
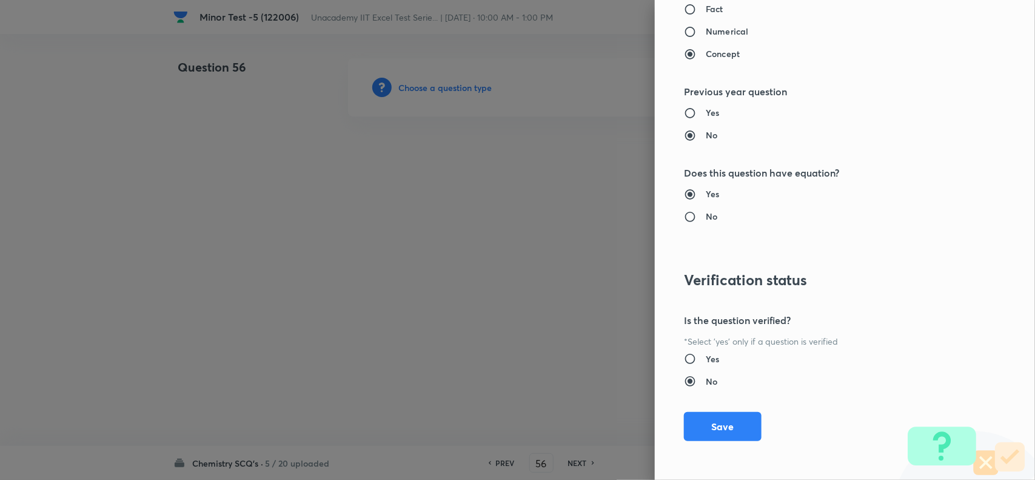
click at [733, 405] on div "Question settings Question type* Single choice correct Number of options* 2 3 4…" at bounding box center [845, 240] width 380 height 480
click at [726, 416] on button "Save" at bounding box center [723, 425] width 78 height 29
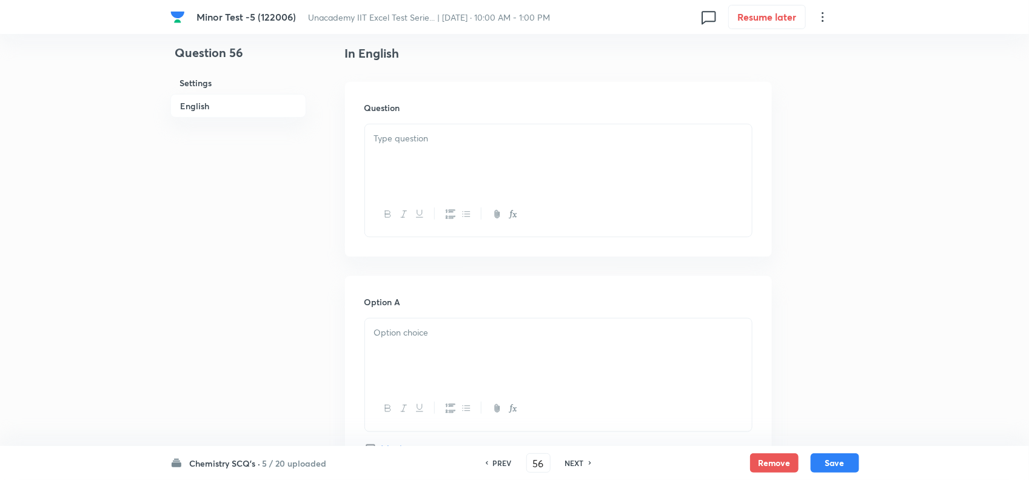
scroll to position [379, 0]
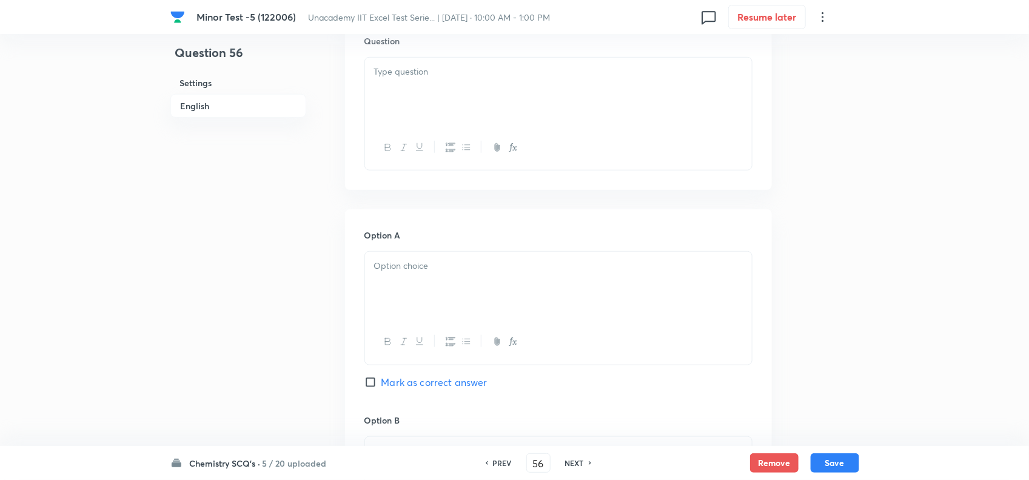
click at [445, 97] on div at bounding box center [558, 92] width 387 height 68
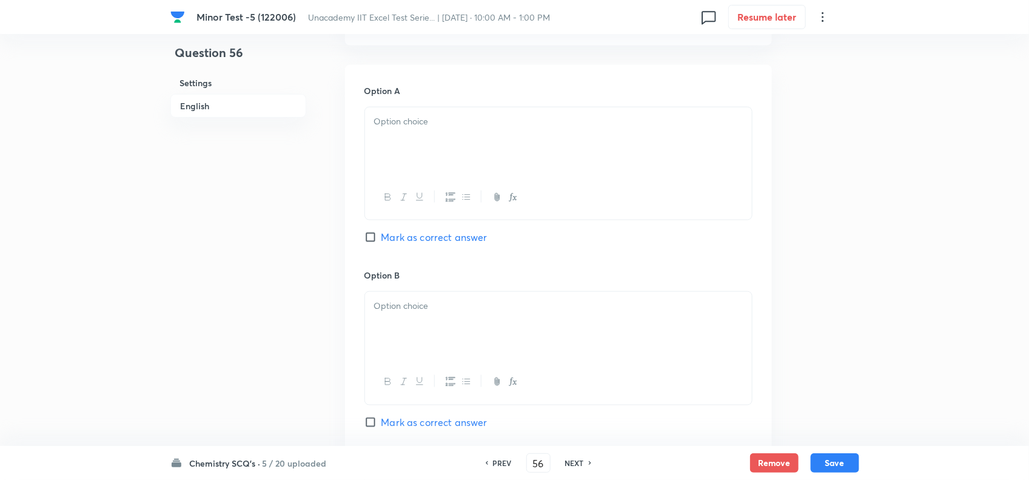
scroll to position [607, 0]
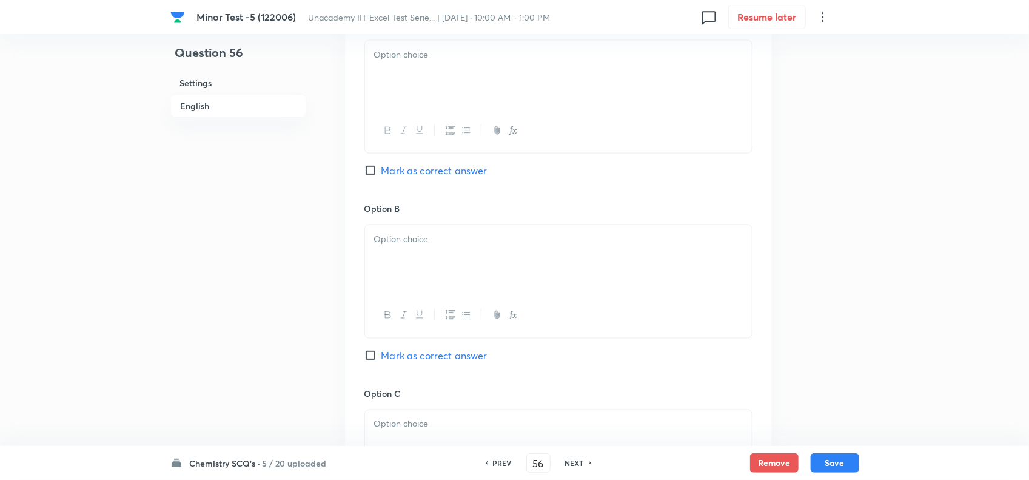
click at [437, 76] on div at bounding box center [558, 75] width 387 height 68
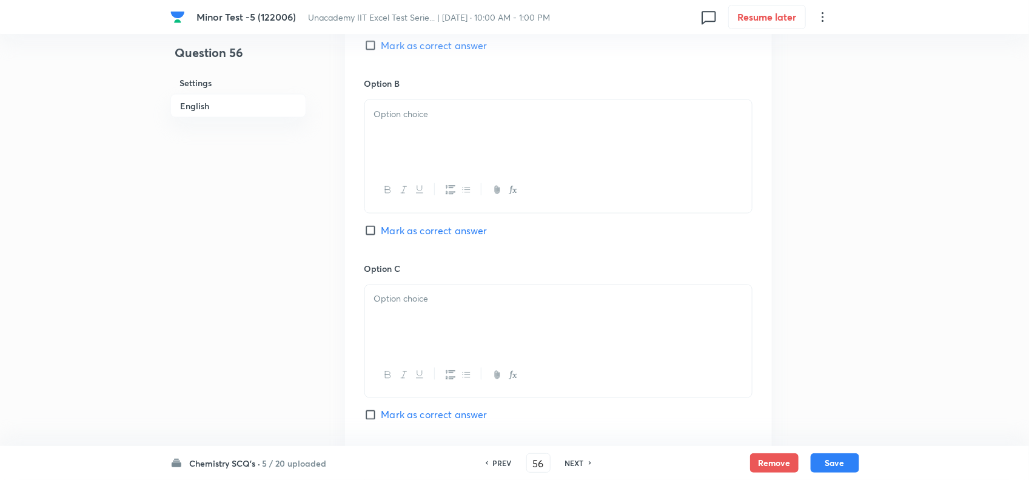
scroll to position [758, 0]
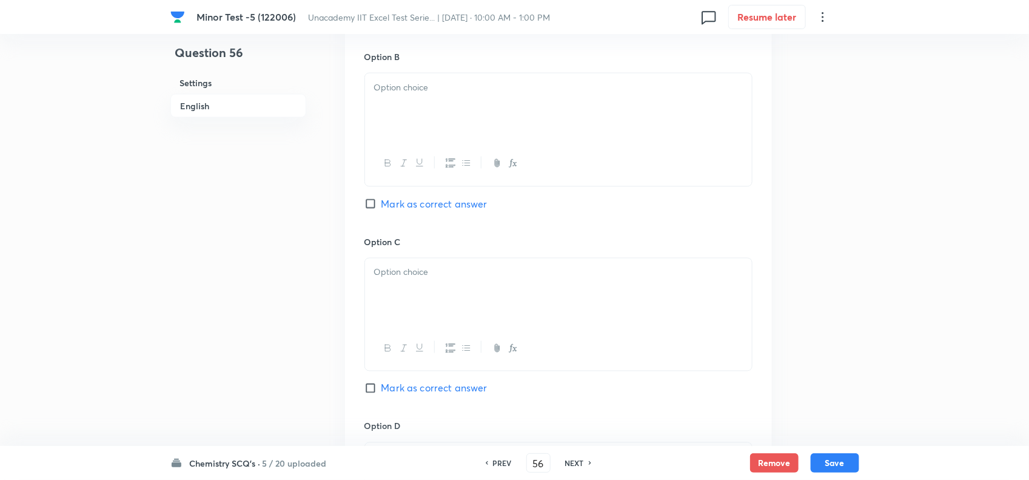
click at [455, 129] on div at bounding box center [558, 107] width 387 height 68
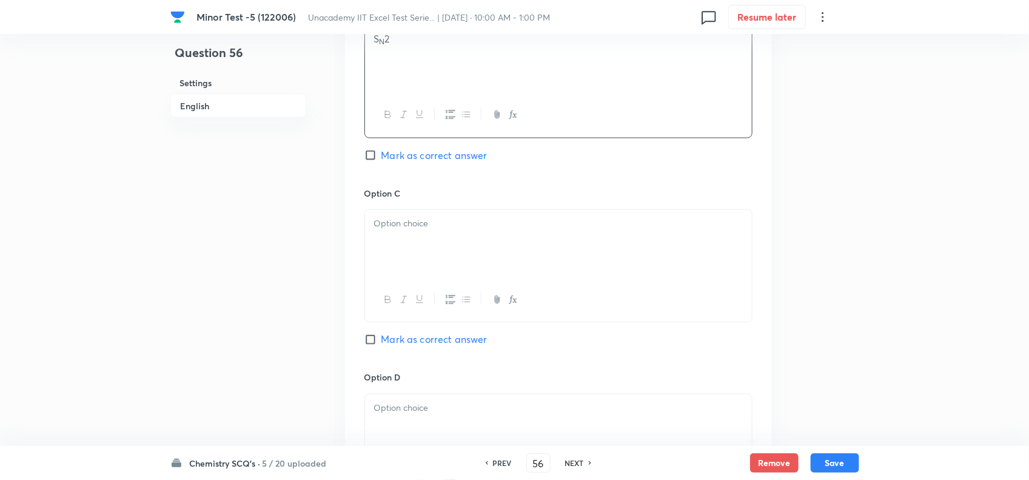
scroll to position [834, 0]
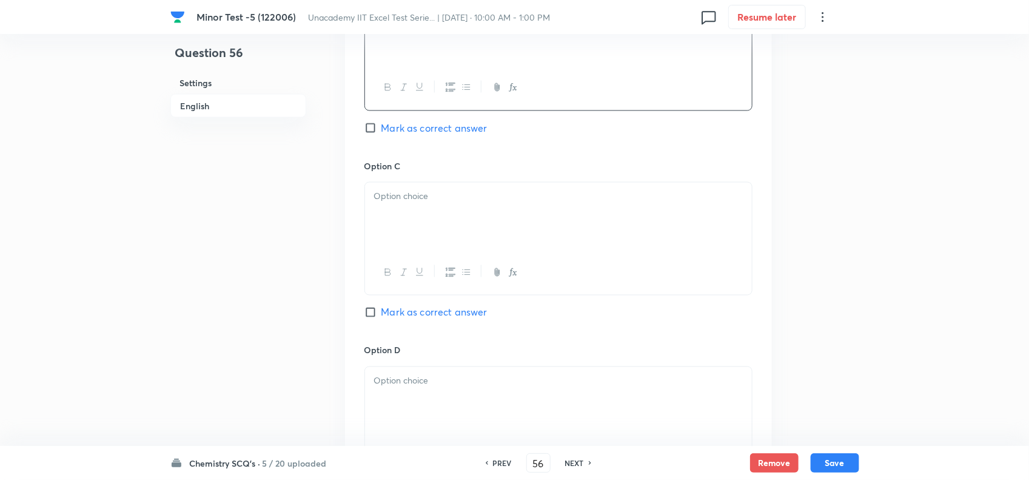
click at [450, 193] on p at bounding box center [558, 197] width 369 height 14
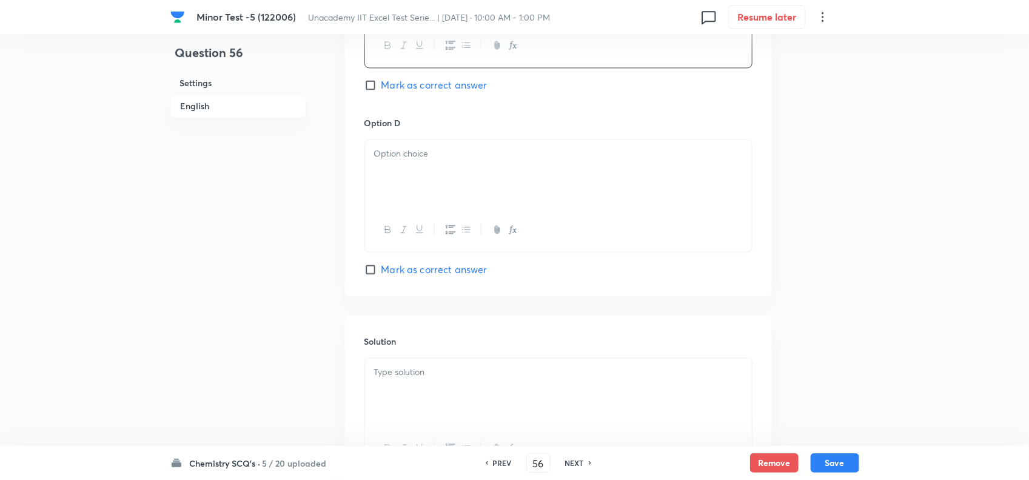
click at [407, 178] on div at bounding box center [558, 174] width 387 height 68
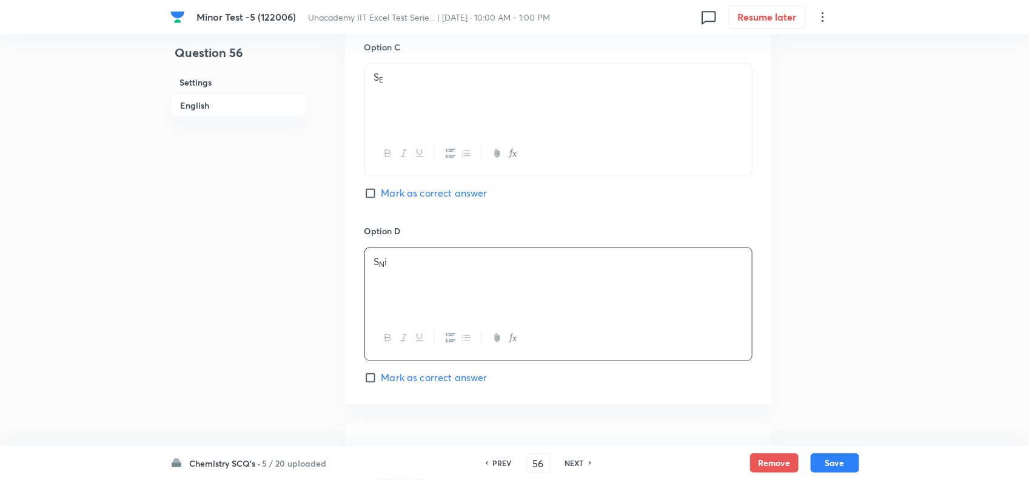
scroll to position [682, 0]
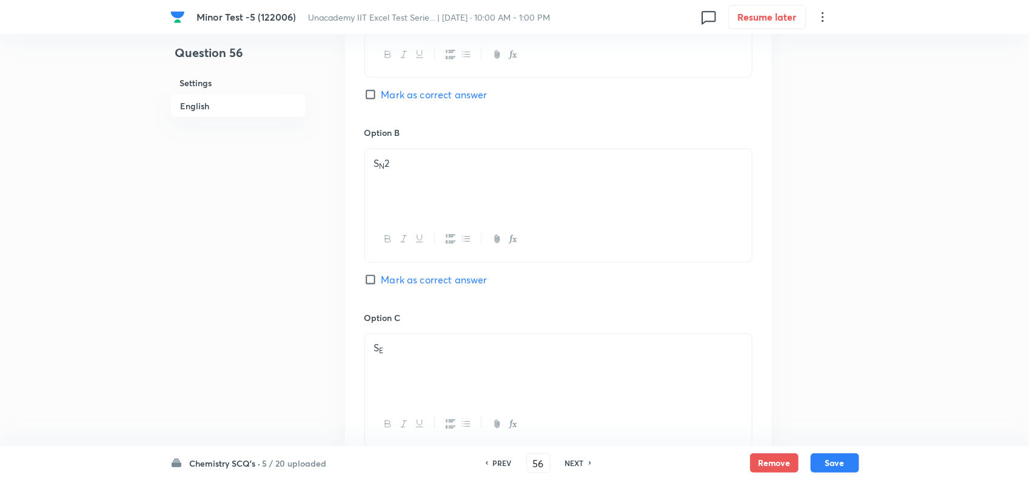
click at [402, 280] on span "Mark as correct answer" at bounding box center [435, 279] width 106 height 15
click at [382, 280] on input "Mark as correct answer" at bounding box center [373, 280] width 17 height 12
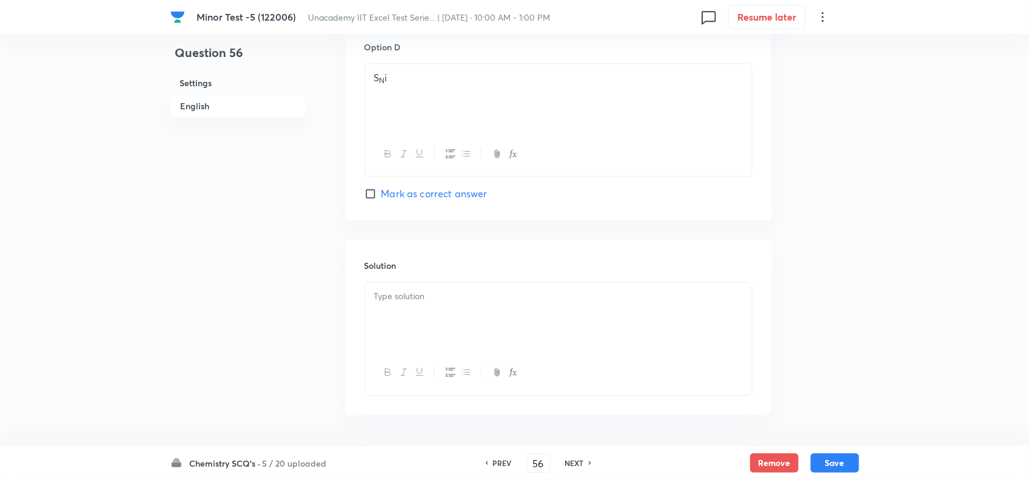
click at [414, 365] on div at bounding box center [558, 372] width 387 height 44
click at [432, 316] on div at bounding box center [558, 316] width 387 height 68
click at [438, 303] on p at bounding box center [558, 296] width 369 height 14
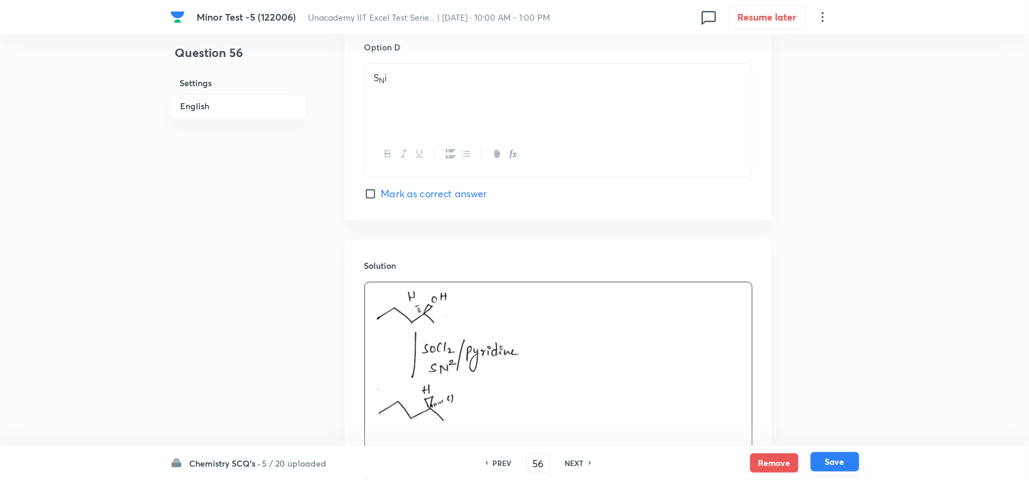
click at [842, 468] on button "Save" at bounding box center [835, 461] width 49 height 19
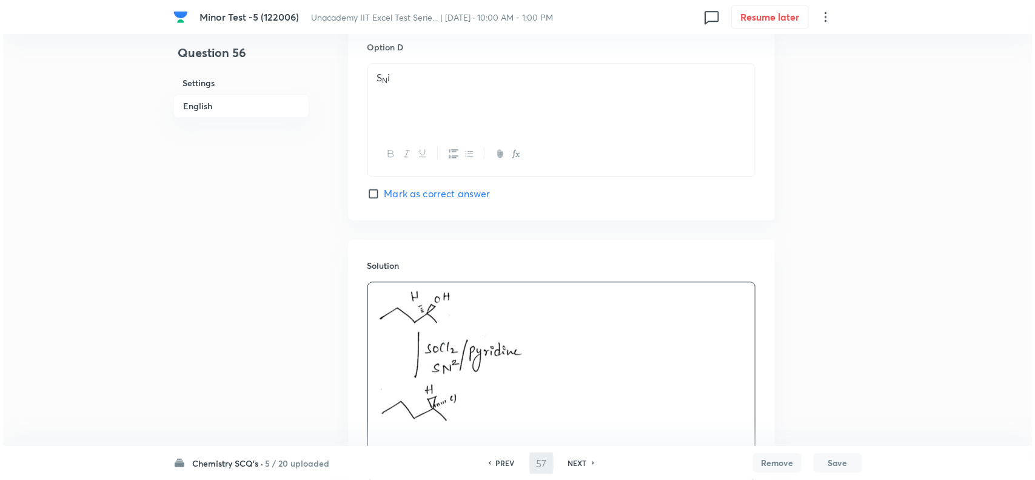
scroll to position [0, 0]
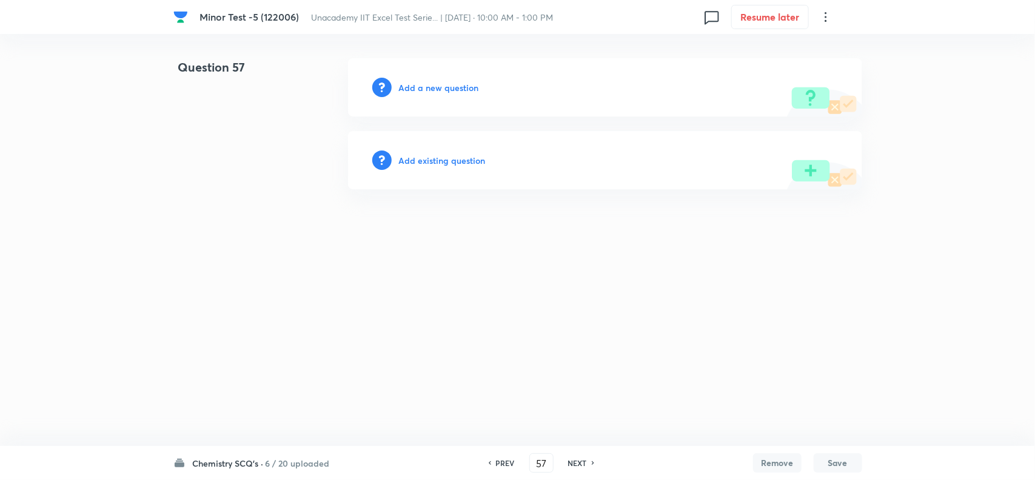
click at [432, 87] on h6 "Add a new question" at bounding box center [439, 87] width 80 height 13
click at [443, 87] on h6 "Choose a question type" at bounding box center [445, 87] width 93 height 13
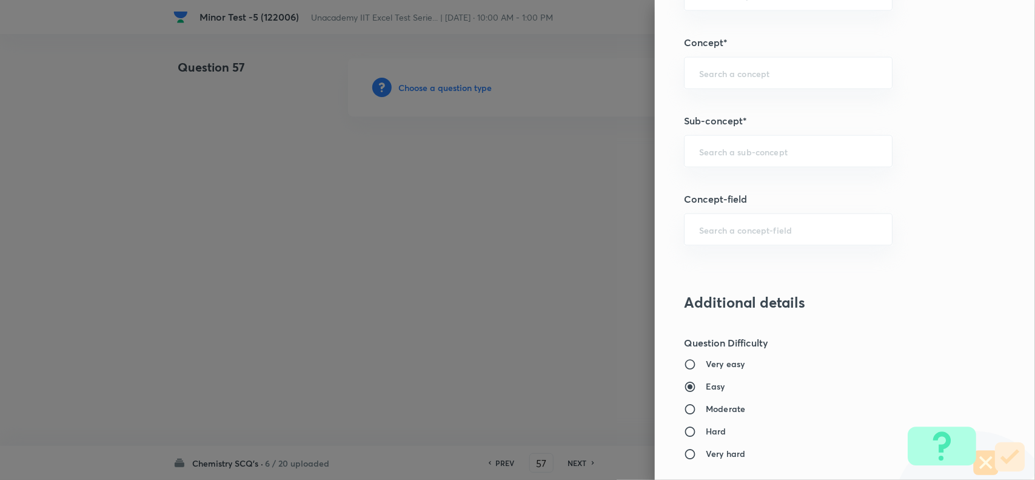
scroll to position [758, 0]
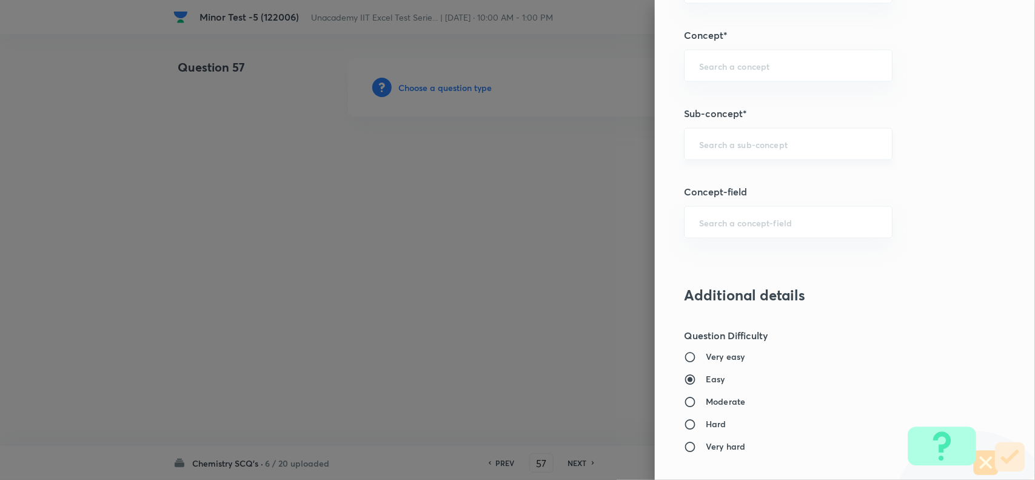
click at [707, 155] on div "​" at bounding box center [788, 144] width 209 height 32
click at [702, 143] on input "elemination reaction" at bounding box center [788, 144] width 178 height 12
click at [790, 144] on input "elimination reaction" at bounding box center [788, 144] width 178 height 12
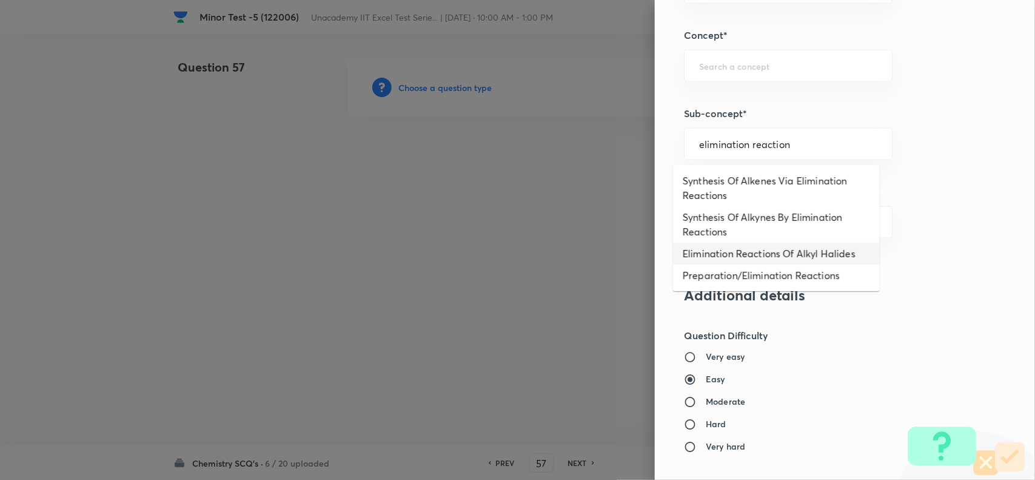
click at [811, 250] on li "Elimination Reactions Of Alkyl Halides" at bounding box center [776, 254] width 207 height 22
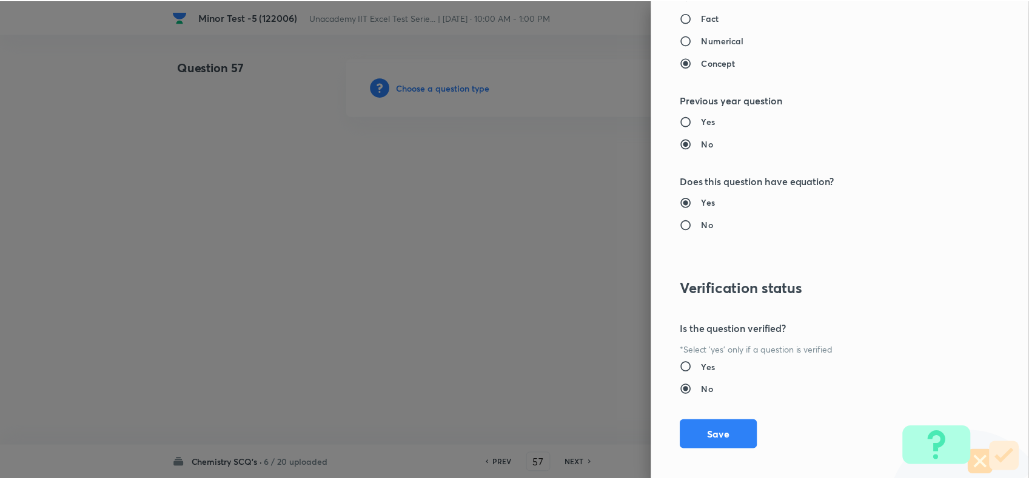
scroll to position [1257, 0]
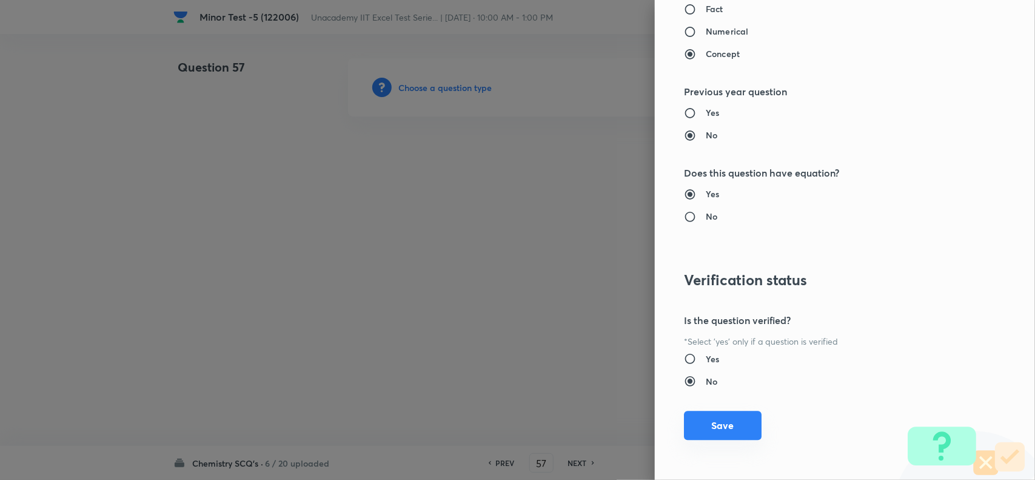
click at [716, 425] on button "Save" at bounding box center [723, 425] width 78 height 29
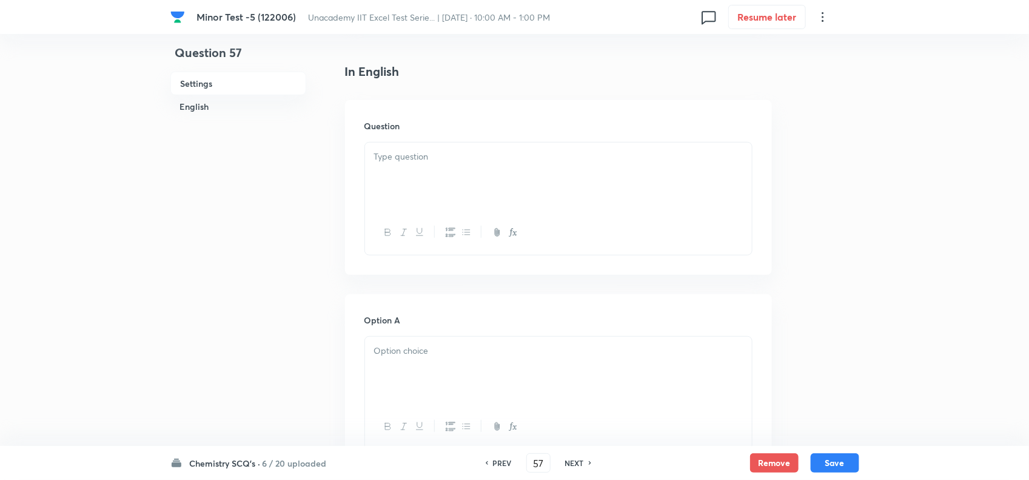
scroll to position [379, 0]
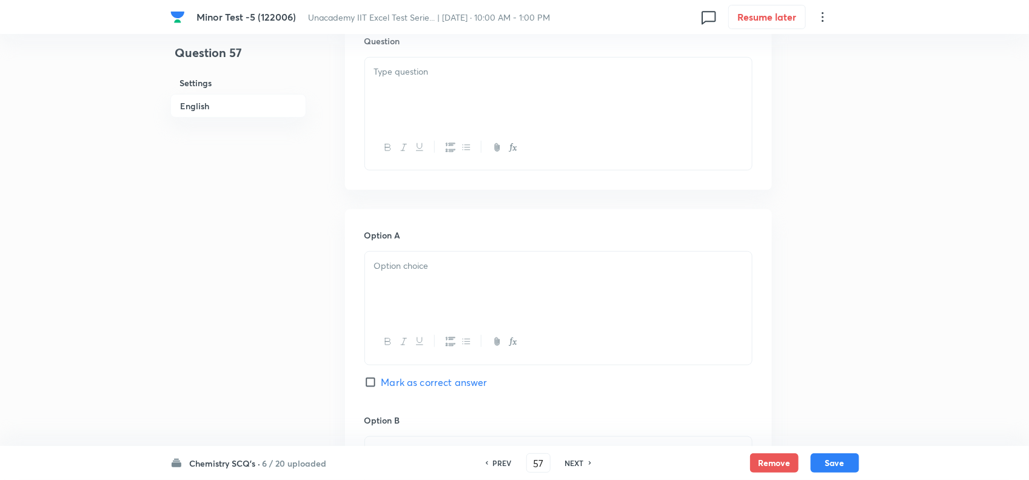
click at [432, 65] on p at bounding box center [558, 72] width 369 height 14
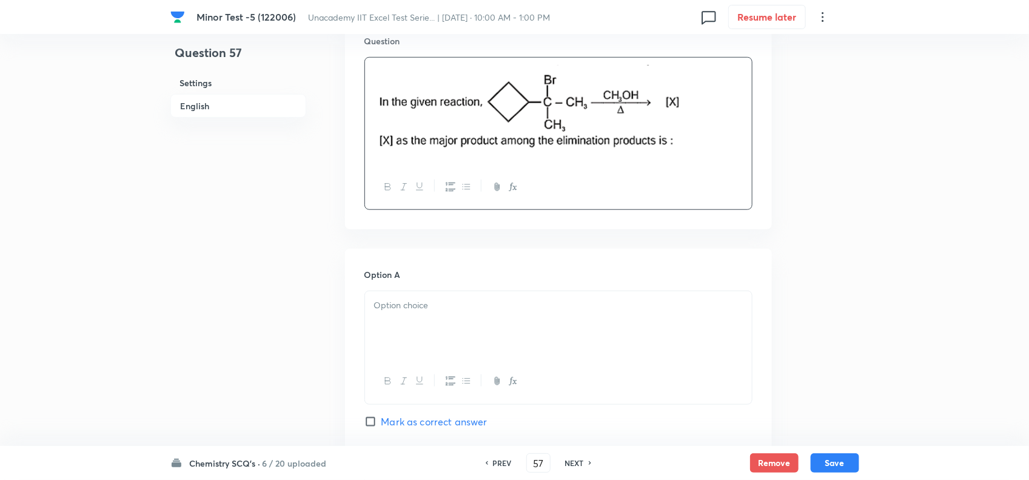
click at [429, 312] on p at bounding box center [558, 305] width 369 height 14
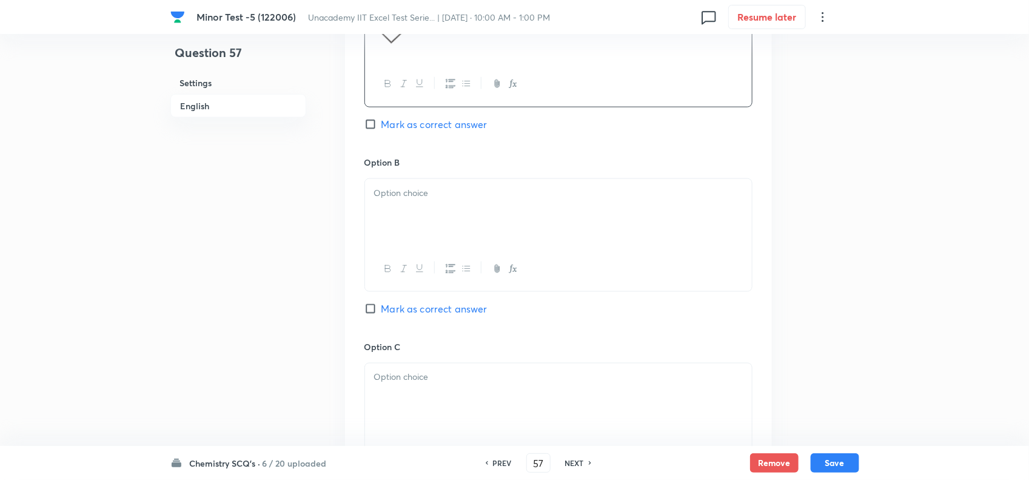
scroll to position [682, 0]
click at [459, 211] on div at bounding box center [558, 207] width 387 height 68
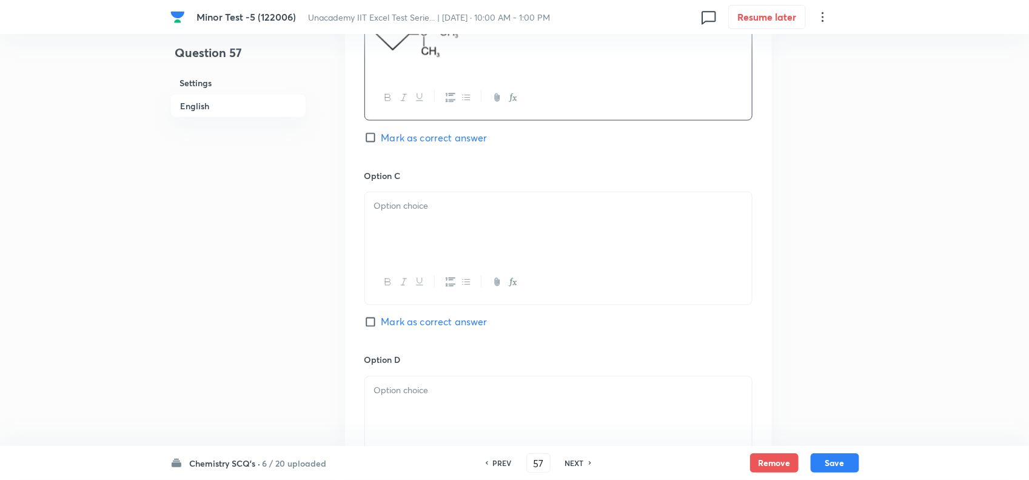
scroll to position [910, 0]
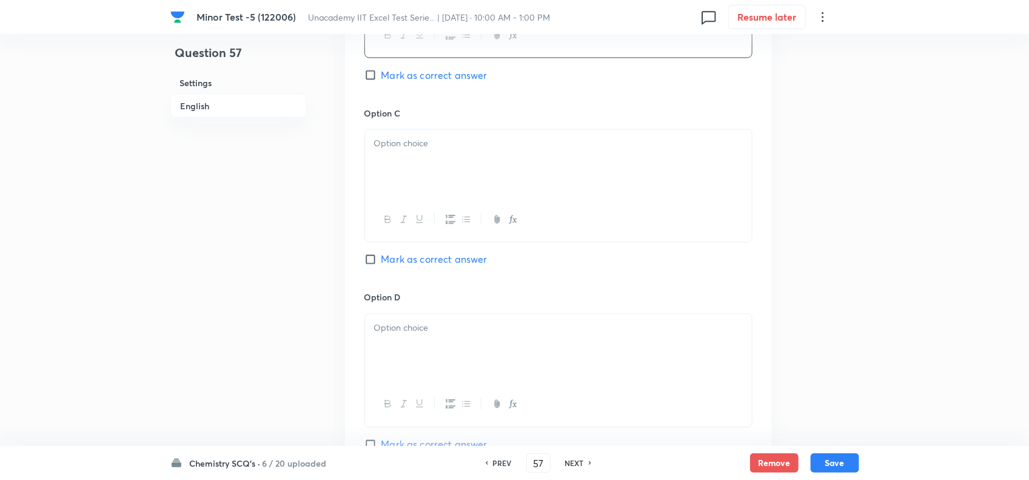
click at [437, 178] on div at bounding box center [558, 164] width 387 height 68
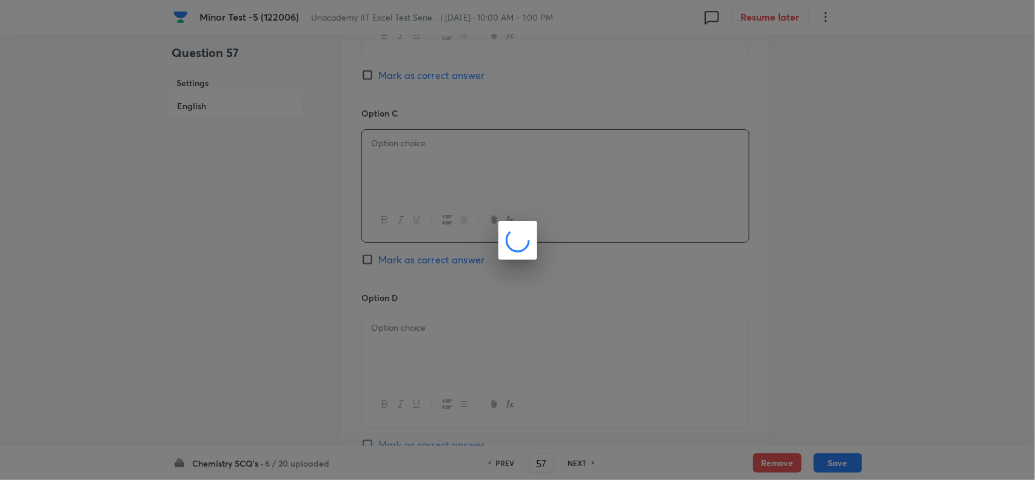
click at [432, 264] on div at bounding box center [517, 240] width 1035 height 480
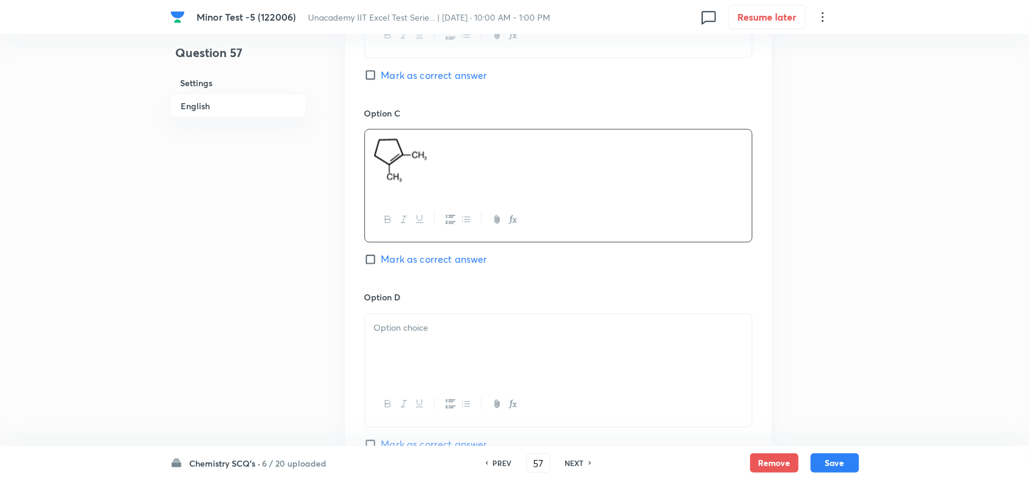
click at [407, 264] on span "Mark as correct answer" at bounding box center [435, 259] width 106 height 15
click at [382, 264] on input "Mark as correct answer" at bounding box center [373, 260] width 17 height 12
click at [445, 372] on div at bounding box center [558, 348] width 387 height 68
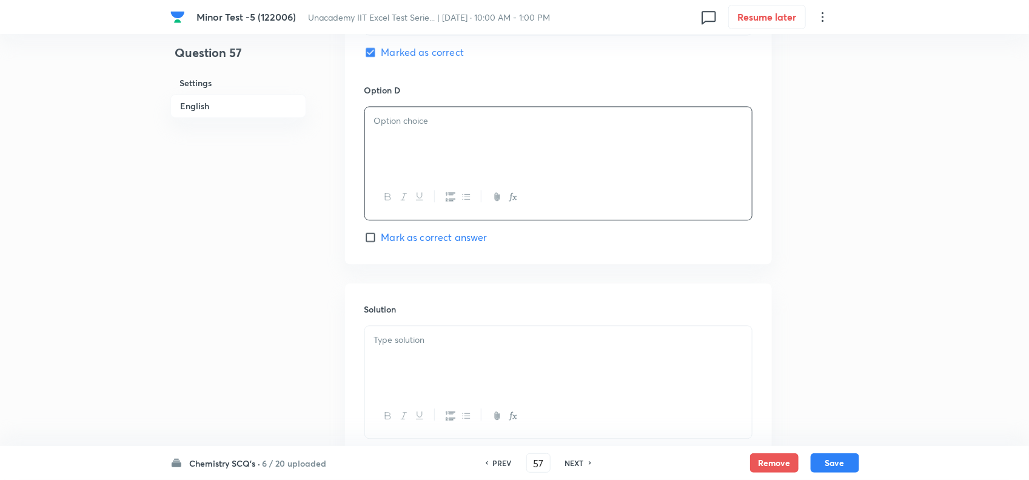
scroll to position [1137, 0]
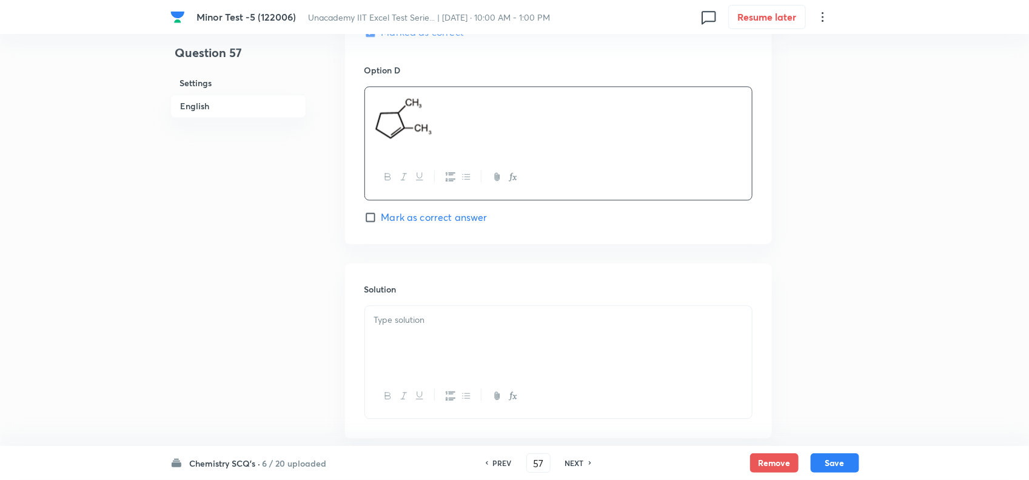
click at [458, 347] on div at bounding box center [558, 340] width 387 height 68
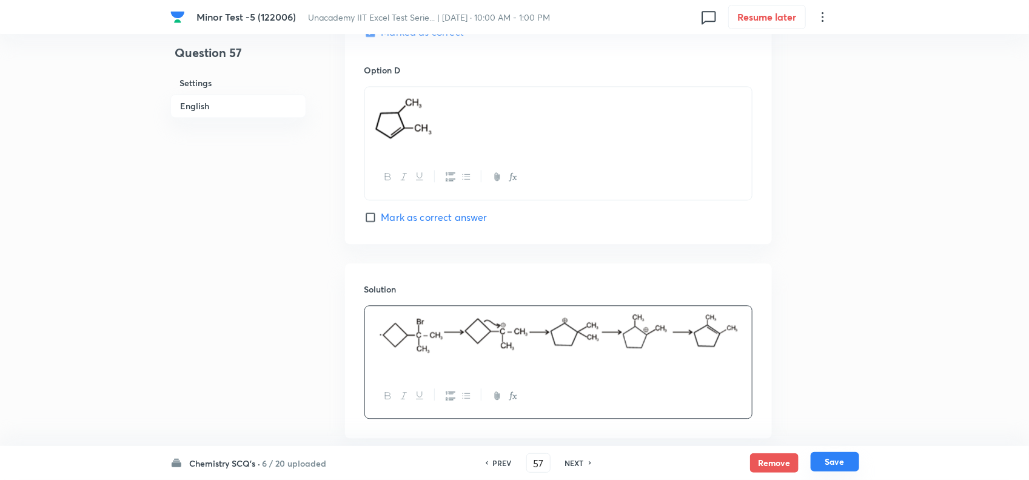
click at [844, 464] on button "Save" at bounding box center [835, 461] width 49 height 19
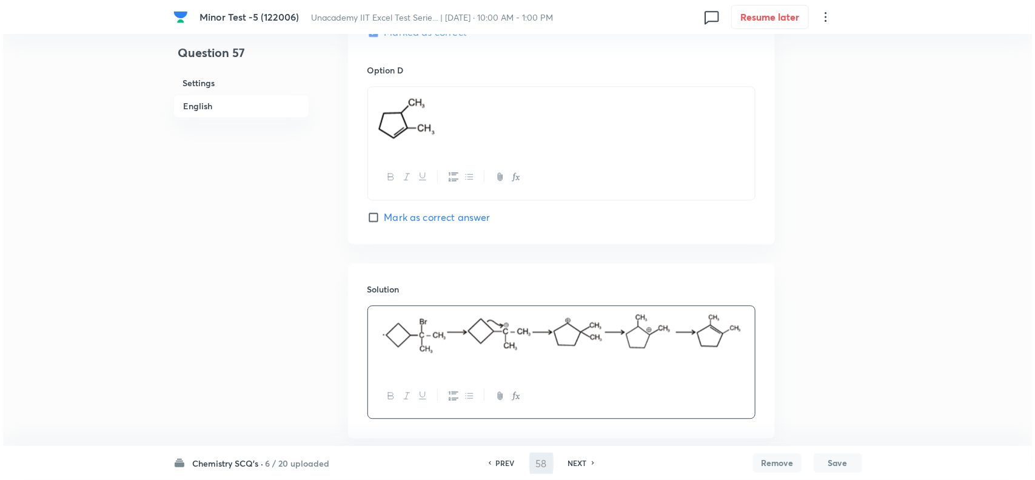
scroll to position [0, 0]
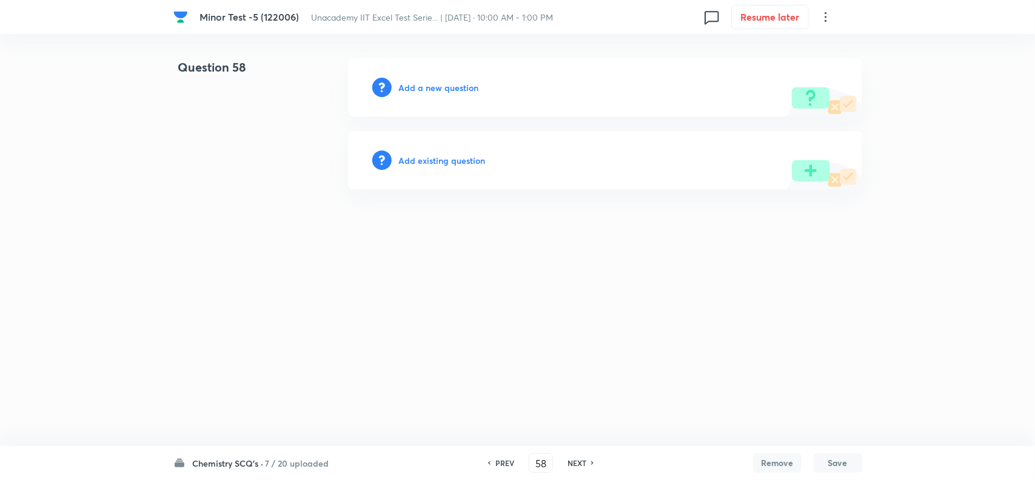
click at [449, 88] on h6 "Add a new question" at bounding box center [439, 87] width 80 height 13
click at [455, 88] on h6 "Choose a question type" at bounding box center [445, 87] width 93 height 13
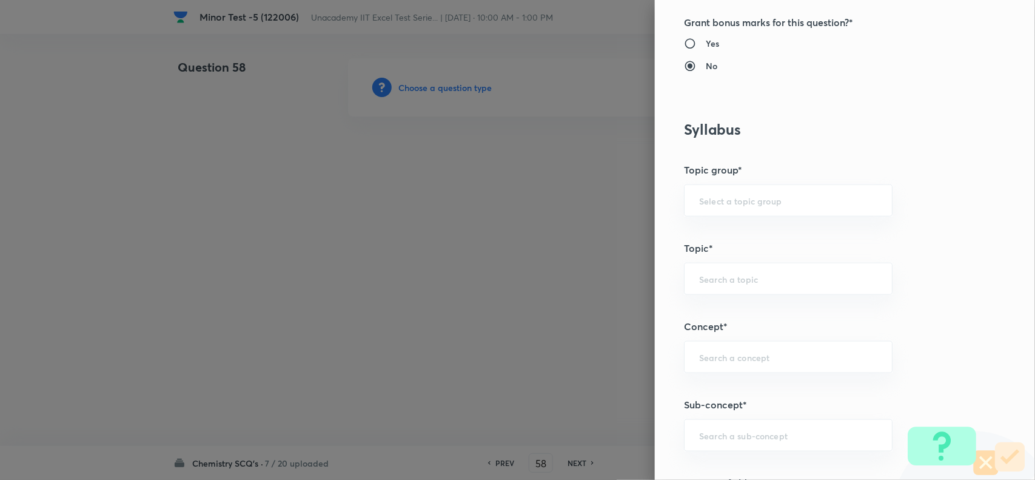
scroll to position [682, 0]
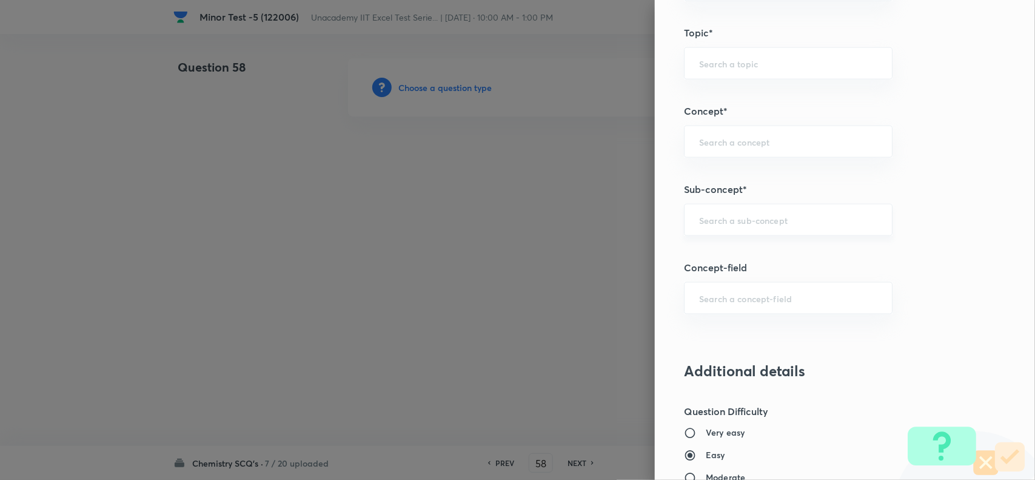
drag, startPoint x: 738, startPoint y: 220, endPoint x: 724, endPoint y: 223, distance: 14.3
click at [735, 221] on input "text" at bounding box center [788, 220] width 178 height 12
click at [720, 226] on input "text" at bounding box center [788, 220] width 178 height 12
drag, startPoint x: 799, startPoint y: 220, endPoint x: 729, endPoint y: 221, distance: 71.0
click at [729, 221] on input "aromatic nucleophillic" at bounding box center [788, 220] width 178 height 12
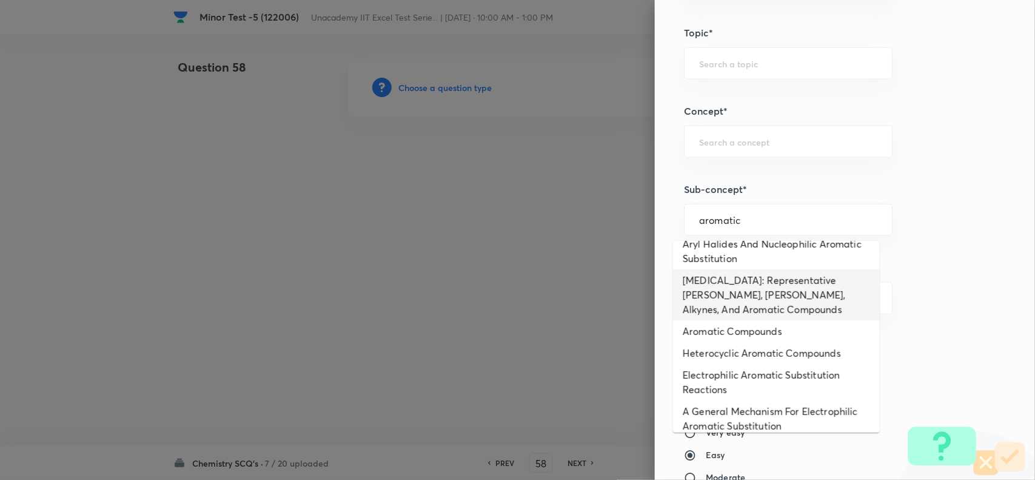
scroll to position [0, 0]
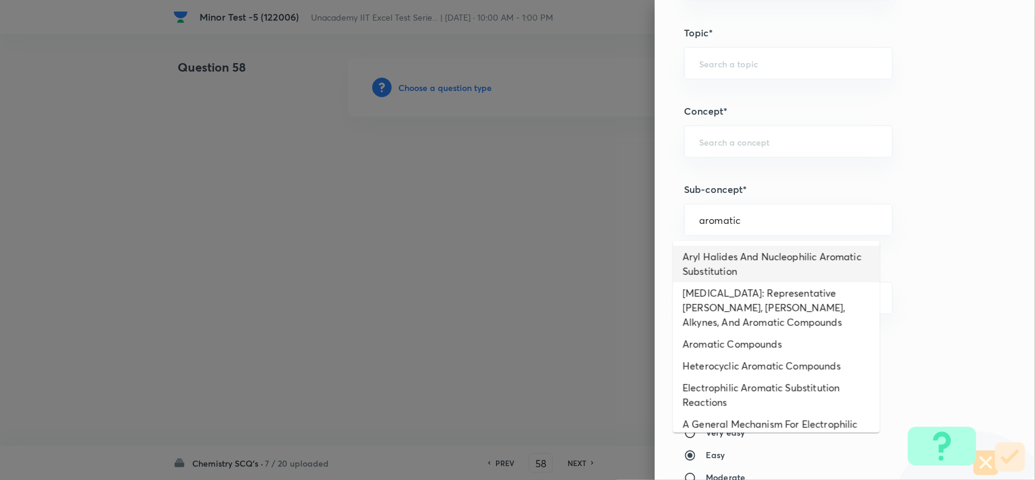
click at [769, 261] on li "Aryl Halides And Nucleophilic Aromatic Substitution" at bounding box center [776, 264] width 207 height 36
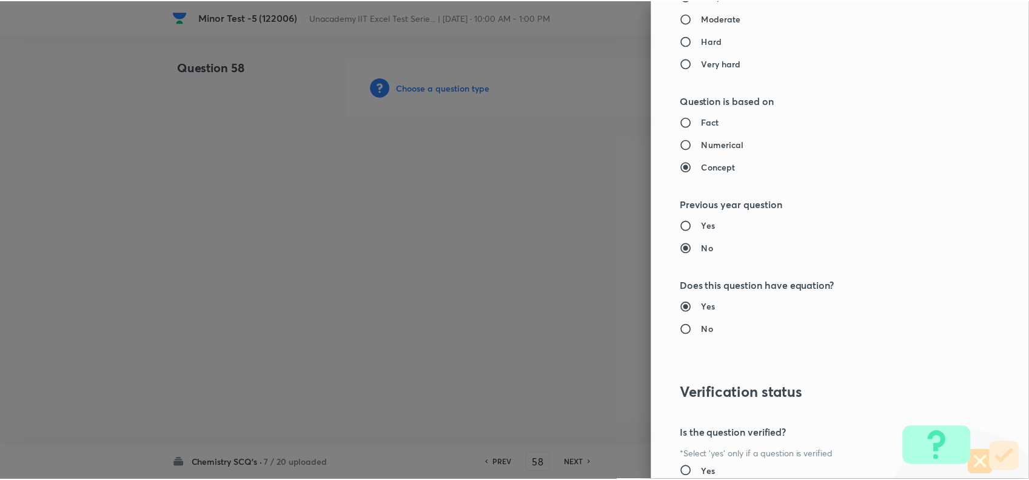
scroll to position [1257, 0]
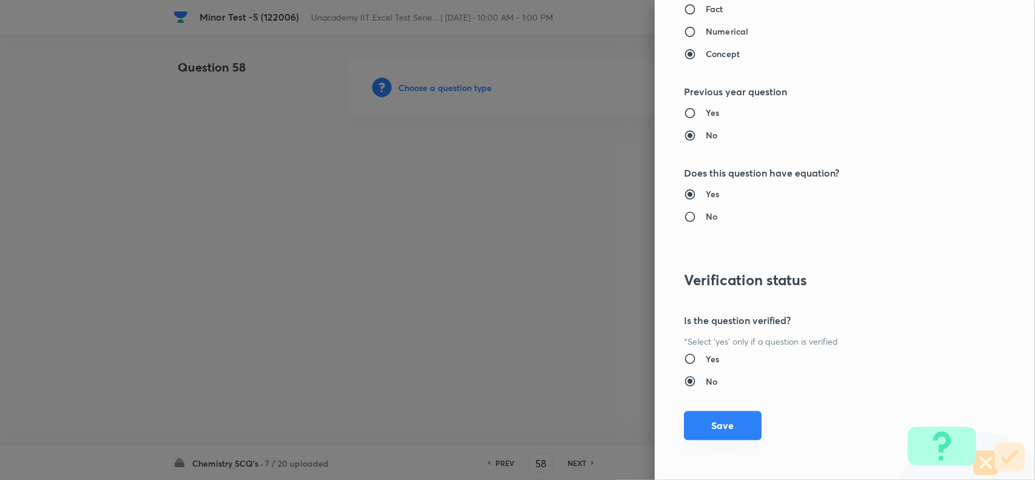
drag, startPoint x: 727, startPoint y: 425, endPoint x: 670, endPoint y: 400, distance: 61.4
click at [726, 425] on button "Save" at bounding box center [723, 425] width 78 height 29
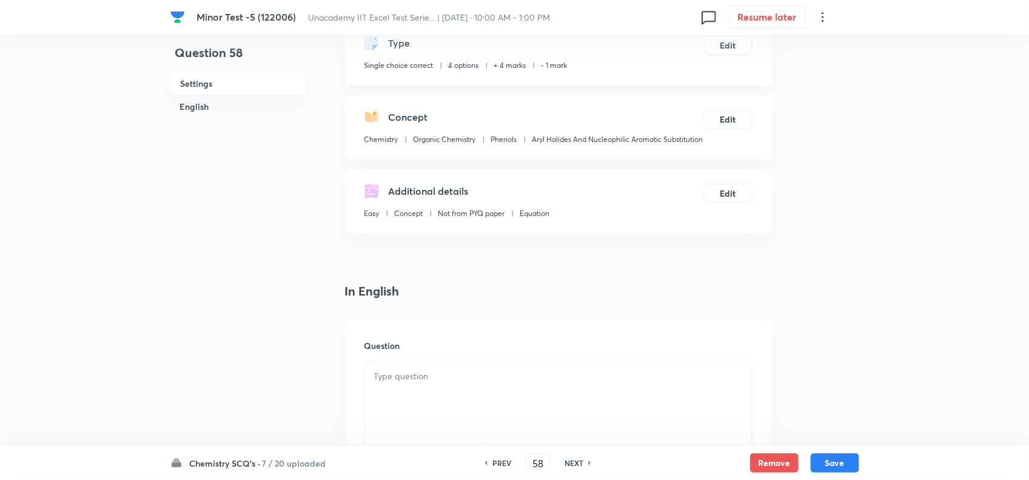
scroll to position [227, 0]
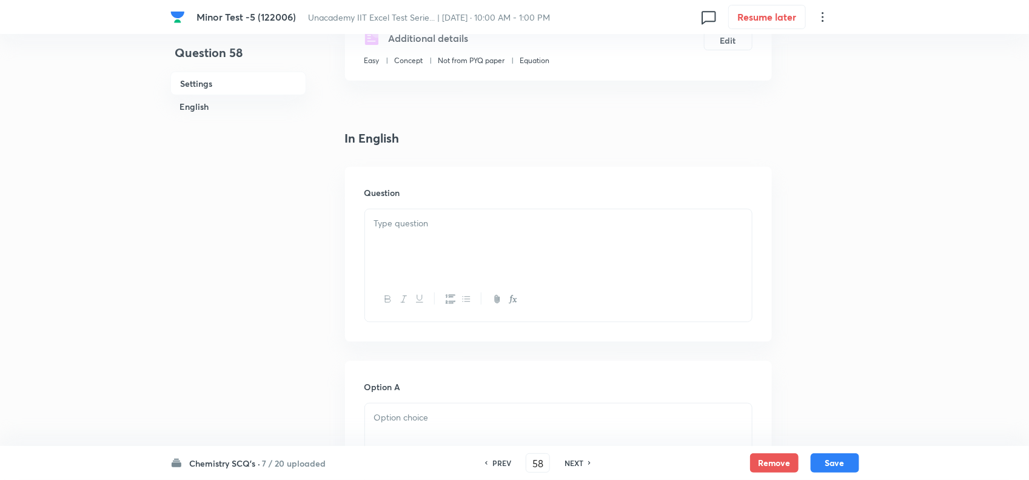
click at [407, 264] on div at bounding box center [558, 243] width 387 height 68
click at [423, 220] on div "Question" at bounding box center [558, 254] width 427 height 175
click at [423, 229] on div at bounding box center [558, 243] width 387 height 68
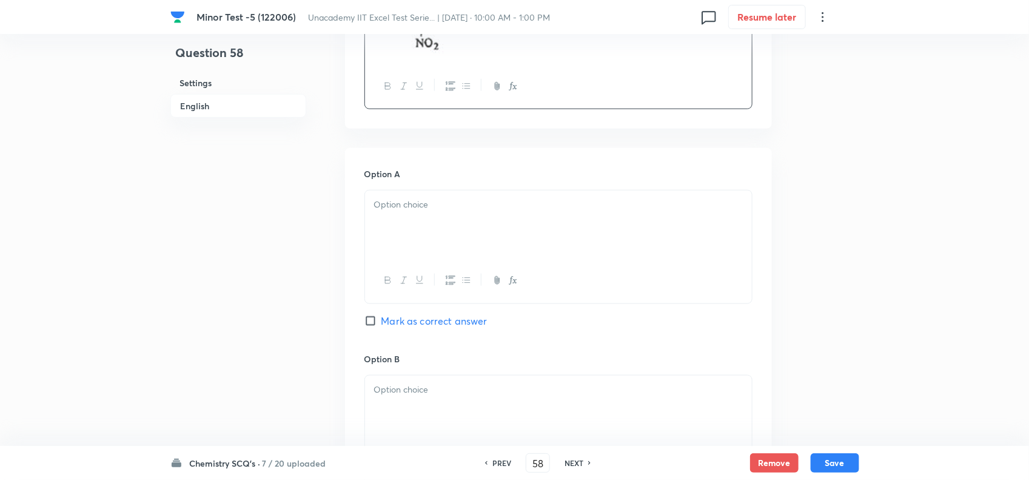
scroll to position [531, 0]
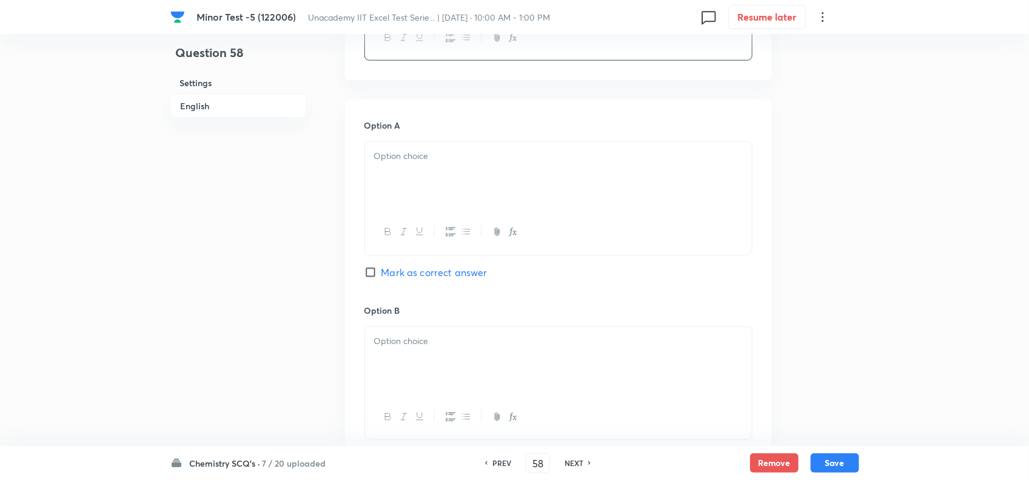
click at [417, 205] on div at bounding box center [558, 176] width 387 height 68
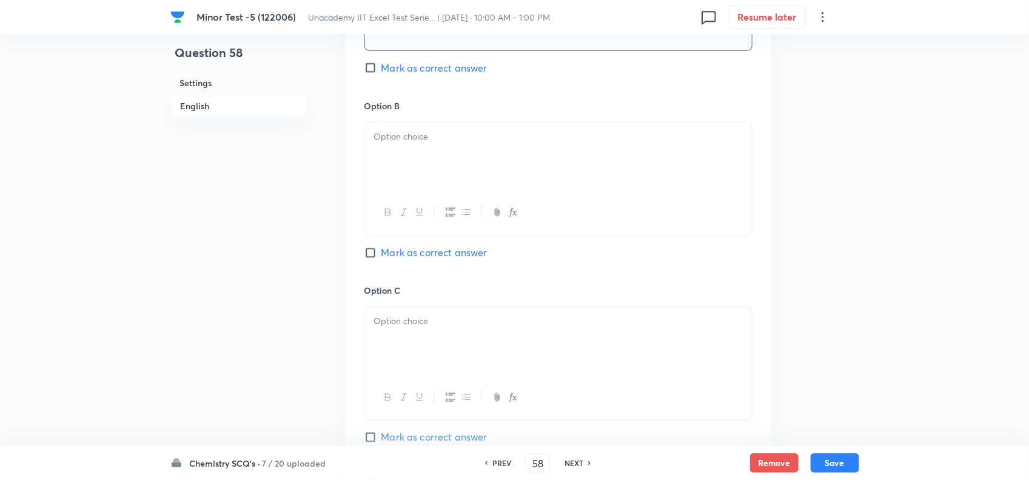
scroll to position [834, 0]
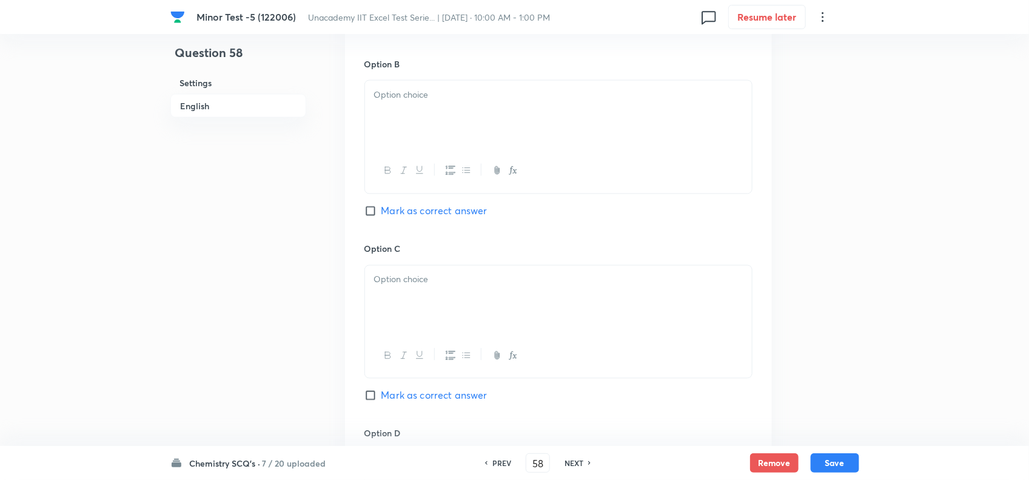
click at [434, 126] on div at bounding box center [558, 115] width 387 height 68
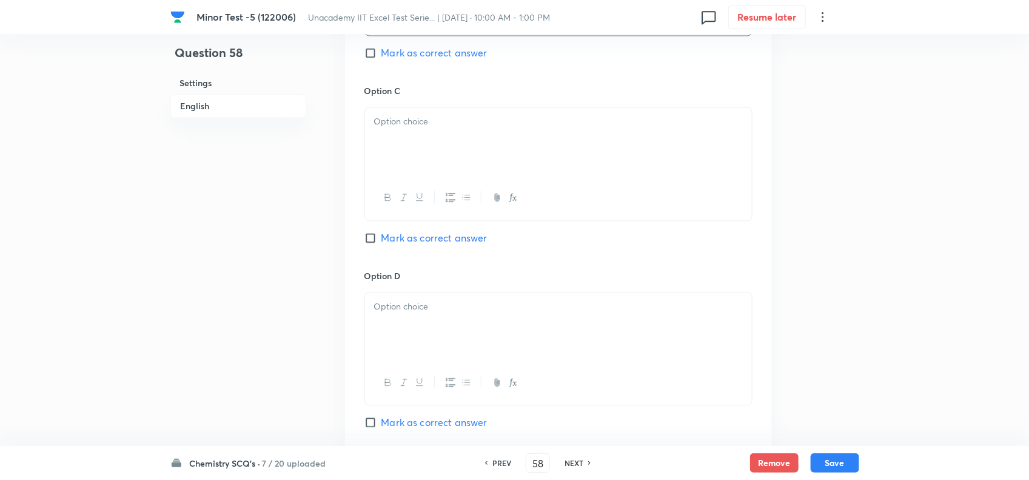
scroll to position [1062, 0]
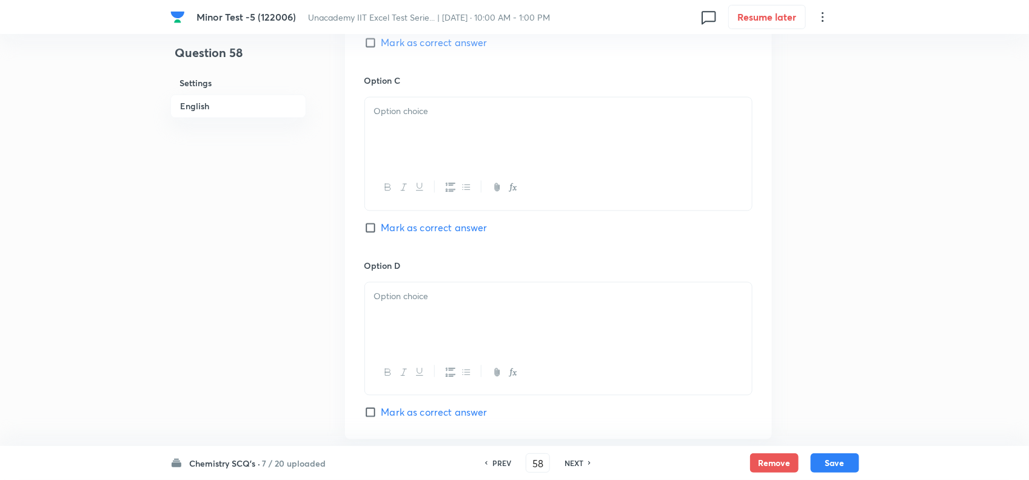
click at [420, 118] on p at bounding box center [558, 111] width 369 height 14
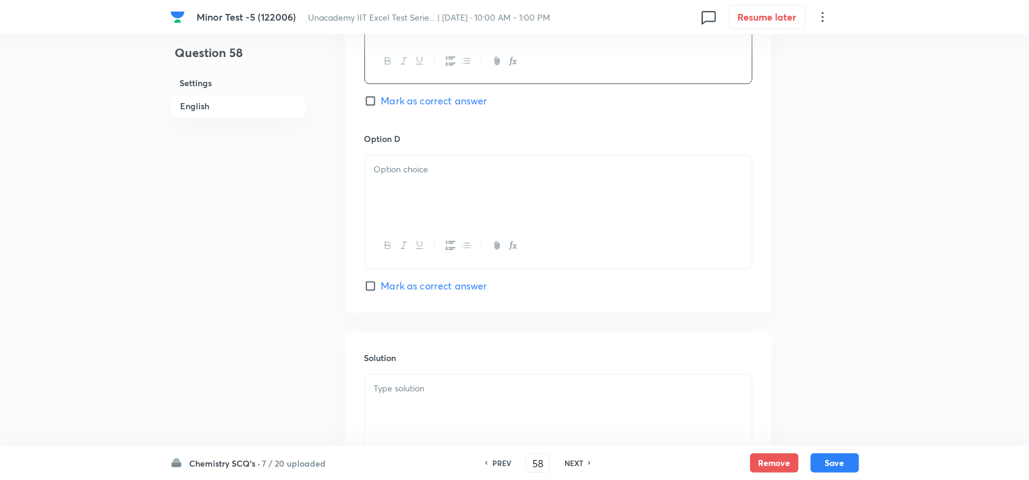
scroll to position [1289, 0]
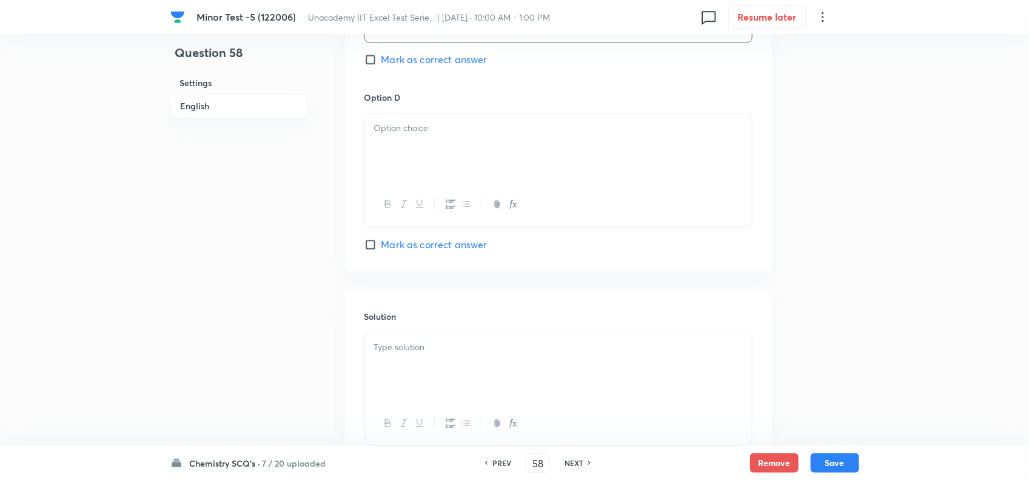
click at [447, 182] on div at bounding box center [558, 148] width 387 height 68
click at [429, 354] on div at bounding box center [559, 388] width 388 height 113
drag, startPoint x: 413, startPoint y: 352, endPoint x: 417, endPoint y: 374, distance: 21.5
click at [413, 353] on div "Solution" at bounding box center [558, 378] width 427 height 175
click at [419, 381] on div at bounding box center [558, 367] width 387 height 68
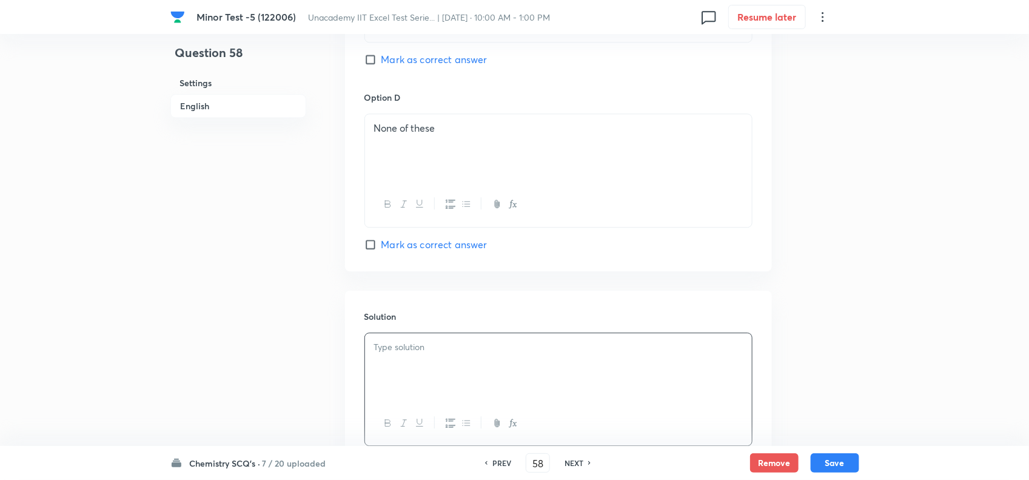
click at [483, 392] on div at bounding box center [558, 367] width 387 height 68
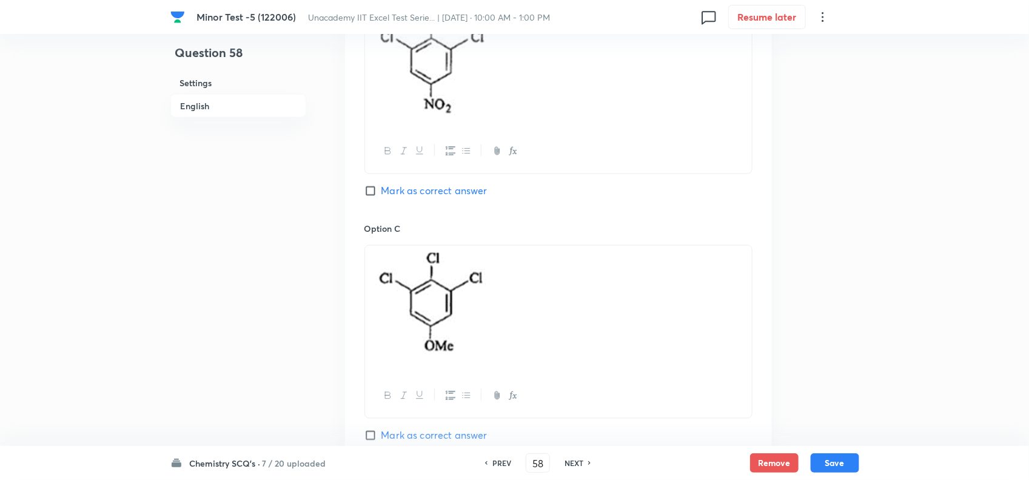
scroll to position [910, 0]
click at [425, 201] on span "Mark as correct answer" at bounding box center [435, 194] width 106 height 15
click at [382, 200] on input "Mark as correct answer" at bounding box center [373, 194] width 17 height 12
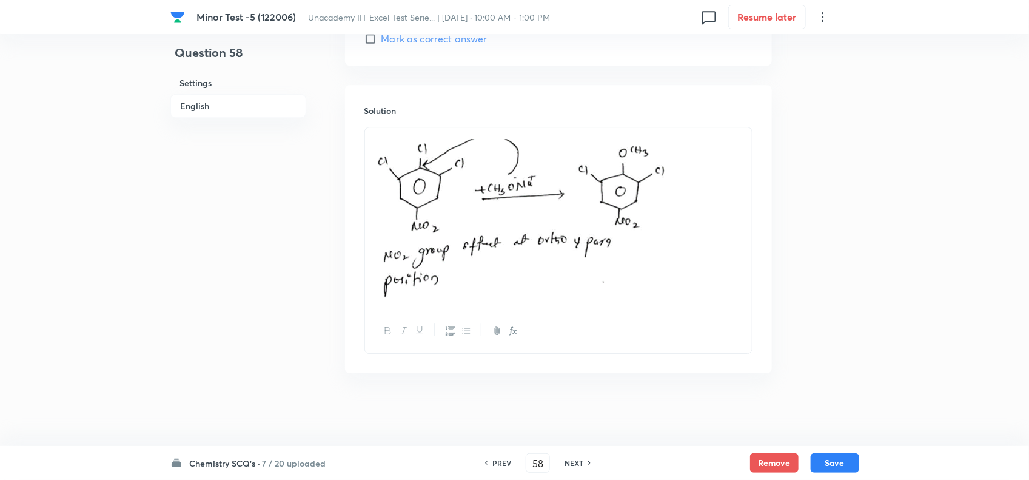
scroll to position [1518, 0]
click at [839, 458] on button "Save" at bounding box center [835, 461] width 49 height 19
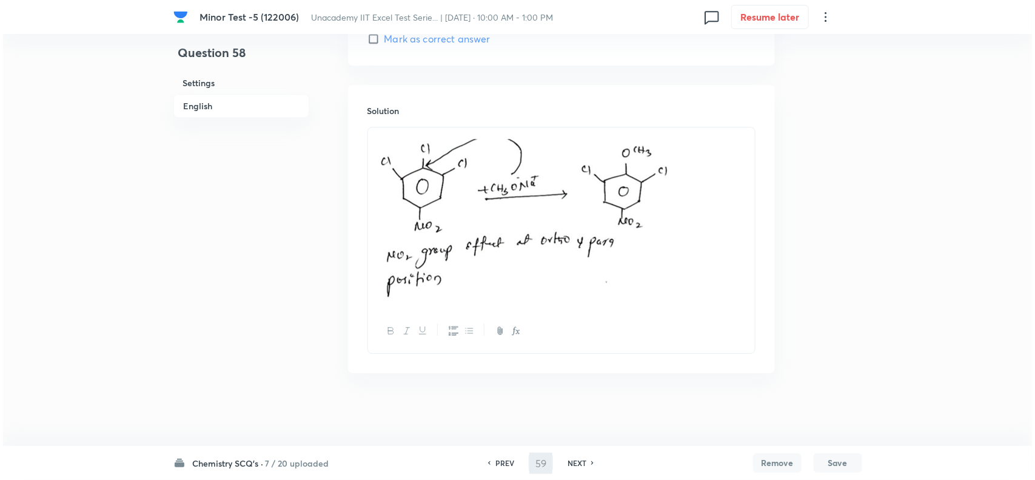
scroll to position [0, 0]
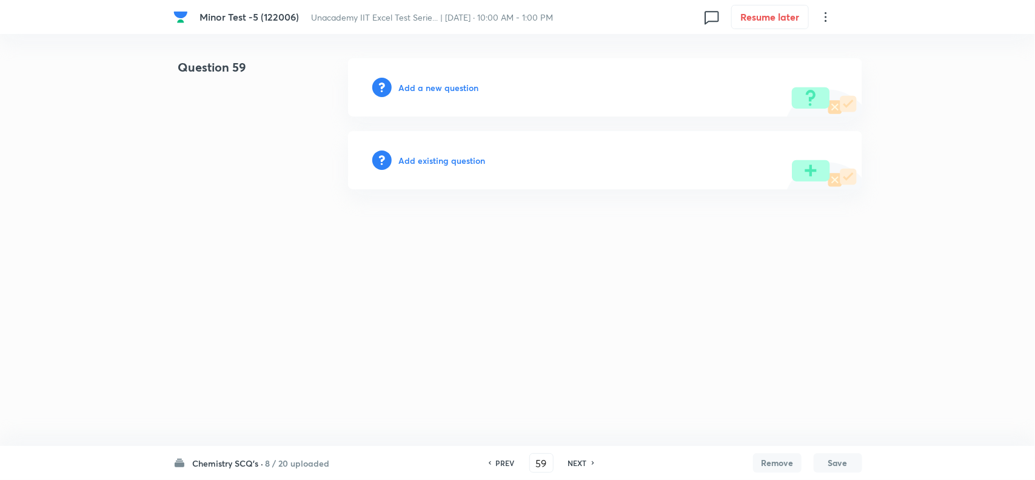
click at [456, 92] on h6 "Add a new question" at bounding box center [439, 87] width 80 height 13
click at [457, 92] on h6 "Choose a question type" at bounding box center [445, 87] width 93 height 13
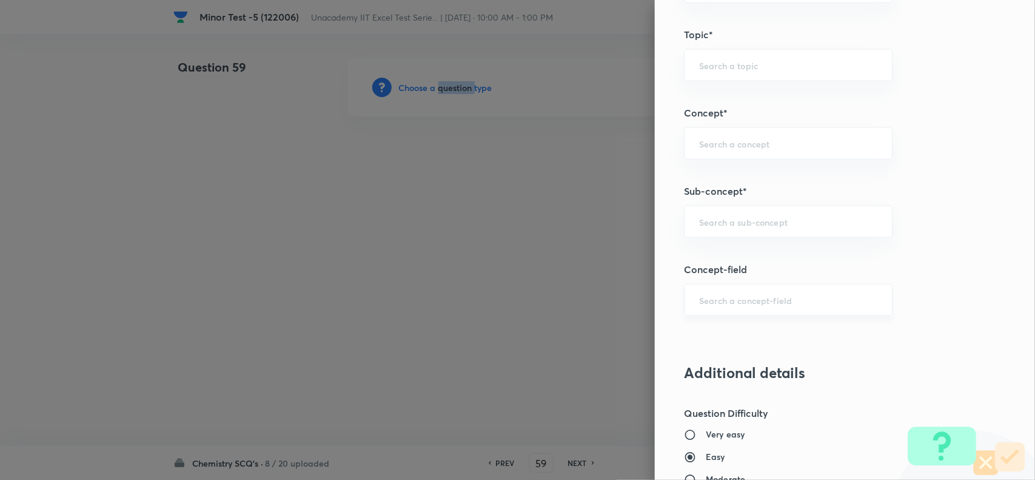
scroll to position [682, 0]
click at [729, 226] on input "text" at bounding box center [788, 220] width 178 height 12
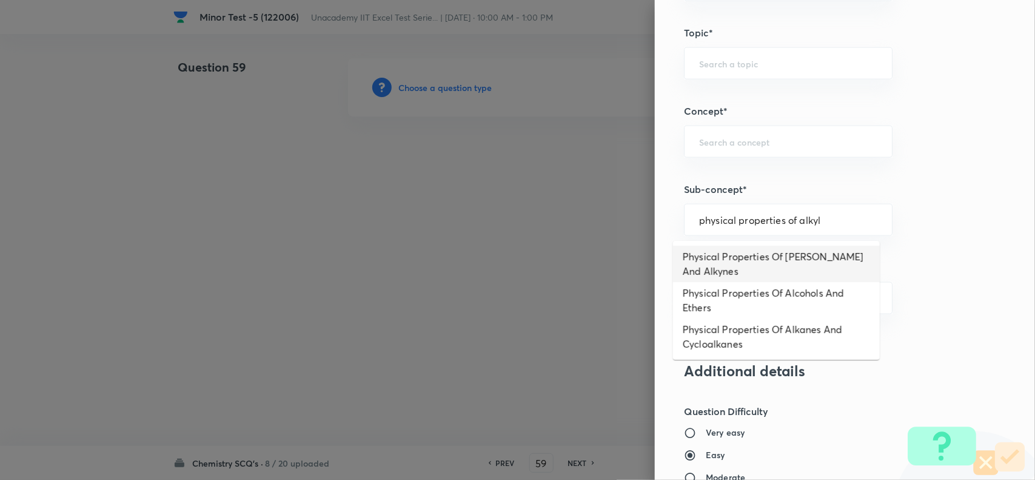
click at [750, 269] on li "Physical Properties Of [PERSON_NAME] And Alkynes" at bounding box center [776, 264] width 207 height 36
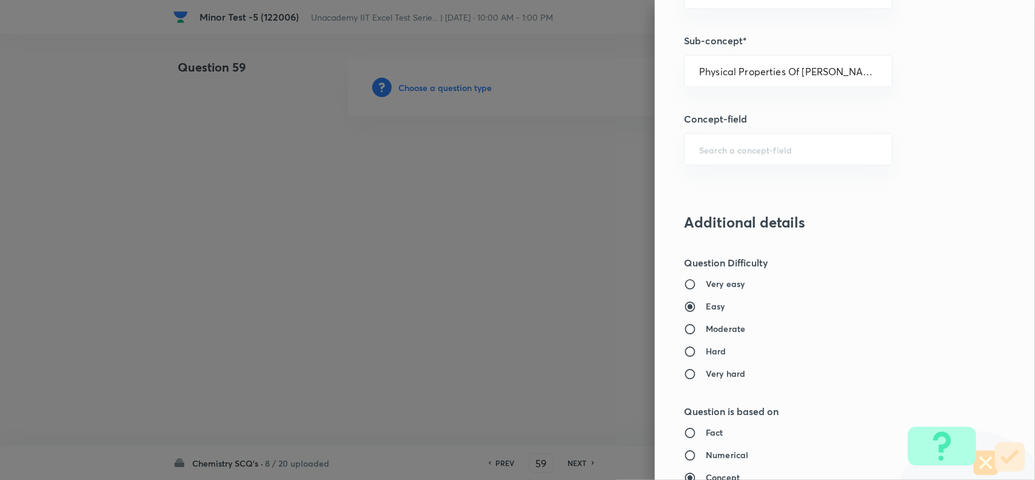
scroll to position [834, 0]
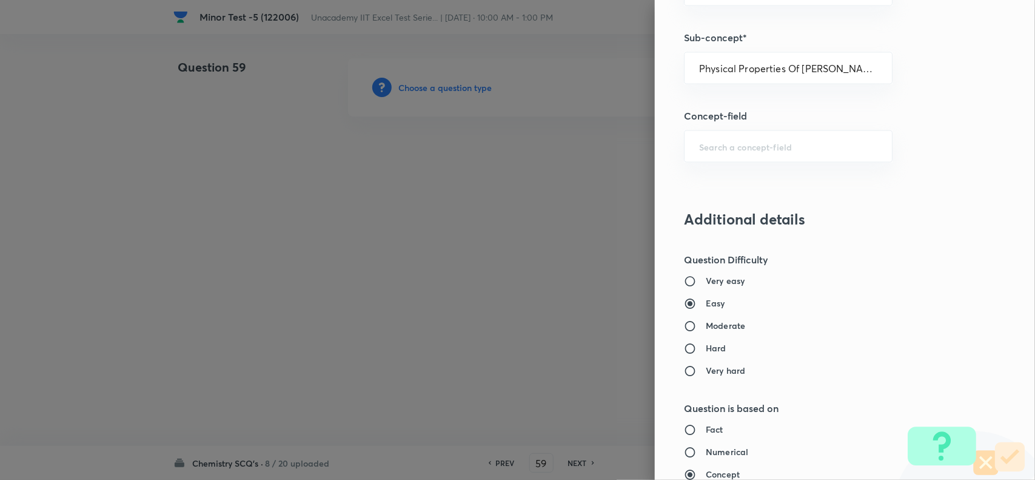
click at [706, 354] on h6 "Hard" at bounding box center [716, 348] width 21 height 13
click at [701, 354] on input "Hard" at bounding box center [695, 349] width 22 height 12
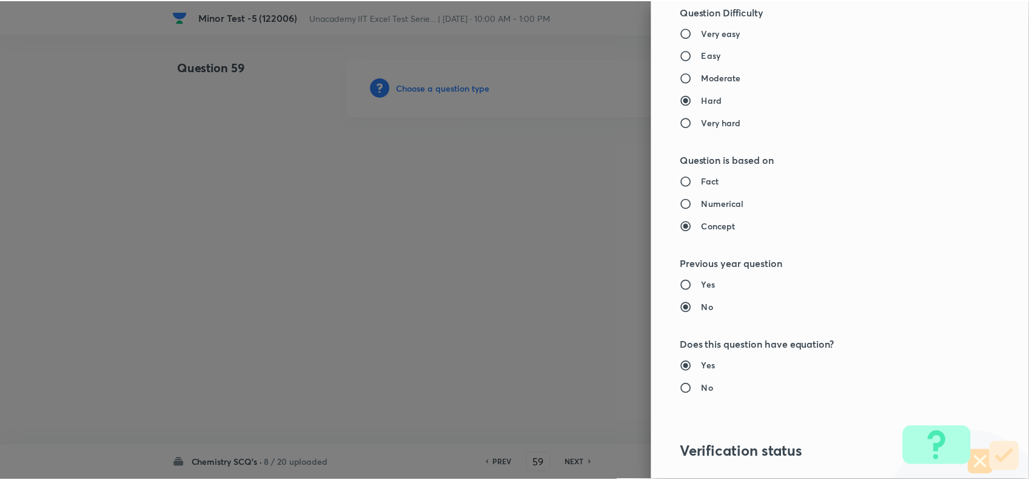
scroll to position [1257, 0]
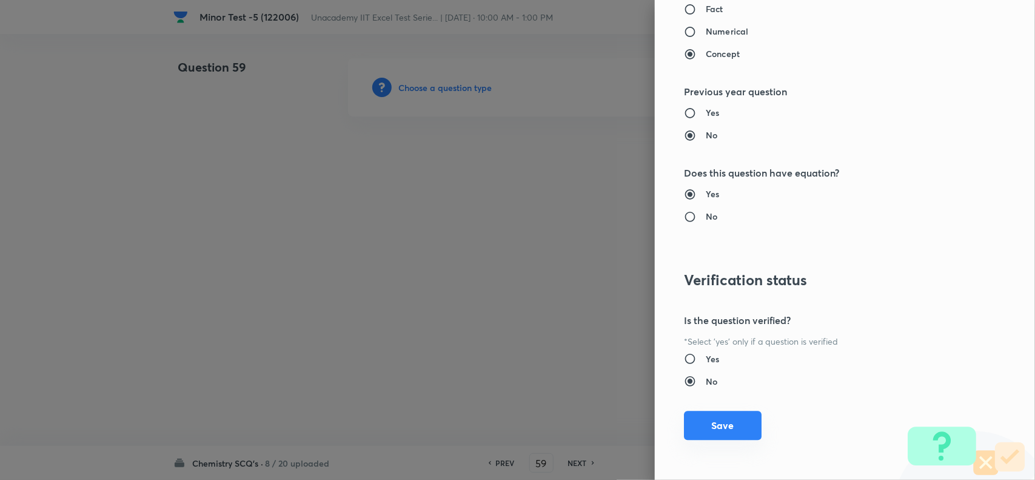
click at [724, 426] on button "Save" at bounding box center [723, 425] width 78 height 29
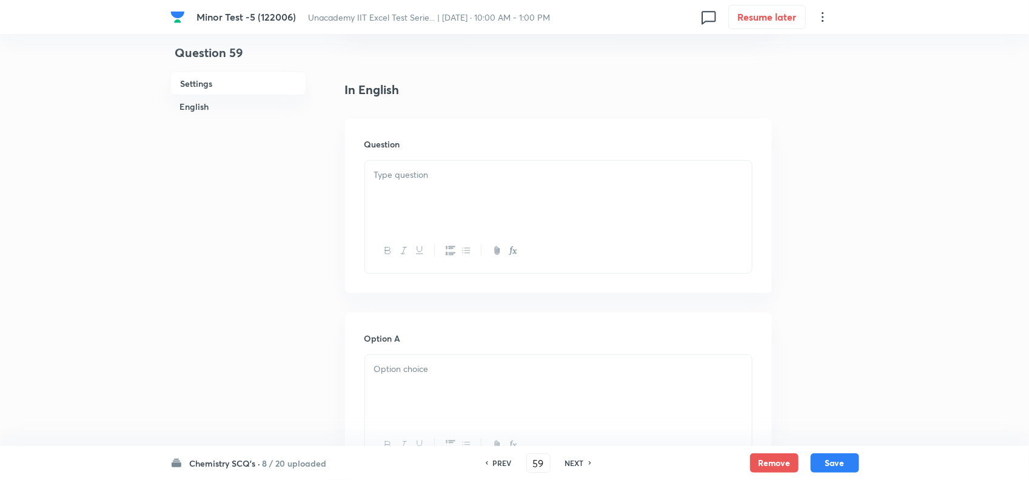
scroll to position [303, 0]
click at [443, 156] on div at bounding box center [558, 183] width 387 height 68
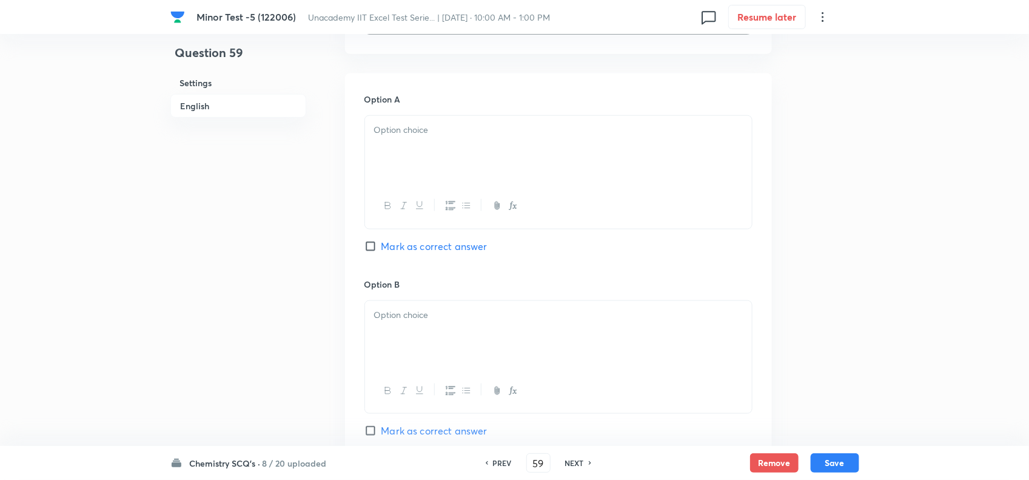
click at [458, 150] on div at bounding box center [558, 150] width 387 height 68
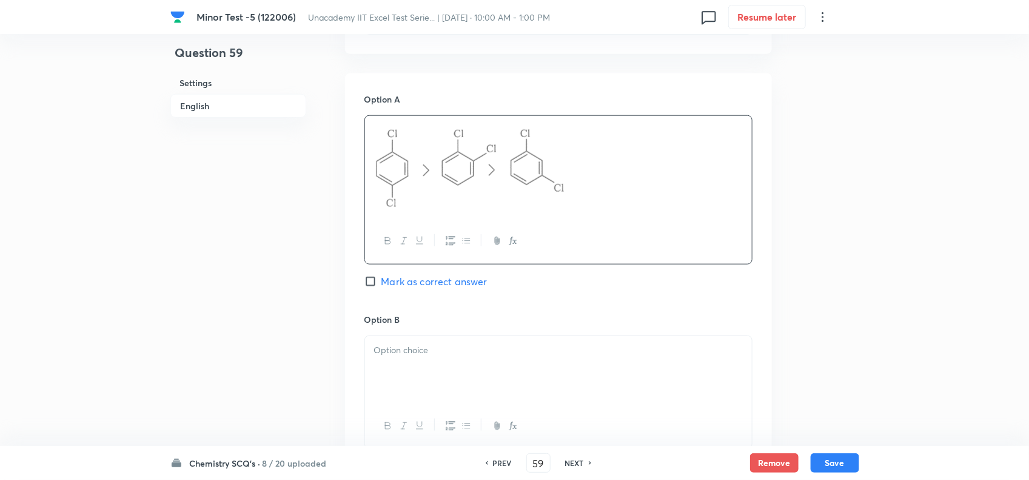
click at [500, 369] on div at bounding box center [558, 370] width 387 height 68
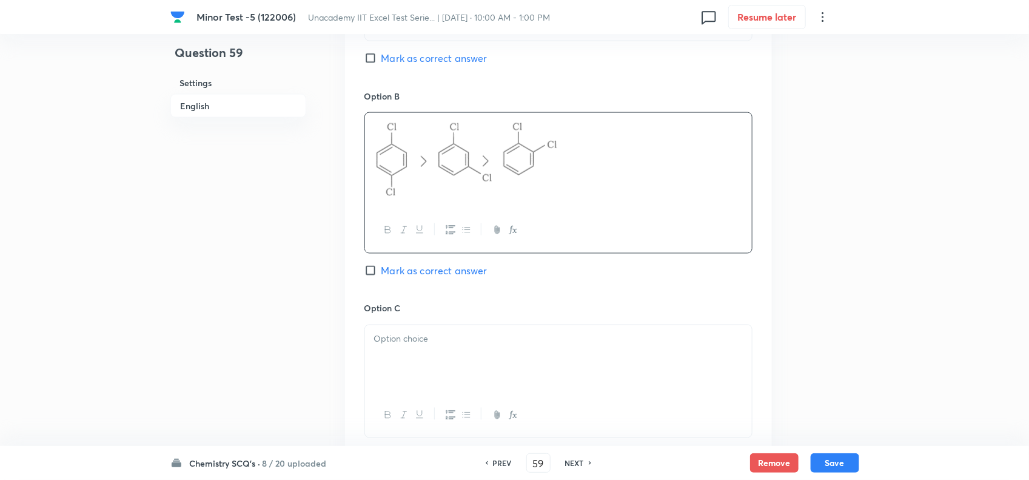
scroll to position [834, 0]
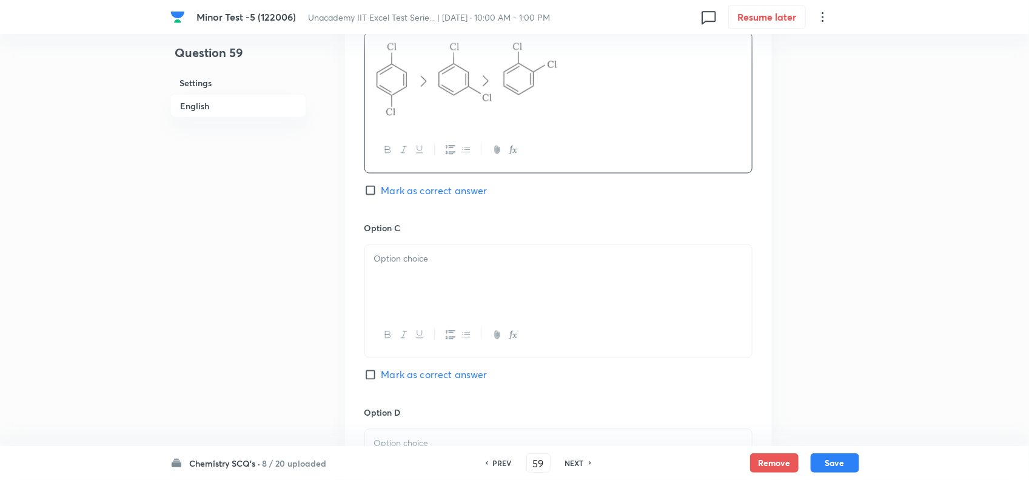
click at [432, 298] on div at bounding box center [558, 279] width 387 height 68
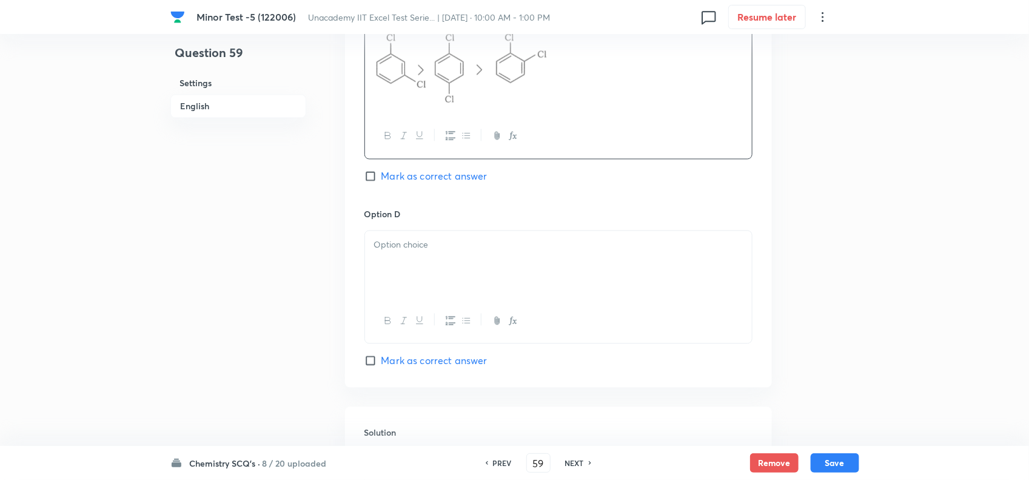
scroll to position [1062, 0]
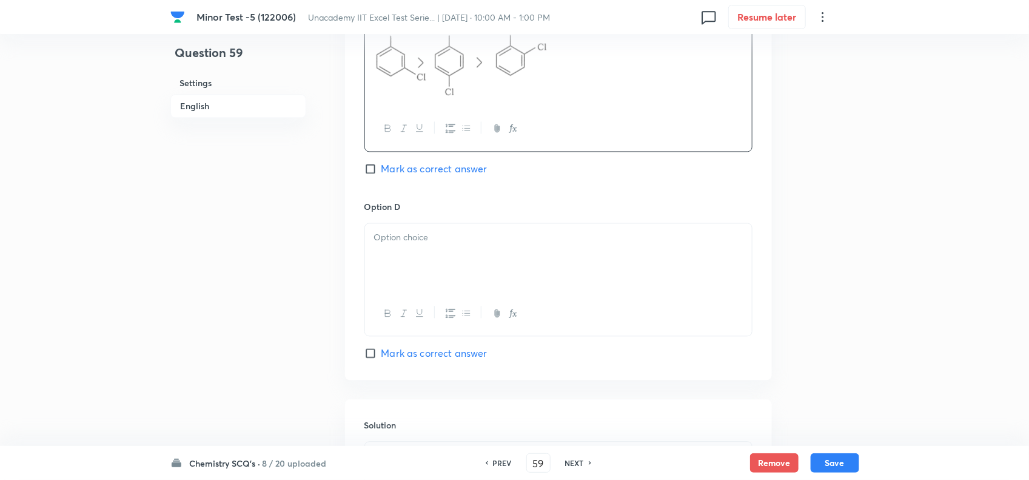
click at [438, 257] on div at bounding box center [558, 257] width 387 height 68
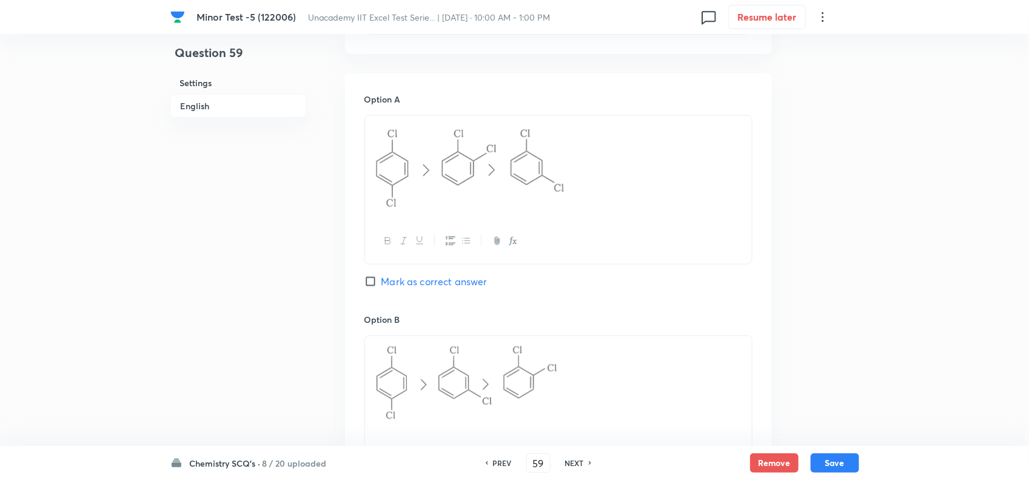
click at [409, 274] on span "Mark as correct answer" at bounding box center [435, 281] width 106 height 15
click at [382, 275] on input "Mark as correct answer" at bounding box center [373, 281] width 17 height 12
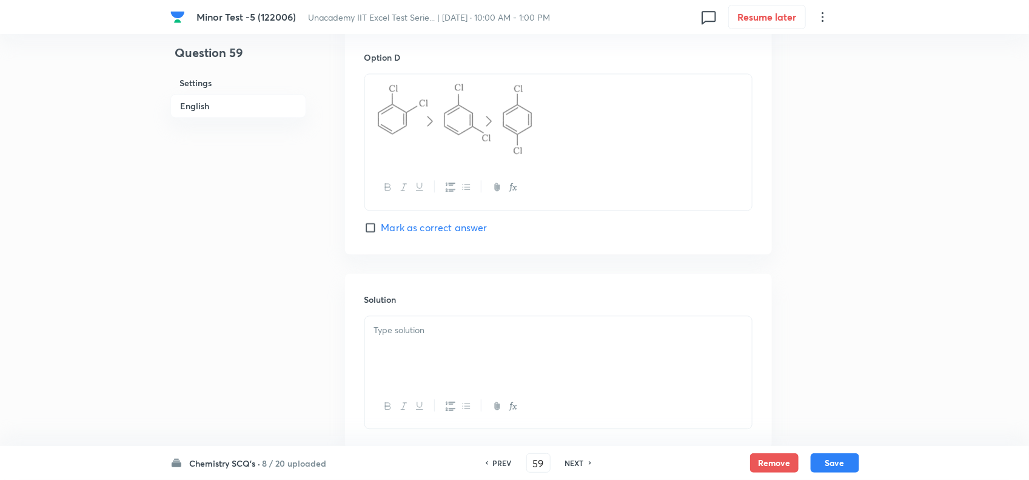
scroll to position [1277, 0]
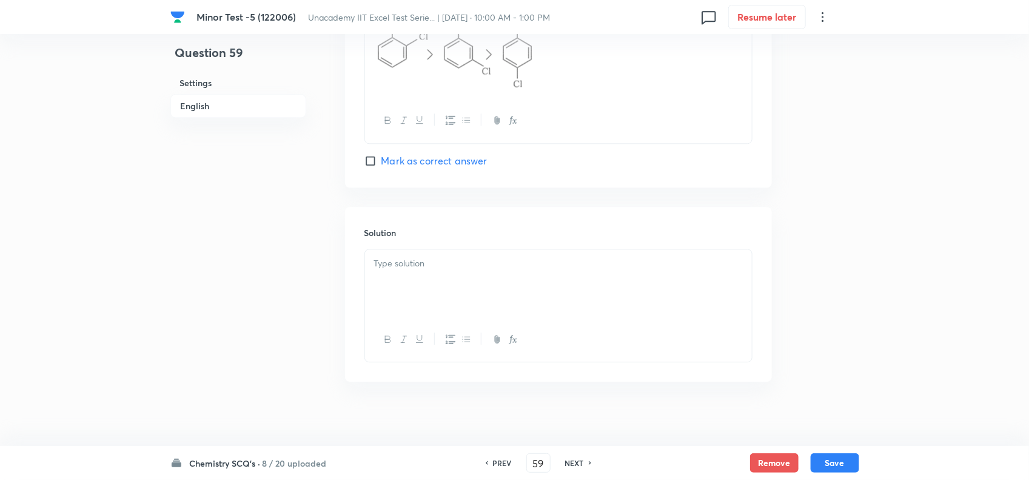
click at [420, 262] on div at bounding box center [558, 283] width 387 height 68
